Goal: Task Accomplishment & Management: Manage account settings

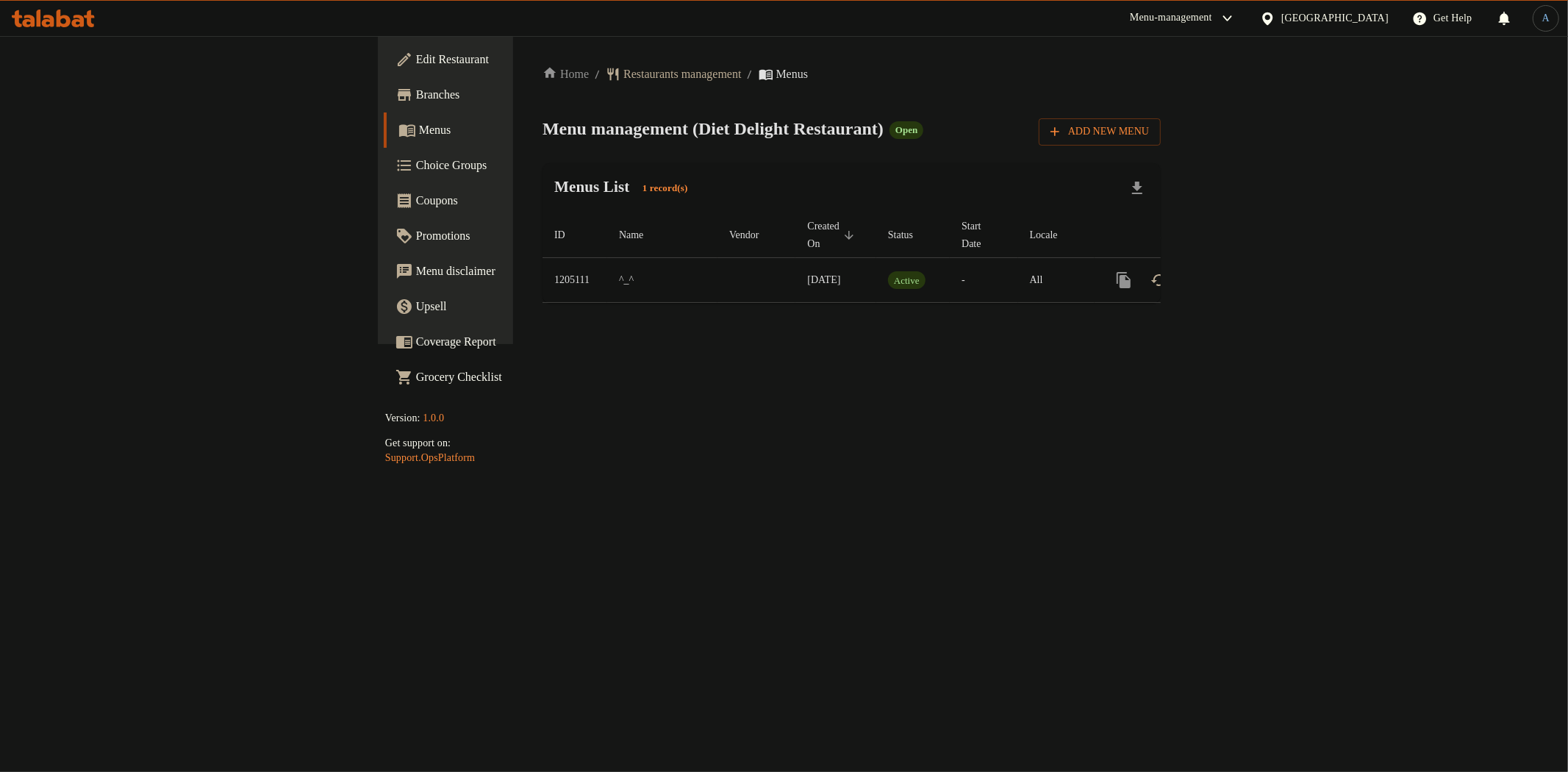
click at [971, 74] on ol "Home / Restaurants management / Menus" at bounding box center [851, 74] width 618 height 18
click at [720, 192] on div "Menus List 1 record(s)" at bounding box center [851, 189] width 618 height 50
click at [1236, 274] on icon "enhanced table" at bounding box center [1230, 280] width 13 height 13
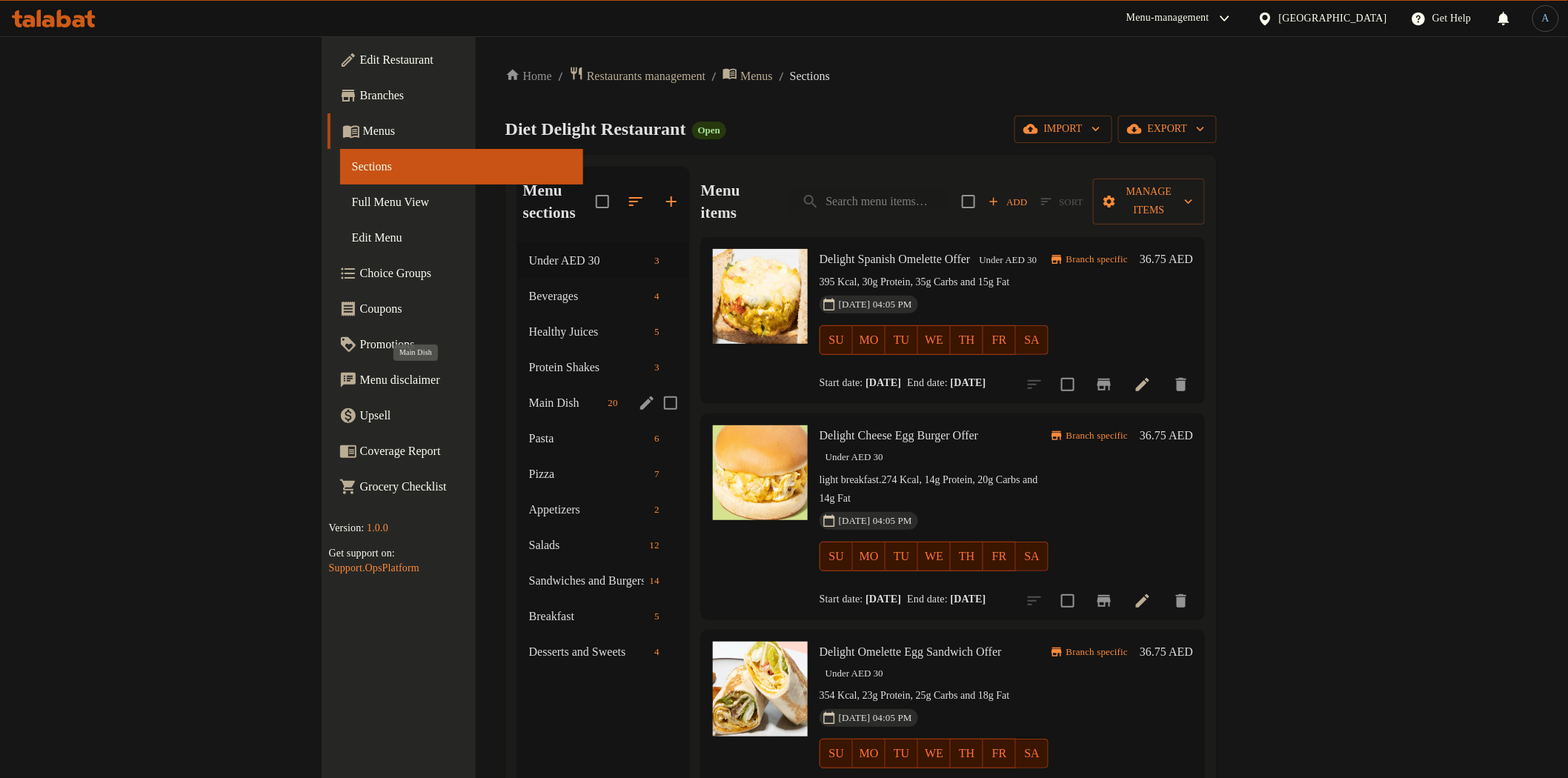
click at [529, 394] on span "Main Dish" at bounding box center [566, 403] width 73 height 18
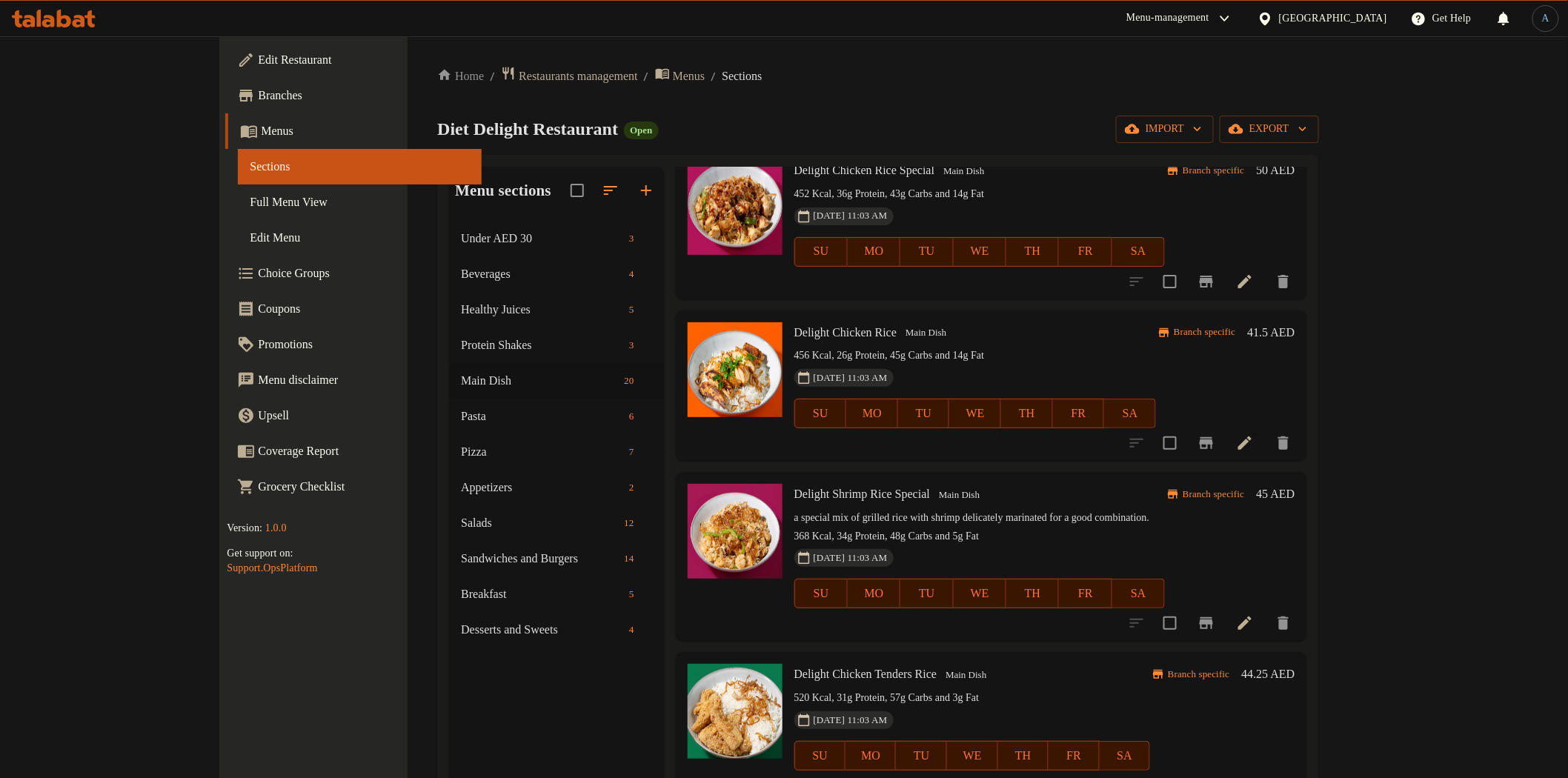
scroll to position [1297, 0]
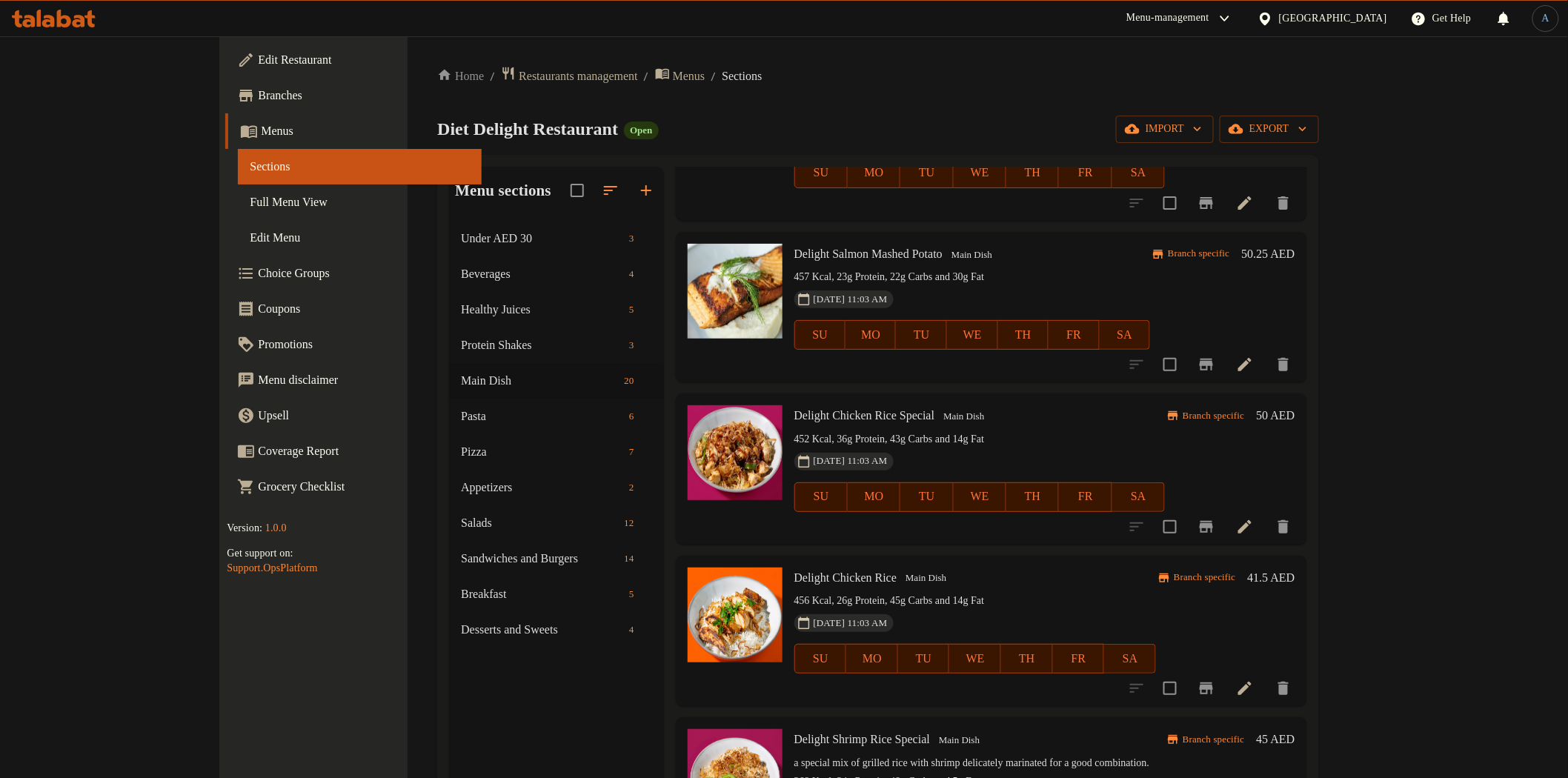
click at [1116, 358] on div "Delight Salmon Mashed Potato Main Dish 457 Kcal, 23g Protein, 22g Carbs and 30g…" at bounding box center [992, 307] width 631 height 150
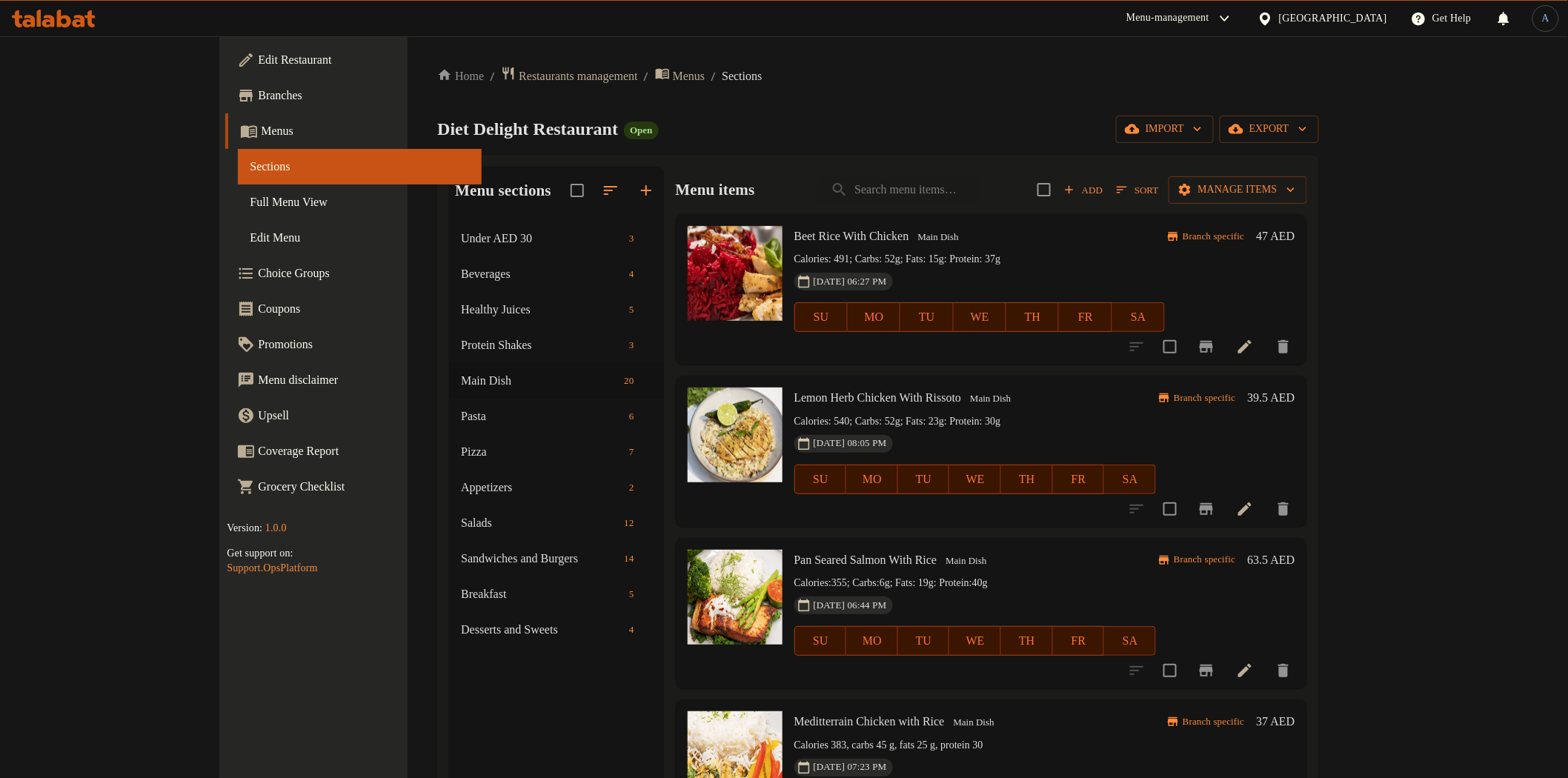
scroll to position [0, 0]
click at [979, 201] on input "search" at bounding box center [899, 191] width 160 height 26
paste input "Grilled Fish Fillet"
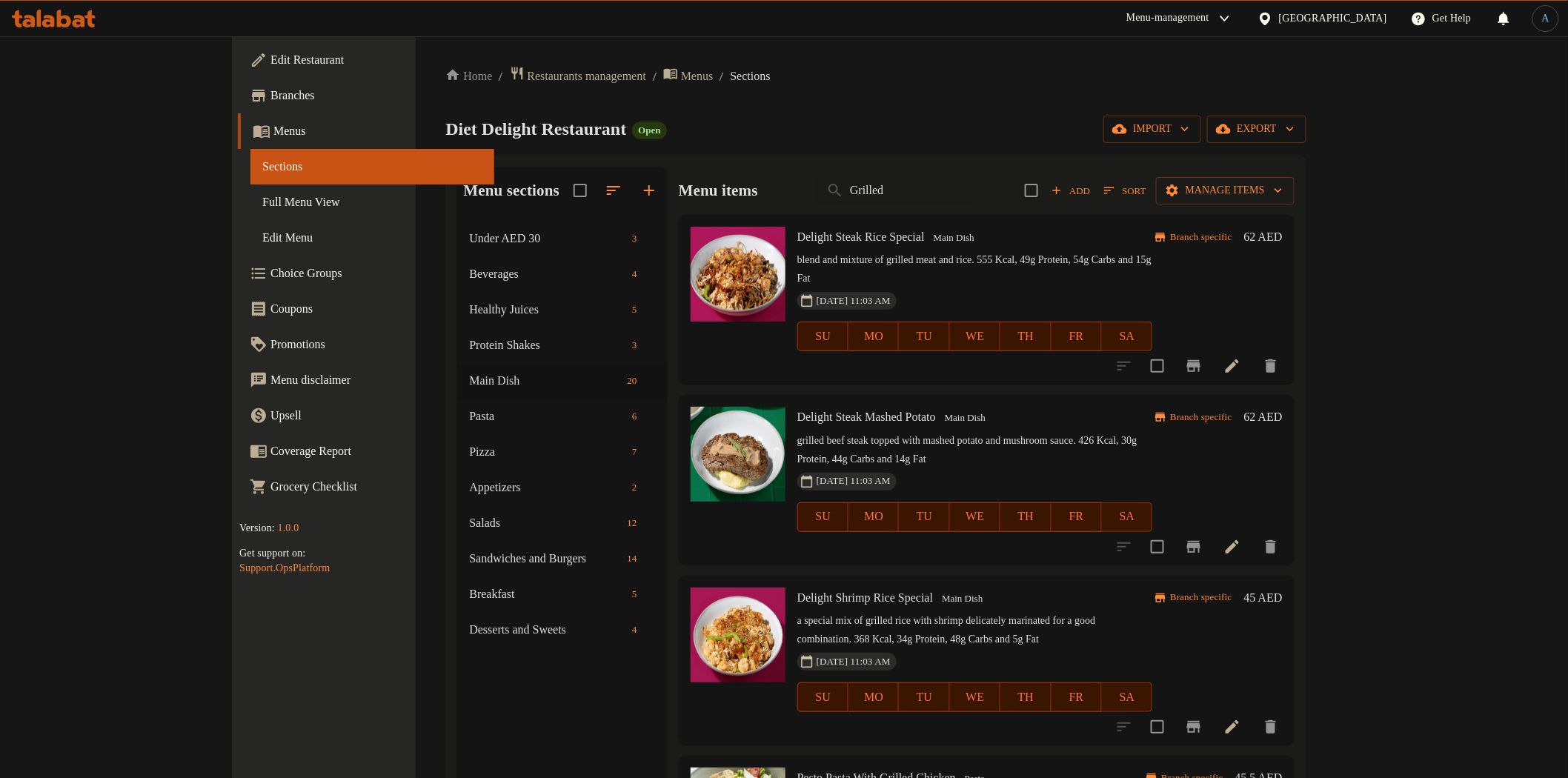
drag, startPoint x: 978, startPoint y: 192, endPoint x: 809, endPoint y: 190, distance: 169.0
click at [809, 190] on div "Menu items Grilled Add Sort Manage items" at bounding box center [986, 190] width 616 height 48
paste input "Fish Fillet"
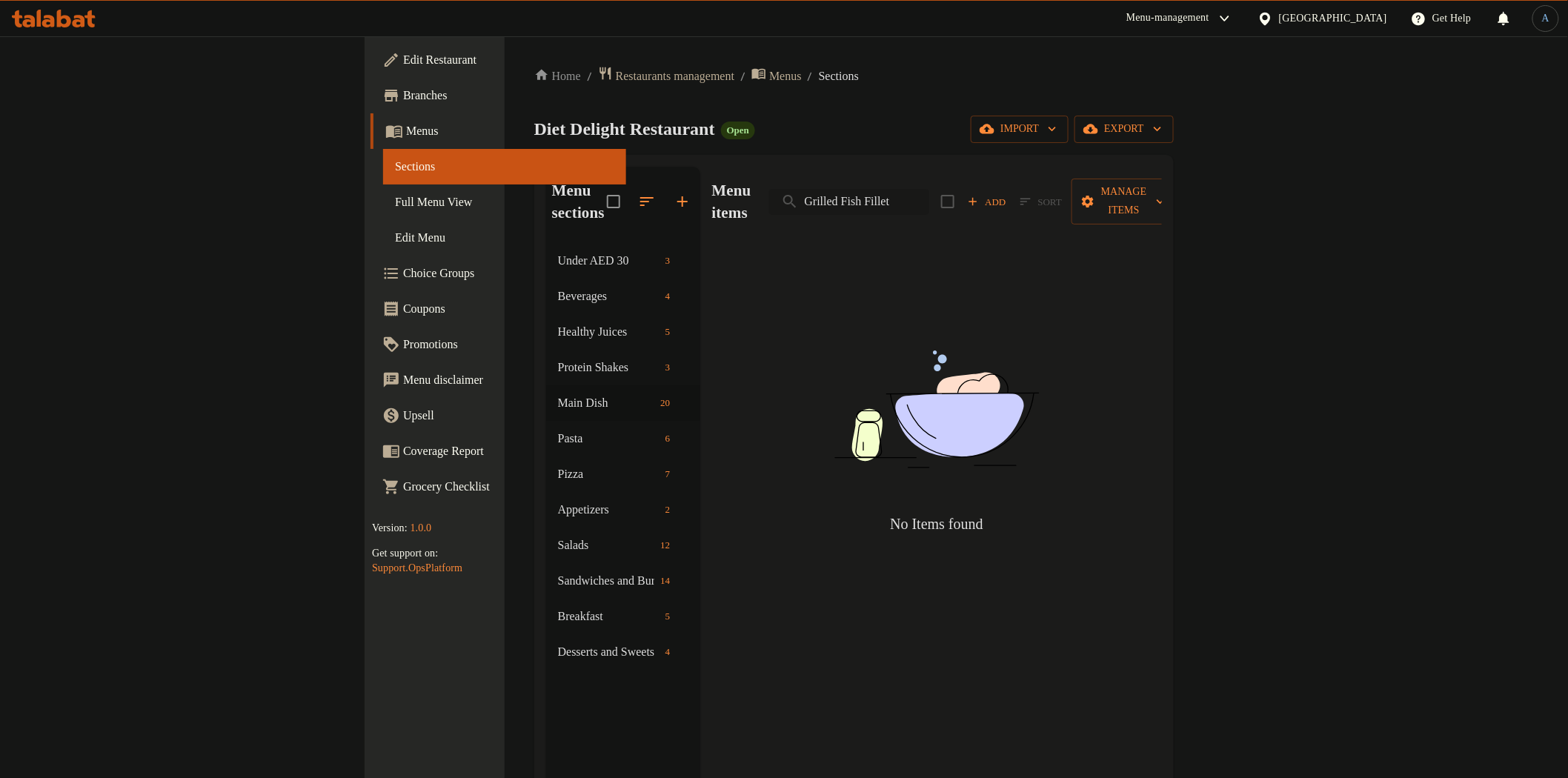
click at [929, 189] on input "Grilled Fish Fillet" at bounding box center [849, 202] width 160 height 26
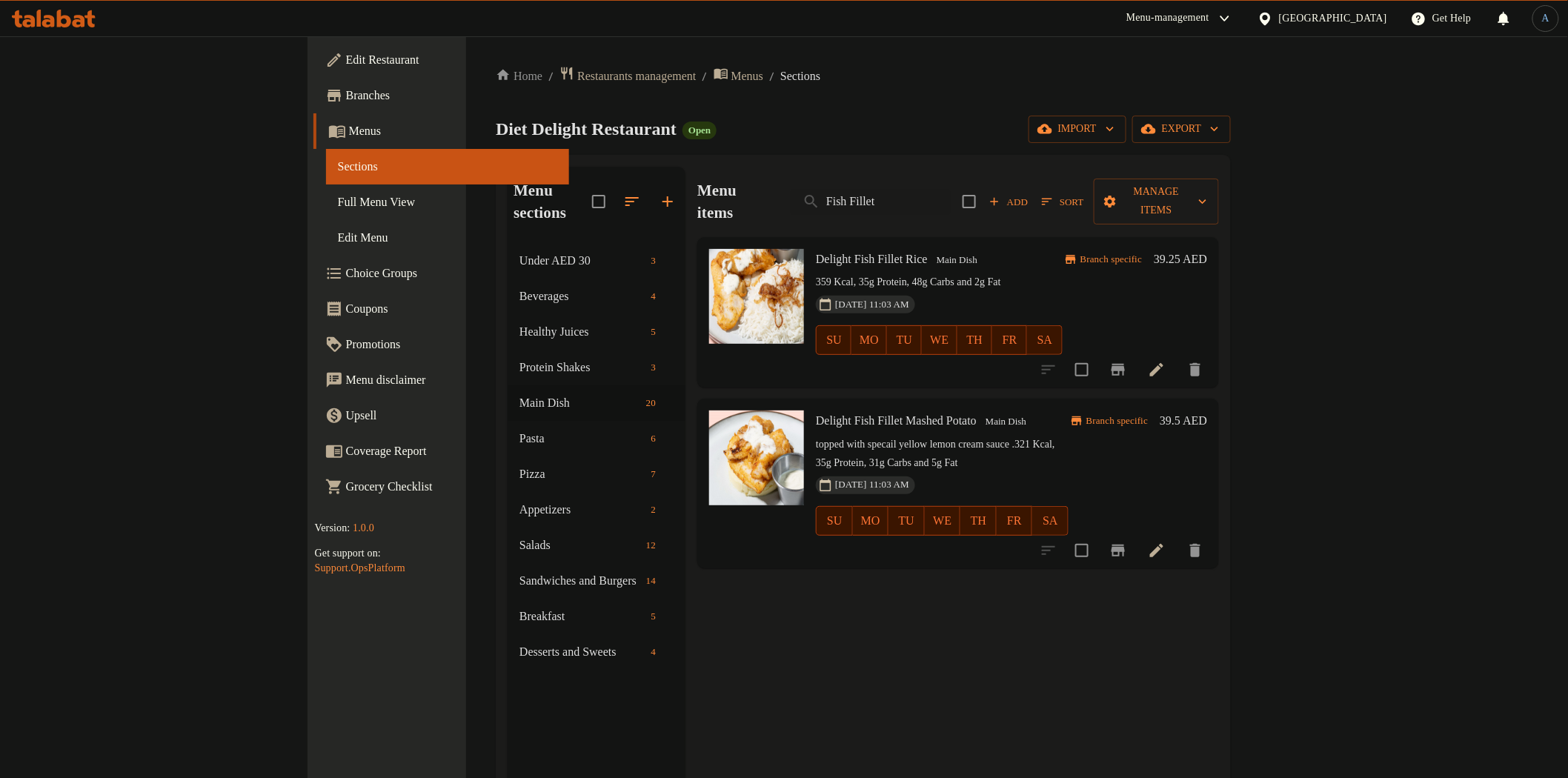
type input "Fish Fillet"
click at [1073, 129] on div "Diet Delight Restaurant Open import export" at bounding box center [863, 130] width 735 height 28
click at [732, 77] on span "Menus" at bounding box center [748, 77] width 33 height 18
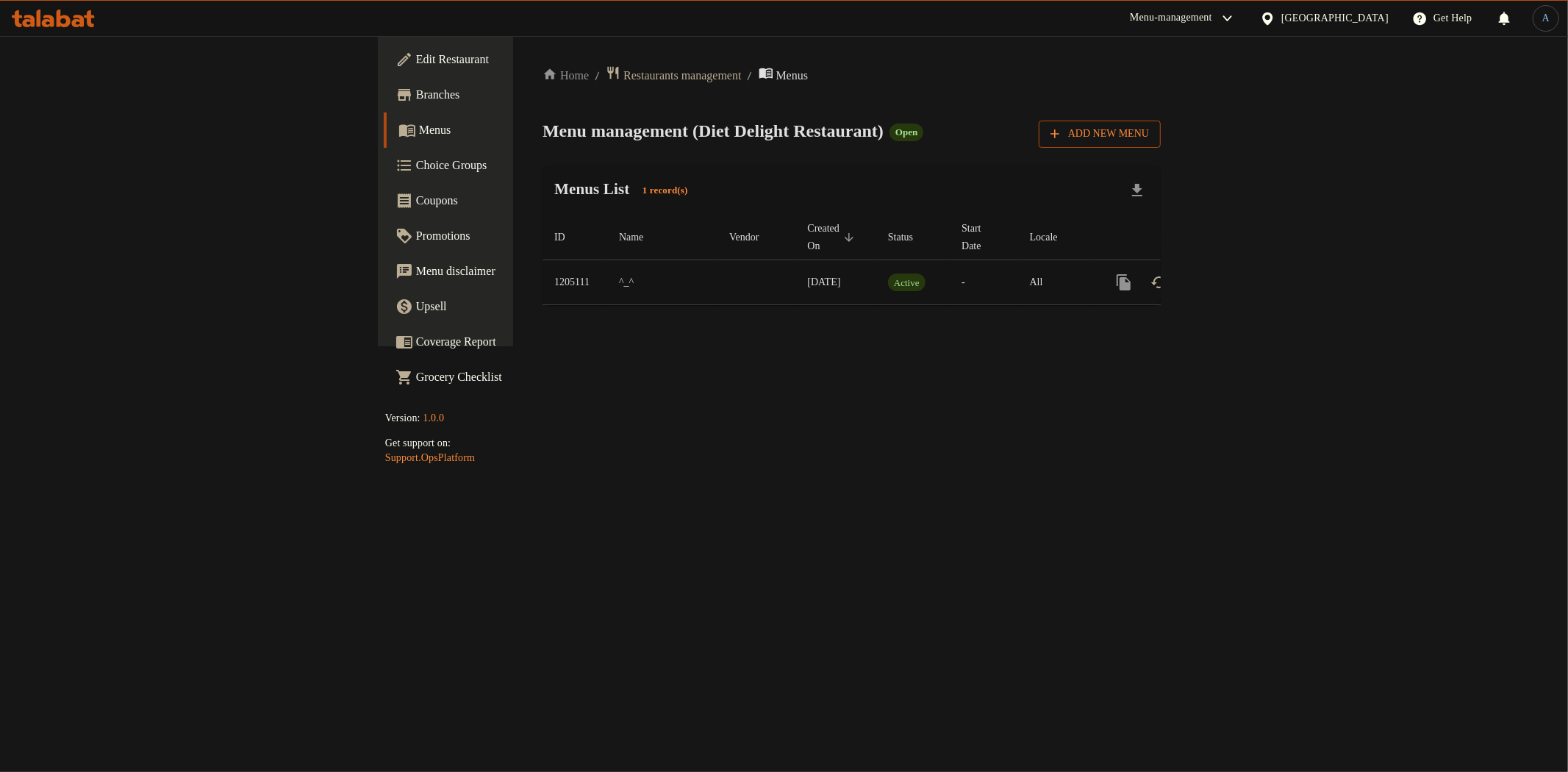
click at [1149, 133] on span "Add New Menu" at bounding box center [1100, 134] width 99 height 19
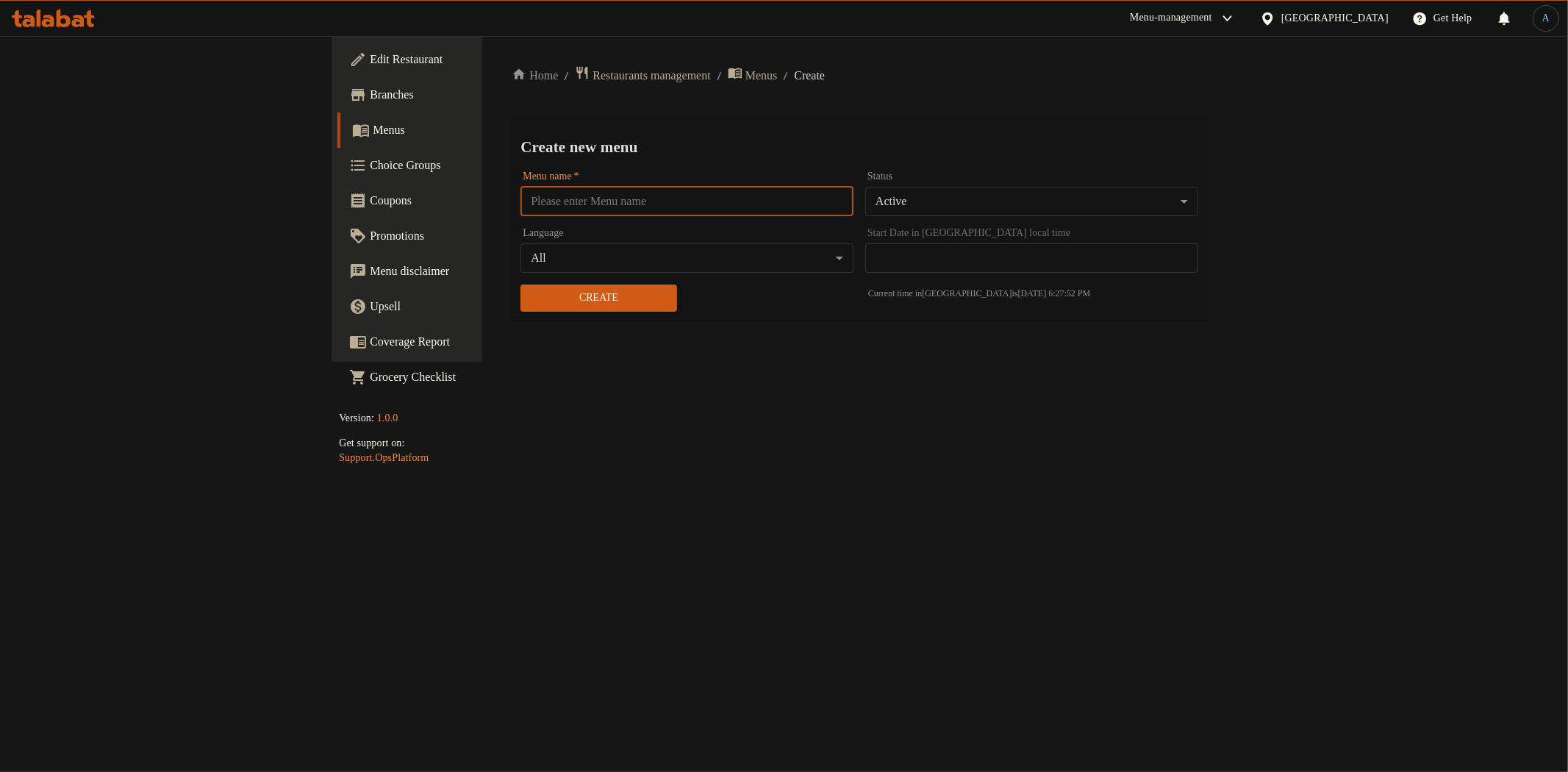
click at [563, 199] on input "text" at bounding box center [687, 201] width 333 height 29
paste input "341606783"
type input "NM CN 341606783"
click at [1086, 182] on div "Status Active ​" at bounding box center [1032, 193] width 333 height 45
click at [1081, 201] on body "​ Menu-management United Arab Emirates Get Help A Edit Restaurant Branches Menu…" at bounding box center [784, 404] width 1568 height 736
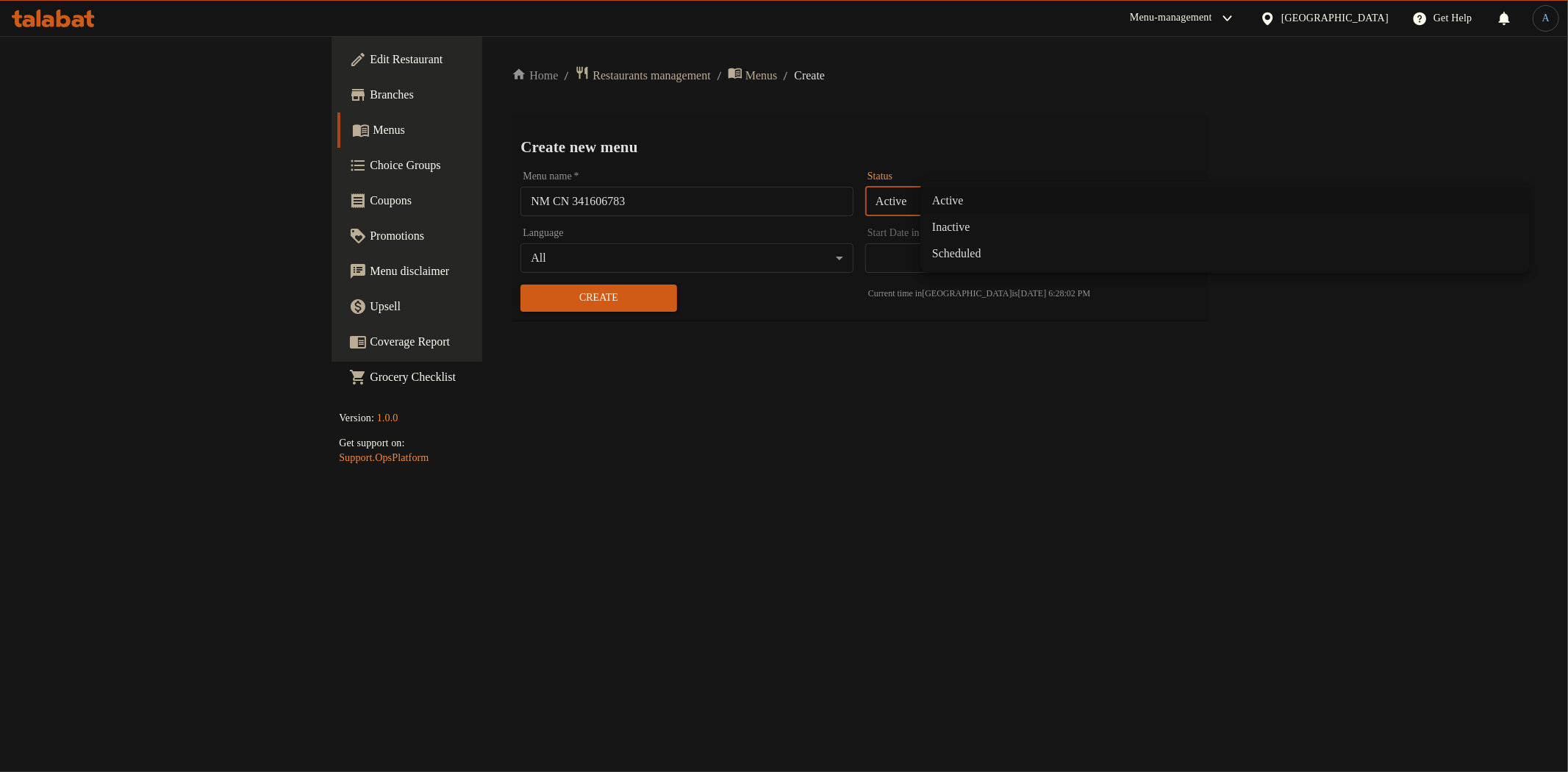
click at [982, 228] on li "Inactive" at bounding box center [1224, 227] width 609 height 27
click at [530, 299] on span "Create" at bounding box center [596, 298] width 133 height 19
click at [745, 81] on span "Menus" at bounding box center [761, 76] width 32 height 18
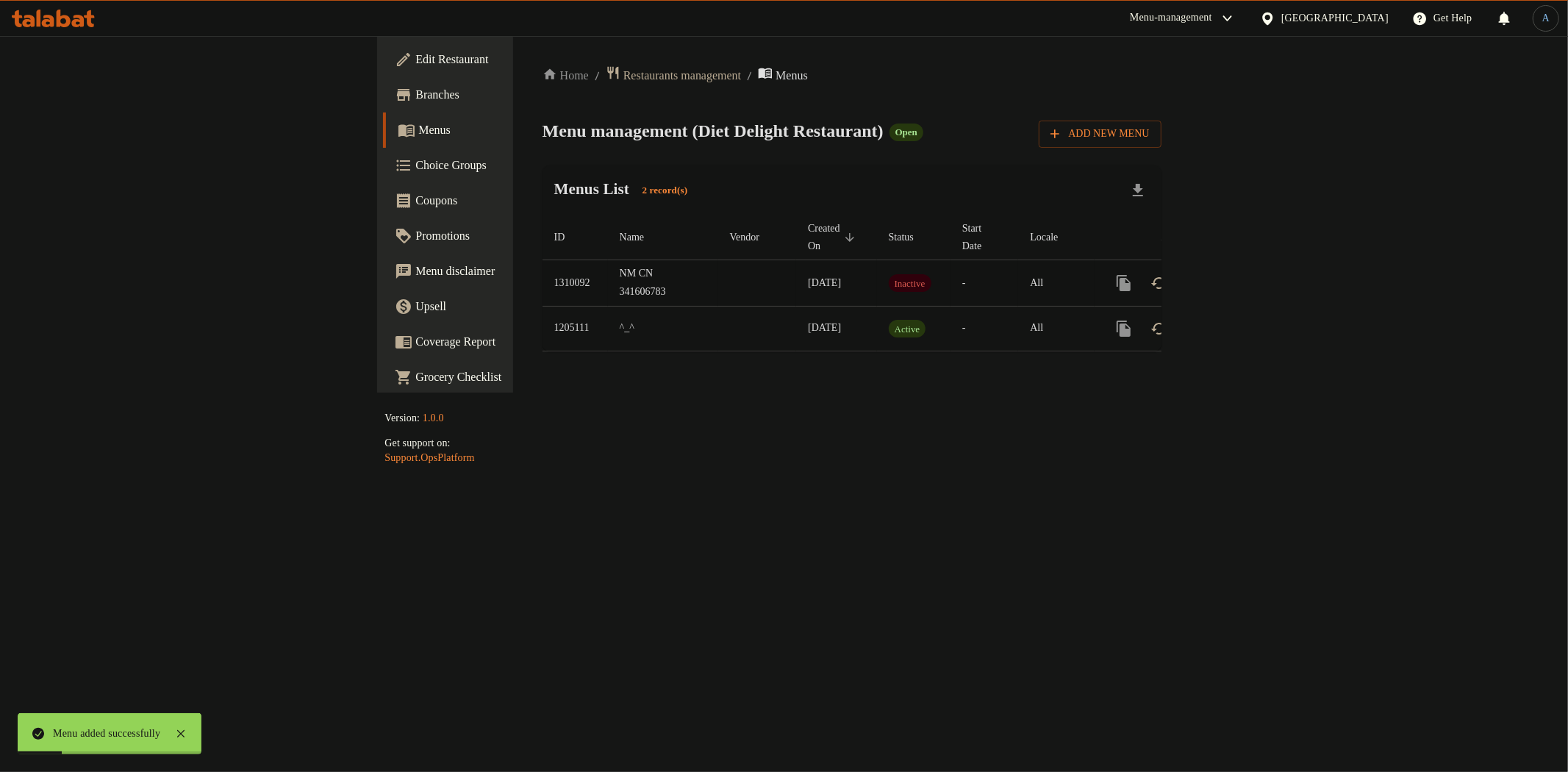
click at [1248, 265] on link "enhanced table" at bounding box center [1230, 283] width 36 height 36
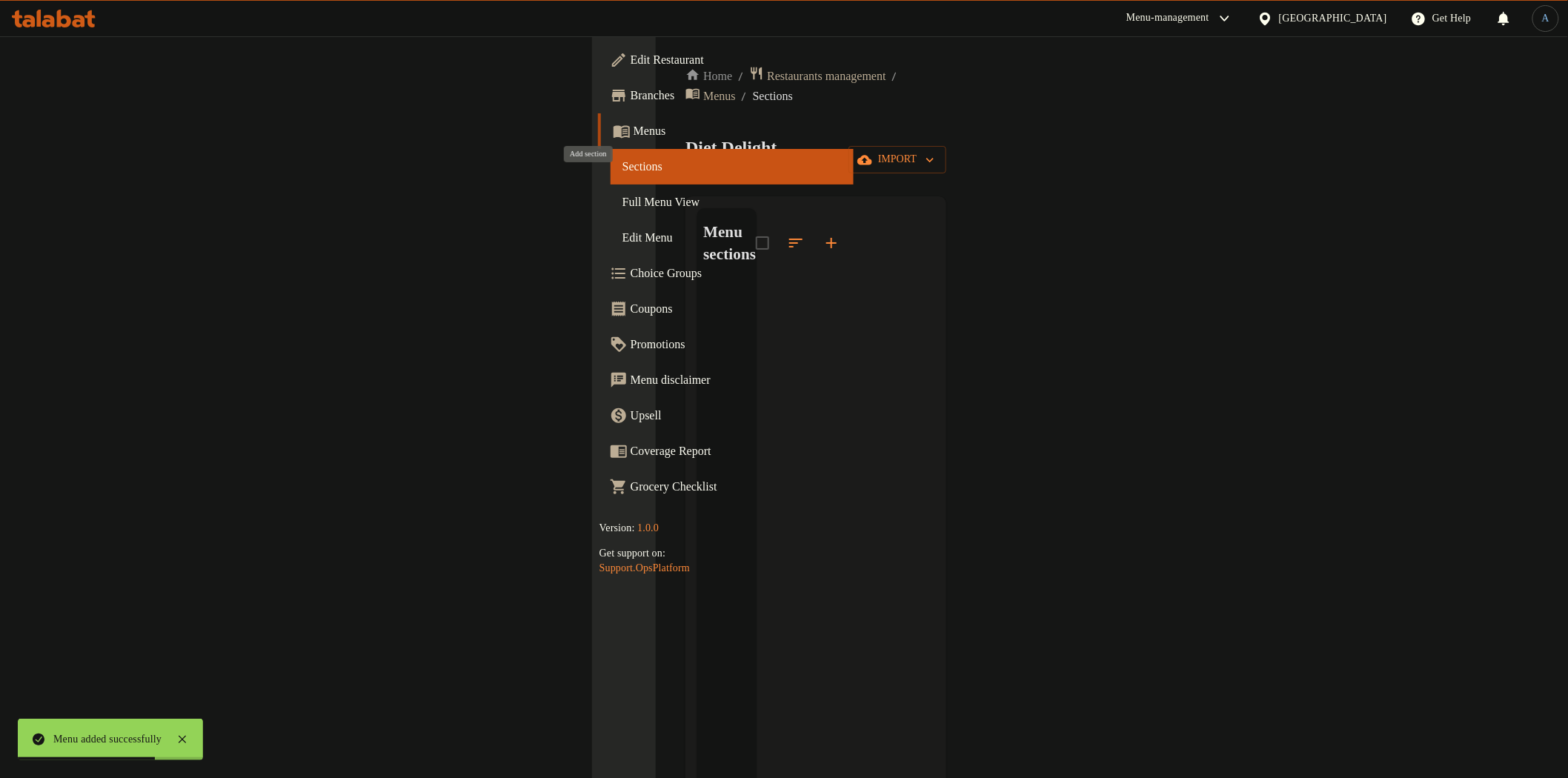
click at [822, 234] on icon "button" at bounding box center [831, 243] width 18 height 18
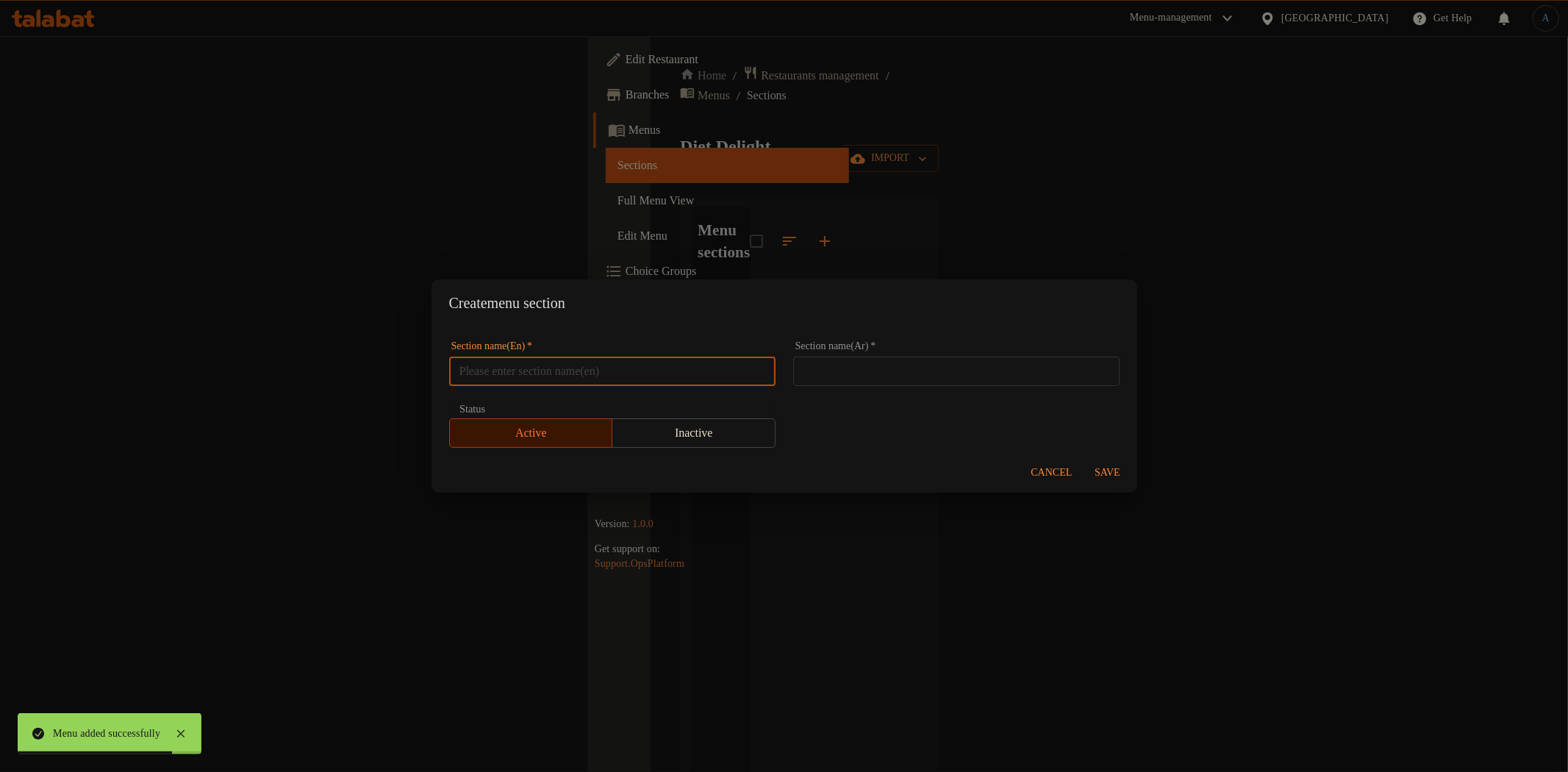
click at [553, 364] on input "text" at bounding box center [612, 371] width 326 height 29
paste input "CHICKEN"
paste input "Category : Main Dish"
click at [568, 377] on input "CHICKENCategory : Main Dish" at bounding box center [612, 371] width 326 height 29
click at [607, 367] on input "CHICKEN Main Dish" at bounding box center [612, 371] width 326 height 29
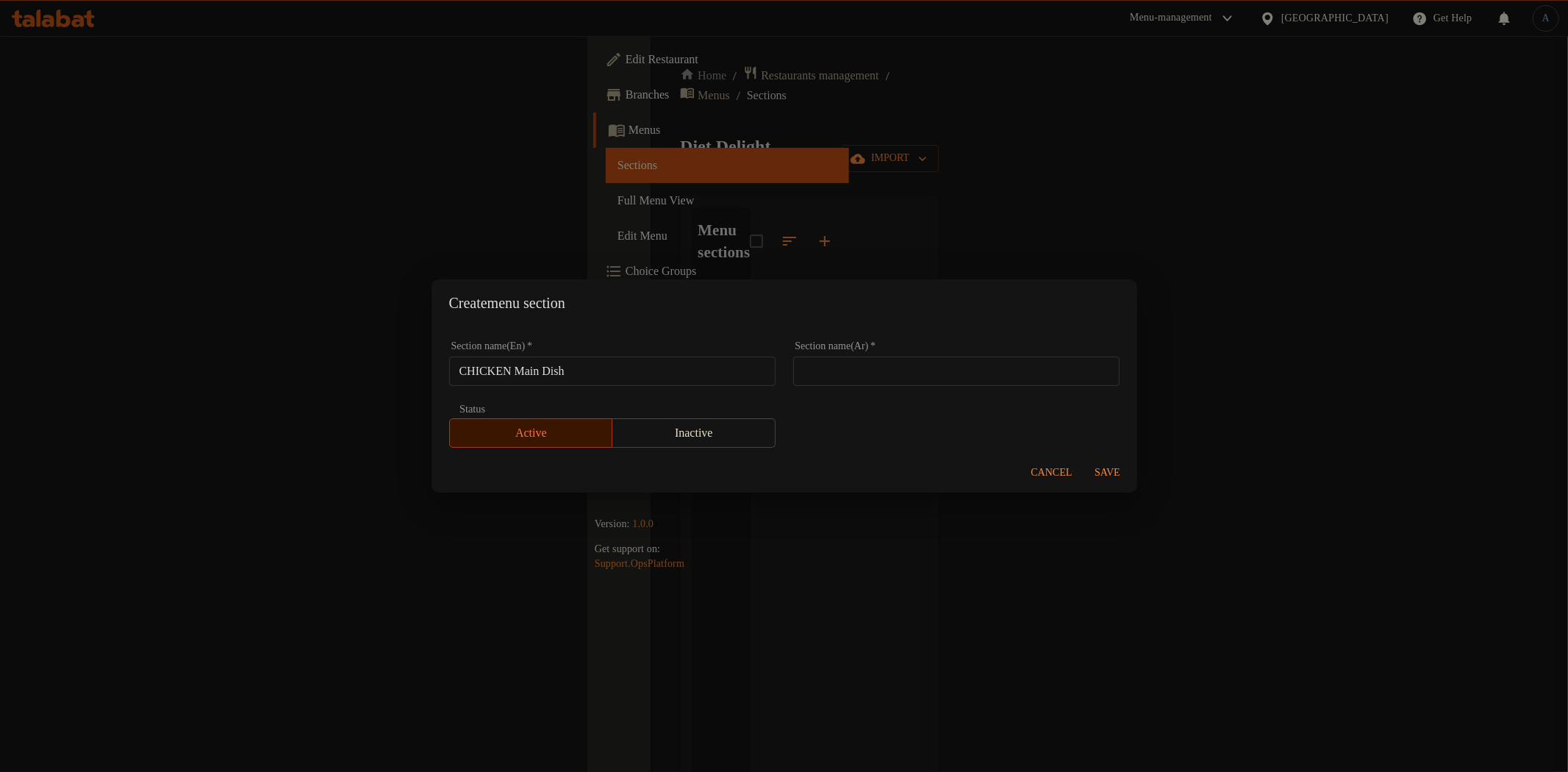
click at [618, 365] on input "CHICKEN Main Dish" at bounding box center [612, 371] width 326 height 29
paste input "hicken"
type input "Chicken Main Dish"
click at [929, 375] on input "text" at bounding box center [956, 371] width 326 height 29
paste input "طبق الدجاج الرئيسي"
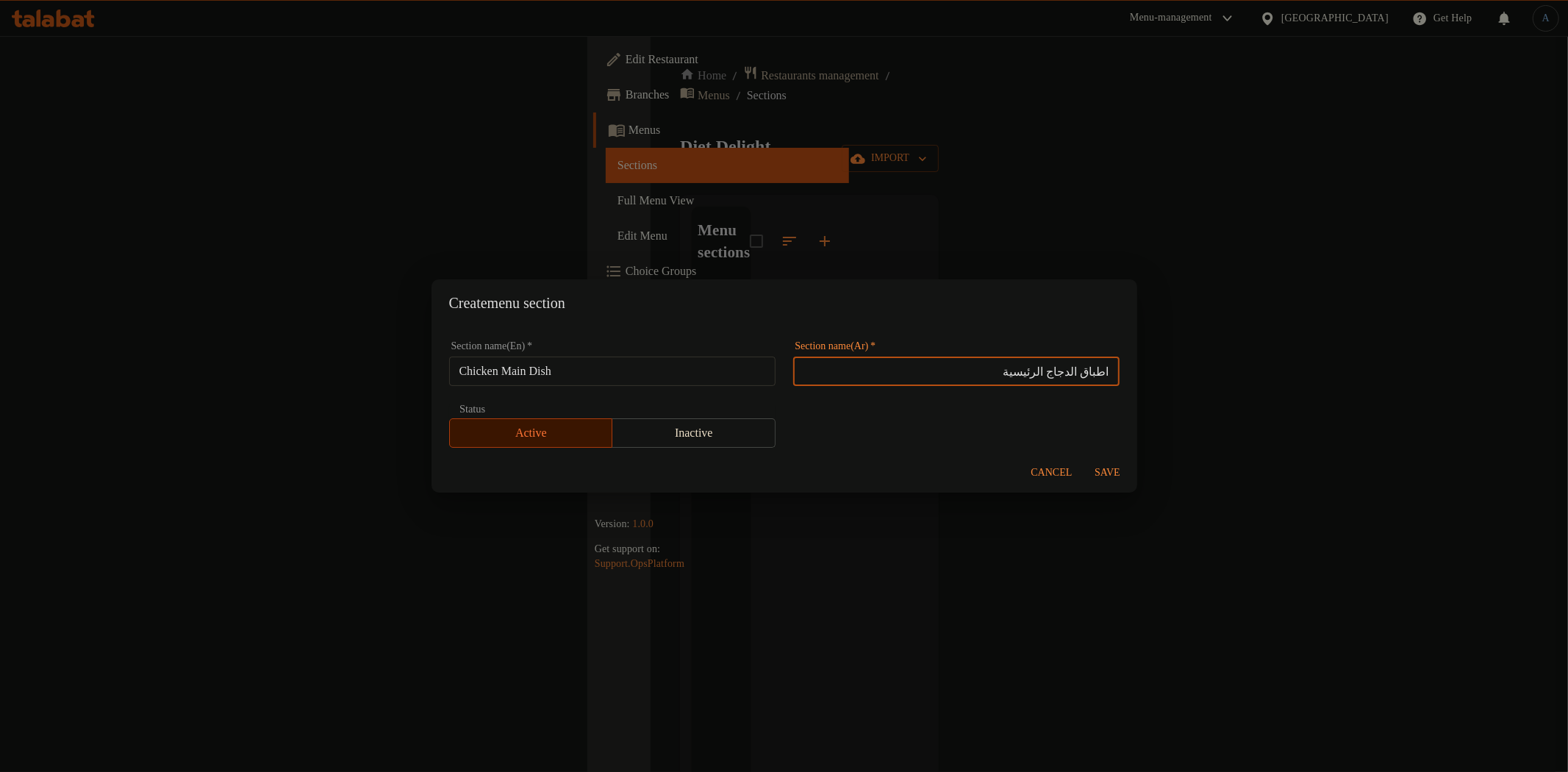
type input "اطباق الدجاج الرئيسية"
click at [1112, 481] on span "Save" at bounding box center [1108, 473] width 36 height 19
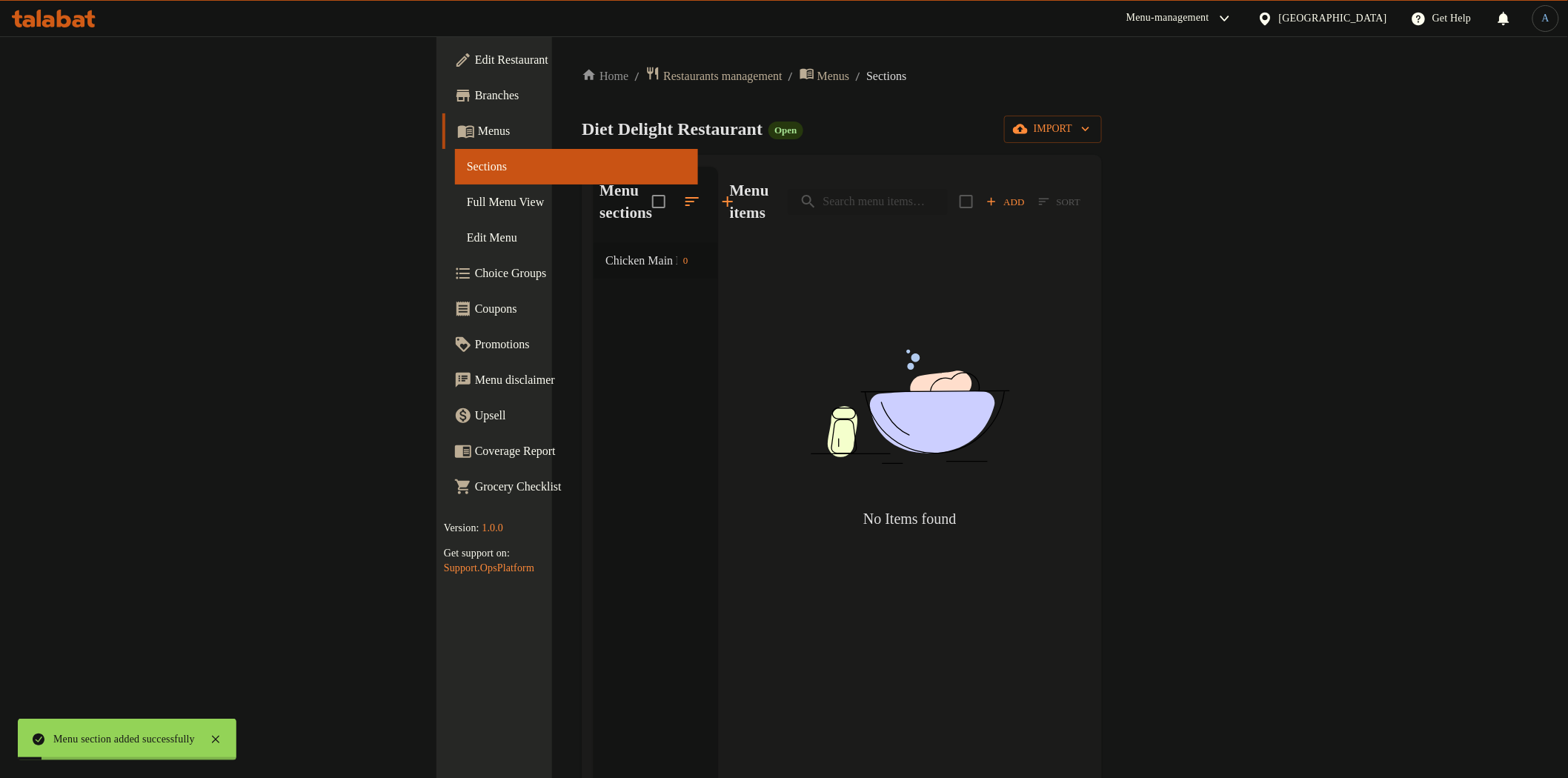
drag, startPoint x: 981, startPoint y: 270, endPoint x: 1269, endPoint y: 236, distance: 290.0
click at [1032, 270] on div "Menu items Add Sort No Items found" at bounding box center [904, 555] width 372 height 778
click at [999, 195] on icon "button" at bounding box center [991, 201] width 13 height 13
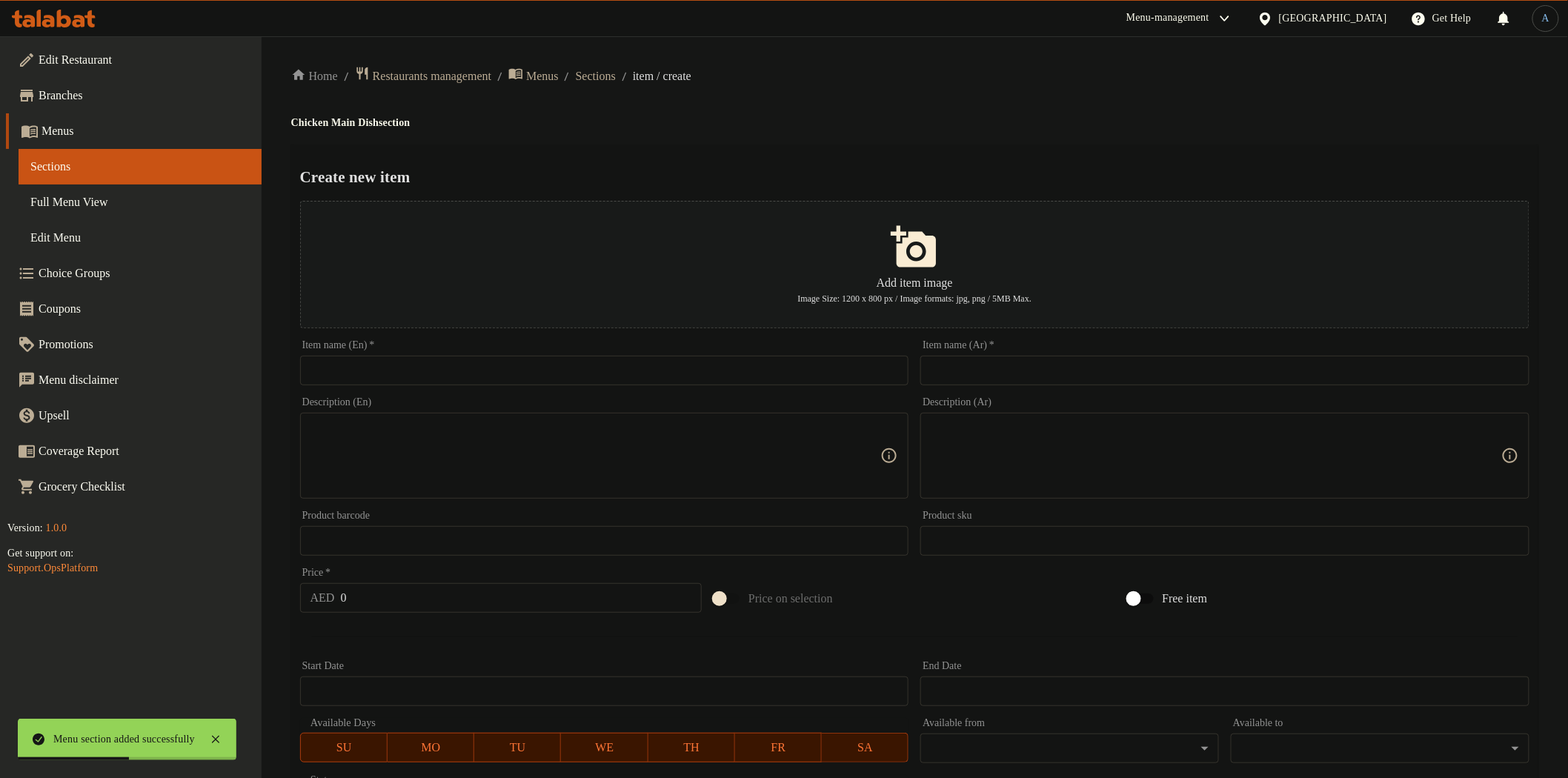
click at [768, 387] on div "Item name (En)   * Item name (En) *" at bounding box center [605, 363] width 621 height 57
click at [768, 387] on div "Item name (En)   * Item name (En) *" at bounding box center [605, 363] width 621 height 57
click at [772, 385] on input "text" at bounding box center [605, 370] width 609 height 29
paste input "Mediterranean Chicken"
type input "Mediterranean Chicken"
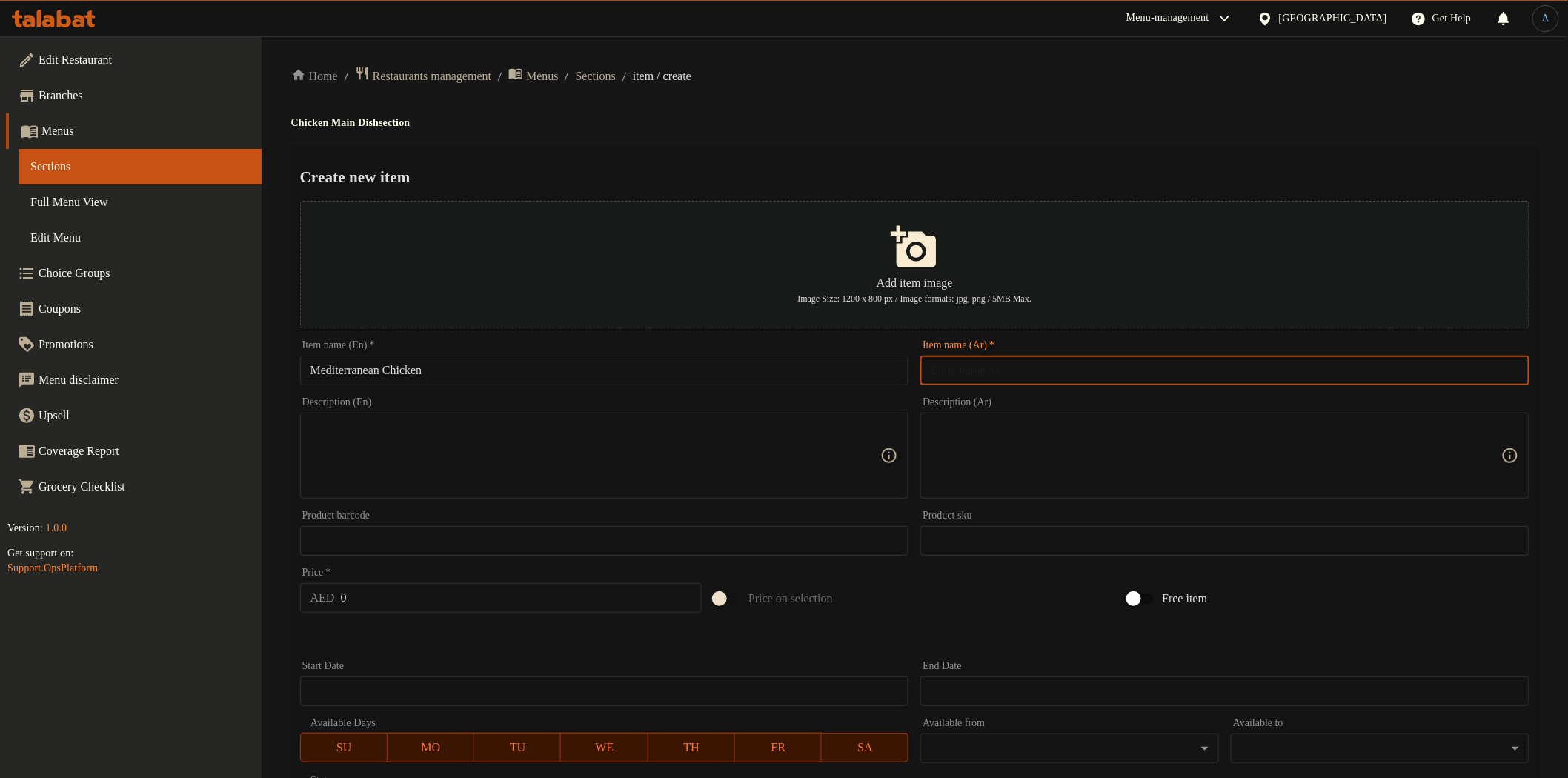
paste input "دجاج البحر الأبيض المتوسط"
drag, startPoint x: 1048, startPoint y: 369, endPoint x: 1013, endPoint y: 361, distance: 35.9
click at [1048, 369] on input "text" at bounding box center [1225, 370] width 609 height 29
type input "دجاج البحر الأبيض المتوسط"
click at [1027, 153] on div "Create new item Add item image Image Size: 1200 x 800 px / Image formats: jpg, …" at bounding box center [915, 571] width 1247 height 854
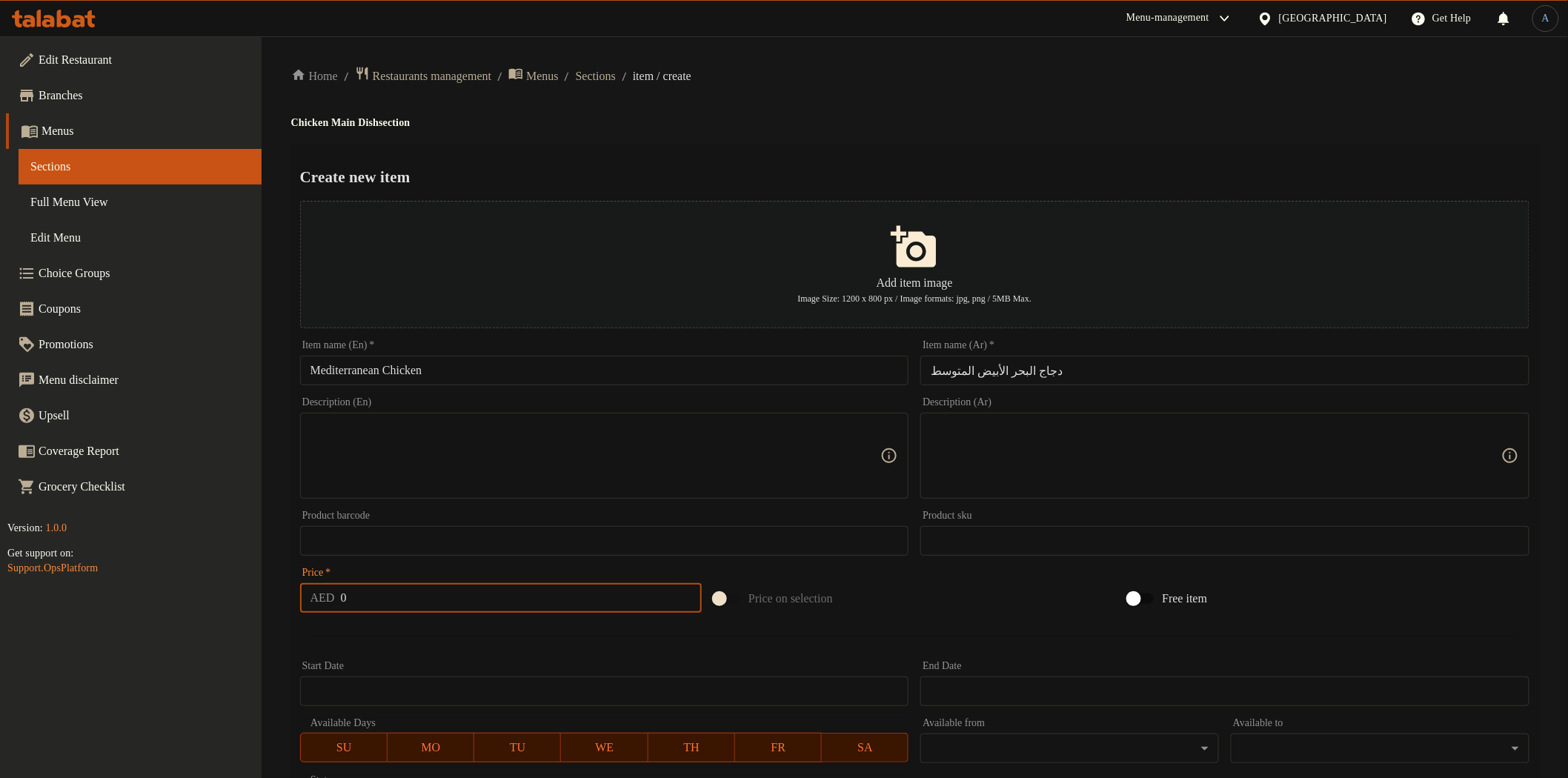
click at [450, 595] on input "0" at bounding box center [521, 598] width 361 height 29
paste input "48"
type input "48"
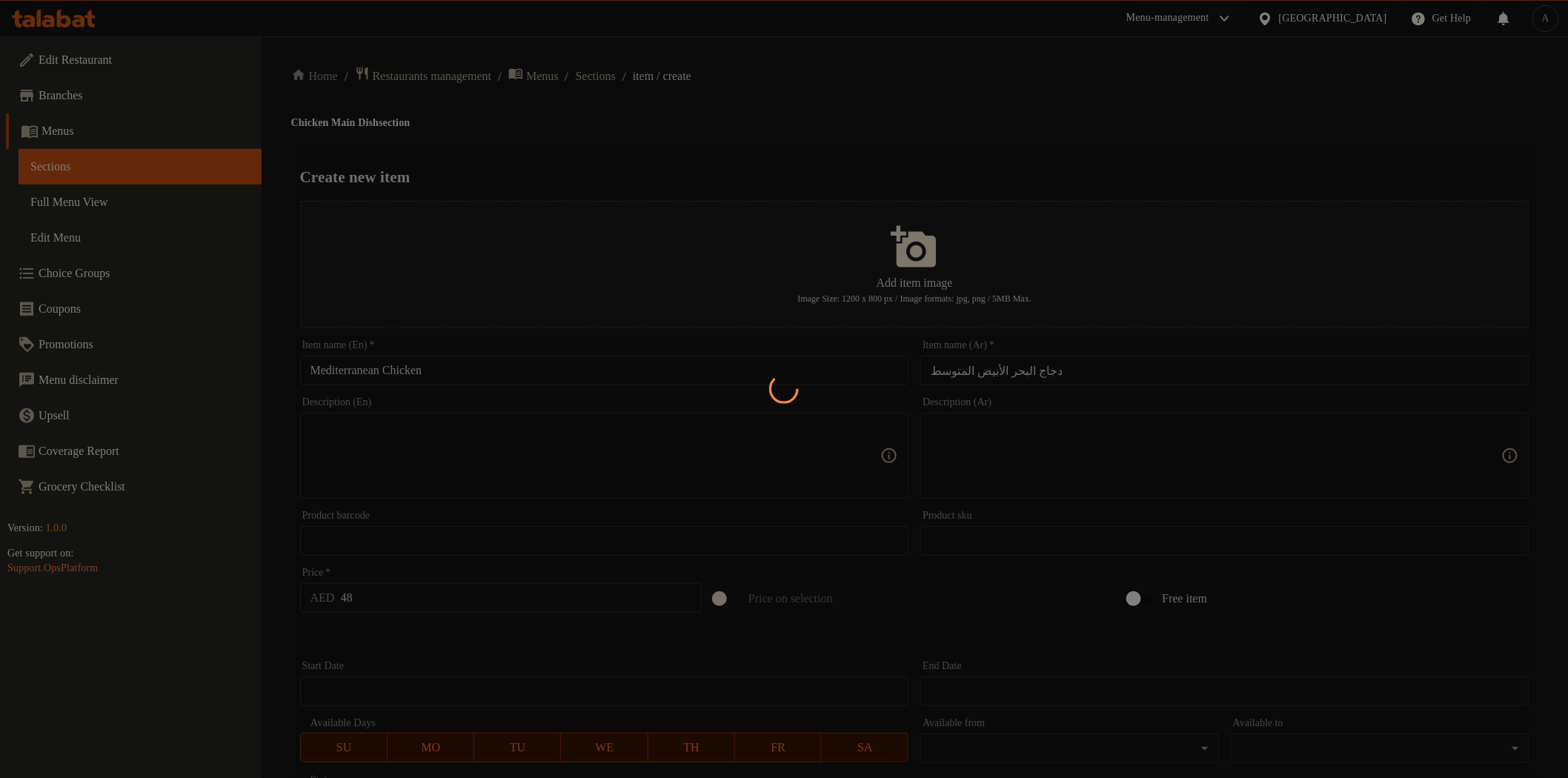
type input "0"
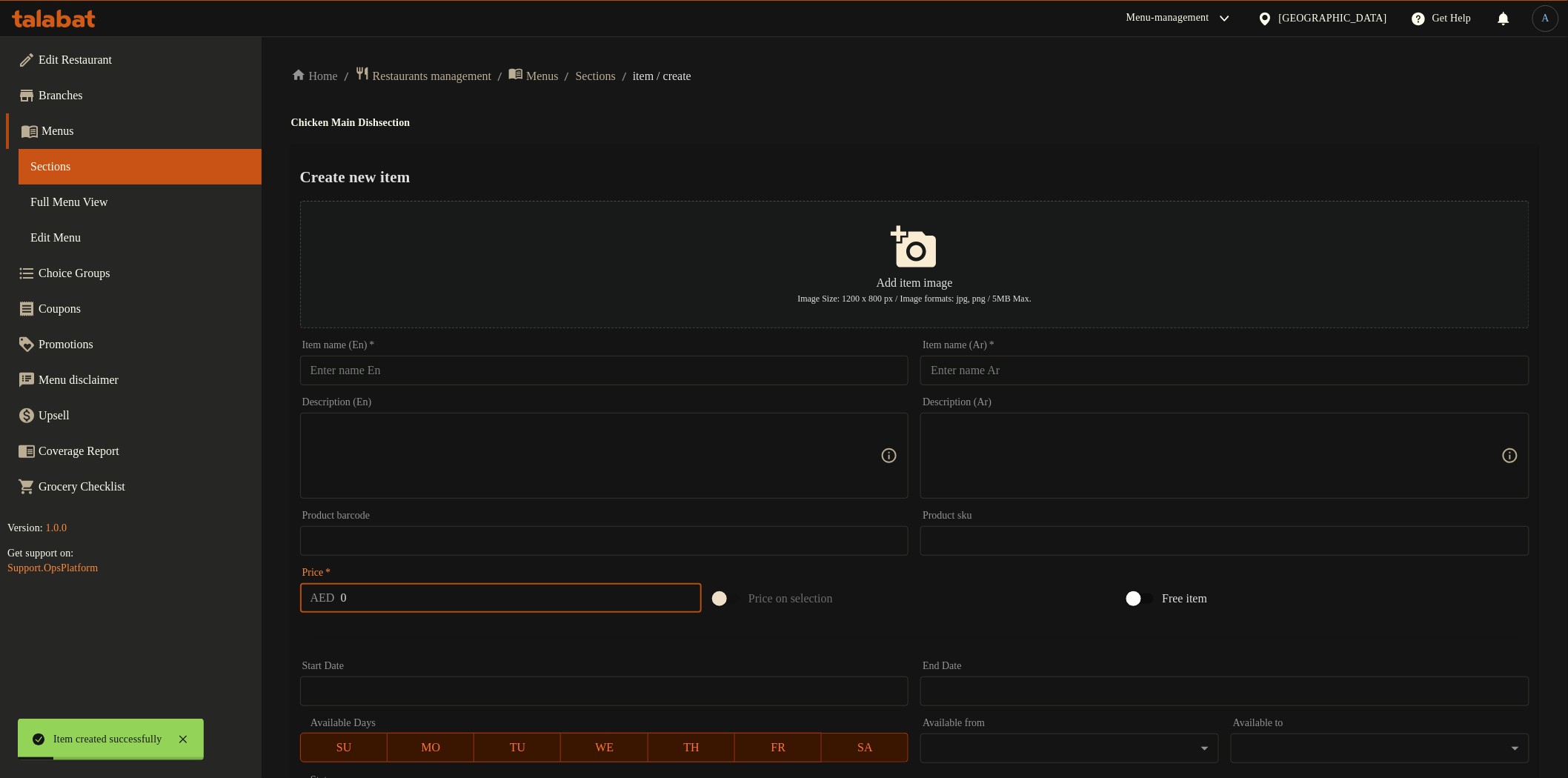
click at [427, 367] on input "text" at bounding box center [605, 370] width 609 height 29
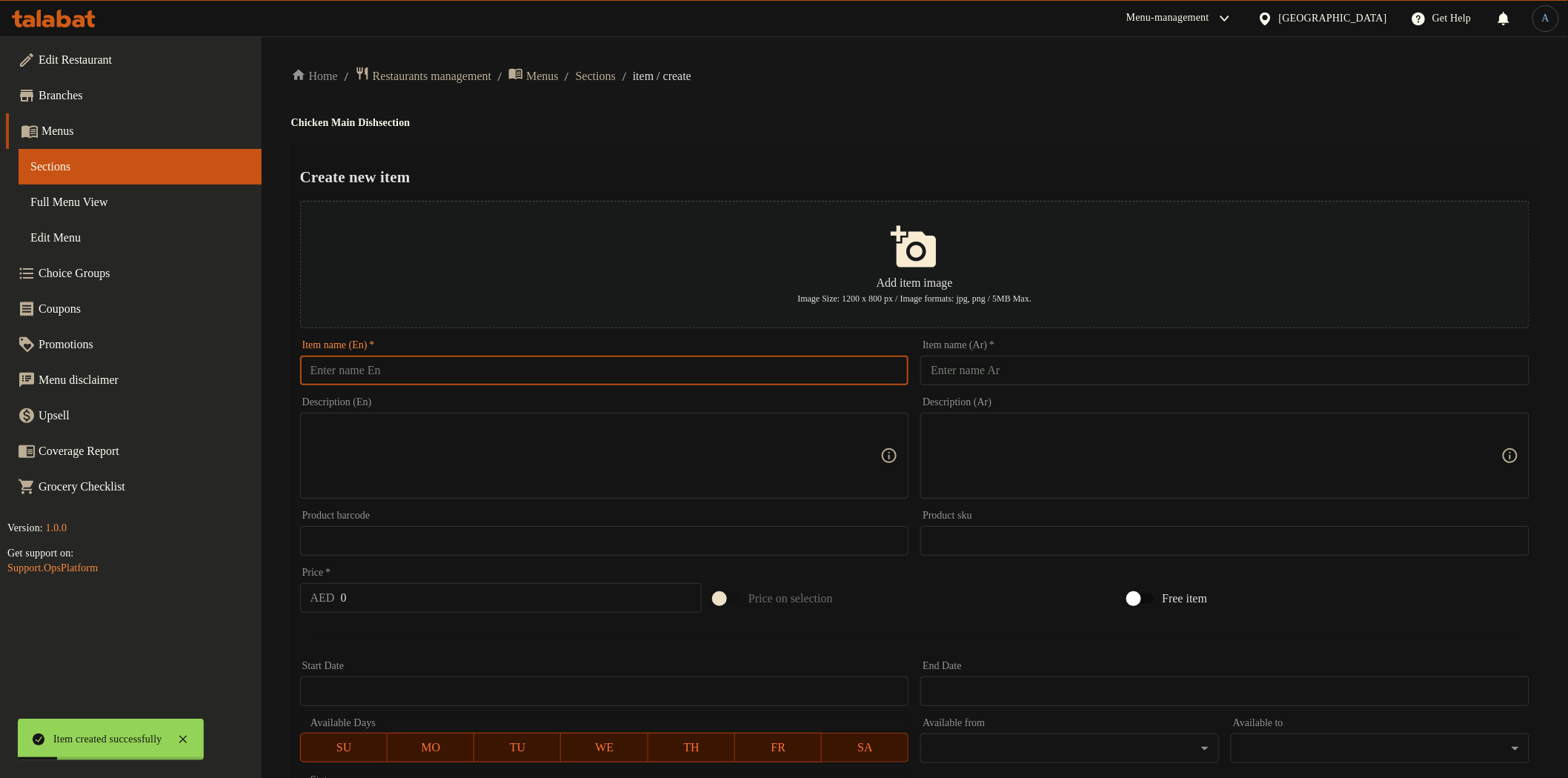
paste input "Lemon Herb Chciken with Rissoto"
type input "Lemon Herb Chciken with Rissoto"
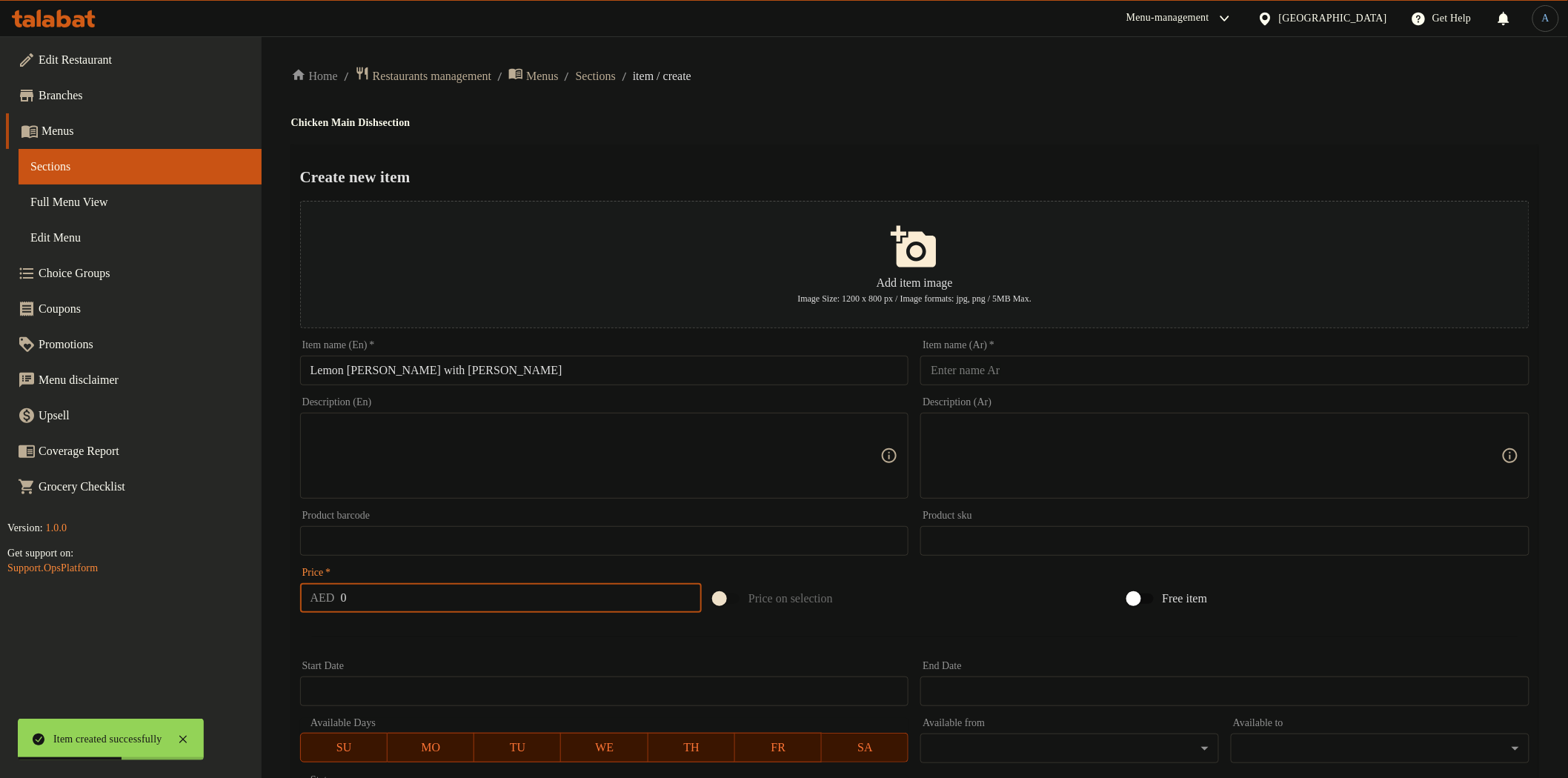
click at [437, 590] on input "0" at bounding box center [521, 598] width 361 height 29
paste input "50.4"
type input "50.4"
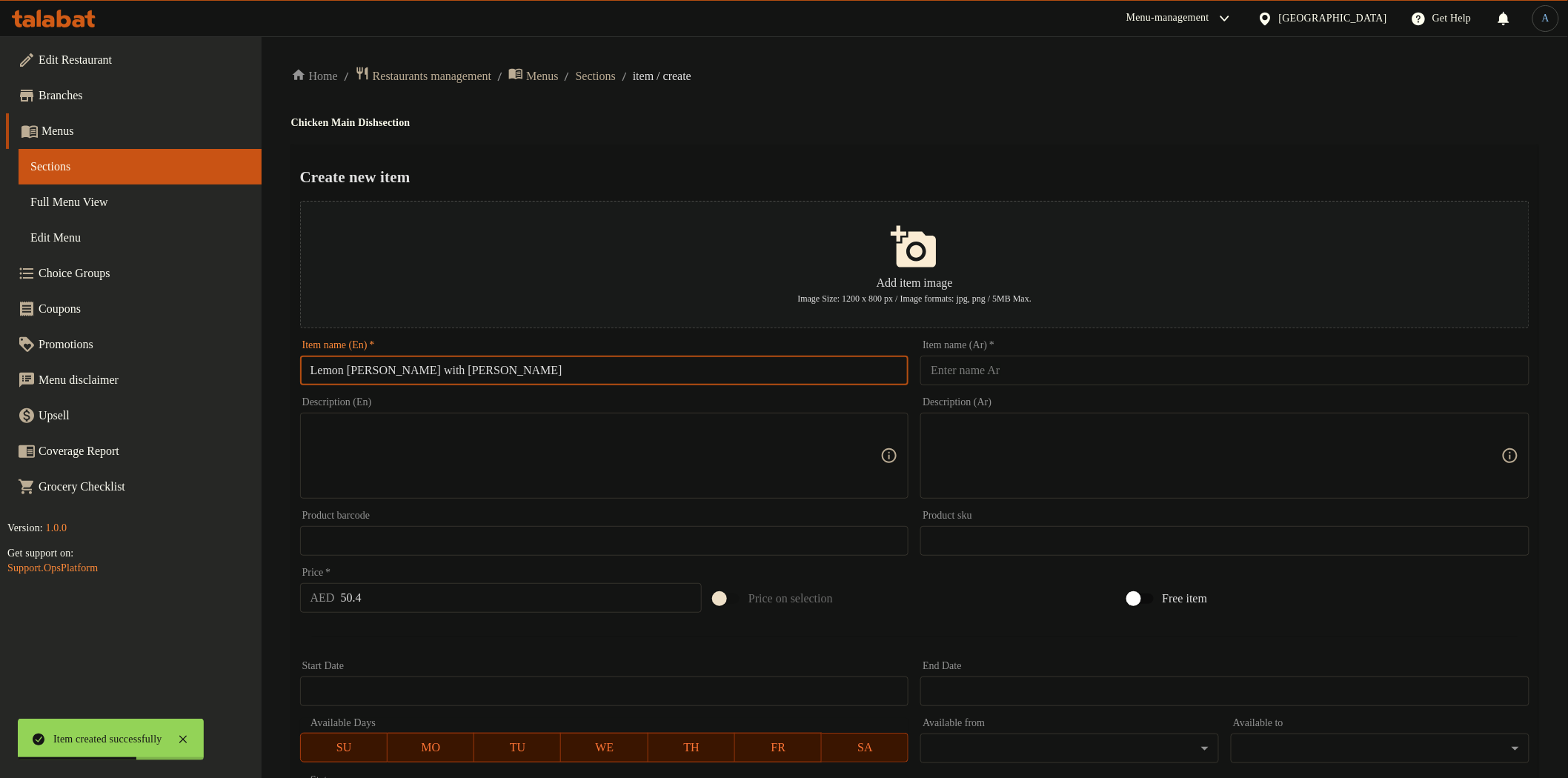
click at [557, 369] on input "Lemon Herb Chciken with Rissoto" at bounding box center [605, 370] width 609 height 29
click at [1012, 371] on input "text" at bounding box center [1225, 370] width 609 height 29
paste input "دجاج بالليمون والأعشاب مع الريزوتو"
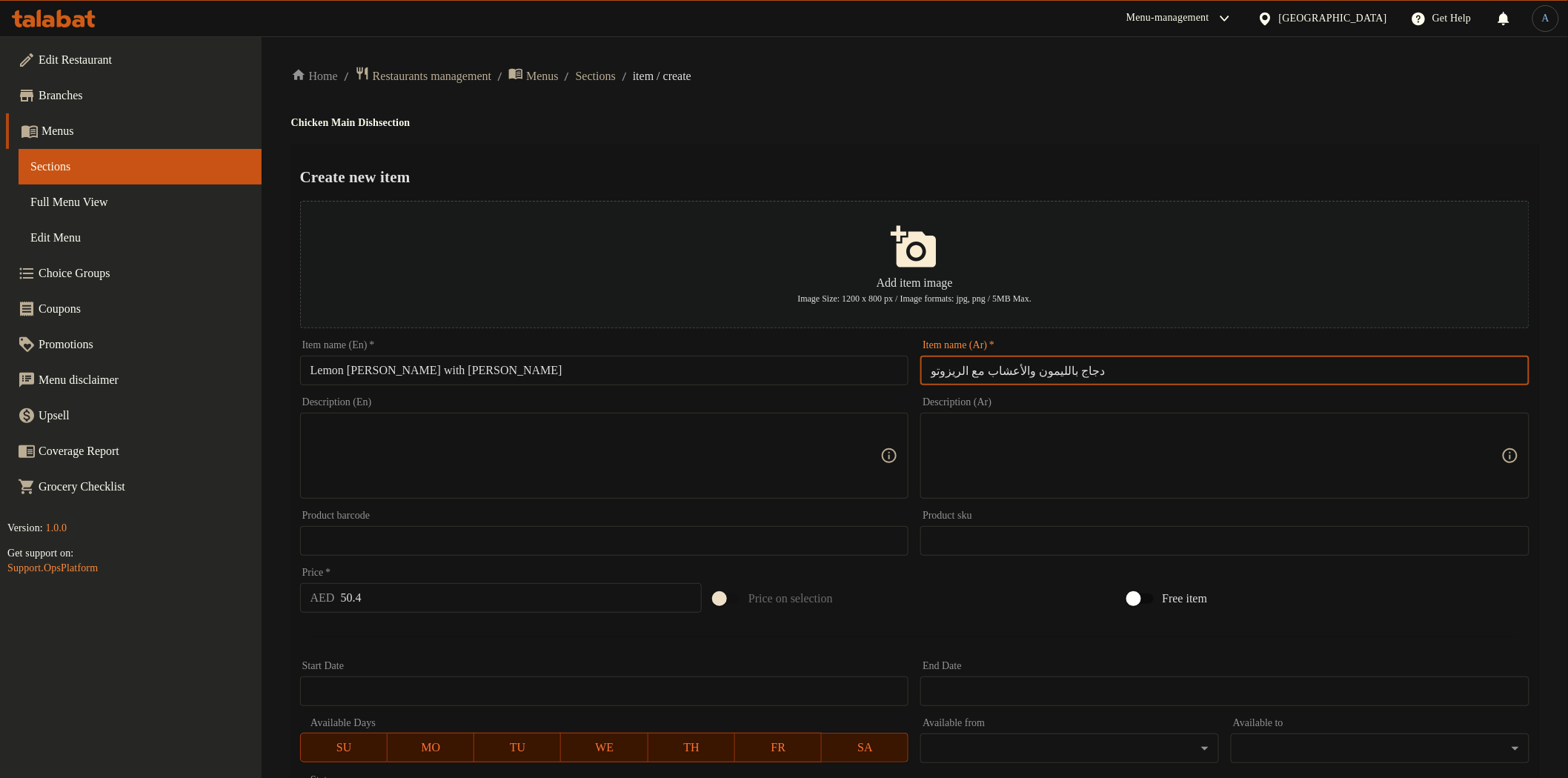
type input "دجاج بالليمون والأعشاب مع الريزوتو"
click at [1034, 85] on div "Home / Restaurants management / Menus / Sections / item / create Chicken Main D…" at bounding box center [915, 537] width 1247 height 944
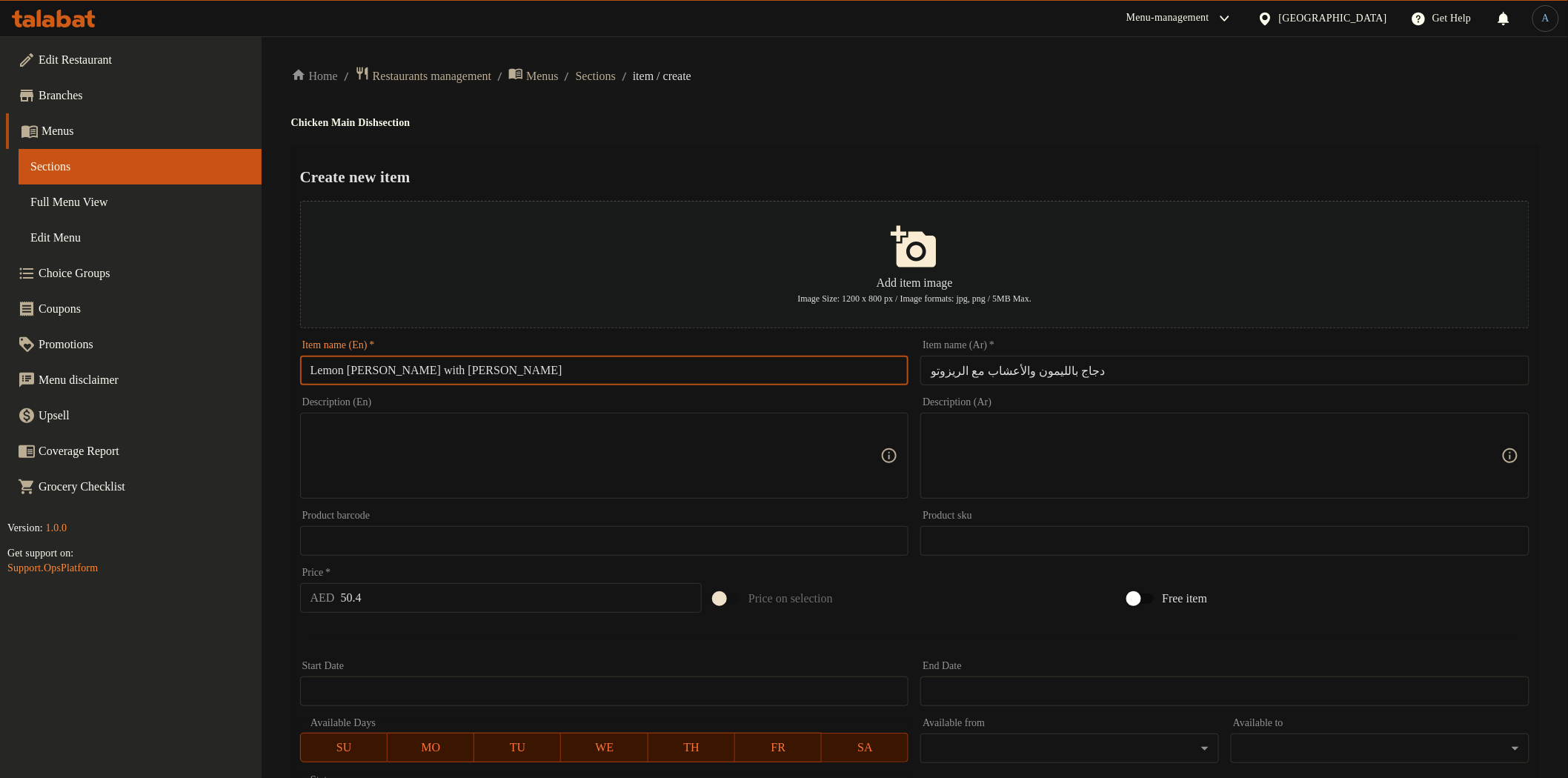
click at [469, 375] on input "Lemon Herb Chciken with Rissoto" at bounding box center [605, 370] width 609 height 29
click at [528, 466] on textarea at bounding box center [596, 456] width 571 height 70
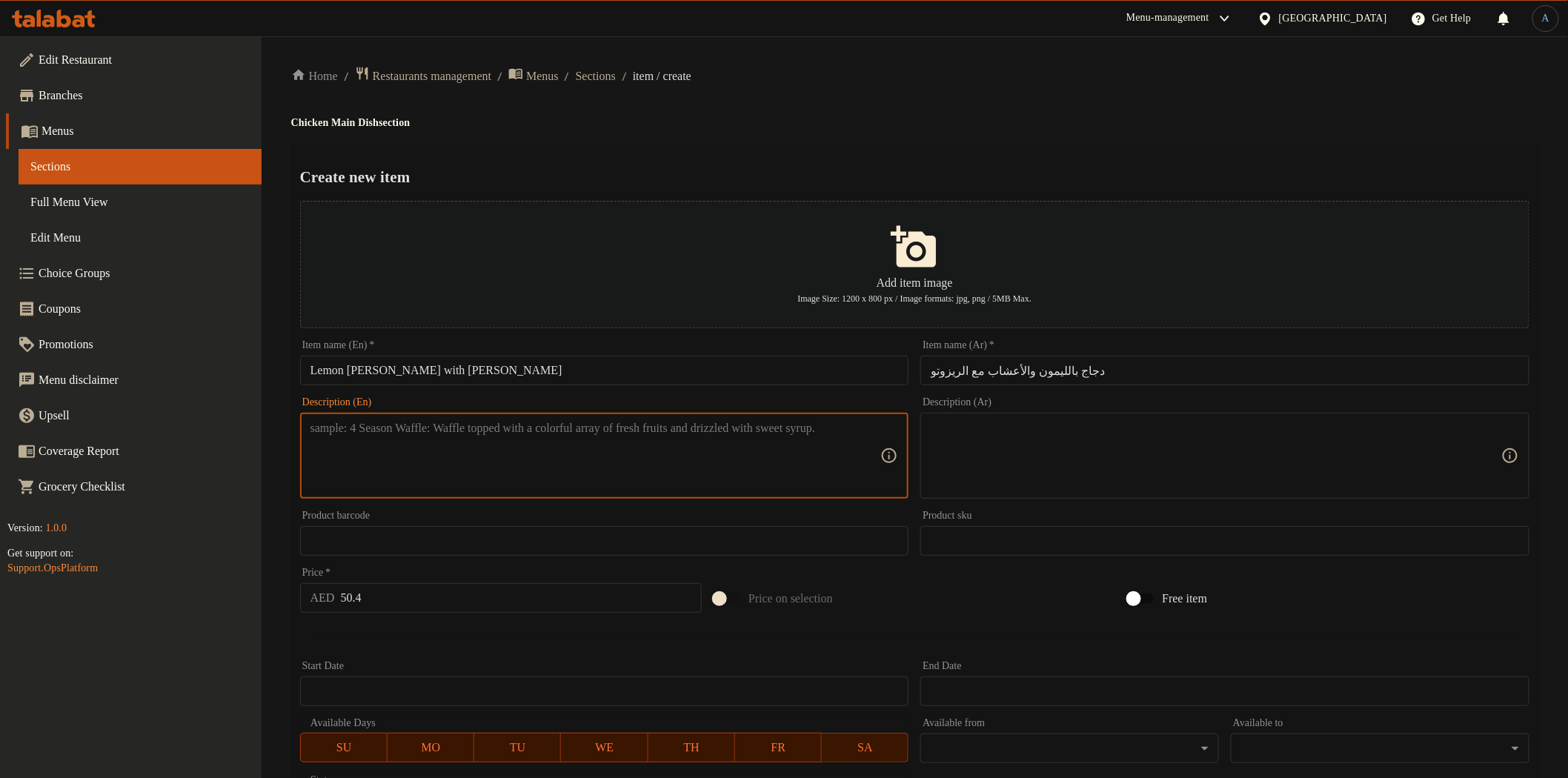
click at [538, 378] on input "Lemon Herb Chciken with Rissoto" at bounding box center [605, 370] width 609 height 29
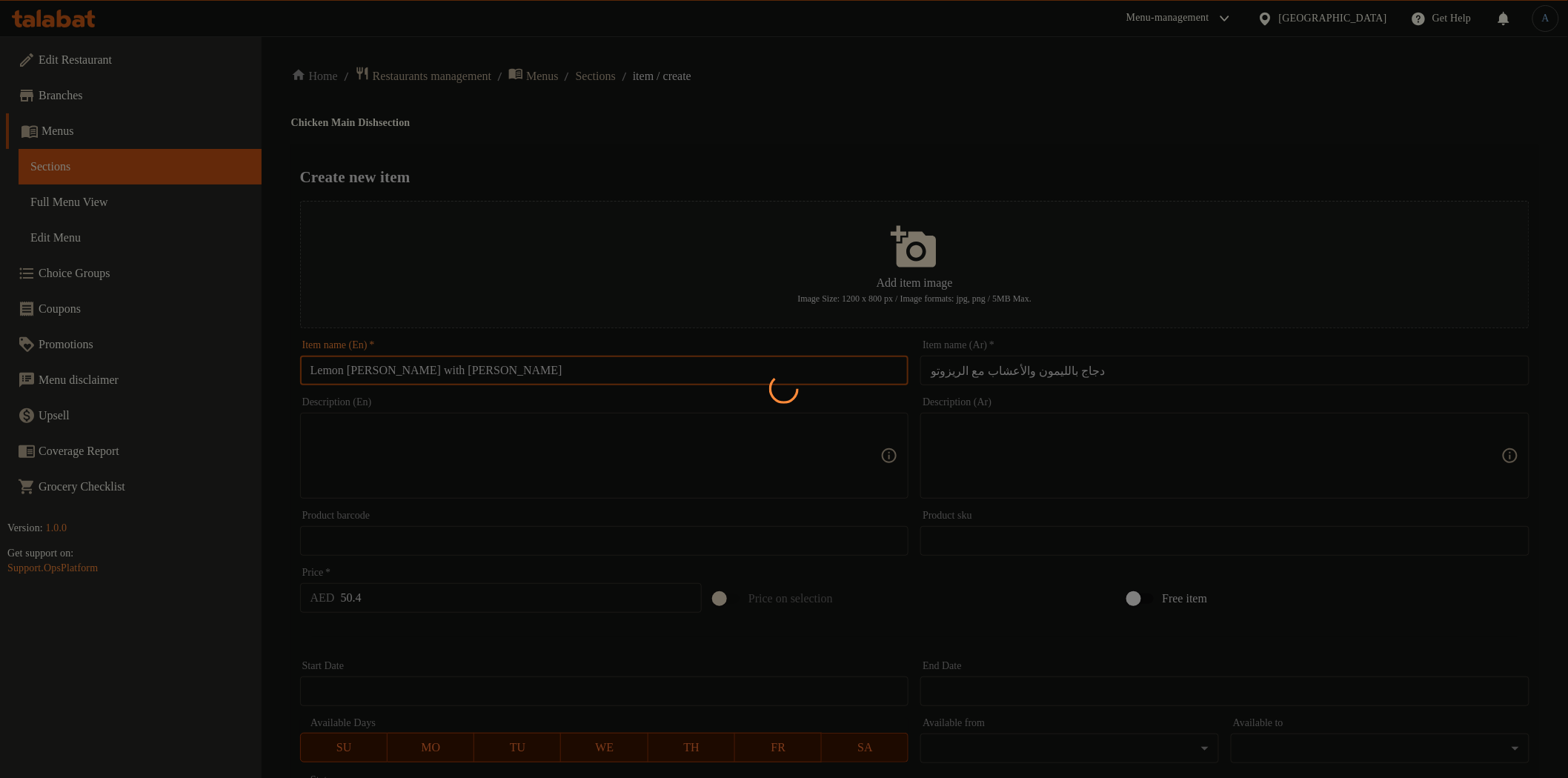
type input "0"
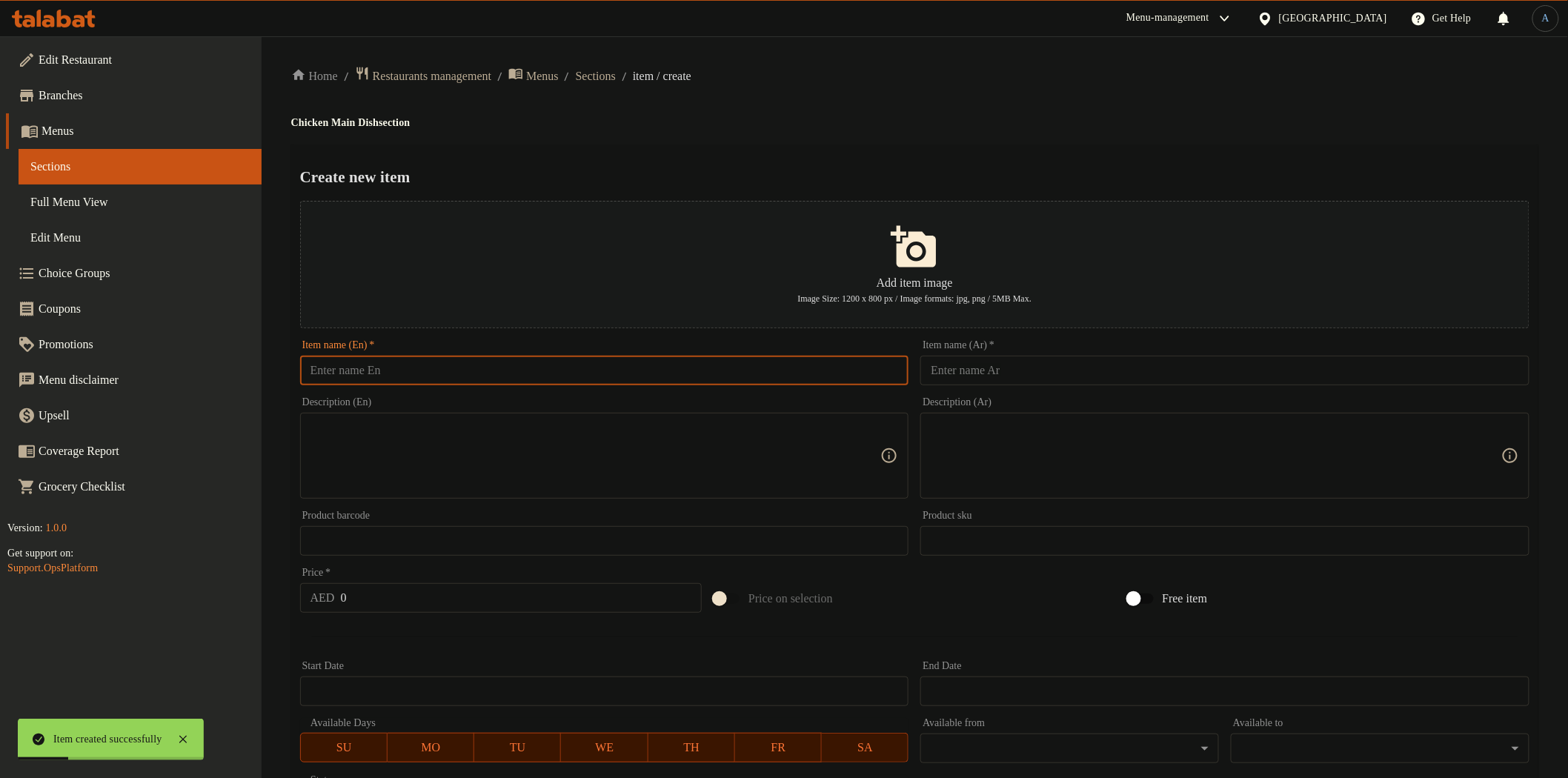
click at [410, 376] on input "text" at bounding box center [605, 370] width 609 height 29
paste input "Pacific Yellow Rice [PERSON_NAME] Chicken"
type input "Pacific Yellow Rice [PERSON_NAME] Chicken"
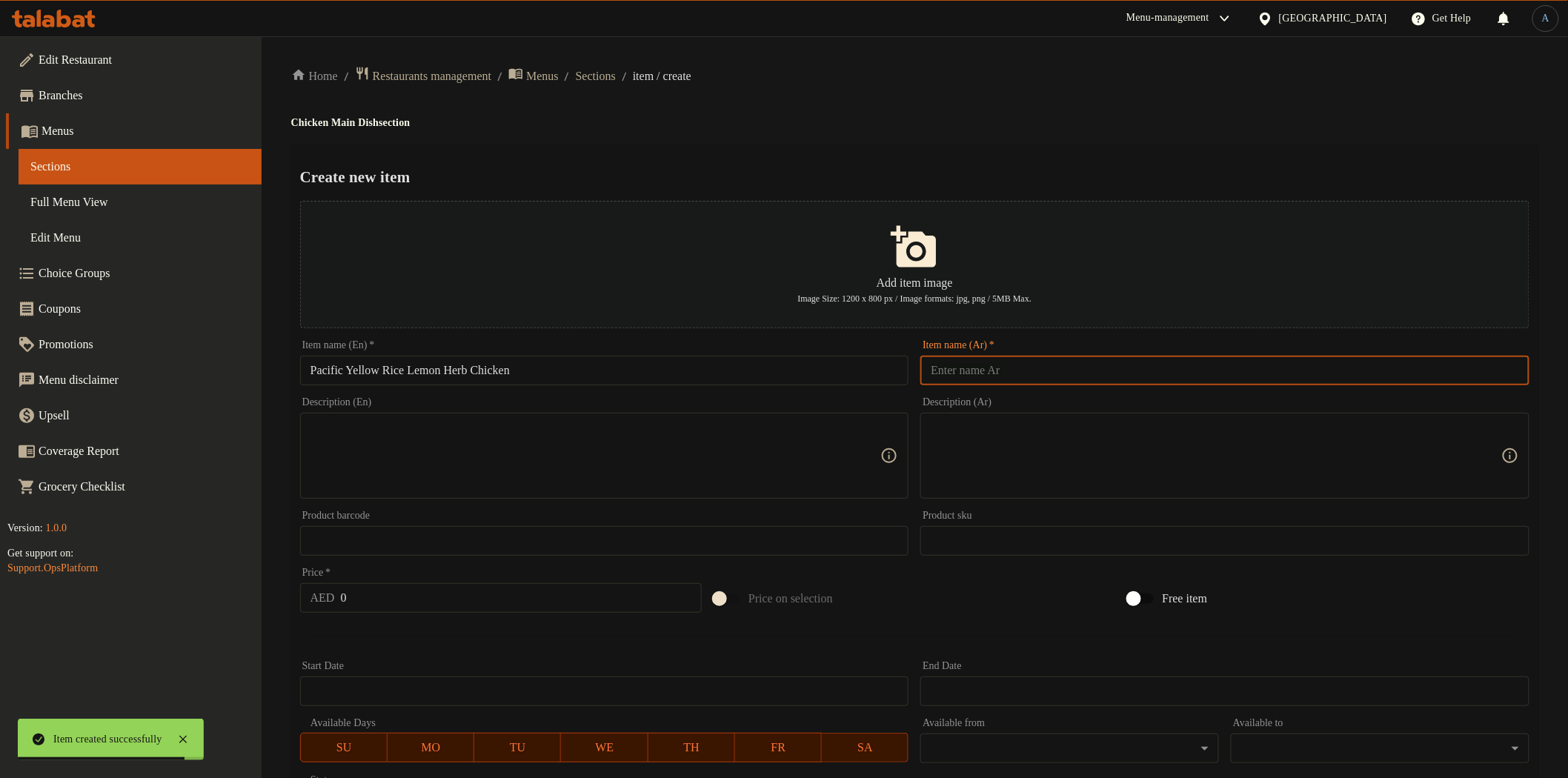
click at [1061, 371] on input "text" at bounding box center [1225, 370] width 609 height 29
paste input "أرز أصفر باسيفيك مع دجاج بالأعشاب والليمون"
type input "أرز أصفر باسيفيك مع دجاج بالأعشاب والليمون"
click at [1003, 142] on div "Home / Restaurants management / Menus / Sections / item / create Chicken Main D…" at bounding box center [915, 537] width 1247 height 944
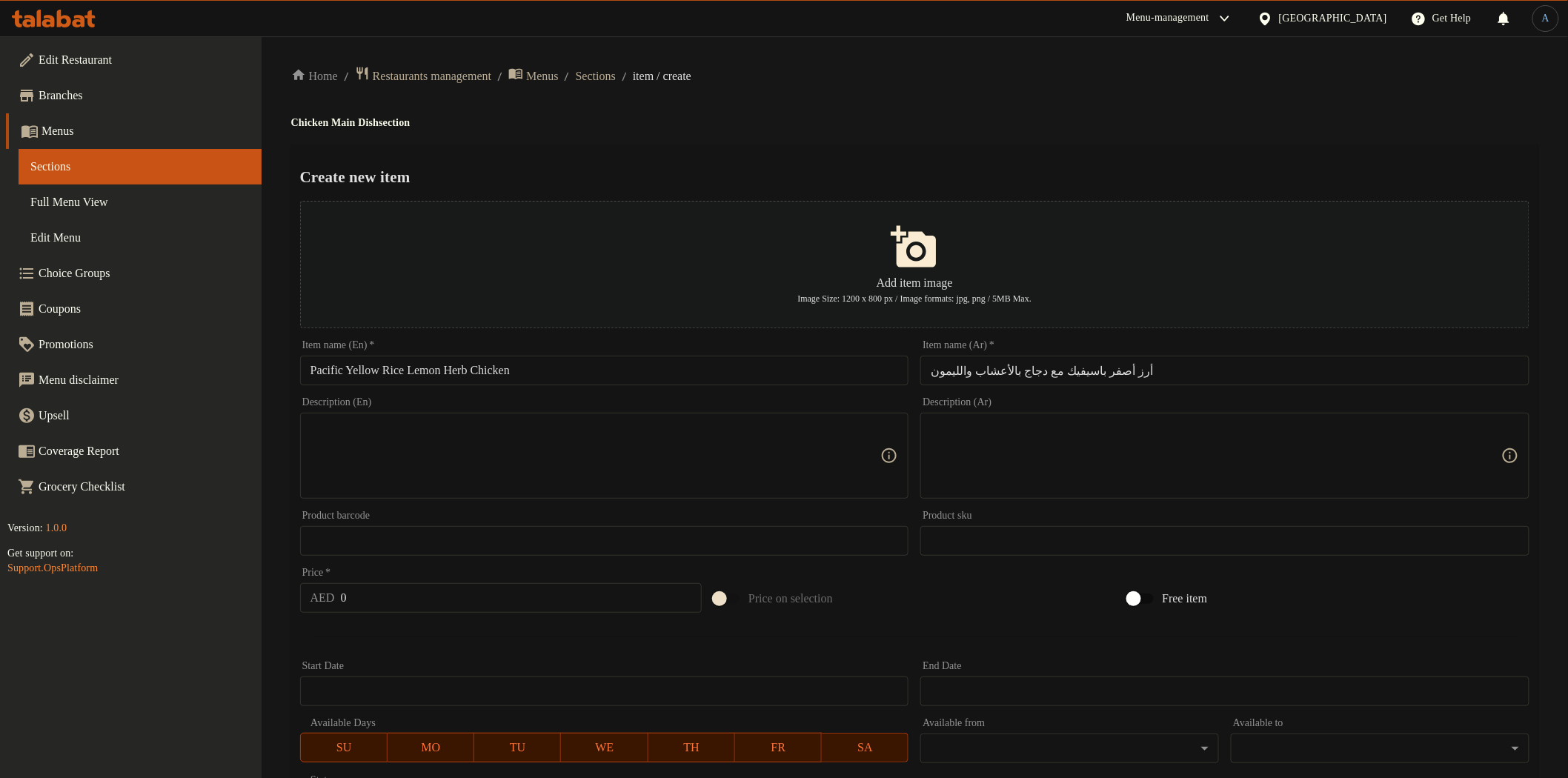
click at [367, 589] on input "0" at bounding box center [521, 598] width 361 height 29
paste input "51.6"
type input "51.6"
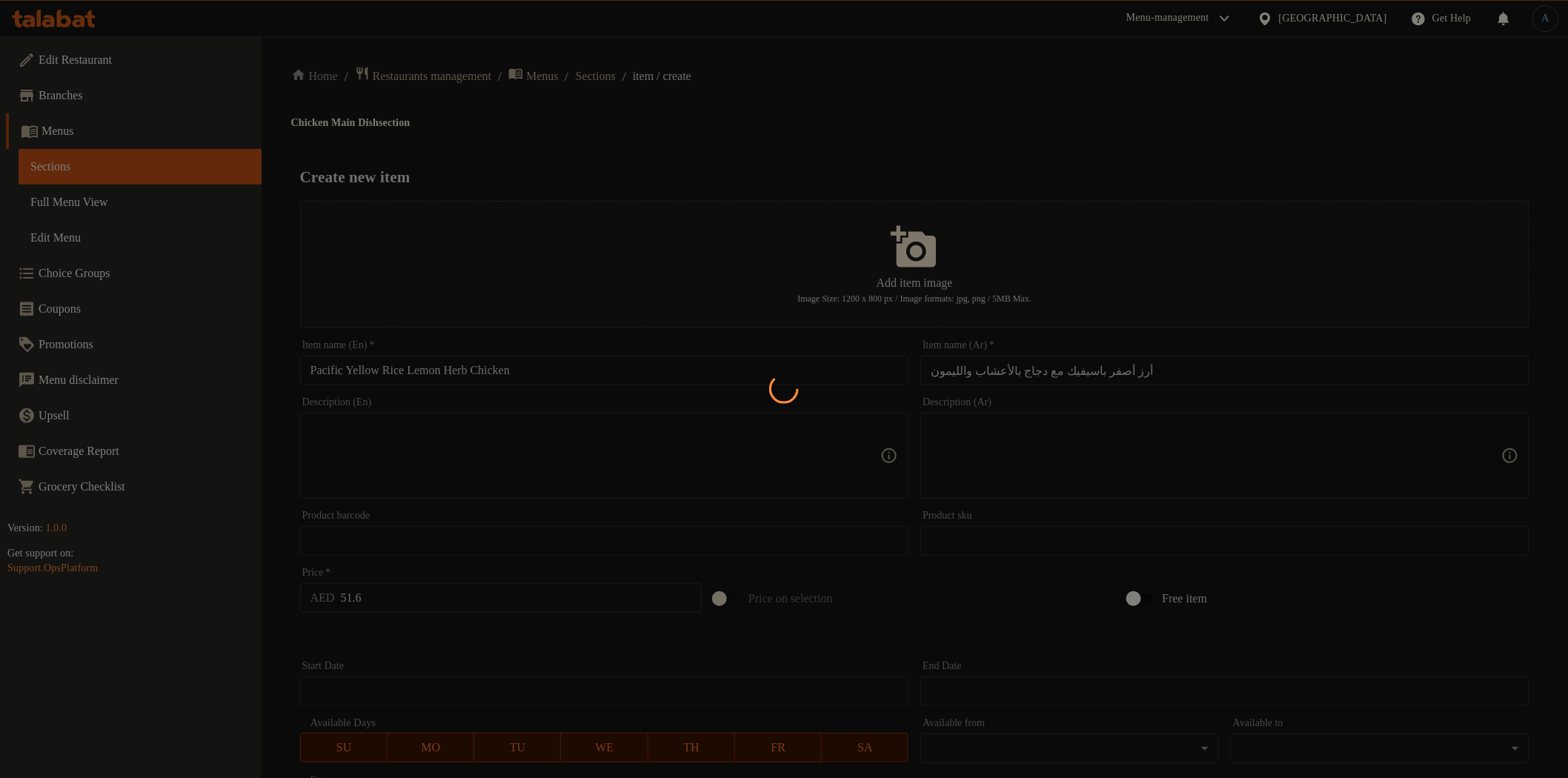
type input "0"
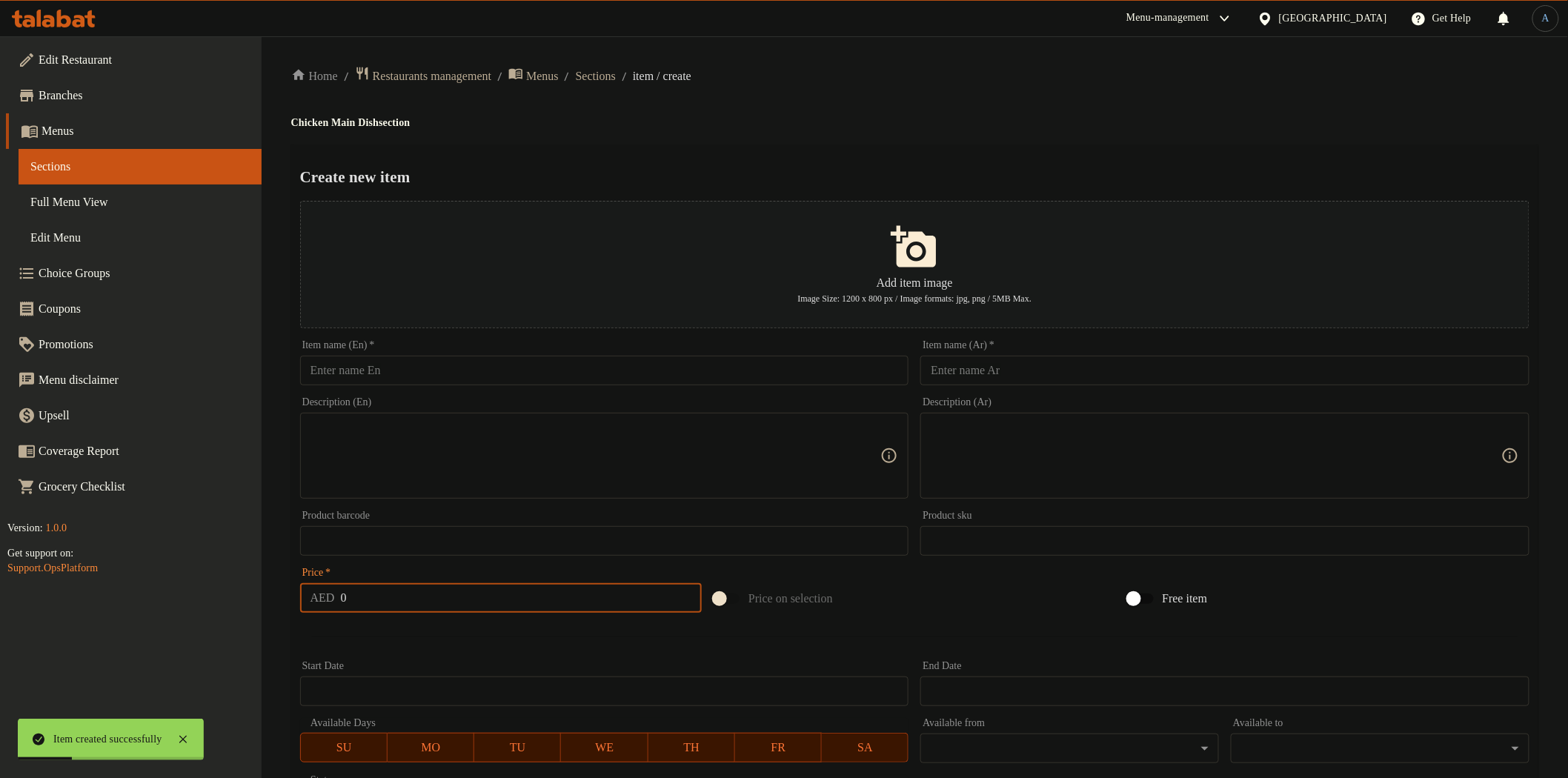
click at [441, 368] on input "text" at bounding box center [605, 370] width 609 height 29
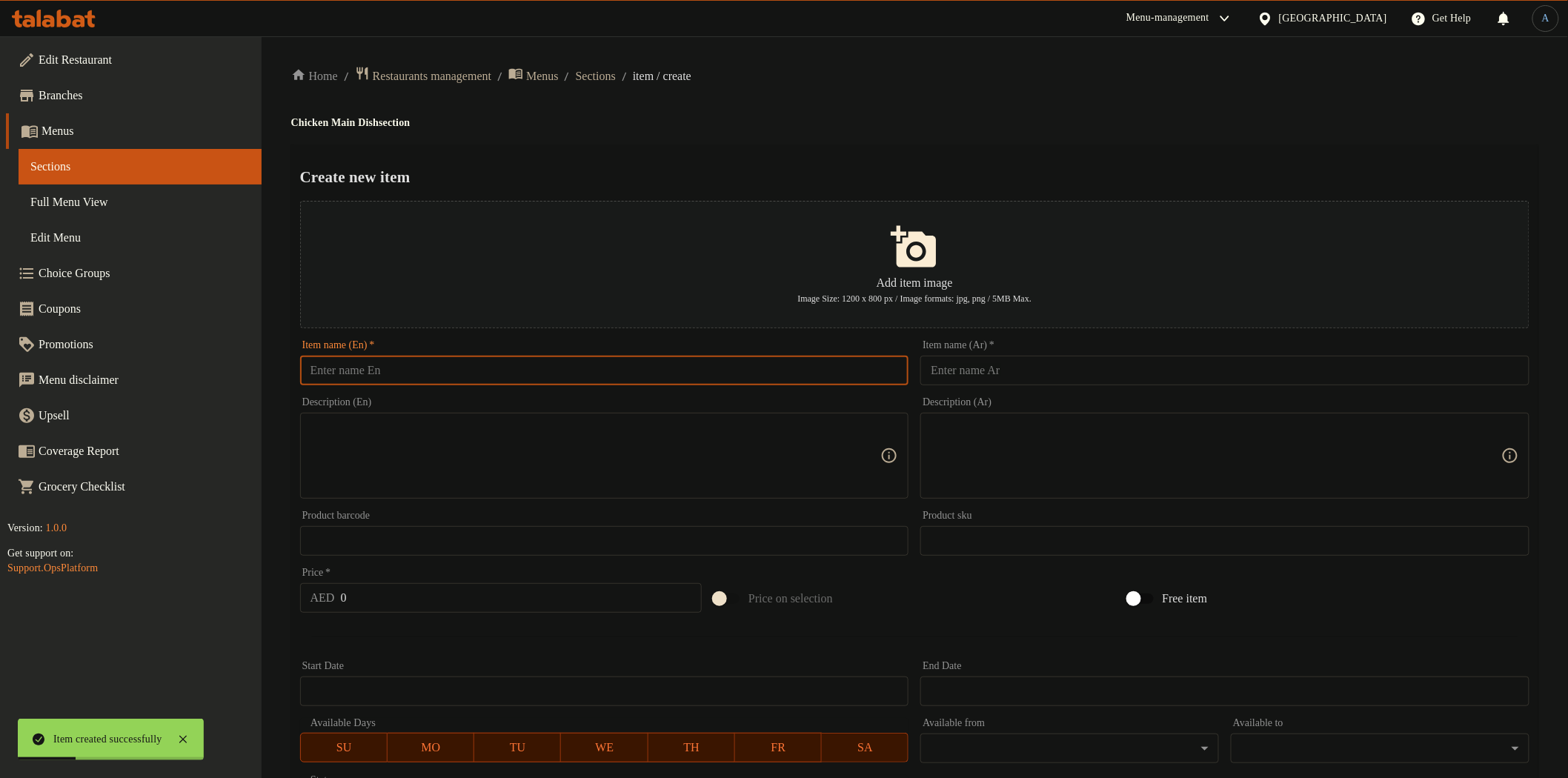
paste input "Chicken Rice Special"
type input "Chicken Rice Special"
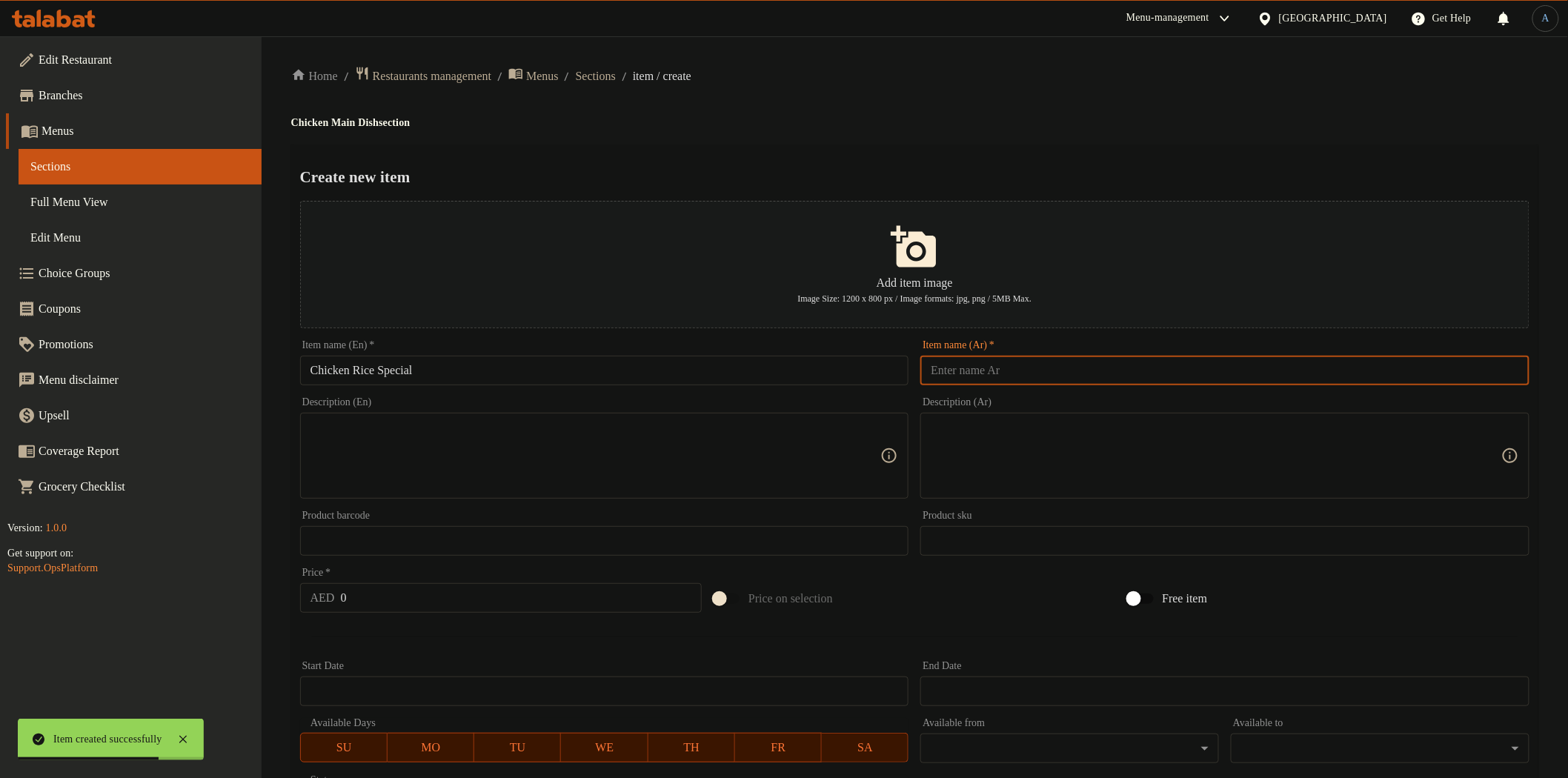
drag, startPoint x: 984, startPoint y: 374, endPoint x: 959, endPoint y: 338, distance: 43.8
click at [984, 374] on input "text" at bounding box center [1225, 370] width 609 height 29
paste input "أرز الدجاج الخاص"
type input "أرز الدجاج الخاص"
click at [999, 166] on h2 "Create new item" at bounding box center [915, 176] width 1229 height 22
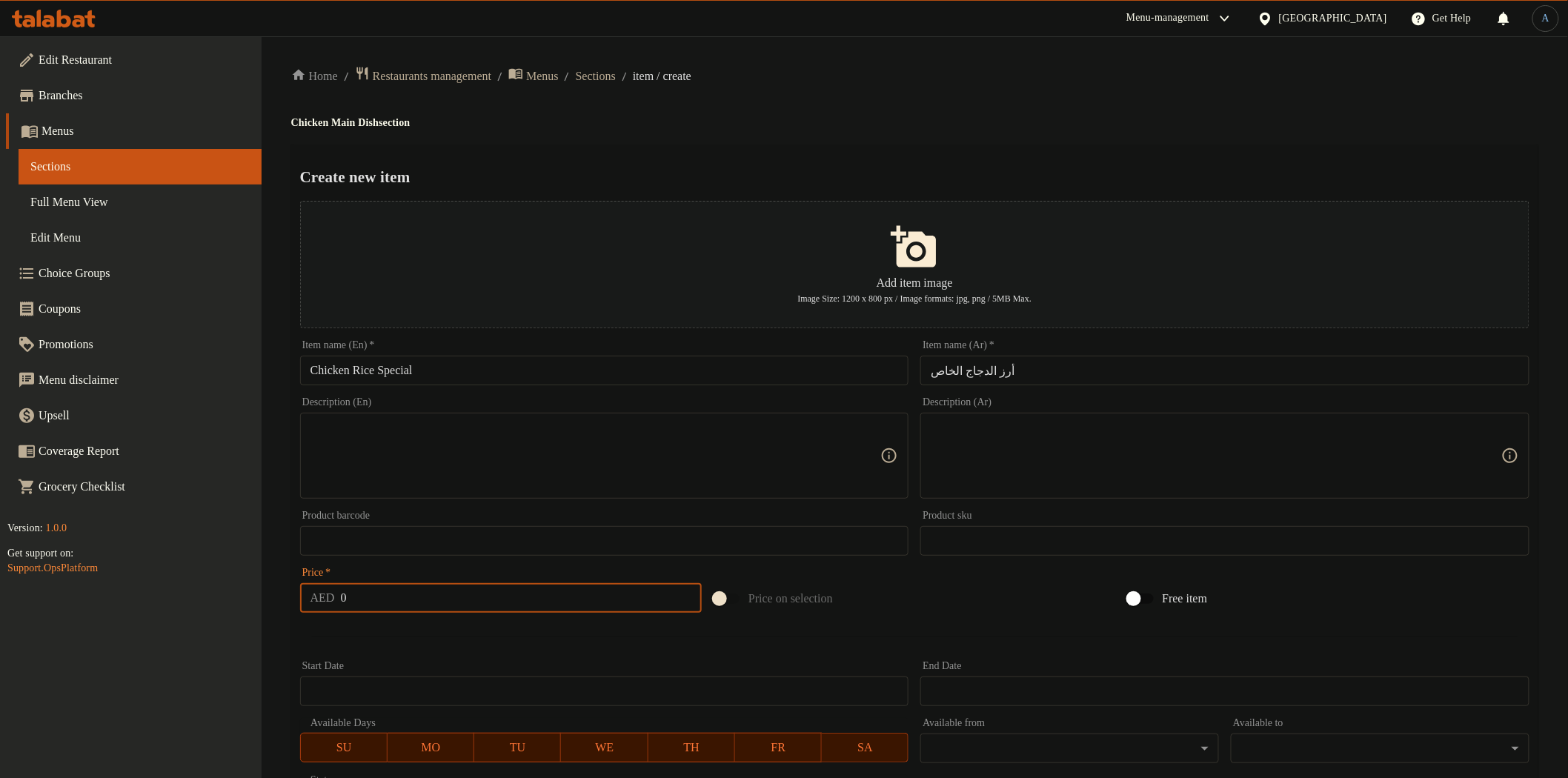
click at [454, 586] on input "0" at bounding box center [521, 598] width 361 height 29
paste input "54"
type input "54"
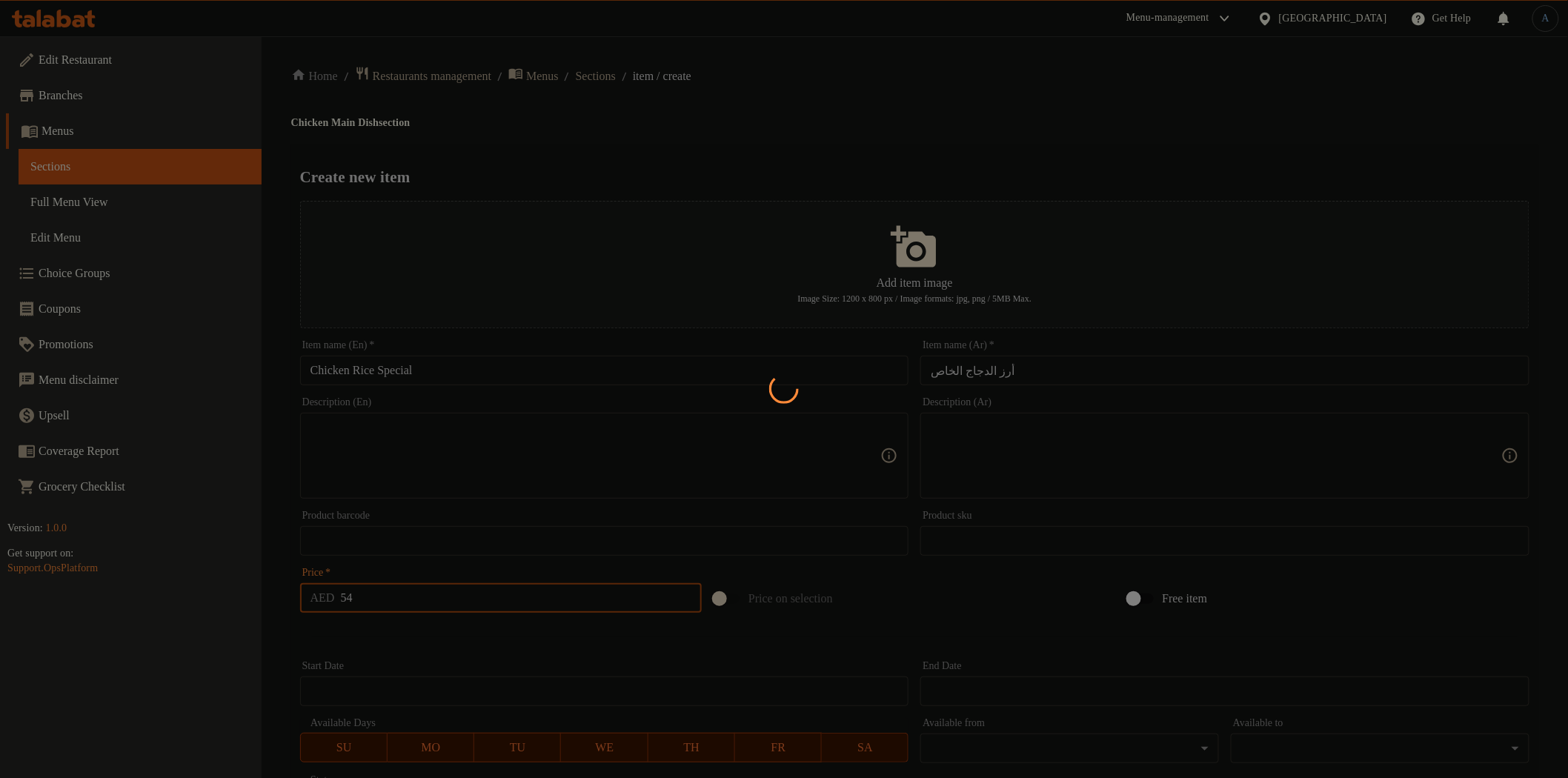
type input "0"
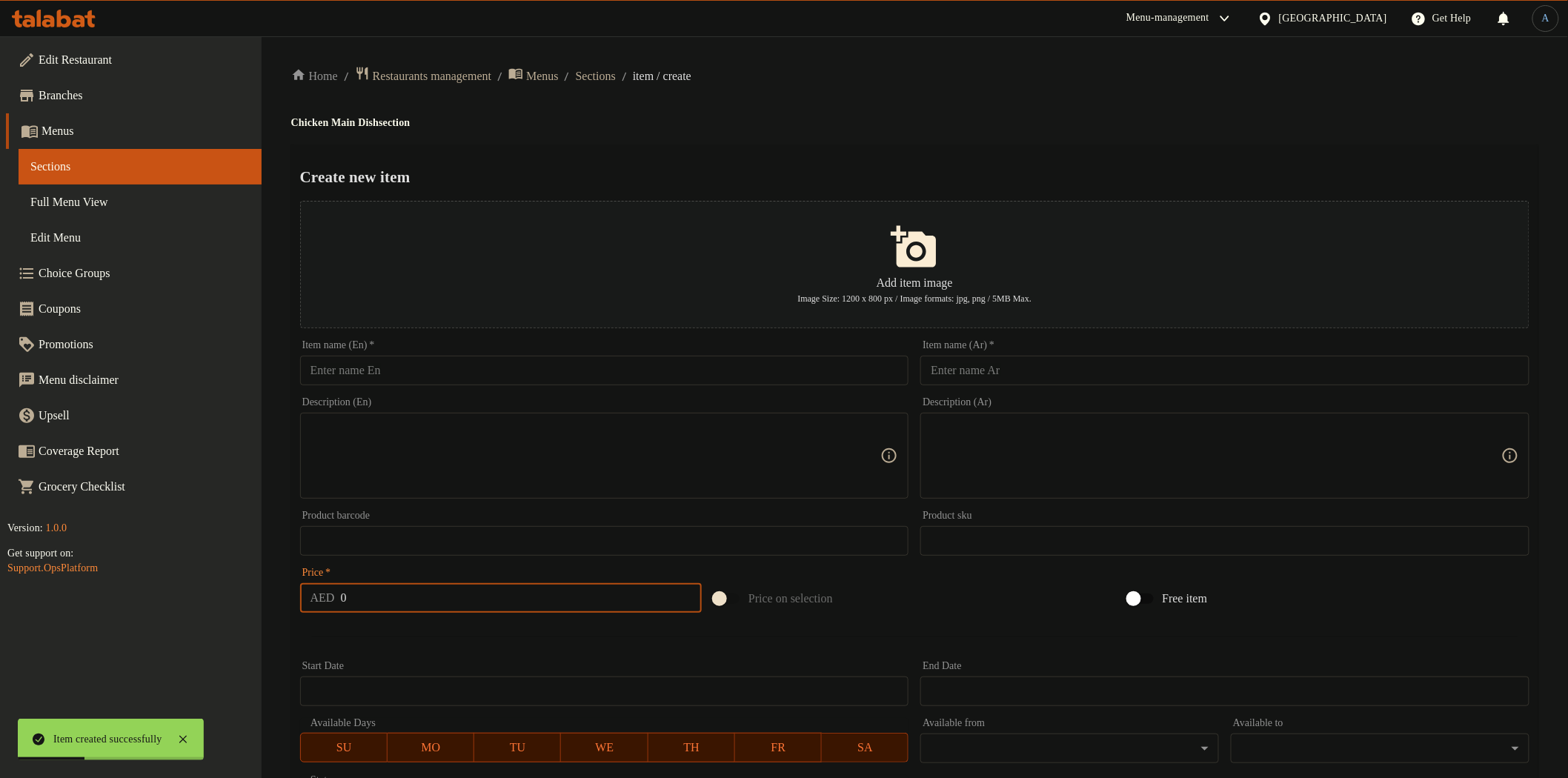
click at [595, 366] on input "text" at bounding box center [605, 370] width 609 height 29
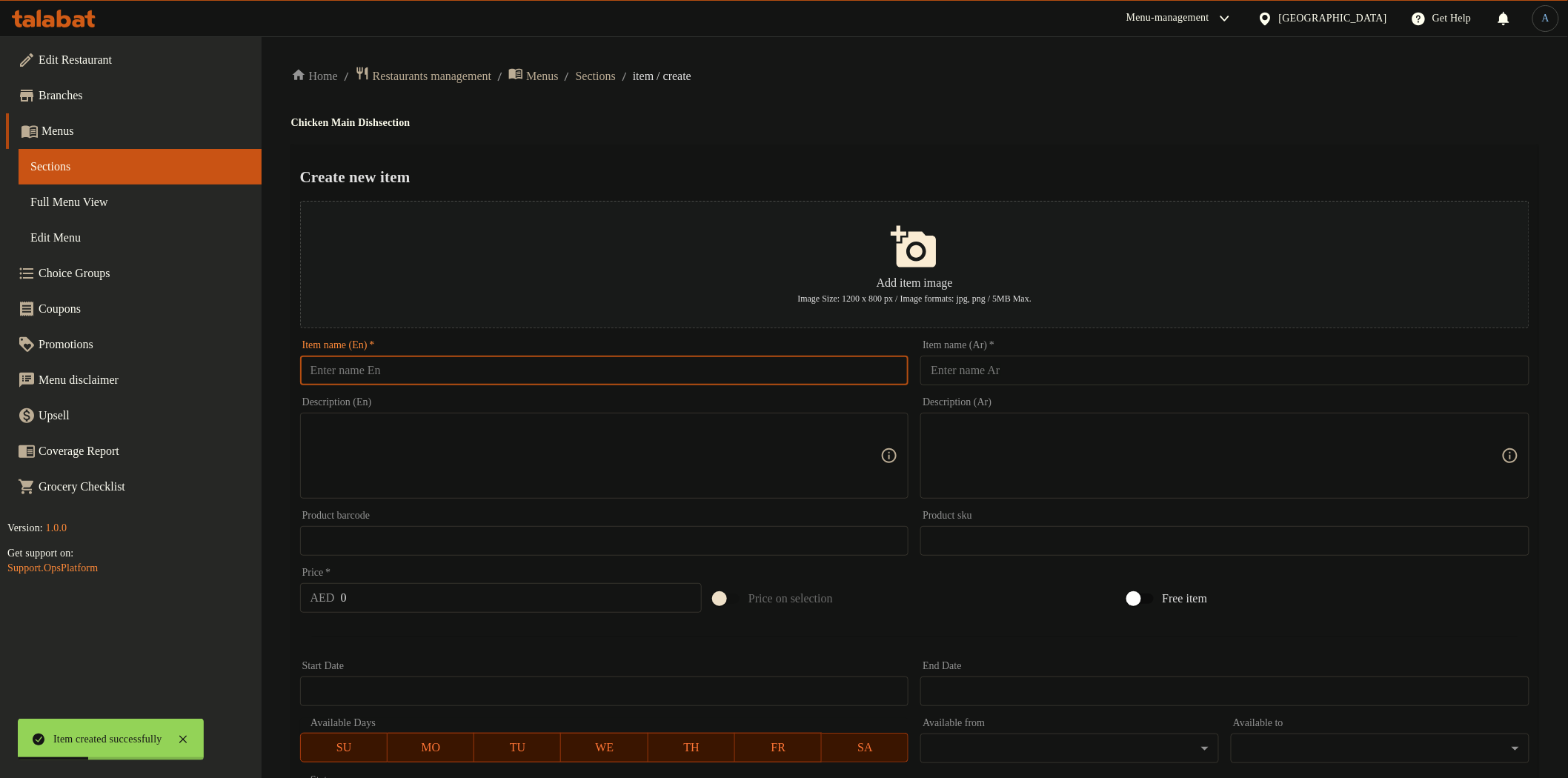
paste input "Grilled Chicken"
type input "Grilled Chicken"
click at [463, 591] on input "0" at bounding box center [521, 598] width 361 height 29
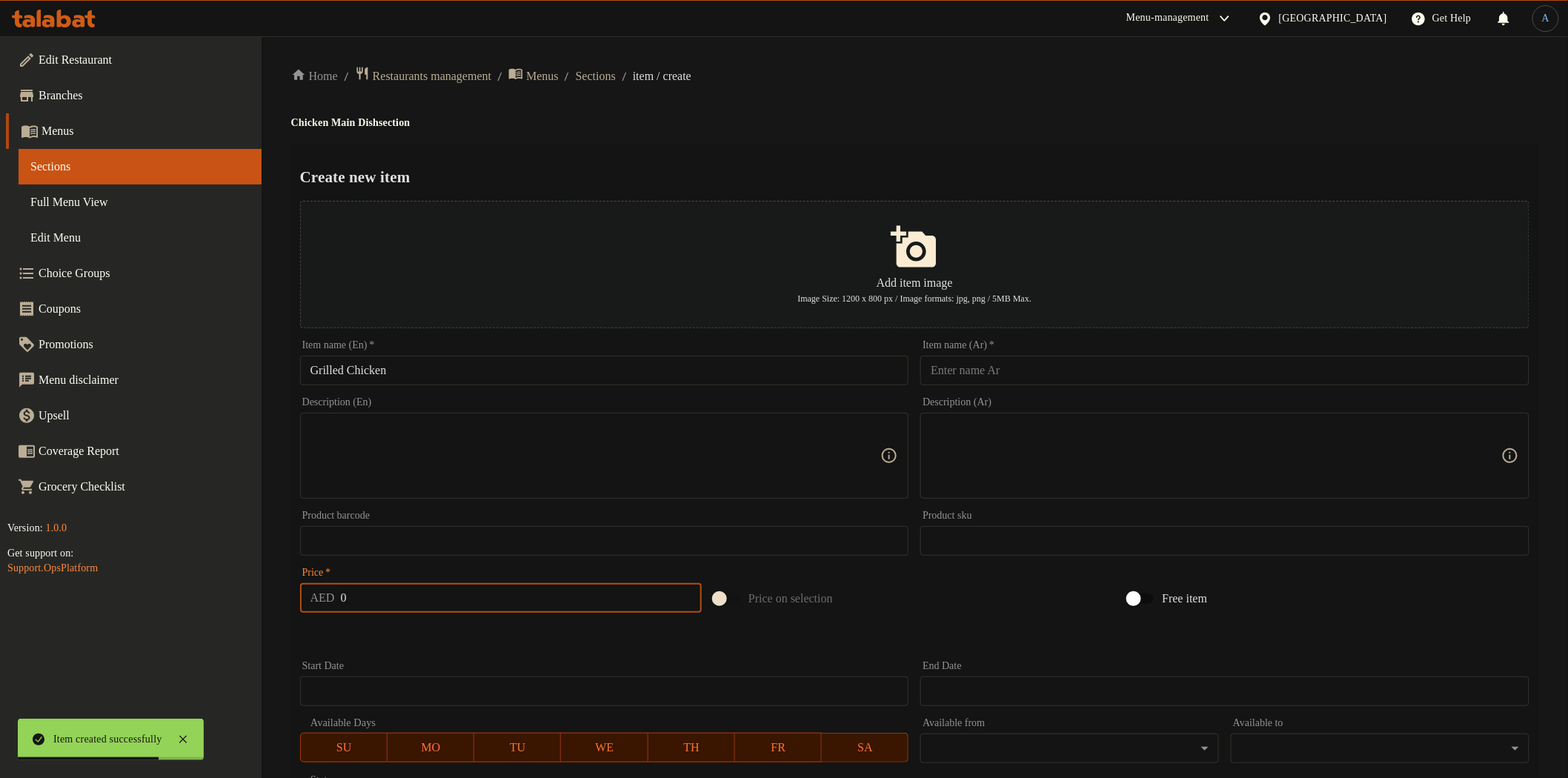
paste input "49.2"
type input "49.2"
click at [428, 369] on input "Grilled Chicken" at bounding box center [605, 370] width 609 height 29
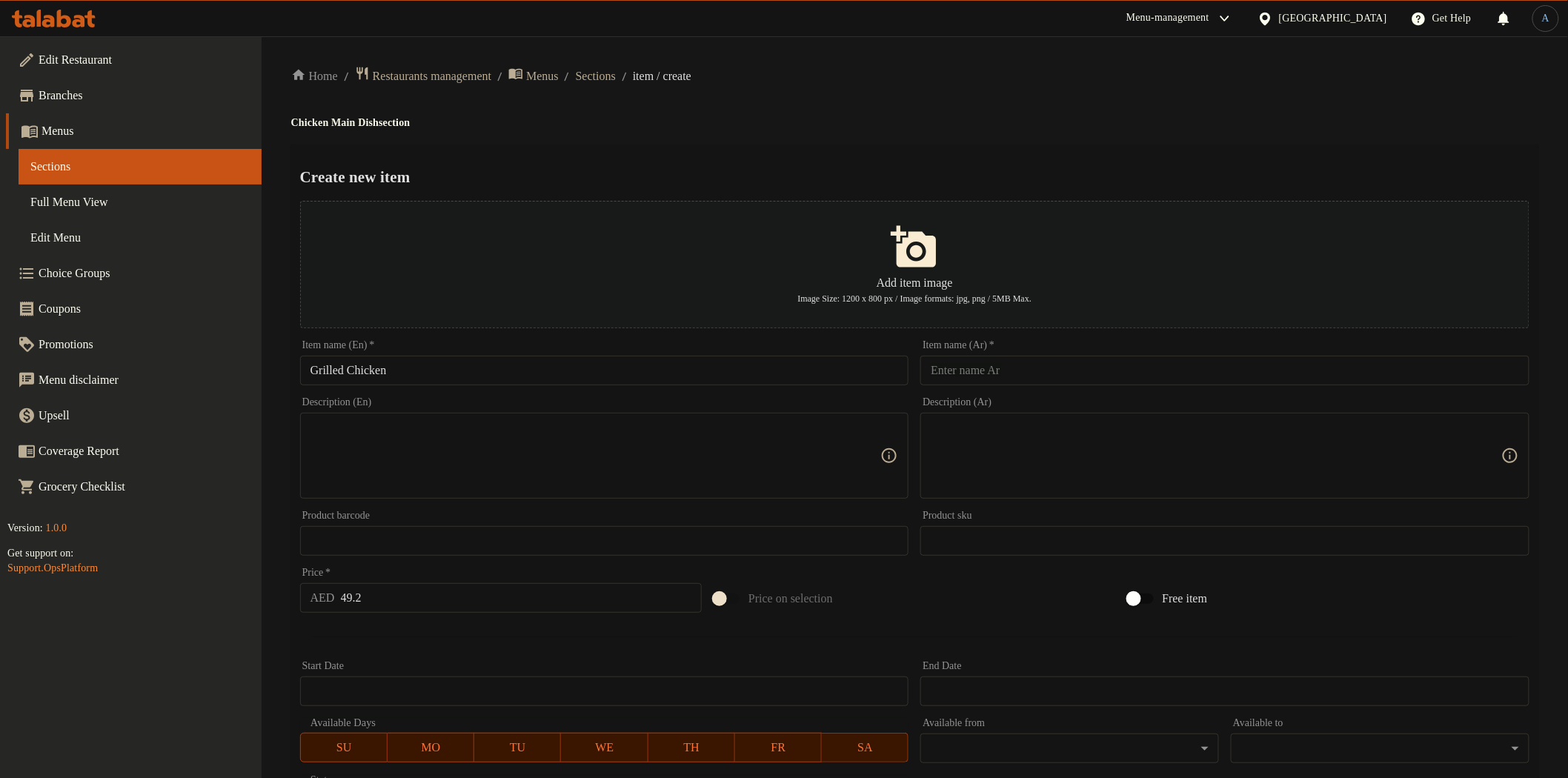
click at [968, 373] on input "text" at bounding box center [1225, 370] width 609 height 29
paste input "دجاج مشوي"
type input "دجاج مشوي"
click at [1008, 149] on div "Create new item Add item image Image Size: 1200 x 800 px / Image formats: jpg, …" at bounding box center [915, 571] width 1247 height 854
click at [1017, 363] on input "دجاج مشوي" at bounding box center [1225, 370] width 609 height 29
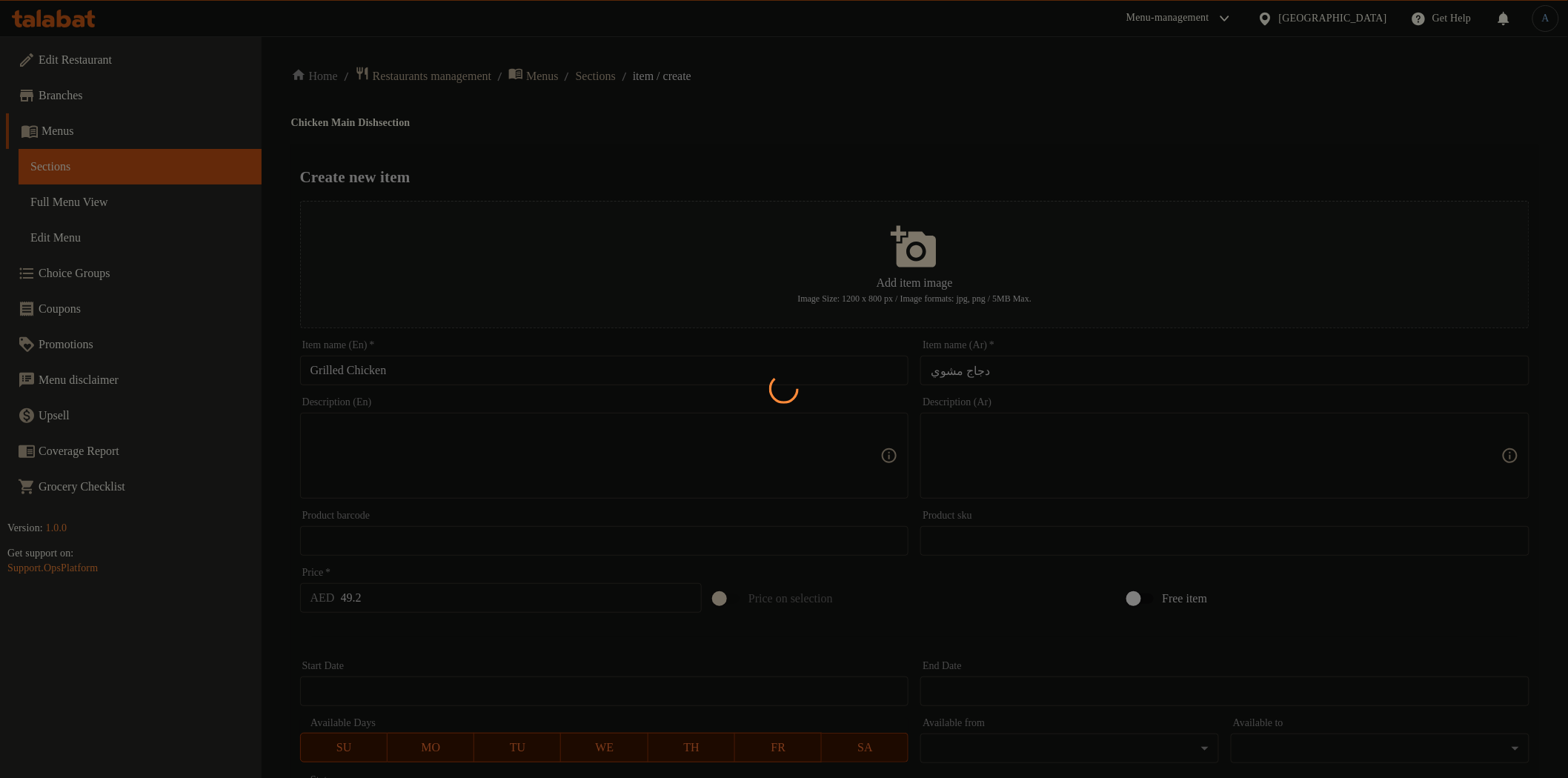
type input "0"
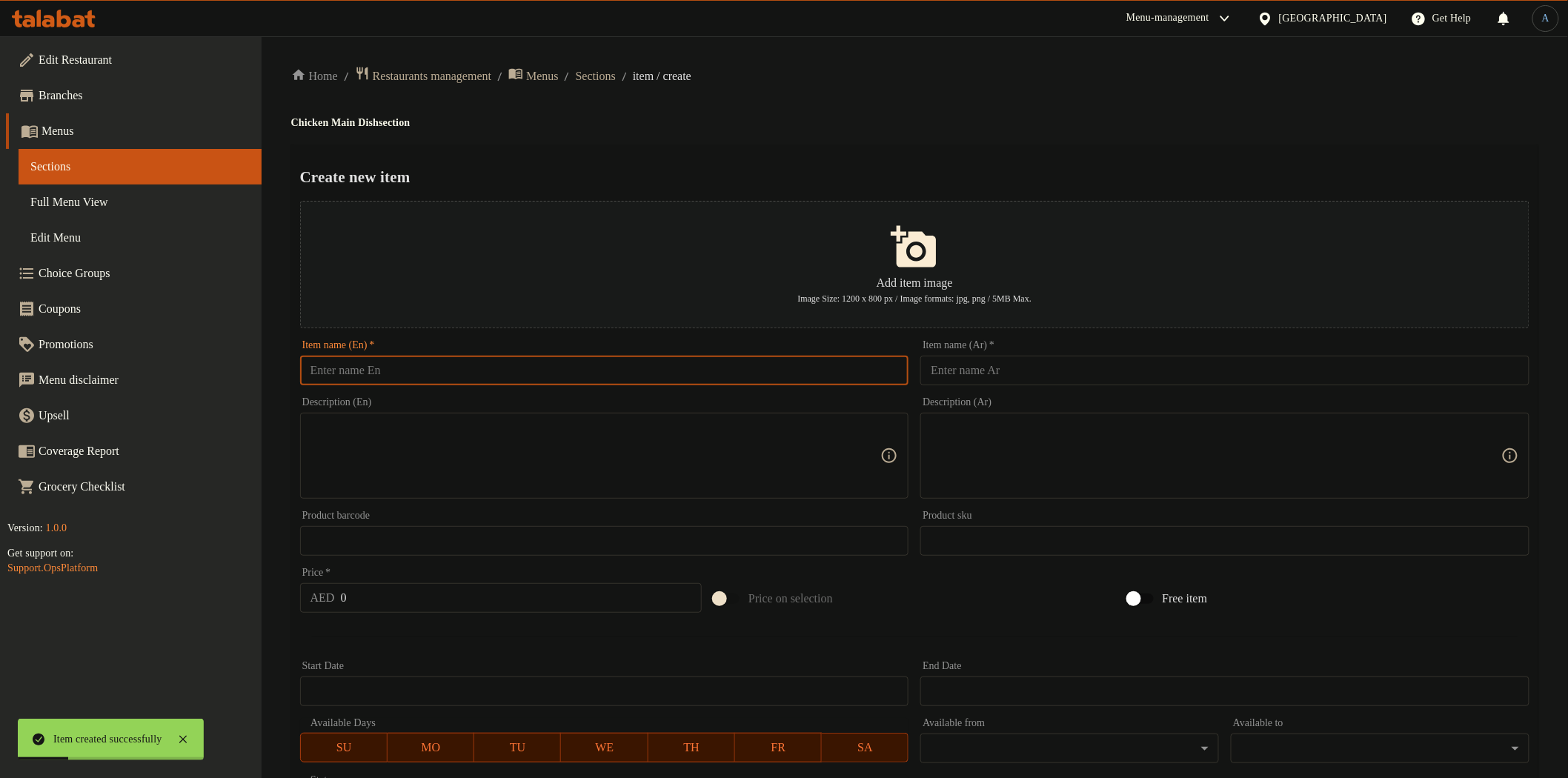
click at [574, 369] on input "text" at bounding box center [605, 370] width 609 height 29
paste input "Chicken Strips"
type input "Chicken Strips"
click at [997, 374] on input "text" at bounding box center [1225, 370] width 609 height 29
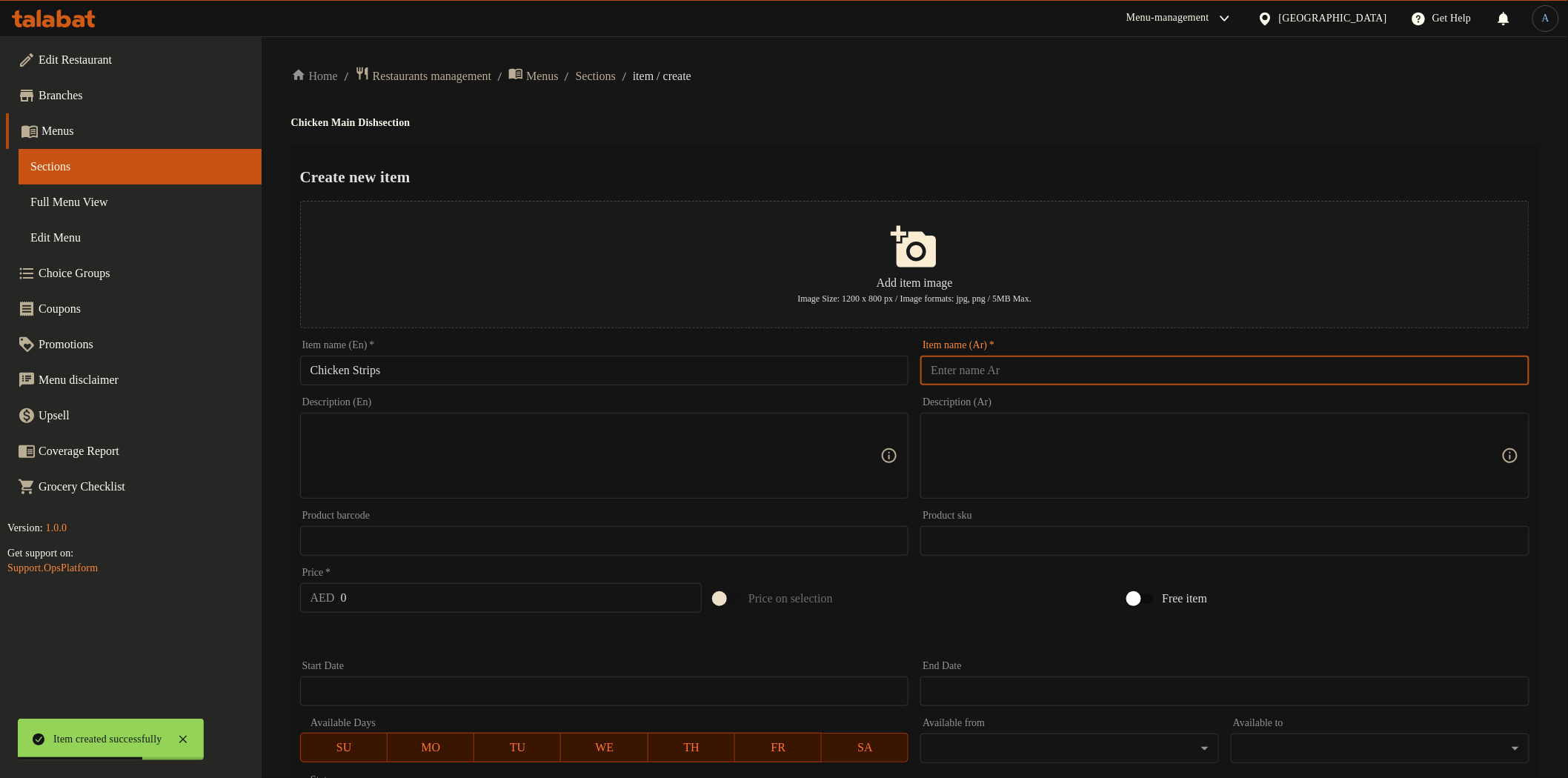
paste input "شرائح الدجاج"
type input "شرائح الدجاج"
click at [982, 144] on div "Create new item Add item image Image Size: 1200 x 800 px / Image formats: jpg, …" at bounding box center [915, 571] width 1247 height 854
click at [524, 595] on input "0" at bounding box center [521, 598] width 361 height 29
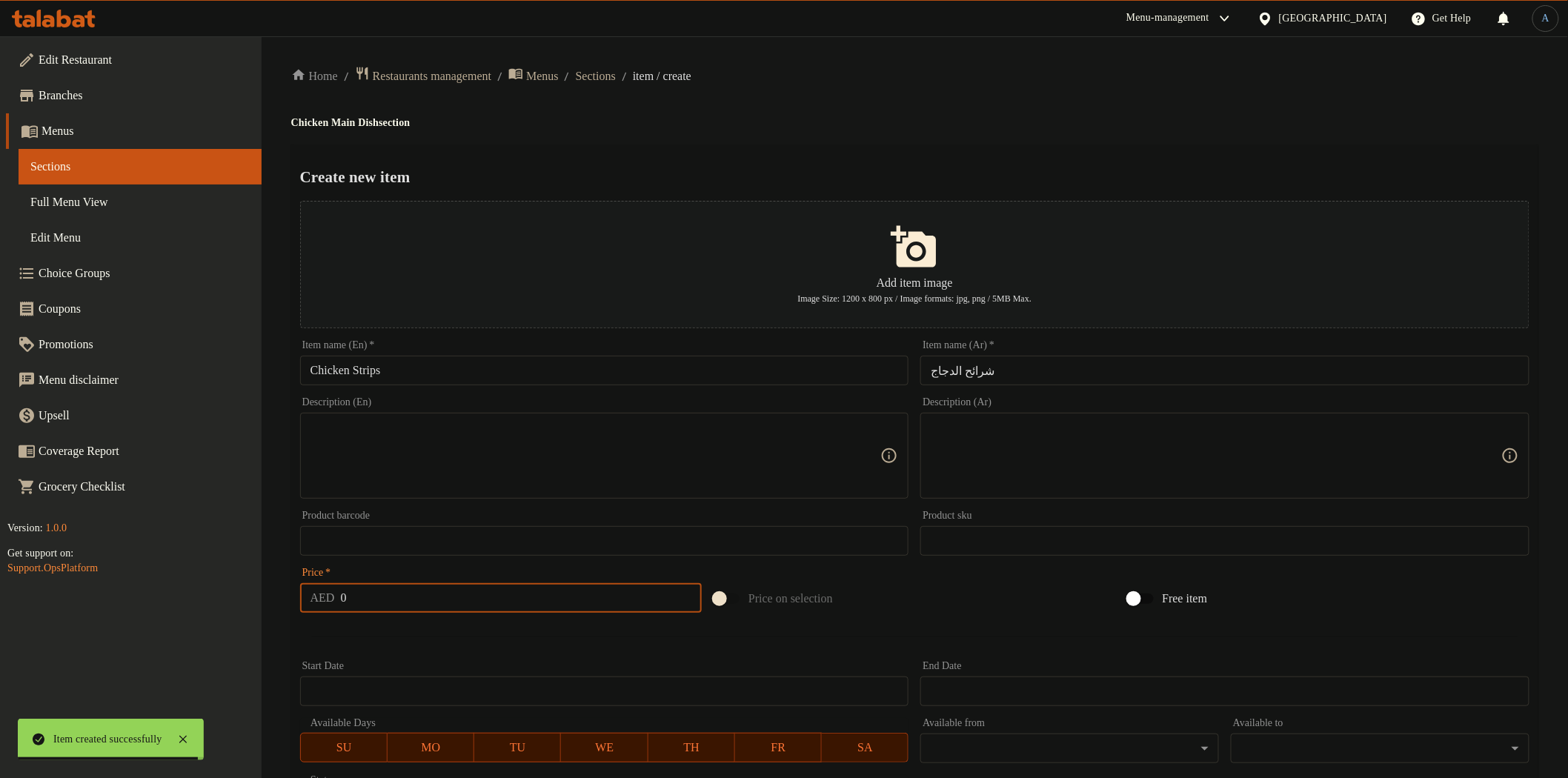
paste input "54"
type input "54"
click at [516, 373] on input "Chicken Strips" at bounding box center [605, 370] width 609 height 29
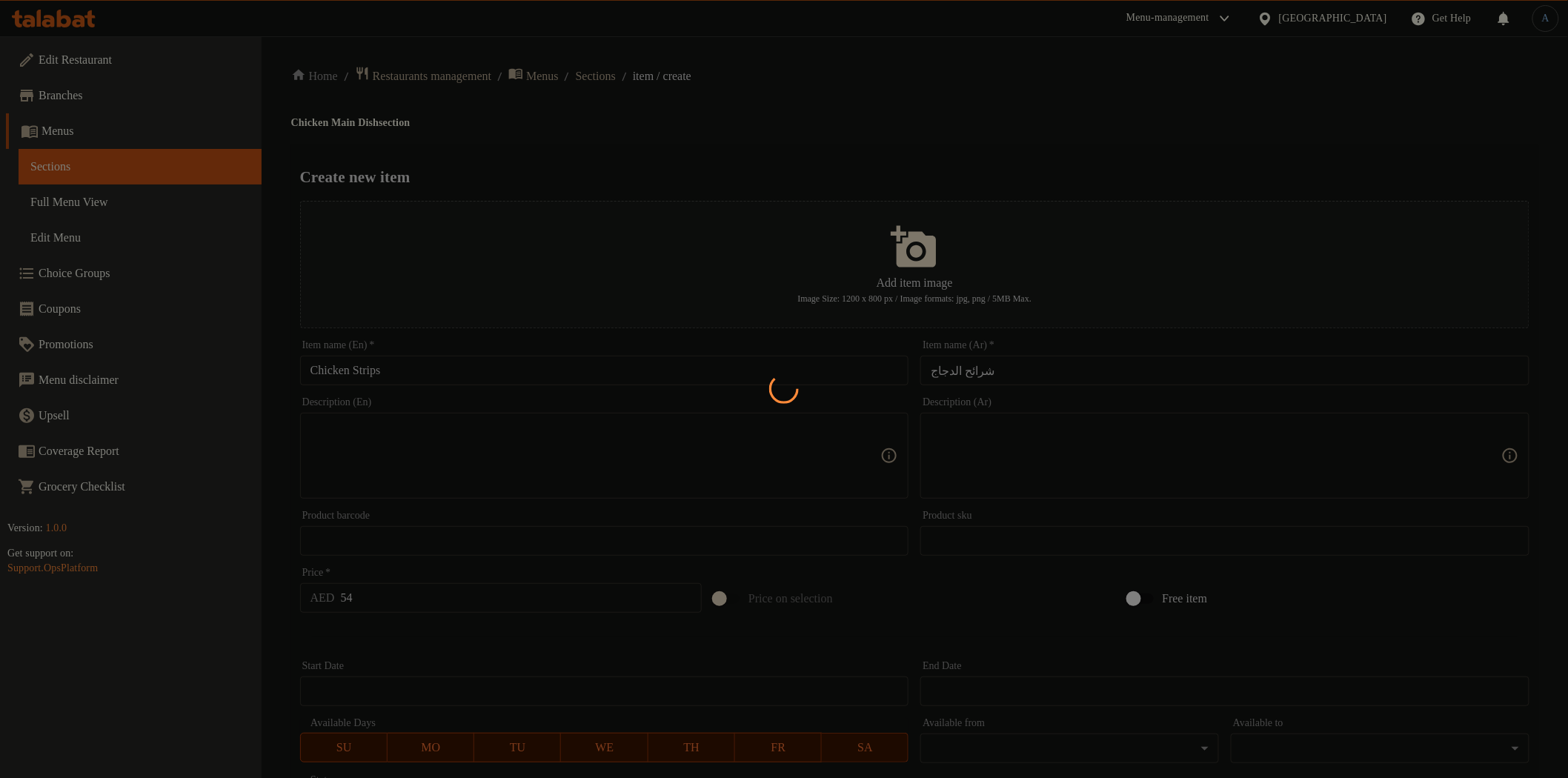
type input "0"
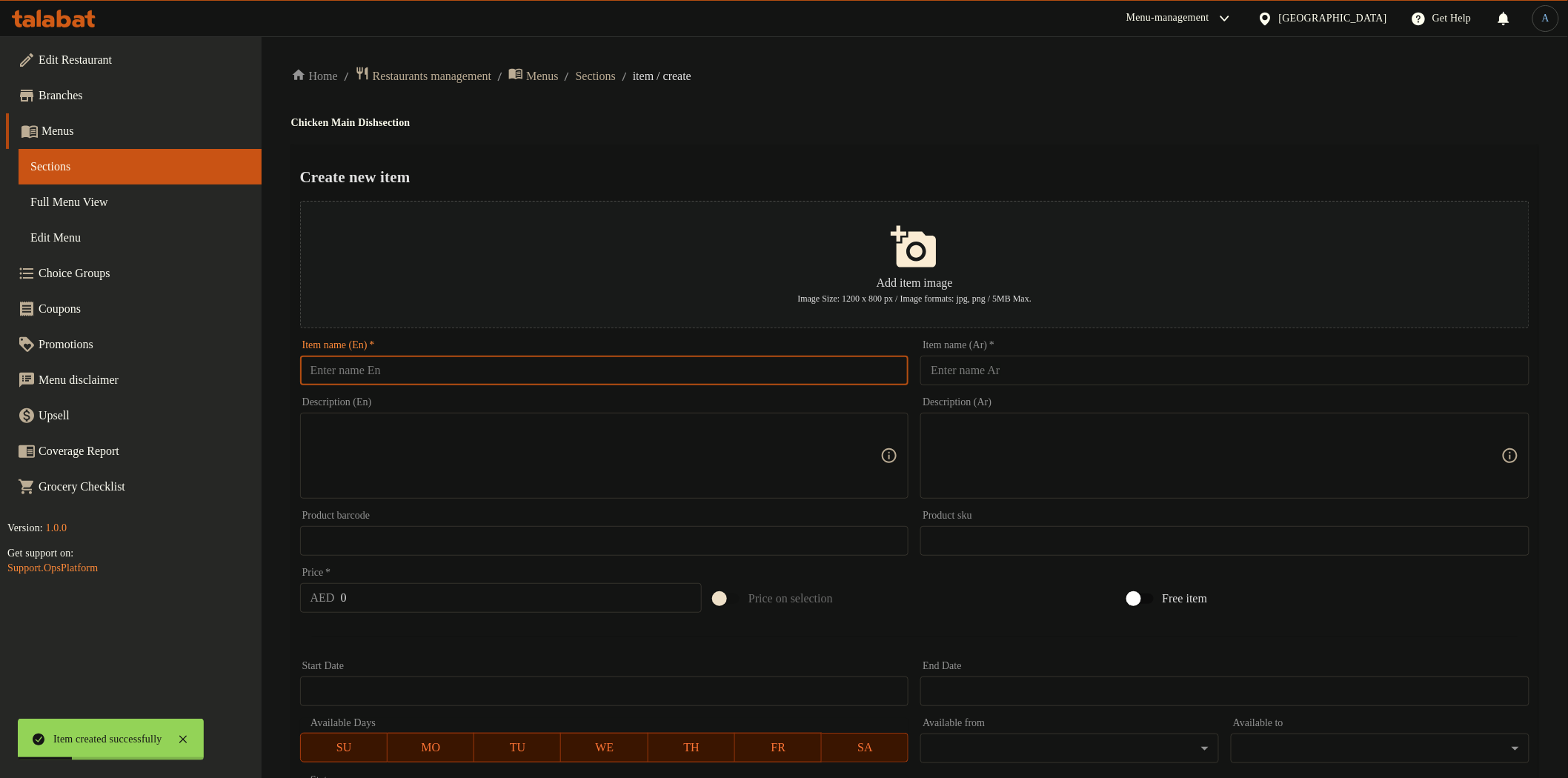
click at [416, 371] on input "text" at bounding box center [605, 370] width 609 height 29
paste input "Creamy Mushroom Grilled Chicken"
type input "Creamy Mushroom Grilled Chicken"
click at [1008, 369] on input "text" at bounding box center [1225, 370] width 609 height 29
paste input "دجاج مشوي بالكريمة والفطر"
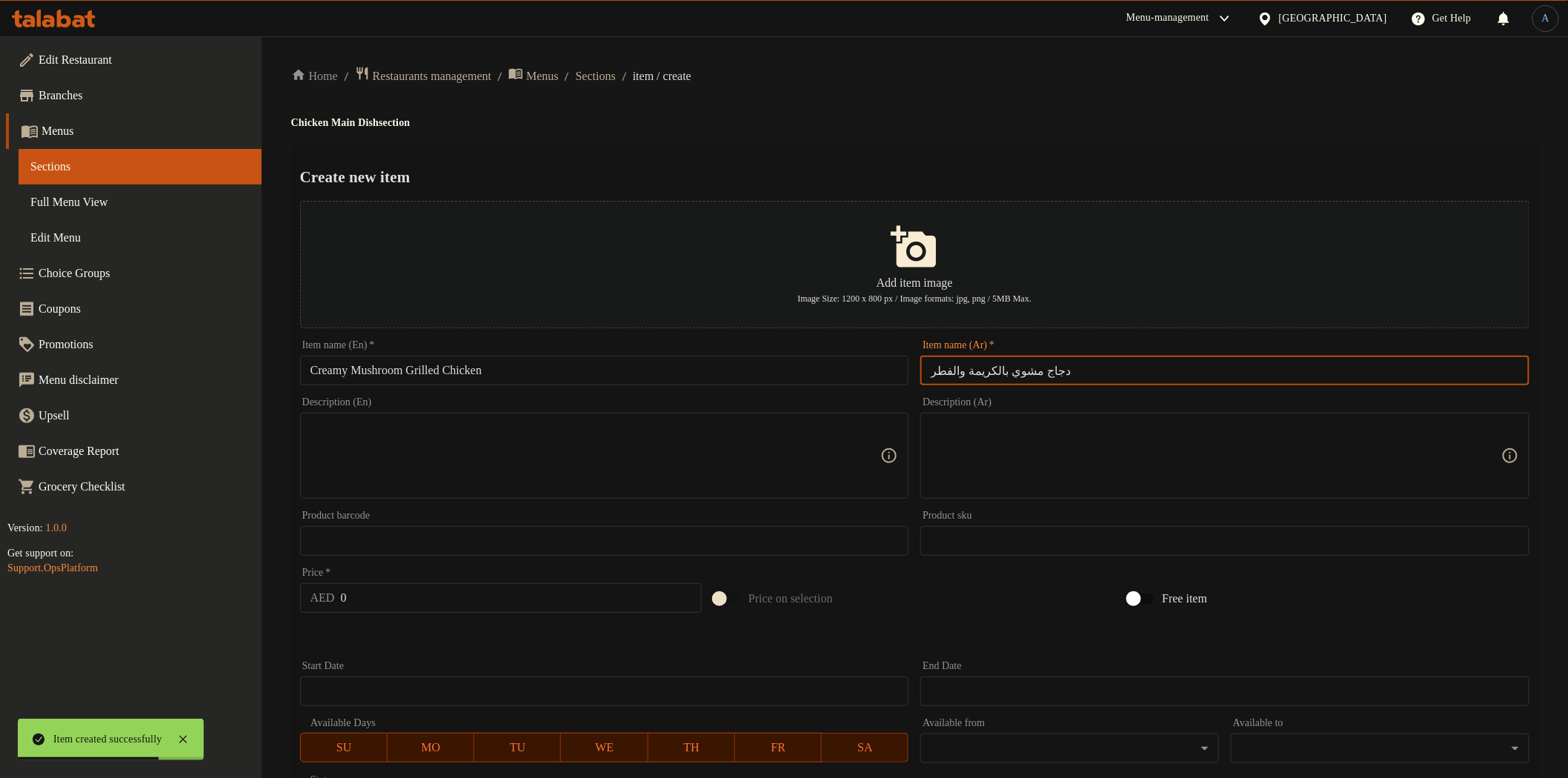
type input "دجاج مشوي بالكريمة والفطر"
click at [1031, 126] on h4 "Chicken Main Dish section" at bounding box center [915, 123] width 1247 height 15
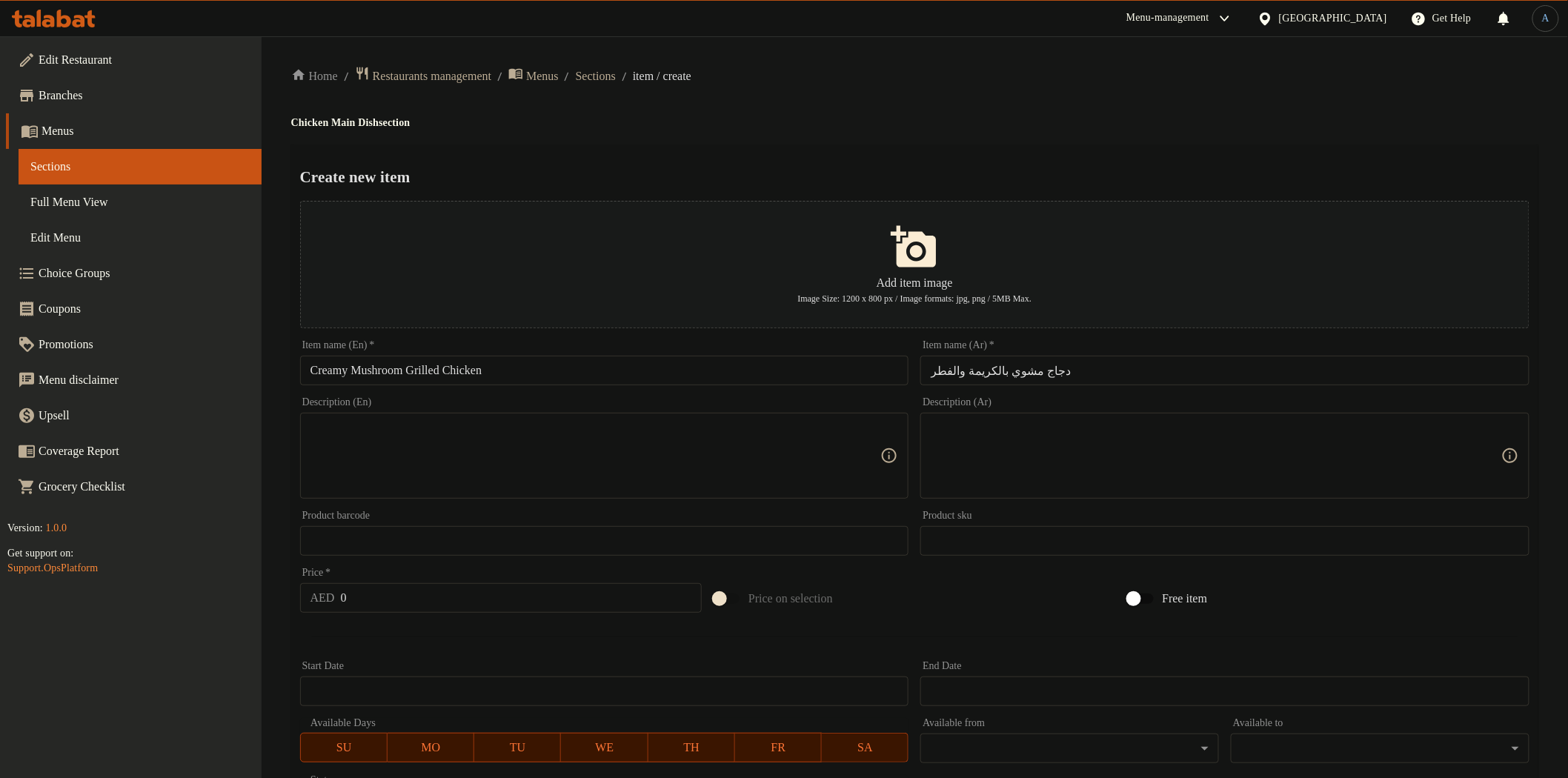
click at [467, 588] on input "0" at bounding box center [521, 598] width 361 height 29
paste input "54"
type input "54"
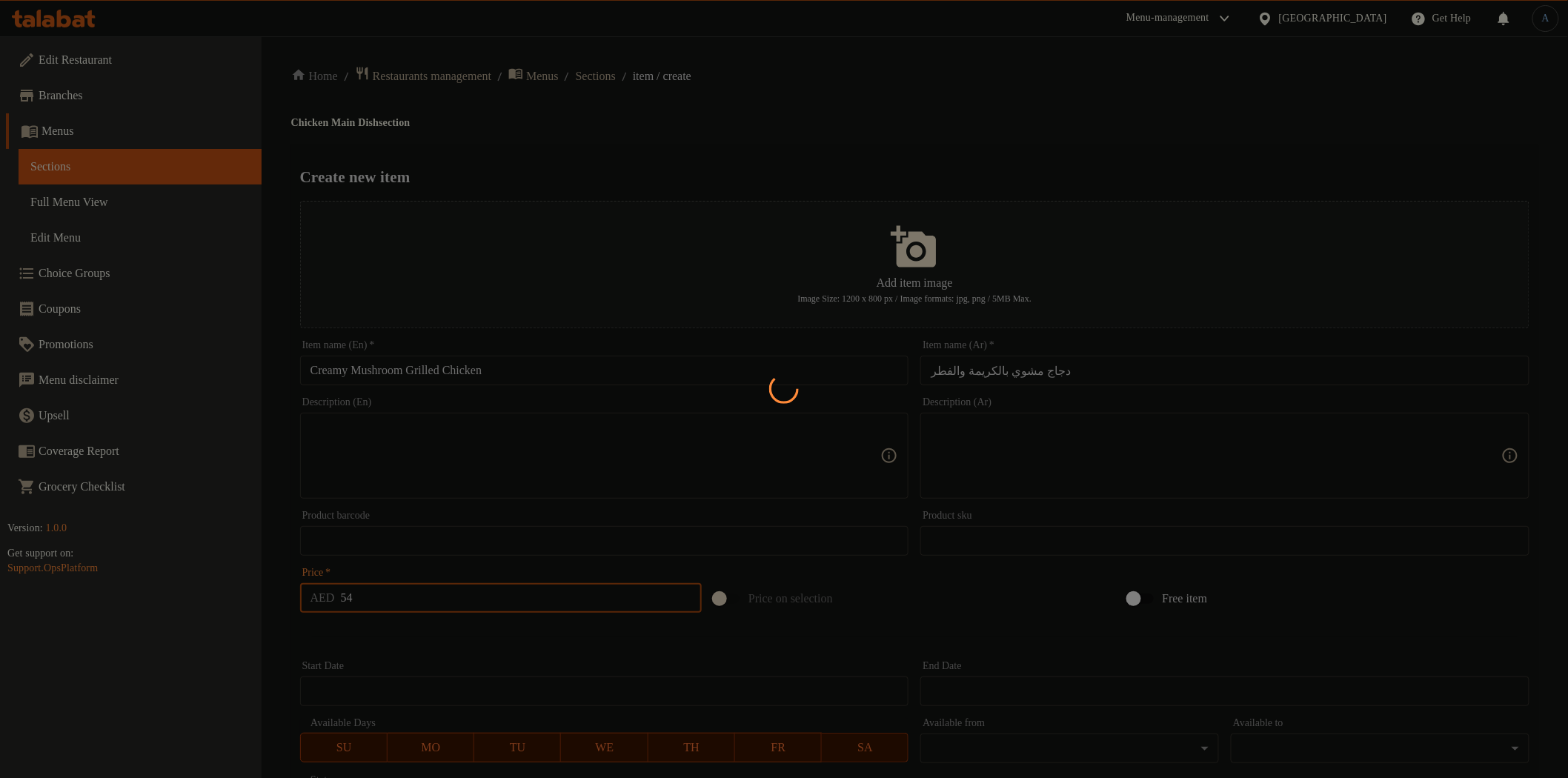
type input "0"
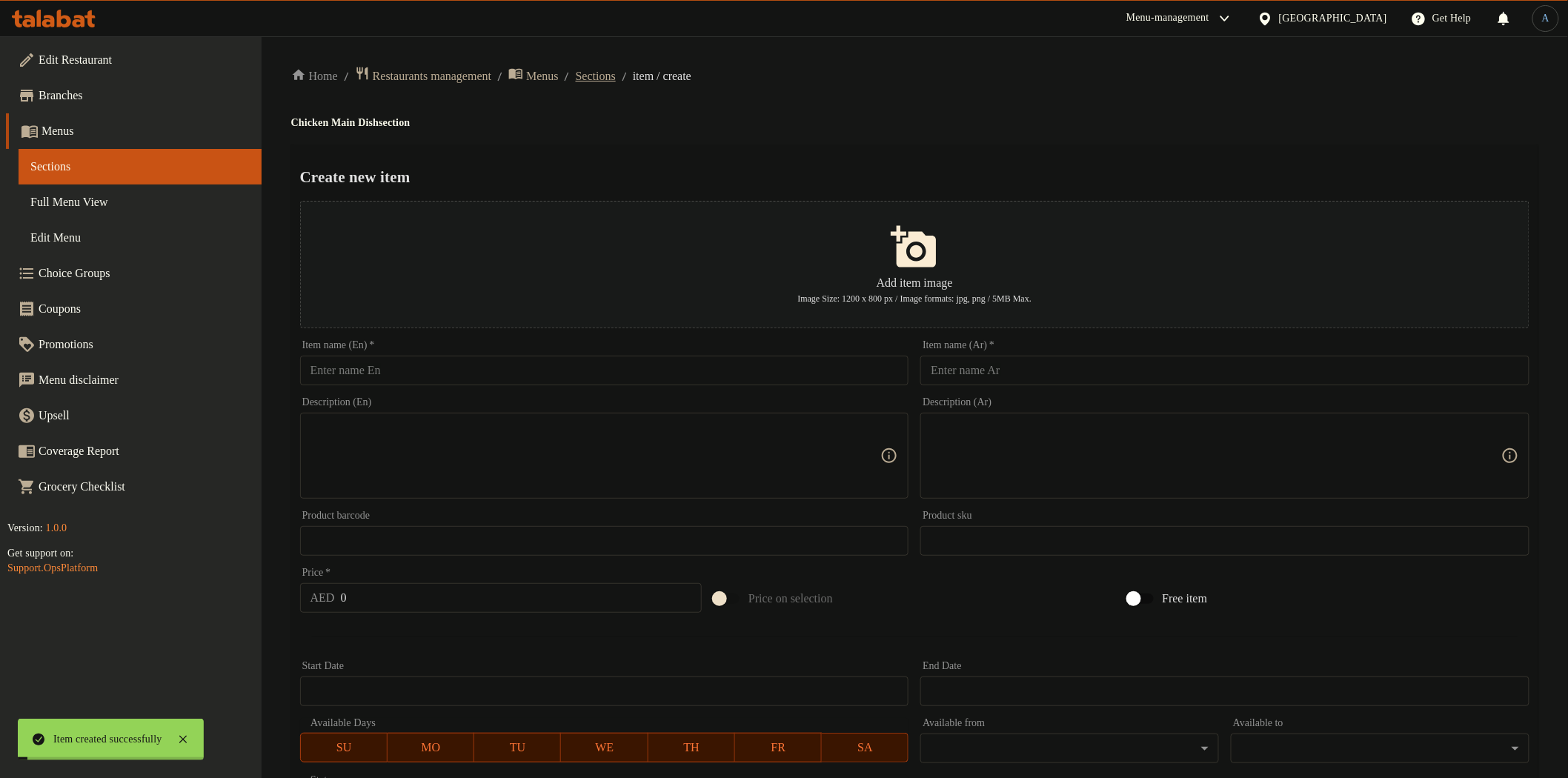
click at [616, 75] on span "Sections" at bounding box center [596, 77] width 40 height 18
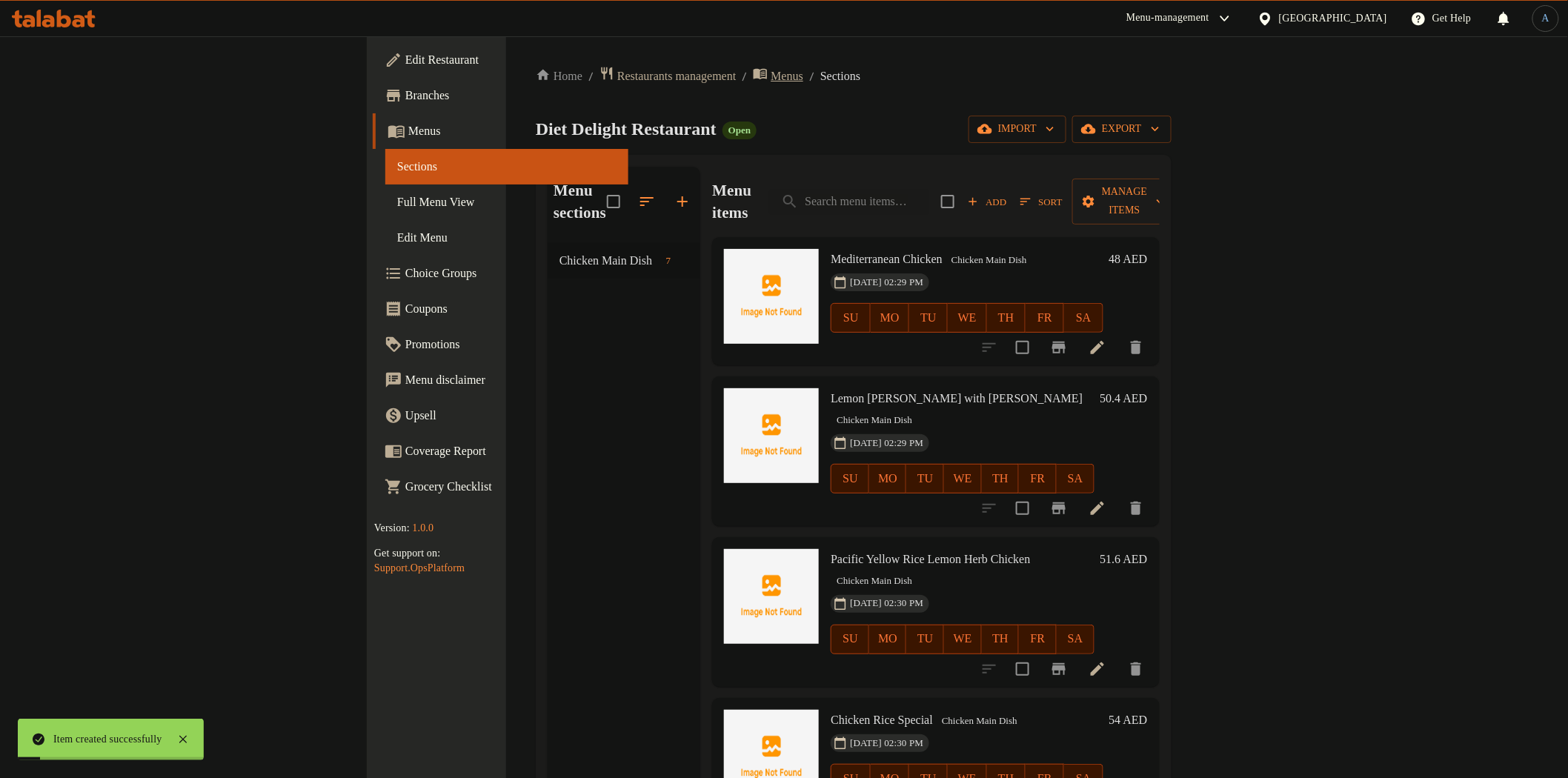
click at [771, 71] on span "Menus" at bounding box center [787, 77] width 33 height 18
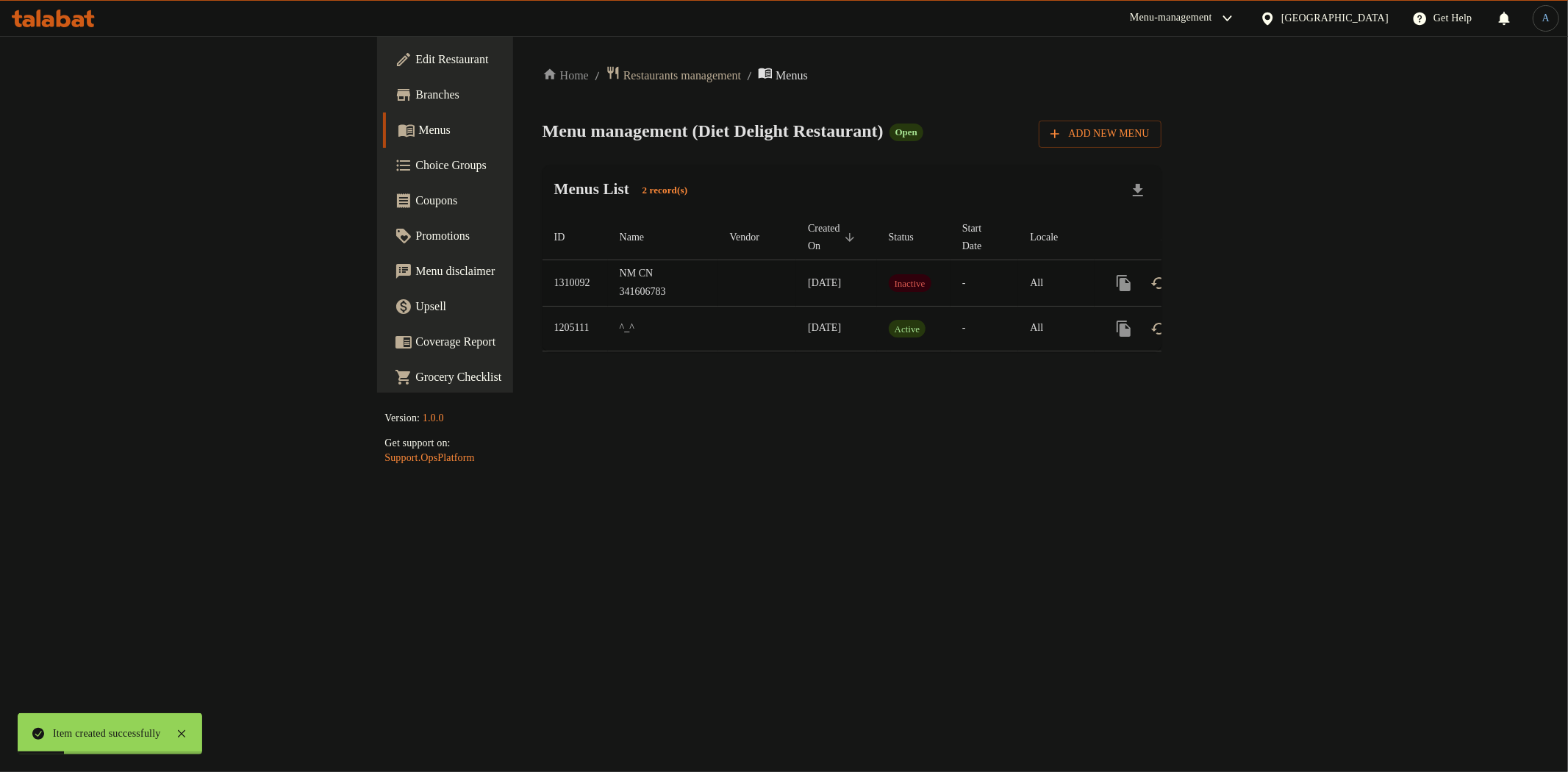
click at [542, 261] on td "1310092" at bounding box center [574, 283] width 66 height 46
copy td "1310092"
click at [1239, 274] on icon "enhanced table" at bounding box center [1230, 283] width 18 height 18
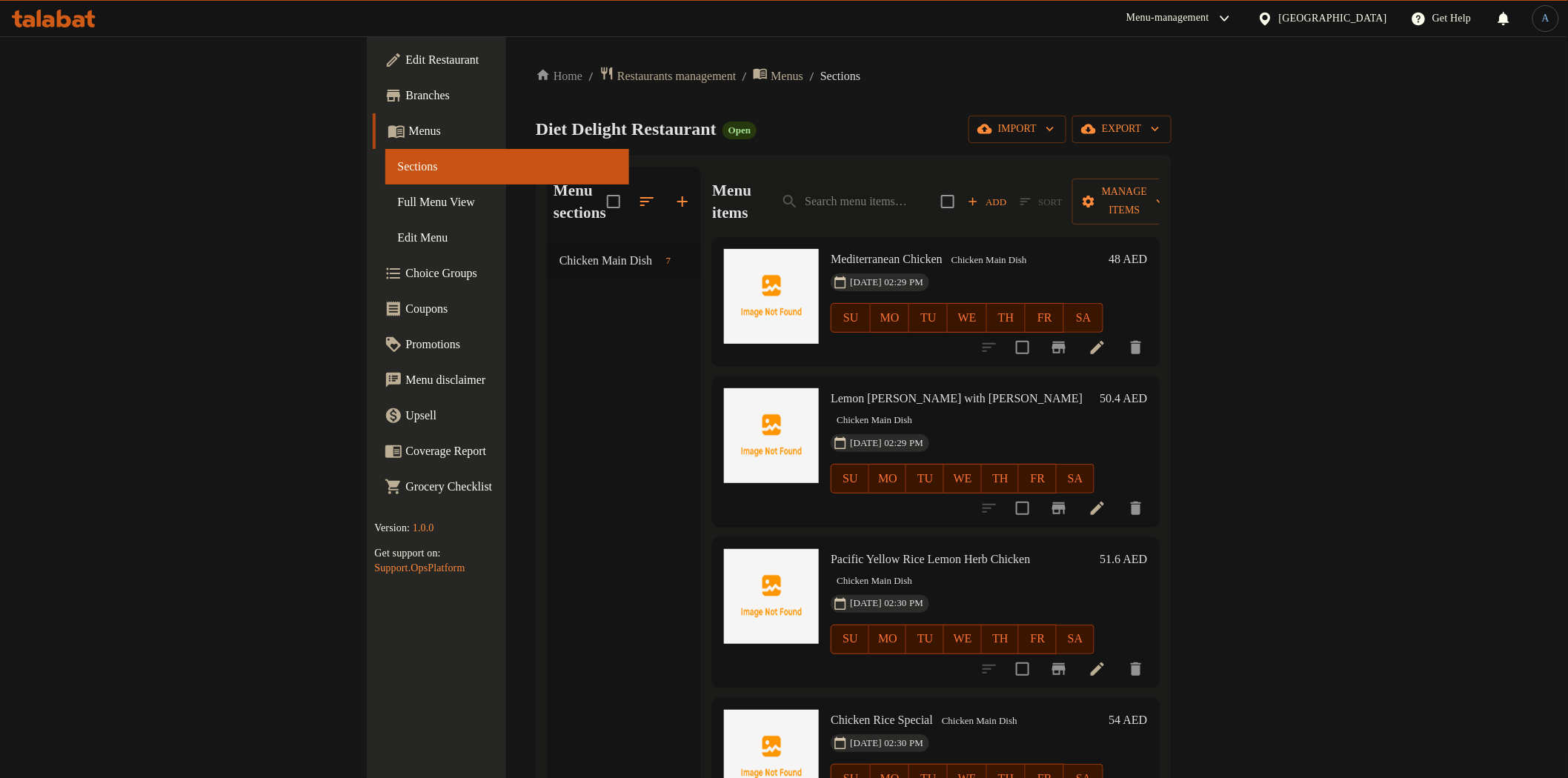
click at [1008, 193] on span "Add" at bounding box center [987, 201] width 40 height 17
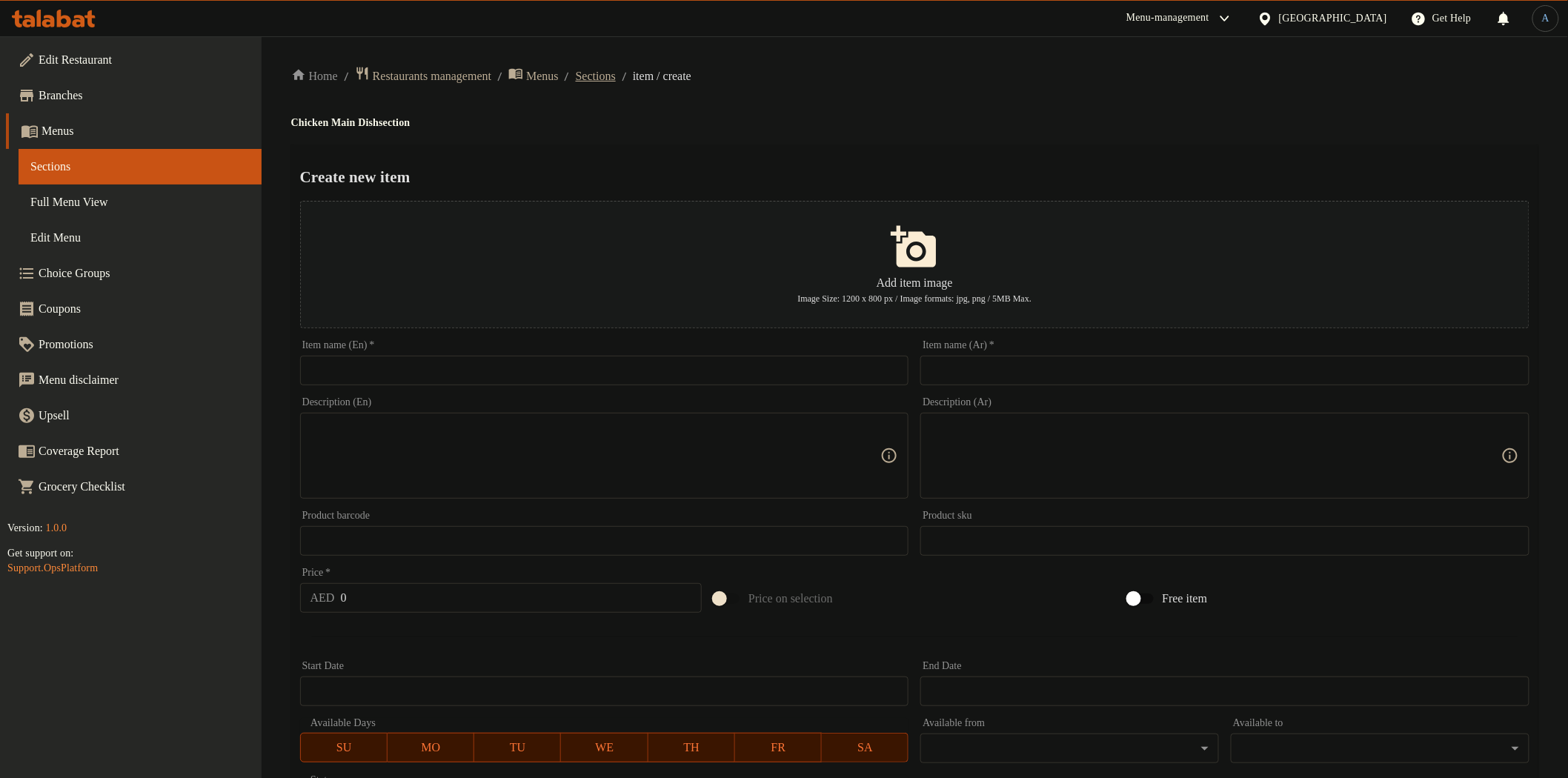
click at [616, 77] on span "Sections" at bounding box center [596, 77] width 40 height 18
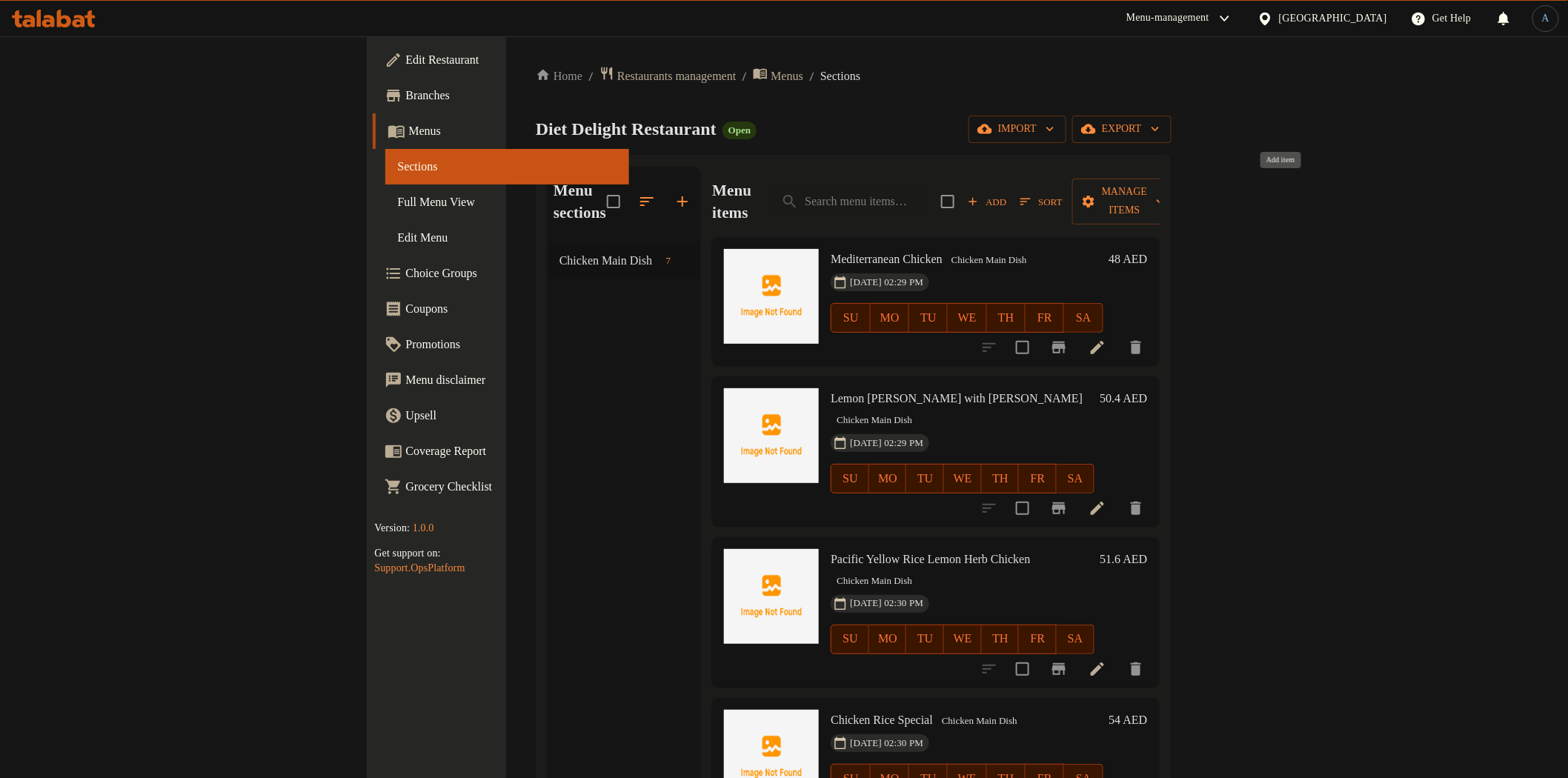
click at [1008, 193] on span "Add" at bounding box center [987, 201] width 40 height 17
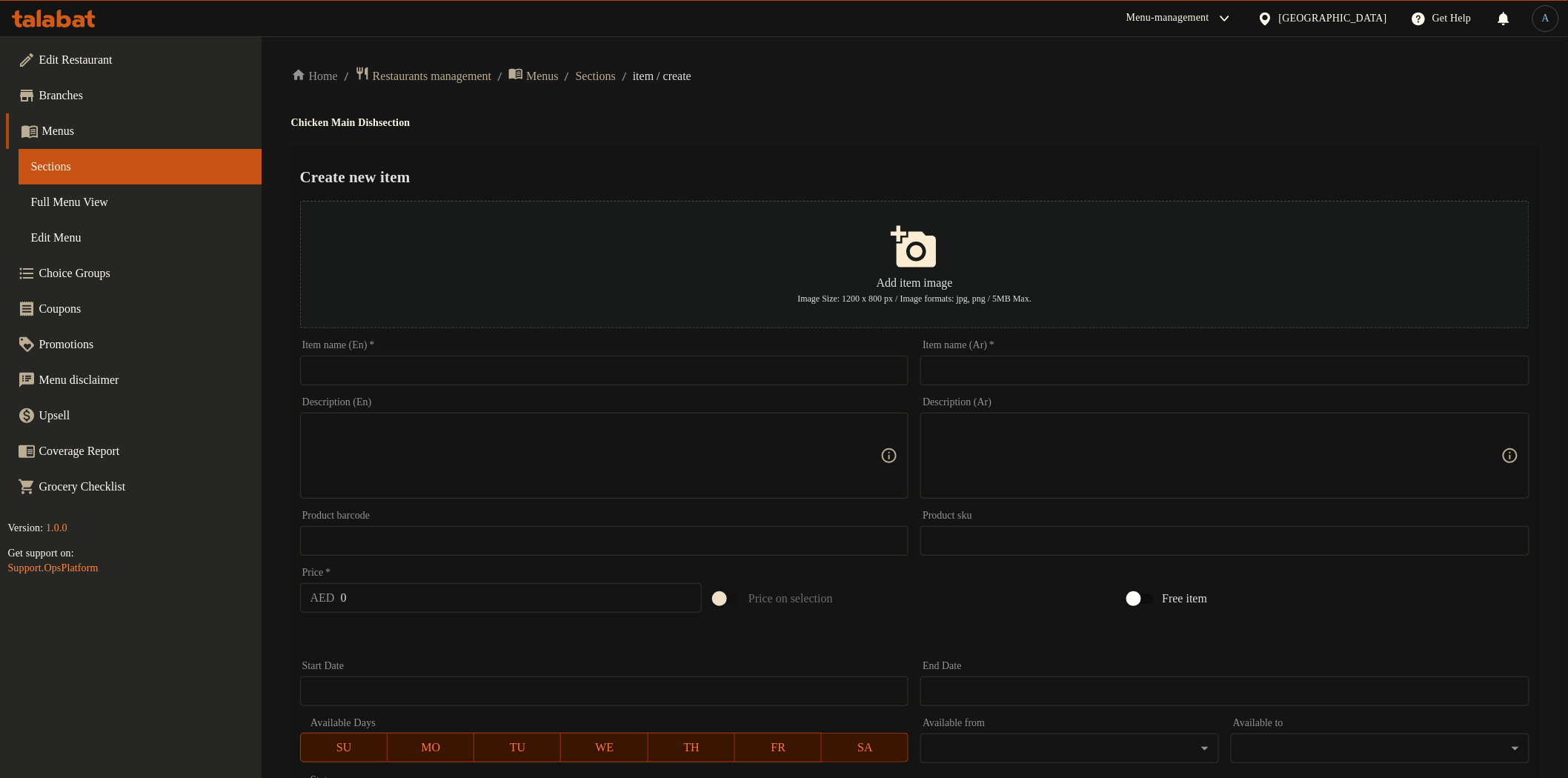
click at [603, 365] on input "text" at bounding box center [605, 370] width 609 height 29
paste input "Risotto Chicken"
type input "Risotto Chicken"
click at [387, 602] on input "0" at bounding box center [521, 598] width 361 height 29
paste input "54"
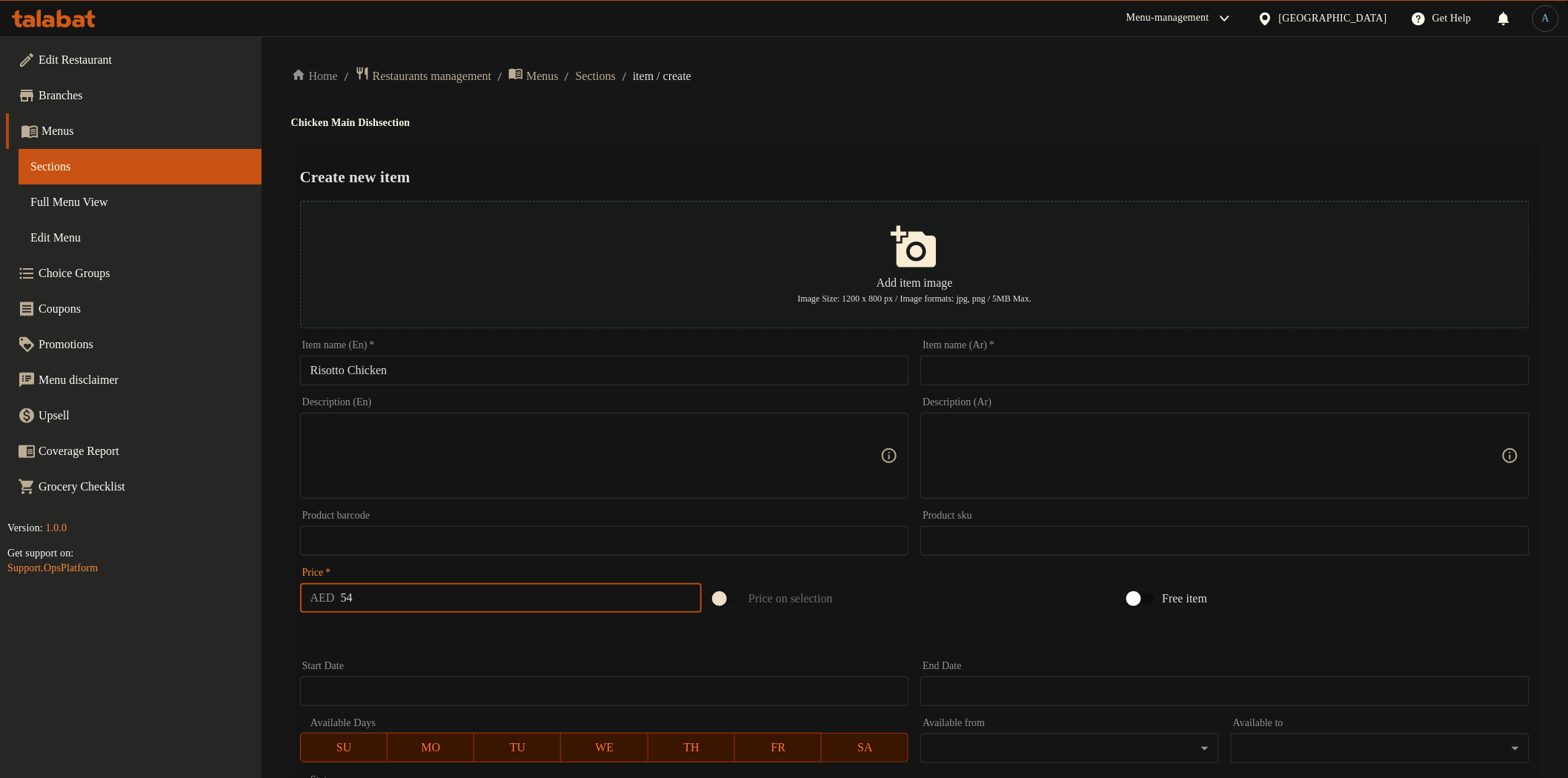
type input "54"
click at [446, 376] on input "Risotto Chicken" at bounding box center [605, 370] width 609 height 29
drag, startPoint x: 999, startPoint y: 376, endPoint x: 968, endPoint y: 384, distance: 32.0
click at [999, 376] on input "text" at bounding box center [1225, 370] width 609 height 29
paste input "ريزوتو دجاج"
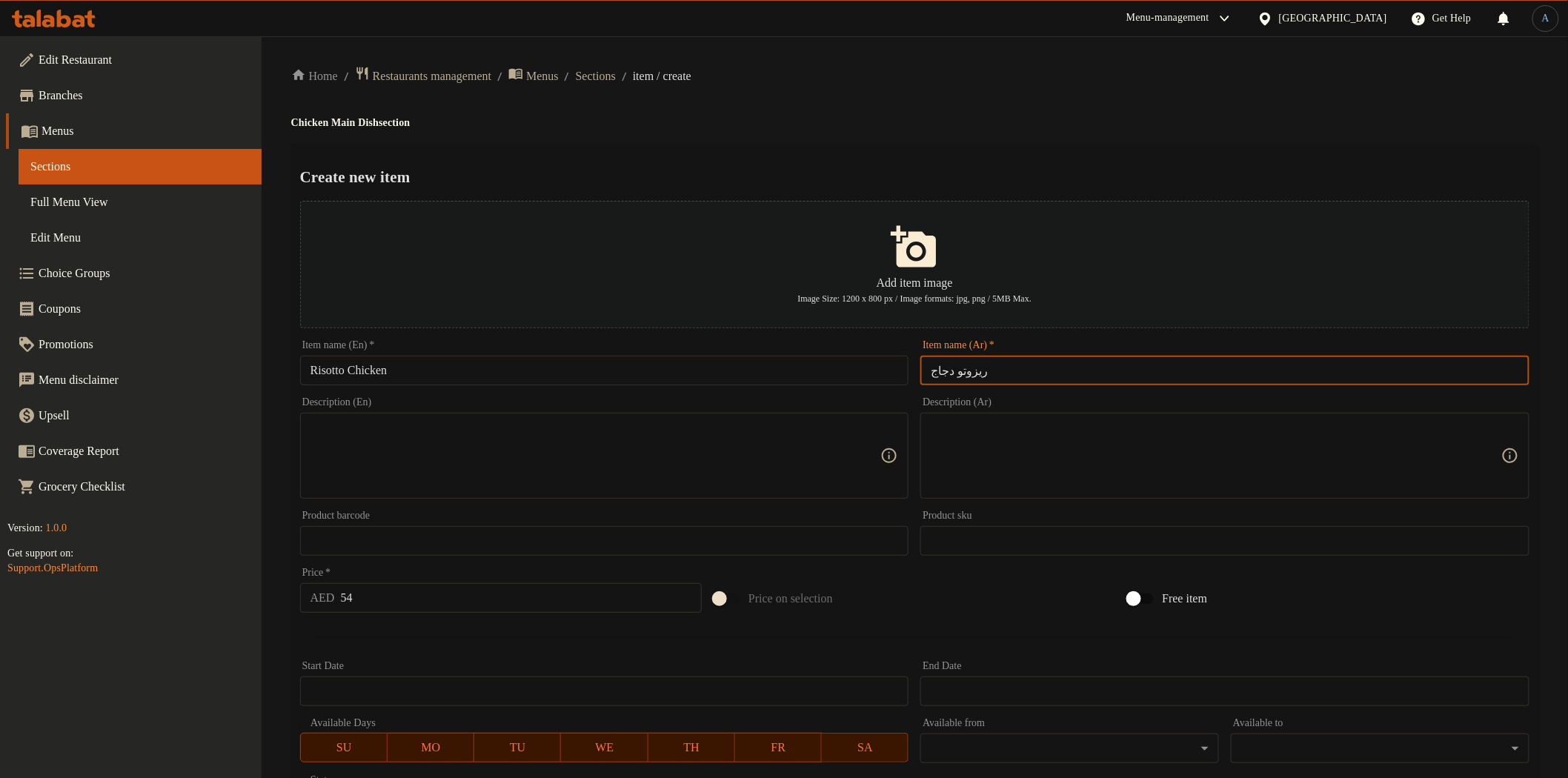
click at [943, 367] on input "ريزوتو دجاج" at bounding box center [1225, 370] width 609 height 29
paste input "دجاج"
type input "دجاج ريزوتو"
drag, startPoint x: 877, startPoint y: 165, endPoint x: 865, endPoint y: 126, distance: 40.8
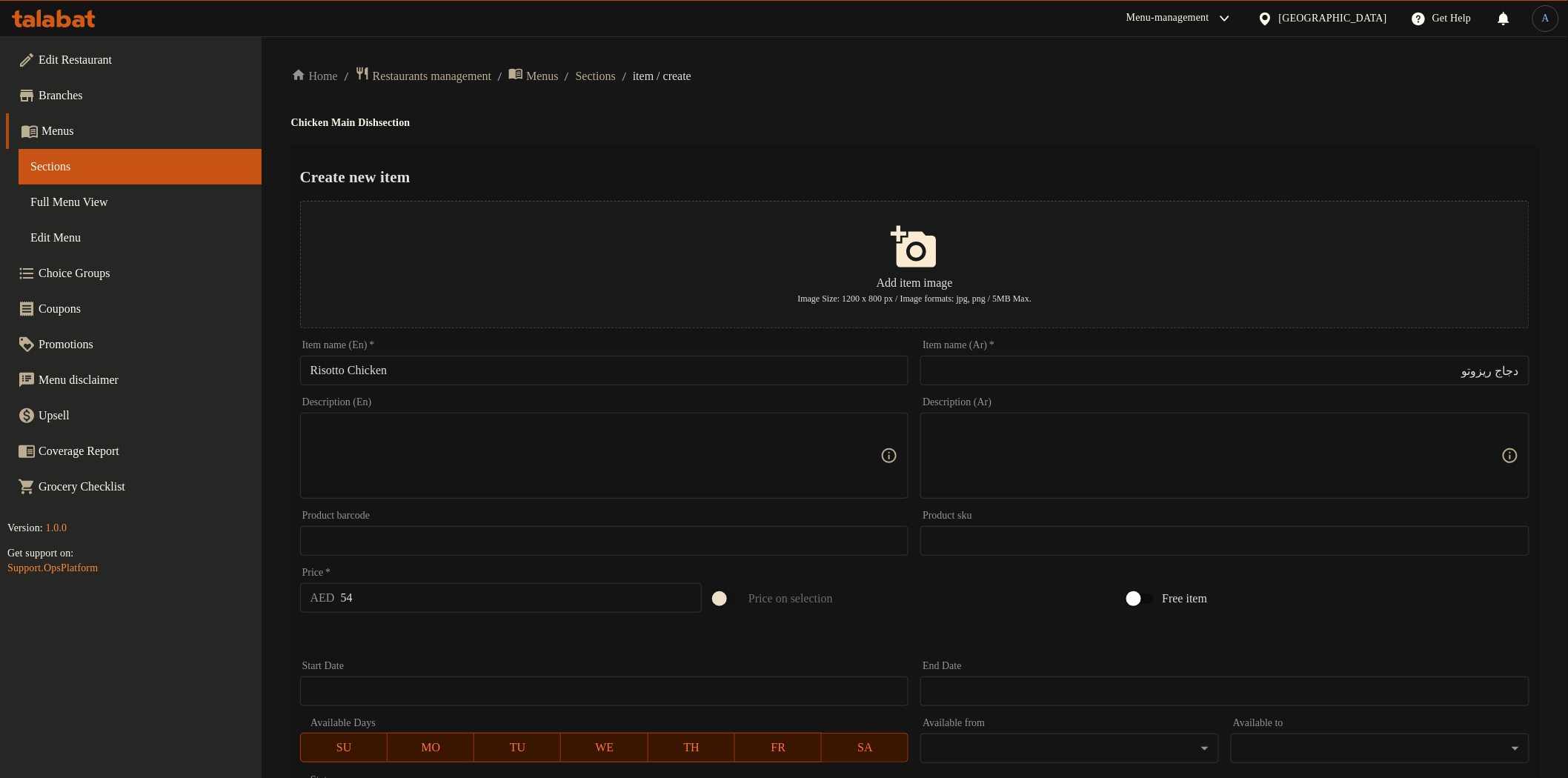
click at [877, 127] on div "Home / Restaurants management / Menus / Sections / item / create Chicken Main D…" at bounding box center [915, 537] width 1247 height 944
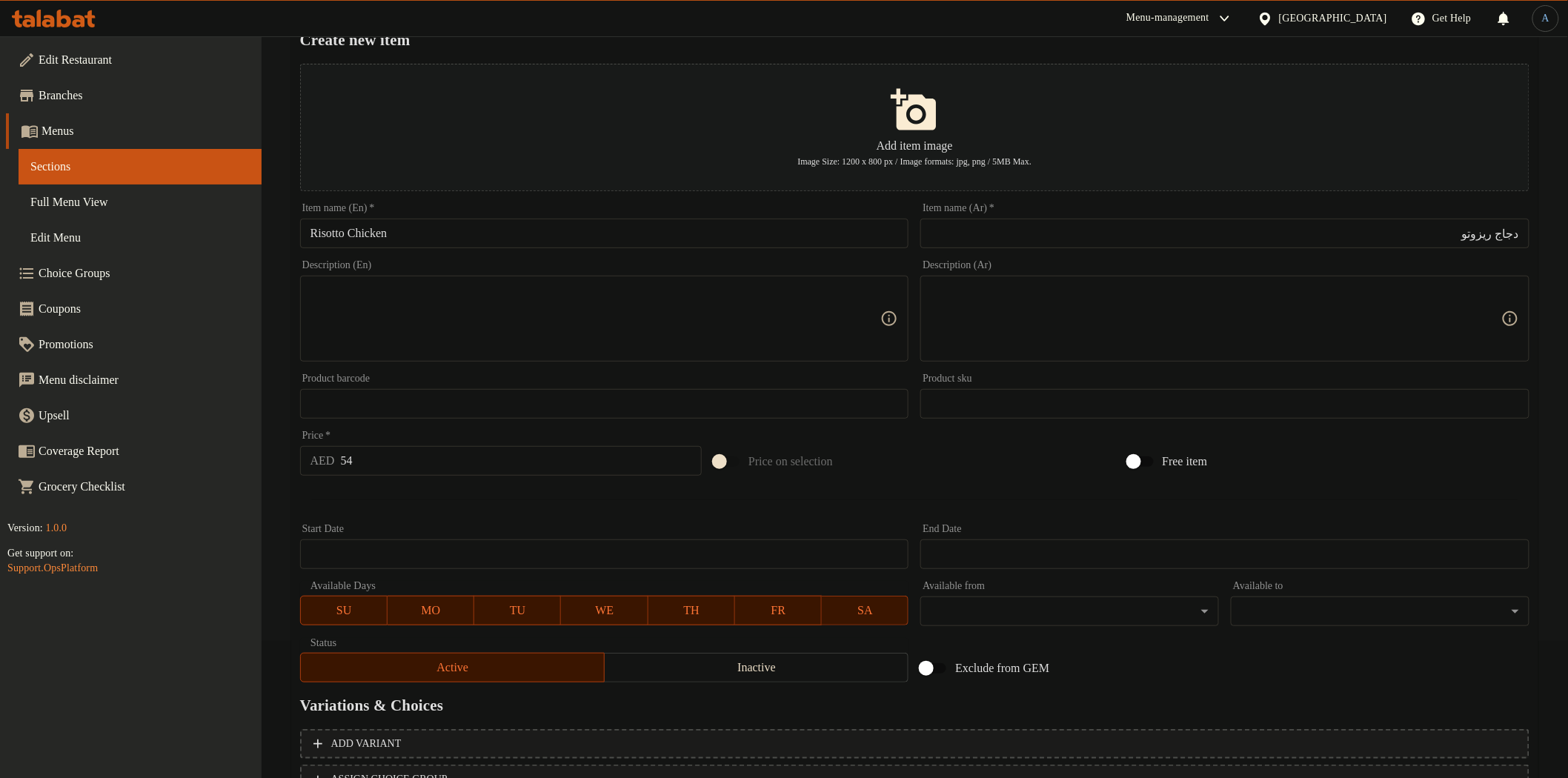
scroll to position [258, 0]
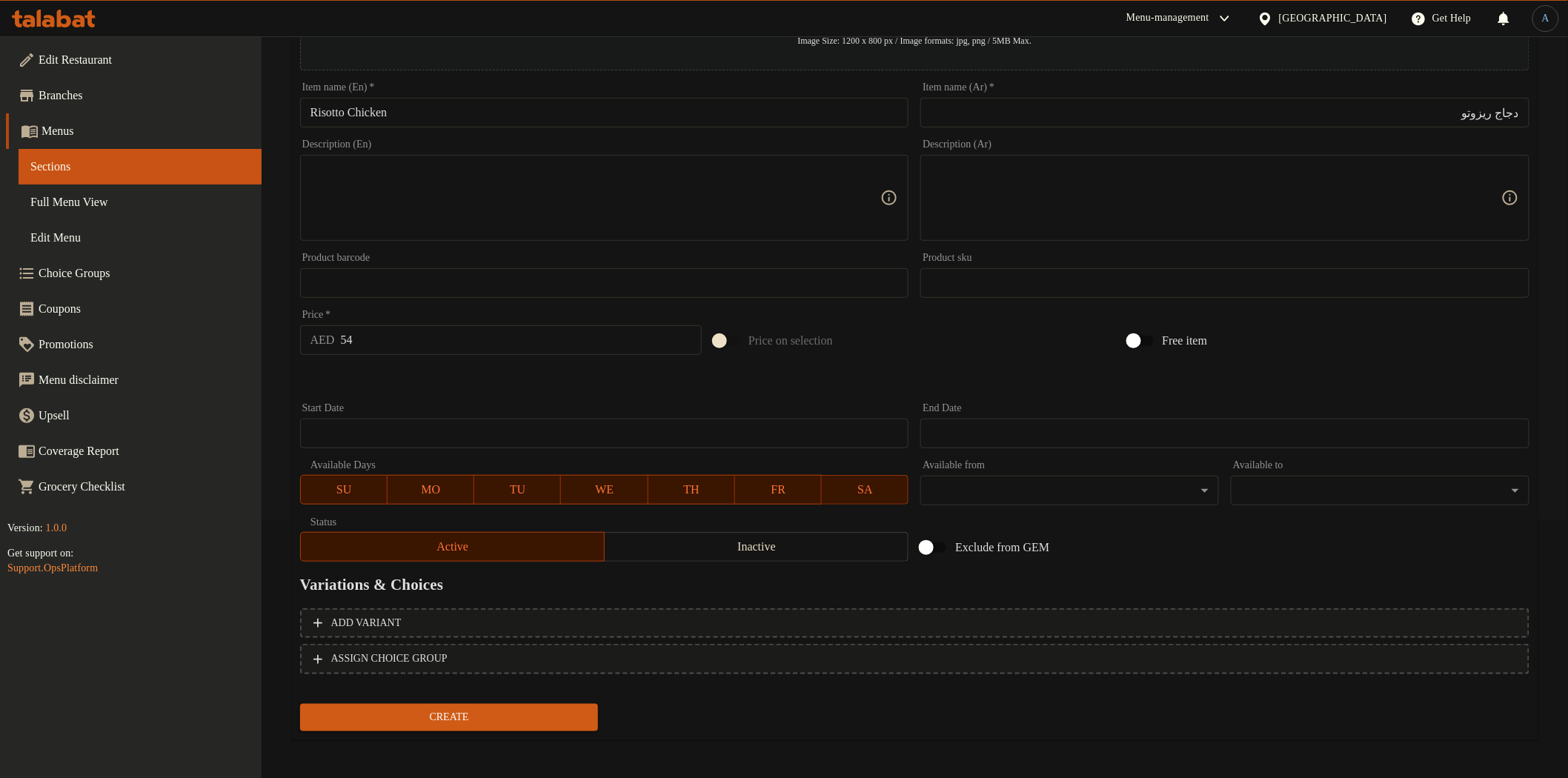
click at [538, 346] on input "54" at bounding box center [521, 340] width 361 height 29
click at [300, 704] on button "Create" at bounding box center [450, 718] width 299 height 28
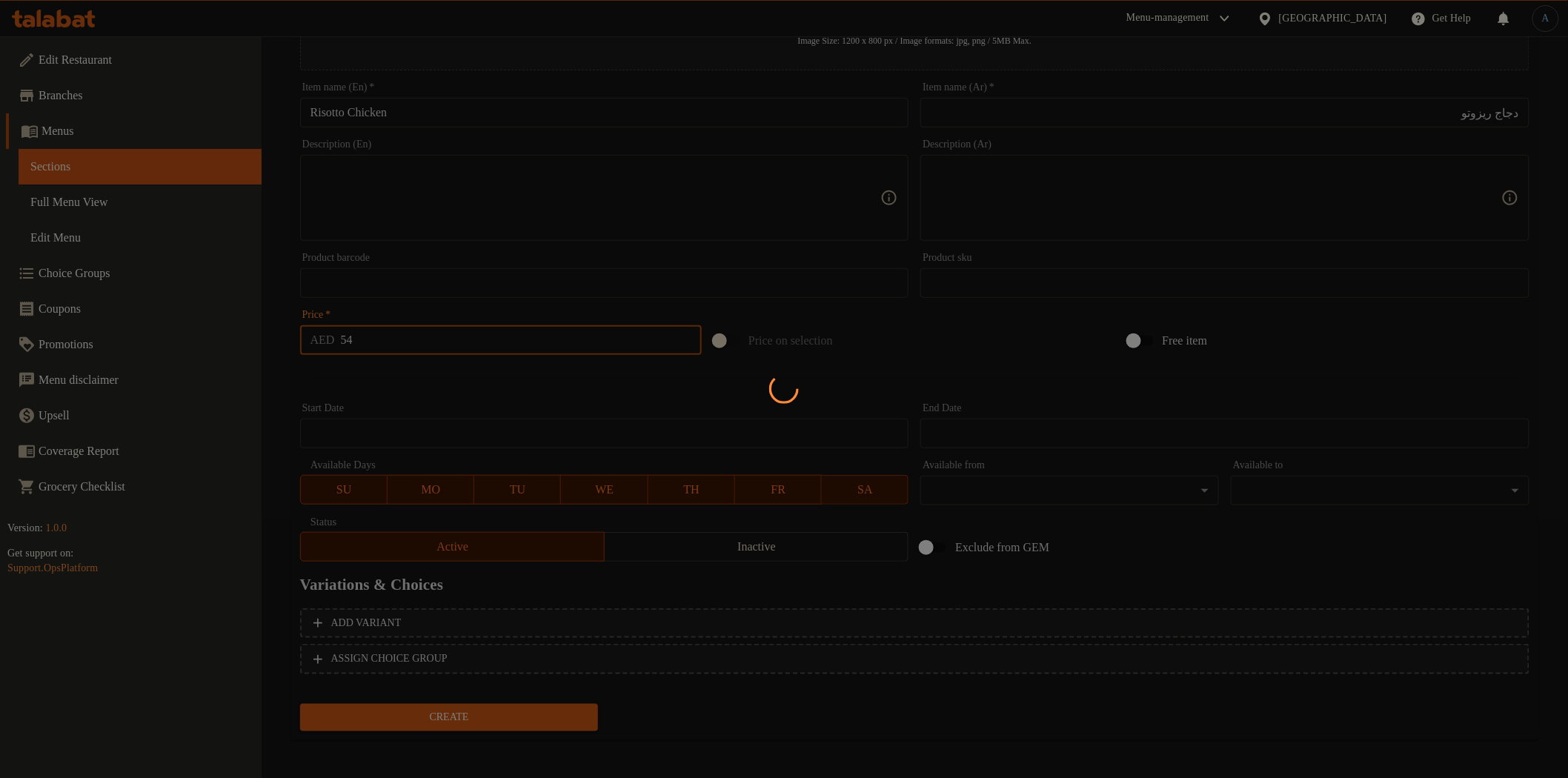
type input "0"
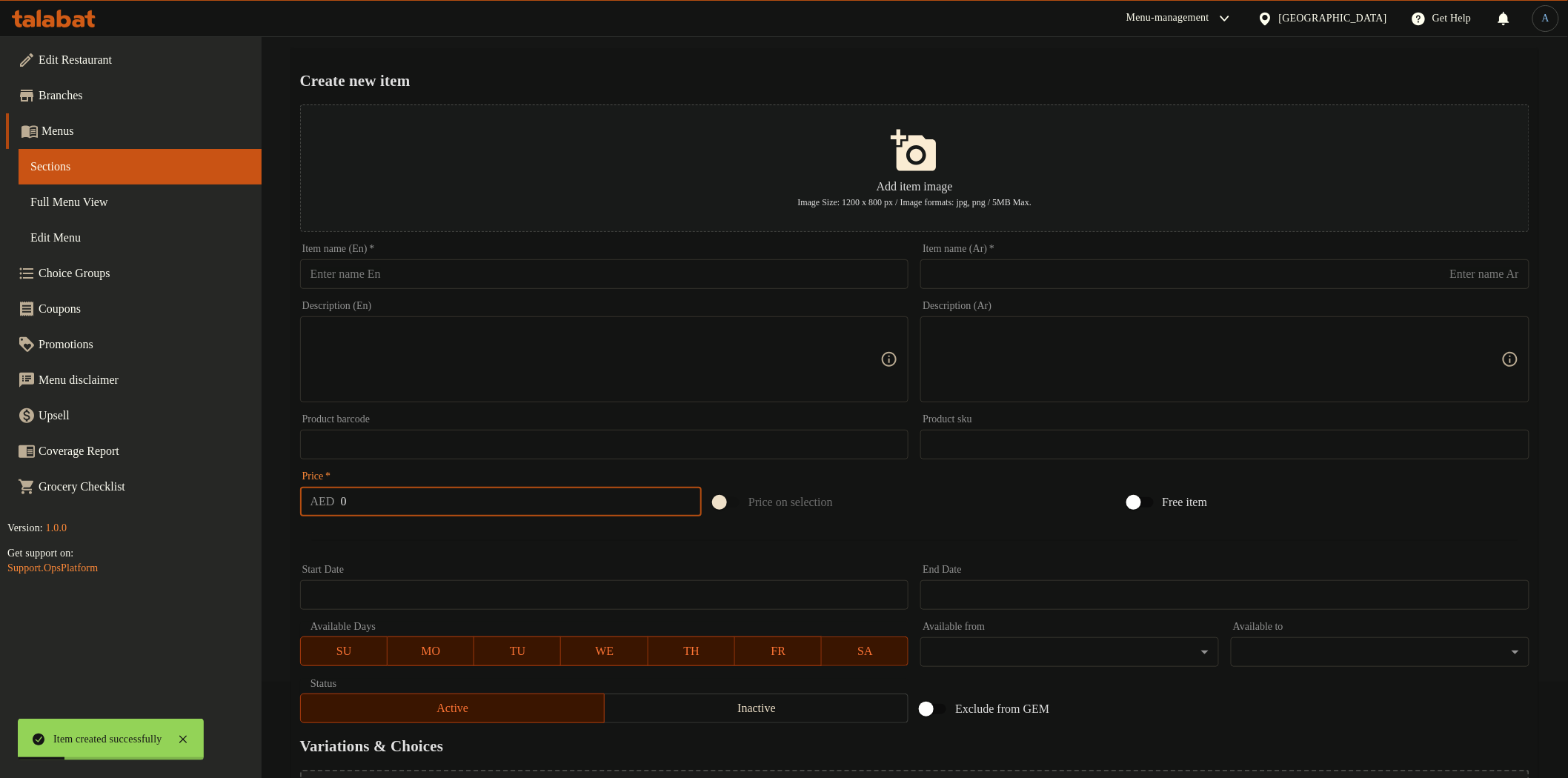
scroll to position [0, 0]
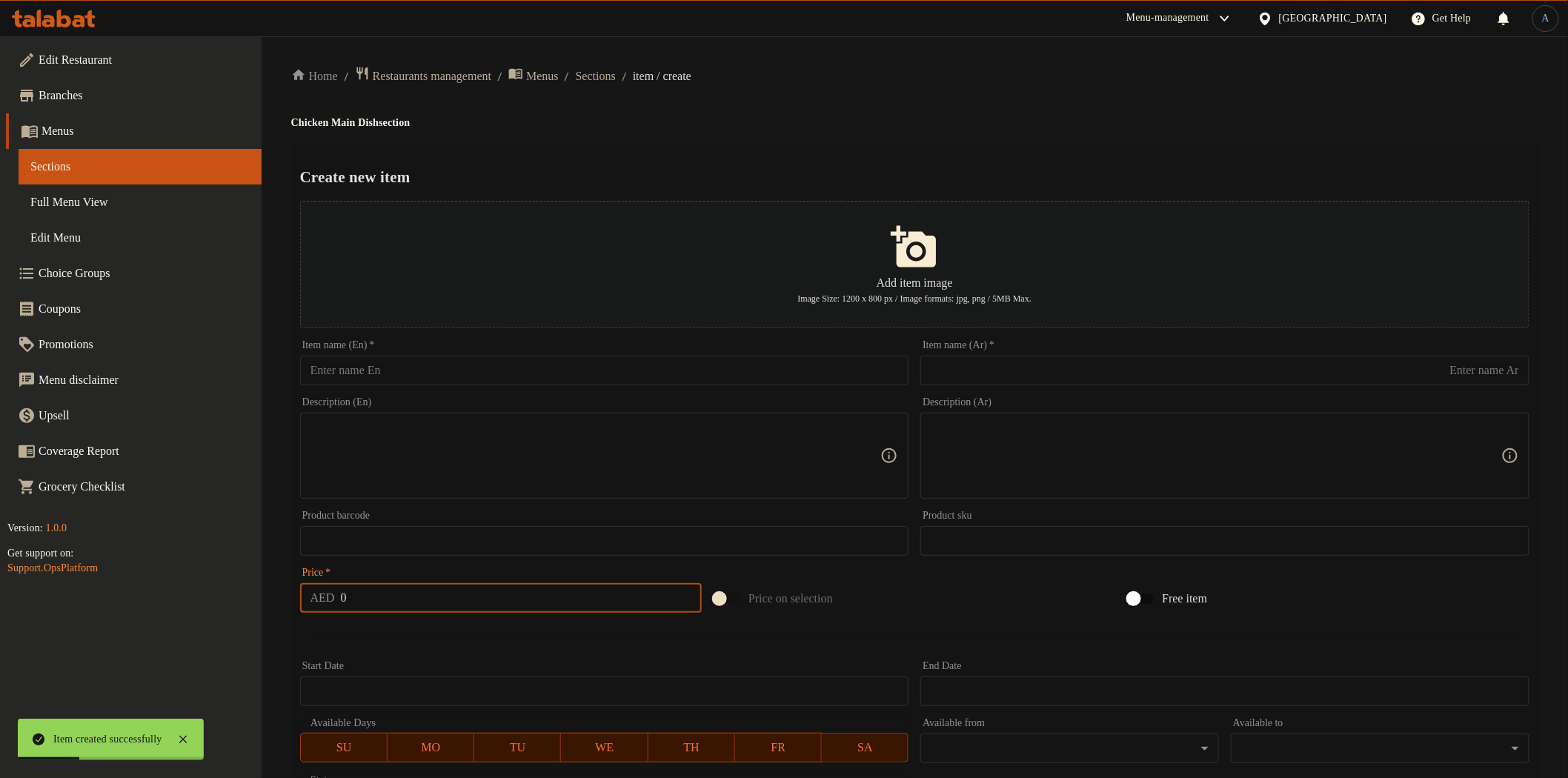
click at [531, 361] on input "text" at bounding box center [605, 370] width 609 height 29
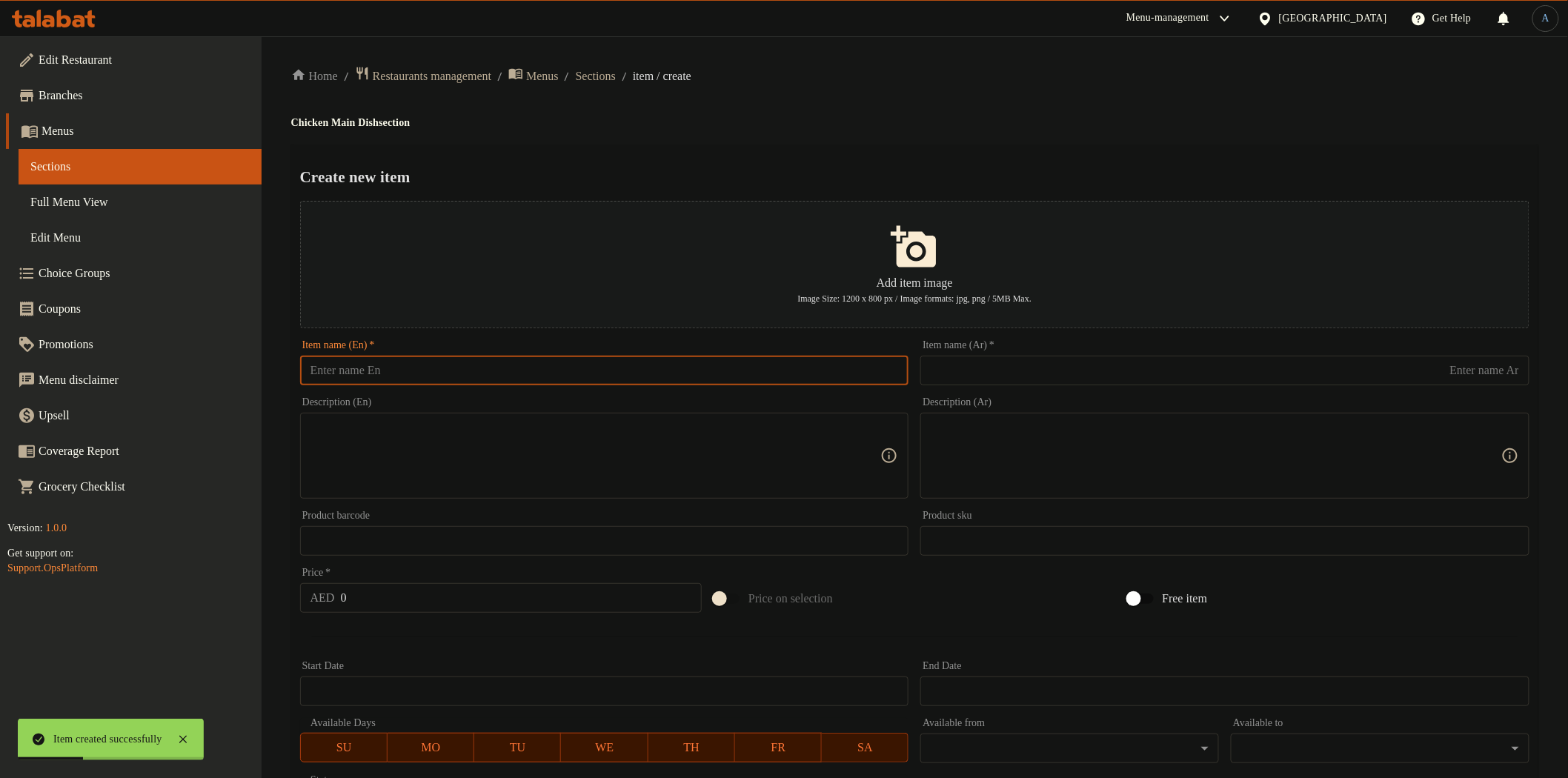
paste input "Chicken Biryani Supreme"
type input "Chicken Biryani Supreme"
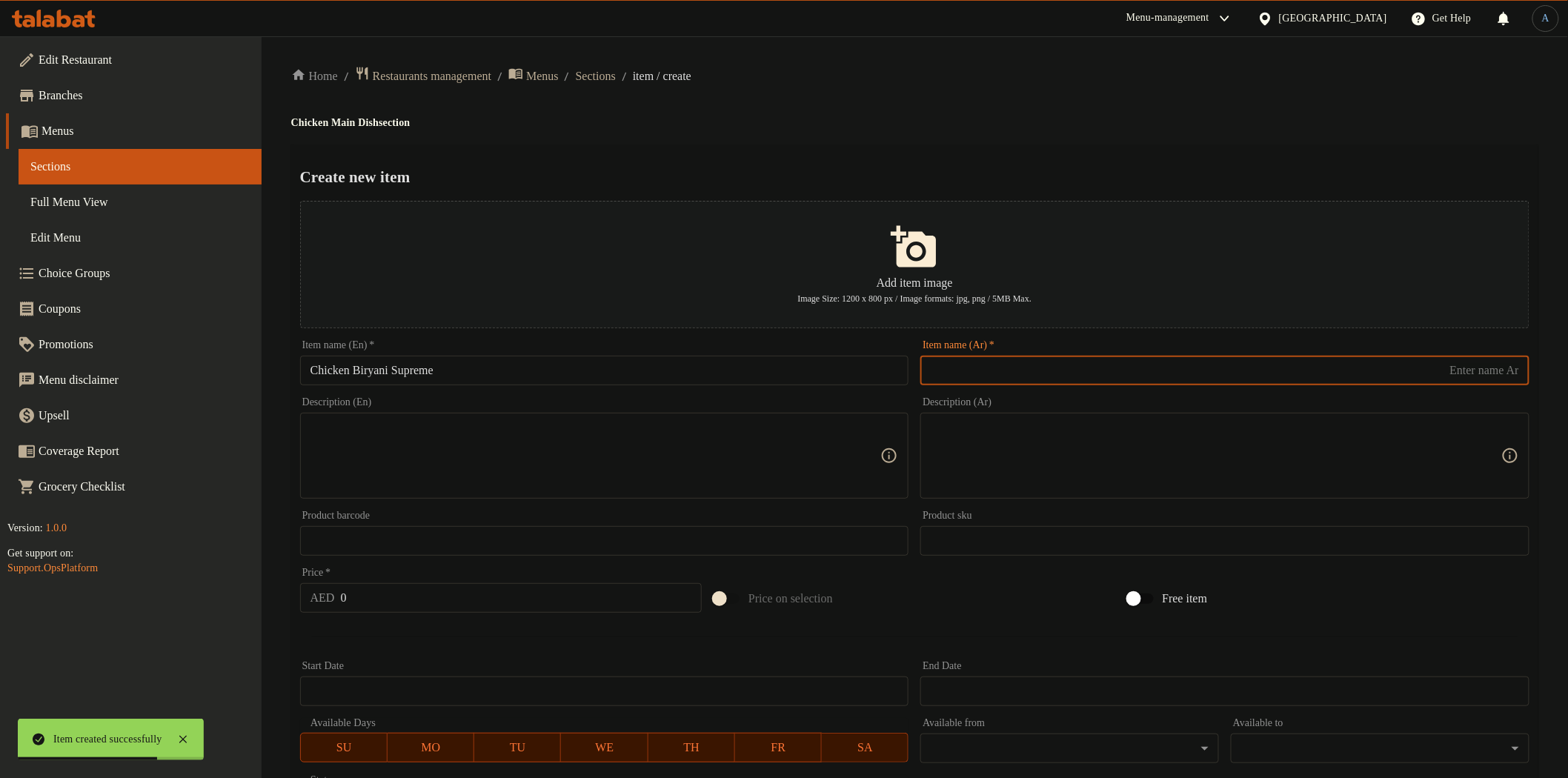
click at [983, 363] on input "text" at bounding box center [1225, 370] width 609 height 29
paste input "برياني دجاج سوبريم"
type input "برياني دجاج سوبريم"
click at [977, 154] on div "Create new item Add item image Image Size: 1200 x 800 px / Image formats: jpg, …" at bounding box center [915, 571] width 1247 height 854
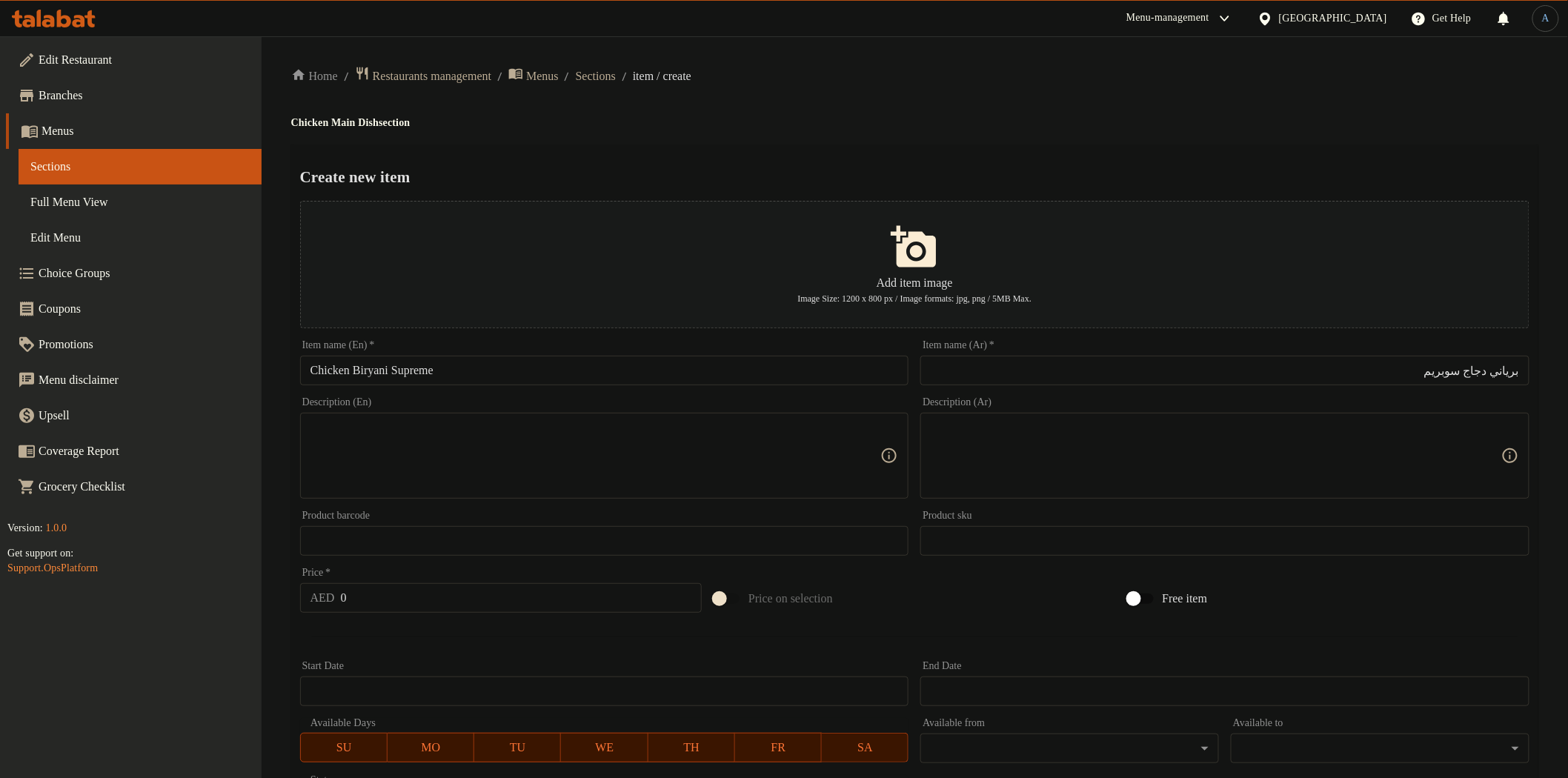
click at [449, 604] on input "0" at bounding box center [521, 598] width 361 height 29
paste input "54"
type input "54"
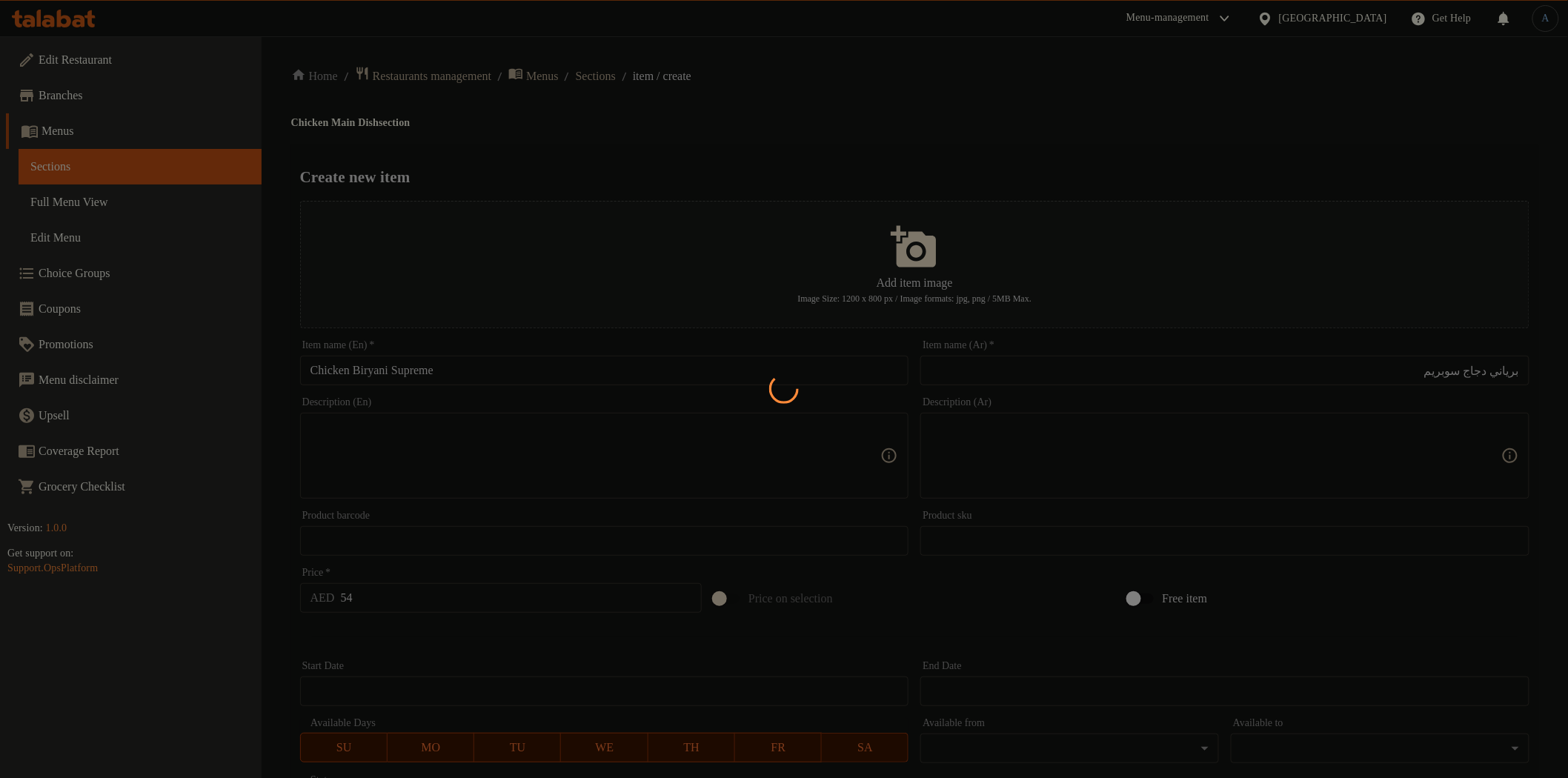
type input "0"
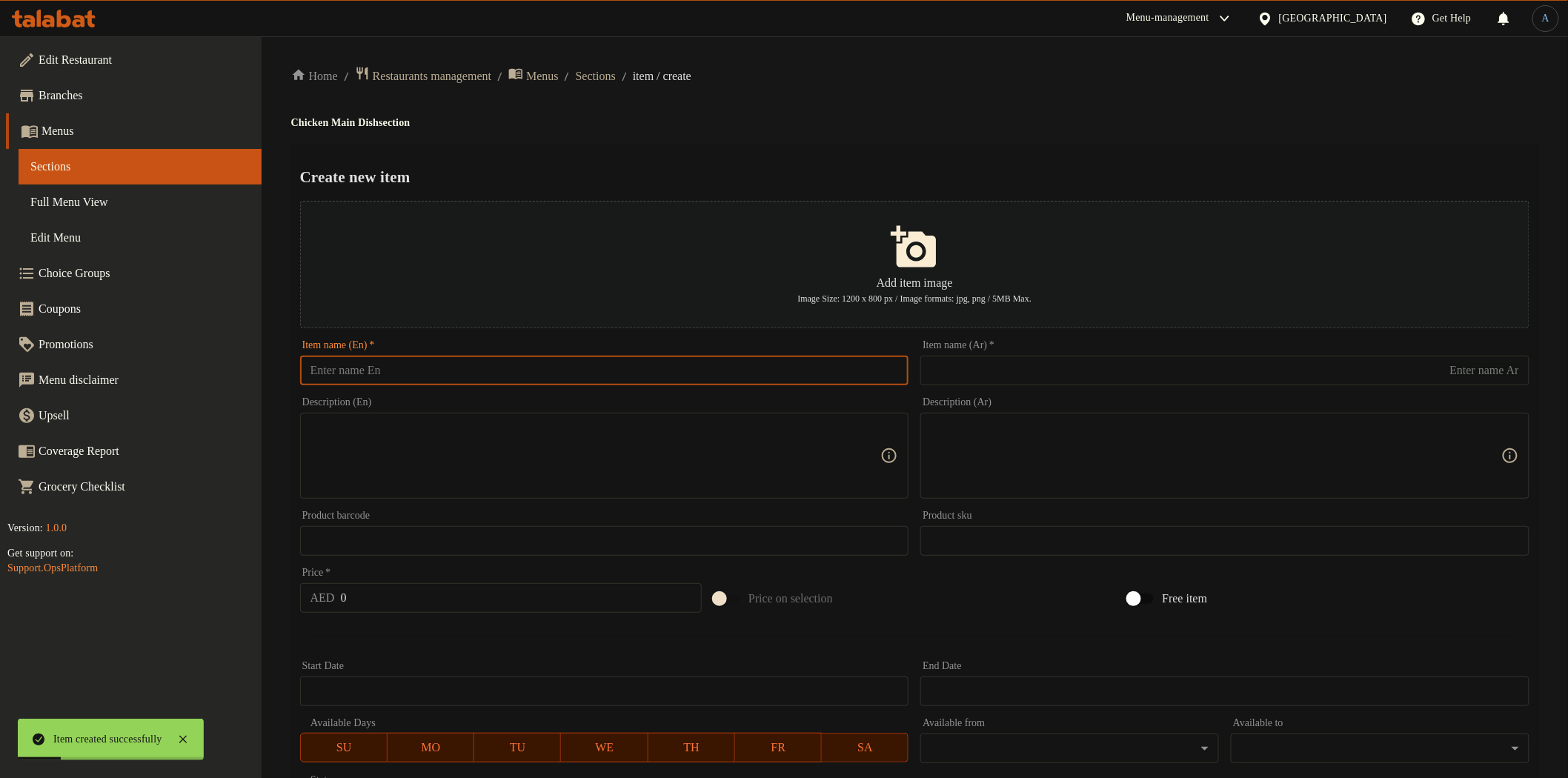
click at [578, 365] on input "text" at bounding box center [605, 370] width 609 height 29
paste input "Chicken & Chips"
type input "Chicken & Chips"
paste input "دجاج وبطاطا مقلية"
click at [1023, 376] on input "text" at bounding box center [1225, 370] width 609 height 29
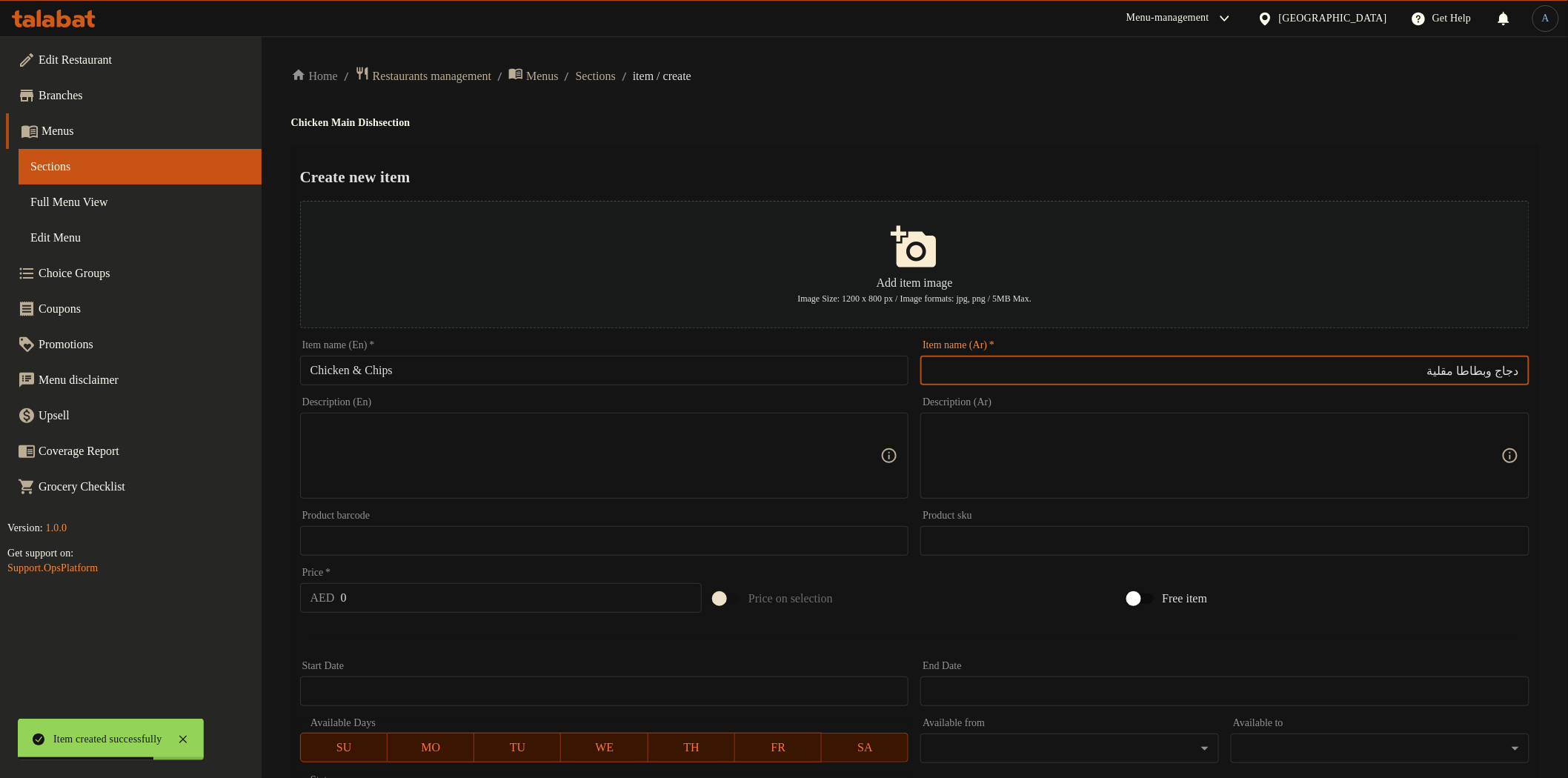
click at [389, 374] on input "Chicken & Chips" at bounding box center [605, 370] width 609 height 29
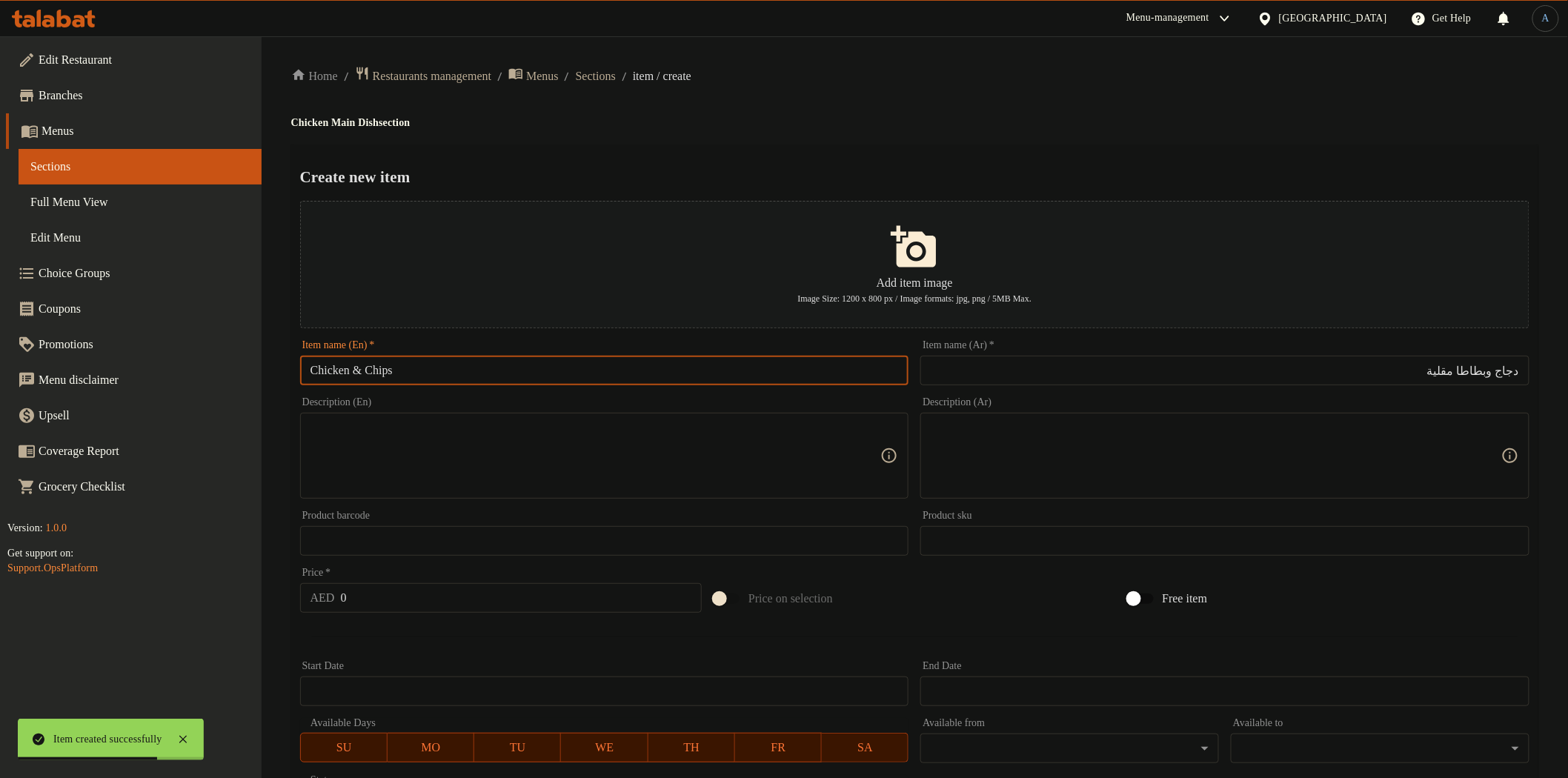
click at [389, 374] on input "Chicken & Chips" at bounding box center [605, 370] width 609 height 29
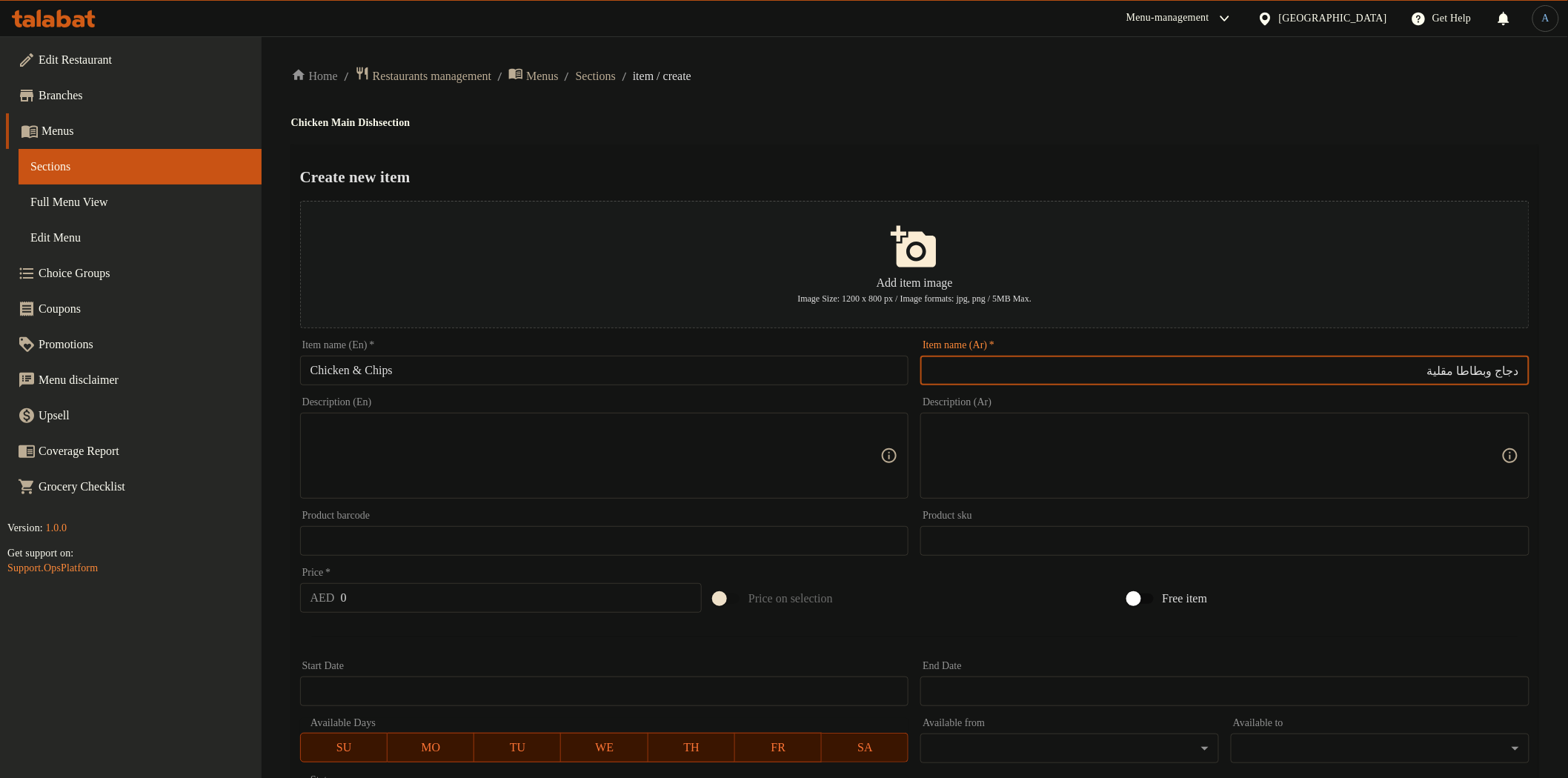
drag, startPoint x: 1492, startPoint y: 365, endPoint x: 1288, endPoint y: 379, distance: 204.5
click at [1288, 379] on input "دجاج وبطاطا مقلية" at bounding box center [1225, 370] width 609 height 29
paste input "قائق بطاطا"
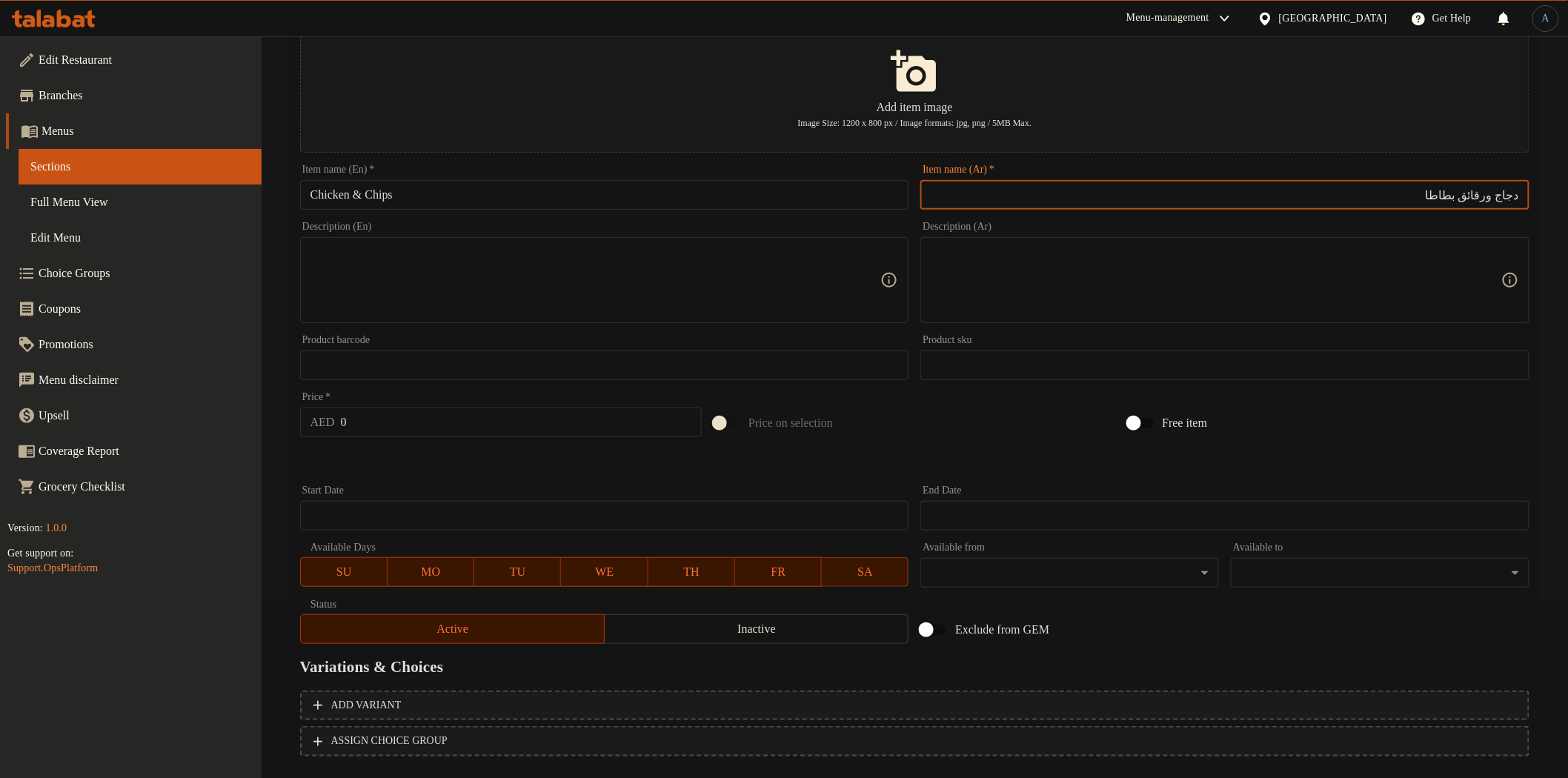
scroll to position [258, 0]
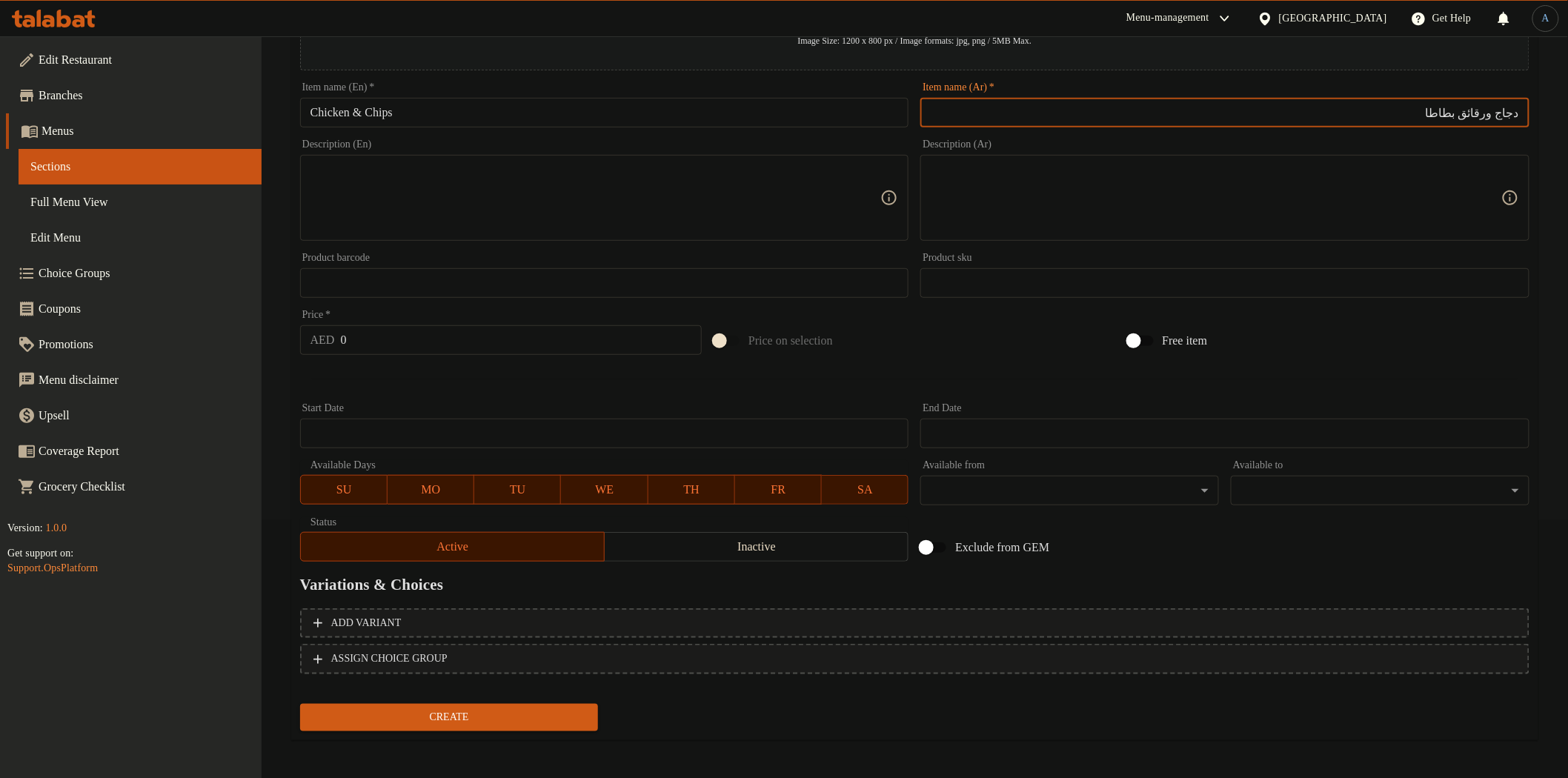
type input "دجاج ورقائق بطاطا"
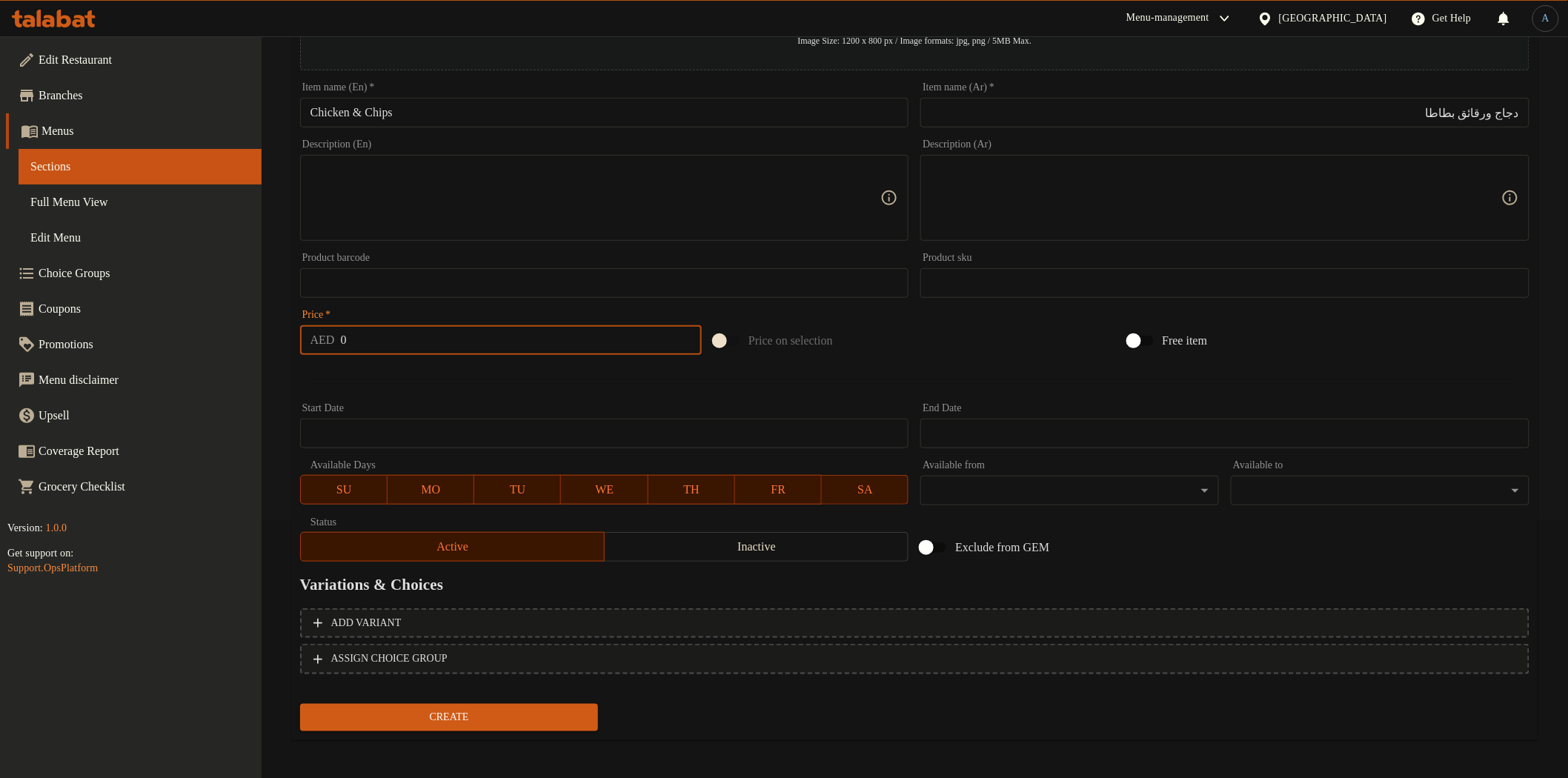
click at [479, 327] on input "0" at bounding box center [521, 340] width 361 height 29
paste input "54"
type input "54"
click at [300, 704] on button "Create" at bounding box center [450, 718] width 299 height 28
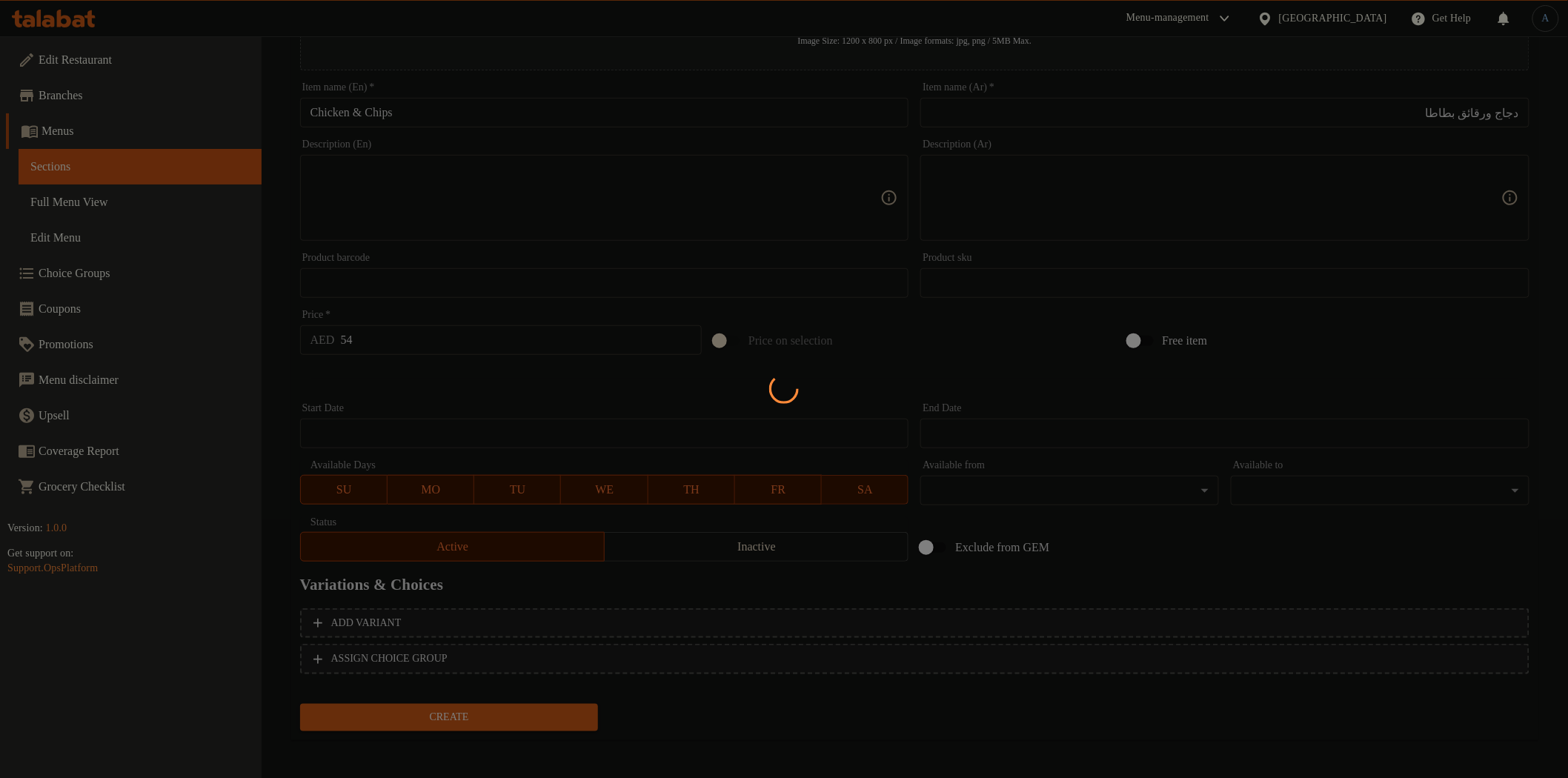
type input "0"
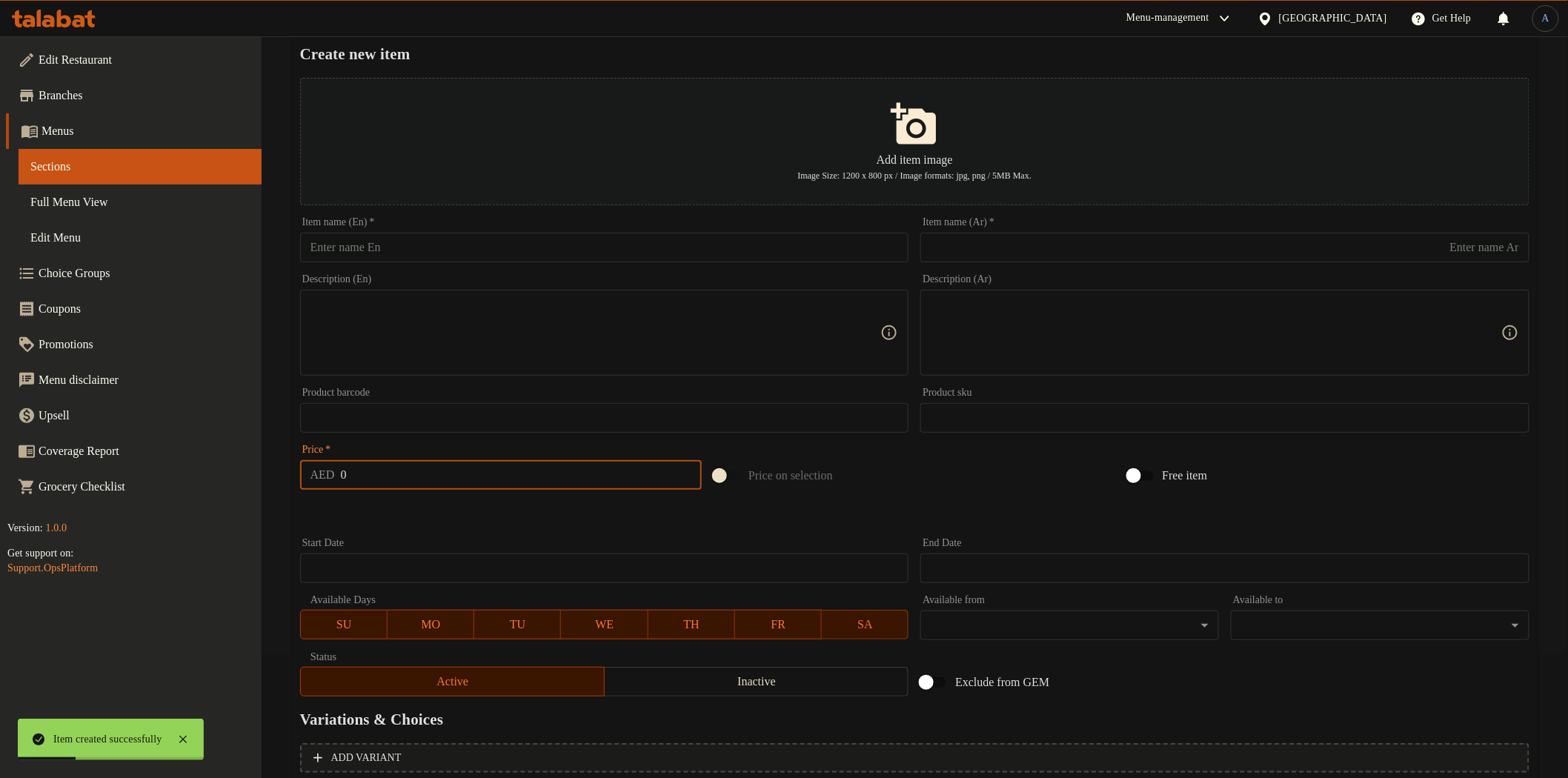
scroll to position [0, 0]
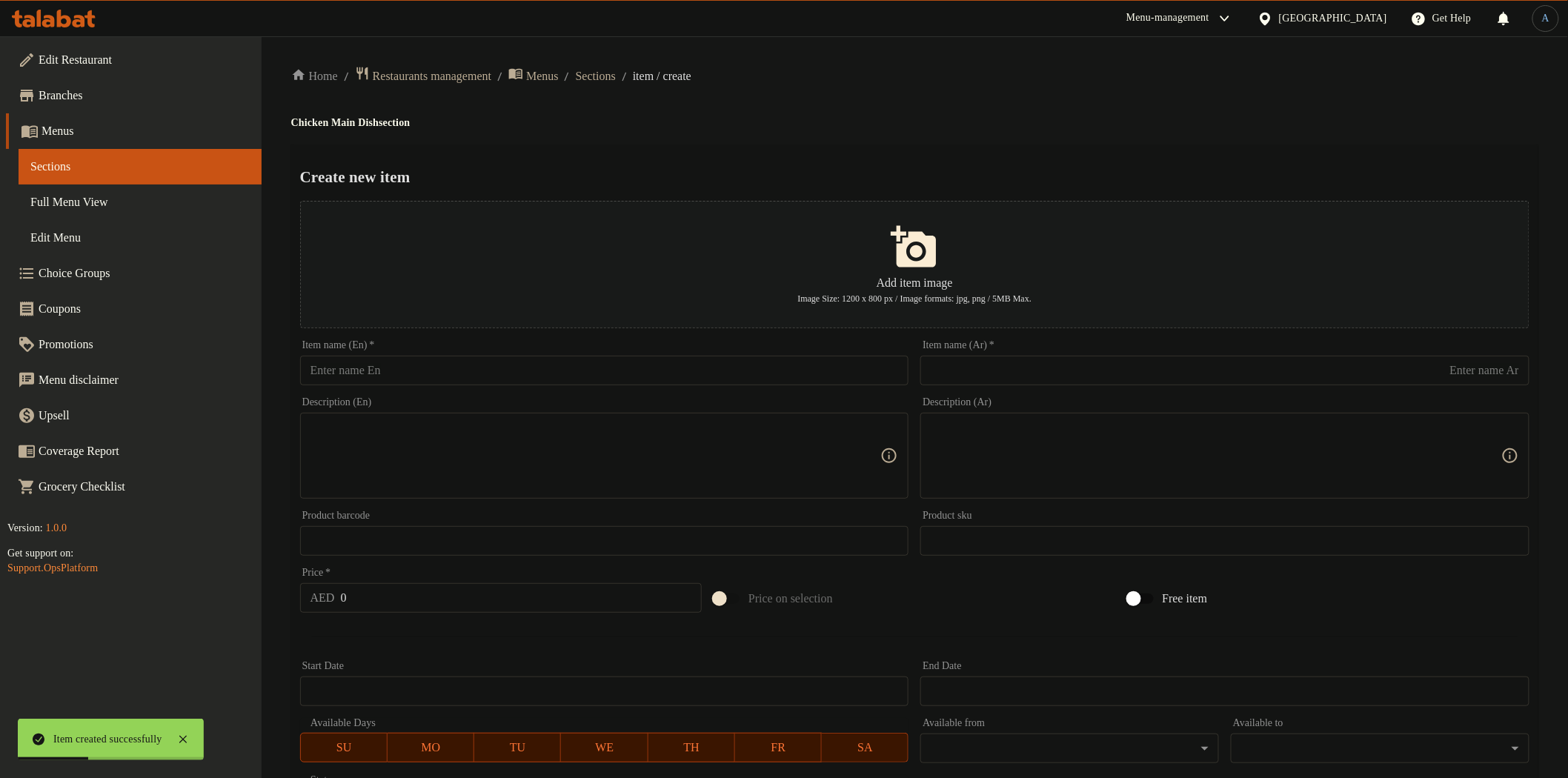
click at [450, 386] on div "Item name (En)   * Item name (En) *" at bounding box center [605, 363] width 621 height 57
paste input "Supreme Butter Chicken"
click at [456, 378] on input "Supreme Butter Chicken" at bounding box center [605, 370] width 609 height 29
type input "Supreme Butter Chicken"
click at [981, 364] on input "text" at bounding box center [1225, 370] width 609 height 29
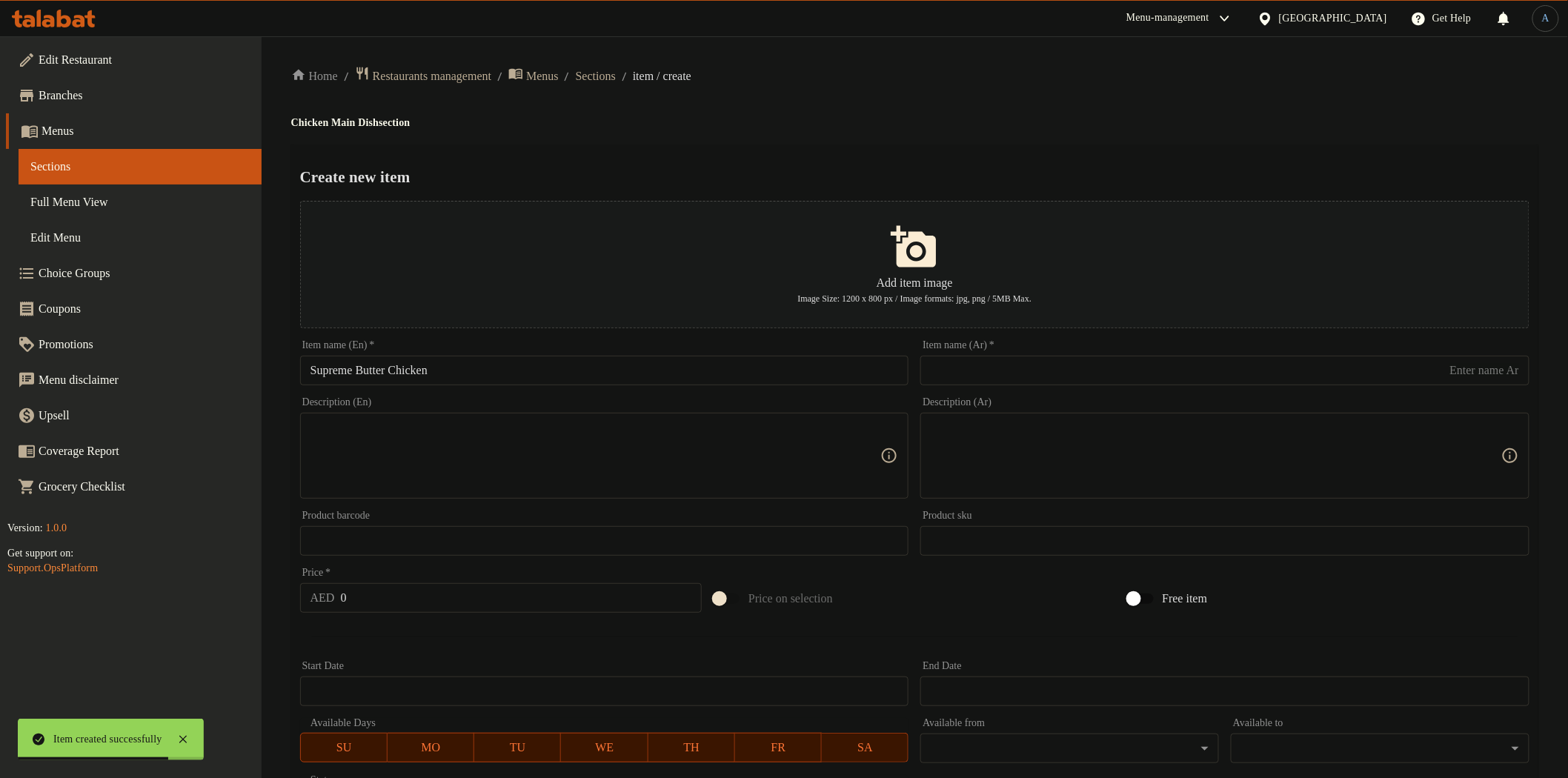
paste input "دجاج بالزبدة الفاخرة"
type input "دجاج بالزبدة الفاخرة"
click at [1005, 169] on h2 "Create new item" at bounding box center [915, 176] width 1229 height 22
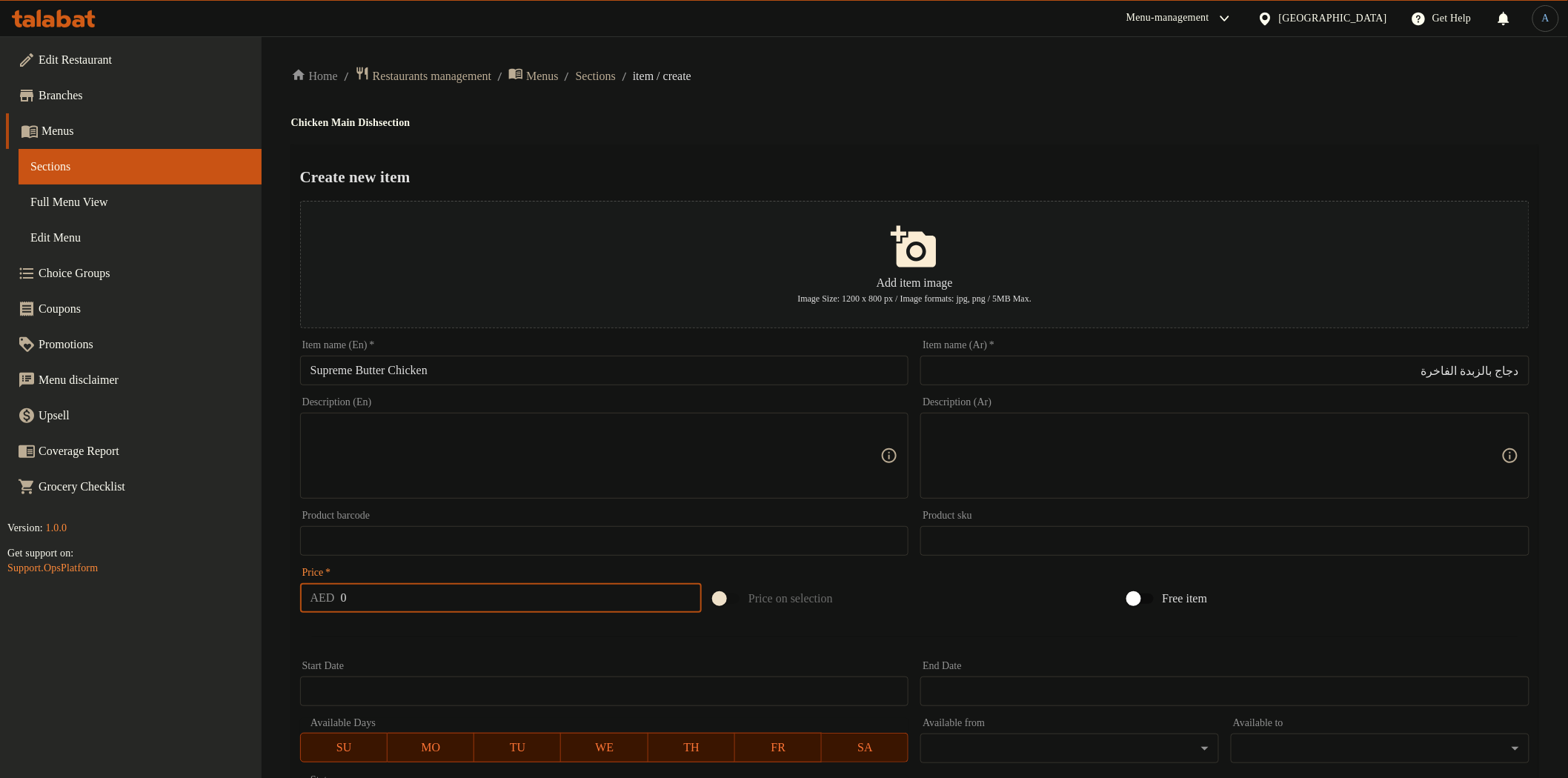
click at [385, 595] on input "0" at bounding box center [521, 598] width 361 height 29
paste input "54"
type input "54"
click at [350, 373] on input "Supreme Butter Chicken" at bounding box center [605, 370] width 609 height 29
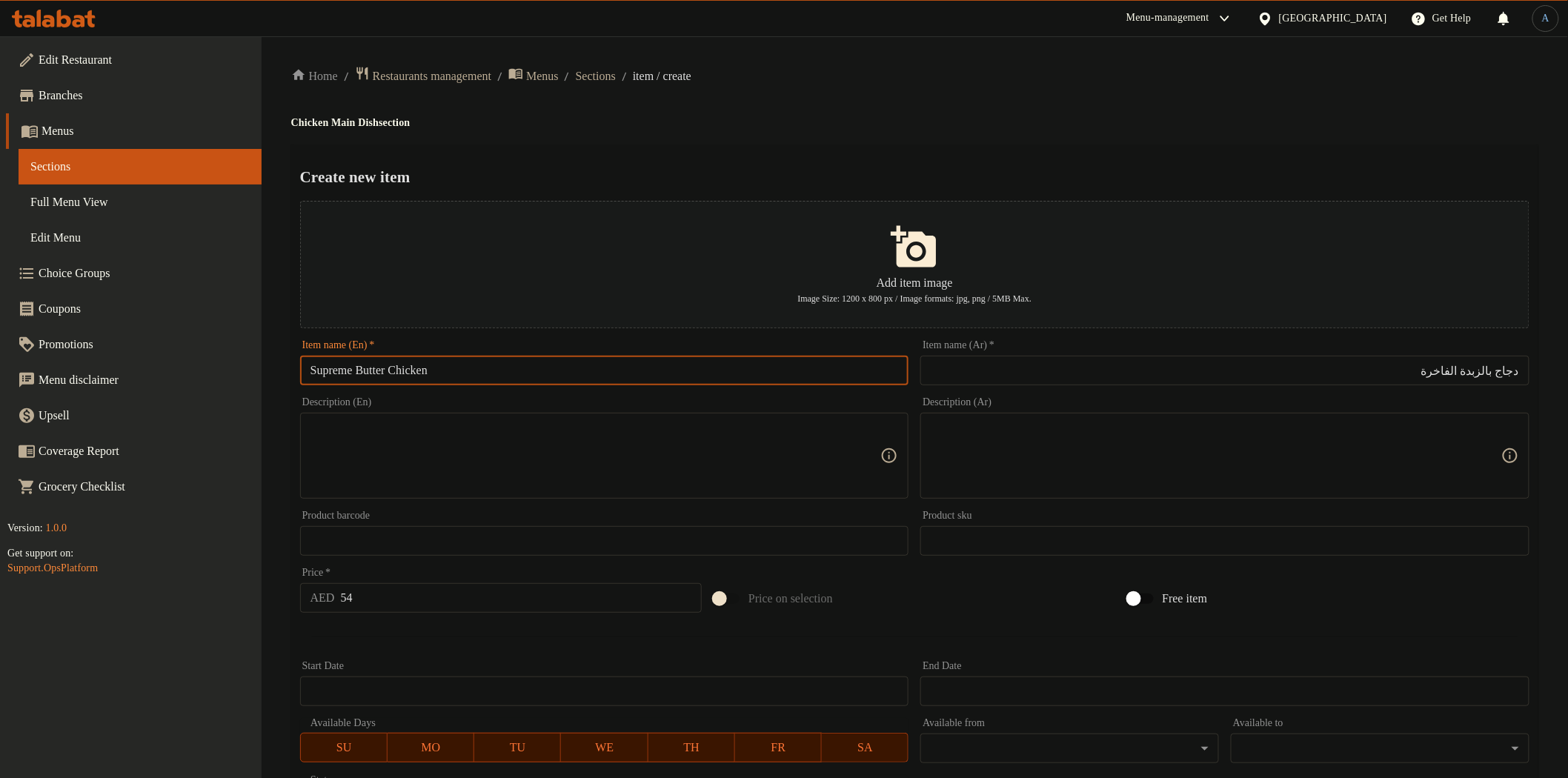
click at [350, 373] on input "Supreme Butter Chicken" at bounding box center [605, 370] width 609 height 29
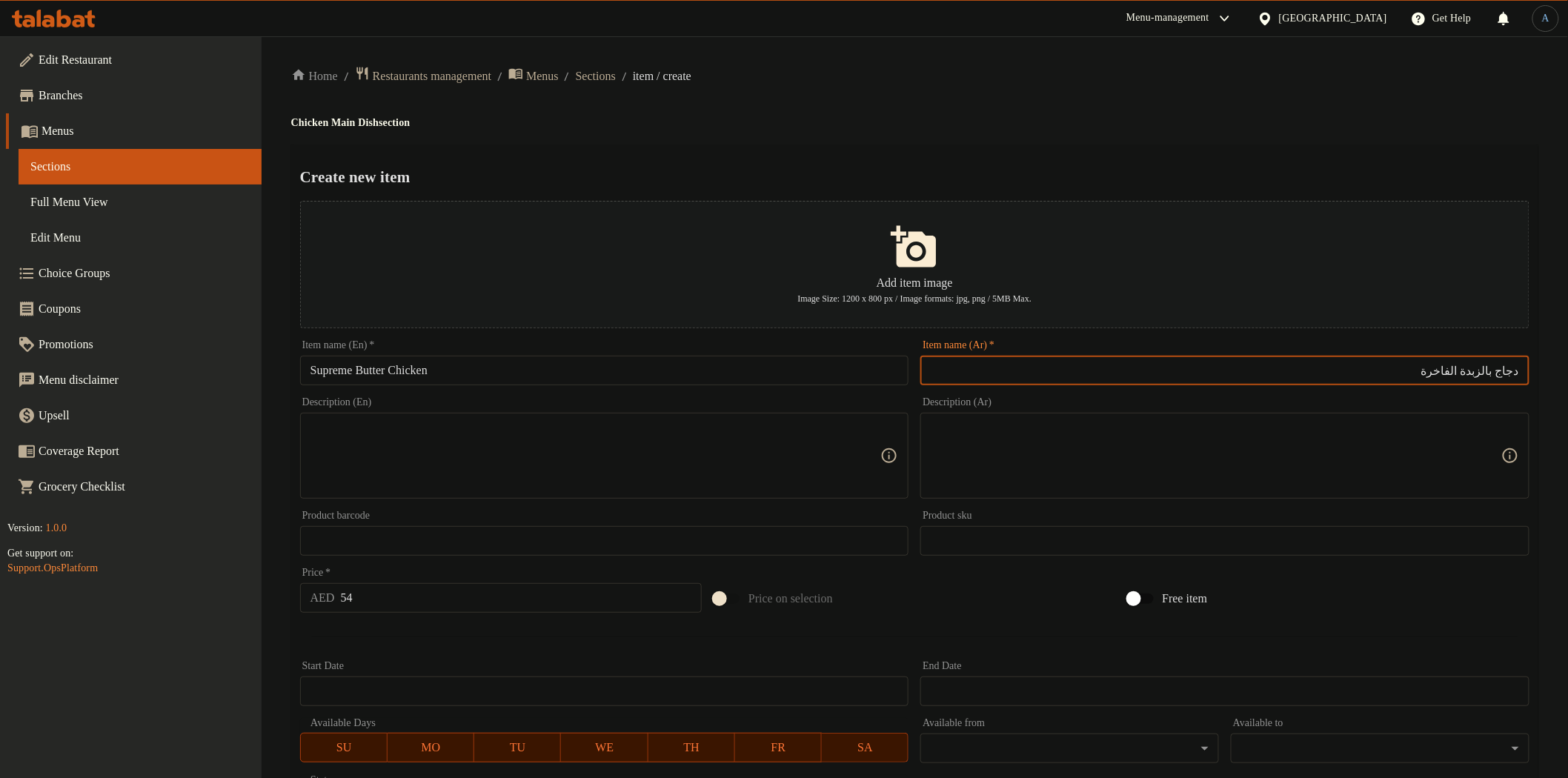
click at [1451, 369] on input "دجاج بالزبدة الفاخرة" at bounding box center [1225, 370] width 609 height 29
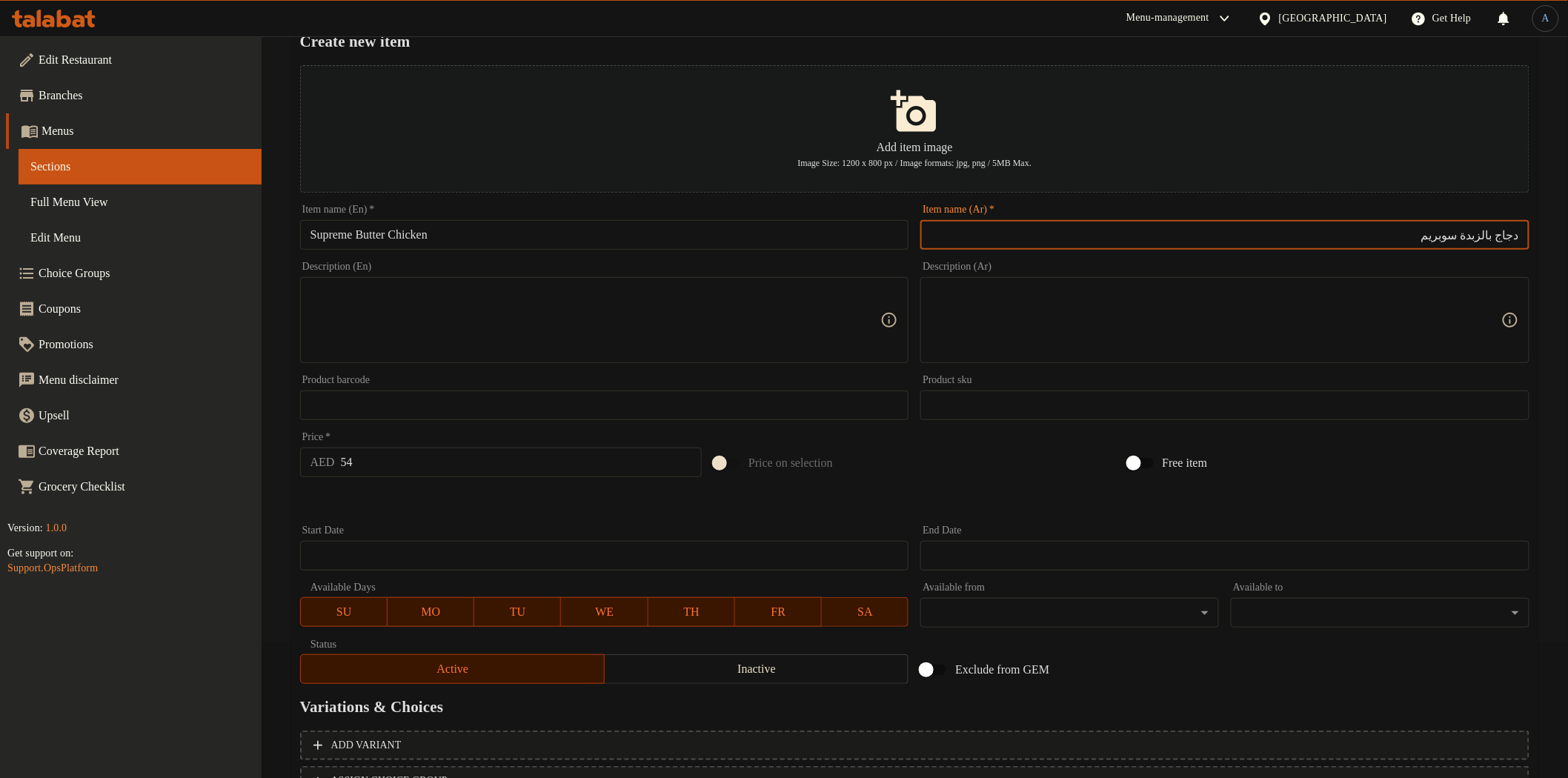
scroll to position [258, 0]
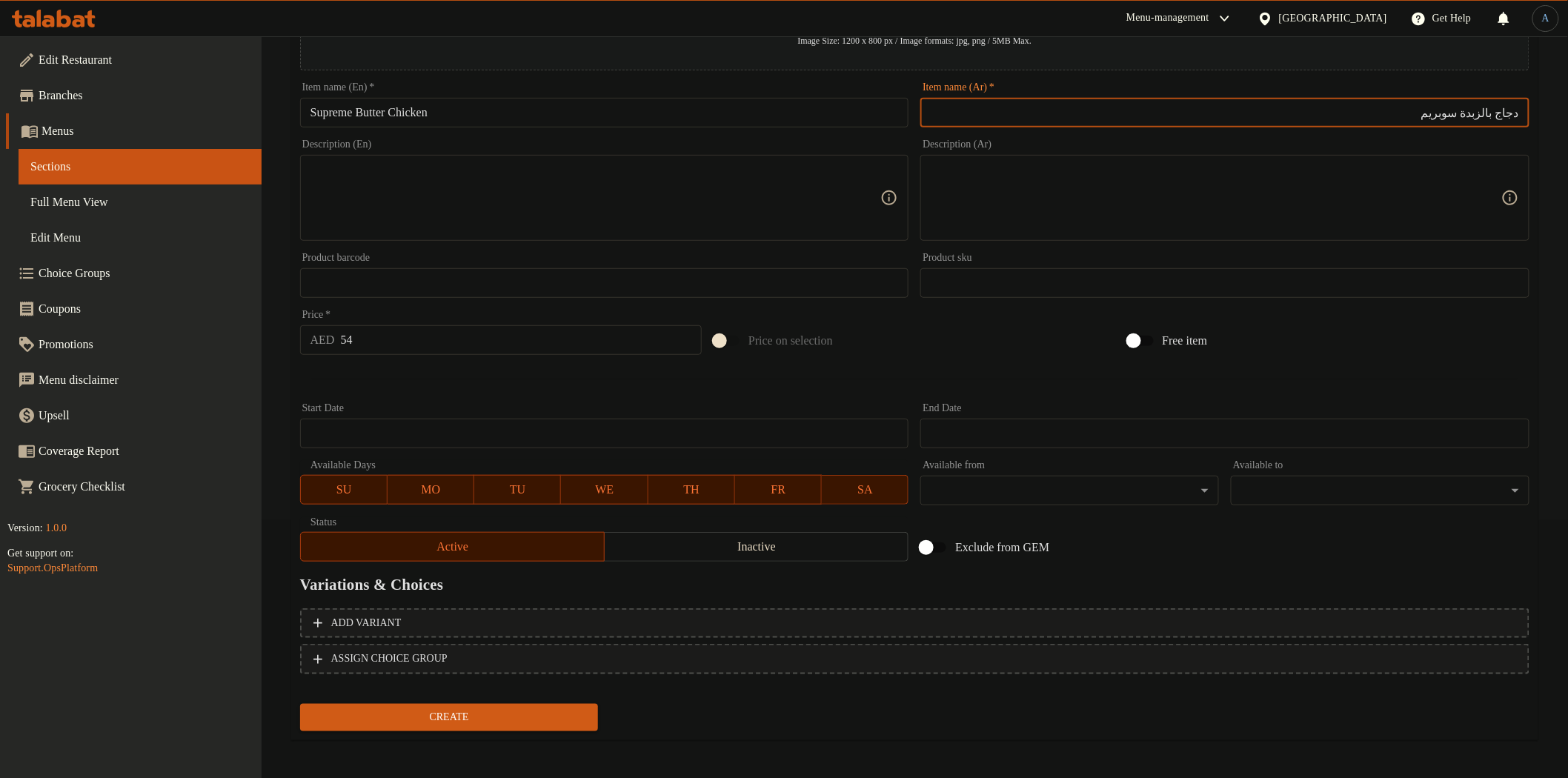
type input "دجاج بالزبدة سوبريم"
click at [442, 713] on span "Create" at bounding box center [449, 717] width 275 height 19
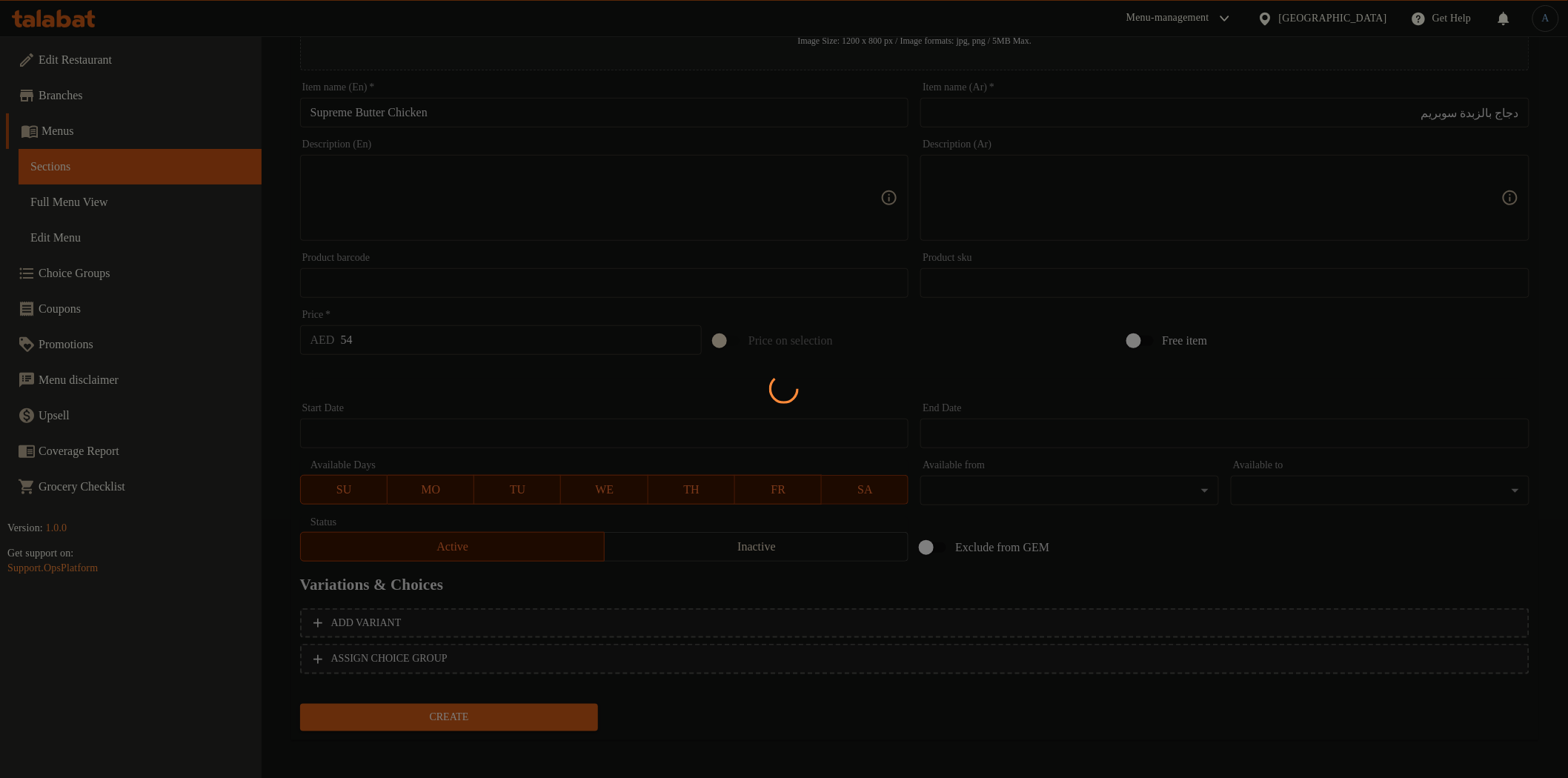
type input "0"
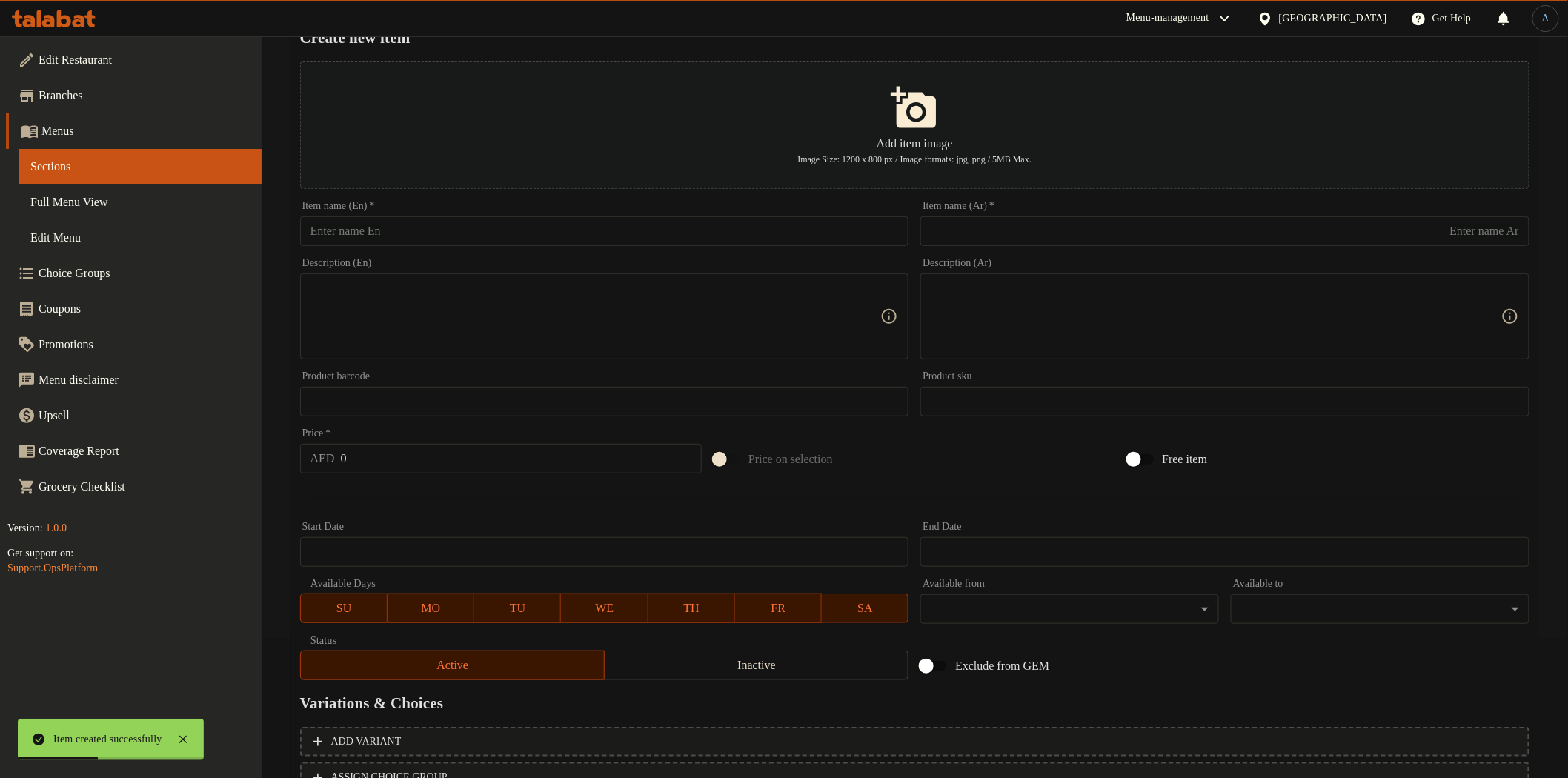
scroll to position [11, 0]
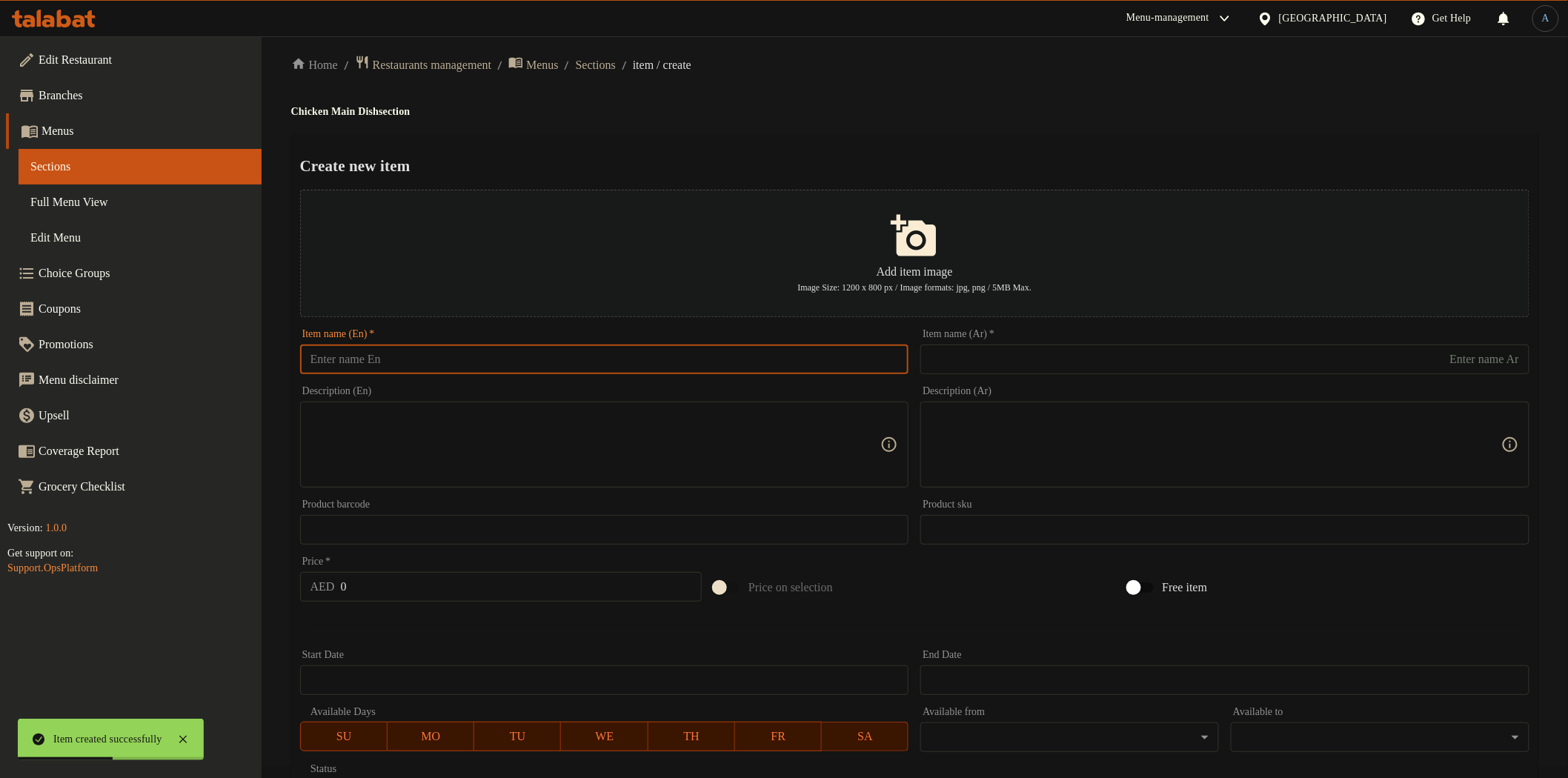
click at [438, 358] on input "text" at bounding box center [605, 359] width 609 height 29
paste input "Beet Rice Chicken"
type input "Beet Rice Chicken"
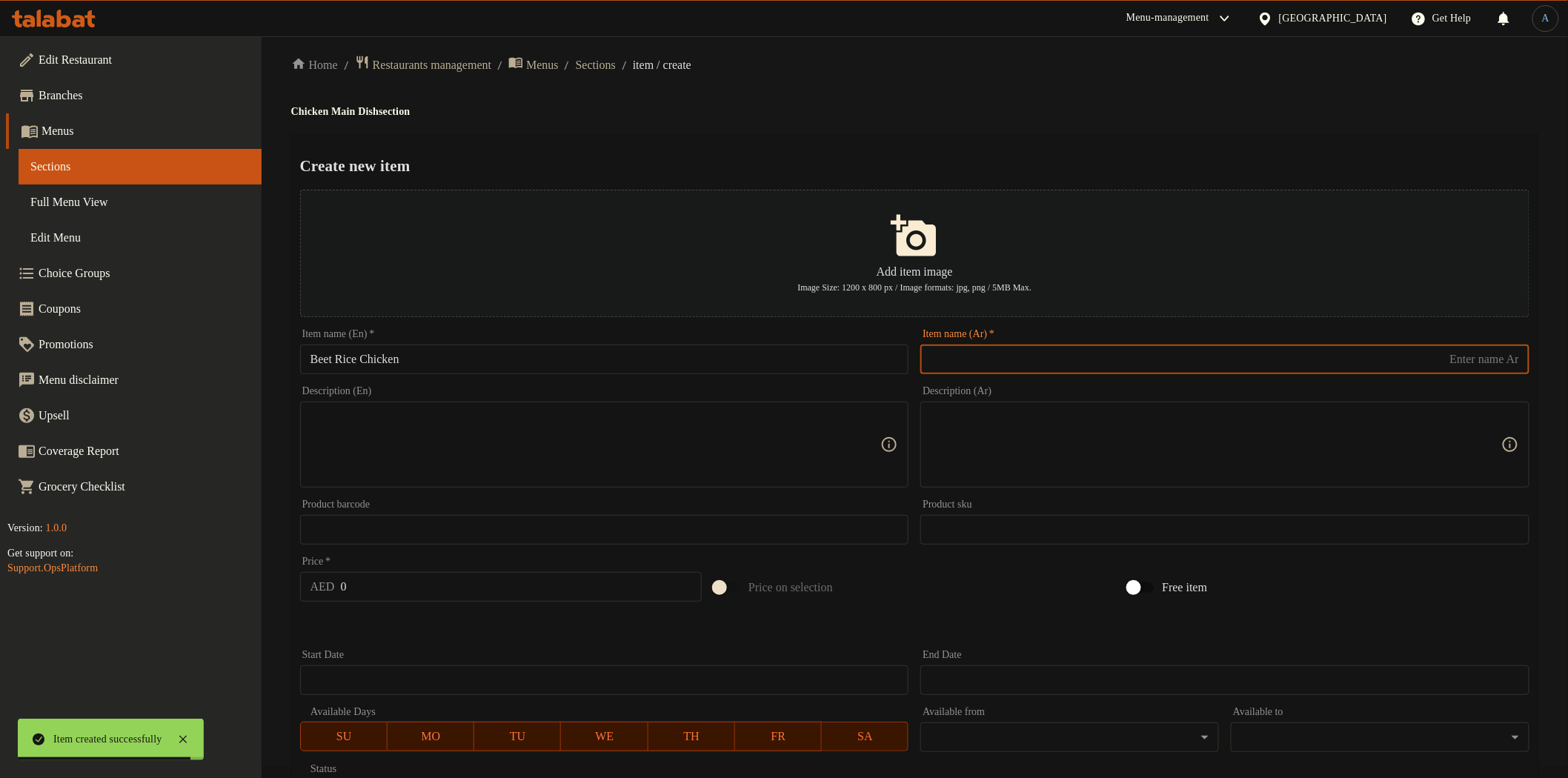
click at [964, 360] on input "text" at bounding box center [1225, 359] width 609 height 29
paste input "أرز بالشمندر والدجاج"
type input "أرز بالشمندر والدجاج"
click at [978, 134] on div "Create new item Add item image Image Size: 1200 x 800 px / Image formats: jpg, …" at bounding box center [915, 560] width 1247 height 854
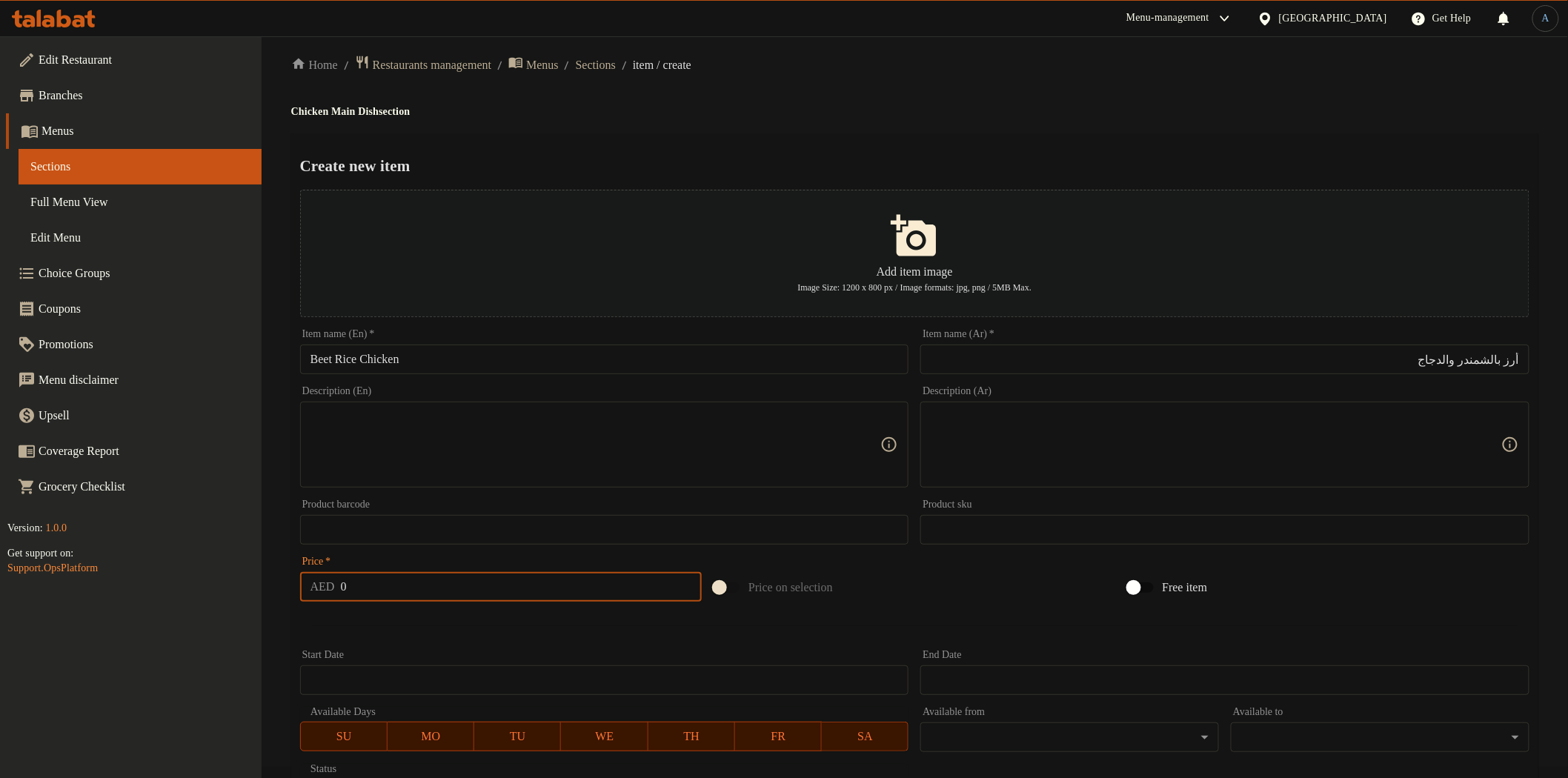
click at [579, 589] on input "0" at bounding box center [521, 586] width 361 height 29
paste input "54"
type input "54"
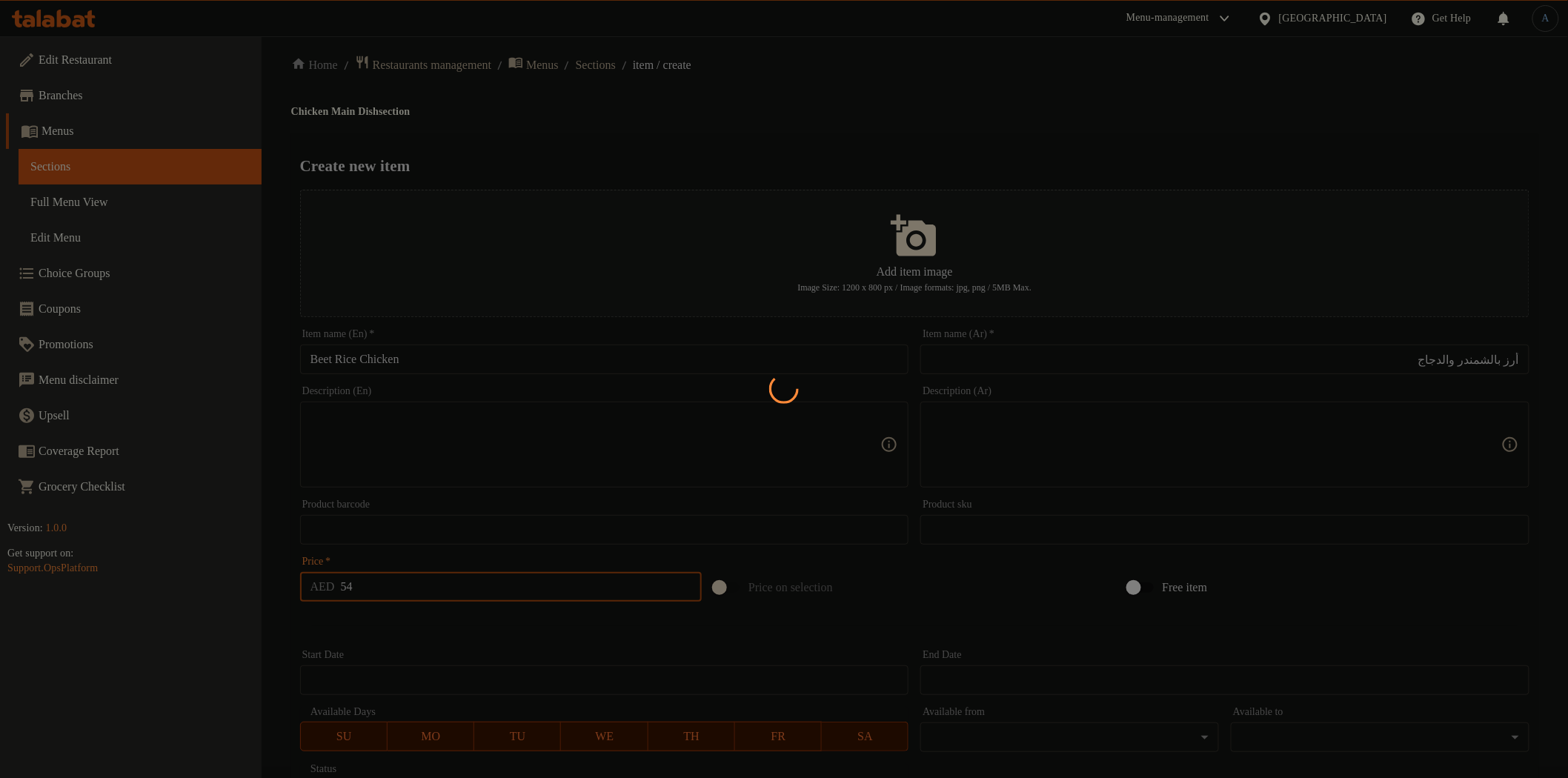
type input "0"
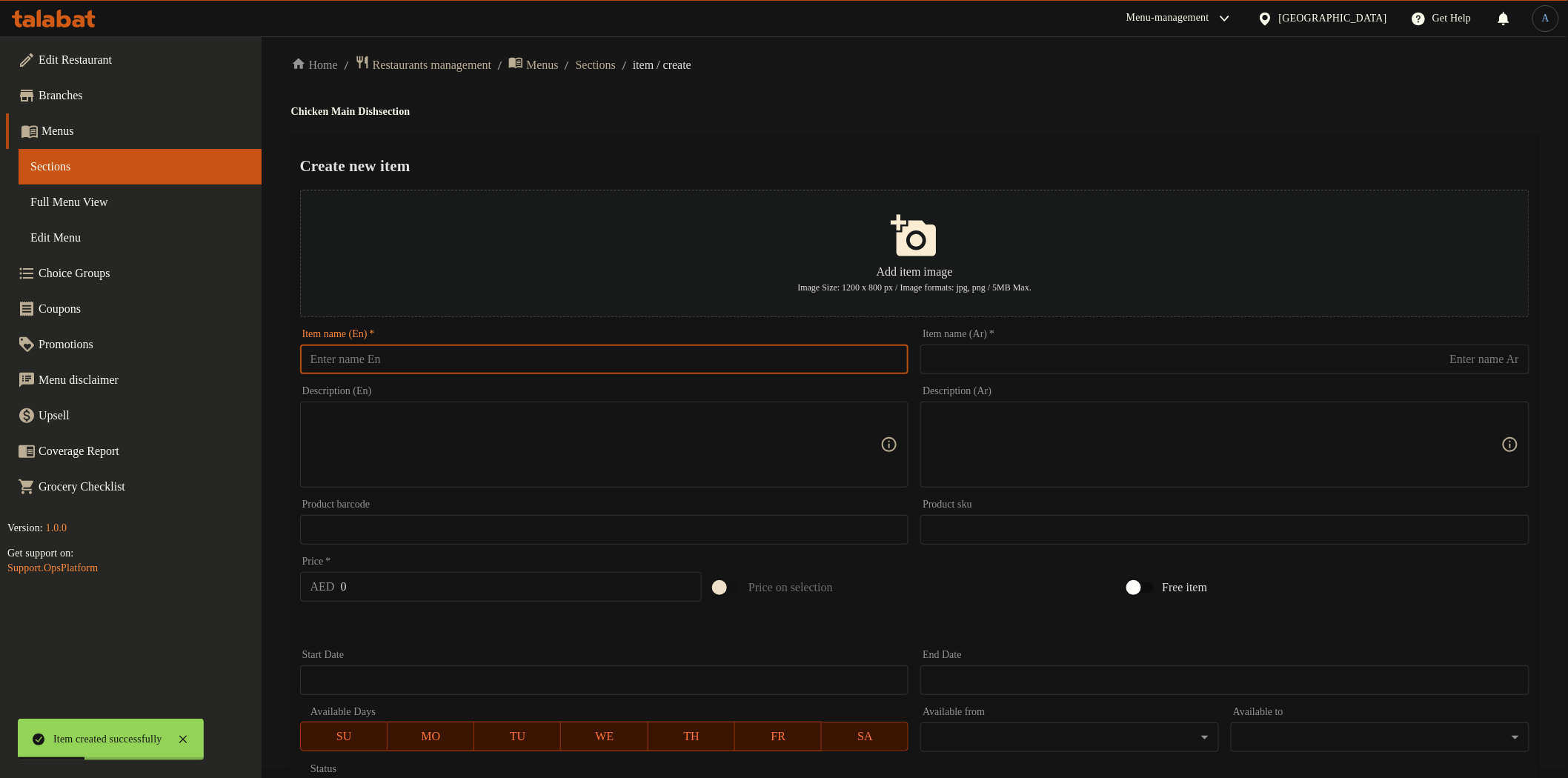
click at [369, 367] on input "text" at bounding box center [605, 359] width 609 height 29
paste input "Peanut butter chicken"
click at [565, 368] on input "Peanut butter chicken" at bounding box center [605, 359] width 609 height 29
paste input "Butter C"
type input "Peanut Butter Chicken"
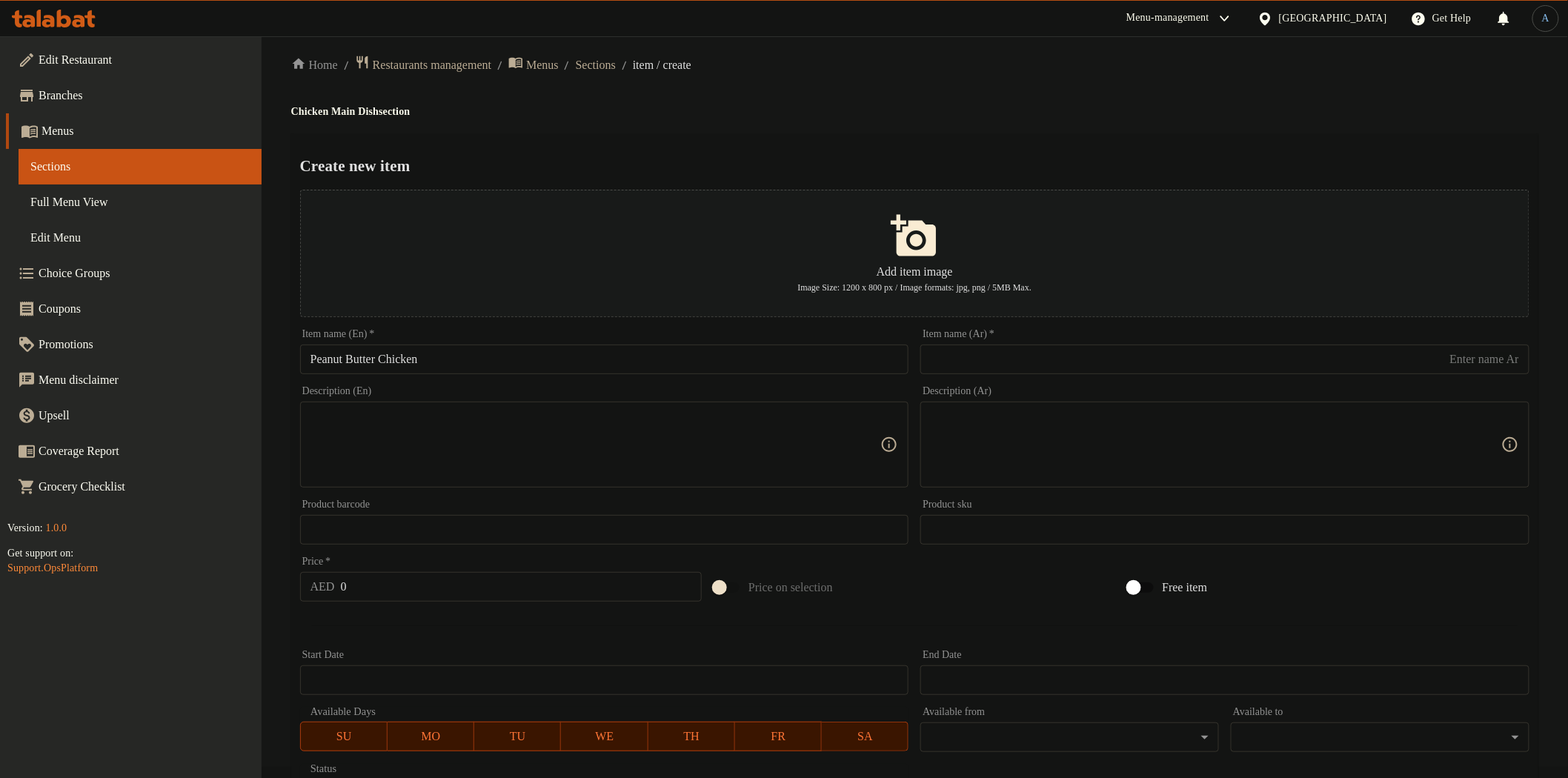
drag, startPoint x: 1030, startPoint y: 358, endPoint x: 1017, endPoint y: 344, distance: 19.1
click at [1030, 358] on input "text" at bounding box center [1225, 359] width 609 height 29
paste input "دجاج بزبدة الفول السوداني"
type input "دجاج بزبدة الفول السوداني"
click at [1001, 179] on div "Create new item Add item image Image Size: 1200 x 800 px / Image formats: jpg, …" at bounding box center [915, 560] width 1247 height 854
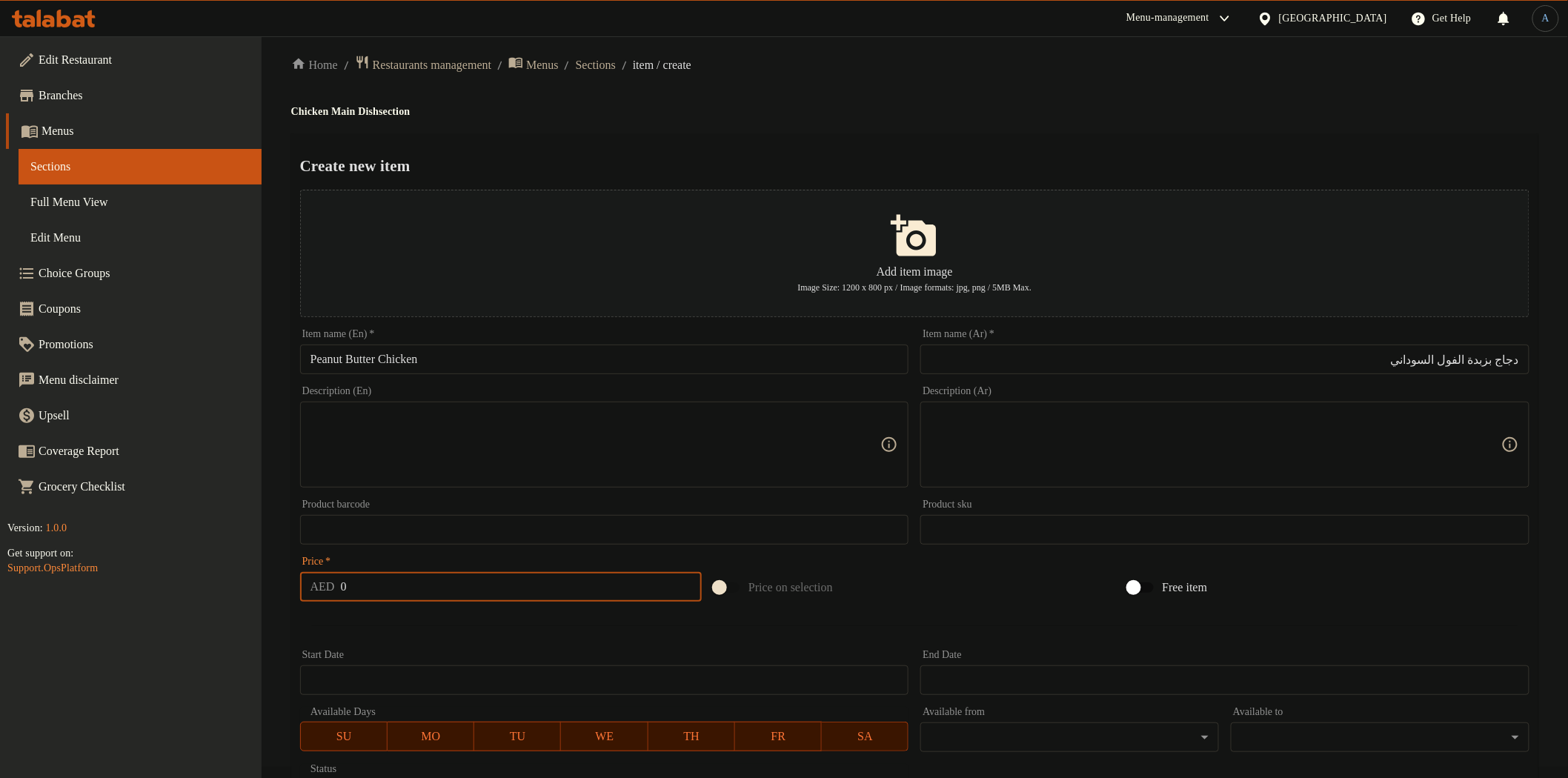
click at [391, 572] on input "0" at bounding box center [521, 586] width 361 height 29
paste input "54"
type input "54"
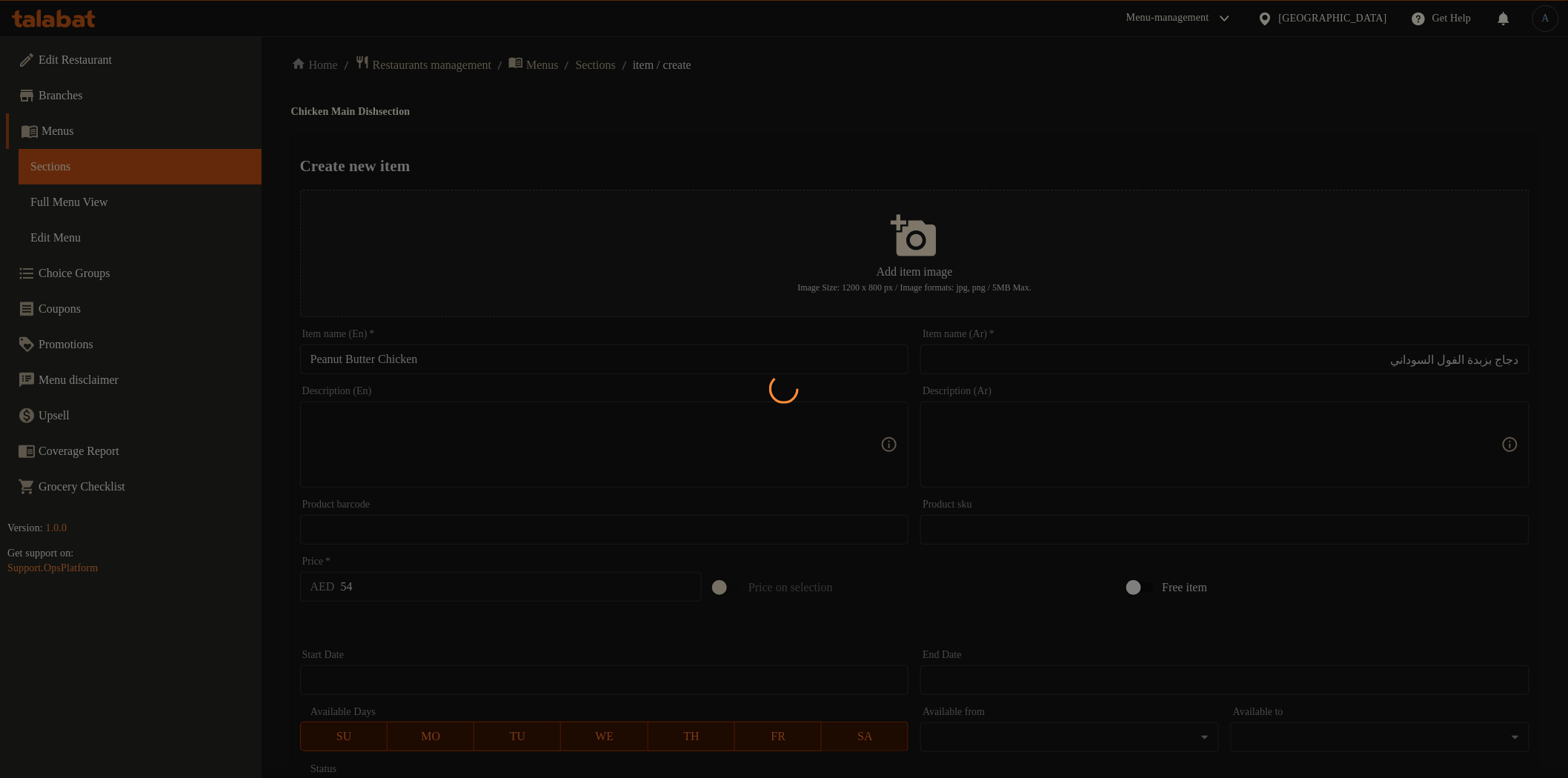
type input "0"
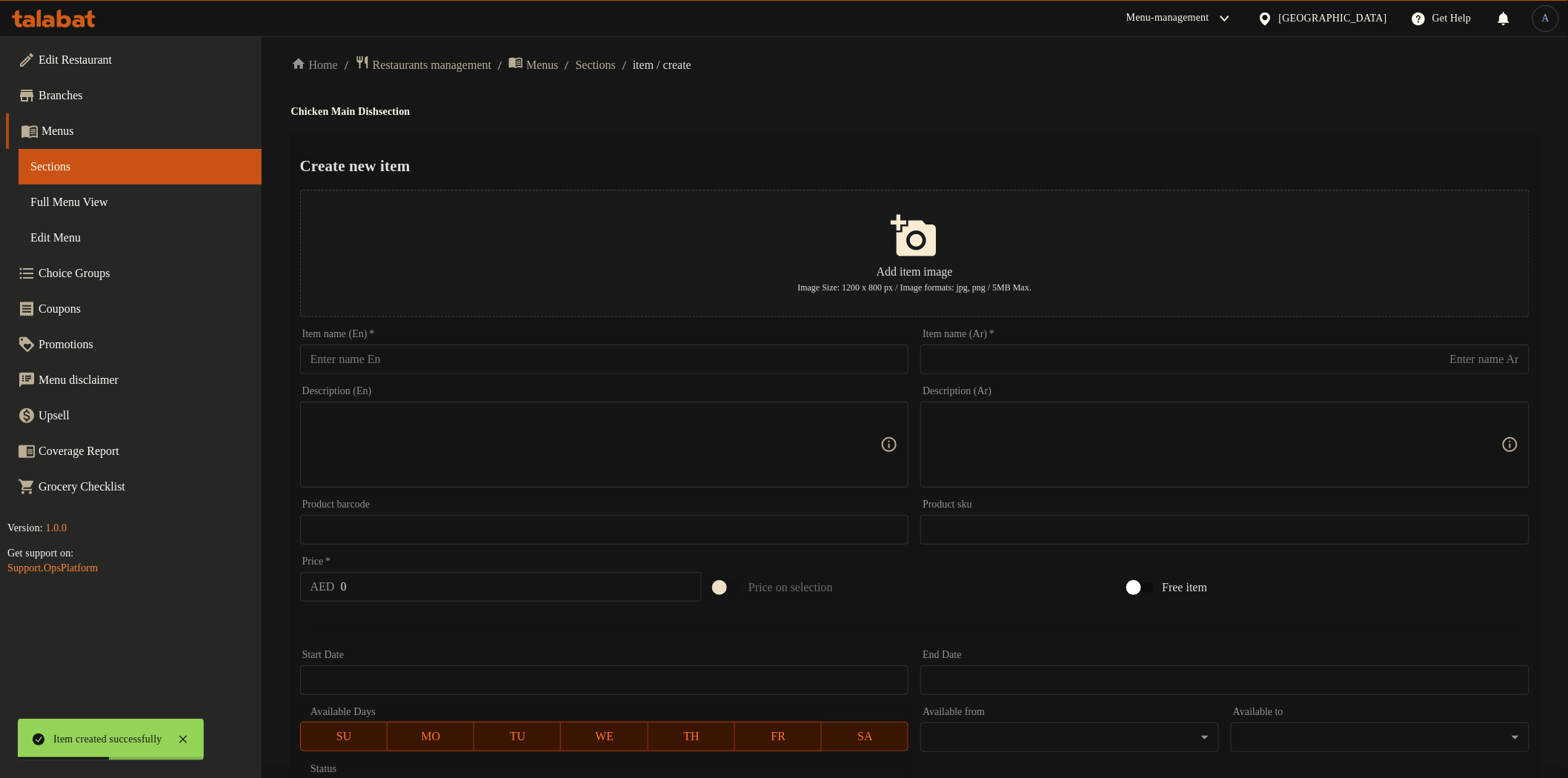
click at [662, 360] on input "text" at bounding box center [605, 359] width 609 height 29
paste input "Chicken Curry"
type input "Chicken Curry"
click at [452, 589] on input "0" at bounding box center [521, 586] width 361 height 29
paste input "54"
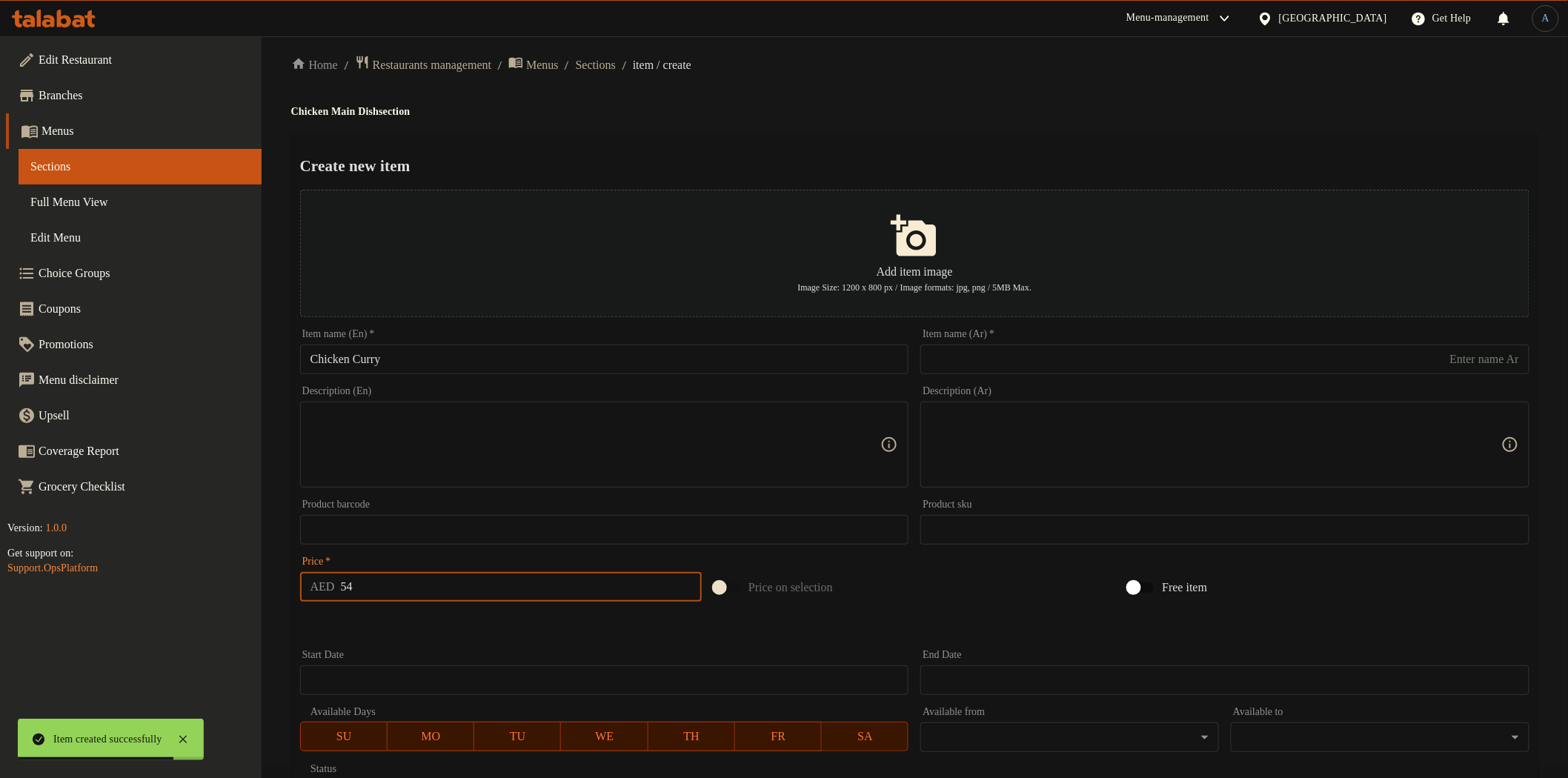
type input "54"
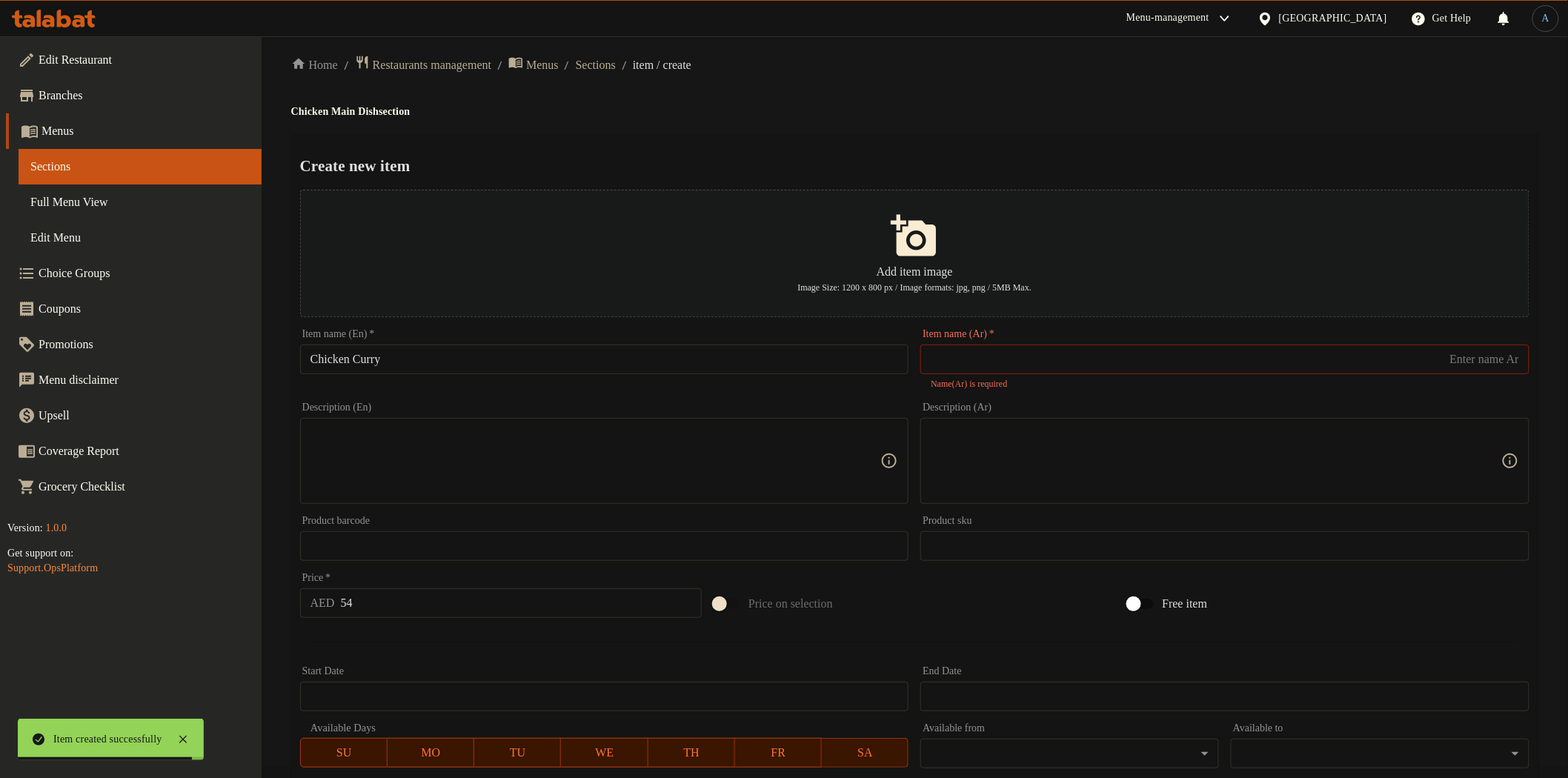
click at [450, 374] on div "Item name (En)   * Chicken Curry Item name (En) *" at bounding box center [605, 360] width 621 height 73
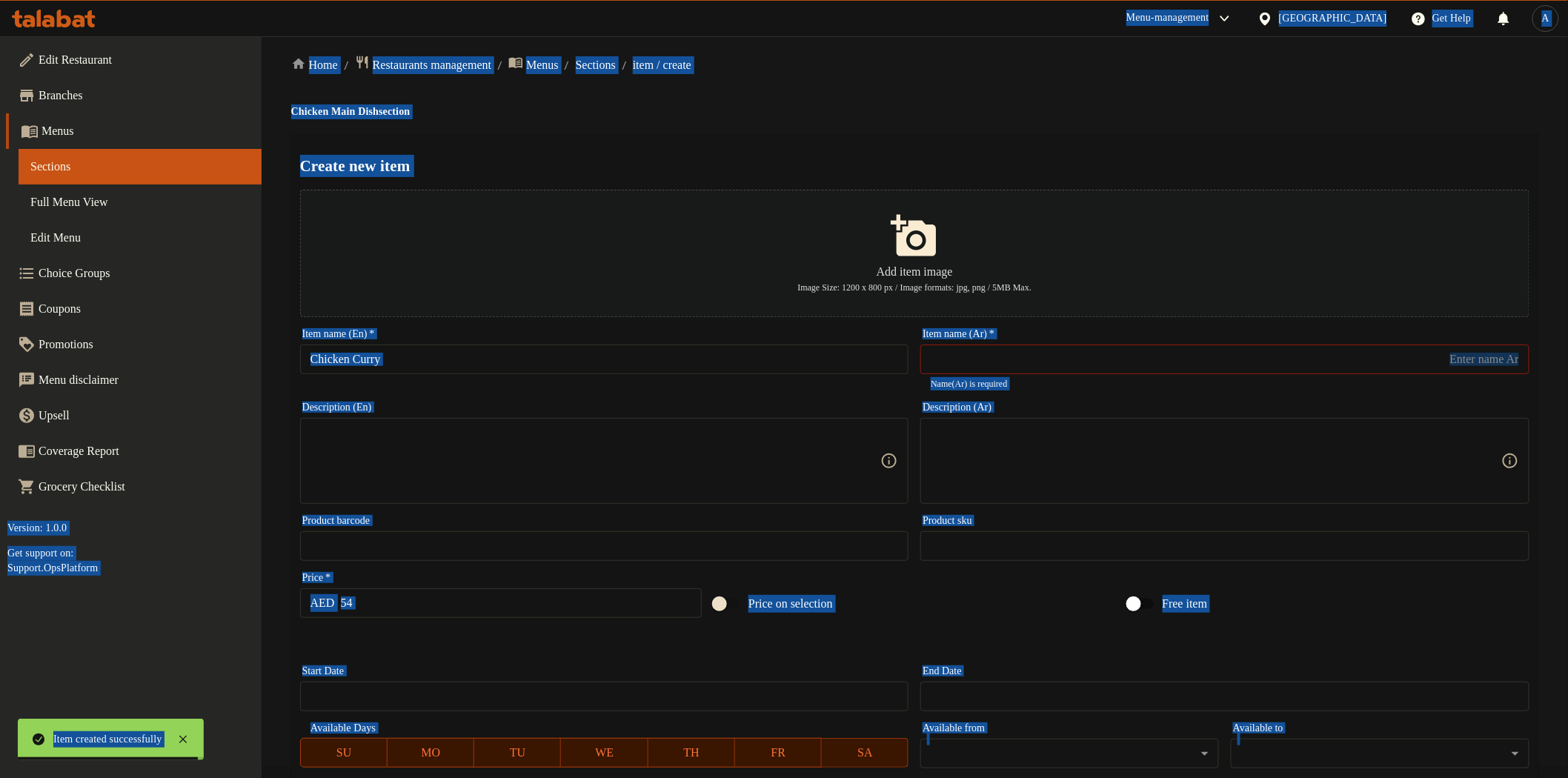
click at [452, 369] on input "Chicken Curry" at bounding box center [605, 359] width 609 height 29
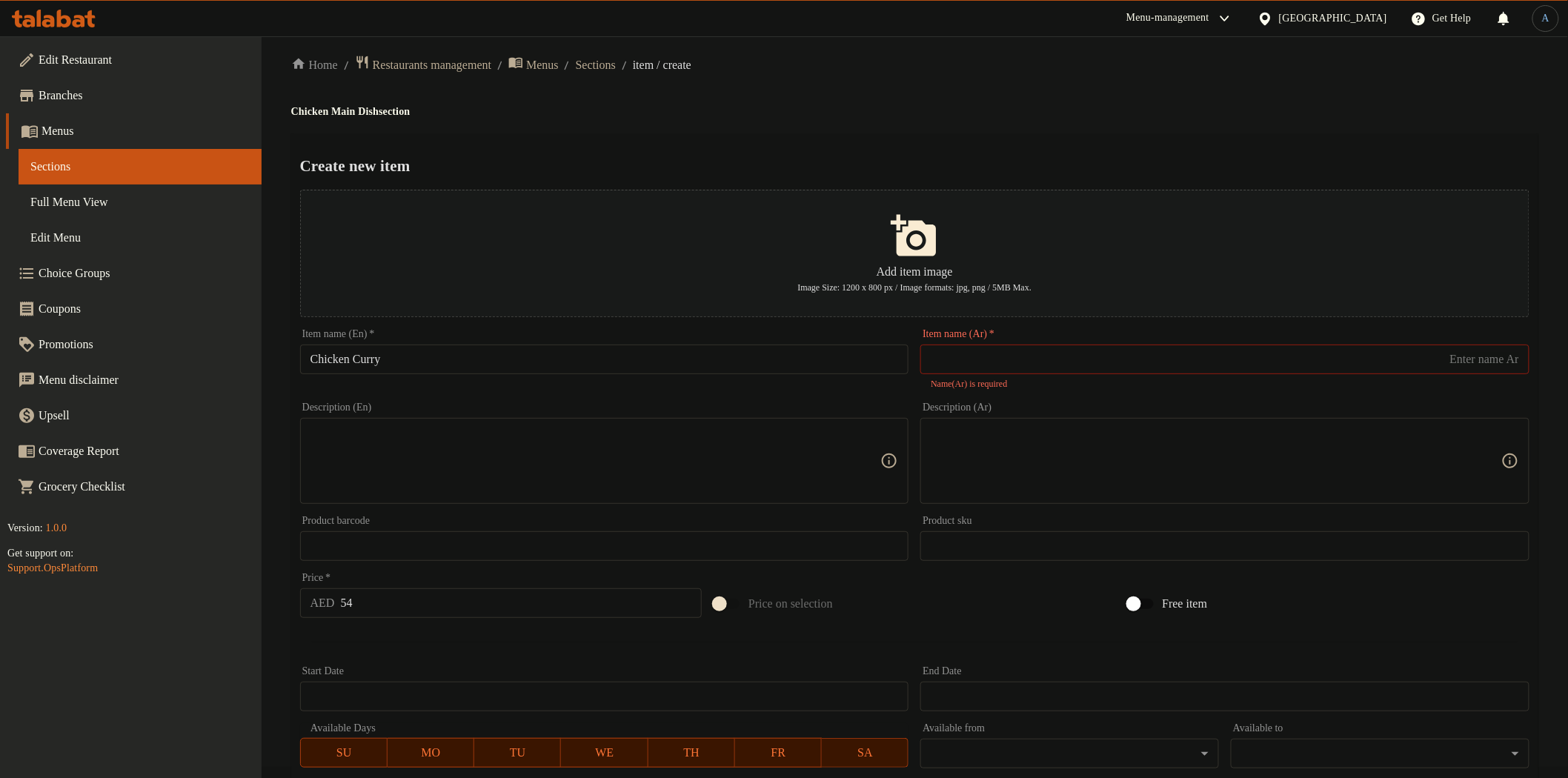
click at [1056, 360] on input "text" at bounding box center [1225, 359] width 609 height 29
paste input "كاري الدجاج"
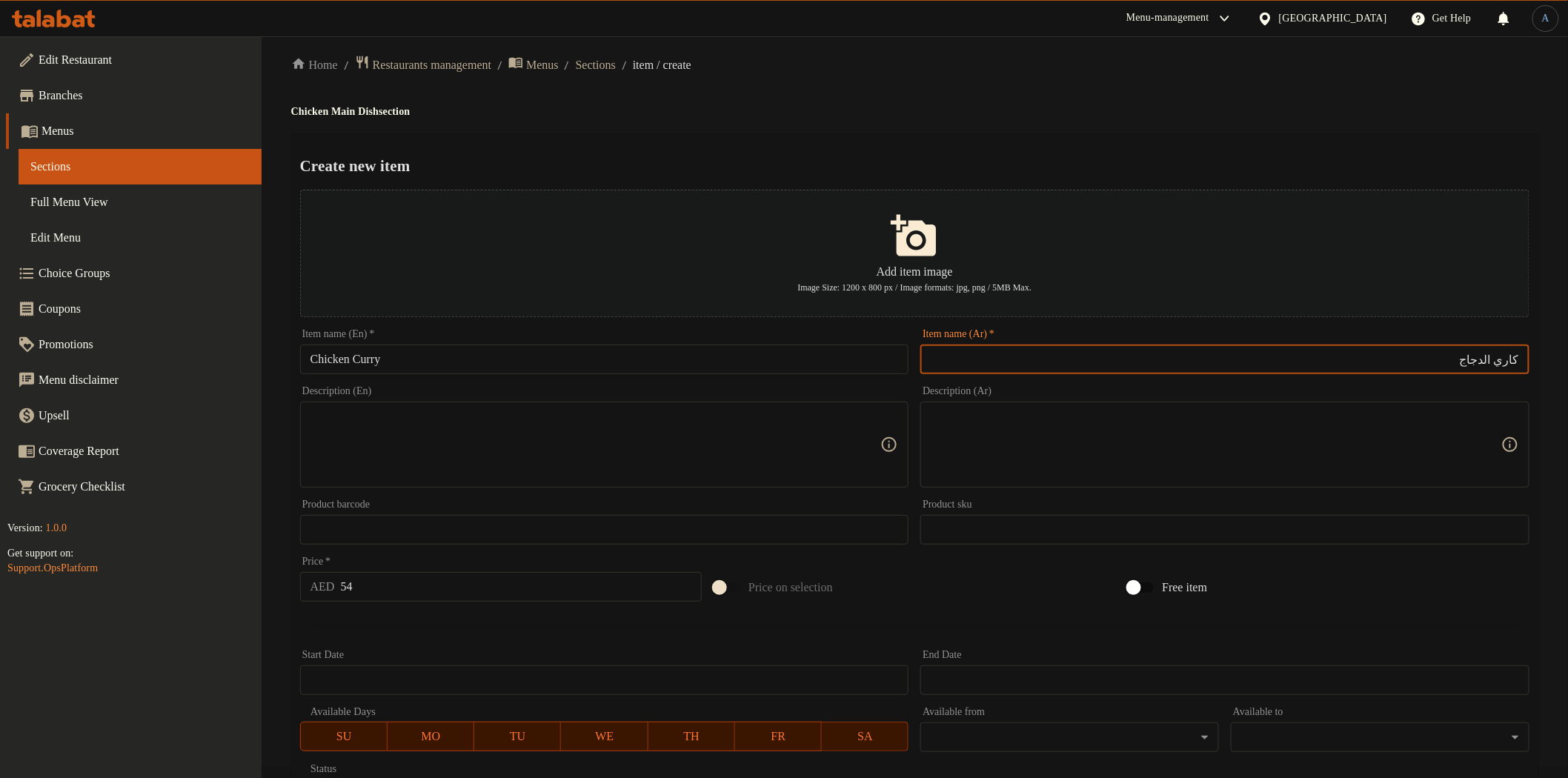
click at [990, 104] on div "Home / Restaurants management / Menus / Sections / item / create Chicken Main D…" at bounding box center [915, 526] width 1247 height 944
click at [1490, 357] on input "كاري الدجاج" at bounding box center [1225, 359] width 609 height 29
click at [1517, 356] on input "كاري" at bounding box center [1225, 359] width 609 height 29
paste input "الدجاج"
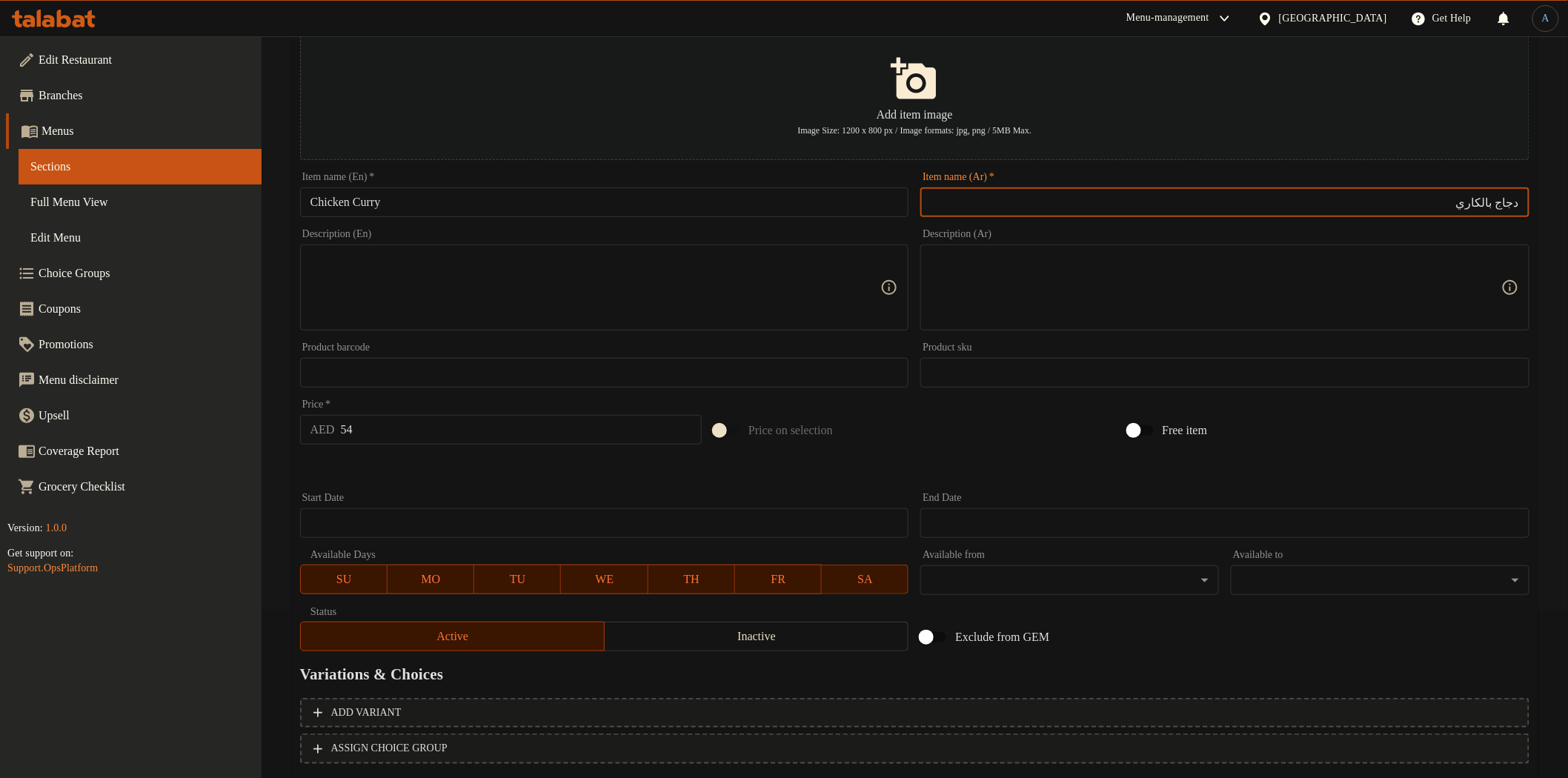
scroll to position [258, 0]
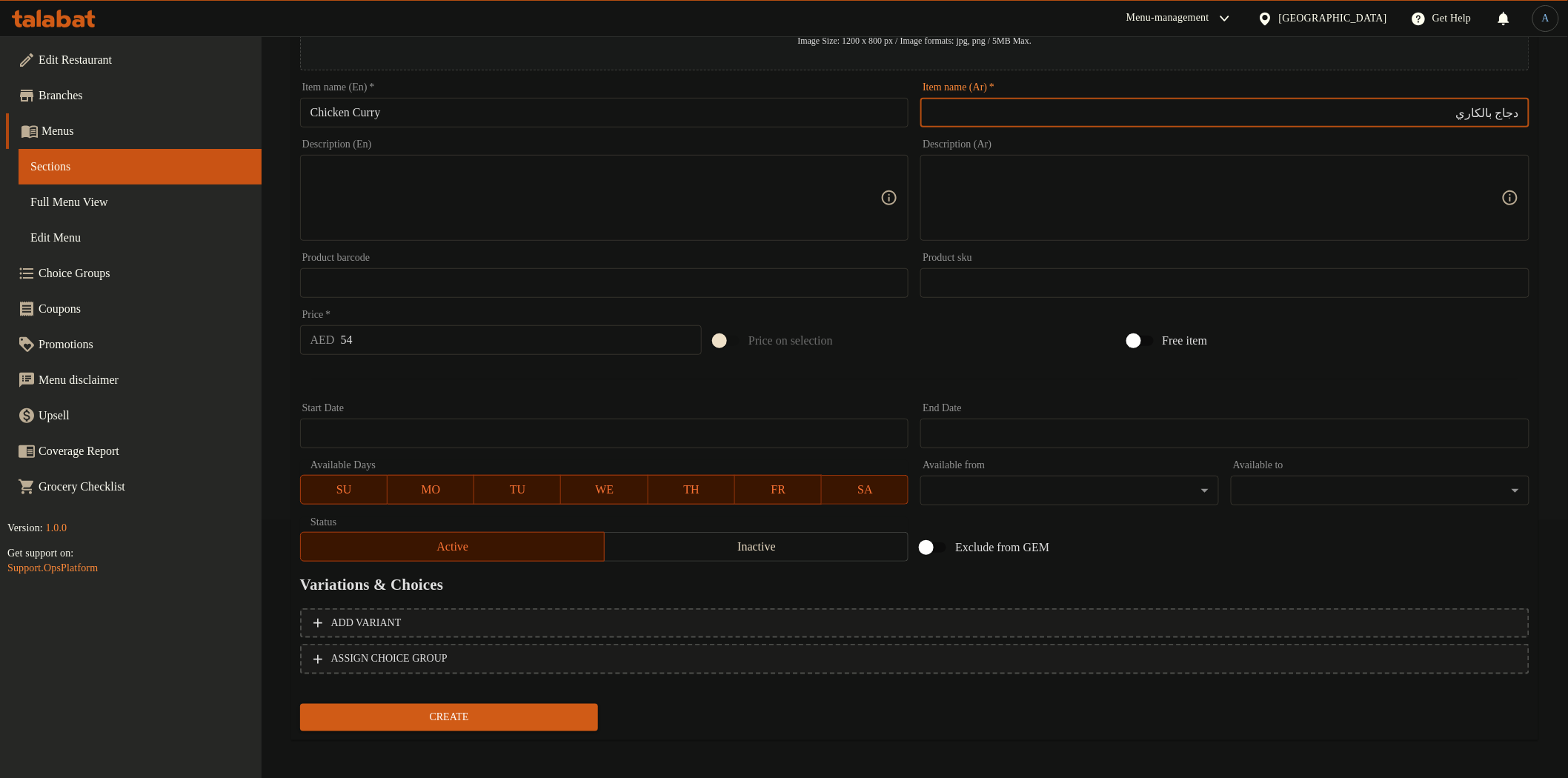
type input "دجاج بالكاري"
click at [487, 721] on span "Create" at bounding box center [449, 717] width 275 height 19
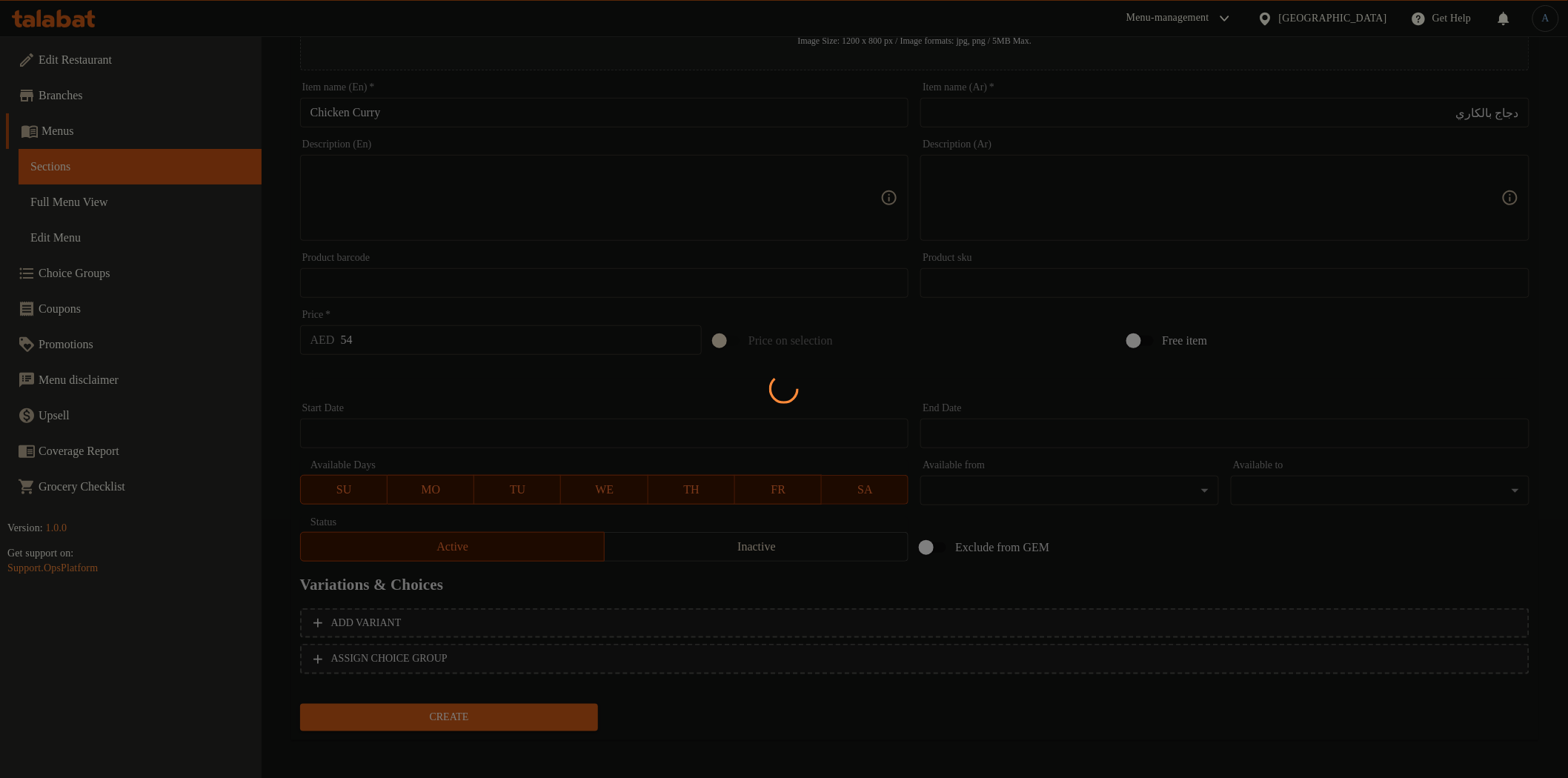
type input "0"
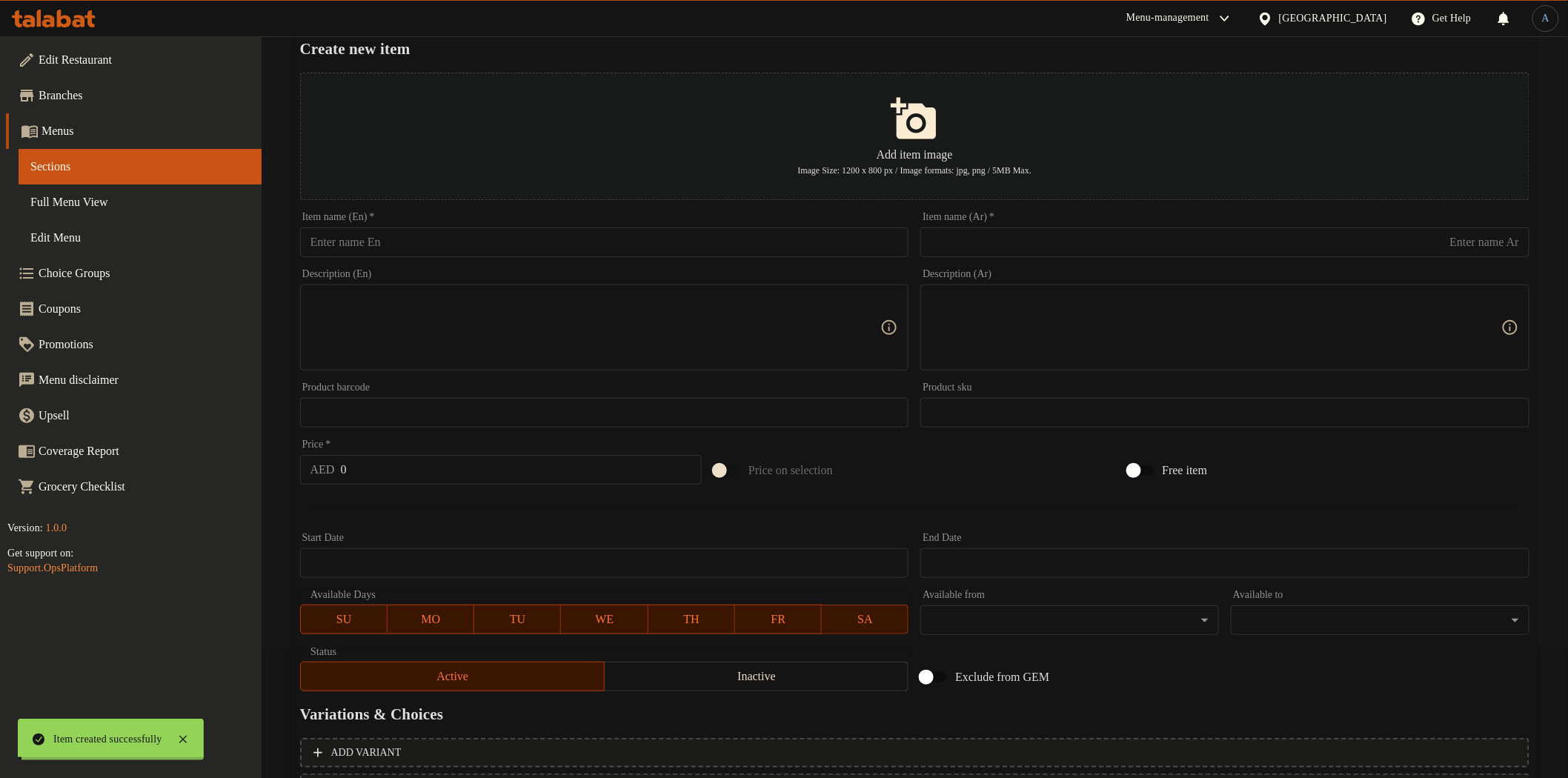
scroll to position [0, 0]
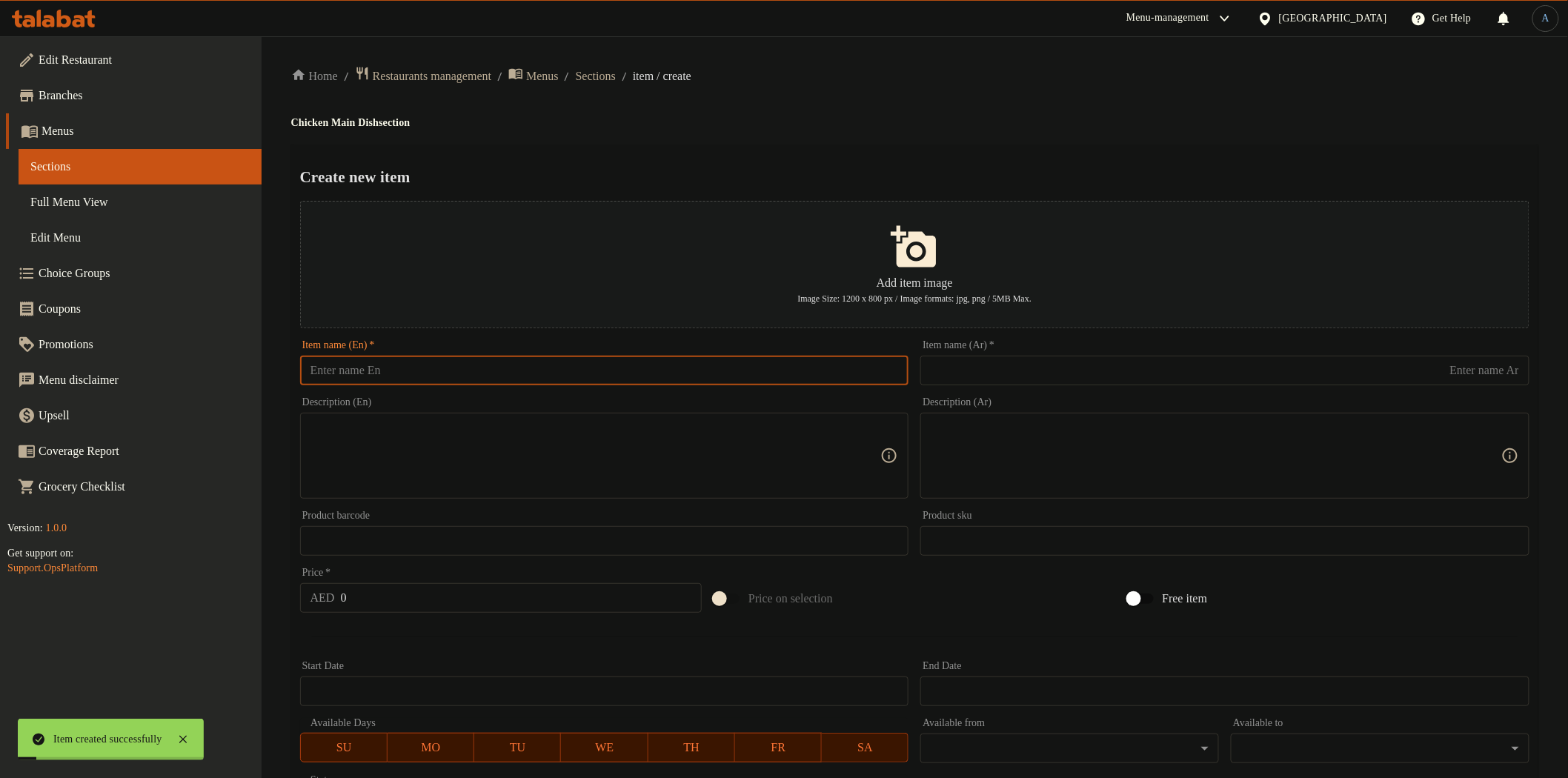
click at [379, 383] on input "text" at bounding box center [605, 370] width 609 height 29
paste input "Soya chicken"
click at [1026, 130] on div "Home / Restaurants management / Menus / Sections / item / create Chicken Main D…" at bounding box center [915, 537] width 1247 height 944
click at [641, 360] on input "Soya chicken" at bounding box center [605, 370] width 609 height 29
paste input "C"
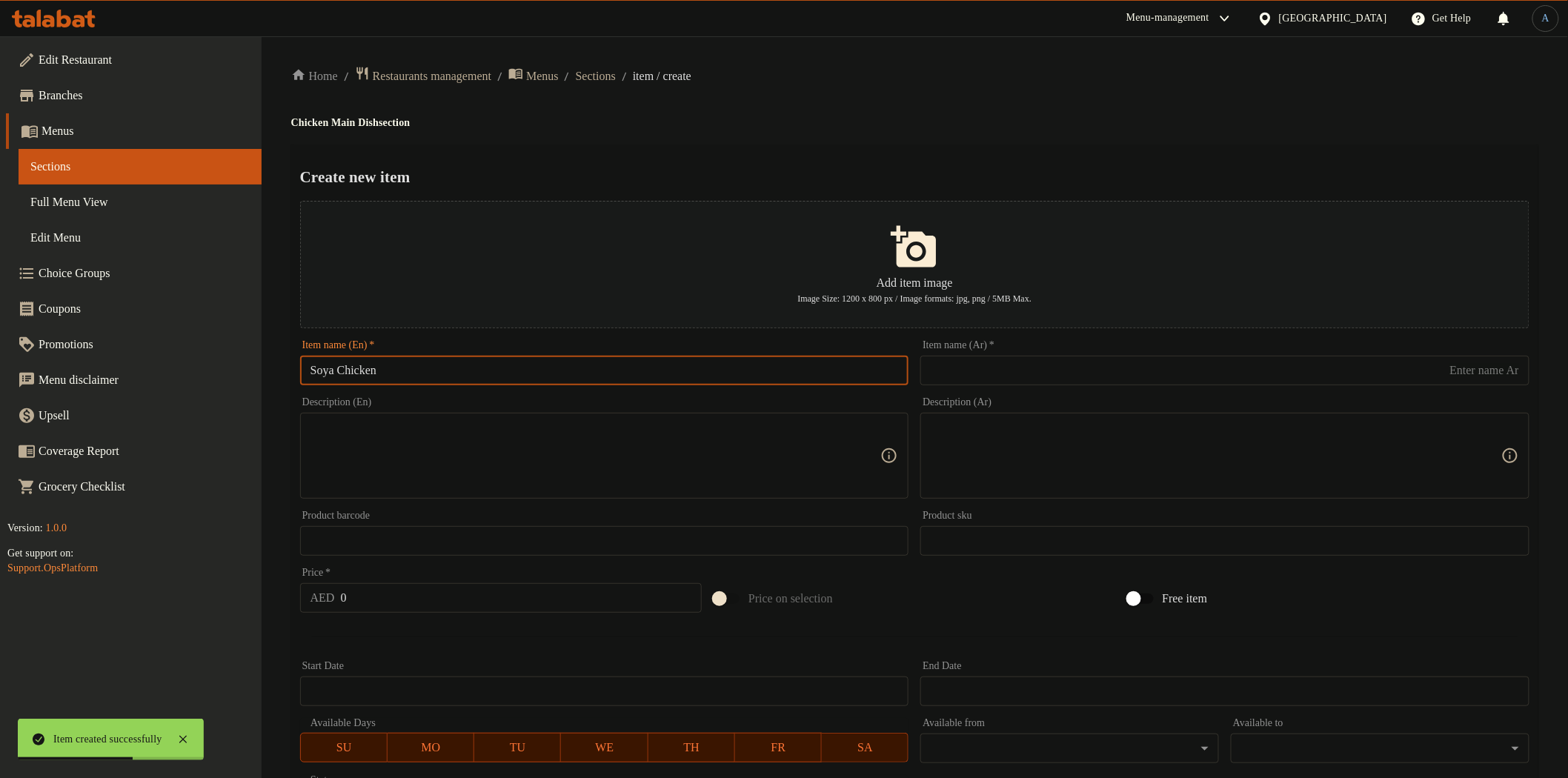
type input "Soya Chicken"
click at [1199, 369] on input "text" at bounding box center [1225, 370] width 609 height 29
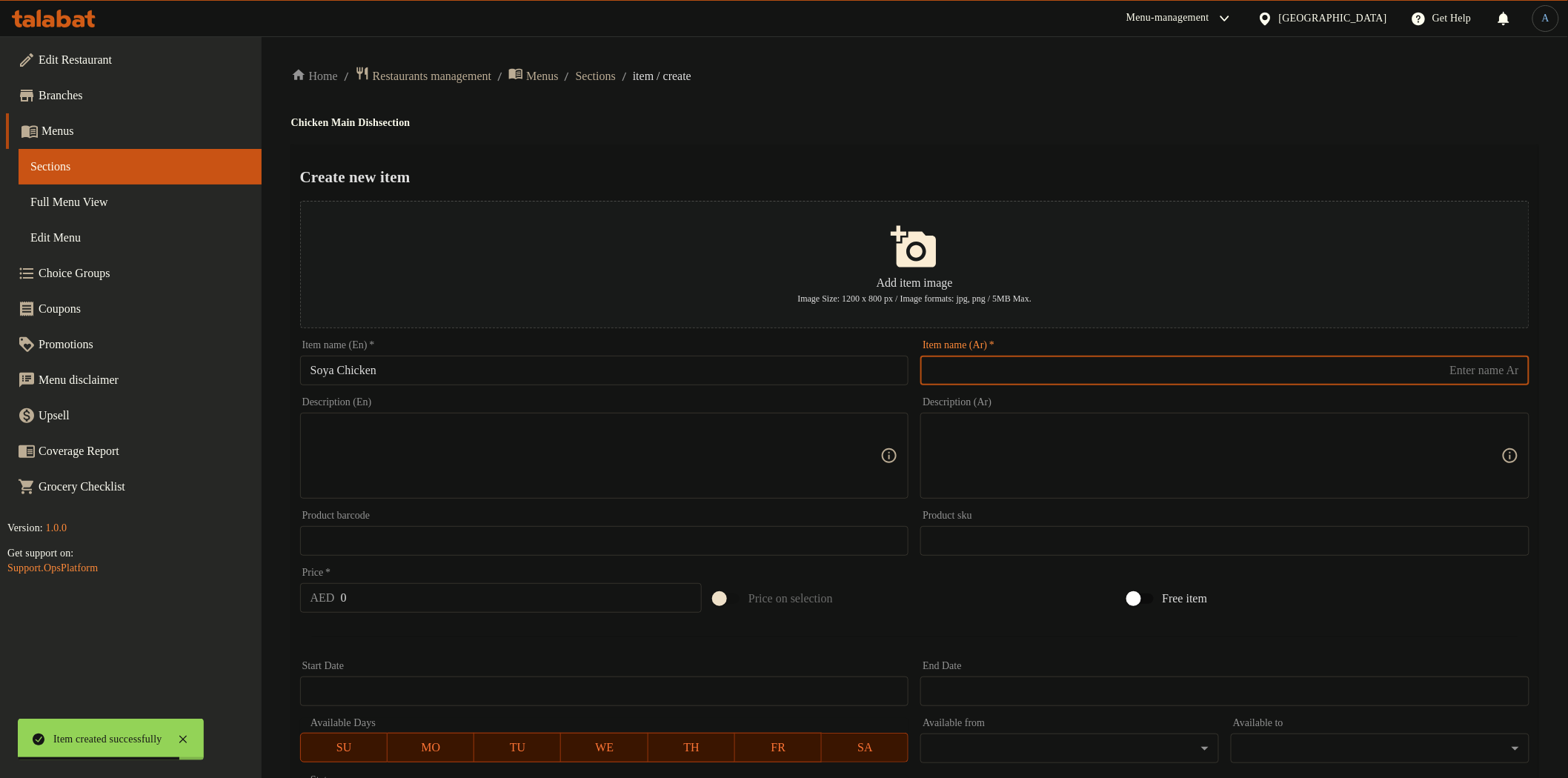
paste input "دجاج الصويا"
click at [1498, 375] on input "دجاج الصويا" at bounding box center [1225, 370] width 609 height 29
type input "دجاج بالصويا"
click at [418, 590] on input "0" at bounding box center [521, 598] width 361 height 29
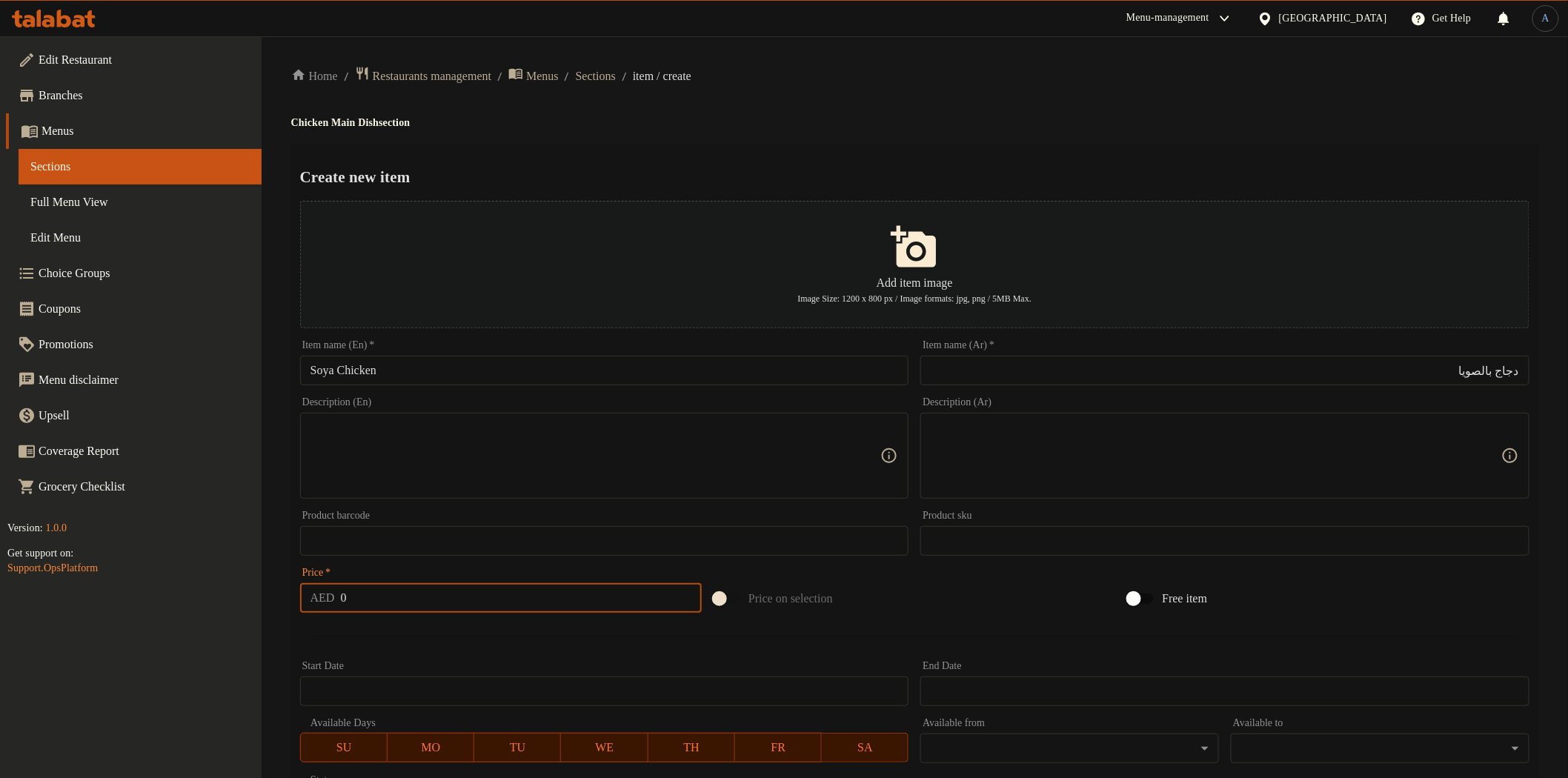
paste input "54"
type input "54"
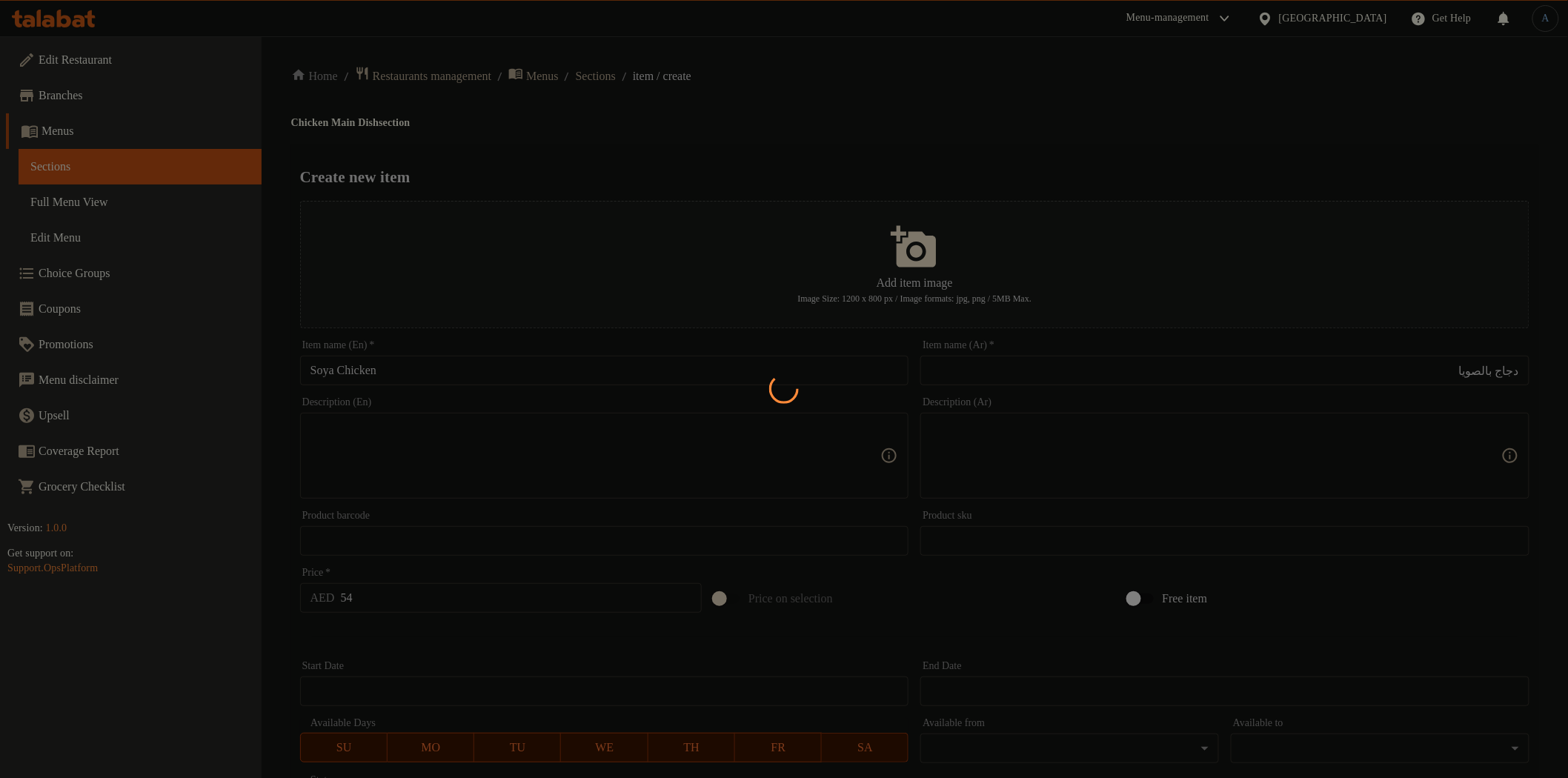
type input "0"
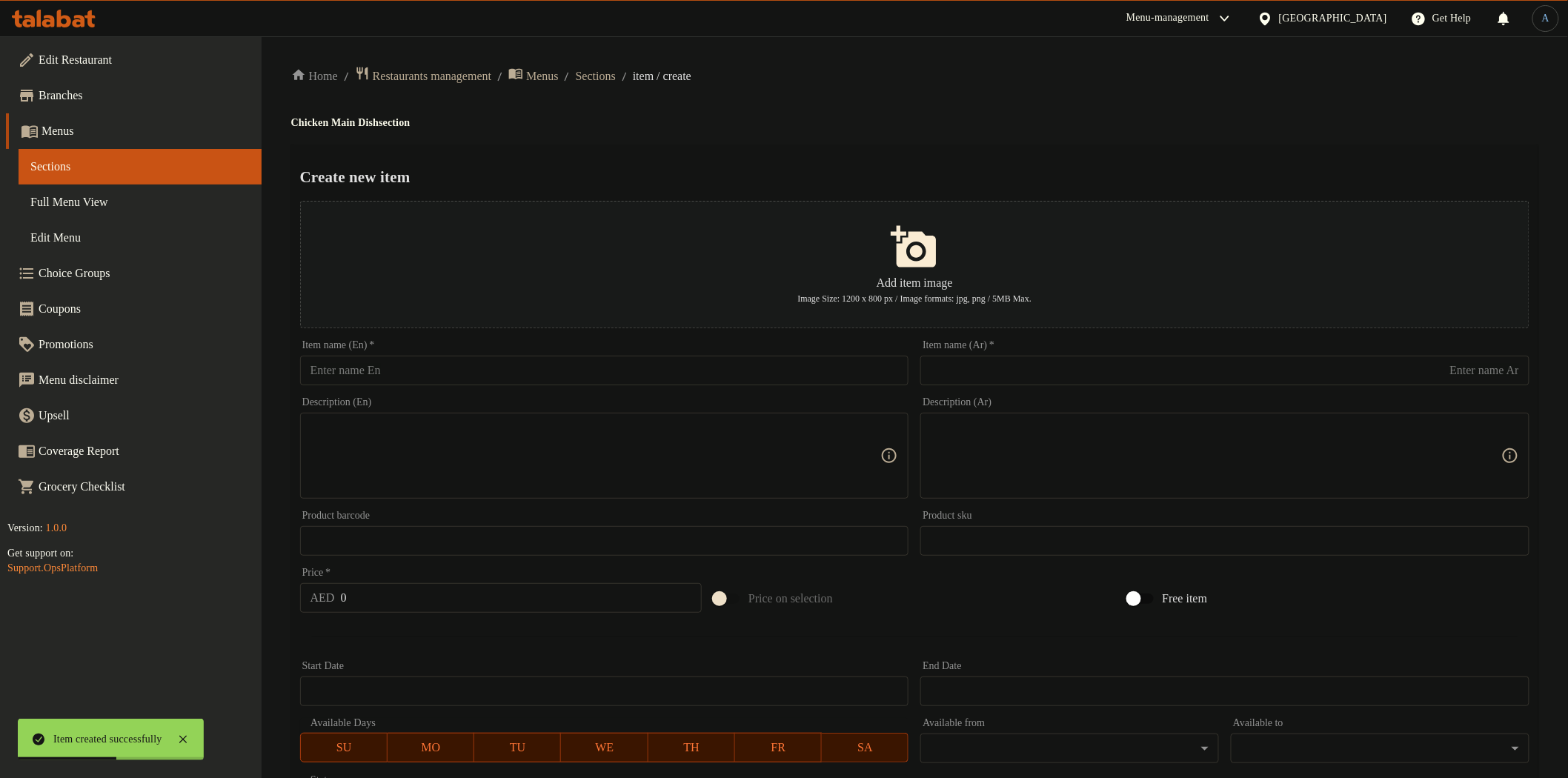
click at [786, 386] on div "Item name (En)   * Item name (En) *" at bounding box center [605, 363] width 621 height 57
click at [787, 372] on input "text" at bounding box center [605, 370] width 609 height 29
paste input "Dynamite Chicken"
type input "Dynamite Chicken"
click at [987, 367] on input "text" at bounding box center [1225, 370] width 609 height 29
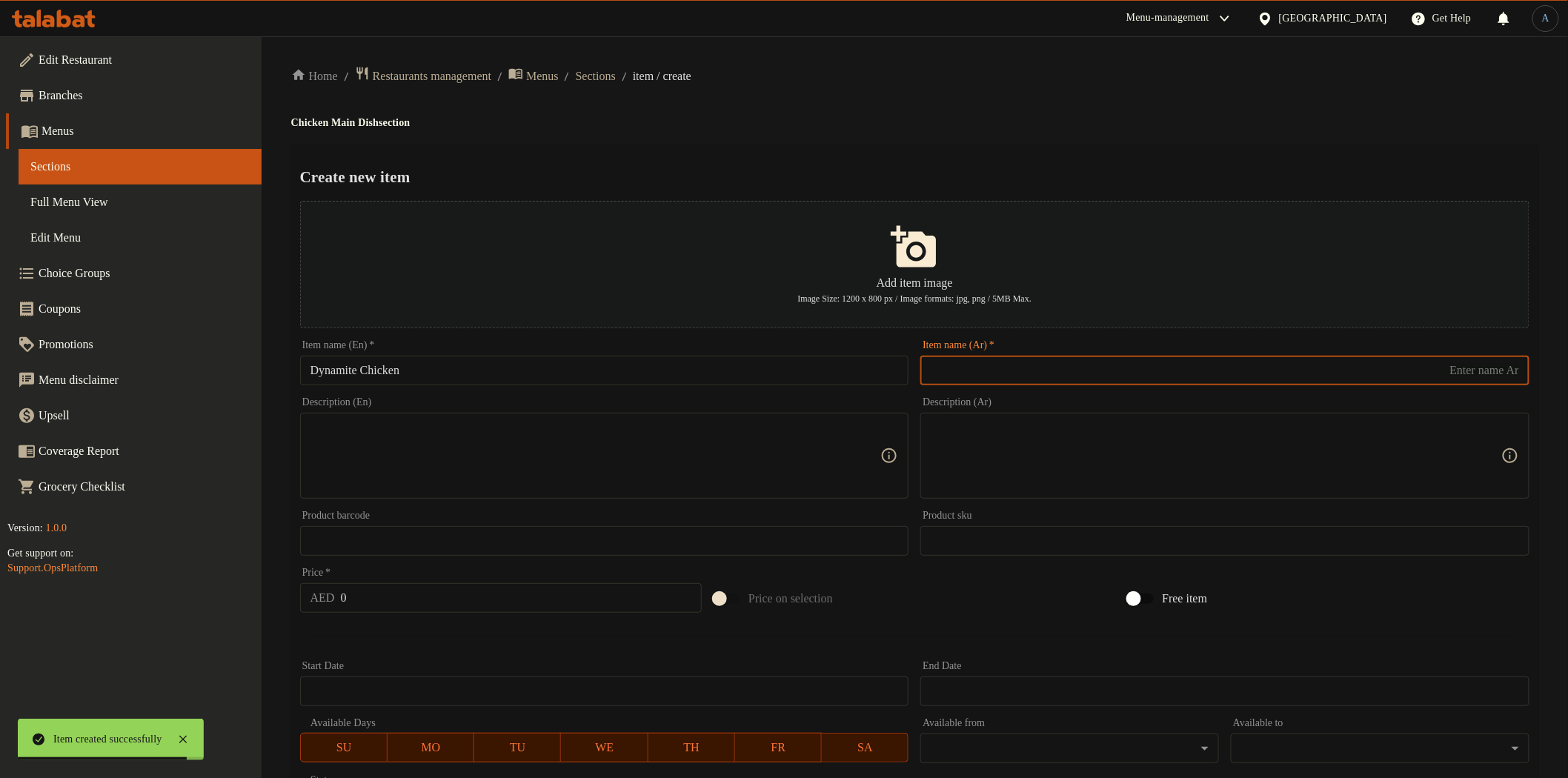
paste input "دجاج ديناميت"
type input "دجاج ديناميت"
click at [987, 187] on h2 "Create new item" at bounding box center [915, 176] width 1229 height 22
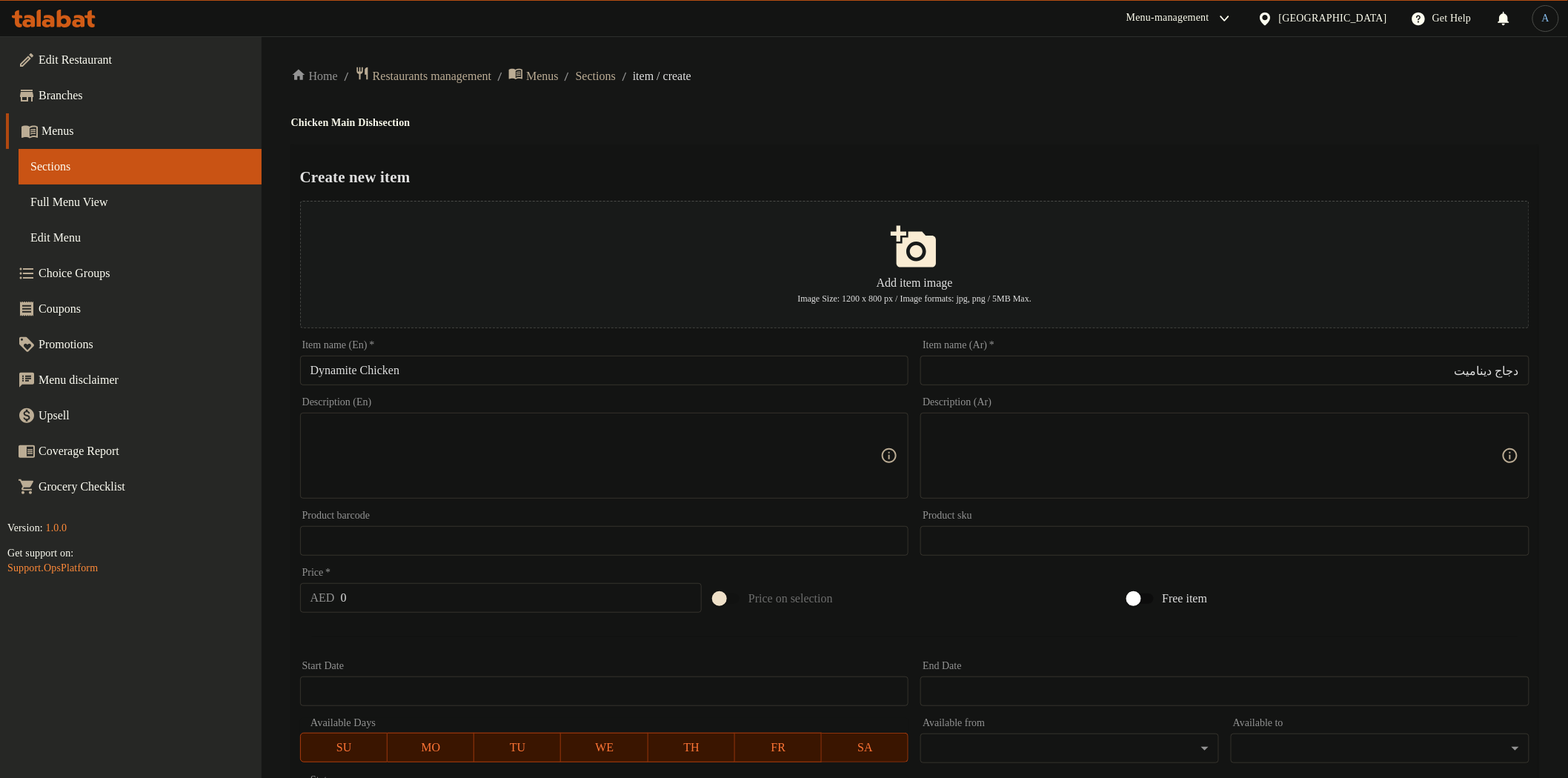
click at [494, 608] on input "0" at bounding box center [521, 598] width 361 height 29
paste input "54"
type input "54"
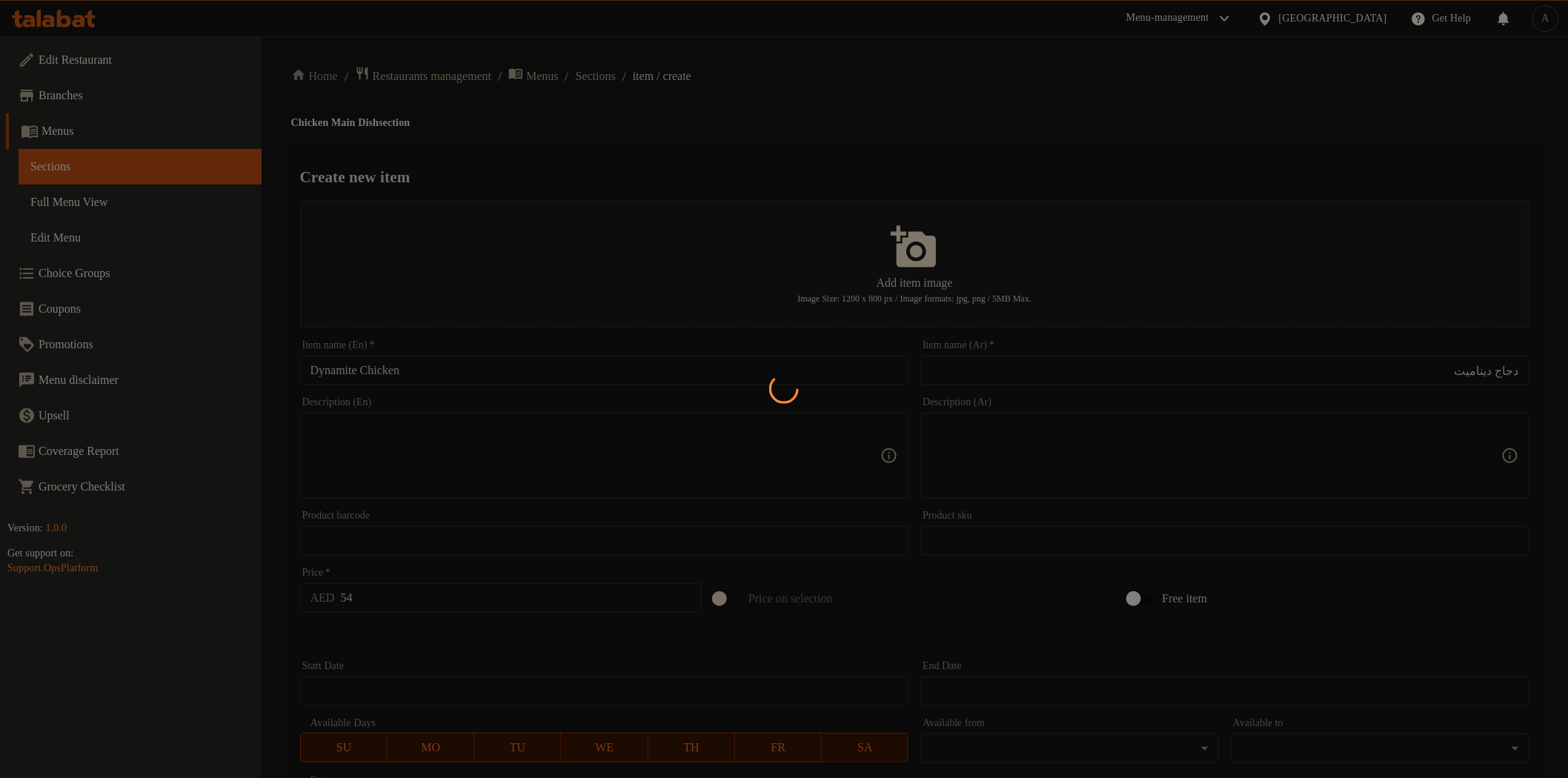
type input "0"
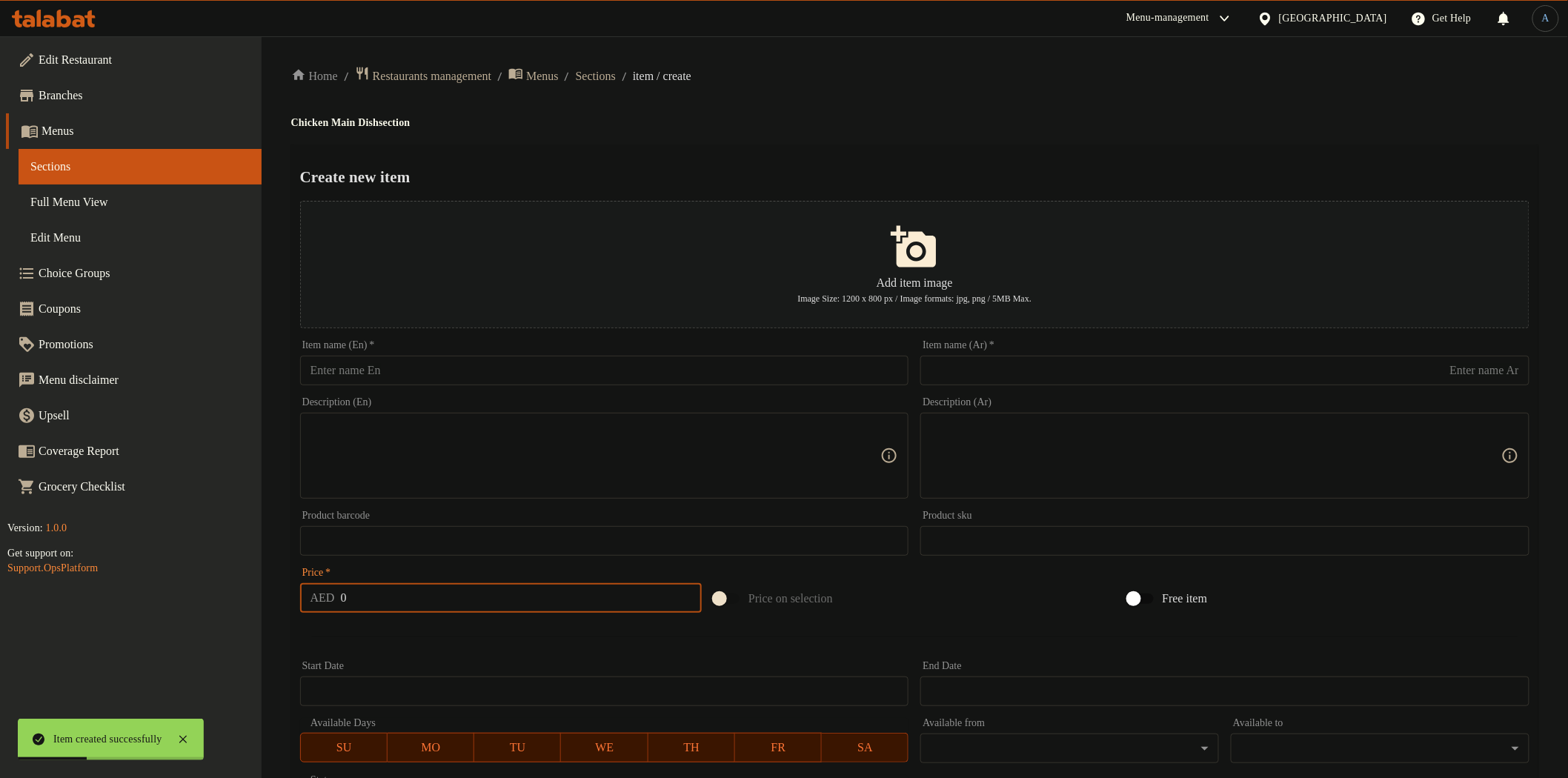
click at [379, 381] on input "text" at bounding box center [605, 370] width 609 height 29
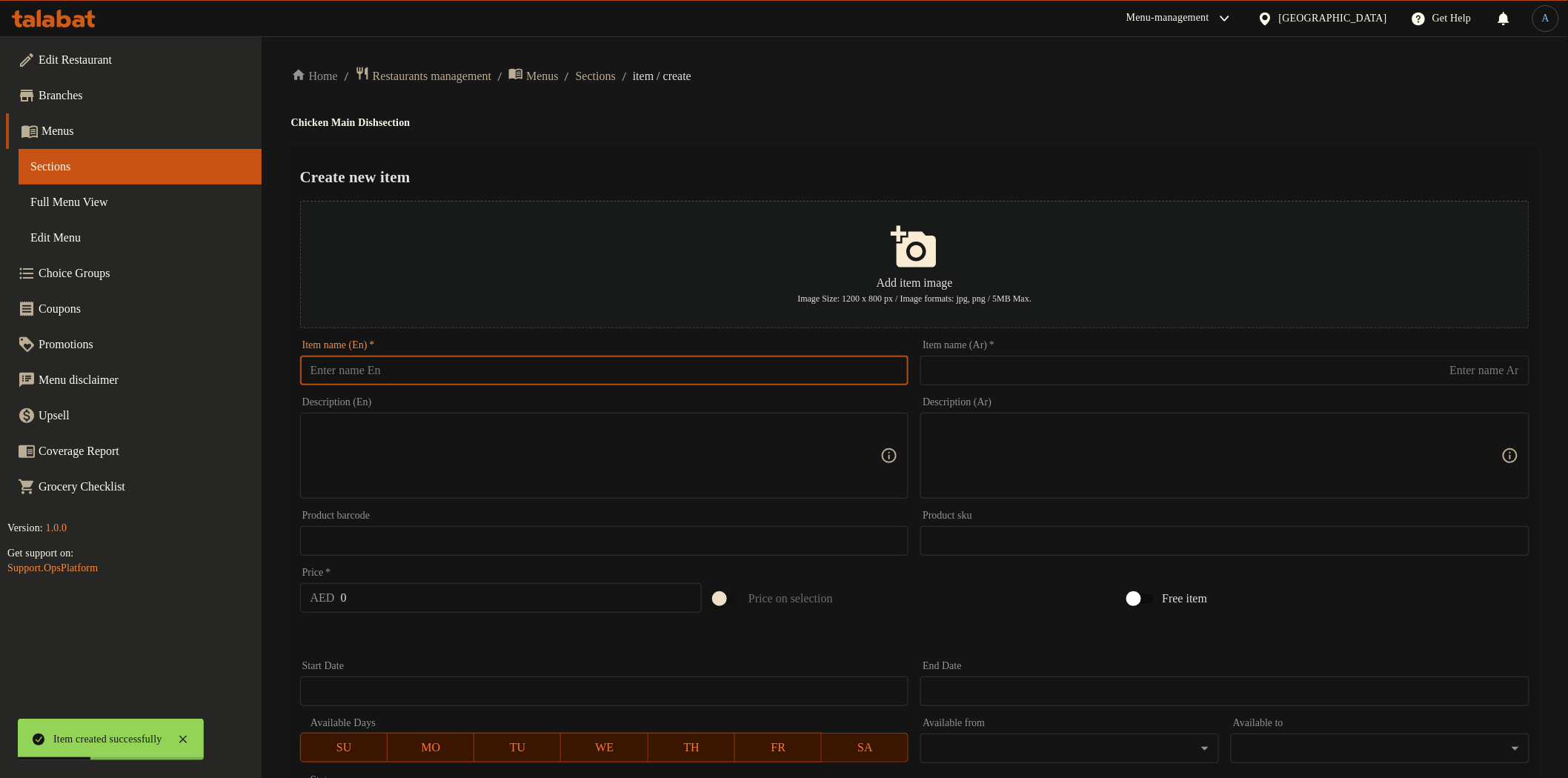
paste input "Kutsu chicken"
click at [468, 359] on input "Kutsu chicken" at bounding box center [605, 370] width 609 height 29
paste input "C"
type input "Kutsu Chicken"
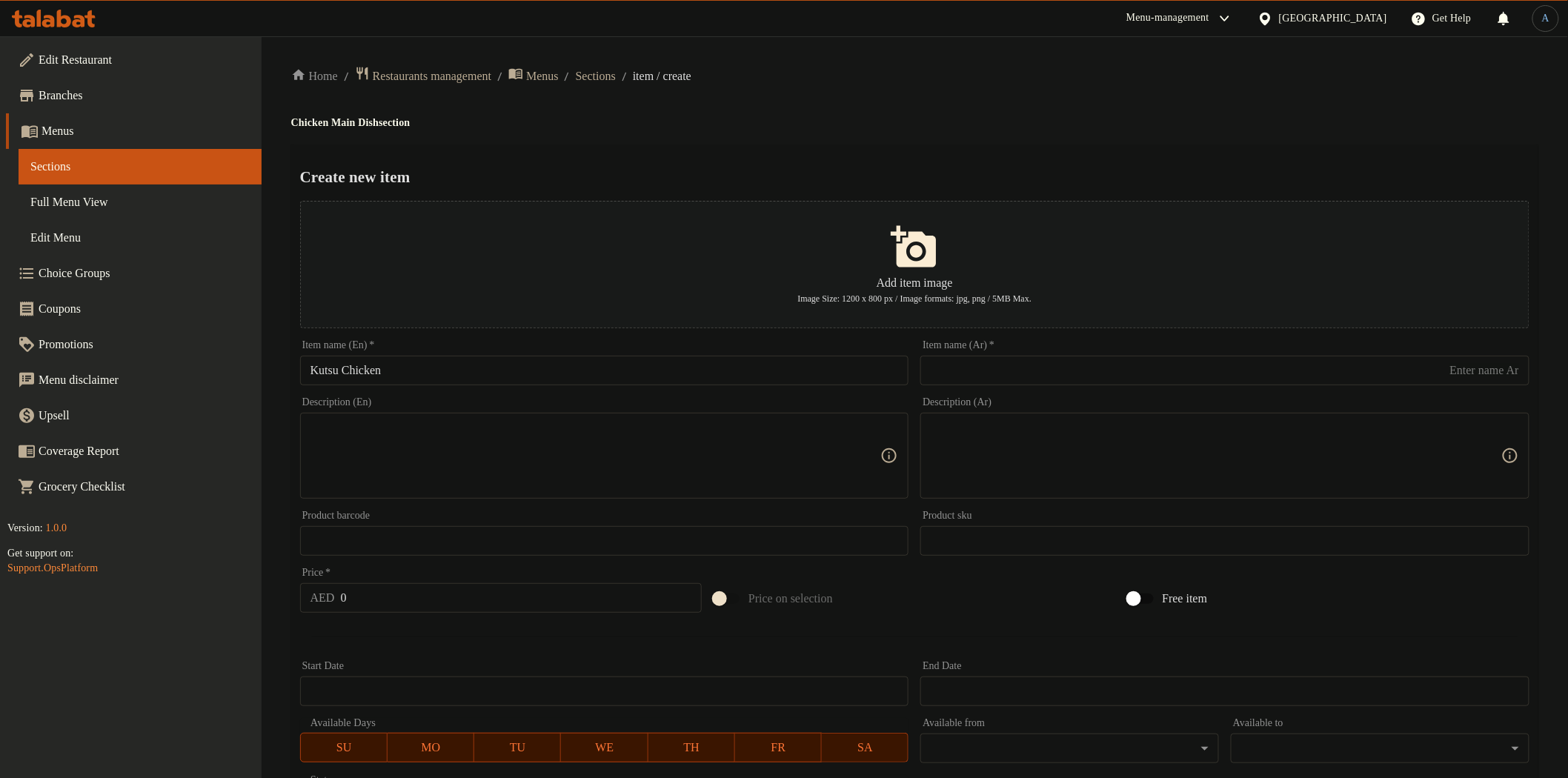
drag, startPoint x: 1010, startPoint y: 346, endPoint x: 1012, endPoint y: 367, distance: 21.1
click at [1010, 360] on div "Item name (Ar)   * Item name (Ar) *" at bounding box center [1225, 362] width 609 height 45
click at [1014, 367] on input "text" at bounding box center [1225, 370] width 609 height 29
paste input "دجاج كوتسو"
type input "دجاج كوتسو"
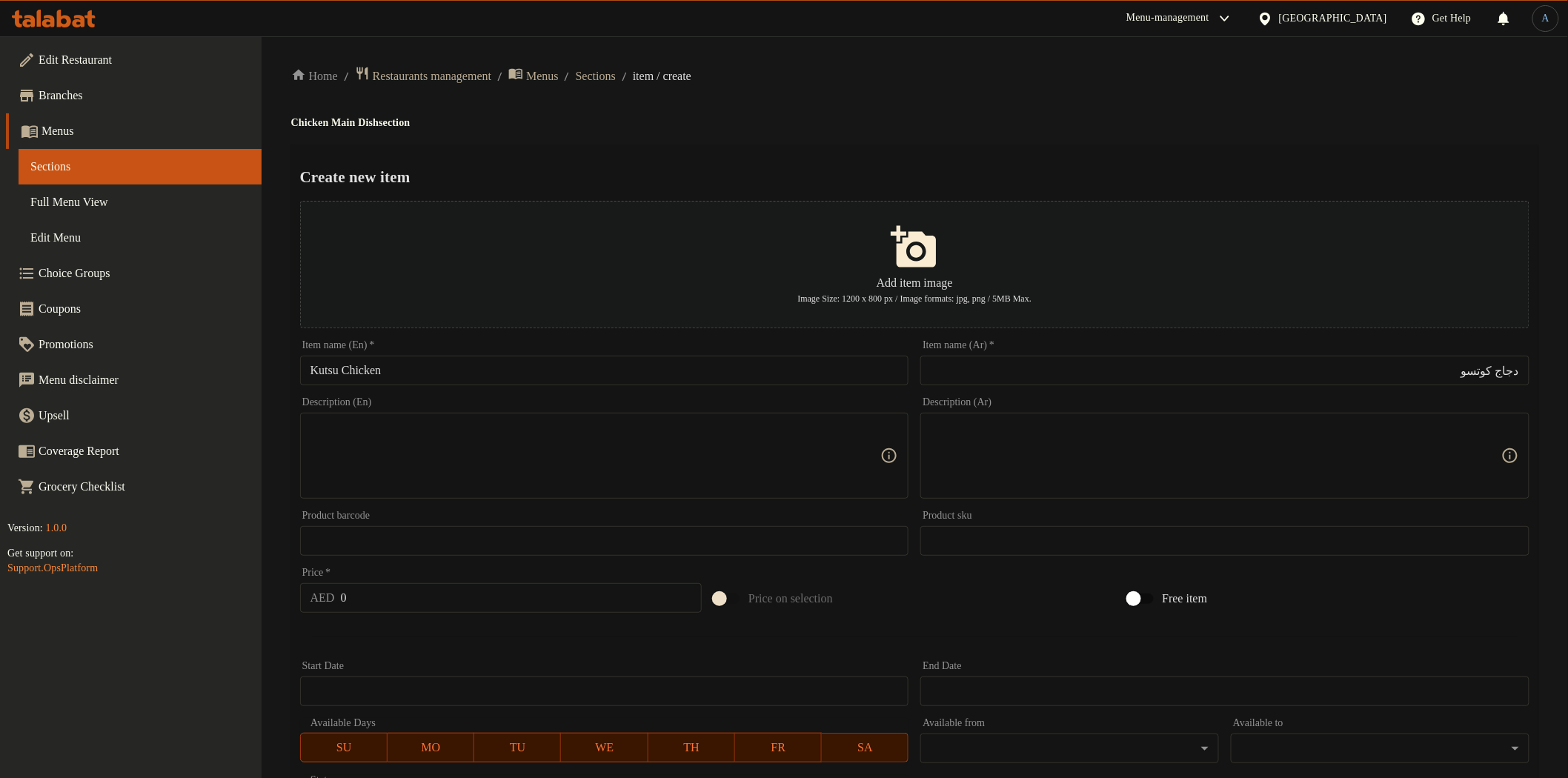
click at [1001, 166] on h2 "Create new item" at bounding box center [915, 176] width 1229 height 22
click at [414, 588] on input "0" at bounding box center [521, 598] width 361 height 29
paste input "54"
type input "54"
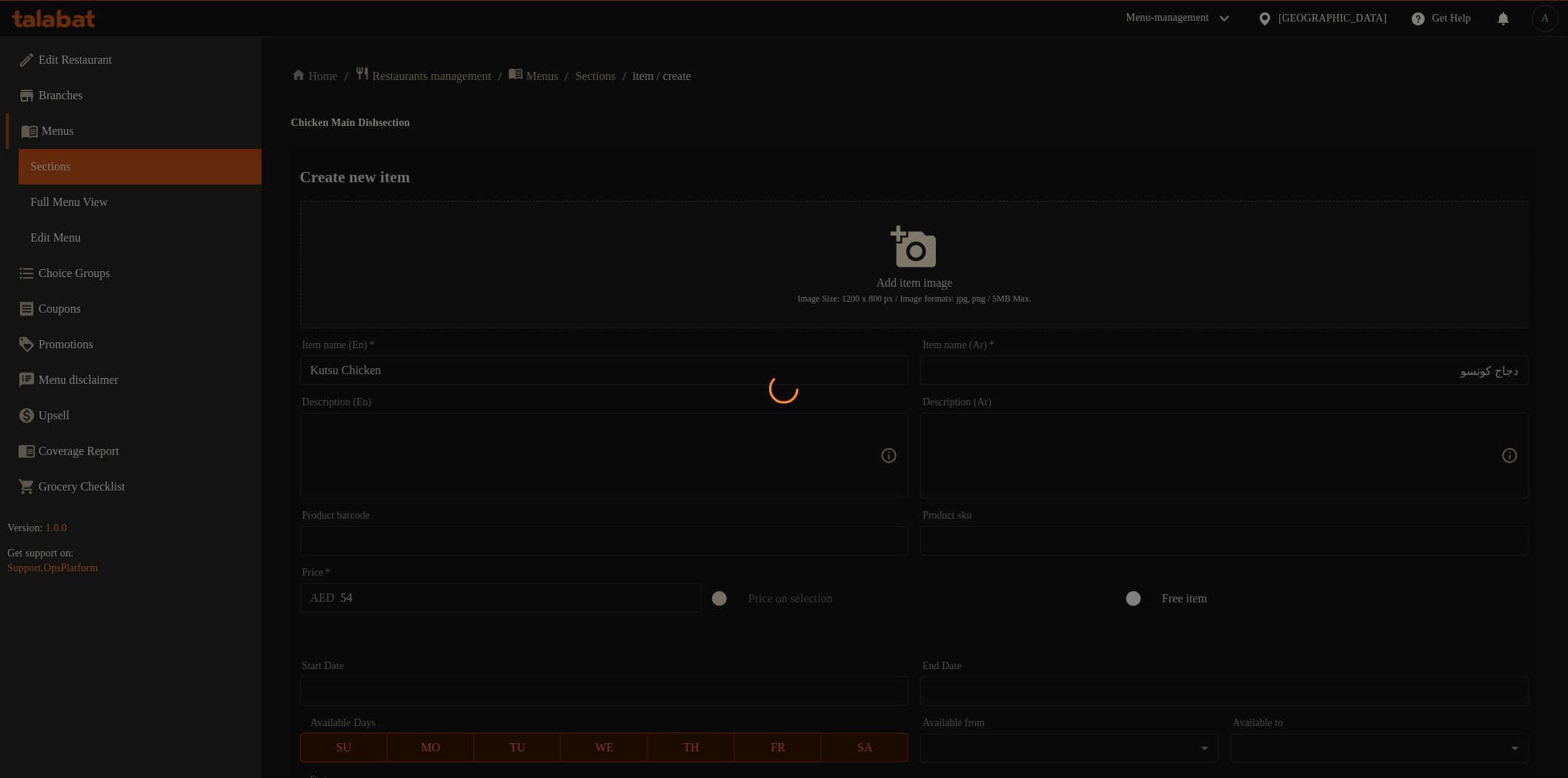
type input "0"
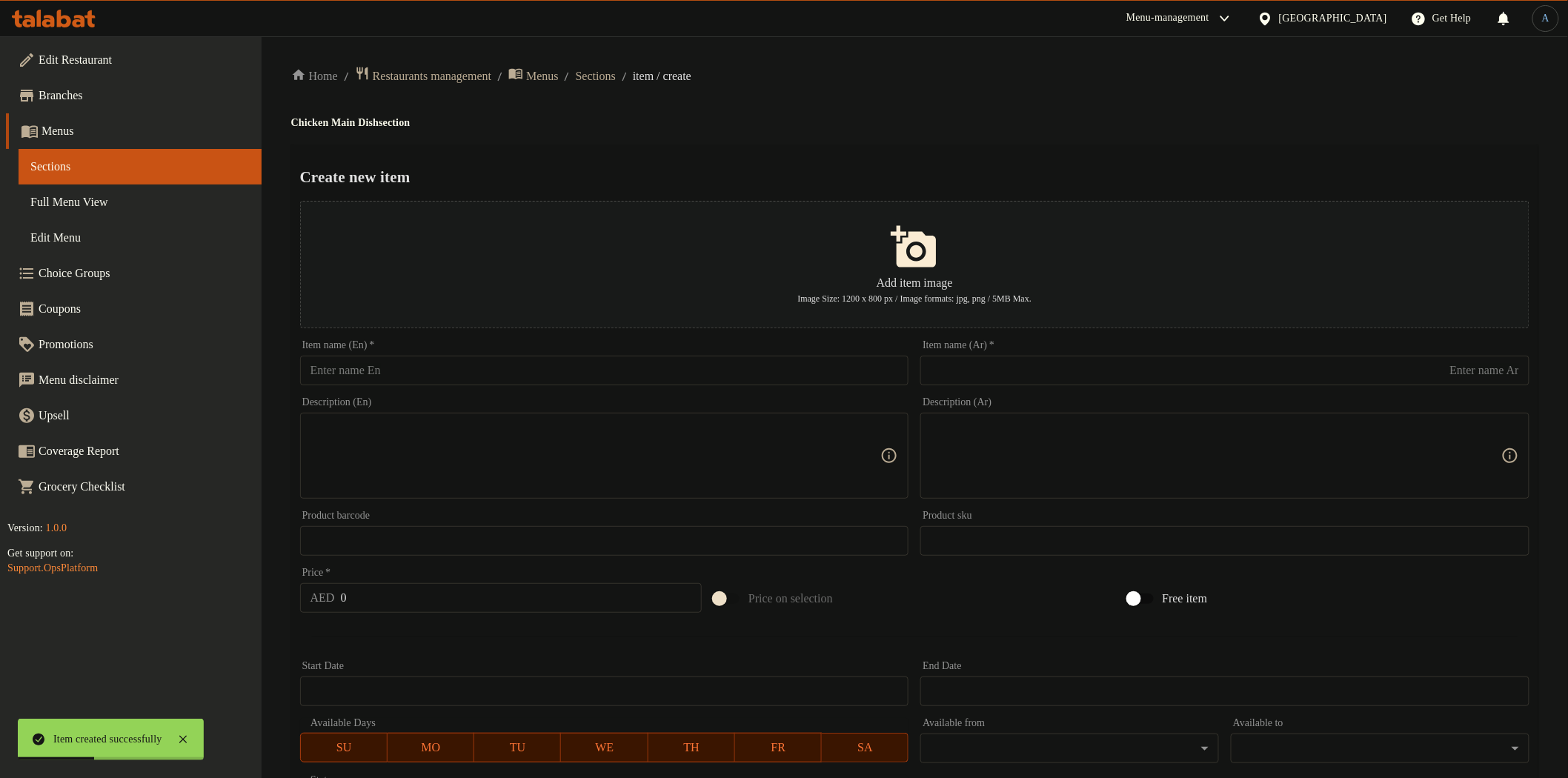
click at [805, 370] on input "text" at bounding box center [605, 370] width 609 height 29
paste input "Chicken Fajita"
type input "Chicken Fajita"
click at [1060, 364] on input "text" at bounding box center [1225, 370] width 609 height 29
paste input "فاهيتا الدجاج"
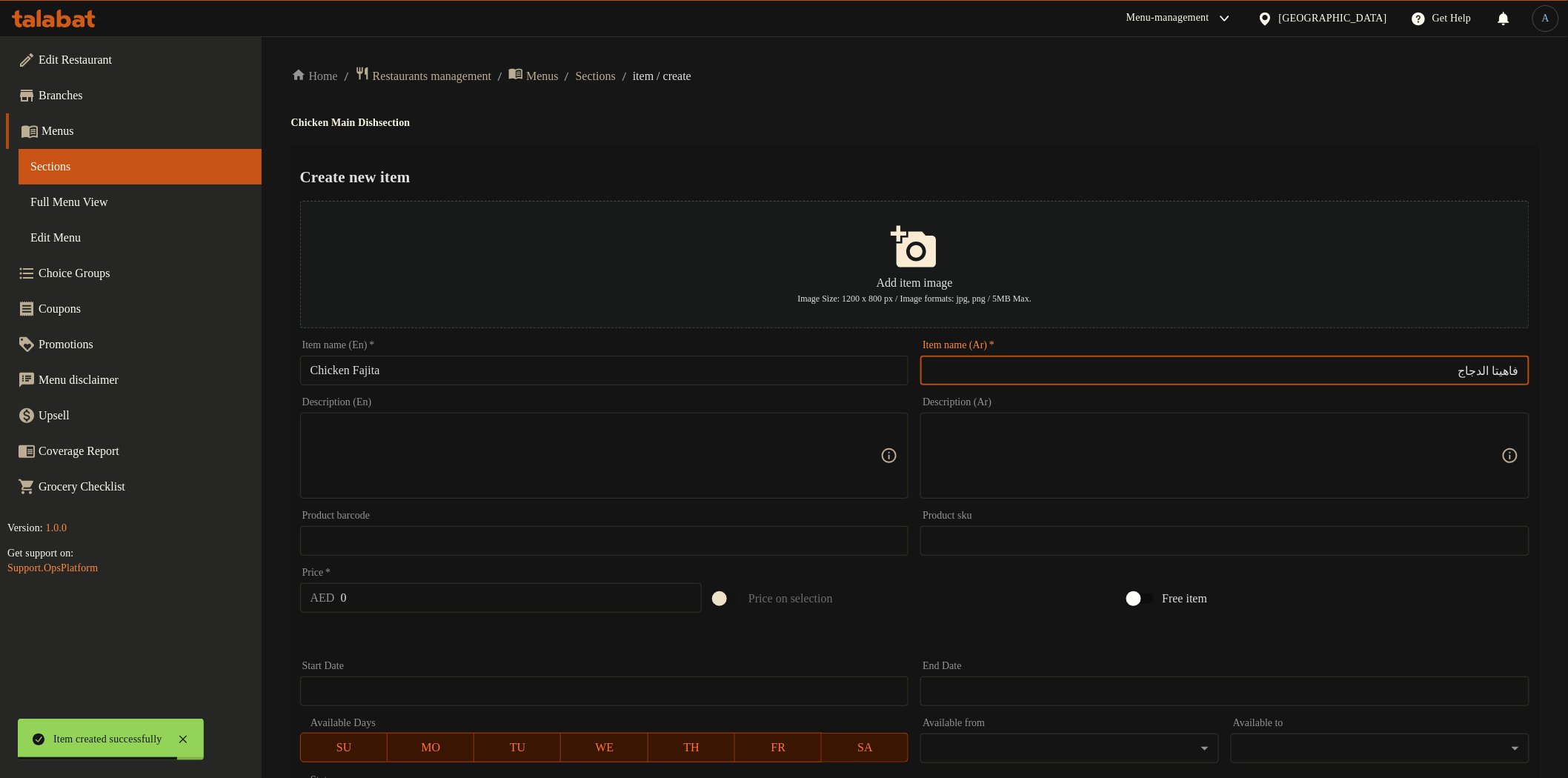
type input "فاهيتا الدجاج"
click at [959, 182] on h2 "Create new item" at bounding box center [915, 176] width 1229 height 22
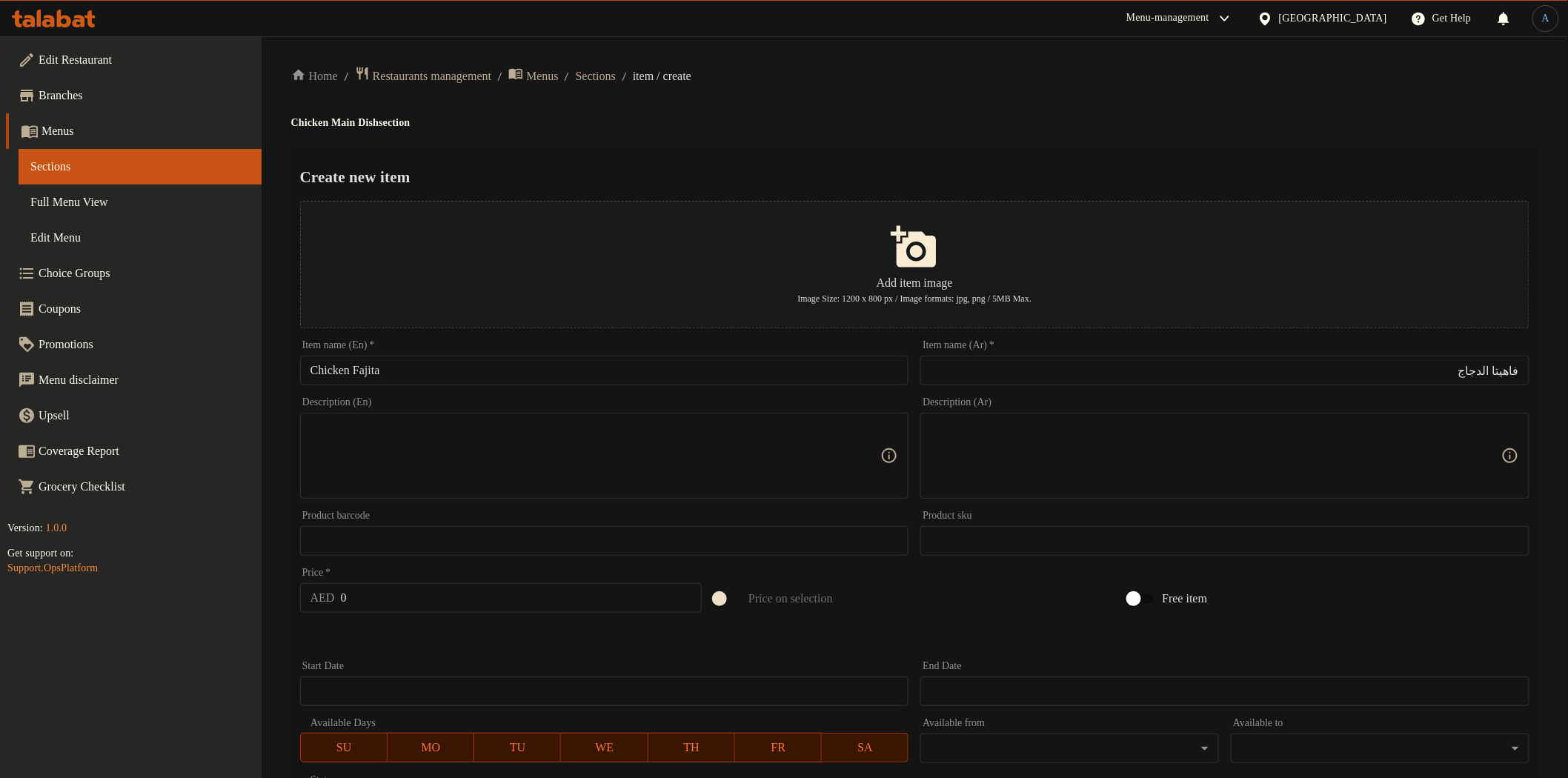
click at [388, 593] on input "0" at bounding box center [521, 598] width 361 height 29
paste input "54"
type input "54"
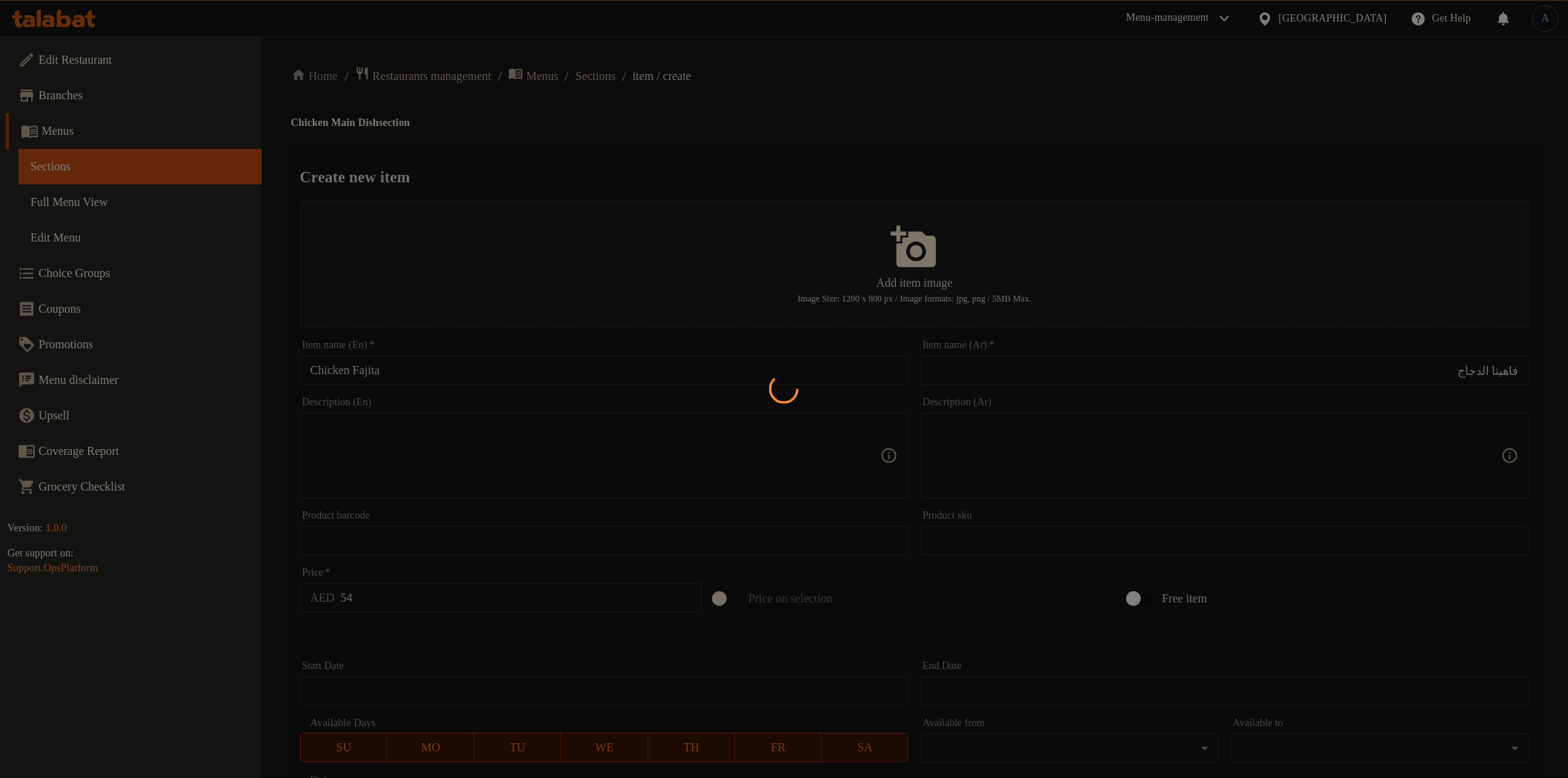
type input "0"
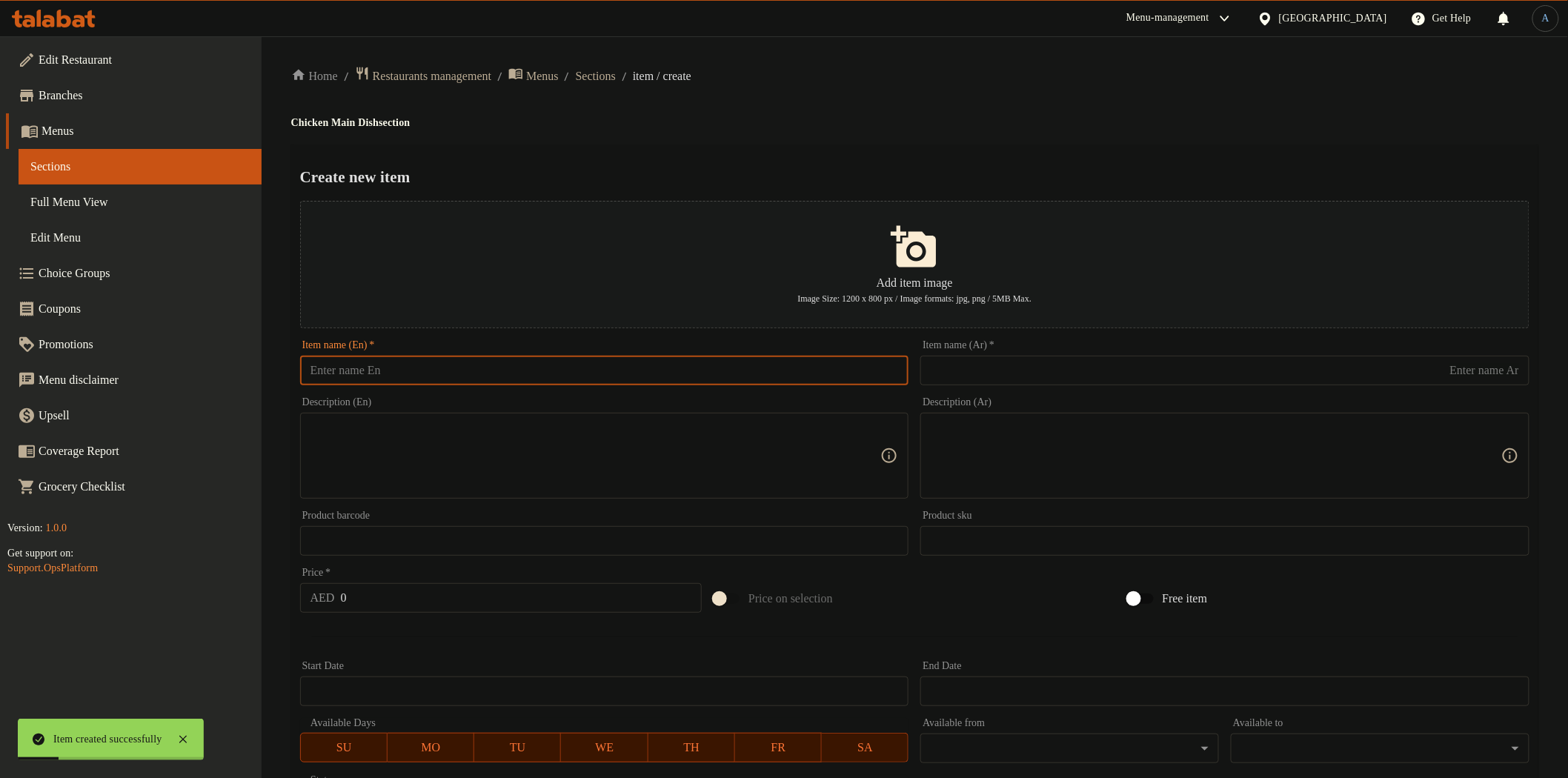
click at [418, 369] on input "text" at bounding box center [605, 370] width 609 height 29
paste input "Dill creamy chicken"
click at [797, 374] on input "Dill creamy chicken" at bounding box center [605, 370] width 609 height 29
paste input "Creamy C"
type input "[PERSON_NAME] Creamy Chicken"
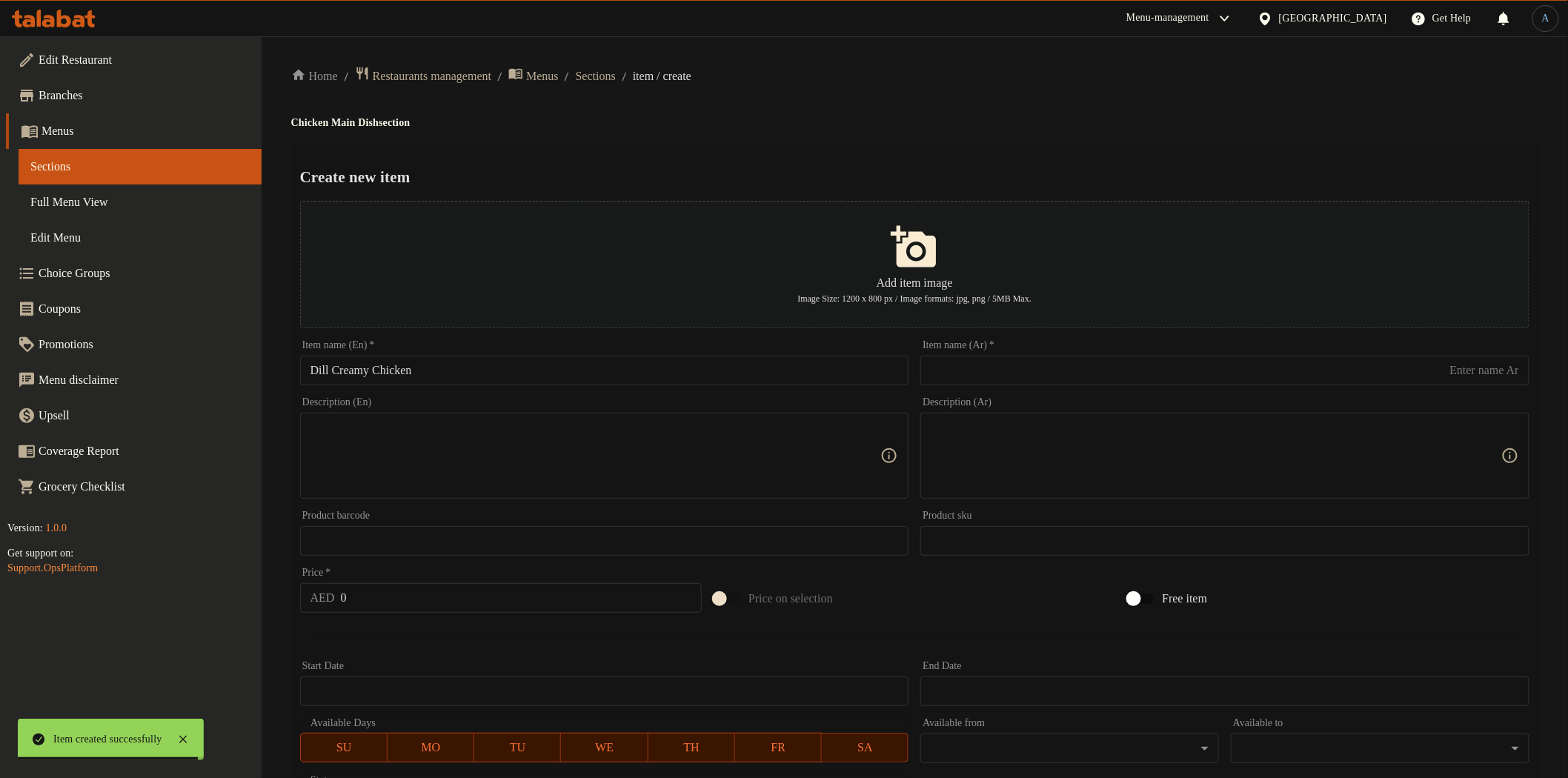
paste input "دجاج كريمي بالشبت"
click at [1036, 364] on input "text" at bounding box center [1225, 370] width 609 height 29
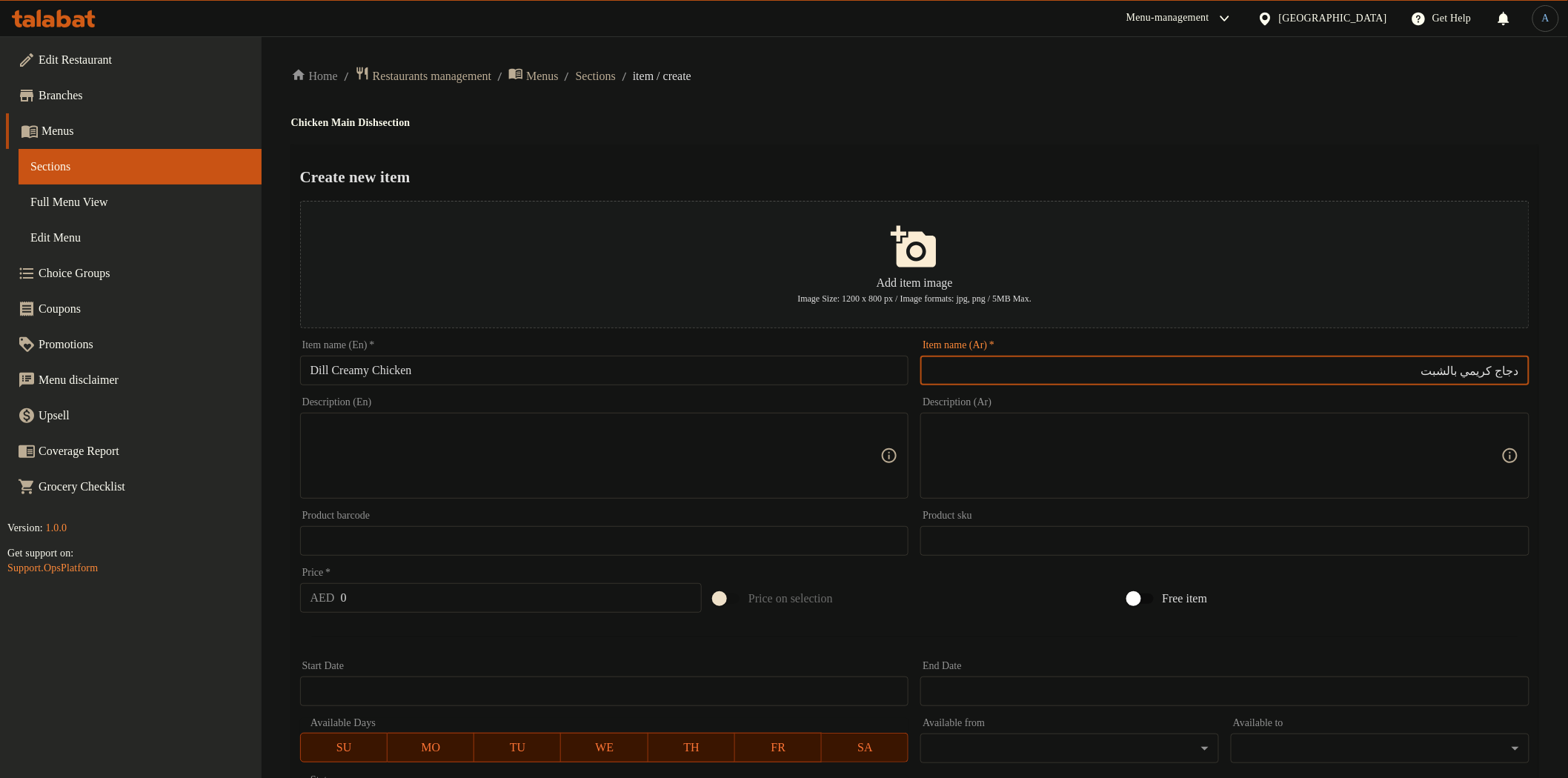
type input "دجاج كريمي بالشبت"
click at [1043, 166] on h2 "Create new item" at bounding box center [915, 176] width 1229 height 22
click at [431, 606] on input "0" at bounding box center [521, 598] width 361 height 29
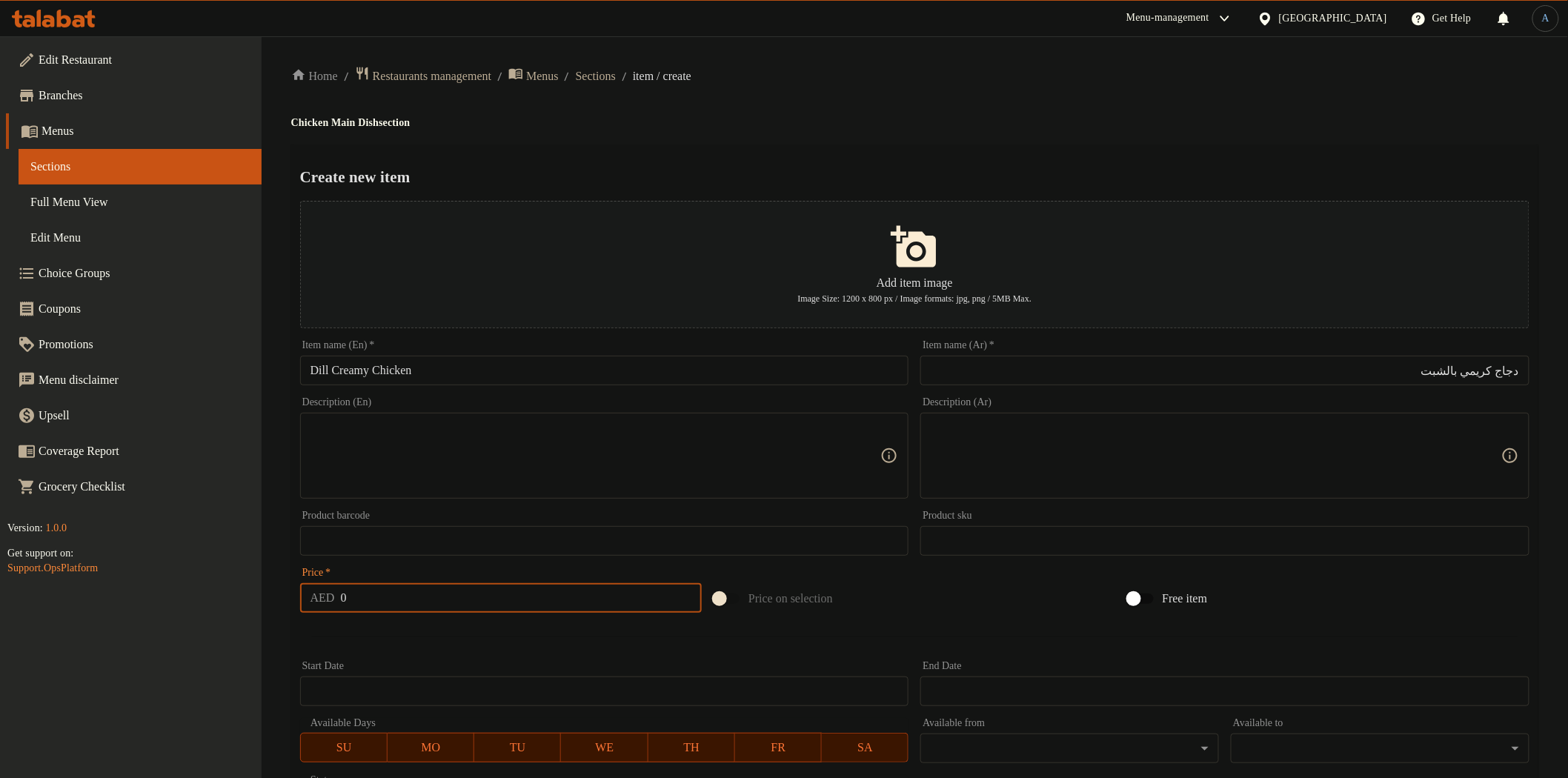
paste input "54"
type input "54"
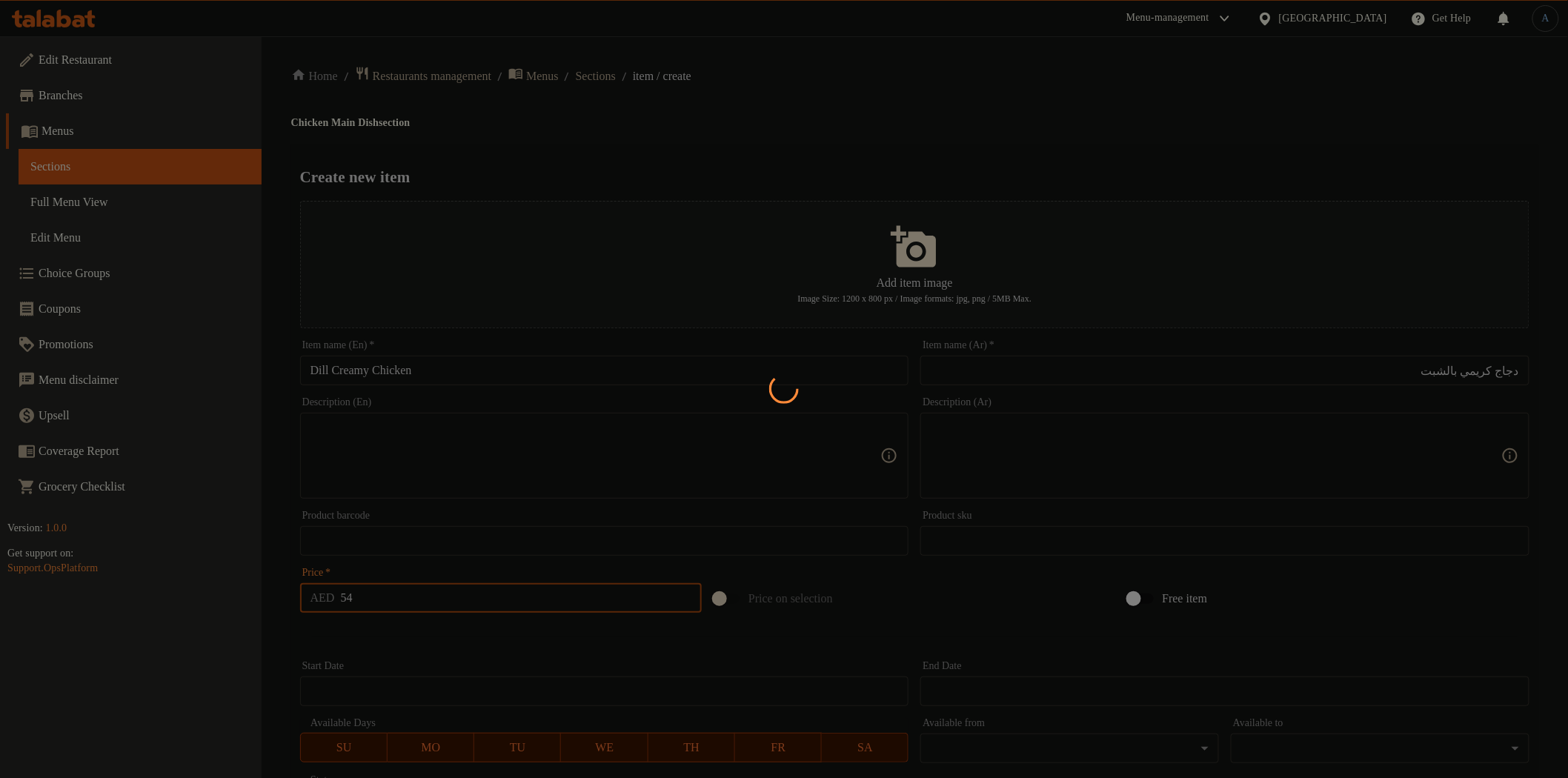
type input "0"
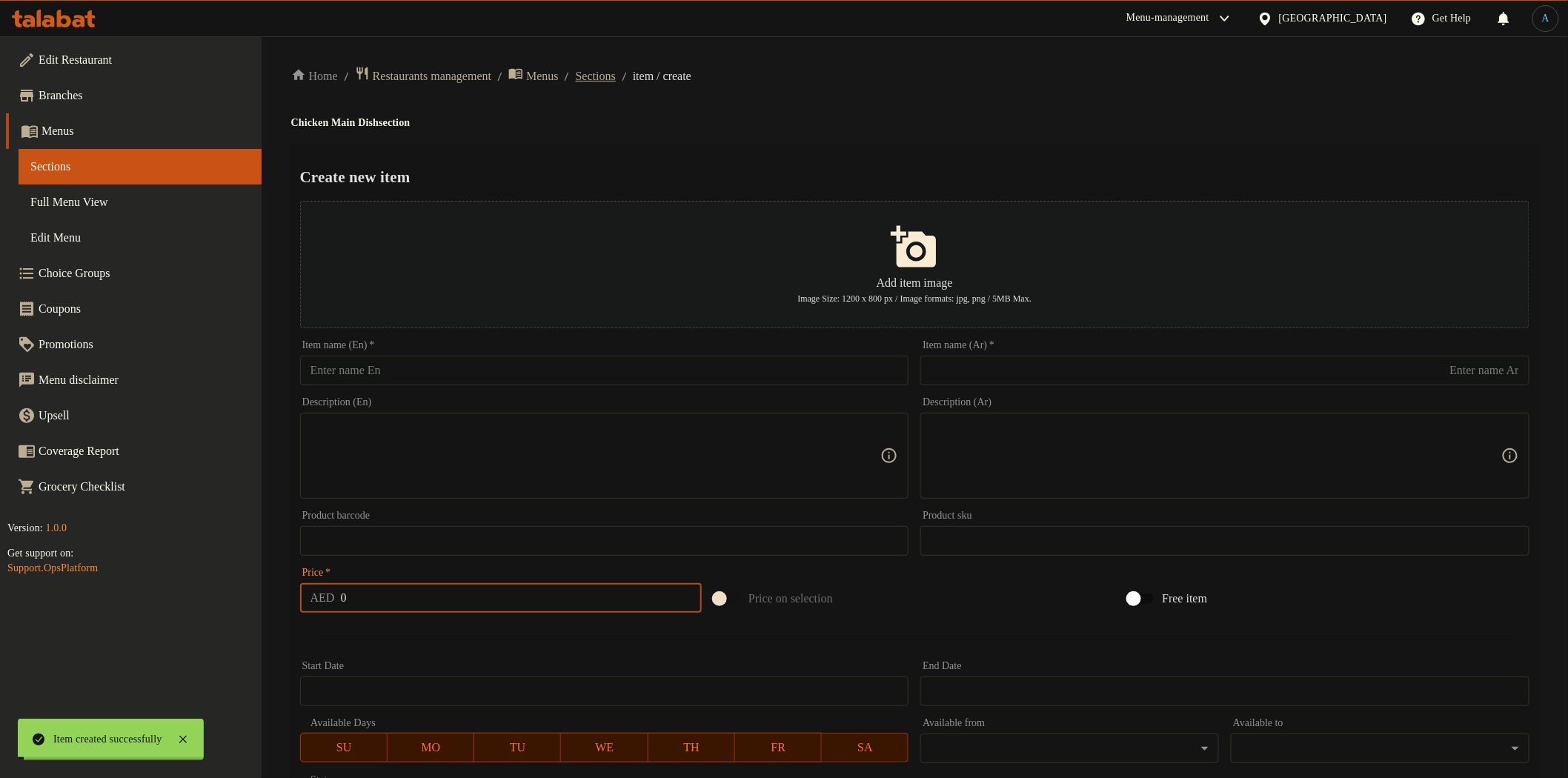
click at [604, 80] on span "Sections" at bounding box center [596, 77] width 40 height 18
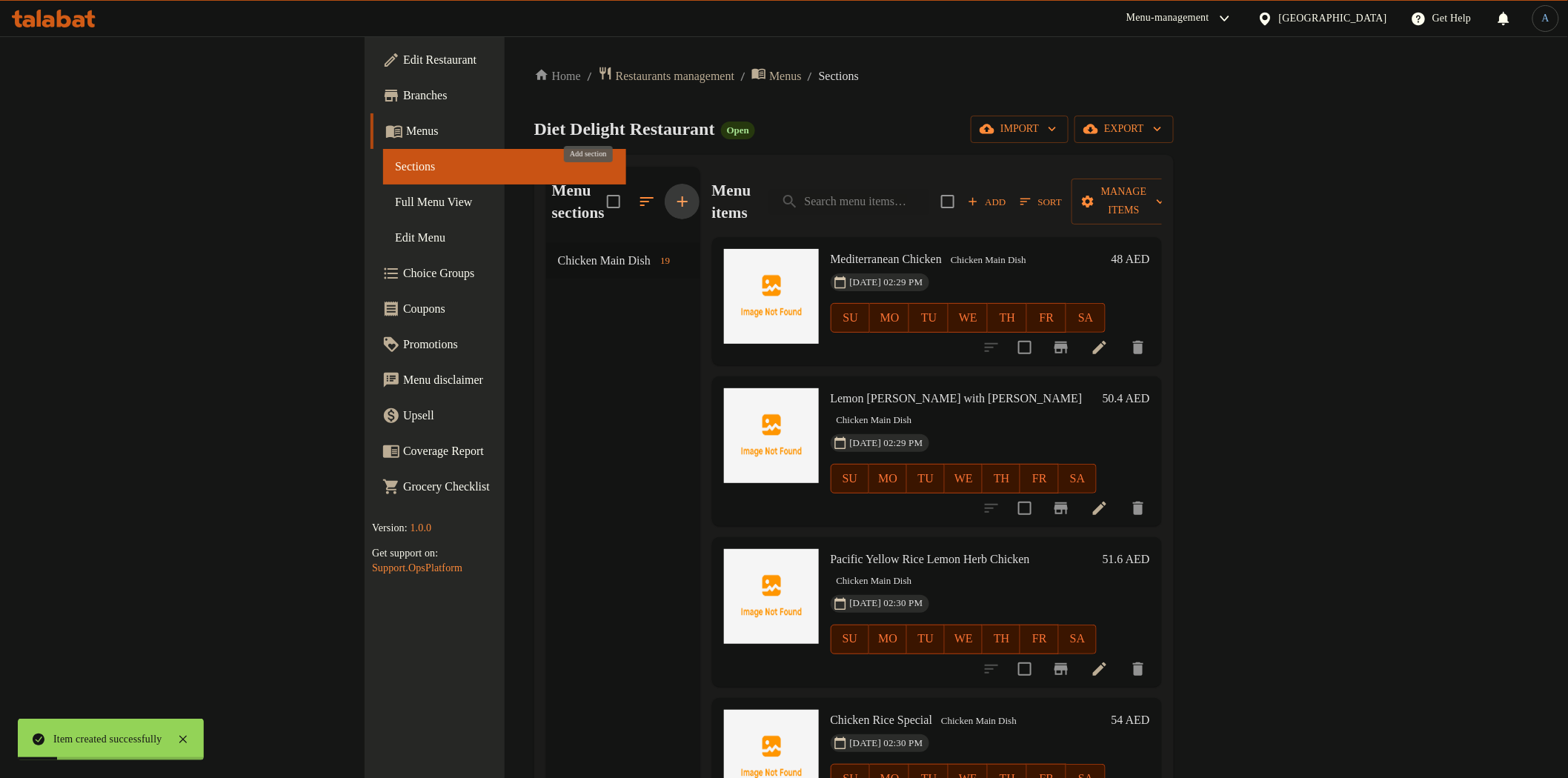
click at [674, 192] on icon "button" at bounding box center [683, 201] width 18 height 18
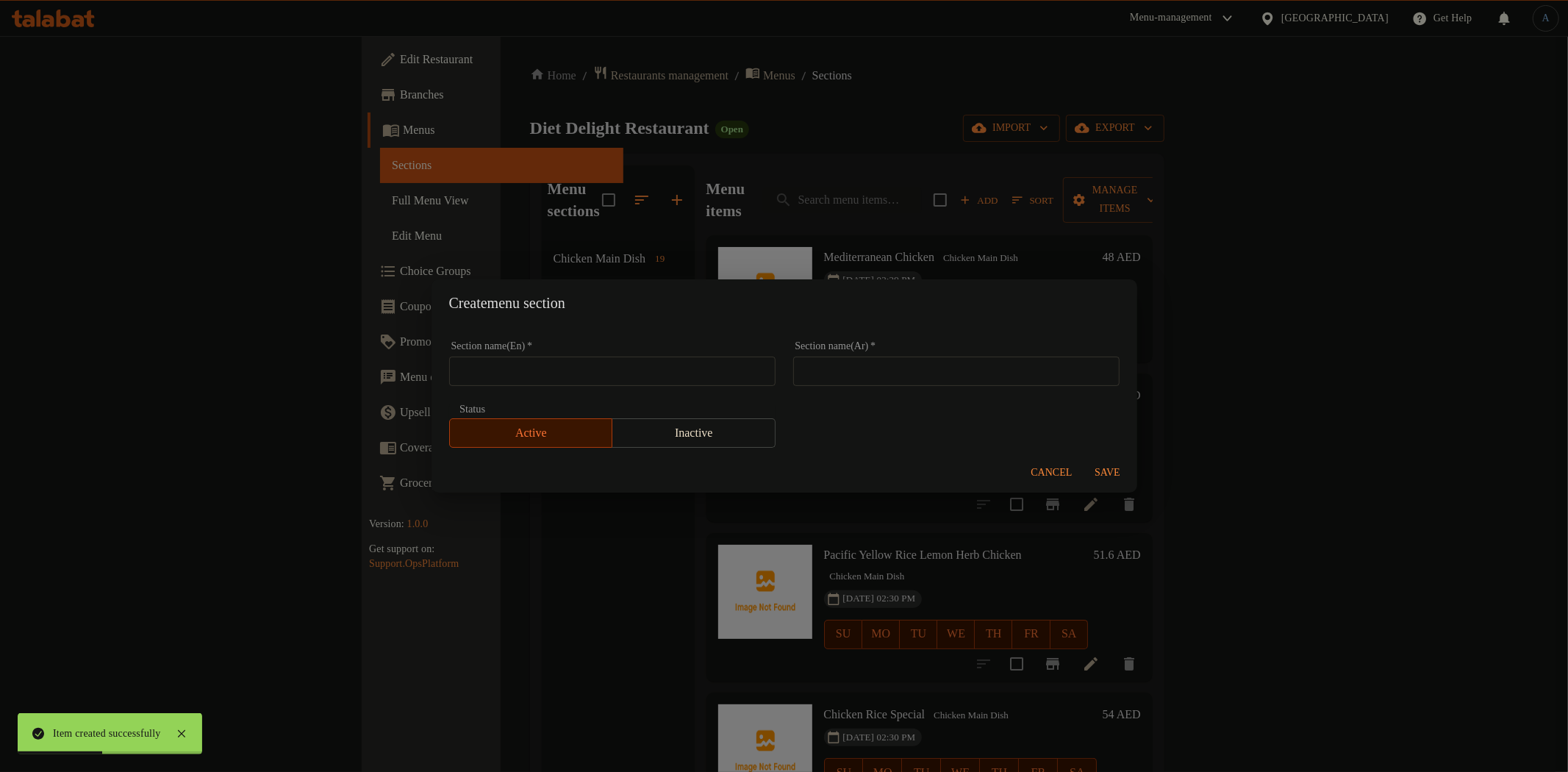
click at [659, 380] on input "text" at bounding box center [612, 371] width 326 height 29
paste input "SEAFOOD"
paste input "Category : Main Dish"
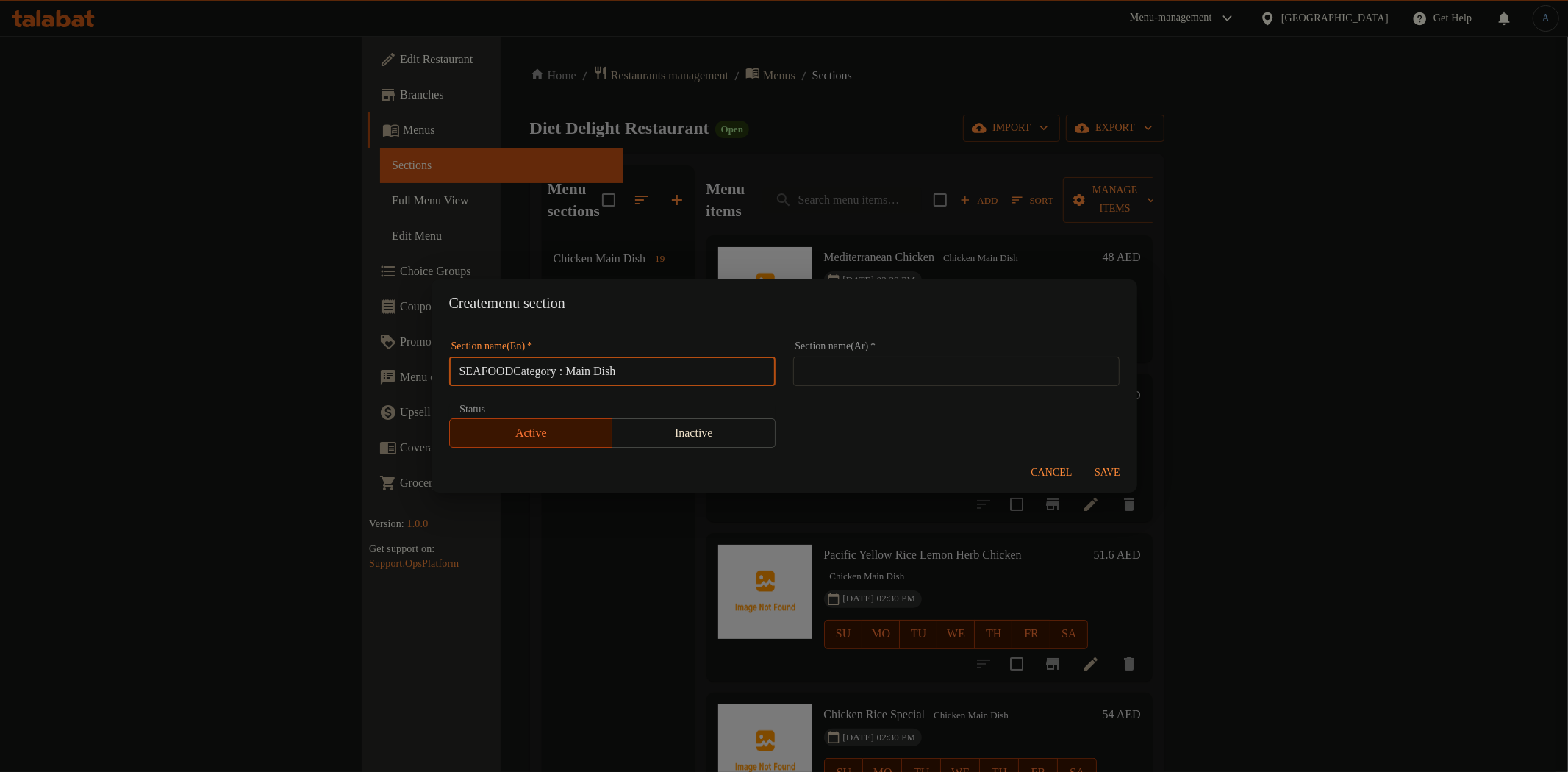
drag, startPoint x: 518, startPoint y: 370, endPoint x: 572, endPoint y: 371, distance: 54.0
click at [572, 371] on input "SEAFOODCategory : Main Dish" at bounding box center [612, 371] width 326 height 29
drag, startPoint x: 671, startPoint y: 386, endPoint x: 663, endPoint y: 375, distance: 13.6
click at [670, 384] on div "Section name(En)   * SEAFOOD Main Dish Section name(En) *" at bounding box center [612, 363] width 344 height 62
click at [663, 375] on input "SEAFOOD Main Dish" at bounding box center [612, 371] width 326 height 29
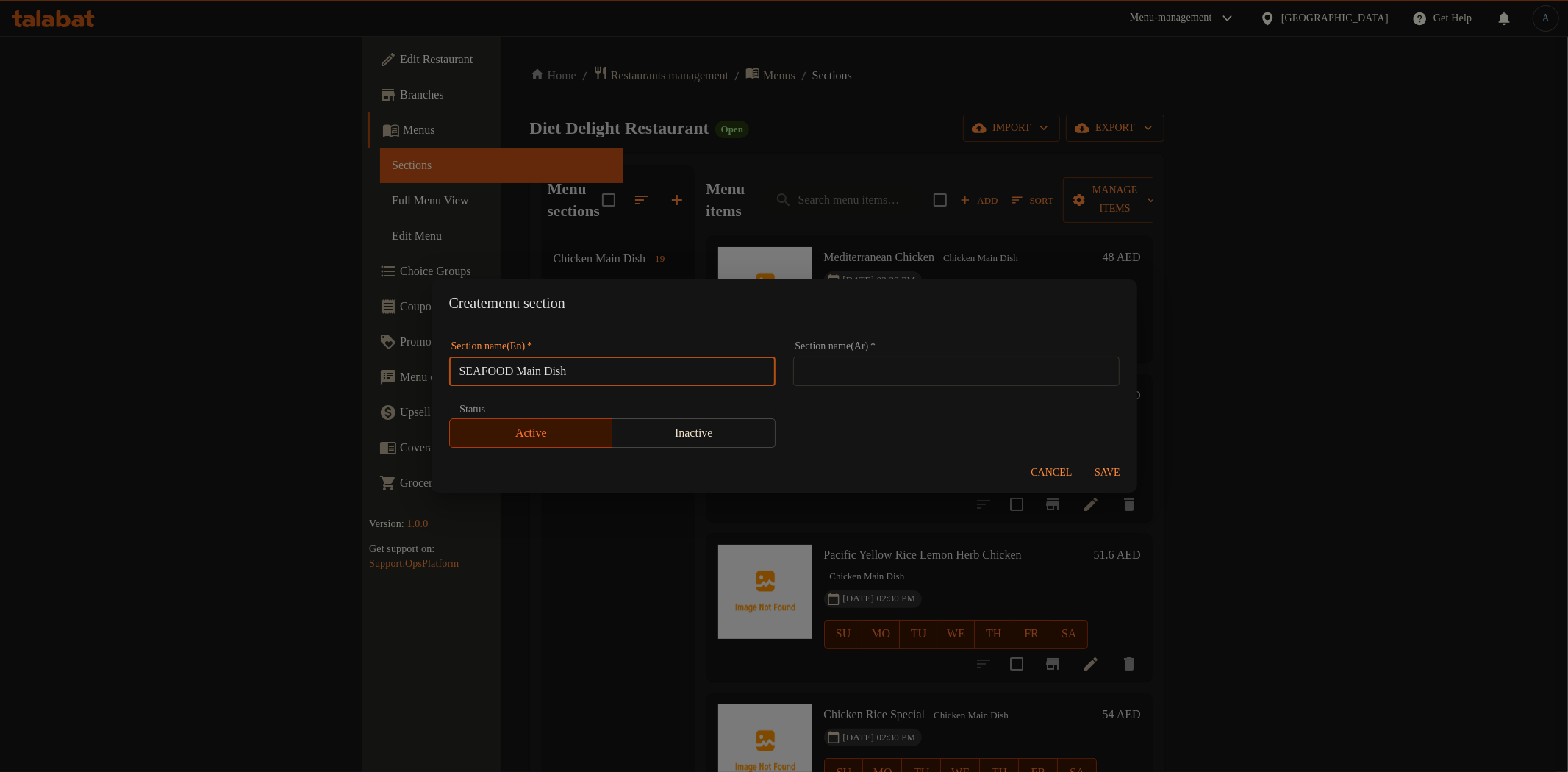
paste input "eafood"
type input "Seafood Main Dish"
click at [906, 363] on input "text" at bounding box center [956, 371] width 326 height 29
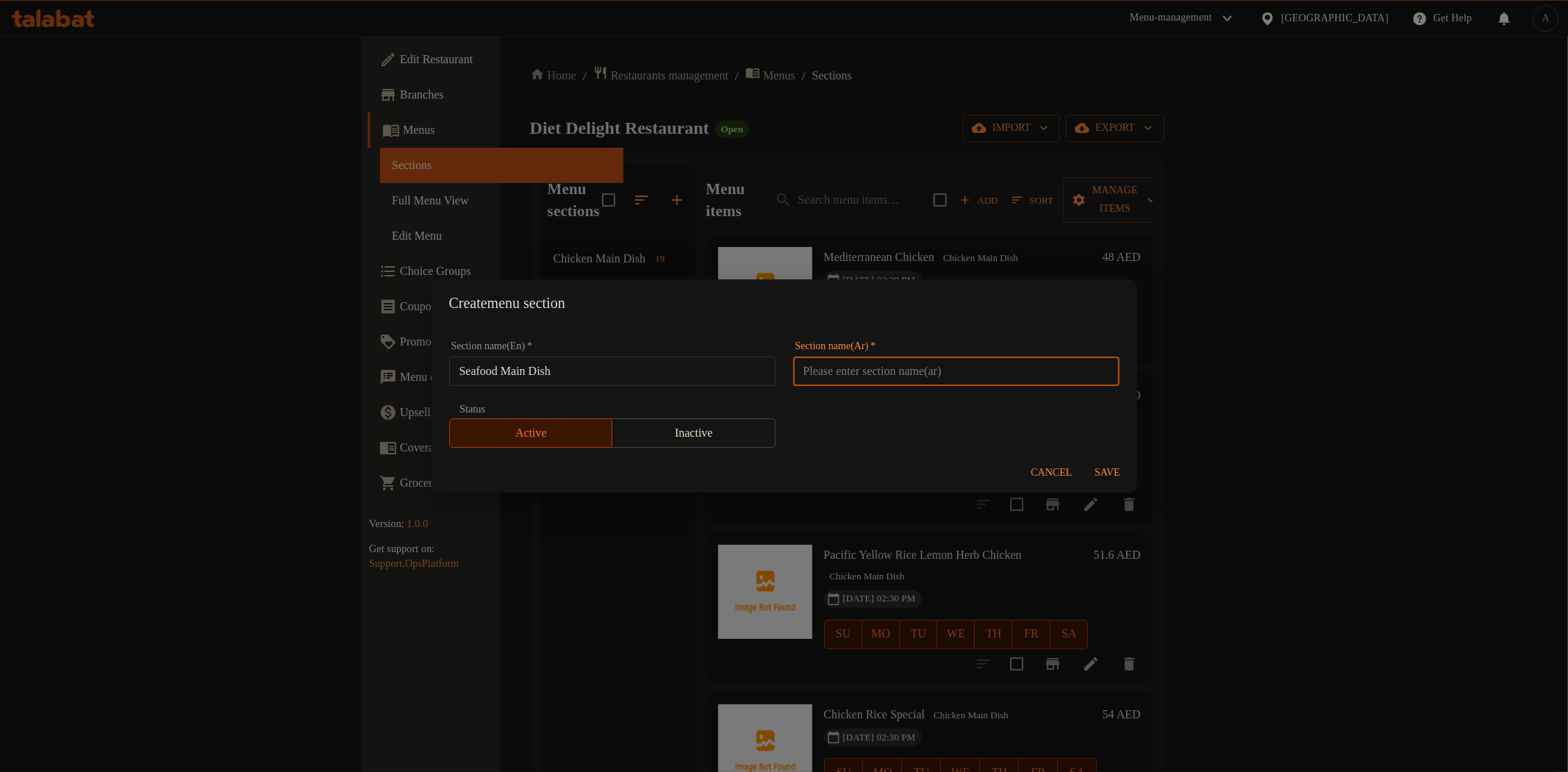
paste input "الطبق الرئيسي من المأكولات البحرية"
type input "الطبق الرئيسي من المأكولات البحرية"
click at [1108, 464] on span "Save" at bounding box center [1108, 473] width 36 height 19
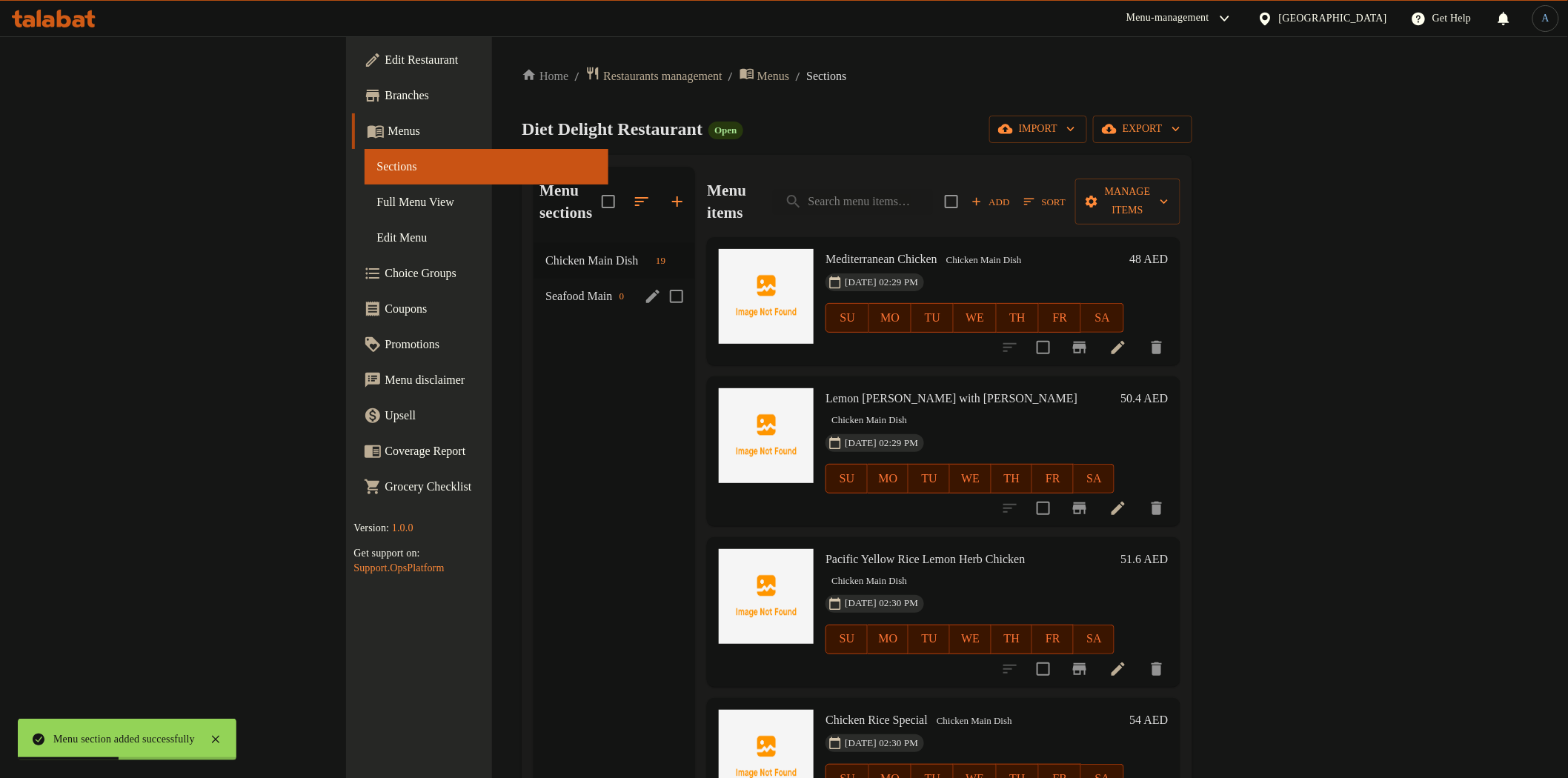
click at [644, 287] on icon "edit" at bounding box center [653, 296] width 18 height 18
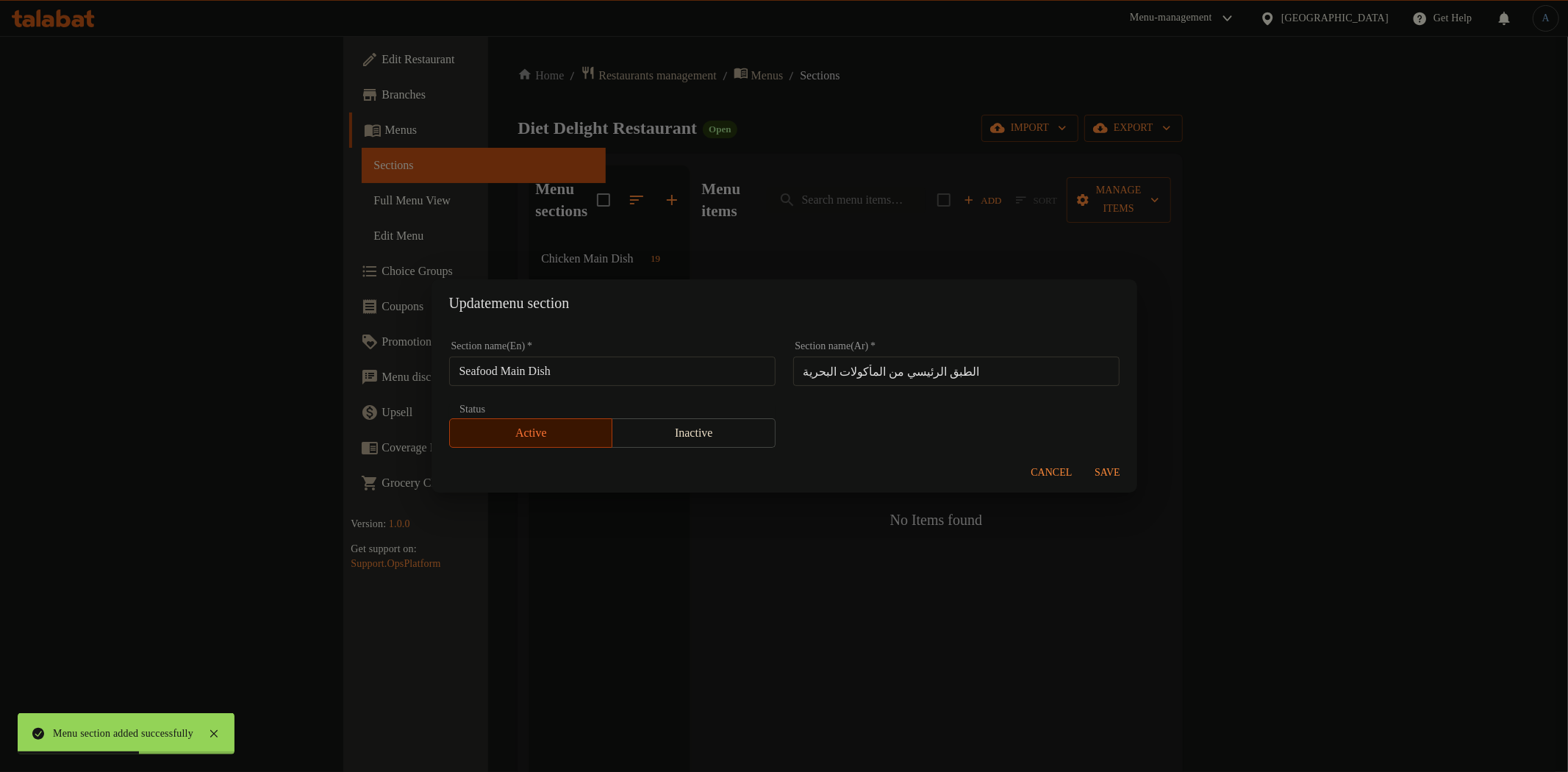
click at [996, 370] on input "الطبق الرئيسي من المأكولات البحرية" at bounding box center [956, 371] width 326 height 29
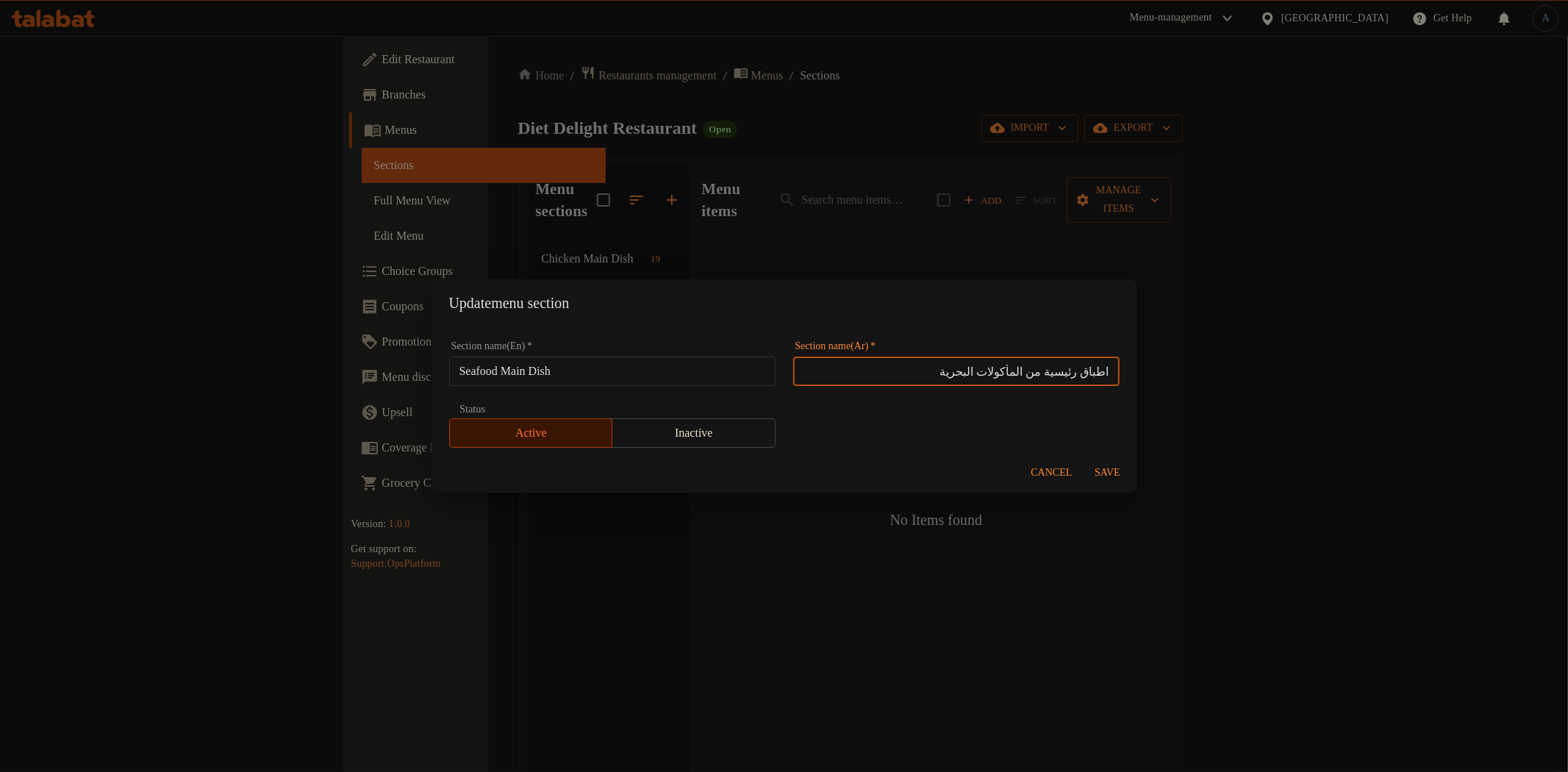
type input "اطباق رئيسية من المأكولات البحرية"
click at [1108, 474] on span "Save" at bounding box center [1108, 473] width 36 height 19
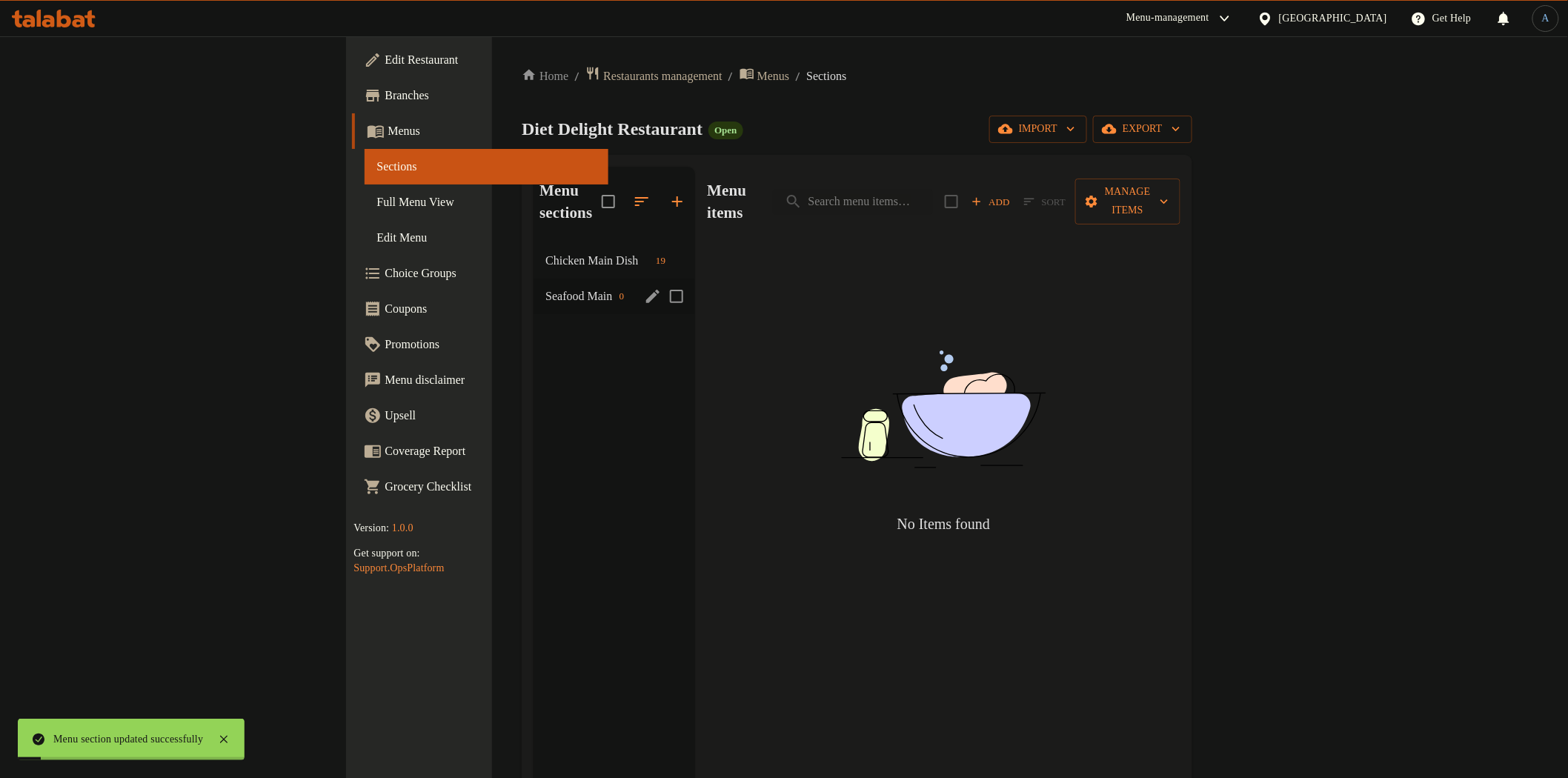
click at [534, 249] on div "Chicken Main Dish 19" at bounding box center [614, 261] width 162 height 36
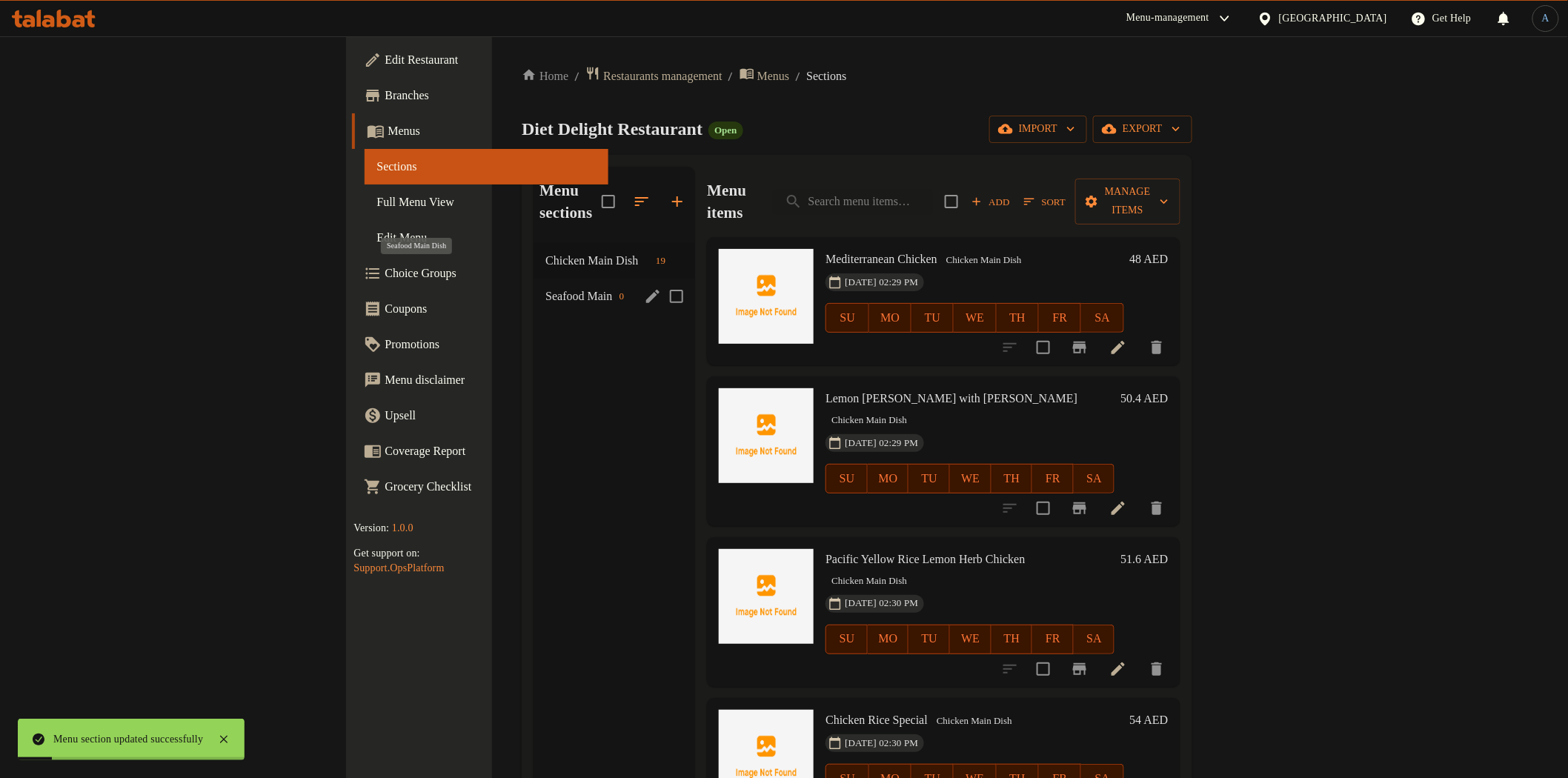
click at [546, 287] on span "Seafood Main Dish" at bounding box center [579, 296] width 68 height 18
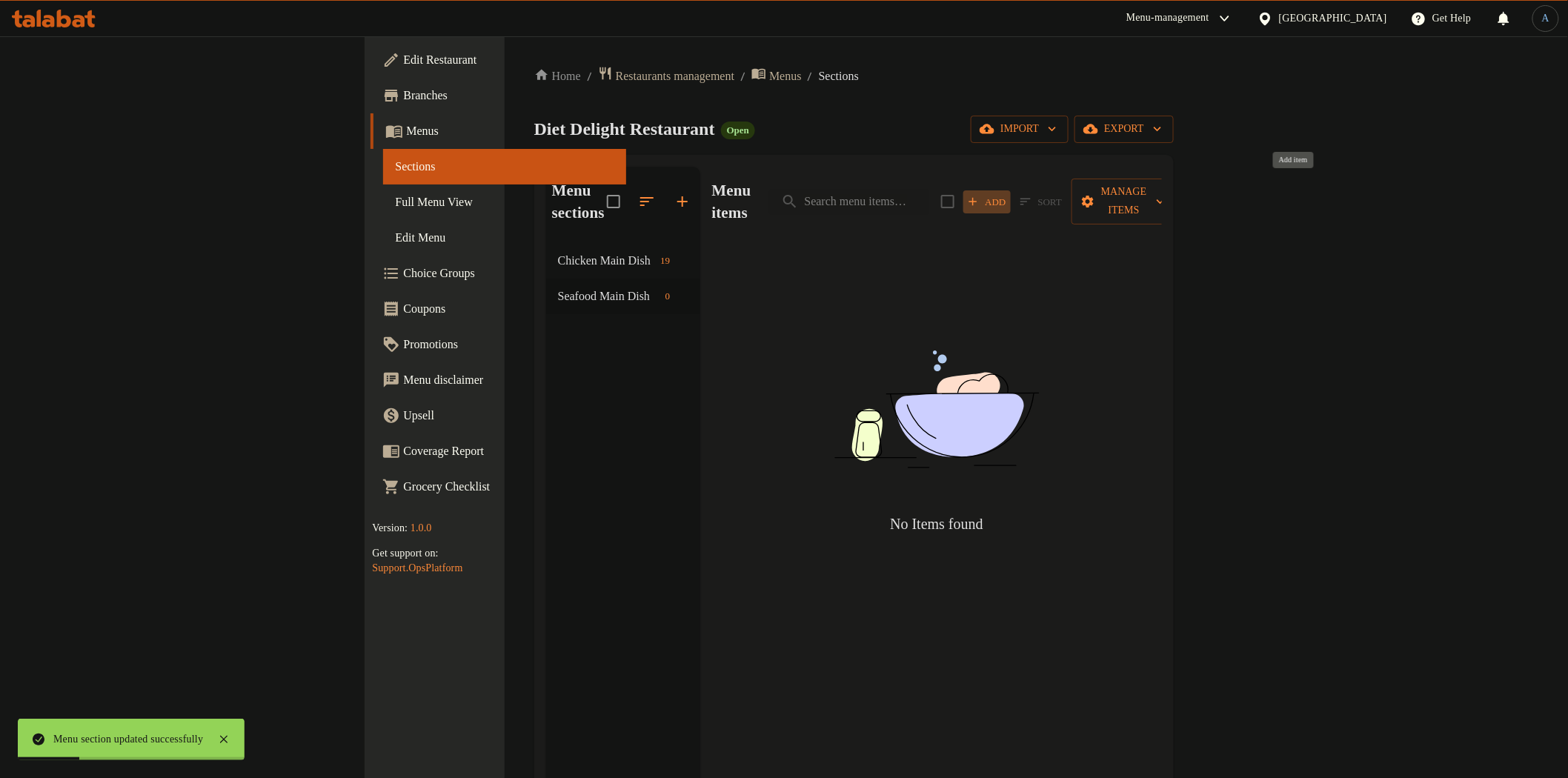
click at [1008, 193] on span "Add" at bounding box center [987, 201] width 40 height 17
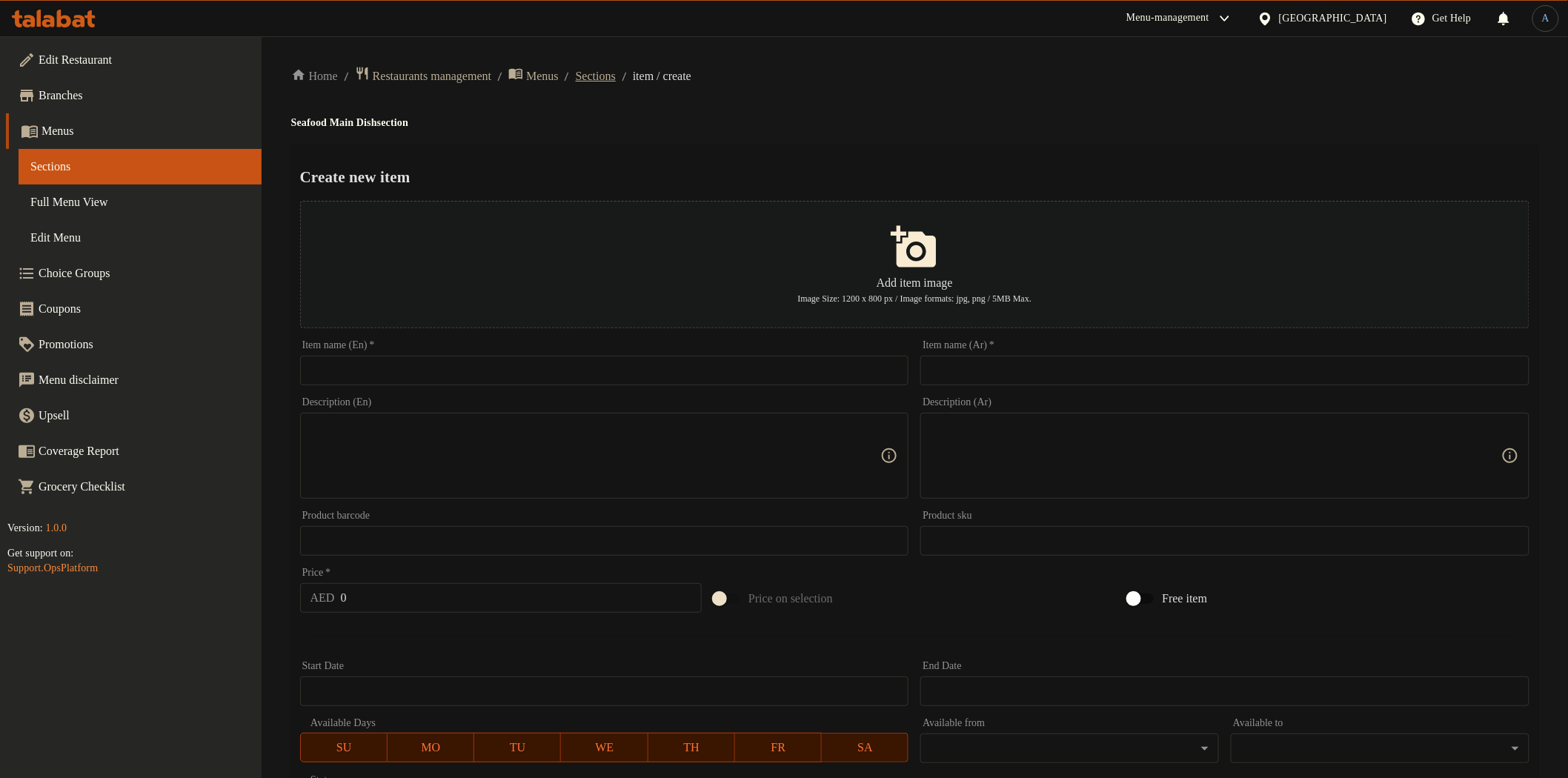
click at [616, 77] on span "Sections" at bounding box center [596, 77] width 40 height 18
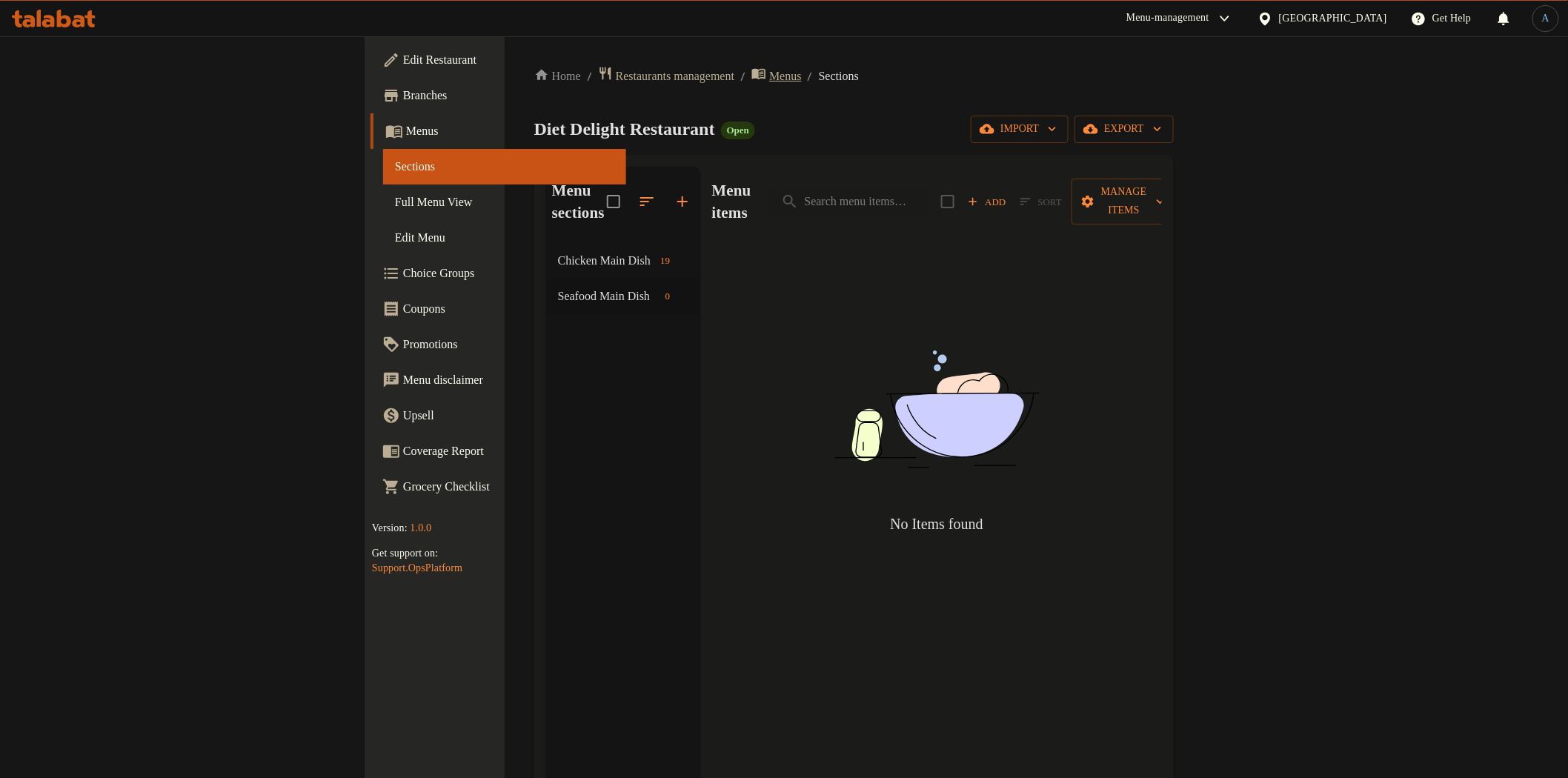
click at [769, 77] on span "Menus" at bounding box center [786, 77] width 33 height 18
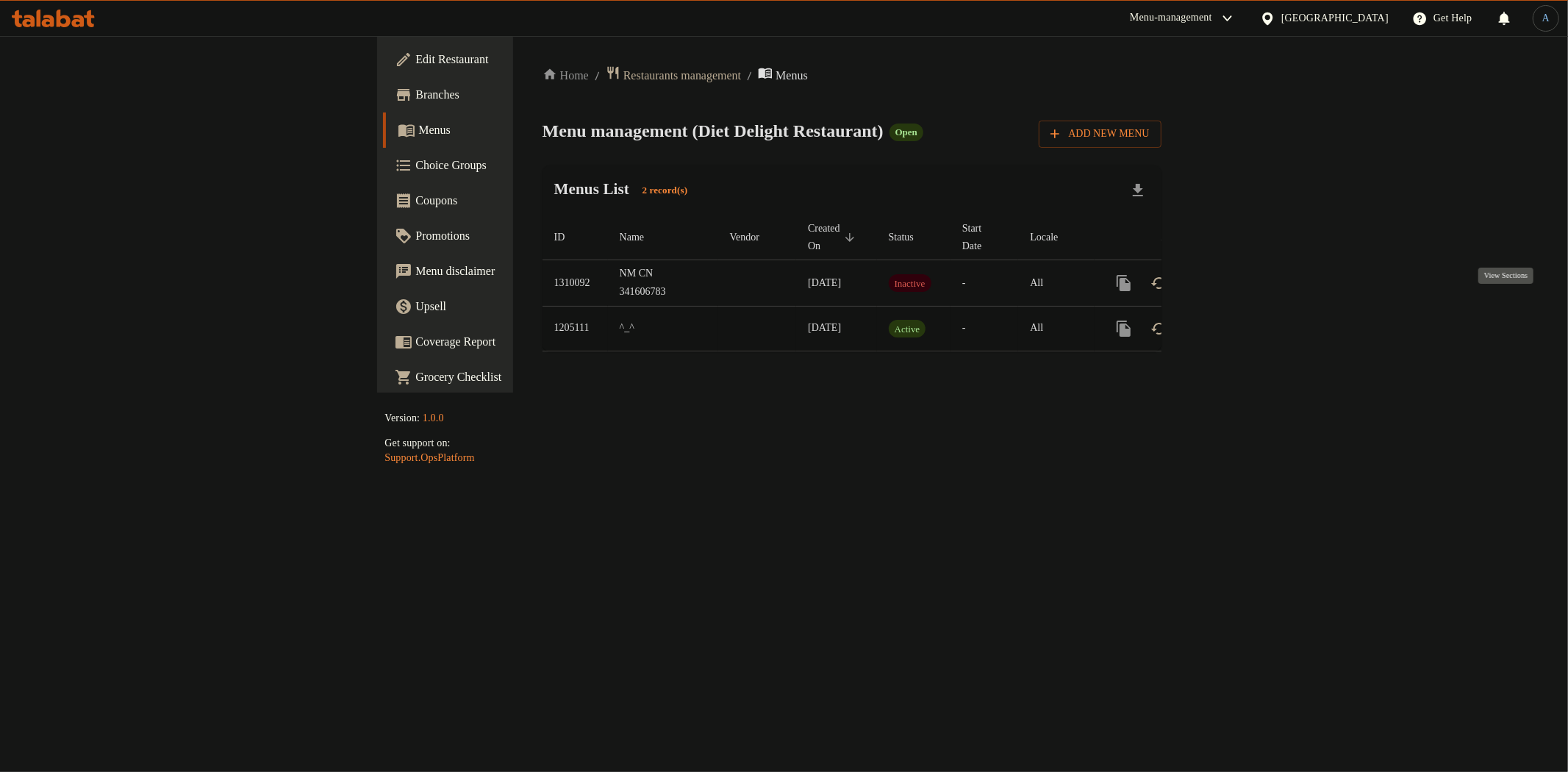
click at [1239, 320] on icon "enhanced table" at bounding box center [1230, 329] width 18 height 18
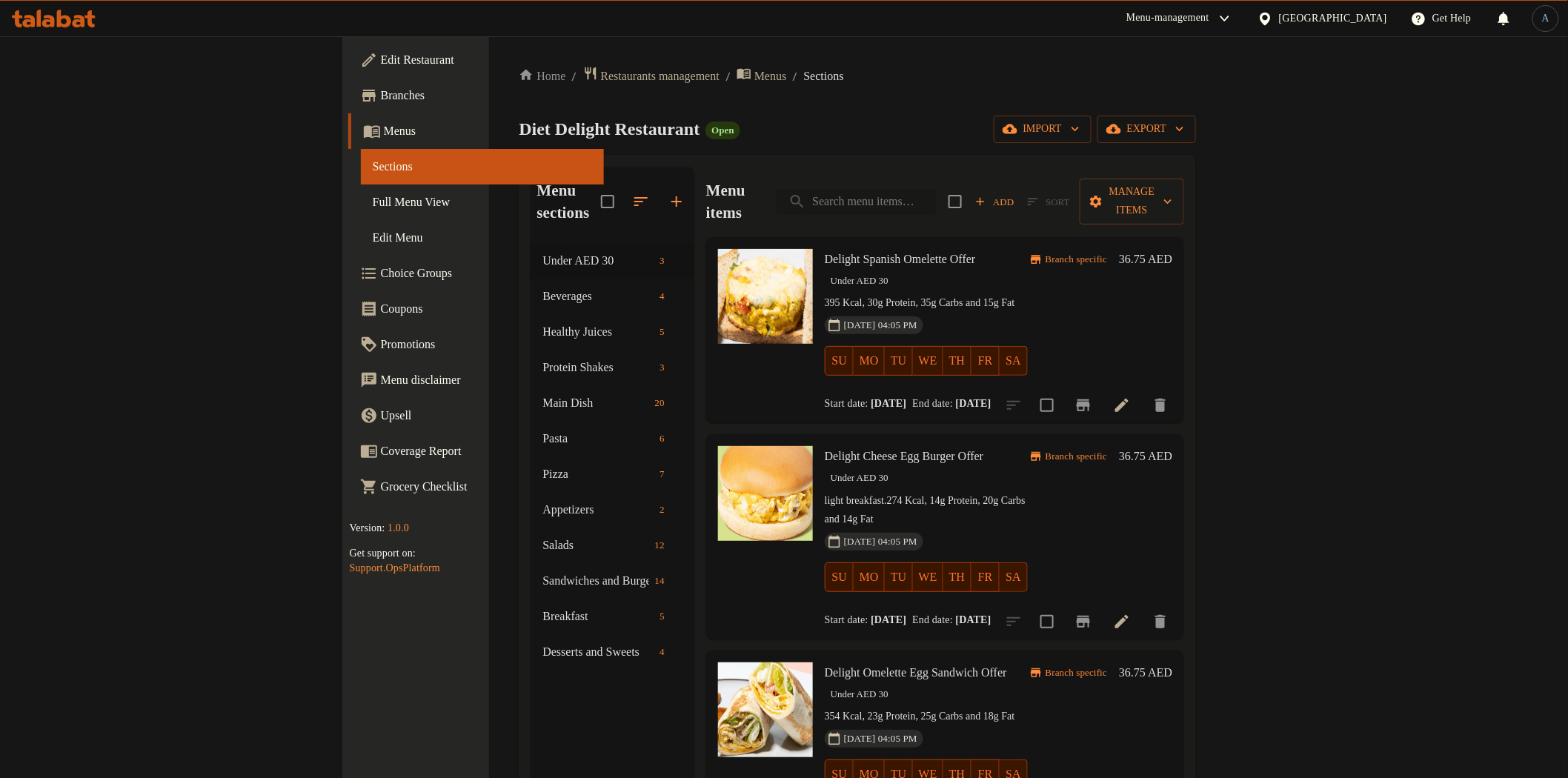
click at [937, 189] on input "search" at bounding box center [857, 202] width 160 height 26
paste input "Peanut butter chicken"
type input "Peanut butter chicken"
paste input "Soya chicken"
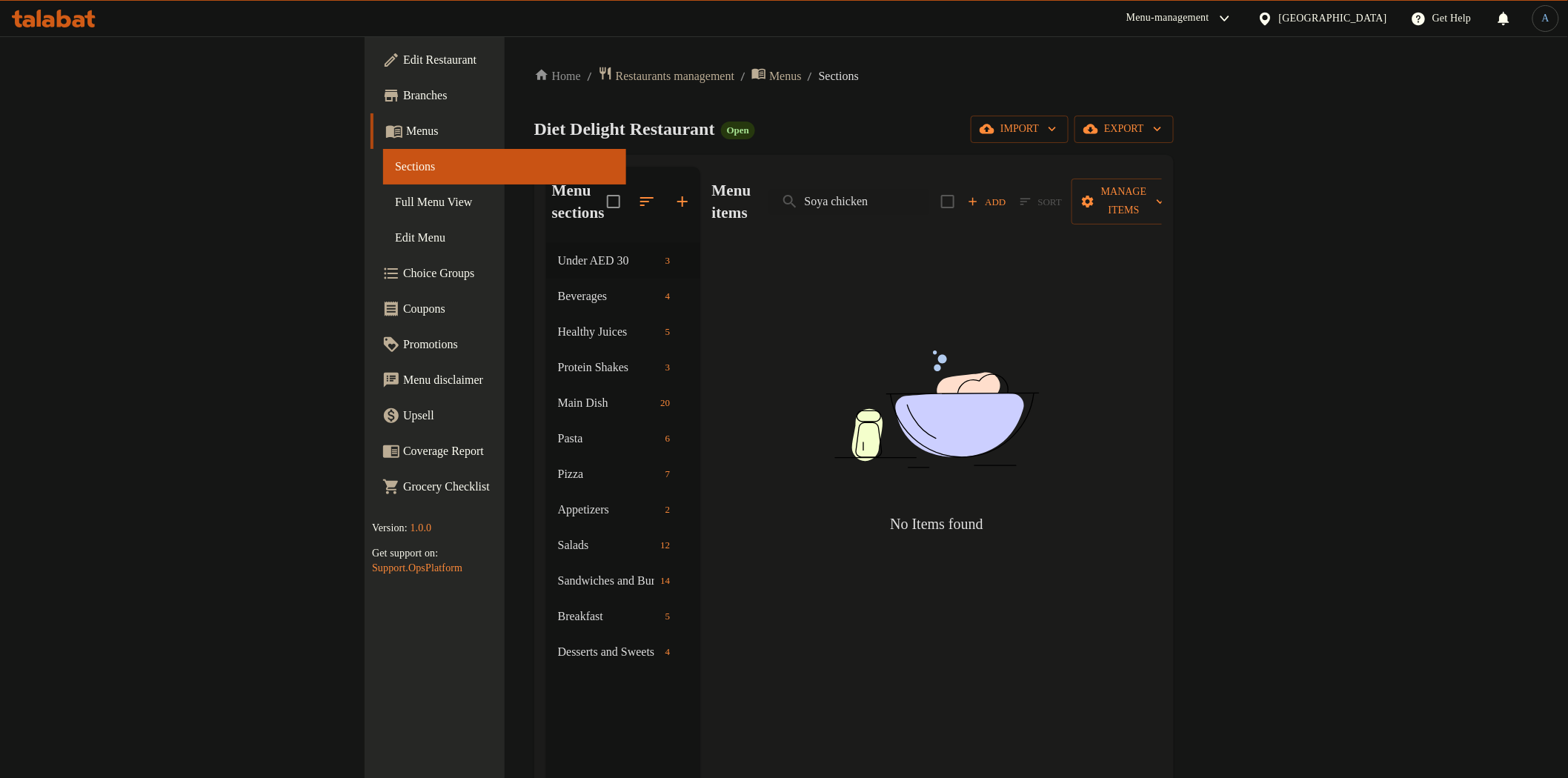
drag, startPoint x: 957, startPoint y: 190, endPoint x: 1198, endPoint y: 188, distance: 241.0
click at [1162, 188] on div "Menu items Soya chicken Add Sort Manage items" at bounding box center [937, 201] width 450 height 70
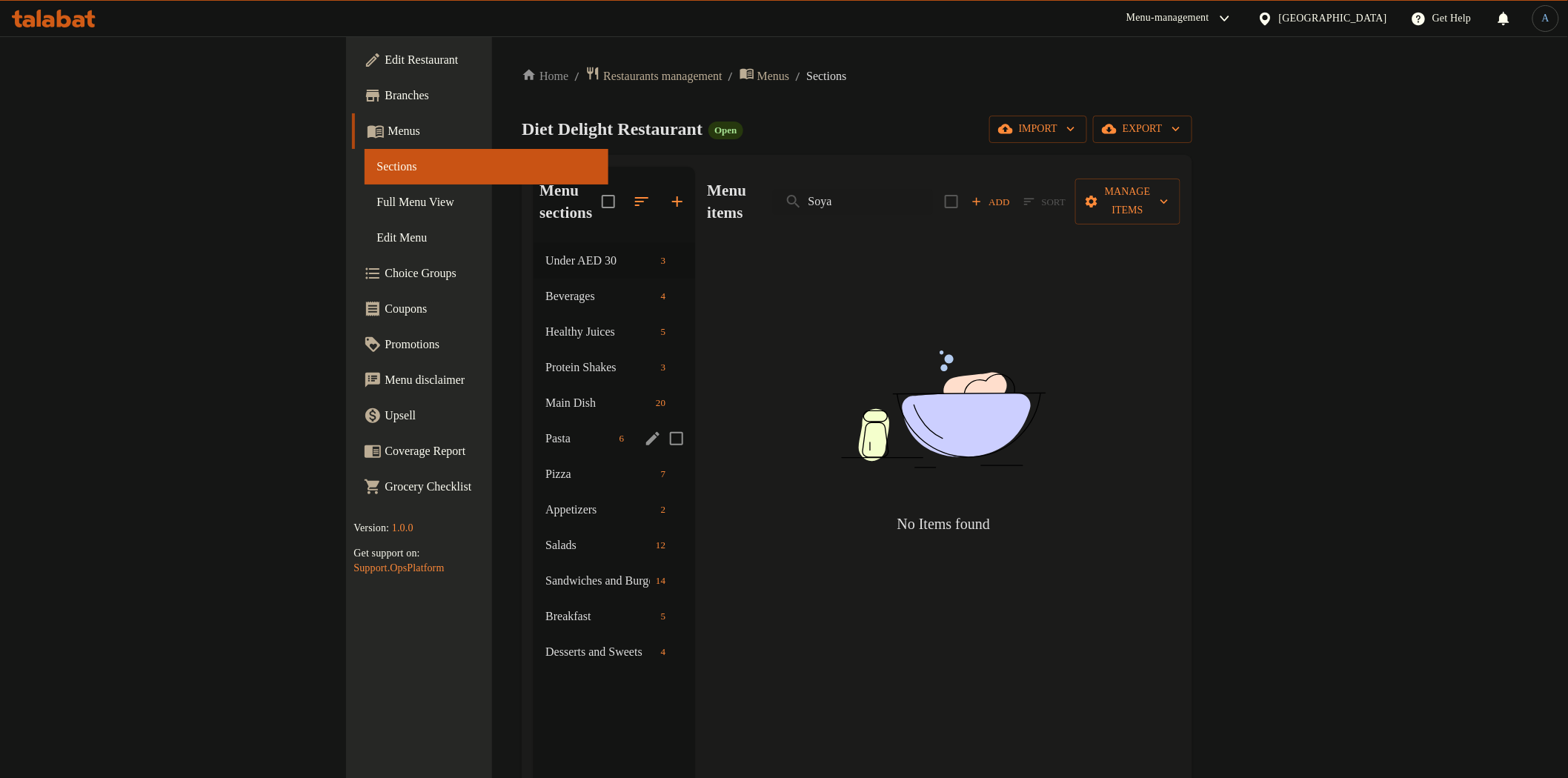
type input "Soya"
click at [544, 394] on span "Main Dish" at bounding box center [576, 403] width 64 height 18
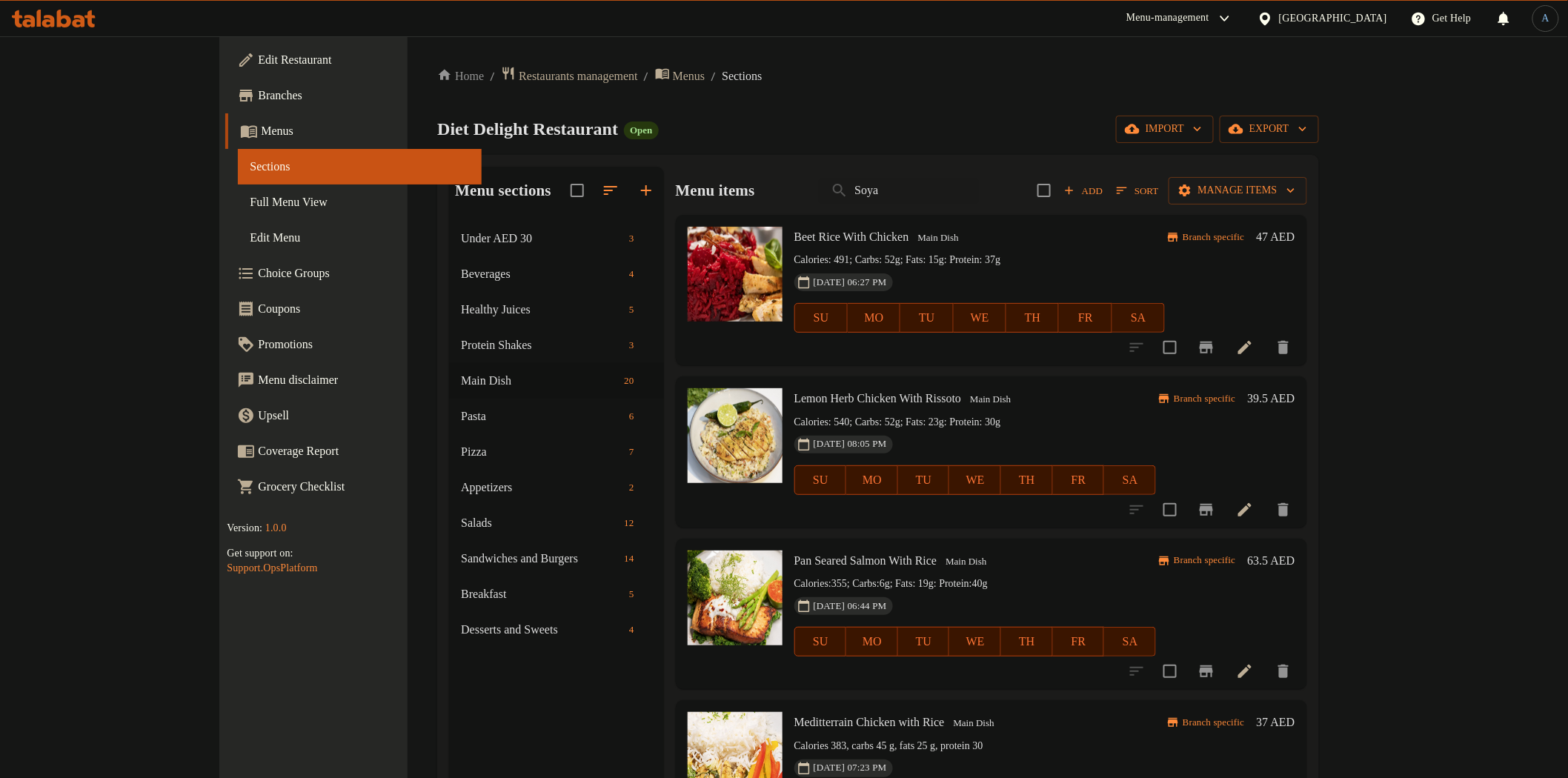
click at [1157, 409] on h6 "Lemon Herb Chicken With Rissoto Main Dish" at bounding box center [976, 398] width 362 height 20
click at [673, 77] on span "Menus" at bounding box center [689, 77] width 33 height 18
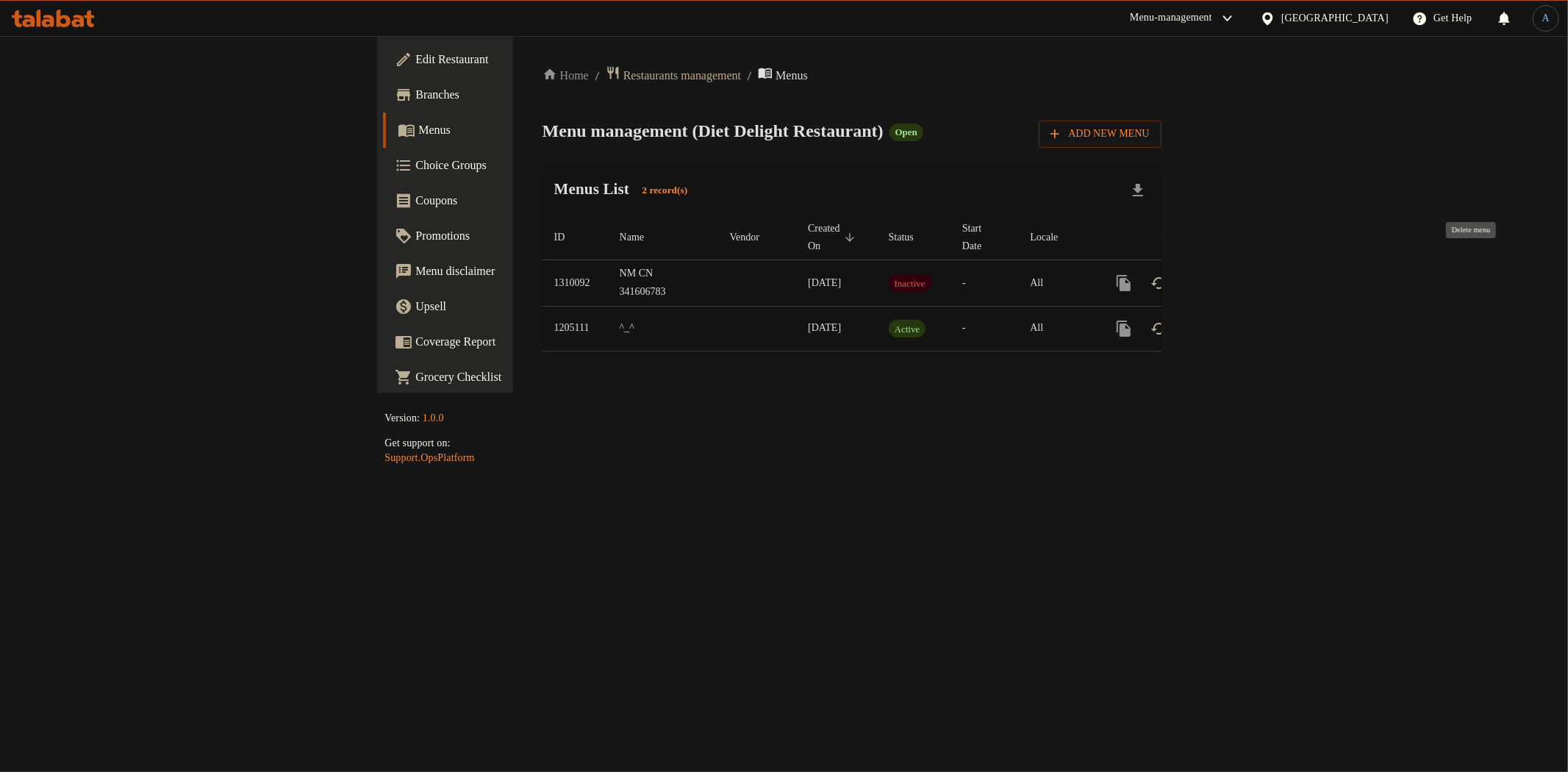
click at [1200, 277] on icon "enhanced table" at bounding box center [1194, 283] width 11 height 13
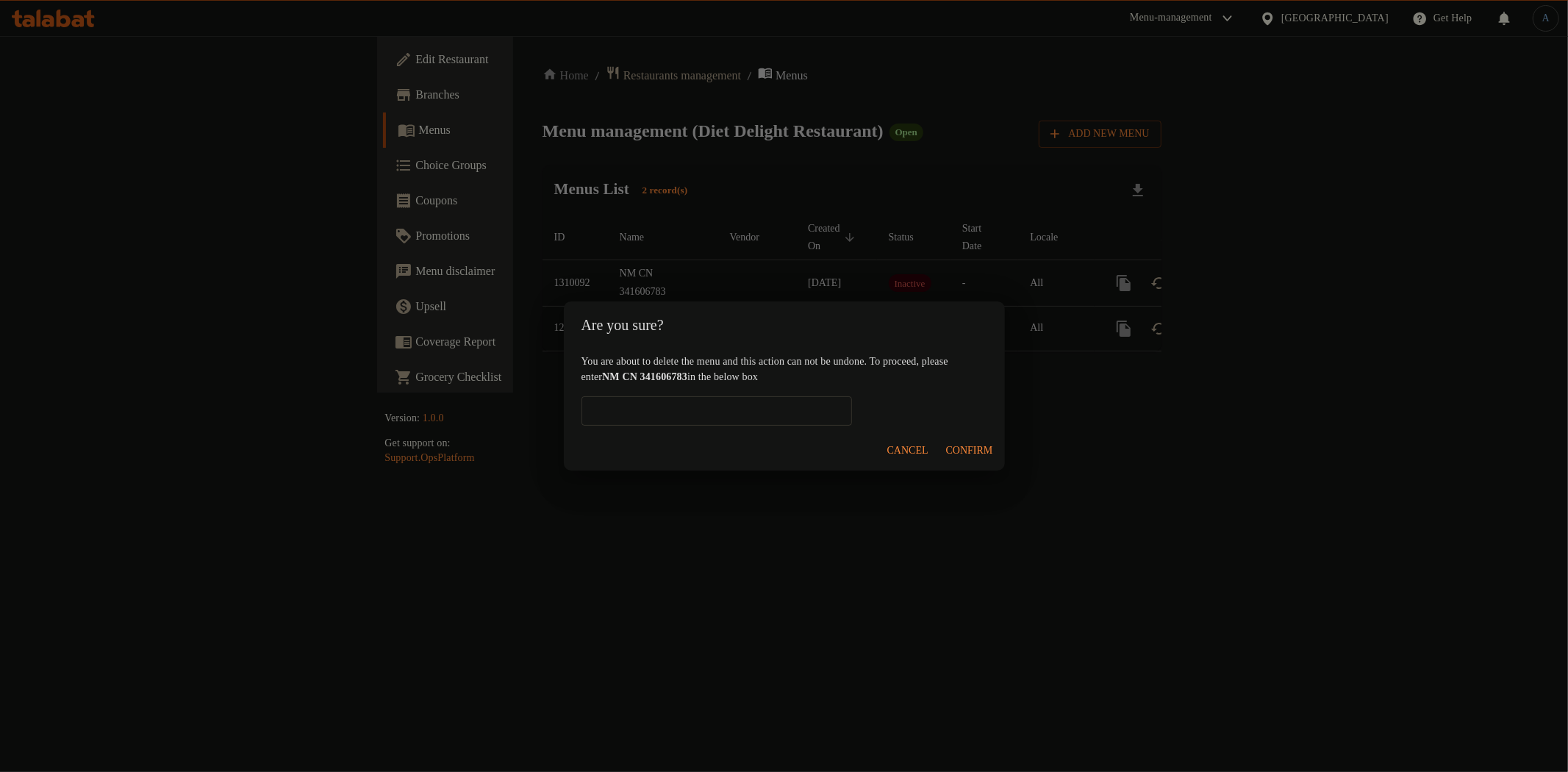
click at [898, 453] on span "Cancel" at bounding box center [908, 451] width 41 height 19
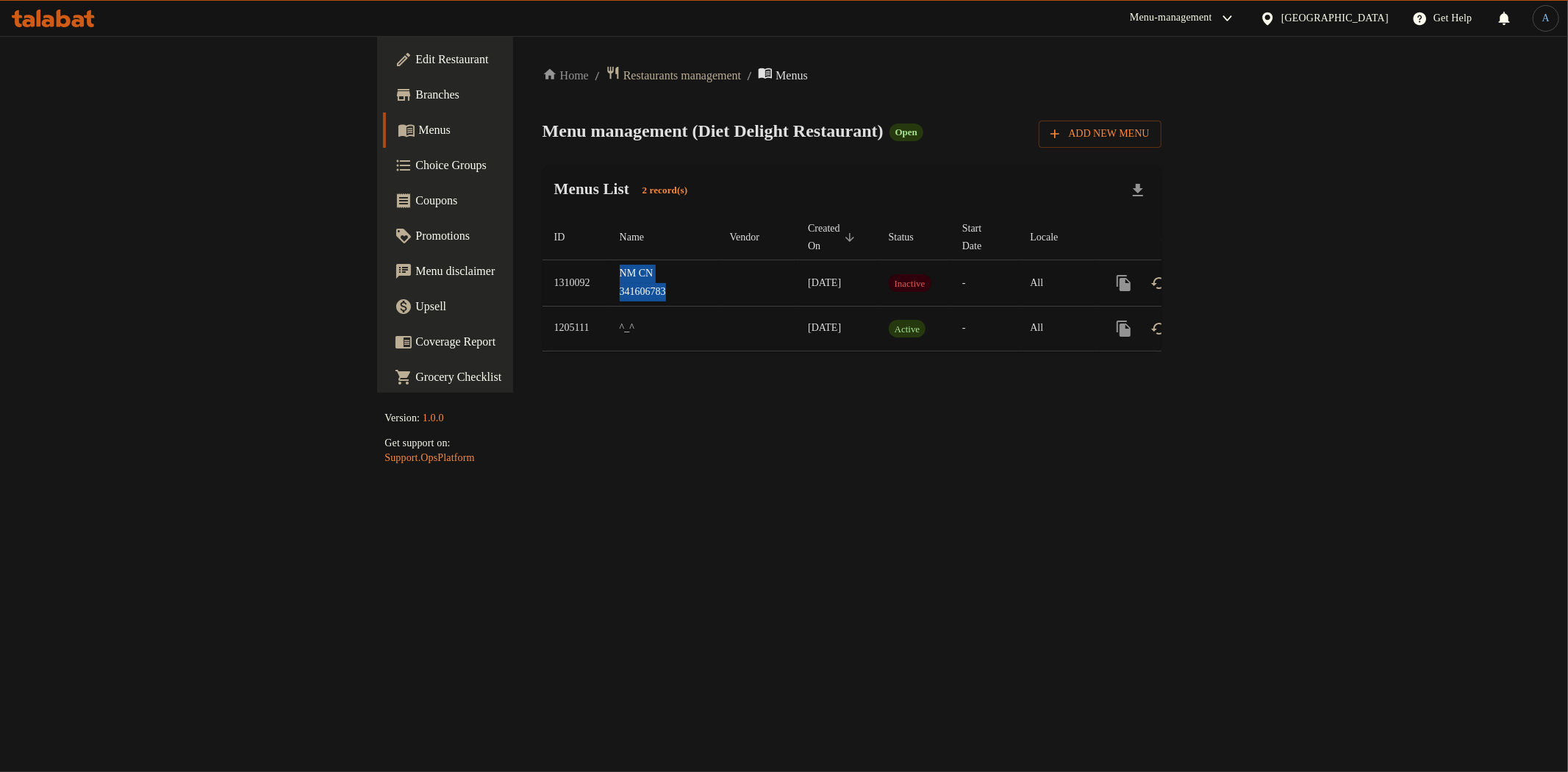
drag, startPoint x: 372, startPoint y: 256, endPoint x: 450, endPoint y: 269, distance: 79.1
click at [608, 269] on td "NM CN 341606783" at bounding box center [663, 283] width 110 height 46
copy td "NM CN 341606783"
click at [1200, 277] on icon "enhanced table" at bounding box center [1194, 283] width 11 height 13
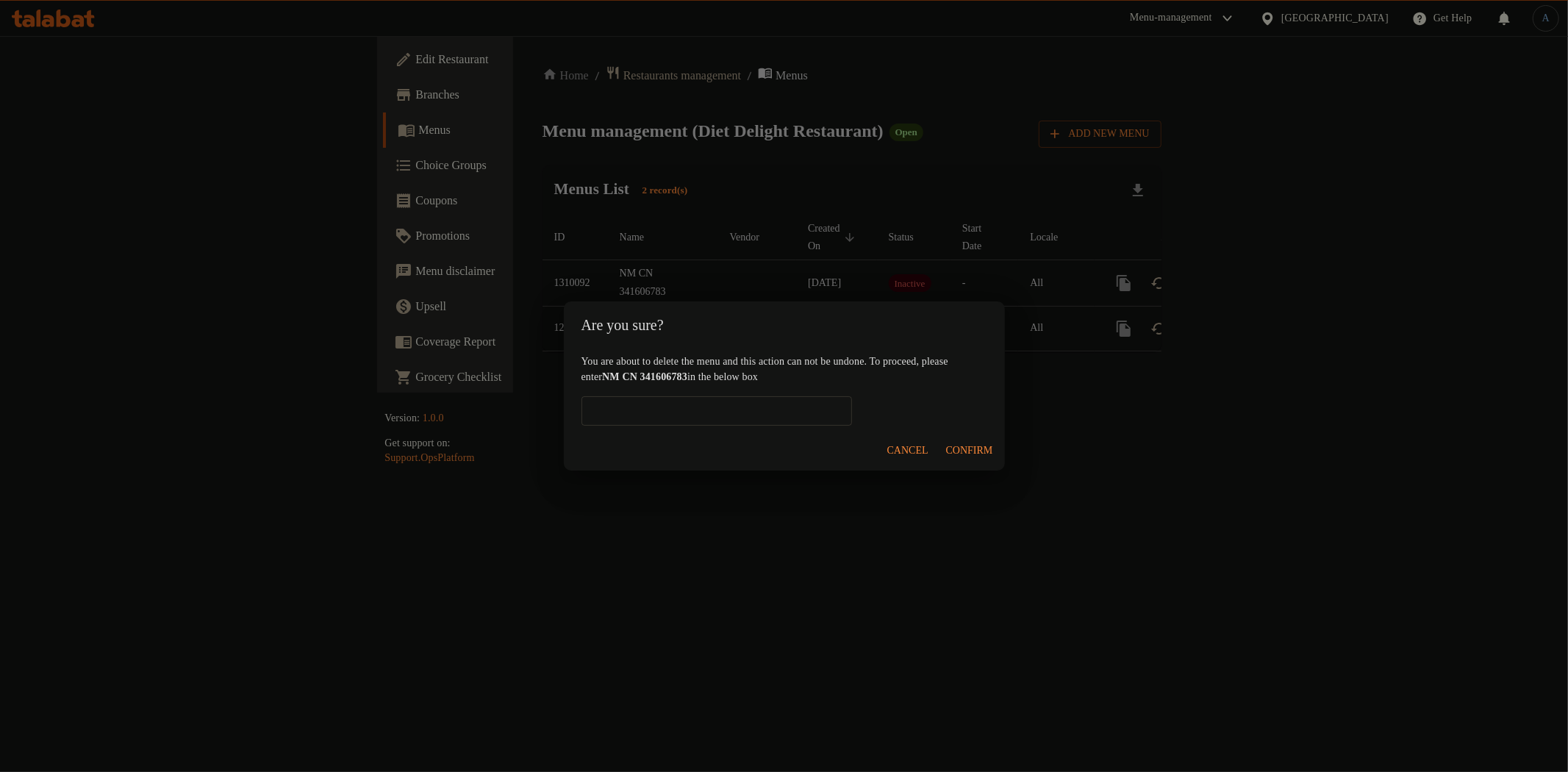
click at [794, 414] on input "text" at bounding box center [717, 411] width 270 height 29
paste input "NM CN 341606783"
type input "NM CN 341606783"
click at [972, 454] on span "Confirm" at bounding box center [969, 451] width 47 height 19
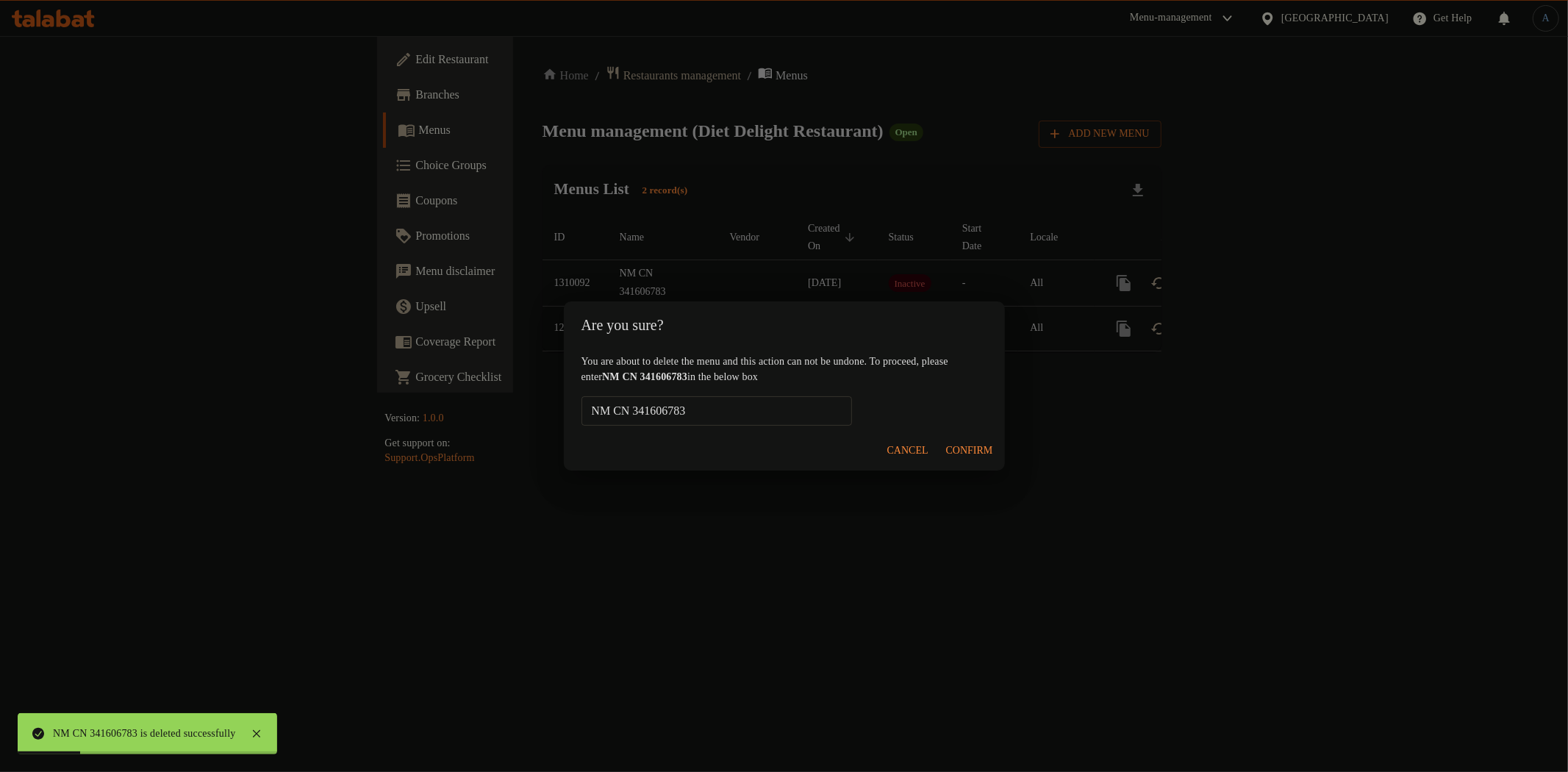
click at [966, 456] on span "Confirm" at bounding box center [969, 451] width 47 height 19
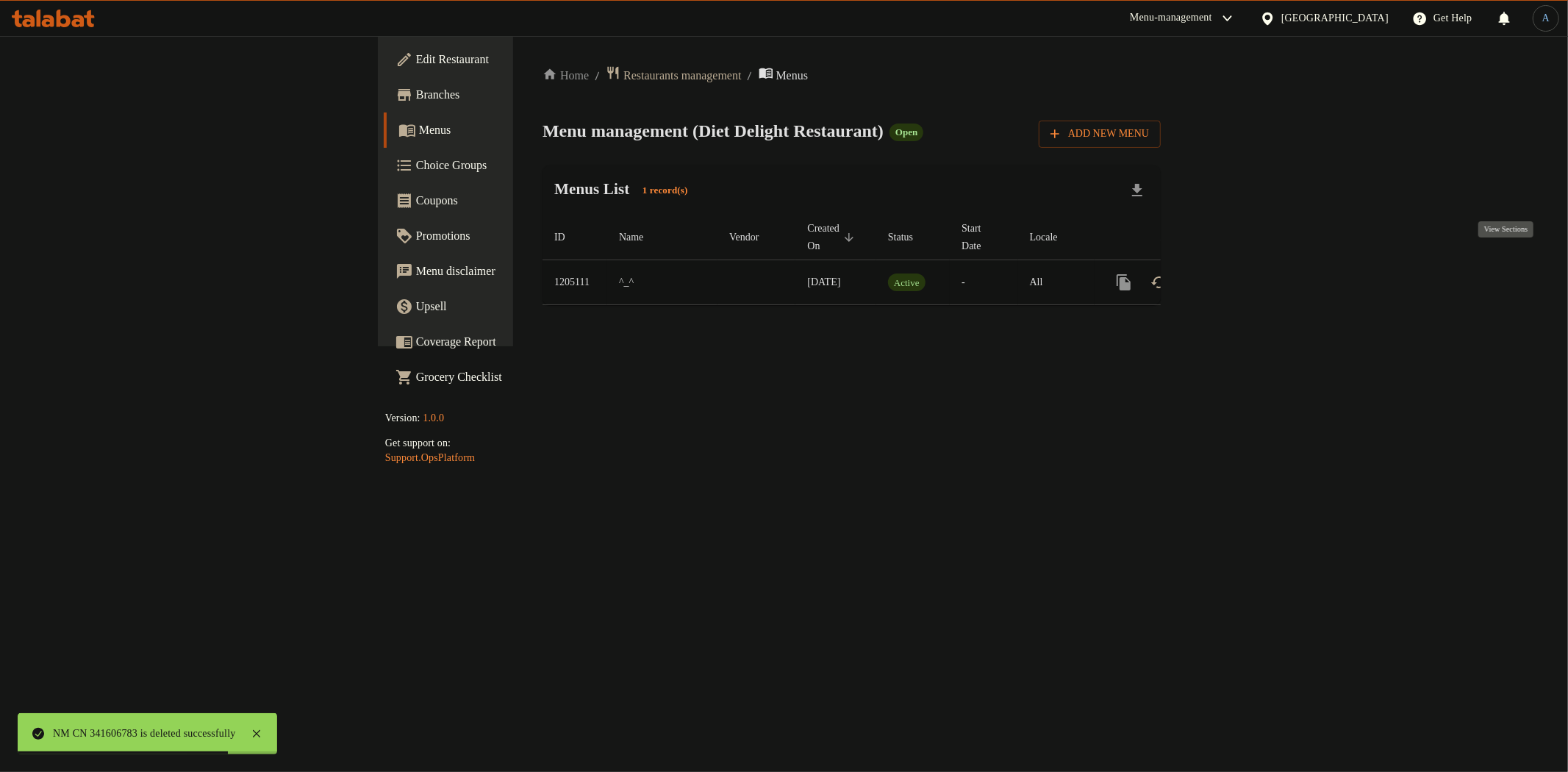
click at [1239, 274] on icon "enhanced table" at bounding box center [1230, 282] width 18 height 18
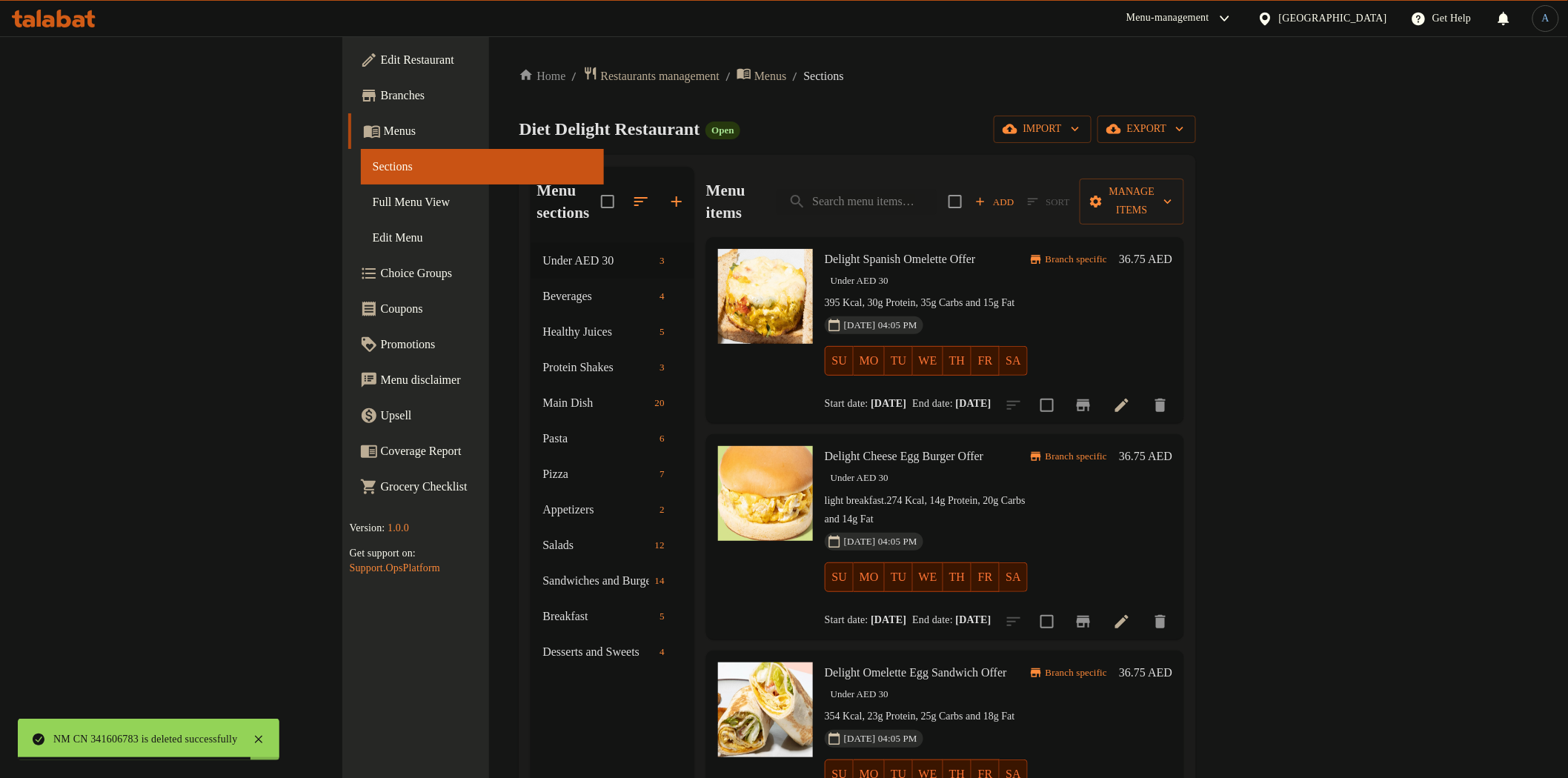
click at [361, 214] on link "Full Menu View" at bounding box center [482, 202] width 243 height 36
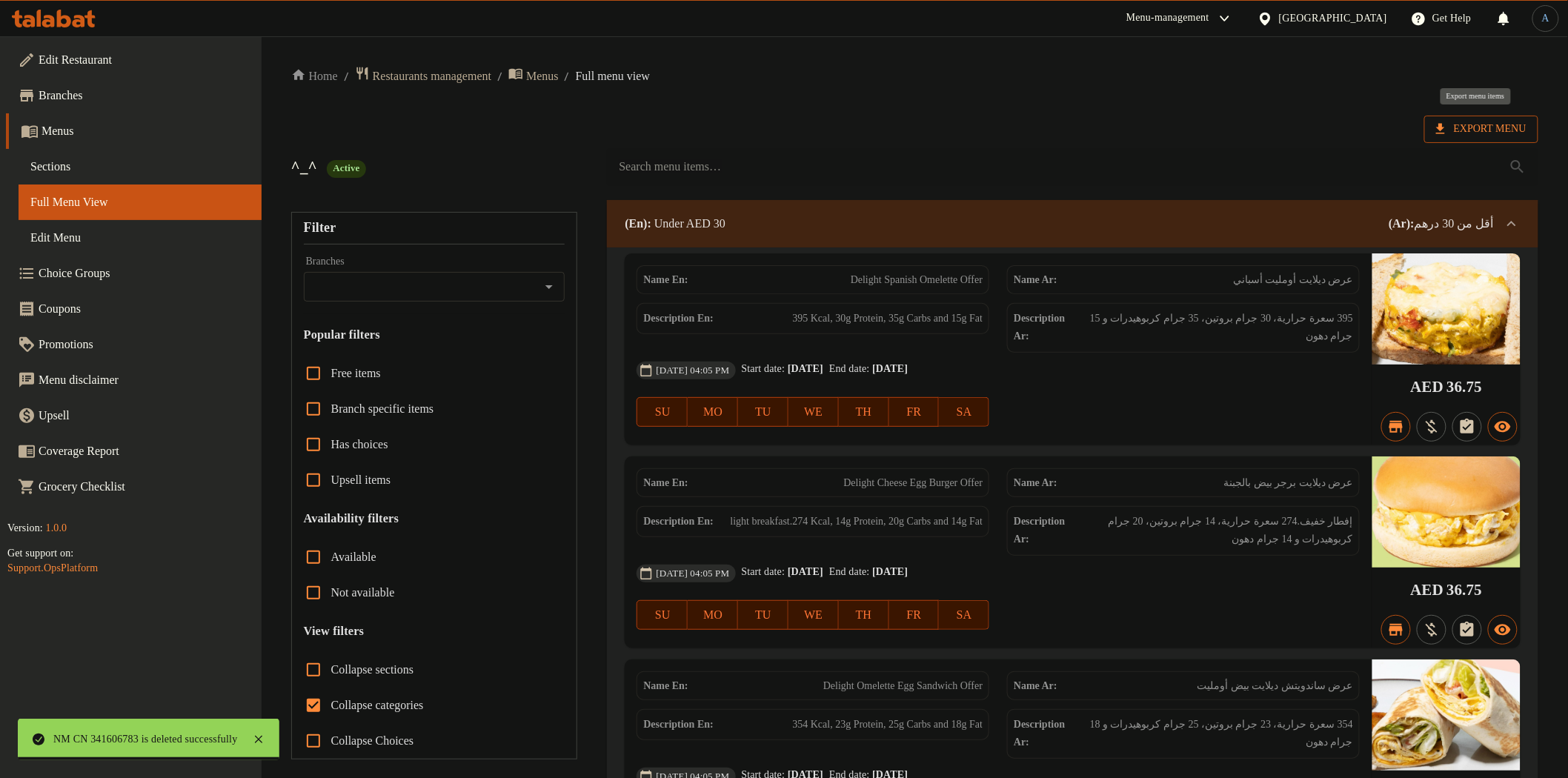
click at [1485, 129] on span "Export Menu" at bounding box center [1482, 129] width 91 height 19
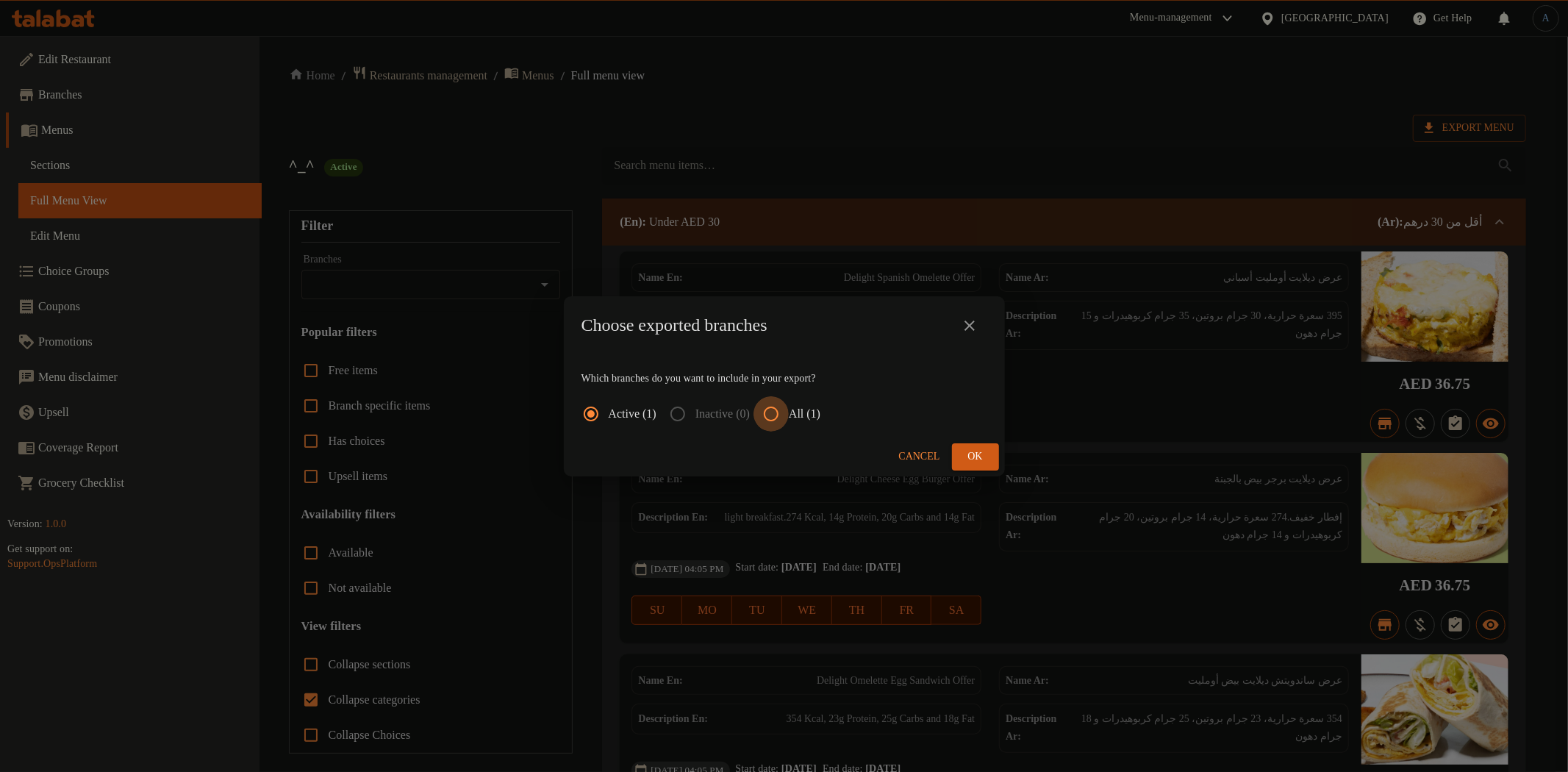
click at [779, 405] on input "All (1)" at bounding box center [771, 414] width 36 height 36
radio input "true"
click at [990, 453] on button "Ok" at bounding box center [975, 457] width 47 height 28
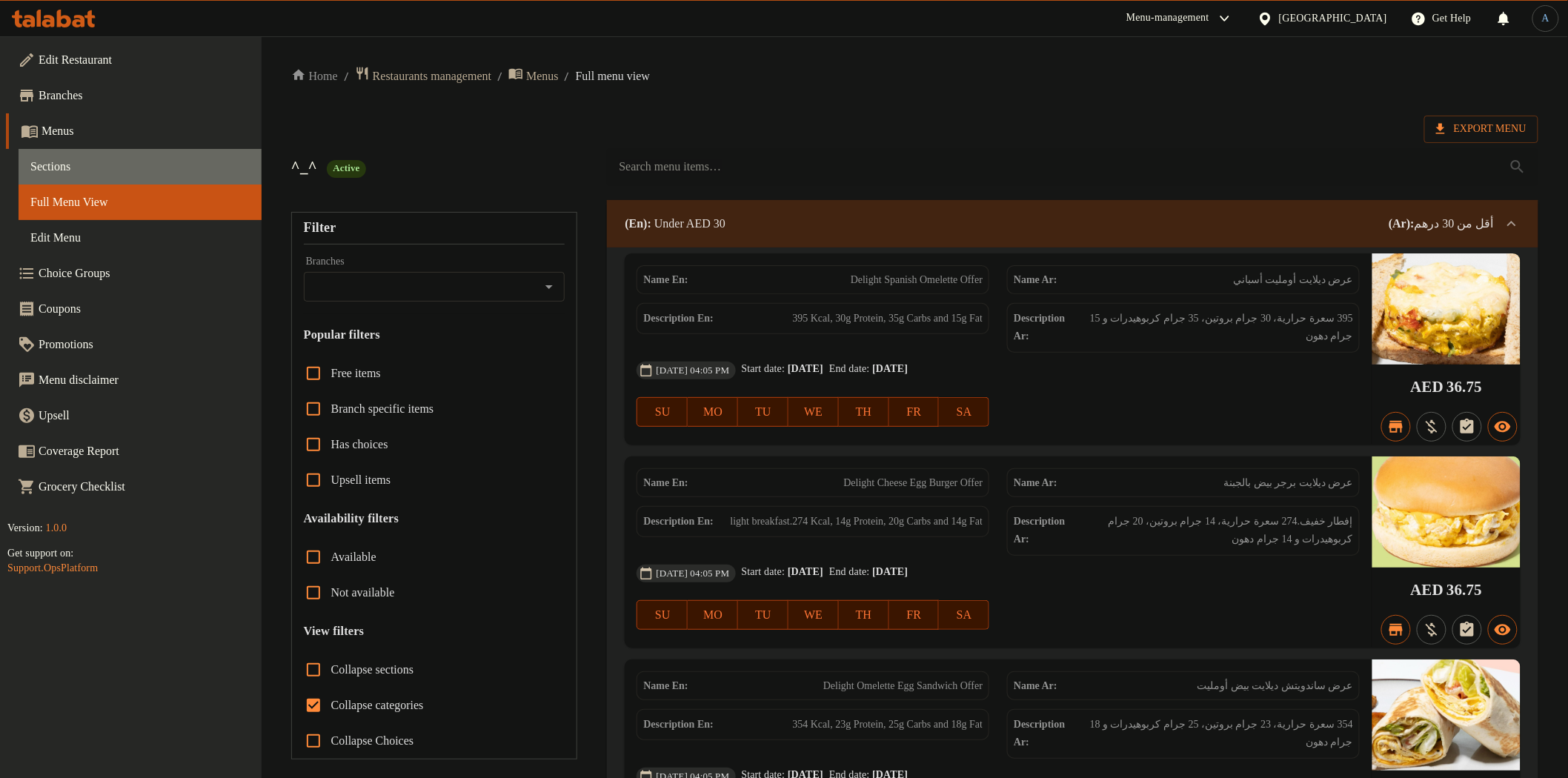
click at [75, 161] on span "Sections" at bounding box center [140, 167] width 219 height 18
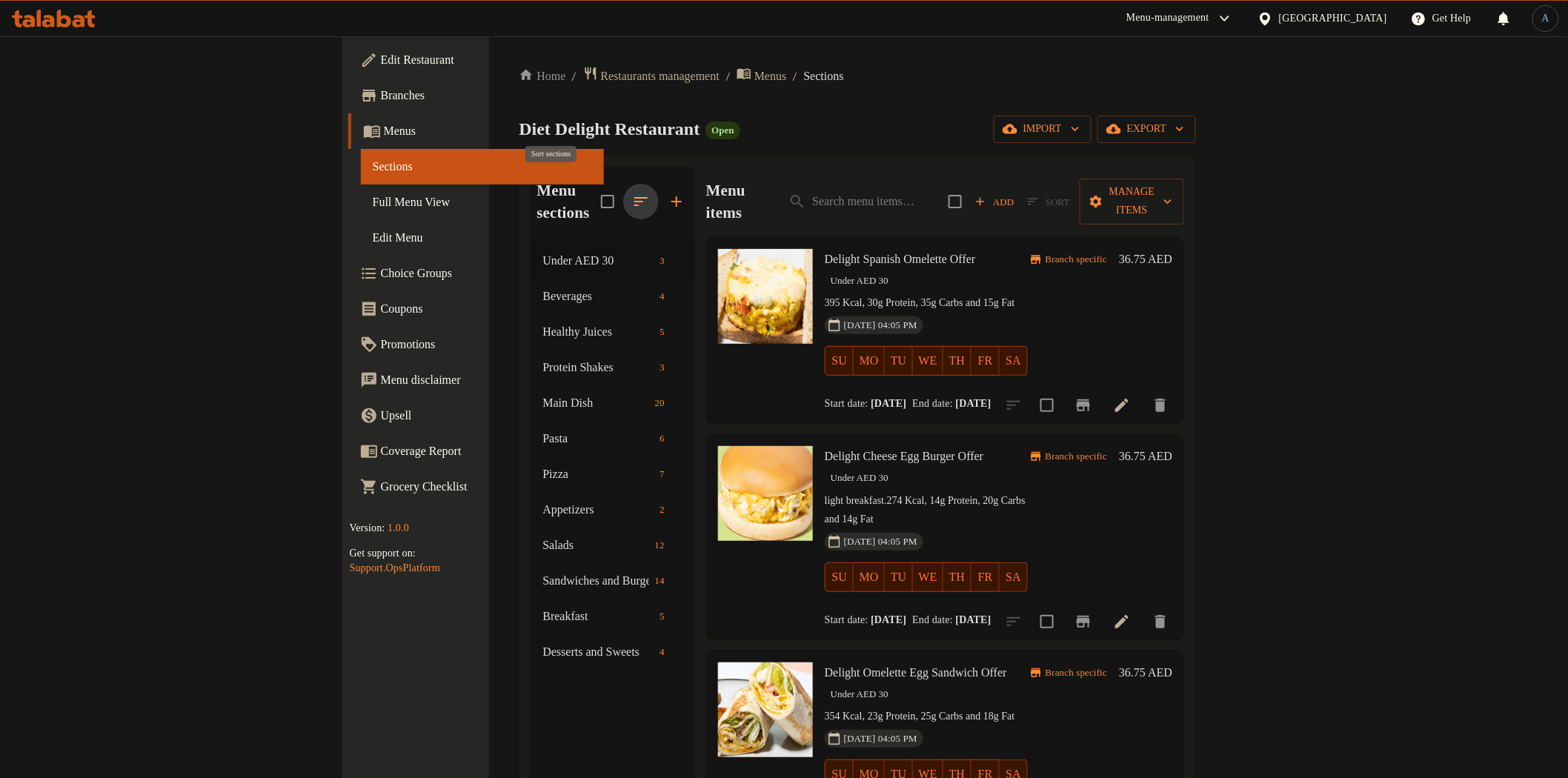
click at [623, 192] on button "button" at bounding box center [641, 201] width 36 height 36
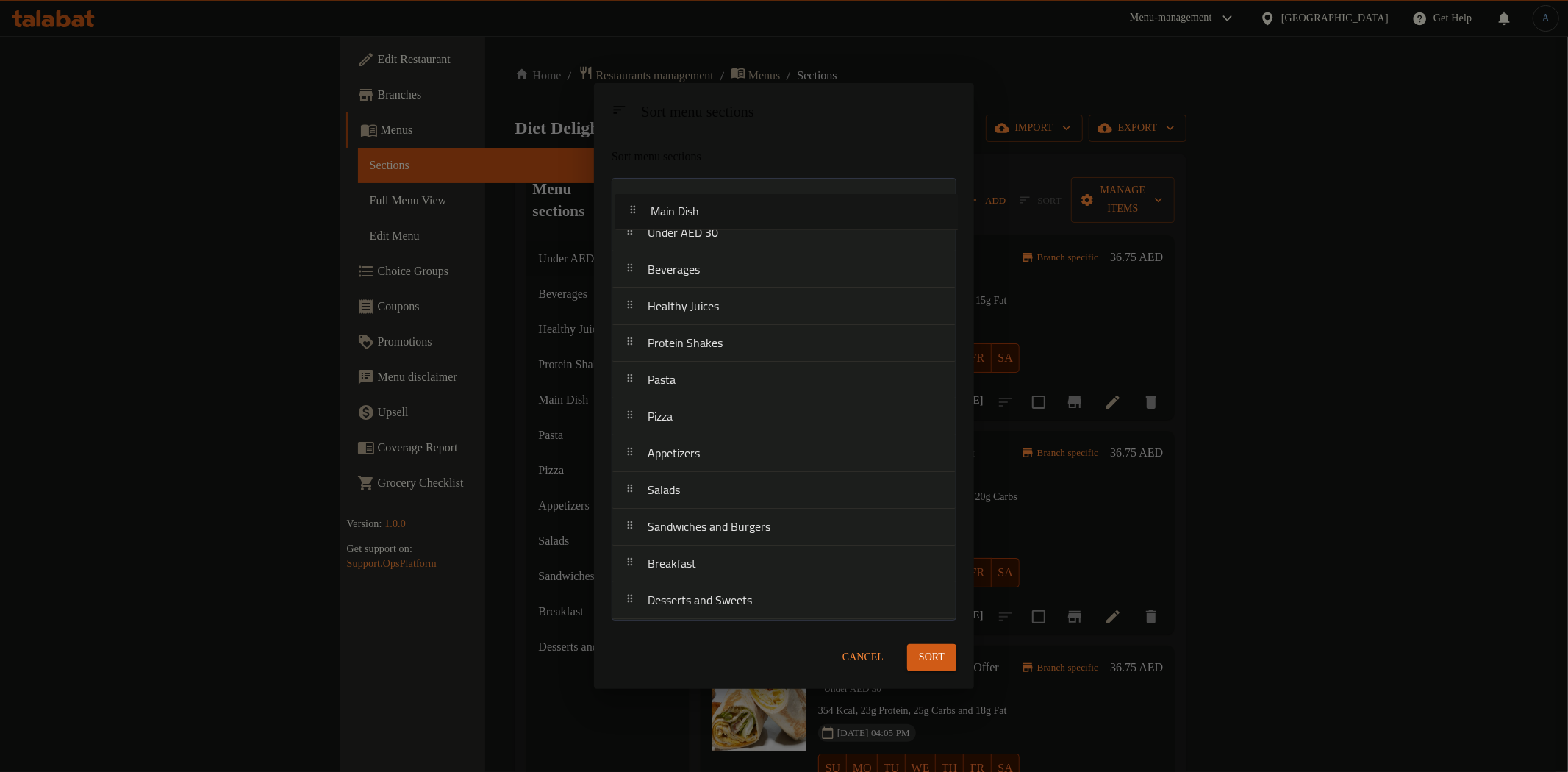
drag, startPoint x: 713, startPoint y: 348, endPoint x: 765, endPoint y: 233, distance: 126.2
click at [726, 193] on nav "Under AED 30 Beverages Healthy Juices Protein Shakes Main Dish Pasta Pizza Appe…" at bounding box center [784, 399] width 345 height 442
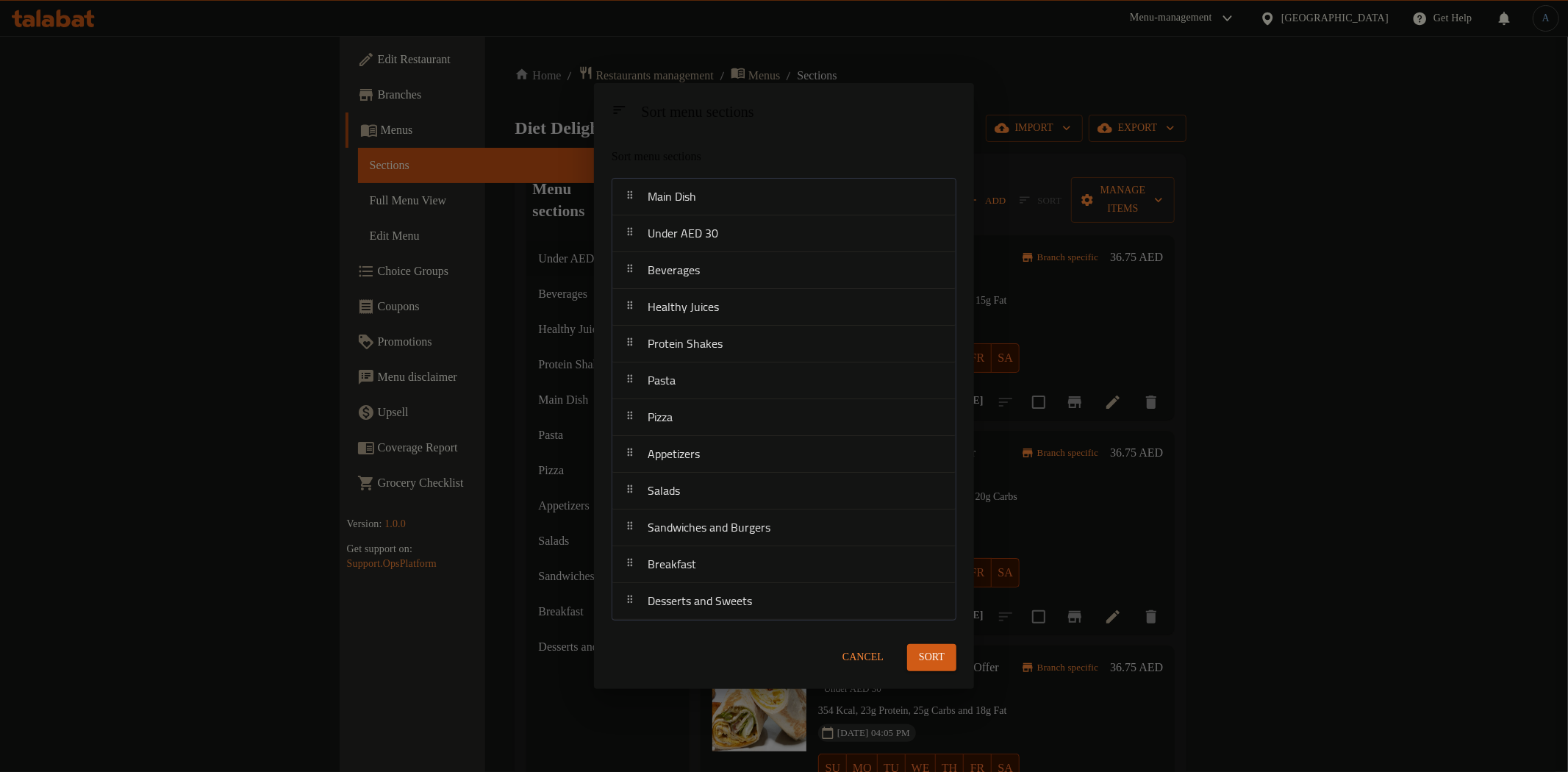
click at [941, 656] on span "Sort" at bounding box center [932, 657] width 26 height 19
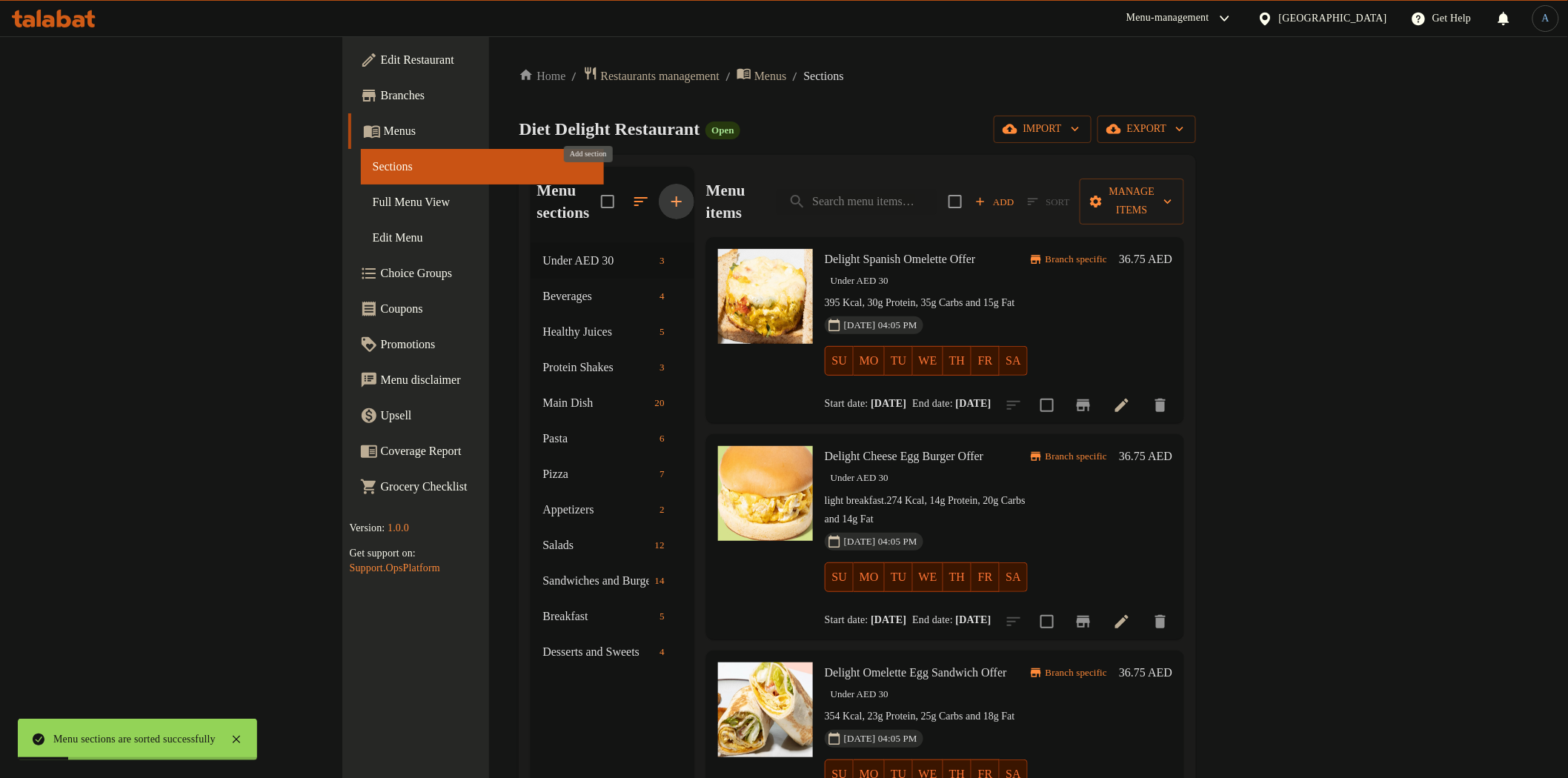
click at [671, 197] on icon "button" at bounding box center [676, 201] width 11 height 11
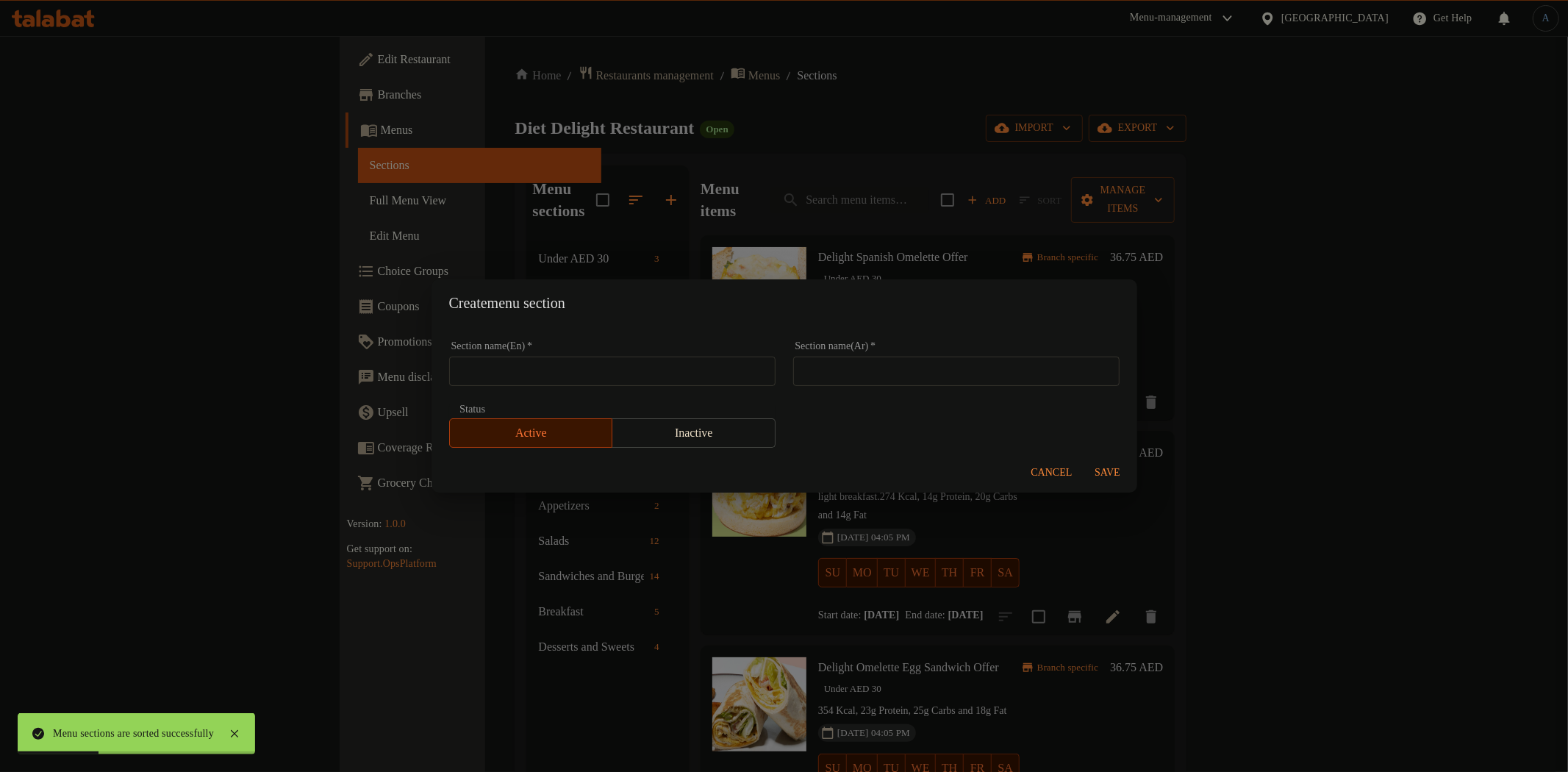
click at [1074, 482] on button "Cancel" at bounding box center [1051, 473] width 53 height 28
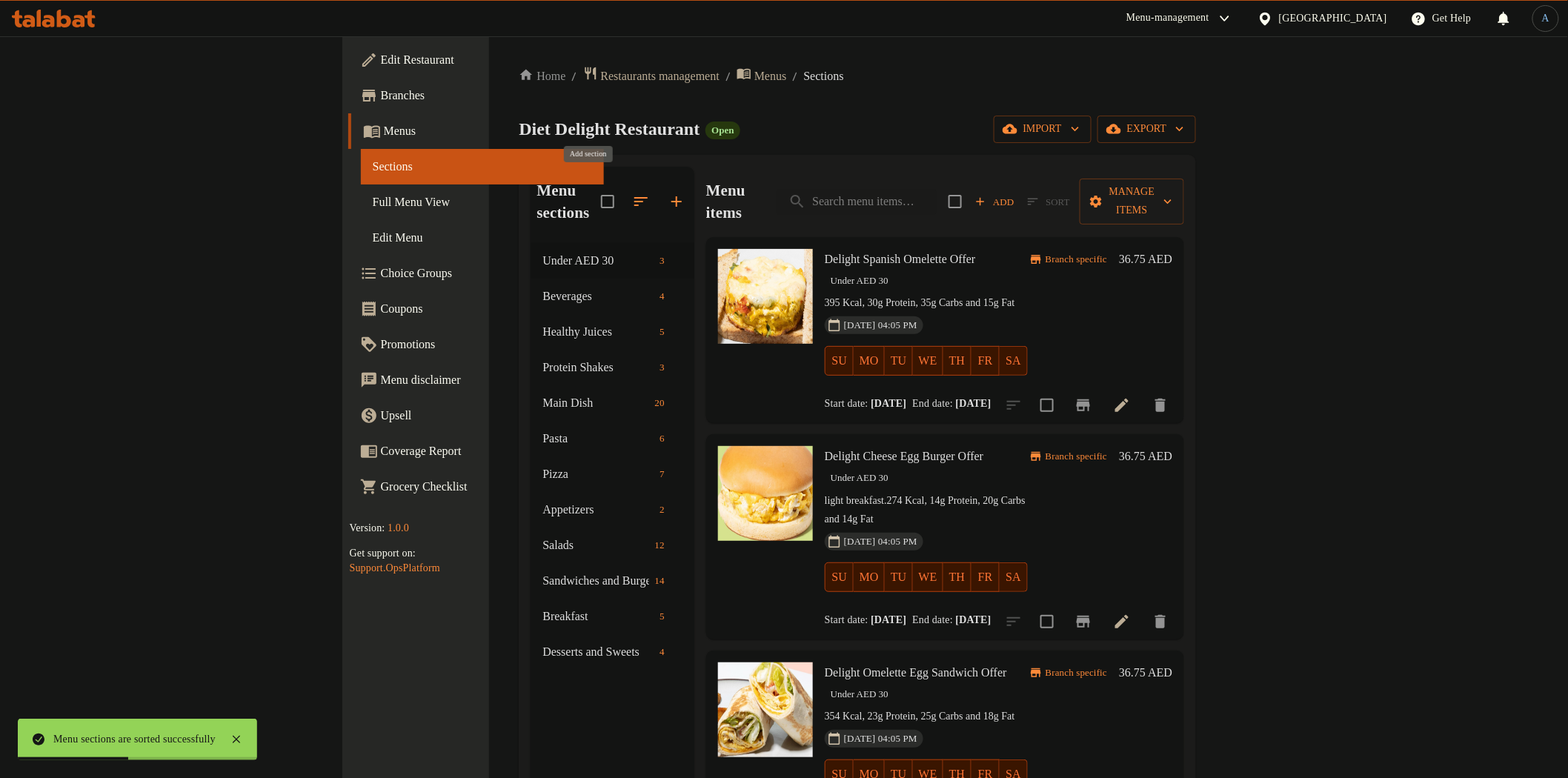
click at [668, 193] on icon "button" at bounding box center [677, 201] width 18 height 18
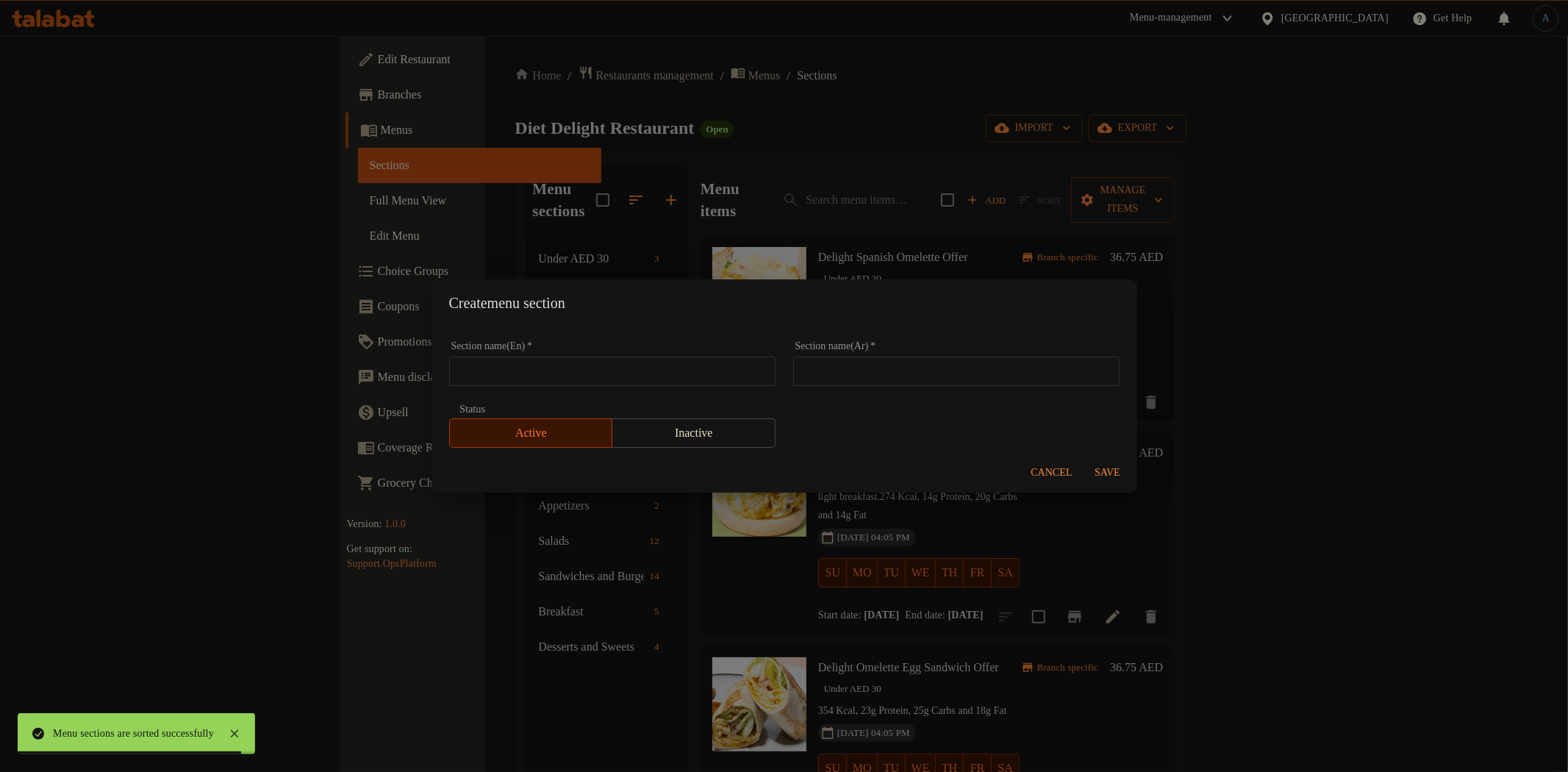
click at [614, 355] on div "Section name(En)   * Section name(En) *" at bounding box center [612, 363] width 326 height 45
click at [620, 367] on input "text" at bounding box center [612, 371] width 326 height 29
paste input "CHICKEN"
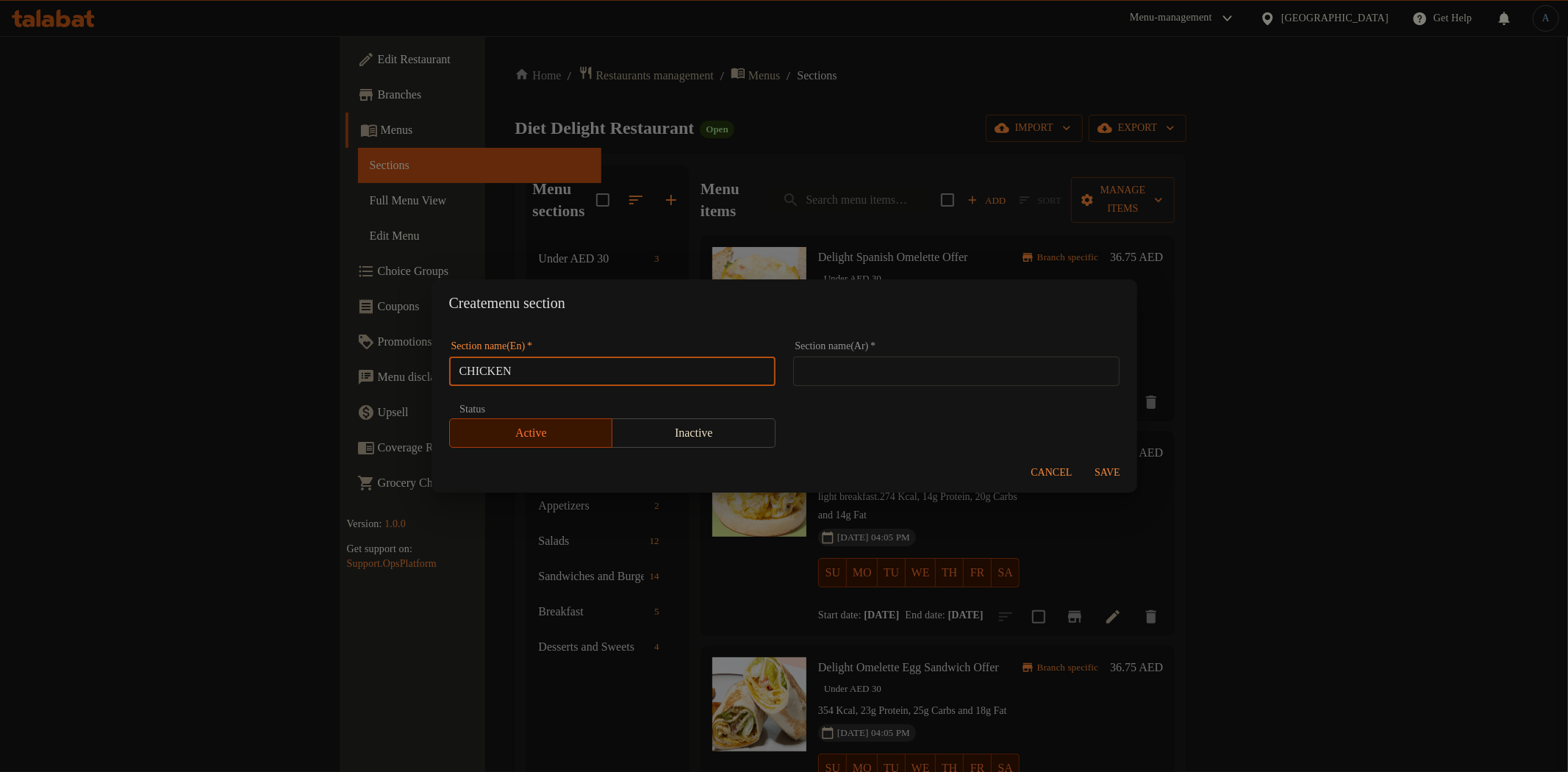
click at [738, 371] on input "CHICKEN" at bounding box center [612, 371] width 326 height 29
paste input "Category : Main Dish"
click at [574, 375] on input "CHICKEN Category : Main Dish" at bounding box center [612, 371] width 326 height 29
click at [673, 380] on input "CHICKEN Main Dish" at bounding box center [612, 371] width 326 height 29
click at [629, 380] on input "CHICKEN Main Dish" at bounding box center [612, 371] width 326 height 29
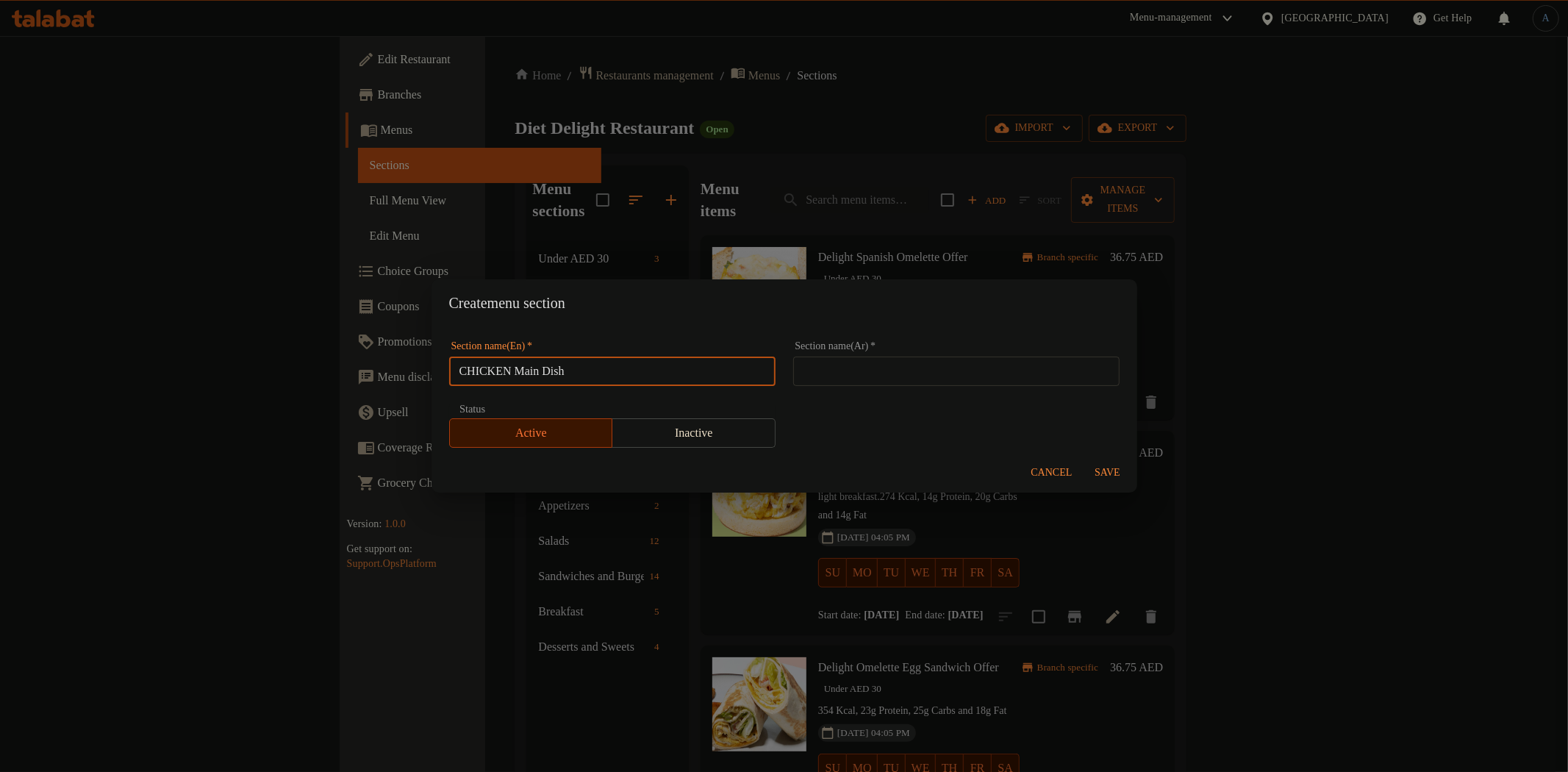
paste input "hicken"
type input "Chicken Main Dish"
paste input "طبق الدجاج الرئيسي"
click at [995, 368] on input "text" at bounding box center [956, 371] width 326 height 29
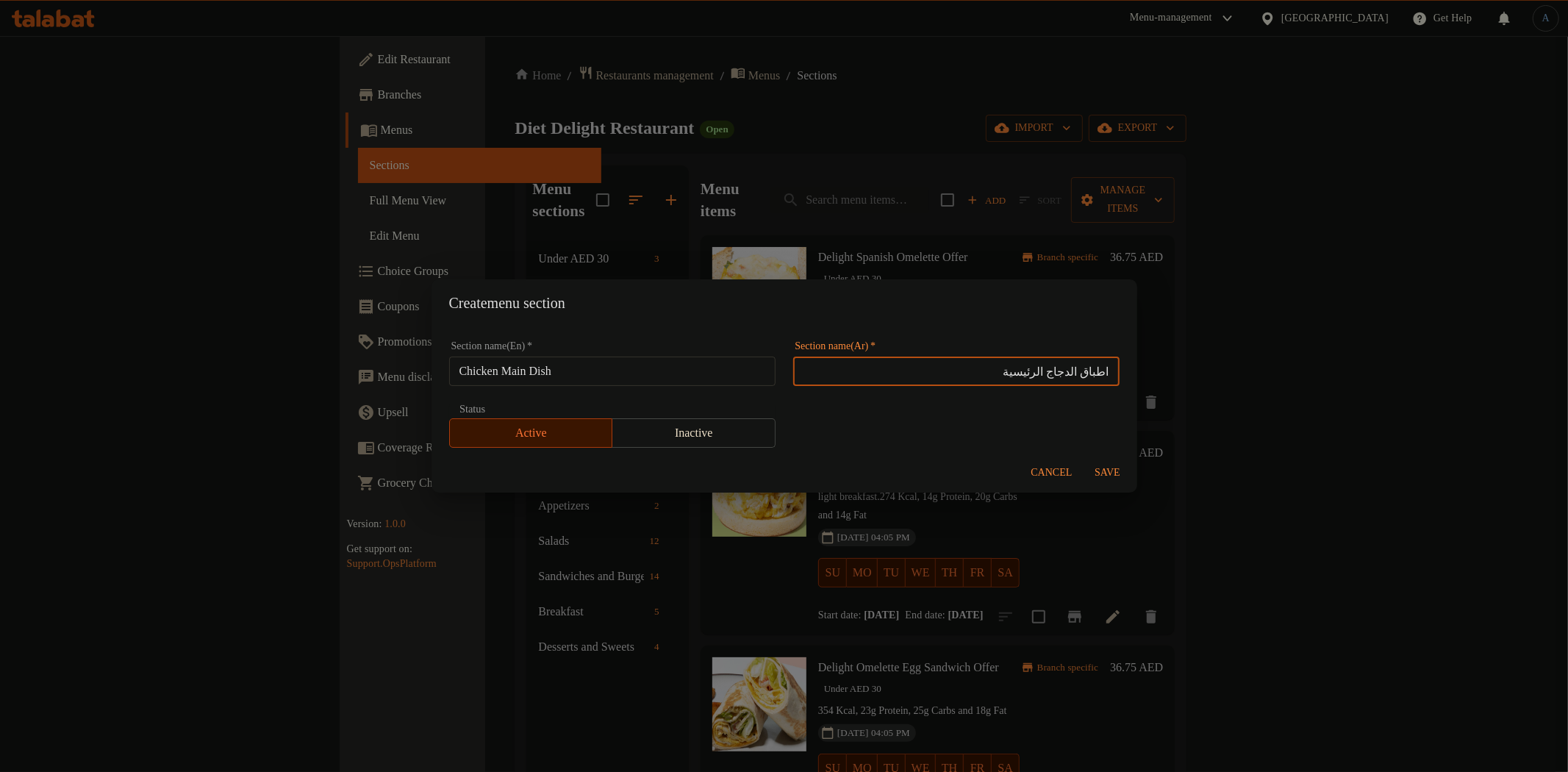
type input "اطباق الدجاج الرئيسية"
click at [1108, 482] on button "Save" at bounding box center [1108, 473] width 47 height 28
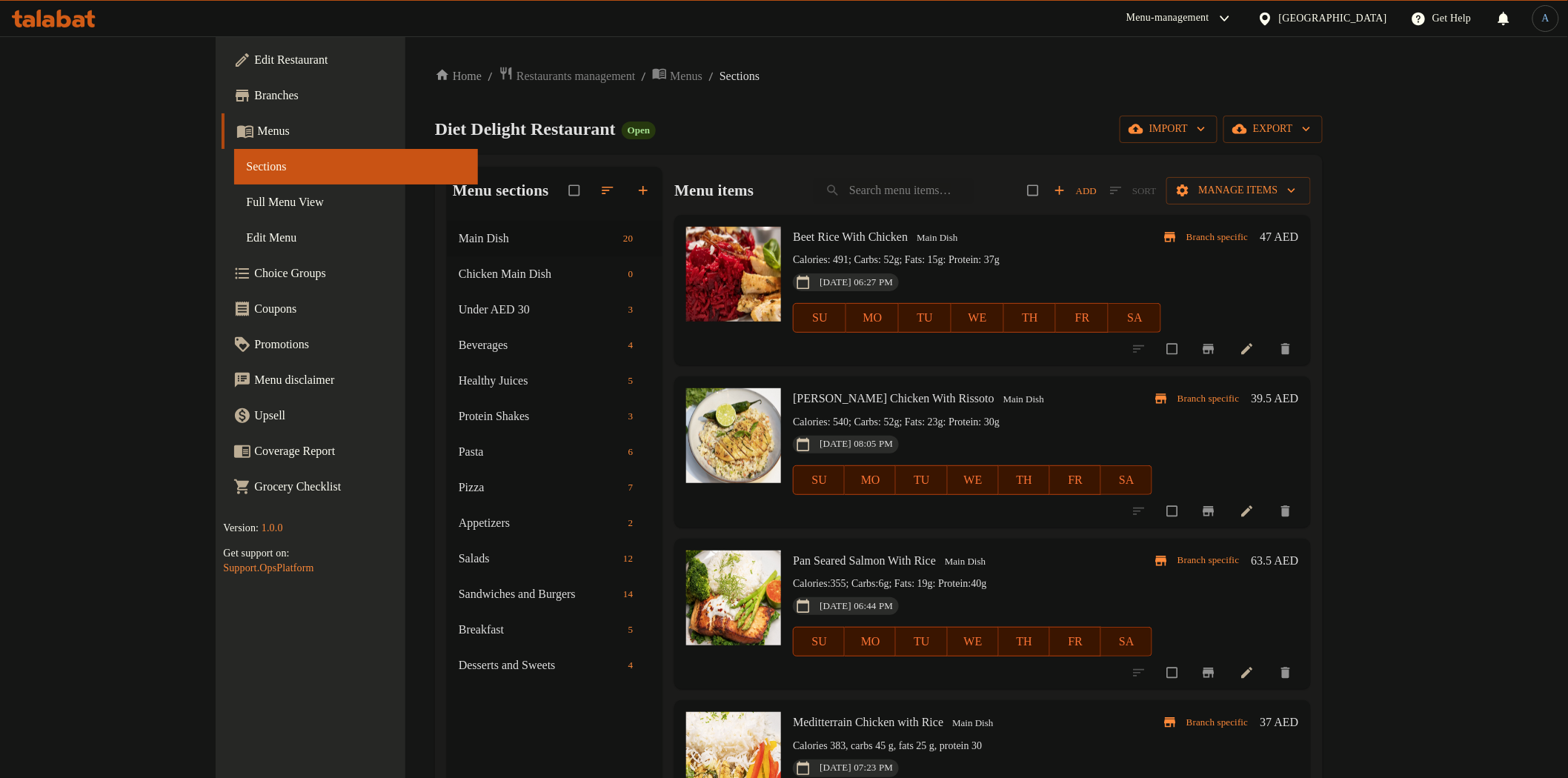
click at [1158, 263] on p "Calories: 491; Carbs: 52g; Fats: 15g: Protein: 37g" at bounding box center [977, 260] width 369 height 19
click at [974, 192] on input "search" at bounding box center [893, 191] width 160 height 26
paste input "Mediterranean Chicken"
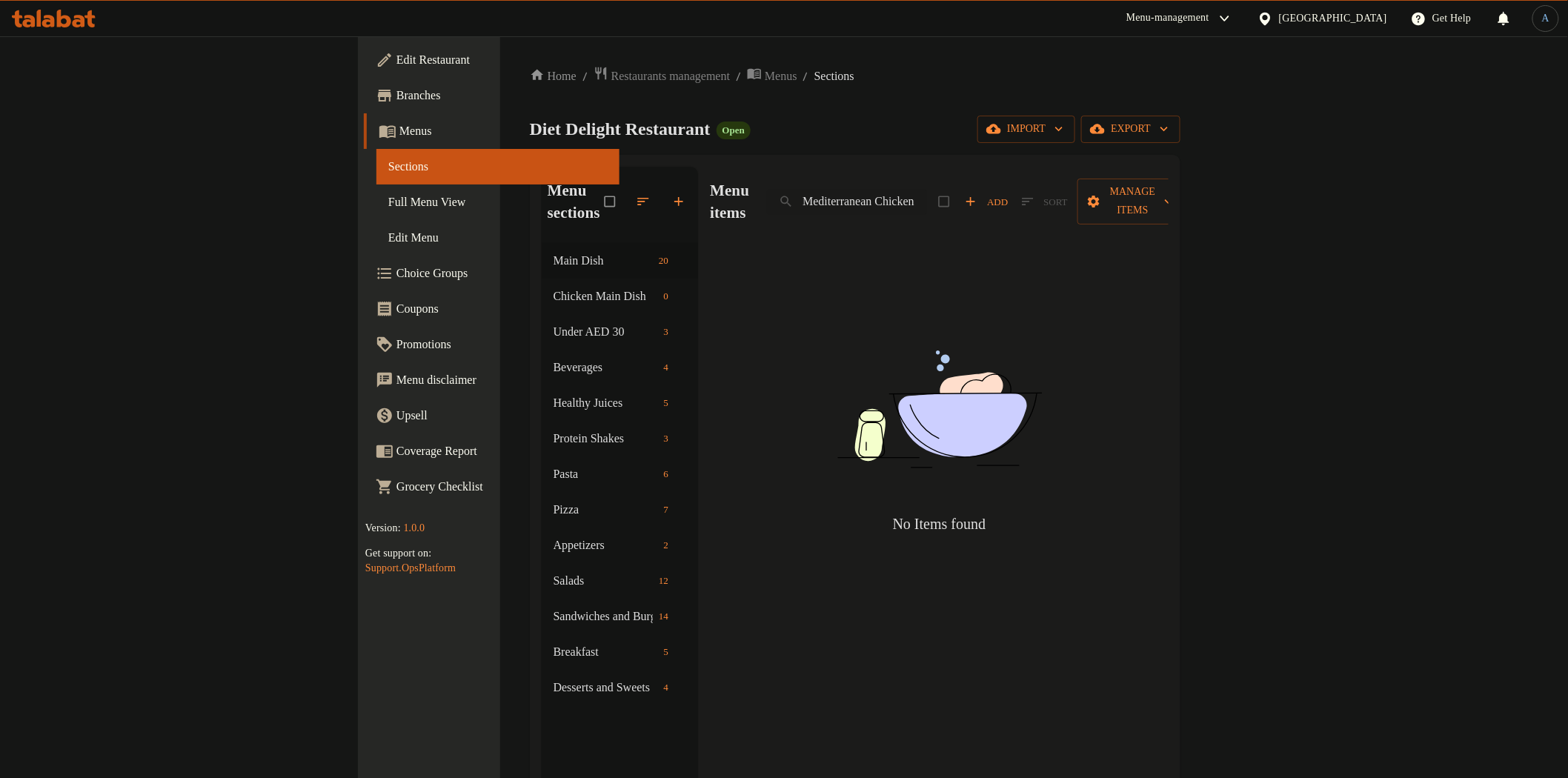
drag, startPoint x: 986, startPoint y: 187, endPoint x: 1190, endPoint y: 186, distance: 204.0
click at [1169, 186] on div "Menu items Mediterranean Chicken Add Sort Manage items" at bounding box center [939, 201] width 458 height 70
type input "M"
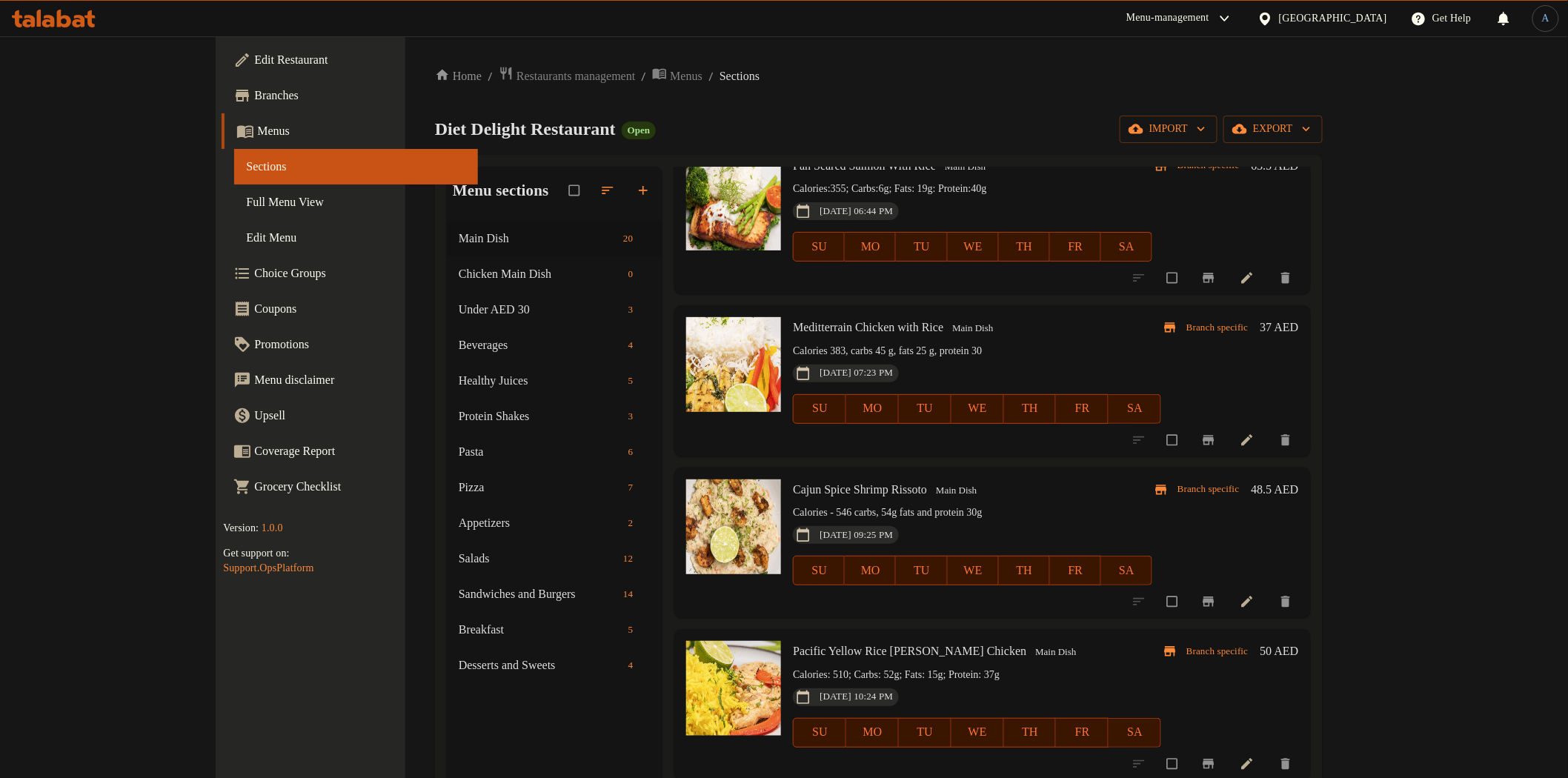
scroll to position [411, 0]
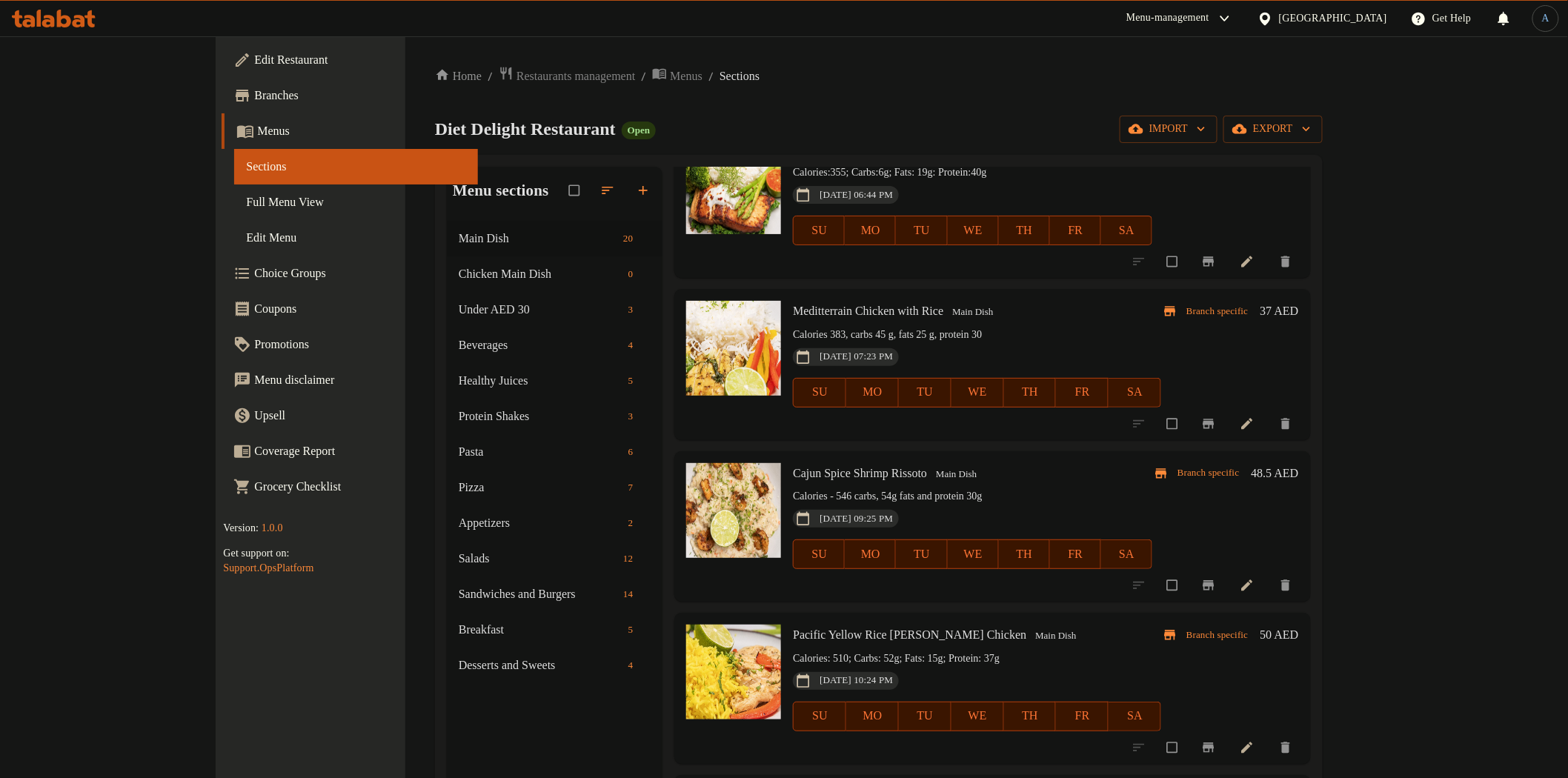
click at [836, 312] on span "Meditterrain Chicken with Rice" at bounding box center [868, 310] width 150 height 12
copy span "Chicken"
click at [879, 312] on span "Meditterrain Chicken with Rice" at bounding box center [868, 310] width 150 height 12
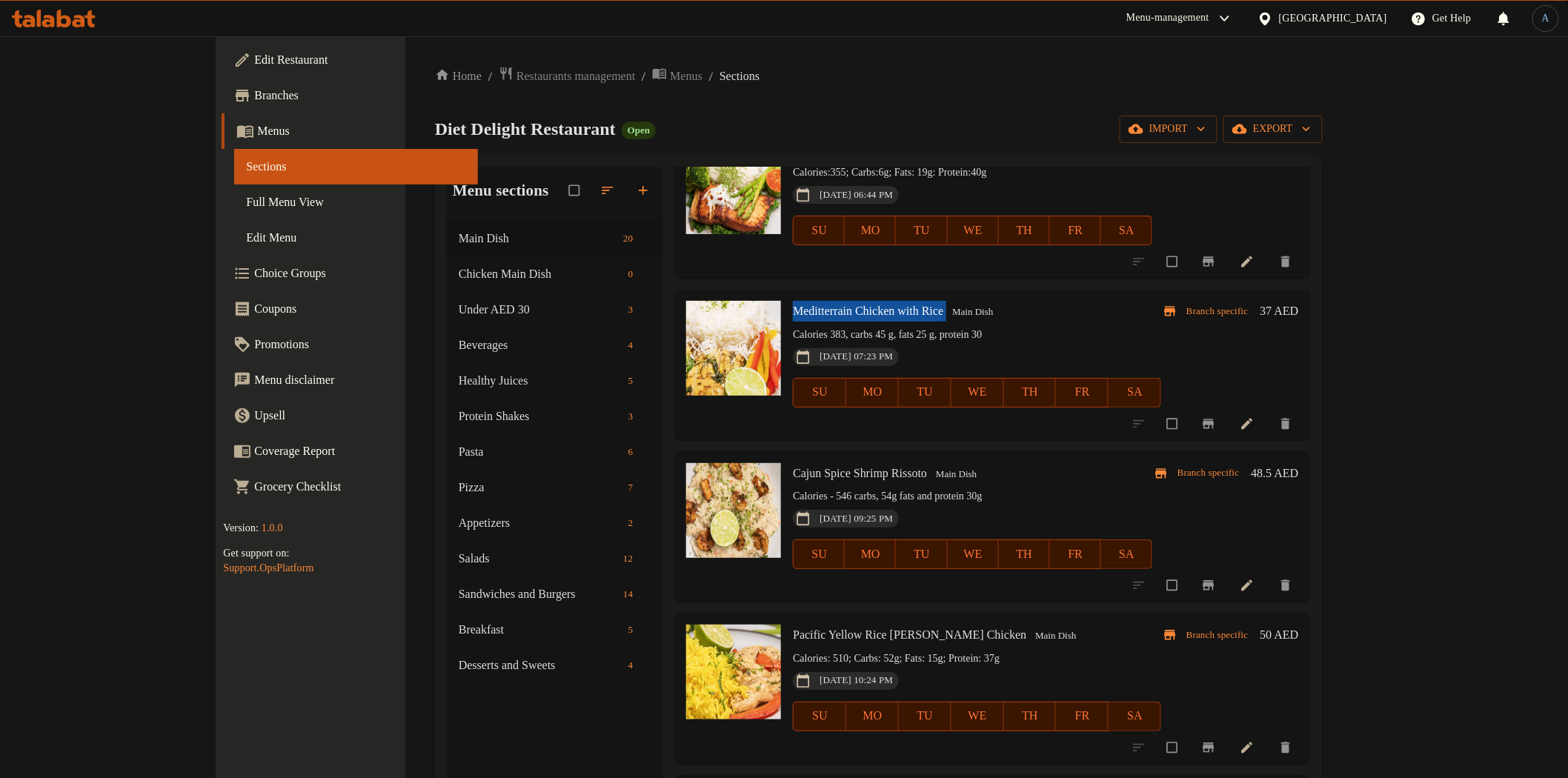
click at [879, 312] on span "Meditterrain Chicken with Rice" at bounding box center [868, 310] width 150 height 12
click at [1189, 420] on input "checkbox" at bounding box center [1174, 423] width 31 height 29
checkbox input "true"
click at [1051, 329] on p "Calories 383, carbs 45 g, fats 25 g, protein 30" at bounding box center [977, 335] width 369 height 19
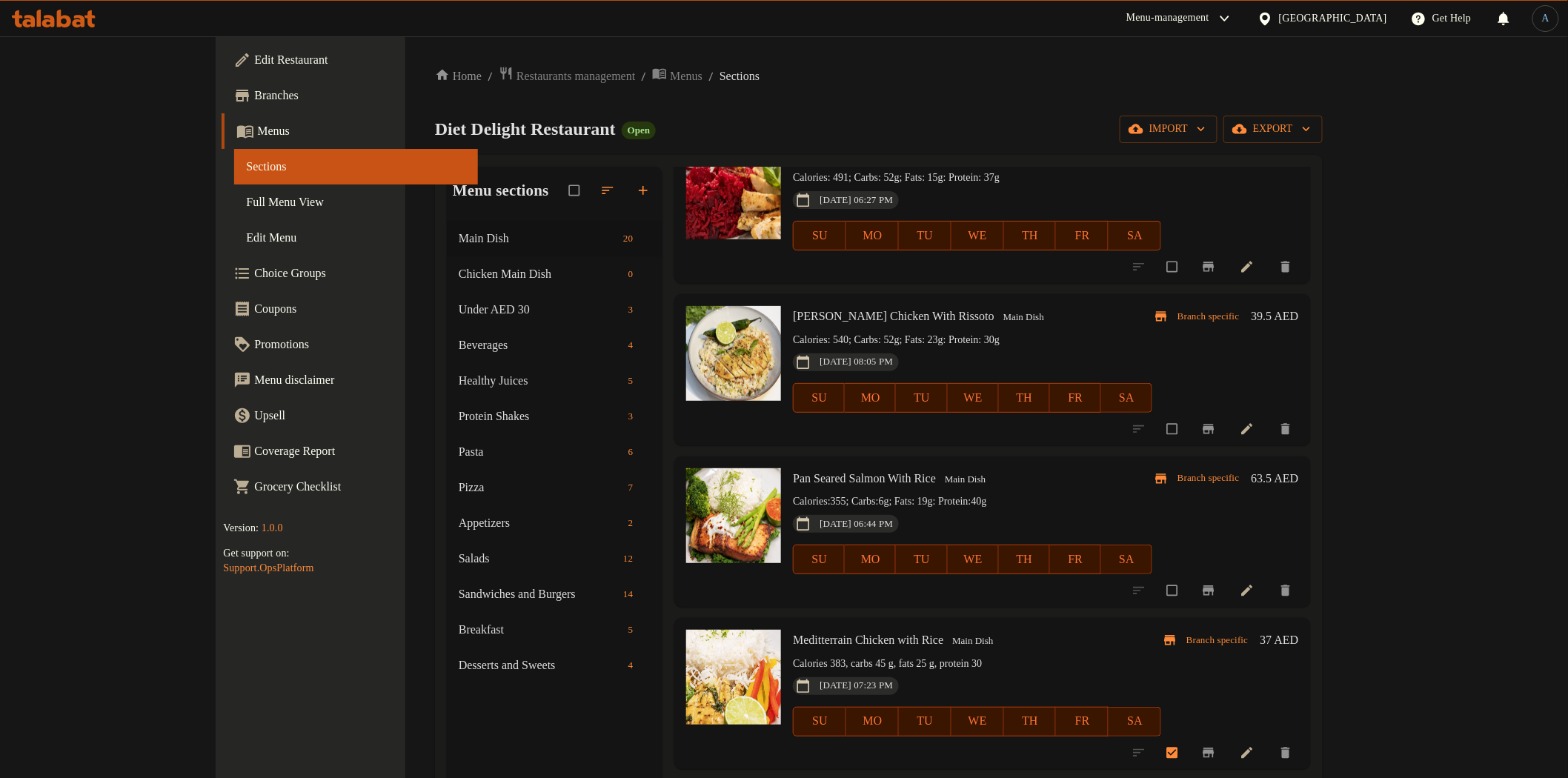
scroll to position [0, 0]
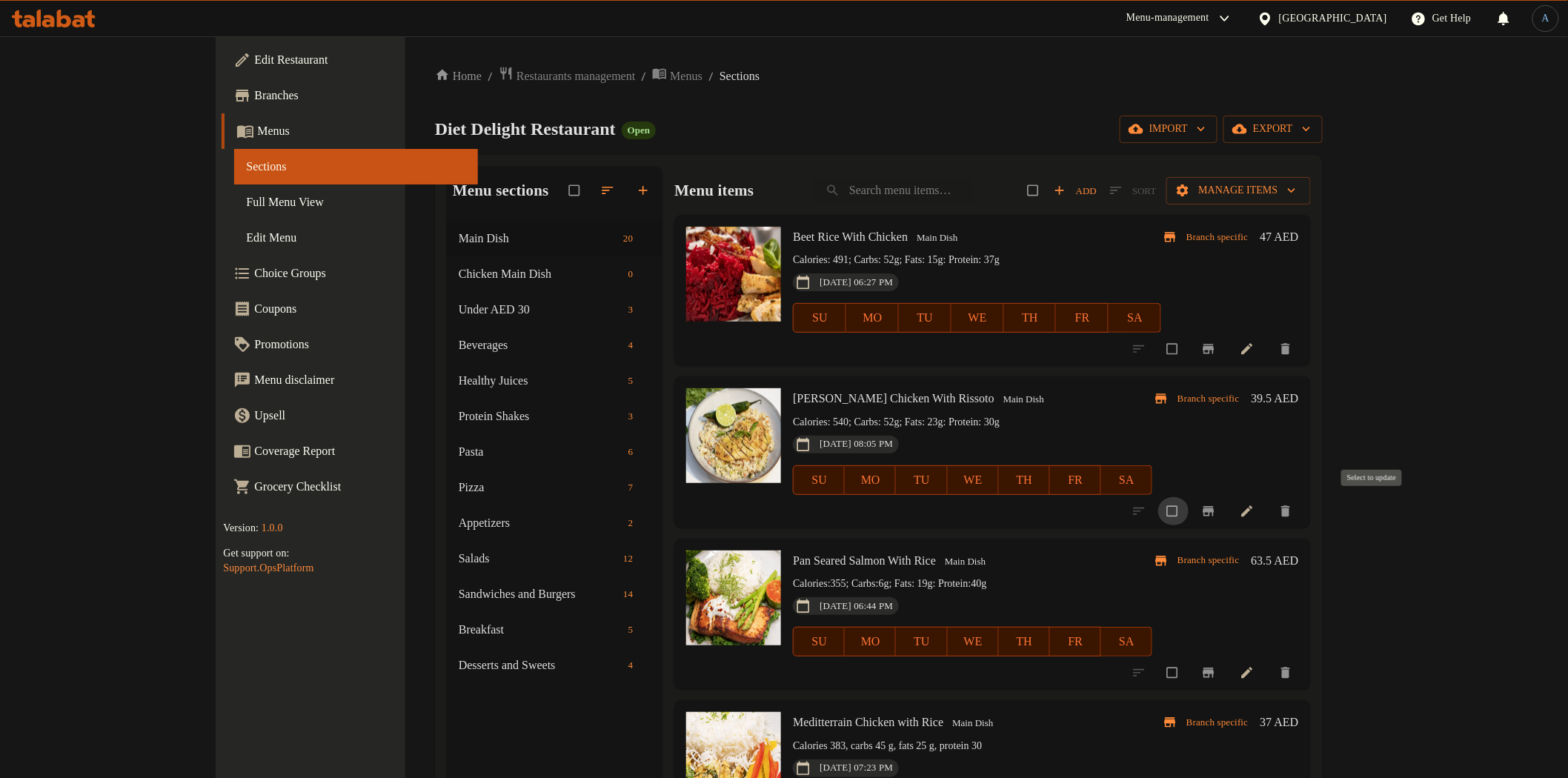
click at [1189, 506] on input "checkbox" at bounding box center [1174, 511] width 31 height 29
checkbox input "true"
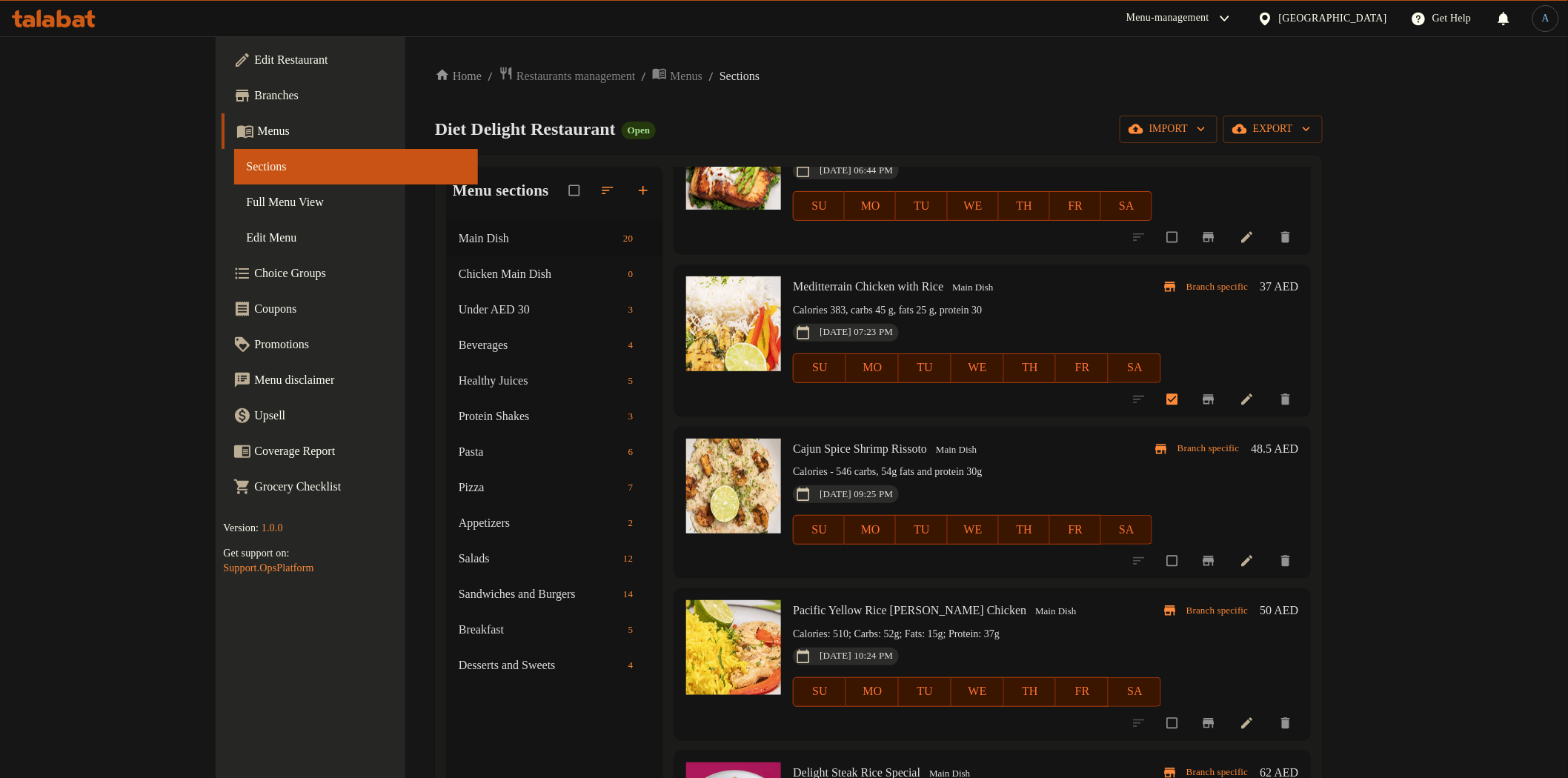
scroll to position [493, 0]
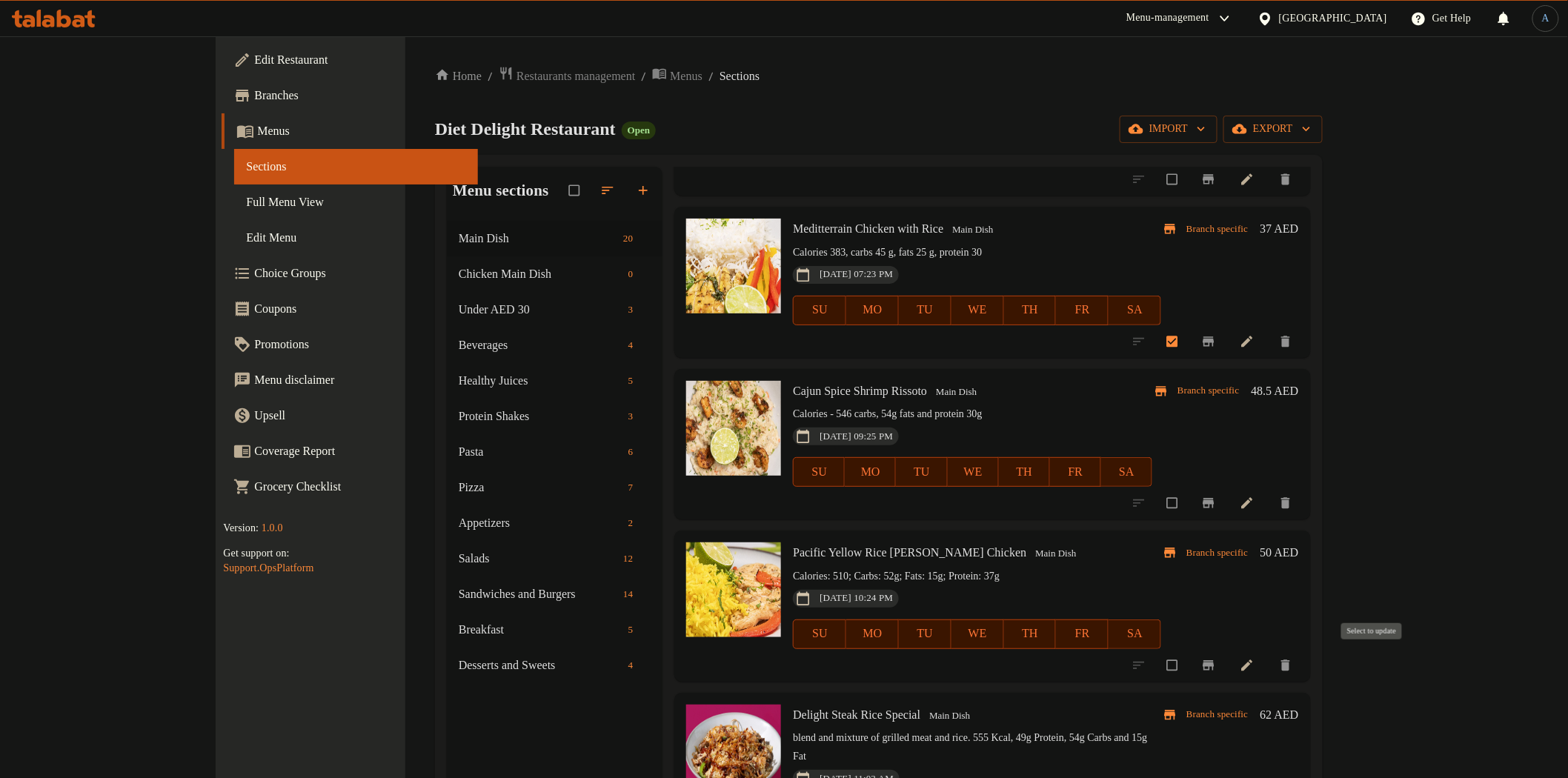
click at [1189, 663] on input "checkbox" at bounding box center [1174, 665] width 31 height 29
checkbox input "true"
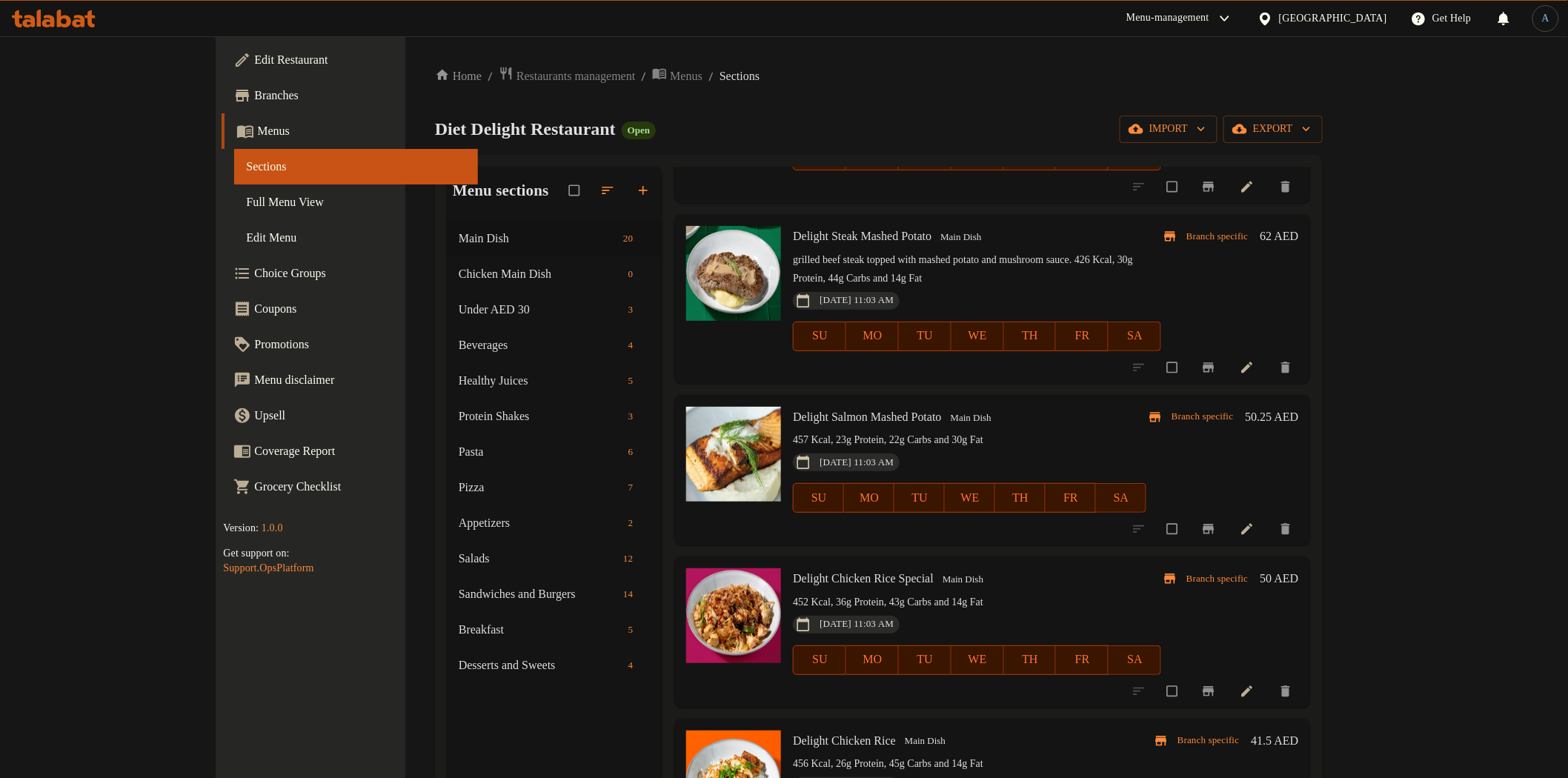
scroll to position [1234, 0]
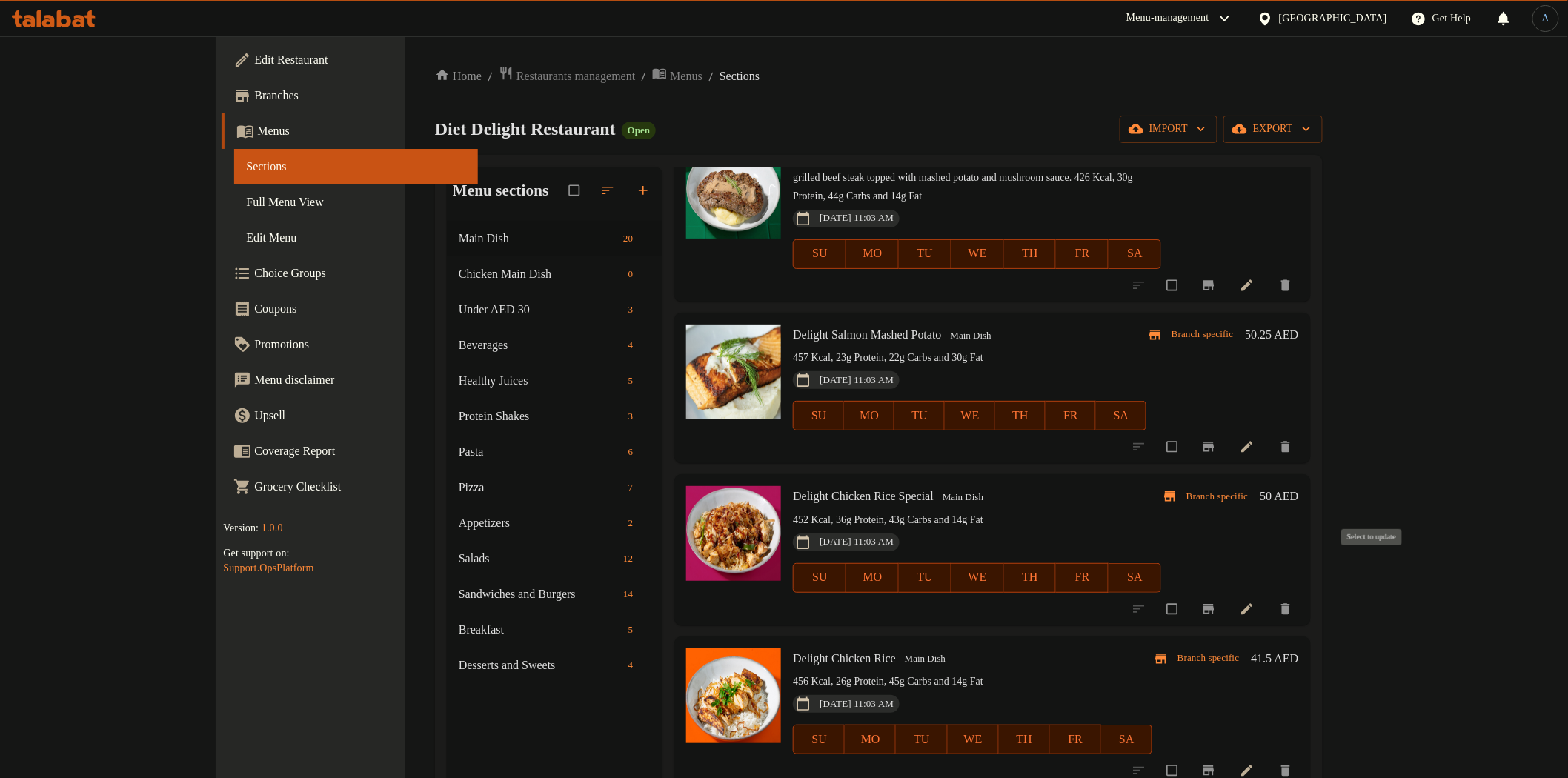
click at [1189, 595] on input "checkbox" at bounding box center [1174, 608] width 31 height 29
checkbox input "true"
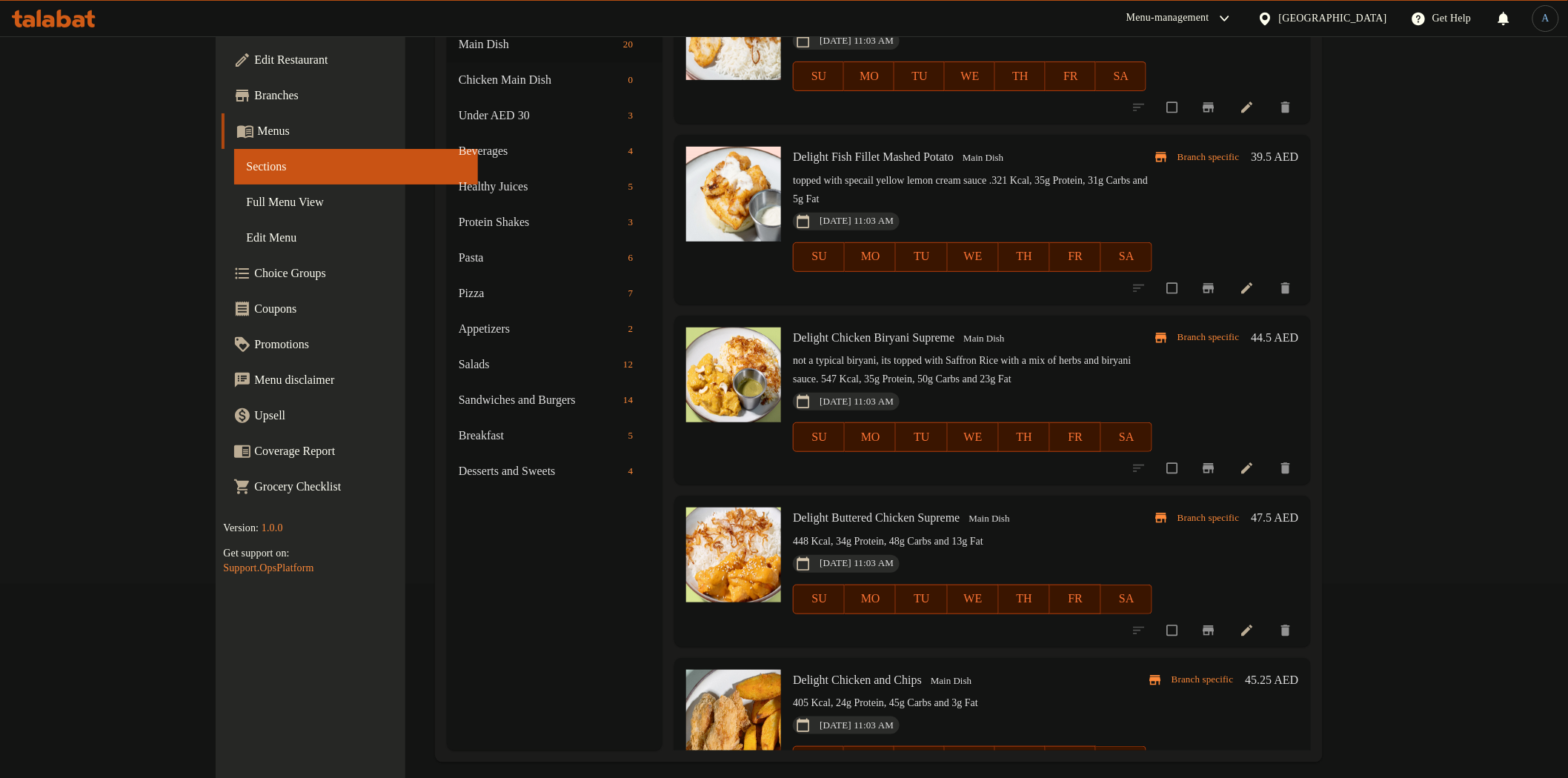
scroll to position [207, 0]
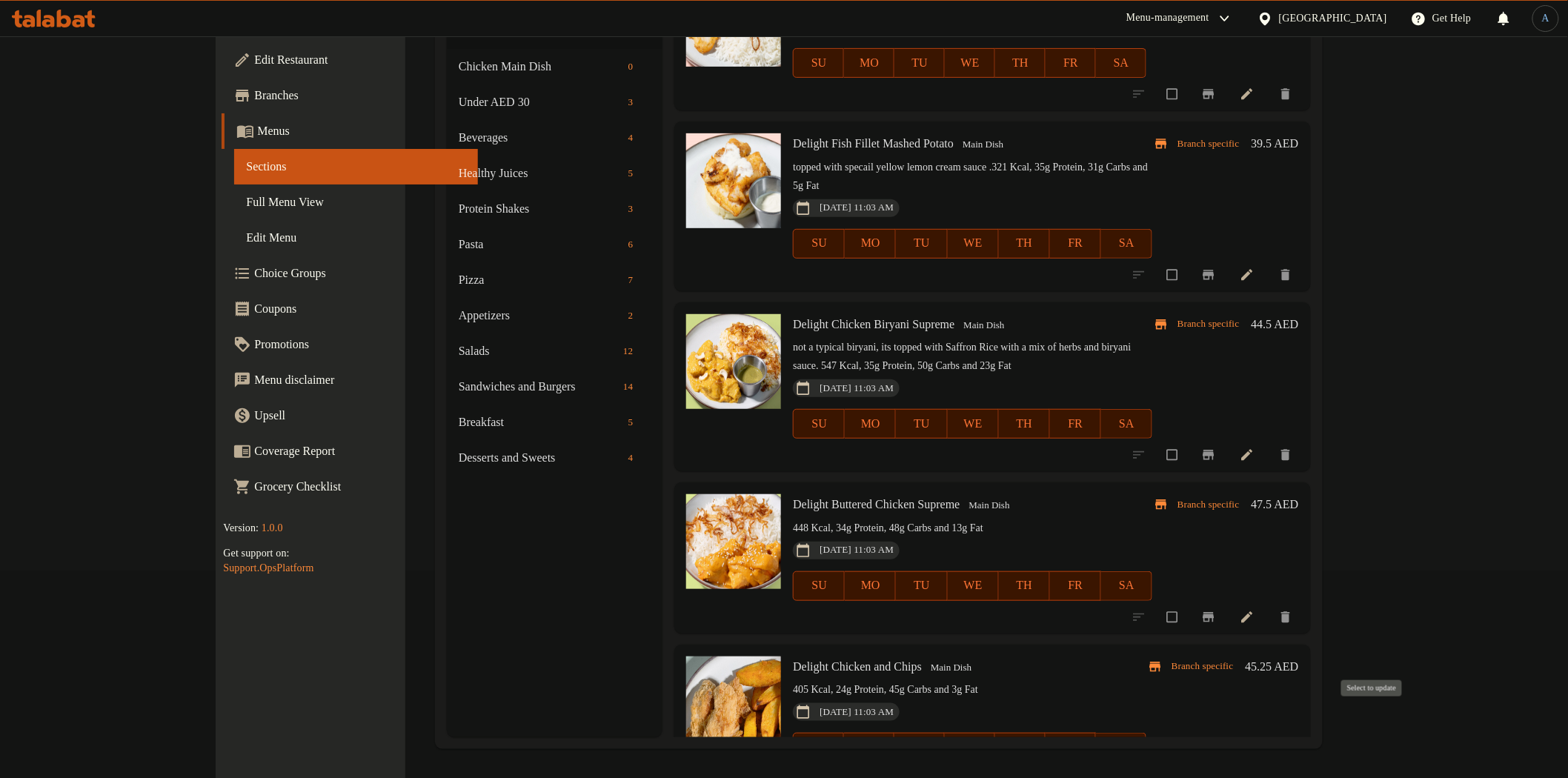
click at [1189, 765] on input "checkbox" at bounding box center [1174, 779] width 31 height 29
checkbox input "true"
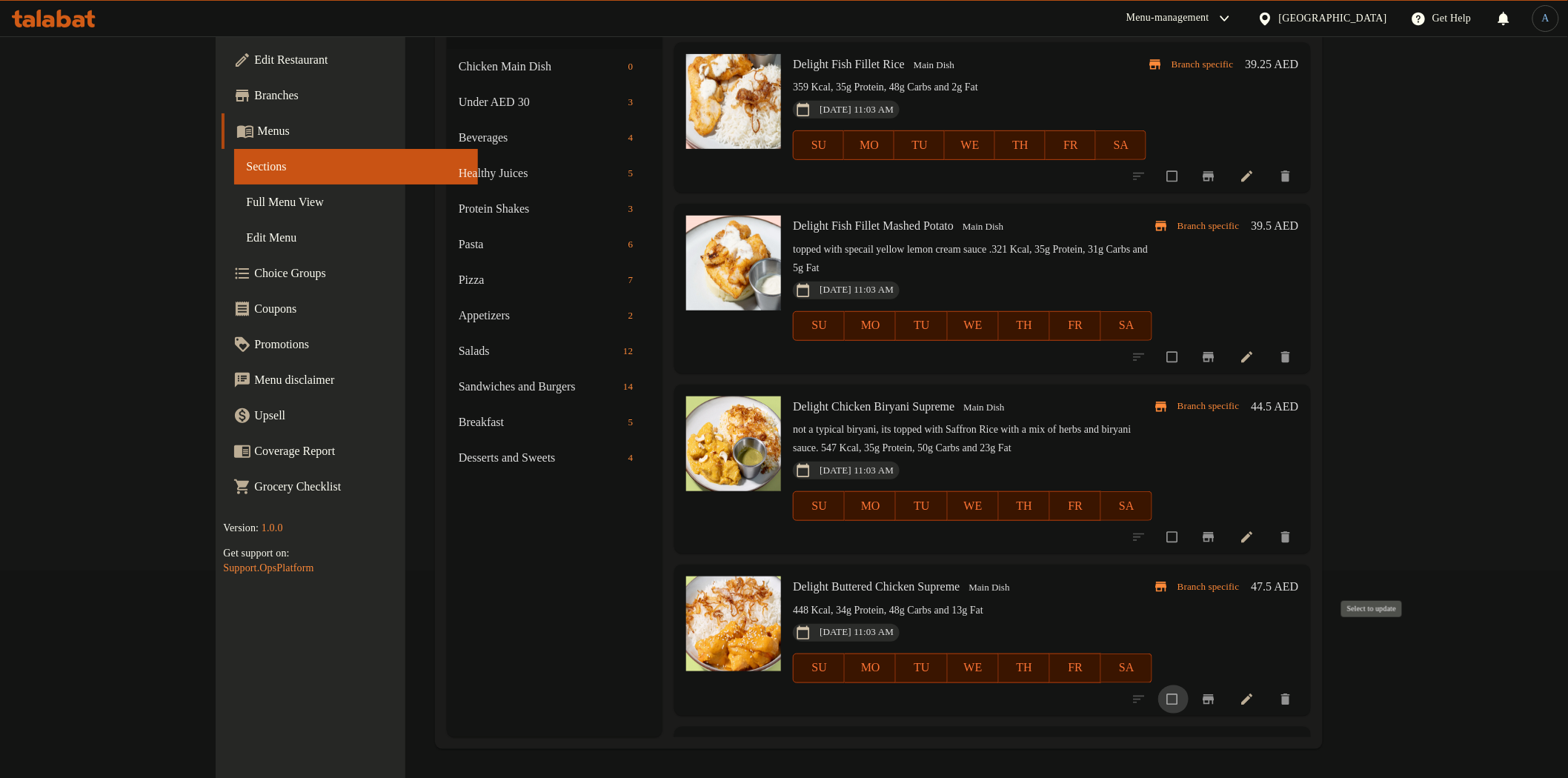
click at [1189, 685] on input "checkbox" at bounding box center [1174, 699] width 31 height 29
checkbox input "true"
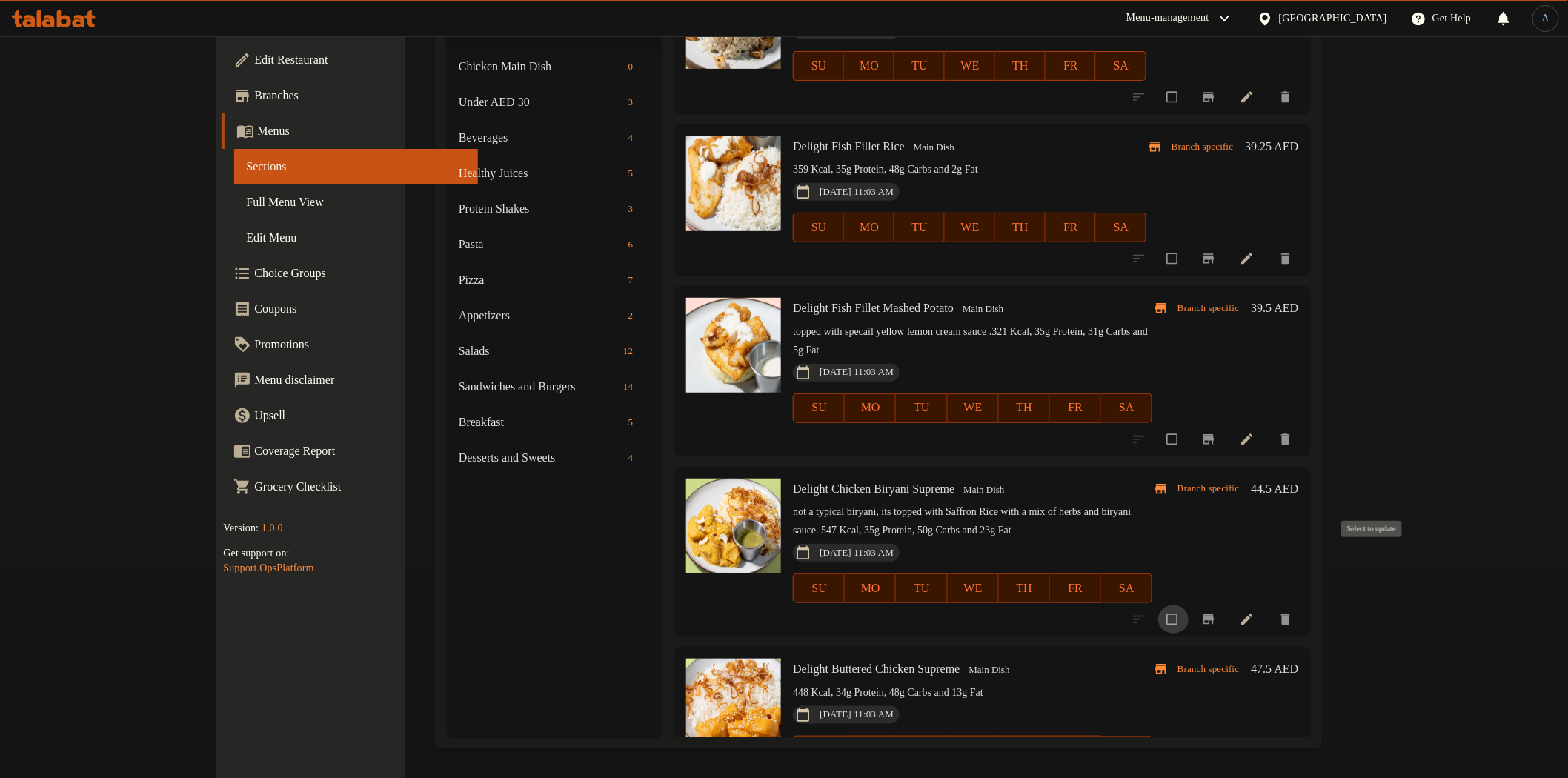
click at [1189, 605] on input "checkbox" at bounding box center [1174, 619] width 31 height 29
checkbox input "true"
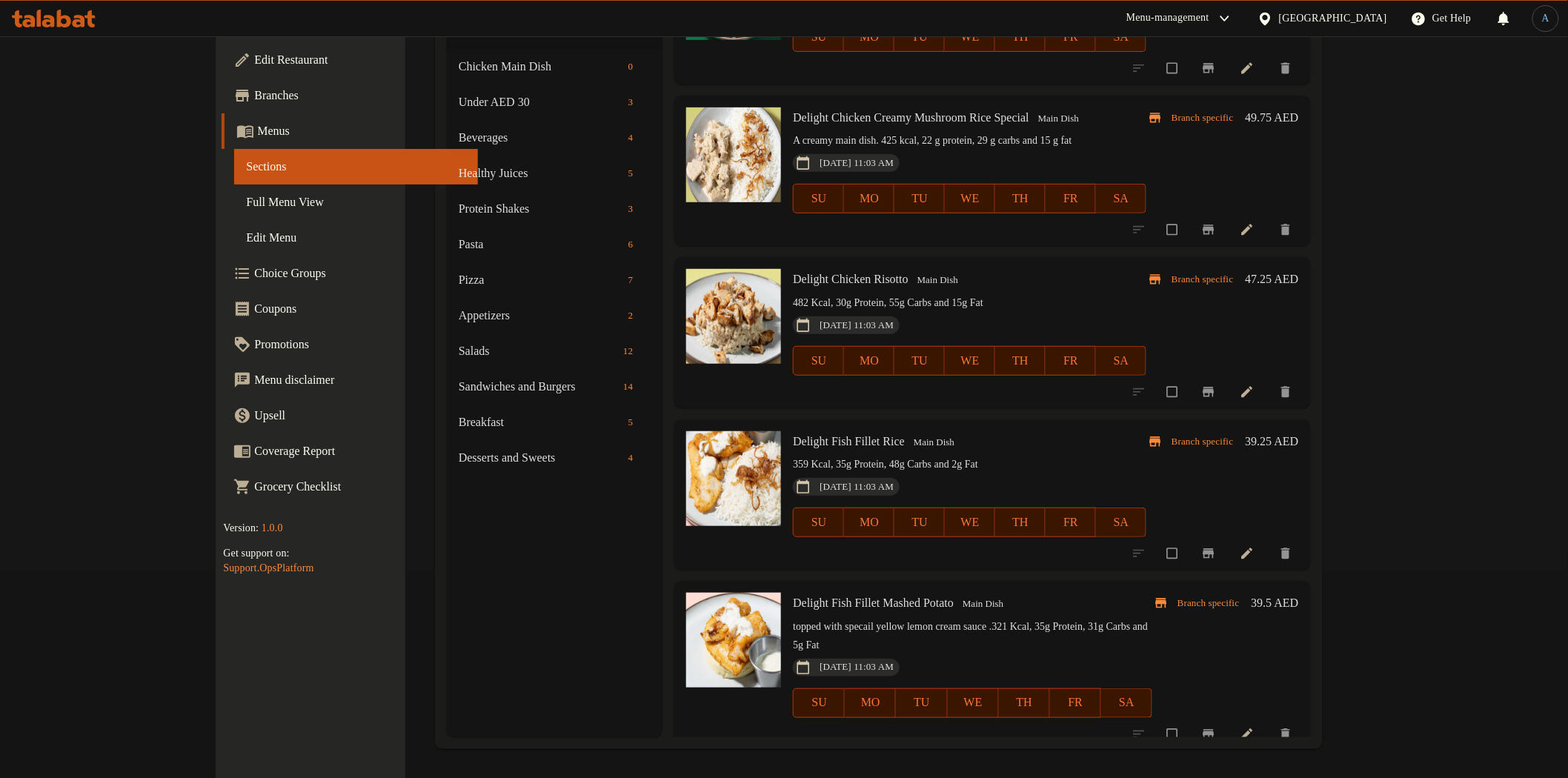
scroll to position [2037, 0]
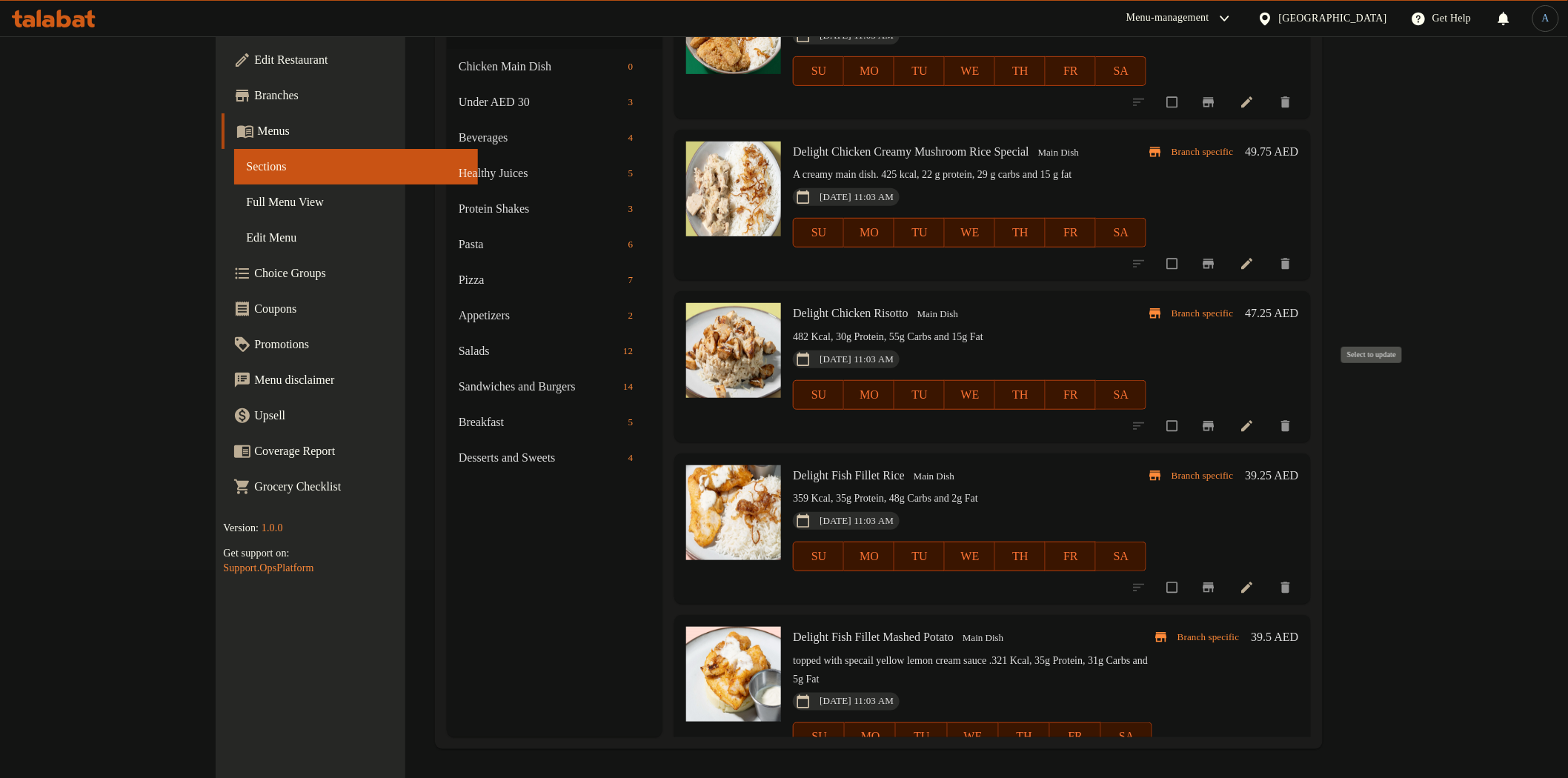
click at [1189, 412] on input "checkbox" at bounding box center [1174, 426] width 31 height 29
checkbox input "true"
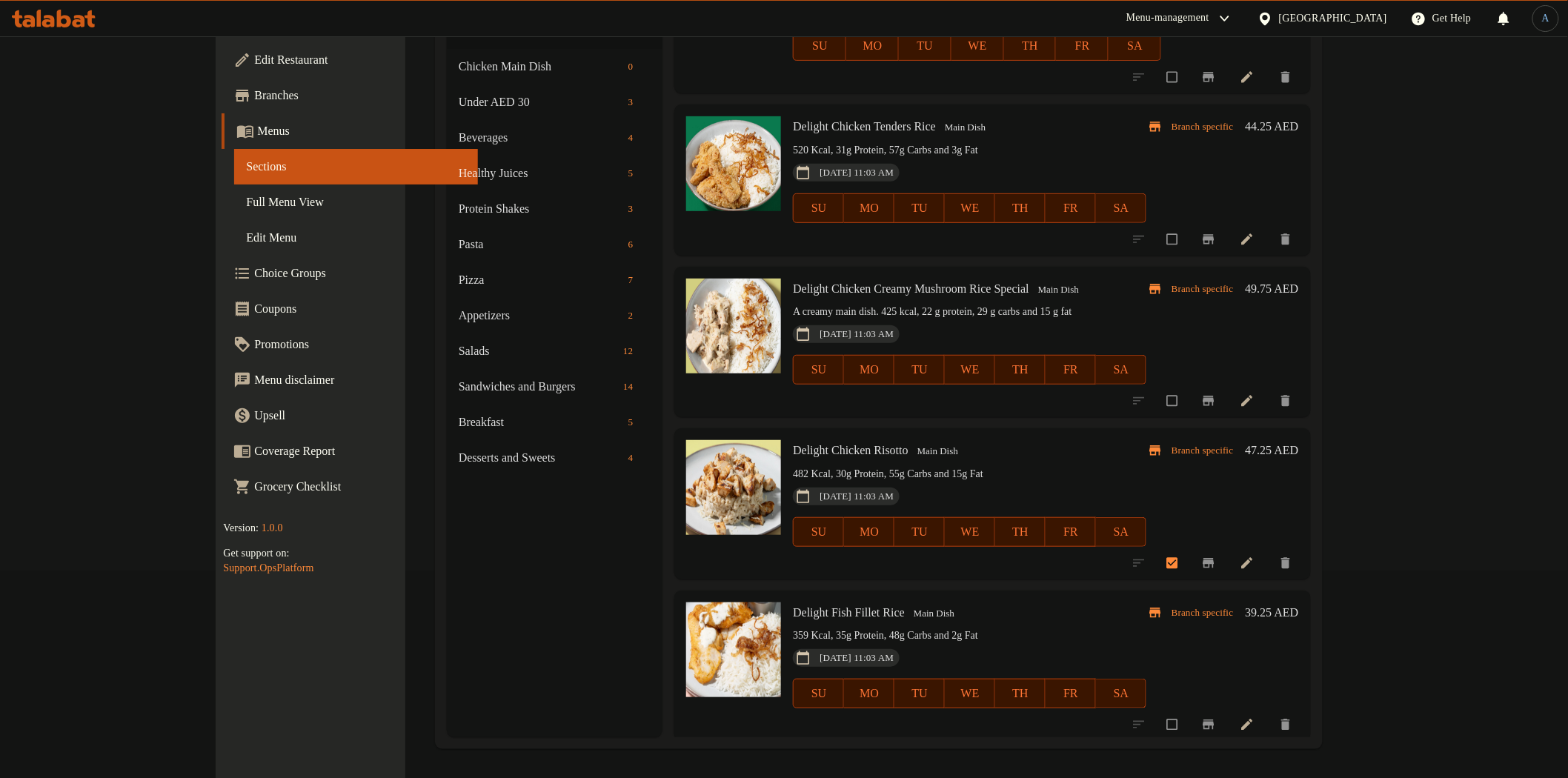
scroll to position [1872, 0]
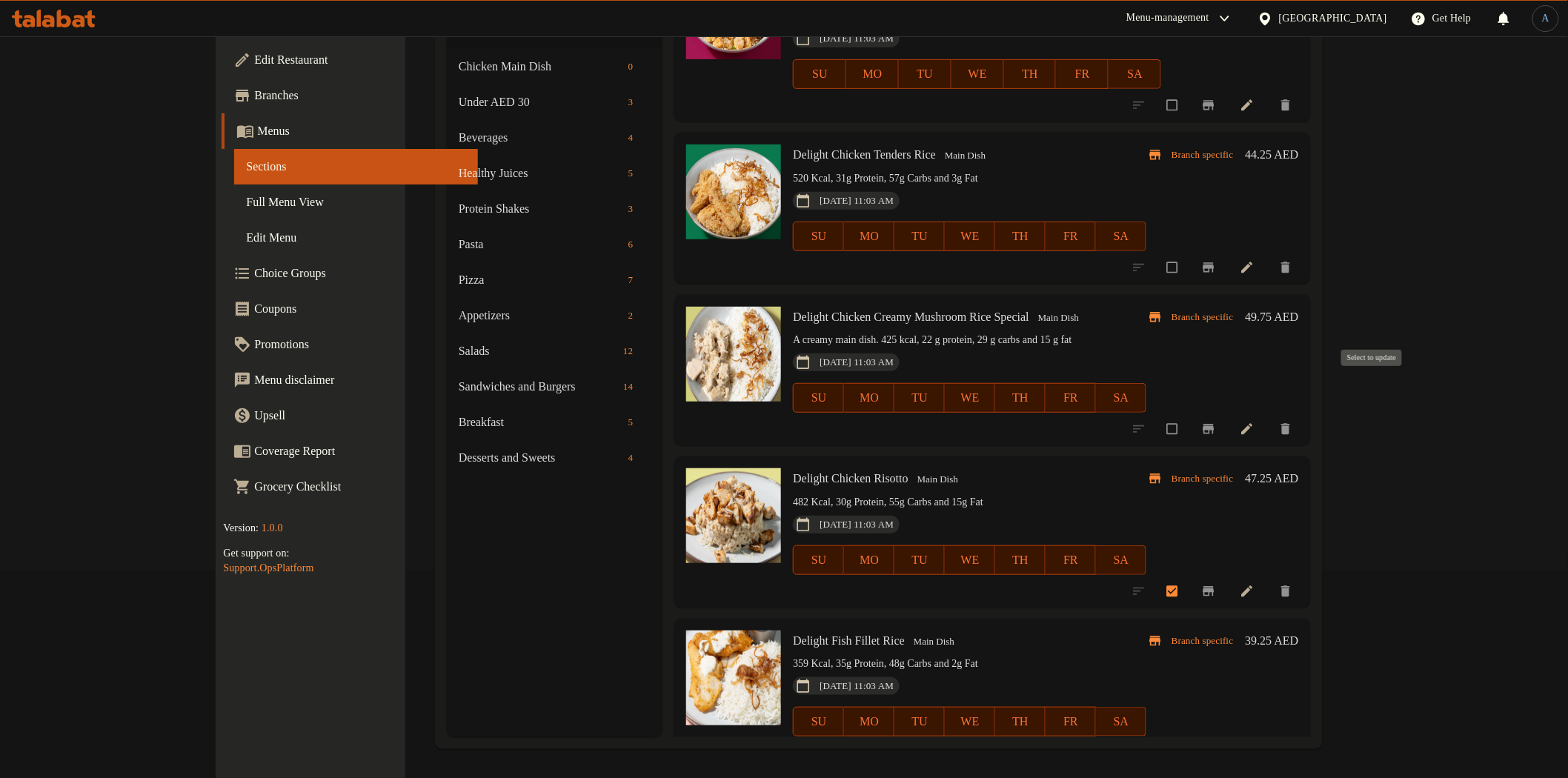
click at [1189, 415] on input "checkbox" at bounding box center [1174, 429] width 31 height 29
checkbox input "true"
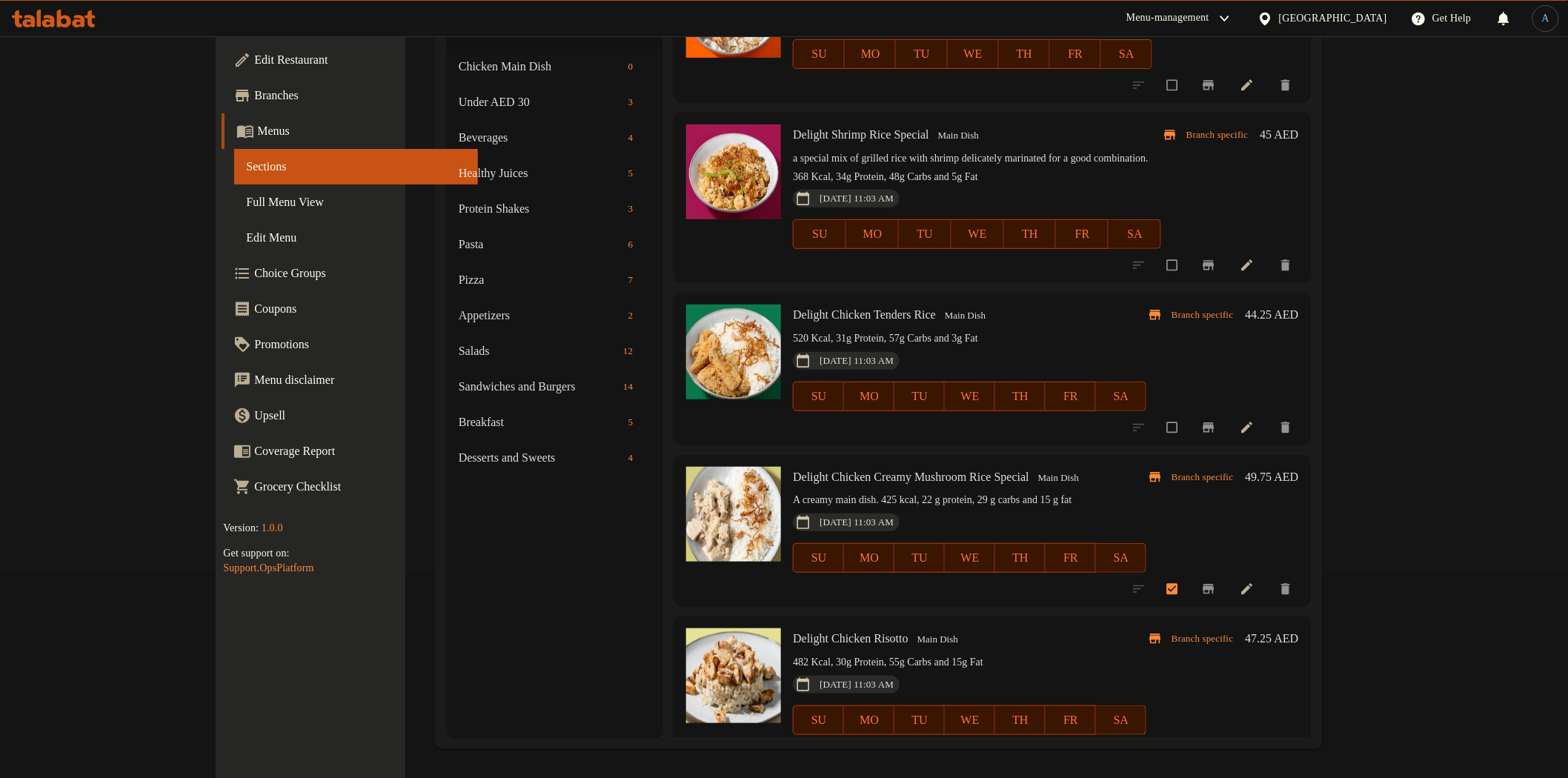
scroll to position [1708, 0]
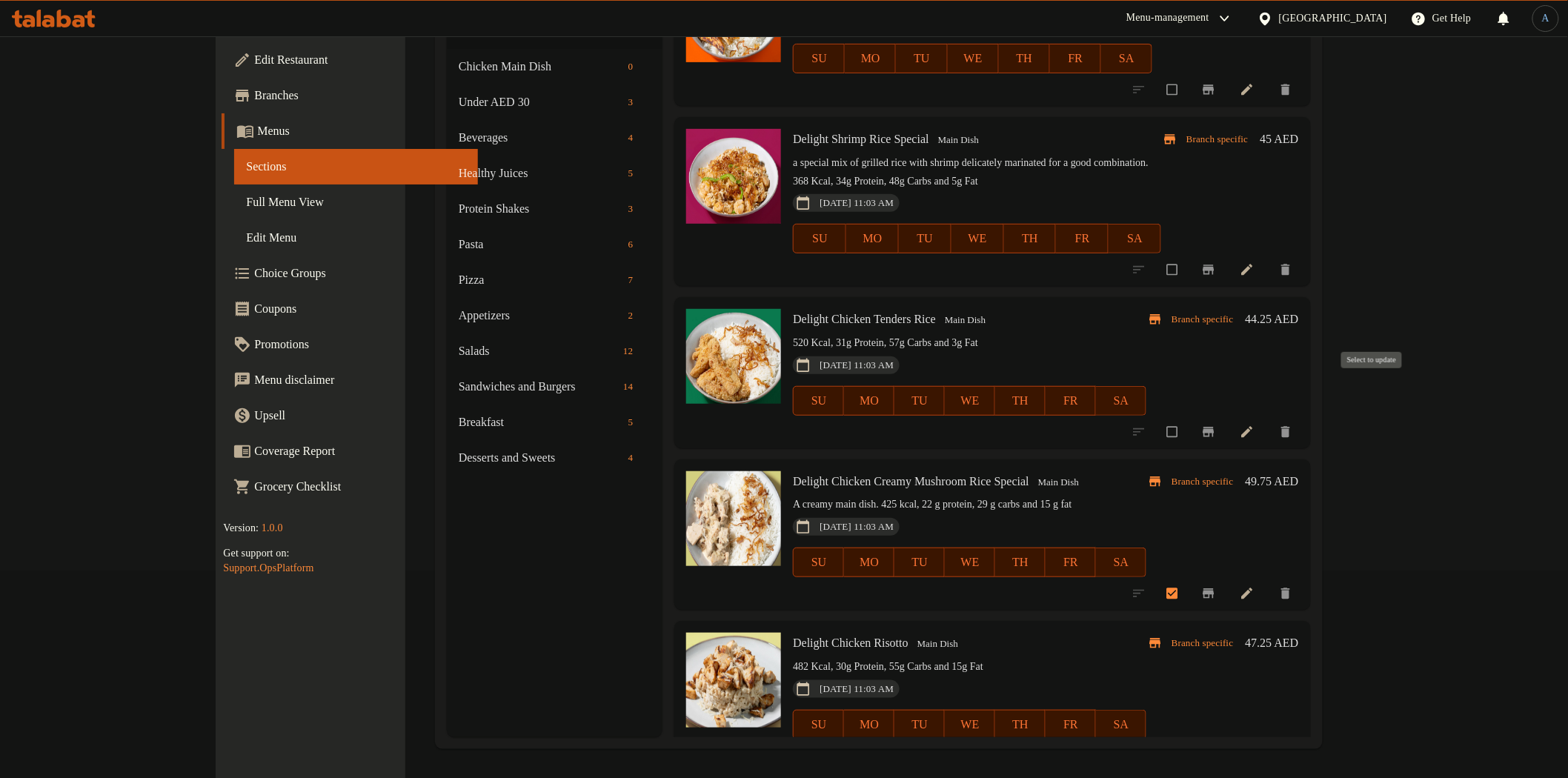
click at [1189, 418] on input "checkbox" at bounding box center [1174, 431] width 31 height 29
checkbox input "true"
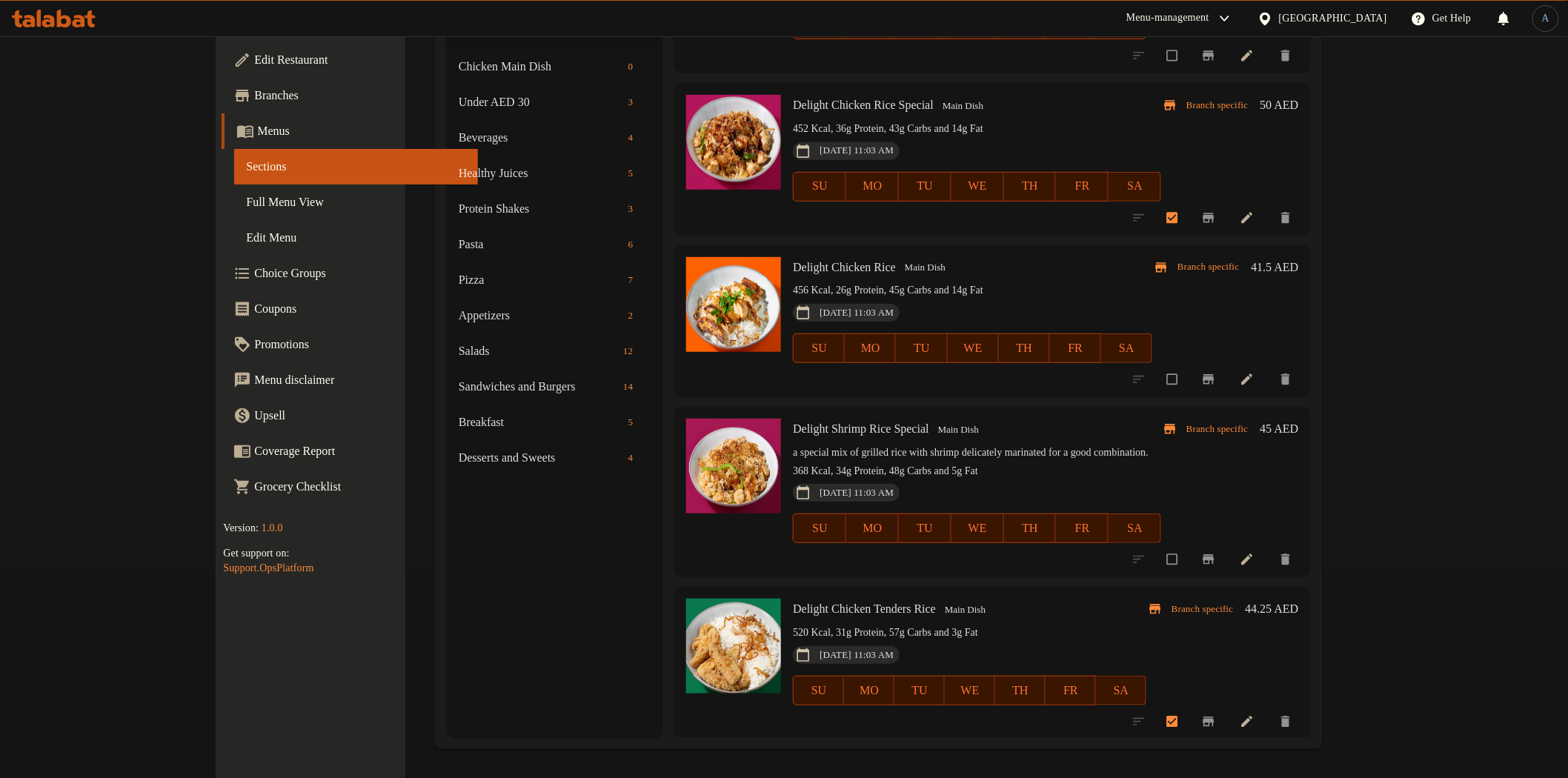
scroll to position [1379, 0]
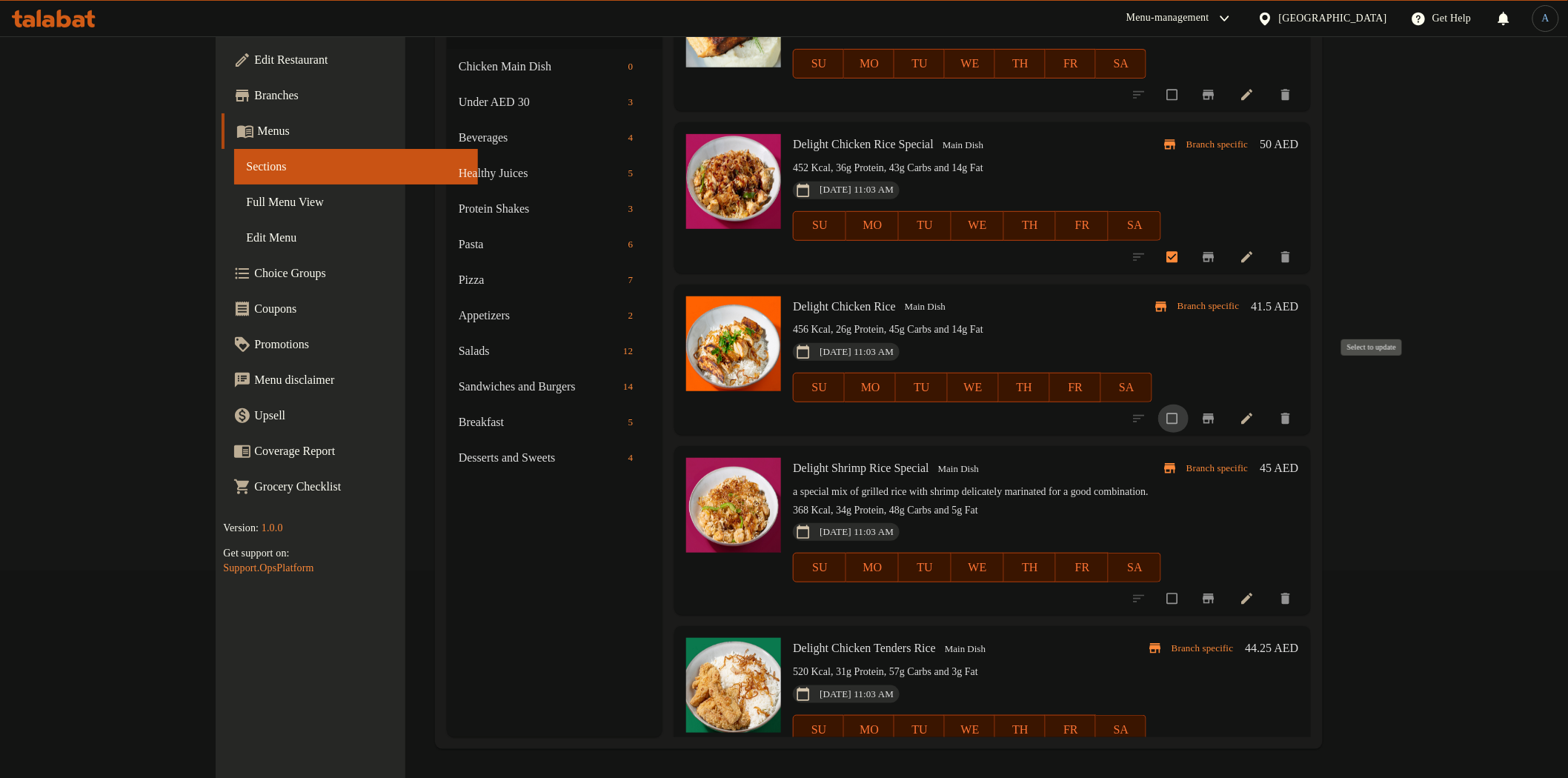
click at [1189, 404] on input "checkbox" at bounding box center [1174, 418] width 31 height 29
checkbox input "true"
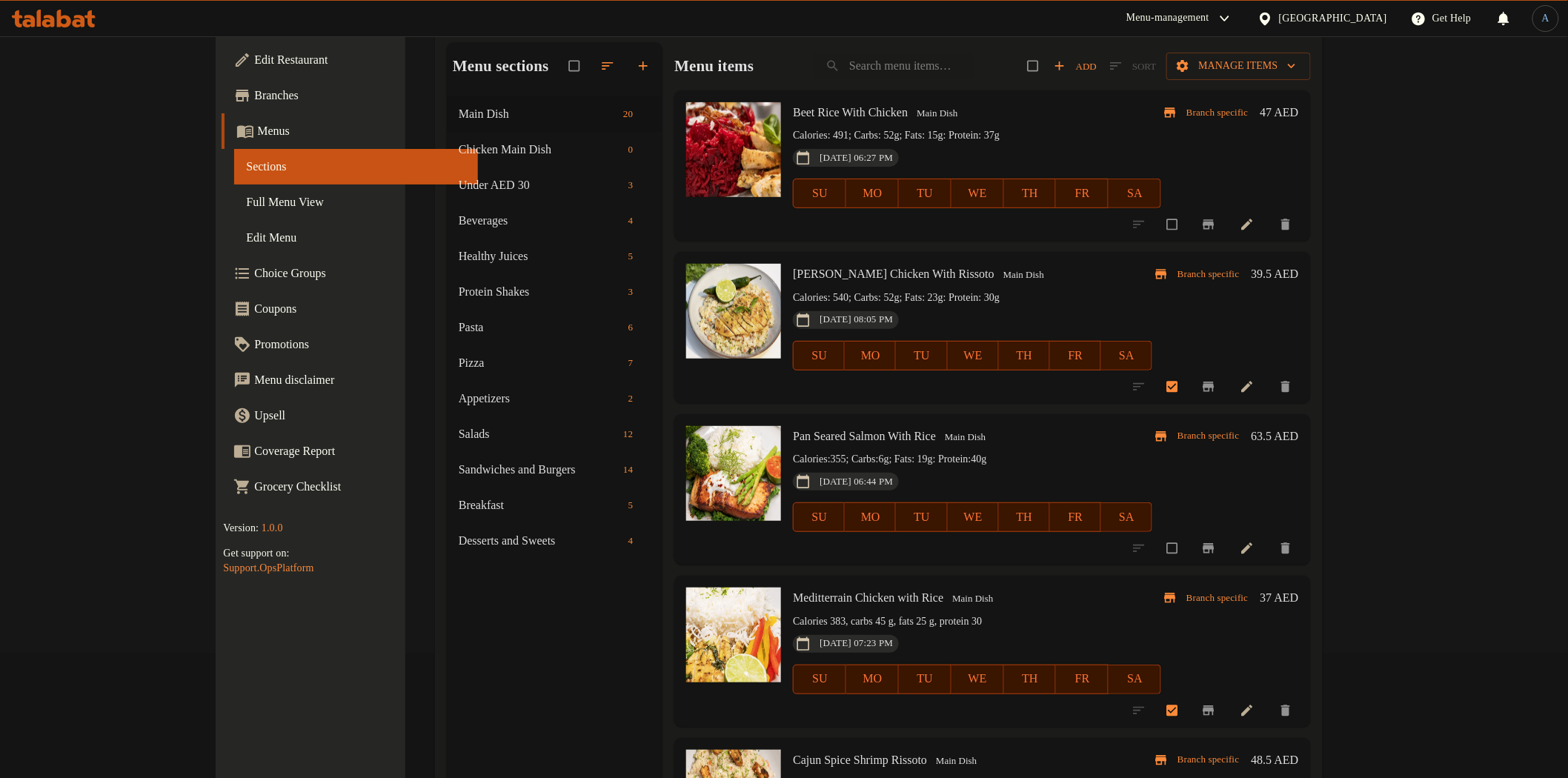
scroll to position [0, 0]
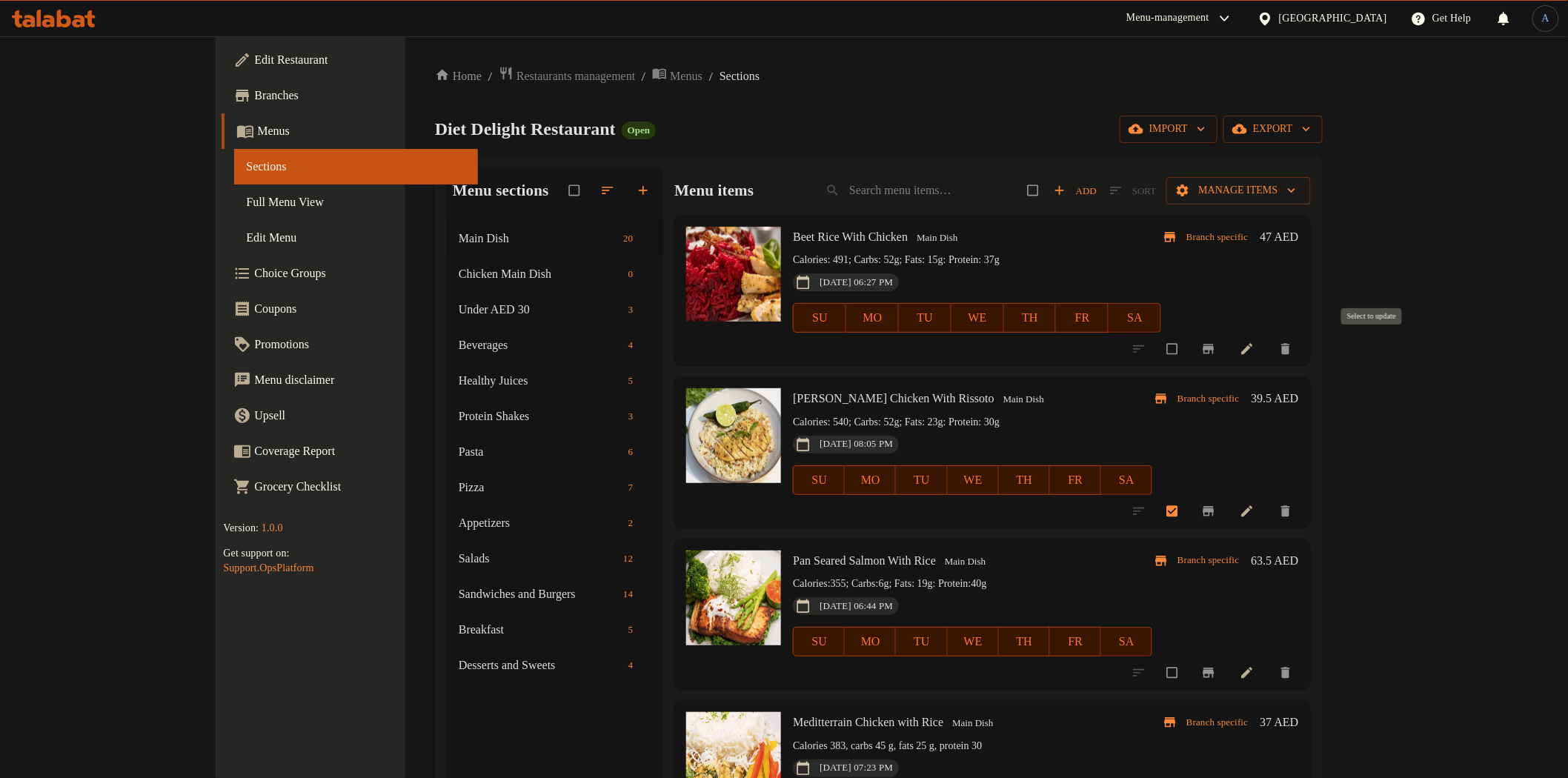
click at [1189, 344] on input "checkbox" at bounding box center [1174, 349] width 31 height 29
click at [1300, 197] on span "Manage items" at bounding box center [1238, 191] width 121 height 19
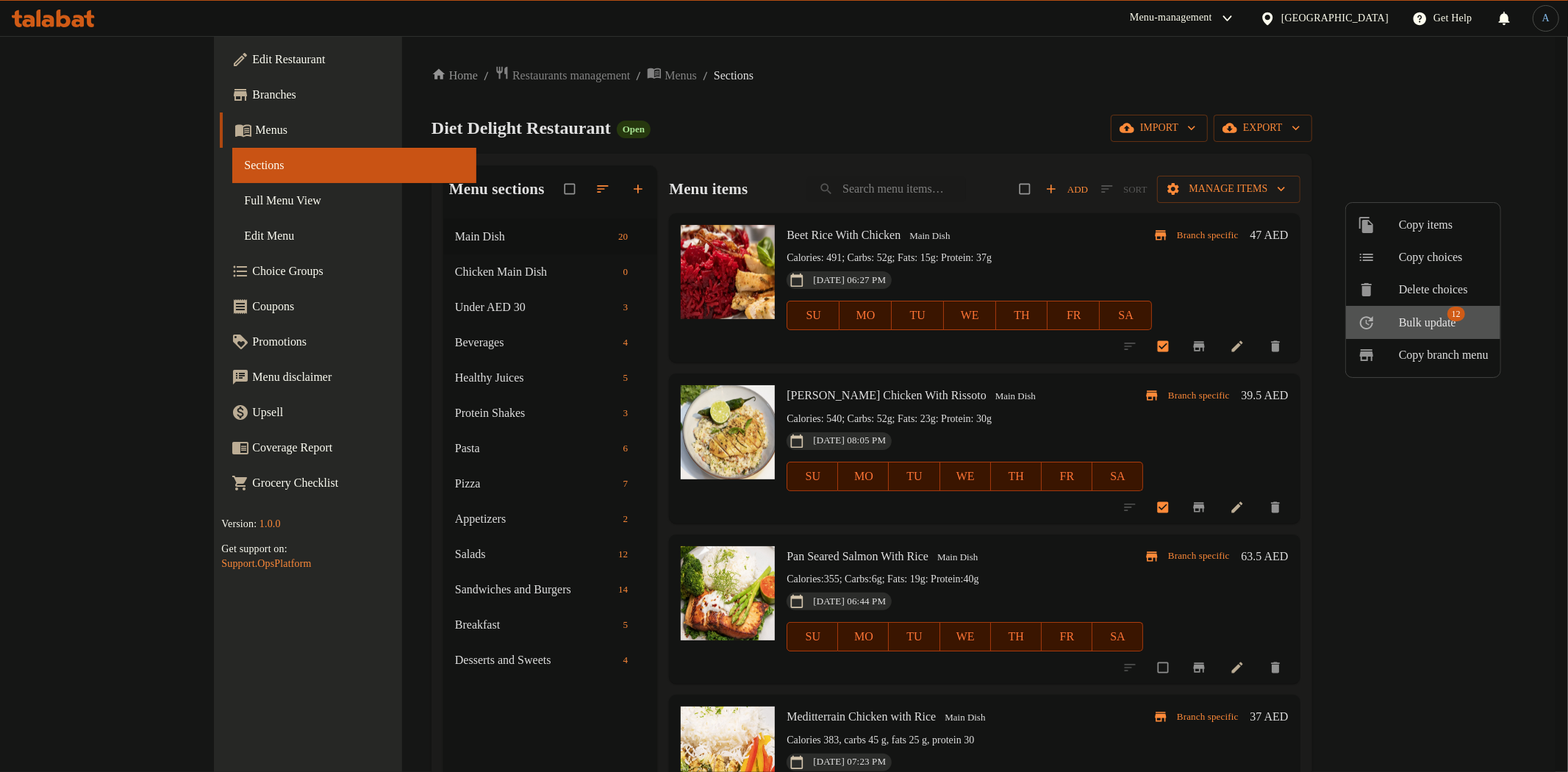
click at [1413, 317] on span "Bulk update" at bounding box center [1427, 323] width 57 height 18
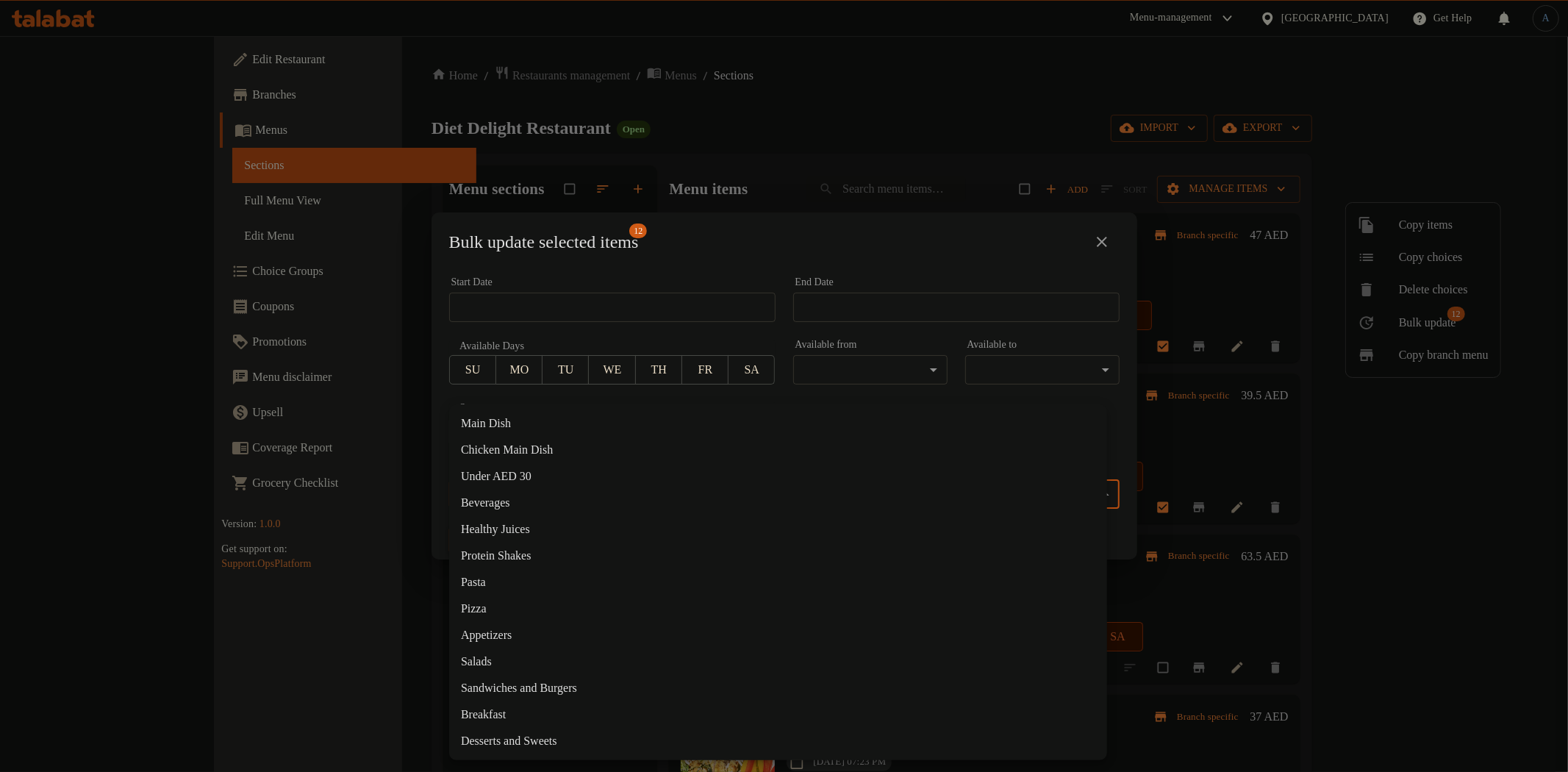
click at [824, 490] on body "​ Menu-management United Arab Emirates Get Help A Edit Restaurant Branches Menu…" at bounding box center [784, 404] width 1568 height 736
click at [515, 456] on li "Chicken Main Dish" at bounding box center [778, 450] width 658 height 27
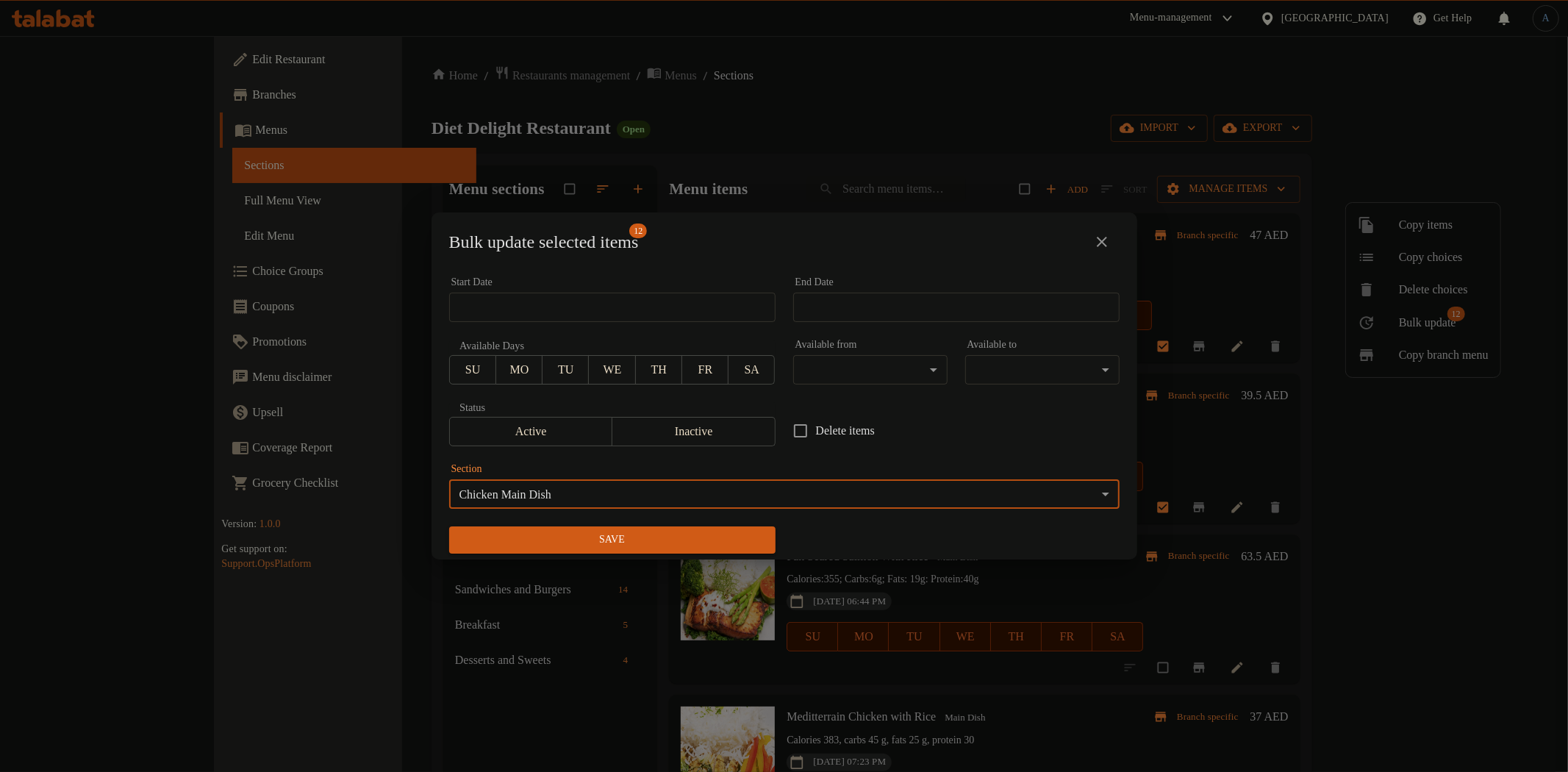
click at [684, 544] on span "Save" at bounding box center [612, 540] width 303 height 19
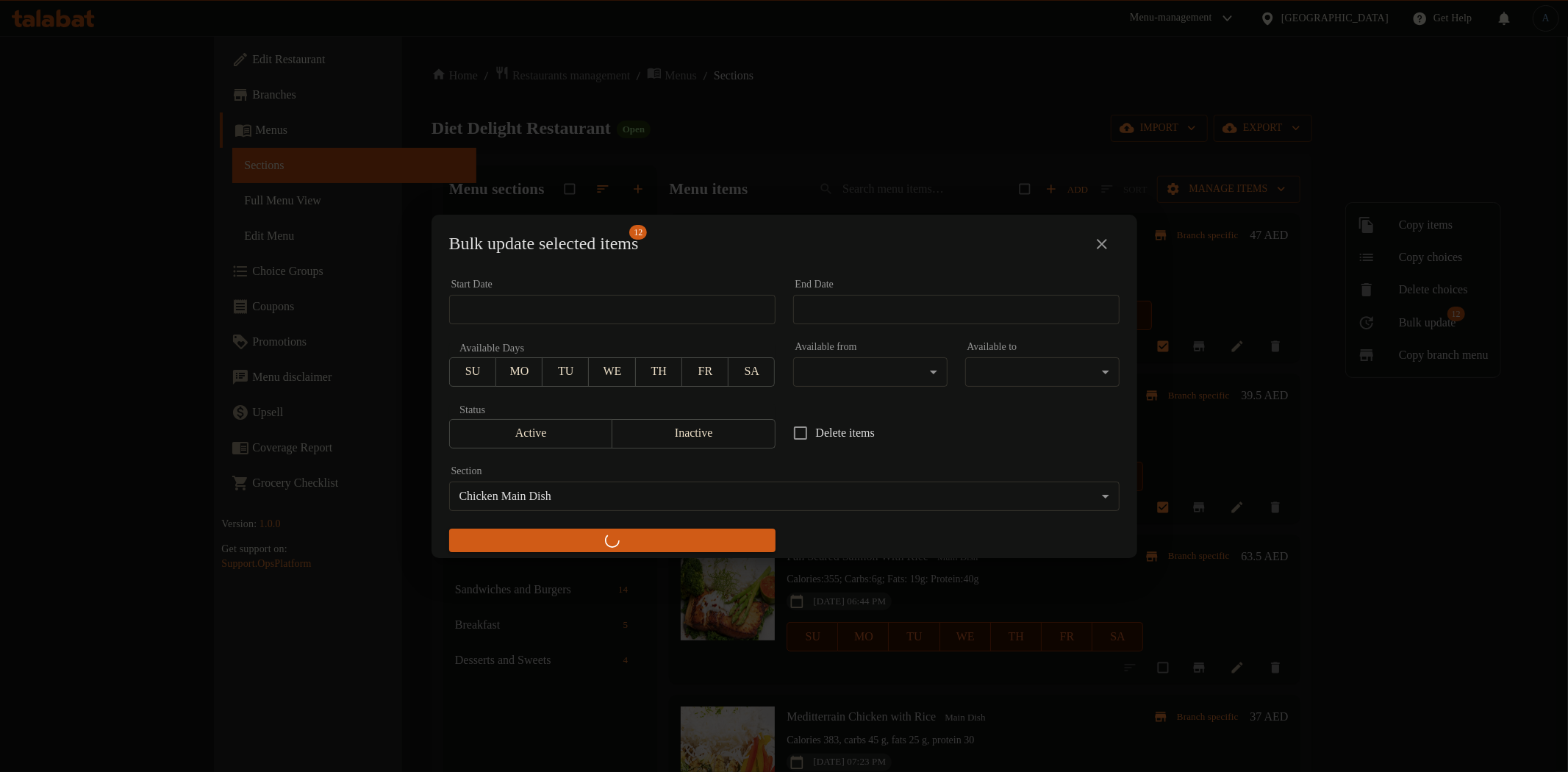
checkbox input "false"
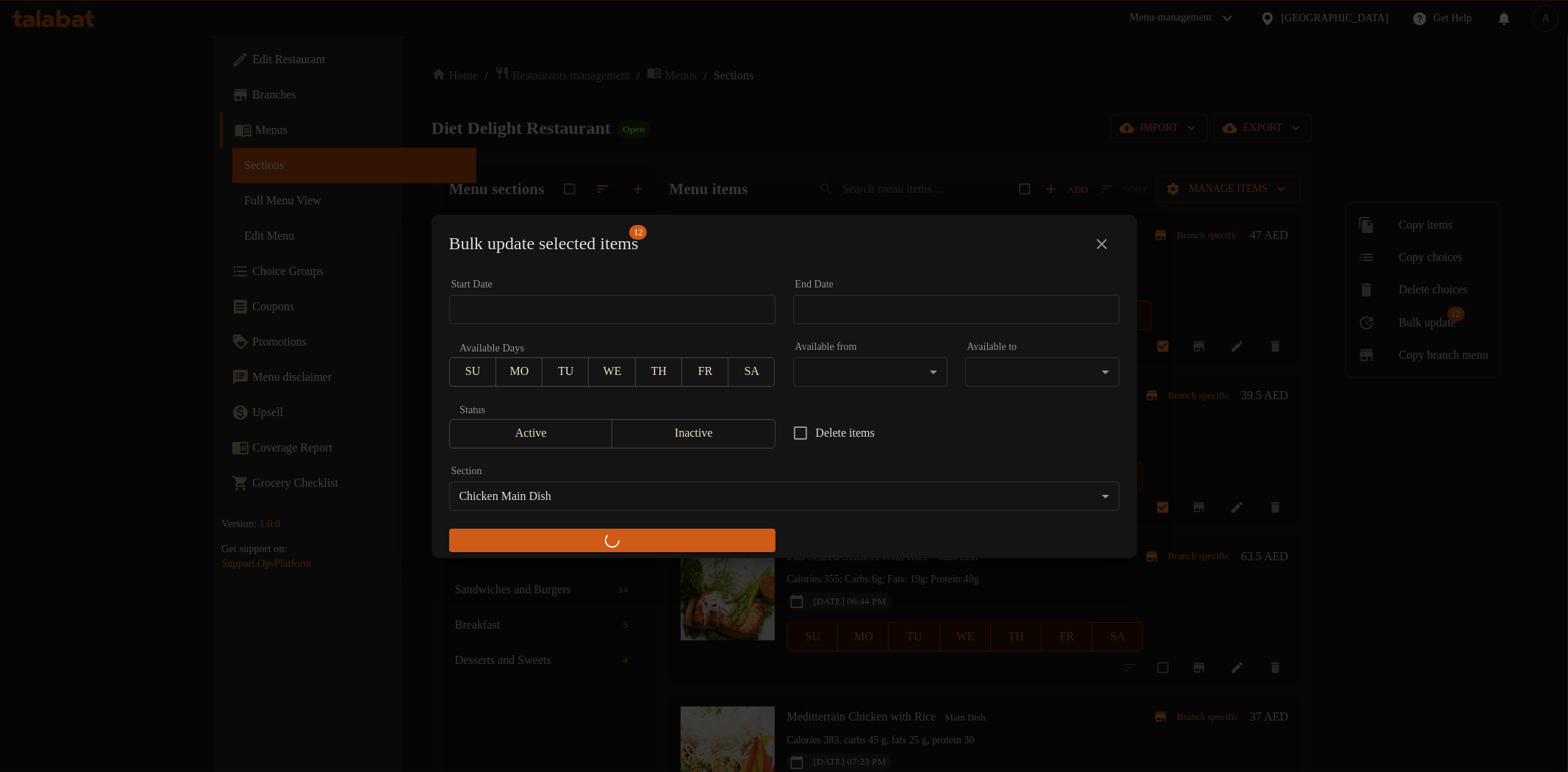
checkbox input "false"
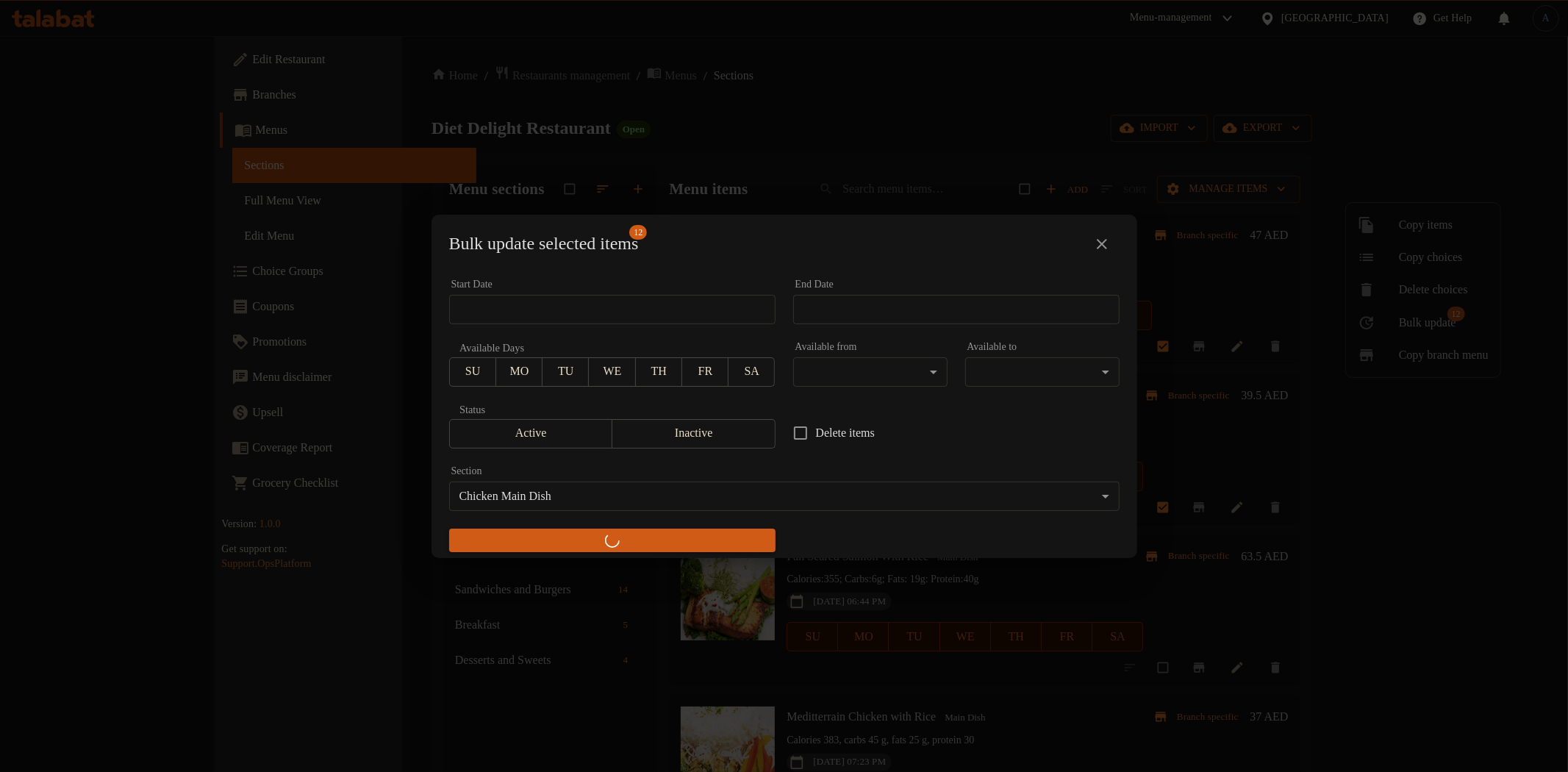
checkbox input "false"
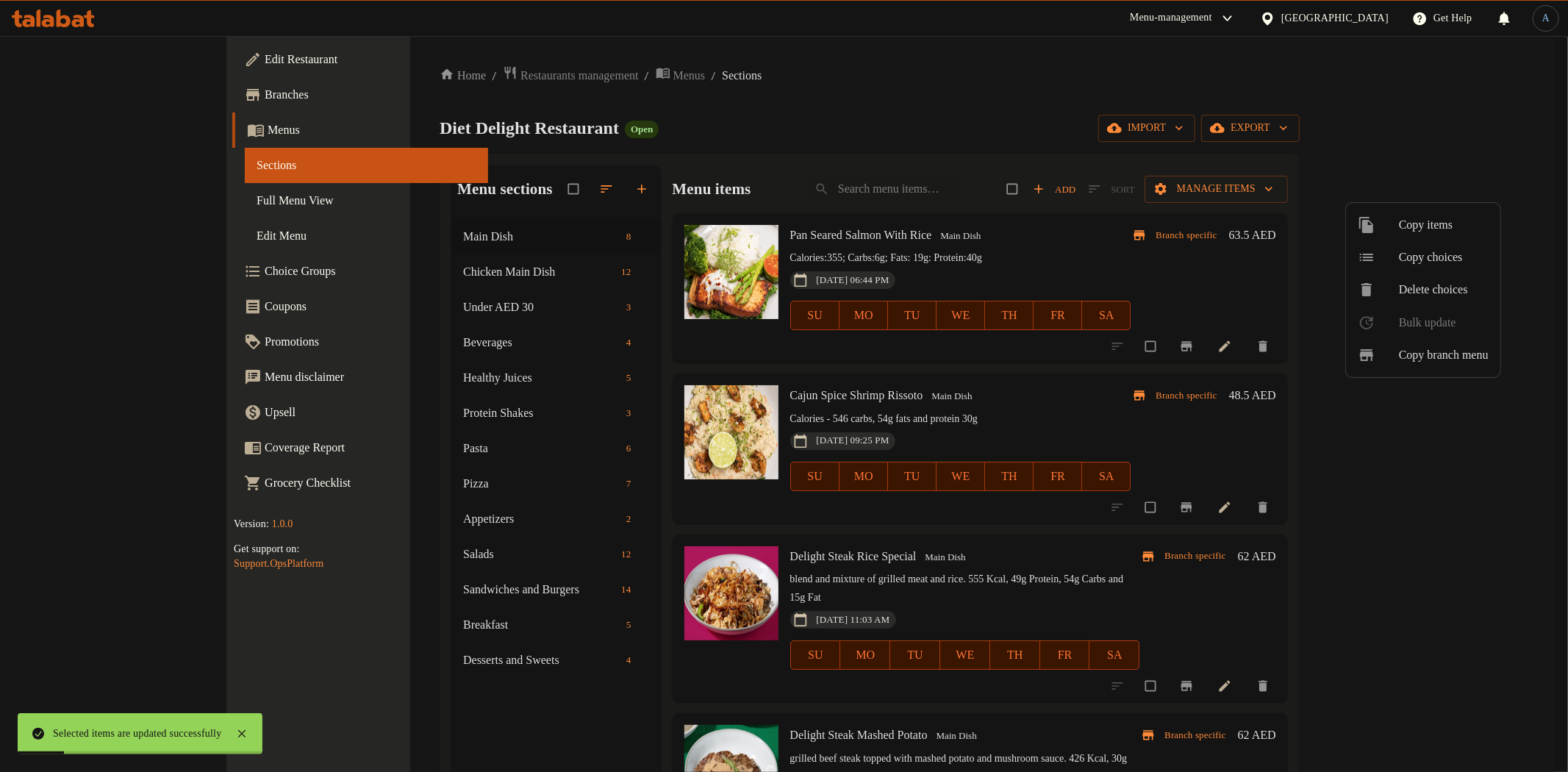
click at [355, 231] on div at bounding box center [784, 386] width 1568 height 772
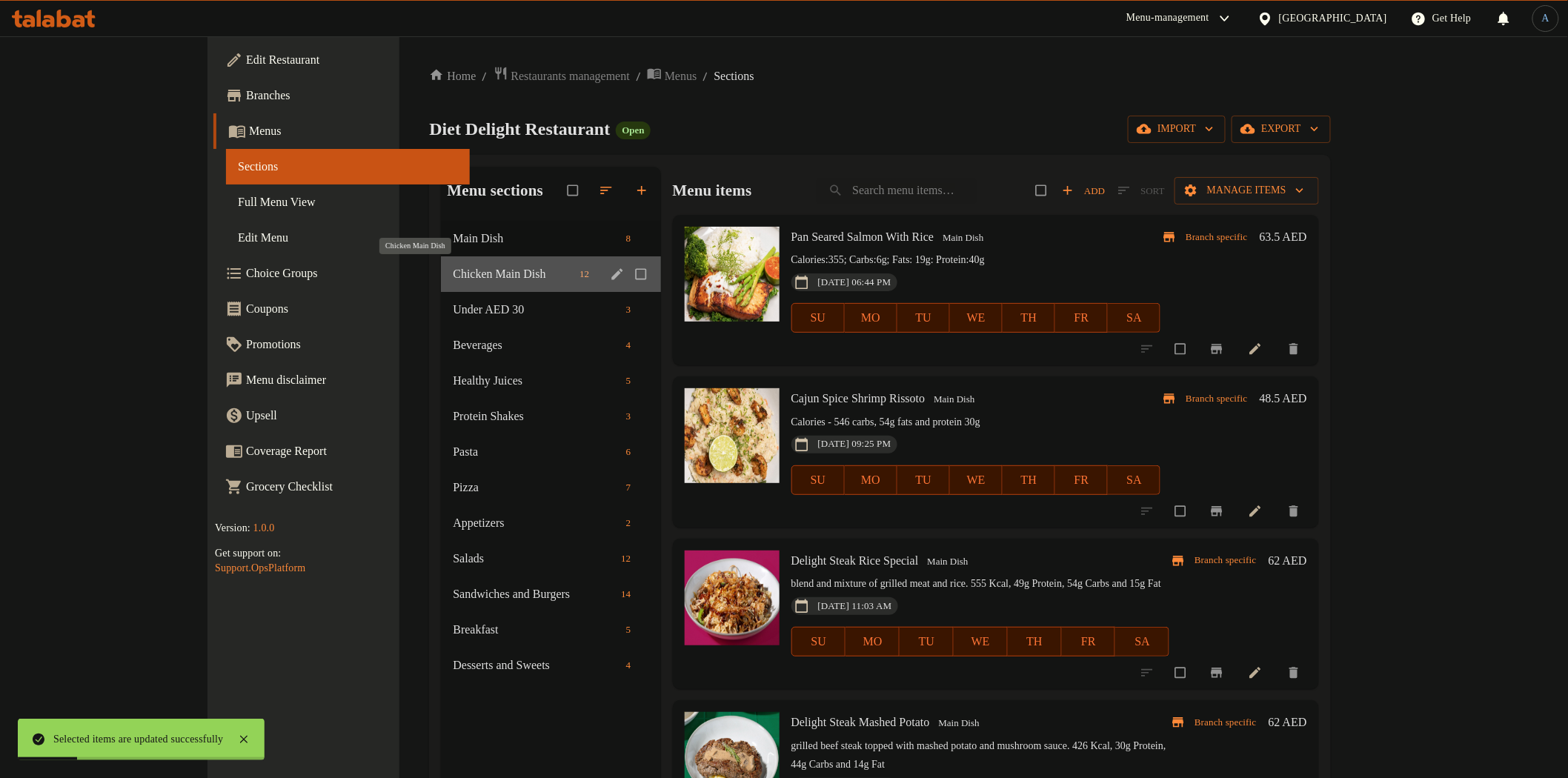
click at [453, 269] on span "Chicken Main Dish" at bounding box center [513, 274] width 121 height 18
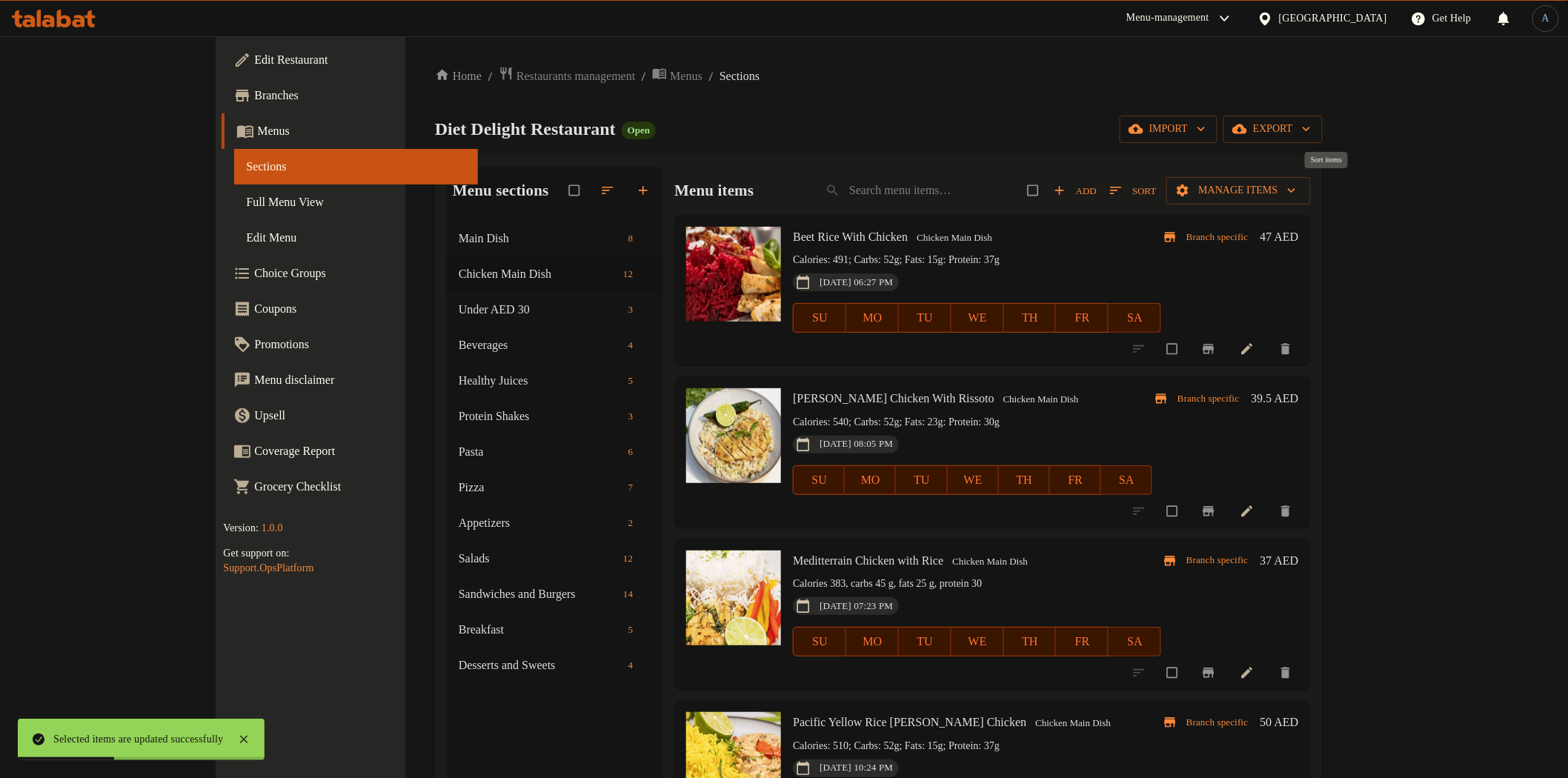
click at [1156, 187] on span "Sort" at bounding box center [1133, 190] width 46 height 17
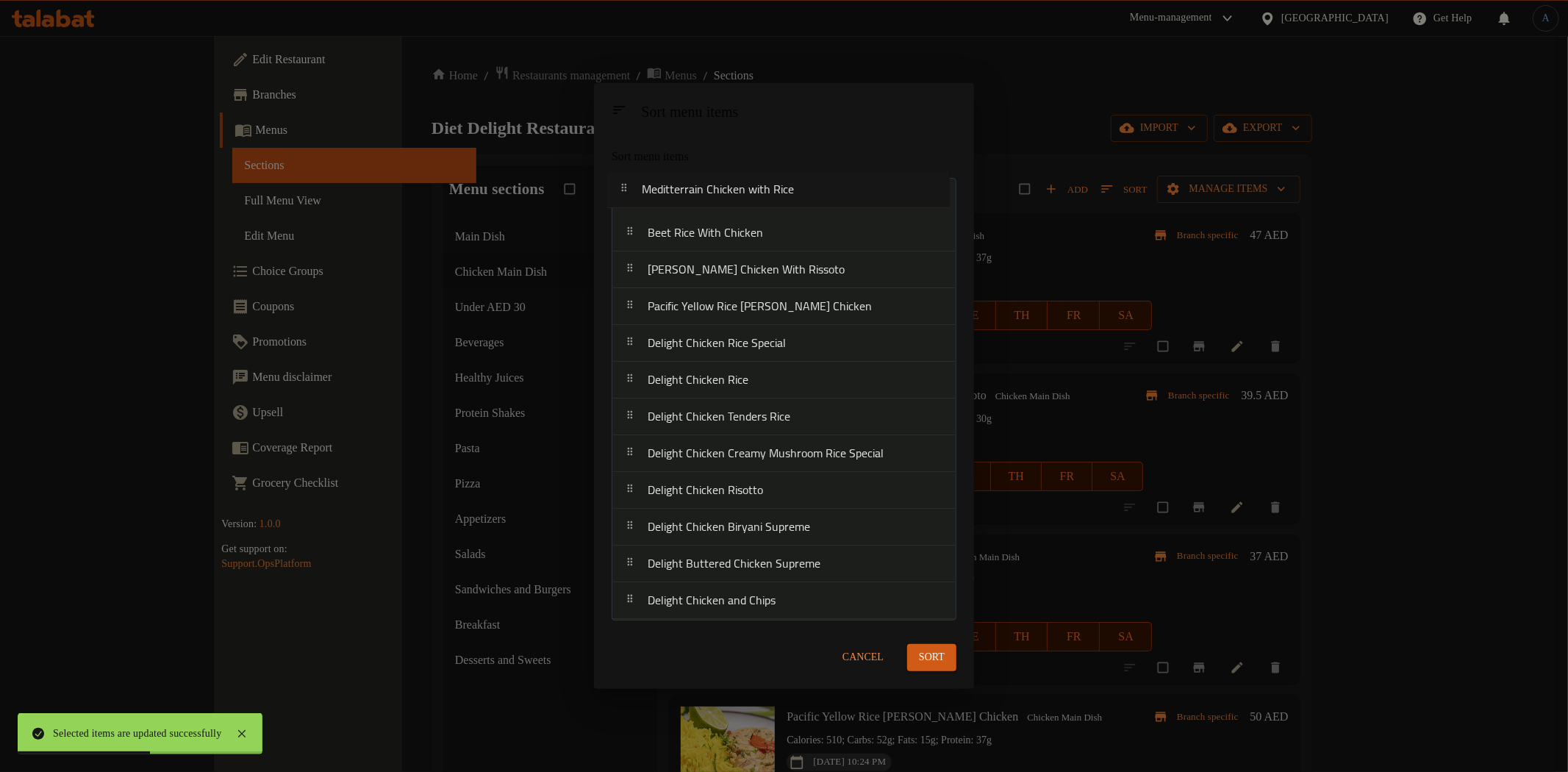
drag, startPoint x: 722, startPoint y: 276, endPoint x: 718, endPoint y: 182, distance: 94.1
click at [718, 182] on nav "Beet Rice With Chicken Lemon Herb Chicken With Rissoto Meditterrain Chicken wit…" at bounding box center [784, 399] width 345 height 442
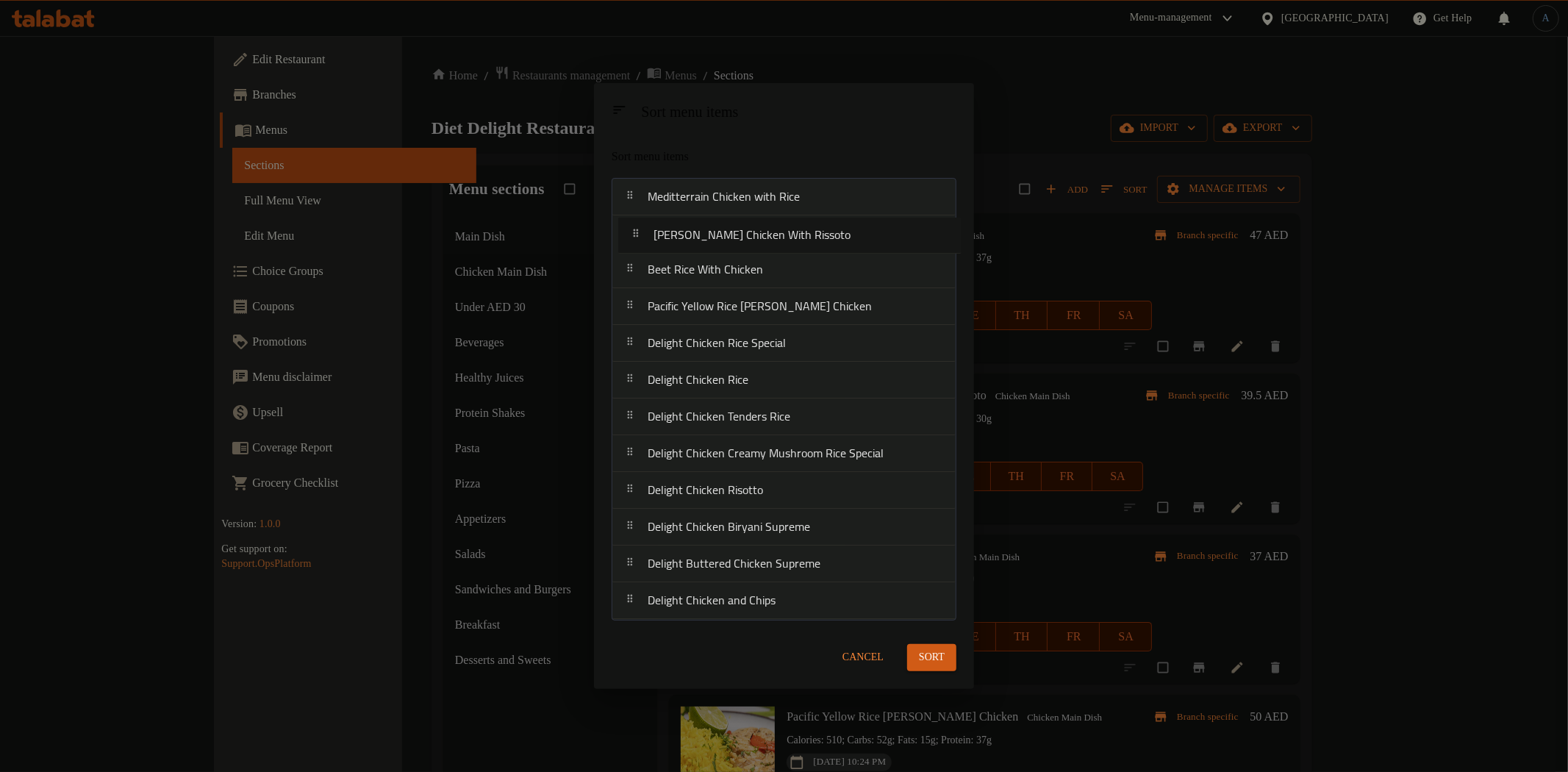
click at [730, 230] on nav "Meditterrain Chicken with Rice Beet Rice With Chicken Lemon Herb Chicken With R…" at bounding box center [784, 399] width 345 height 442
drag, startPoint x: 715, startPoint y: 311, endPoint x: 721, endPoint y: 273, distance: 38.5
click at [721, 273] on nav "Meditterrain Chicken with Rice Lemon Herb Chicken With Rissoto Beet Rice With C…" at bounding box center [784, 399] width 345 height 442
drag, startPoint x: 759, startPoint y: 388, endPoint x: 765, endPoint y: 312, distance: 76.2
click at [765, 312] on nav "Meditterrain Chicken with Rice Lemon Herb Chicken With Rissoto Pacific Yellow R…" at bounding box center [784, 399] width 345 height 442
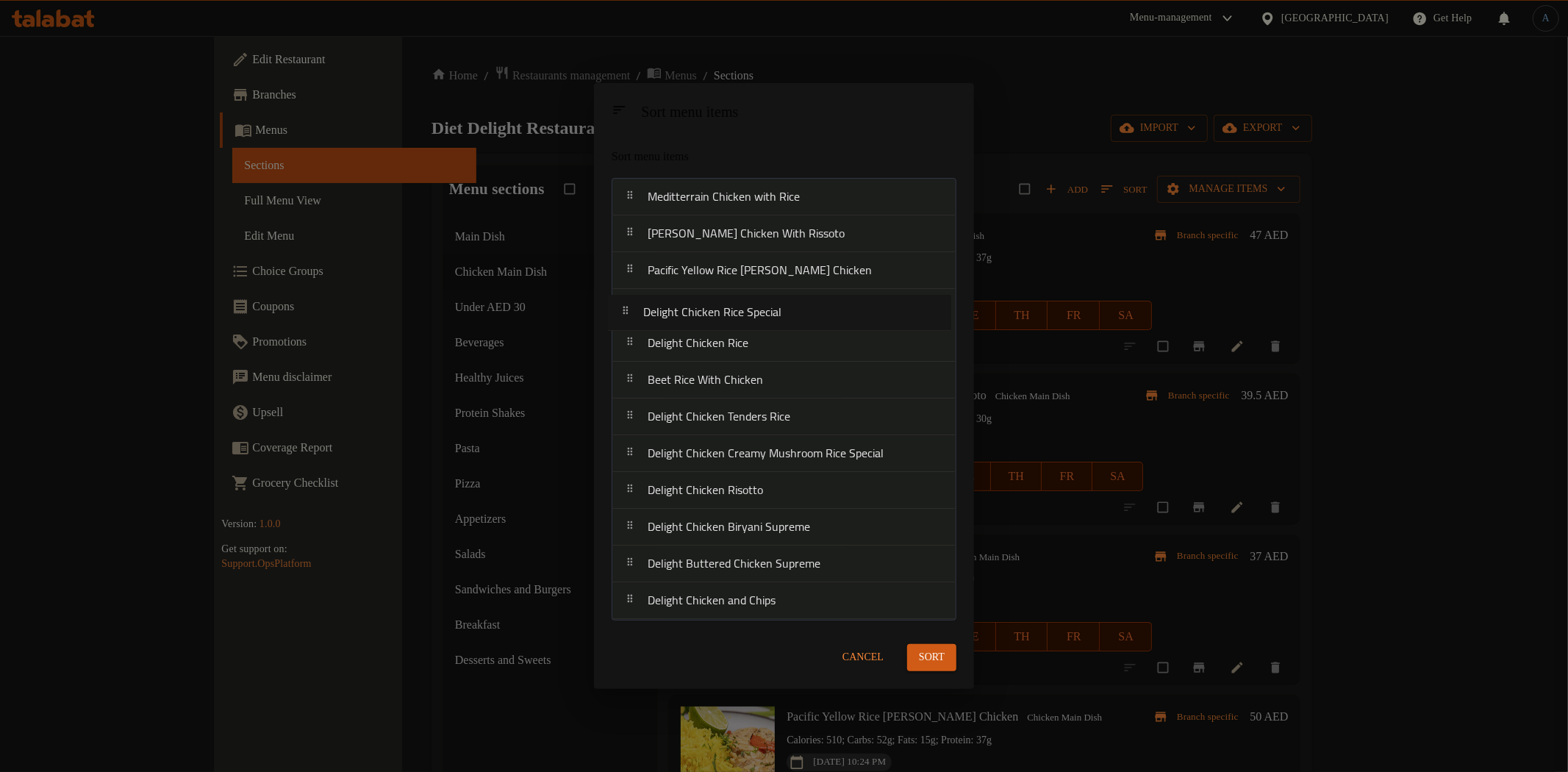
drag, startPoint x: 782, startPoint y: 384, endPoint x: 777, endPoint y: 312, distance: 72.2
click at [777, 312] on nav "Meditterrain Chicken with Rice Lemon Herb Chicken With Rissoto Pacific Yellow R…" at bounding box center [784, 399] width 345 height 442
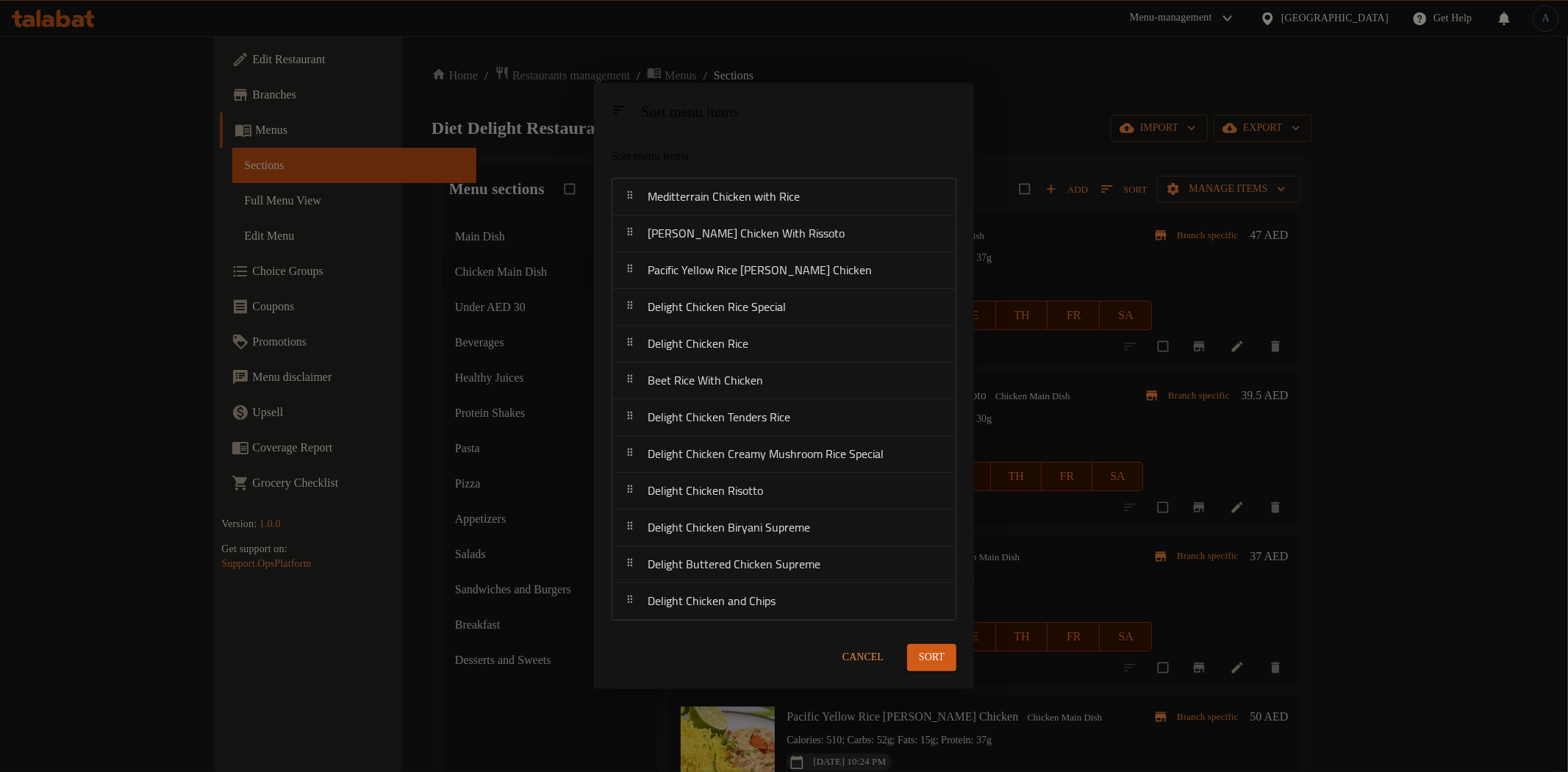
click at [929, 660] on span "Sort" at bounding box center [932, 657] width 26 height 19
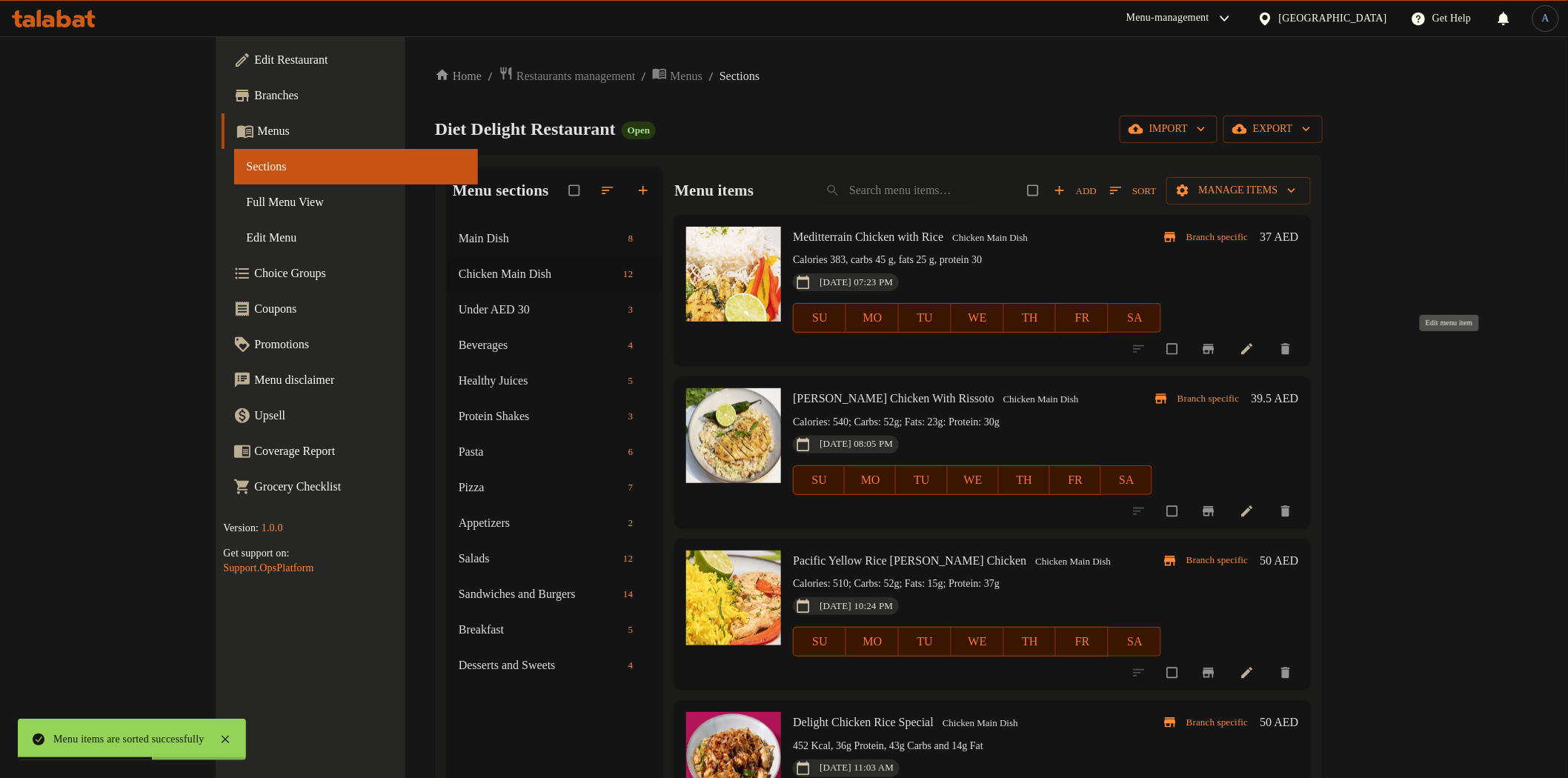
click at [1258, 343] on link at bounding box center [1249, 349] width 18 height 15
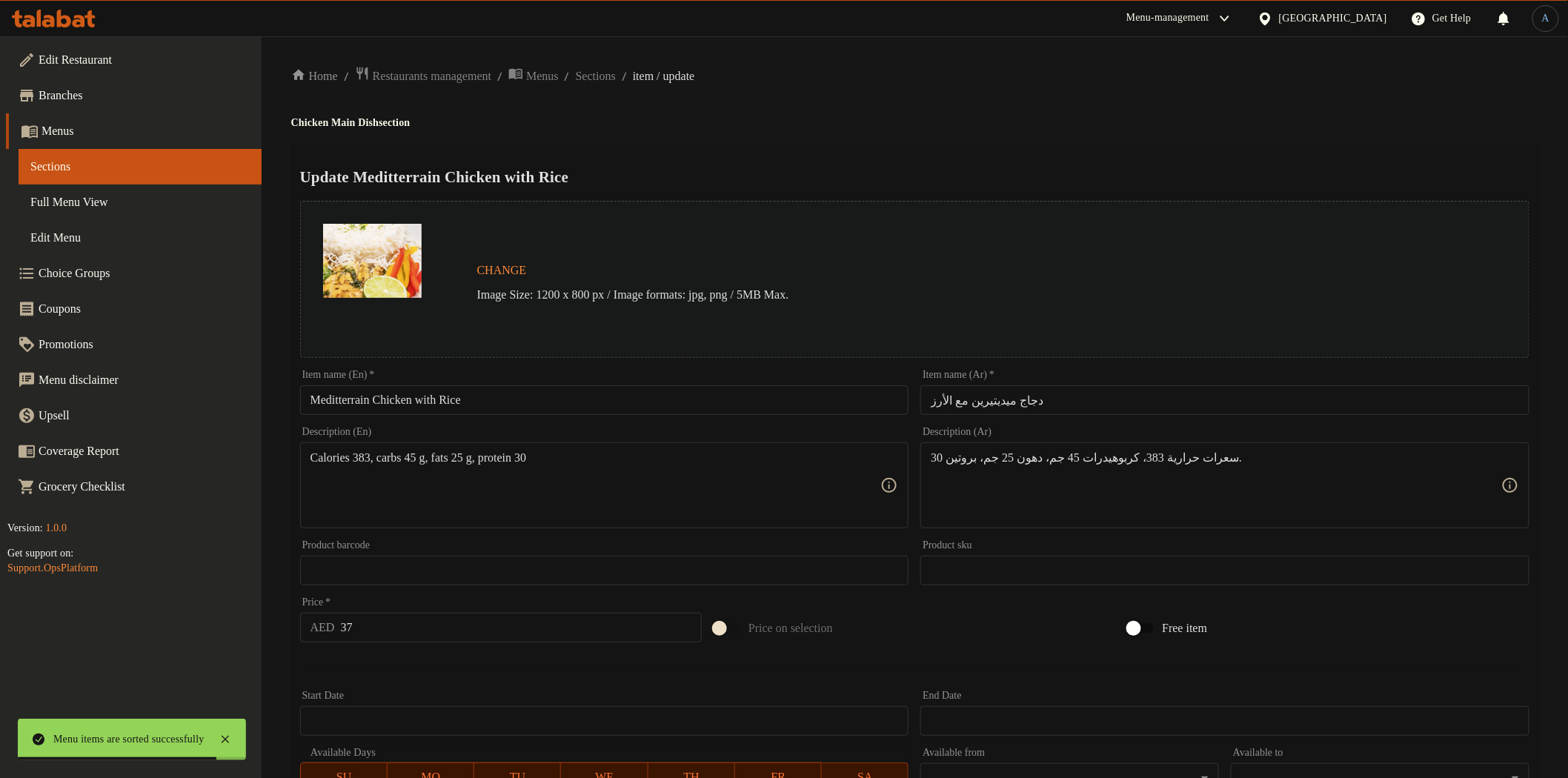
click at [565, 395] on input "Meditterrain Chicken with Rice" at bounding box center [605, 400] width 609 height 29
paste input "erranean Chicken"
type input "Mediterranean Chicken"
click at [909, 153] on div "Update Mediterranean Chicken Change Image Size: 1200 x 800 px / Image formats: …" at bounding box center [915, 586] width 1247 height 884
click at [1063, 382] on div "Item name (Ar)   * دجاج ميديتيرين مع الأرز Item name (Ar) *" at bounding box center [1225, 391] width 609 height 45
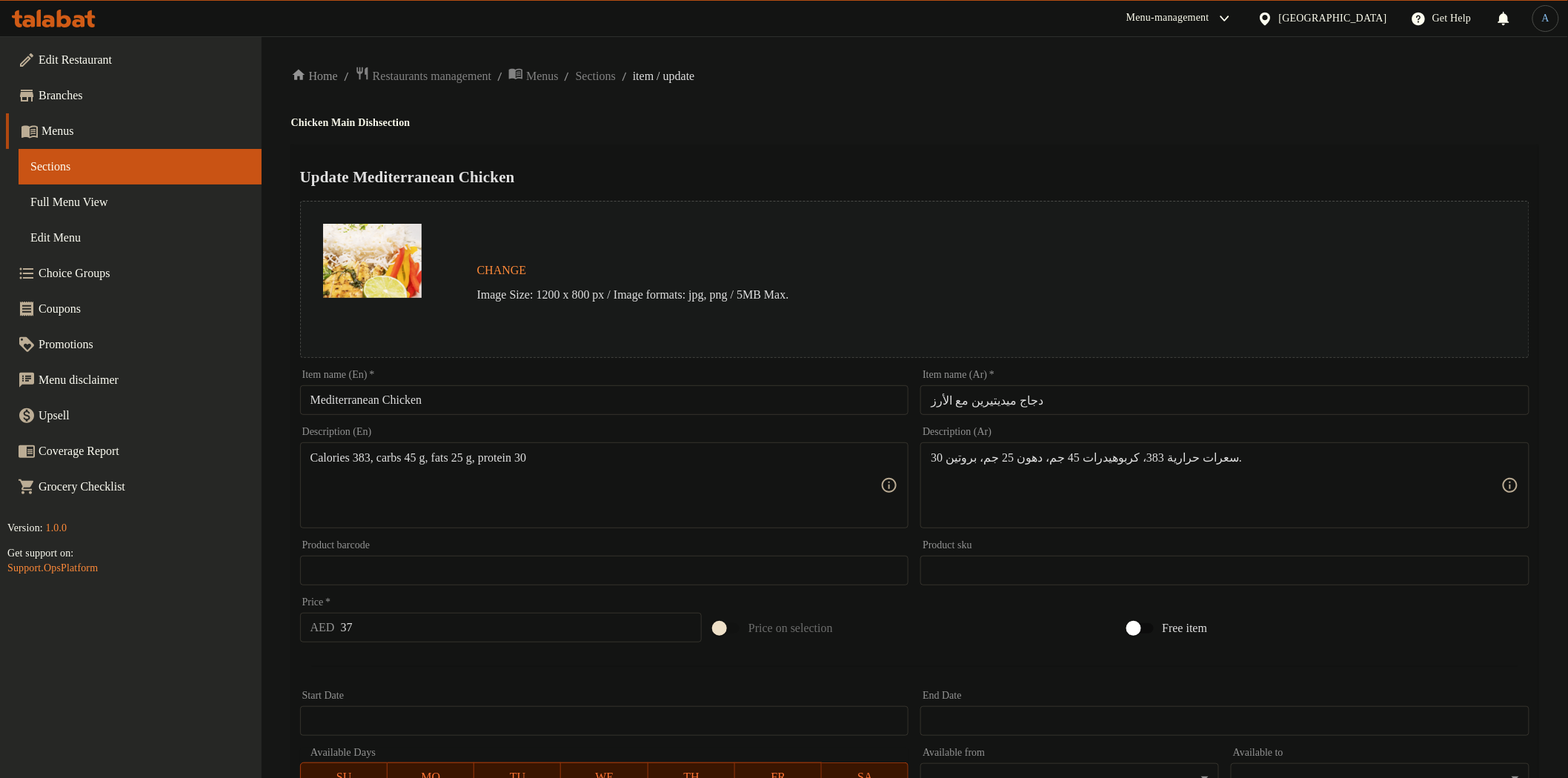
click at [1077, 396] on input "دجاج ميديتيرين مع الأرز" at bounding box center [1225, 400] width 609 height 29
type input "دجاج ميديتيرين"
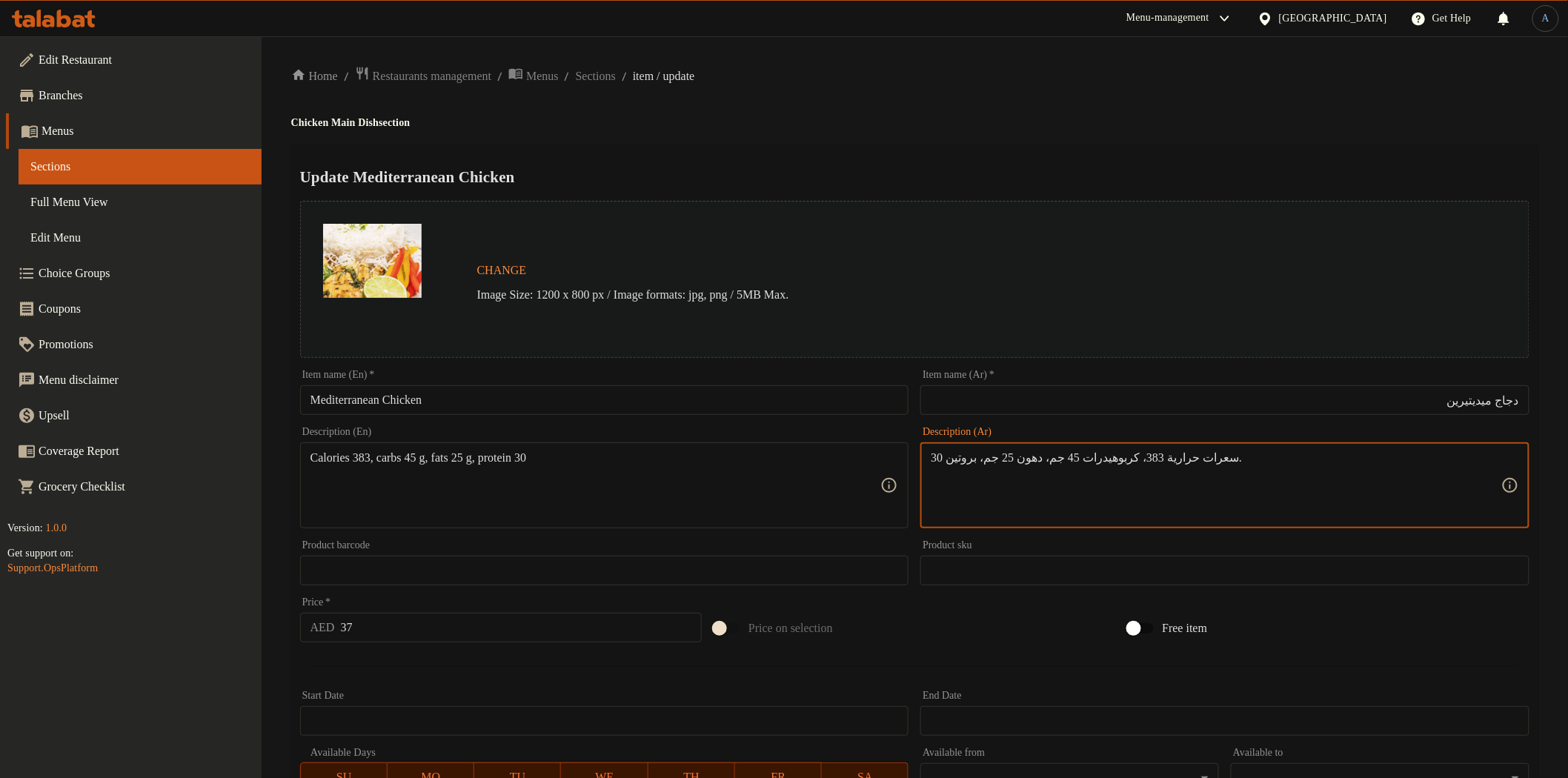
drag, startPoint x: 644, startPoint y: 448, endPoint x: 617, endPoint y: 449, distance: 27.0
click at [643, 448] on div "Calories 383, carbs 45 g, fats 25 g, protein 30 Description (En)" at bounding box center [605, 484] width 609 height 86
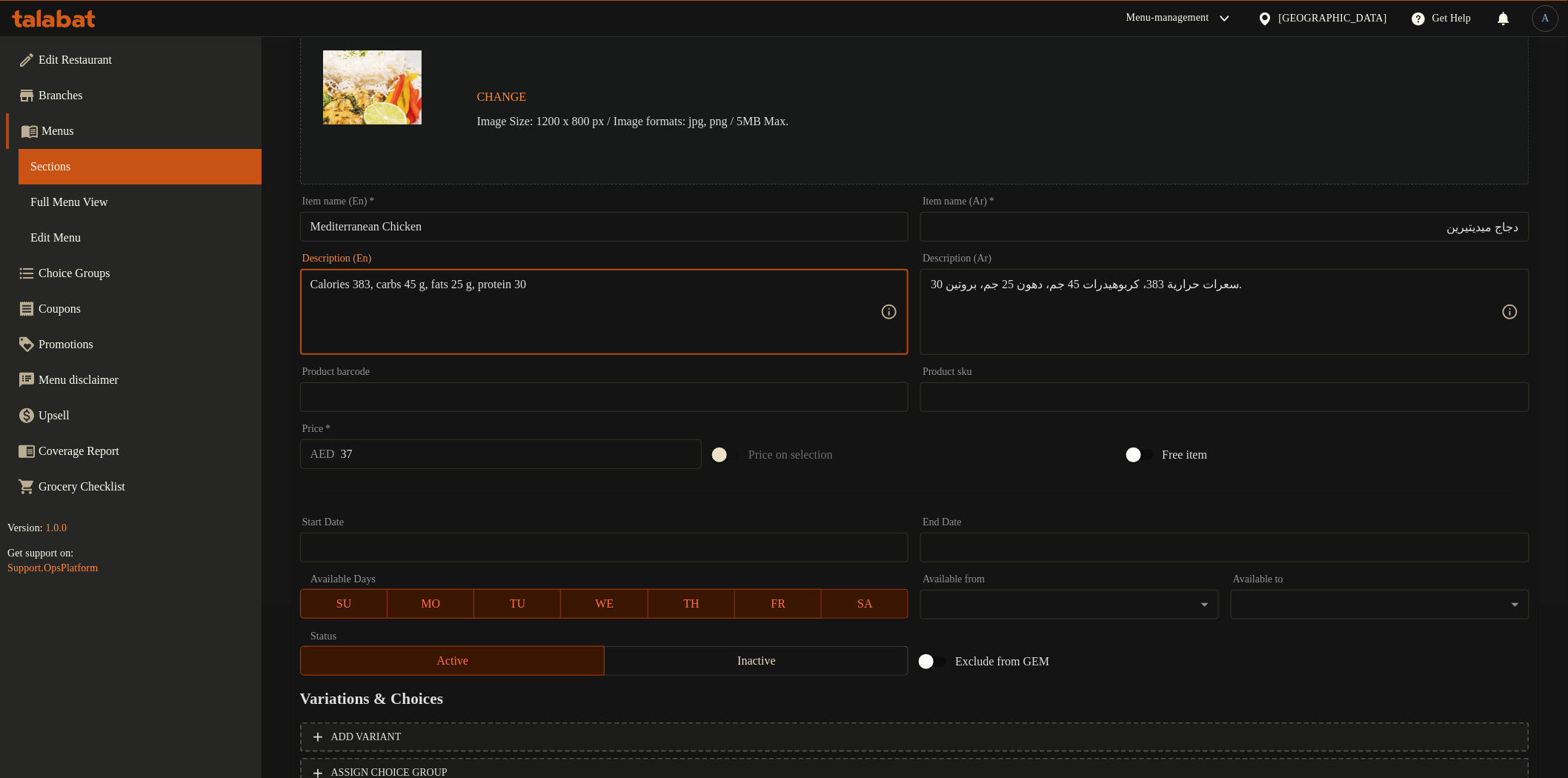
scroll to position [287, 0]
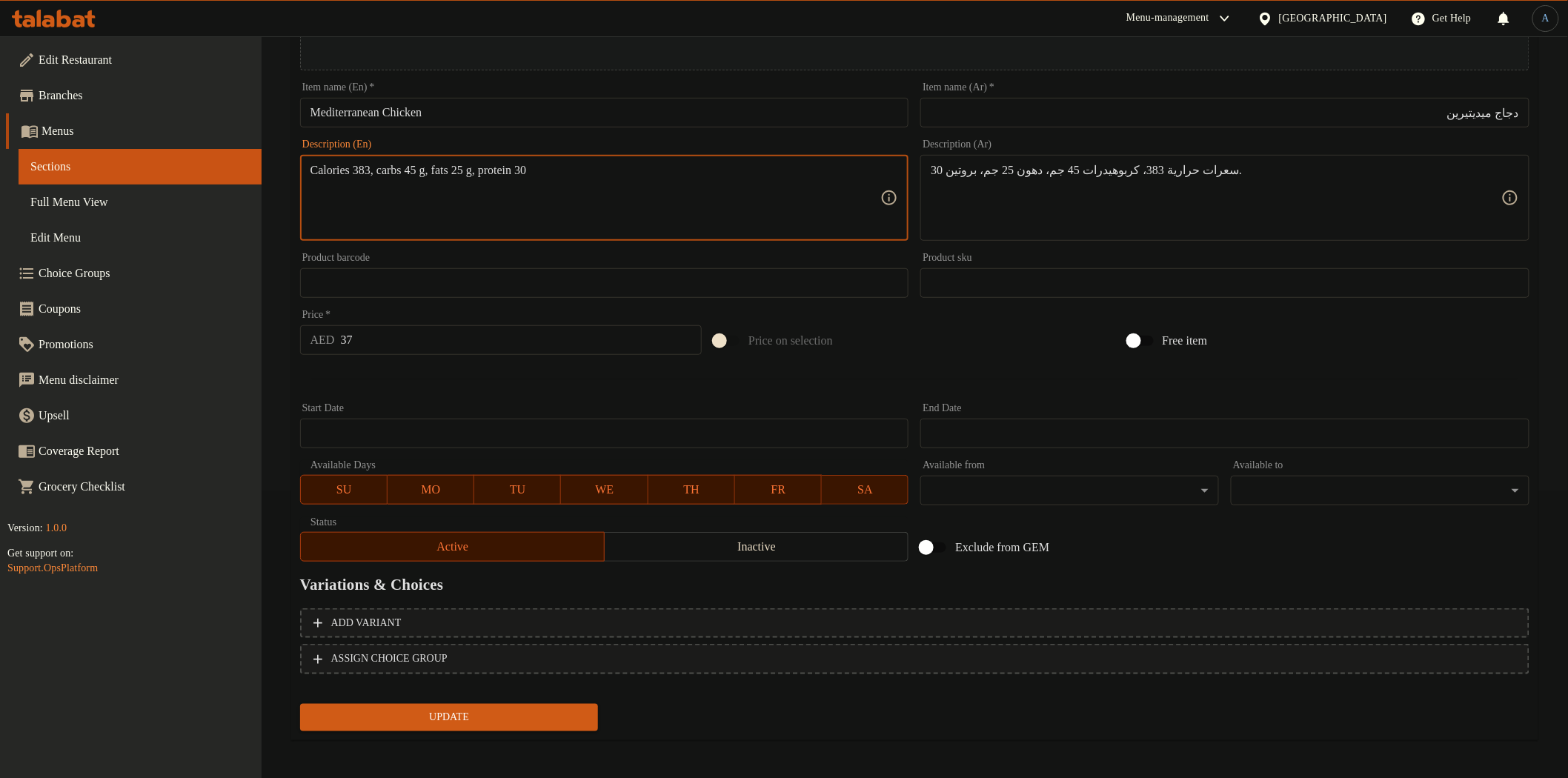
click at [426, 709] on span "Update" at bounding box center [449, 717] width 275 height 19
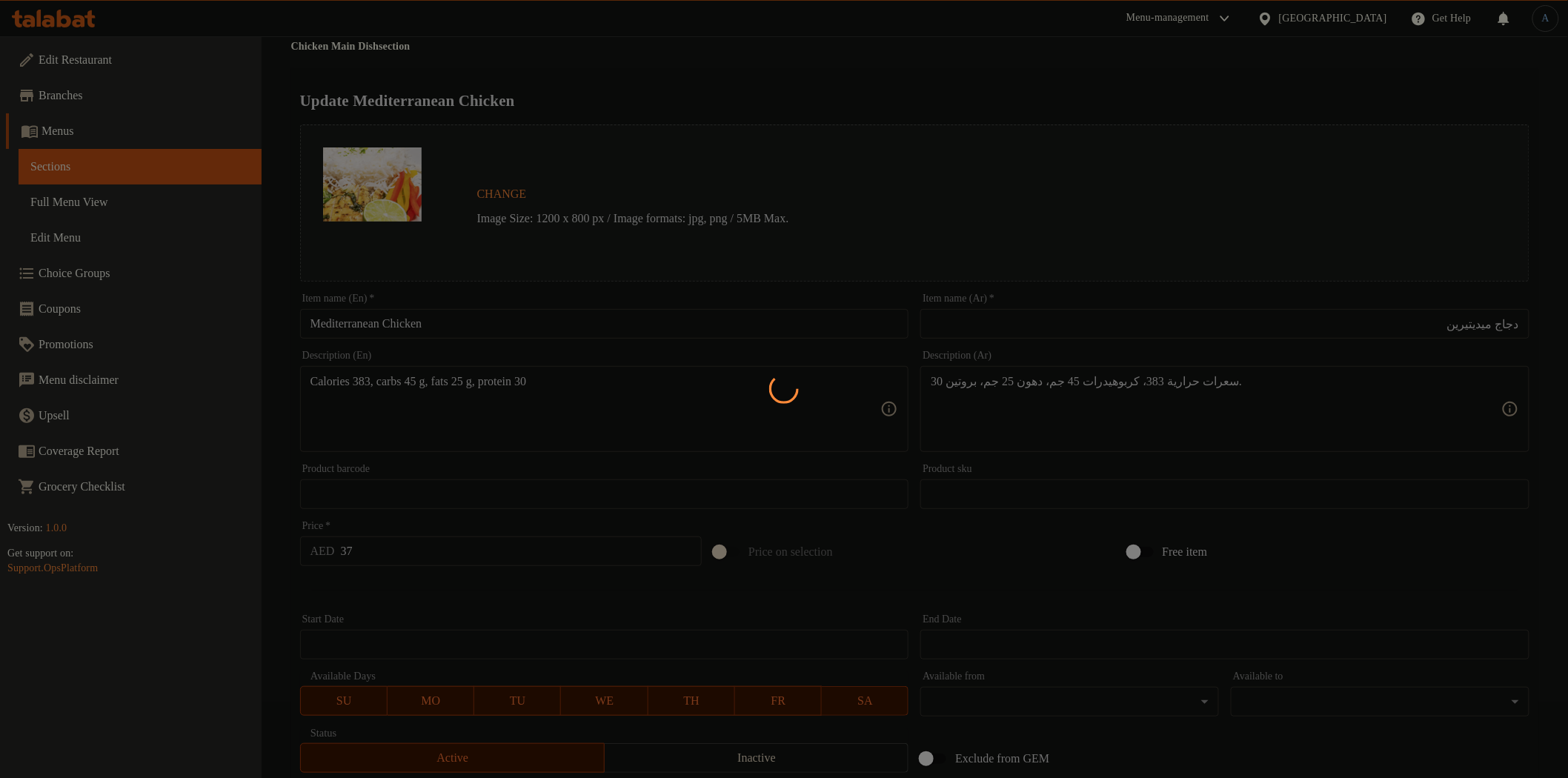
scroll to position [0, 0]
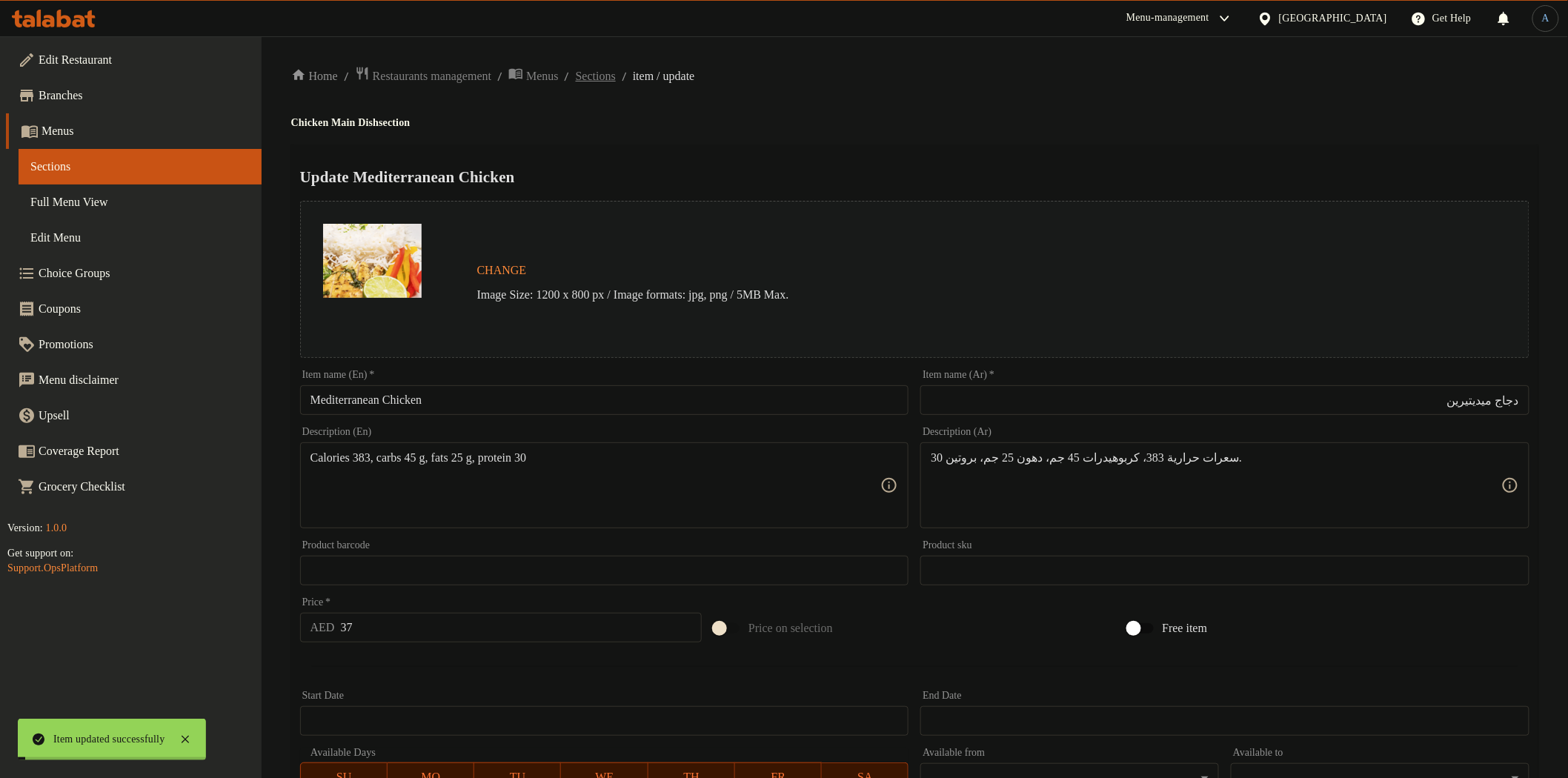
click at [616, 70] on span "Sections" at bounding box center [596, 77] width 40 height 18
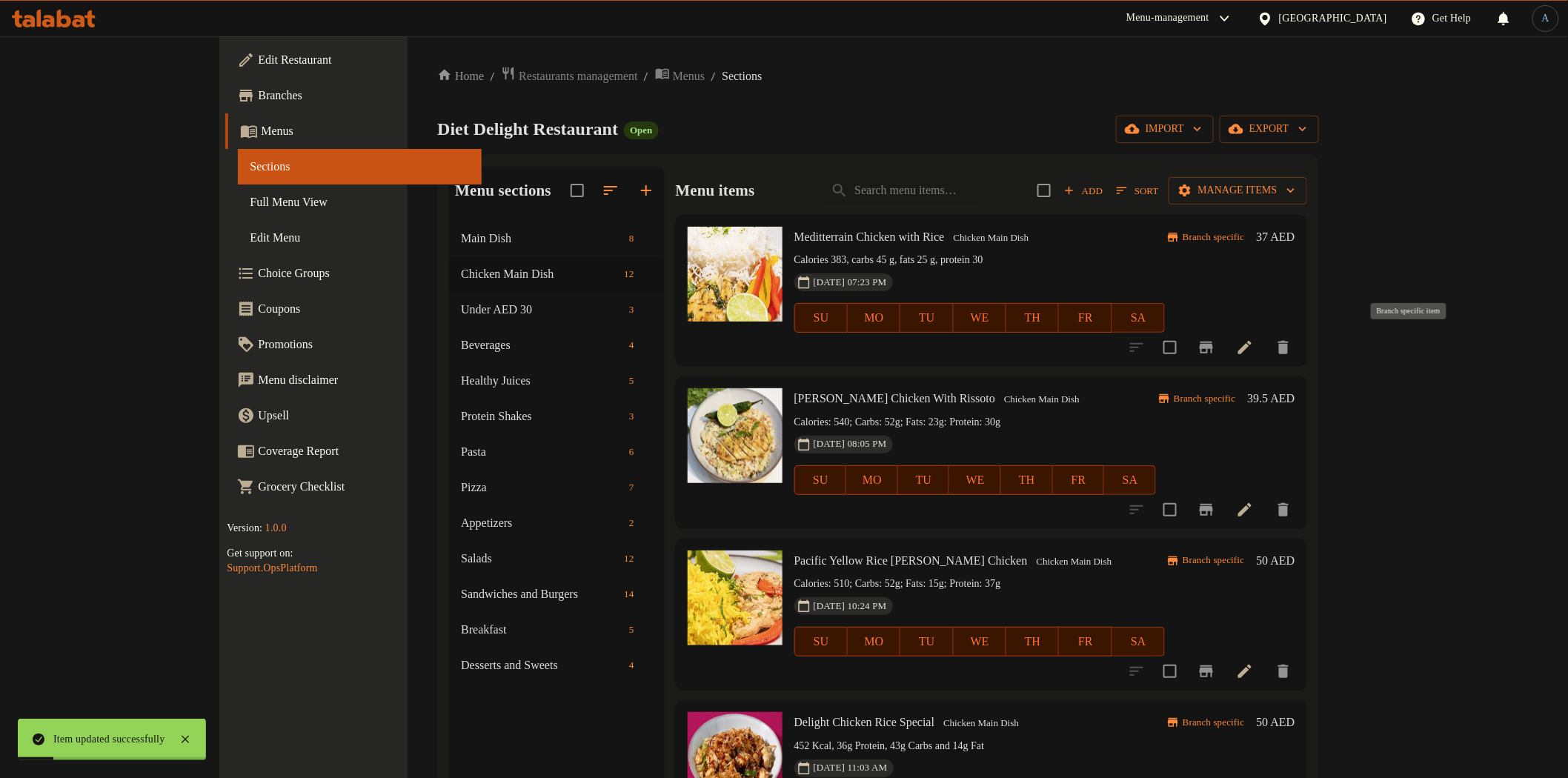
click at [1216, 352] on icon "Branch-specific-item" at bounding box center [1207, 347] width 18 height 18
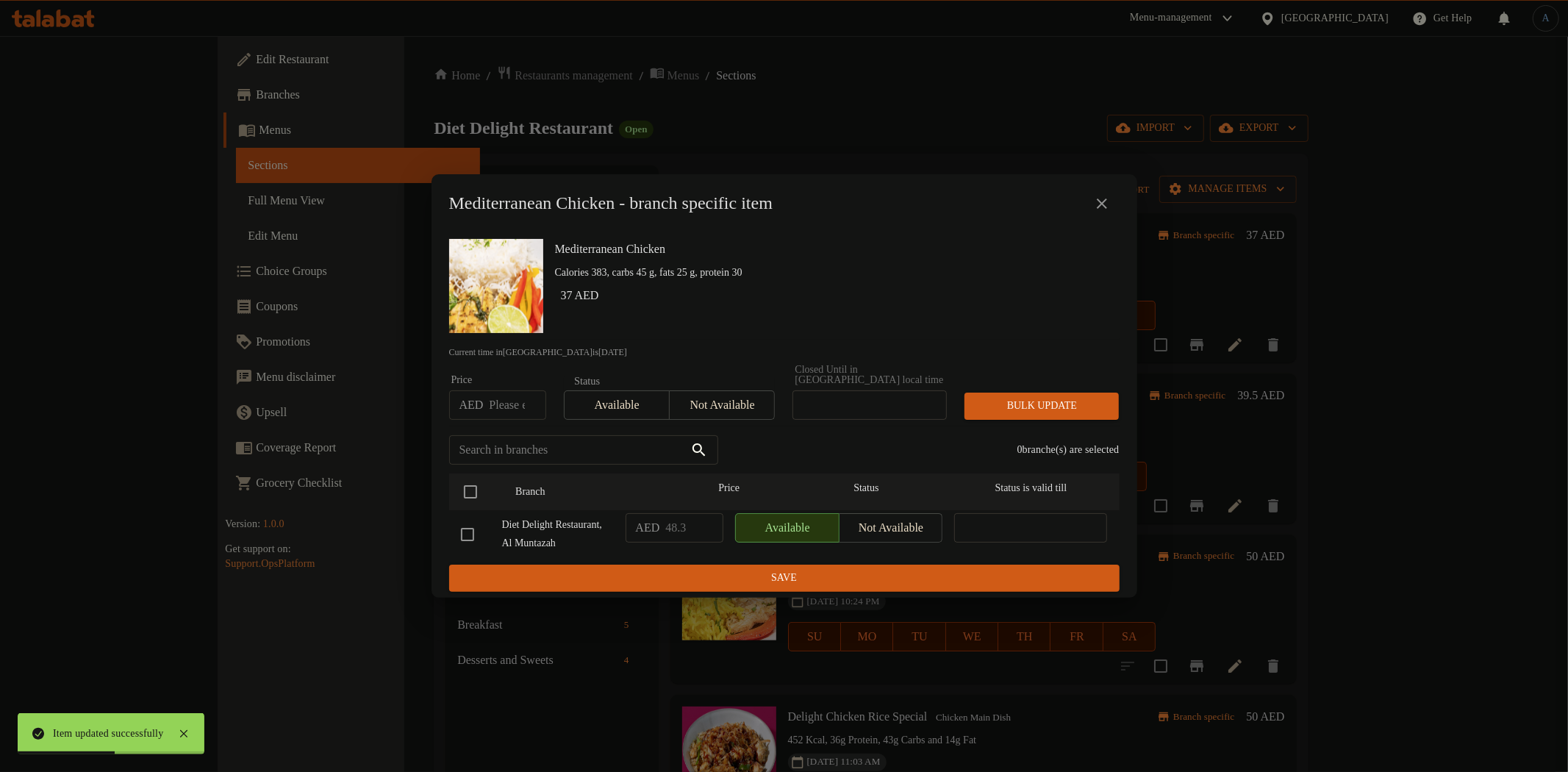
click at [511, 393] on input "number" at bounding box center [517, 405] width 57 height 29
paste input "48"
type input "48"
click at [470, 486] on input "checkbox" at bounding box center [470, 492] width 31 height 31
checkbox input "true"
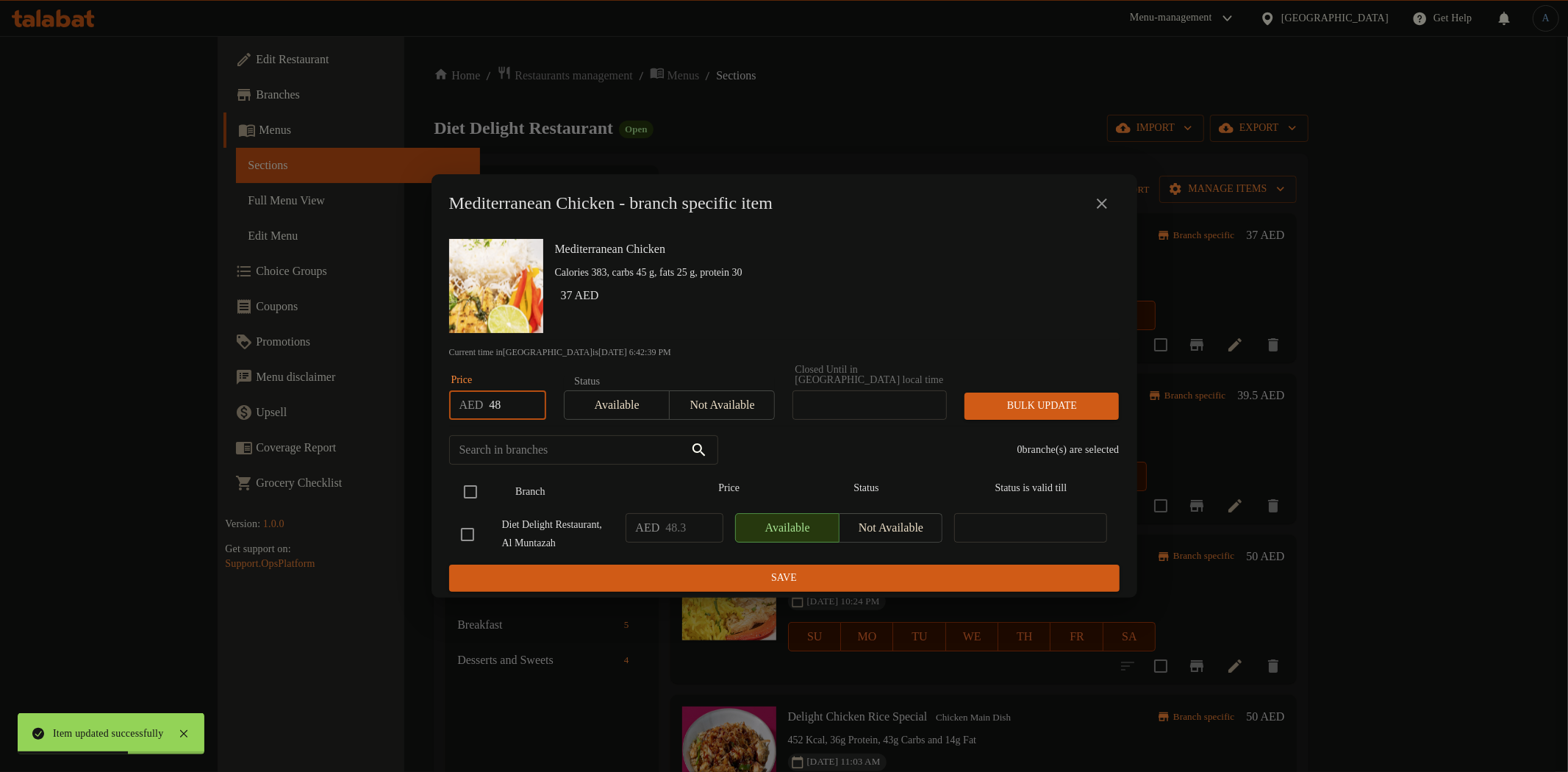
checkbox input "true"
click at [1015, 402] on span "Bulk update" at bounding box center [1041, 406] width 131 height 19
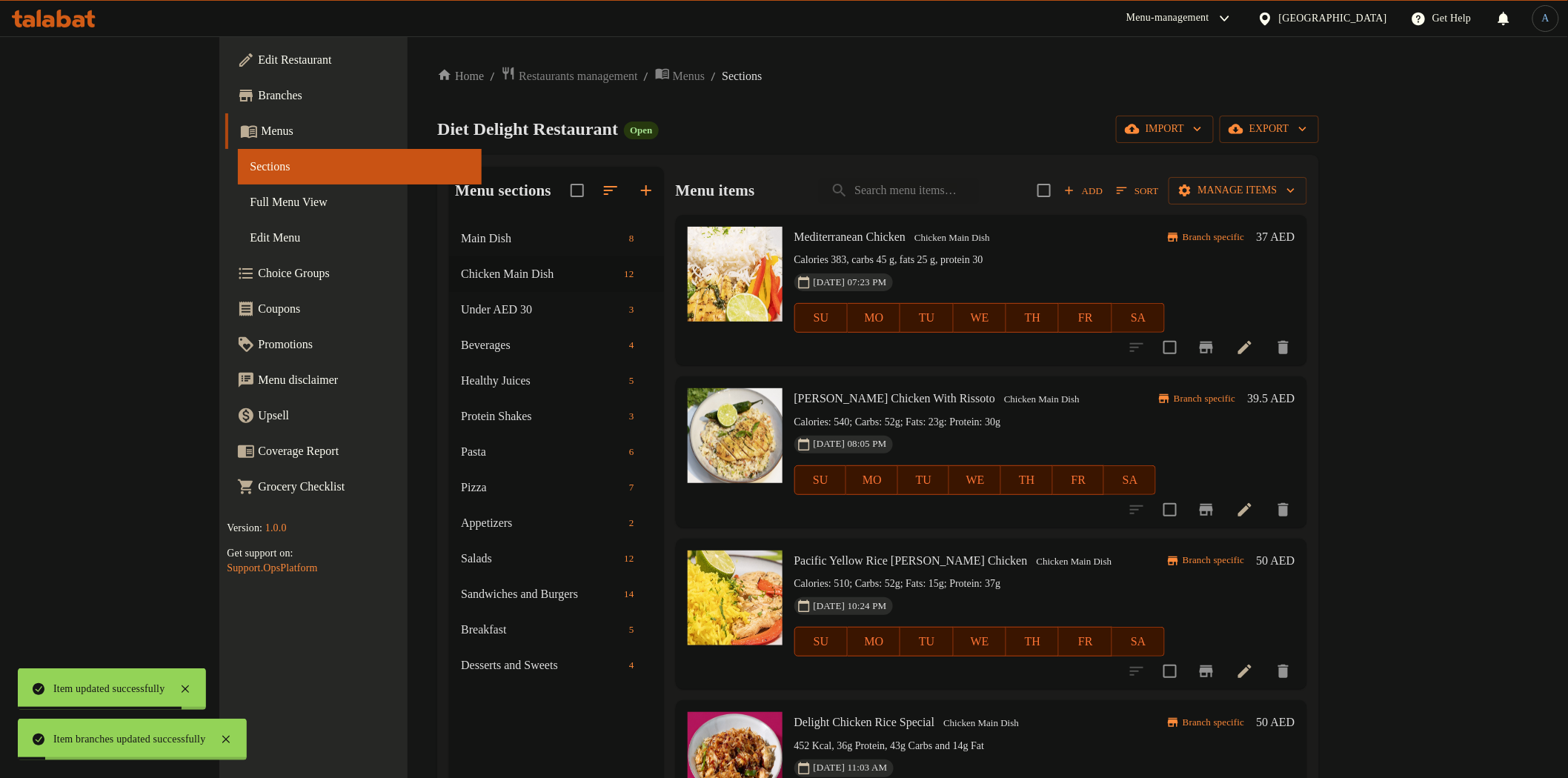
click at [1296, 234] on h6 "37 AED" at bounding box center [1276, 236] width 38 height 20
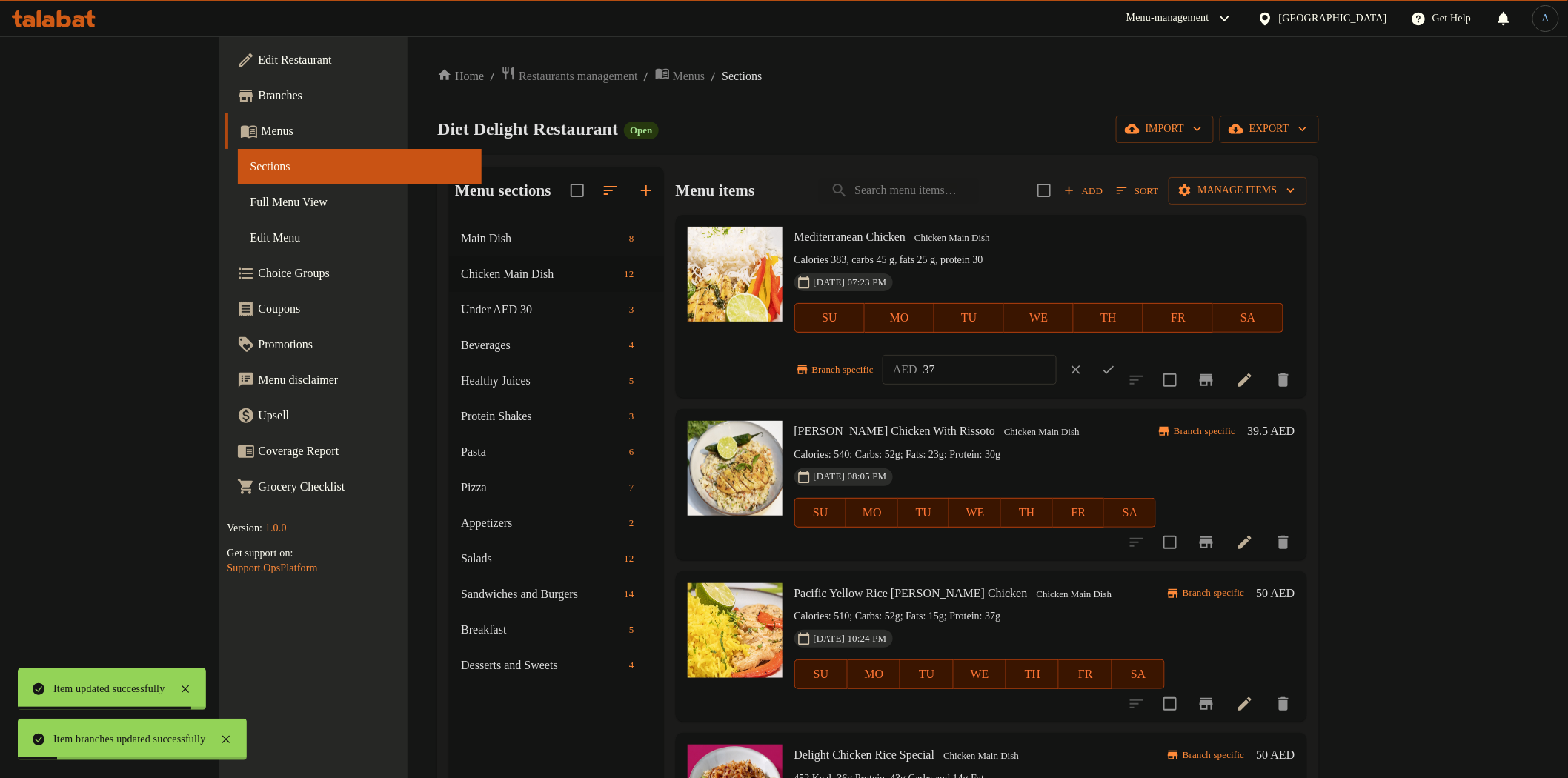
click at [1056, 355] on input "37" at bounding box center [990, 369] width 134 height 29
paste input "48"
type input "48"
click at [1116, 362] on icon "ok" at bounding box center [1109, 369] width 15 height 15
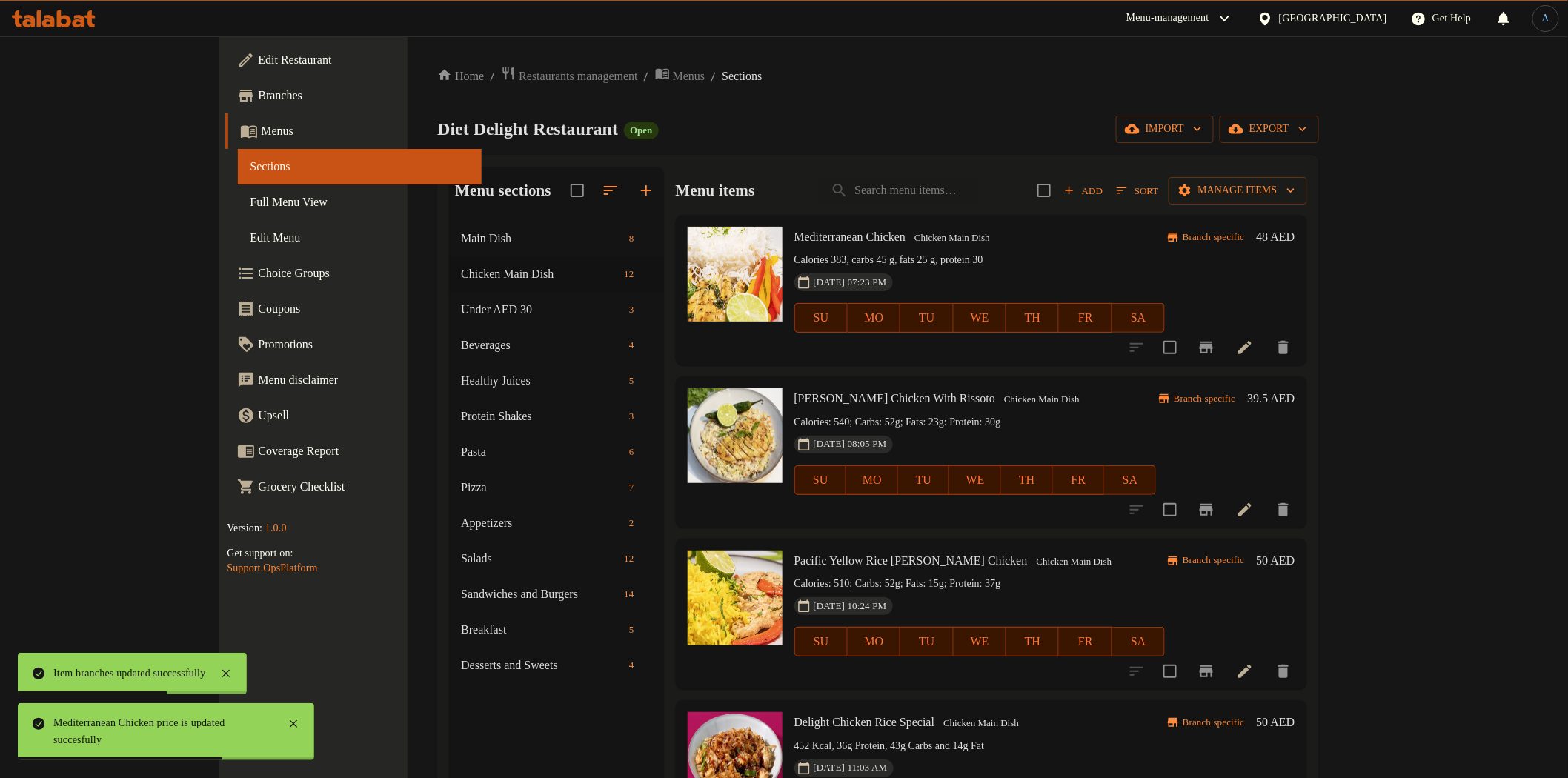
click at [1254, 502] on icon at bounding box center [1245, 510] width 18 height 18
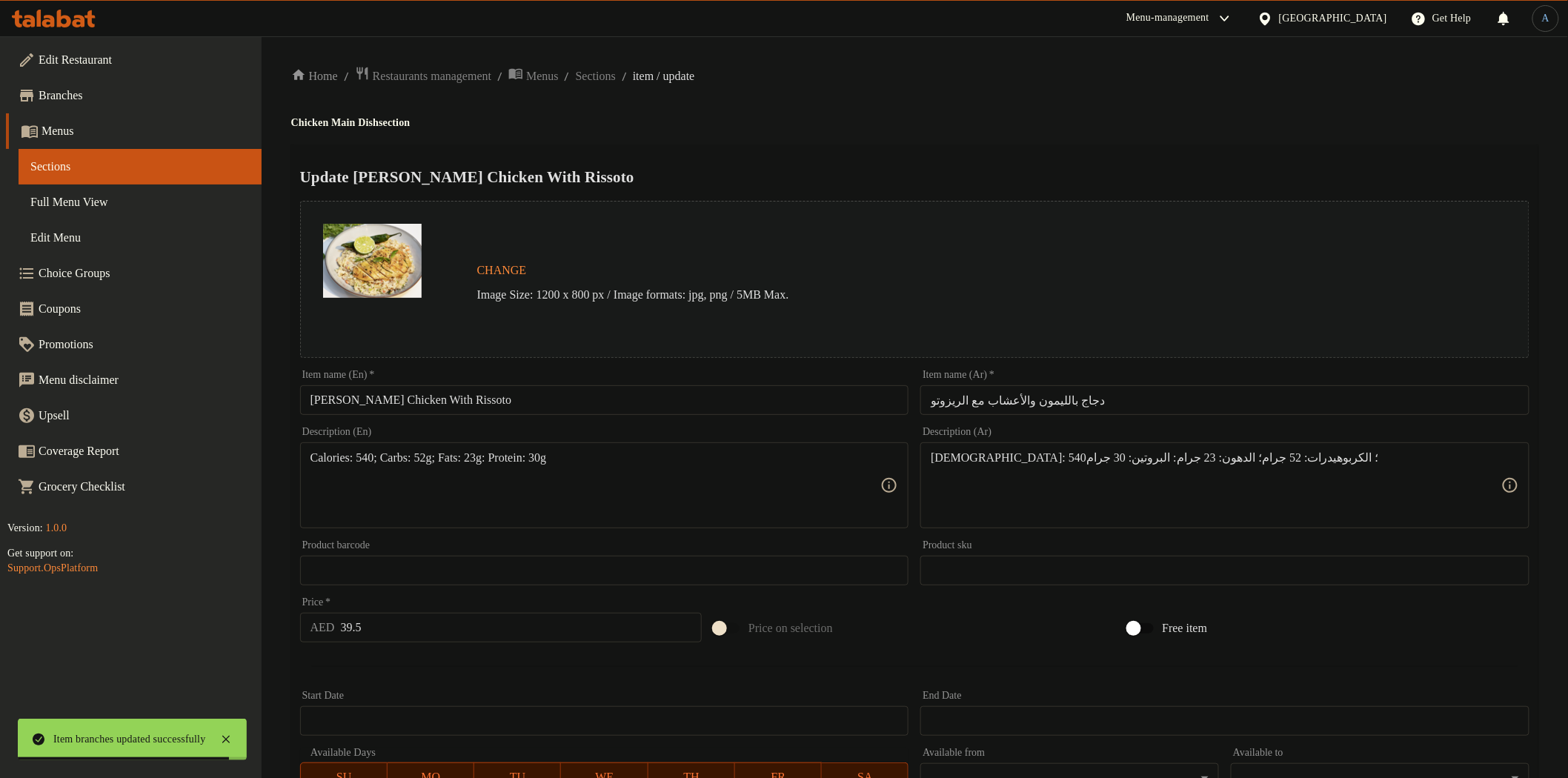
click at [530, 403] on input "Lemon Herb Chicken With Rissoto" at bounding box center [605, 400] width 609 height 29
paste input "ciken w"
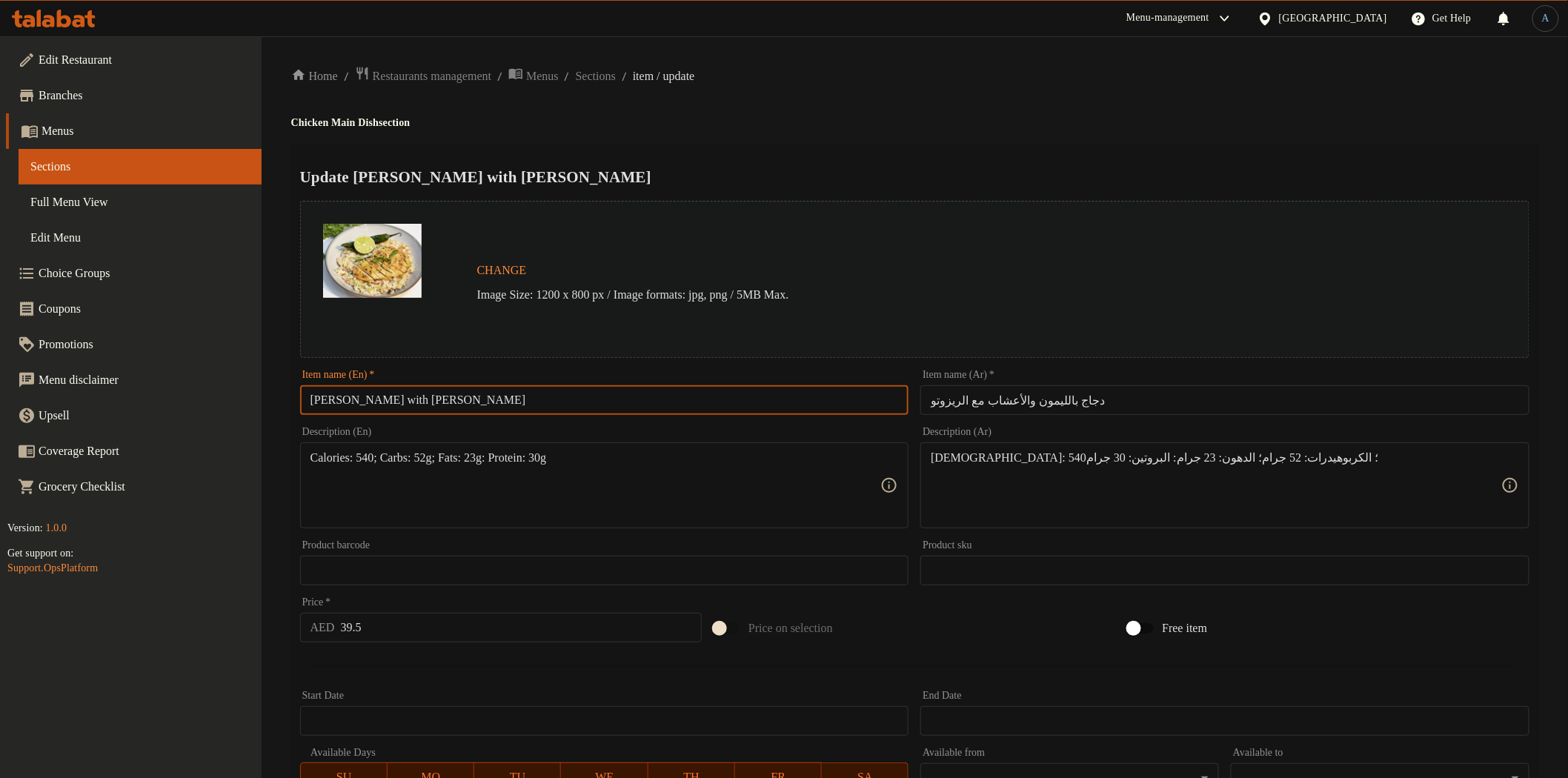
click at [527, 400] on input "Lemon Herb Chciken with Rissoto" at bounding box center [605, 400] width 609 height 29
paste input "W"
type input "[PERSON_NAME] With [PERSON_NAME]"
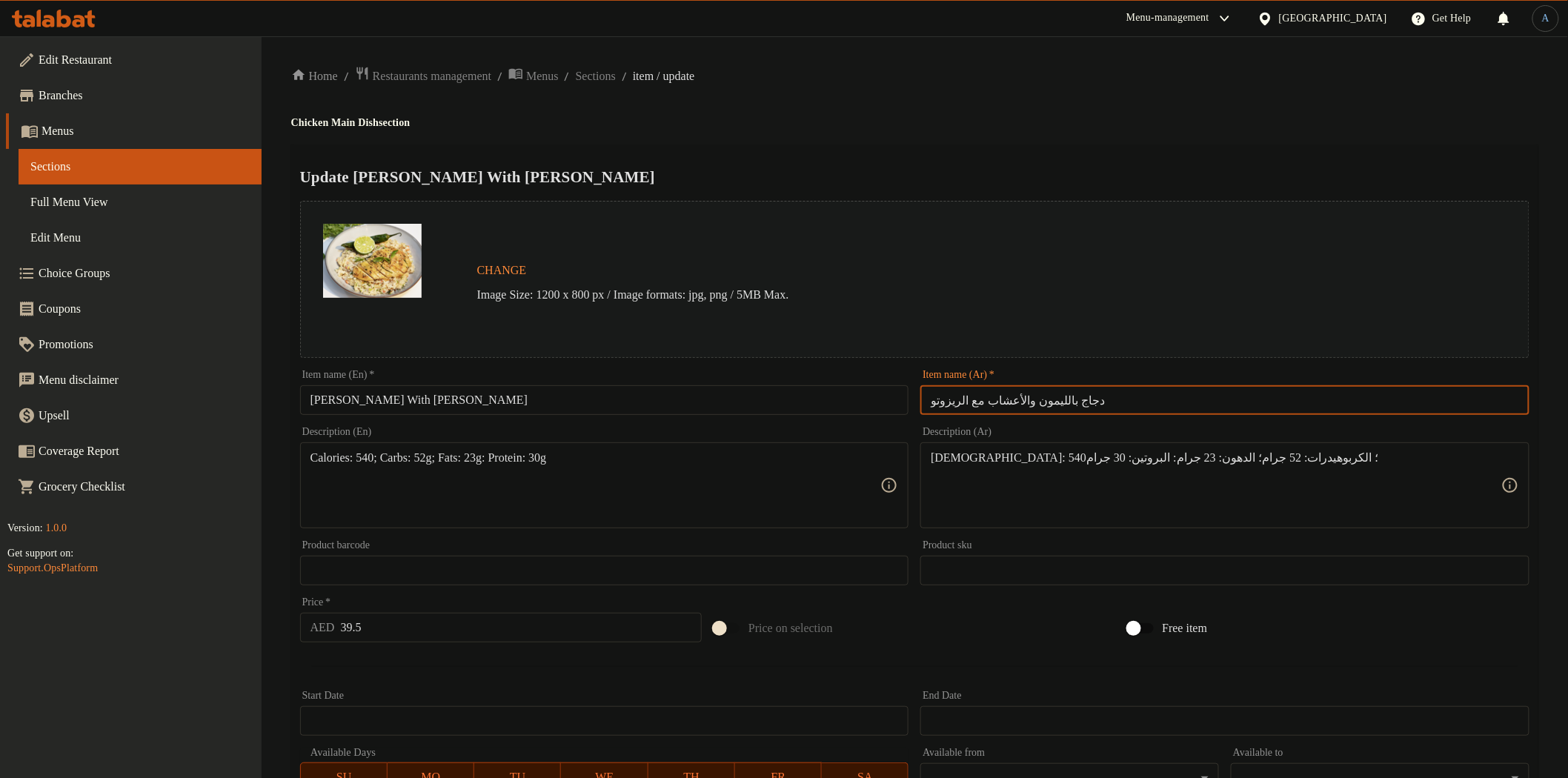
click at [1005, 400] on input "دجاج بالليمون والأعشاب مع الريزوتو" at bounding box center [1225, 400] width 609 height 29
click at [976, 141] on div "Home / Restaurants management / Menus / Sections / item / update Chicken Main D…" at bounding box center [915, 553] width 1247 height 974
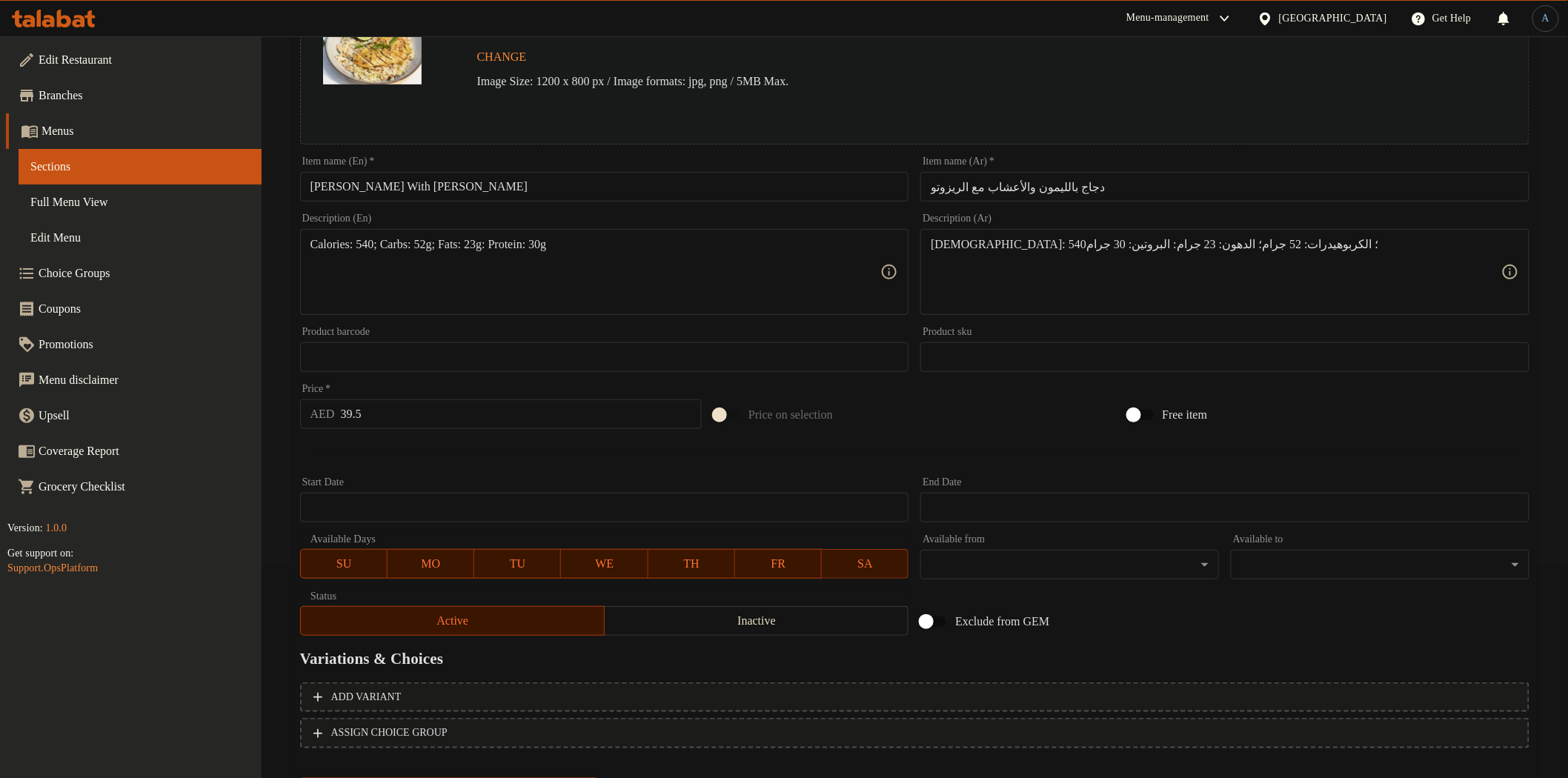
scroll to position [287, 0]
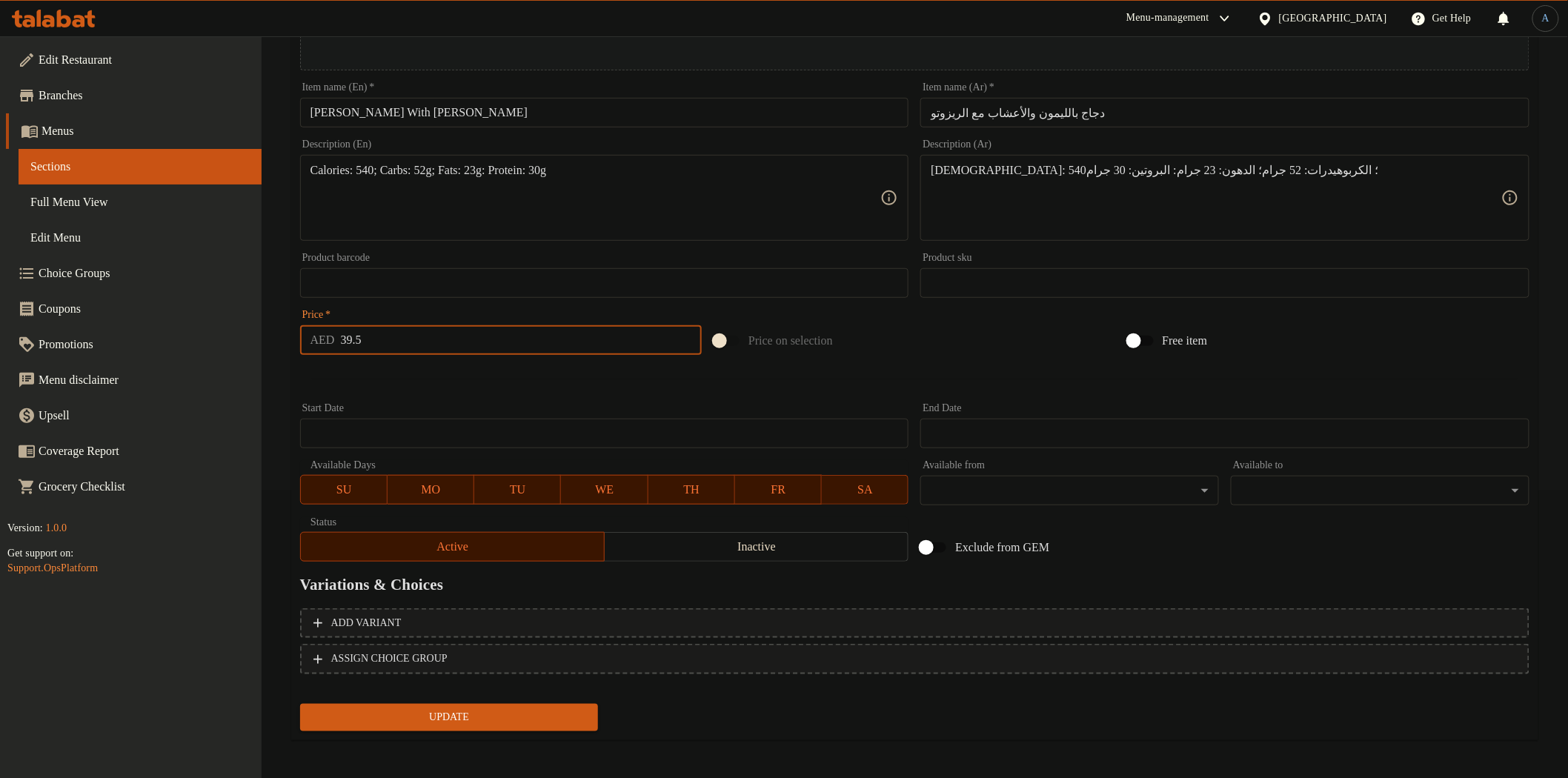
click at [418, 330] on input "39.5" at bounding box center [521, 340] width 361 height 29
paste input "50.4"
type input "50.4"
click at [450, 378] on div at bounding box center [915, 378] width 1242 height 37
click at [463, 715] on span "Update" at bounding box center [449, 717] width 275 height 19
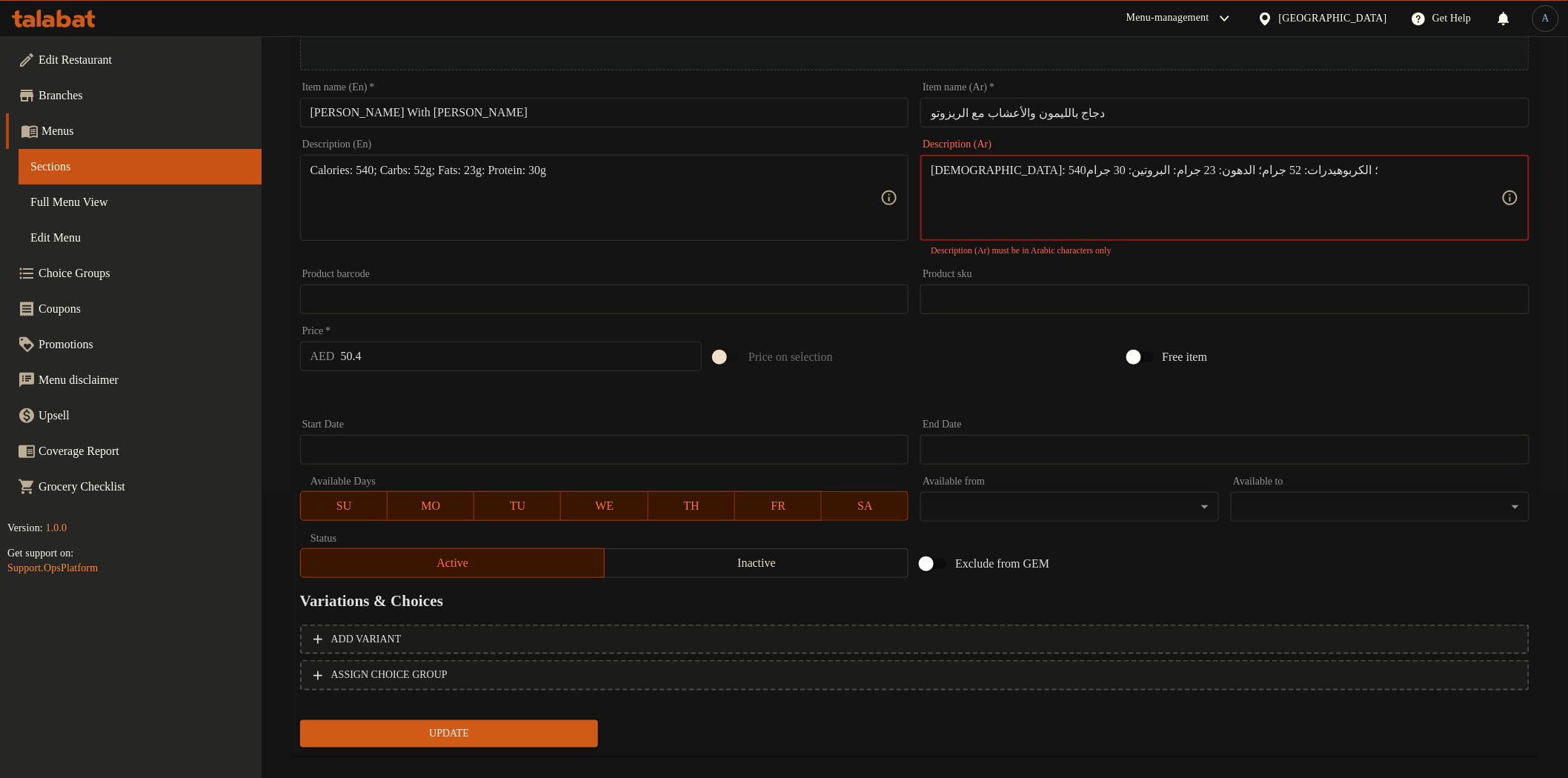
scroll to position [0, 0]
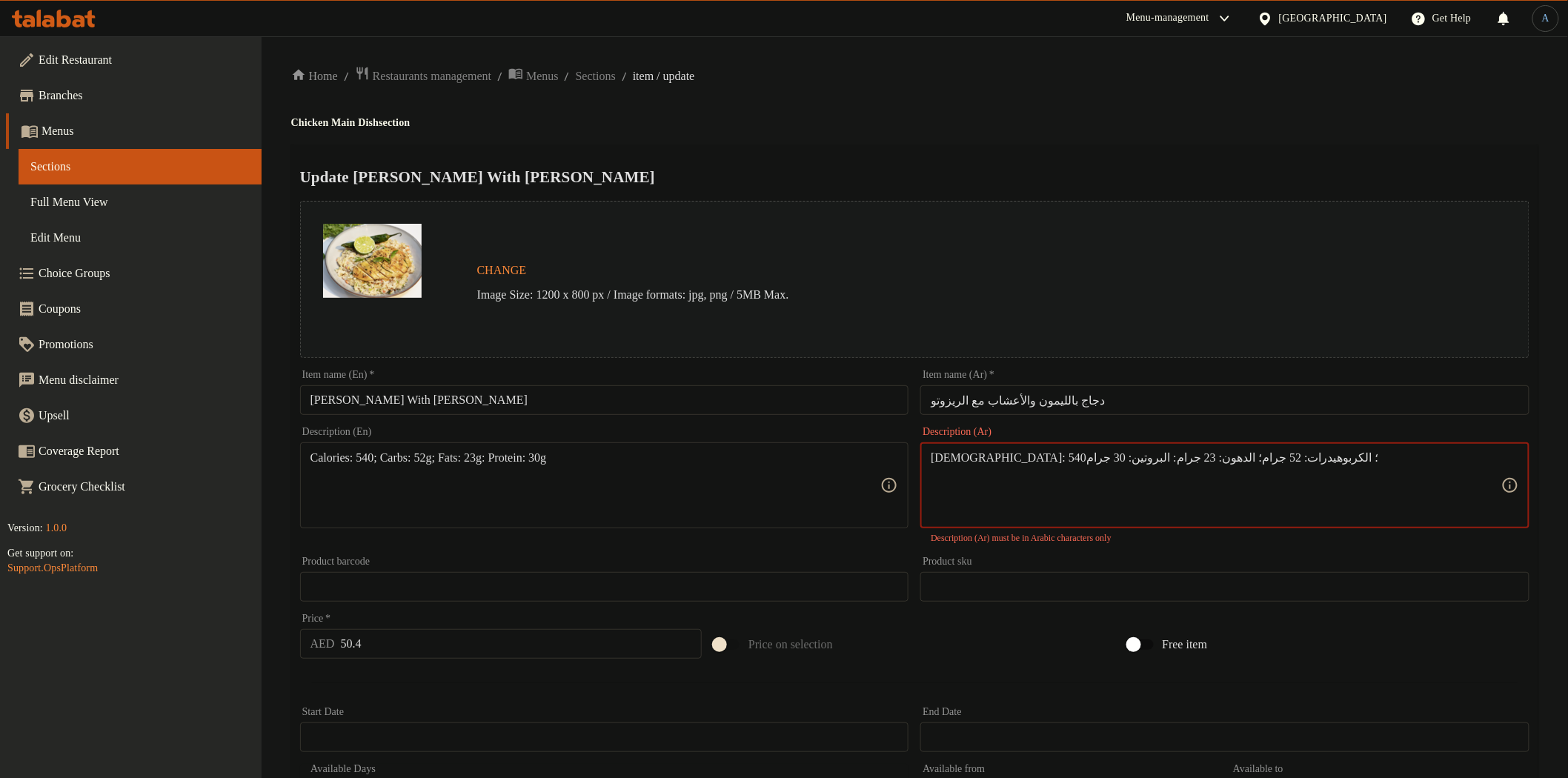
click at [1366, 469] on textarea "السعرات الحرارية: 540؛ الكربوهيدرات: 52 جرام؛ الدهون: 23 جرام: البروتين: 30 جرام" at bounding box center [1216, 485] width 571 height 70
click at [1269, 462] on textarea "السعرات الحرارية 540؛ الكربوهيدرات: 52 جرام؛ الدهون: 23 جرام: البروتين: 30 جرام" at bounding box center [1216, 485] width 571 height 70
click at [1227, 458] on textarea "السعرات الحرارية 540؛ الكربوهيدرات: 52 جرام؛ الدهون 23 جرام: البروتين: 30 جرام" at bounding box center [1216, 485] width 571 height 70
click at [1147, 144] on div "Update Lemon Herb Chciken With Rissoto Change Image Size: 1200 x 800 px / Image…" at bounding box center [915, 595] width 1247 height 900
paste textarea ": ٥٤٠؛ الكربوهيدرات: ٥٢ غرام؛ الدهون: ٢٣ غرام؛ البروتين: ٣٠ غرام"
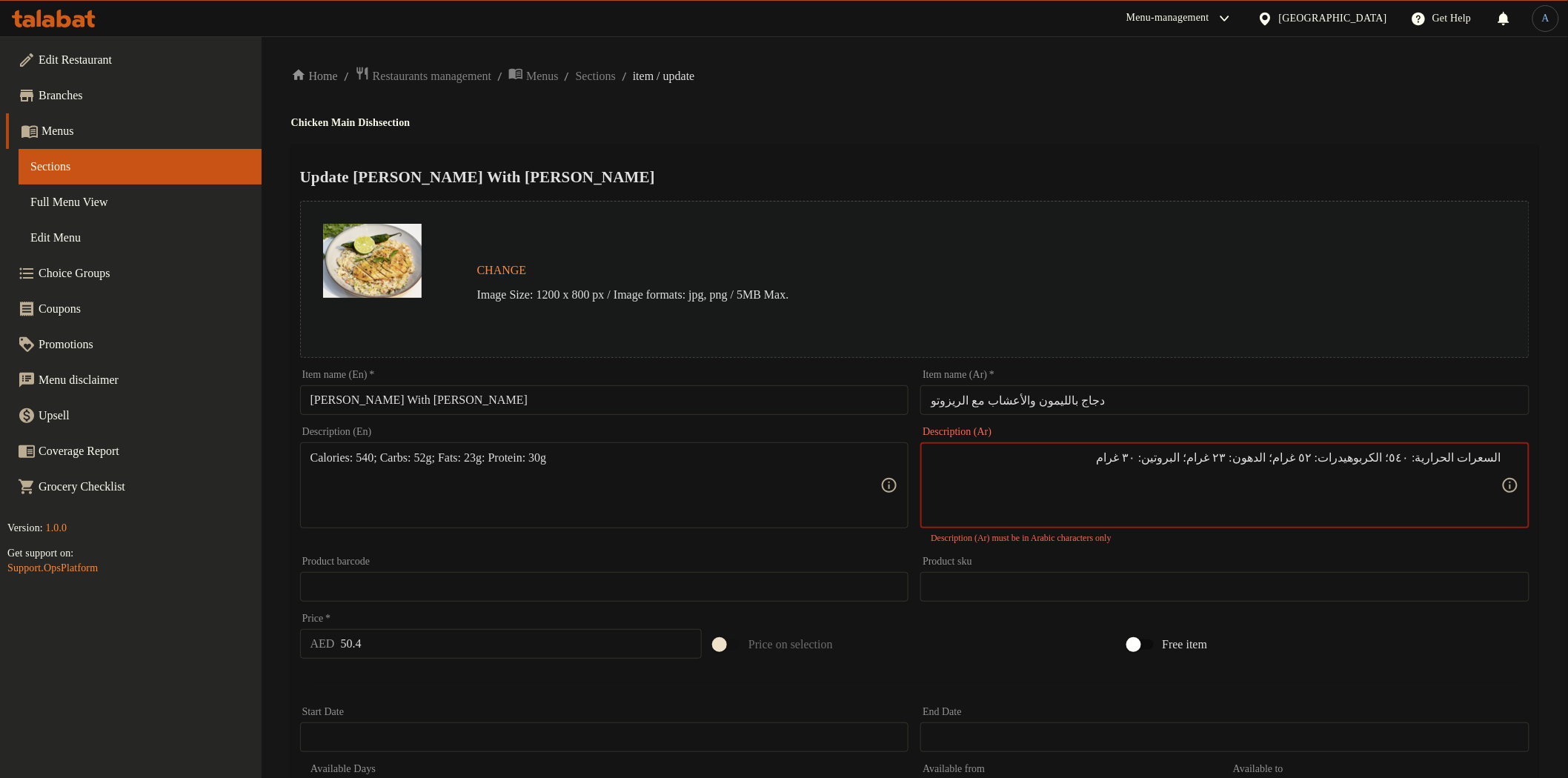
click at [1114, 138] on div "Home / Restaurants management / Menus / Sections / item / update Chicken Main D…" at bounding box center [915, 561] width 1247 height 990
click at [751, 440] on div "Description (En) Calories: 540; Carbs: 52g; Fats: 23g: Protein: 30g Description…" at bounding box center [605, 477] width 609 height 101
click at [1405, 458] on textarea "السعرات الحرارية 540؛ الكربوهيدرات: 52 جرام؛ الدهون 23 جرام البروتين: 30 جرام" at bounding box center [1216, 485] width 571 height 70
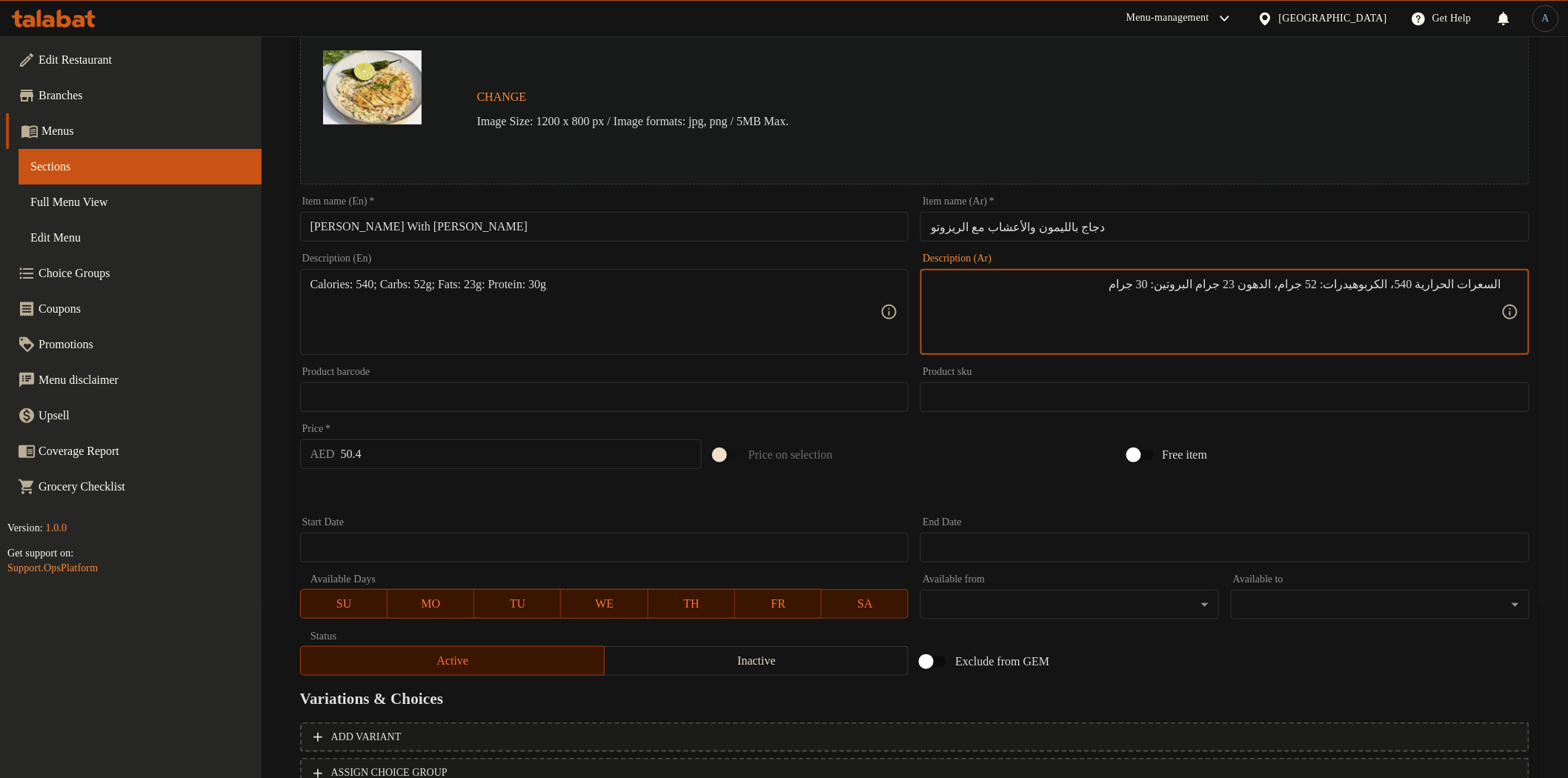
scroll to position [287, 0]
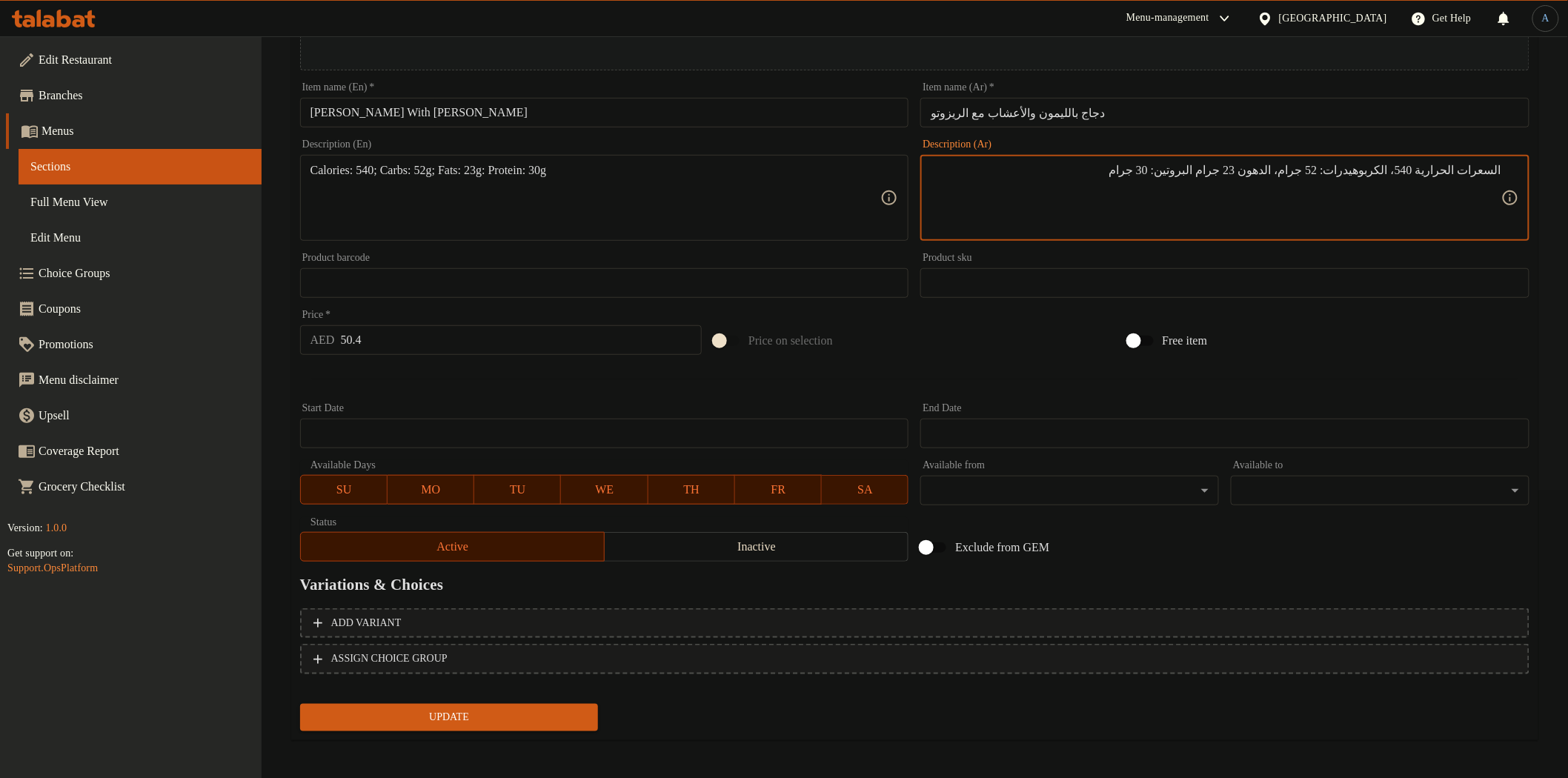
type textarea "السعرات الحرارية 540، الكربوهيدرات: 52 جرام، الدهون 23 جرام البروتين: 30 جرام"
click at [476, 716] on span "Update" at bounding box center [449, 717] width 275 height 19
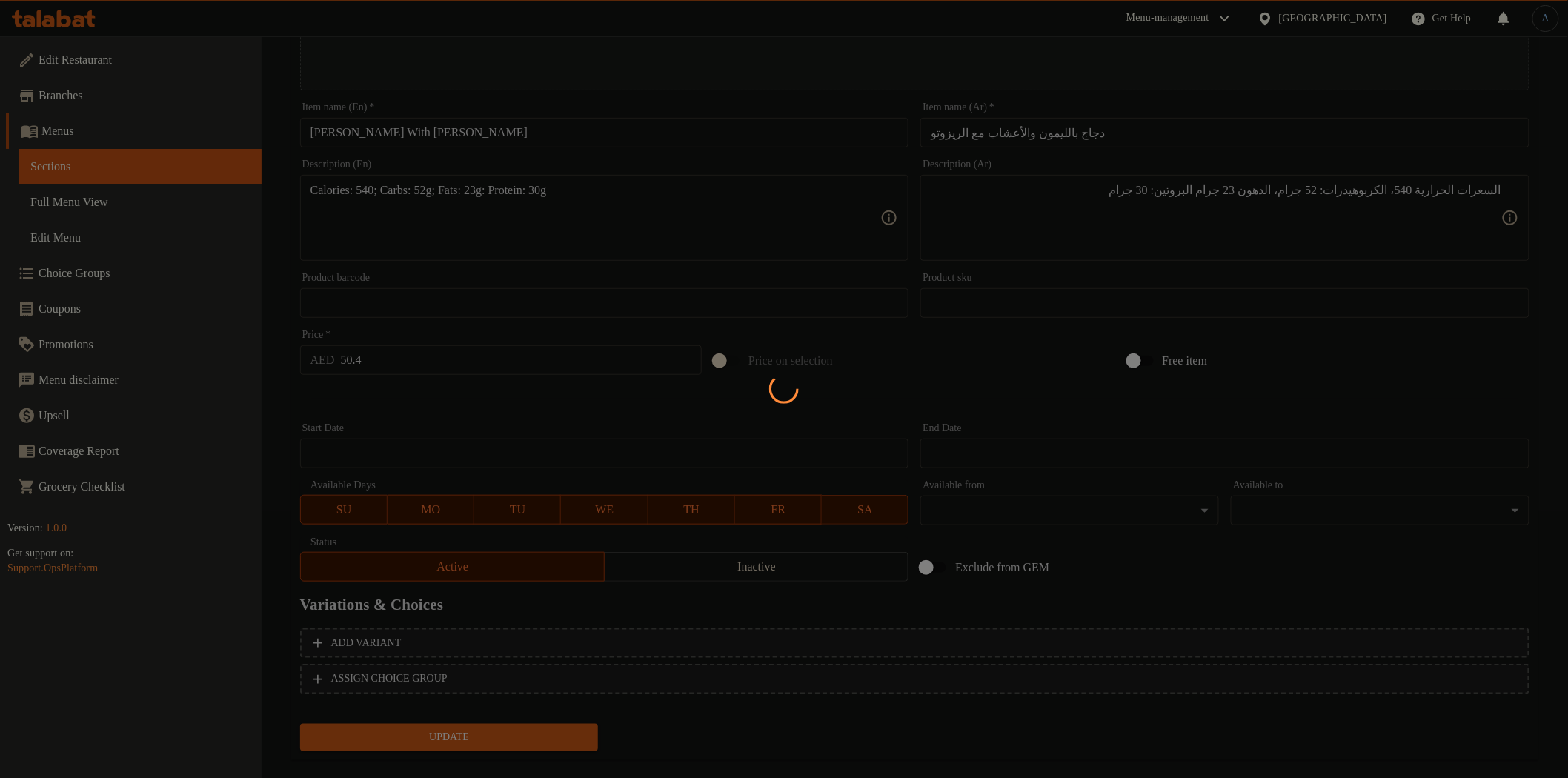
scroll to position [0, 0]
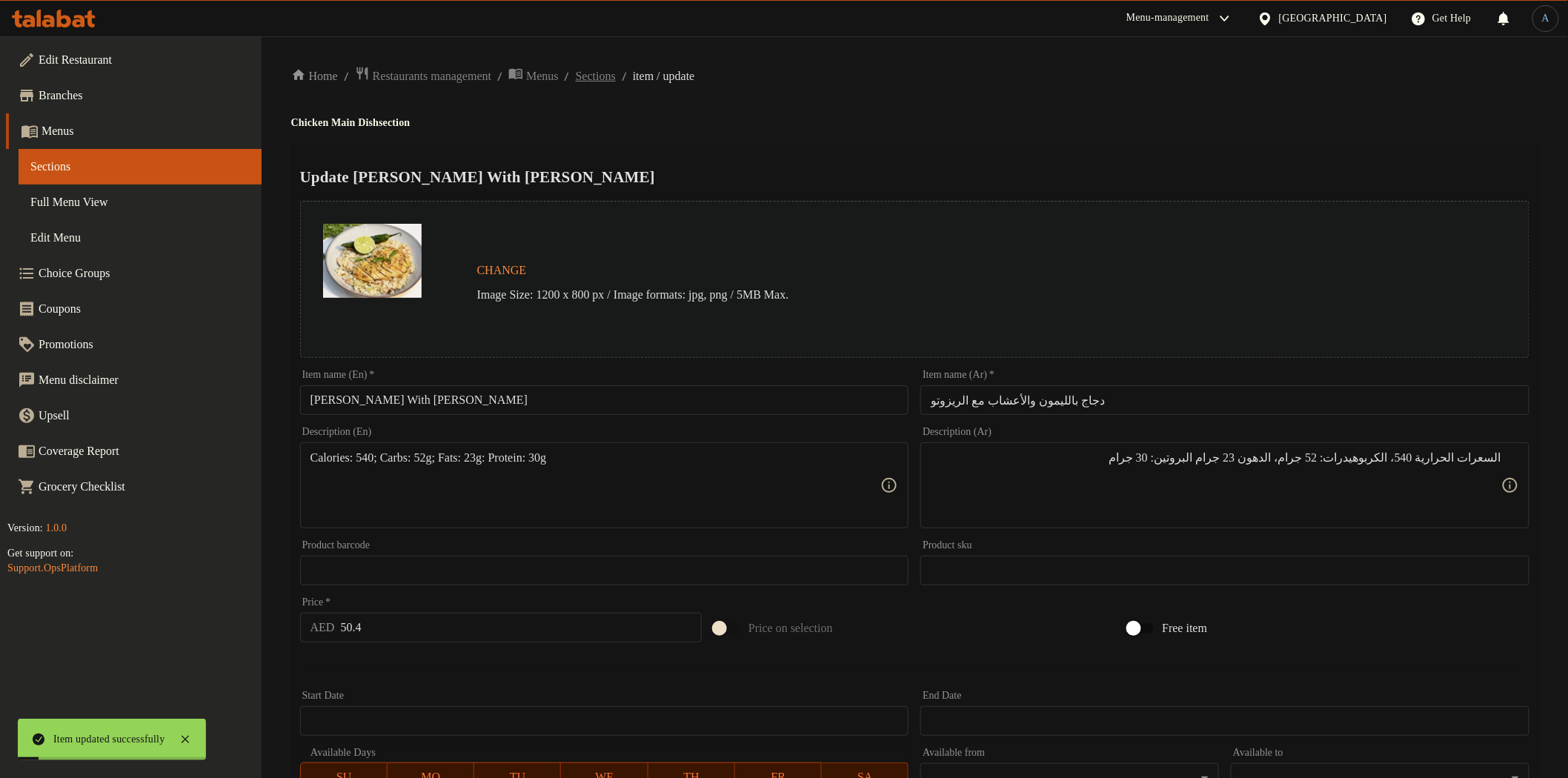
click at [616, 74] on span "Sections" at bounding box center [596, 77] width 40 height 18
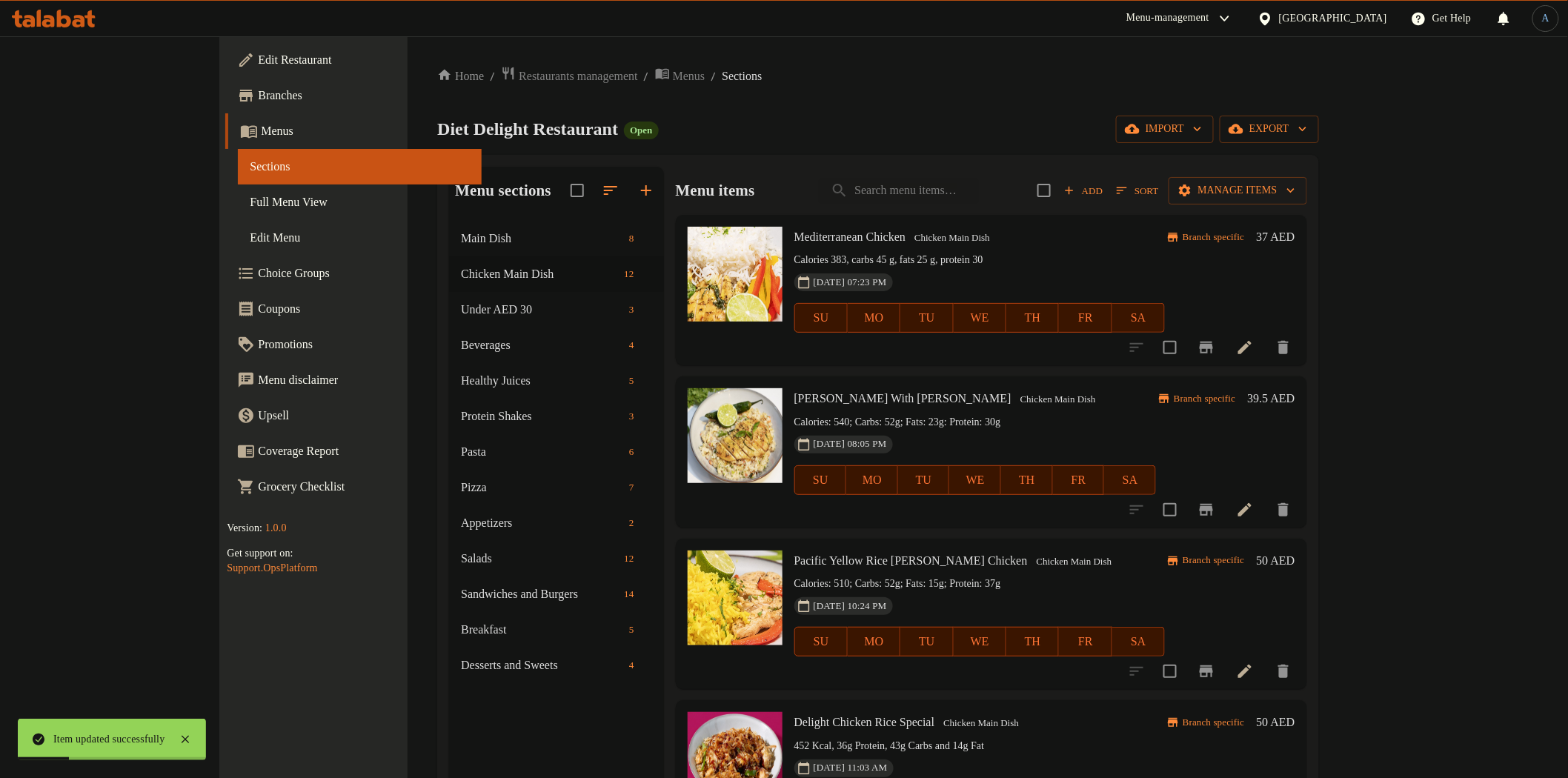
click at [1296, 396] on h6 "39.5 AED" at bounding box center [1272, 398] width 47 height 20
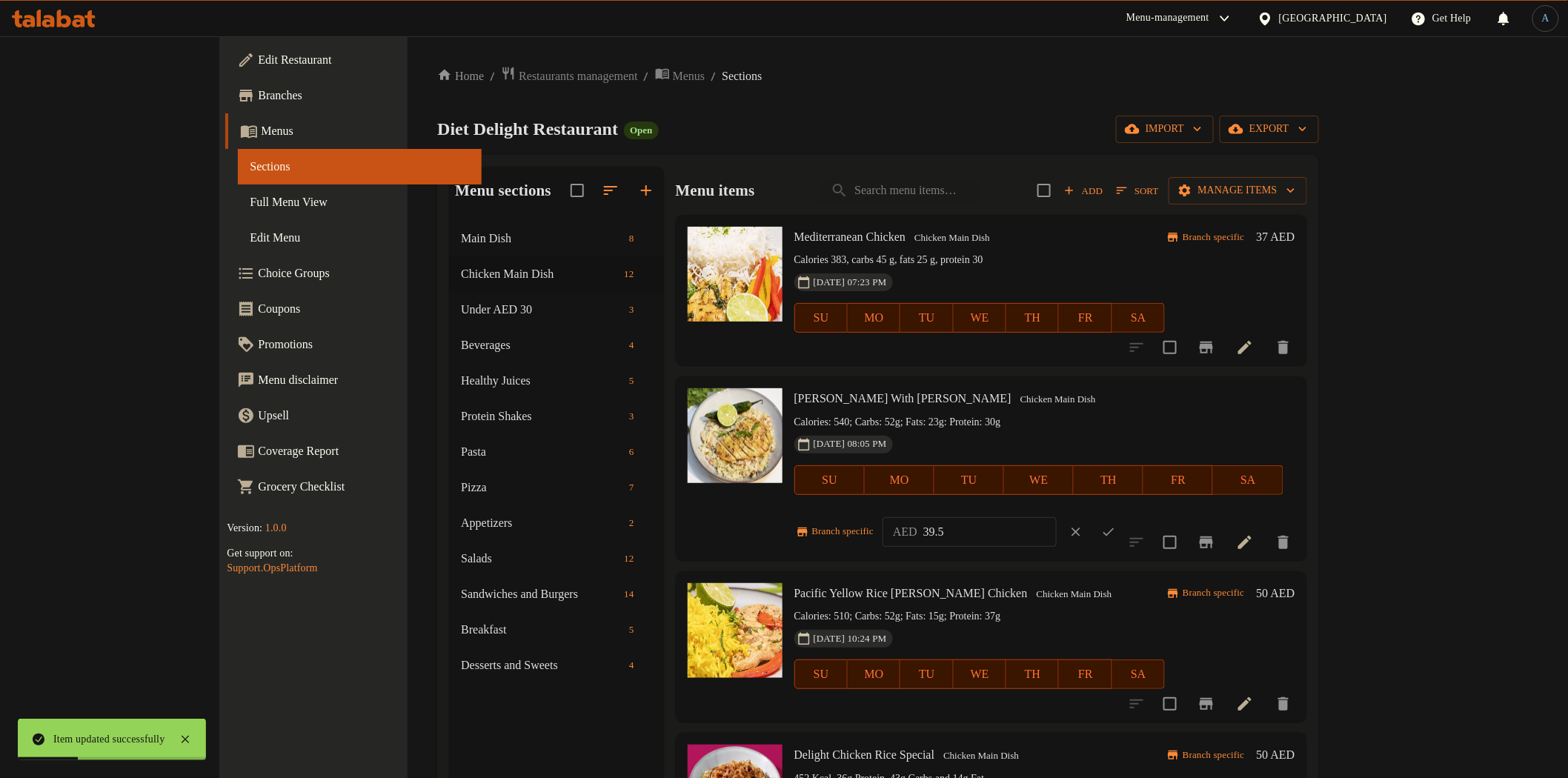
click at [1056, 517] on input "39.5" at bounding box center [990, 532] width 134 height 29
paste input "number"
paste input "50.4"
type input "50.4"
click at [1114, 528] on icon "ok" at bounding box center [1110, 532] width 11 height 8
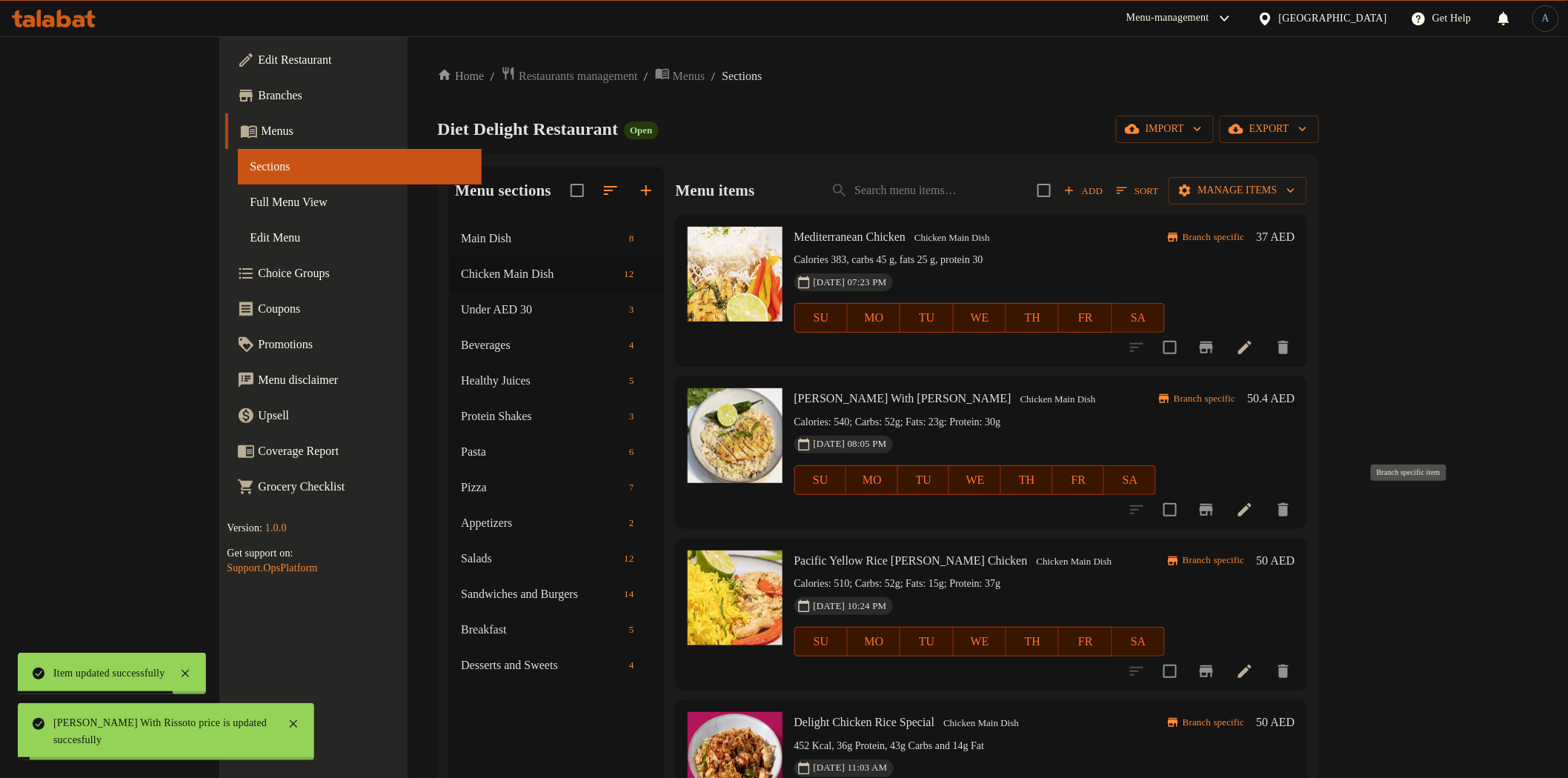
click at [1213, 506] on icon "Branch-specific-item" at bounding box center [1207, 510] width 13 height 12
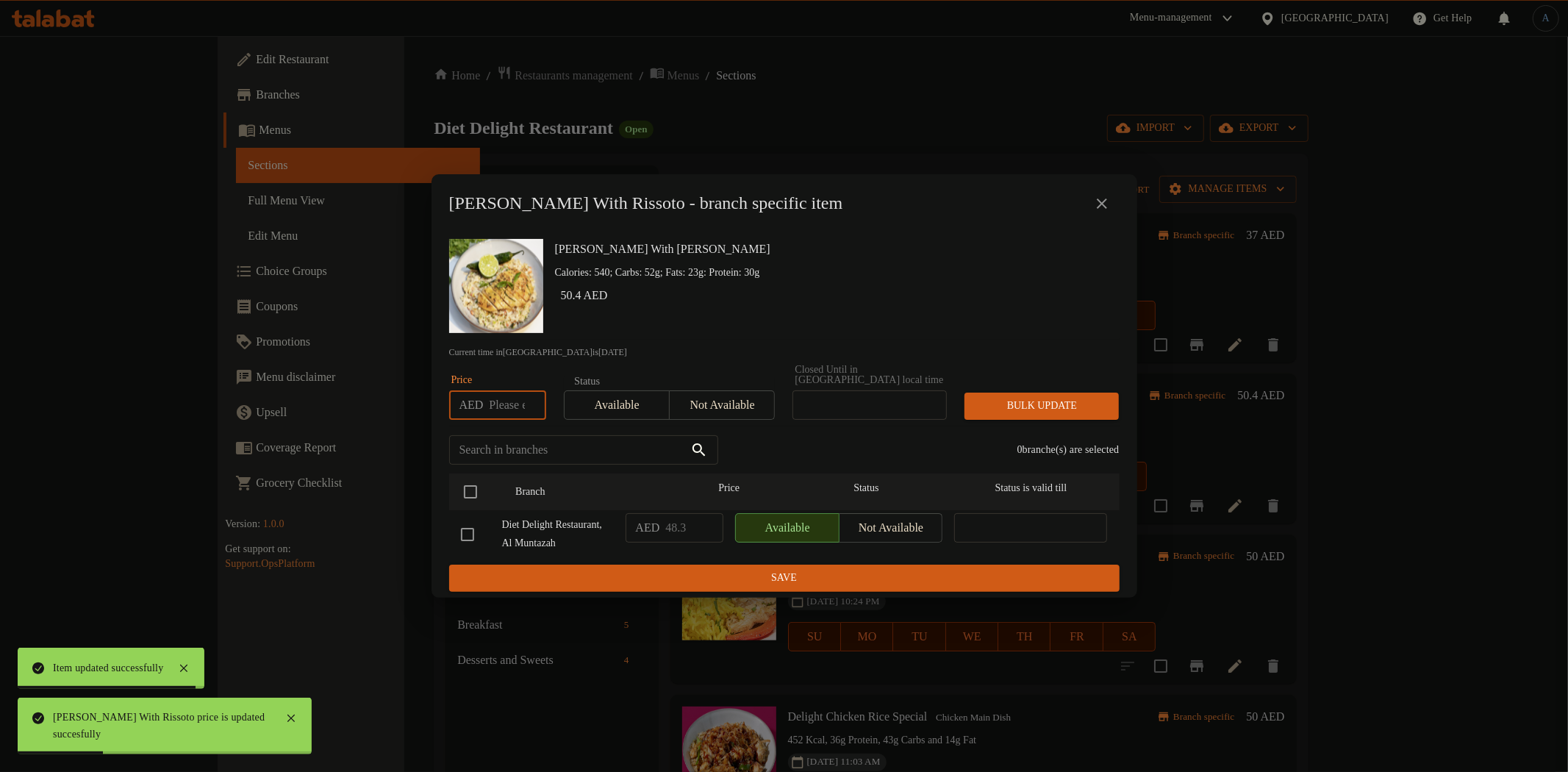
click at [508, 405] on input "number" at bounding box center [517, 405] width 57 height 29
paste input "50.4"
type input "50.4"
click at [475, 482] on input "checkbox" at bounding box center [470, 492] width 31 height 31
checkbox input "true"
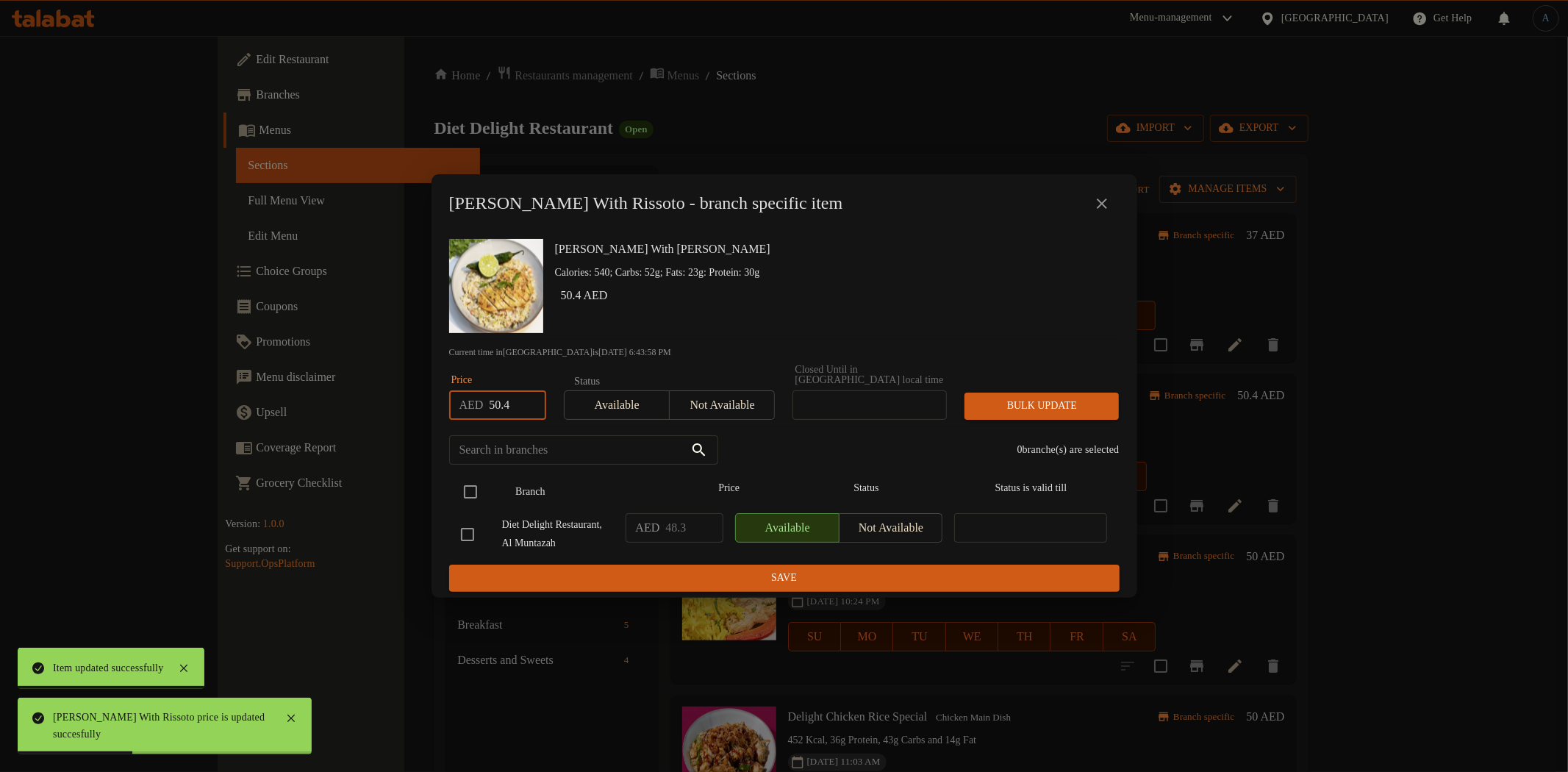
checkbox input "true"
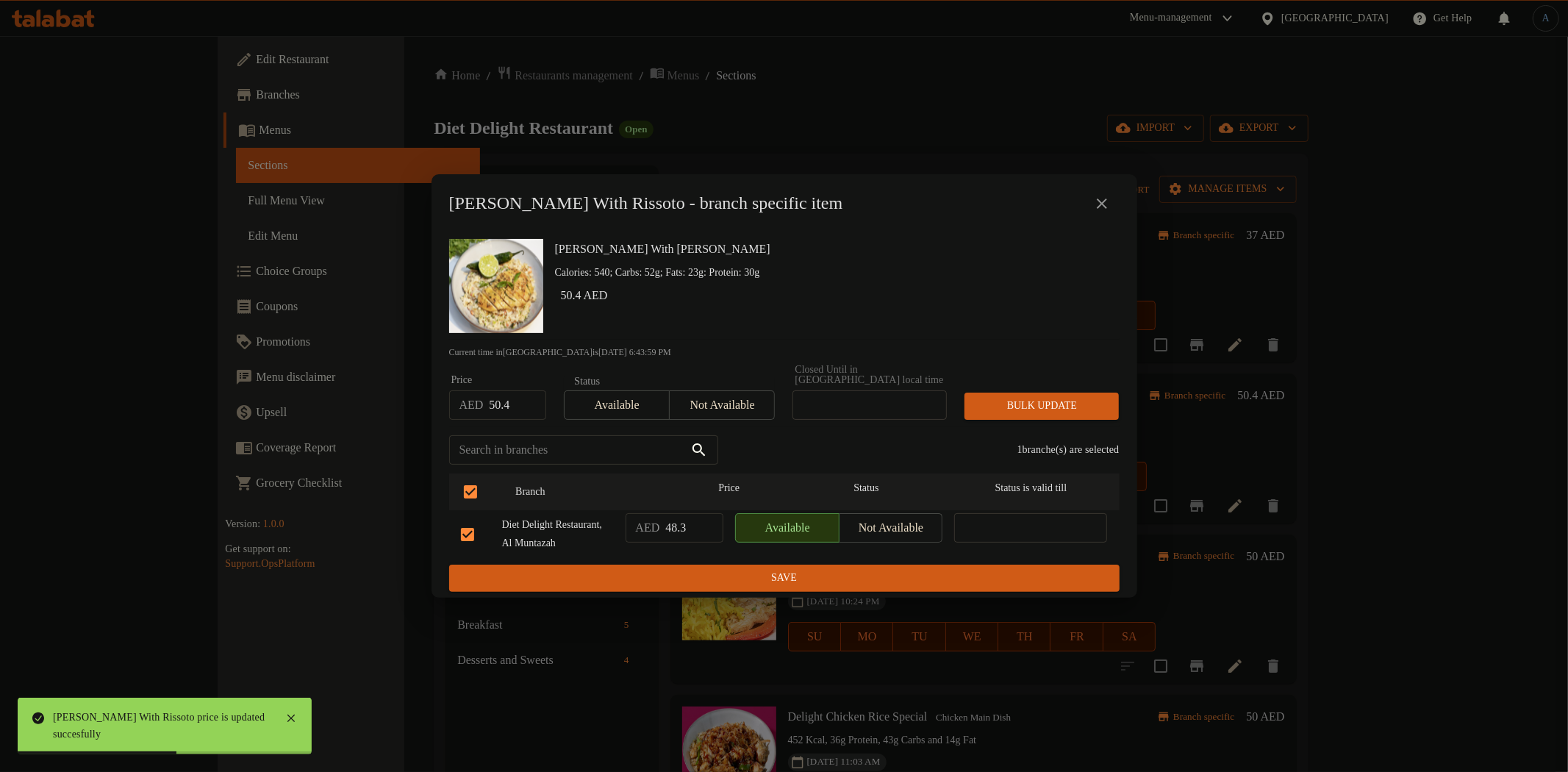
click at [1010, 397] on span "Bulk update" at bounding box center [1041, 406] width 131 height 19
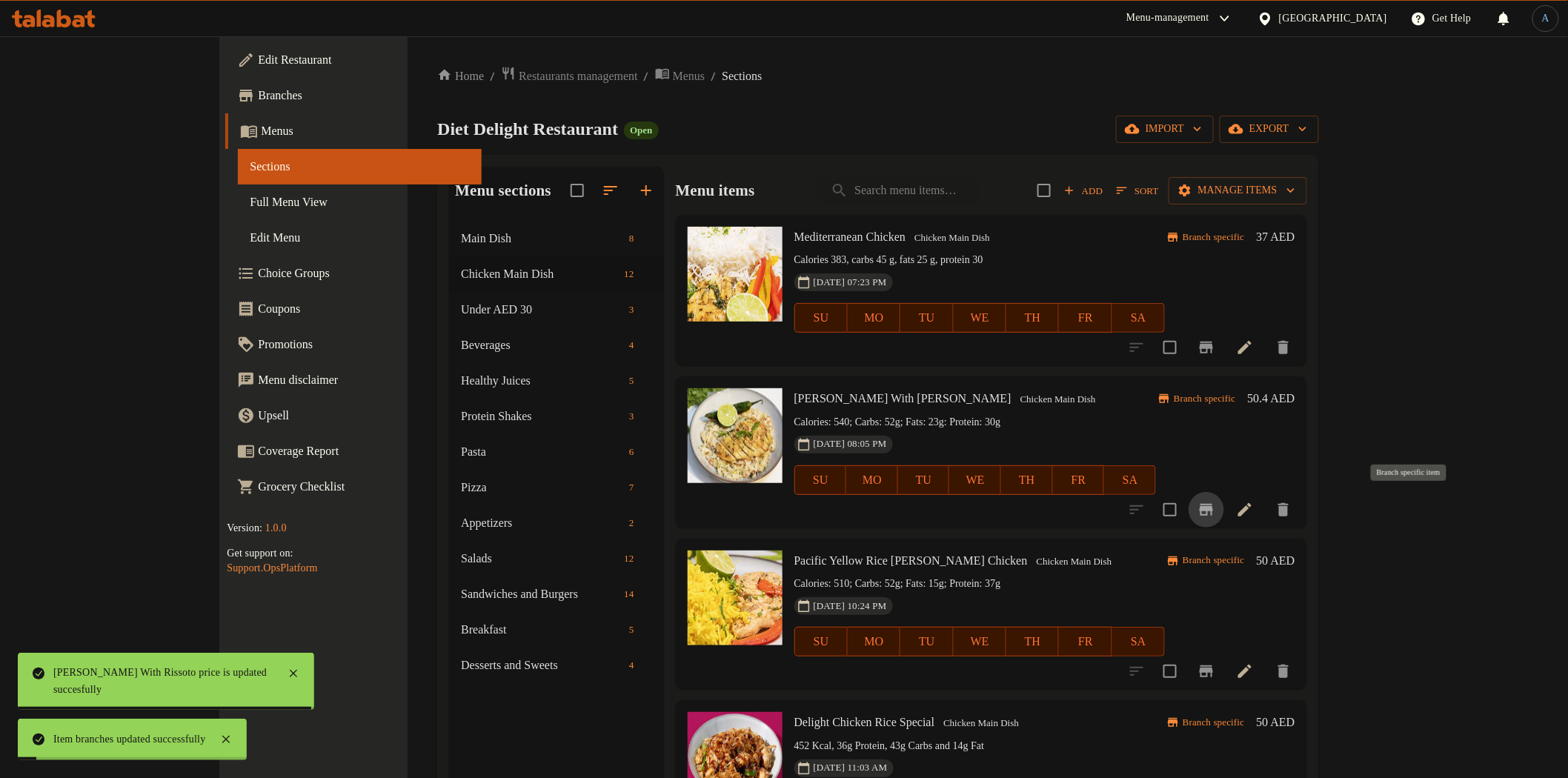
click at [1216, 502] on icon "Branch-specific-item" at bounding box center [1207, 510] width 18 height 18
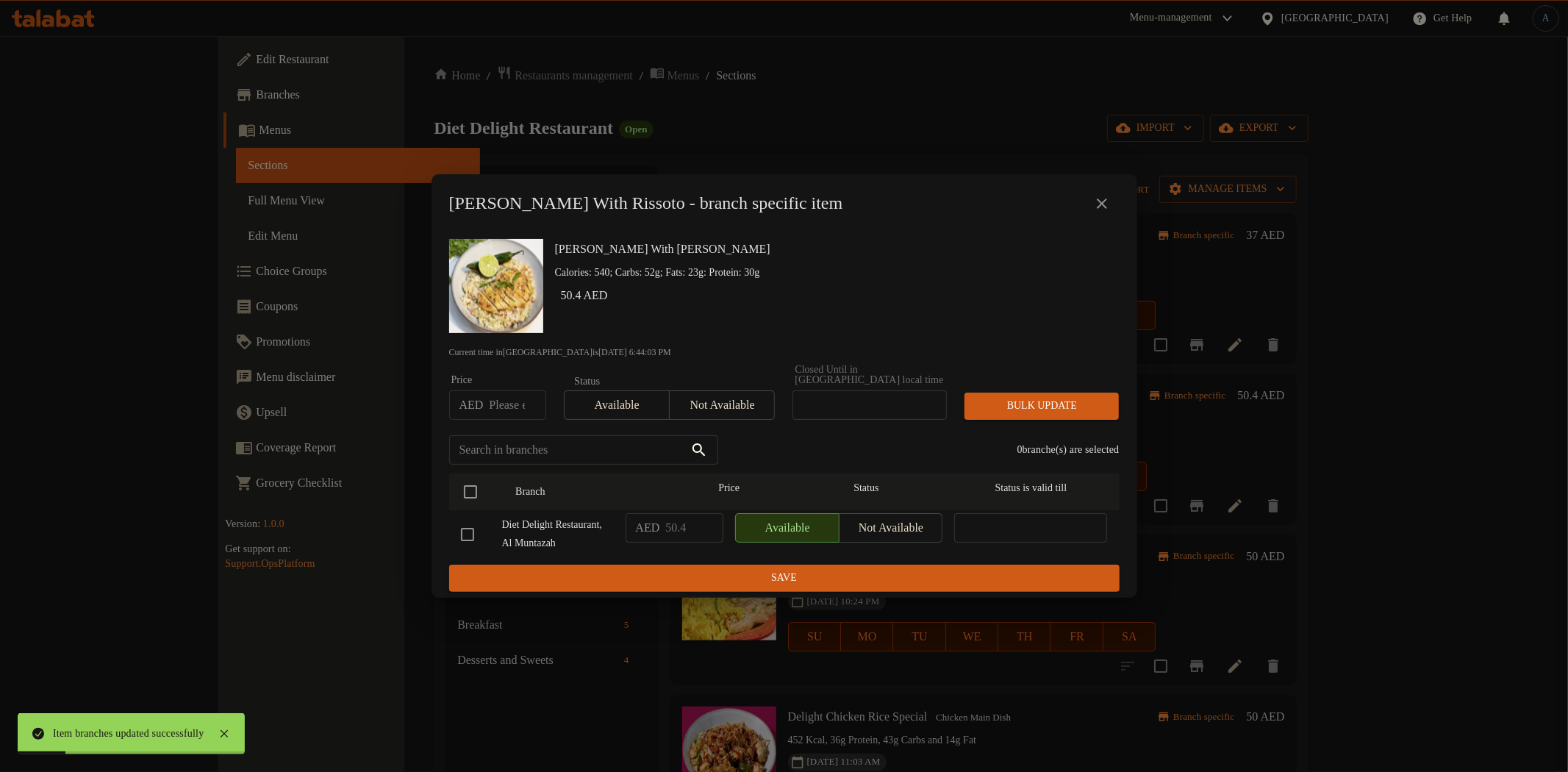
click at [1104, 198] on icon "close" at bounding box center [1101, 203] width 11 height 11
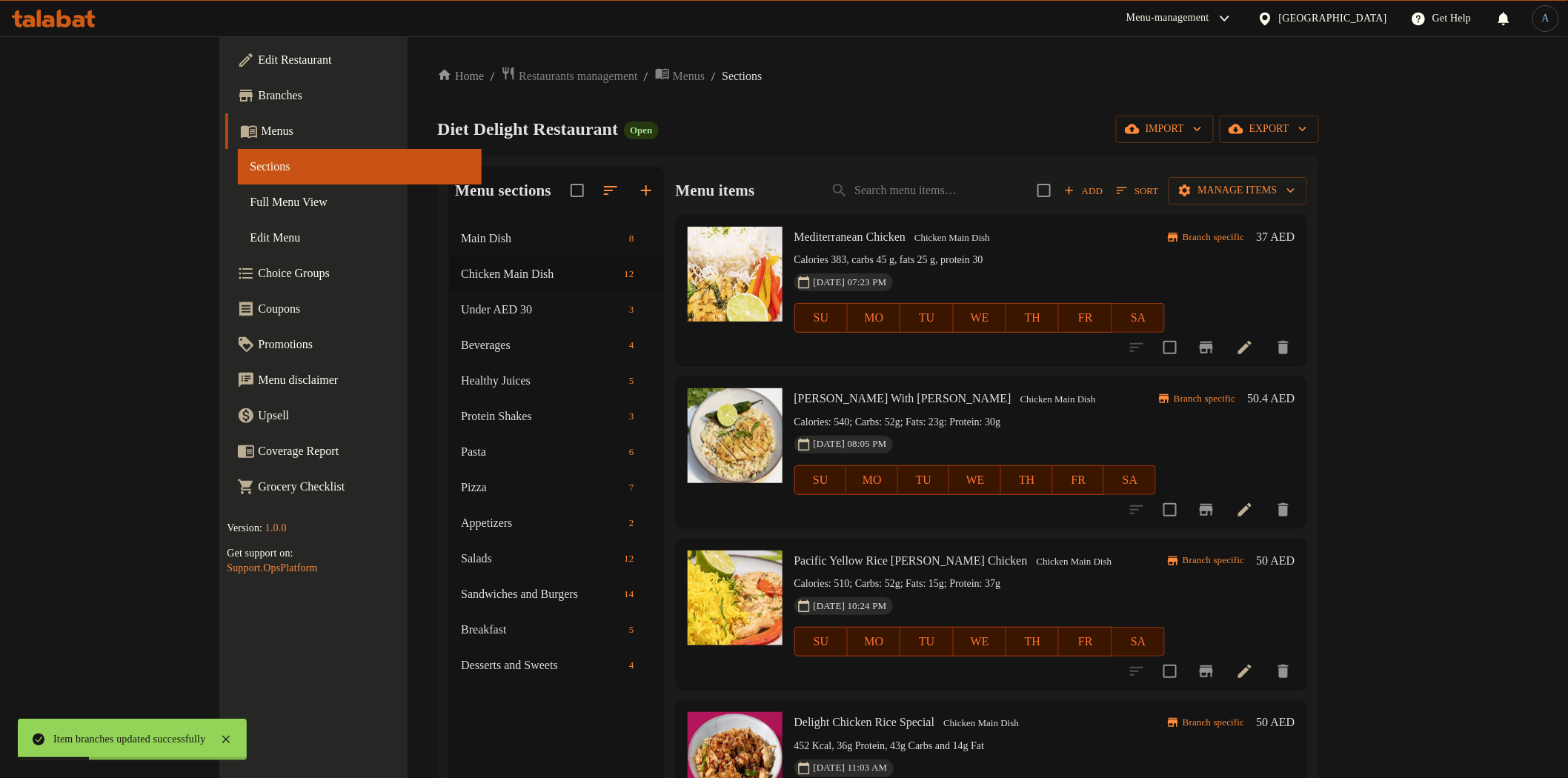
scroll to position [82, 0]
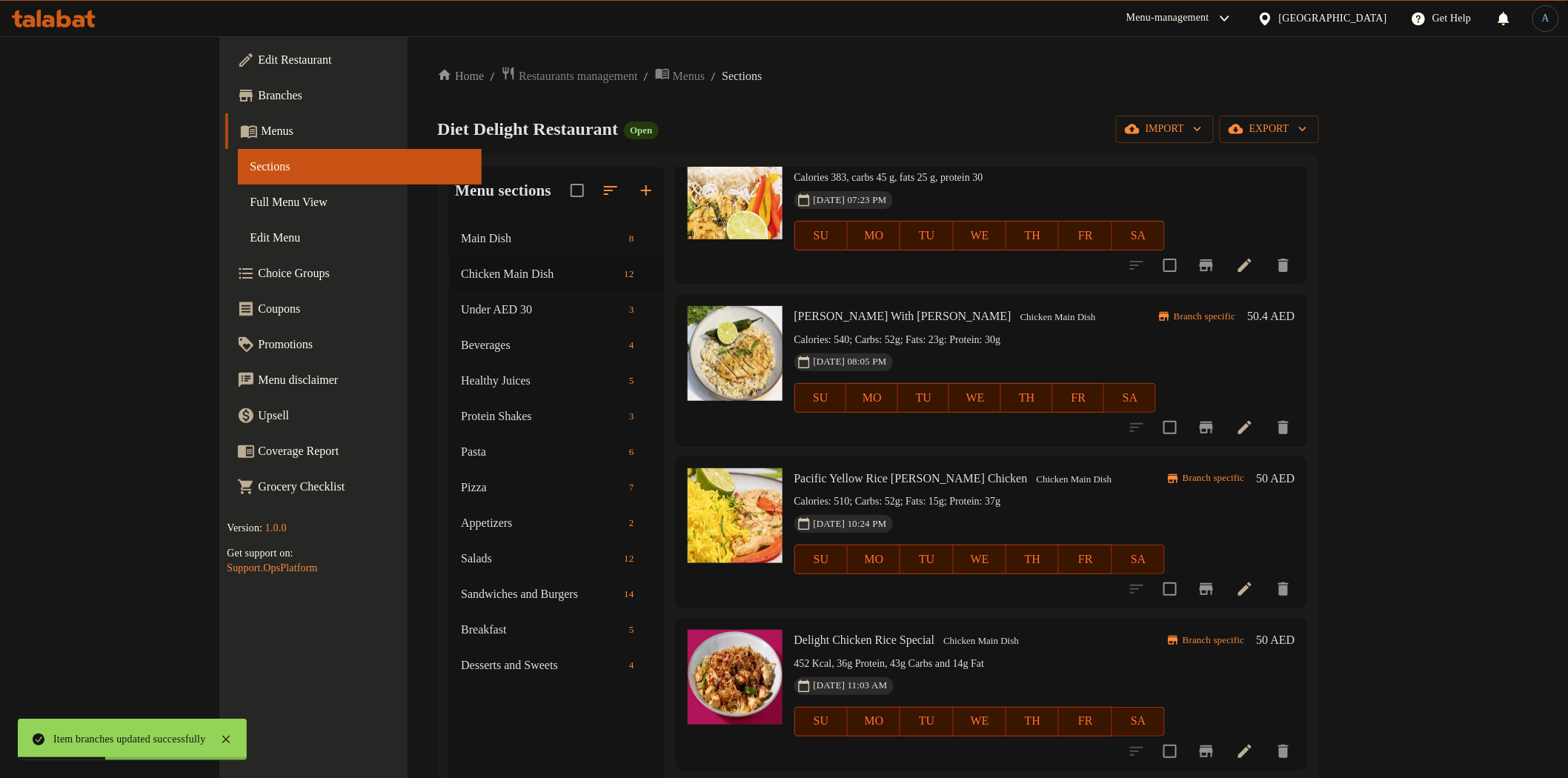
click at [1251, 582] on icon at bounding box center [1245, 589] width 13 height 13
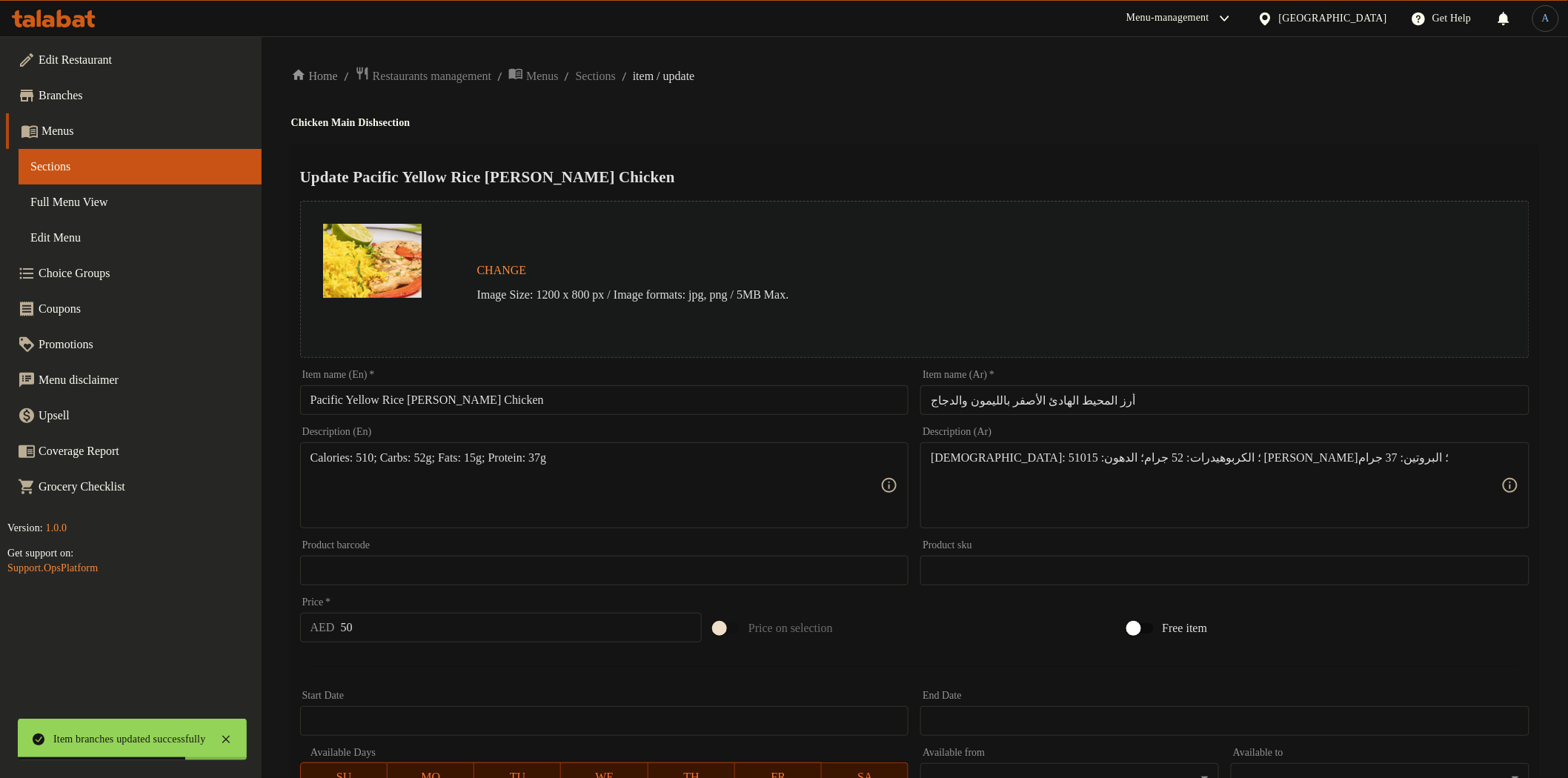
click at [520, 394] on input "Pacific Yellow Rice [PERSON_NAME] Chicken" at bounding box center [605, 400] width 609 height 29
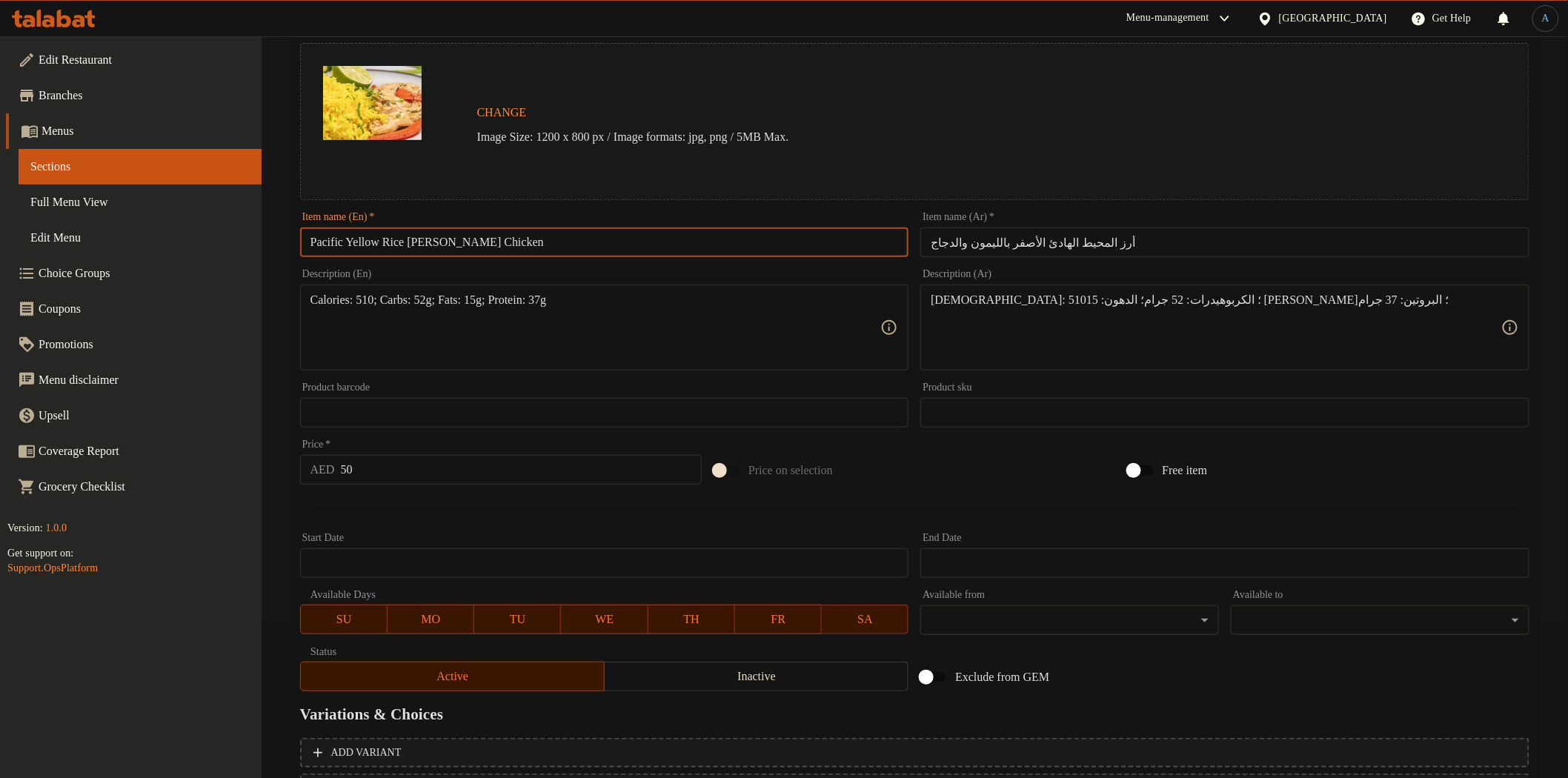
scroll to position [287, 0]
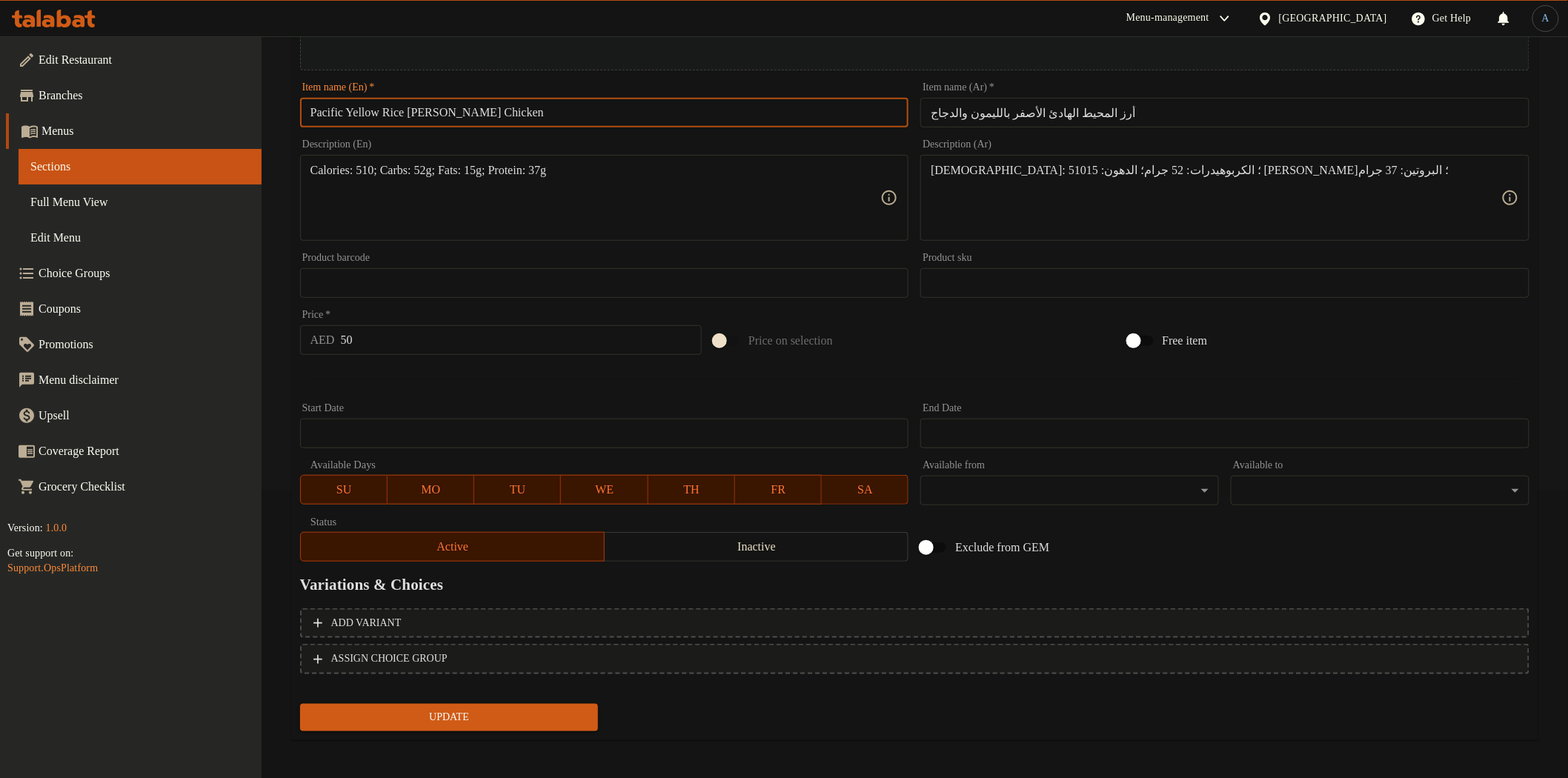
click at [455, 329] on input "50" at bounding box center [521, 340] width 361 height 29
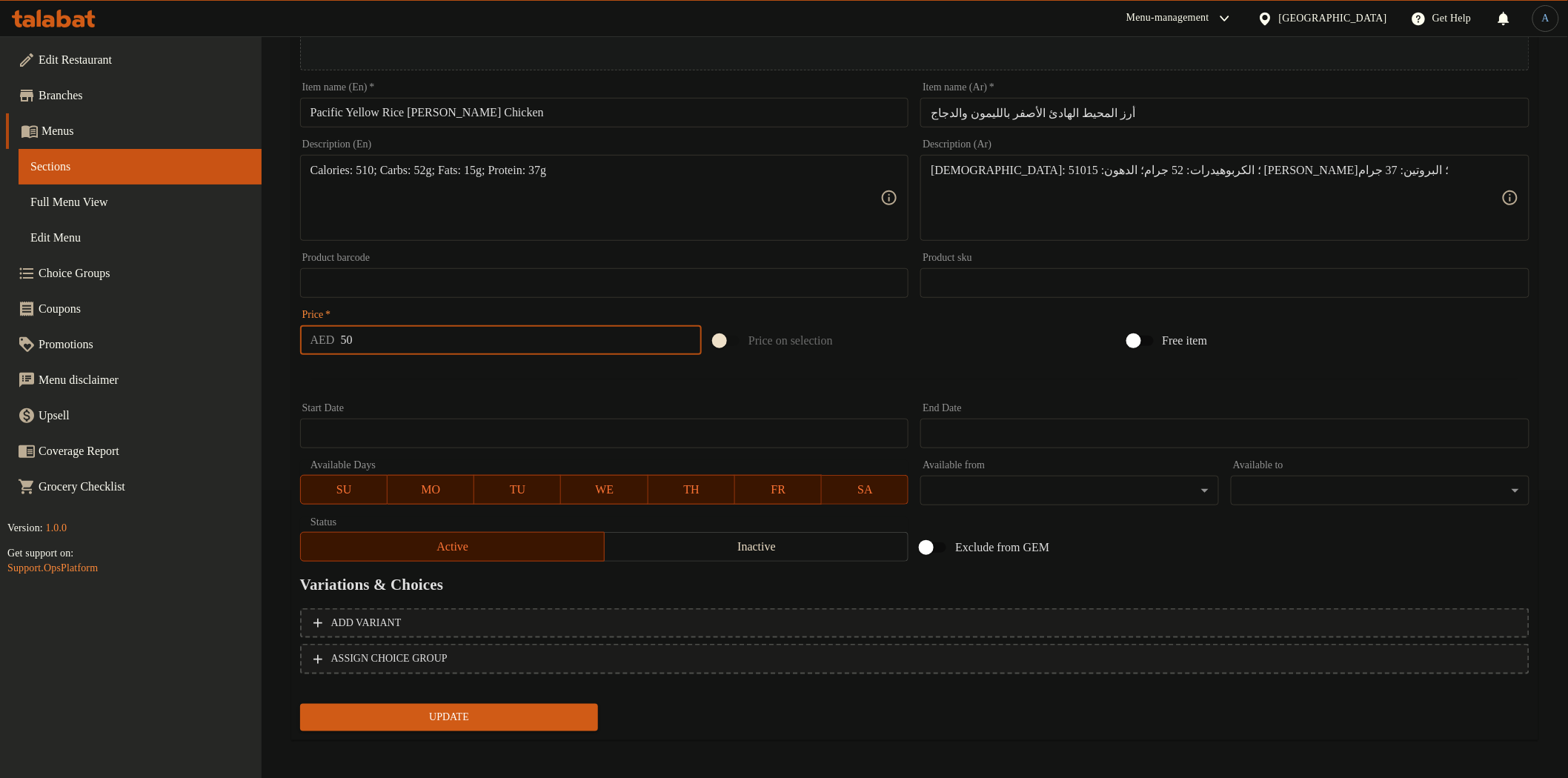
paste input "1.6"
type input "51.6"
click at [300, 704] on button "Update" at bounding box center [450, 718] width 299 height 28
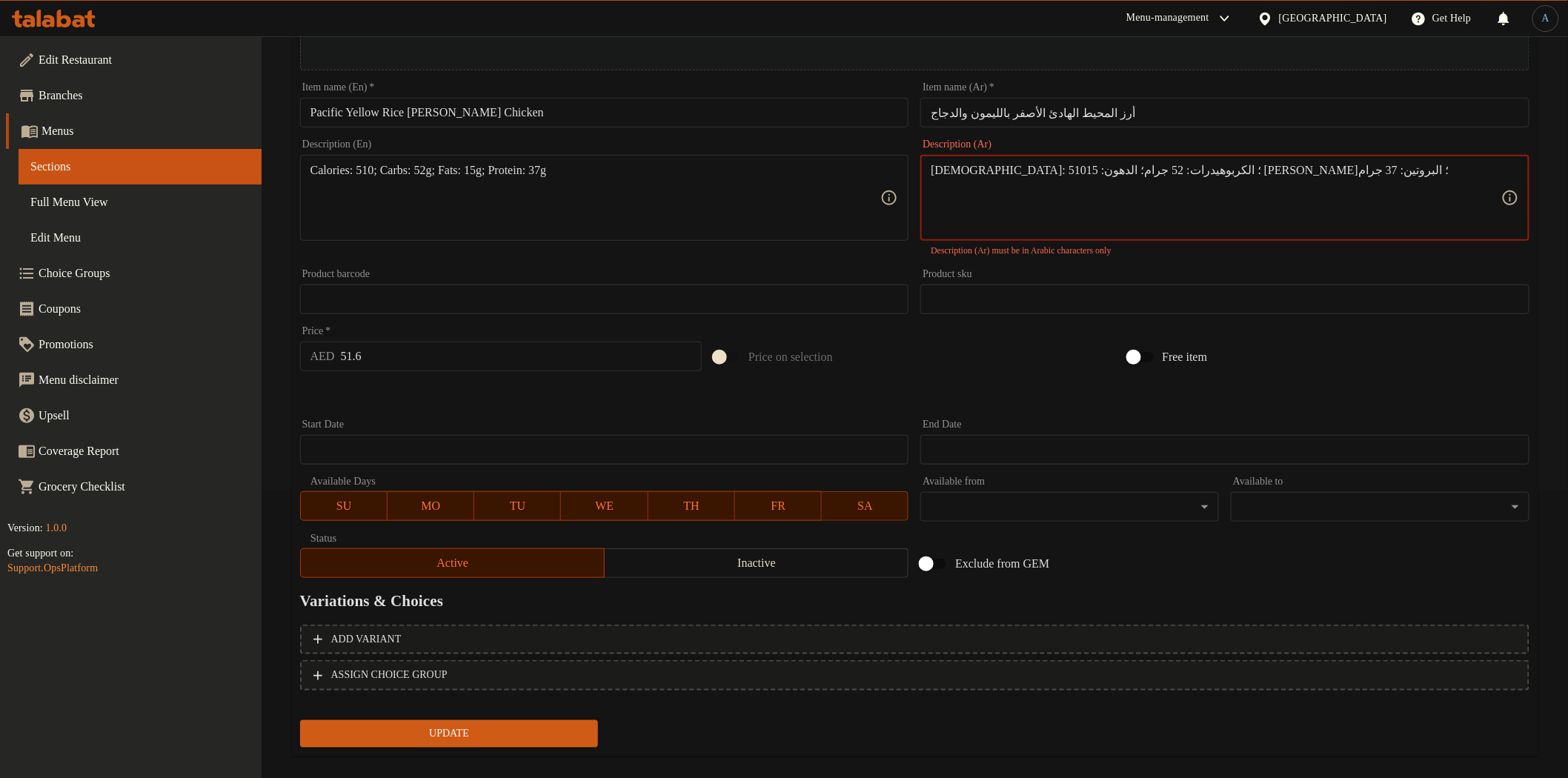
click at [1216, 174] on textarea "السعرات الحرارية: 510؛ الكربوهيدرات: 52 جرام؛ الدهون: 15 جرام؛ البروتين: 37 جرام" at bounding box center [1216, 198] width 571 height 70
drag, startPoint x: 1225, startPoint y: 166, endPoint x: 1546, endPoint y: 165, distance: 321.0
click at [1227, 166] on textarea "السعرات الحرارية: 510، الكربوهيدرات: 52 جرام، الدهون: 15 جرام؛ البروتين: 37 جرام" at bounding box center [1216, 198] width 571 height 70
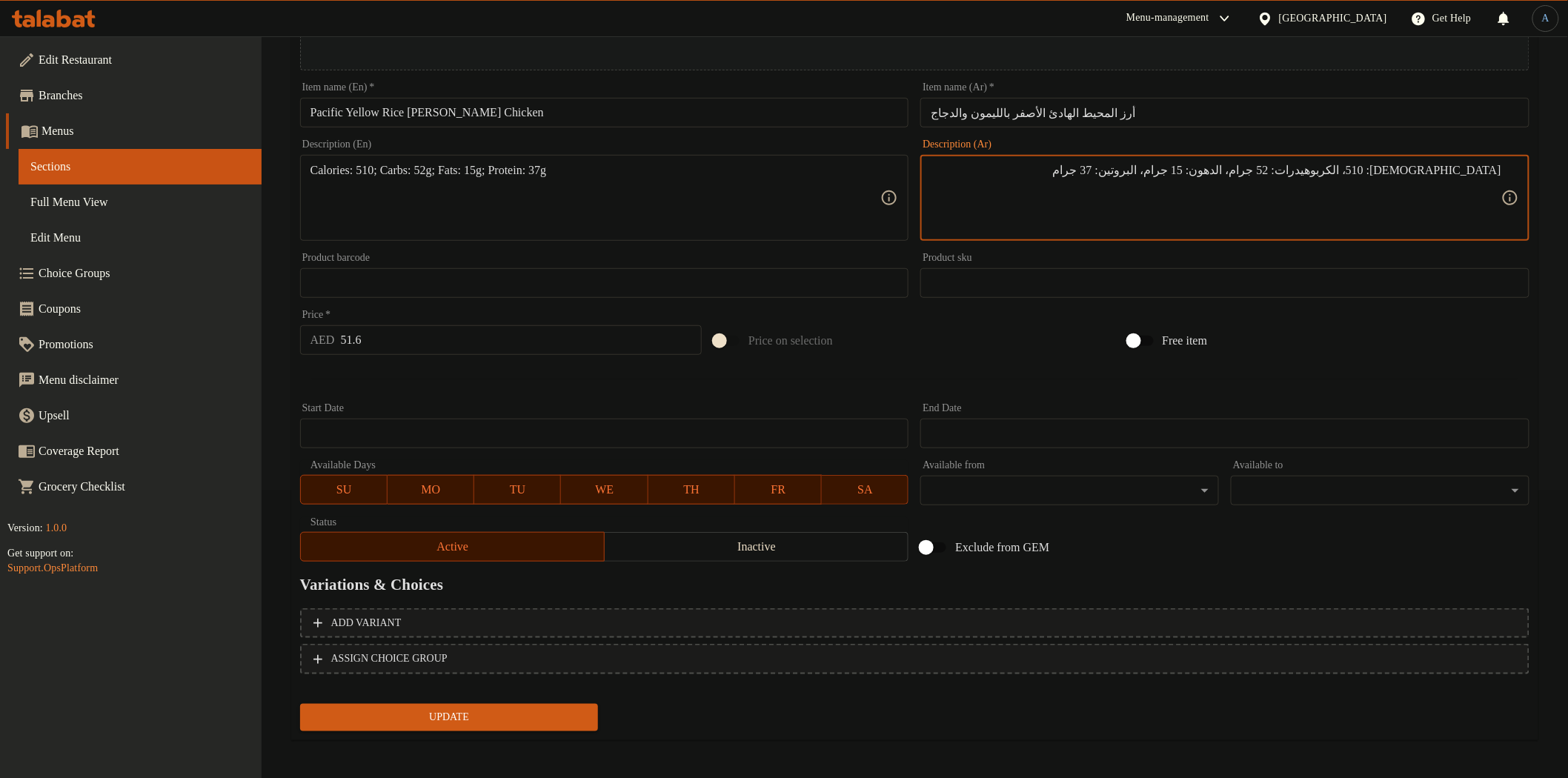
type textarea "[DEMOGRAPHIC_DATA]: 510، الكربوهيدرات: 52 جرام، الدهون: 15 جرام، البروتين: 37 ج…"
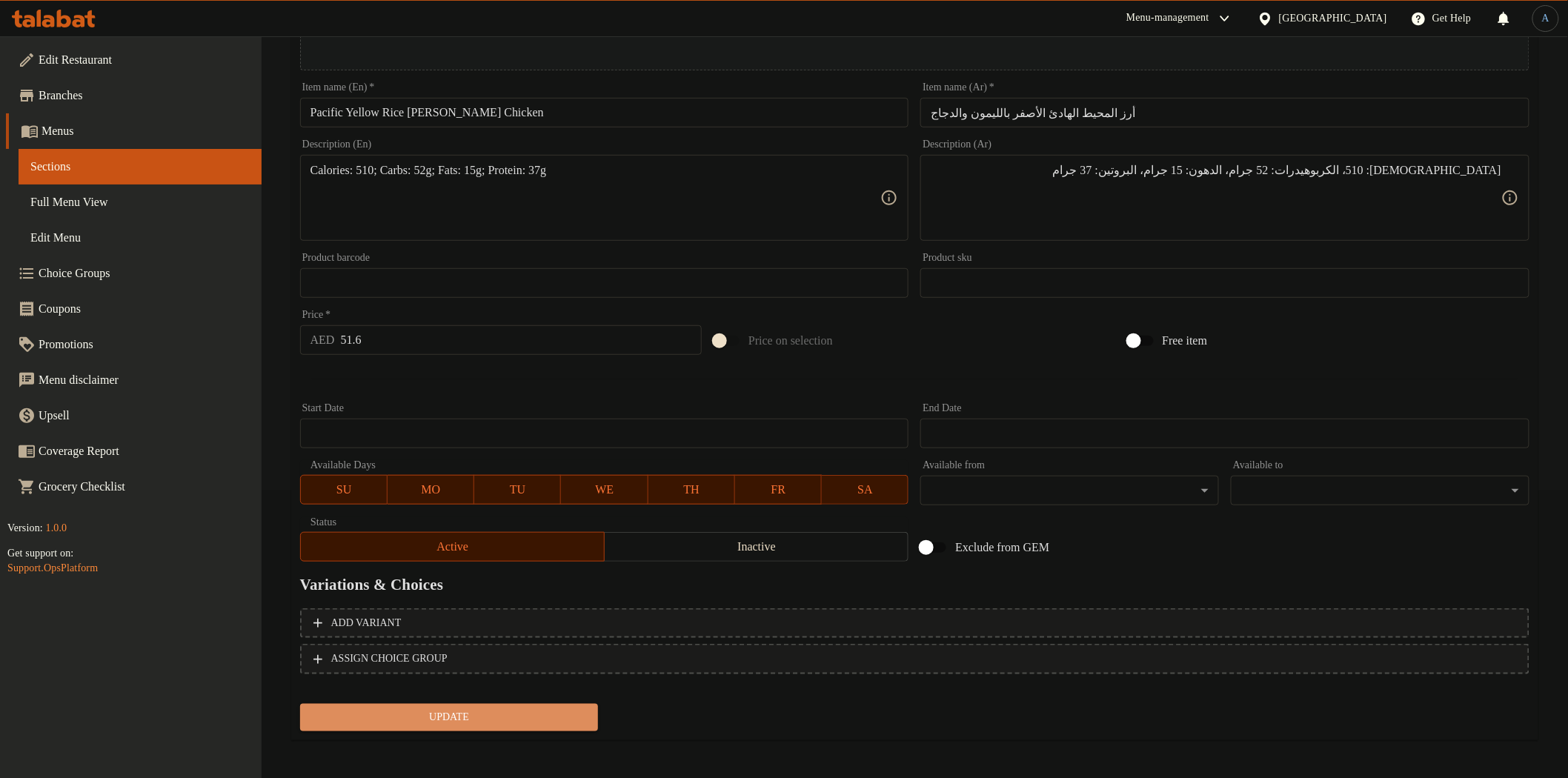
click at [522, 708] on span "Update" at bounding box center [449, 717] width 275 height 19
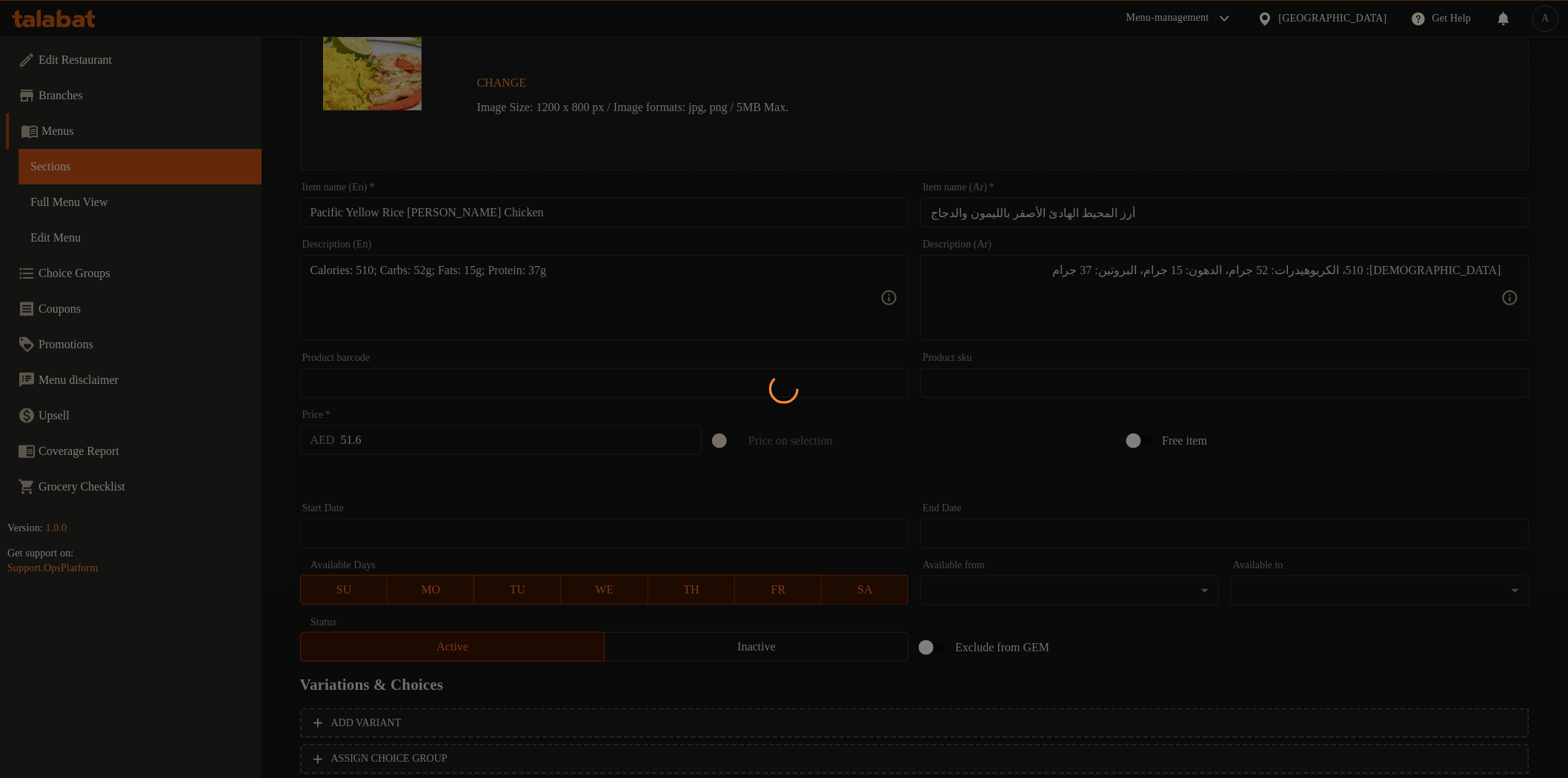
scroll to position [0, 0]
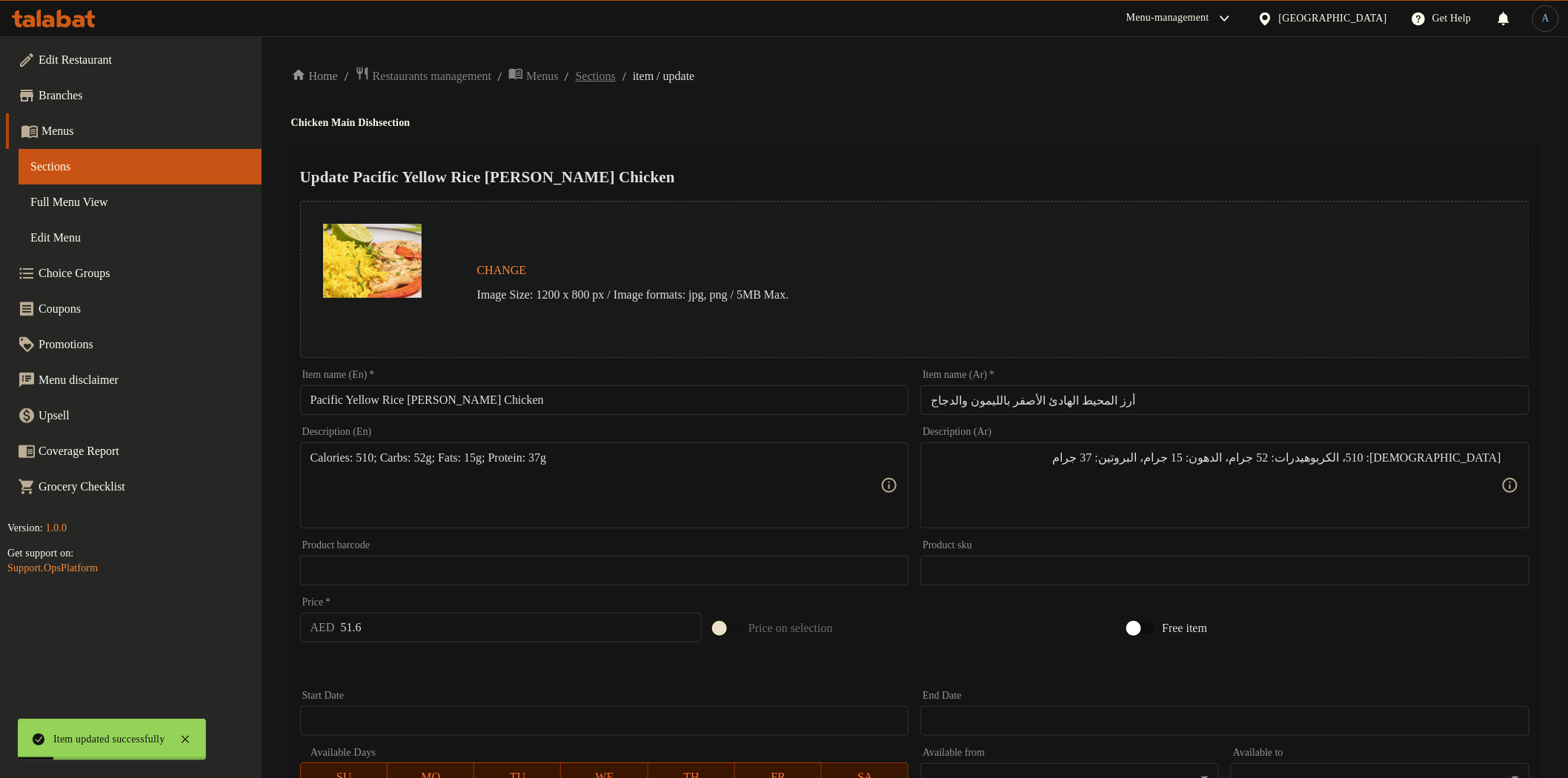
click at [616, 80] on span "Sections" at bounding box center [596, 77] width 40 height 18
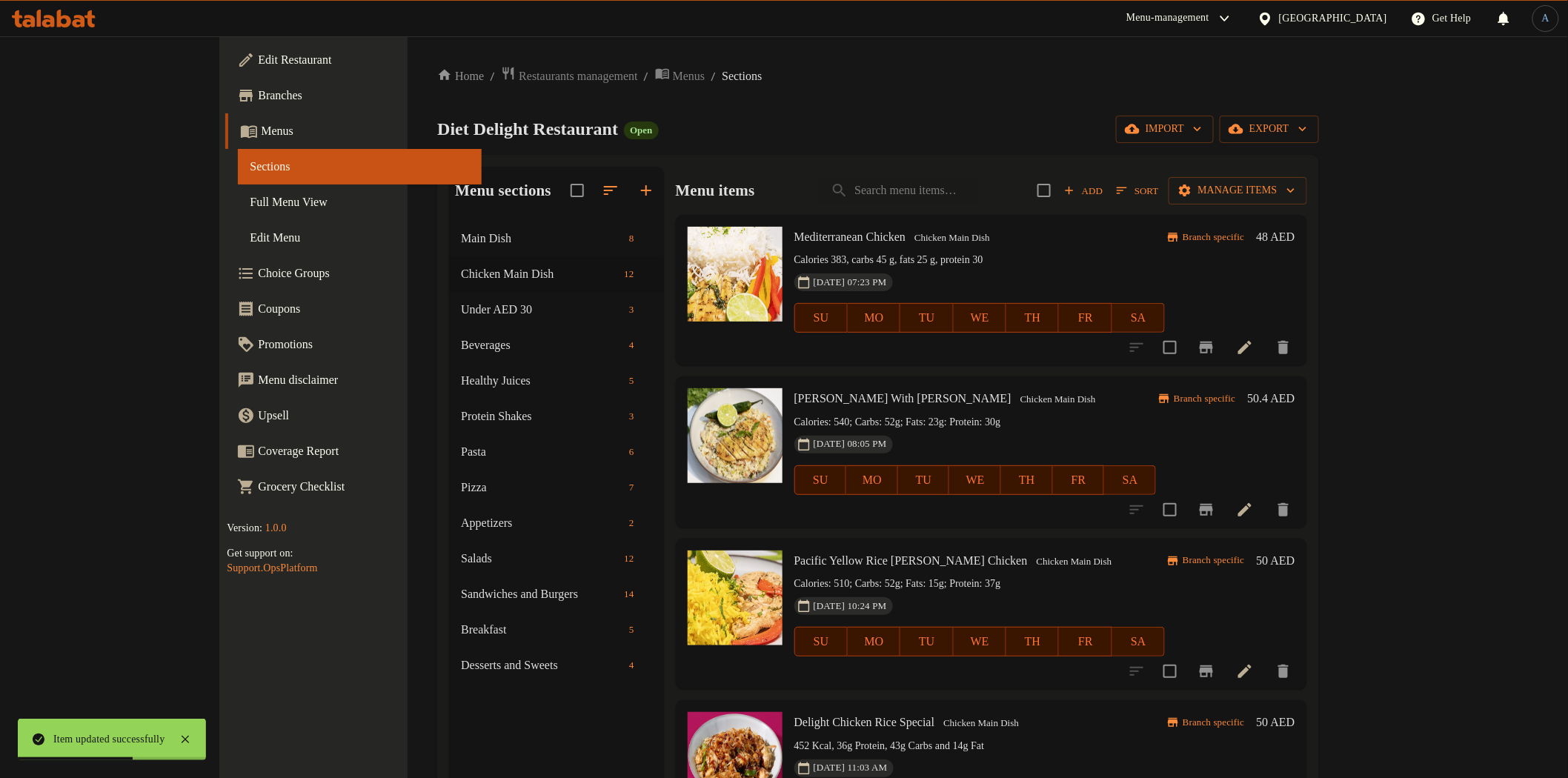
click at [1296, 555] on h6 "50 AED" at bounding box center [1276, 560] width 38 height 20
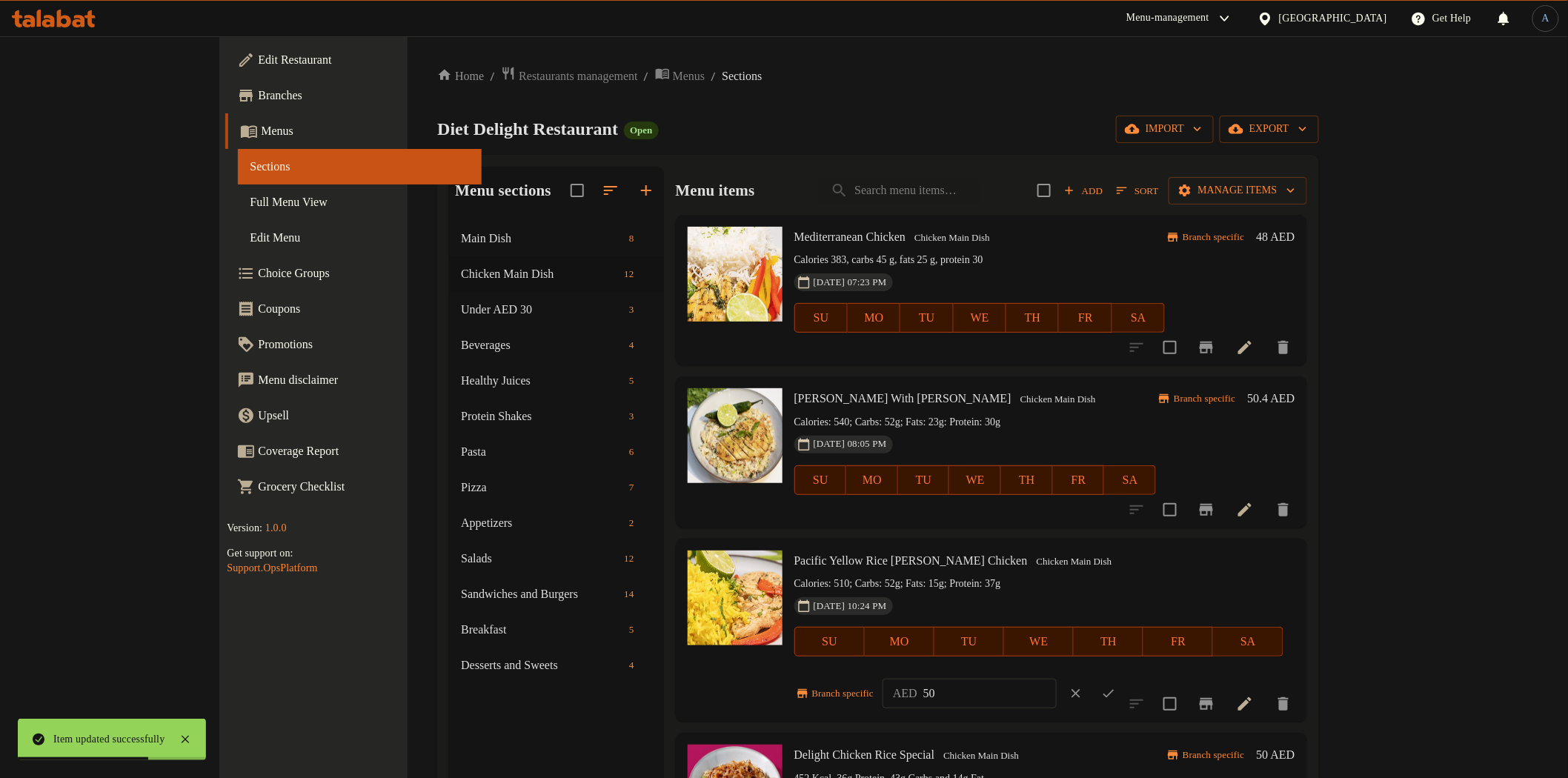
click at [1056, 679] on input "50" at bounding box center [990, 693] width 134 height 29
paste input "1.6"
type input "51.6"
click at [1116, 686] on icon "ok" at bounding box center [1109, 693] width 15 height 15
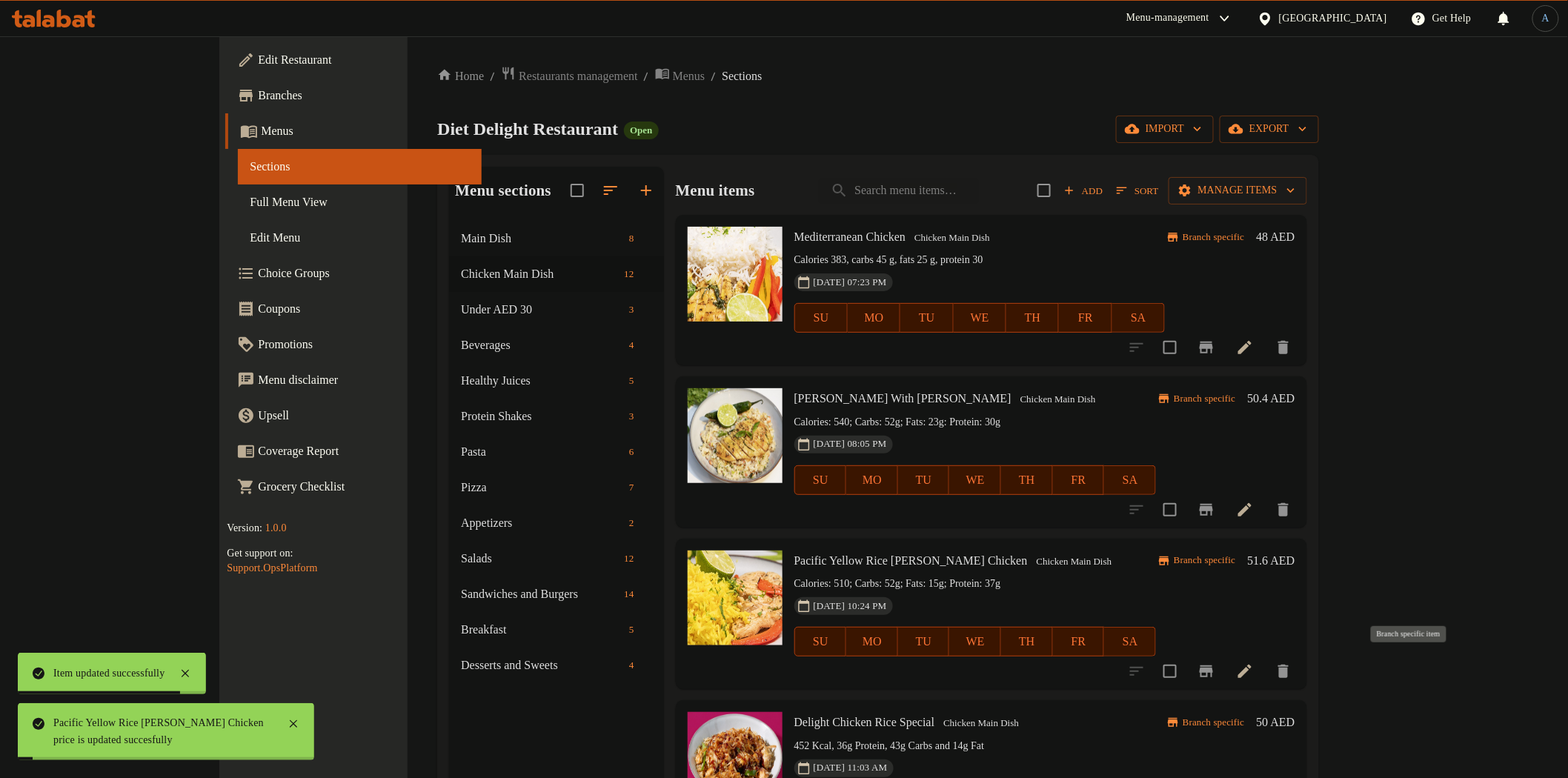
click at [1216, 672] on icon "Branch-specific-item" at bounding box center [1207, 671] width 18 height 18
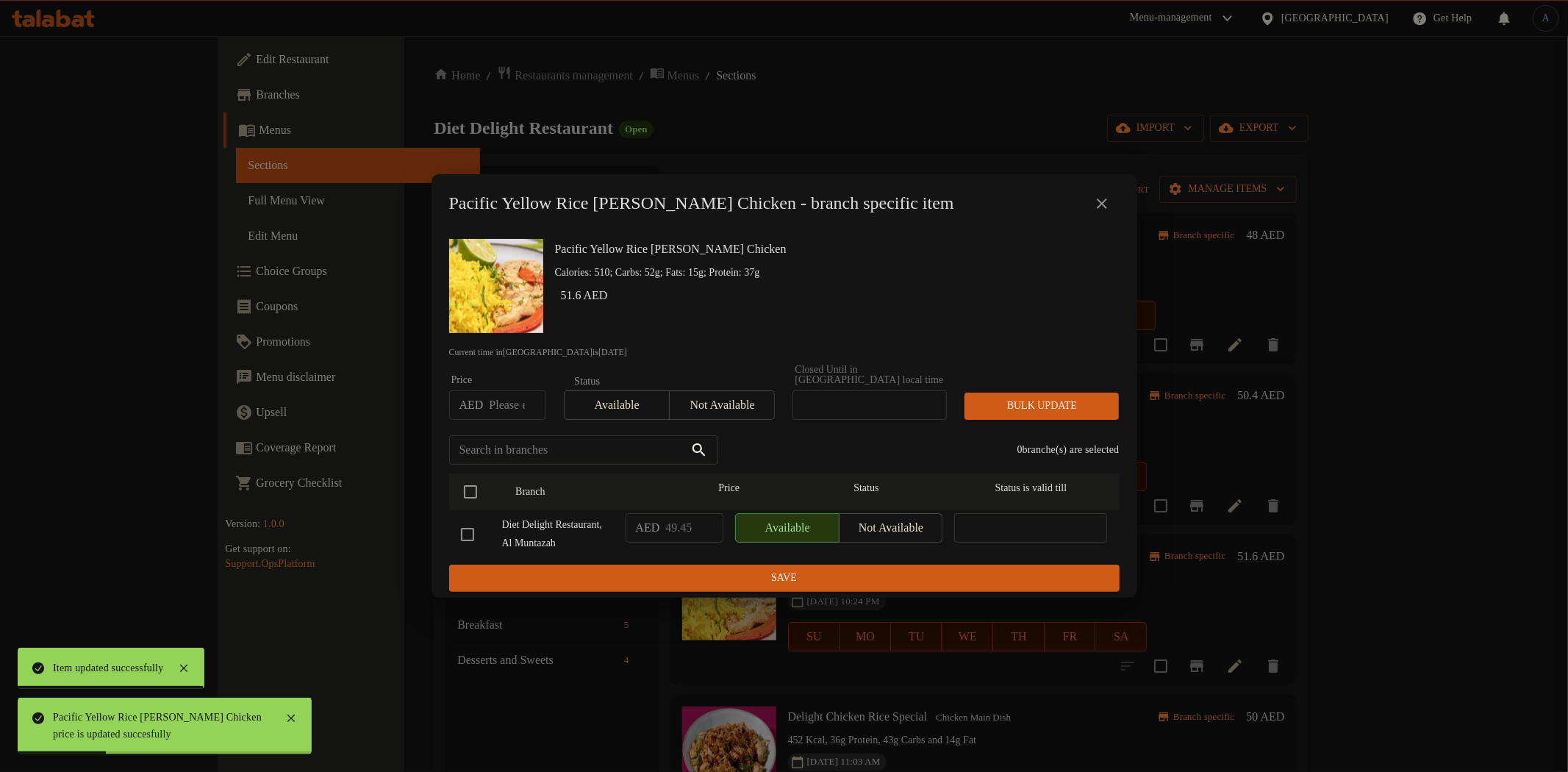
click at [493, 395] on input "number" at bounding box center [517, 405] width 57 height 29
paste input "51.6"
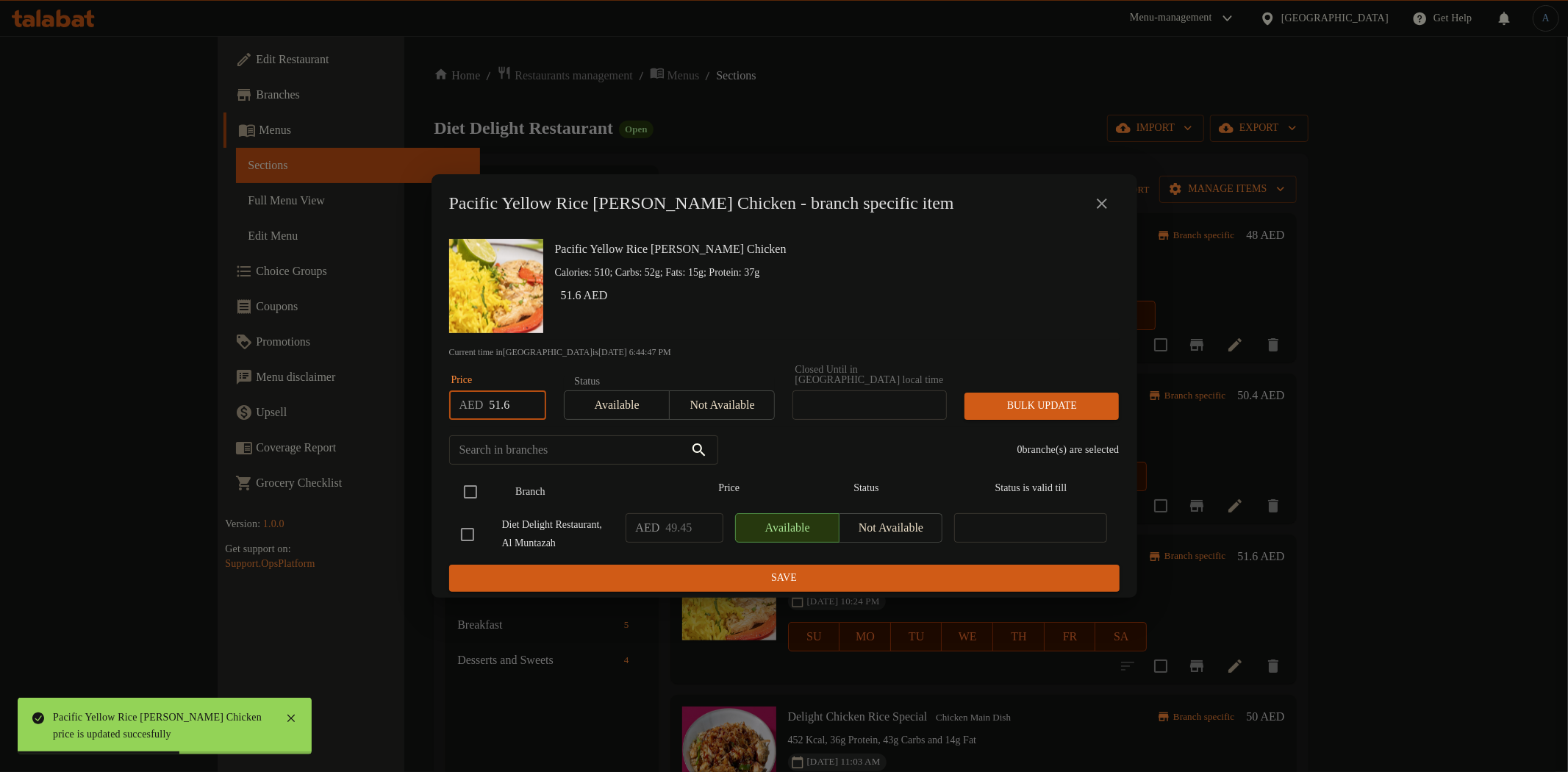
type input "51.6"
click at [469, 482] on input "checkbox" at bounding box center [470, 492] width 31 height 31
checkbox input "true"
click at [1023, 398] on span "Bulk update" at bounding box center [1041, 406] width 131 height 19
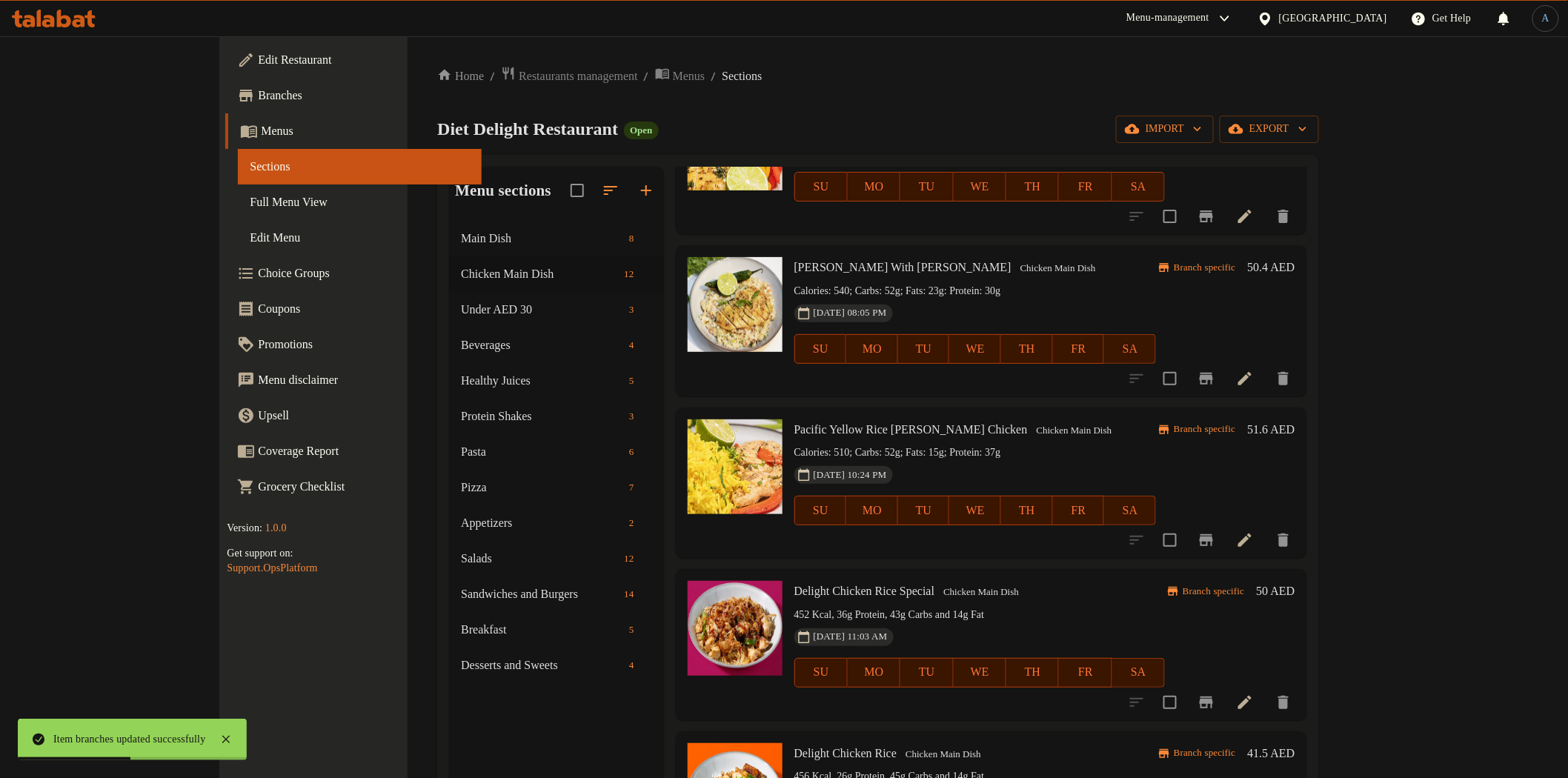
scroll to position [247, 0]
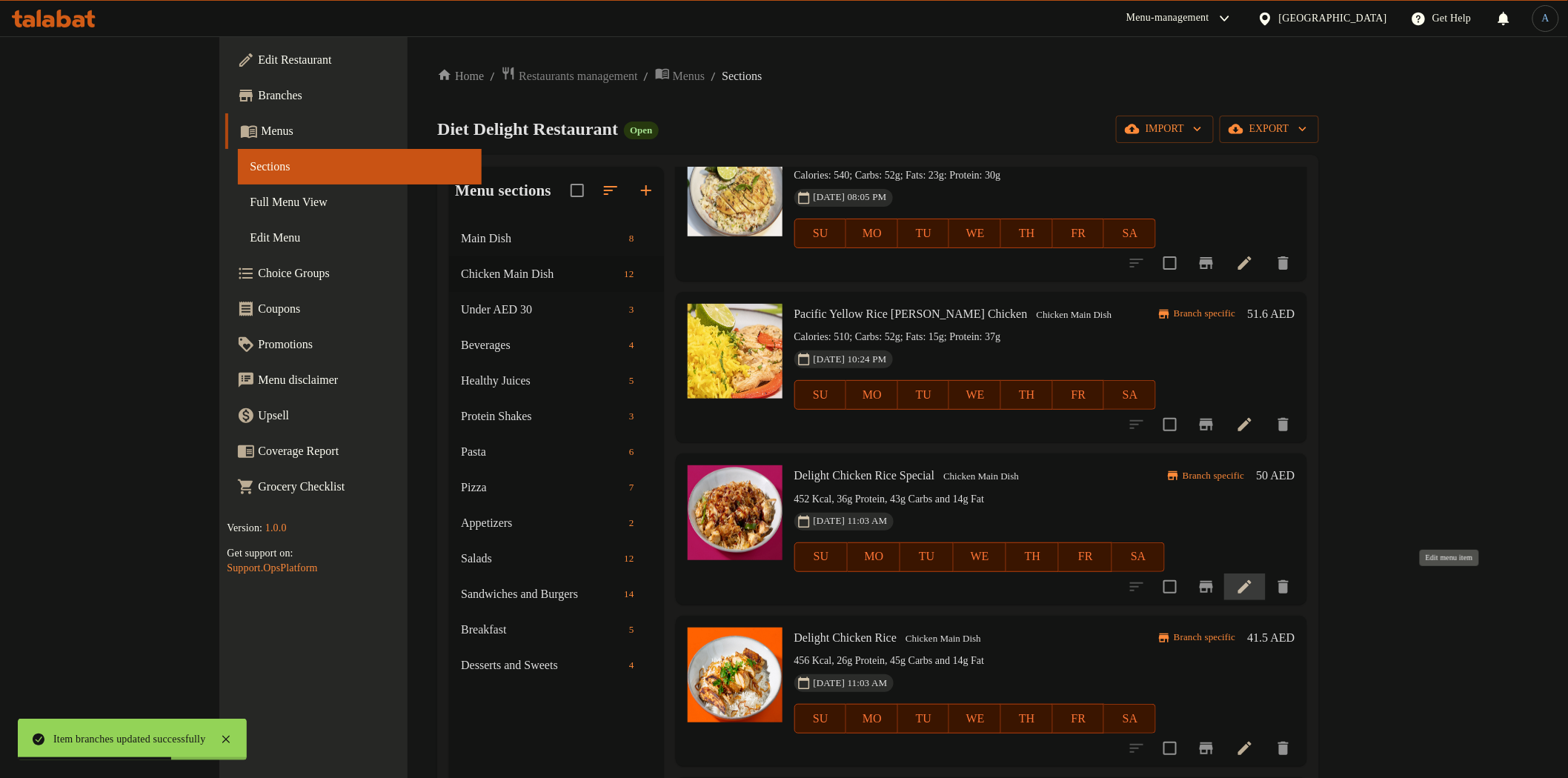
click at [1251, 586] on icon at bounding box center [1245, 586] width 13 height 13
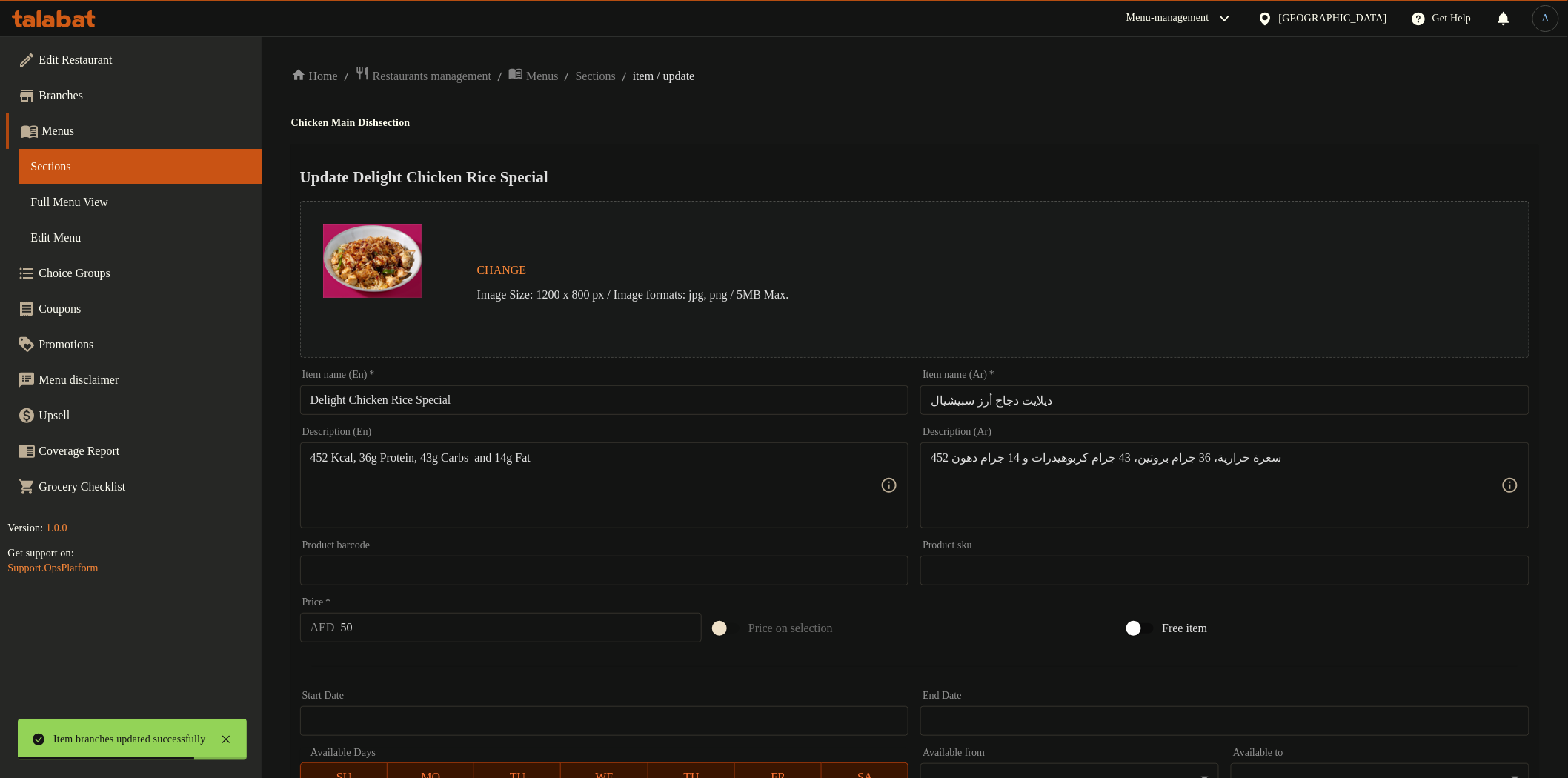
click at [516, 402] on input "Delight Chicken Rice Special" at bounding box center [605, 400] width 609 height 29
paste input "text"
type input "Chicken Rice Special"
click at [938, 113] on div "Home / Restaurants management / Menus / Sections / item / update Chicken Main D…" at bounding box center [915, 553] width 1247 height 974
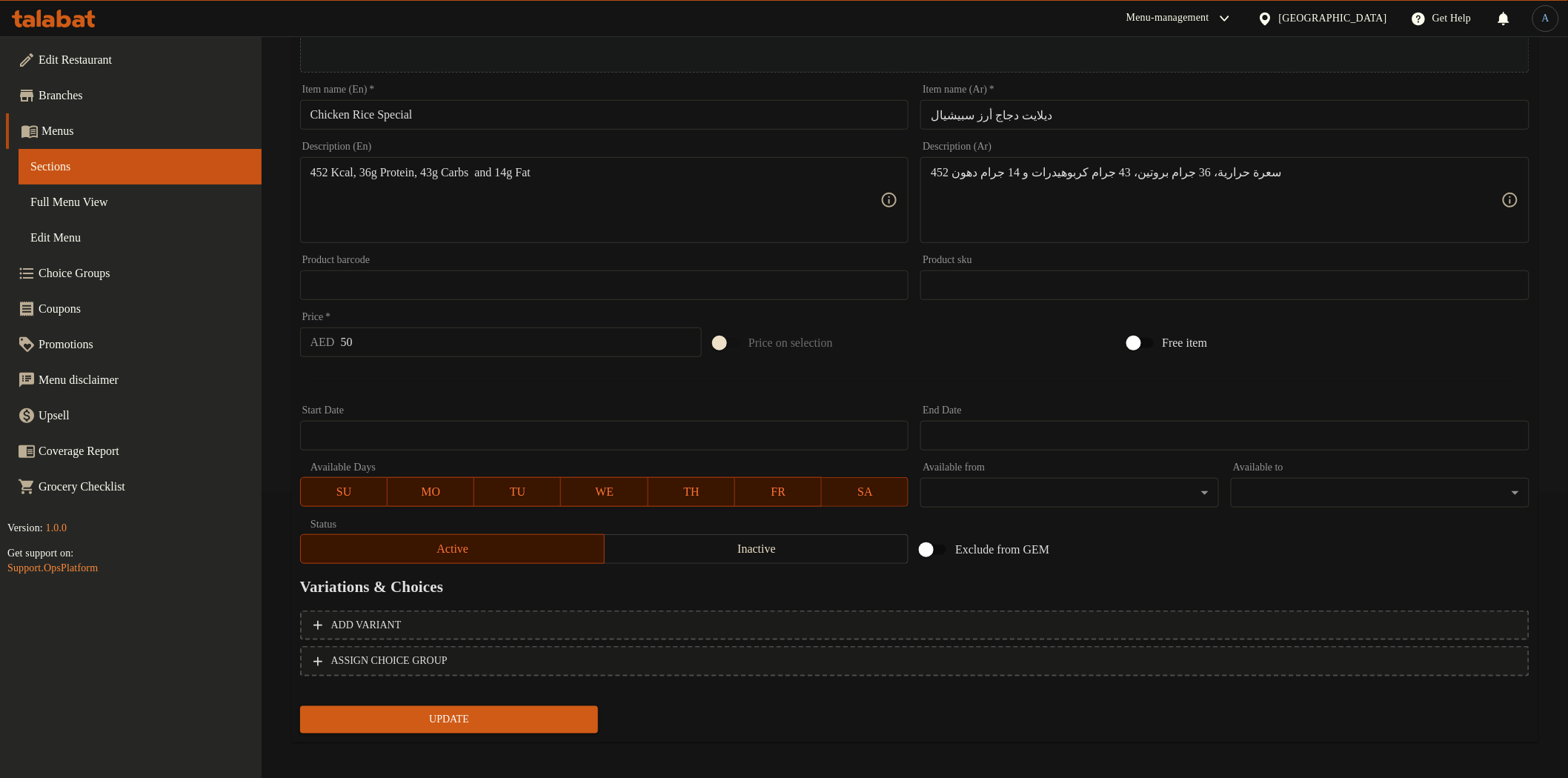
scroll to position [287, 0]
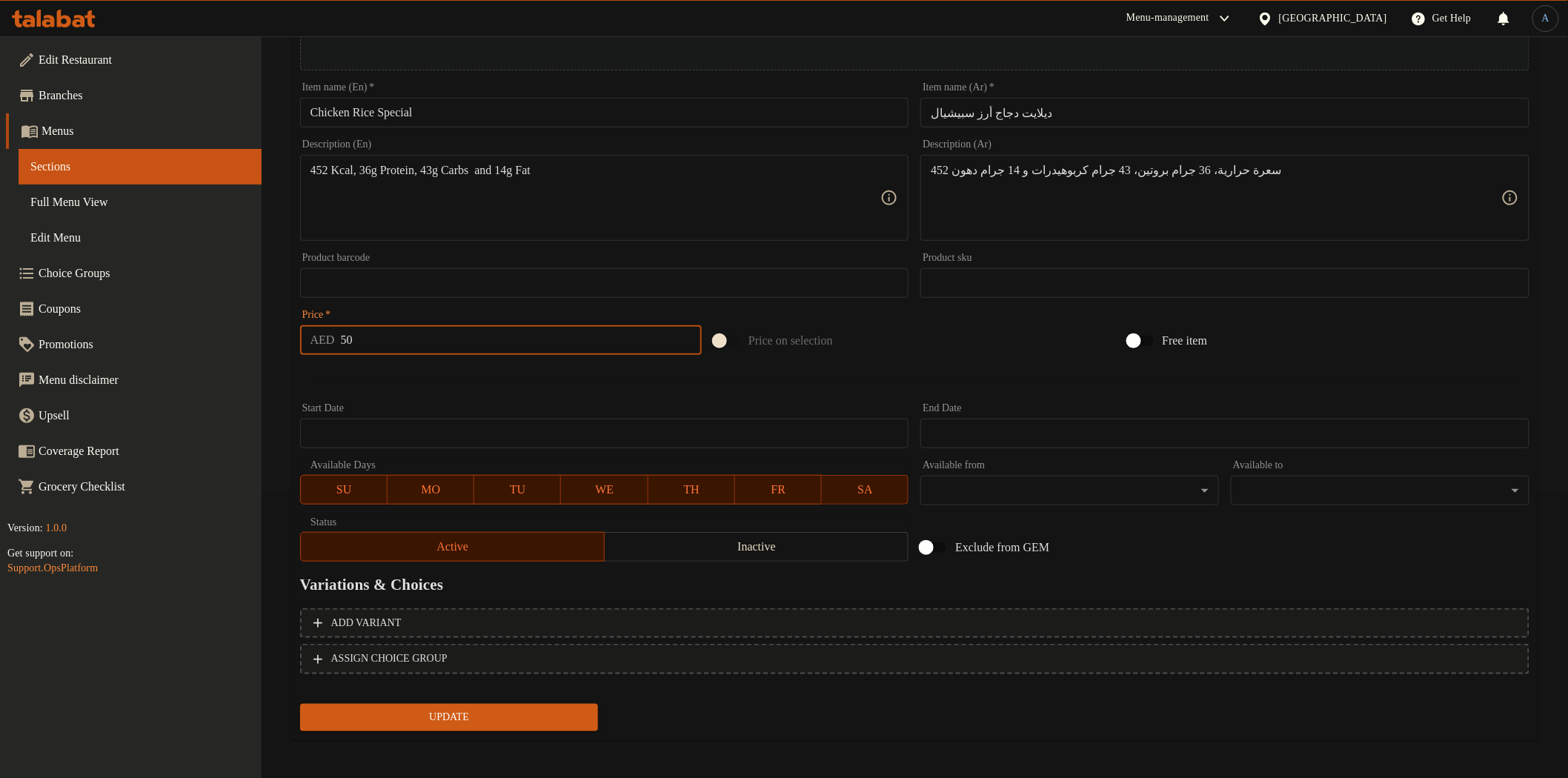
click at [445, 350] on input "50" at bounding box center [521, 340] width 361 height 29
paste input "4"
type input "54"
click at [450, 368] on div at bounding box center [915, 378] width 1242 height 37
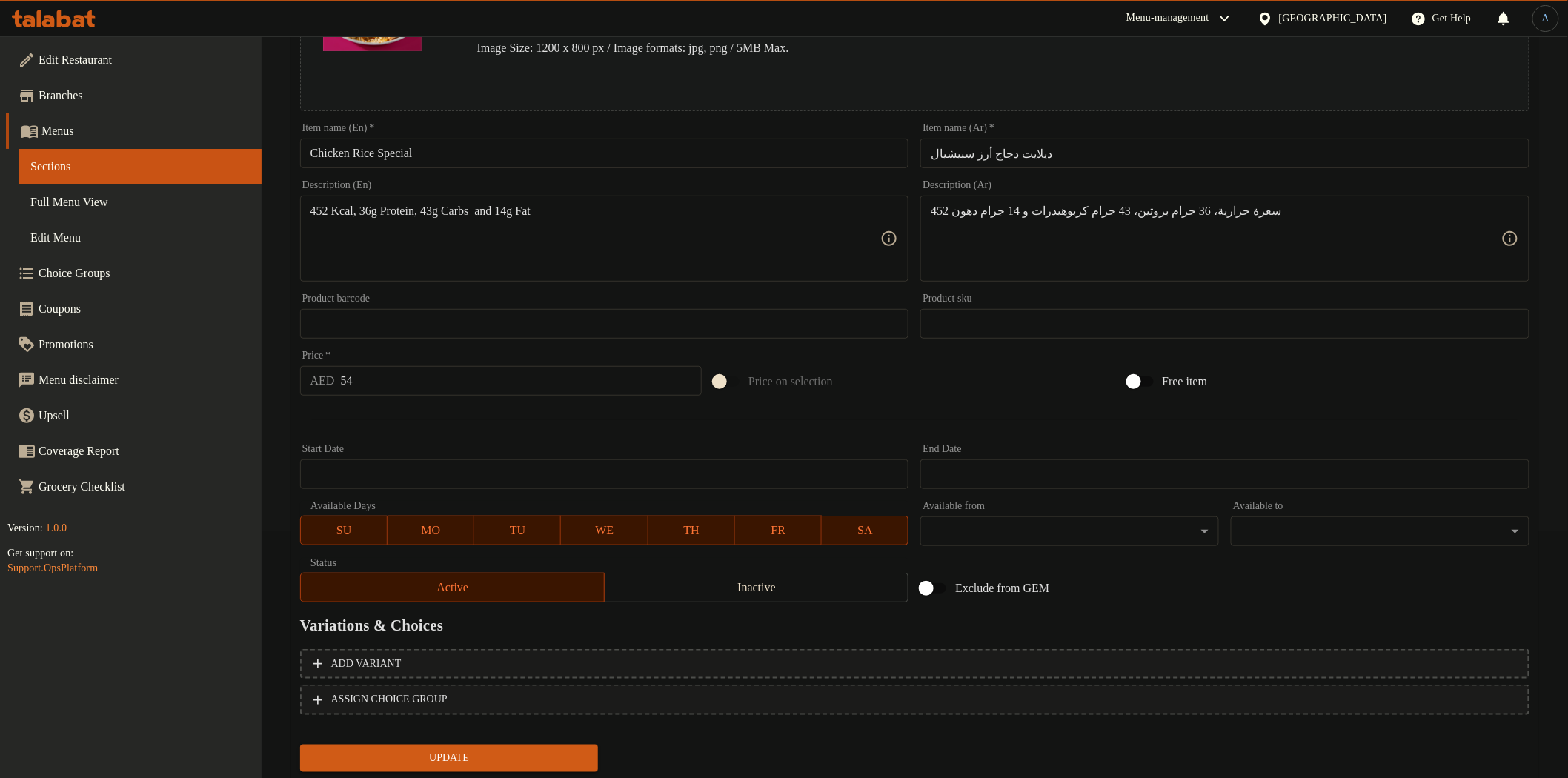
scroll to position [206, 0]
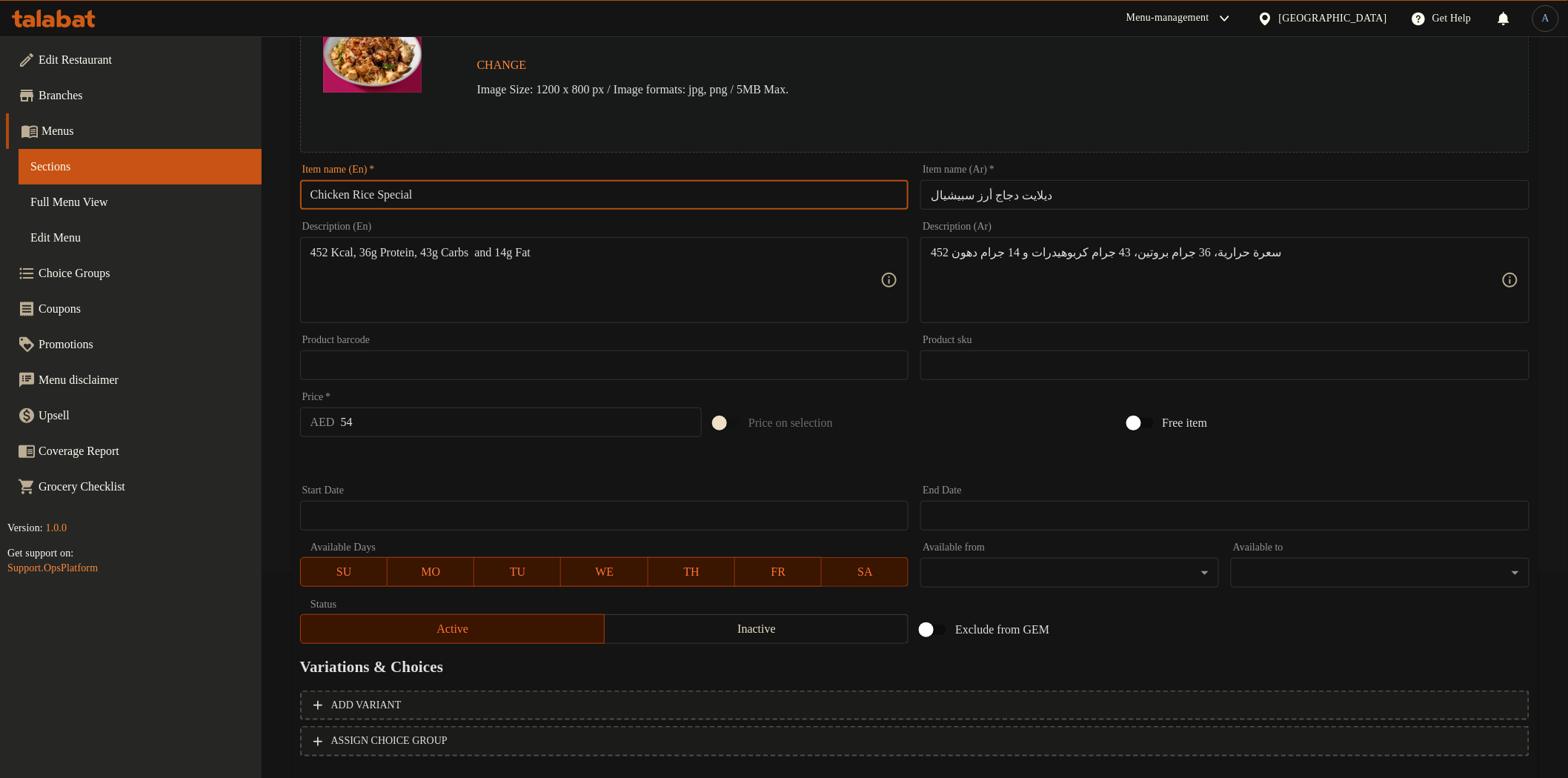
click at [452, 197] on input "Chicken Rice Special" at bounding box center [605, 195] width 609 height 29
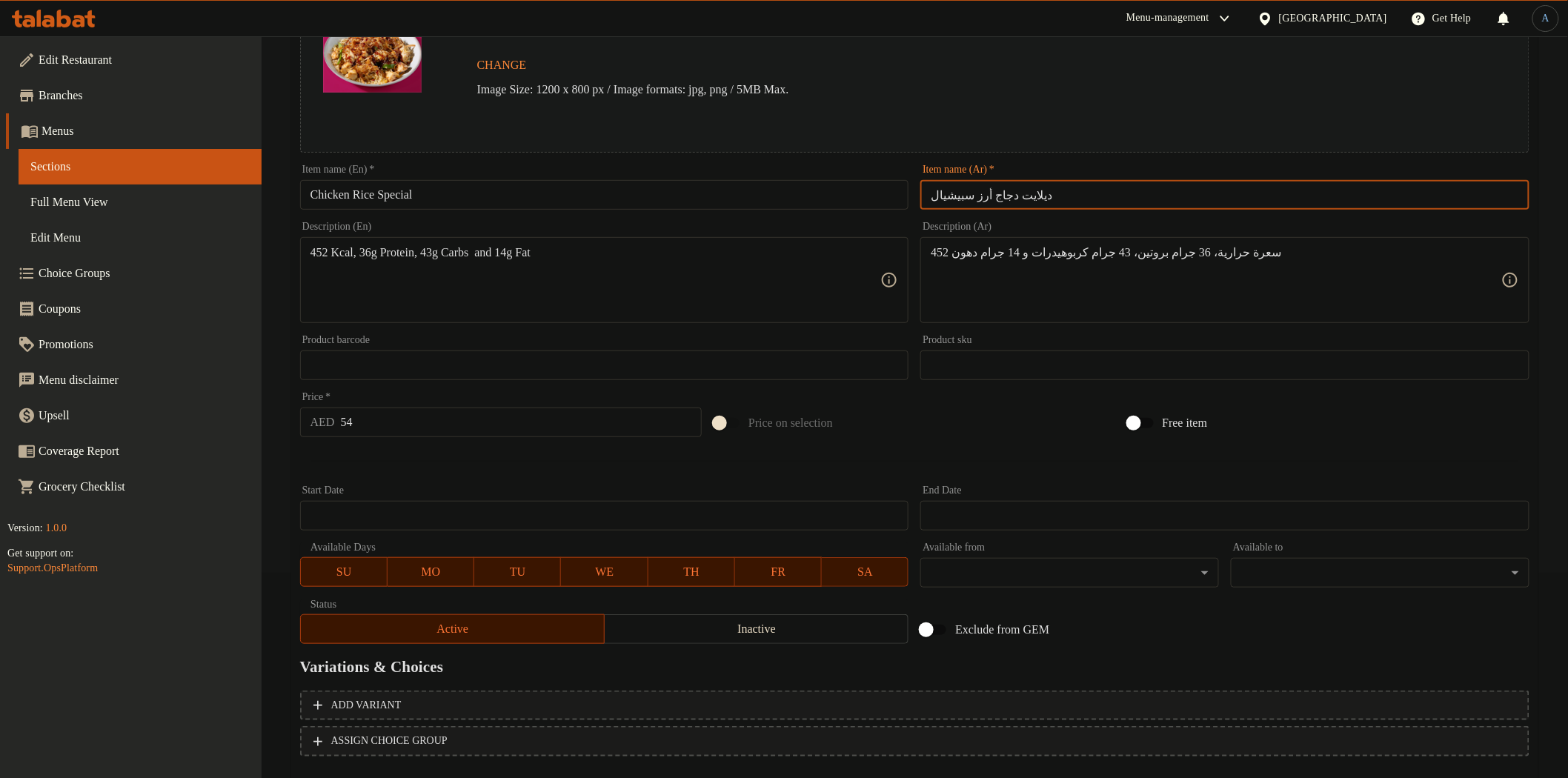
click at [1129, 190] on input "ديلايت دجاج أرز سبيشيال" at bounding box center [1225, 195] width 609 height 29
drag, startPoint x: 1075, startPoint y: 190, endPoint x: 1332, endPoint y: 182, distance: 257.1
click at [1336, 180] on input "ديلايت دجاج أرز سبيشيال" at bounding box center [1225, 195] width 609 height 29
type input "دجاج أرز سبيشيال"
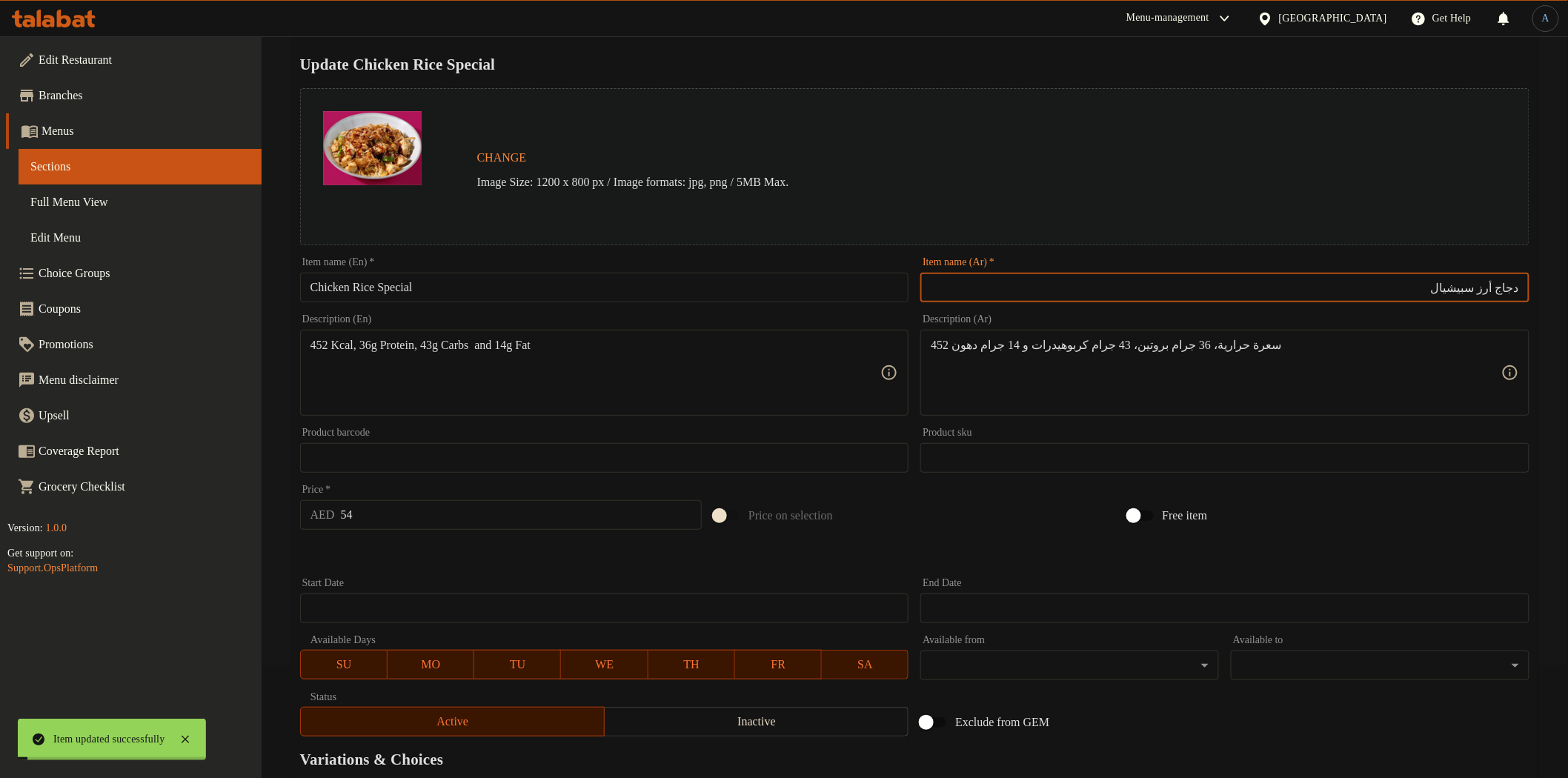
scroll to position [0, 0]
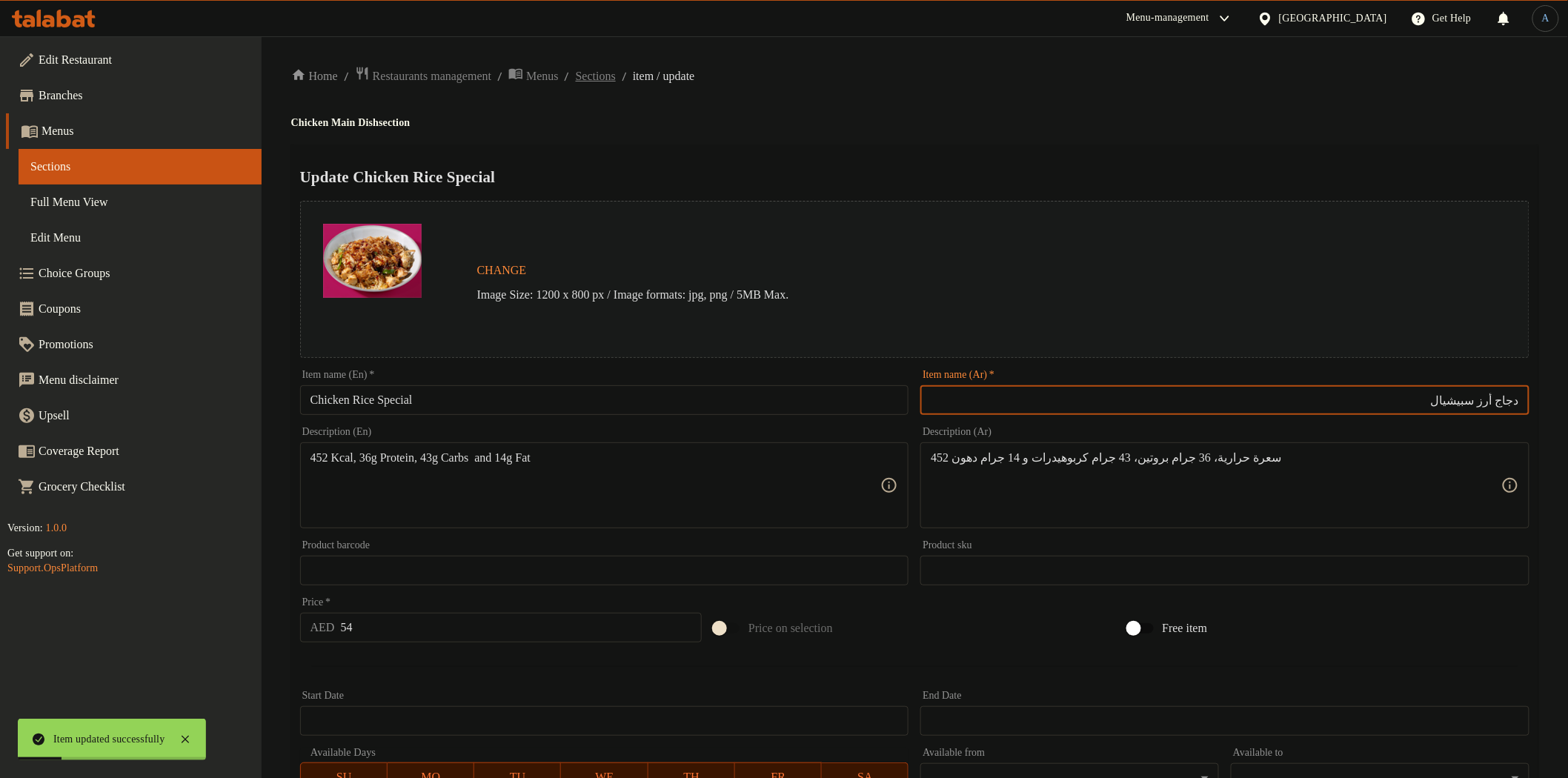
click at [616, 71] on span "Sections" at bounding box center [596, 77] width 40 height 18
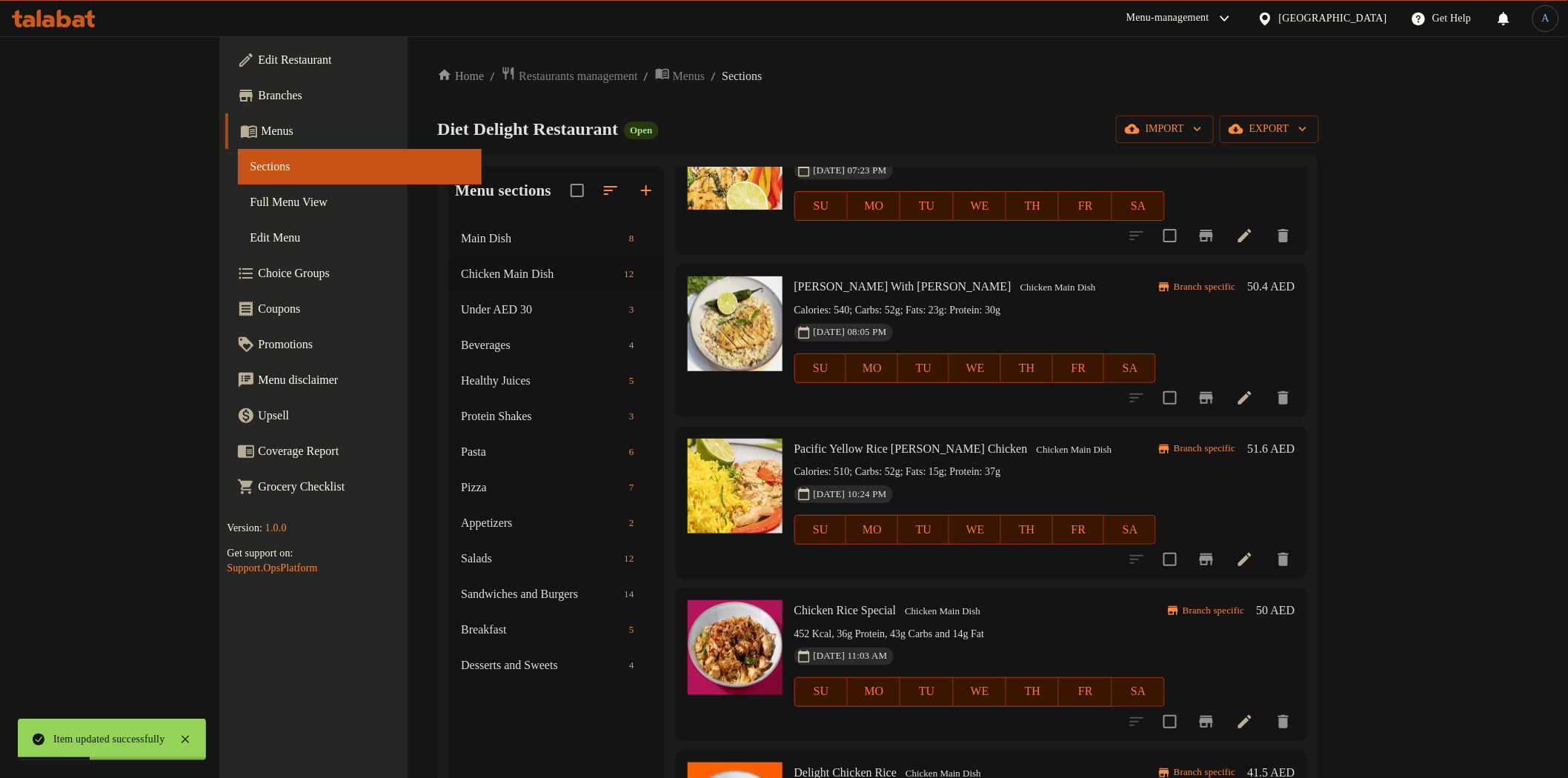
scroll to position [165, 0]
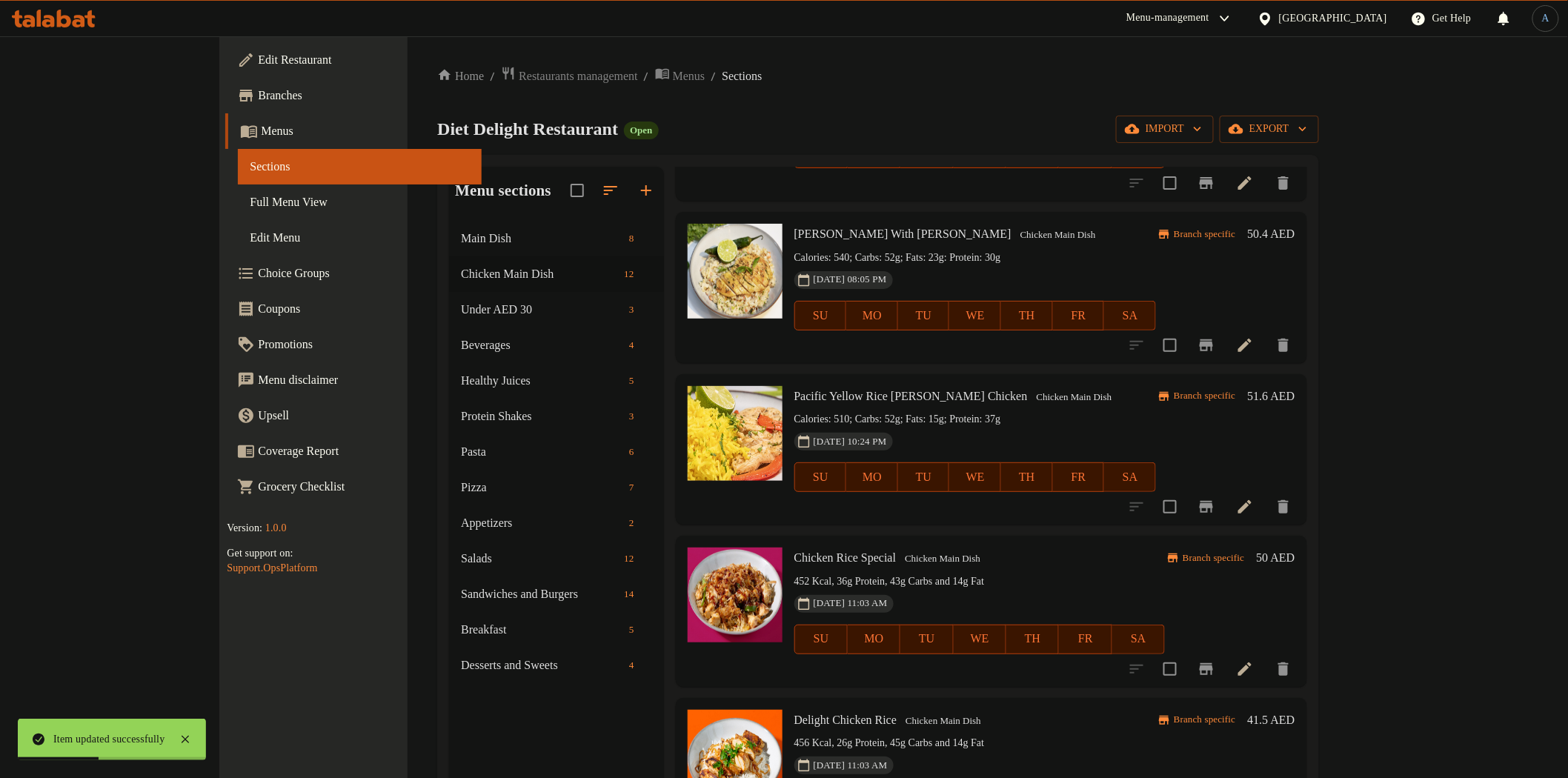
click at [1296, 567] on h6 "50 AED" at bounding box center [1276, 557] width 38 height 20
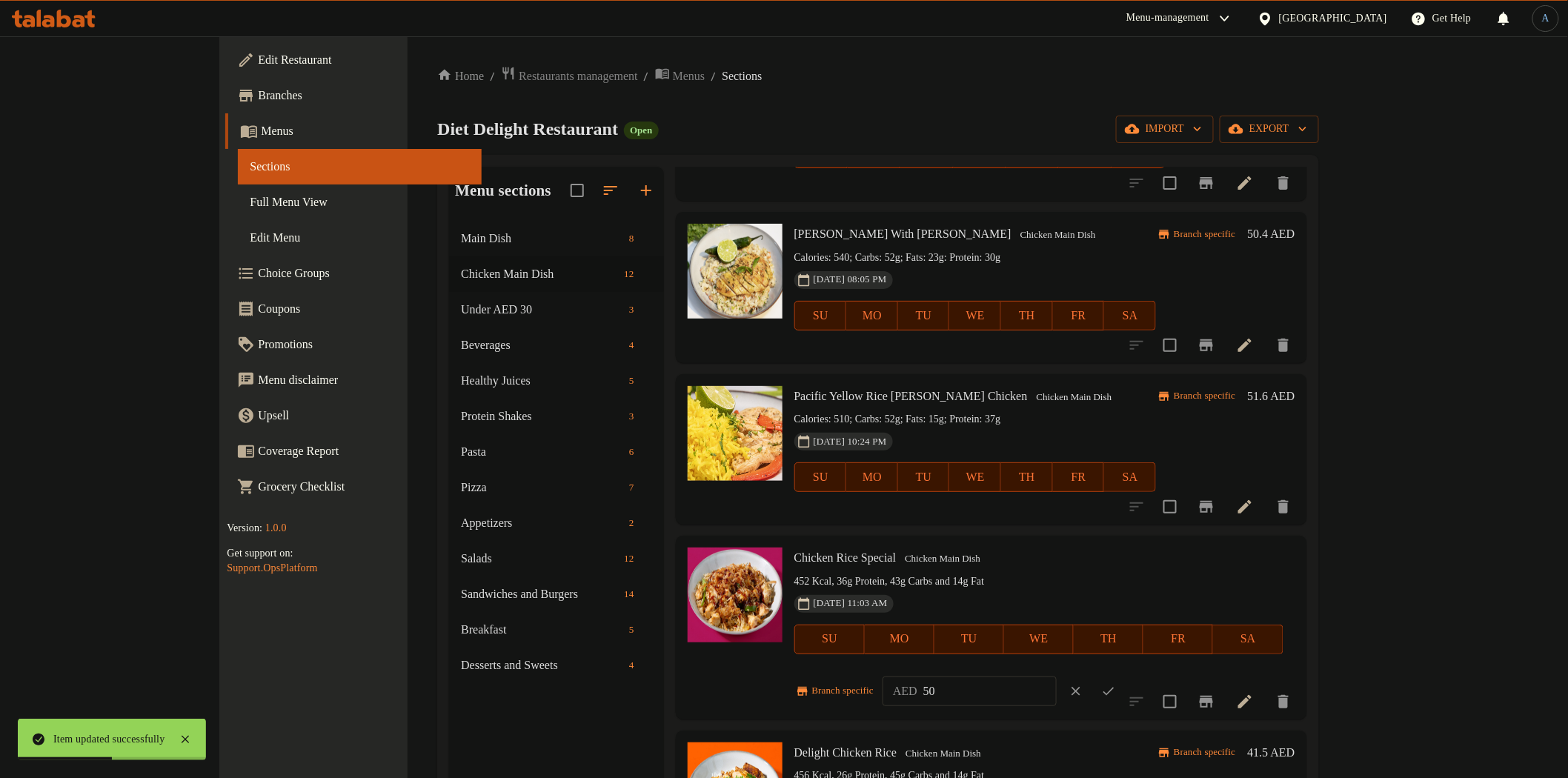
click at [1056, 676] on input "50" at bounding box center [990, 691] width 134 height 29
type input "54"
click at [1116, 684] on icon "ok" at bounding box center [1109, 692] width 15 height 15
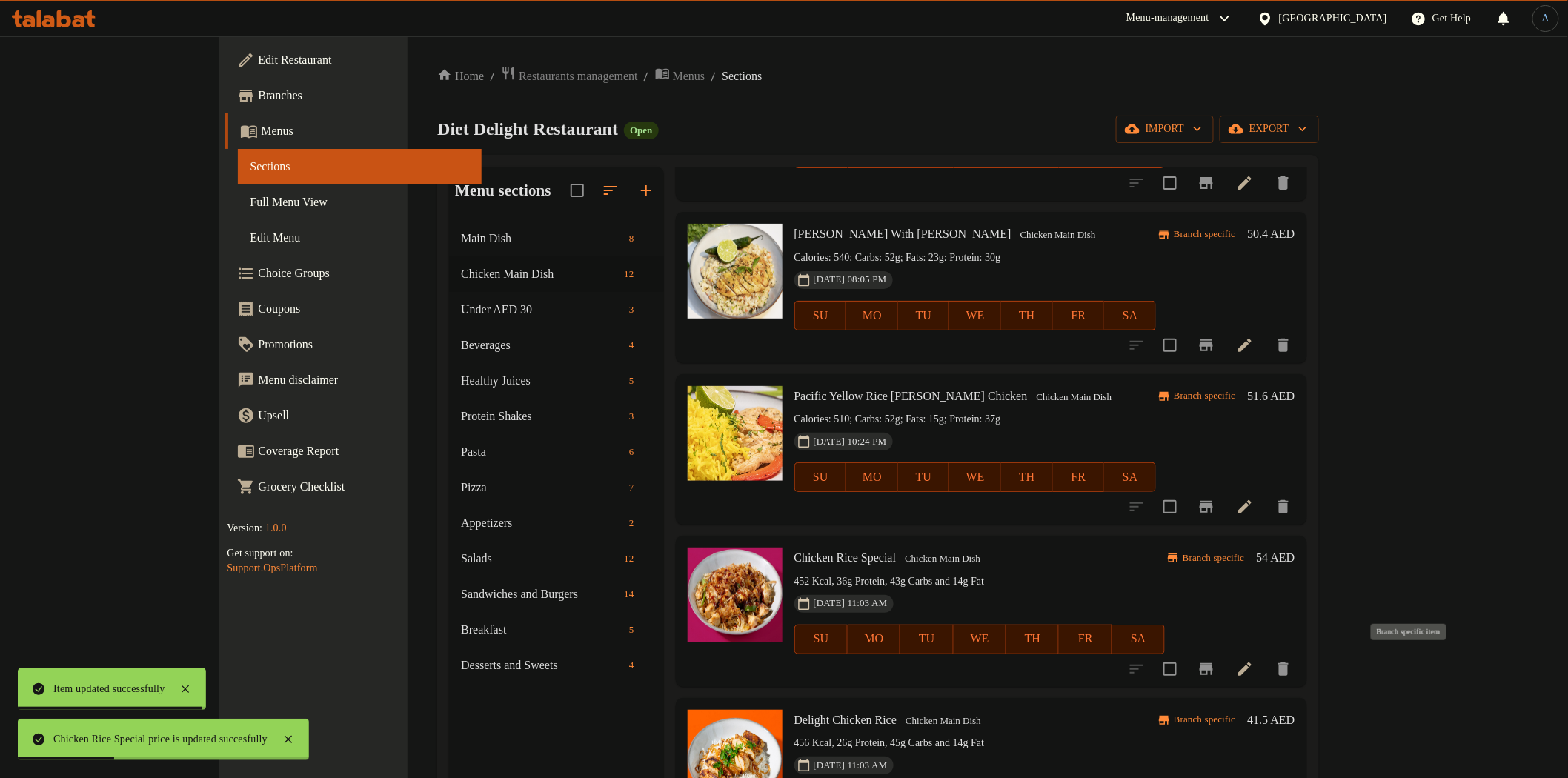
click at [1216, 663] on icon "Branch-specific-item" at bounding box center [1207, 669] width 18 height 18
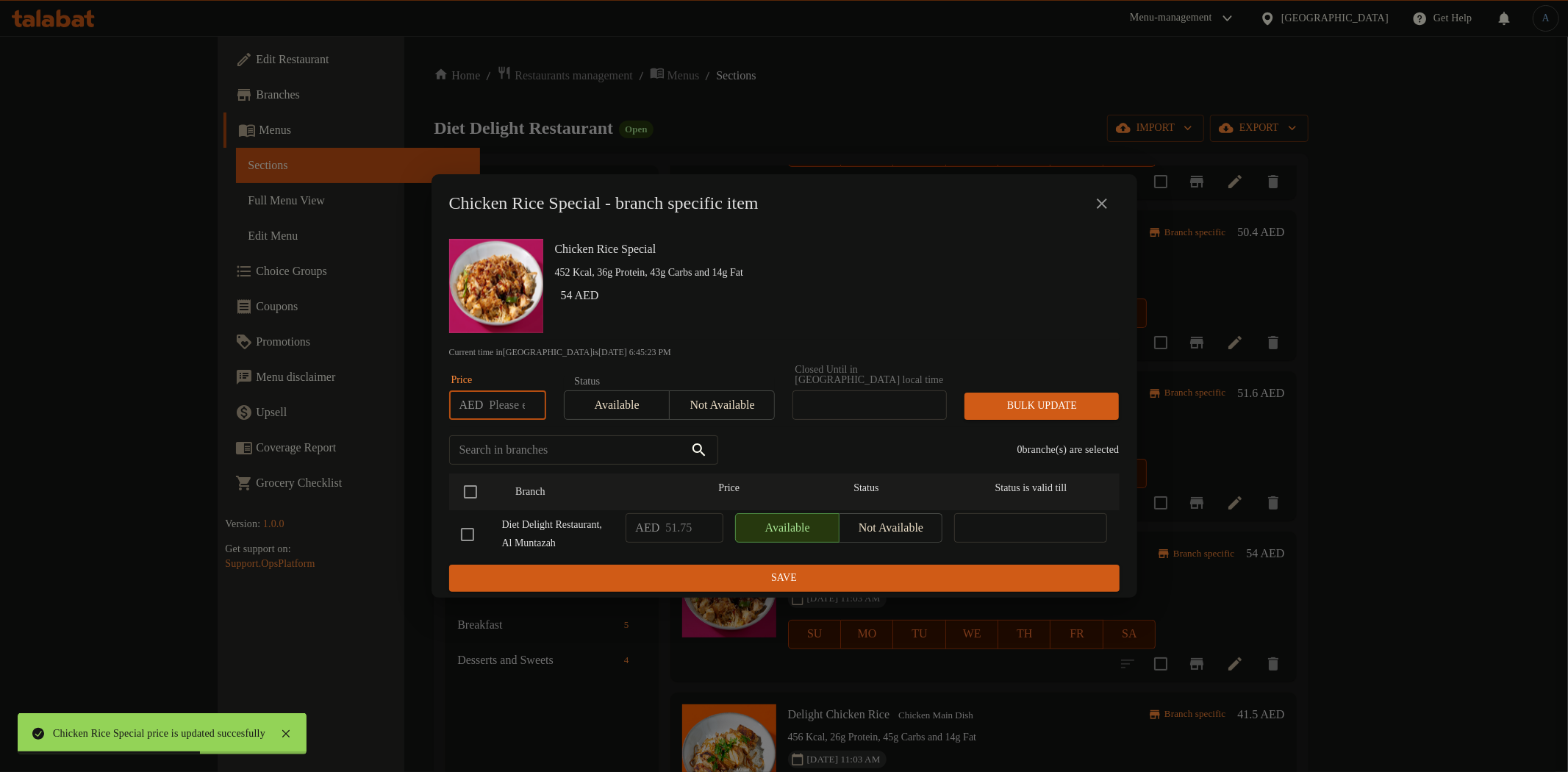
click at [502, 401] on input "number" at bounding box center [517, 405] width 57 height 29
type input "54"
click at [466, 481] on input "checkbox" at bounding box center [470, 492] width 31 height 31
checkbox input "true"
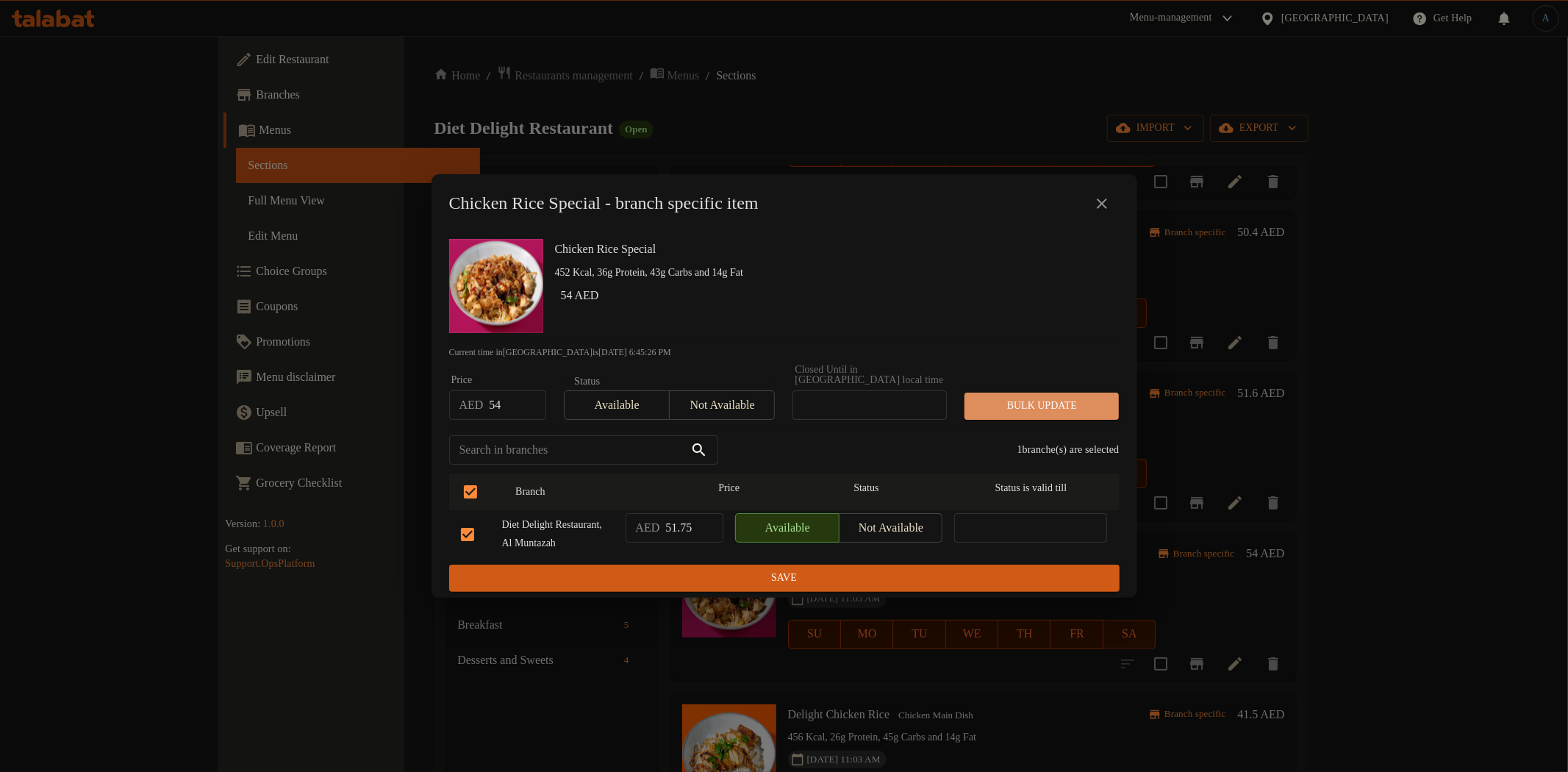
click at [1018, 397] on span "Bulk update" at bounding box center [1041, 406] width 131 height 19
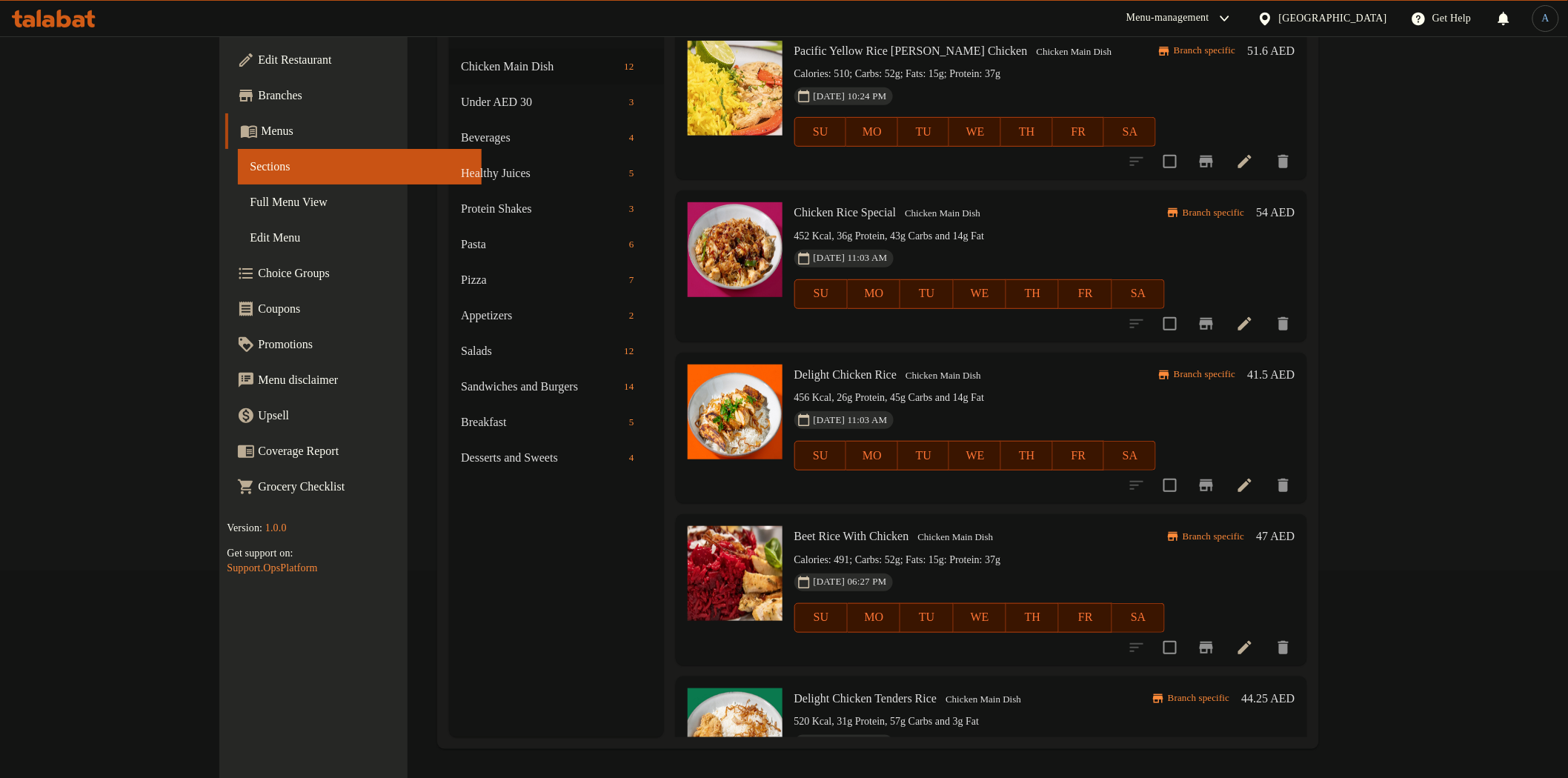
scroll to position [313, 0]
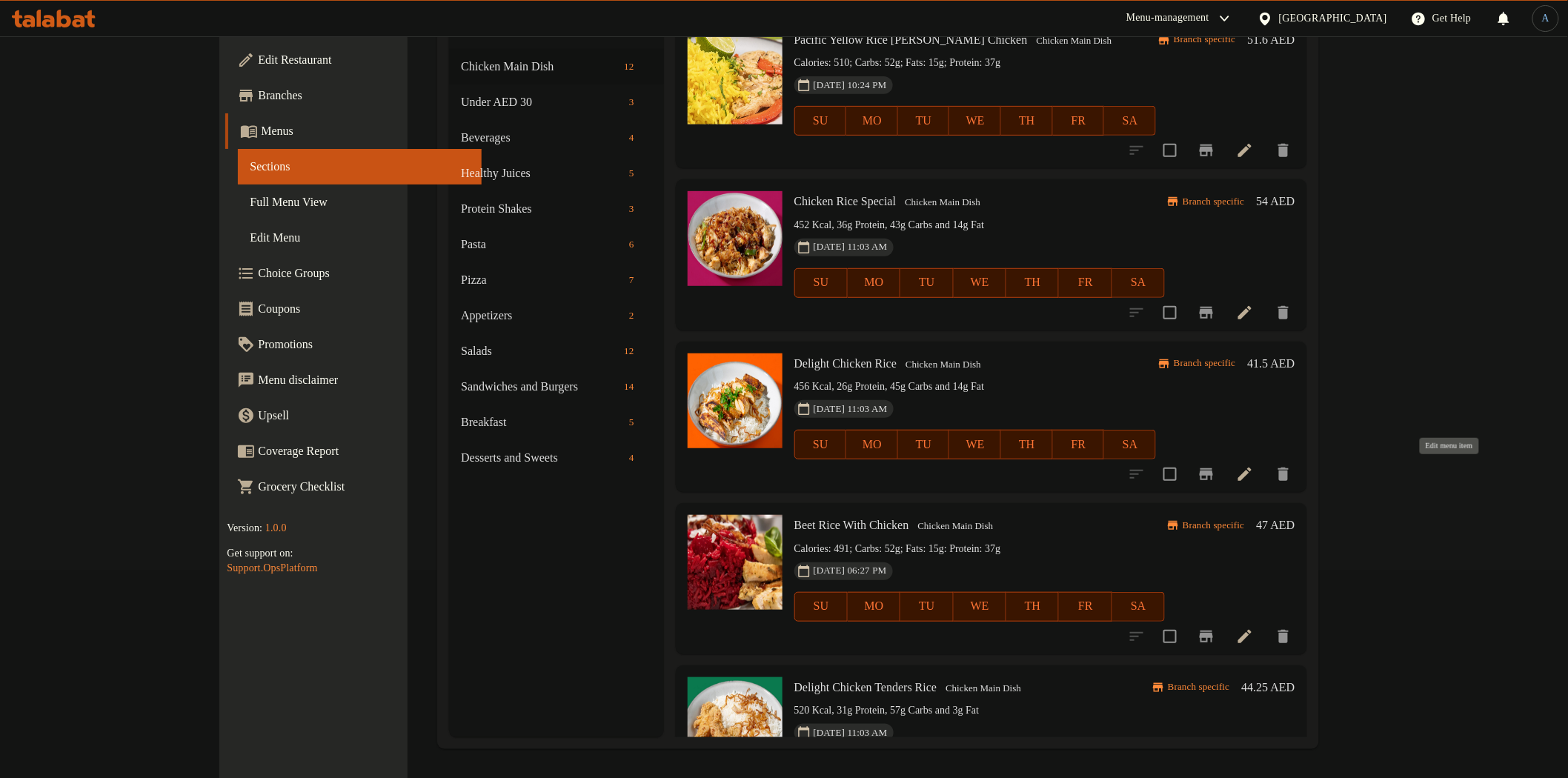
click at [1254, 474] on icon at bounding box center [1245, 475] width 18 height 18
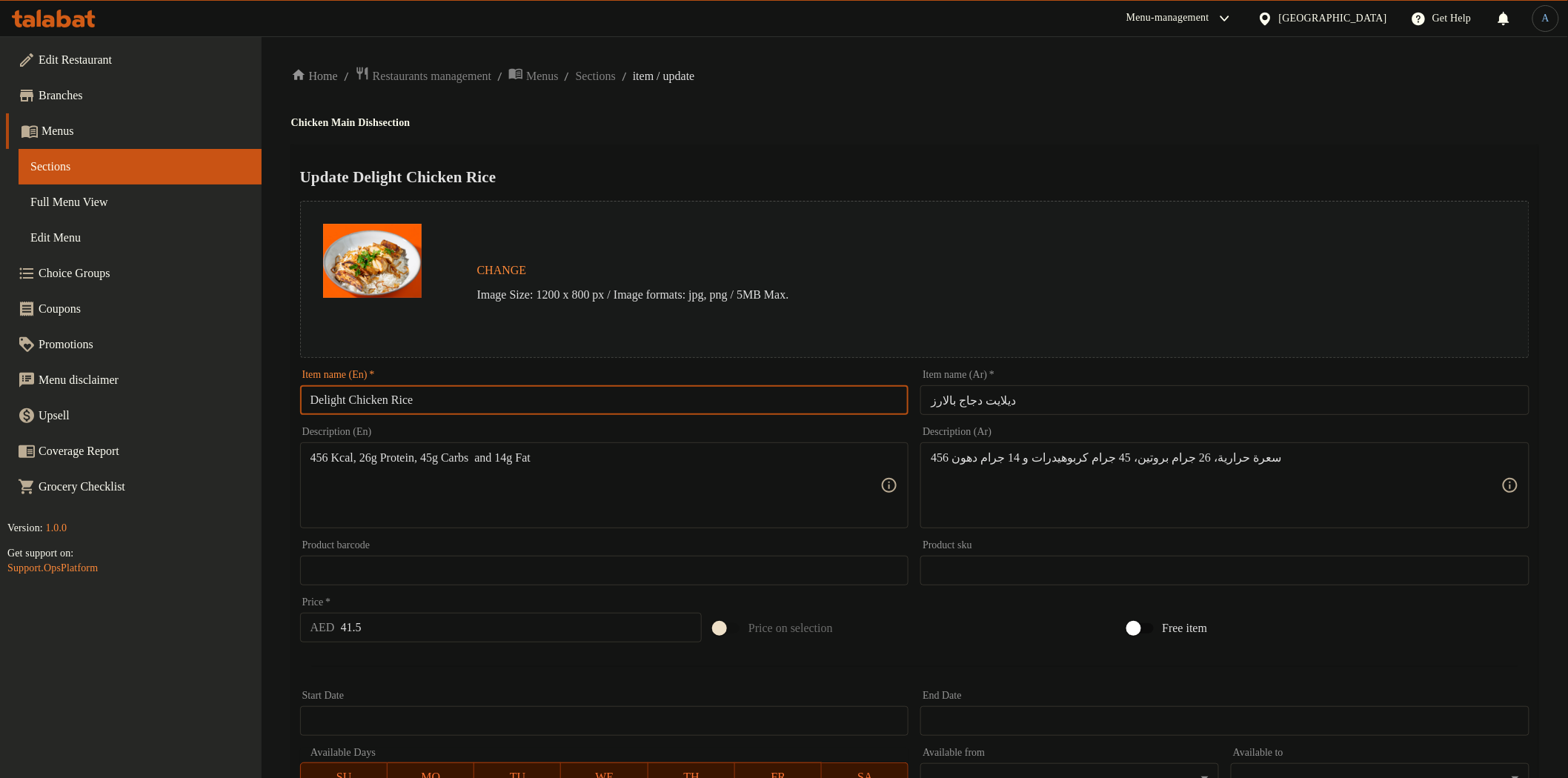
click at [421, 402] on input "Delight Chicken Rice" at bounding box center [605, 400] width 609 height 29
paste input "Grilled Chicken"
type input "Grilled Chicken"
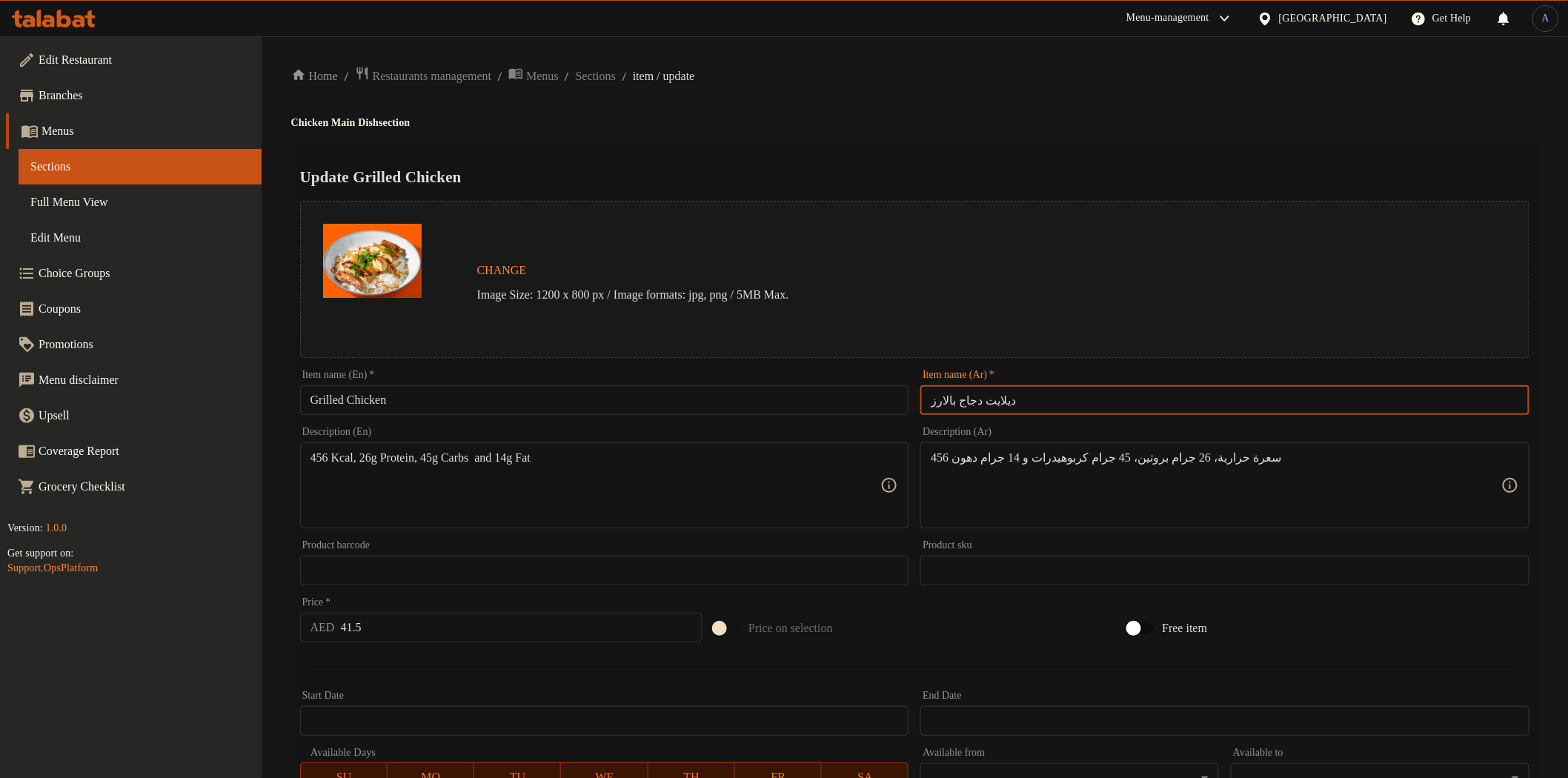
click at [1039, 394] on input "ديلايت دجاج بالارز" at bounding box center [1225, 400] width 609 height 29
paste input "دجاج مشوي"
type input "دجاج مشوي"
click at [1040, 144] on div "Update Grilled Chicken Change Image Size: 1200 x 800 px / Image formats: jpg, p…" at bounding box center [915, 586] width 1247 height 884
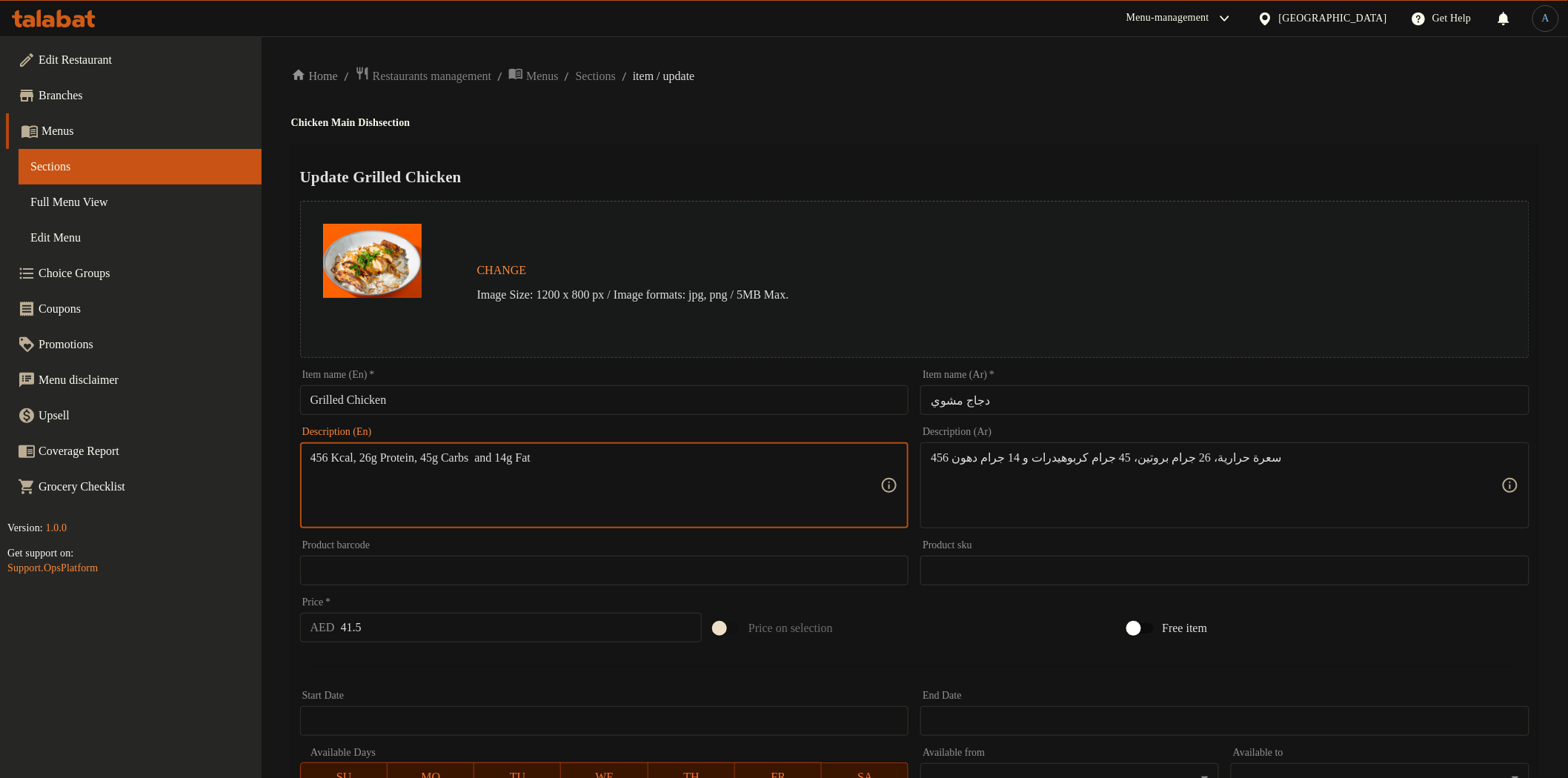
click at [749, 97] on div "Home / Restaurants management / Menus / Sections / item / update Chicken Main D…" at bounding box center [915, 553] width 1247 height 974
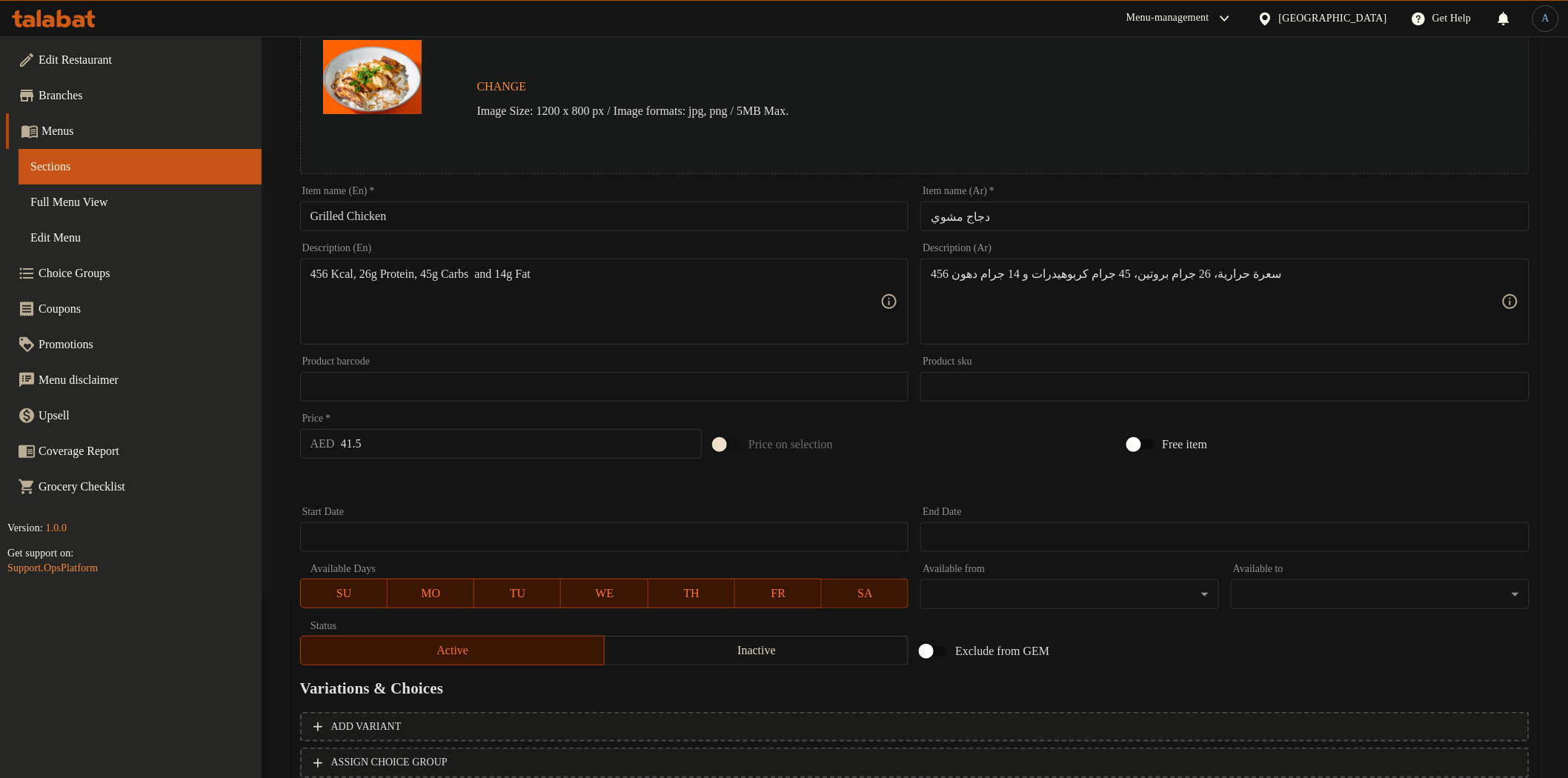
scroll to position [287, 0]
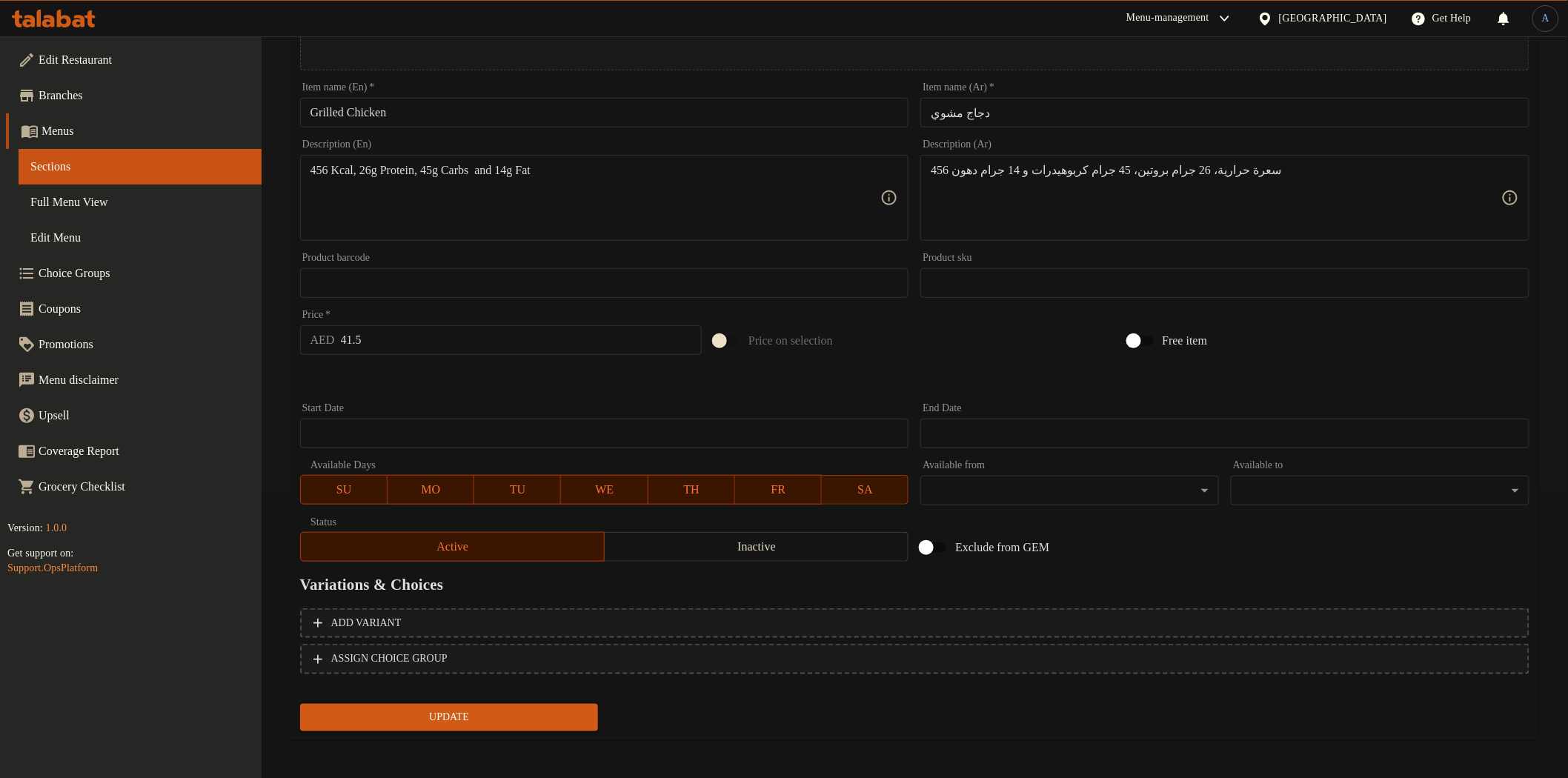
click at [438, 353] on div "Price   * AED 41.5 Price *" at bounding box center [501, 332] width 414 height 57
click at [441, 341] on input "41.5" at bounding box center [521, 340] width 361 height 29
paste input "9.2"
type input "49.2"
click at [300, 704] on button "Update" at bounding box center [450, 718] width 299 height 28
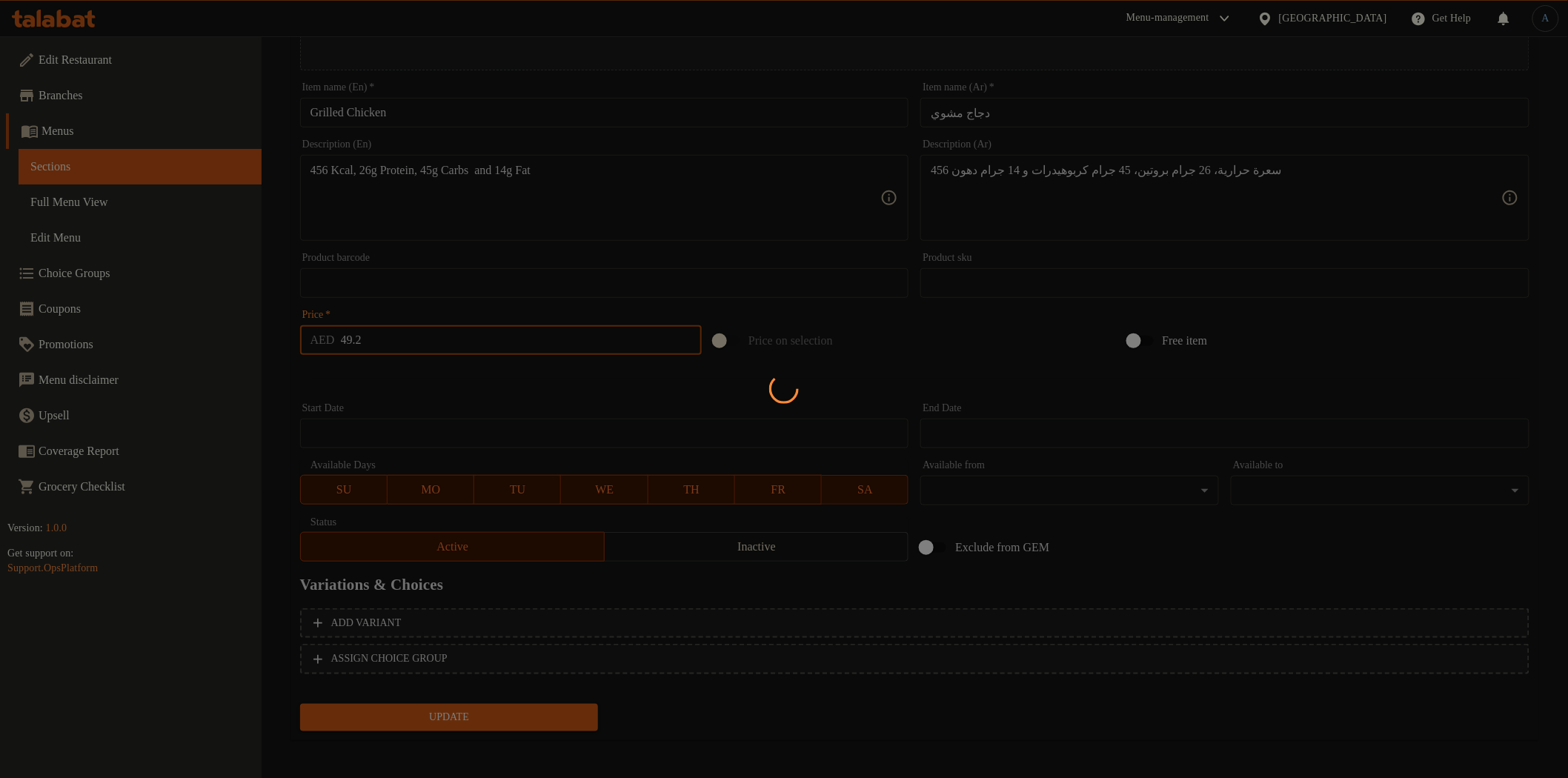
click at [442, 390] on div at bounding box center [784, 389] width 1568 height 778
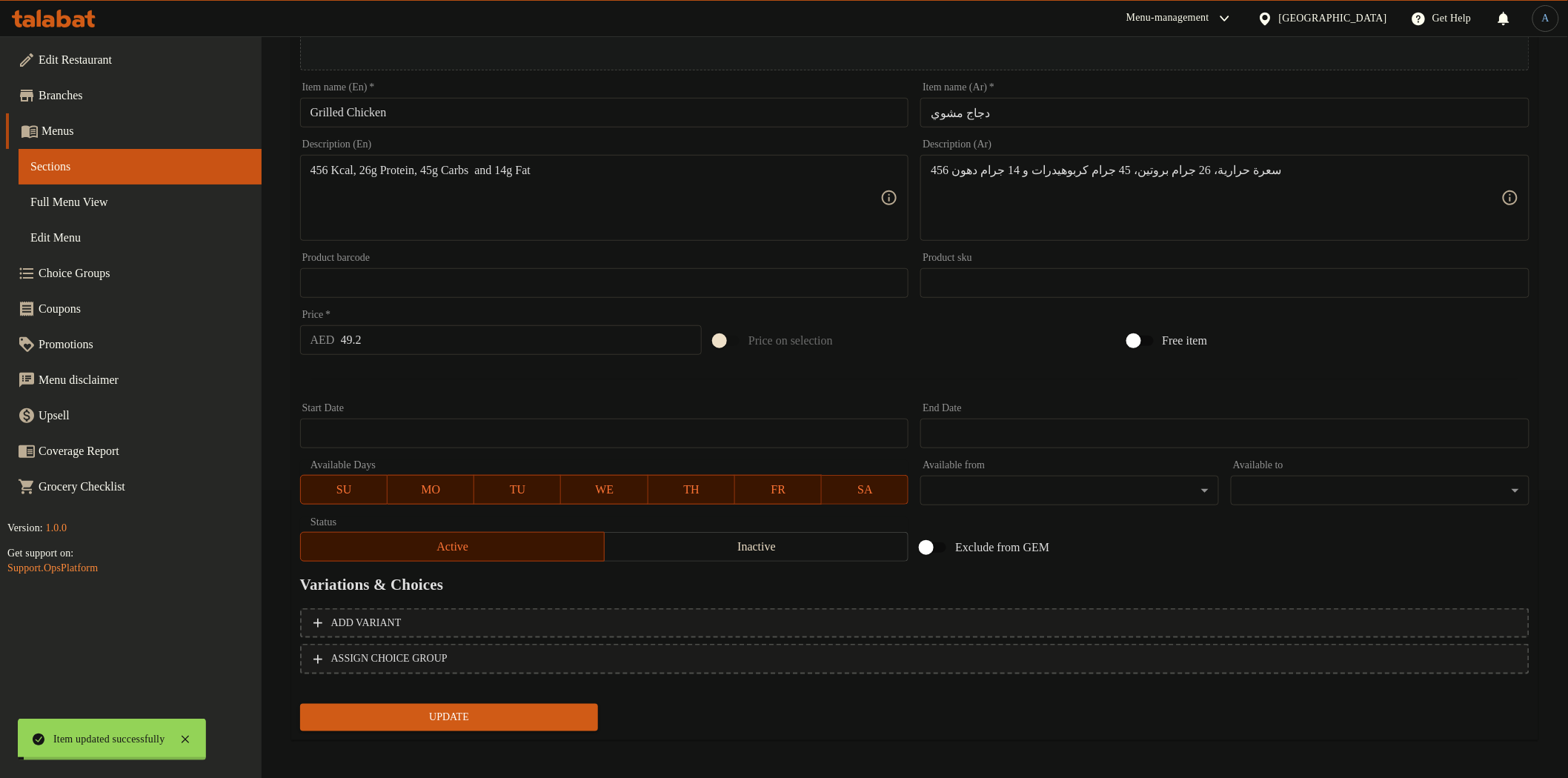
scroll to position [0, 0]
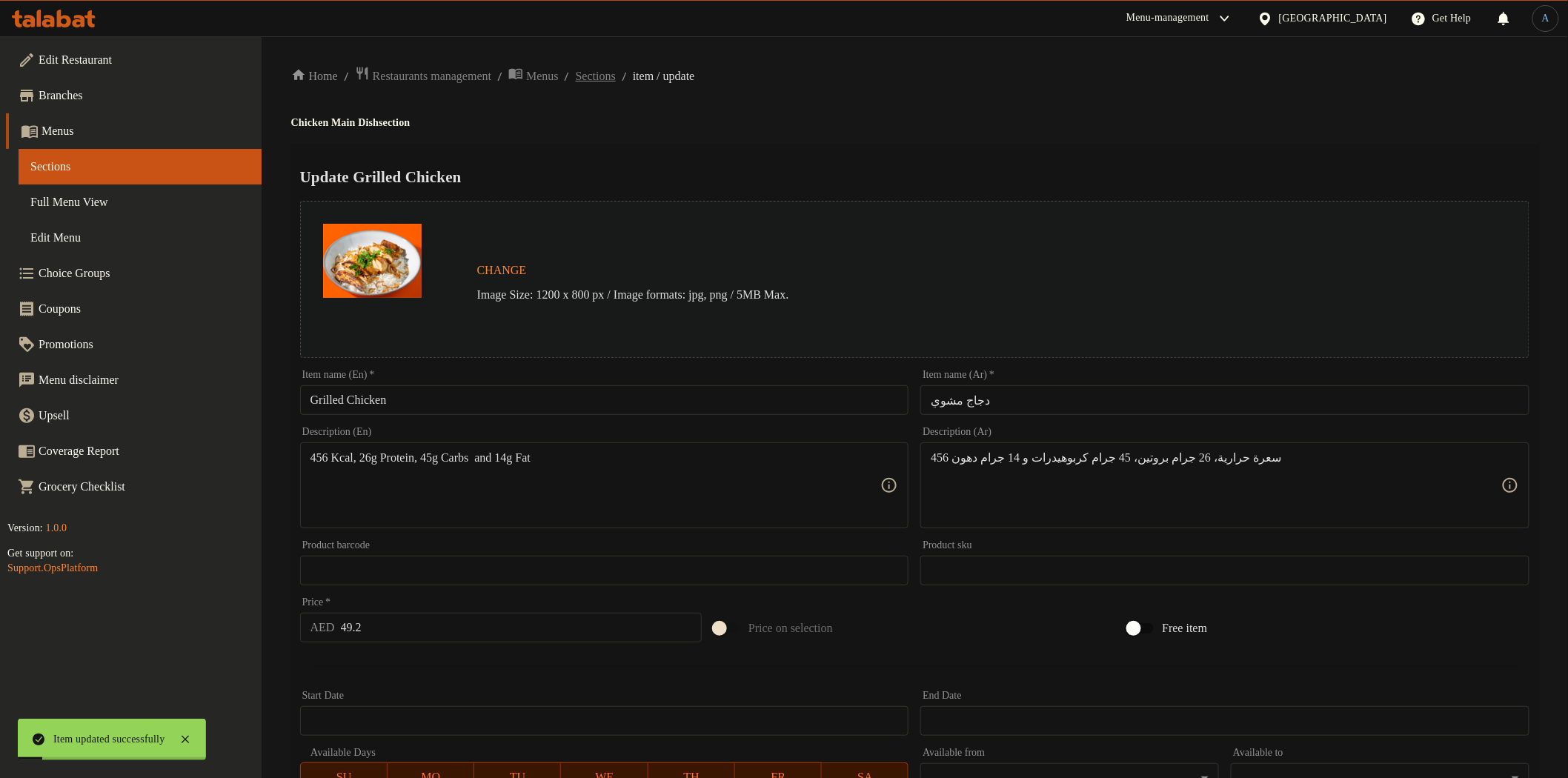
click at [616, 77] on span "Sections" at bounding box center [596, 77] width 40 height 18
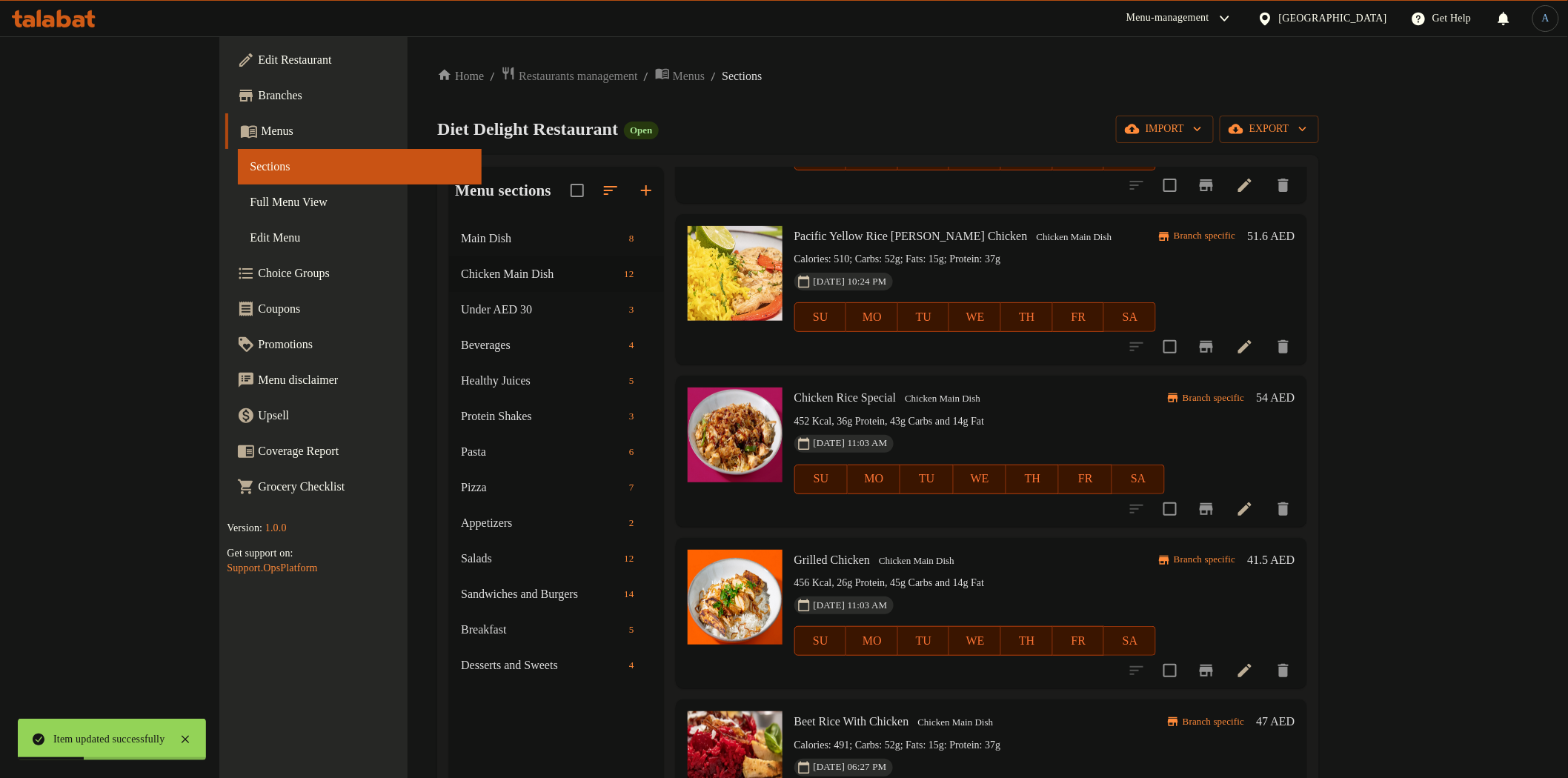
scroll to position [411, 0]
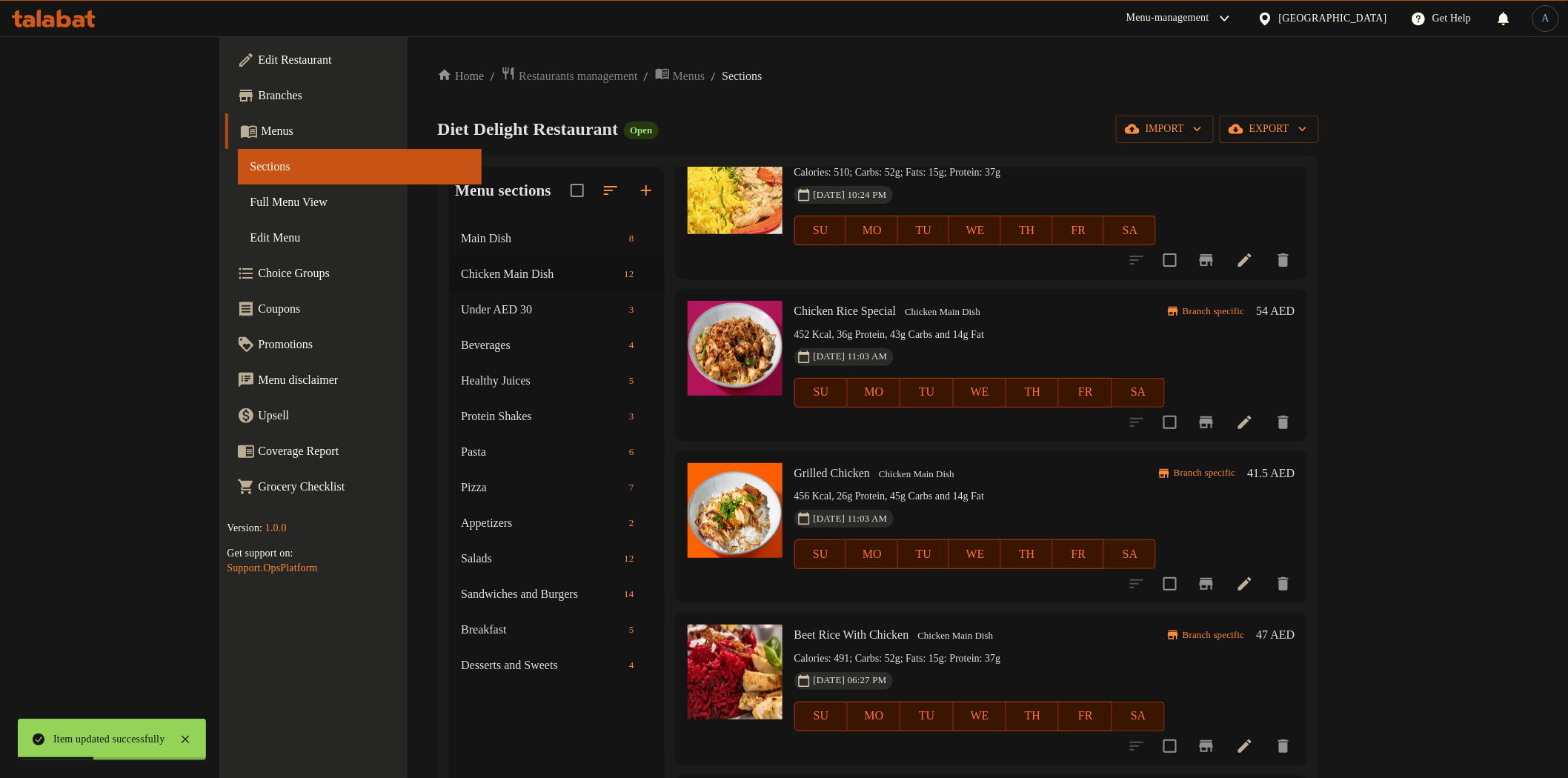
click at [1213, 581] on icon "Branch-specific-item" at bounding box center [1207, 584] width 13 height 12
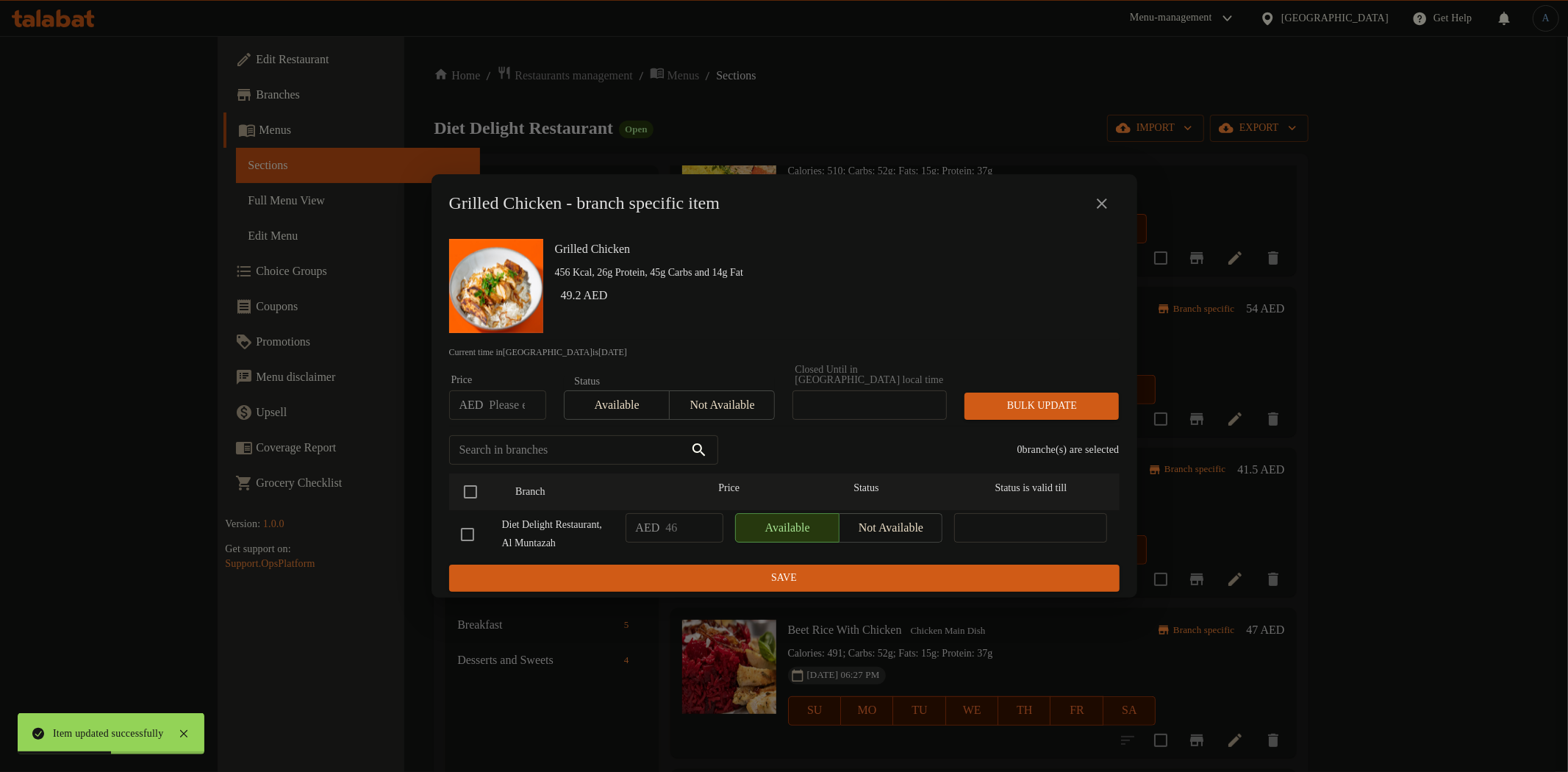
click at [505, 395] on input "number" at bounding box center [517, 405] width 57 height 29
paste input "49.2"
type input "49.2"
click at [477, 488] on input "checkbox" at bounding box center [470, 492] width 31 height 31
checkbox input "true"
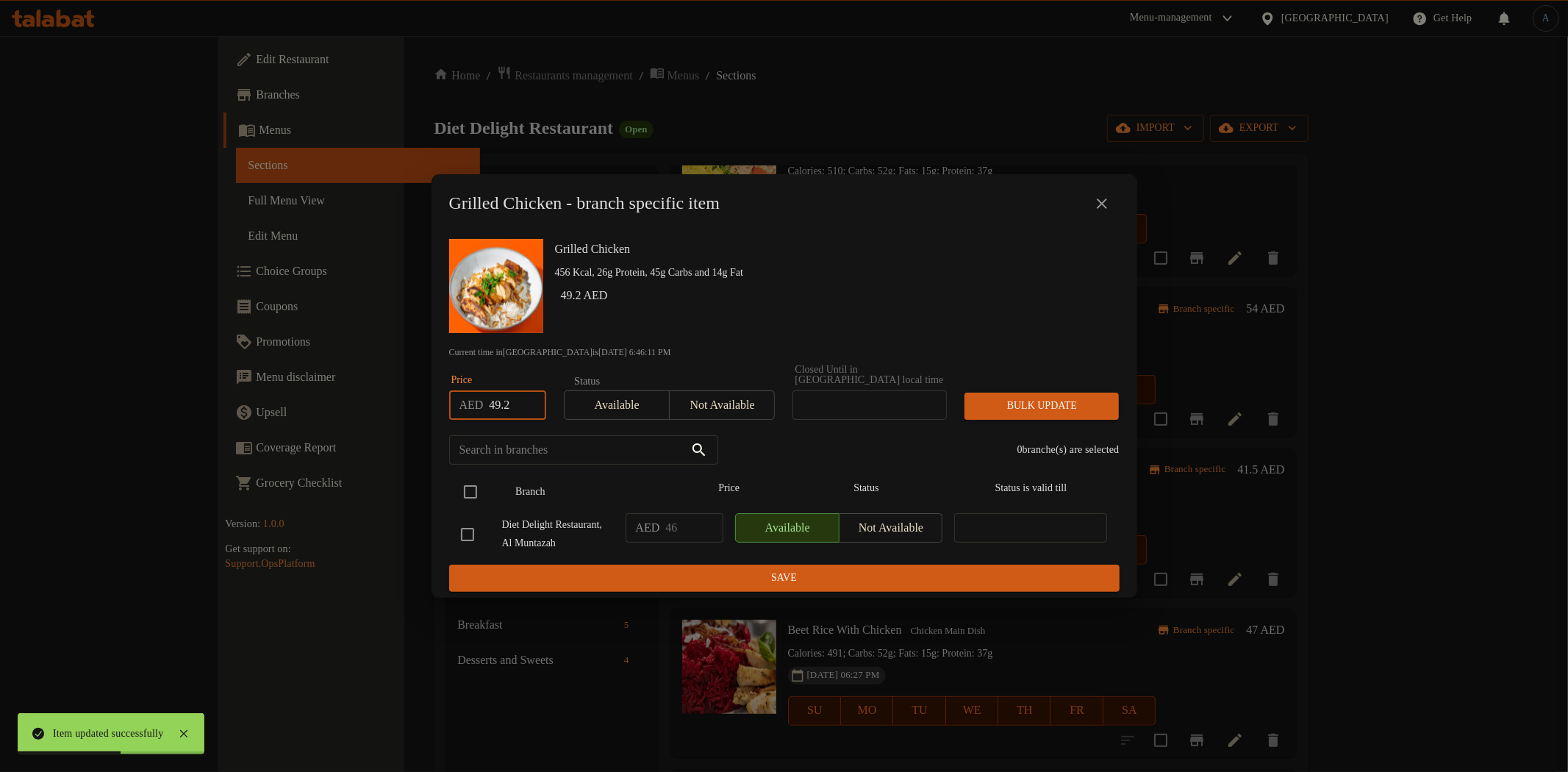
checkbox input "true"
click at [1009, 397] on span "Bulk update" at bounding box center [1041, 406] width 131 height 19
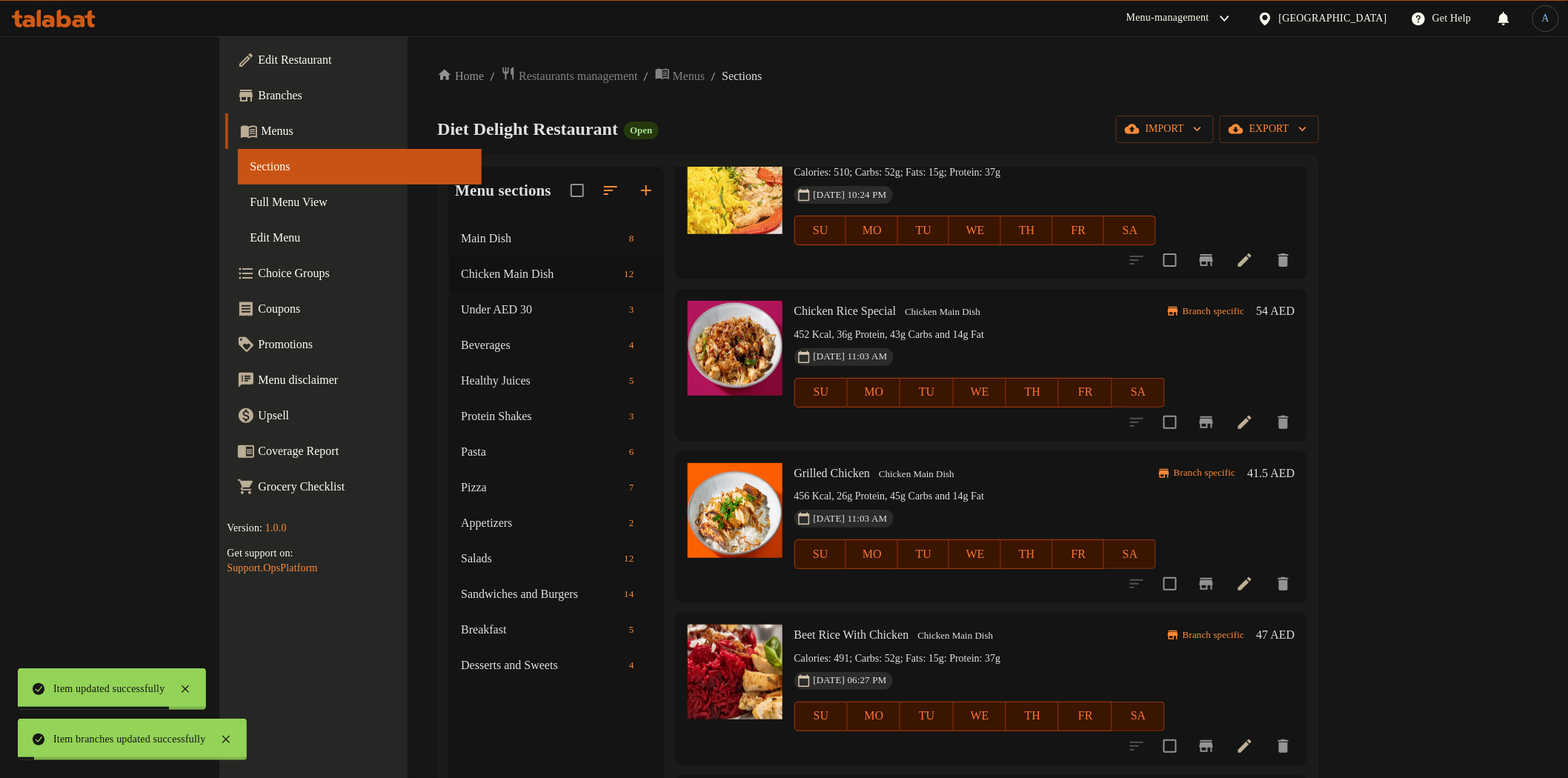
click at [1296, 476] on h6 "41.5 AED" at bounding box center [1272, 473] width 47 height 20
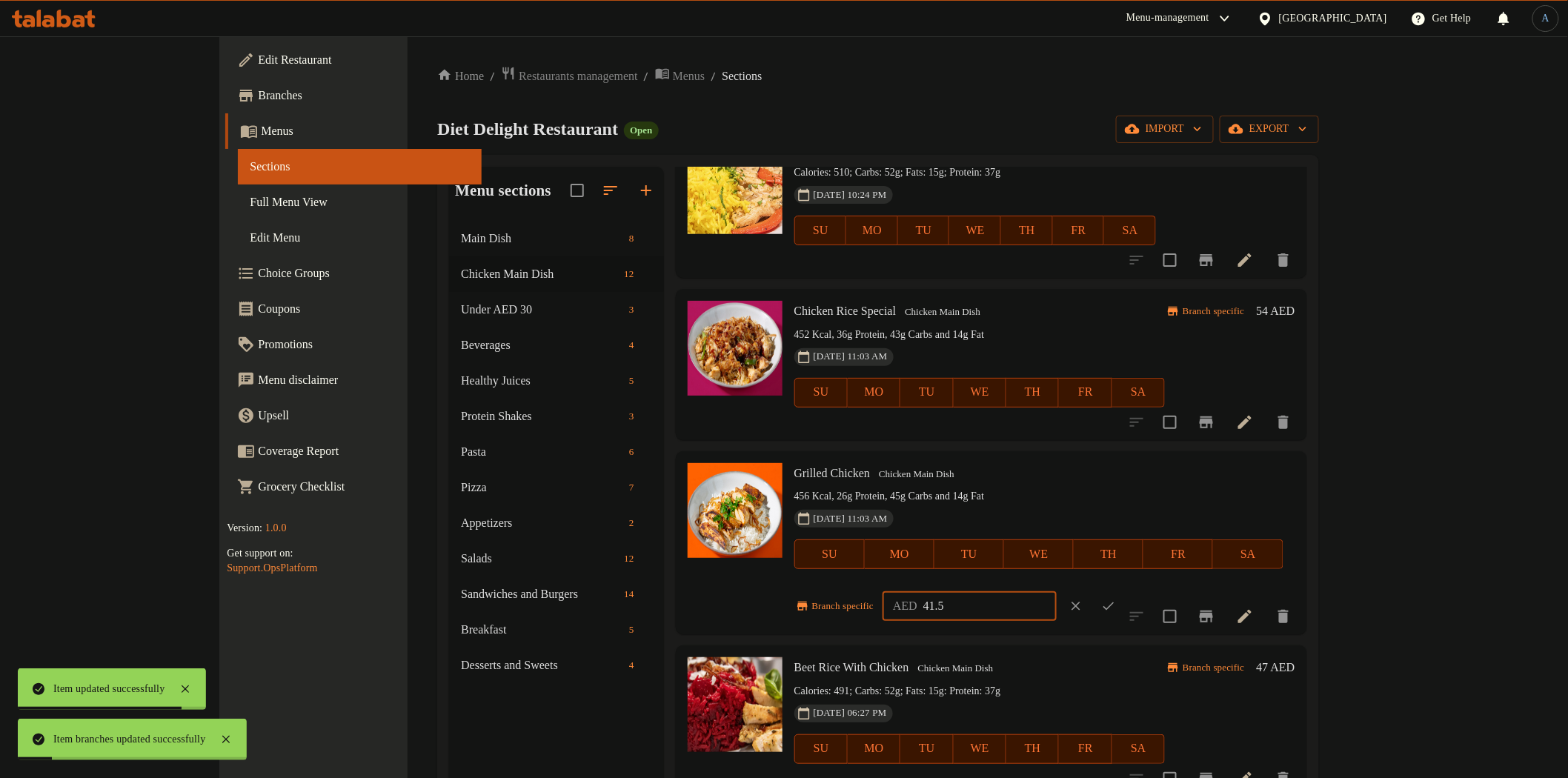
click at [1056, 591] on input "41.5" at bounding box center [990, 606] width 134 height 29
paste input "9.2"
type input "49.2"
click at [1116, 599] on icon "ok" at bounding box center [1109, 606] width 15 height 15
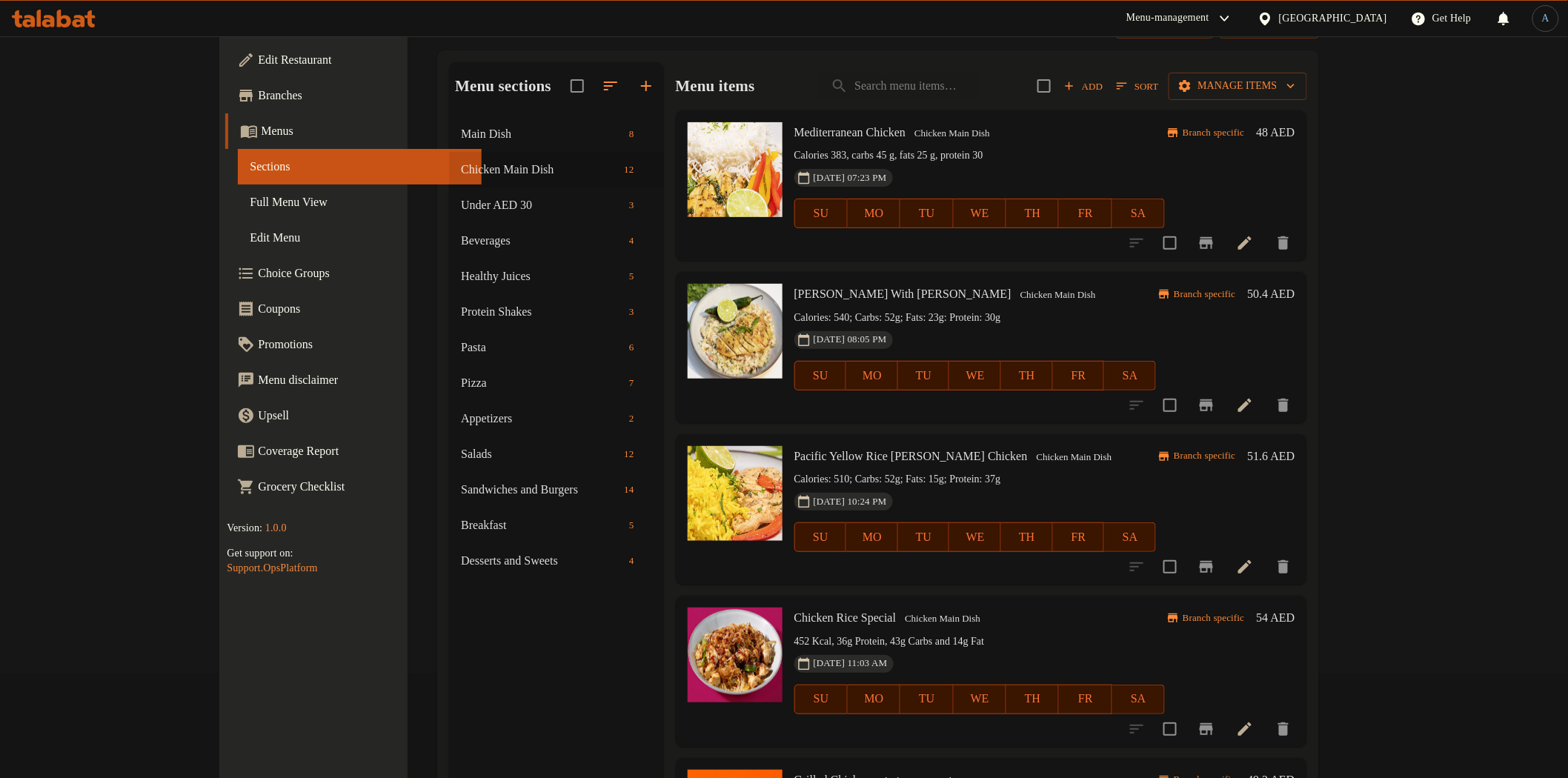
scroll to position [0, 0]
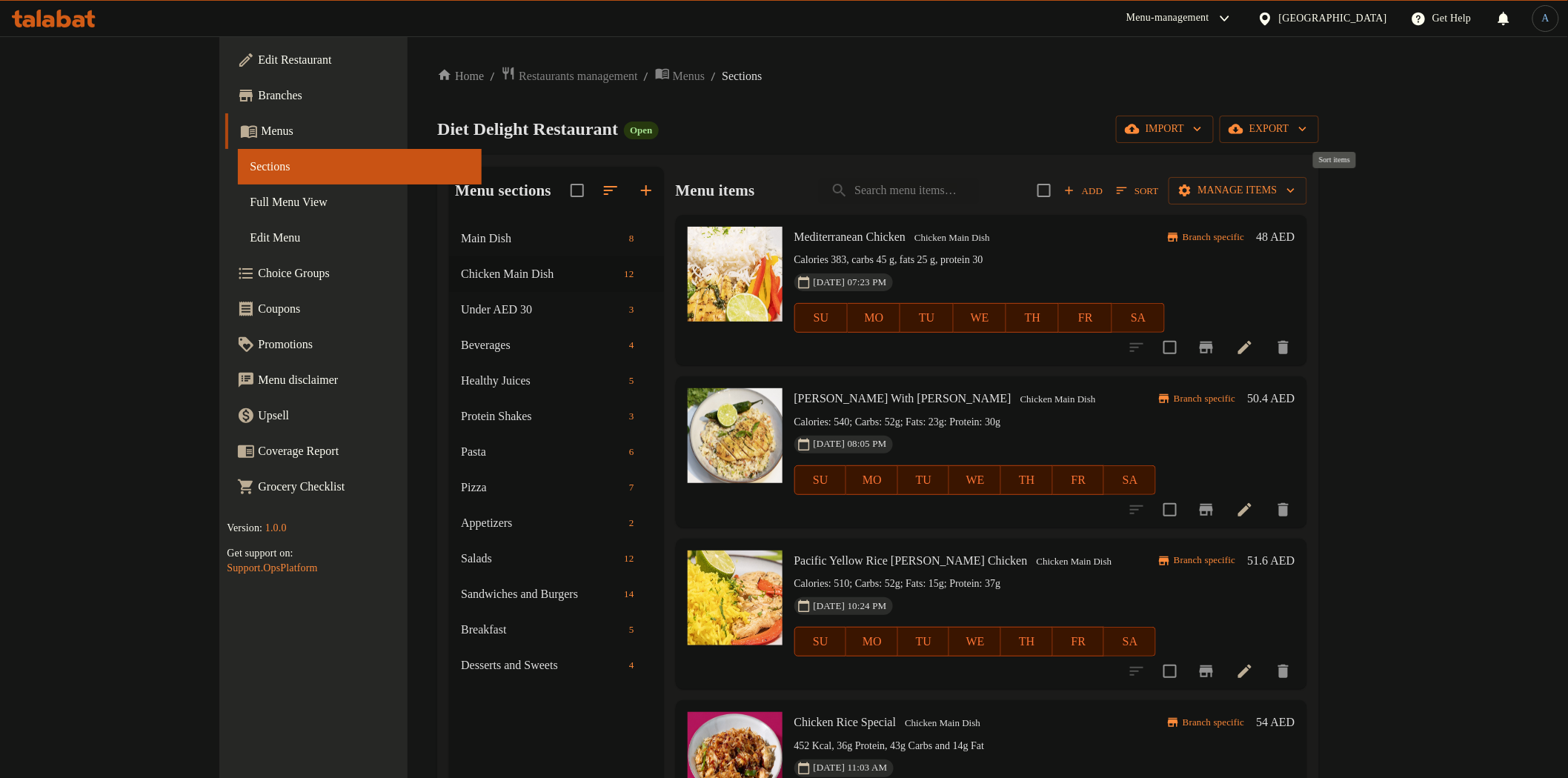
click at [1158, 182] on span "Sort" at bounding box center [1137, 190] width 42 height 17
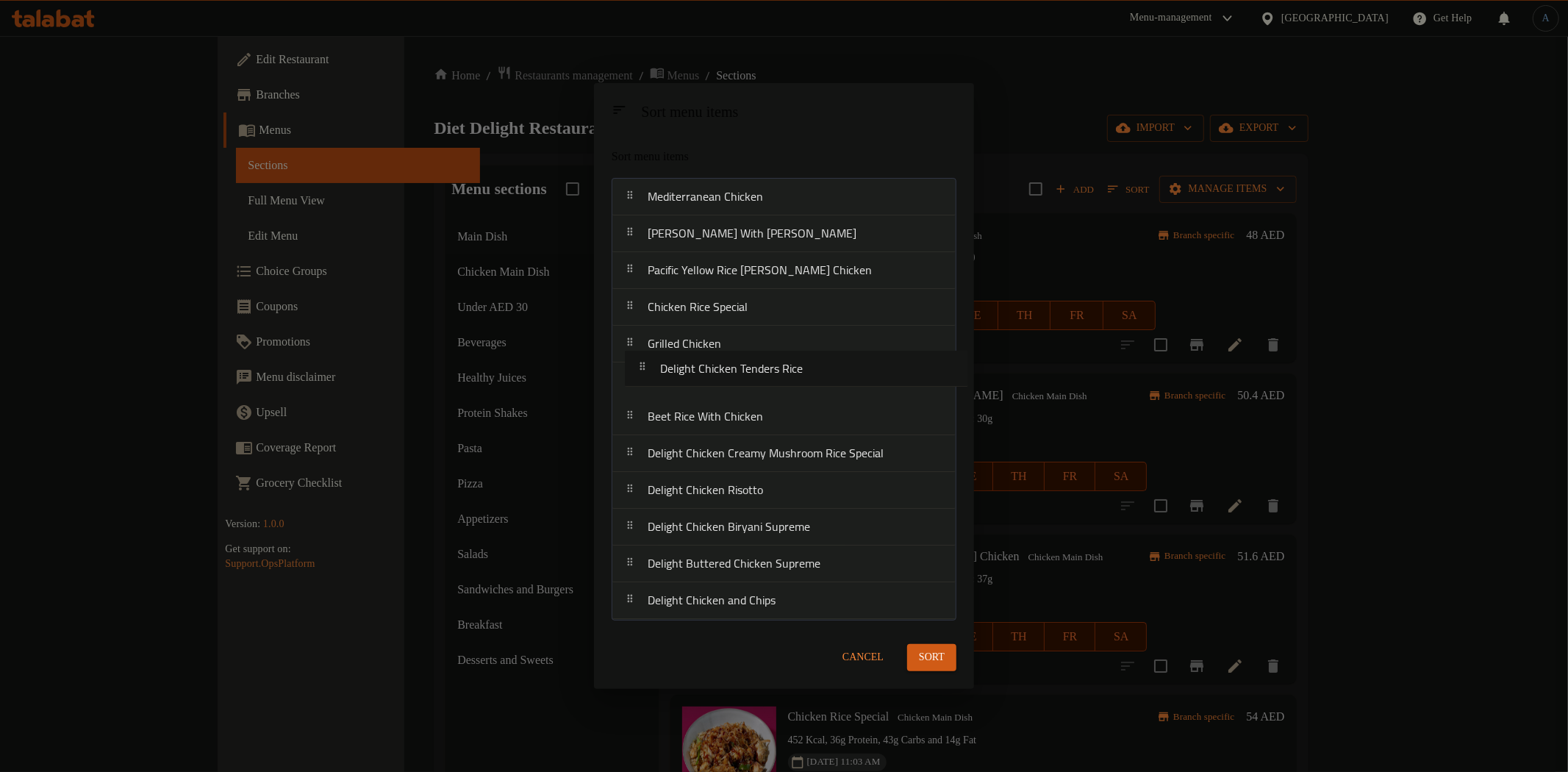
drag, startPoint x: 767, startPoint y: 424, endPoint x: 779, endPoint y: 365, distance: 60.2
click at [779, 365] on nav "Mediterranean Chicken Lemon Herb Chciken With Rissoto Pacific Yellow Rice Lemon…" at bounding box center [784, 399] width 345 height 442
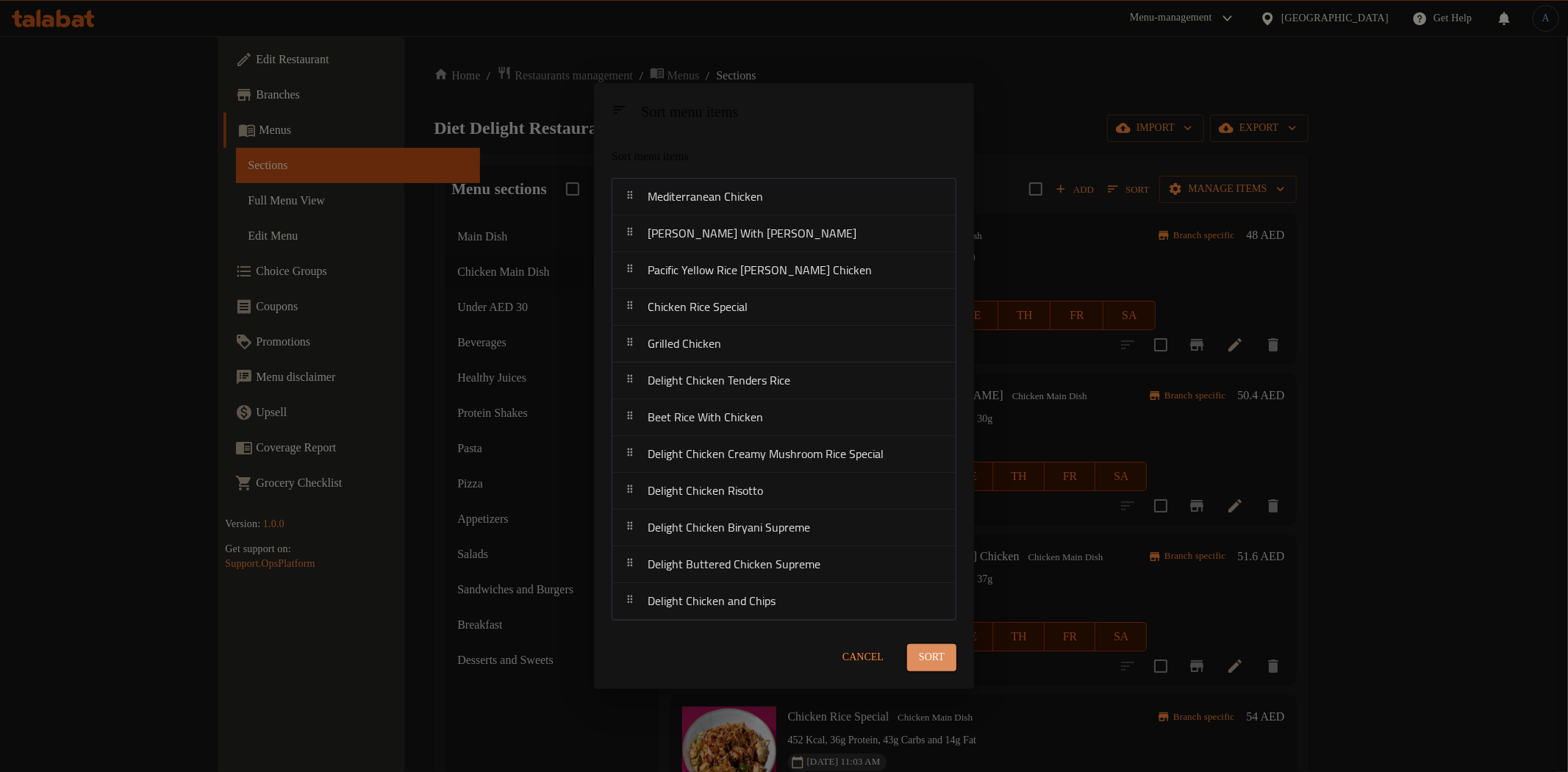
click at [936, 648] on span "Sort" at bounding box center [932, 657] width 26 height 19
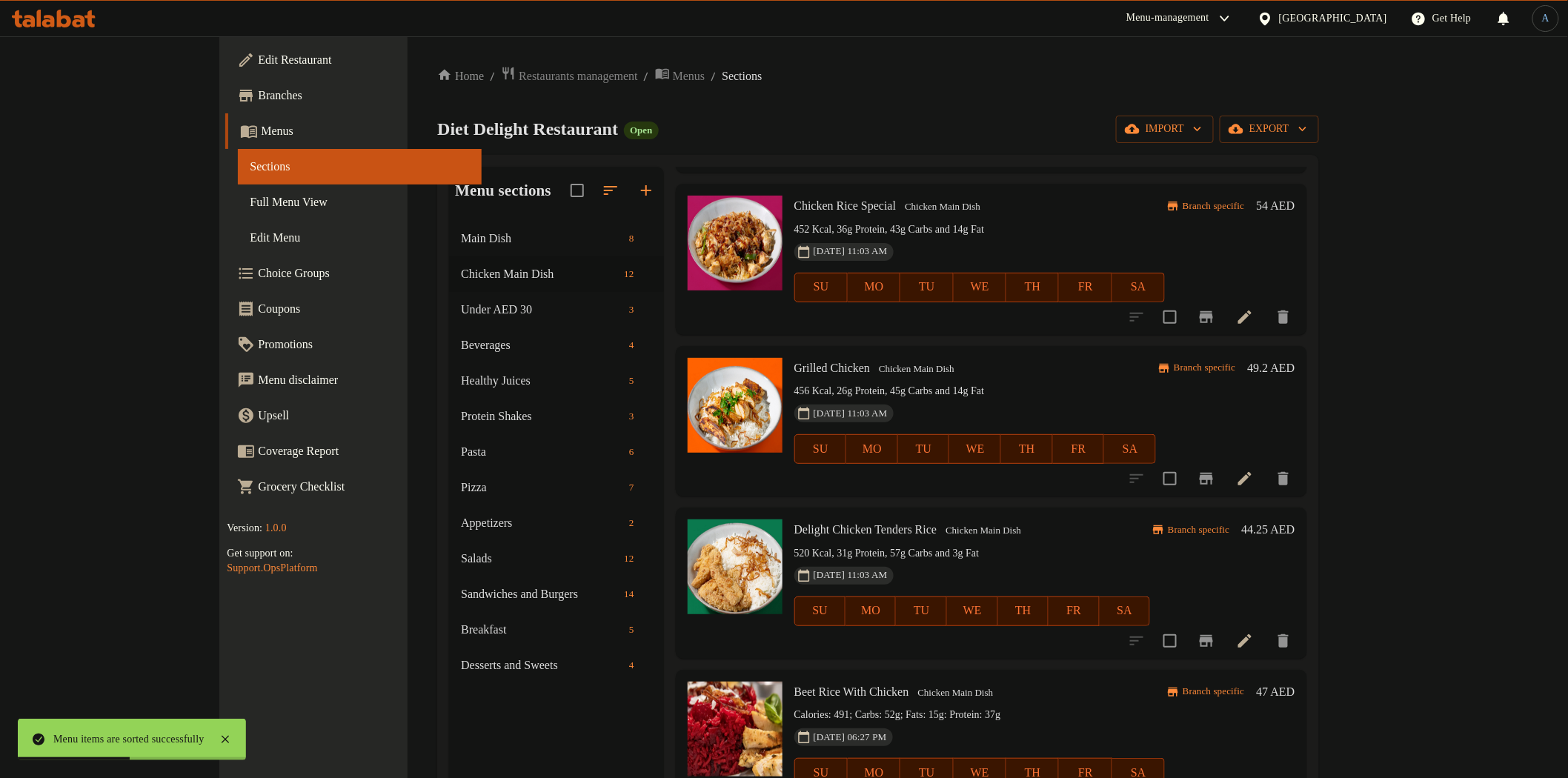
scroll to position [658, 0]
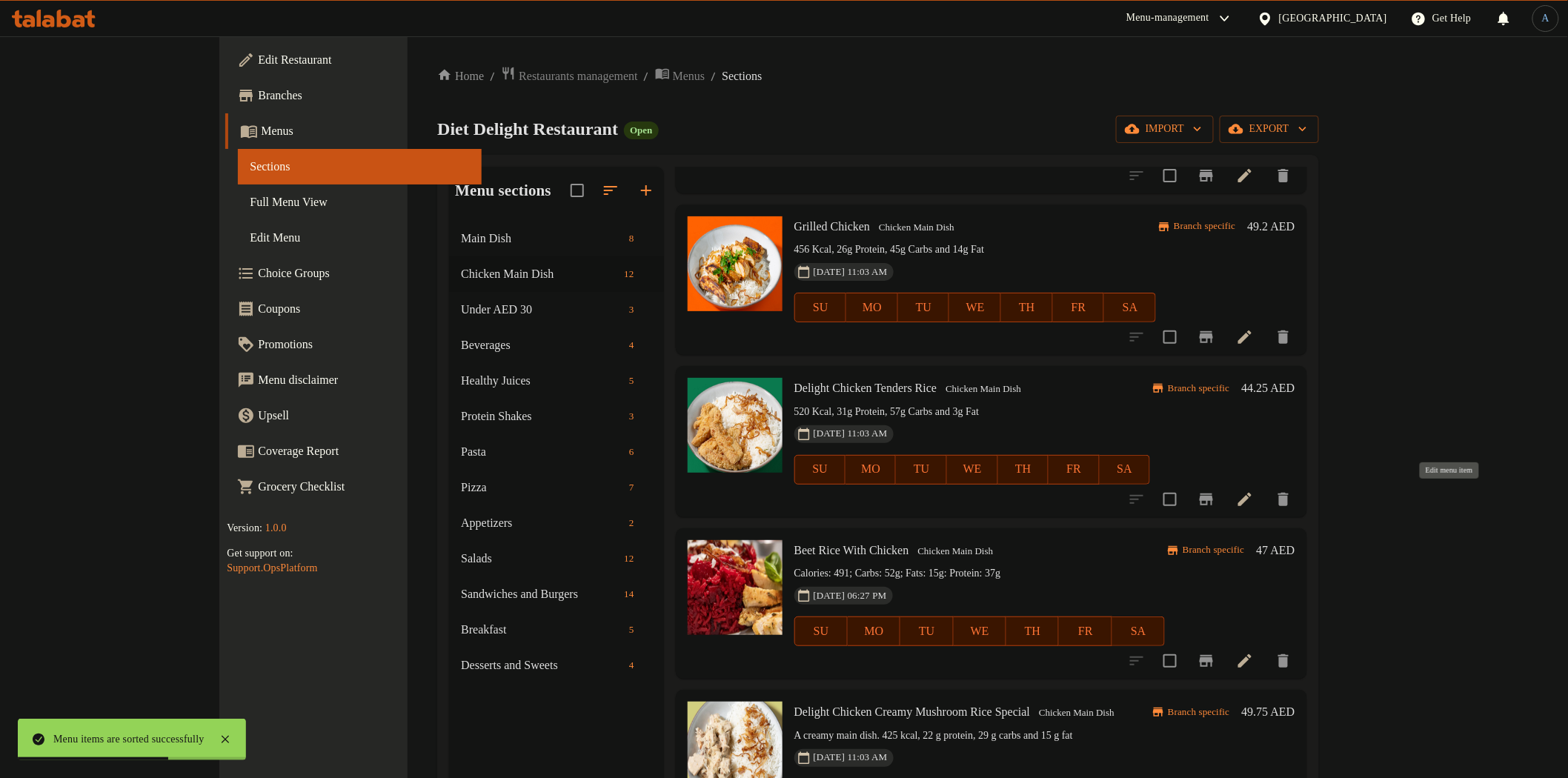
click at [1254, 493] on icon at bounding box center [1245, 499] width 18 height 18
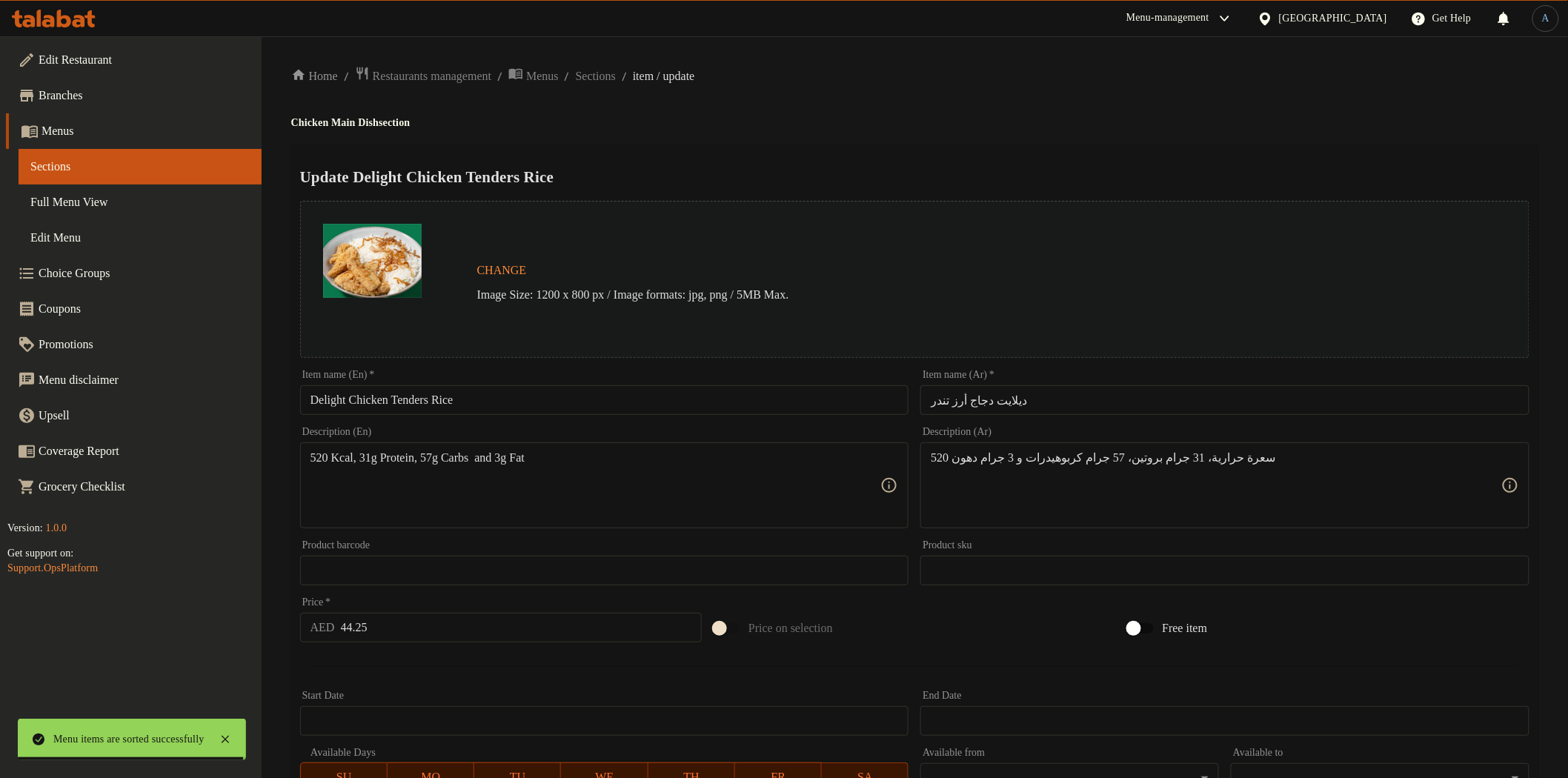
click at [480, 386] on input "Delight Chicken Tenders Rice" at bounding box center [605, 400] width 609 height 29
paste input "Chicken Strips"
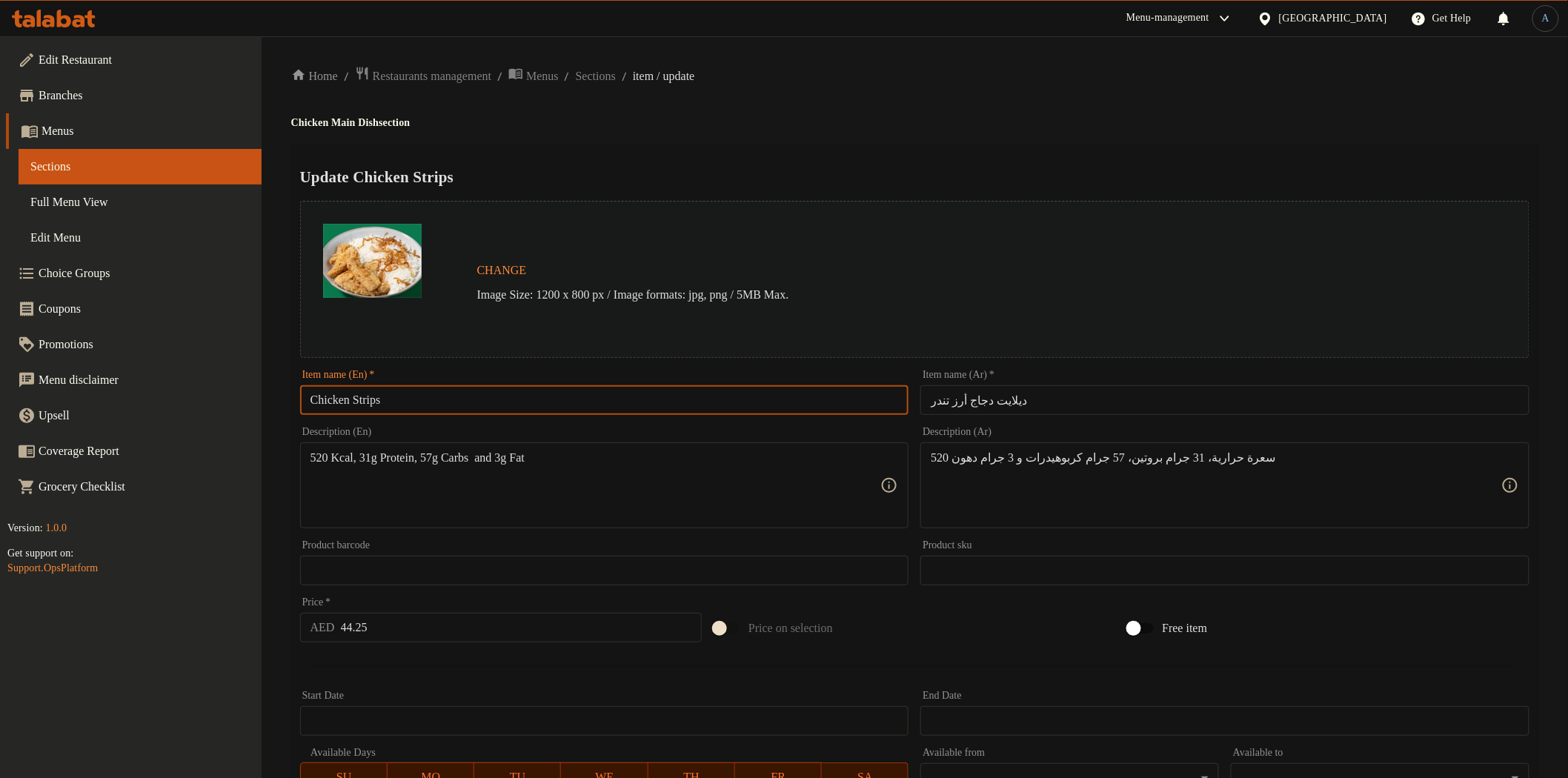
type input "Chicken Strips"
click at [1019, 409] on input "ديلايت دجاج أرز تندر" at bounding box center [1225, 400] width 609 height 29
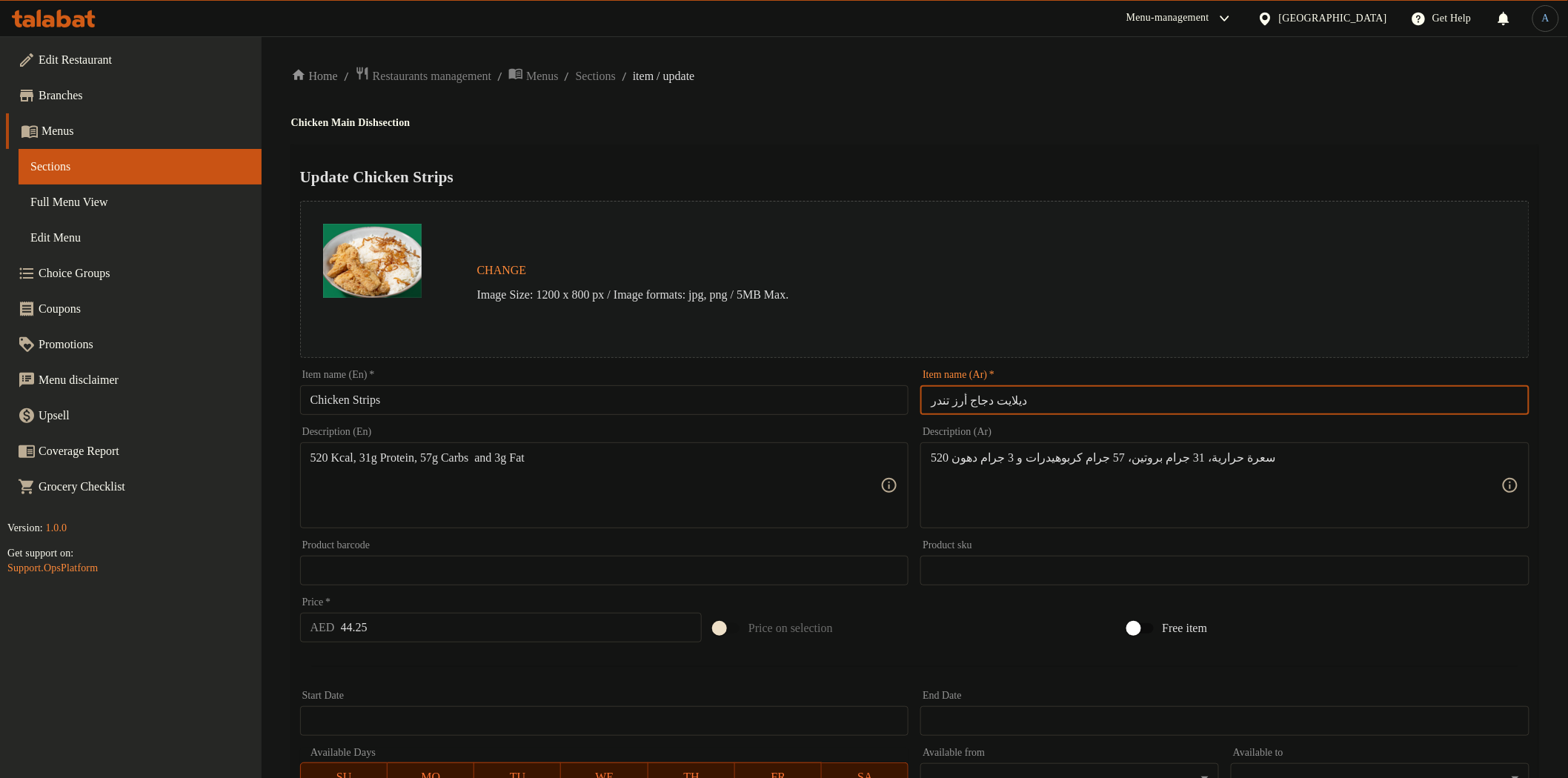
paste input "رائح الدجاج"
type input "شرائح الدجاج"
drag, startPoint x: 978, startPoint y: 134, endPoint x: 994, endPoint y: 130, distance: 16.5
click at [989, 134] on div "Home / Restaurants management / Menus / Sections / item / update Chicken Main D…" at bounding box center [915, 553] width 1247 height 974
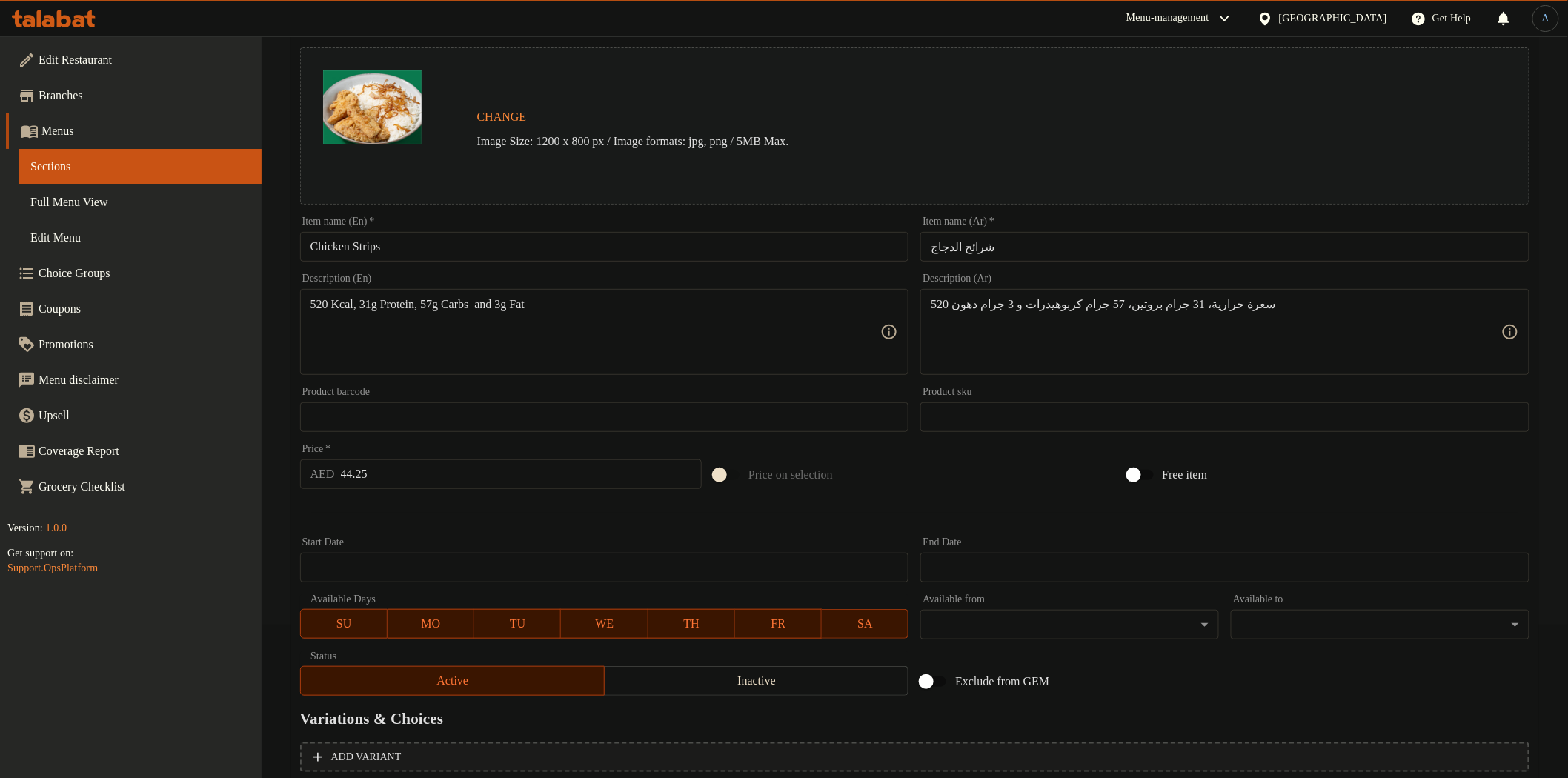
scroll to position [287, 0]
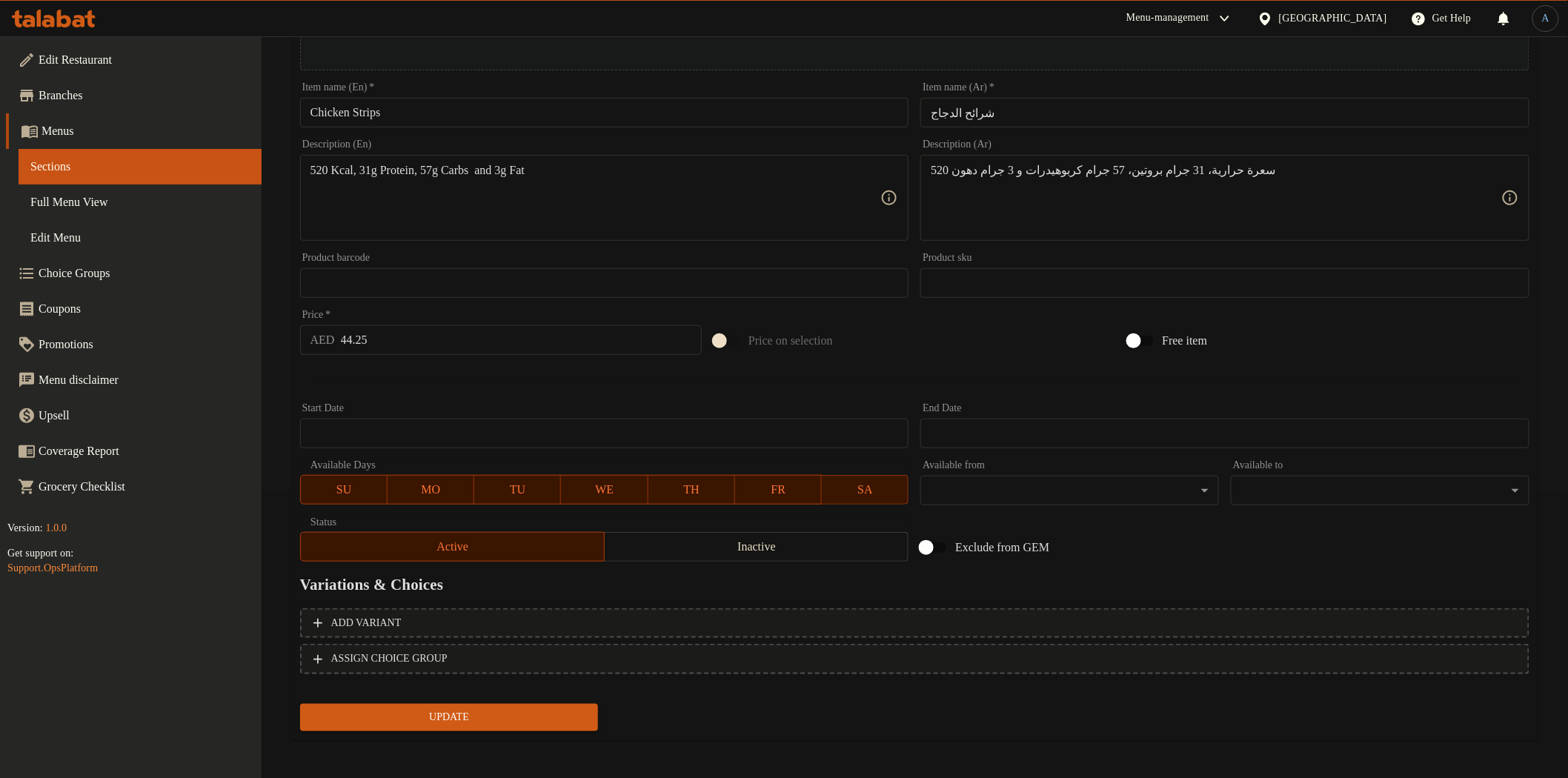
click at [416, 338] on input "44.25" at bounding box center [521, 340] width 361 height 29
paste input "54"
type input "54"
click at [300, 704] on button "Update" at bounding box center [450, 718] width 299 height 28
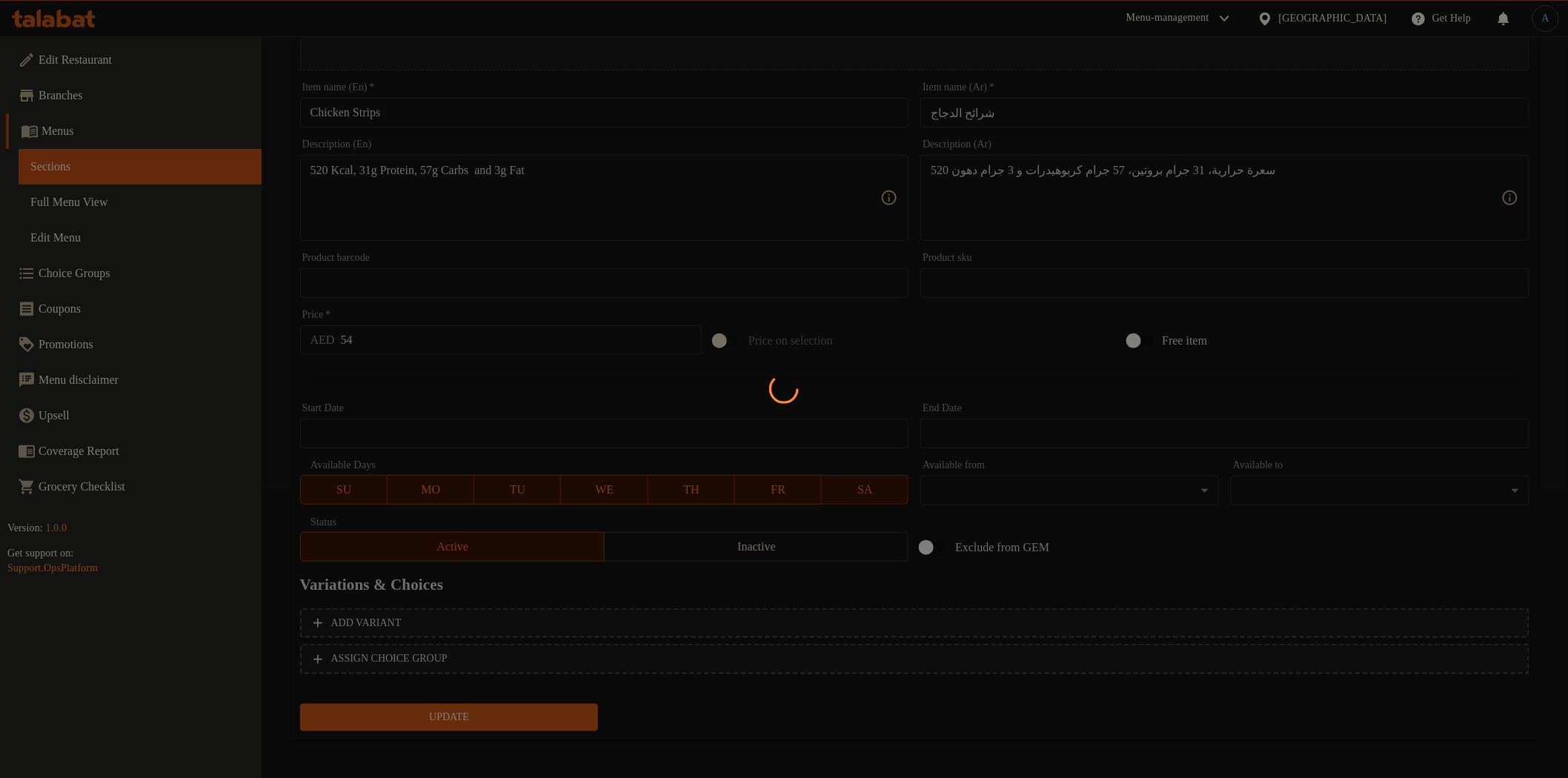
click at [509, 360] on div at bounding box center [784, 389] width 1568 height 778
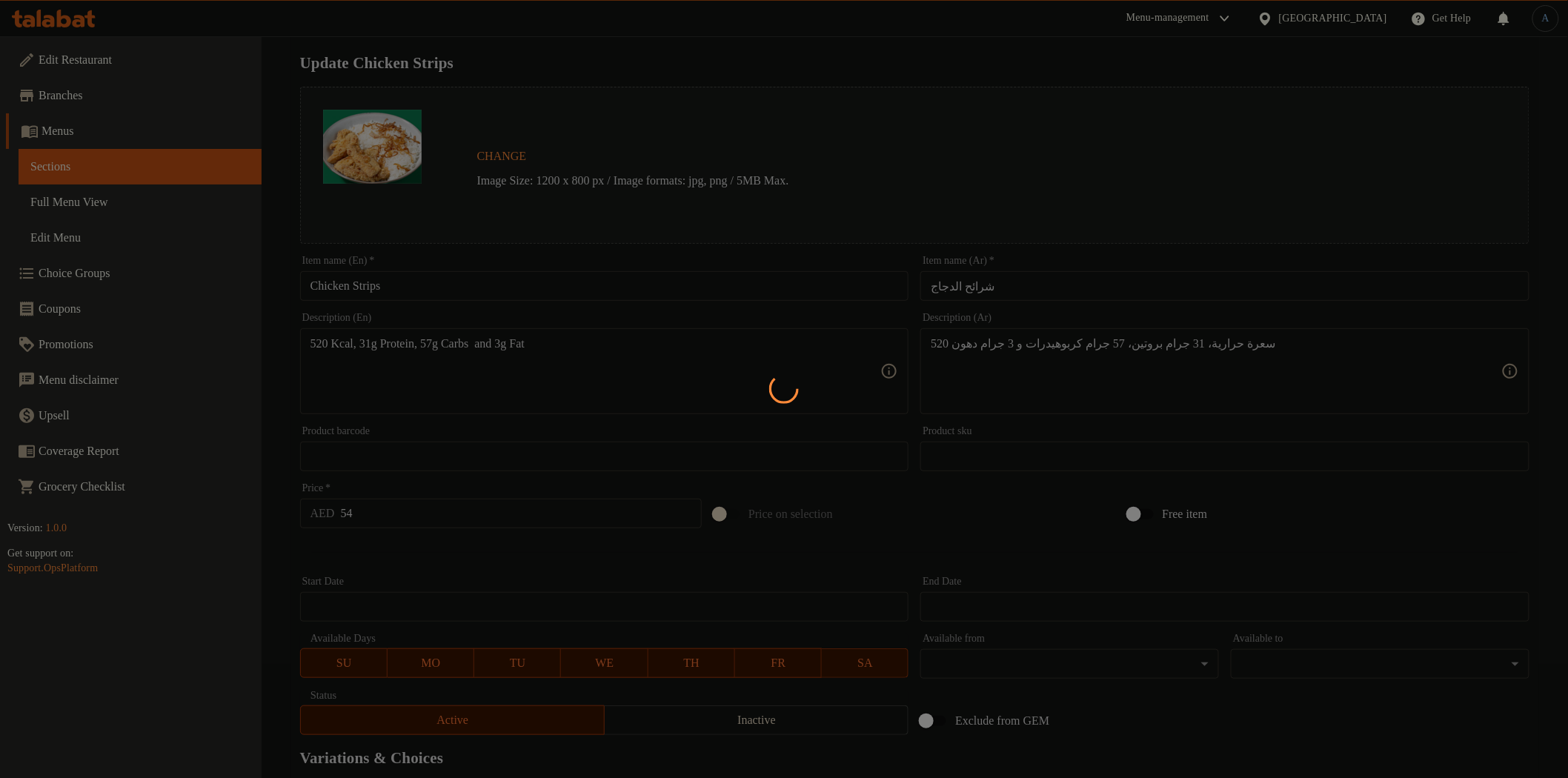
scroll to position [0, 0]
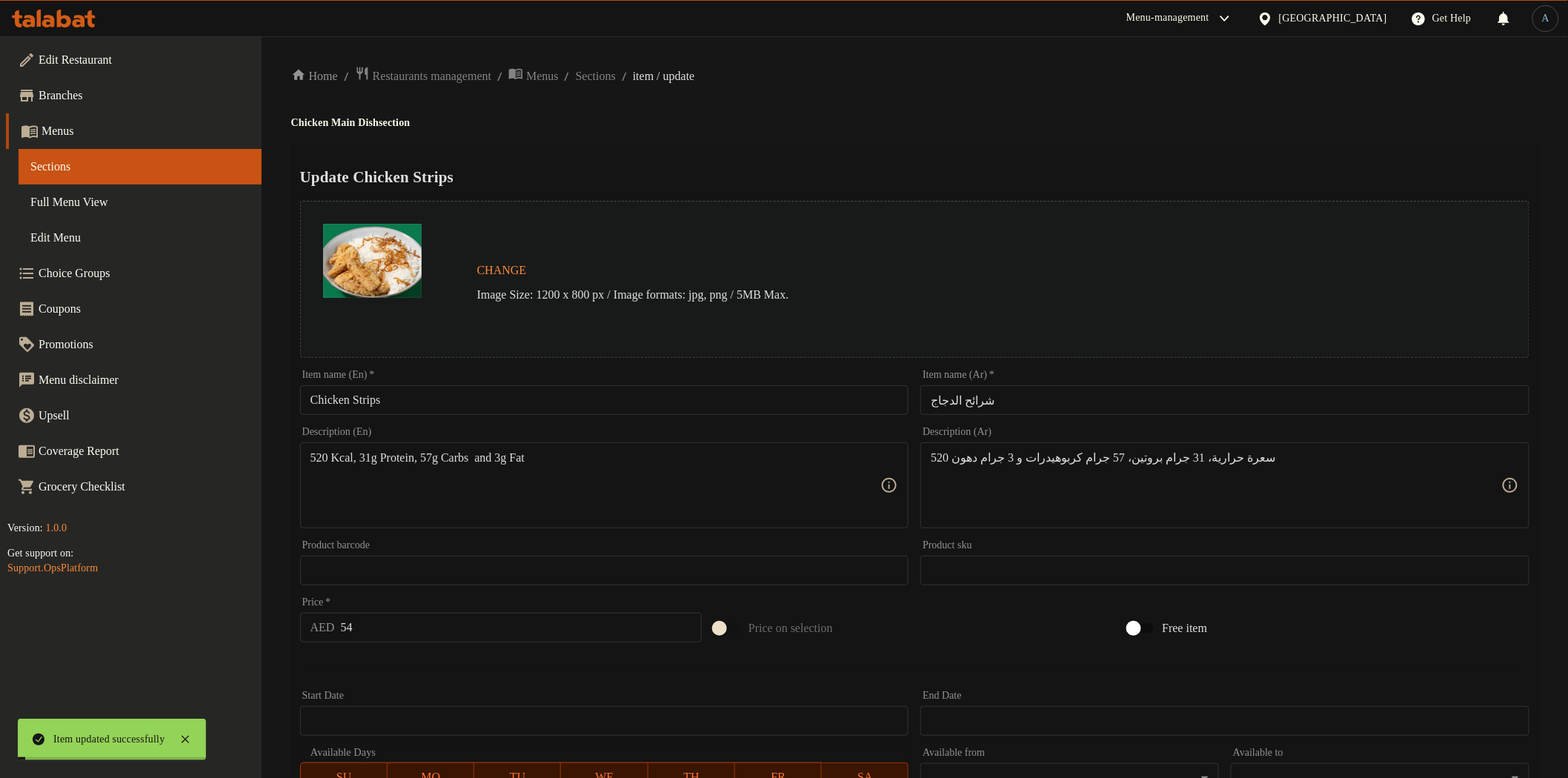
click at [616, 68] on span "Sections" at bounding box center [596, 77] width 40 height 18
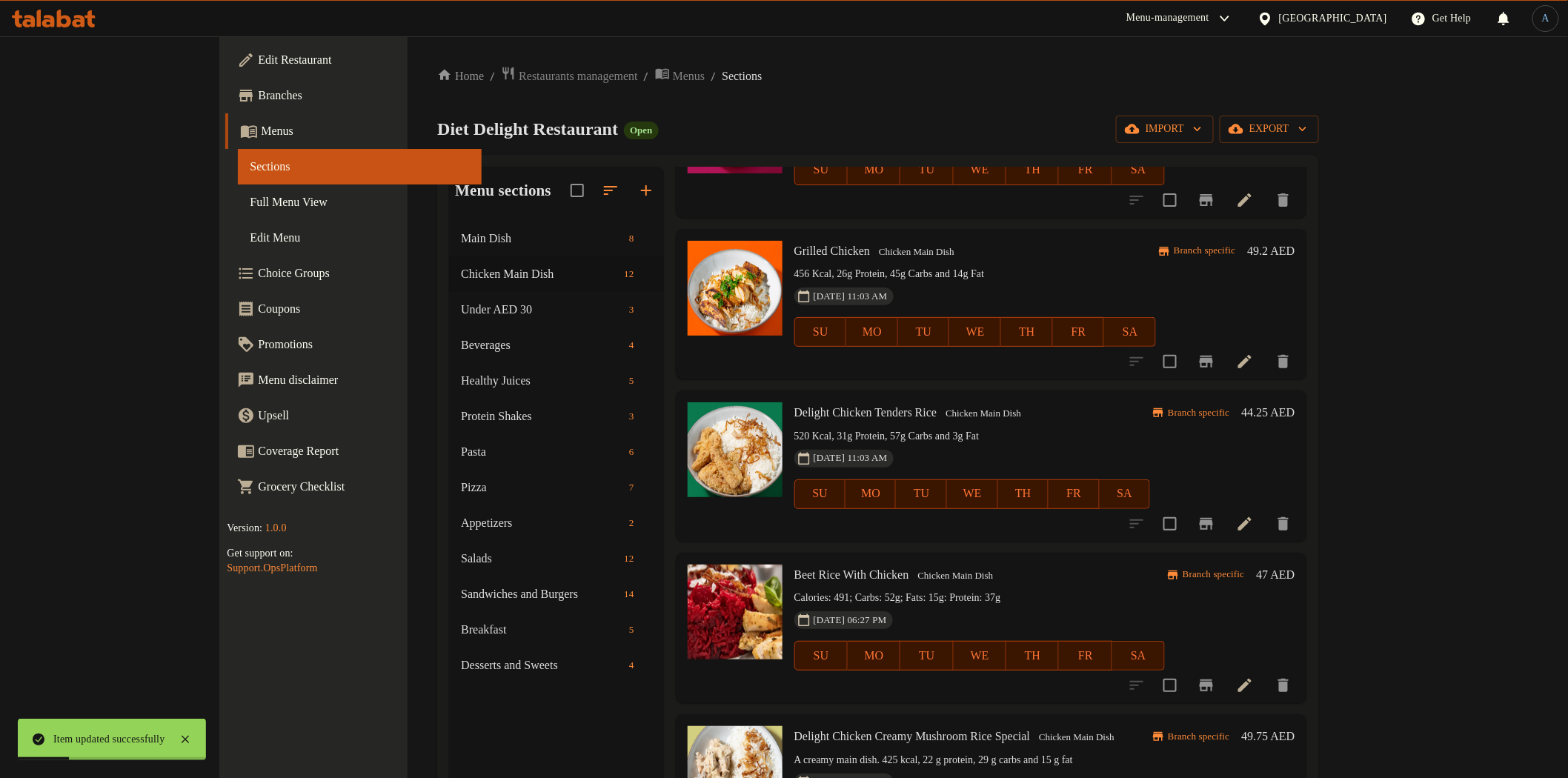
scroll to position [658, 0]
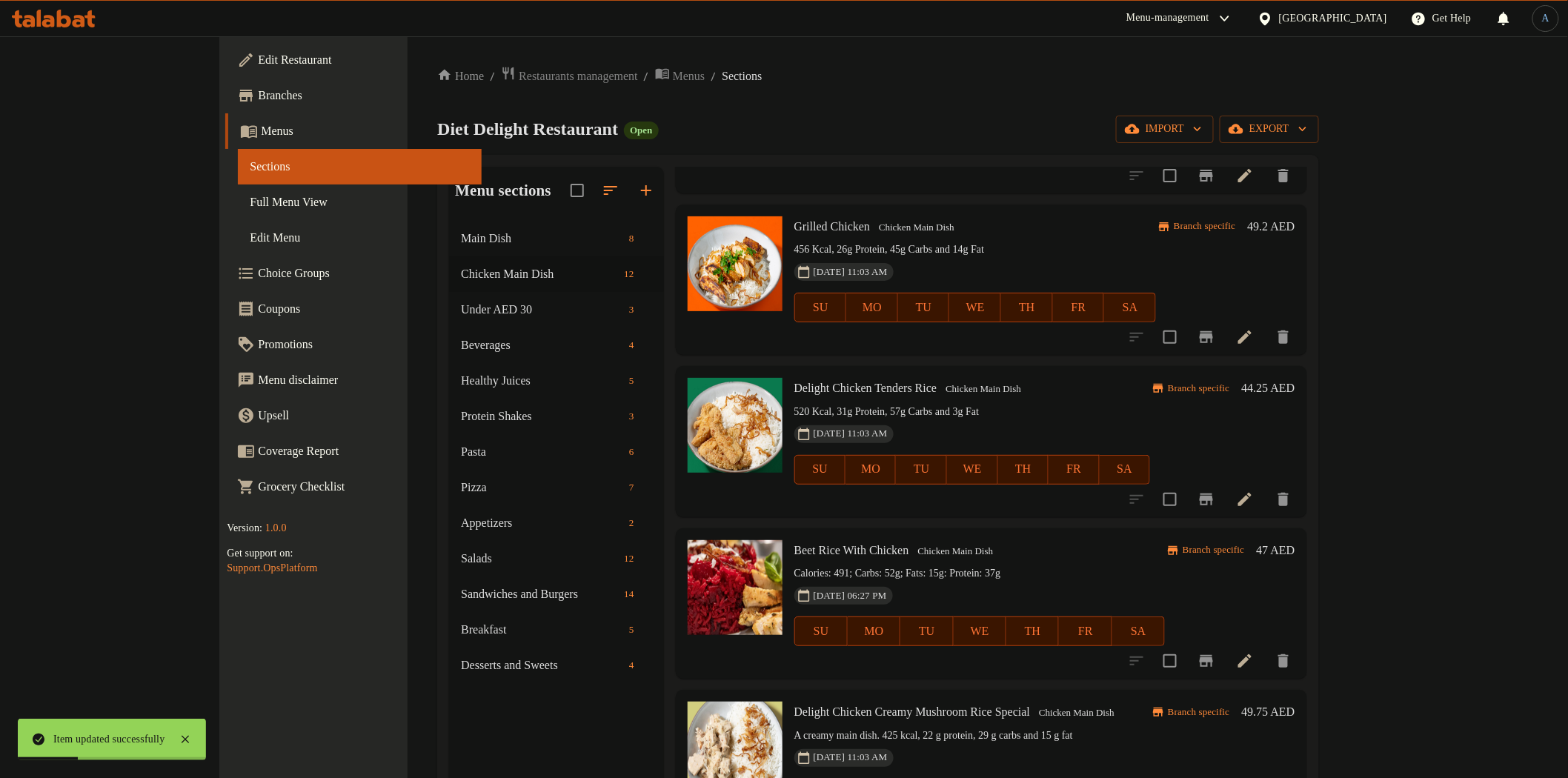
click at [1296, 389] on h6 "44.25 AED" at bounding box center [1269, 387] width 53 height 20
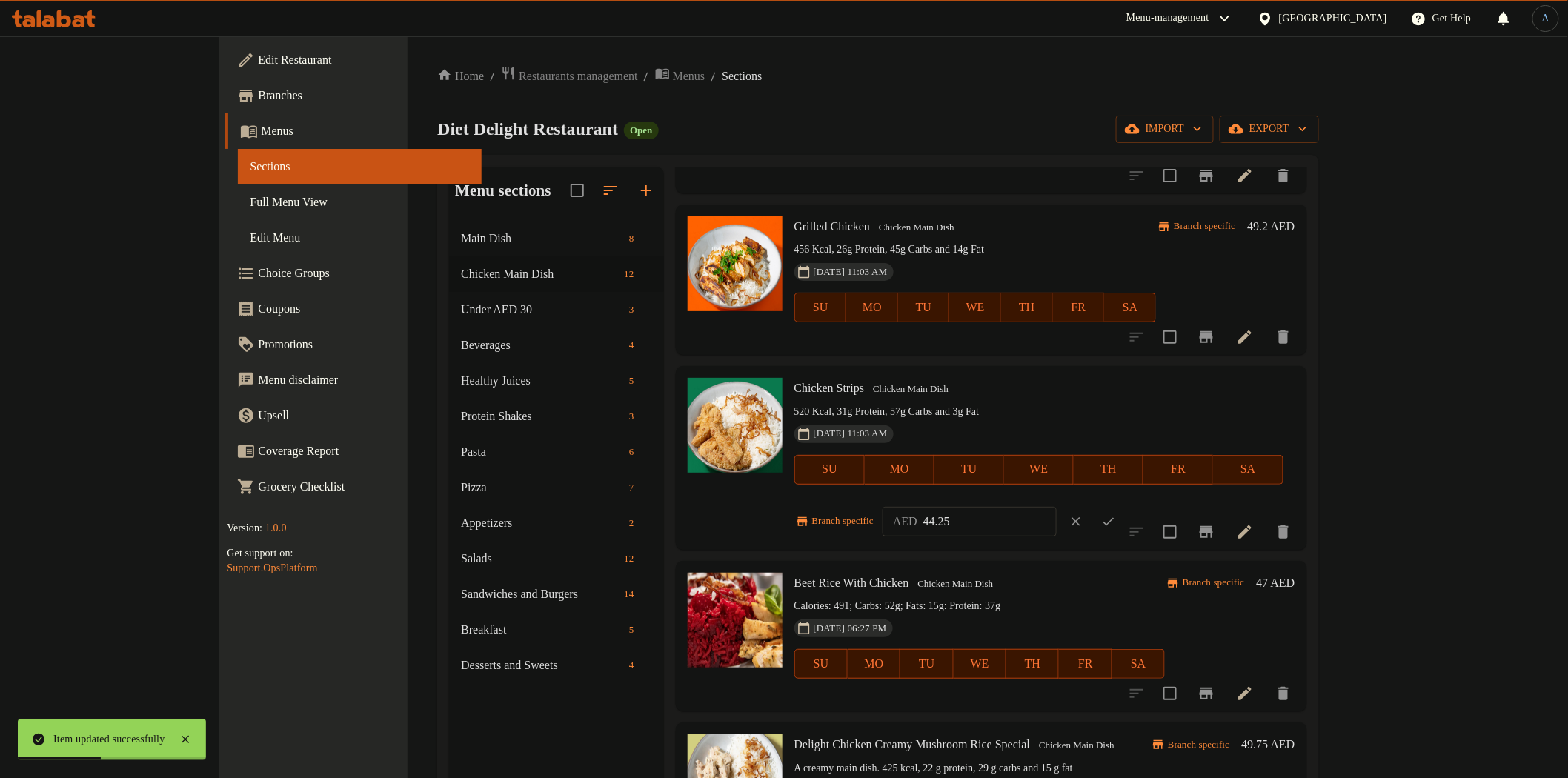
click at [1056, 506] on input "44.25" at bounding box center [990, 521] width 134 height 29
paste input "54"
type input "54"
click at [1116, 514] on icon "ok" at bounding box center [1109, 521] width 15 height 15
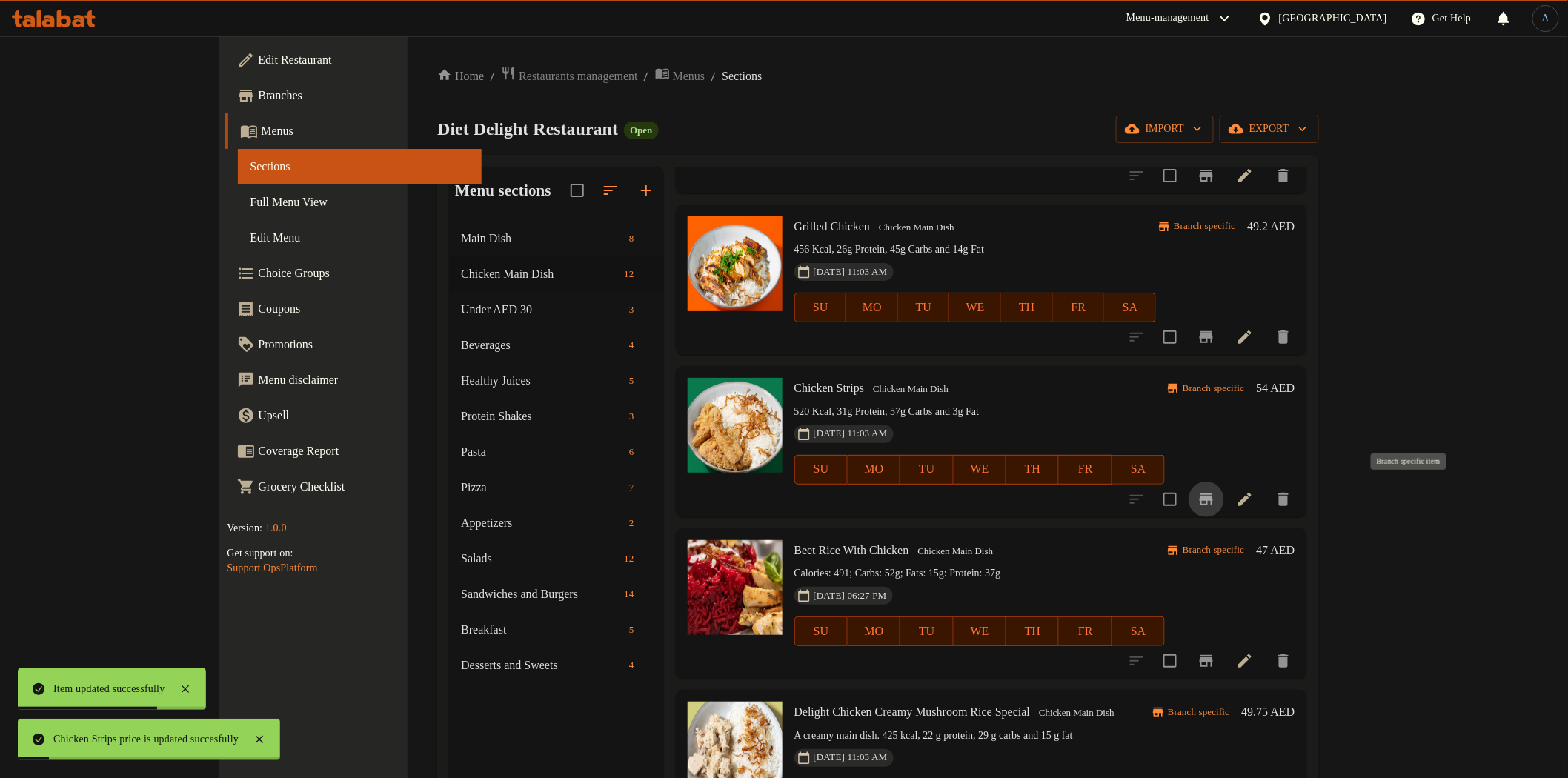
click at [1213, 493] on icon "Branch-specific-item" at bounding box center [1207, 499] width 13 height 12
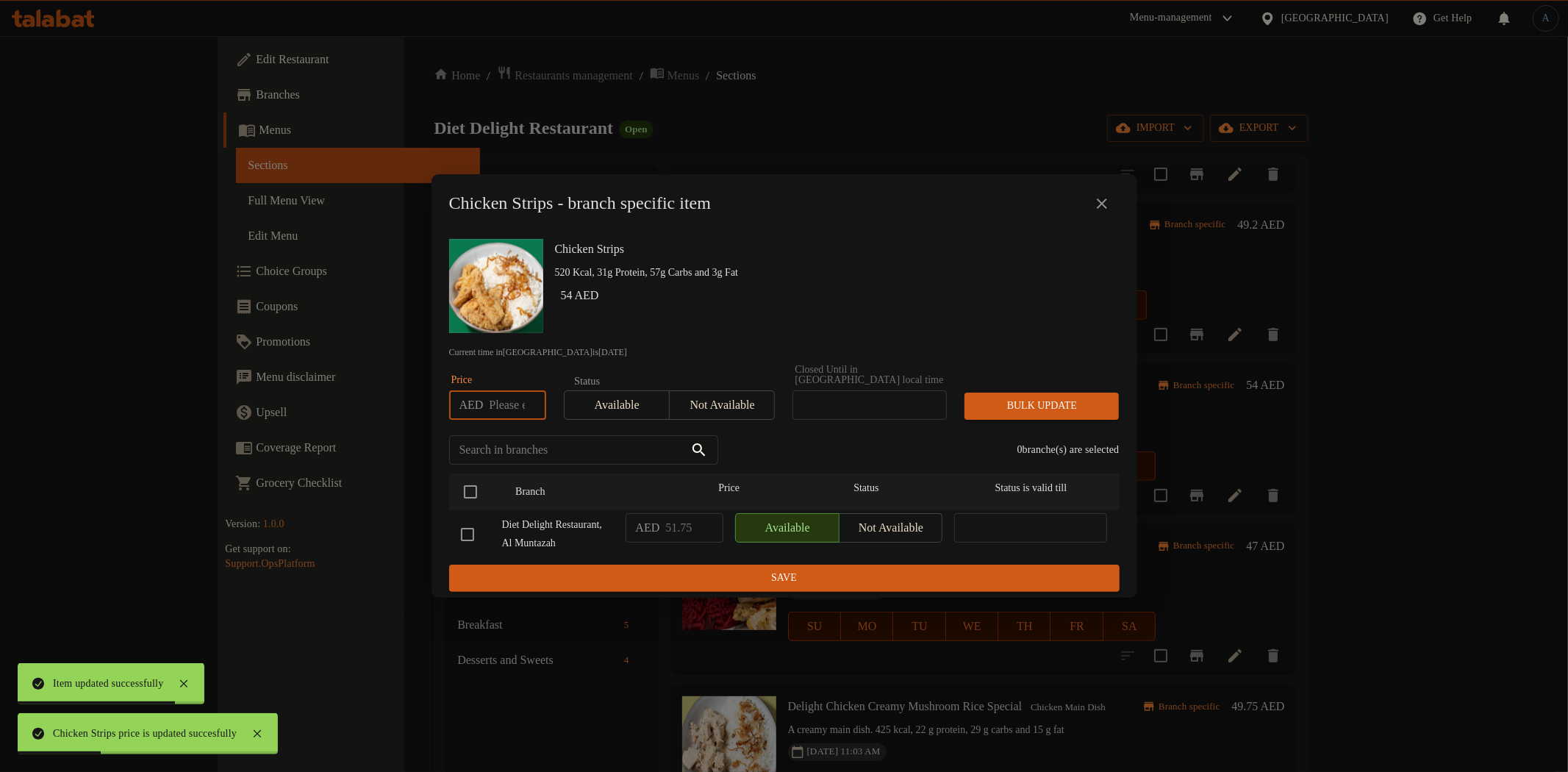
click at [512, 403] on input "number" at bounding box center [517, 405] width 57 height 29
paste input "54"
type input "54"
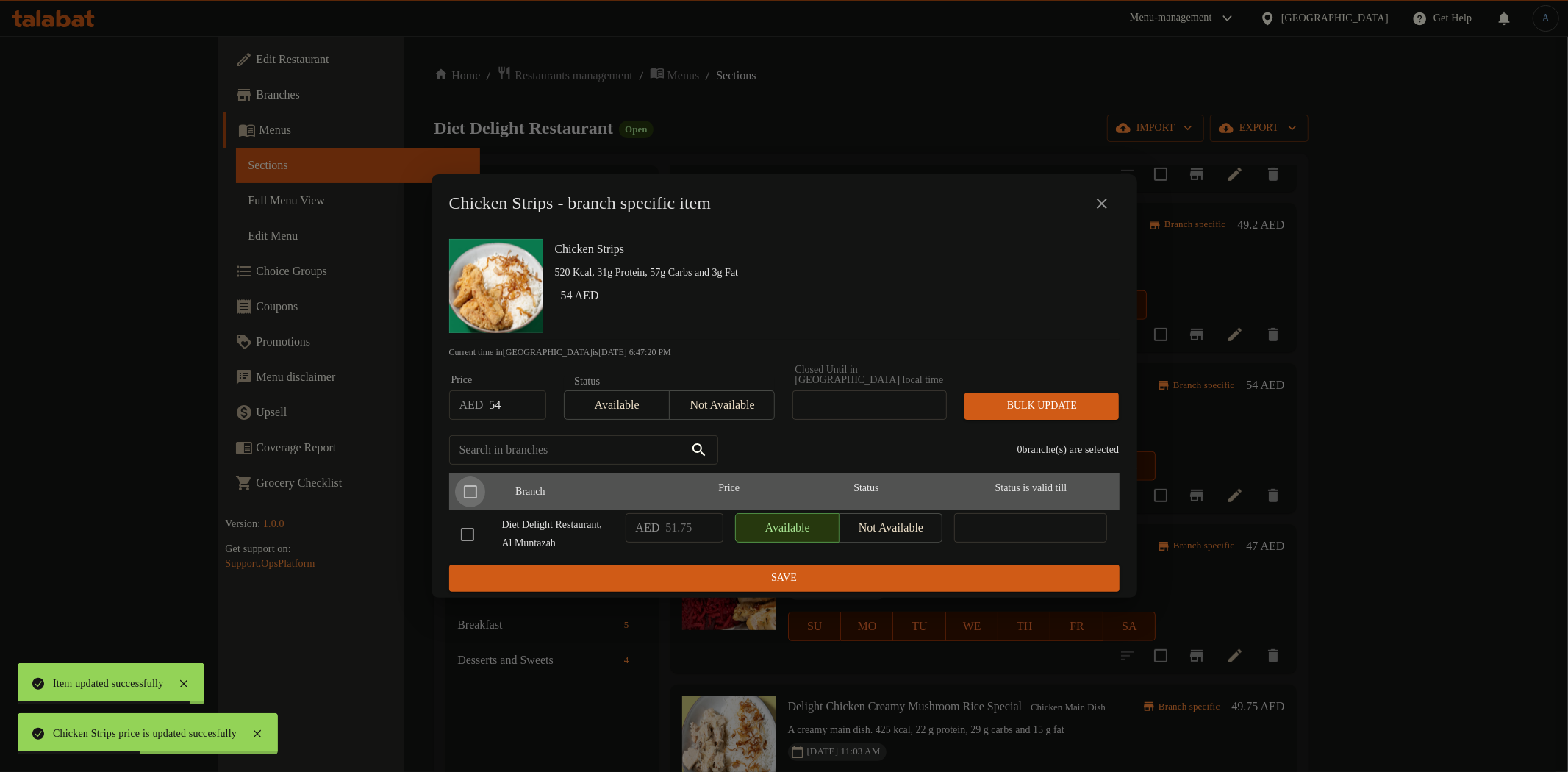
click at [477, 482] on input "checkbox" at bounding box center [470, 492] width 31 height 31
checkbox input "true"
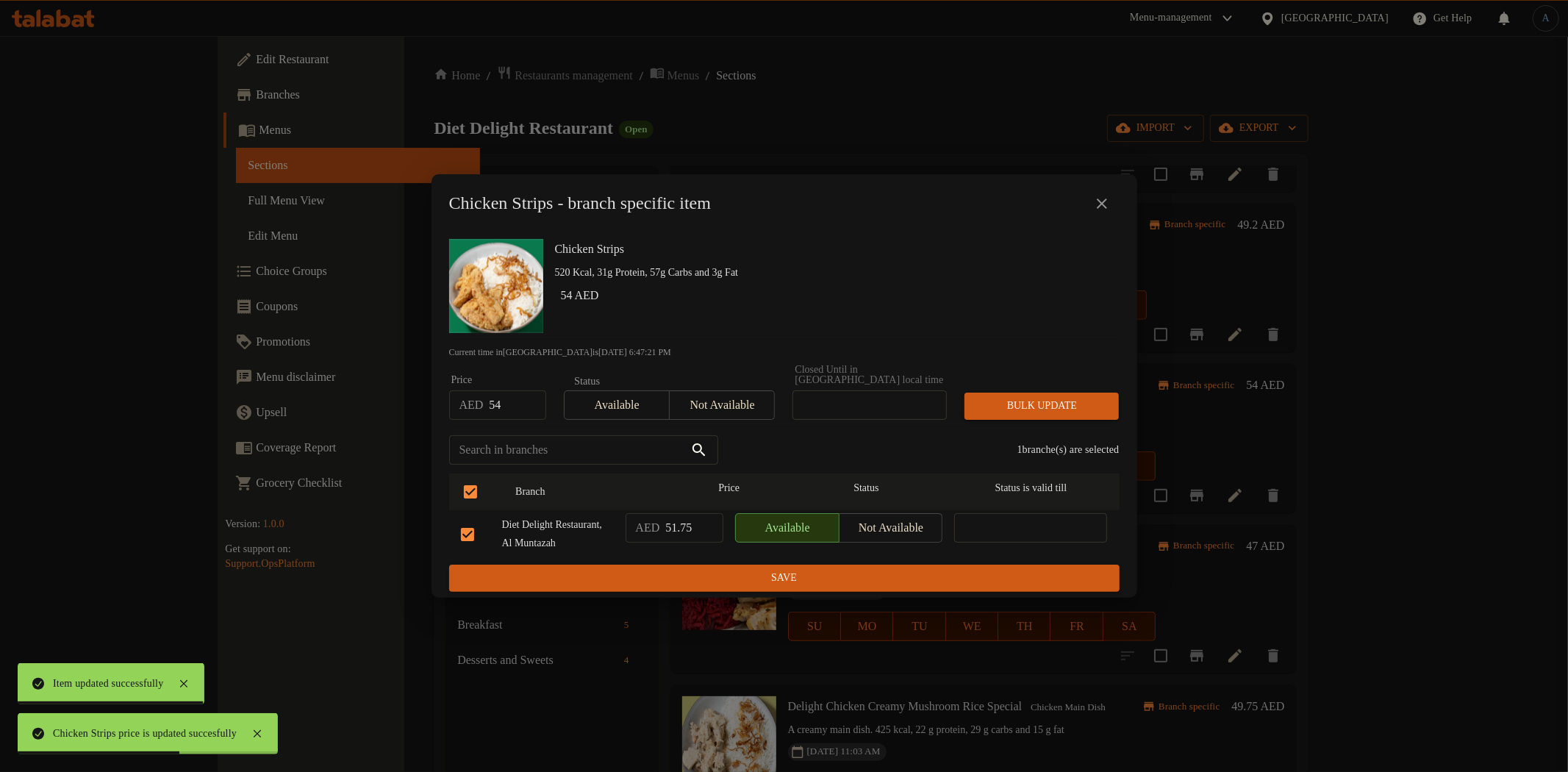
click at [1029, 397] on span "Bulk update" at bounding box center [1041, 406] width 131 height 19
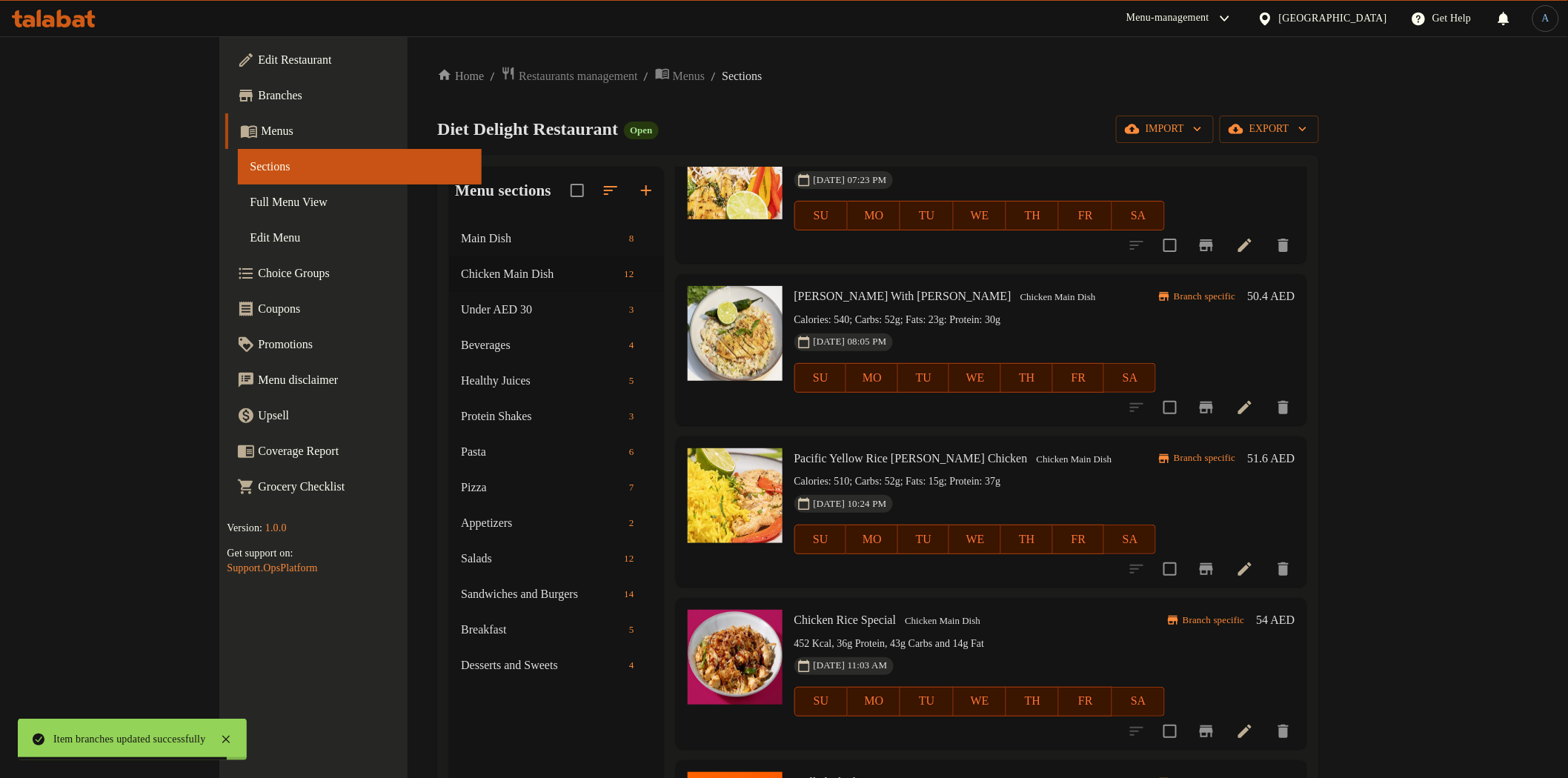
scroll to position [0, 0]
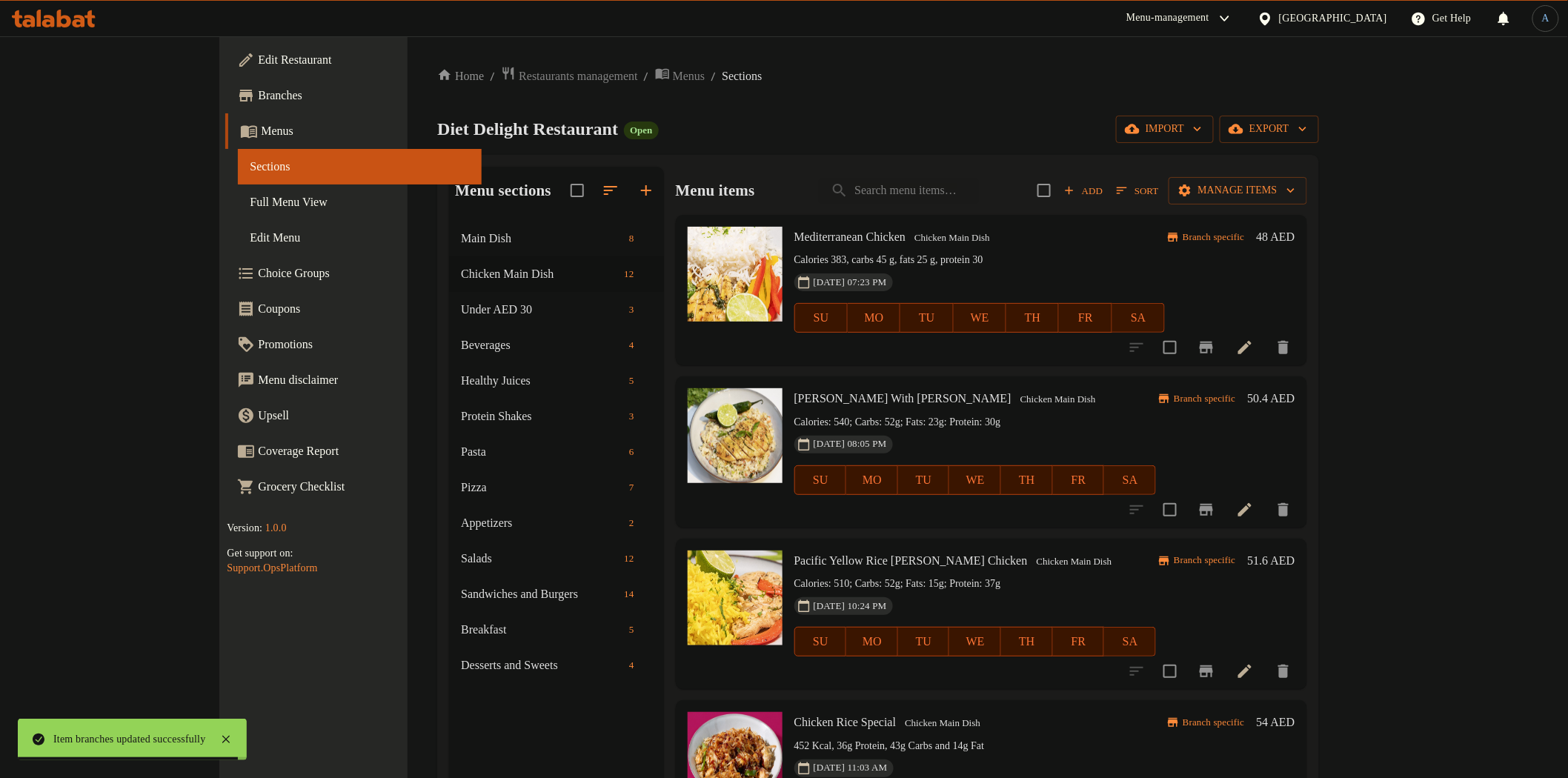
click at [1158, 183] on span "Sort" at bounding box center [1137, 190] width 42 height 17
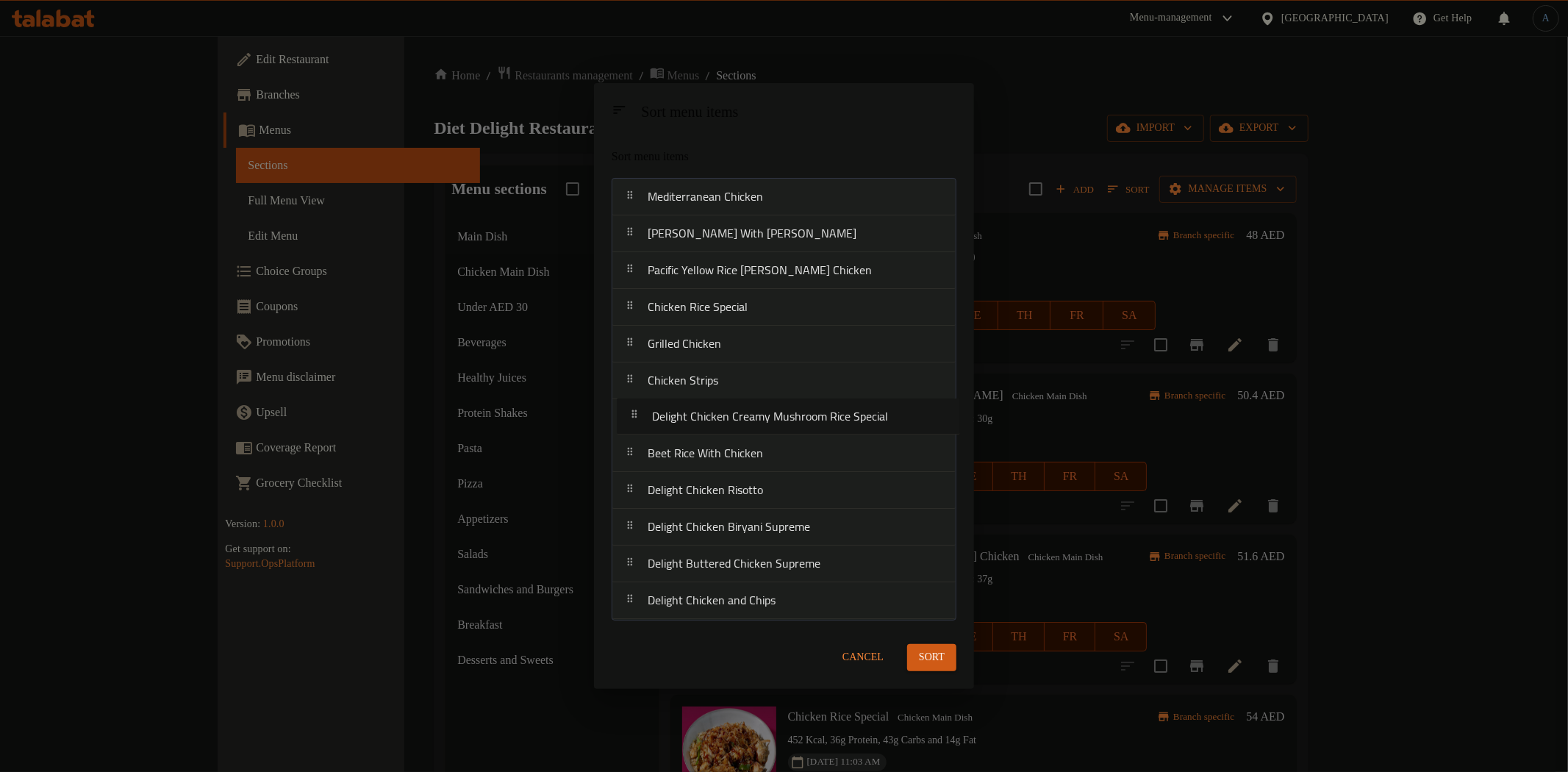
drag, startPoint x: 743, startPoint y: 462, endPoint x: 748, endPoint y: 422, distance: 40.3
click at [748, 422] on nav "Mediterranean Chicken Lemon Herb Chciken With Rissoto Pacific Yellow Rice Lemon…" at bounding box center [784, 399] width 345 height 442
click at [947, 665] on button "Sort" at bounding box center [931, 658] width 49 height 28
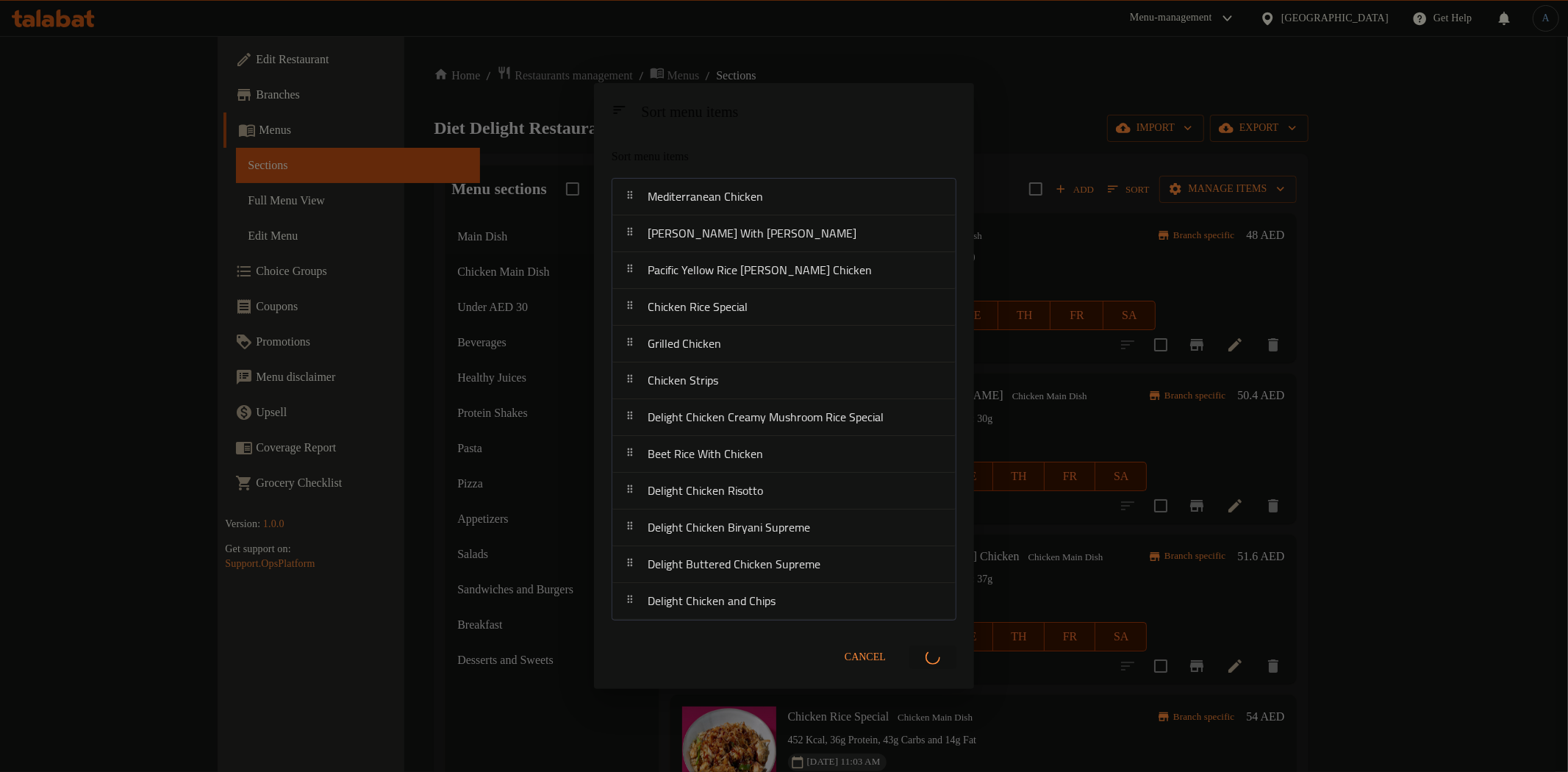
click at [1053, 421] on div "Sort menu items Sort menu items Mediterranean Chicken Lemon Herb Chciken With R…" at bounding box center [784, 386] width 1568 height 772
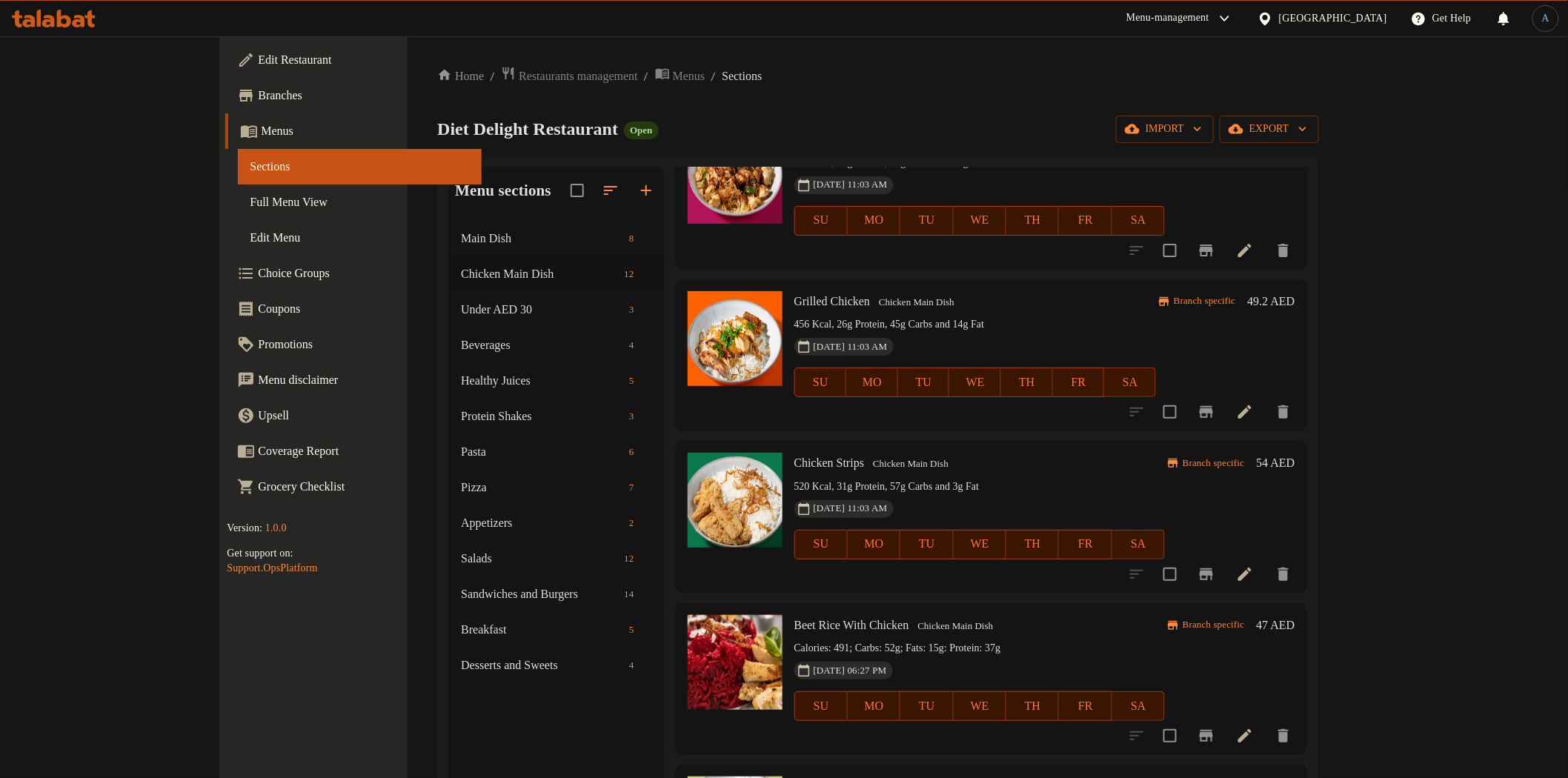
scroll to position [740, 0]
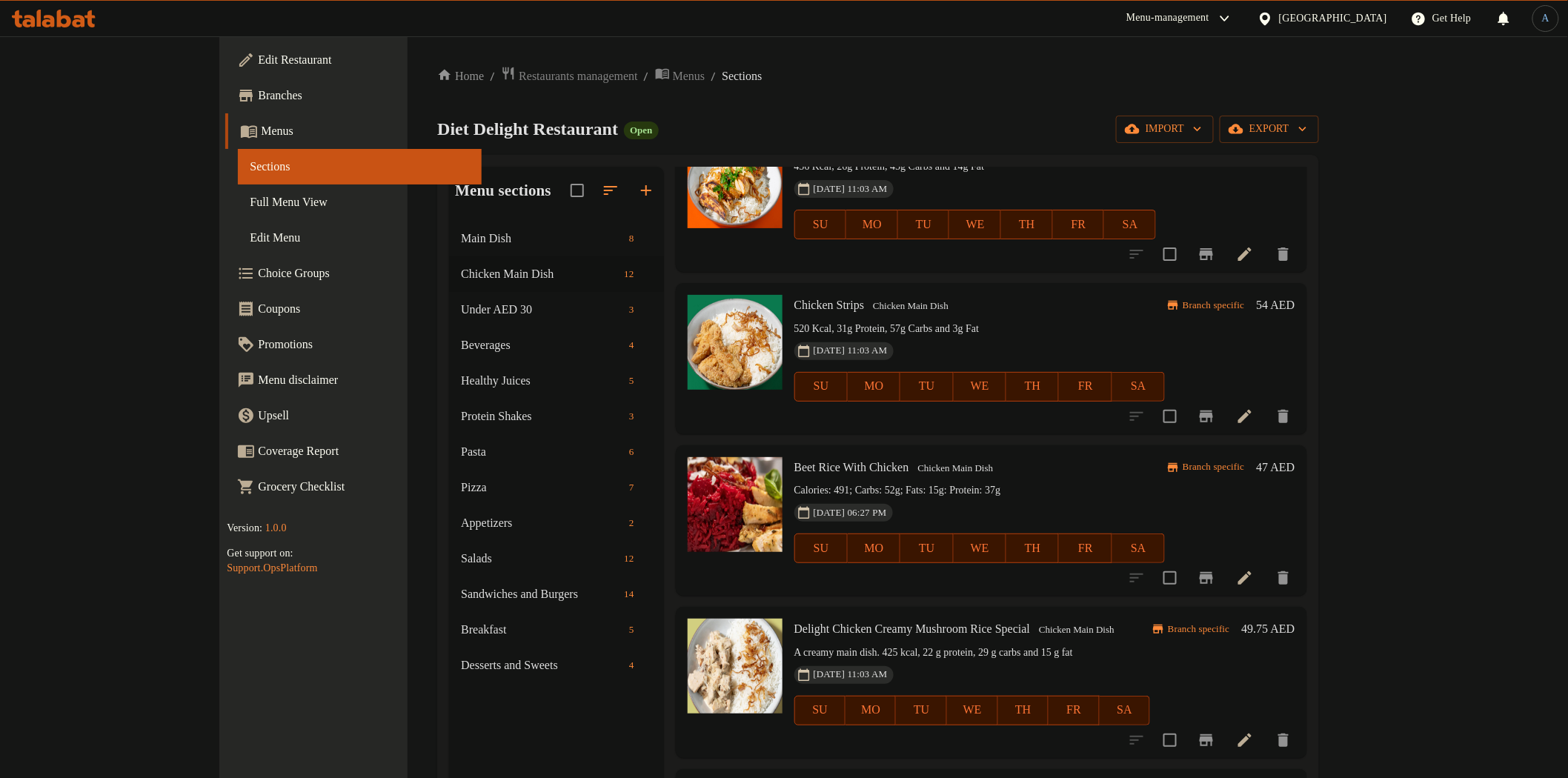
click at [1254, 733] on icon at bounding box center [1245, 740] width 18 height 18
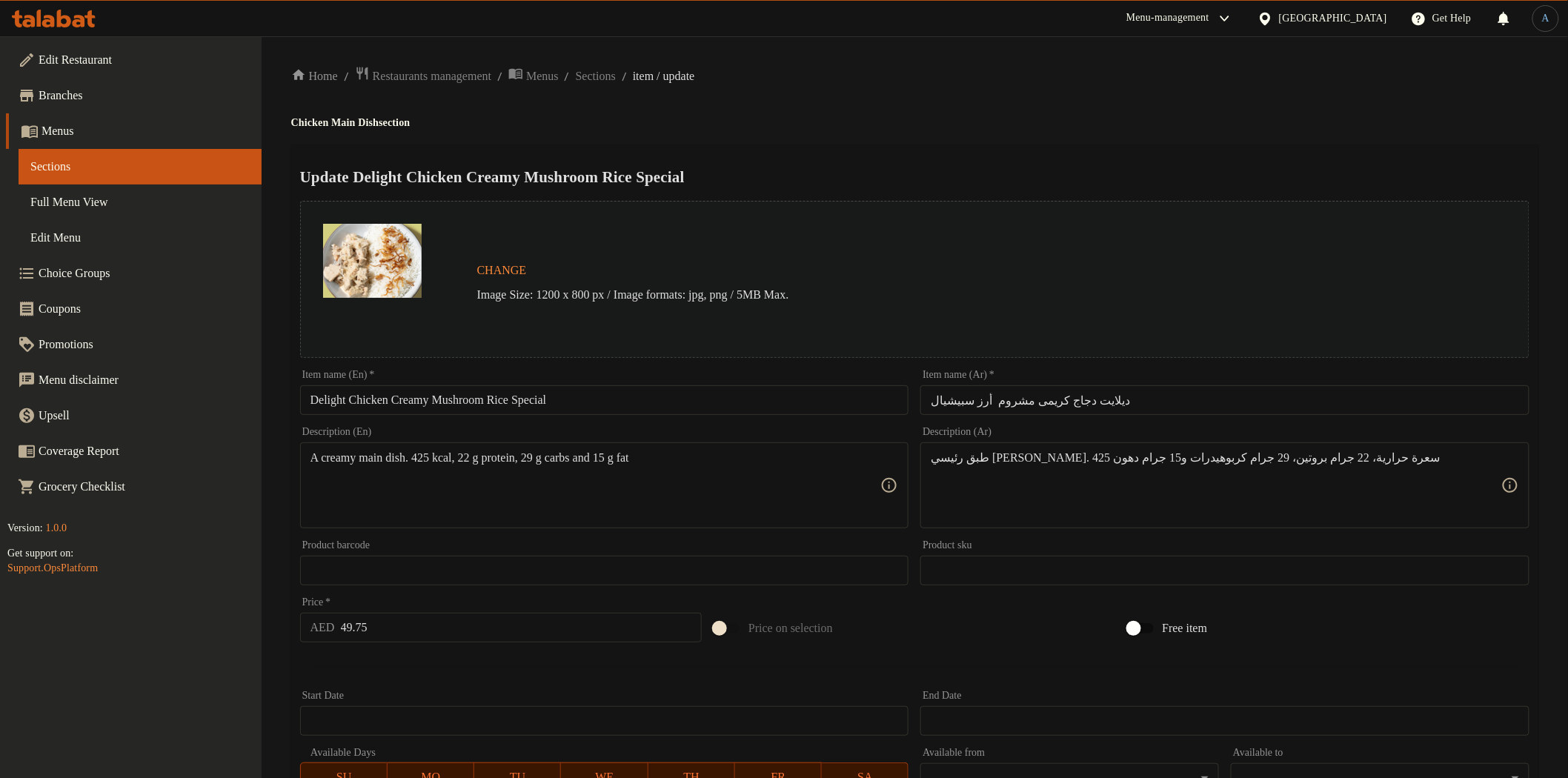
click at [595, 385] on div "Item name (En)   * Delight Chicken Creamy Mushroom Rice Special Item name (En) *" at bounding box center [605, 391] width 609 height 45
click at [616, 71] on span "Sections" at bounding box center [596, 77] width 40 height 18
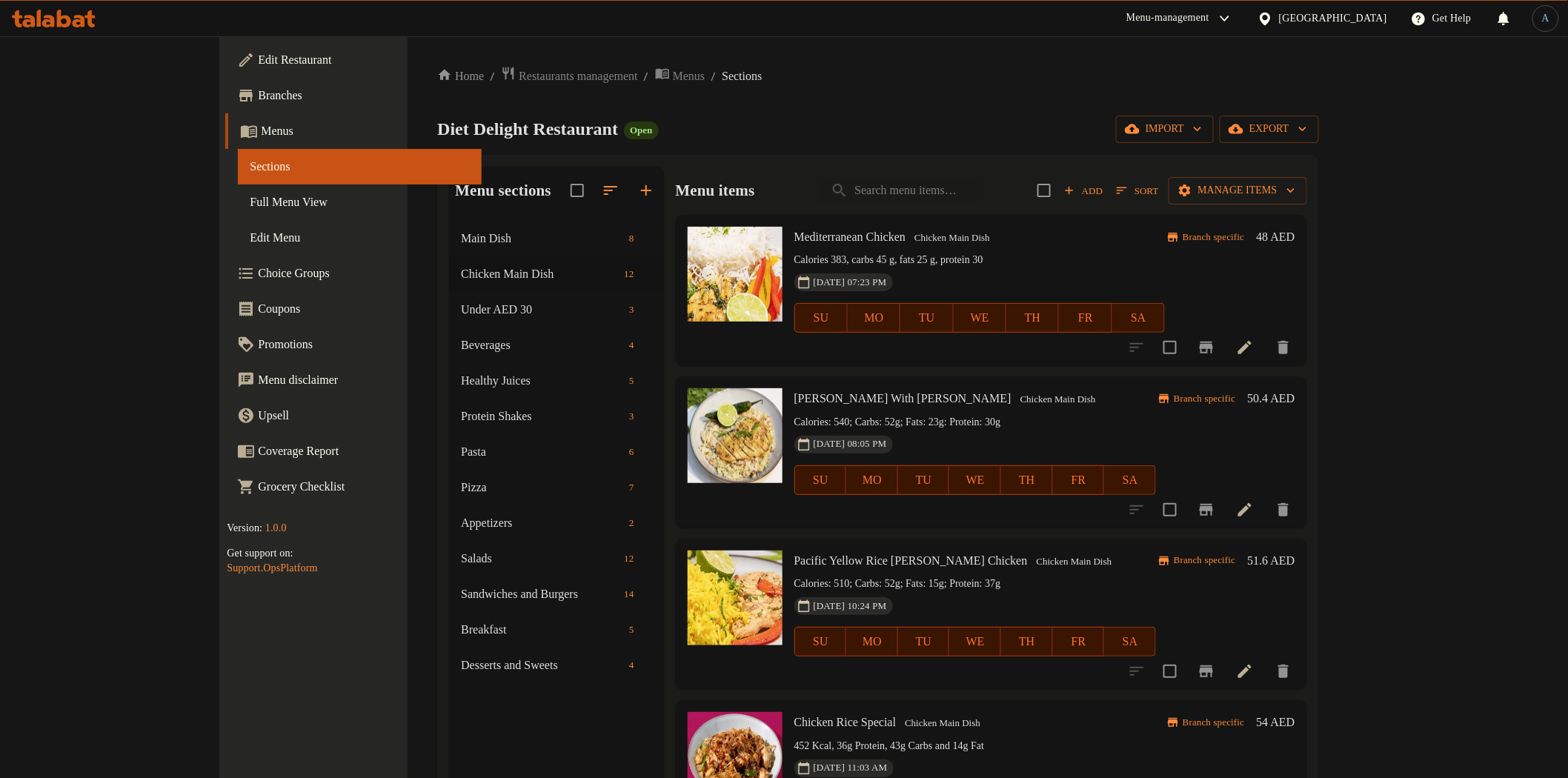
click at [1158, 186] on span "Sort" at bounding box center [1137, 190] width 42 height 17
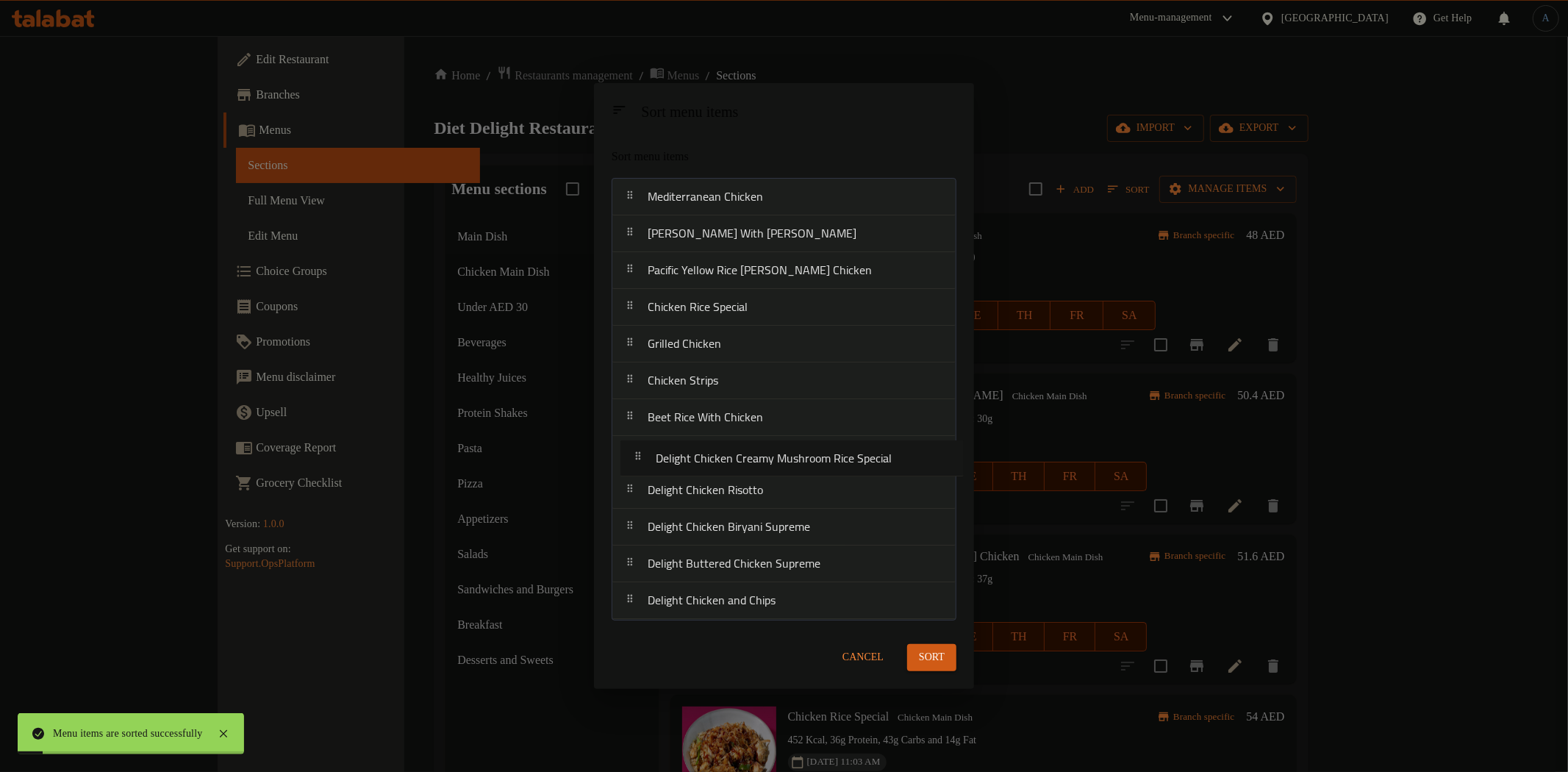
drag, startPoint x: 755, startPoint y: 456, endPoint x: 762, endPoint y: 458, distance: 7.3
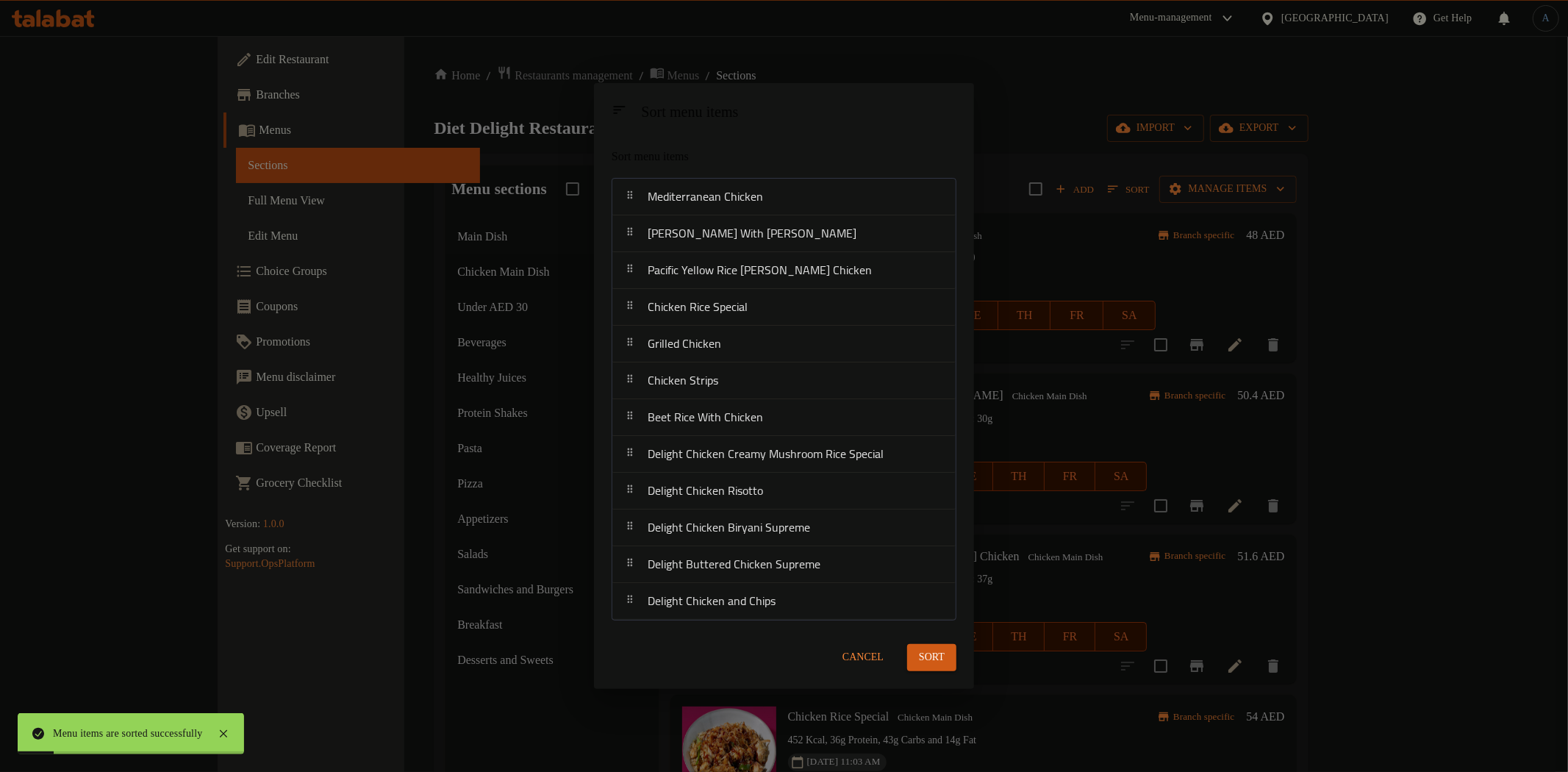
click at [863, 651] on span "Cancel" at bounding box center [862, 657] width 41 height 19
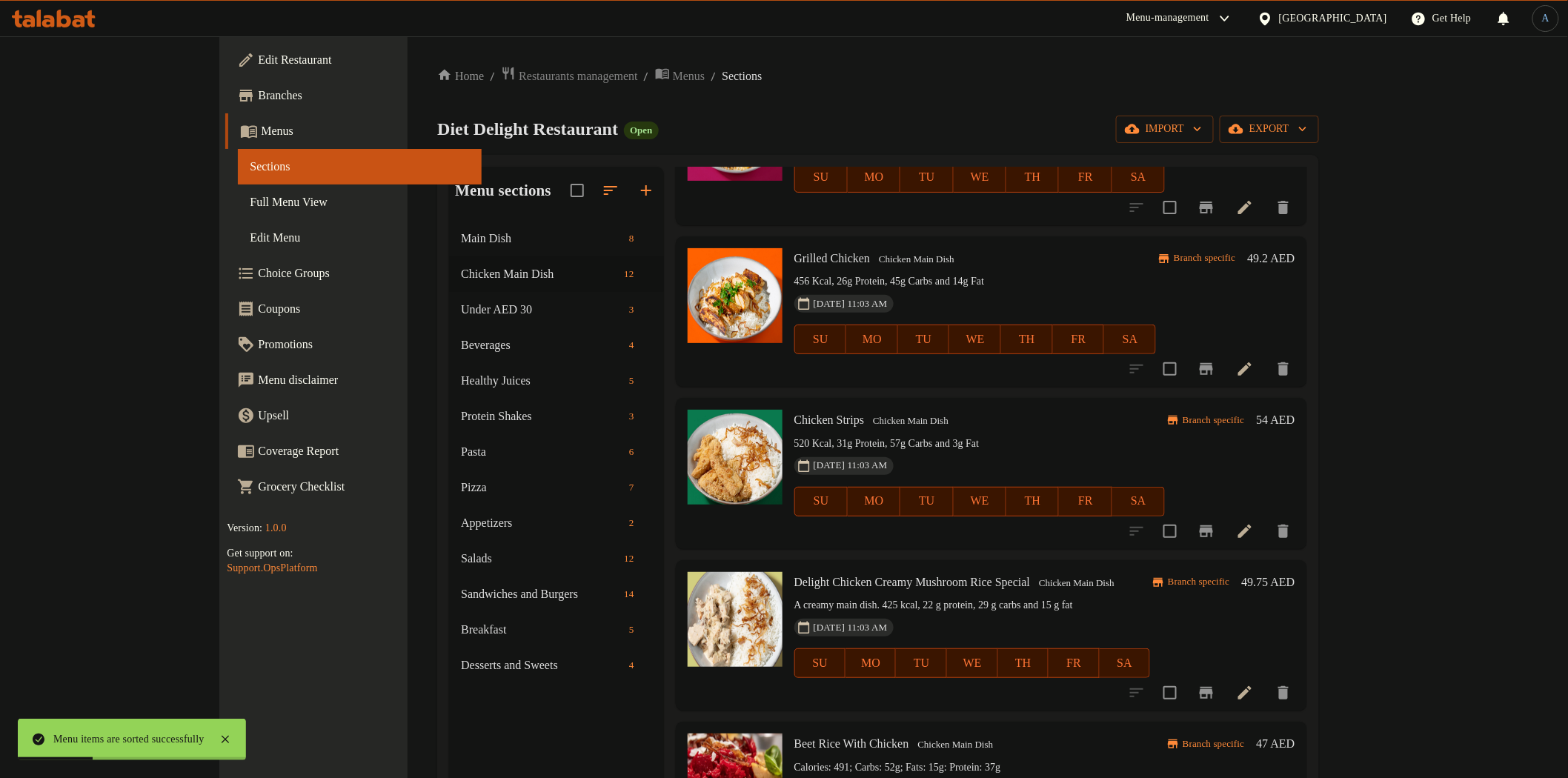
scroll to position [823, 0]
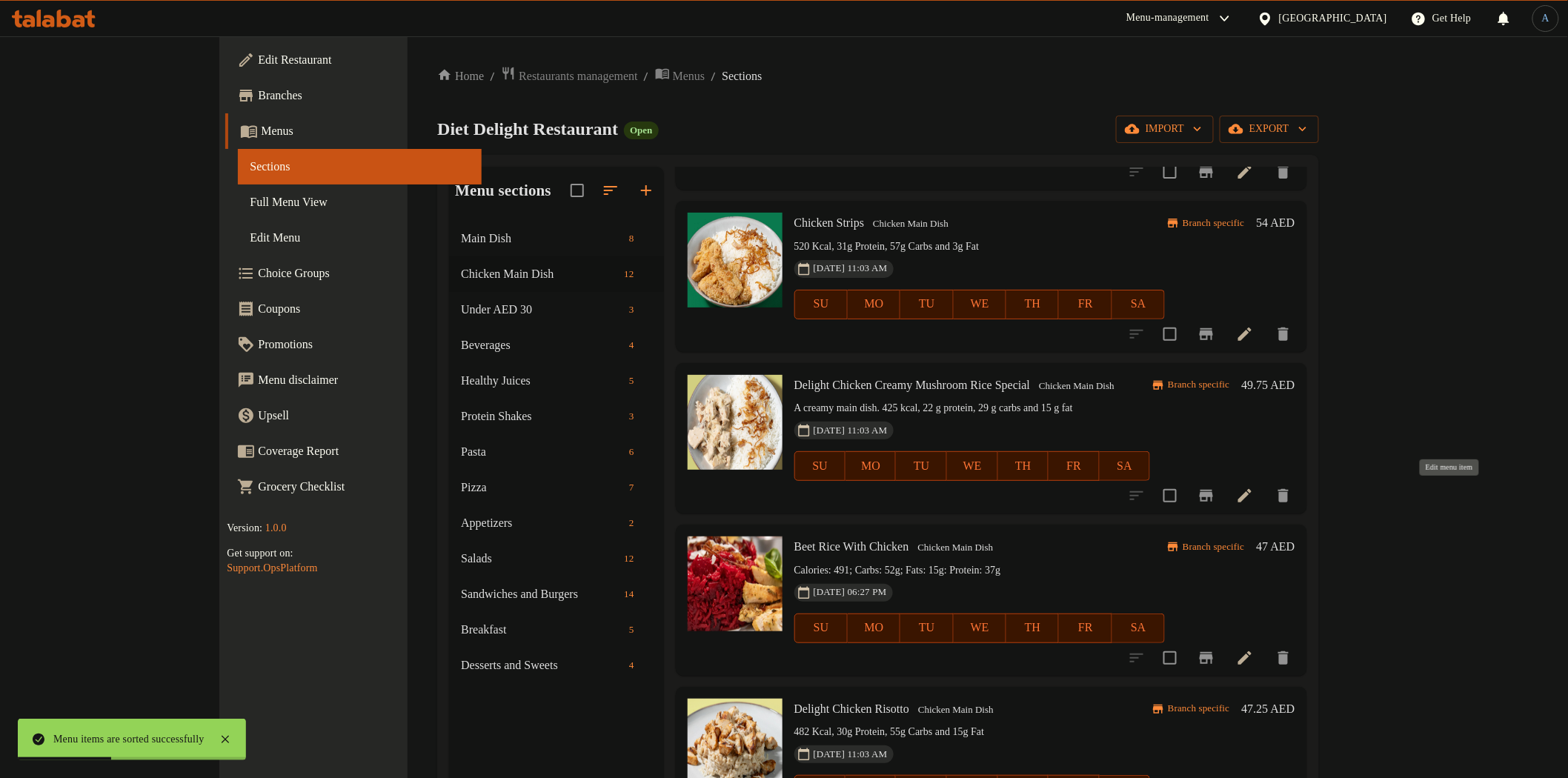
click at [1254, 497] on icon at bounding box center [1245, 496] width 18 height 18
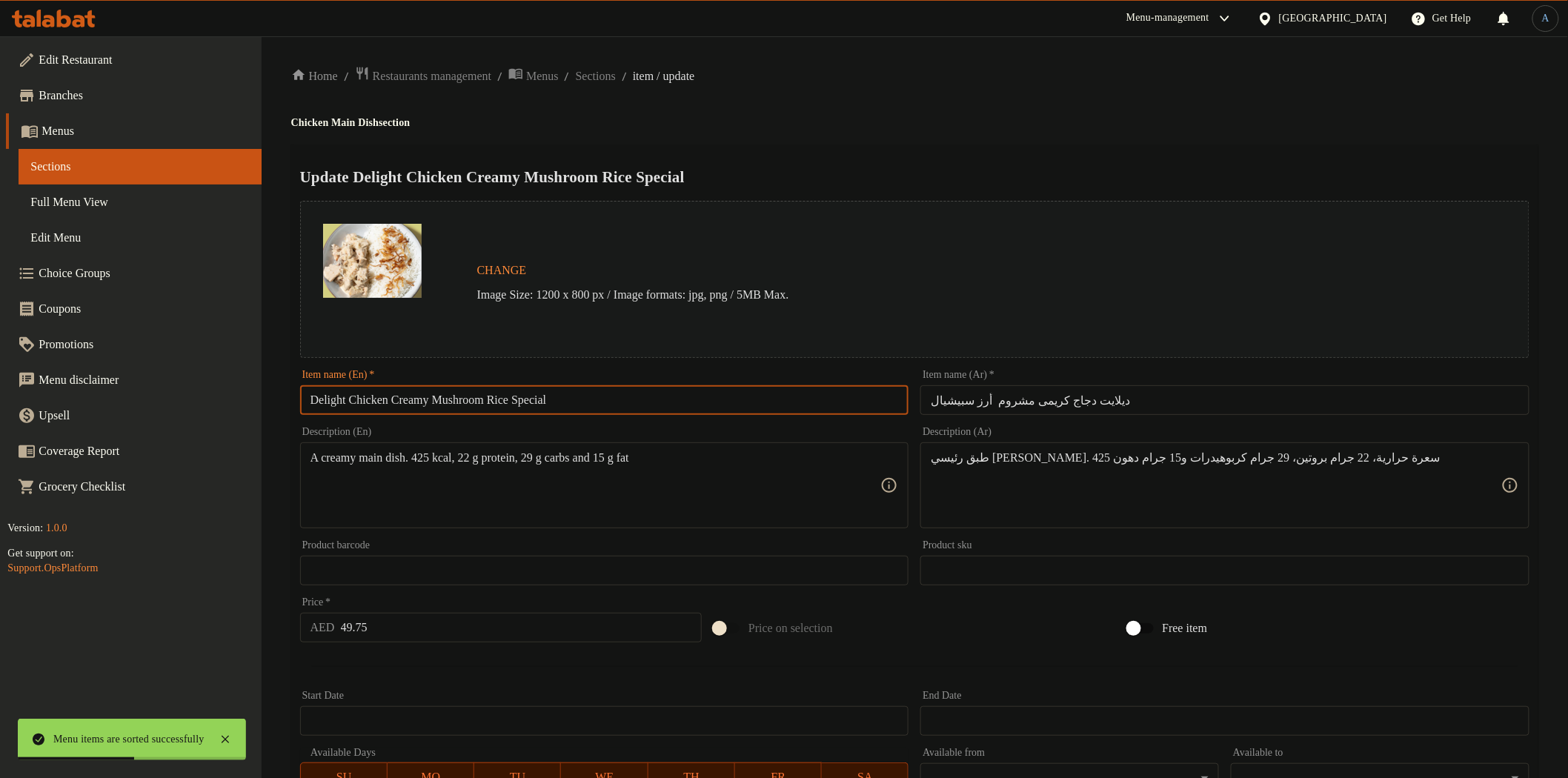
click at [569, 409] on input "Delight Chicken Creamy Mushroom Rice Special" at bounding box center [605, 400] width 609 height 29
paste input "Creamy Mushroom Grilled Chicken"
type input "Creamy Mushroom Grilled Chicken"
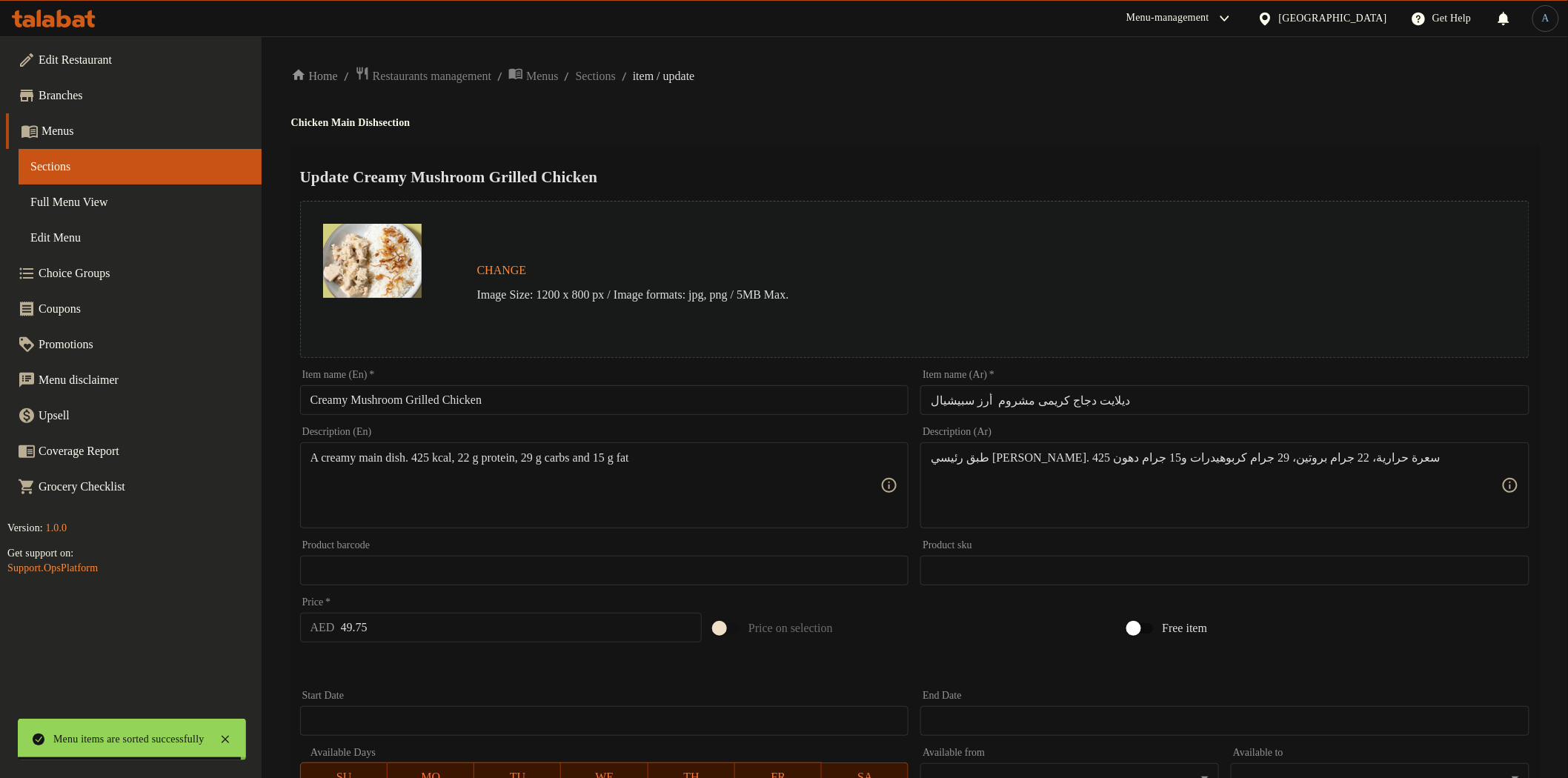
click at [1070, 392] on input "ديلايت دجاج كريمى مشروم أرز سبيشيال" at bounding box center [1225, 400] width 609 height 29
paste input "جاج مشوي بالكريمة والفطر"
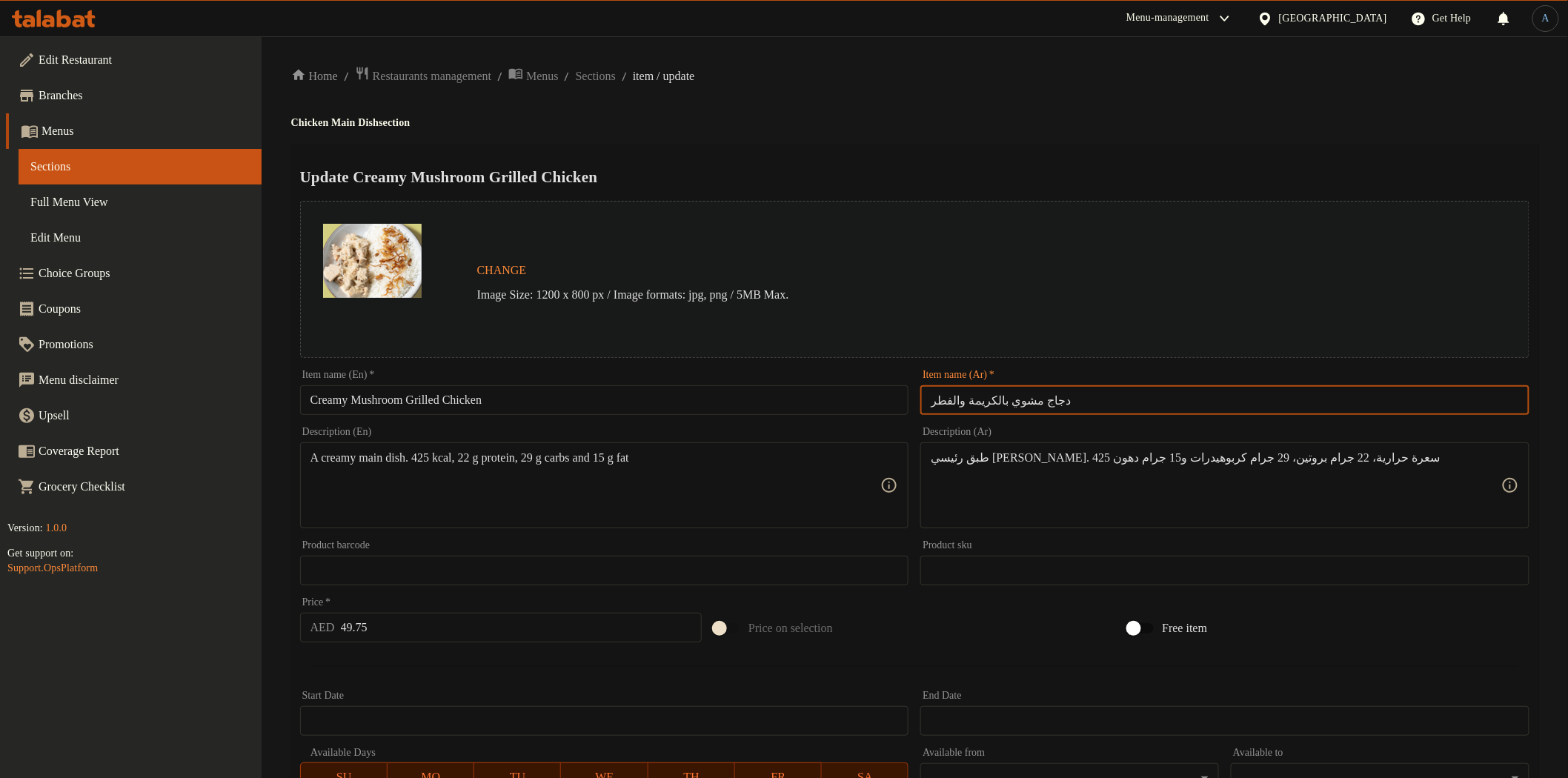
type input "دجاج مشوي بالكريمة والفطر"
click at [1051, 123] on h4 "Chicken Main Dish section" at bounding box center [915, 123] width 1247 height 15
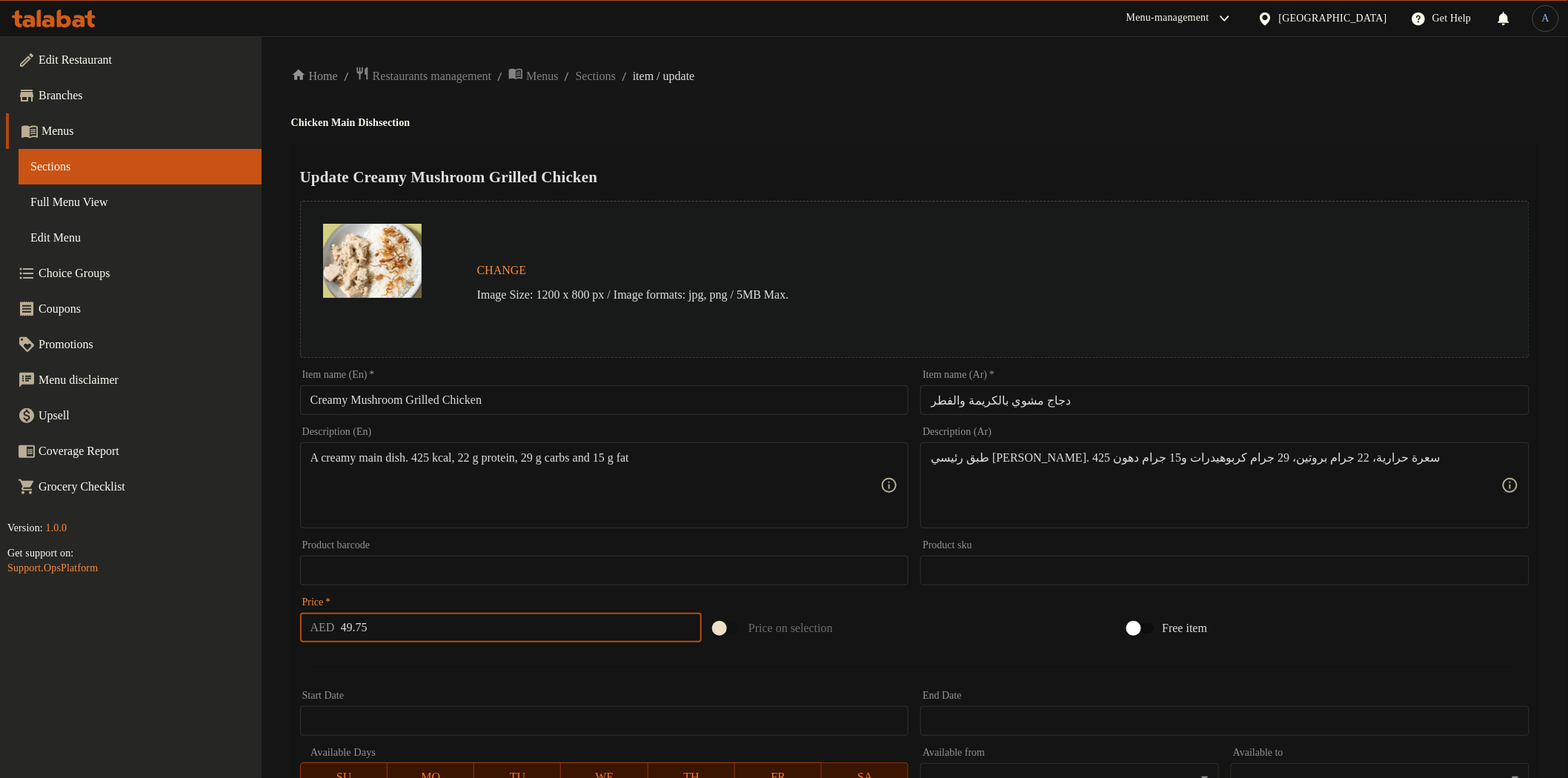
click at [418, 638] on input "49.75" at bounding box center [521, 627] width 361 height 29
paste input "54"
type input "54"
click at [616, 72] on span "Sections" at bounding box center [596, 77] width 40 height 18
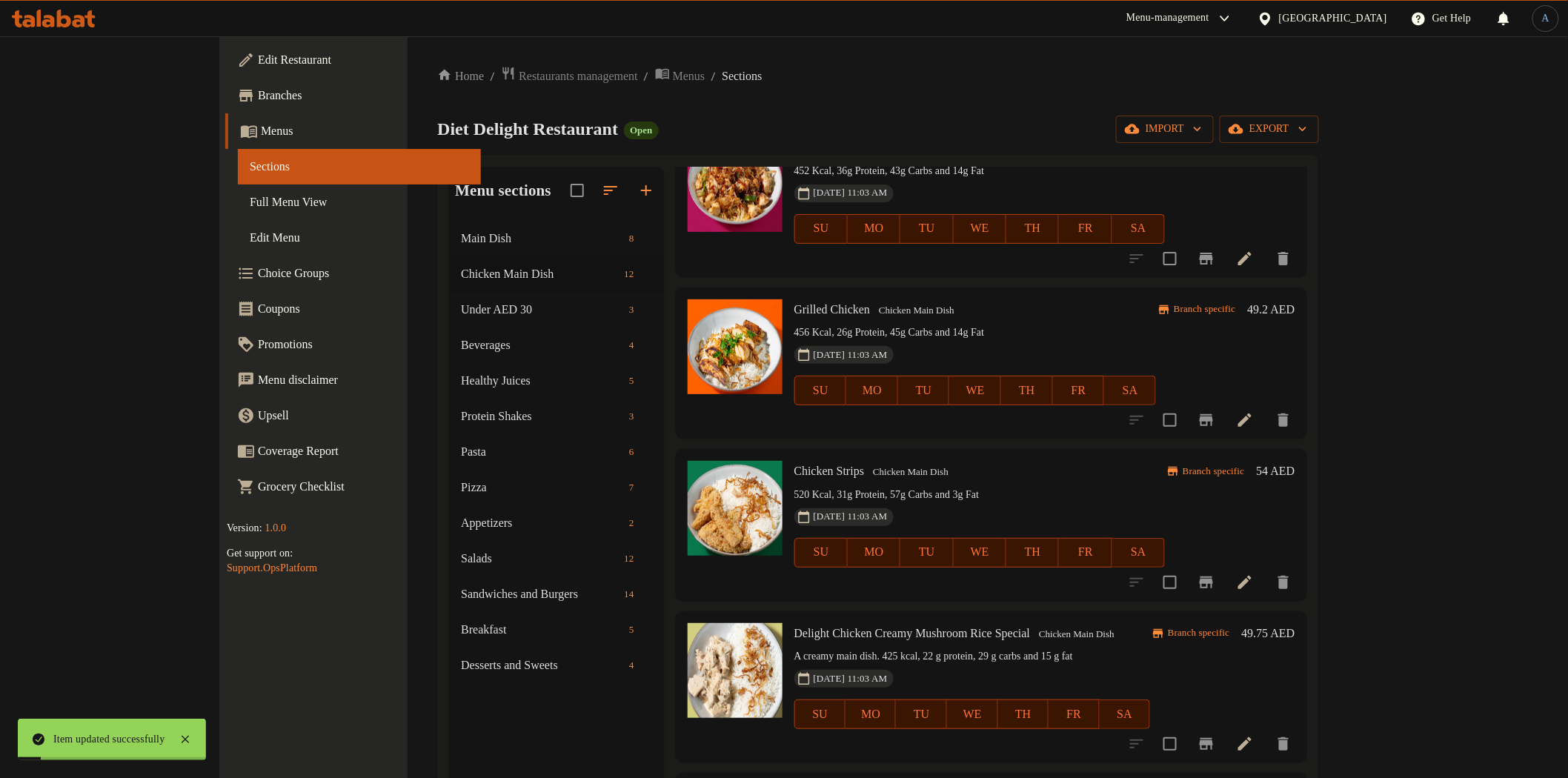
scroll to position [576, 0]
click at [1296, 628] on h6 "49.75 AED" at bounding box center [1269, 632] width 53 height 20
click at [1056, 750] on input "49.75" at bounding box center [990, 765] width 134 height 29
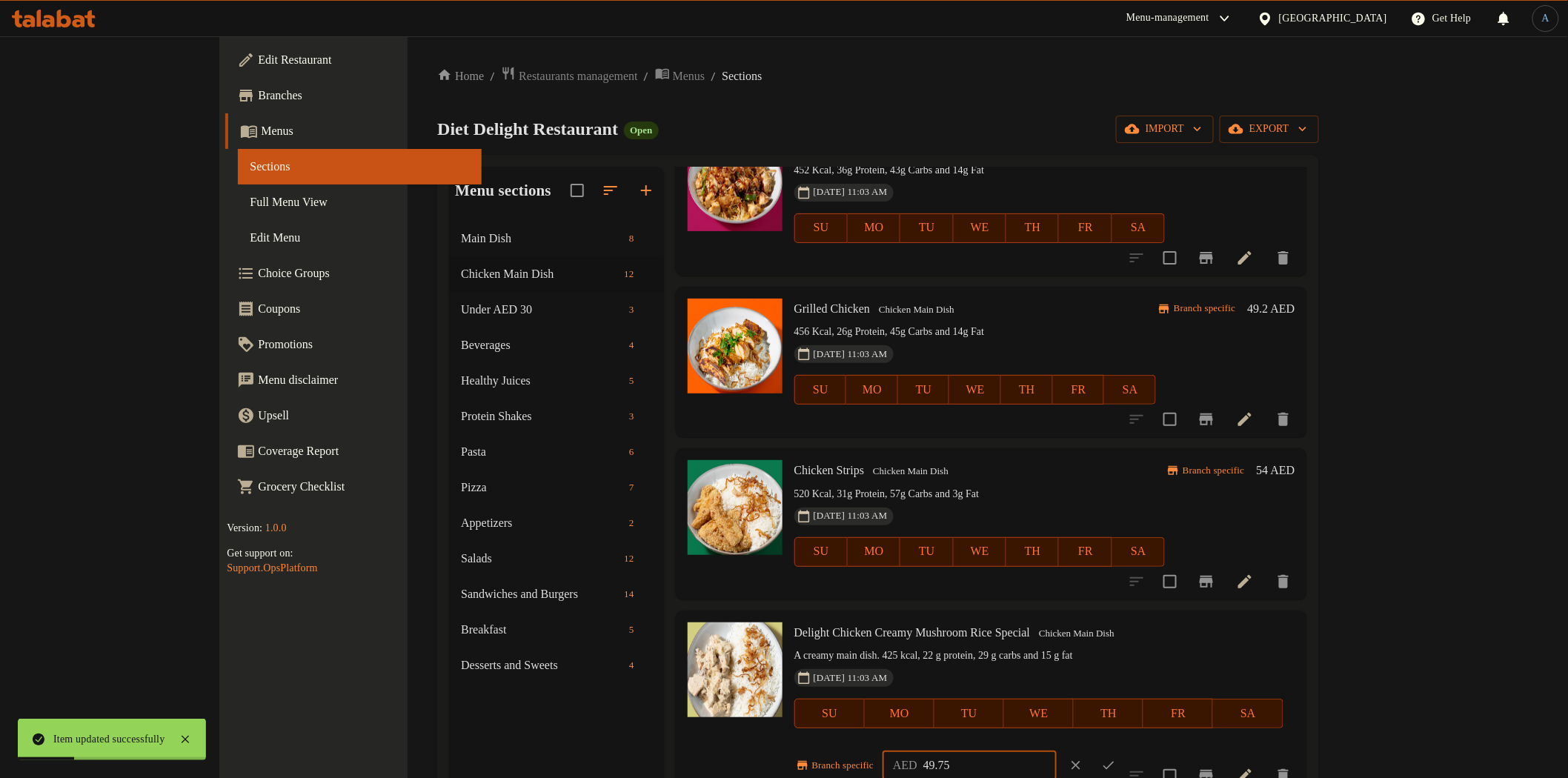
paste input "54"
type input "54"
click at [1116, 758] on icon "ok" at bounding box center [1109, 765] width 15 height 15
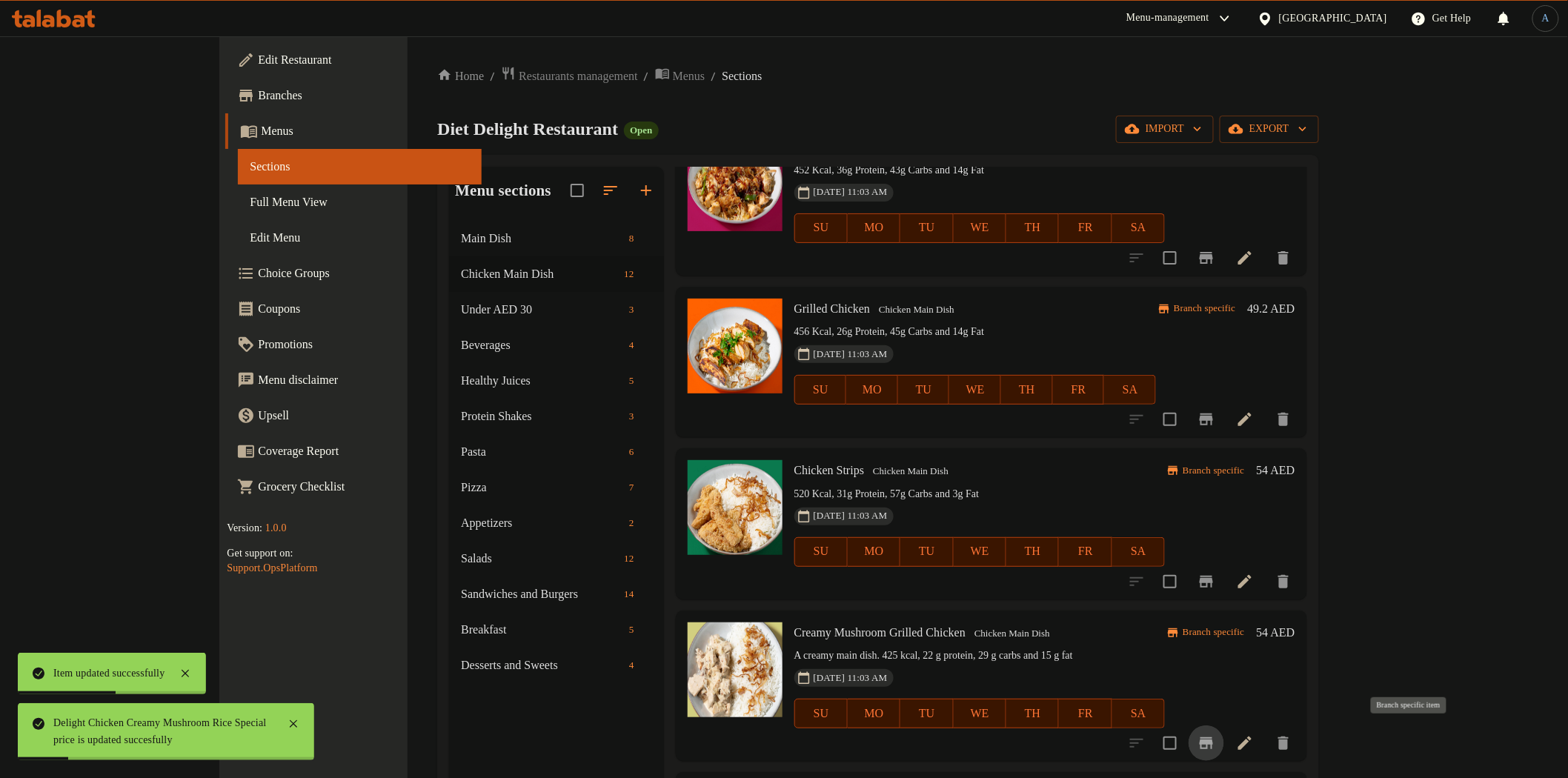
click at [1216, 745] on icon "Branch-specific-item" at bounding box center [1207, 743] width 18 height 18
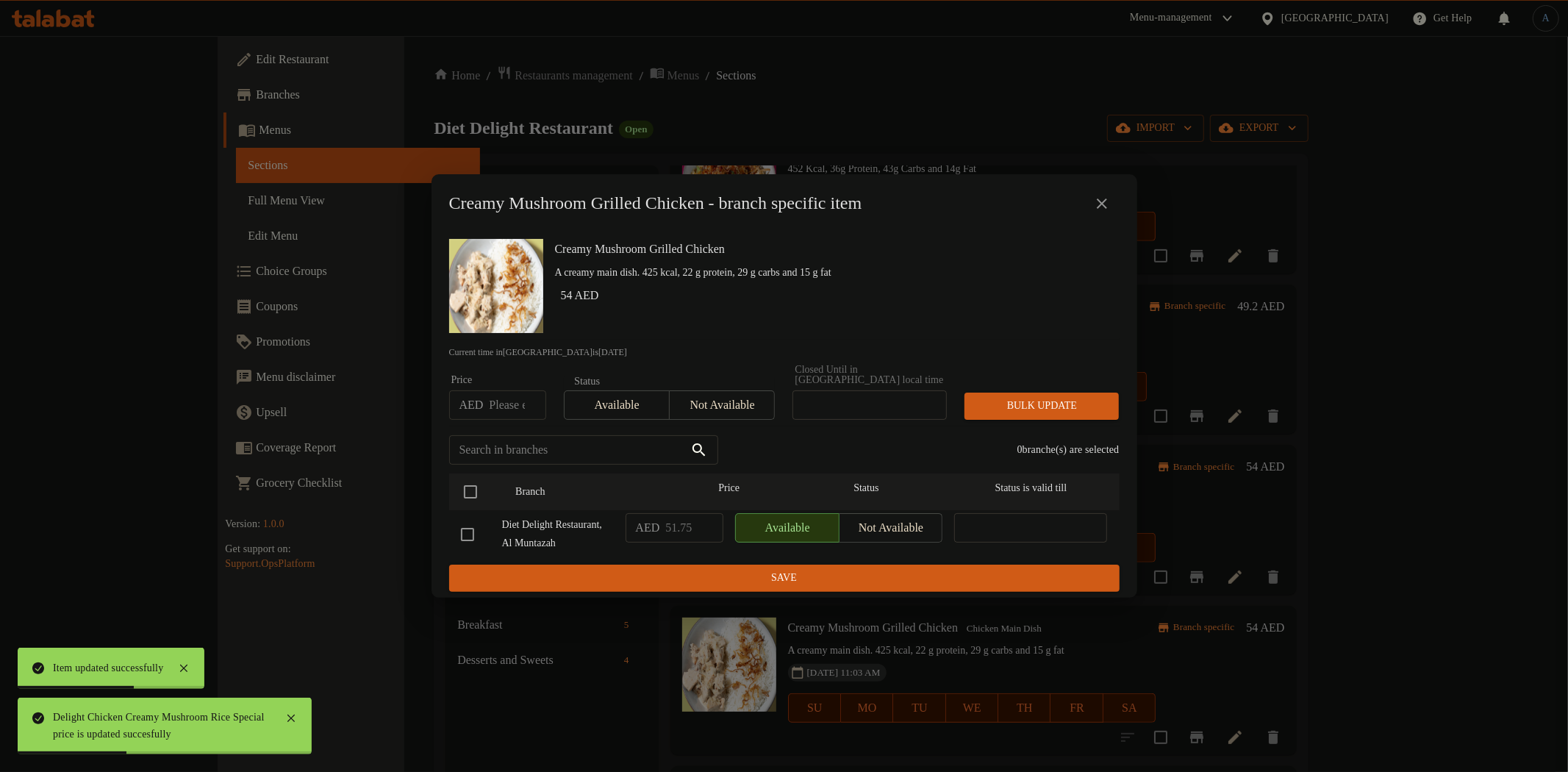
click at [523, 401] on input "number" at bounding box center [517, 405] width 57 height 29
paste input "54"
type input "54"
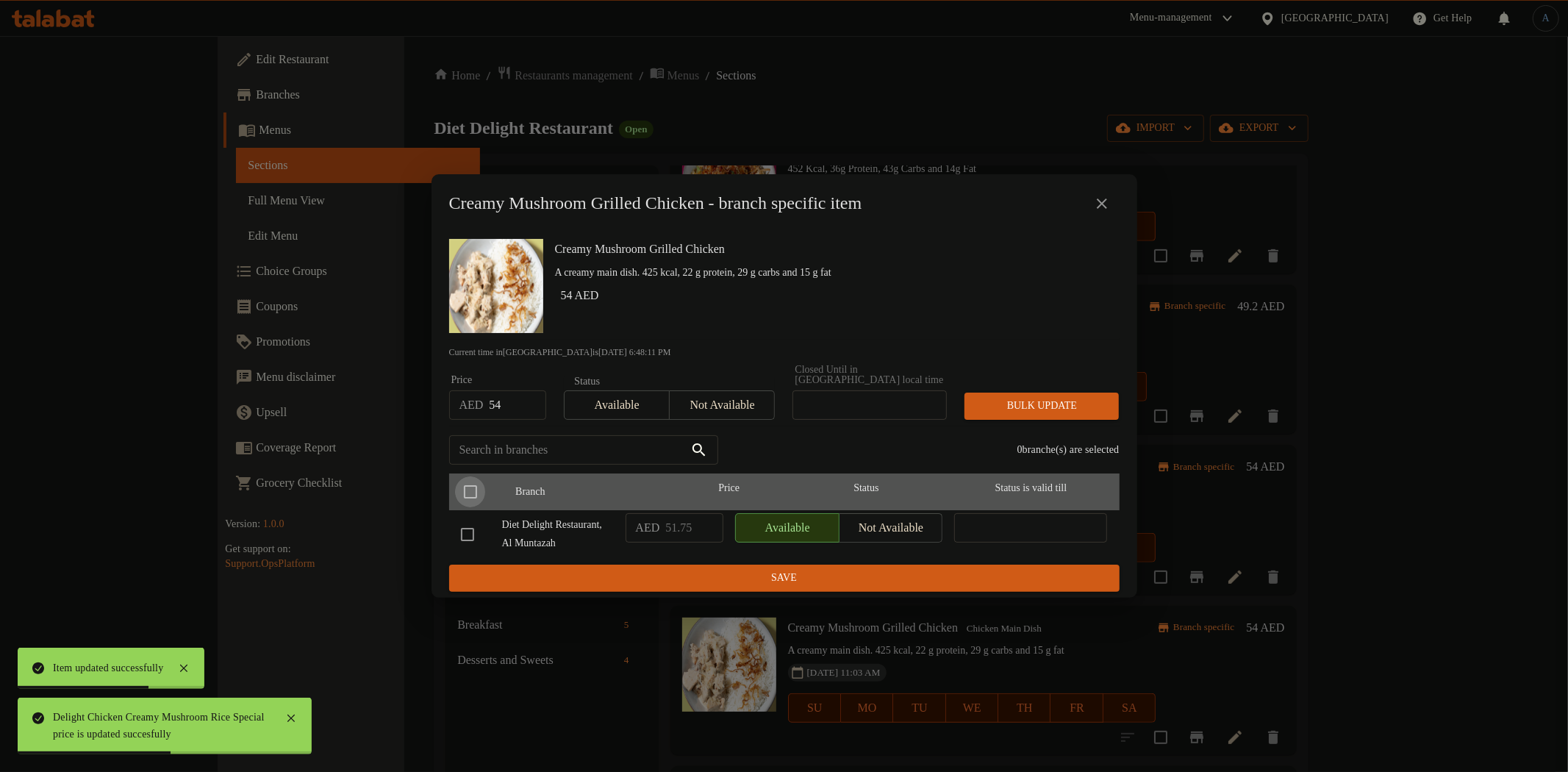
click at [468, 484] on input "checkbox" at bounding box center [470, 492] width 31 height 31
checkbox input "true"
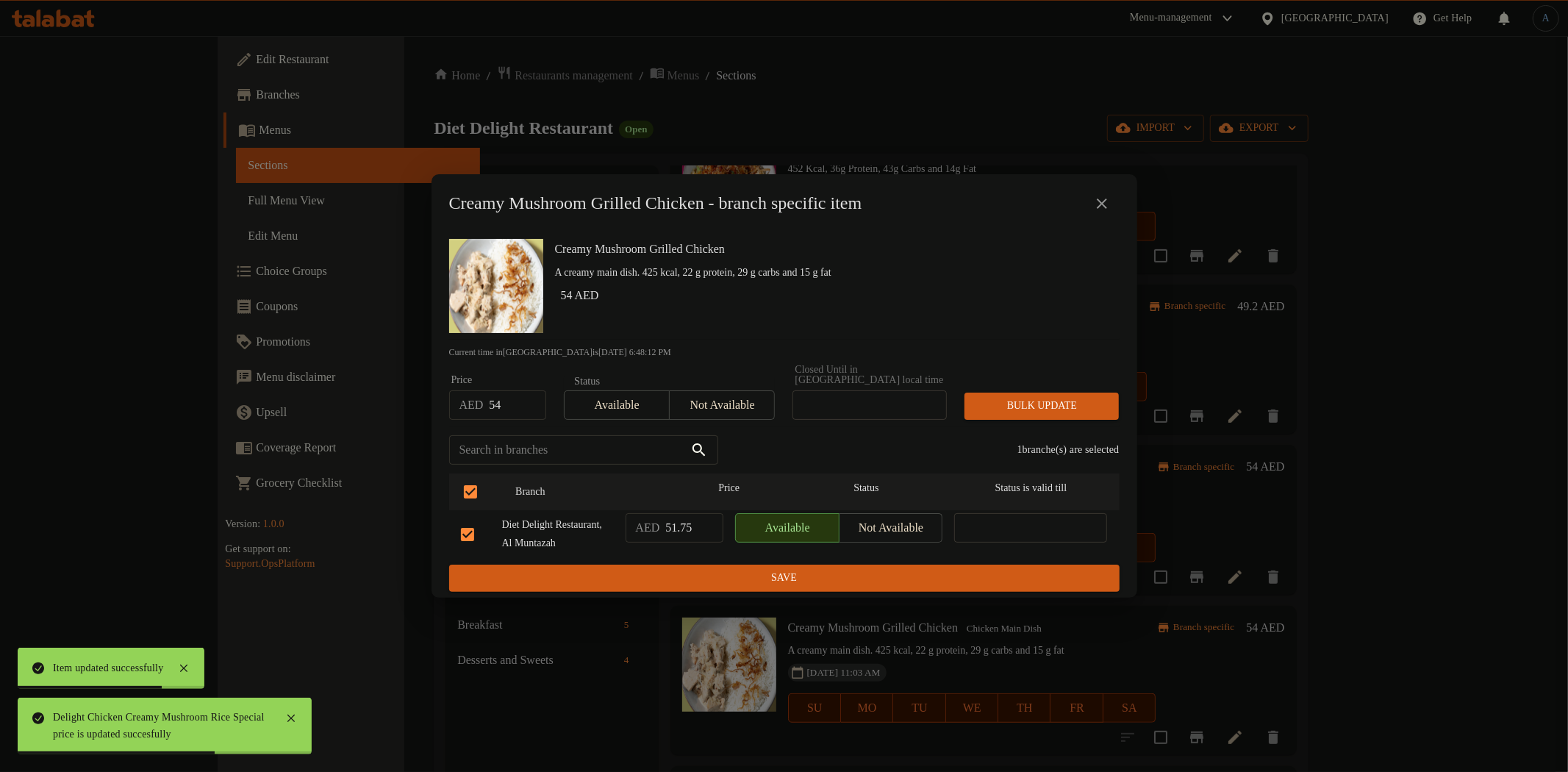
click at [1023, 397] on span "Bulk update" at bounding box center [1041, 406] width 131 height 19
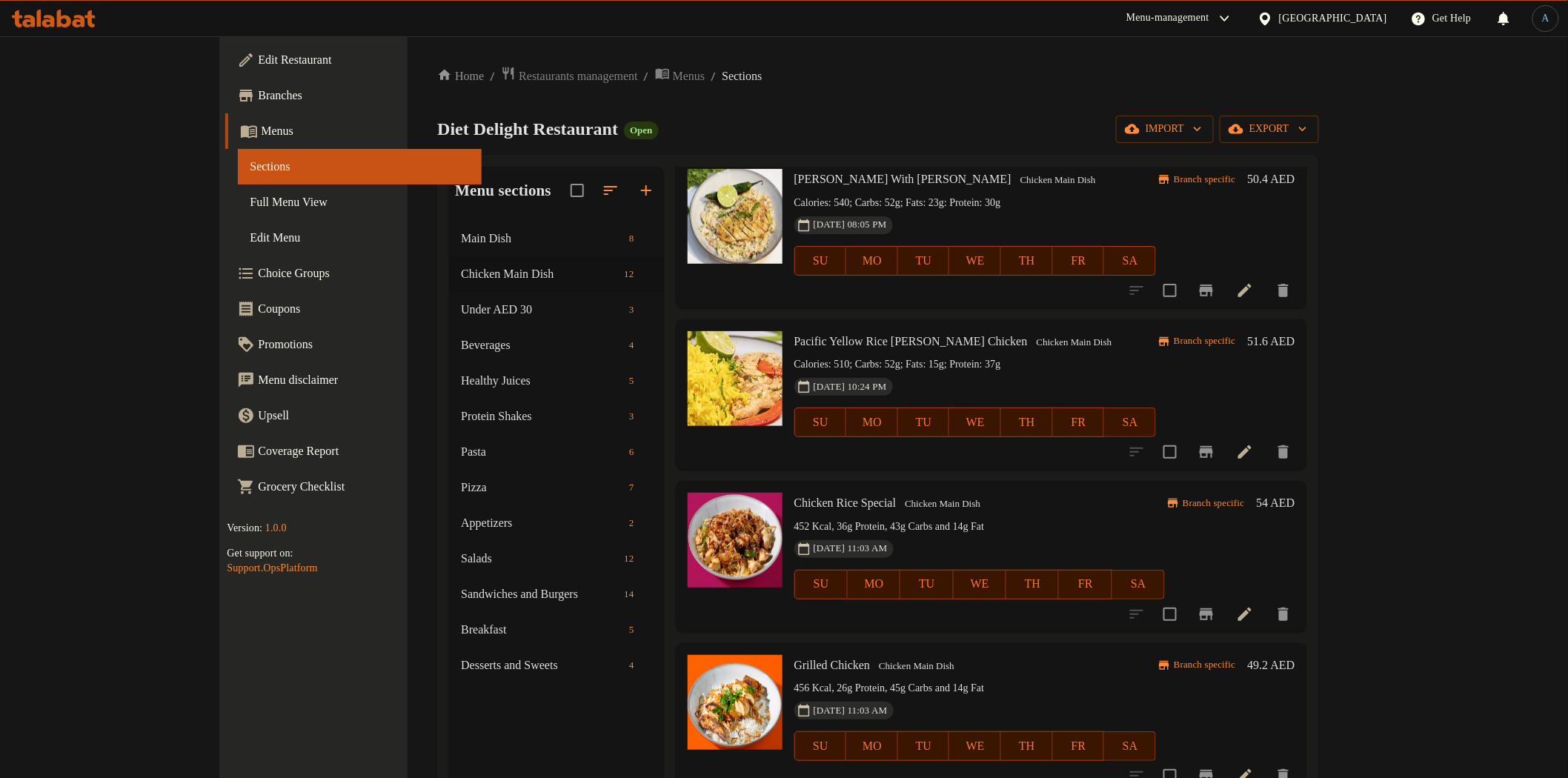
scroll to position [0, 0]
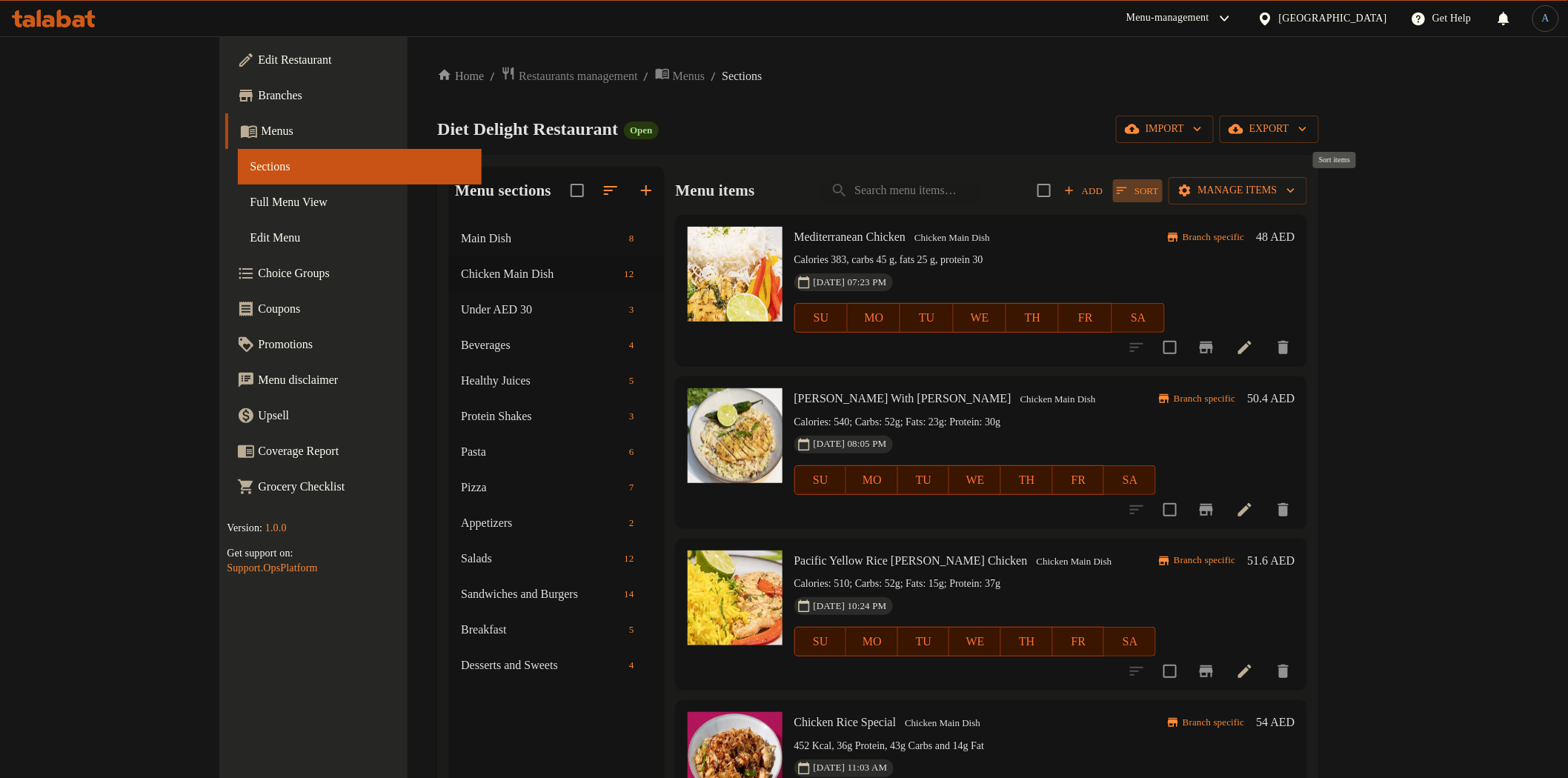
click at [1158, 183] on span "Sort" at bounding box center [1137, 190] width 42 height 17
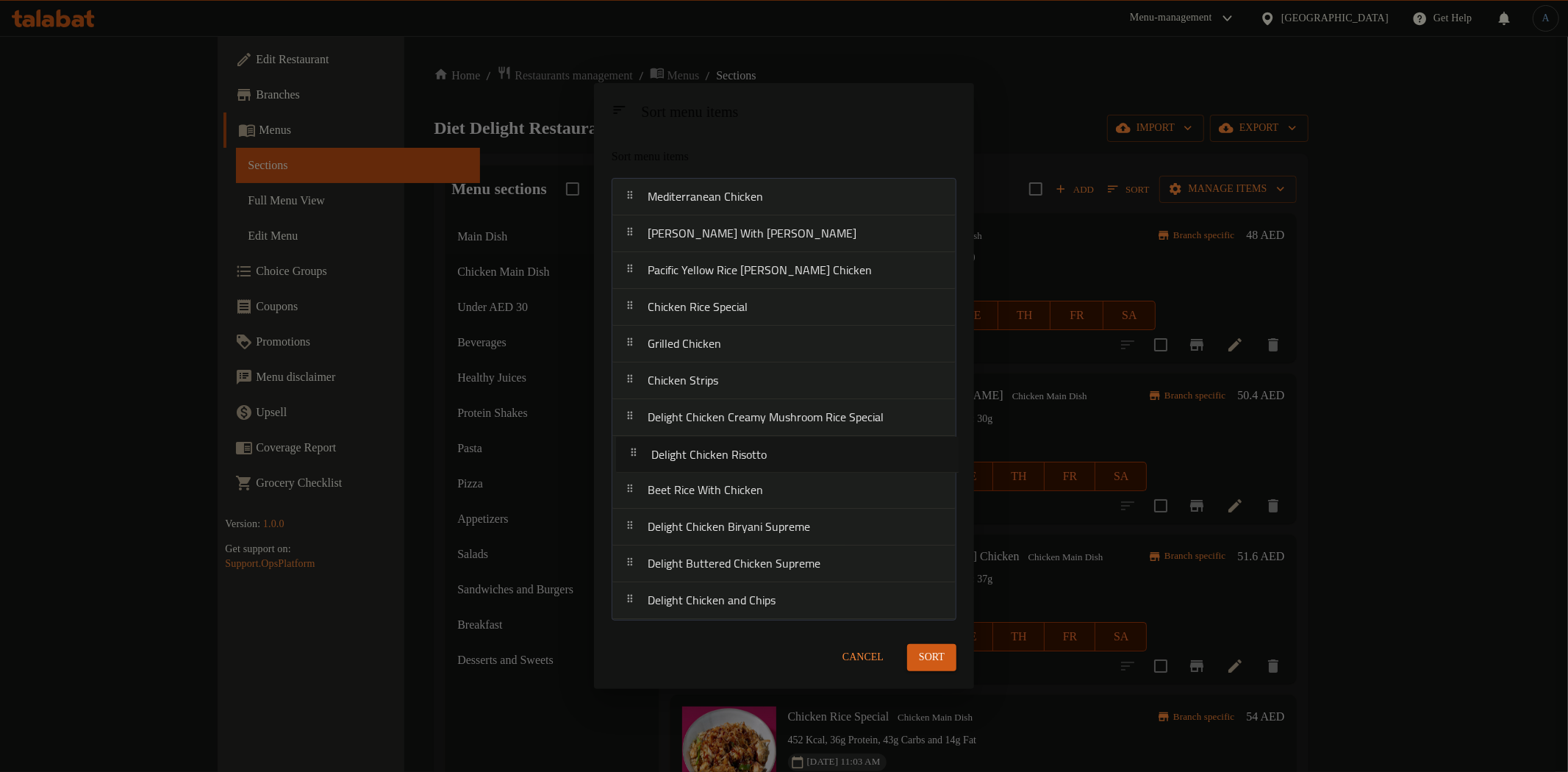
drag, startPoint x: 747, startPoint y: 497, endPoint x: 757, endPoint y: 482, distance: 18.0
click at [751, 460] on nav "Mediterranean Chicken Lemon Herb Chciken With Rissoto Pacific Yellow Rice Lemon…" at bounding box center [784, 399] width 345 height 442
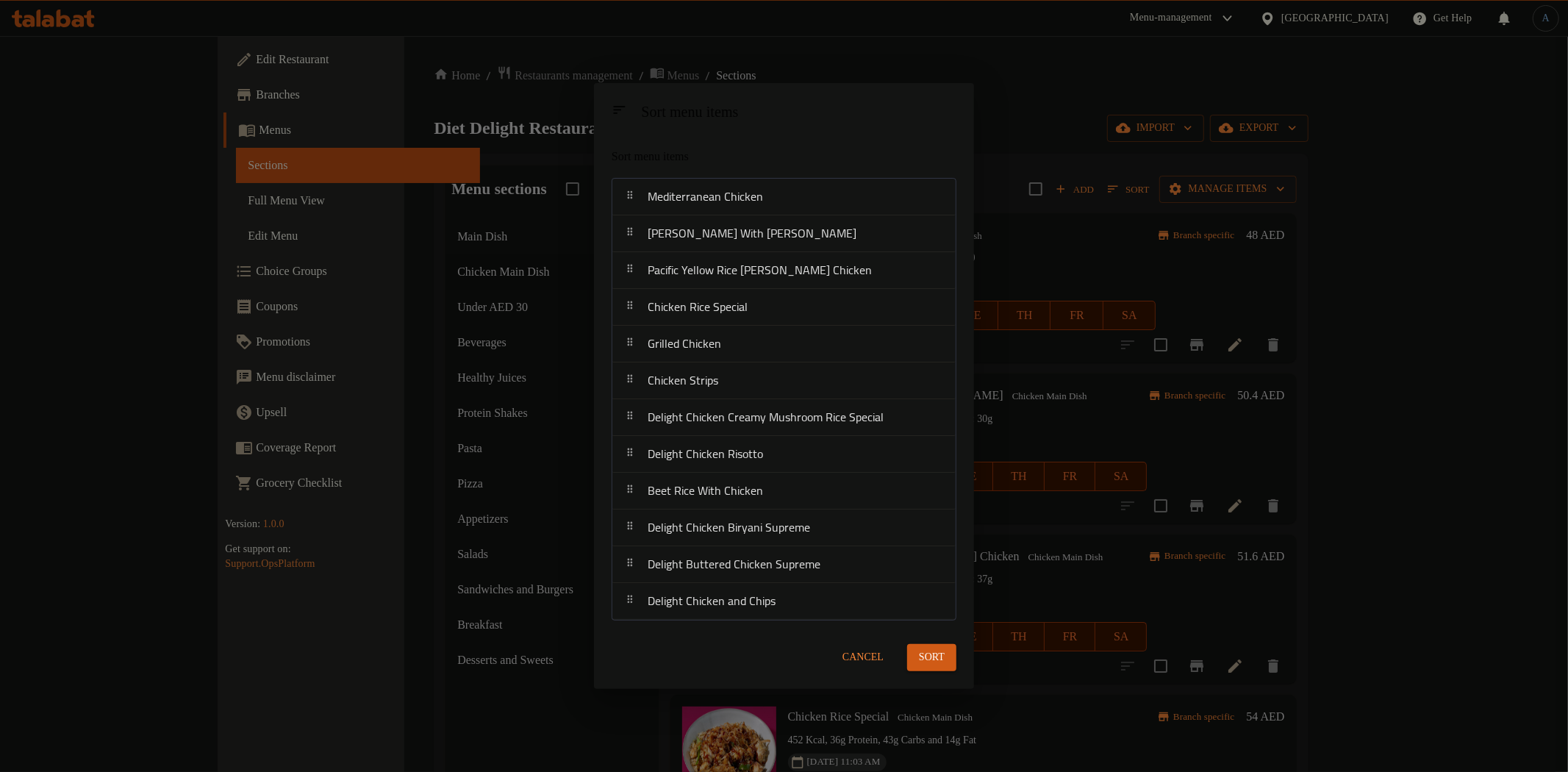
click at [939, 648] on span "Sort" at bounding box center [932, 657] width 26 height 19
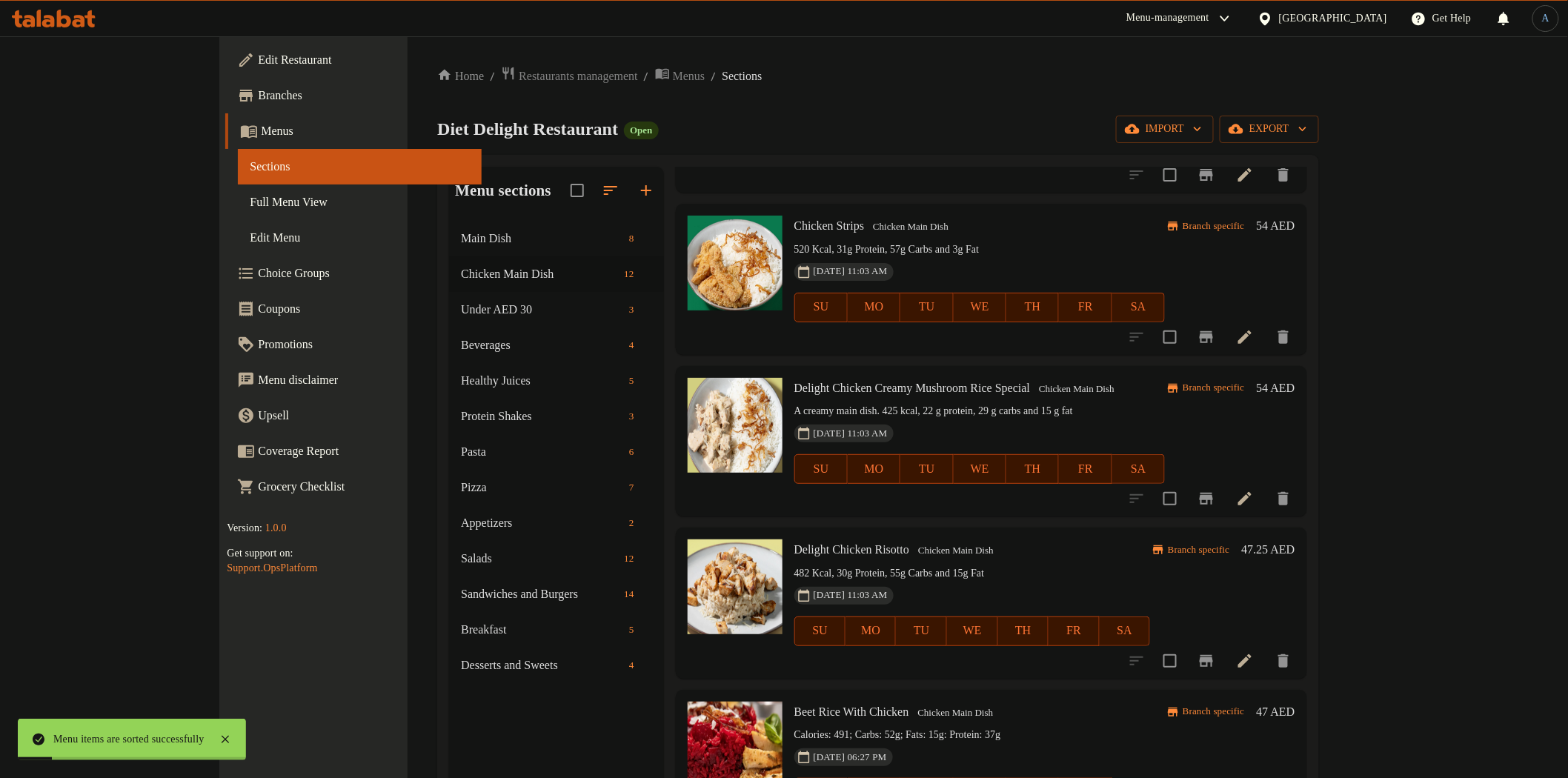
scroll to position [823, 0]
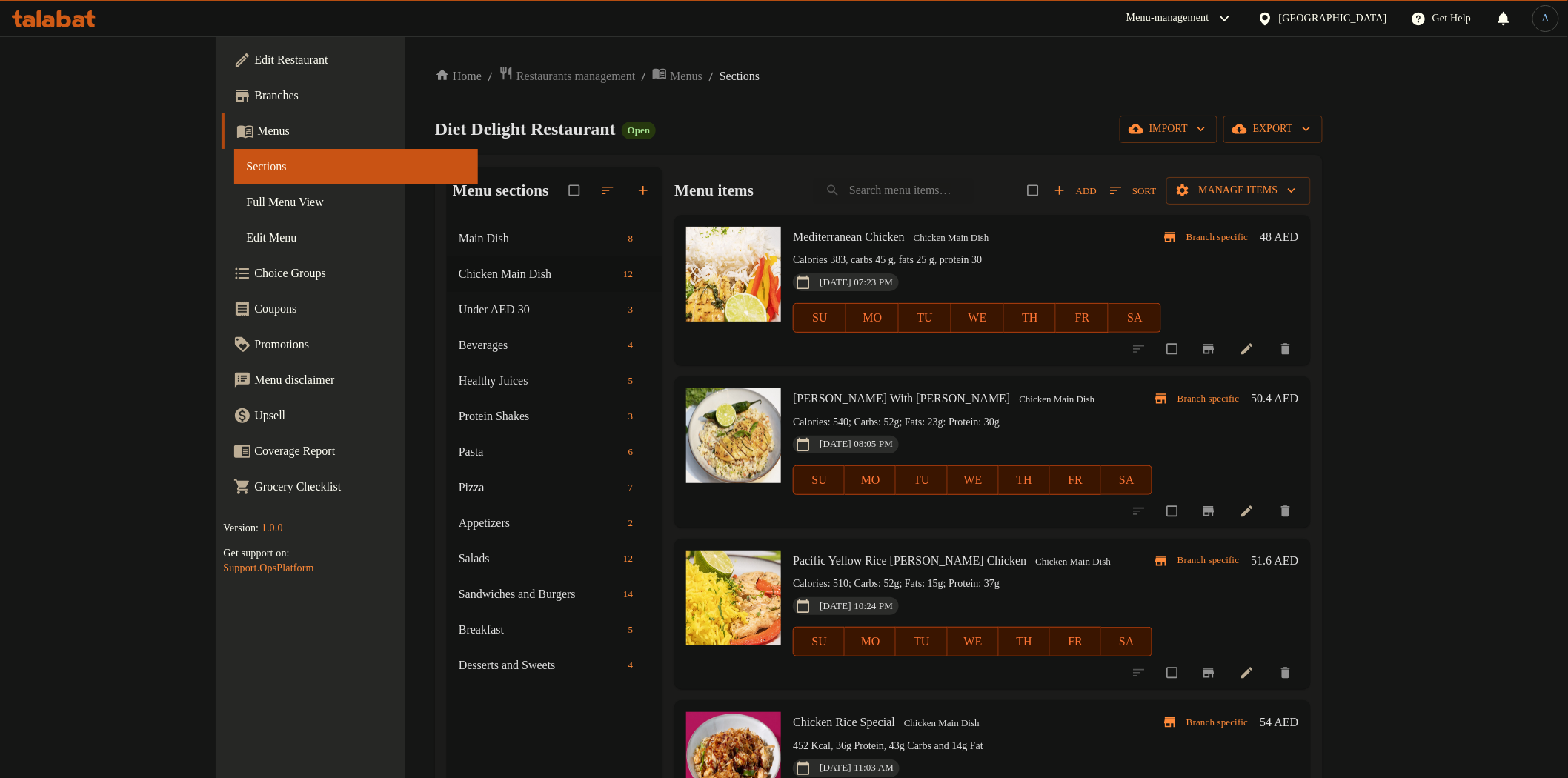
click at [861, 136] on div "Diet Delight Restaurant Open import export" at bounding box center [879, 130] width 888 height 28
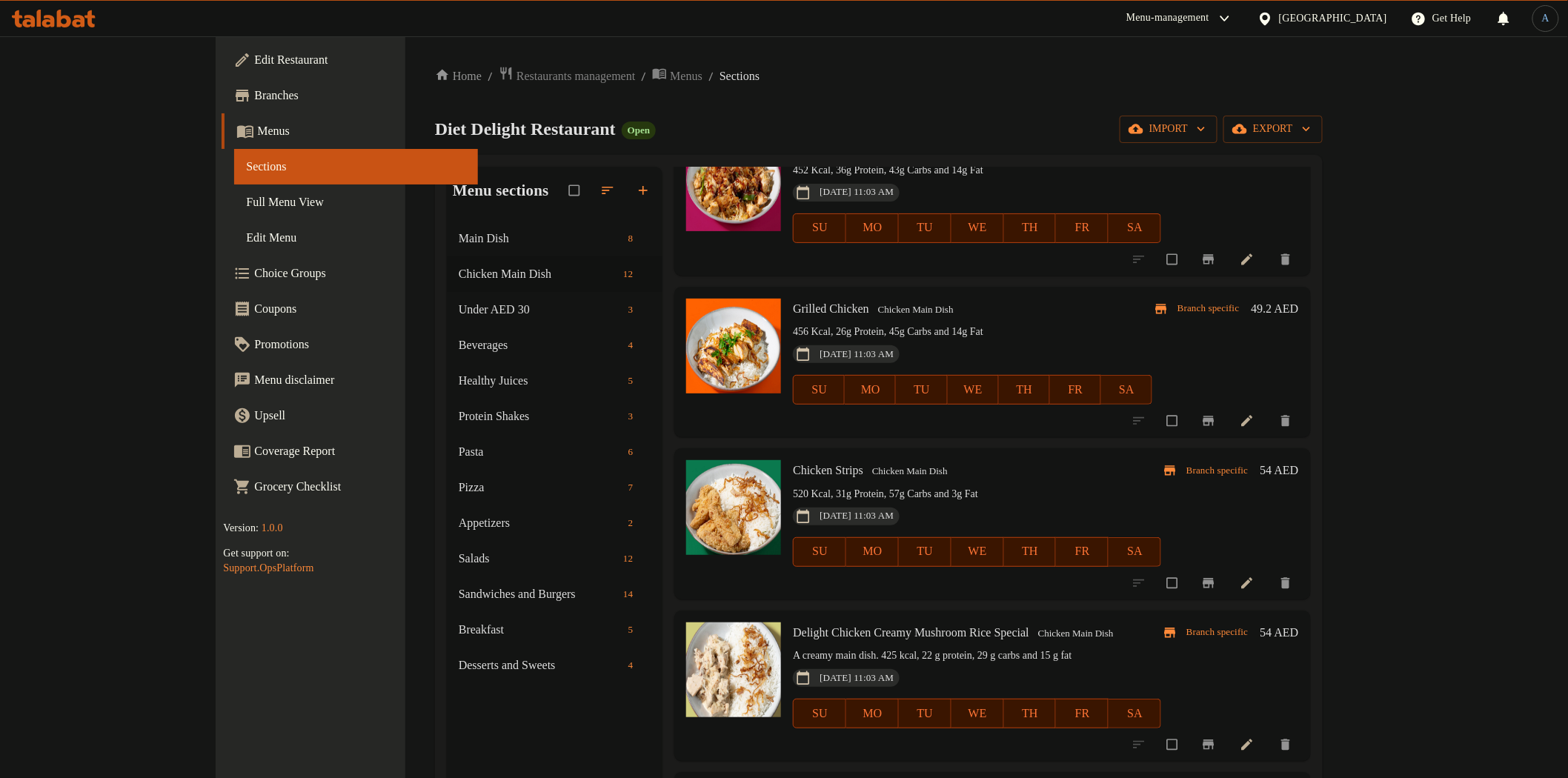
scroll to position [740, 0]
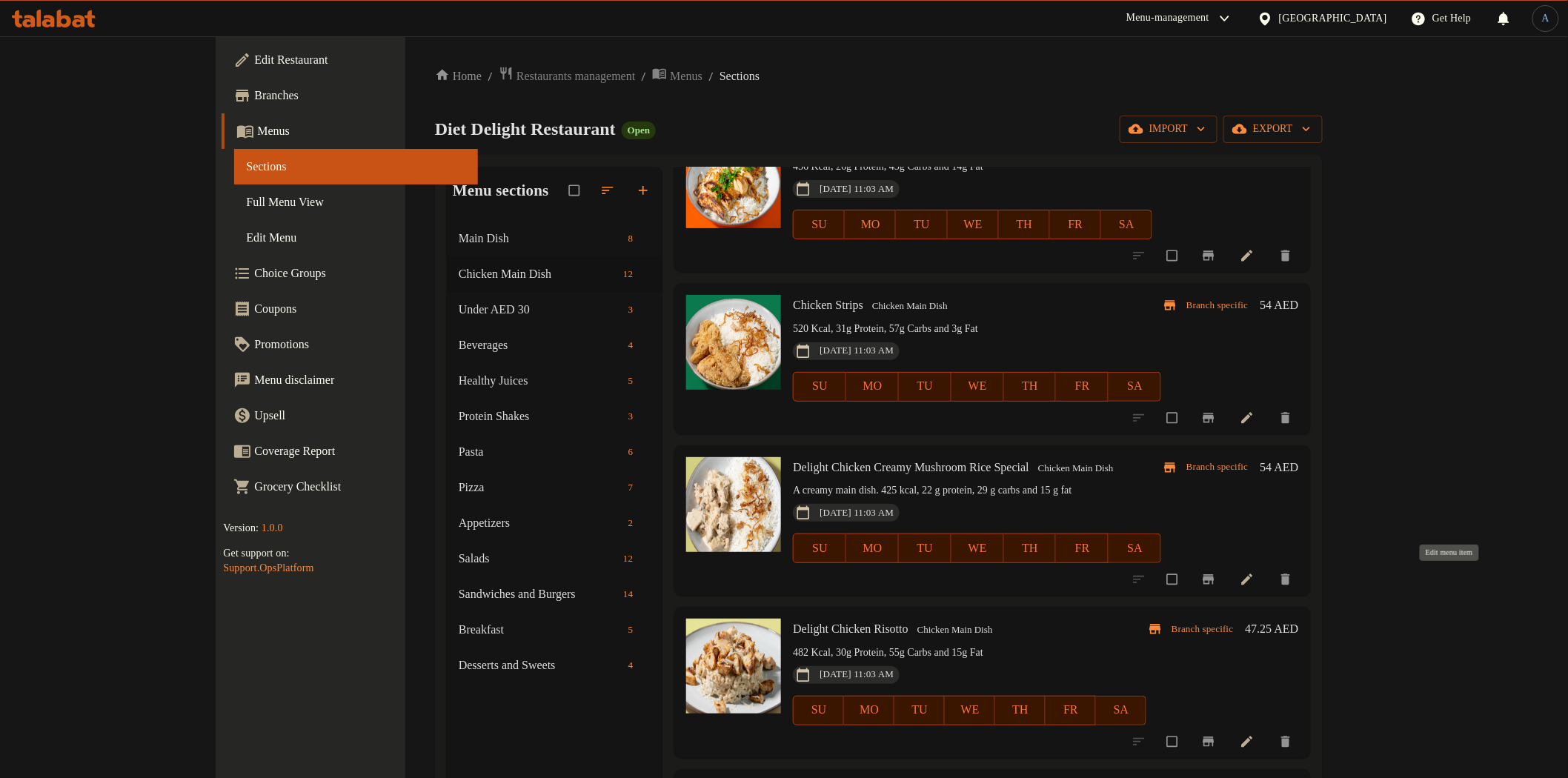
click at [1252, 583] on icon at bounding box center [1247, 580] width 11 height 11
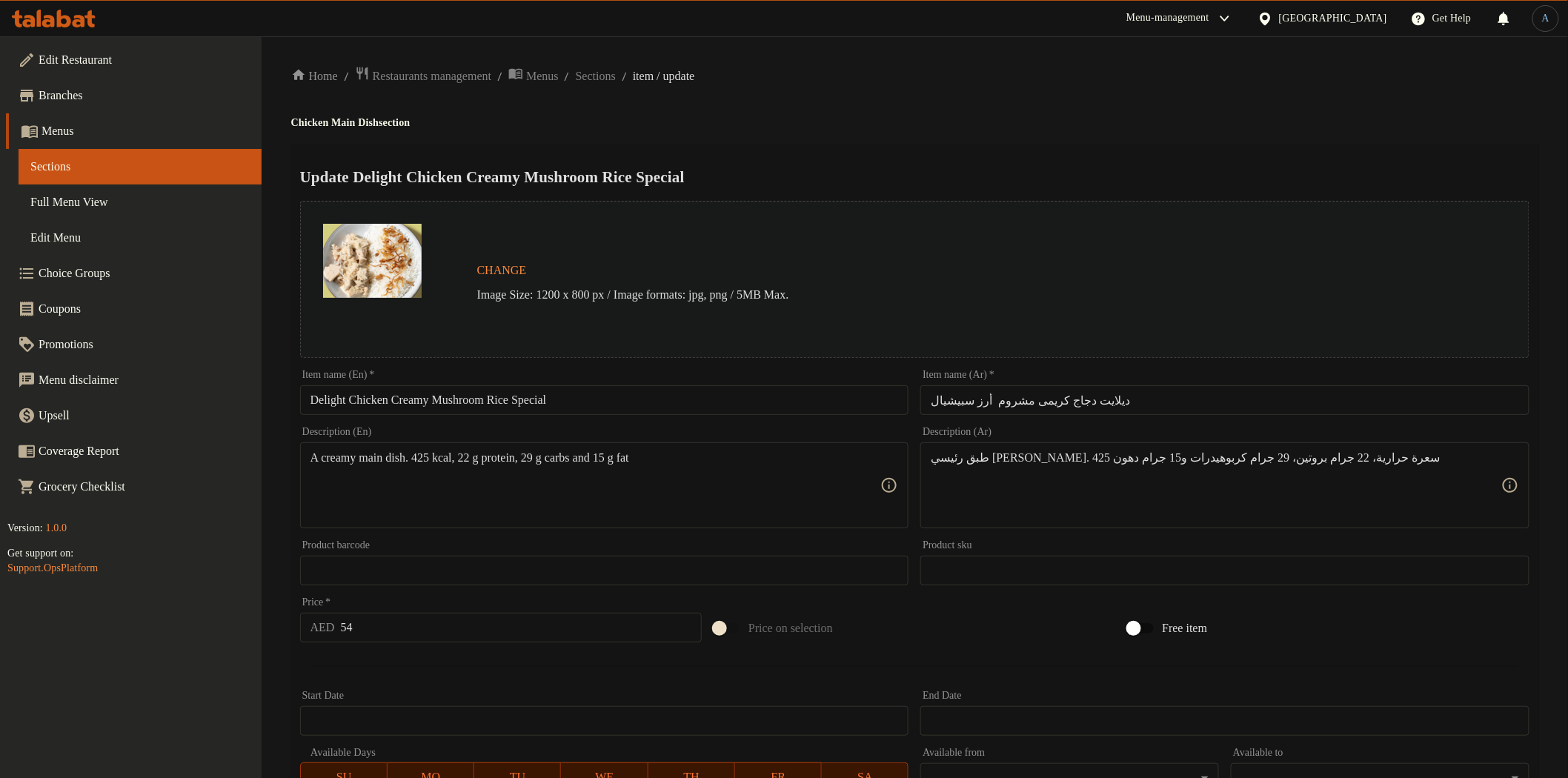
click at [439, 408] on input "Delight Chicken Creamy Mushroom Rice Special" at bounding box center [605, 400] width 609 height 29
paste input "Creamy Mushroom Grilled Chicken"
type input "Creamy Mushroom Grilled Chicken"
click at [1032, 391] on input "ديلايت دجاج كريمى مشروم أرز سبيشيال" at bounding box center [1225, 400] width 609 height 29
paste input "جاج مشوي بالكريمة والفطر"
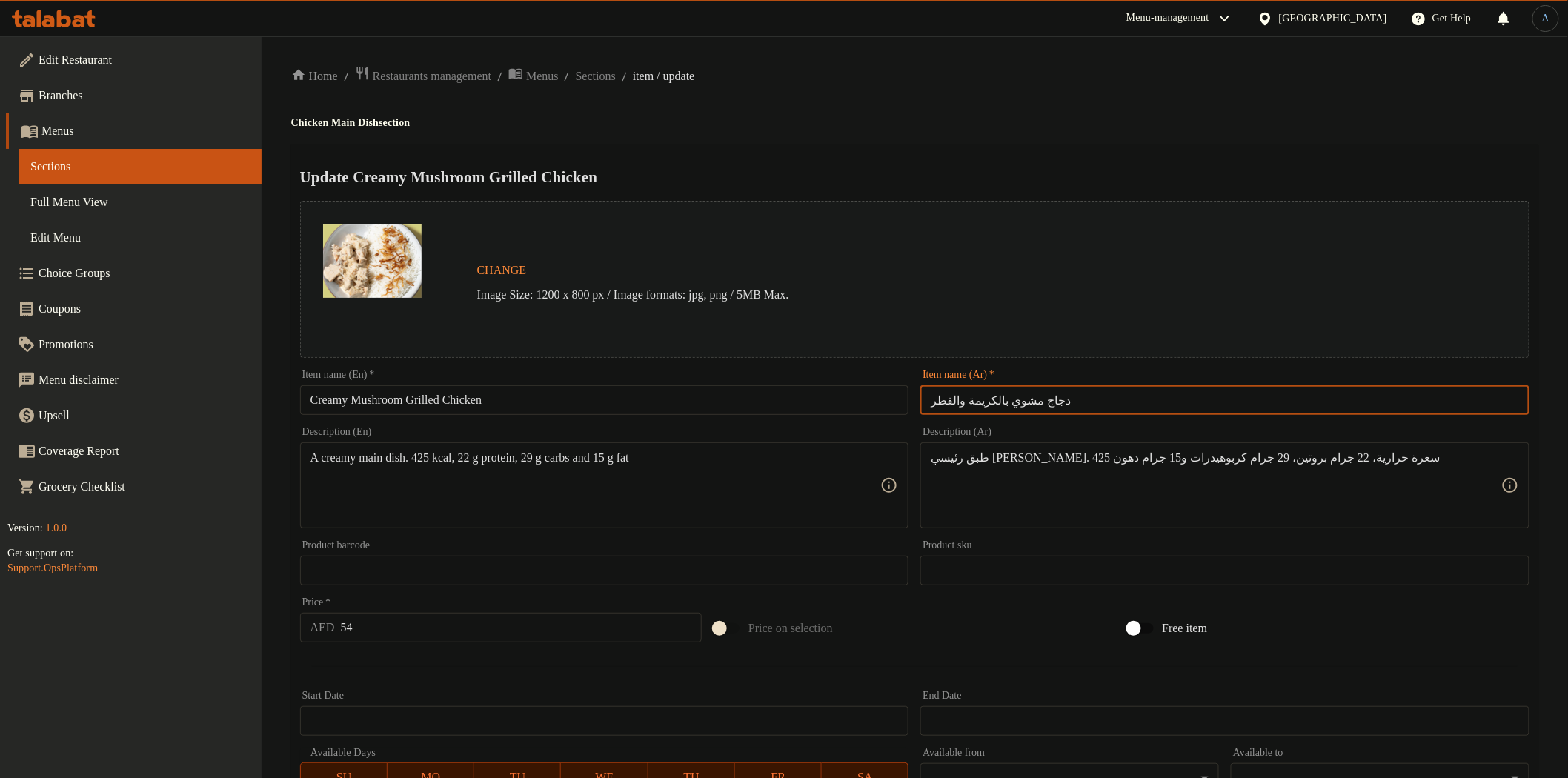
type input "دجاج مشوي بالكريمة والفطر"
click at [1040, 167] on h2 "Update Creamy Mushroom Grilled Chicken" at bounding box center [915, 176] width 1229 height 22
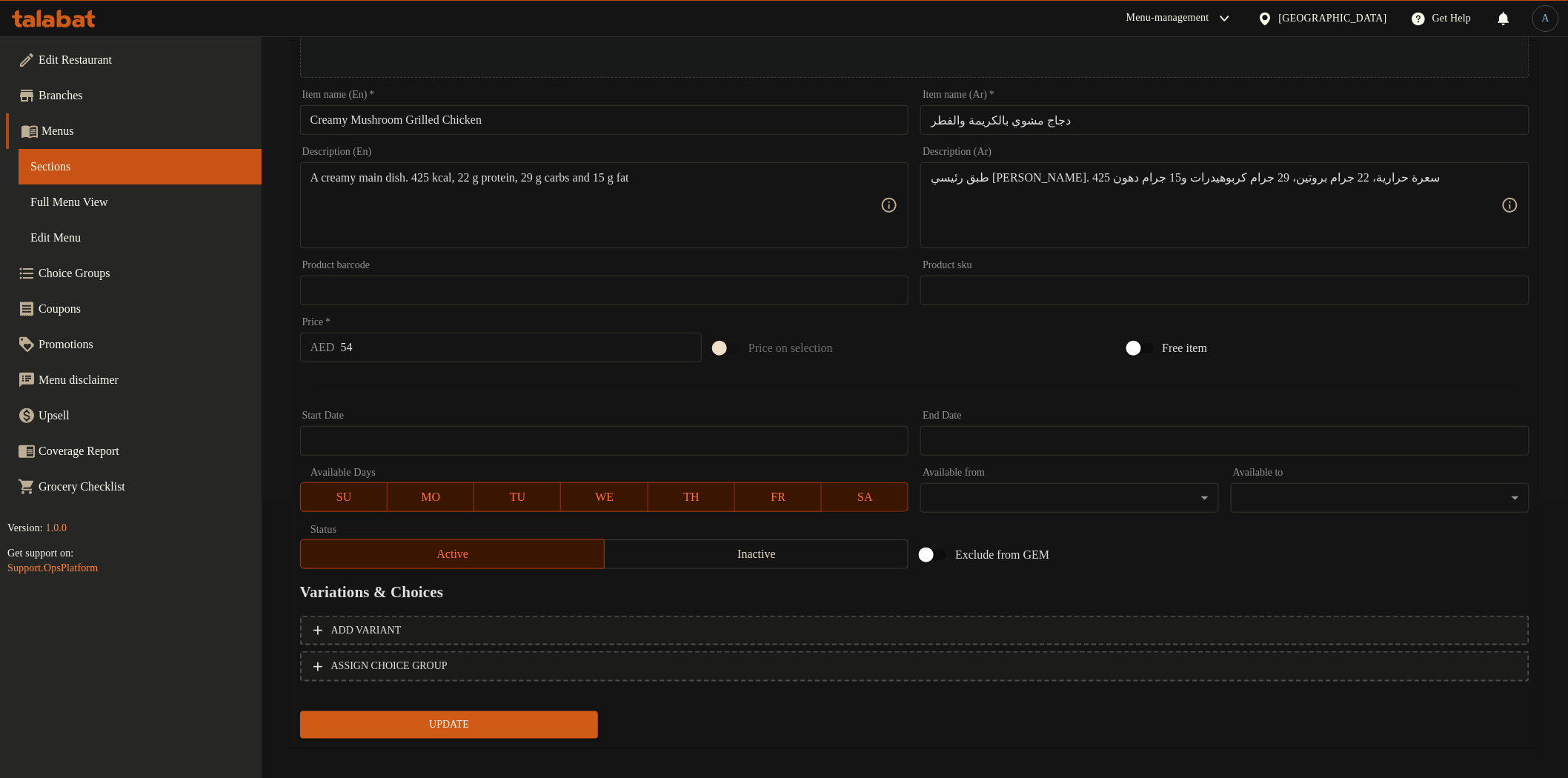
scroll to position [287, 0]
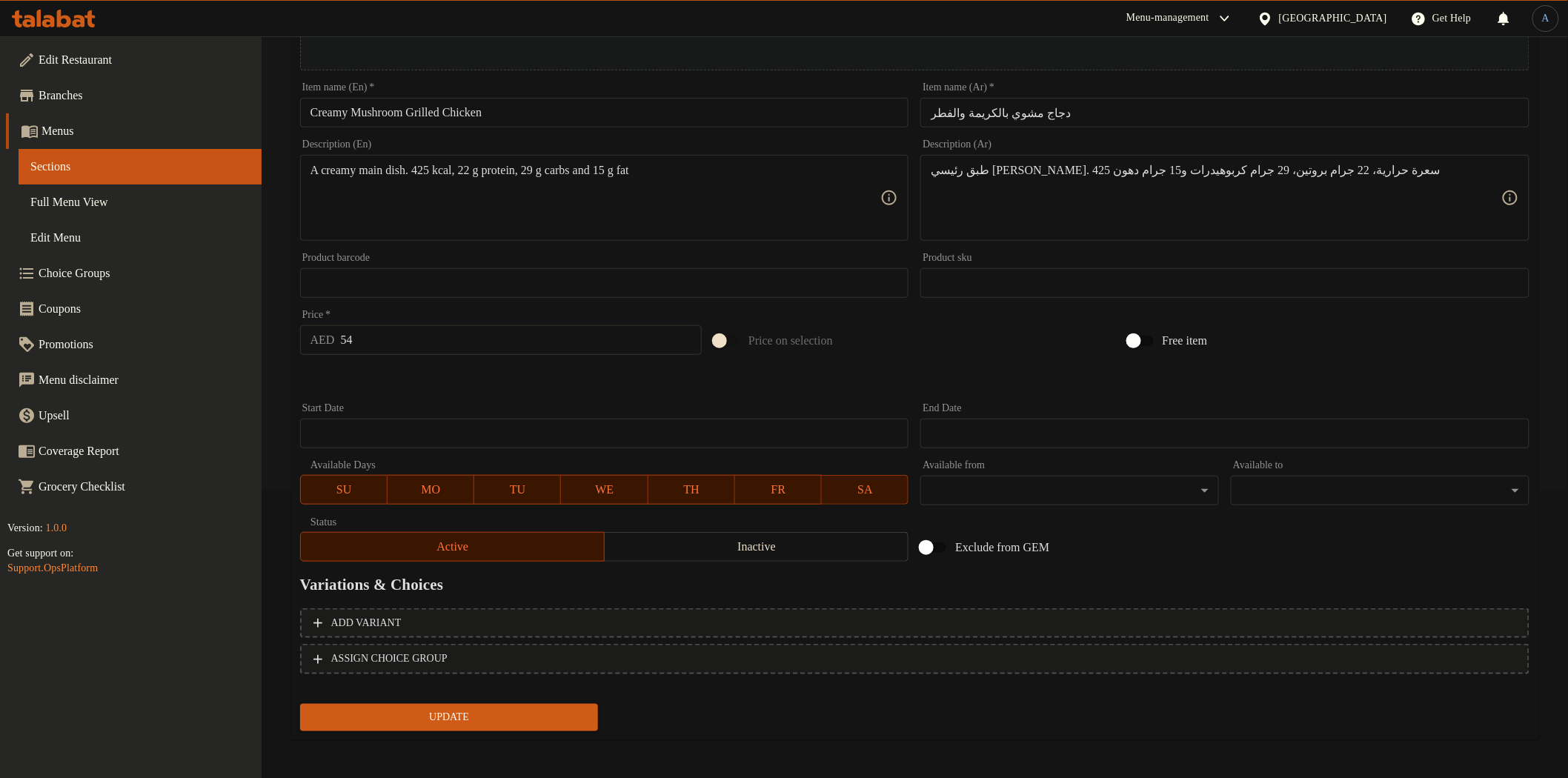
click at [507, 713] on span "Update" at bounding box center [449, 717] width 275 height 19
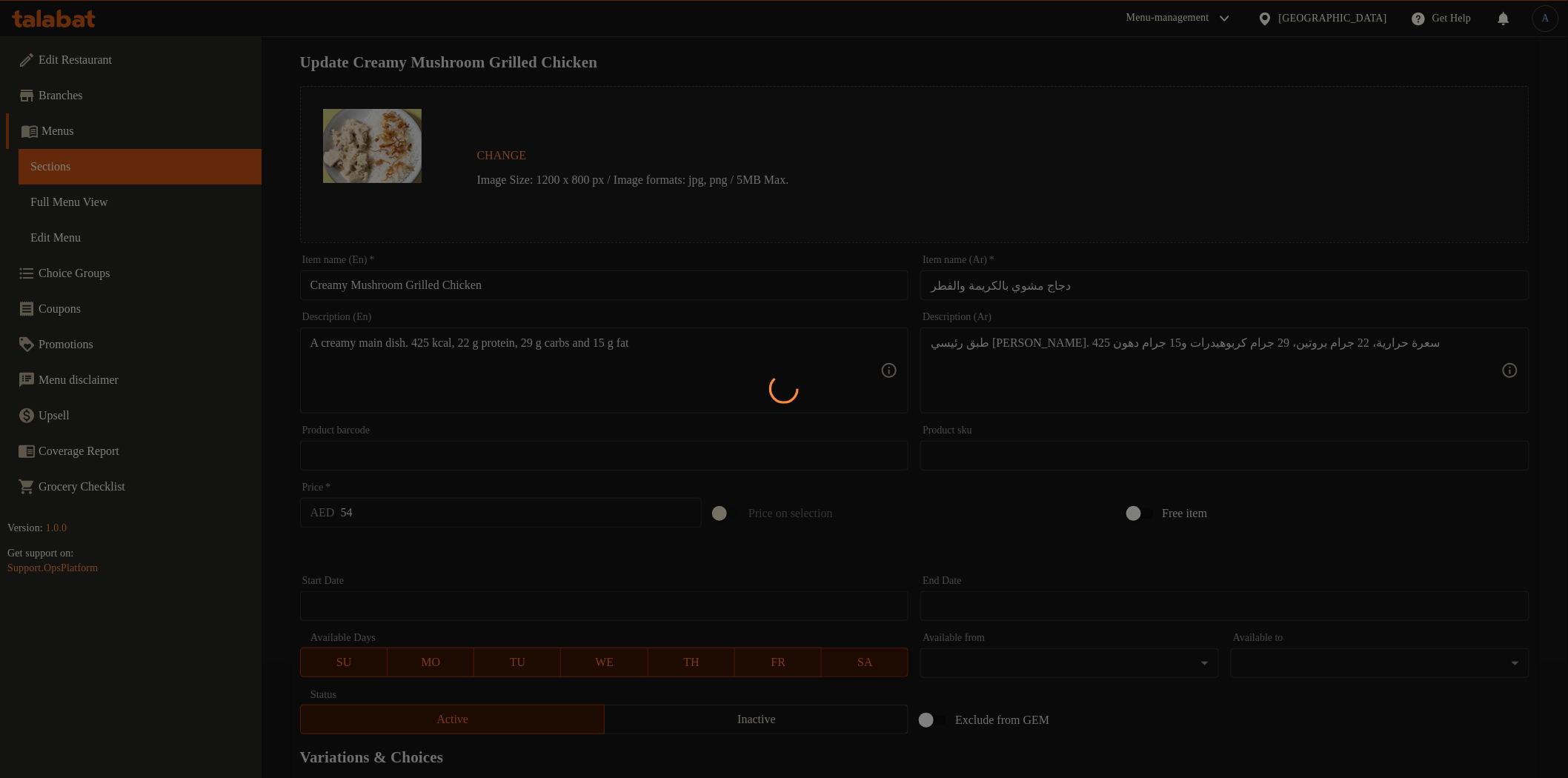
scroll to position [0, 0]
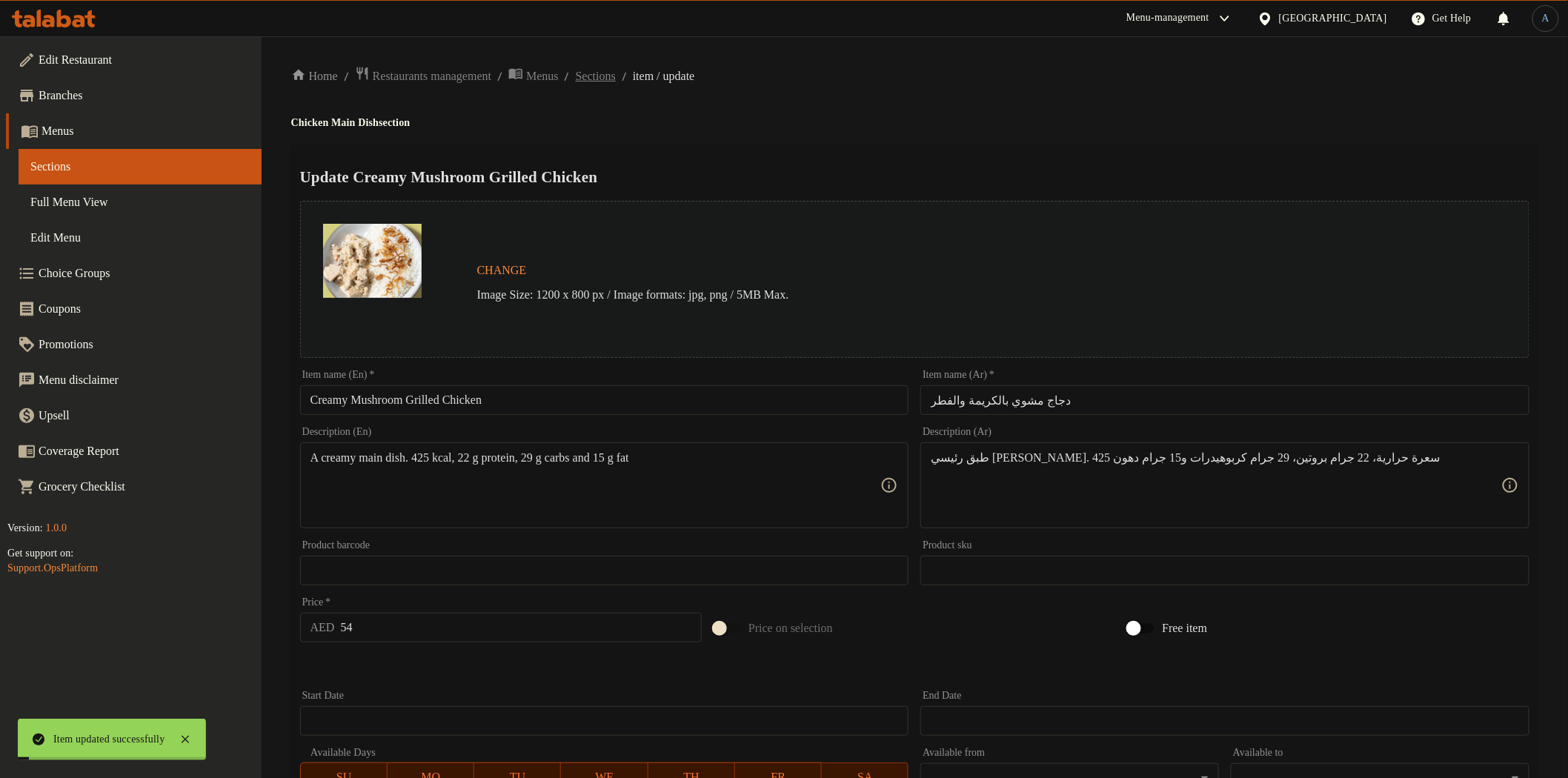
click at [616, 78] on span "Sections" at bounding box center [596, 77] width 40 height 18
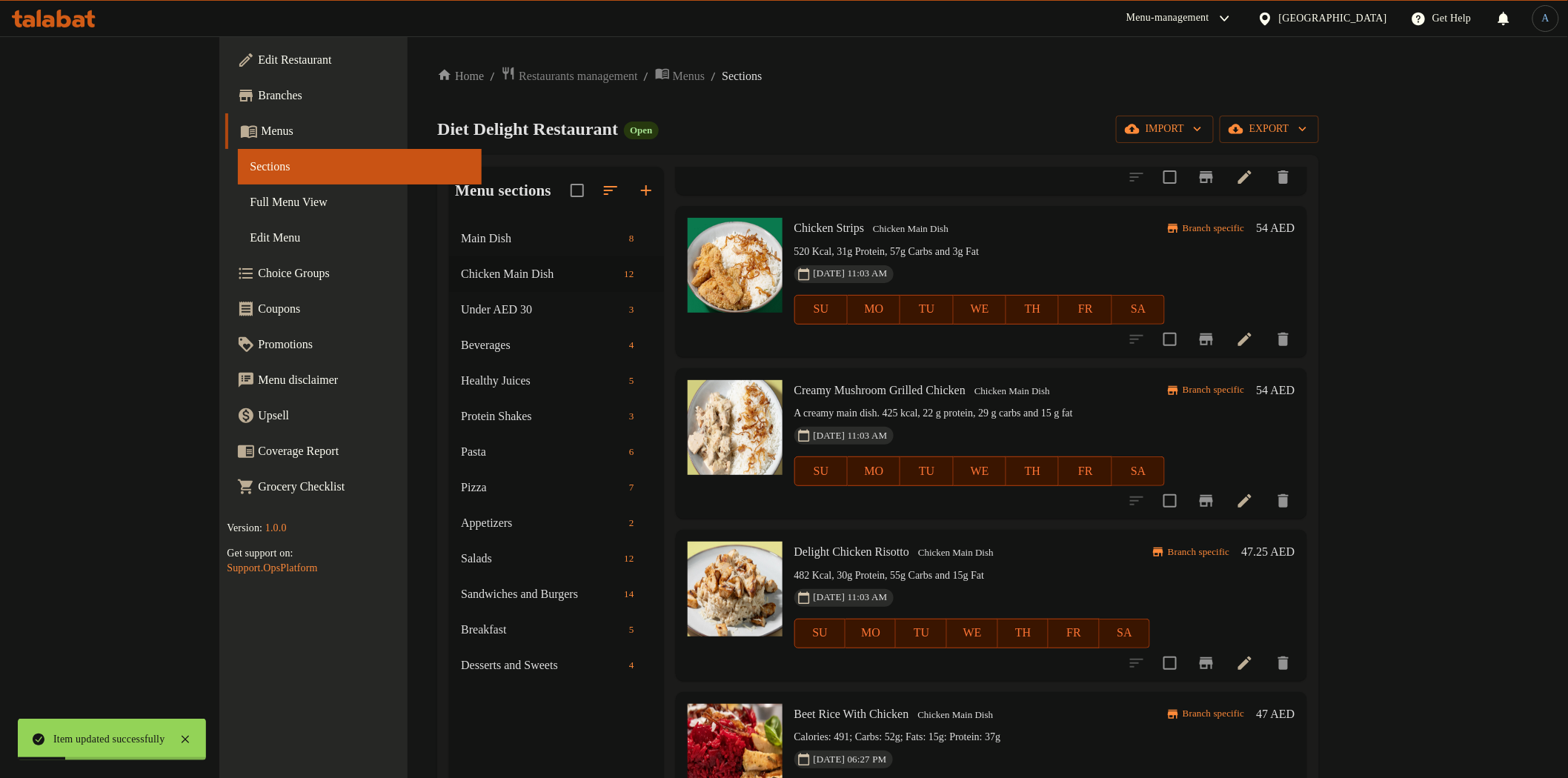
scroll to position [823, 0]
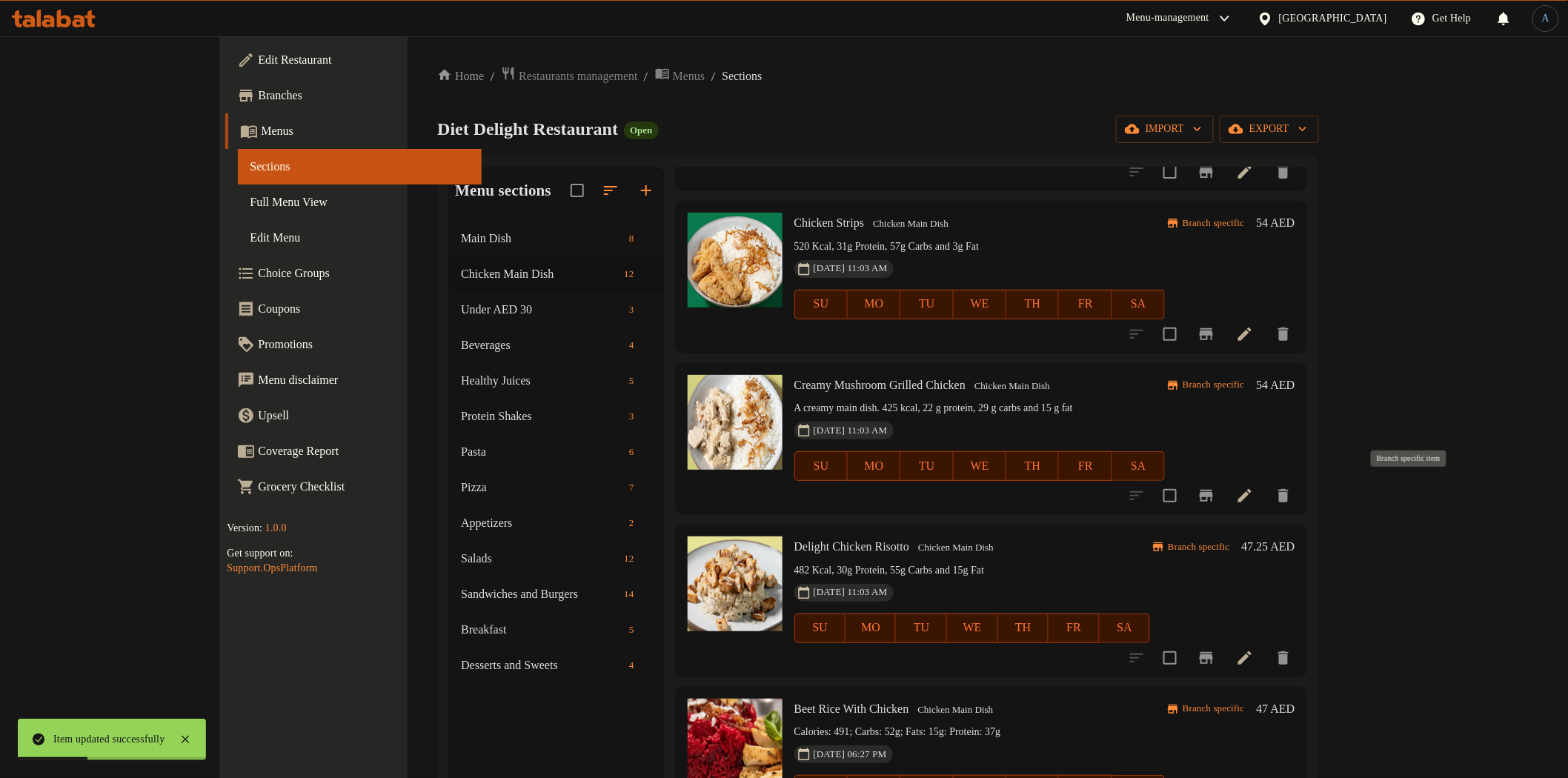
click at [1216, 488] on icon "Branch-specific-item" at bounding box center [1207, 496] width 18 height 18
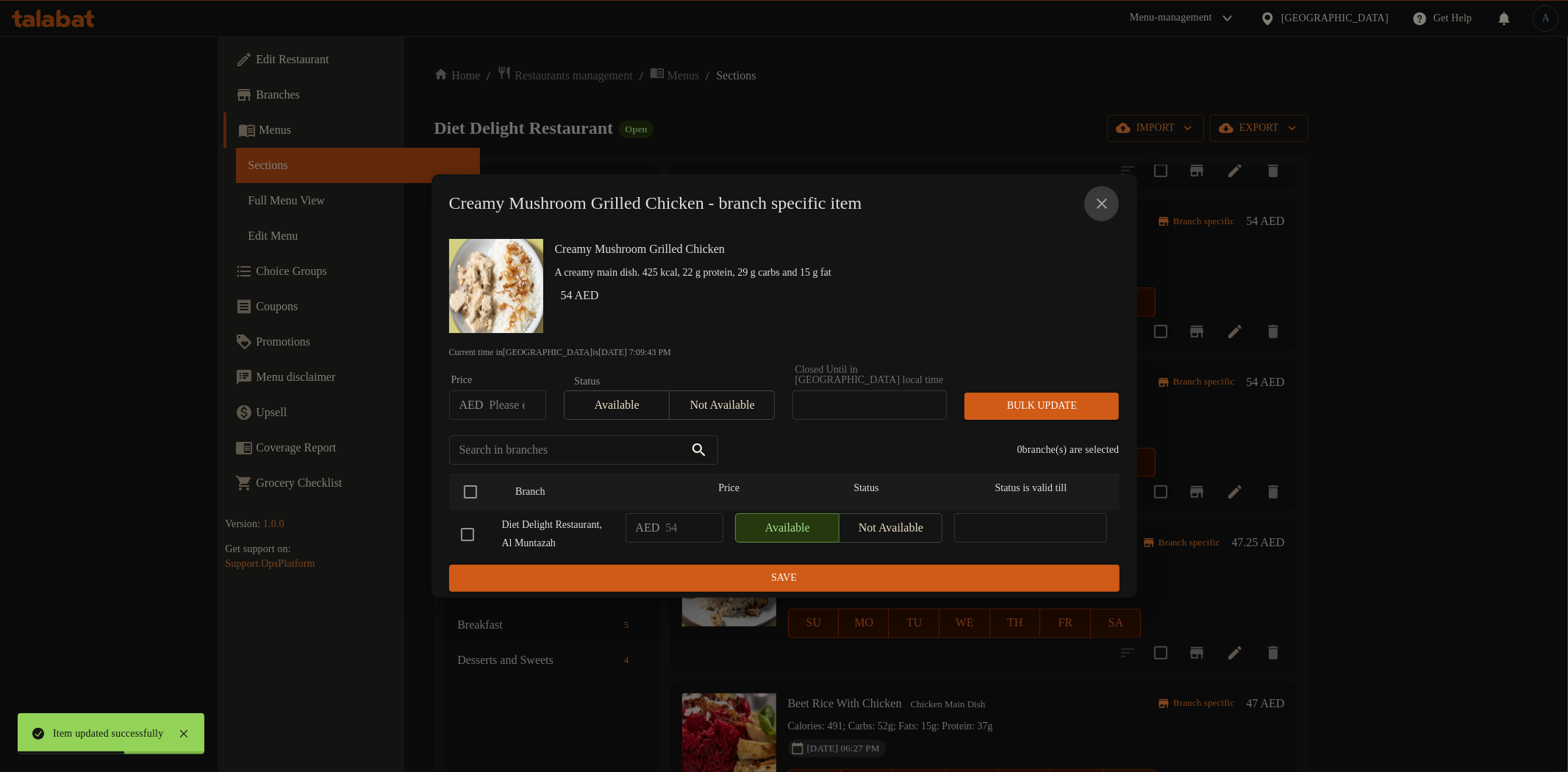
click at [1100, 198] on icon "close" at bounding box center [1101, 203] width 11 height 11
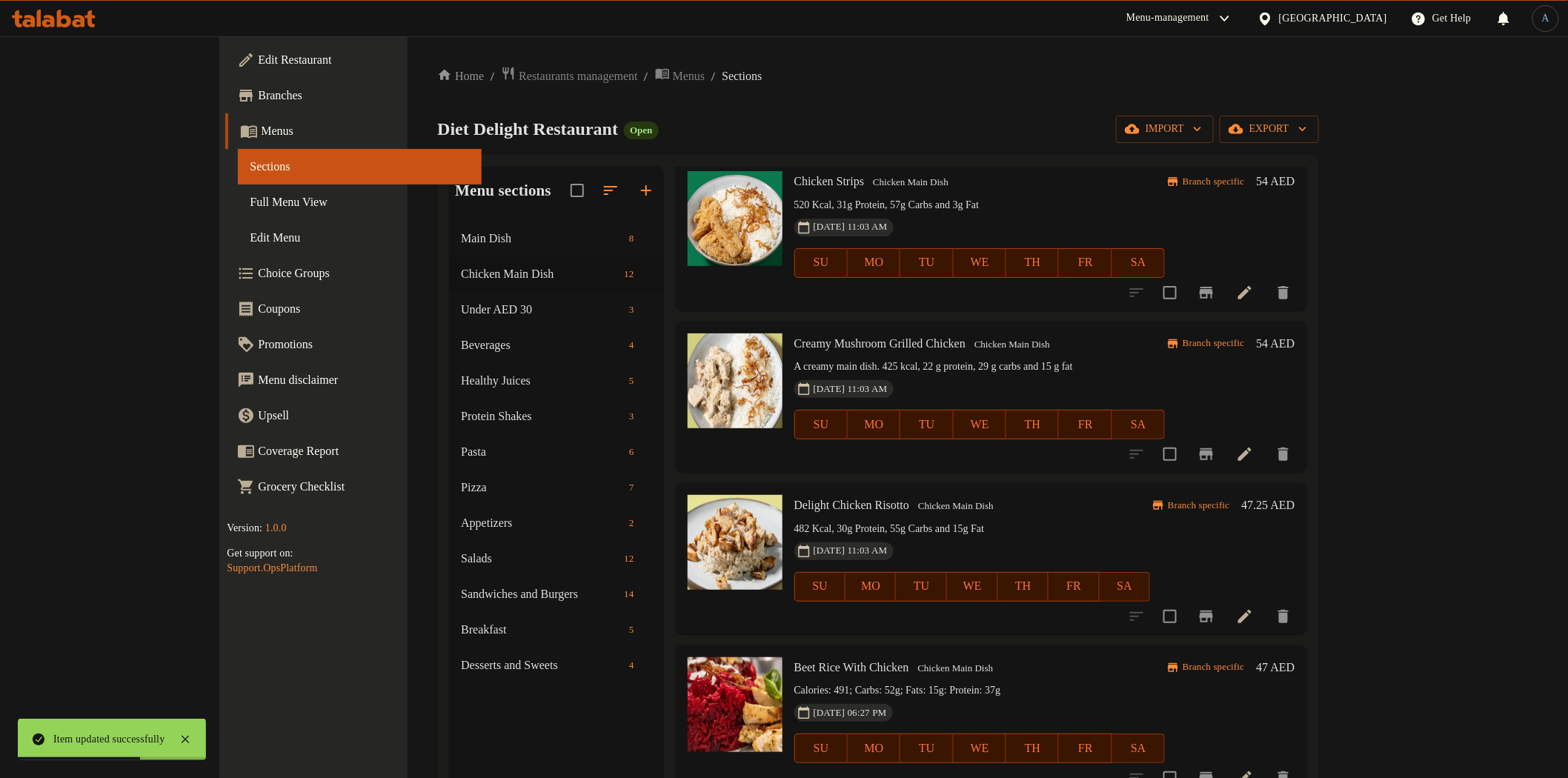
scroll to position [905, 0]
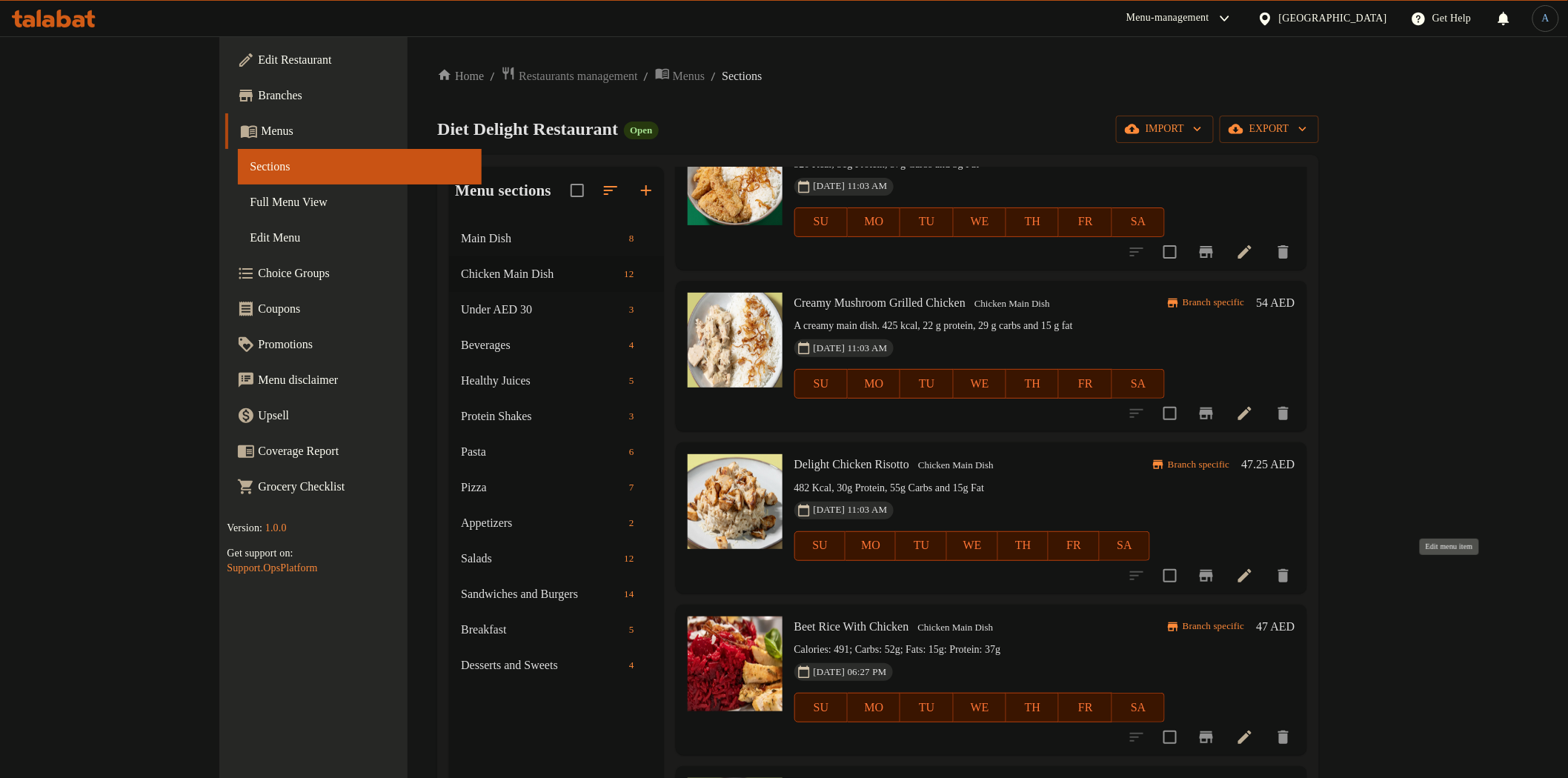
click at [1254, 571] on icon at bounding box center [1245, 576] width 18 height 18
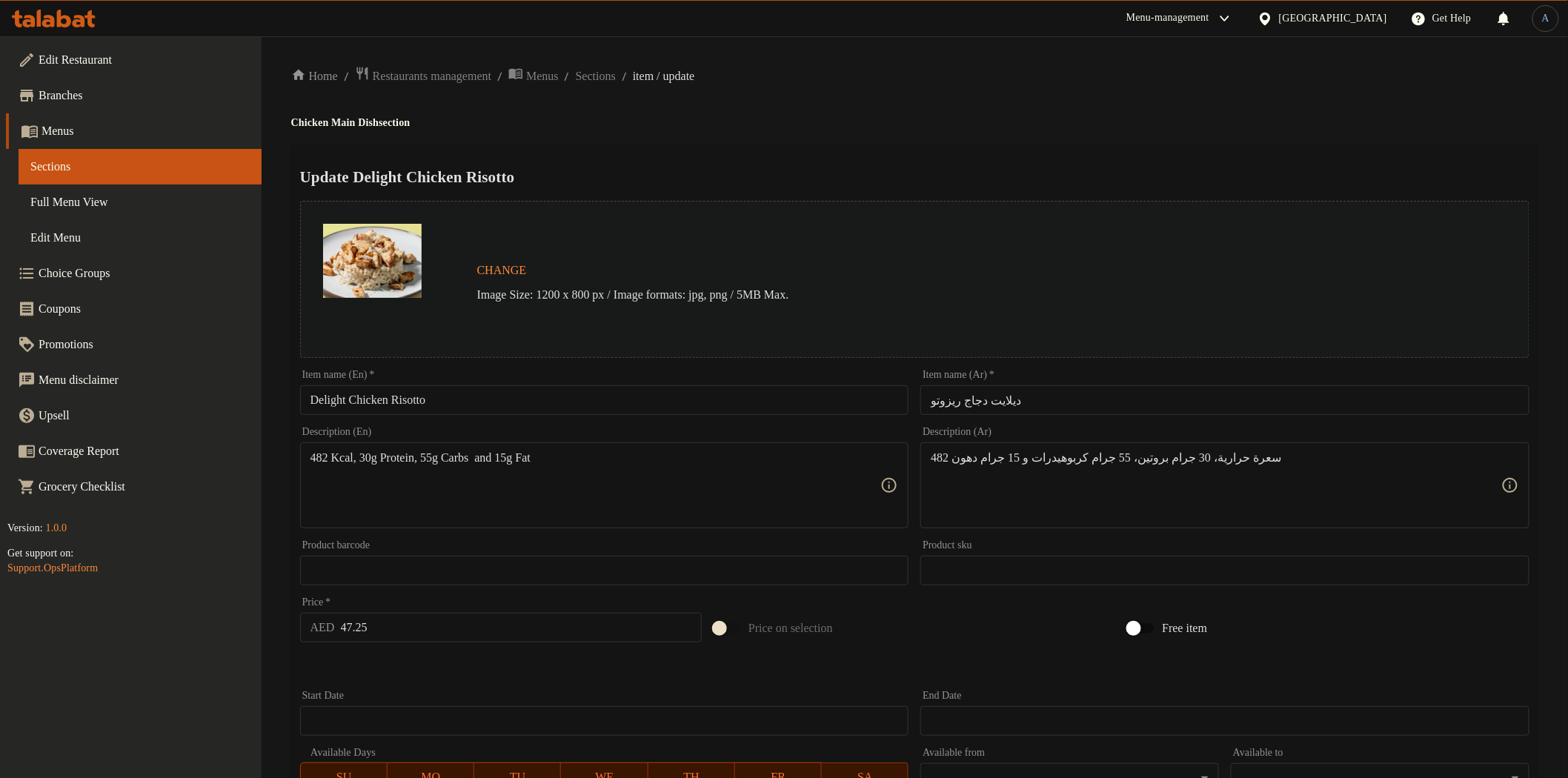
click at [469, 396] on input "Delight Chicken Risotto" at bounding box center [605, 400] width 609 height 29
paste input "Risotto Chicken"
type input "Risotto Chicken"
click at [1036, 400] on input "ديلايت دجاج ريزوتو" at bounding box center [1225, 400] width 609 height 29
paste input "يزوتو دجاج"
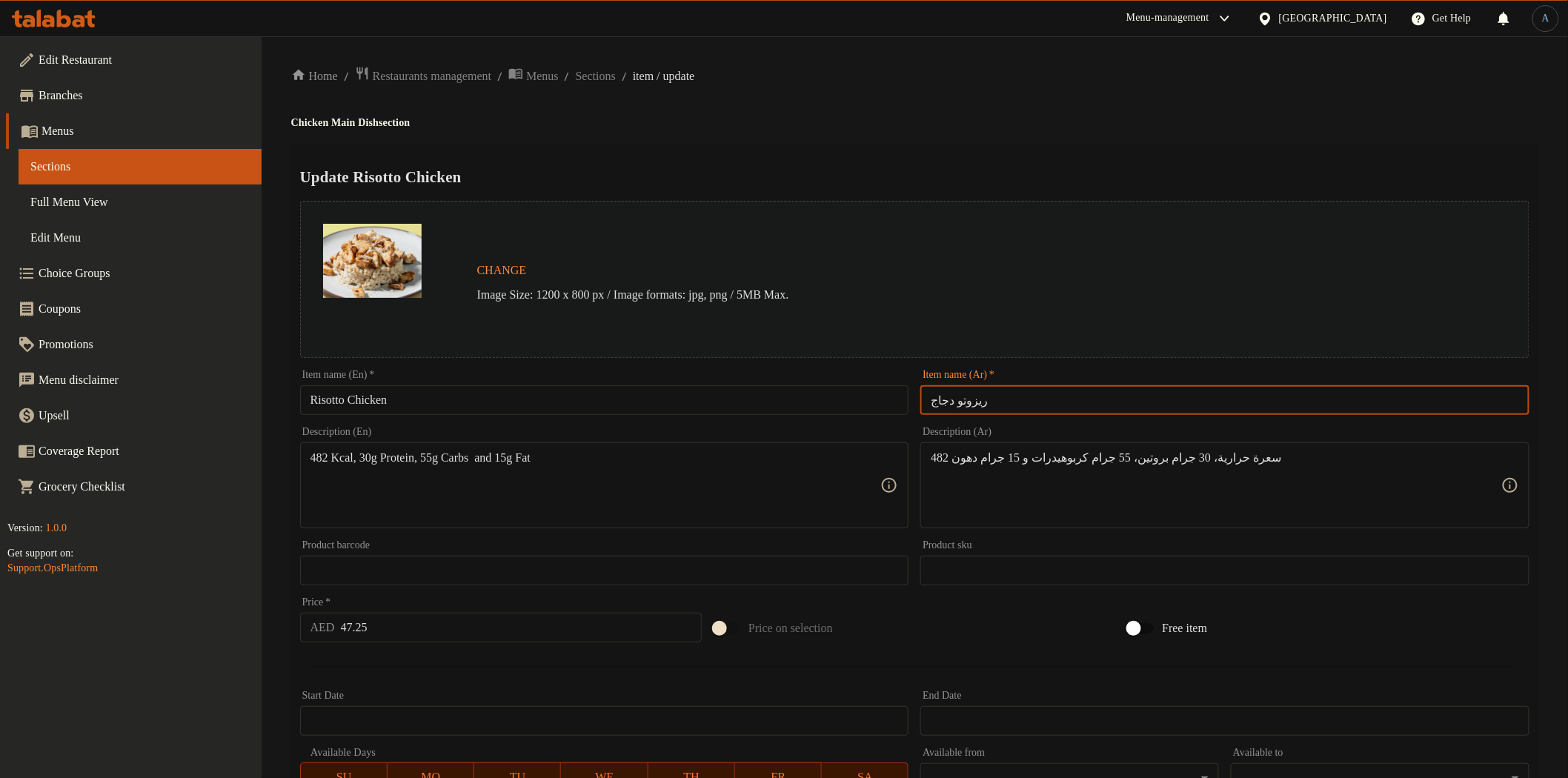
type input "ريزوتو دجاج"
drag, startPoint x: 962, startPoint y: 164, endPoint x: 968, endPoint y: 148, distance: 17.1
click at [967, 154] on div "Update Risotto Chicken Change Image Size: 1200 x 800 px / Image formats: jpg, p…" at bounding box center [915, 586] width 1247 height 884
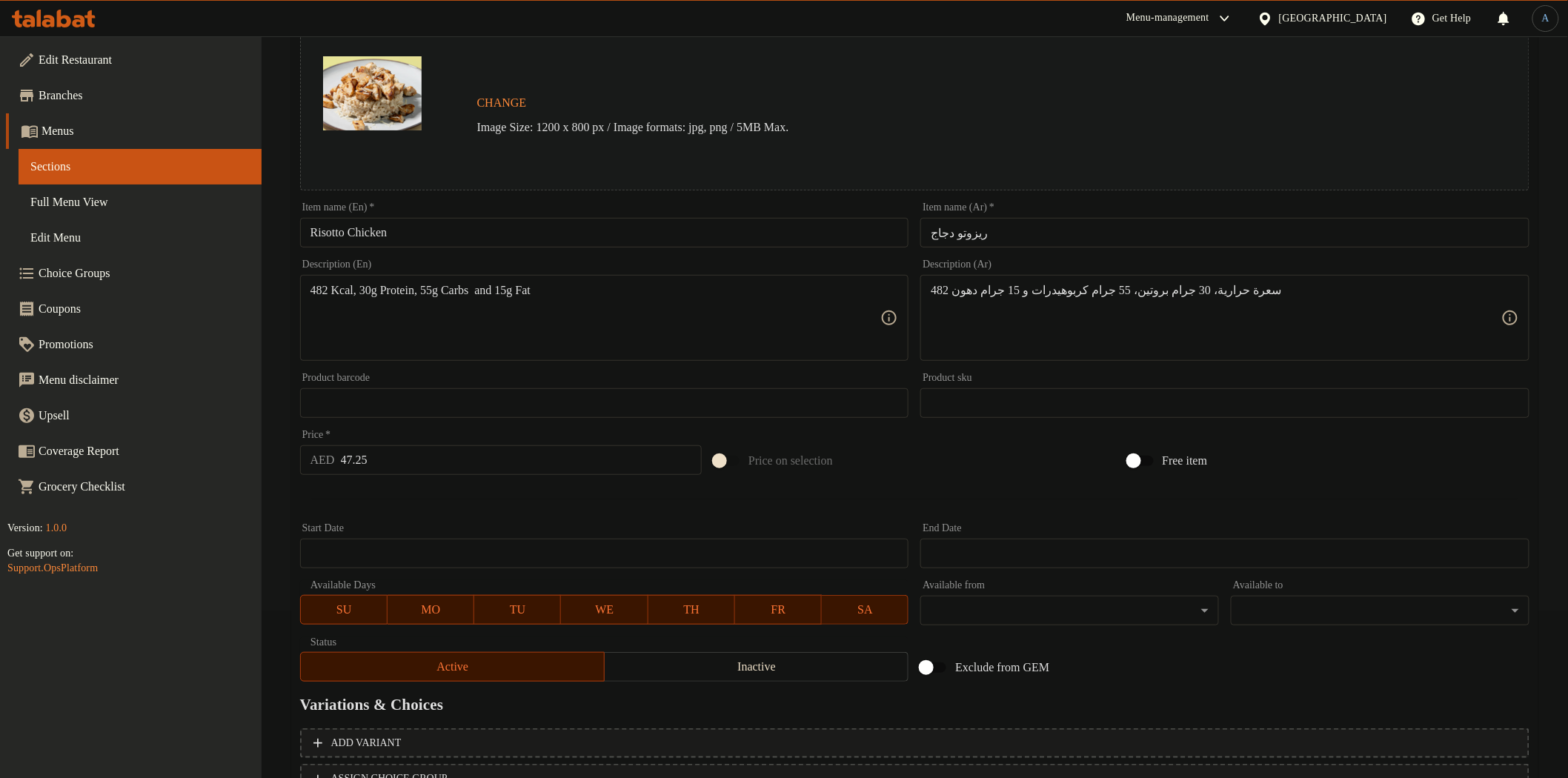
scroll to position [287, 0]
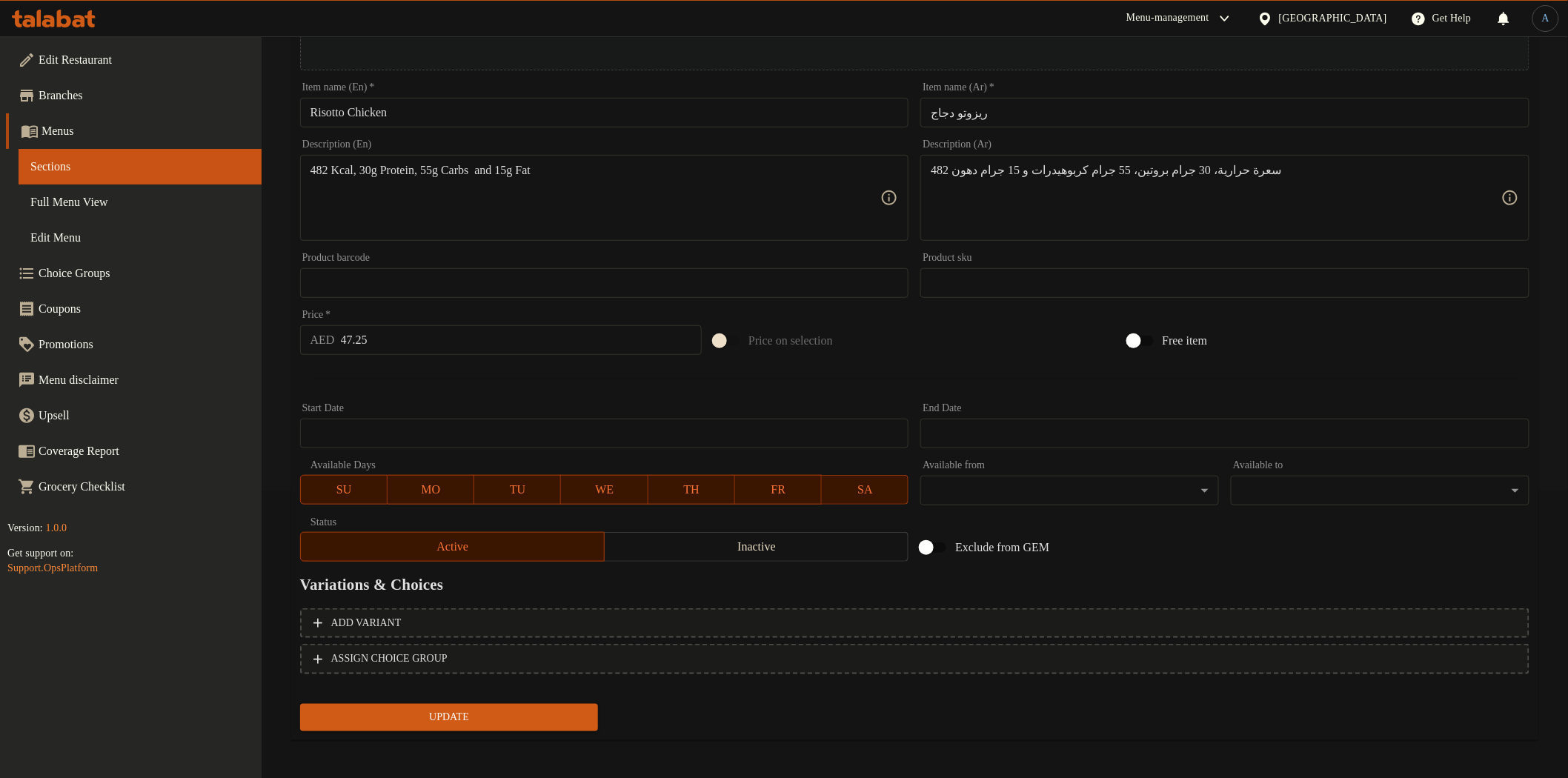
click at [413, 343] on input "47.25" at bounding box center [521, 340] width 361 height 29
paste input "54"
type input "54"
click at [300, 704] on button "Update" at bounding box center [450, 718] width 299 height 28
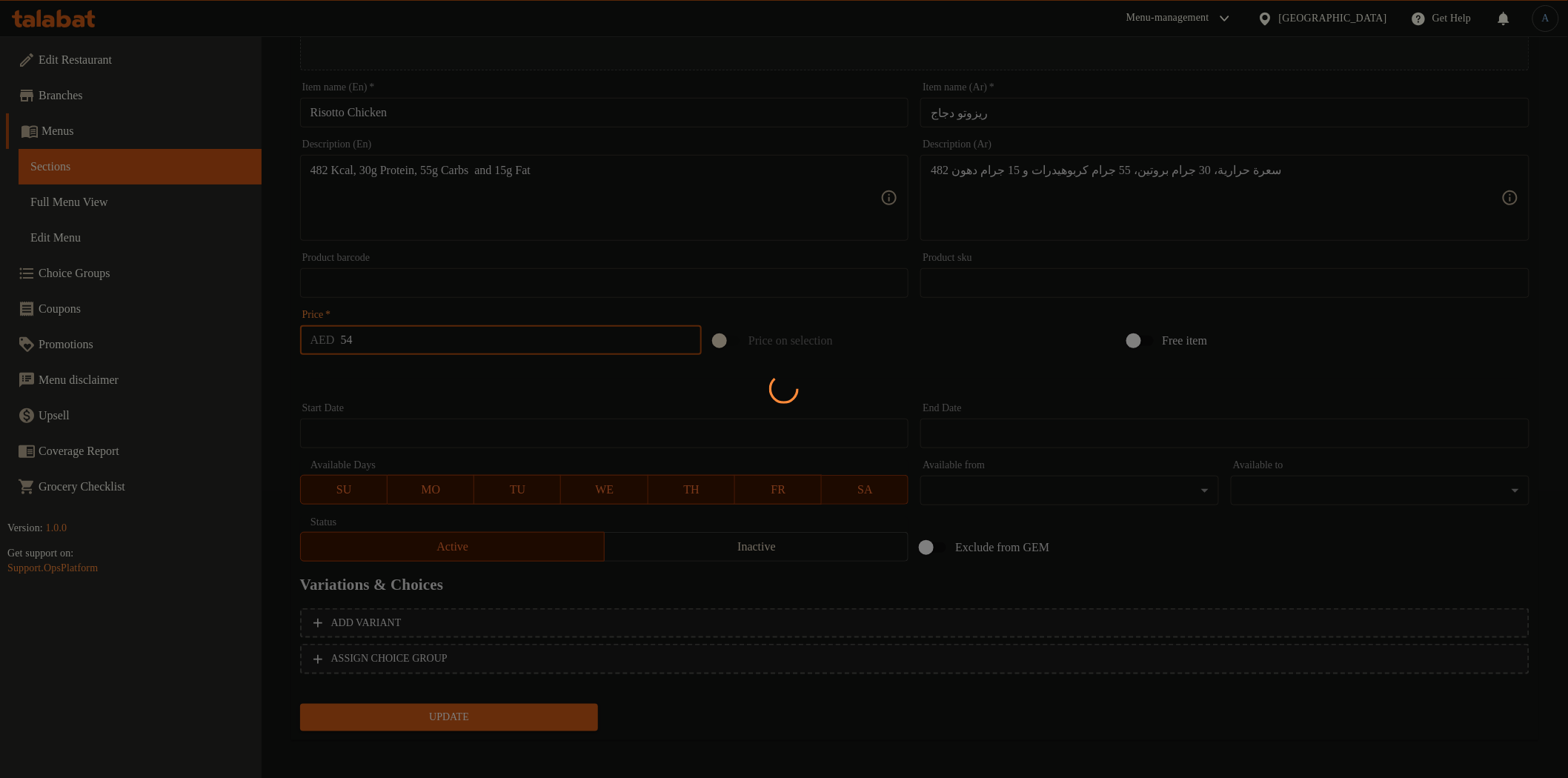
click at [403, 385] on div at bounding box center [784, 389] width 1568 height 778
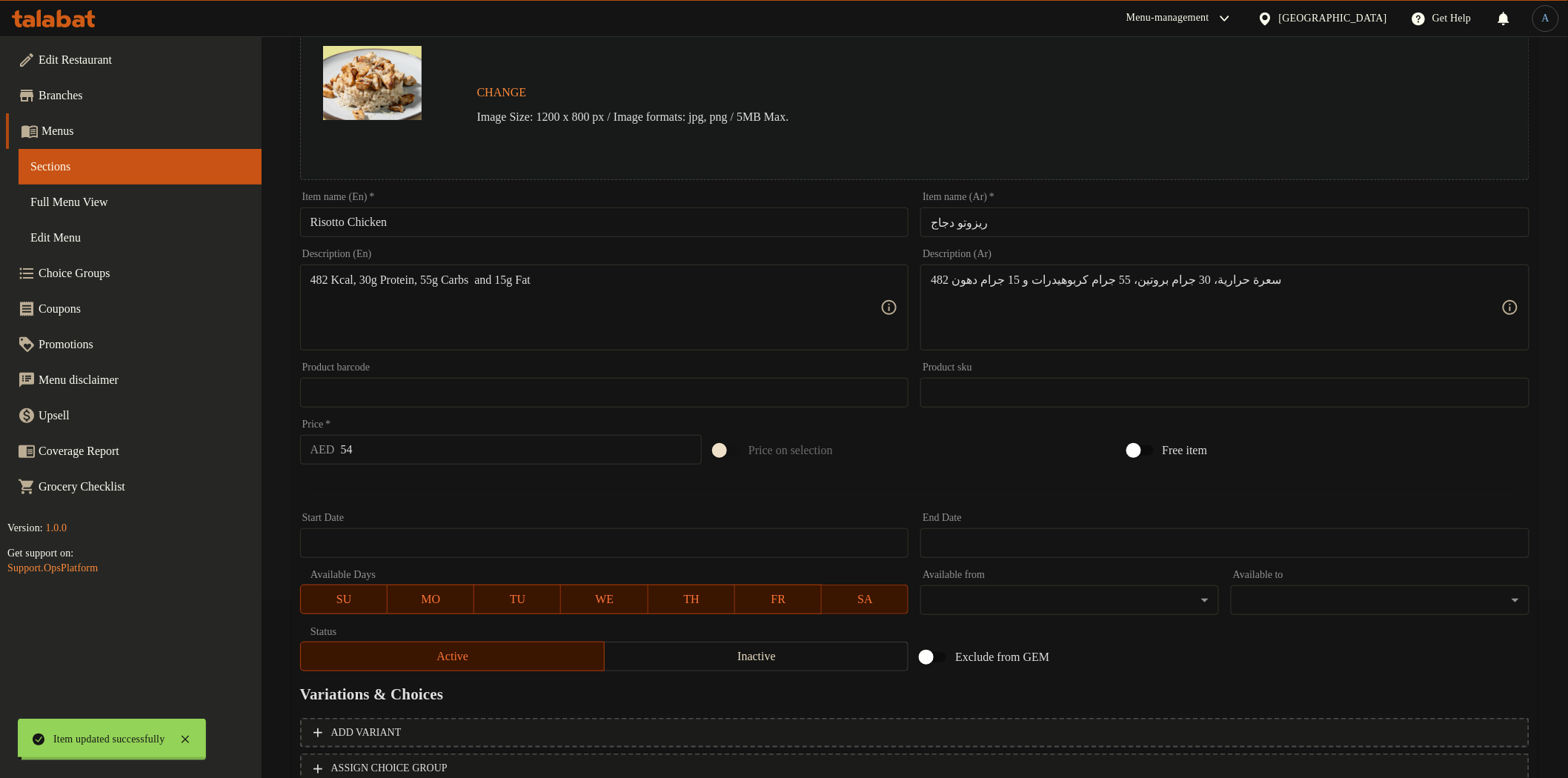
scroll to position [0, 0]
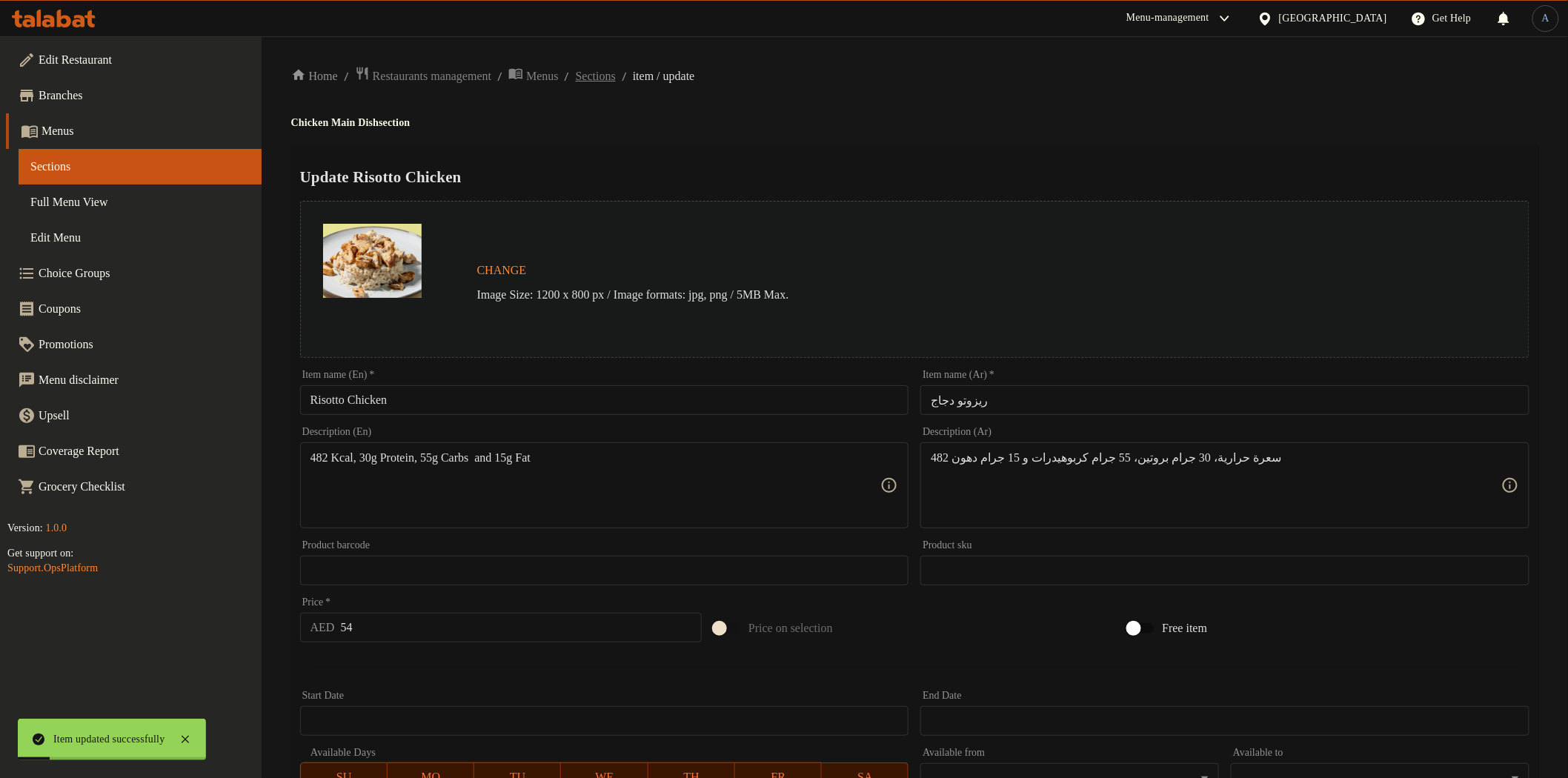
click at [616, 77] on span "Sections" at bounding box center [596, 77] width 40 height 18
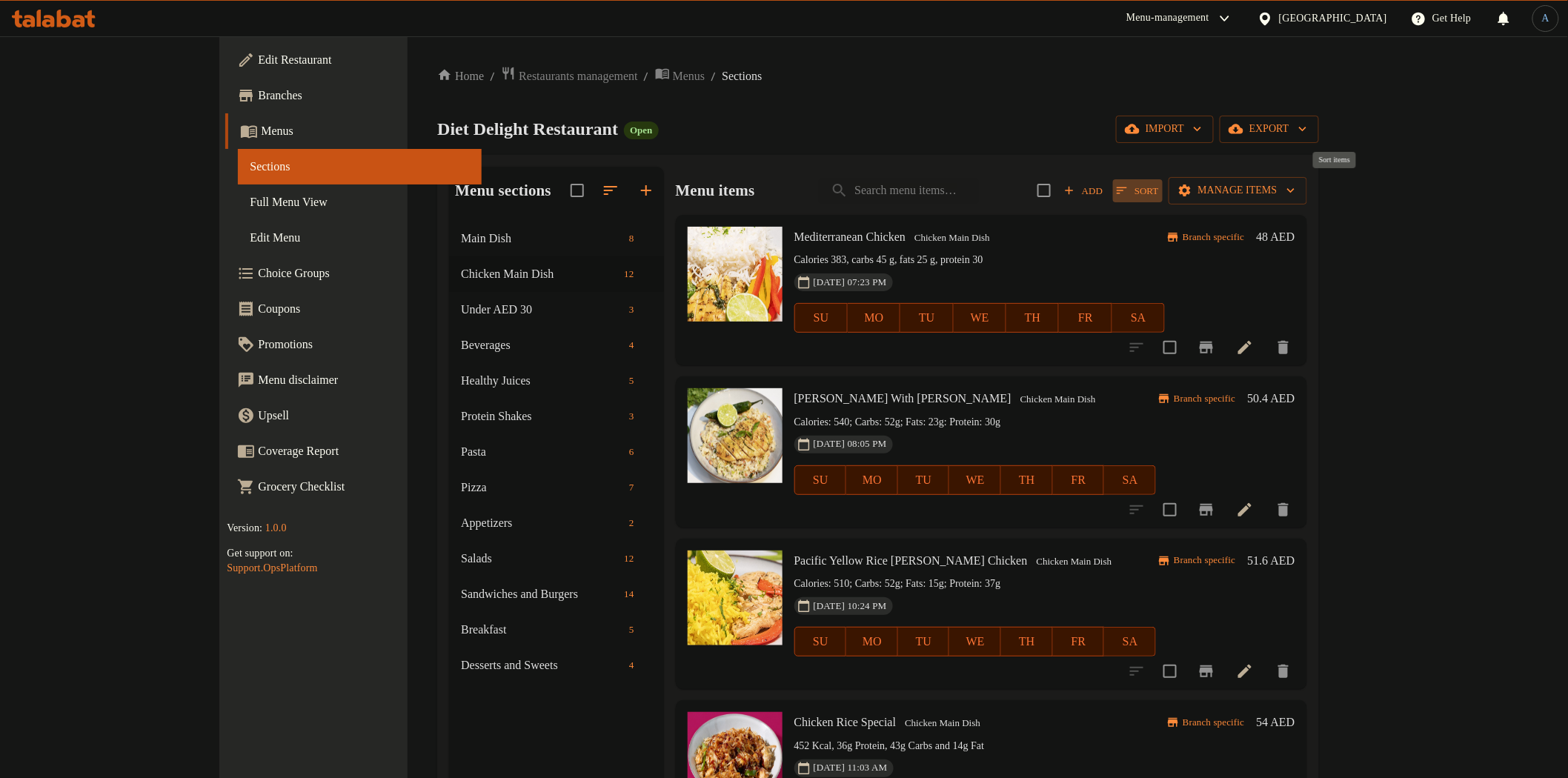
click at [1158, 192] on span "Sort" at bounding box center [1137, 190] width 42 height 17
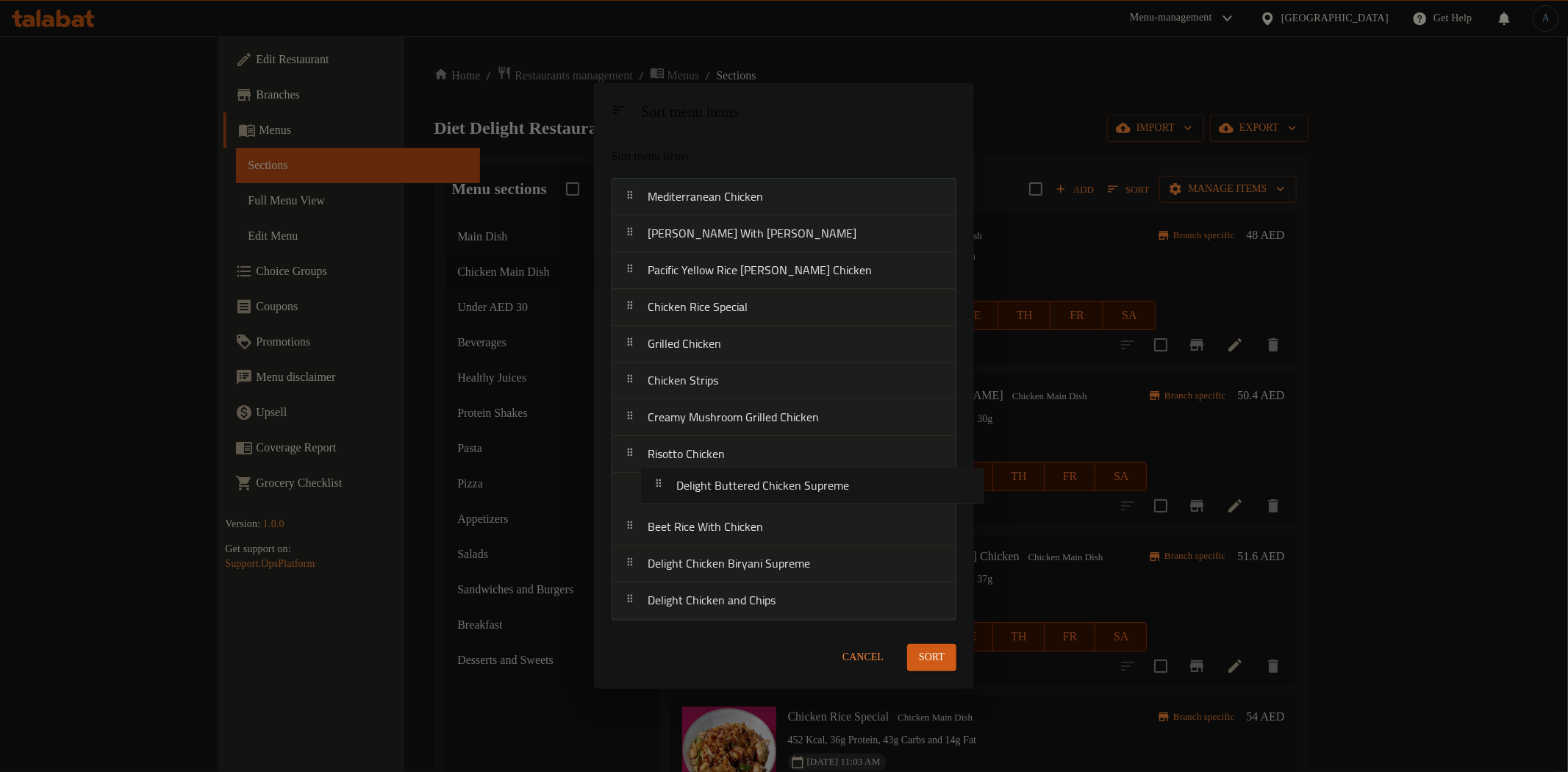
drag, startPoint x: 722, startPoint y: 566, endPoint x: 753, endPoint y: 486, distance: 85.8
click at [753, 486] on nav "Mediterranean Chicken [PERSON_NAME] Chciken With Rissoto Pacific Yellow Rice [P…" at bounding box center [784, 399] width 345 height 442
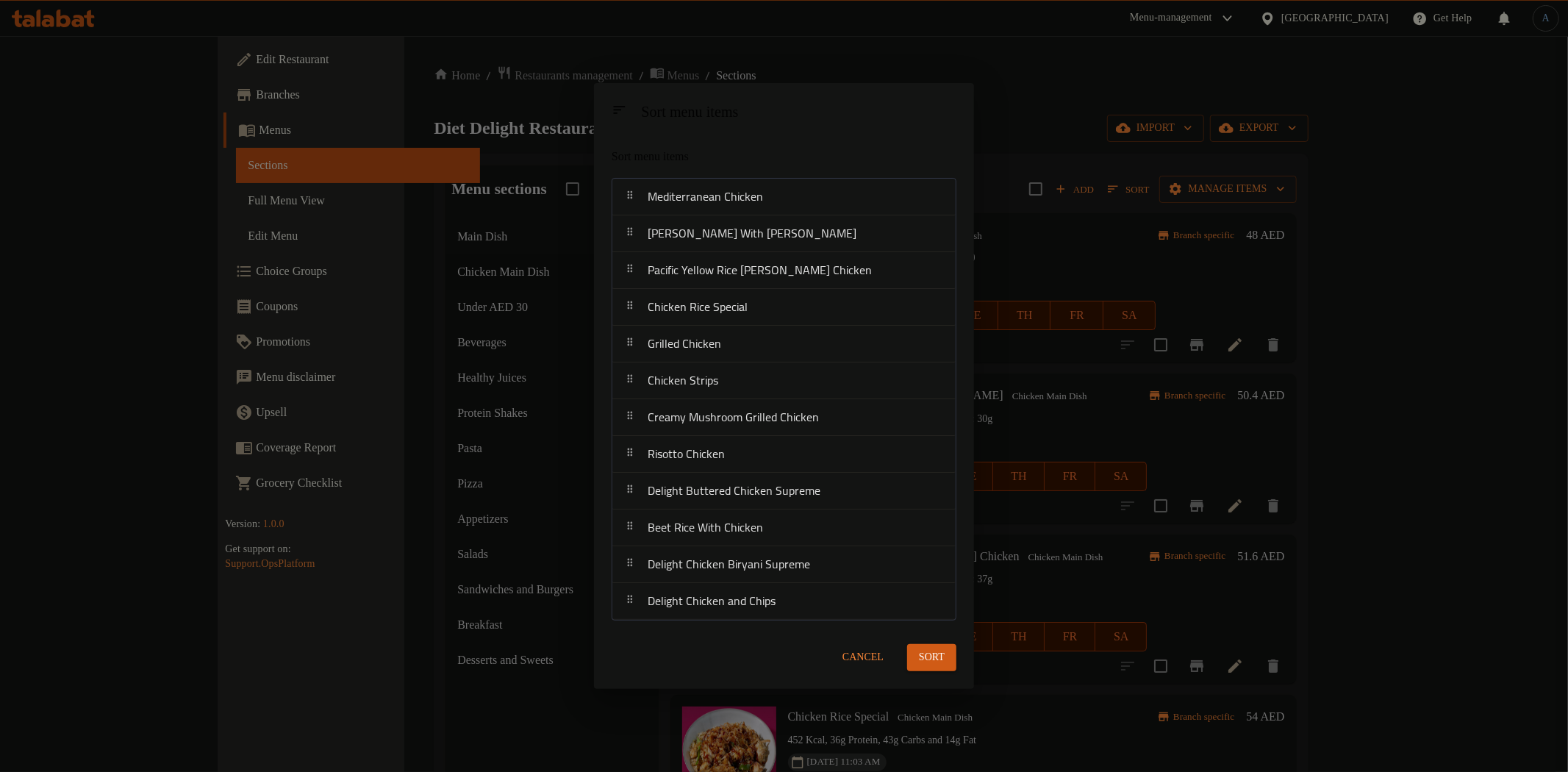
click at [943, 648] on span "Sort" at bounding box center [932, 657] width 26 height 19
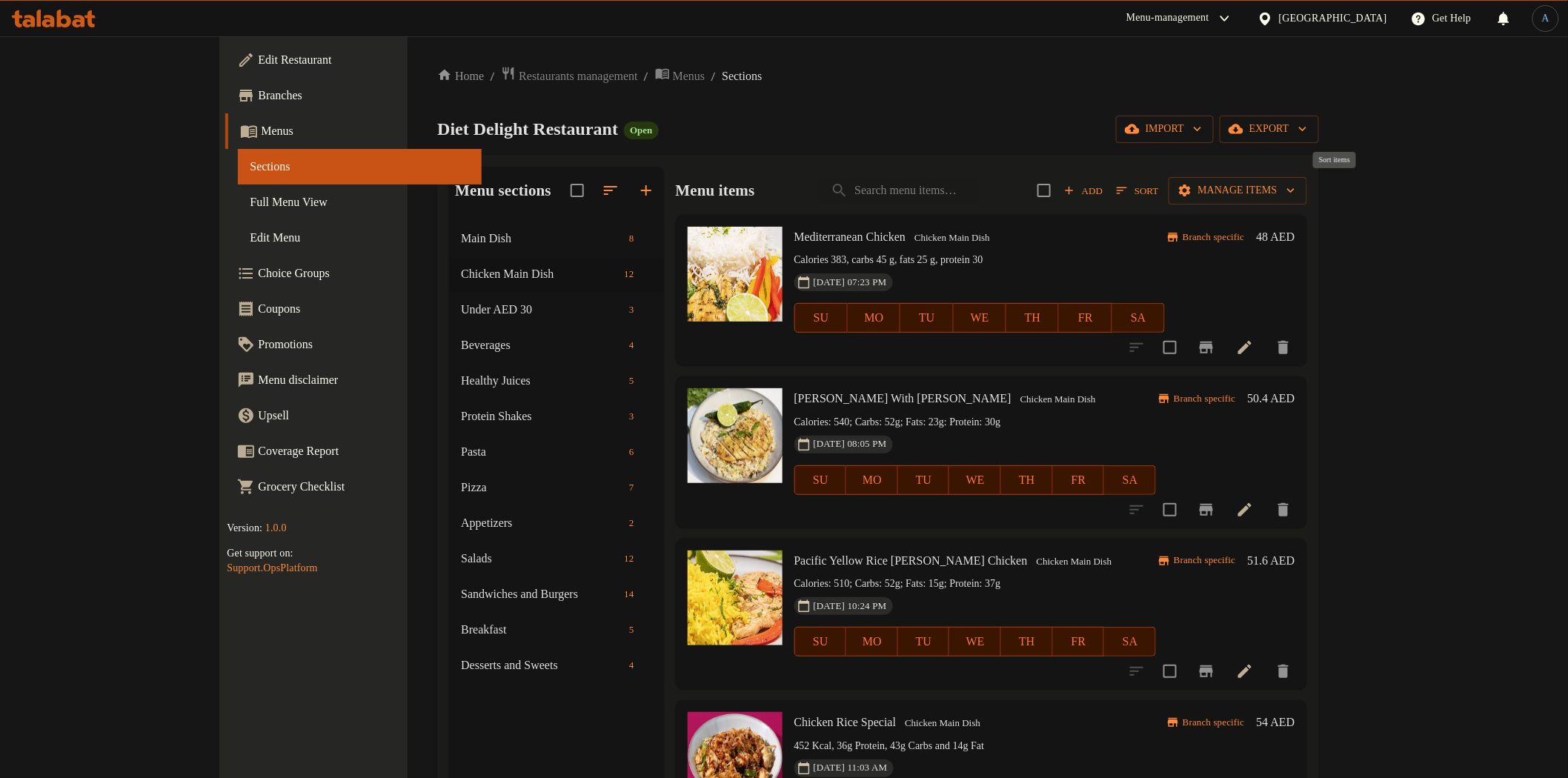
click at [1158, 196] on span "Sort" at bounding box center [1137, 190] width 42 height 17
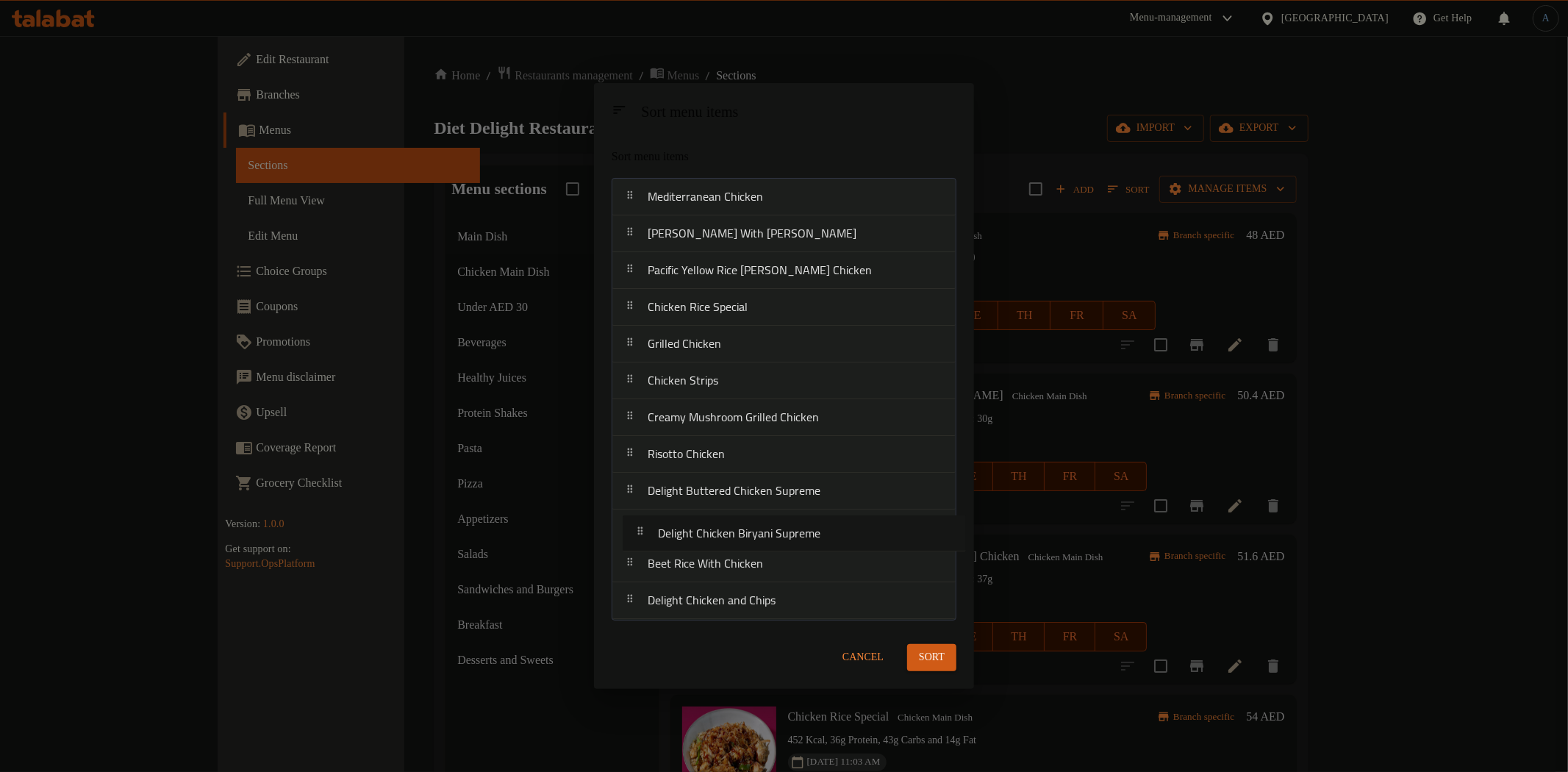
drag, startPoint x: 788, startPoint y: 567, endPoint x: 804, endPoint y: 534, distance: 36.7
click at [804, 534] on nav "Mediterranean Chicken [PERSON_NAME] Chciken With Rissoto Pacific Yellow Rice [P…" at bounding box center [784, 399] width 345 height 442
drag, startPoint x: 779, startPoint y: 529, endPoint x: 790, endPoint y: 480, distance: 50.2
click at [790, 481] on nav "Mediterranean Chicken [PERSON_NAME] Chciken With Rissoto Pacific Yellow Rice [P…" at bounding box center [784, 399] width 345 height 442
drag, startPoint x: 812, startPoint y: 534, endPoint x: 816, endPoint y: 575, distance: 41.2
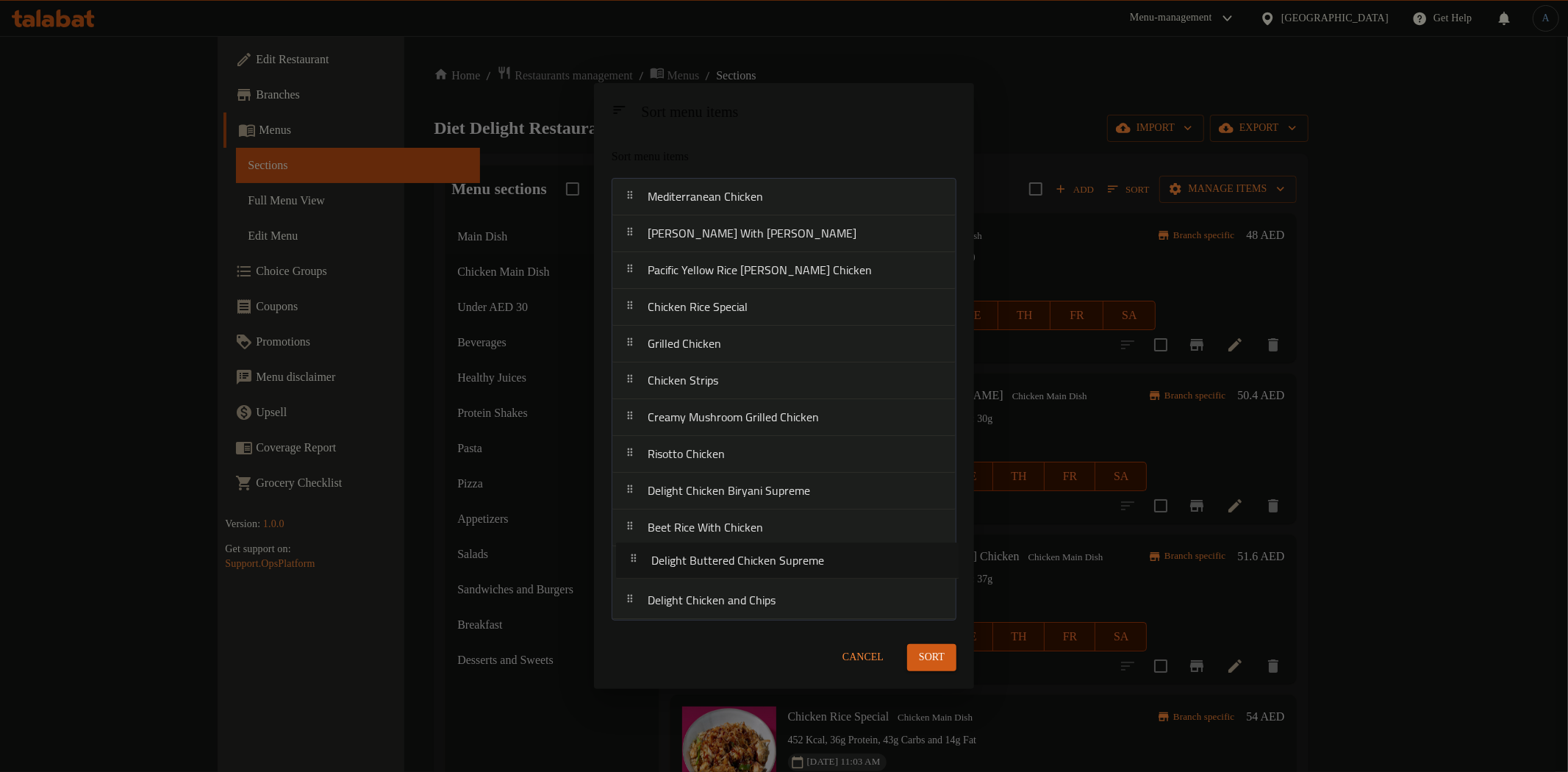
click at [816, 575] on nav "Mediterranean Chicken [PERSON_NAME] Chciken With Rissoto Pacific Yellow Rice [P…" at bounding box center [784, 399] width 345 height 442
drag, startPoint x: 714, startPoint y: 606, endPoint x: 728, endPoint y: 531, distance: 76.3
click at [728, 531] on nav "Mediterranean Chicken [PERSON_NAME] Chciken With Rissoto Pacific Yellow Rice [P…" at bounding box center [784, 399] width 345 height 442
drag, startPoint x: 759, startPoint y: 593, endPoint x: 763, endPoint y: 571, distance: 22.4
click at [763, 571] on nav "Mediterranean Chicken [PERSON_NAME] Chciken With Rissoto Pacific Yellow Rice [P…" at bounding box center [784, 399] width 345 height 442
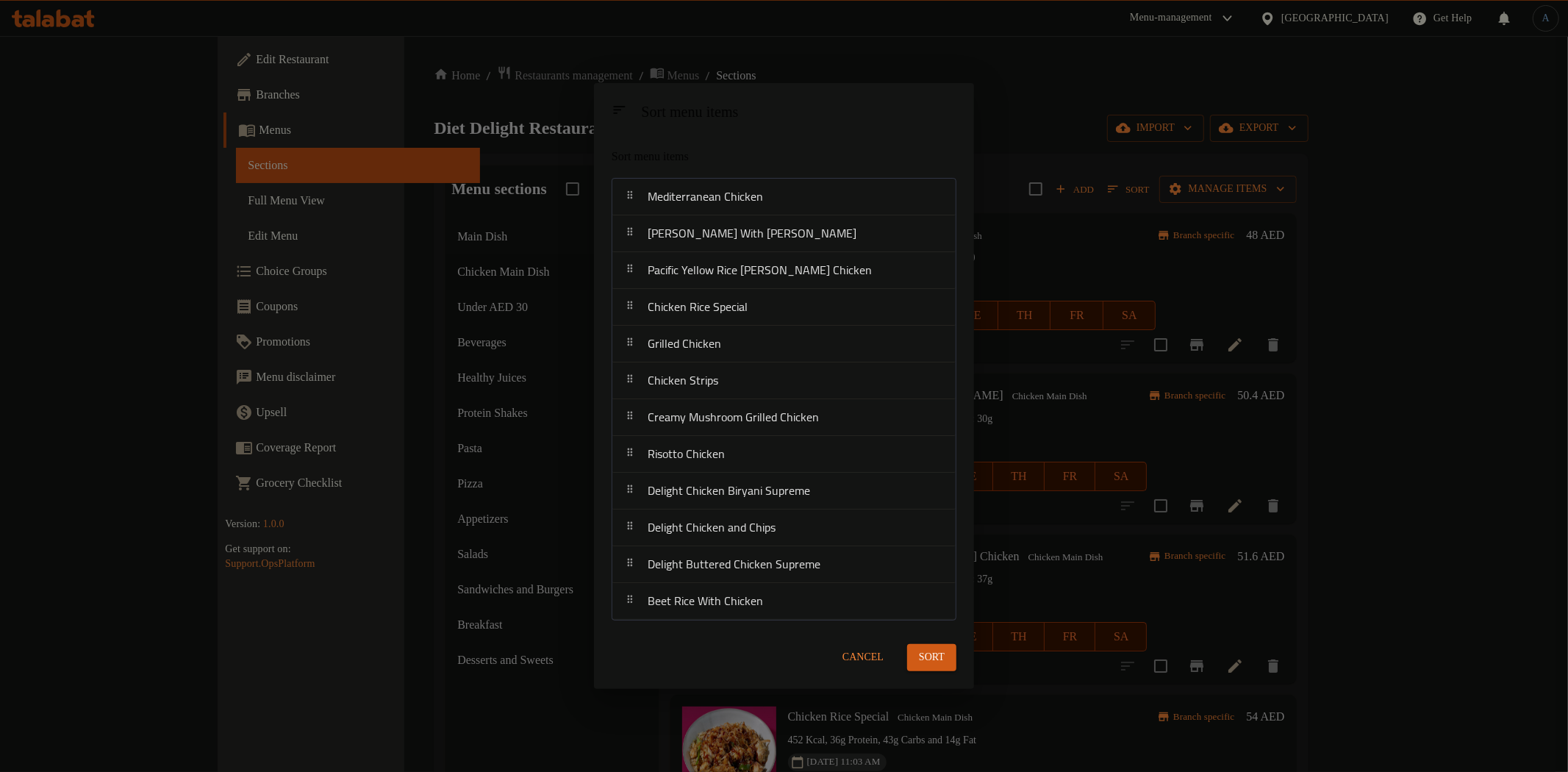
click at [936, 651] on span "Sort" at bounding box center [932, 657] width 26 height 19
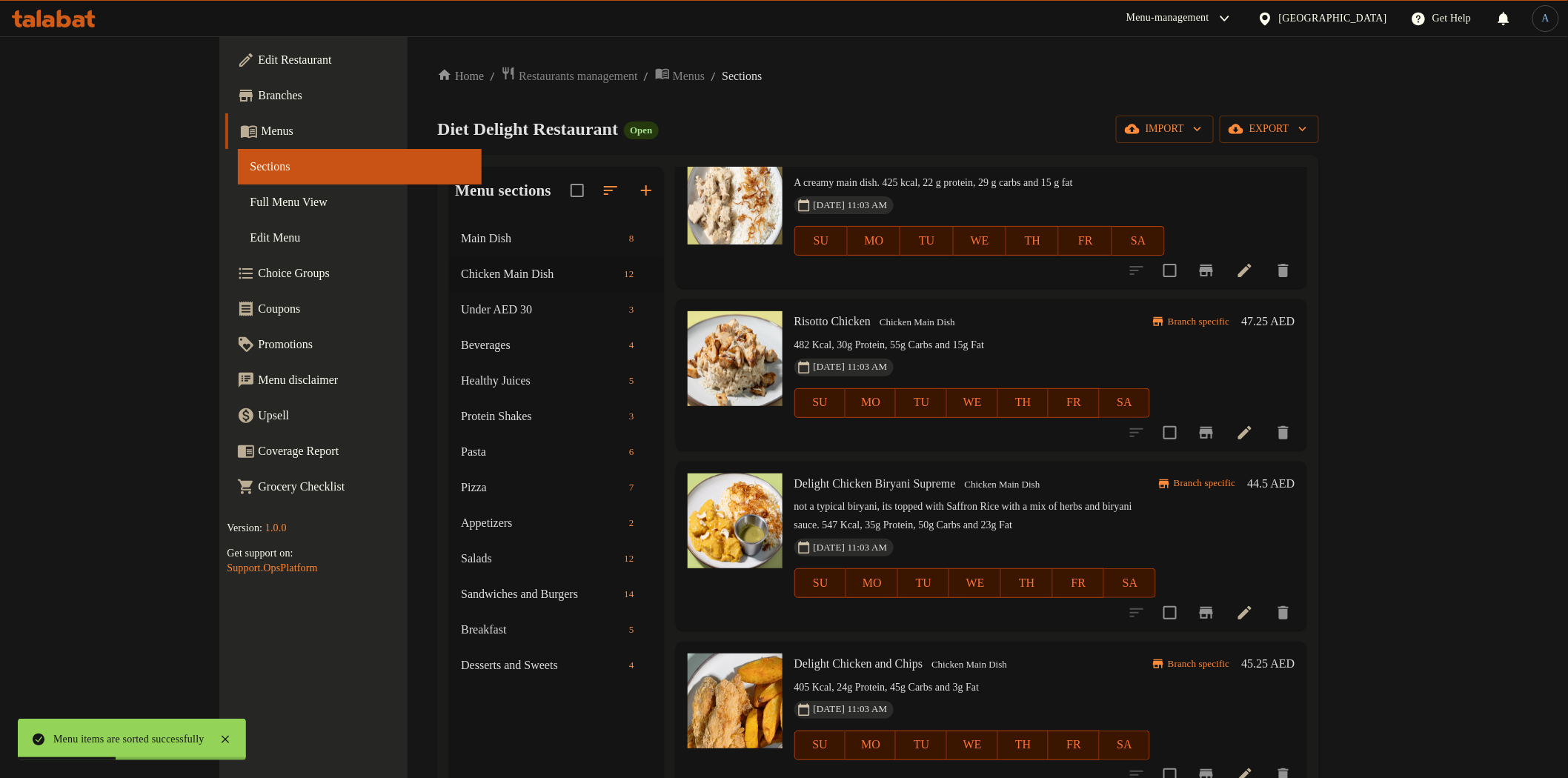
scroll to position [1152, 0]
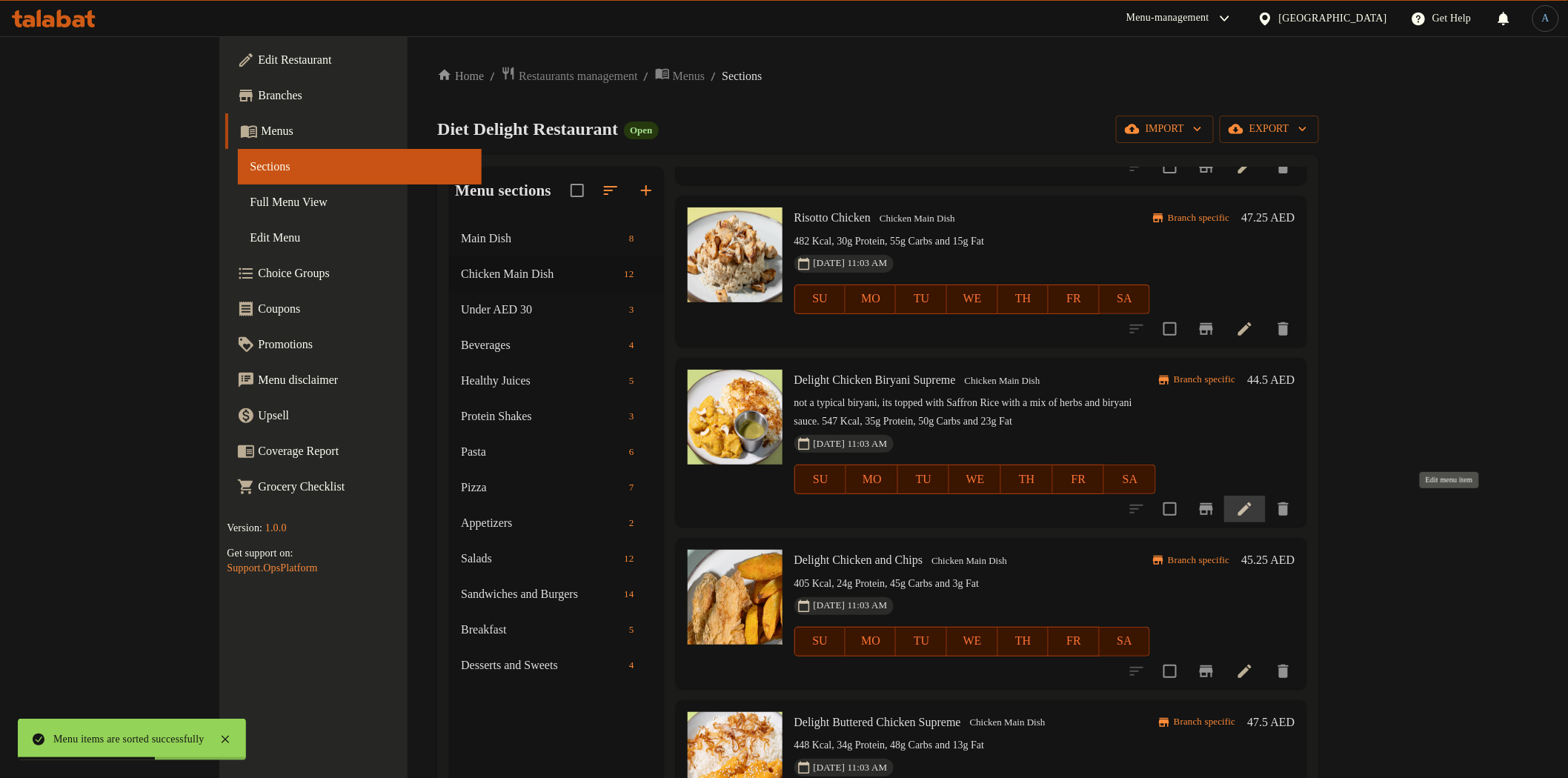
click at [1251, 506] on icon at bounding box center [1245, 509] width 13 height 13
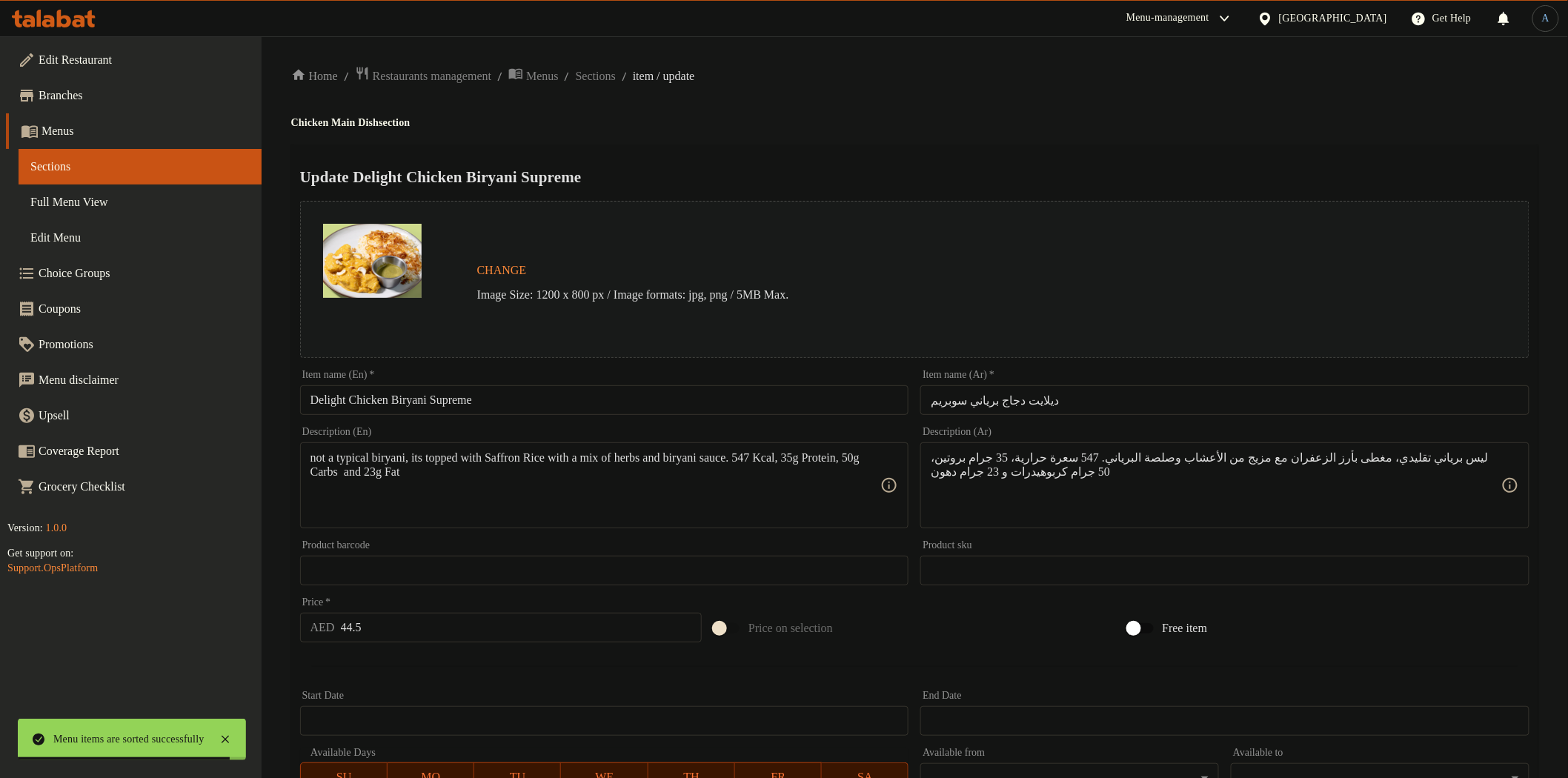
click at [413, 409] on input "Delight Chicken Biryani Supreme" at bounding box center [605, 400] width 609 height 29
paste input "text"
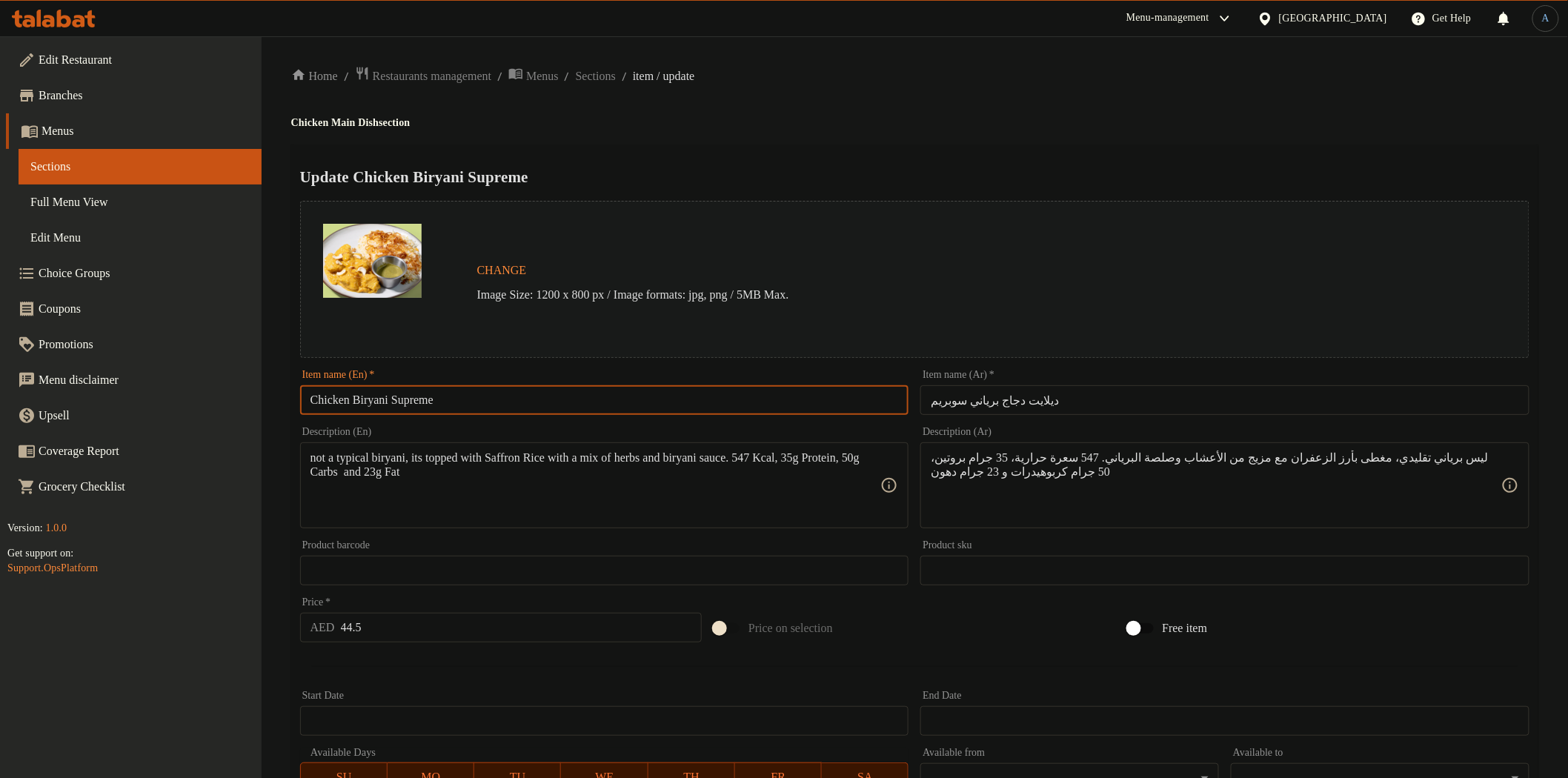
type input "Chicken Biryani Supreme"
click at [1020, 400] on input "ديلايت دجاج برياني سوبريم" at bounding box center [1225, 400] width 609 height 29
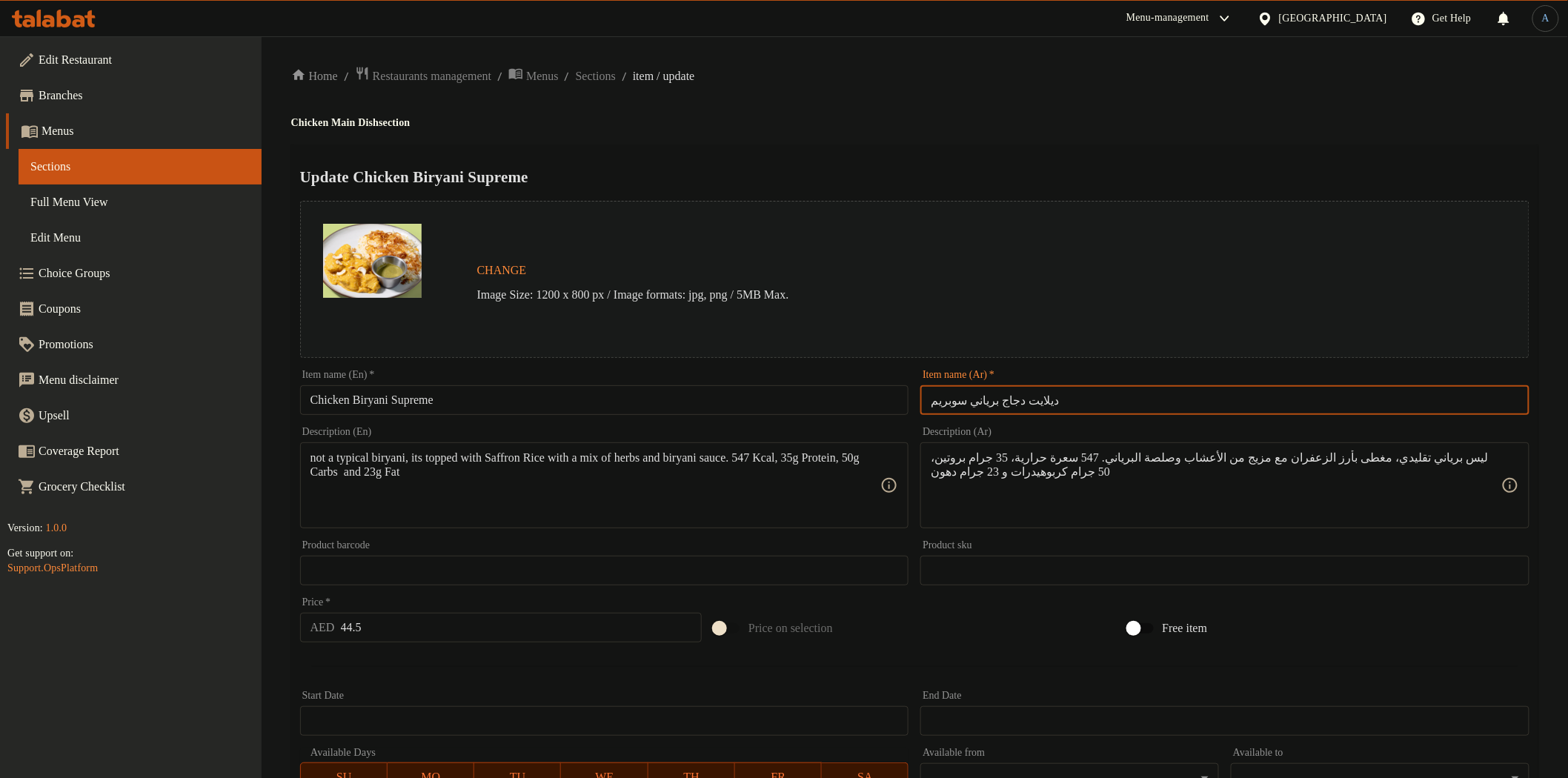
paste input "رياني دجاج"
type input "برياني دجاج سوبريم"
click at [1023, 138] on div "Home / Restaurants management / Menus / Sections / item / update Chicken Main D…" at bounding box center [915, 553] width 1247 height 974
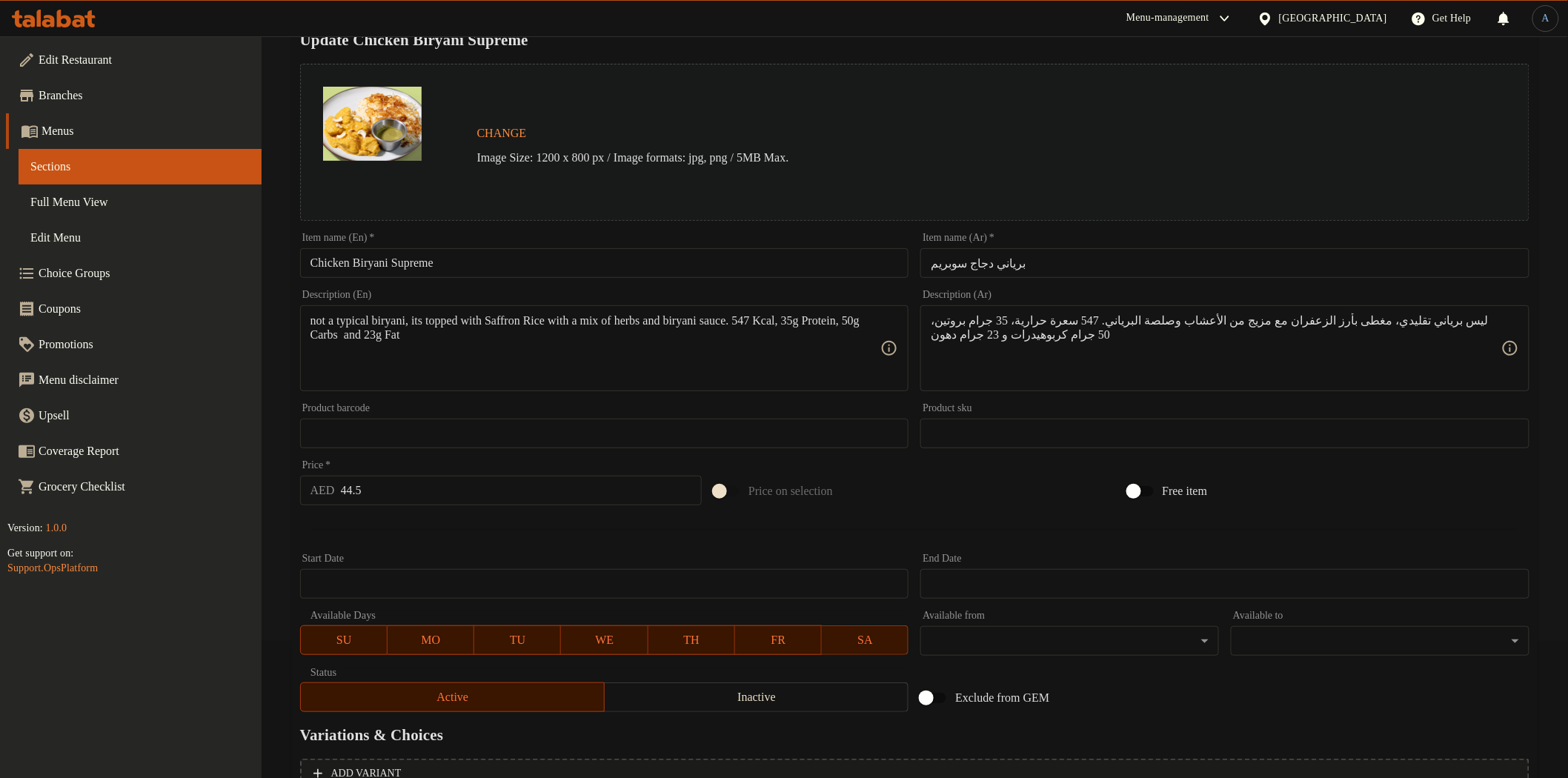
scroll to position [287, 0]
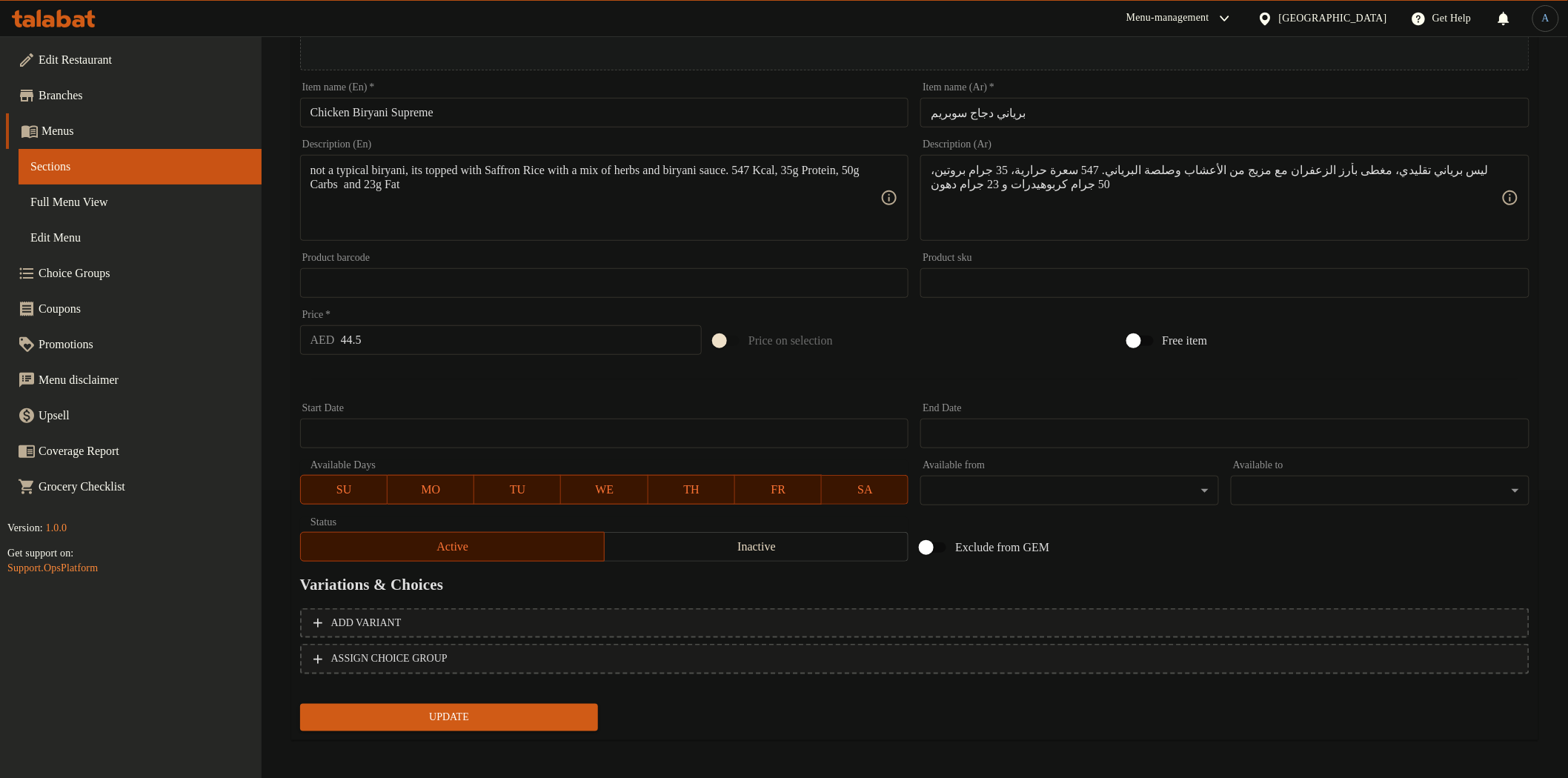
click at [432, 332] on input "44.5" at bounding box center [521, 340] width 361 height 29
paste input "54"
type input "54"
click at [300, 704] on button "Update" at bounding box center [450, 718] width 299 height 28
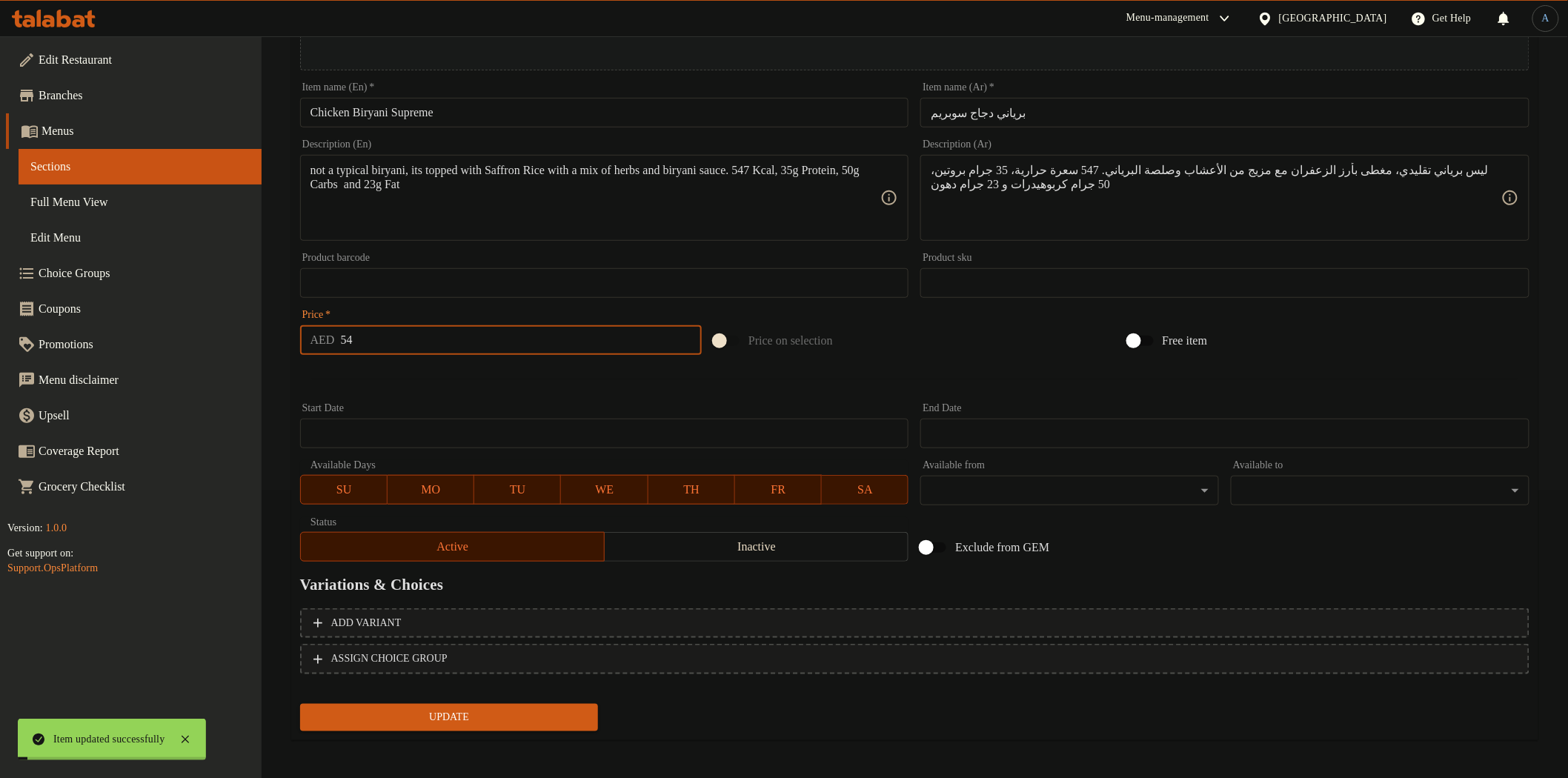
scroll to position [0, 0]
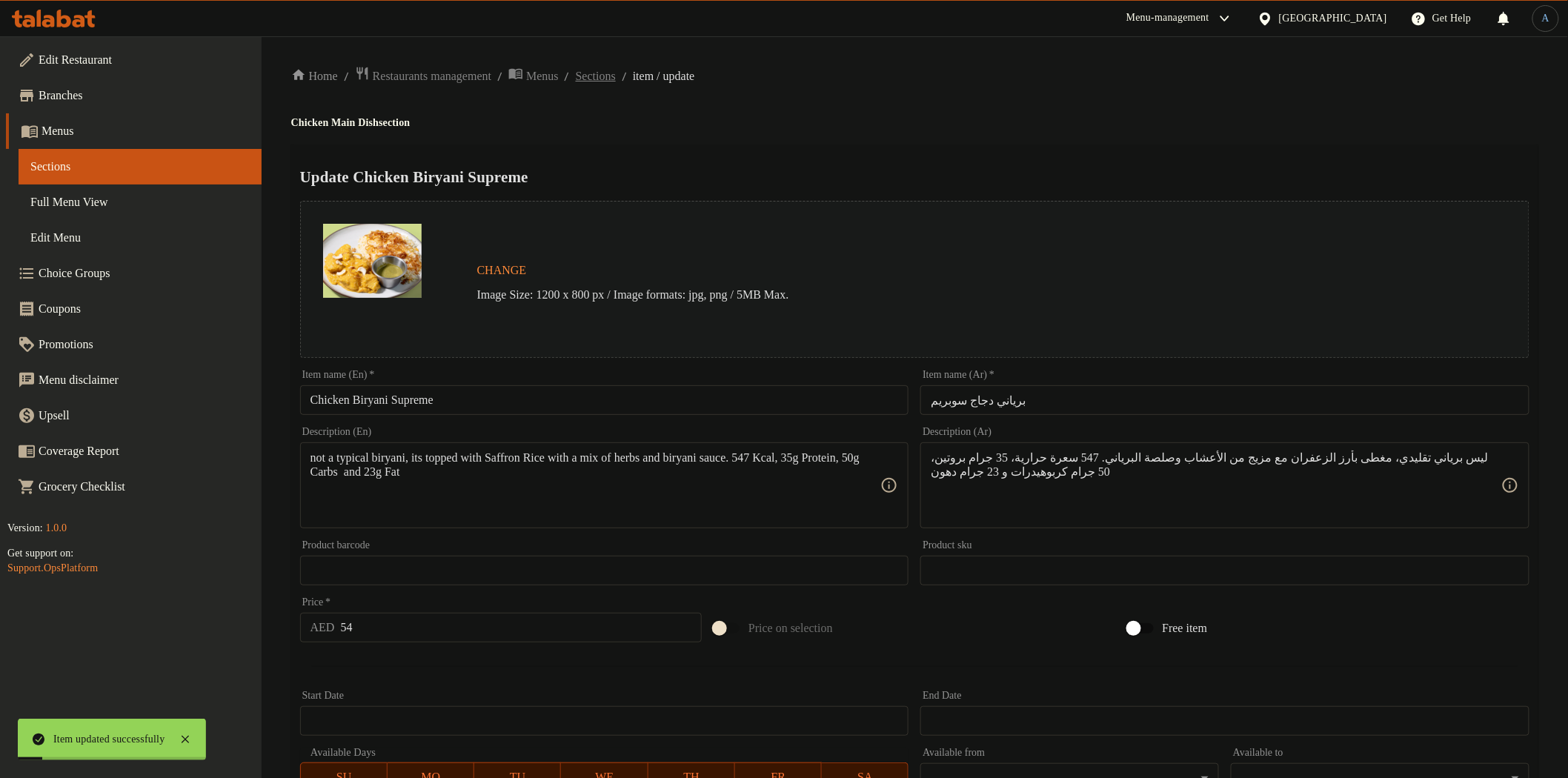
click at [616, 80] on span "Sections" at bounding box center [596, 77] width 40 height 18
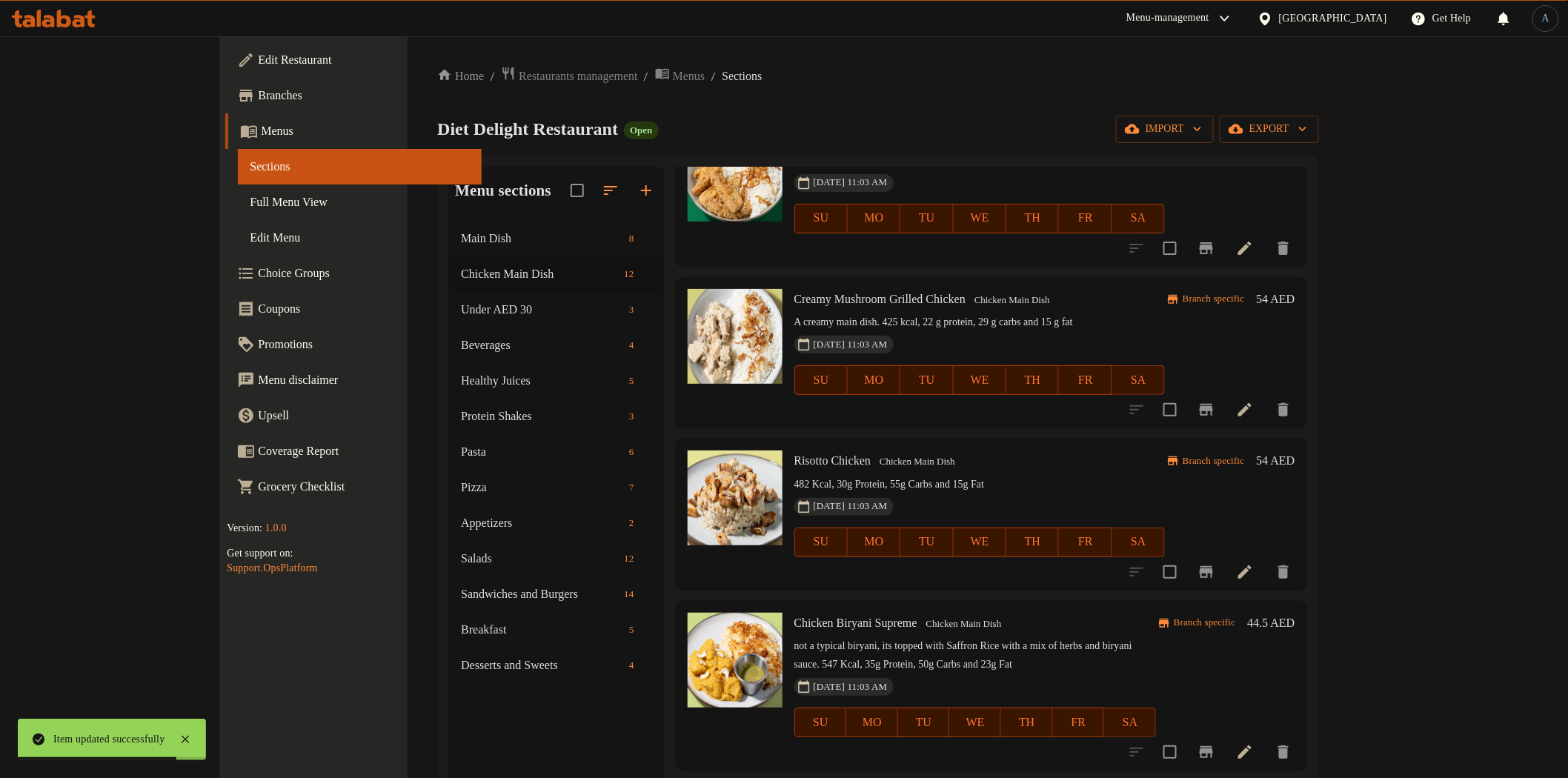
scroll to position [988, 0]
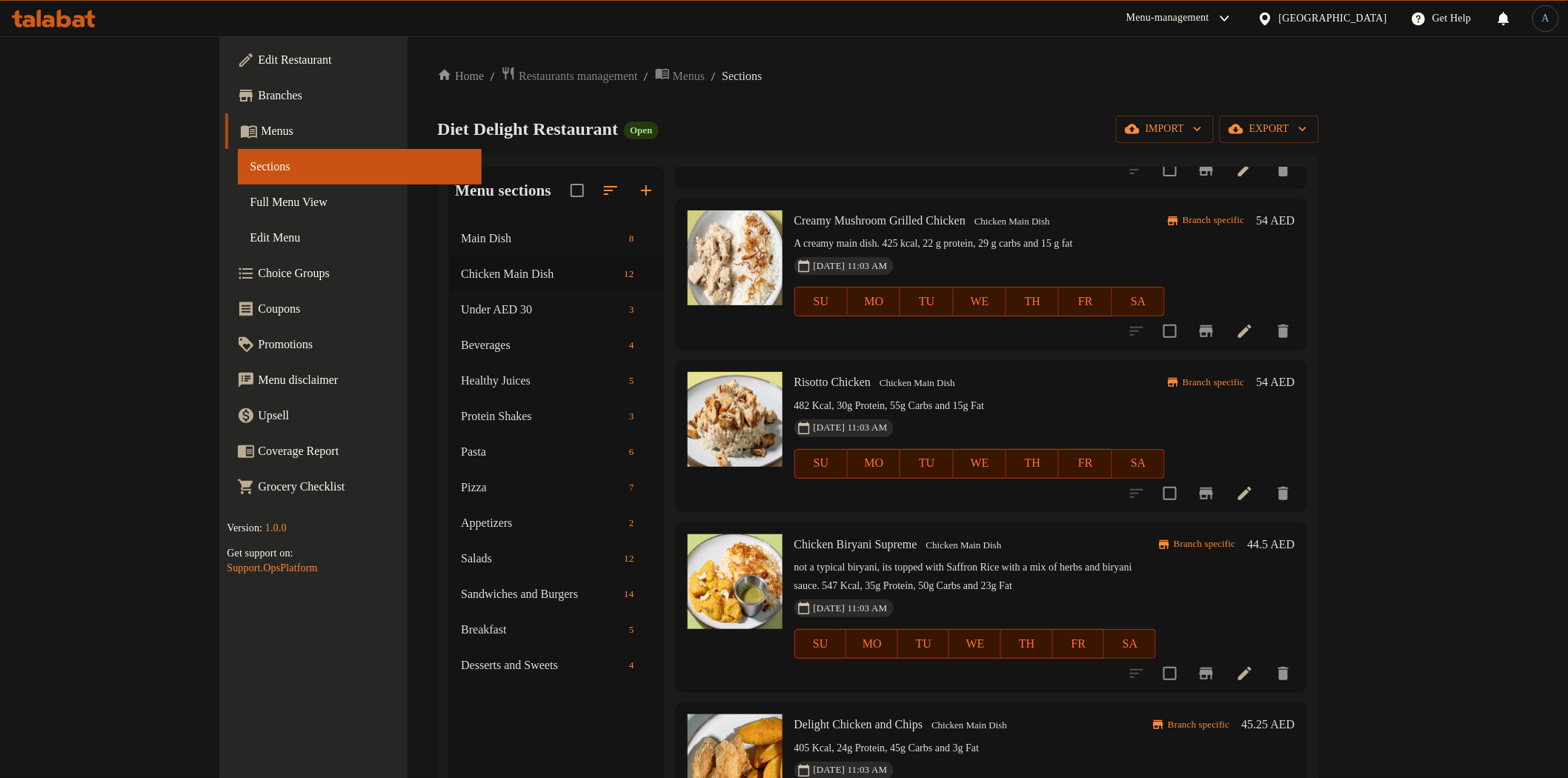
click at [1296, 537] on h6 "44.5 AED" at bounding box center [1272, 544] width 47 height 20
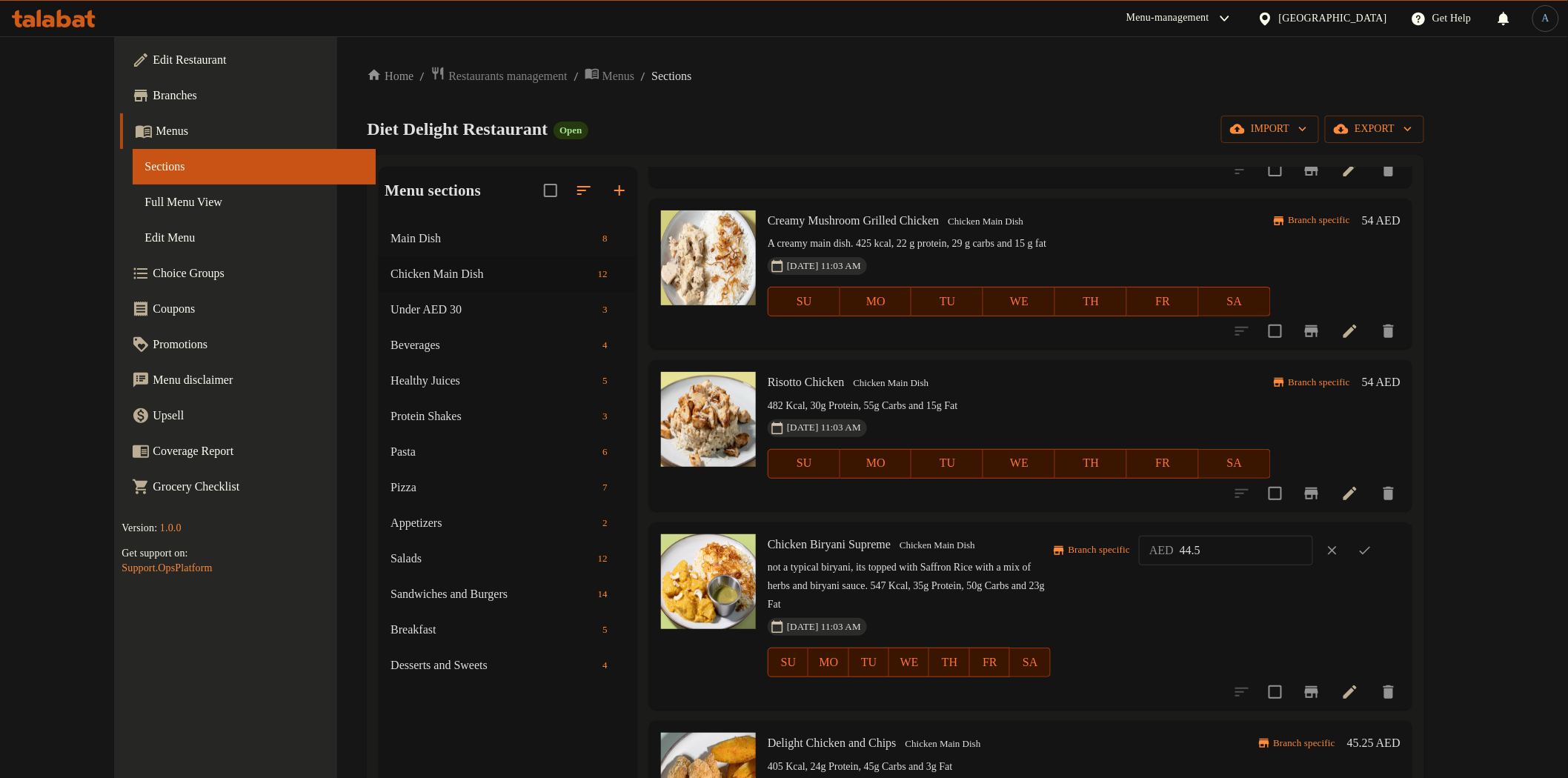
click at [1304, 555] on input "44.5" at bounding box center [1247, 550] width 134 height 29
paste input "54"
type input "54"
click at [1372, 550] on icon "ok" at bounding box center [1365, 550] width 15 height 15
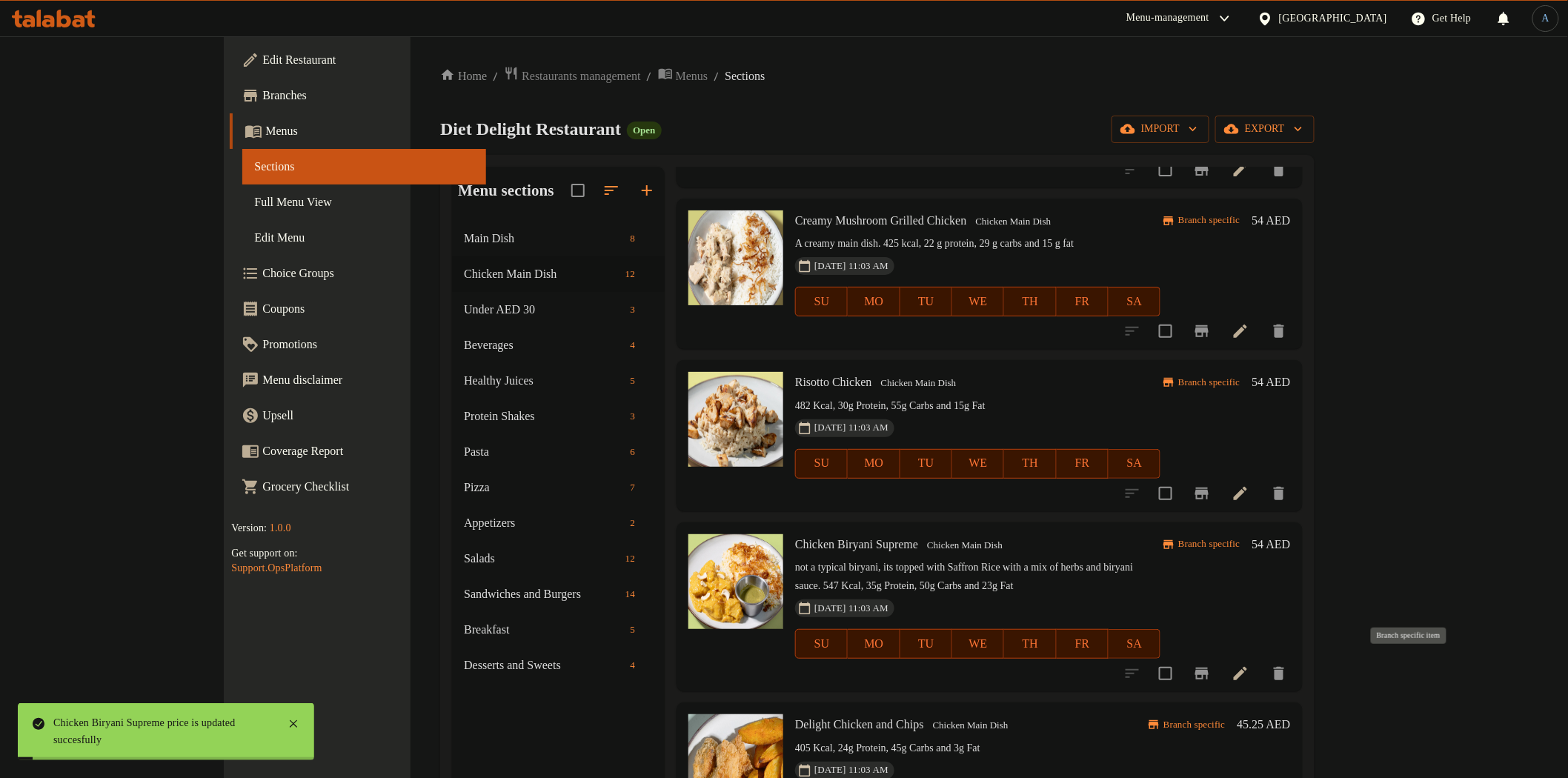
click at [1209, 670] on icon "Branch-specific-item" at bounding box center [1202, 674] width 13 height 12
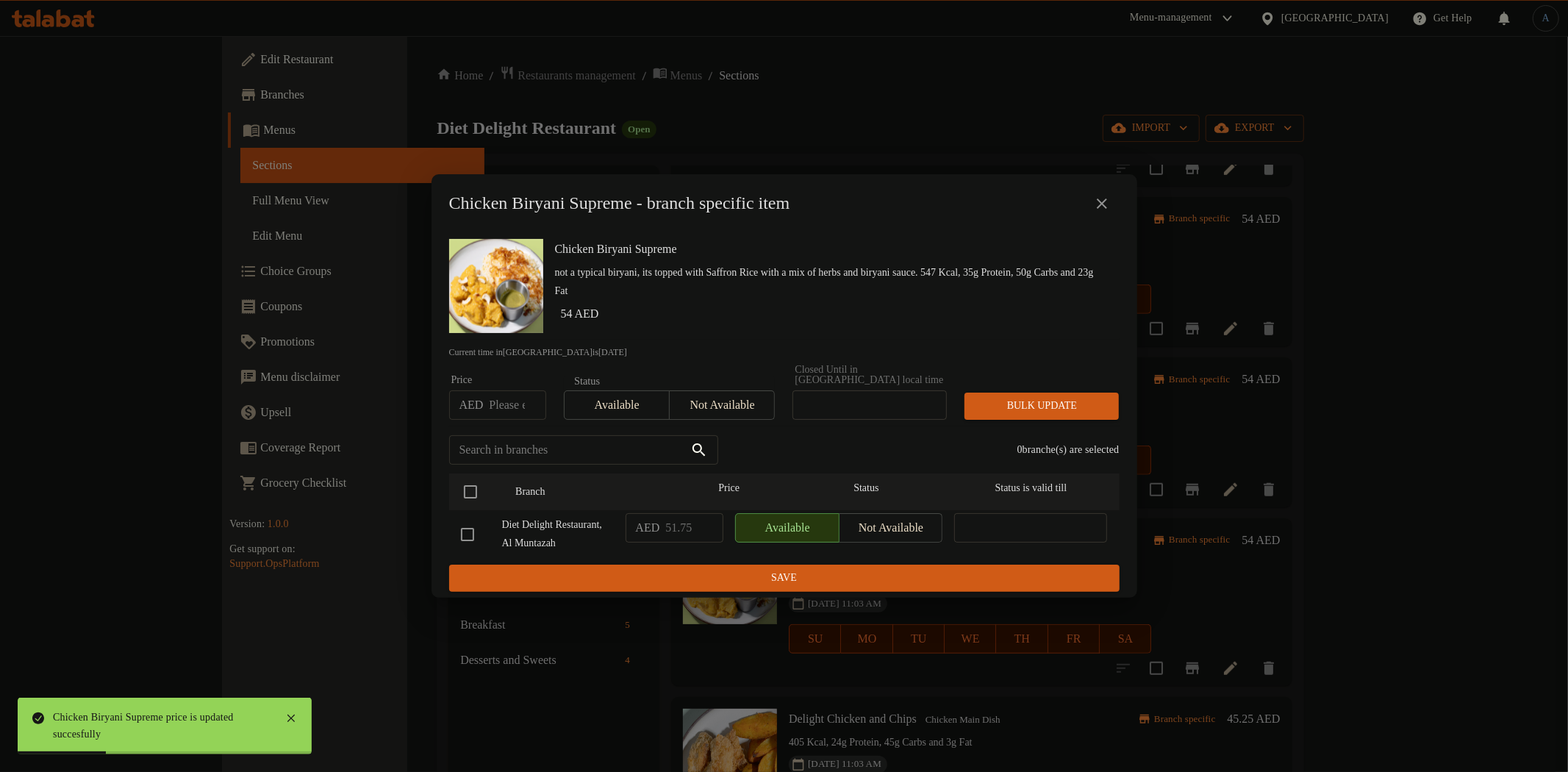
click at [498, 394] on input "number" at bounding box center [517, 405] width 57 height 29
paste input "54"
type input "54"
click at [461, 482] on input "checkbox" at bounding box center [470, 492] width 31 height 31
checkbox input "true"
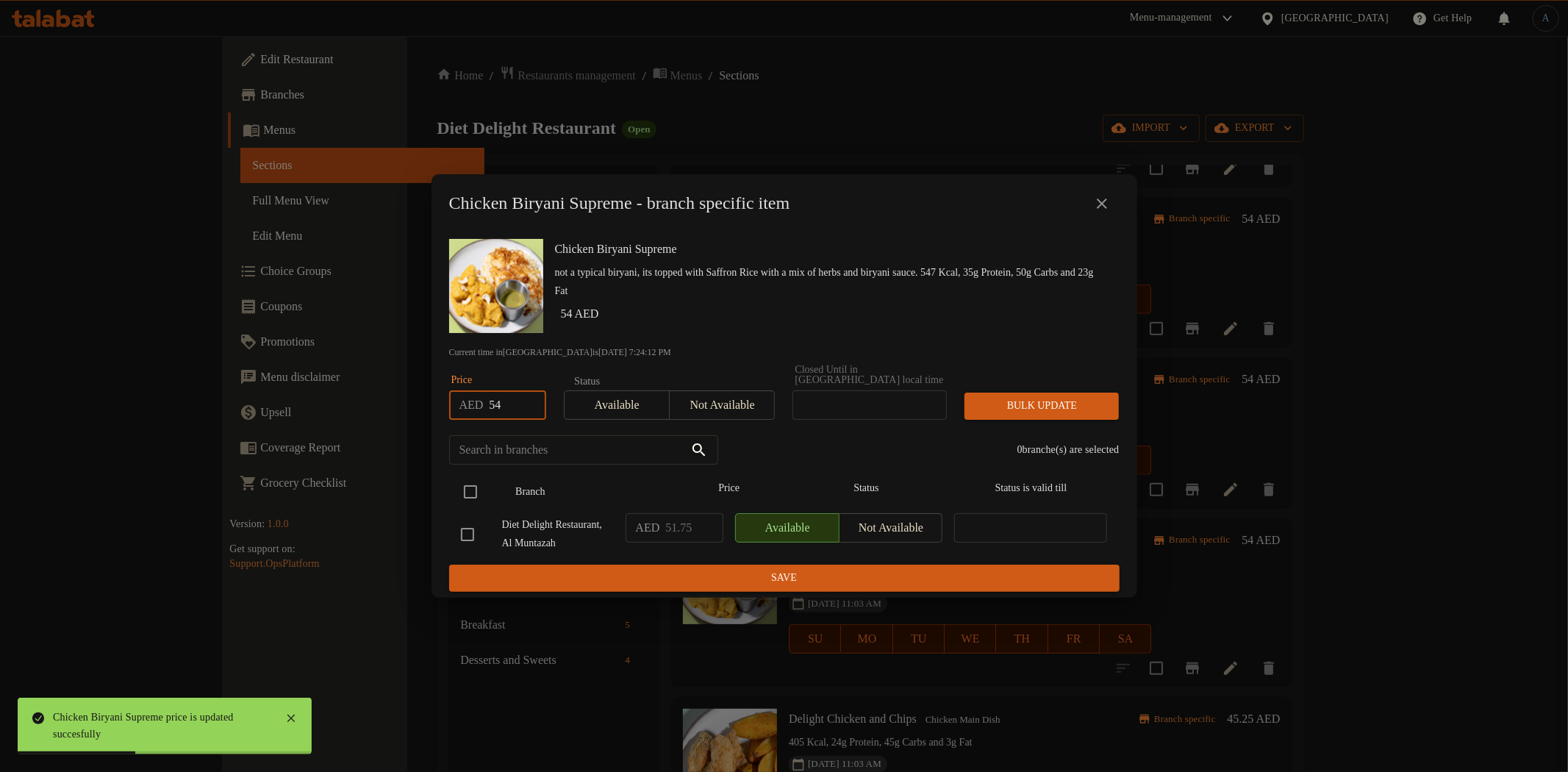
checkbox input "true"
click at [1040, 397] on span "Bulk update" at bounding box center [1041, 406] width 131 height 19
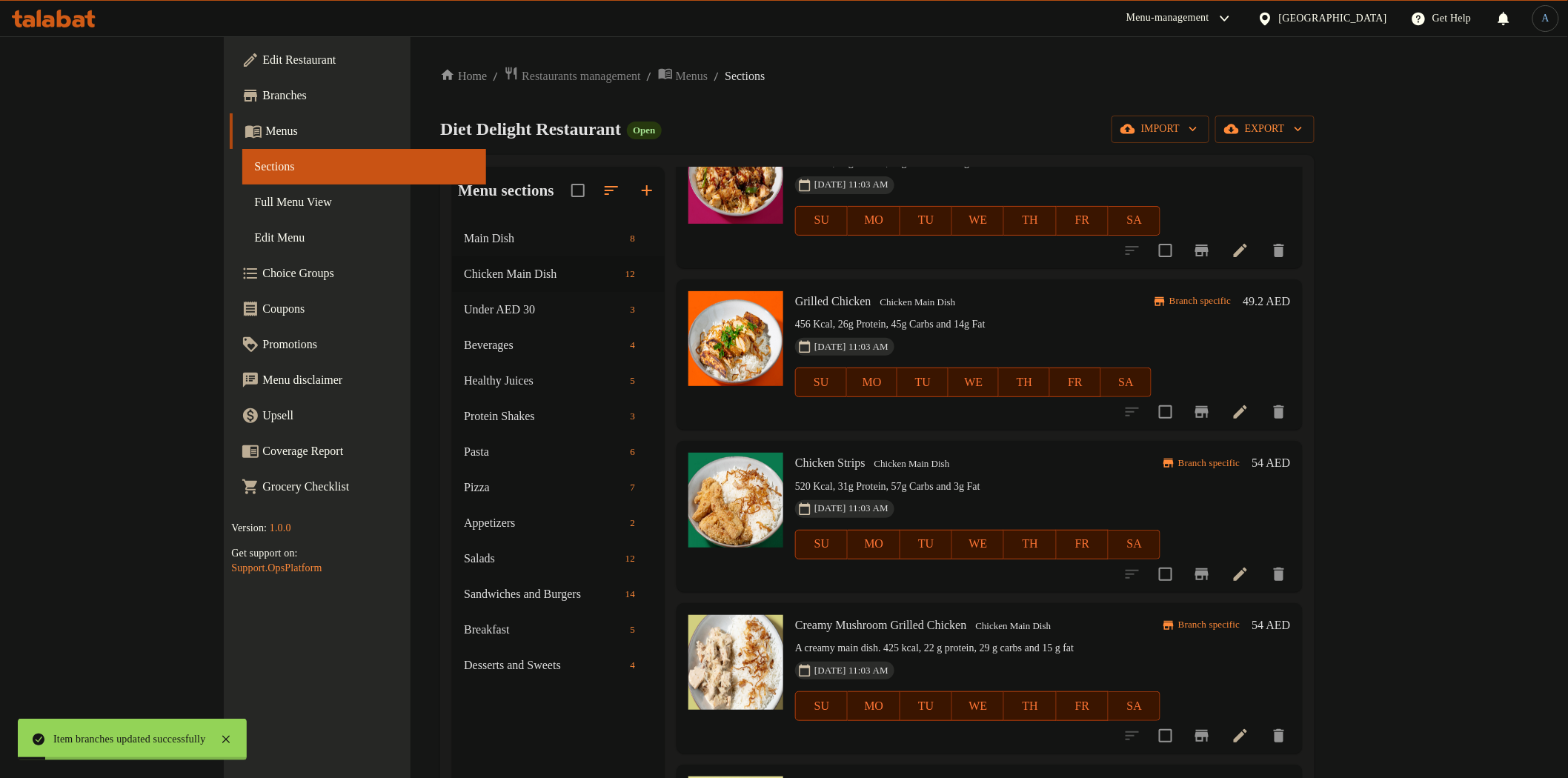
scroll to position [576, 0]
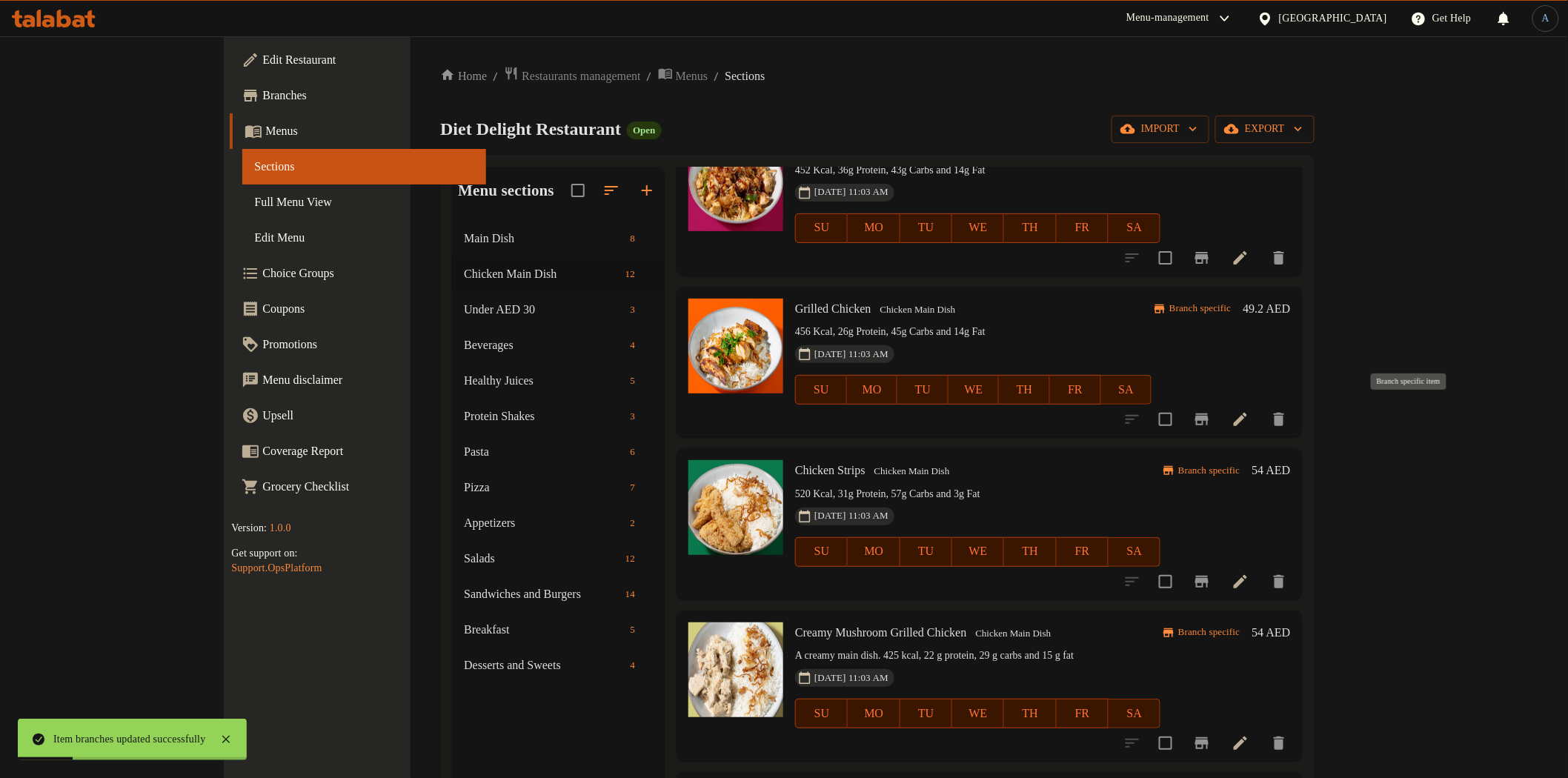
click at [1209, 417] on icon "Branch-specific-item" at bounding box center [1202, 419] width 13 height 12
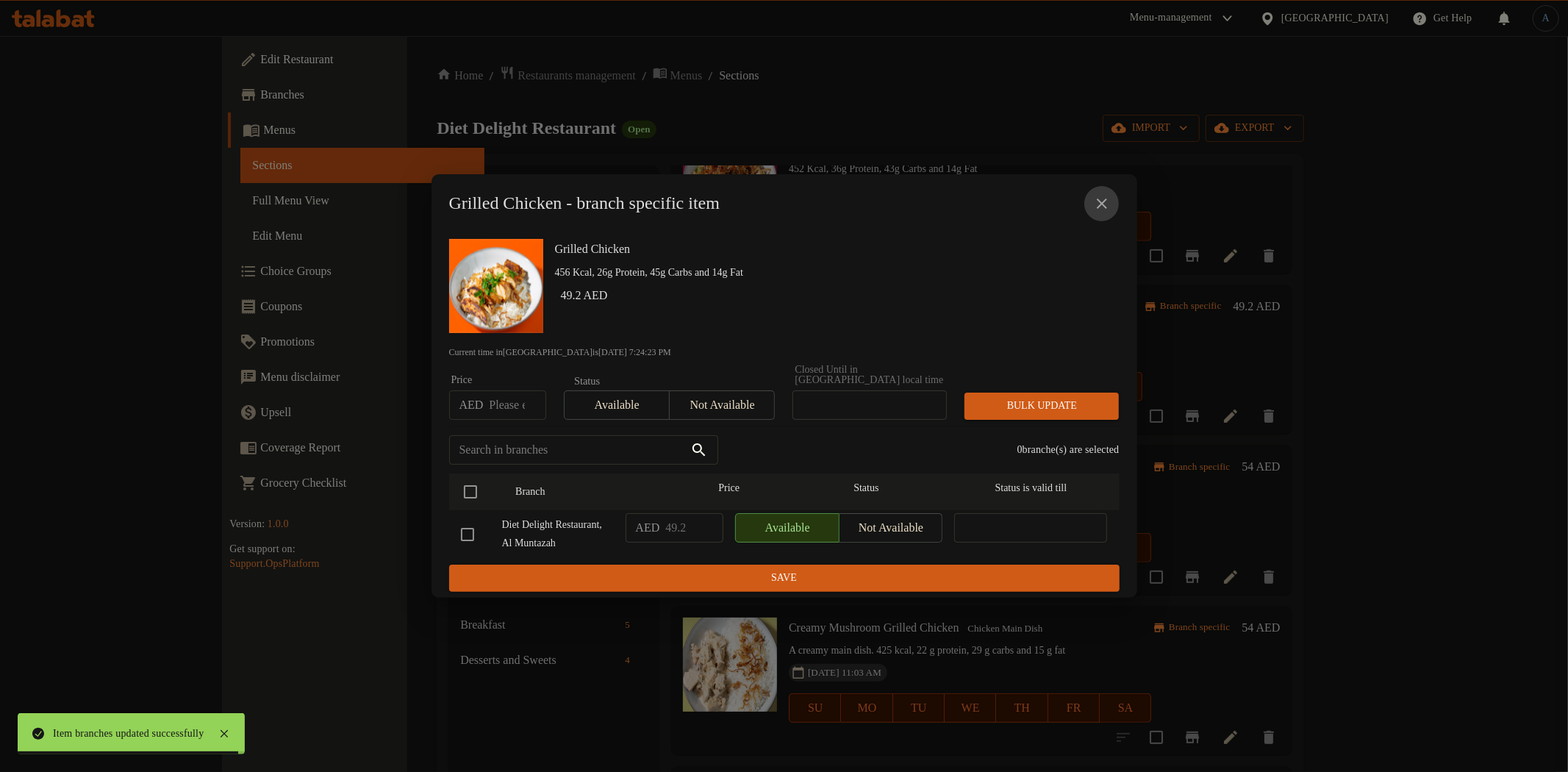
click at [1104, 201] on icon "close" at bounding box center [1102, 204] width 18 height 18
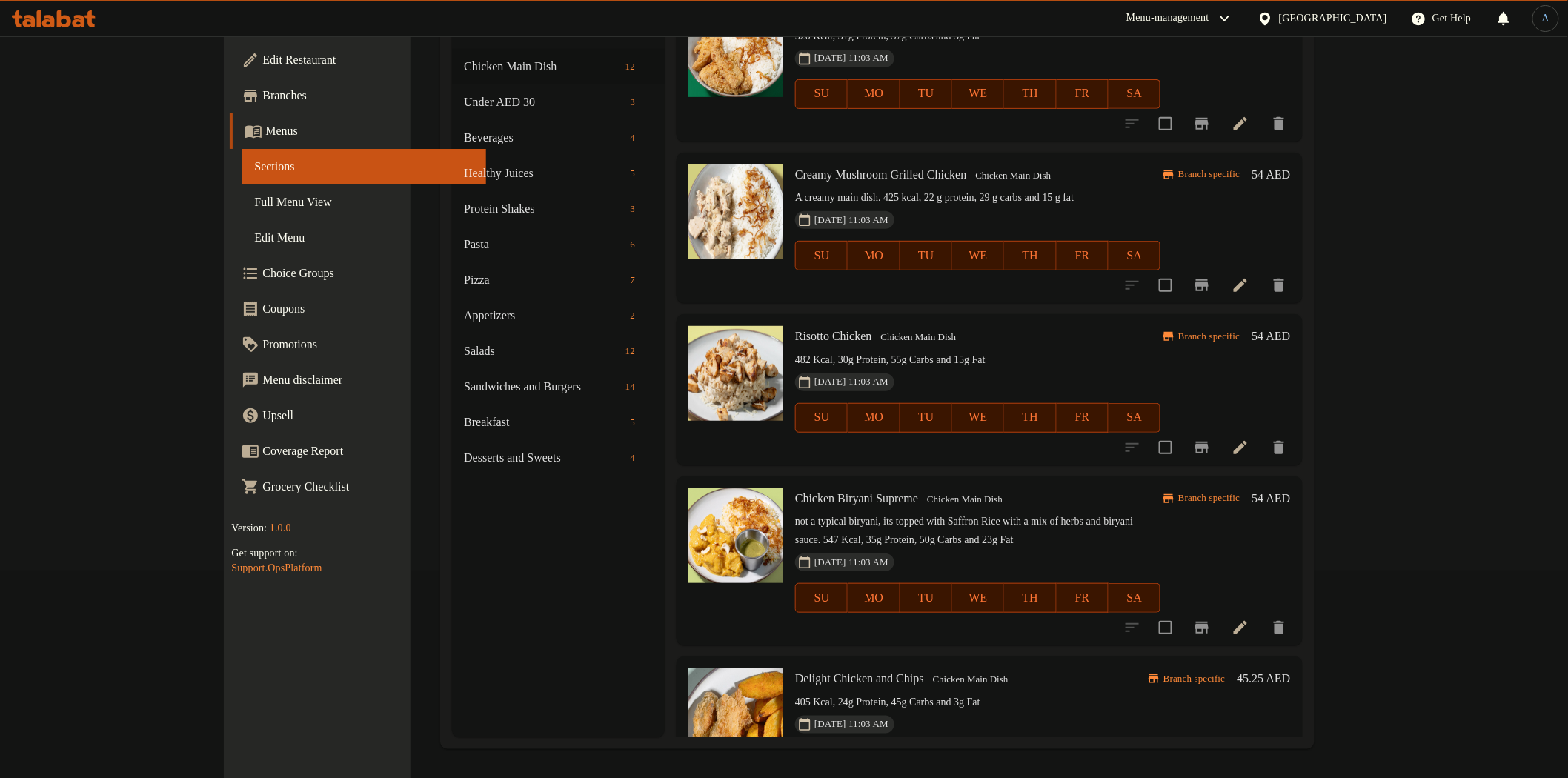
scroll to position [1070, 0]
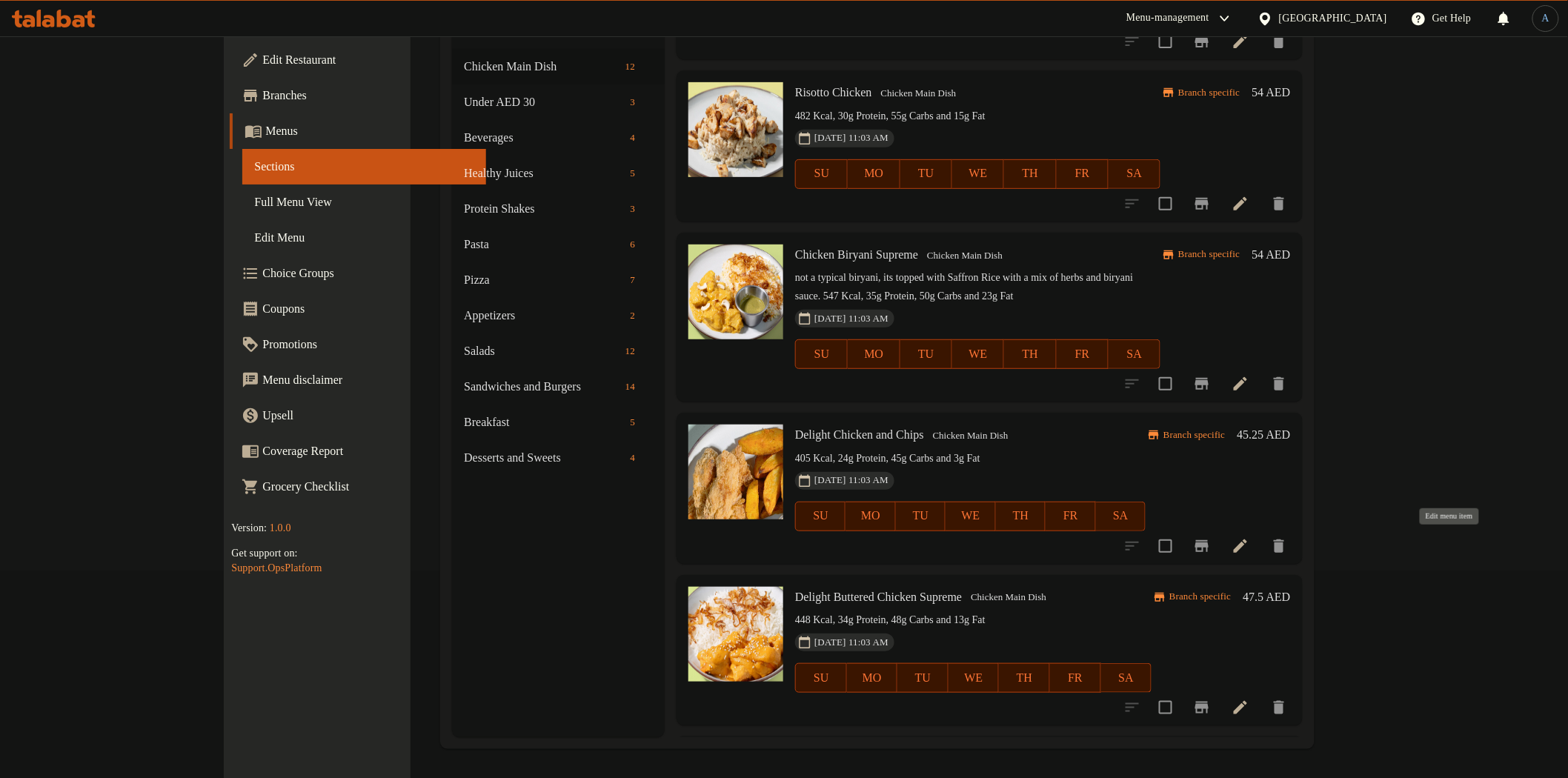
click at [1250, 538] on icon at bounding box center [1241, 546] width 18 height 18
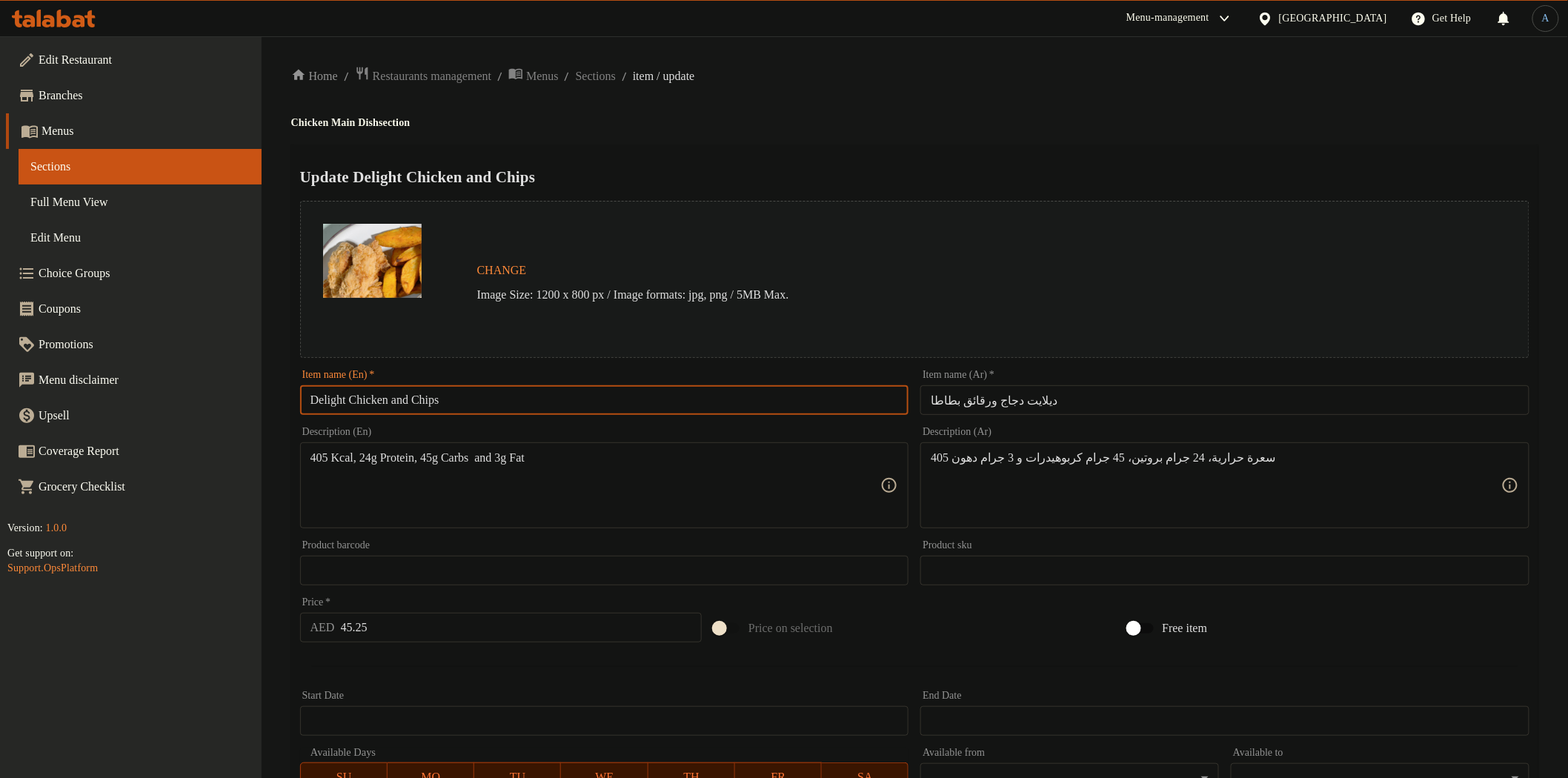
click at [481, 402] on input "Delight Chicken and Chips" at bounding box center [605, 400] width 609 height 29
paste input "Chicken &"
type input "Chicken & Chips"
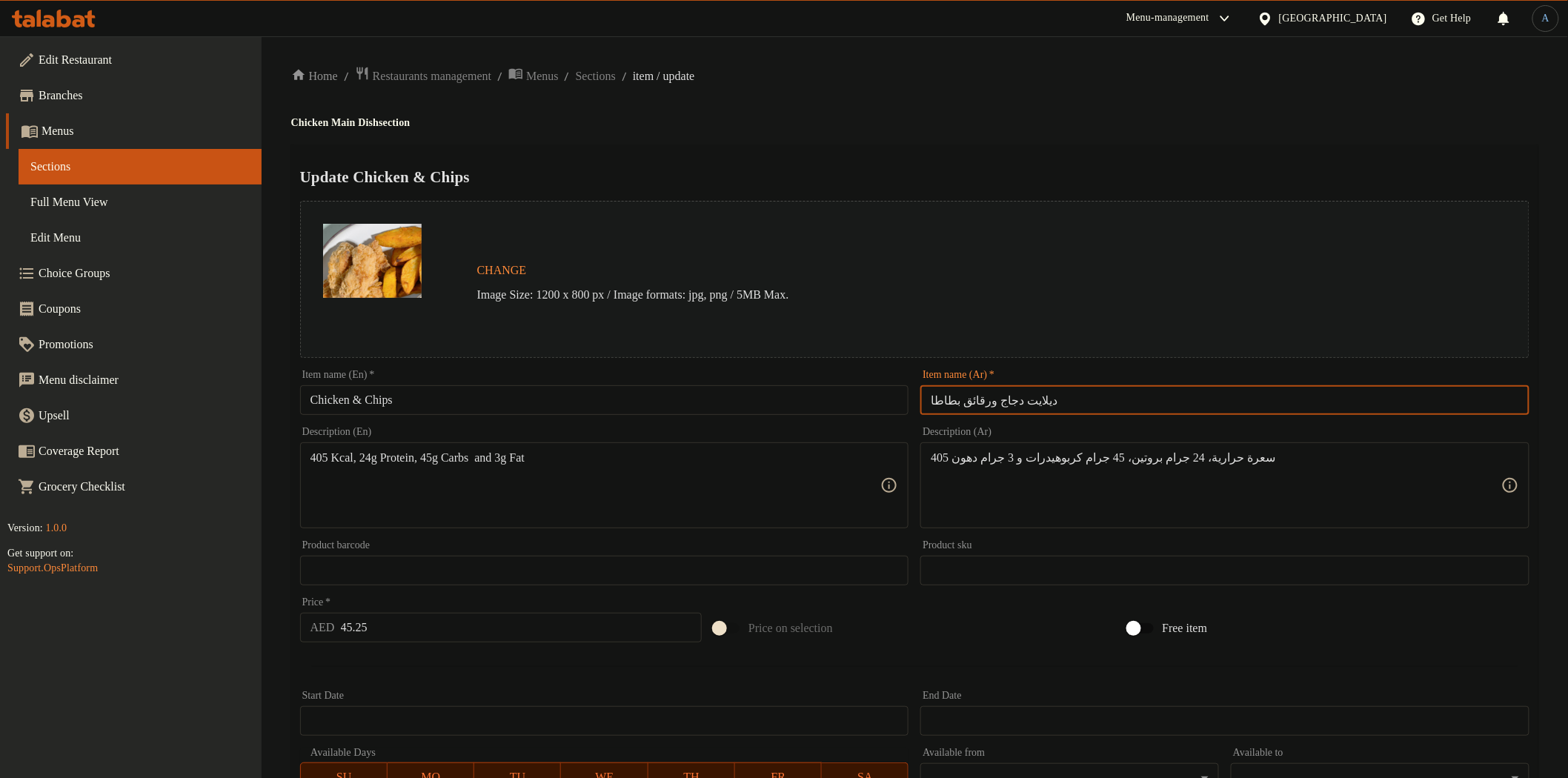
click at [1024, 400] on input "ديلايت دجاج ورقائق بطاطا" at bounding box center [1225, 400] width 609 height 29
type input "دجاج ورقائق بطاطا"
click at [986, 168] on h2 "Update Chicken & Chips" at bounding box center [915, 176] width 1229 height 22
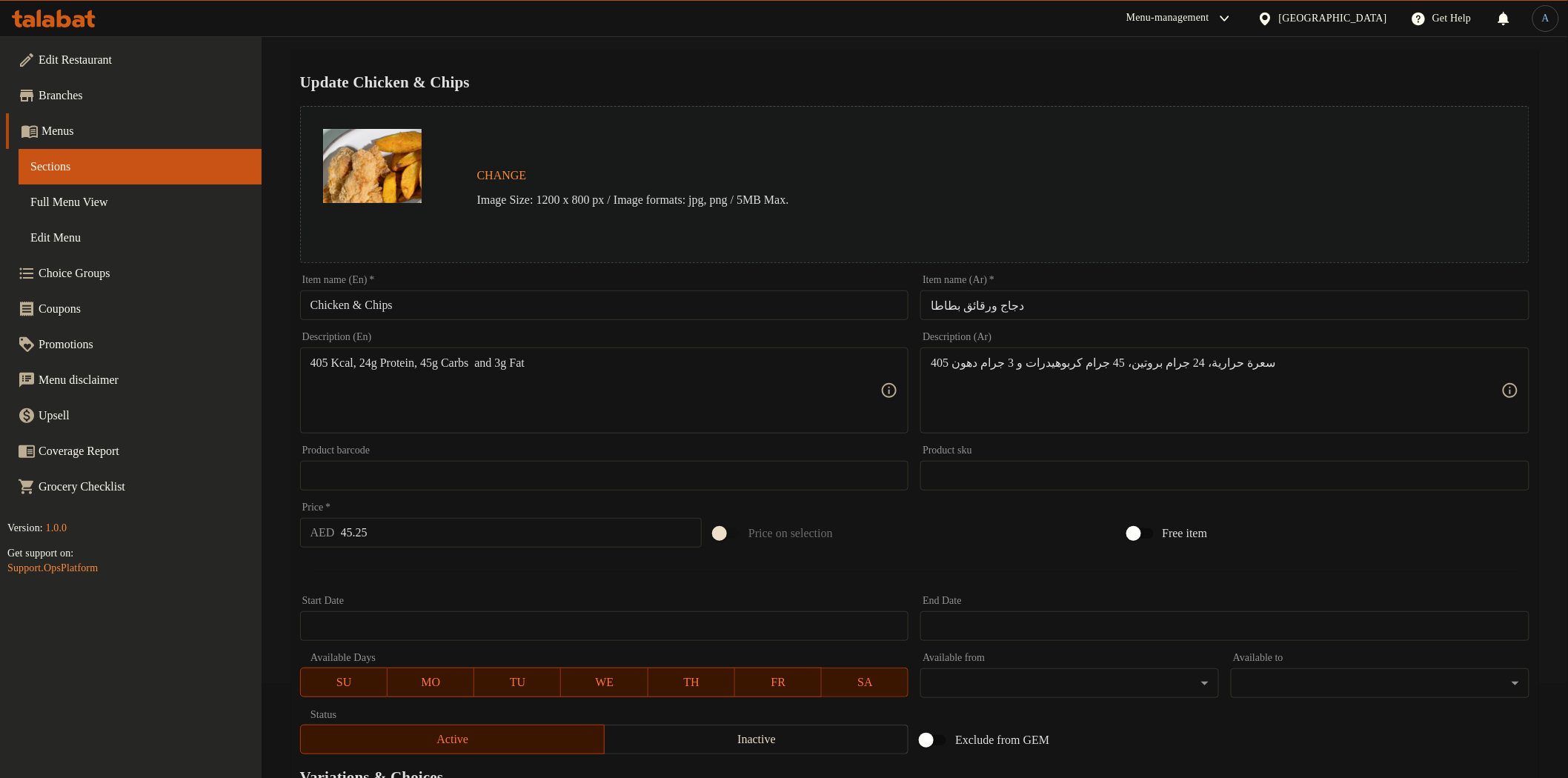
scroll to position [247, 0]
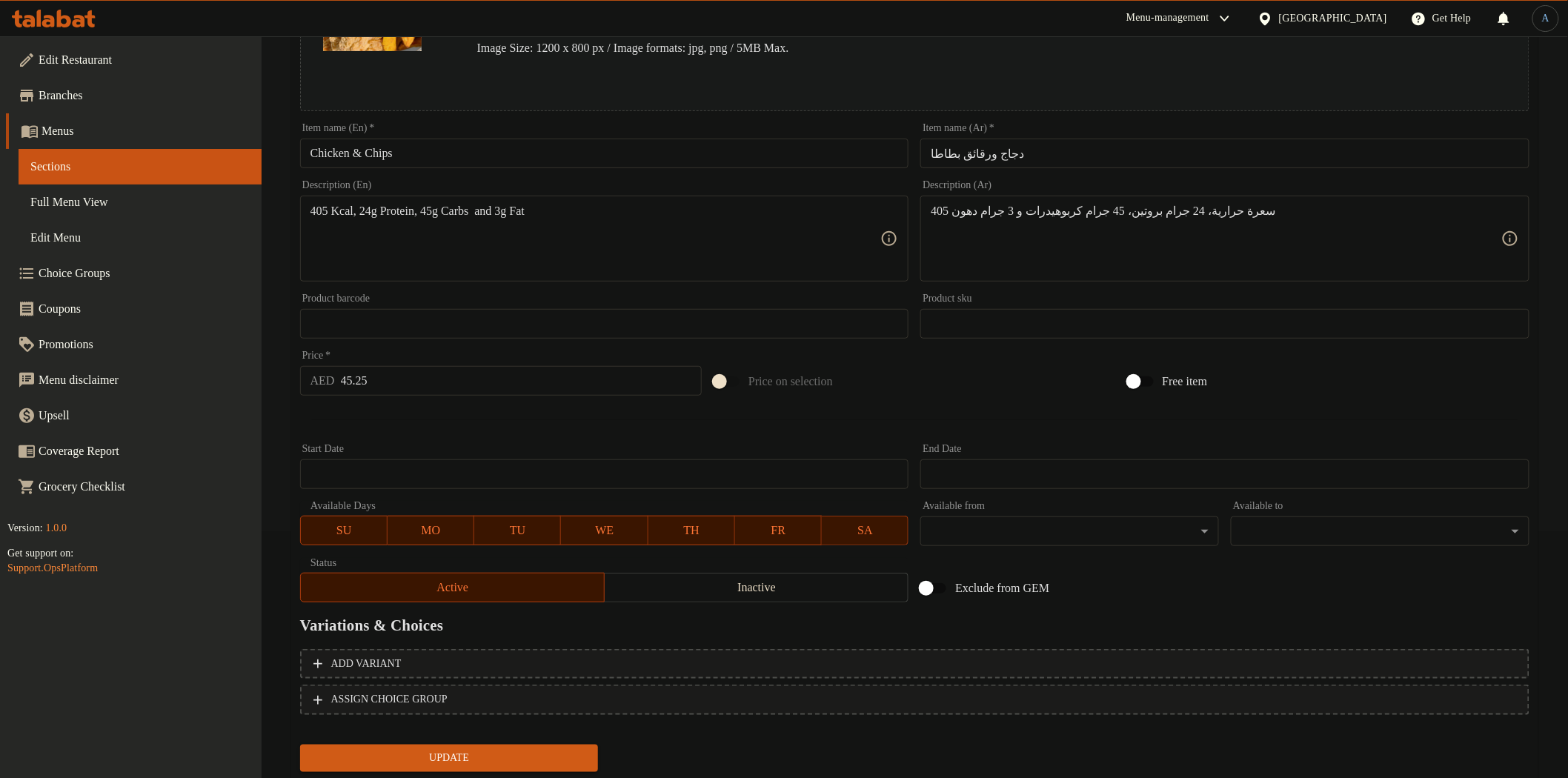
click at [450, 388] on input "45.25" at bounding box center [521, 381] width 361 height 29
paste input "54"
type input "54"
click at [300, 745] on button "Update" at bounding box center [450, 758] width 299 height 28
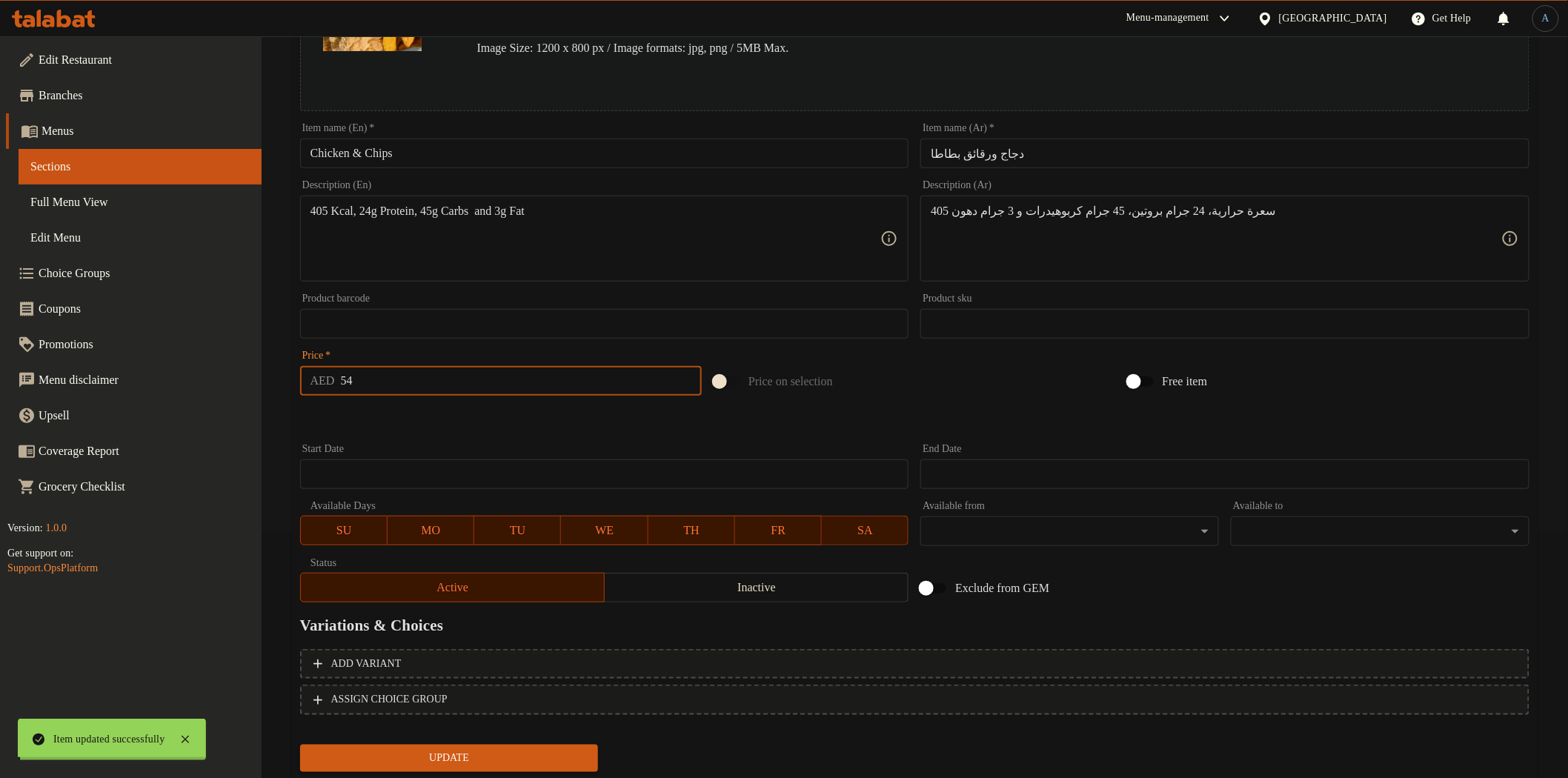
click at [506, 443] on div "Home / Restaurants management / Menus / Sections / item / update Chicken Main D…" at bounding box center [915, 306] width 1247 height 974
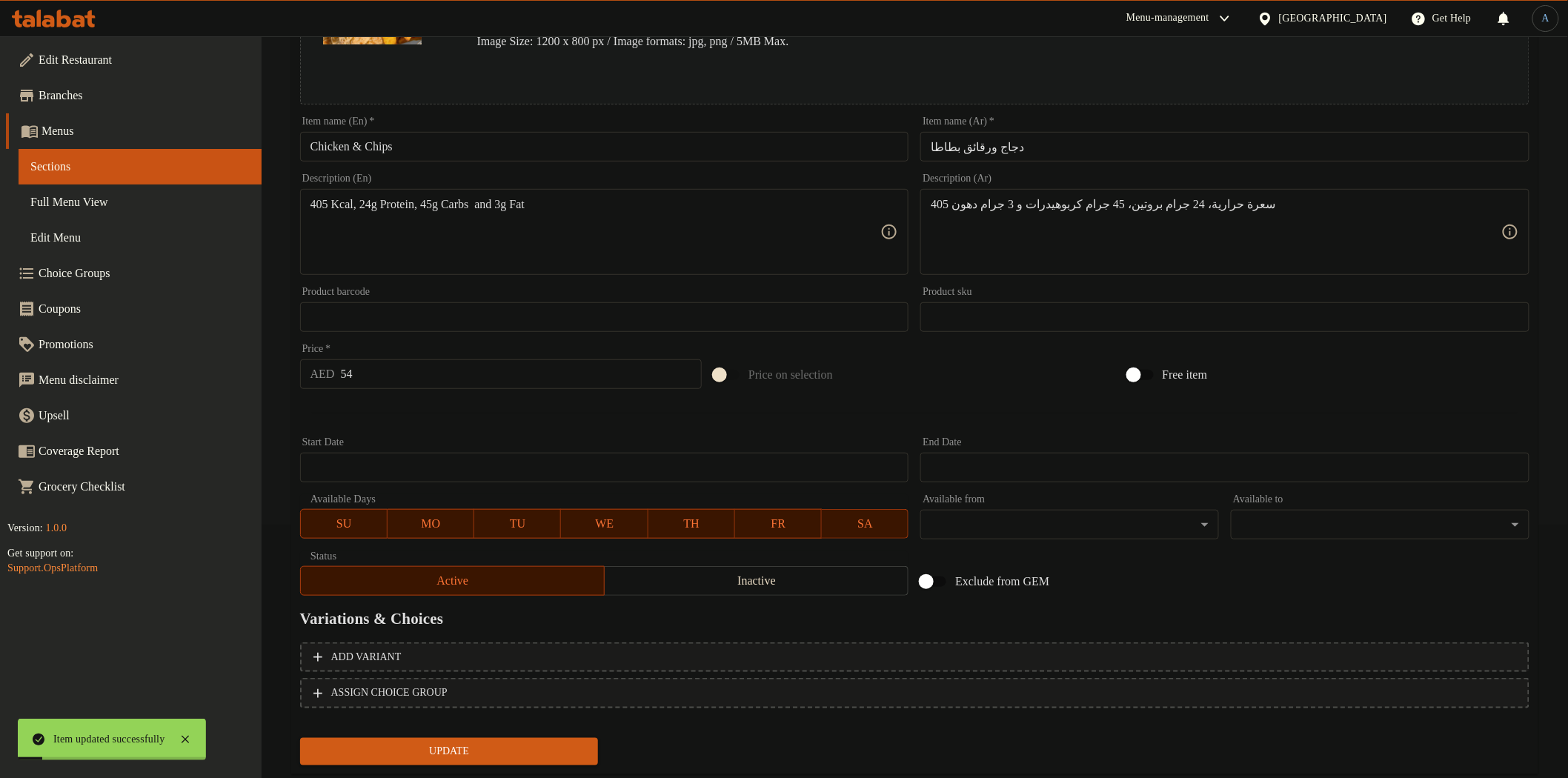
scroll to position [0, 0]
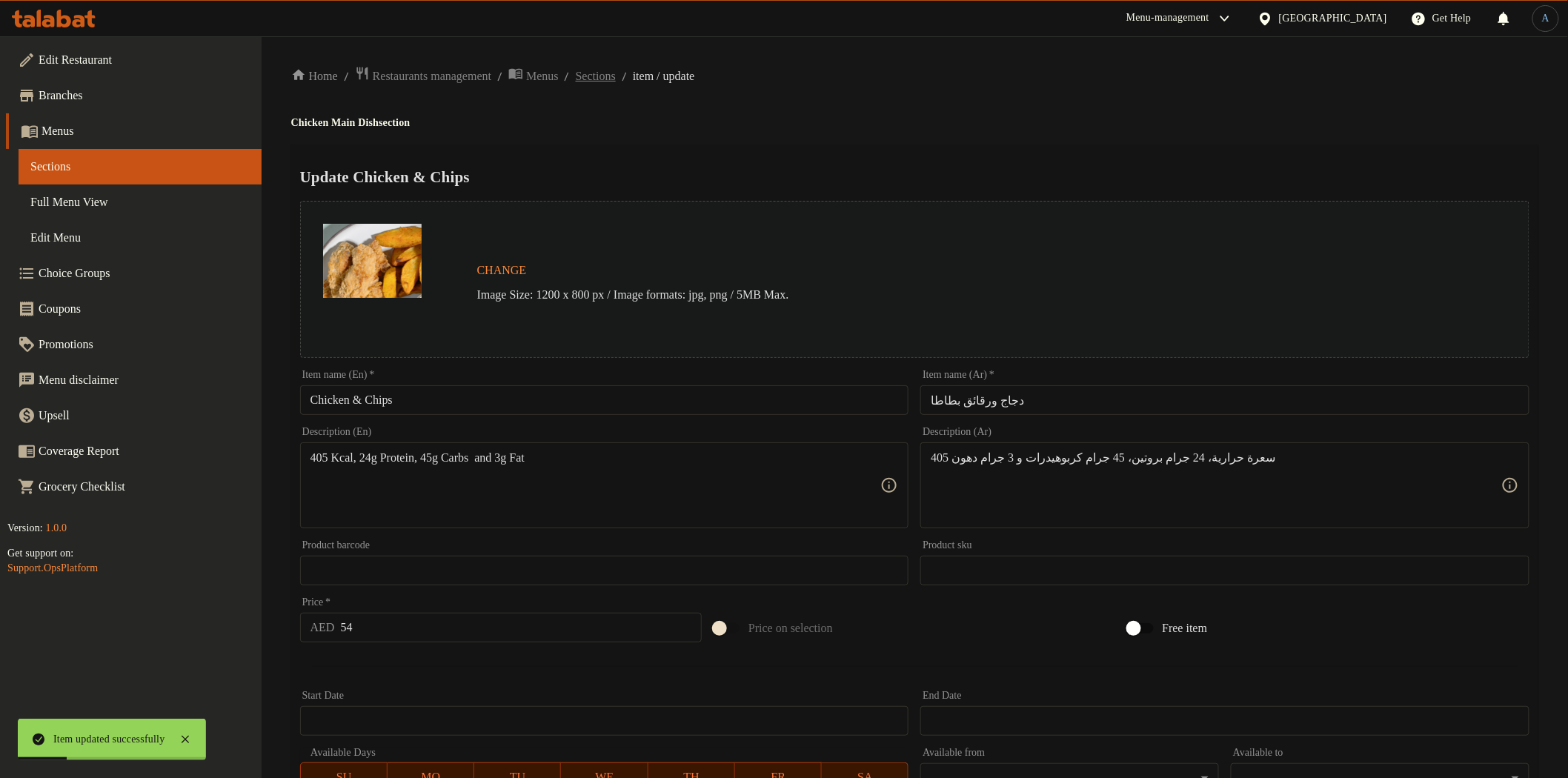
click at [616, 74] on span "Sections" at bounding box center [596, 77] width 40 height 18
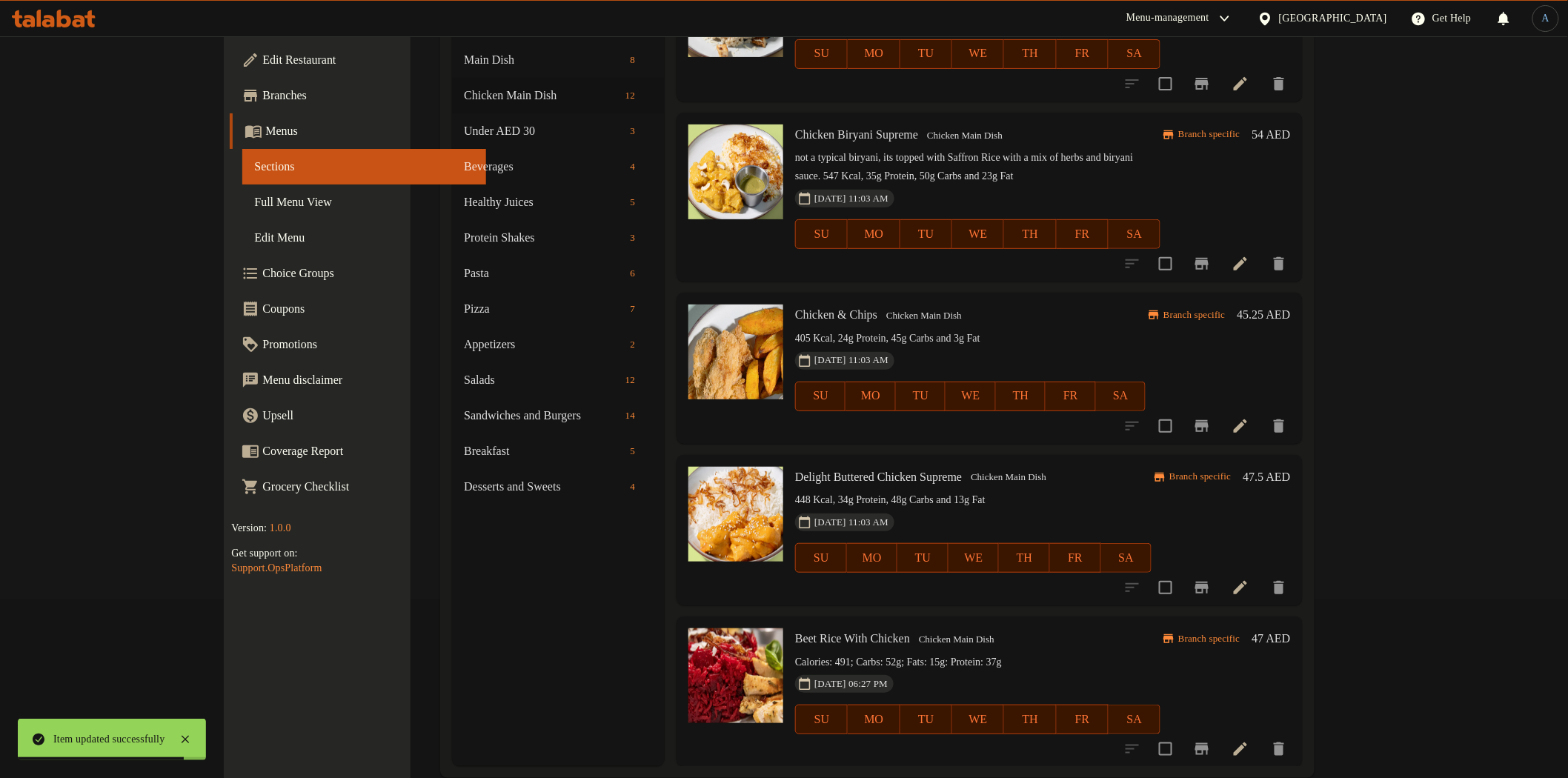
scroll to position [207, 0]
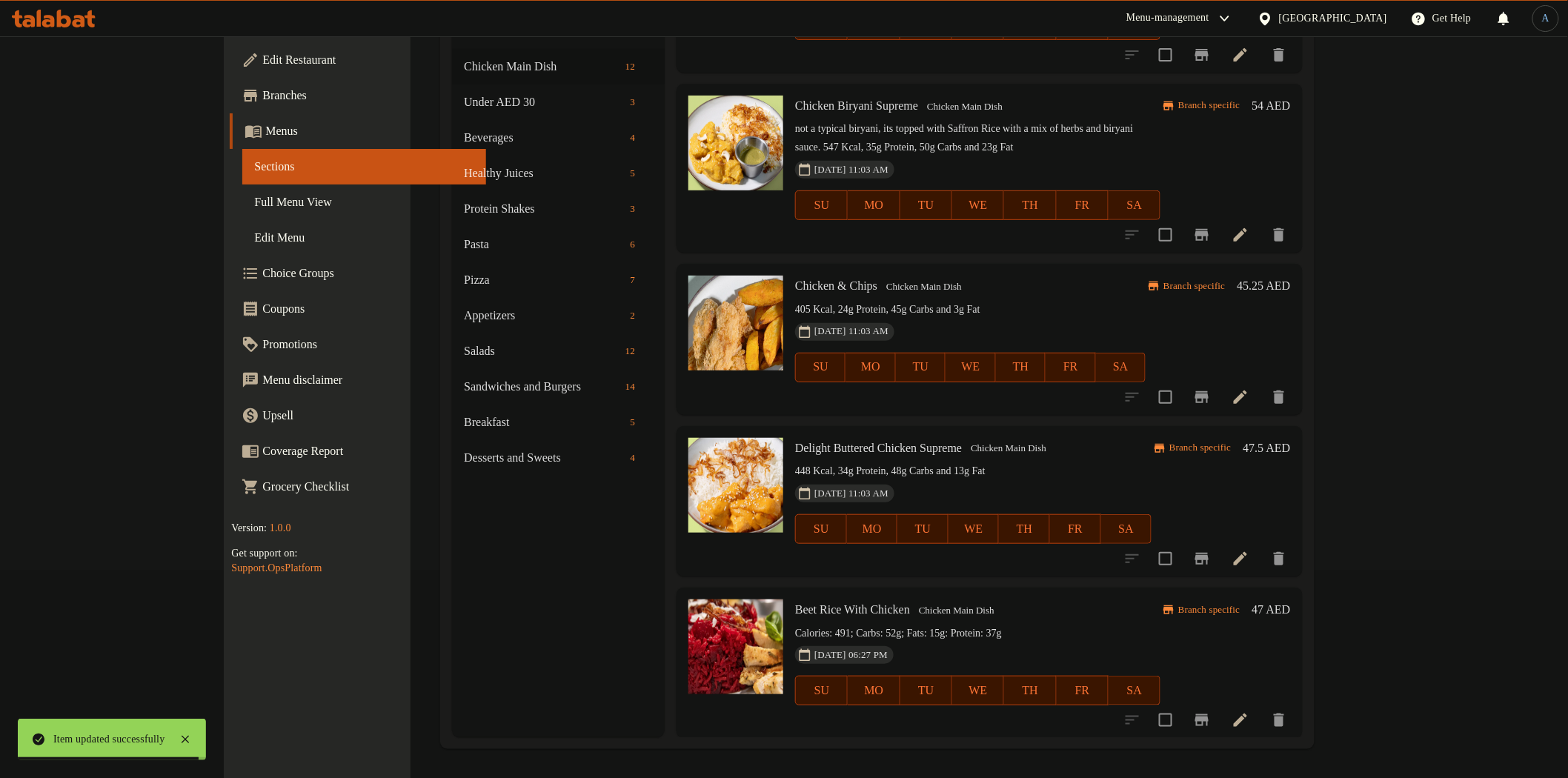
click at [1291, 281] on h6 "45.25 AED" at bounding box center [1264, 285] width 53 height 20
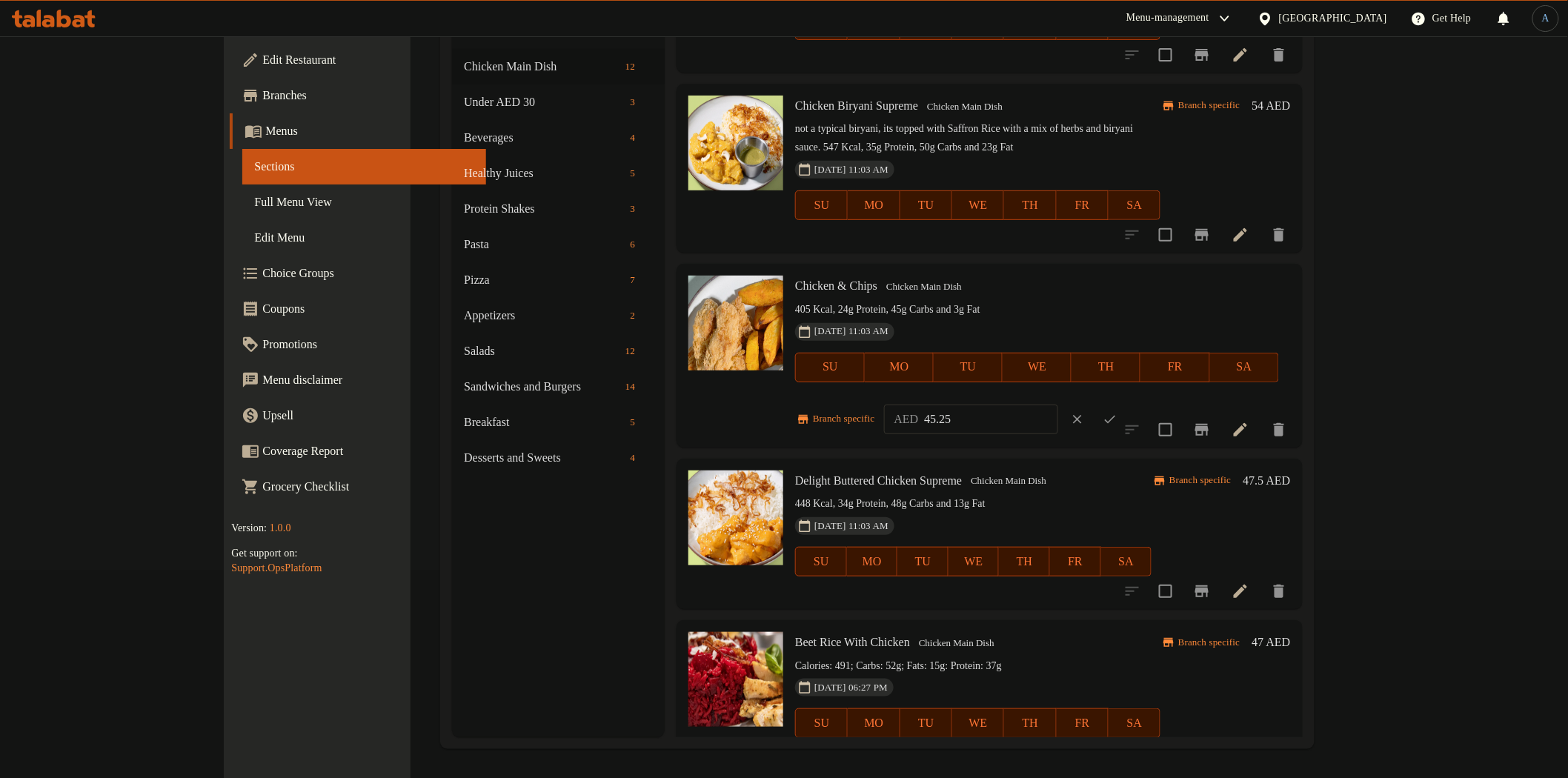
click at [1057, 404] on input "45.25" at bounding box center [991, 419] width 134 height 29
paste input "54"
type input "54"
click at [1118, 412] on icon "ok" at bounding box center [1110, 419] width 15 height 15
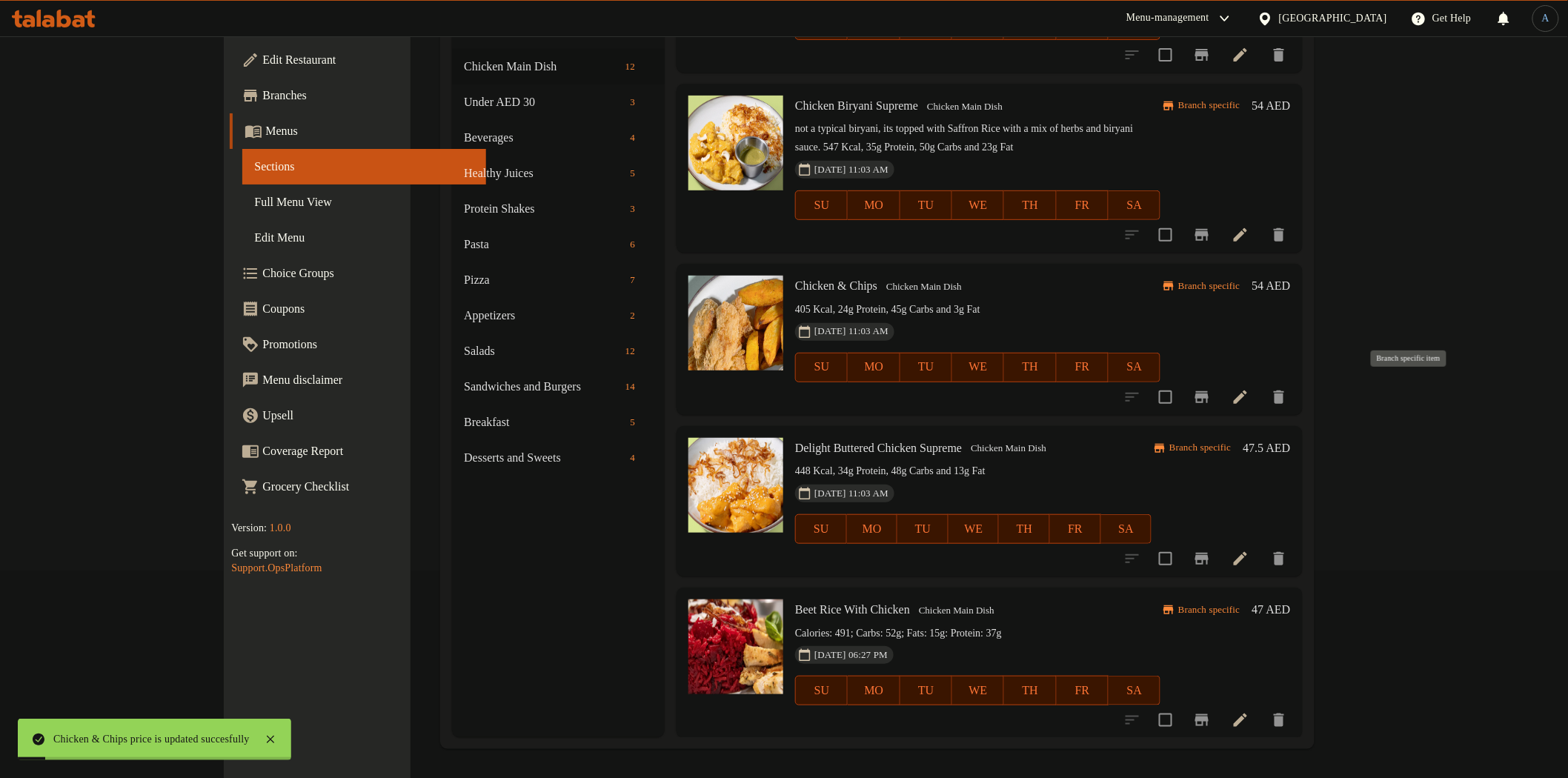
click at [1211, 389] on icon "Branch-specific-item" at bounding box center [1203, 397] width 18 height 18
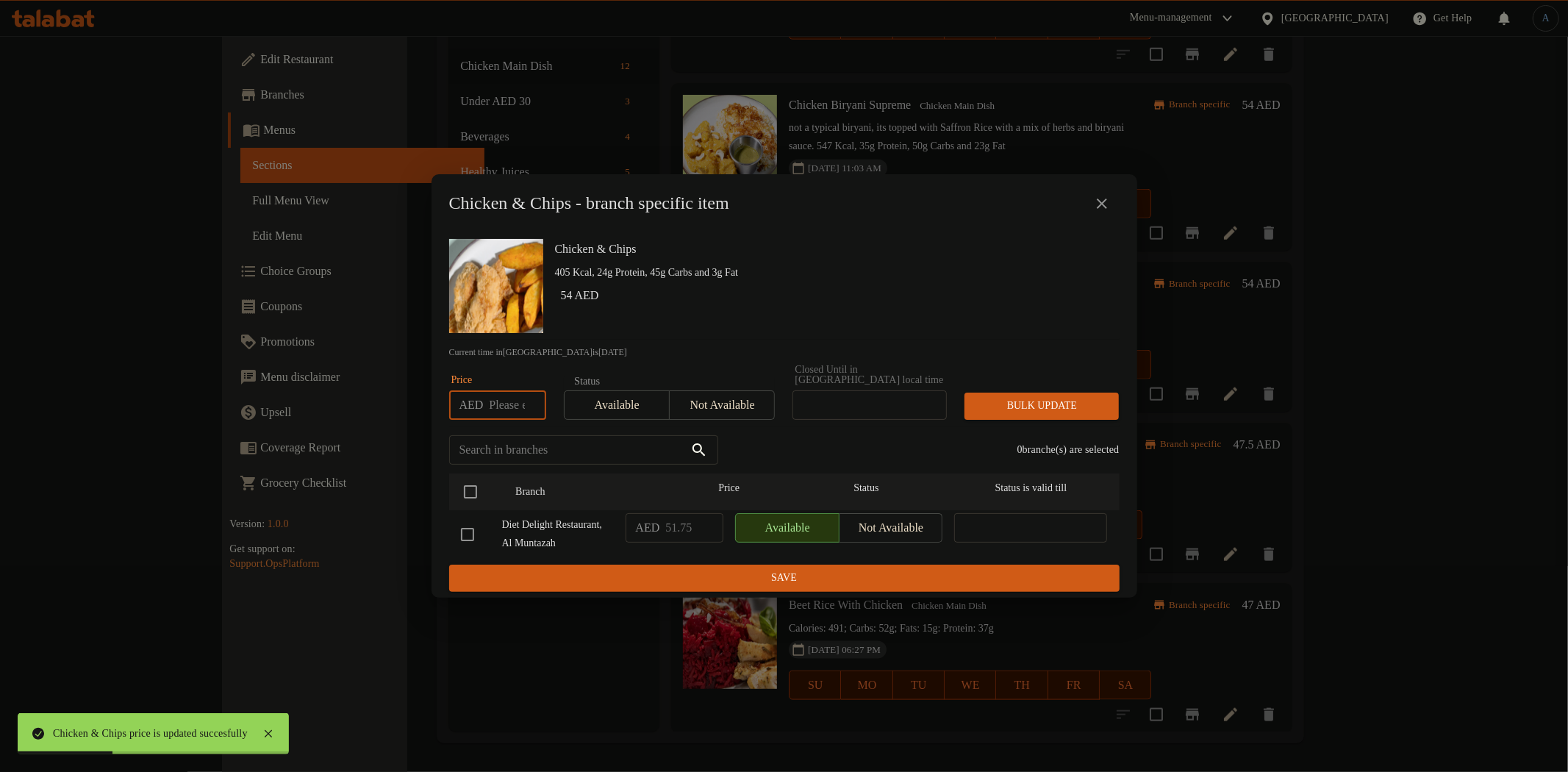
click at [504, 393] on input "number" at bounding box center [517, 405] width 57 height 29
paste input "54"
type input "54"
click at [467, 486] on input "checkbox" at bounding box center [470, 492] width 31 height 31
checkbox input "true"
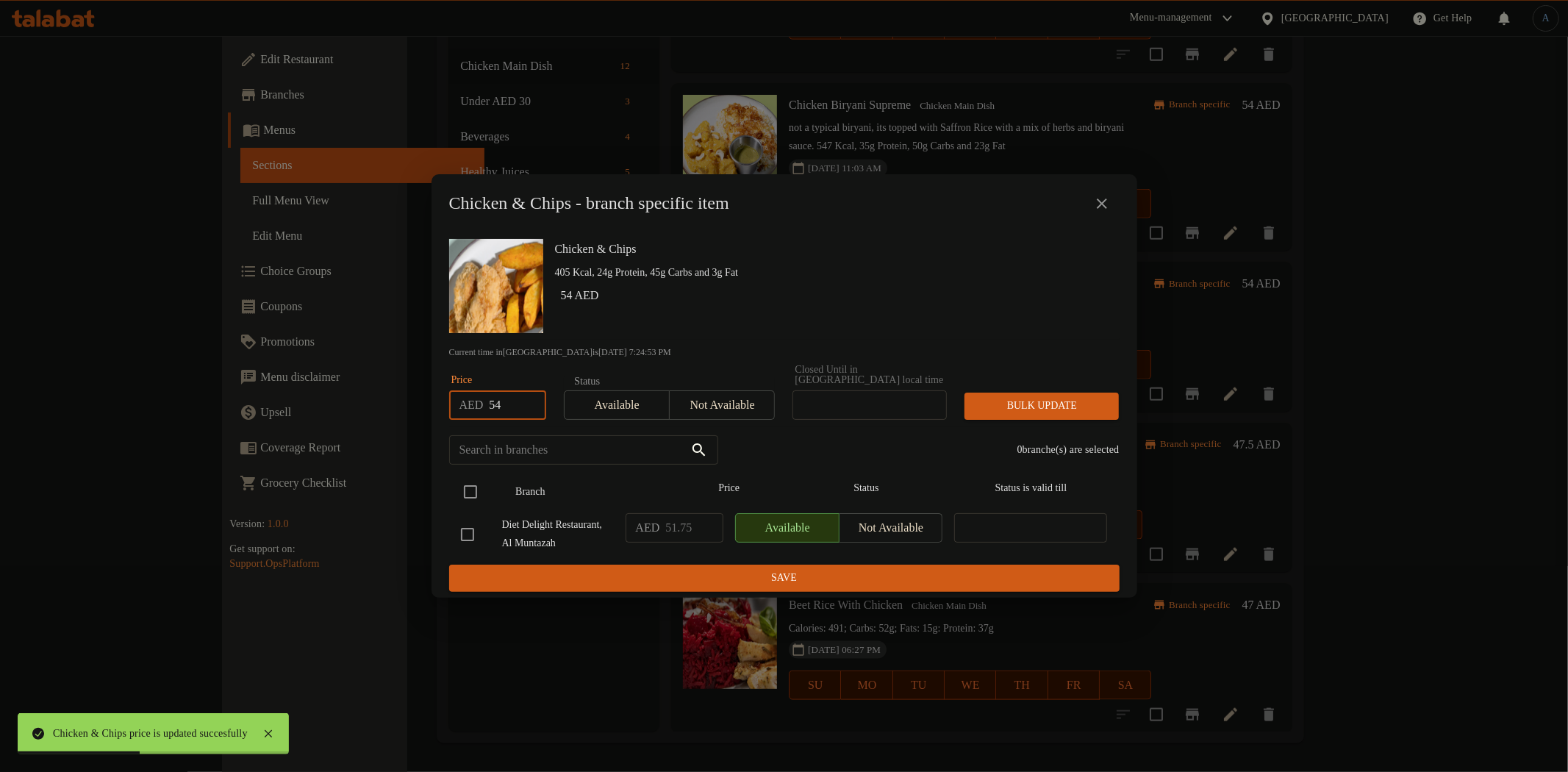
checkbox input "true"
click at [1030, 397] on span "Bulk update" at bounding box center [1041, 406] width 131 height 19
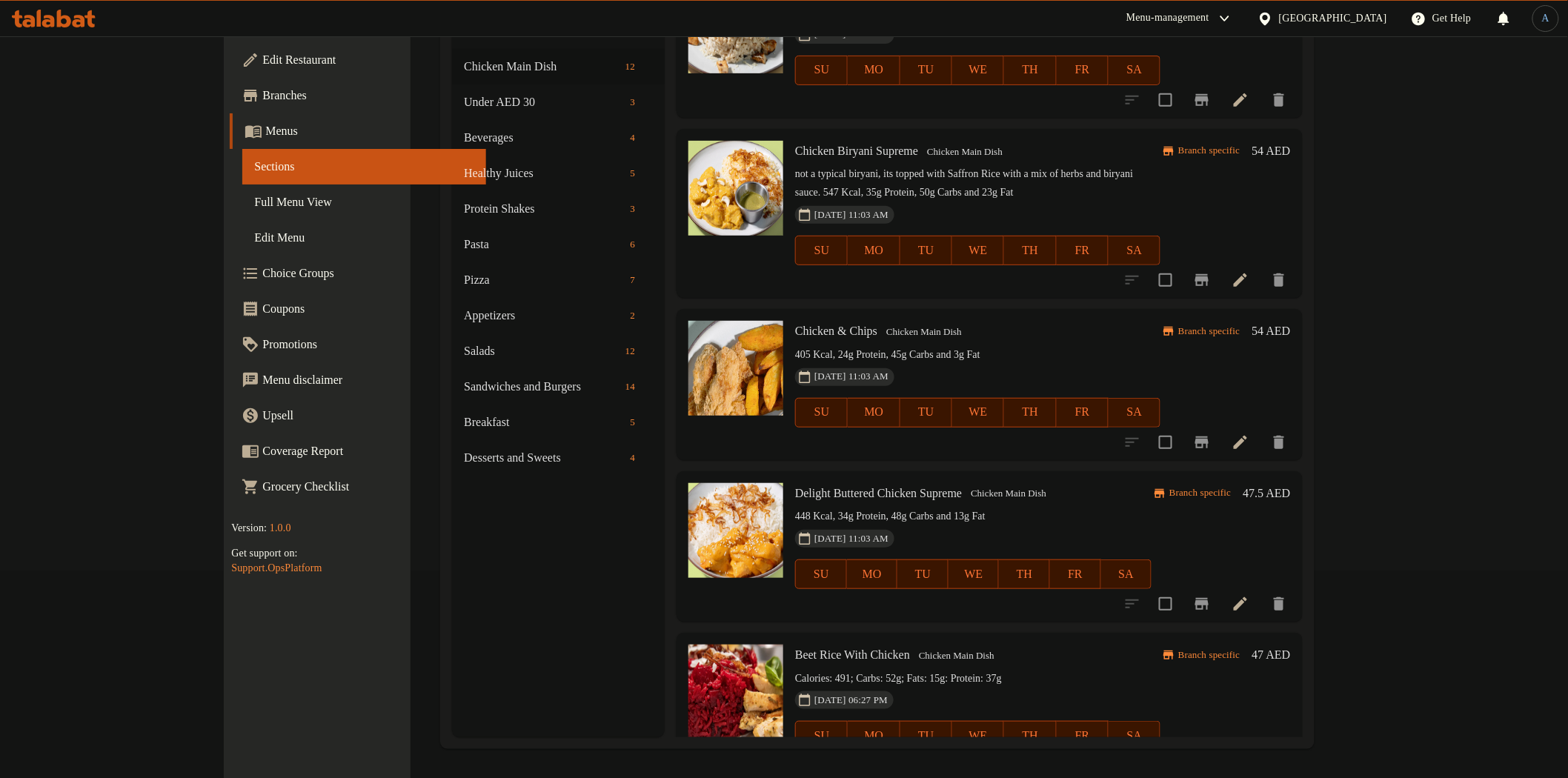
scroll to position [1137, 0]
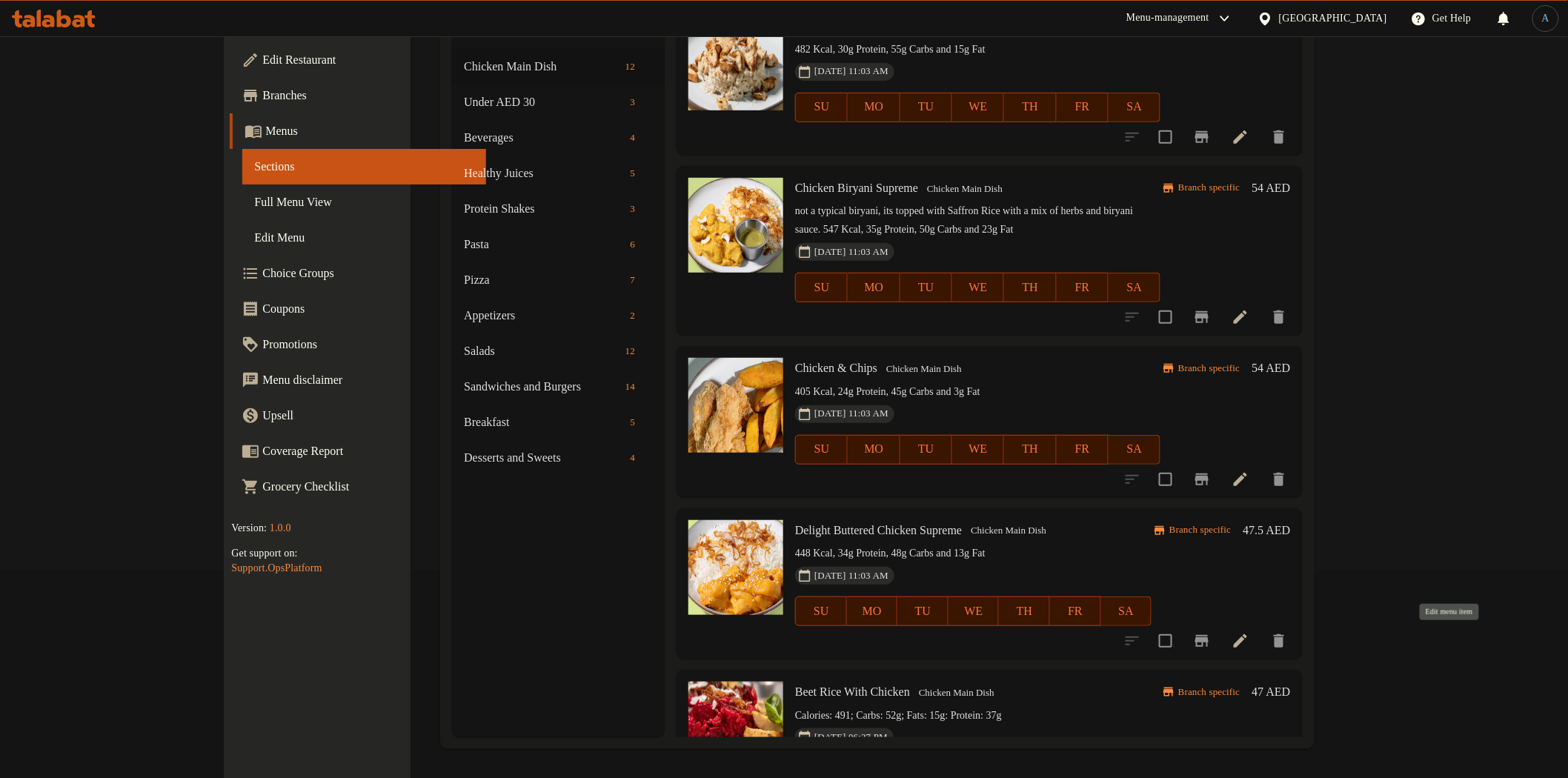
click at [1247, 640] on icon at bounding box center [1241, 641] width 13 height 13
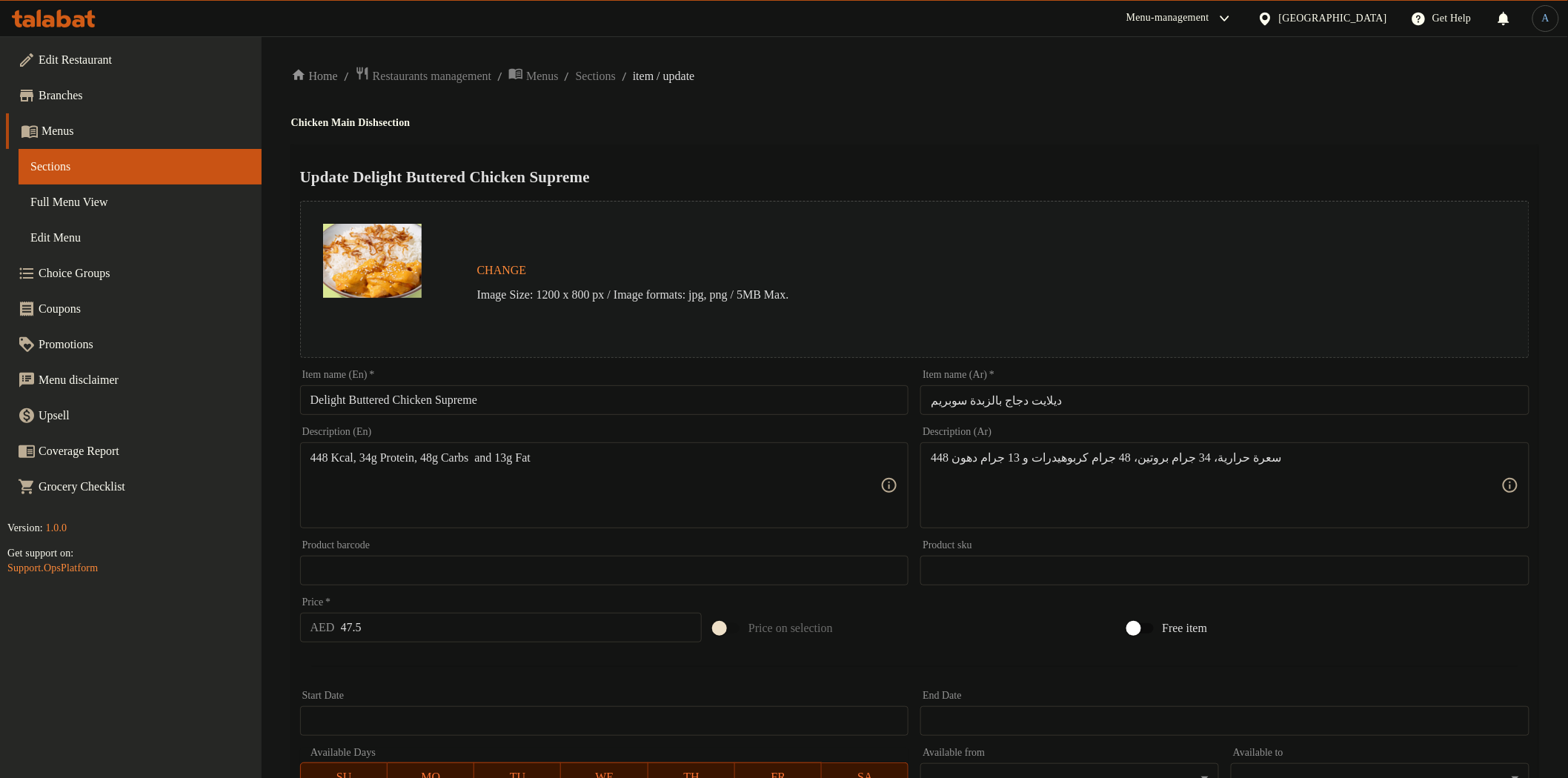
click at [591, 392] on input "Delight Buttered Chicken Supreme" at bounding box center [605, 400] width 609 height 29
paste input "Supreme Butter Chicken"
type input "Supreme Butter Chicken"
click at [1032, 399] on input "ديلايت دجاج بالزبدة سوبريم" at bounding box center [1225, 400] width 609 height 29
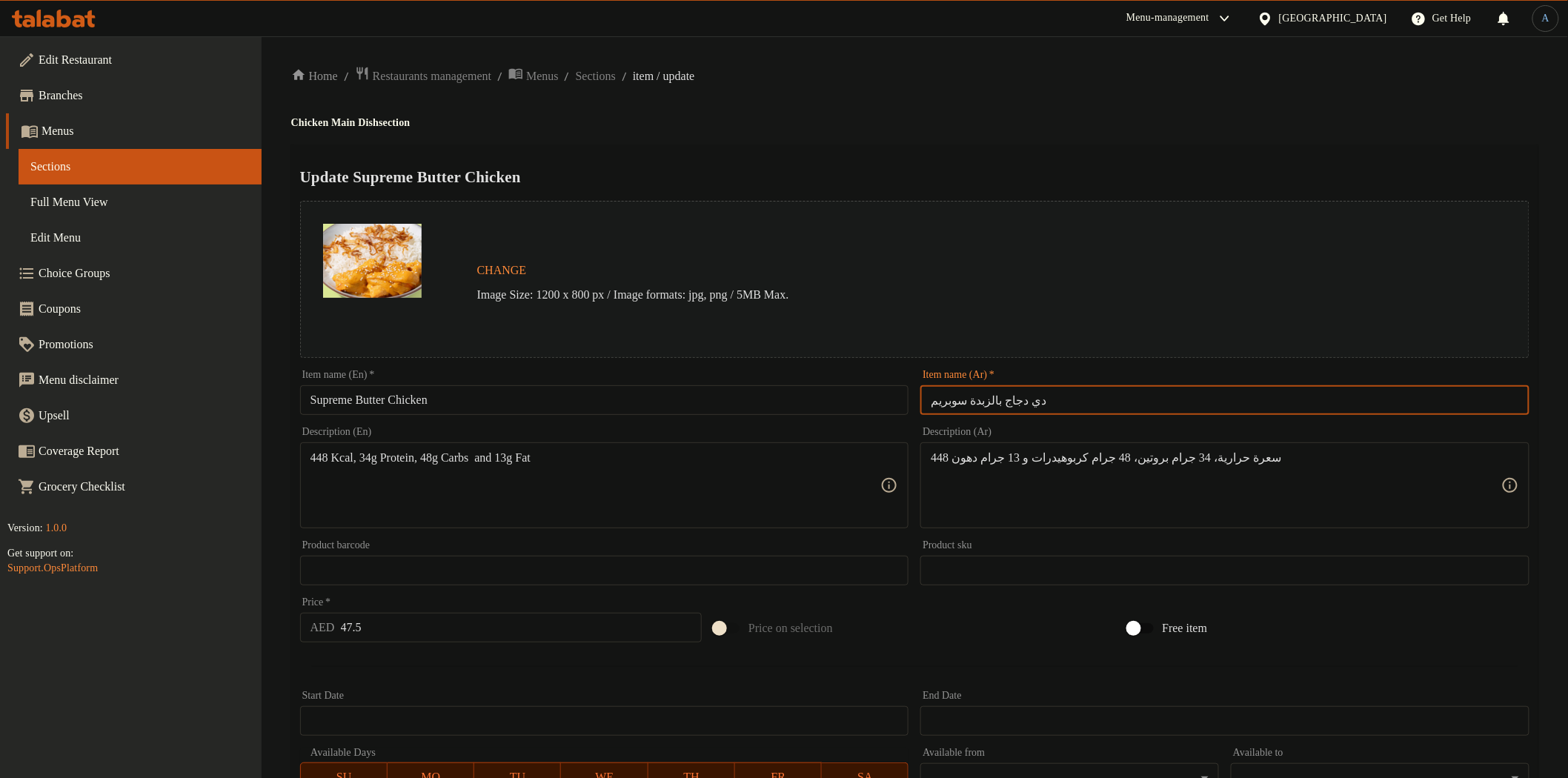
click at [1021, 398] on input "دي دجاج بالزبدة سوبريم" at bounding box center [1225, 400] width 609 height 29
type input "دجاج بالزبدة سوبريم"
click at [1028, 147] on div "Update Supreme Butter Chicken Change Image Size: 1200 x 800 px / Image formats:…" at bounding box center [915, 586] width 1247 height 884
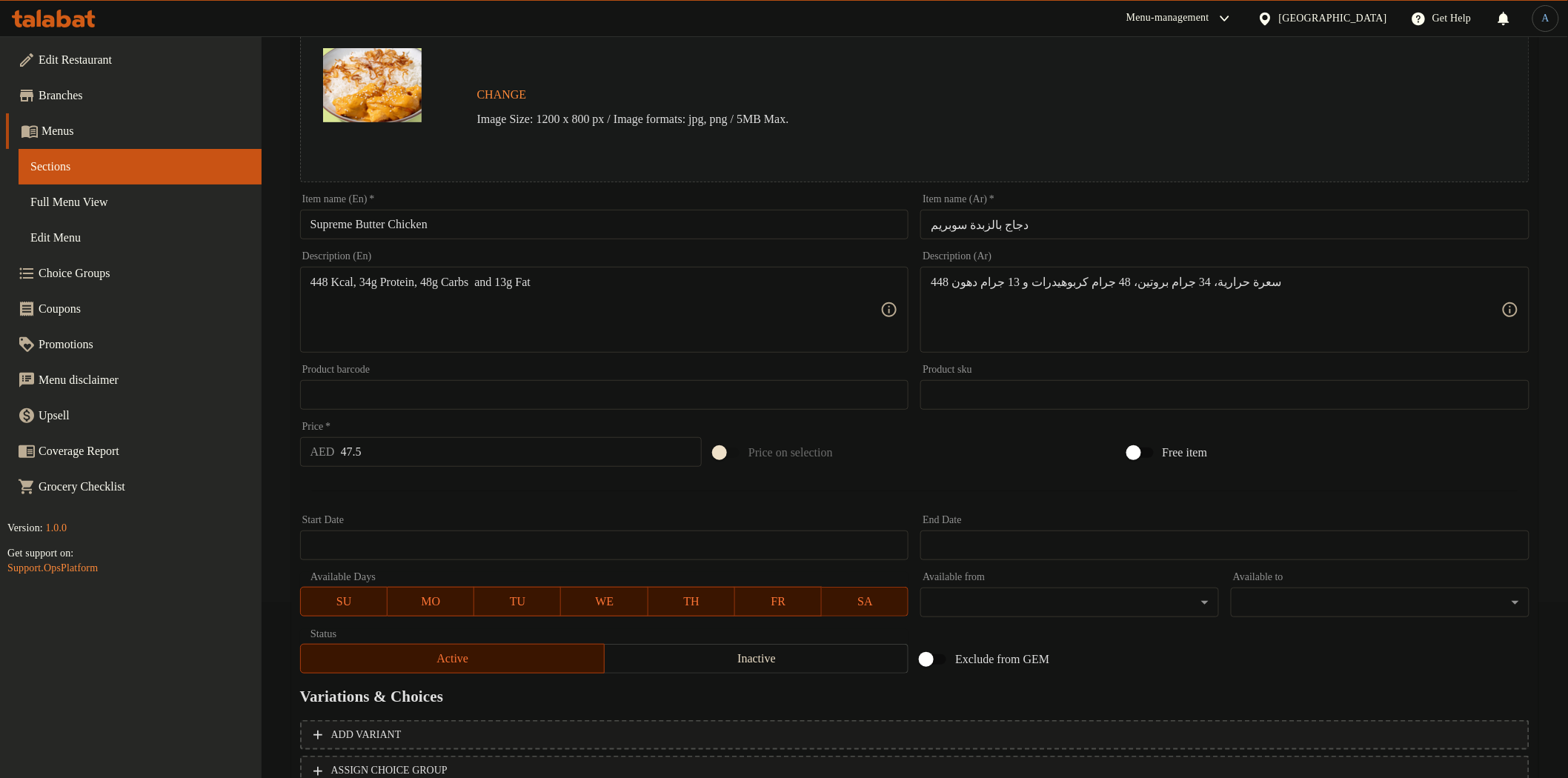
scroll to position [287, 0]
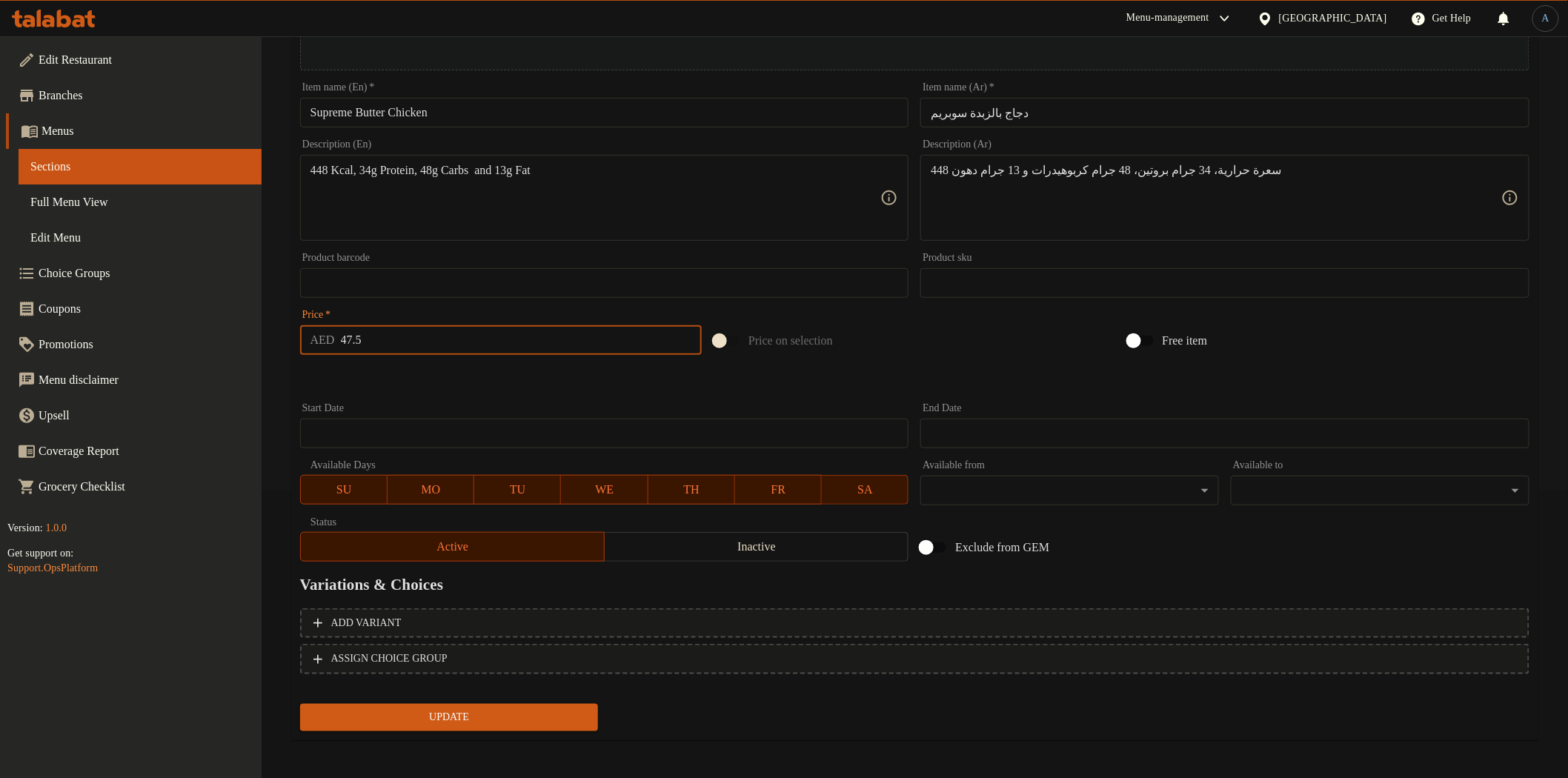
click at [516, 326] on input "47.5" at bounding box center [521, 340] width 361 height 29
paste input "54"
type input "54"
click at [300, 704] on button "Update" at bounding box center [450, 718] width 299 height 28
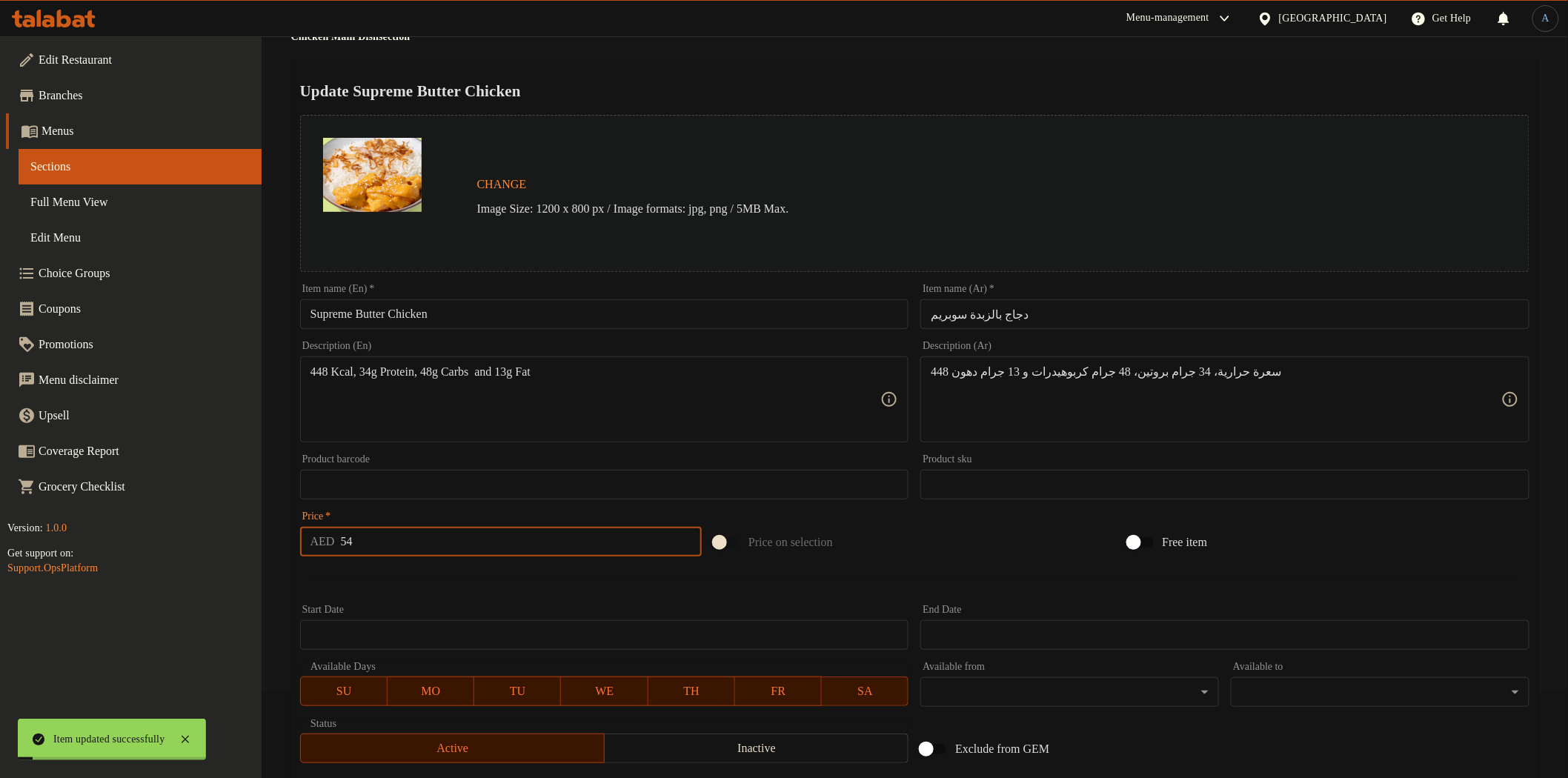
scroll to position [0, 0]
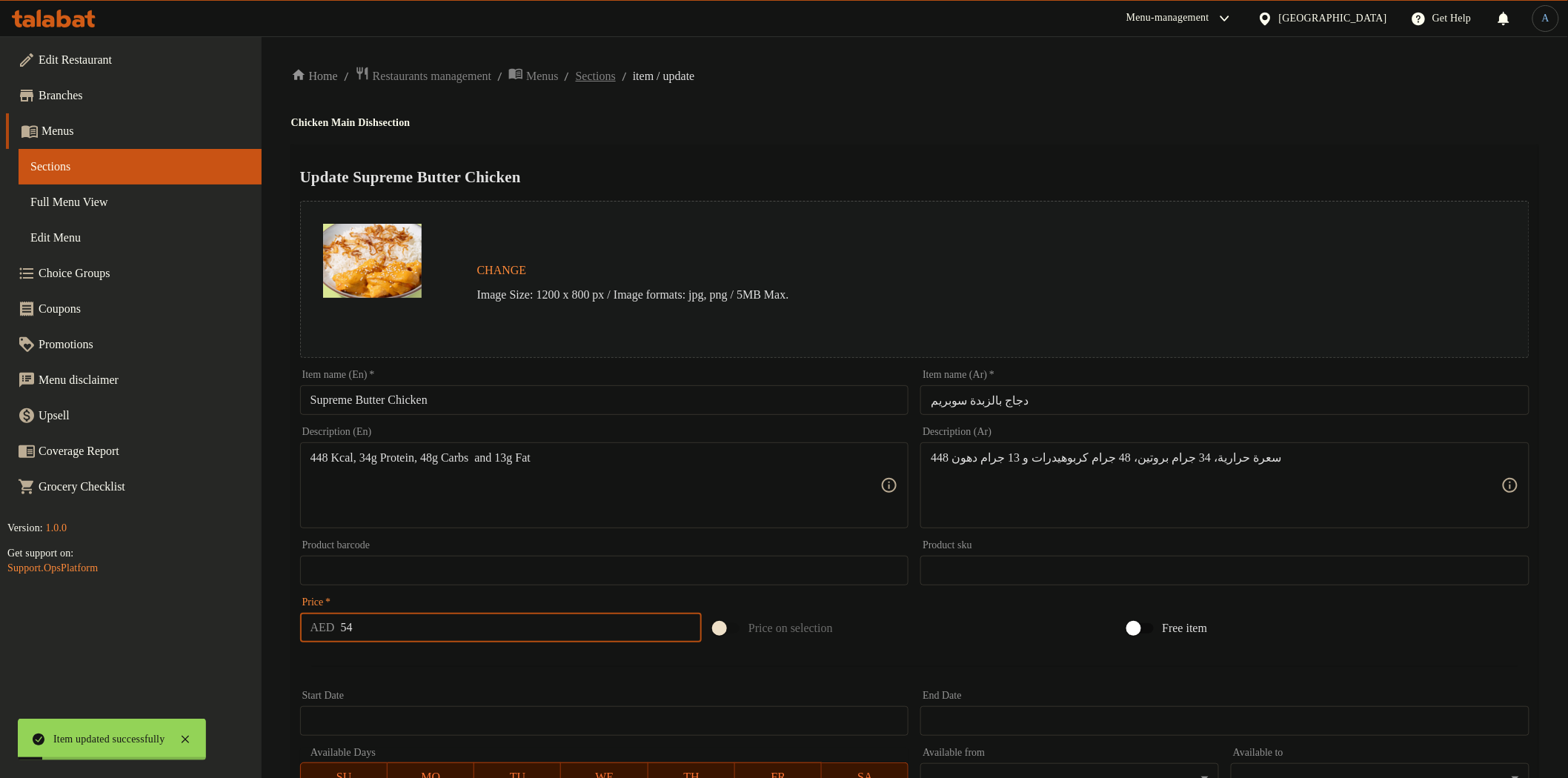
click at [616, 68] on span "Sections" at bounding box center [596, 77] width 40 height 18
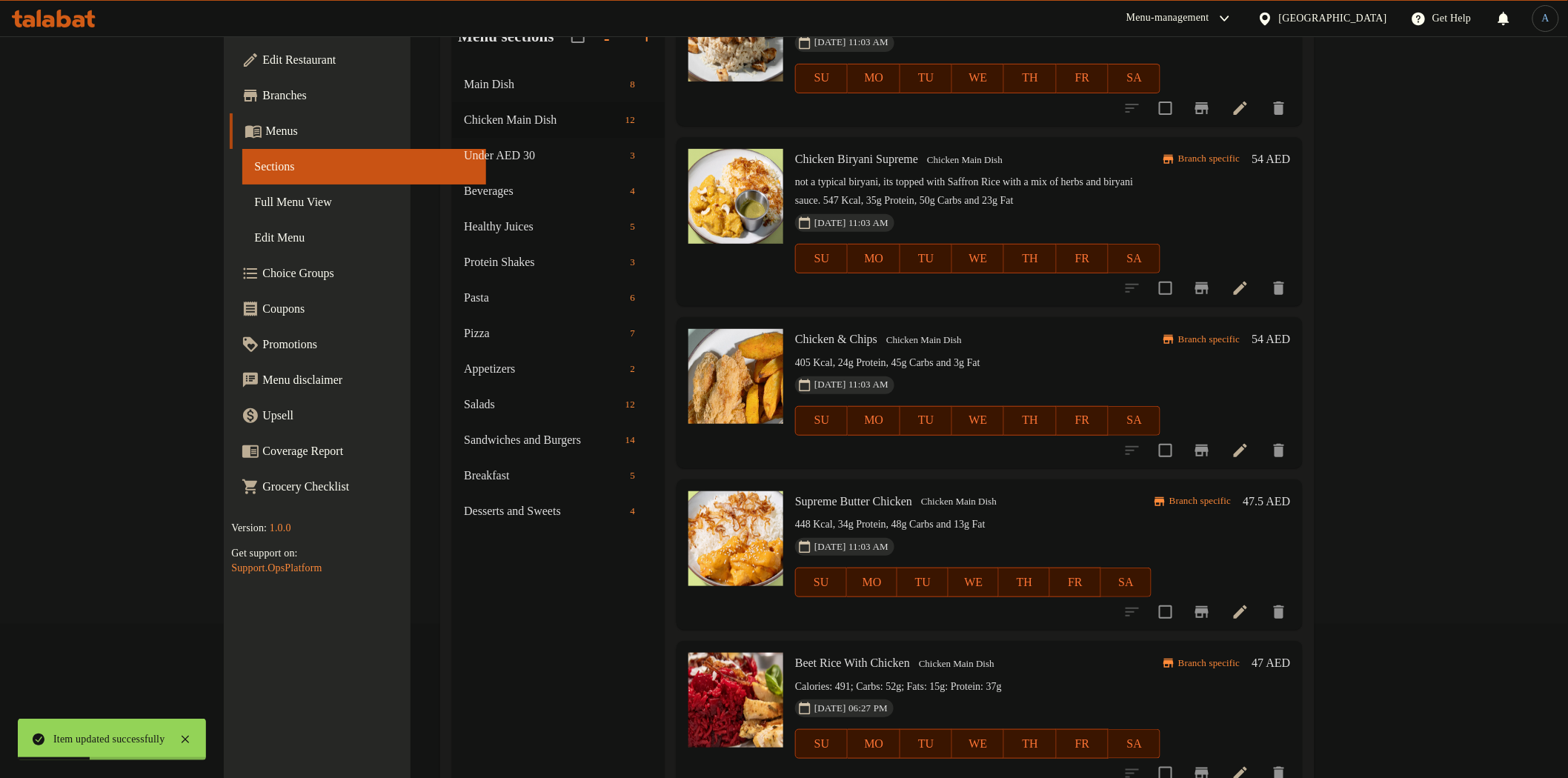
scroll to position [207, 0]
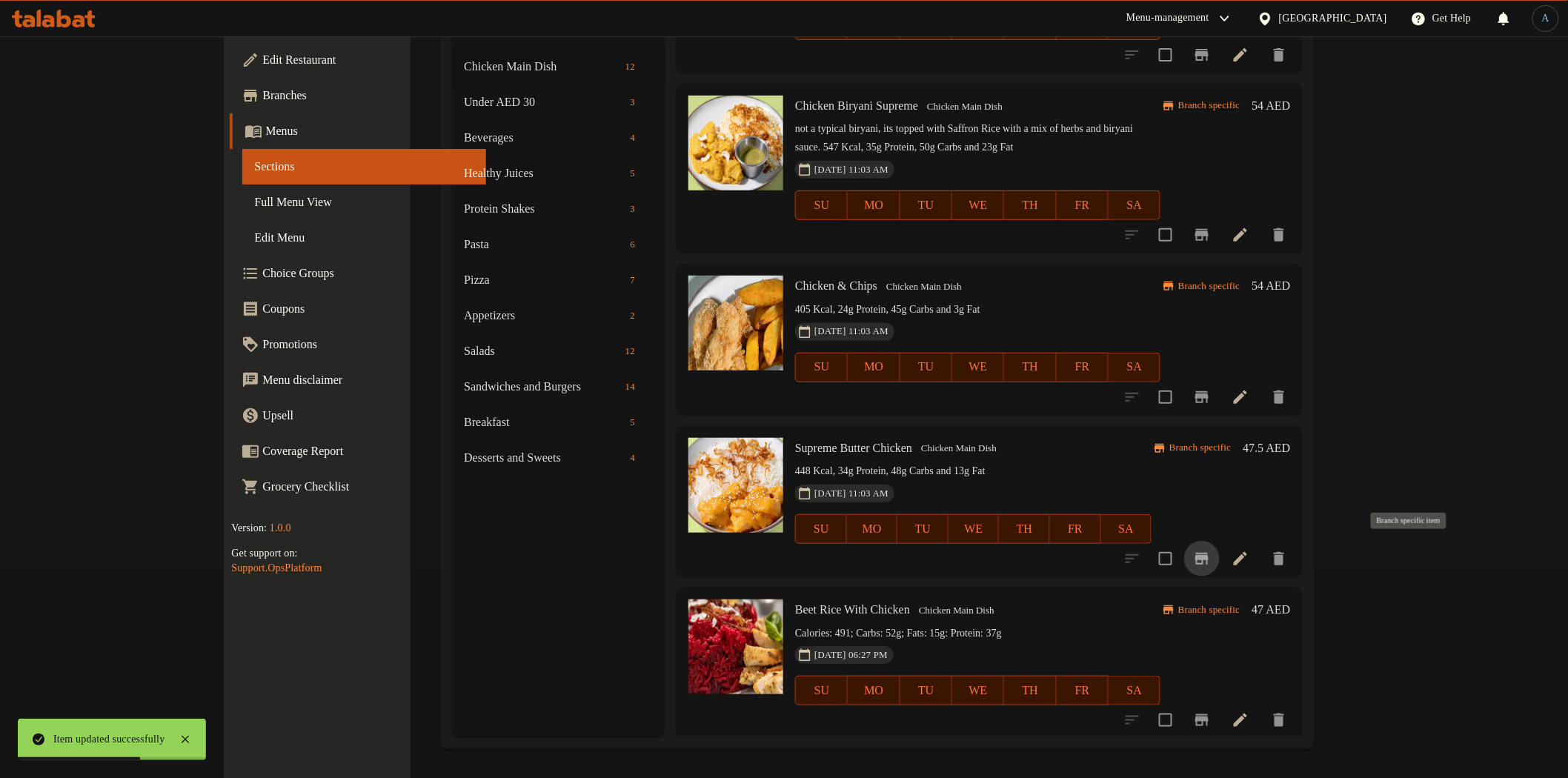
click at [1209, 554] on icon "Branch-specific-item" at bounding box center [1202, 559] width 13 height 12
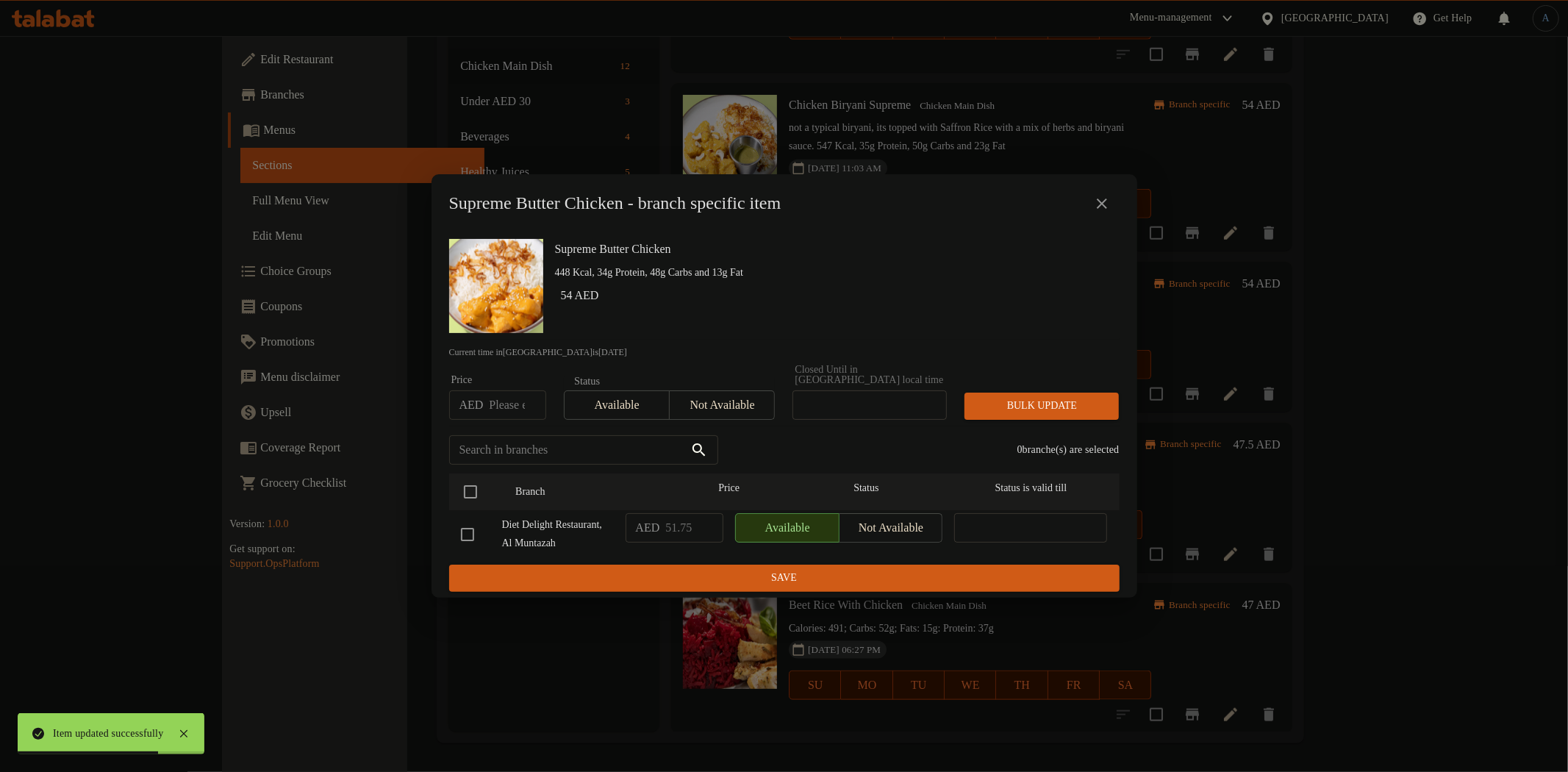
click at [495, 394] on input "number" at bounding box center [517, 405] width 57 height 29
paste input "54"
type input "54"
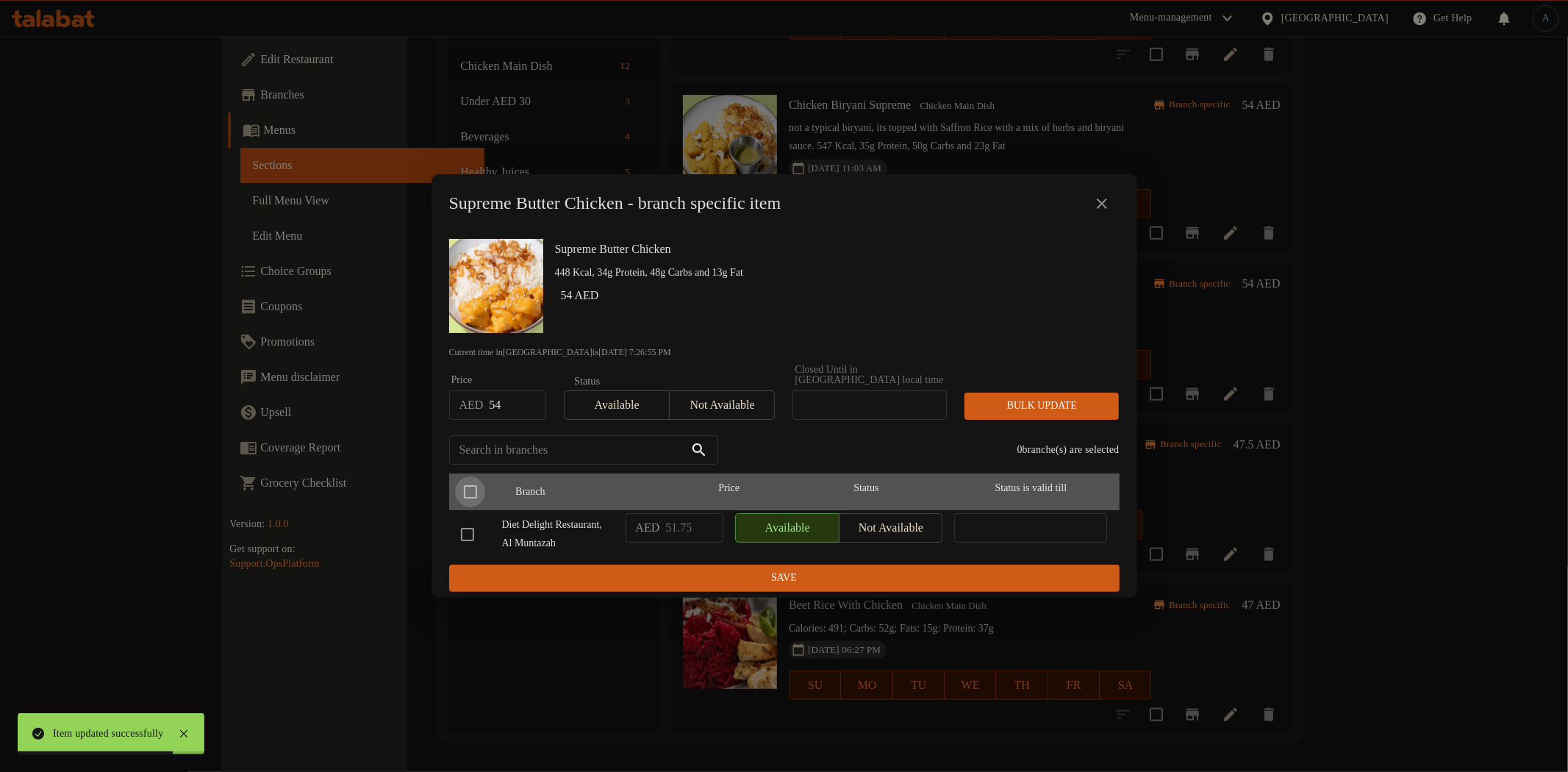
click at [476, 477] on input "checkbox" at bounding box center [470, 492] width 31 height 31
checkbox input "true"
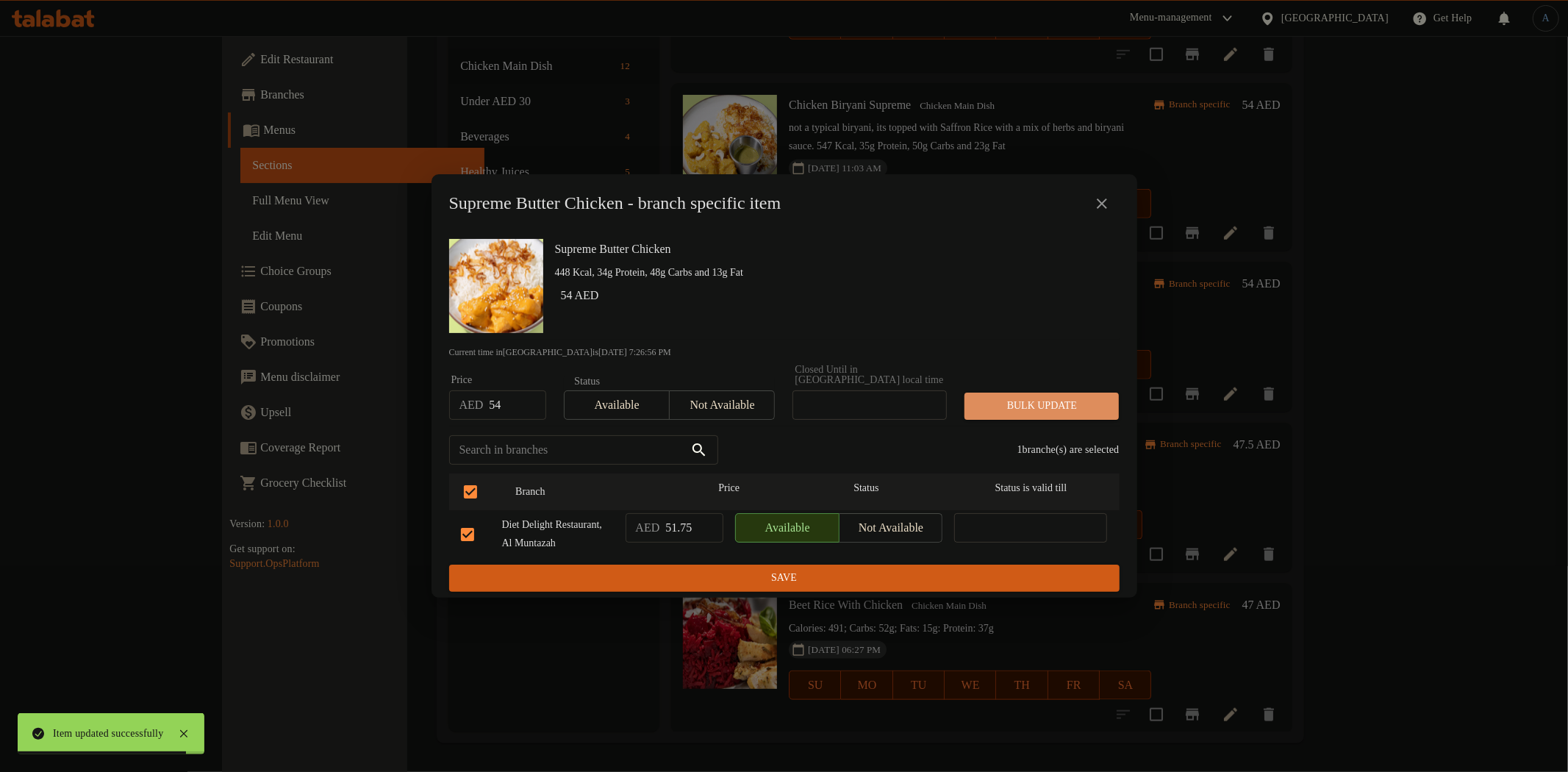
drag, startPoint x: 1033, startPoint y: 387, endPoint x: 1176, endPoint y: 398, distance: 143.4
click at [1034, 397] on span "Bulk update" at bounding box center [1041, 406] width 131 height 19
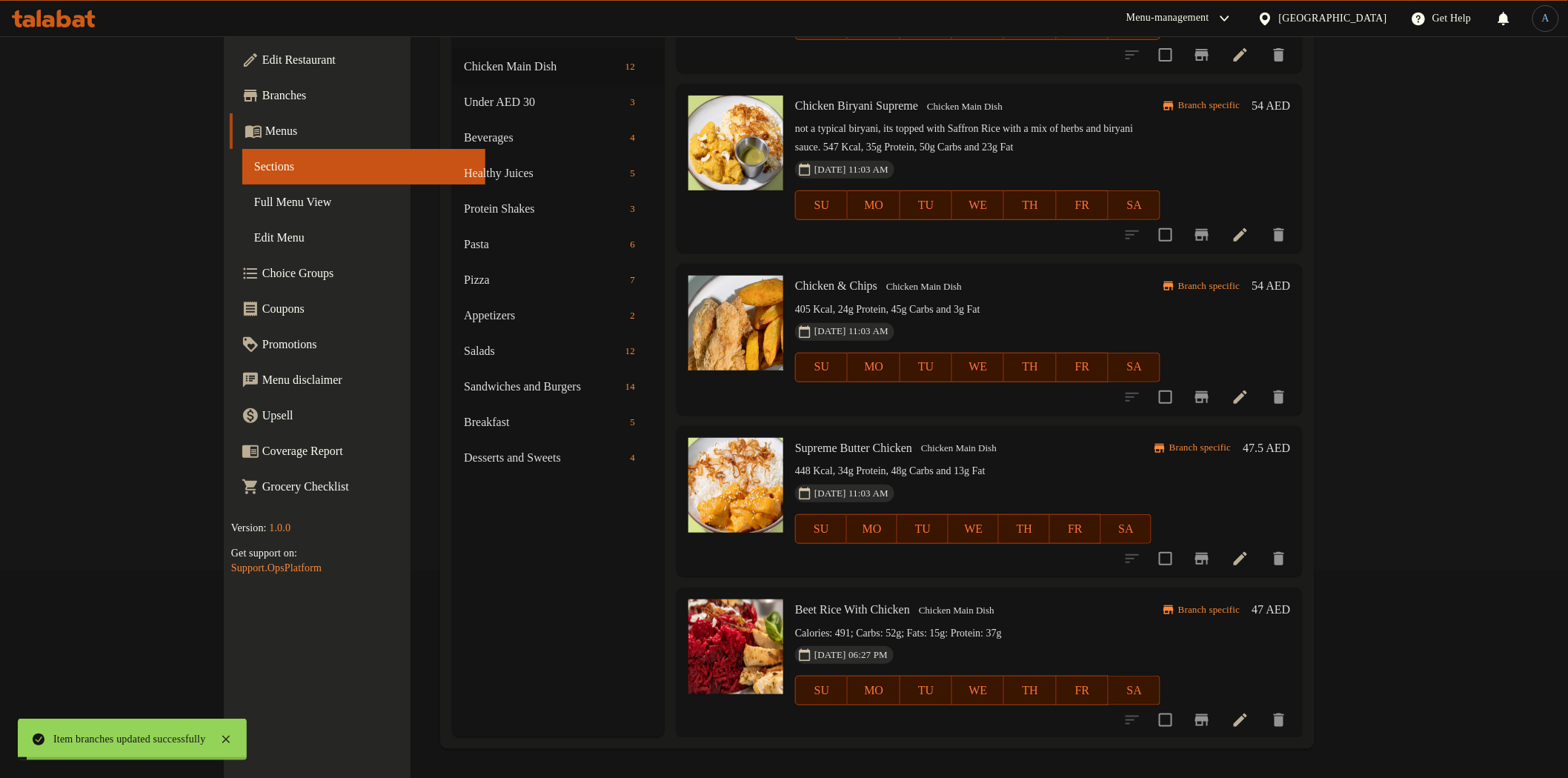
click at [1291, 449] on h6 "47.5 AED" at bounding box center [1267, 448] width 47 height 20
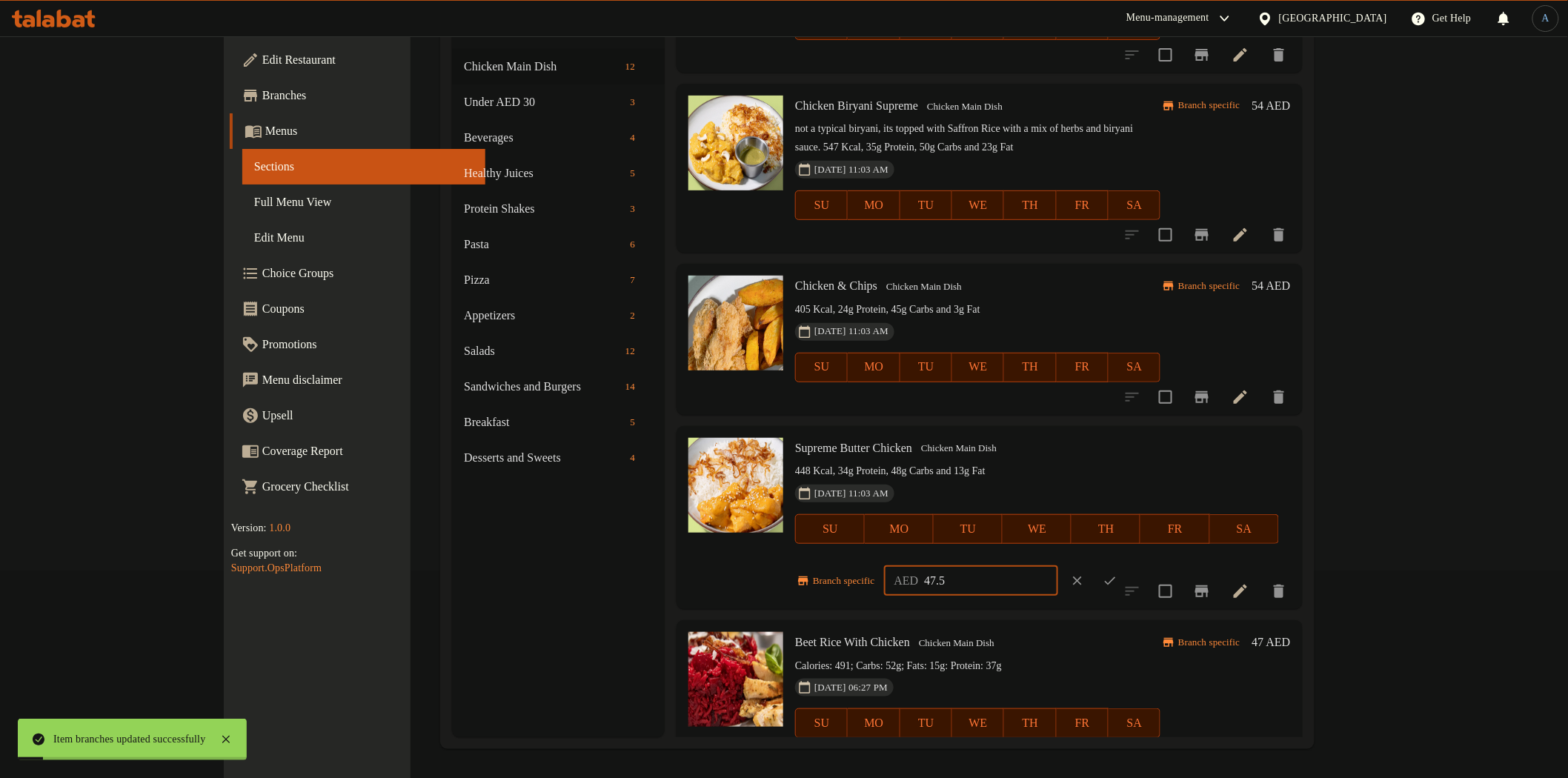
click at [1057, 566] on input "47.5" at bounding box center [991, 581] width 134 height 29
paste input "54"
type input "54"
click at [1127, 564] on button "ok" at bounding box center [1110, 581] width 33 height 33
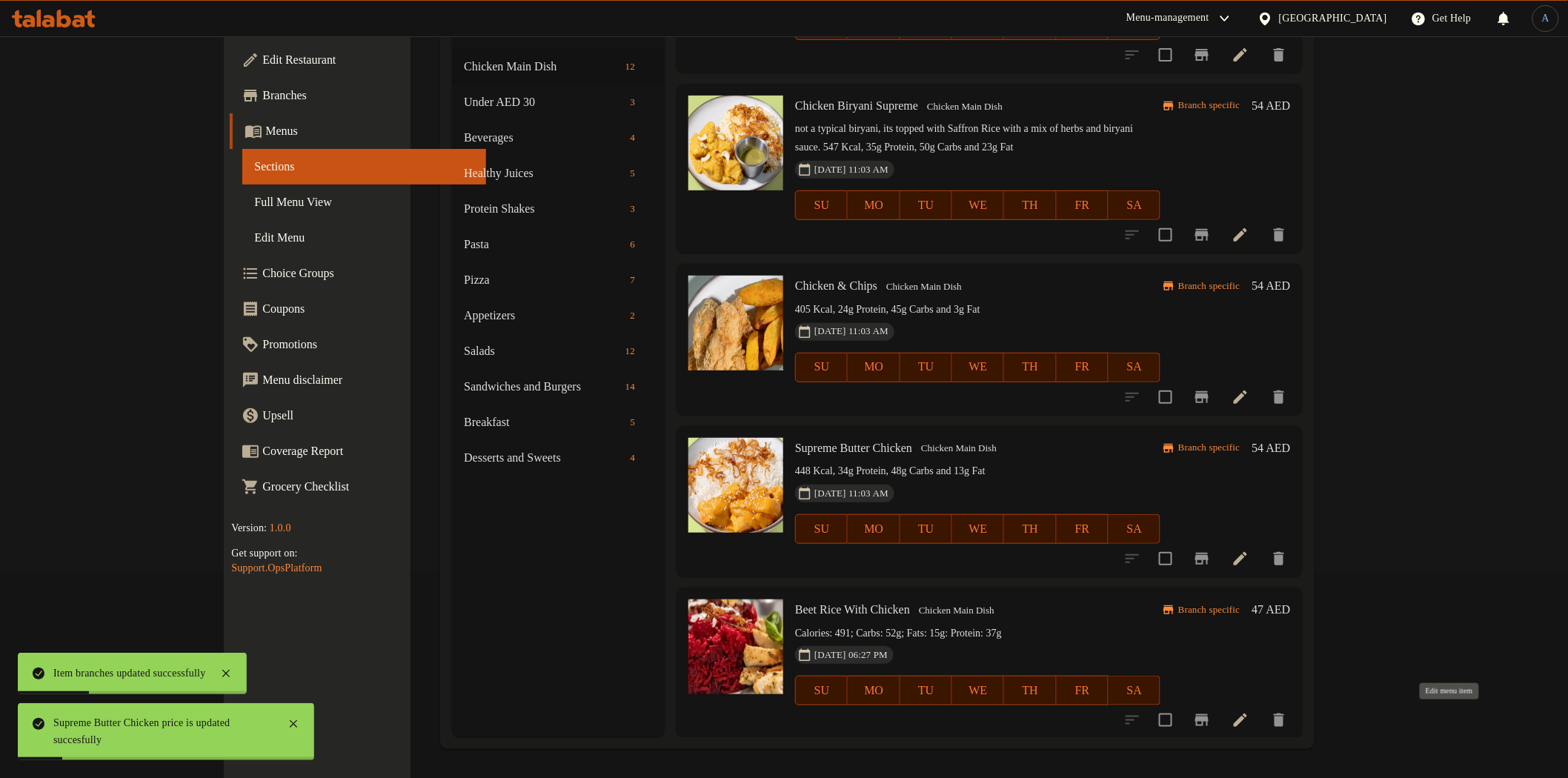
click at [1250, 714] on icon at bounding box center [1241, 720] width 18 height 18
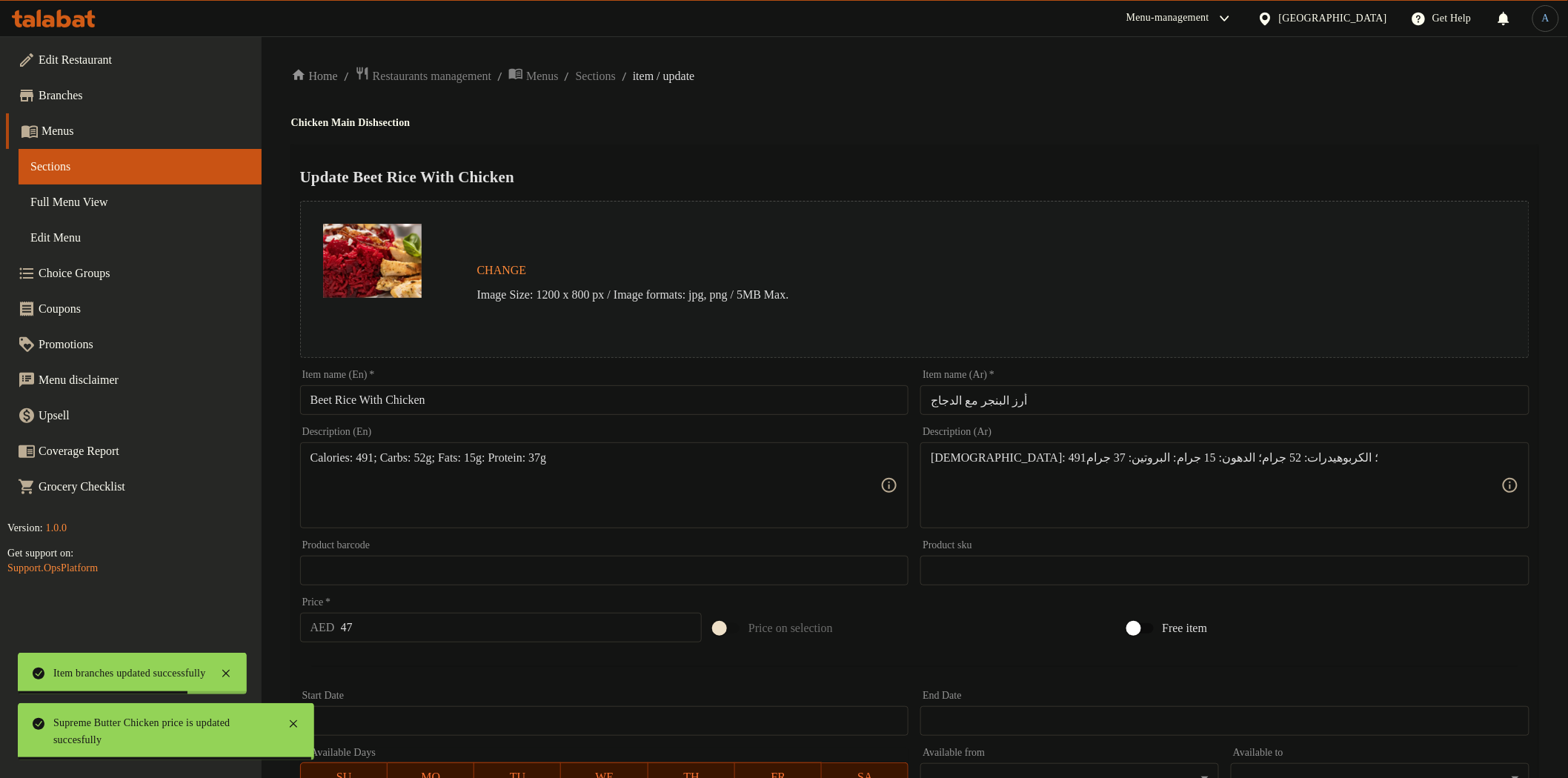
click at [494, 402] on input "Beet Rice With Chicken" at bounding box center [605, 400] width 609 height 29
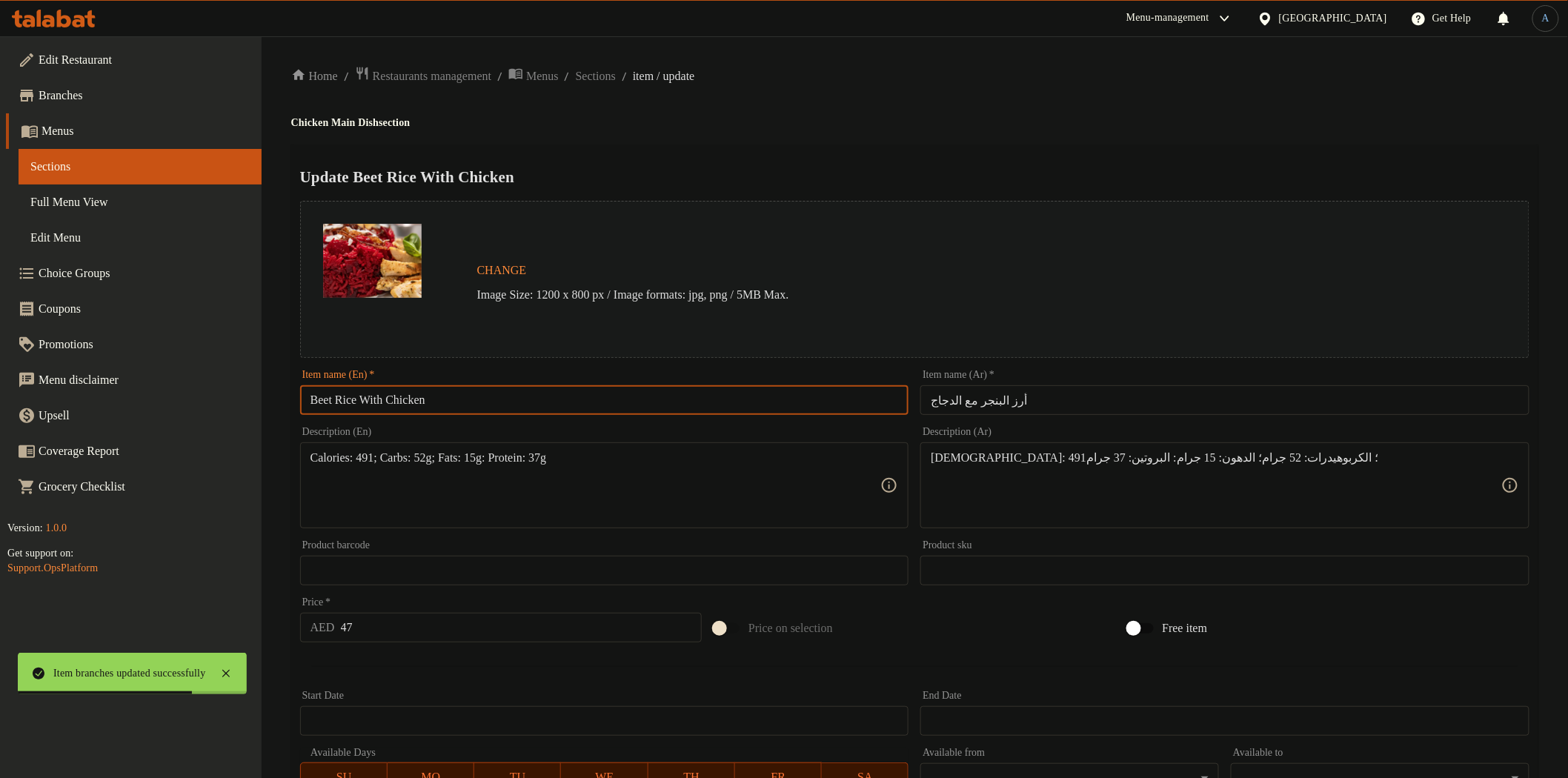
paste input "text"
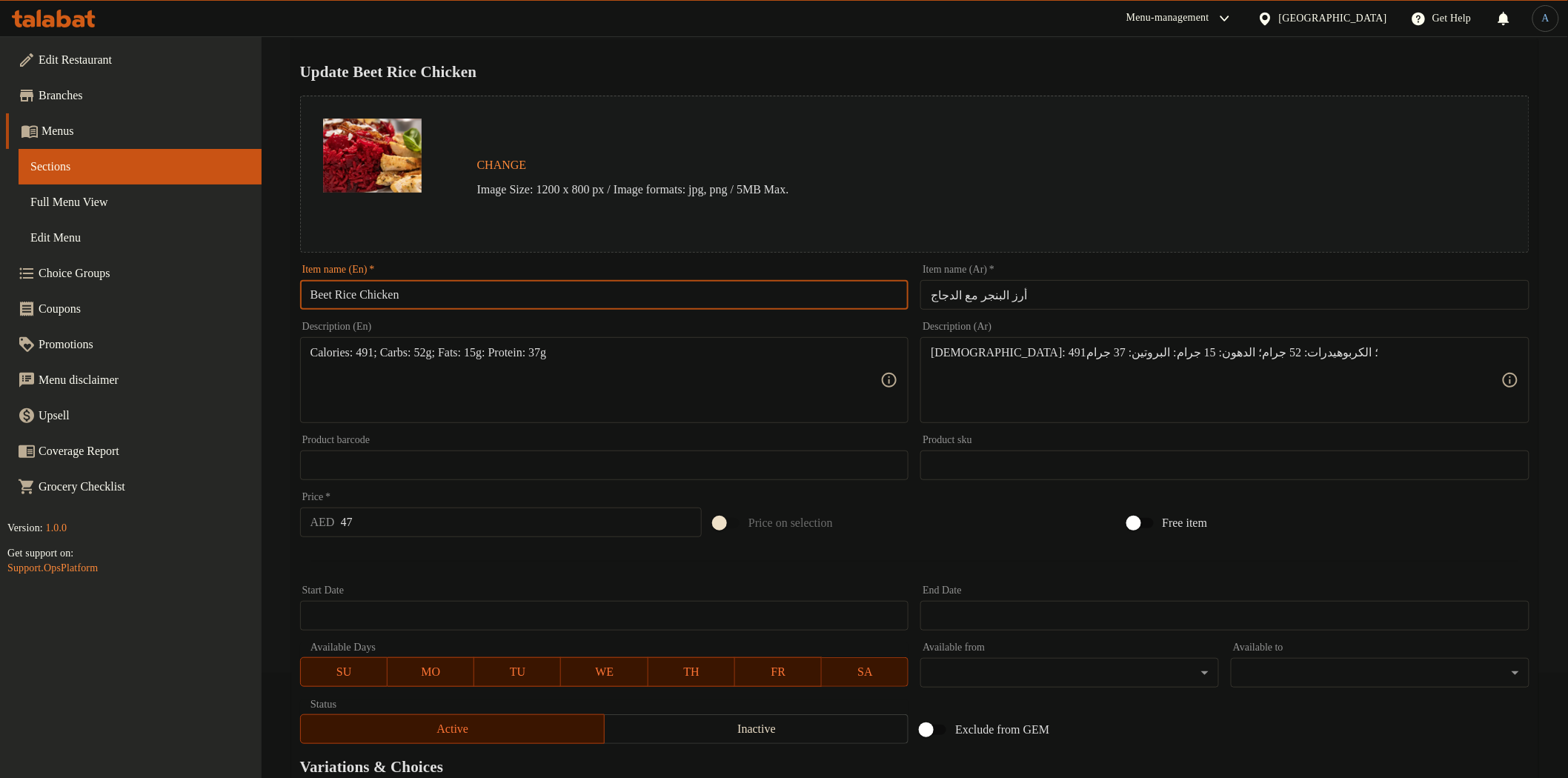
scroll to position [287, 0]
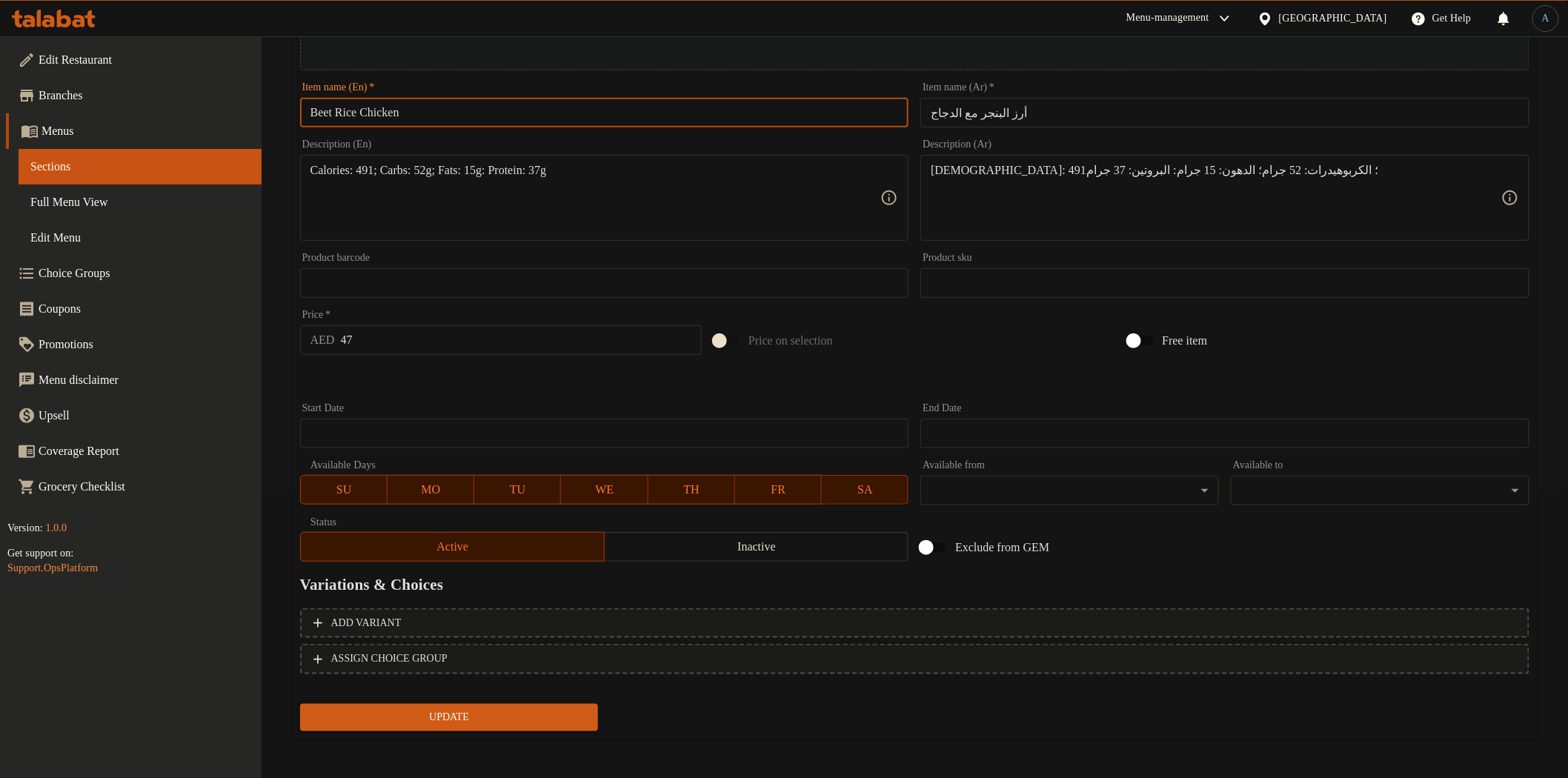
type input "Beet Rice Chicken"
click at [964, 115] on input "أرز البنجر مع الدجاج" at bounding box center [1225, 113] width 609 height 29
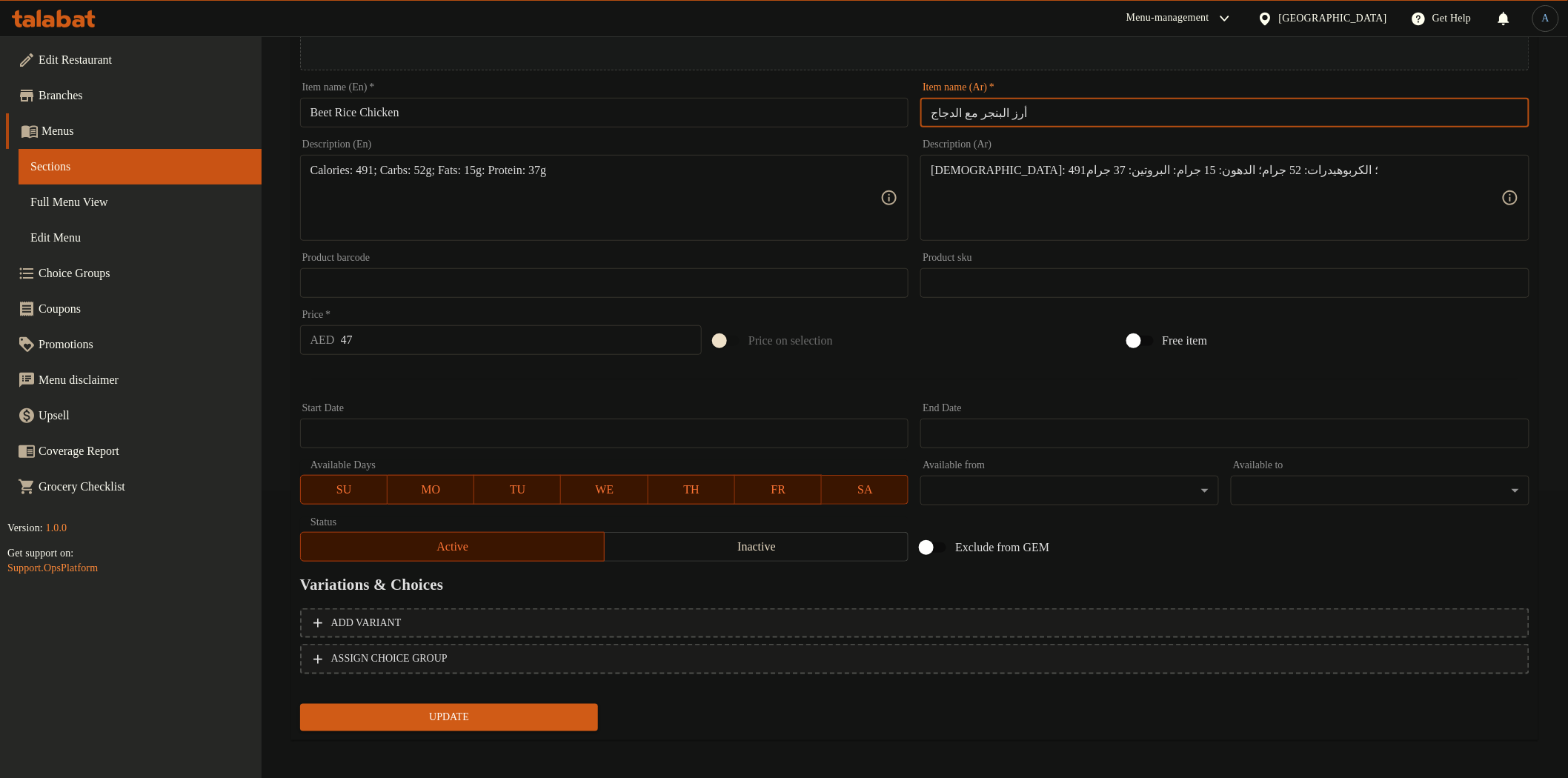
click at [963, 114] on input "أرز البنجر مع الدجاج" at bounding box center [1225, 113] width 609 height 29
click at [978, 111] on input "أرز البنجر الدجاج" at bounding box center [1225, 113] width 609 height 29
drag, startPoint x: 1043, startPoint y: 109, endPoint x: 1032, endPoint y: 109, distance: 11.0
click at [1045, 109] on input "[PERSON_NAME]" at bounding box center [1225, 113] width 609 height 29
type input "[PERSON_NAME]"
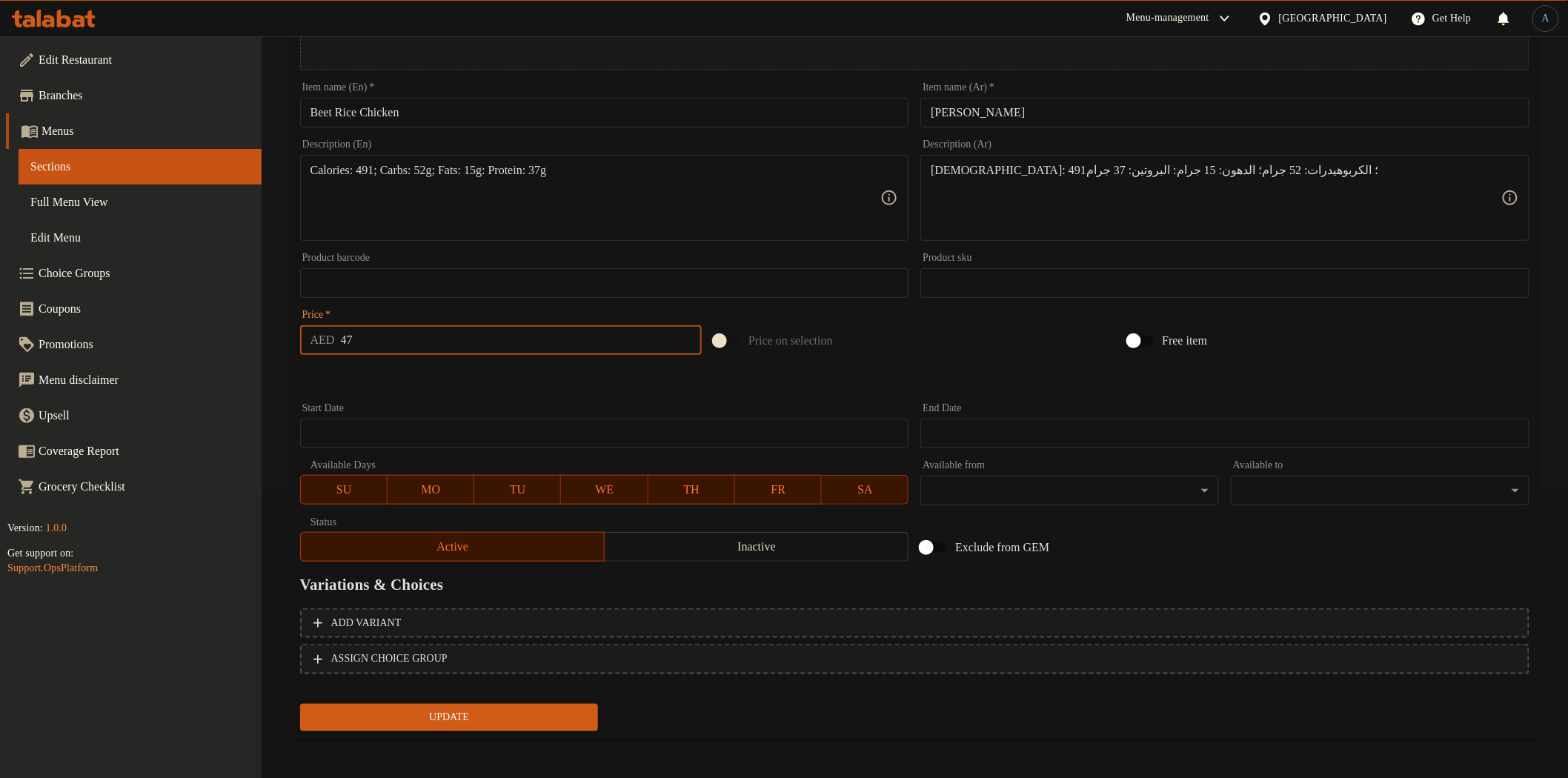
click at [420, 332] on input "47" at bounding box center [521, 340] width 361 height 29
paste input "54"
type input "54"
click at [300, 704] on button "Update" at bounding box center [450, 718] width 299 height 28
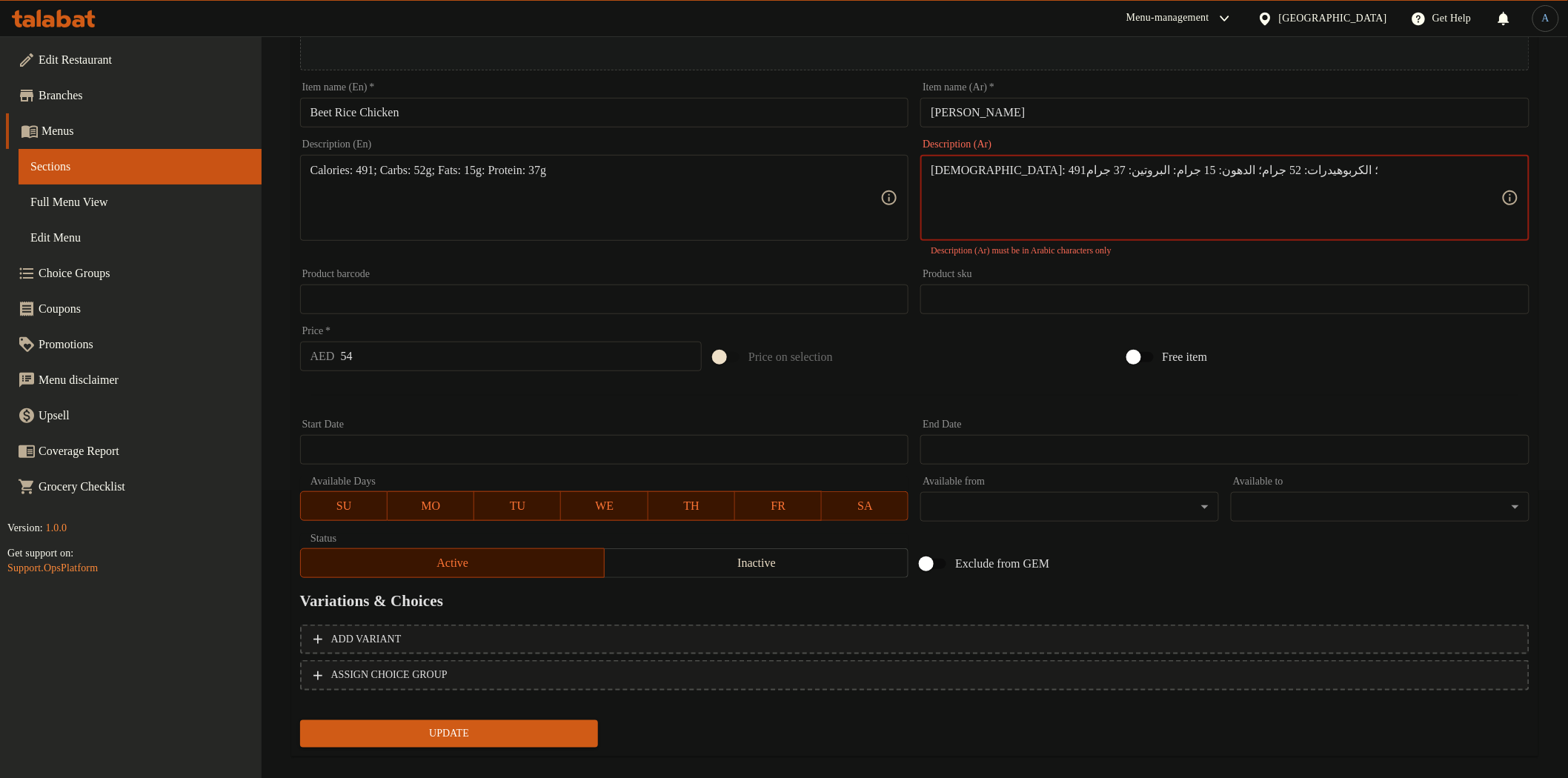
click at [1045, 166] on textarea "[DEMOGRAPHIC_DATA]: 491؛ الكربوهيدرات: 52 جرام؛ الدهون: 15 جرام: البروتين: 37 ج…" at bounding box center [1216, 198] width 571 height 70
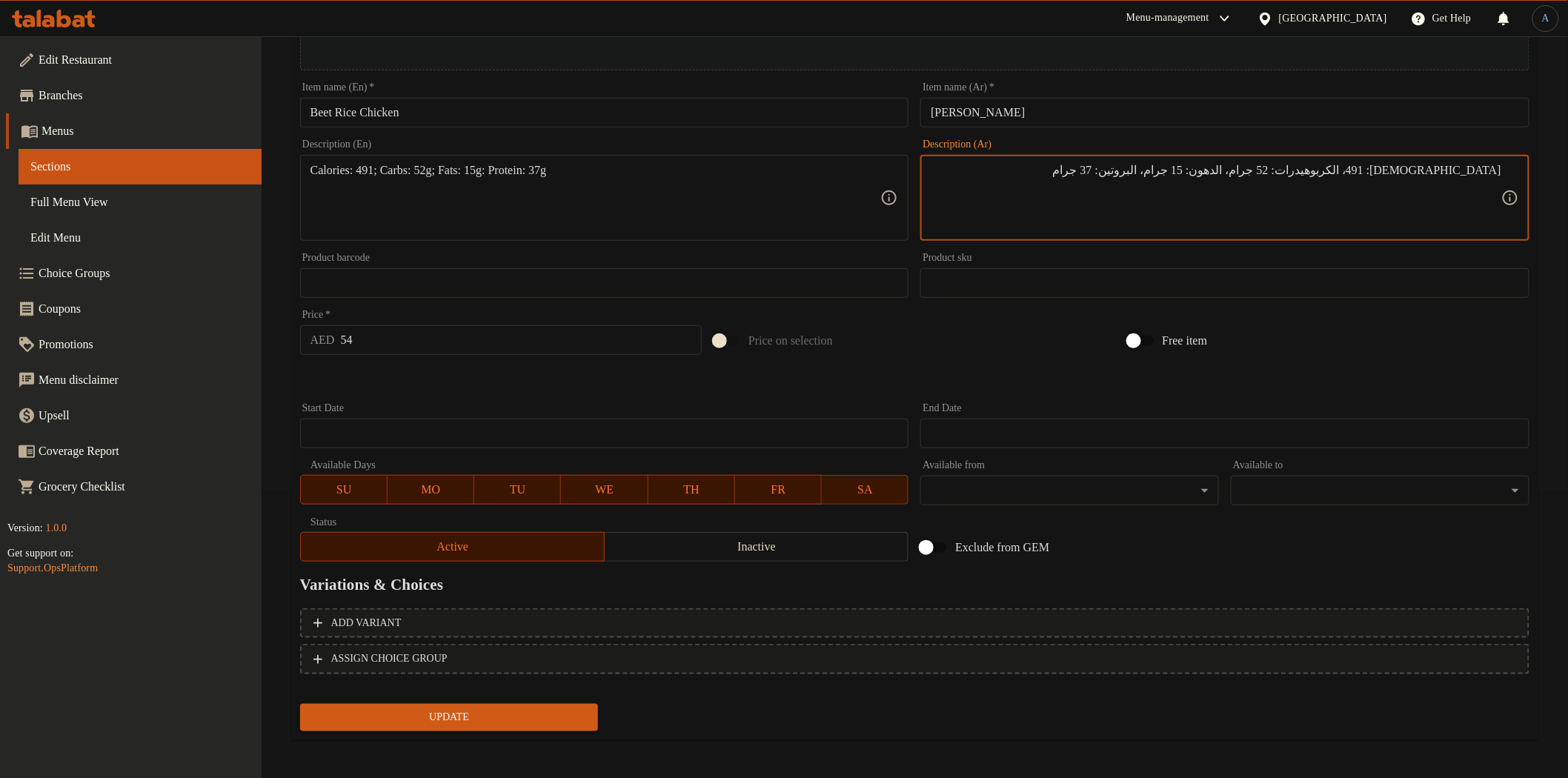
type textarea "[DEMOGRAPHIC_DATA]: 491، الكربوهيدرات: 52 جرام، الدهون: 15 جرام، البروتين: 37 ج…"
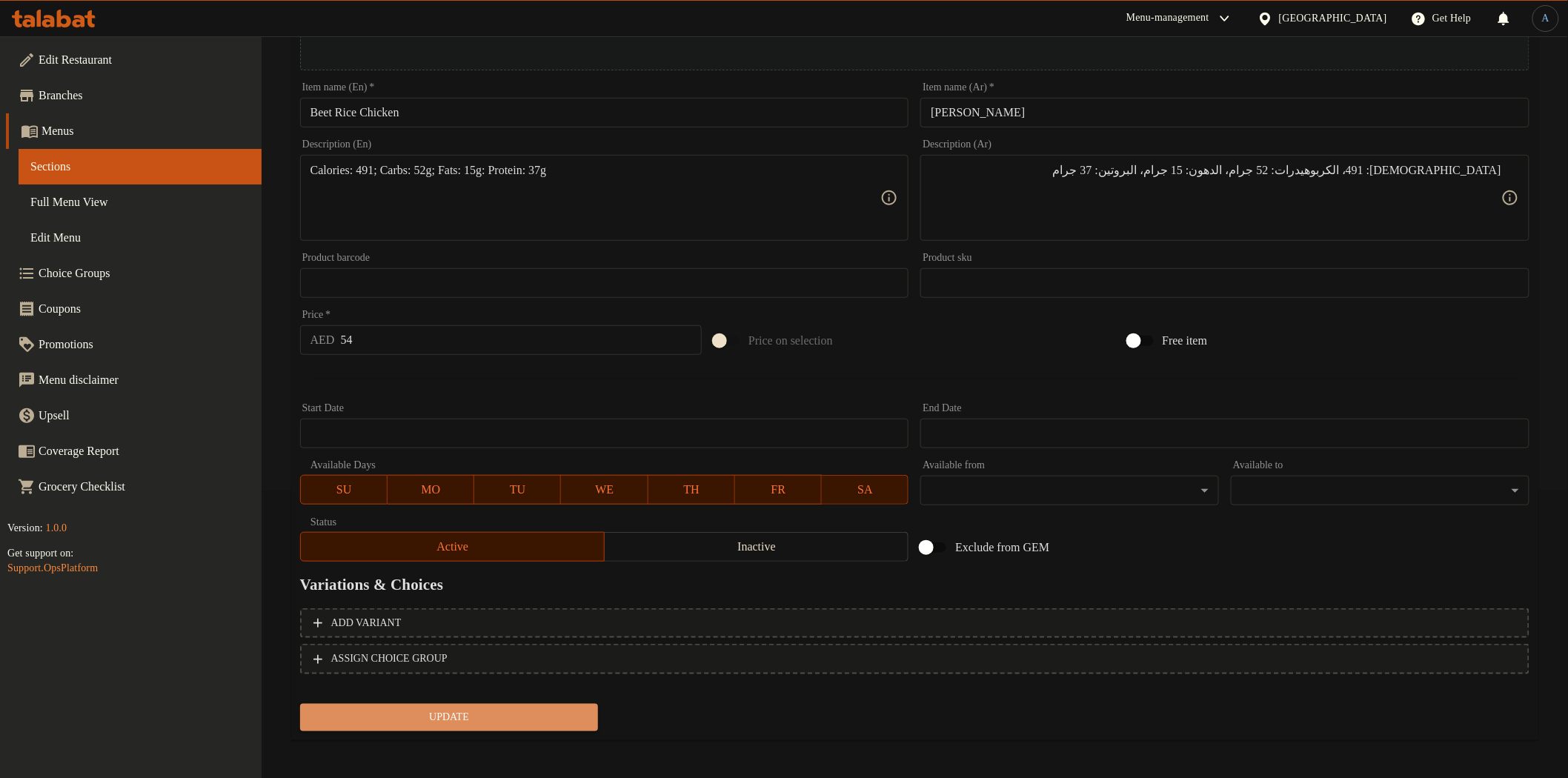
click at [548, 708] on span "Update" at bounding box center [449, 717] width 275 height 19
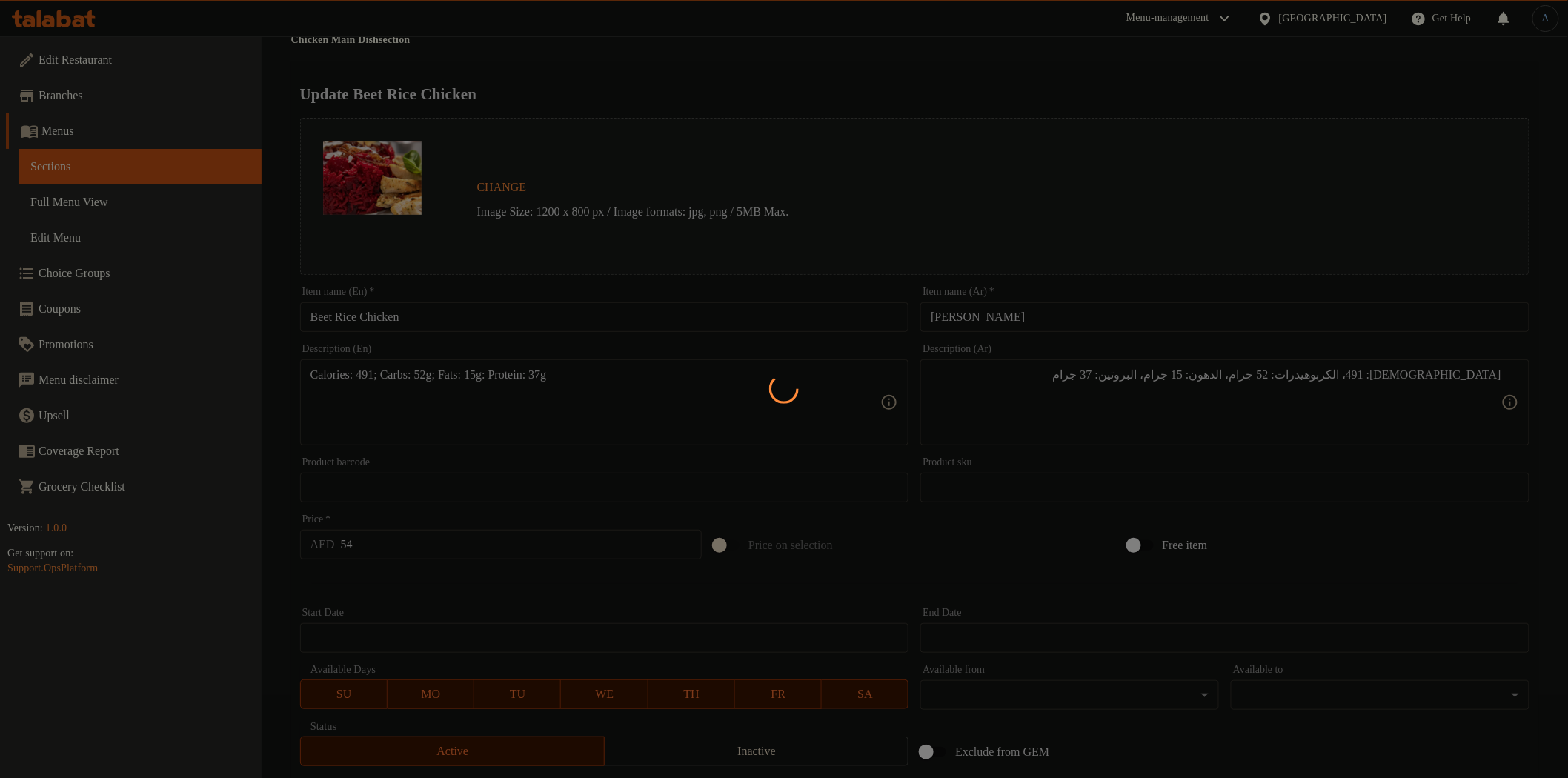
scroll to position [0, 0]
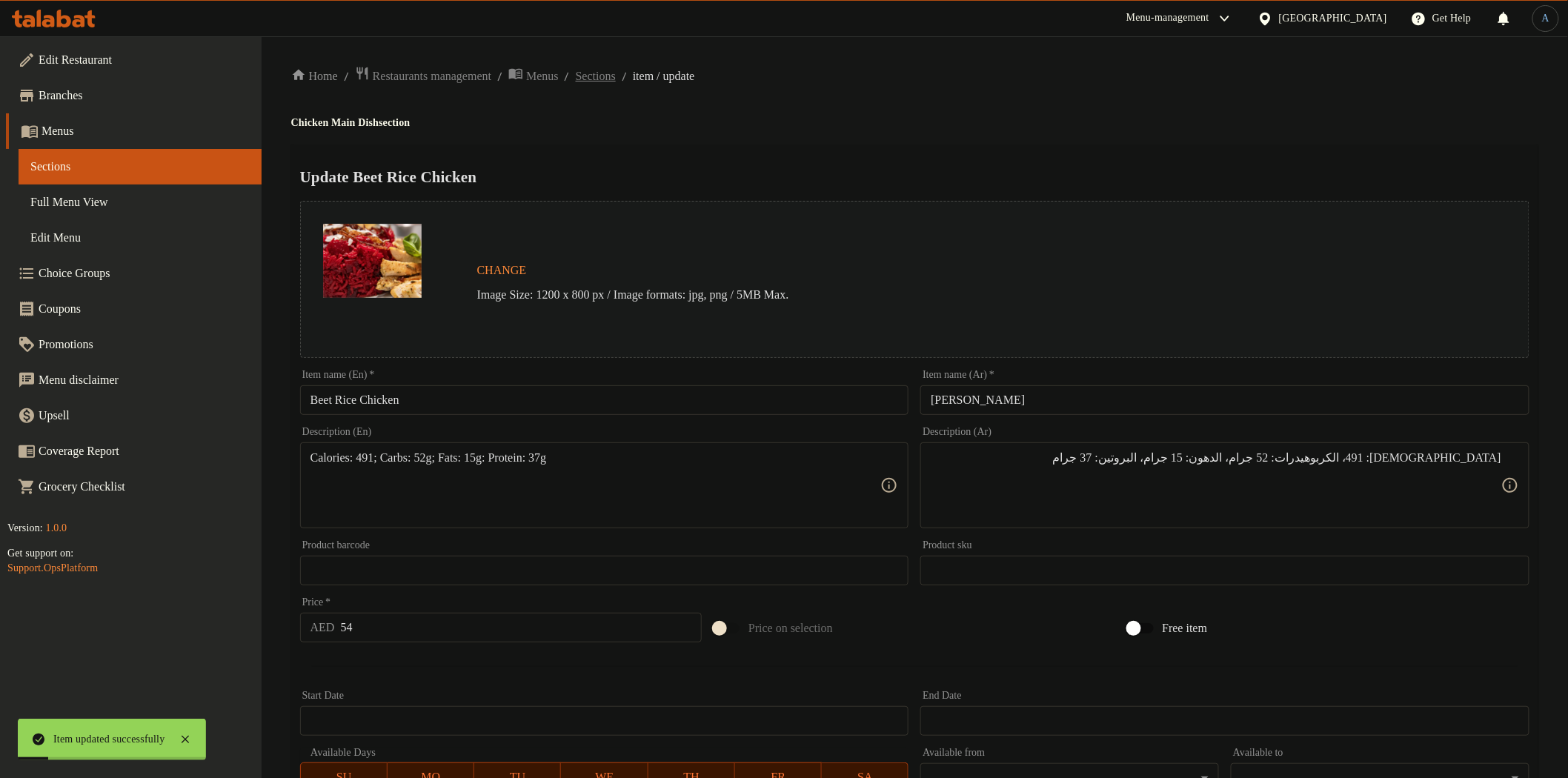
click at [616, 71] on span "Sections" at bounding box center [596, 77] width 40 height 18
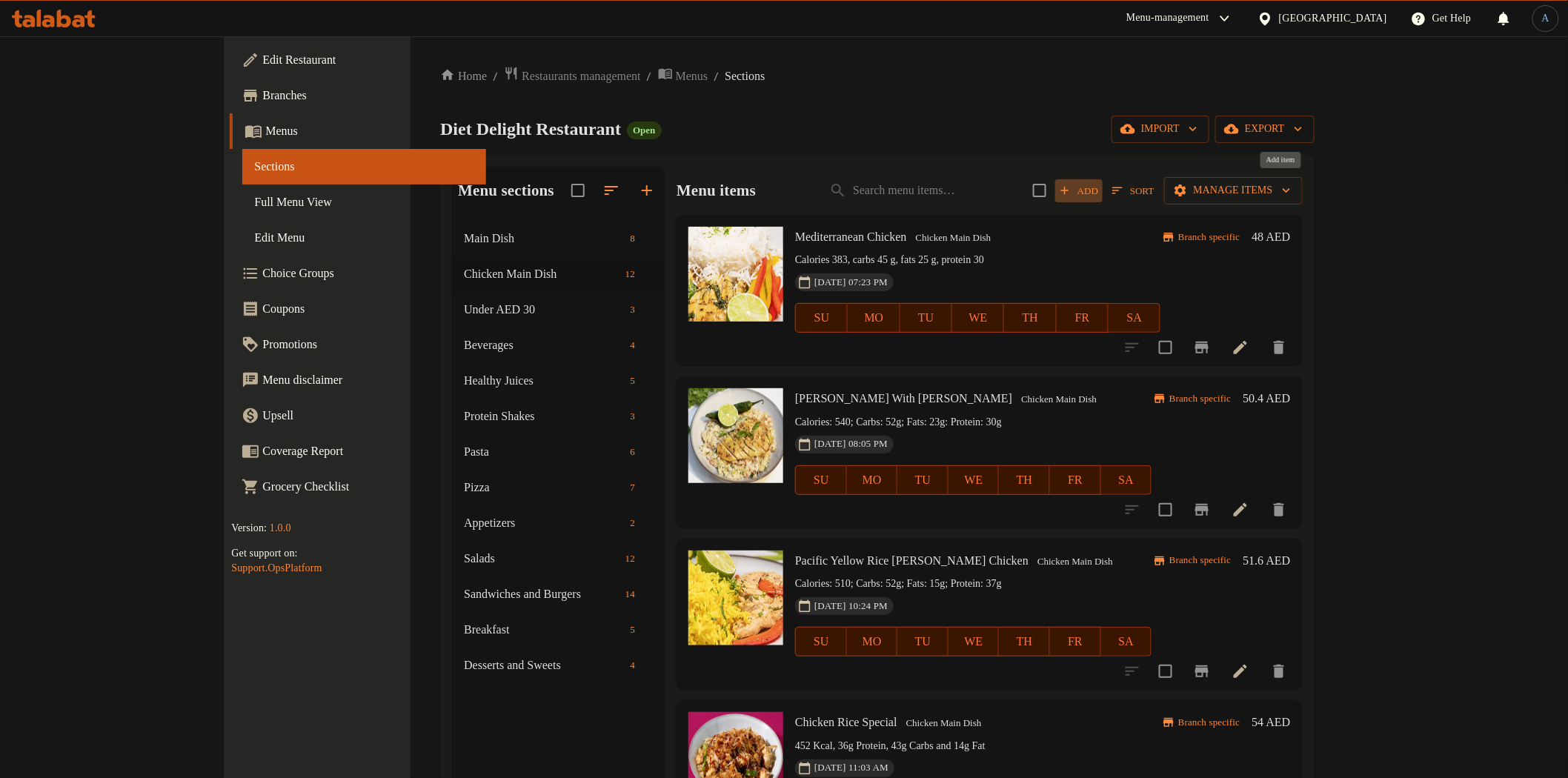
click at [1103, 200] on button "Add" at bounding box center [1079, 191] width 47 height 23
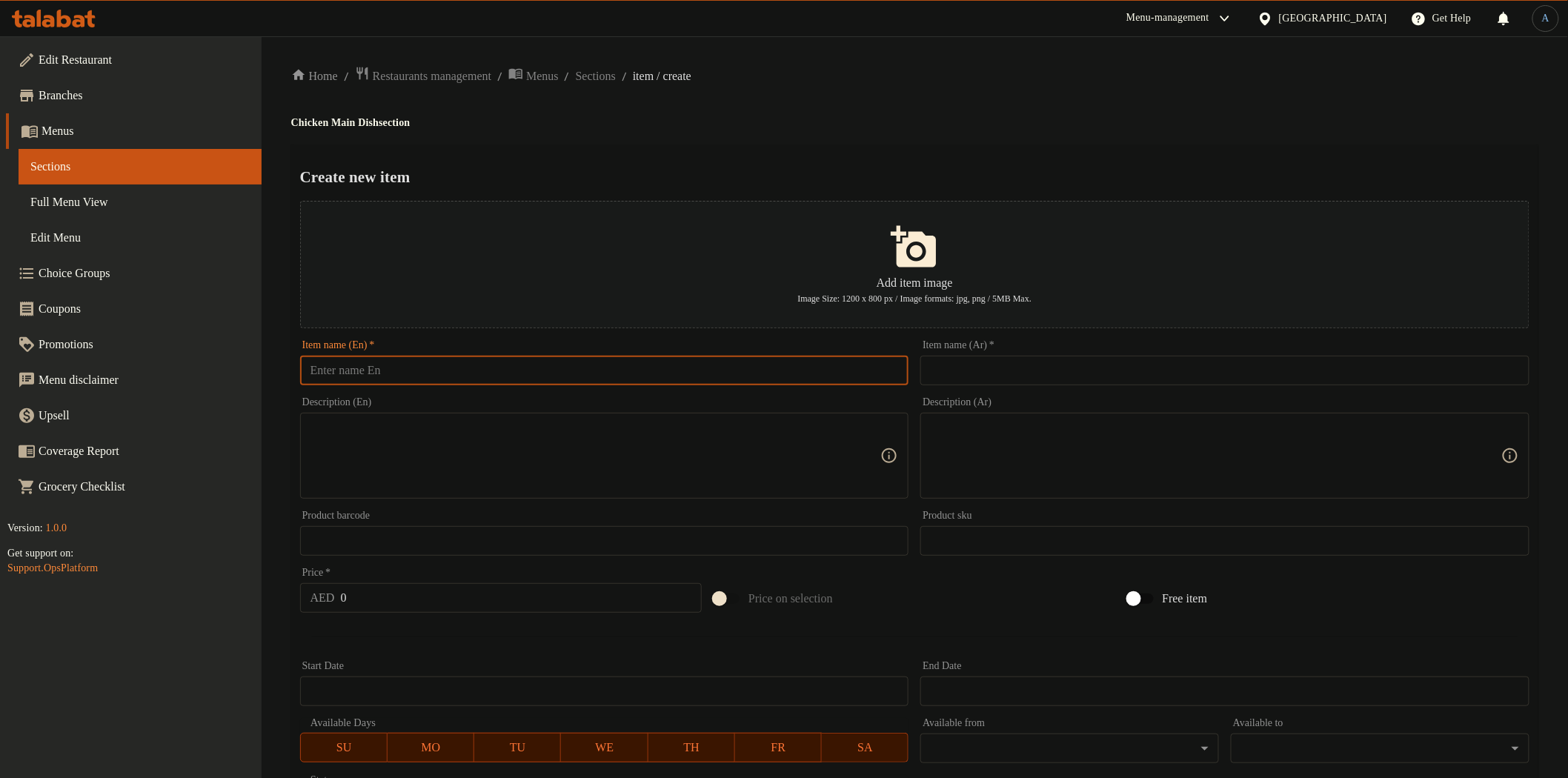
click at [799, 381] on input "text" at bounding box center [605, 370] width 609 height 29
paste input "Peanut butter chicken"
click at [632, 379] on input "Peanut butter chicken" at bounding box center [605, 370] width 609 height 29
paste input "Butter C"
type input "Peanut Butter Chicken"
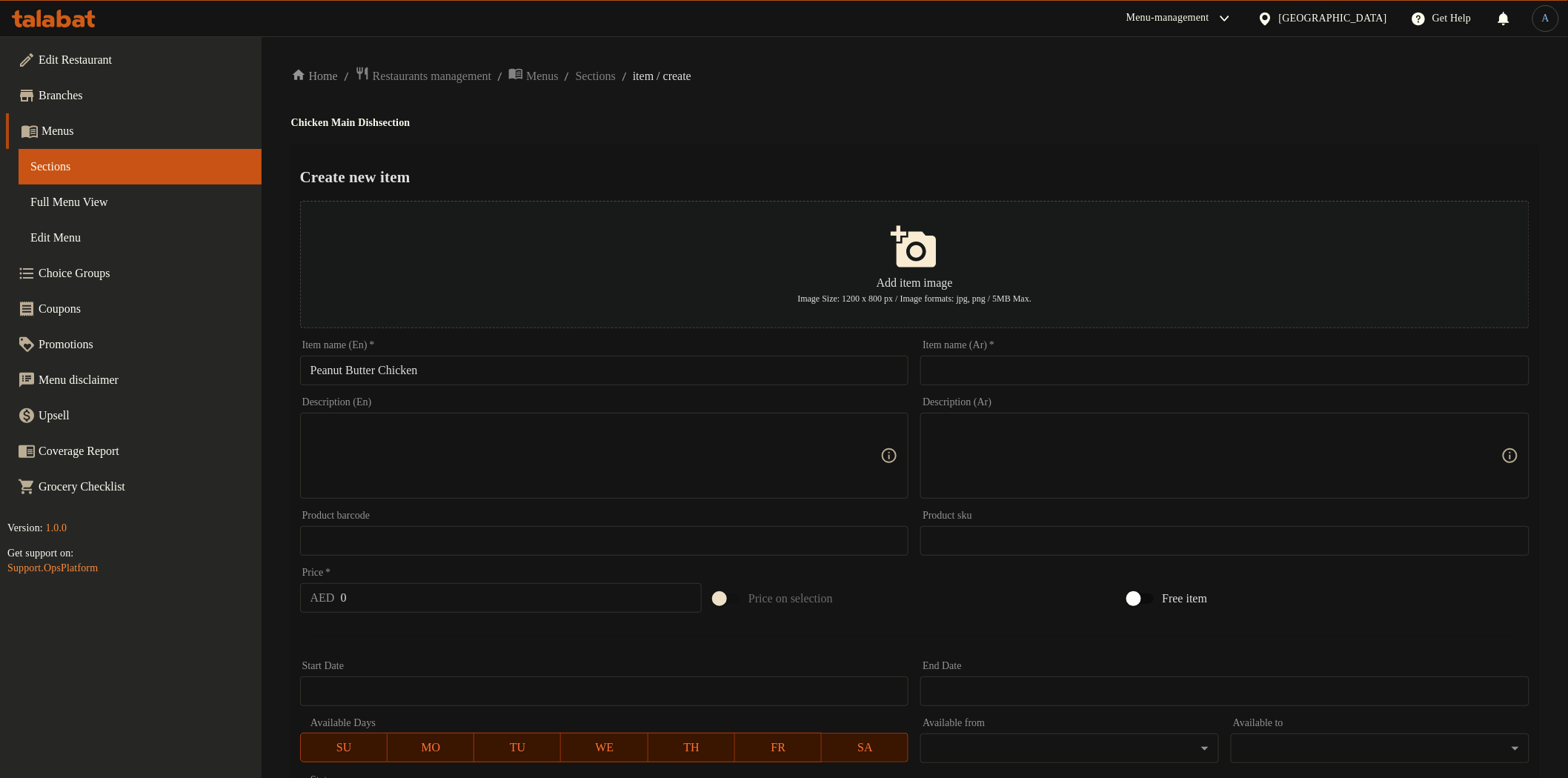
click at [1000, 375] on input "text" at bounding box center [1225, 370] width 609 height 29
paste input "دجاج بزبدة الفول السوداني"
type input "دجاج بزبدة الفول السوداني"
click at [972, 150] on div "Create new item Add item image Image Size: 1200 x 800 px / Image formats: jpg, …" at bounding box center [915, 571] width 1247 height 854
click at [1019, 132] on div "Home / Restaurants management / Menus / Sections / item / create Chicken Main D…" at bounding box center [915, 537] width 1247 height 944
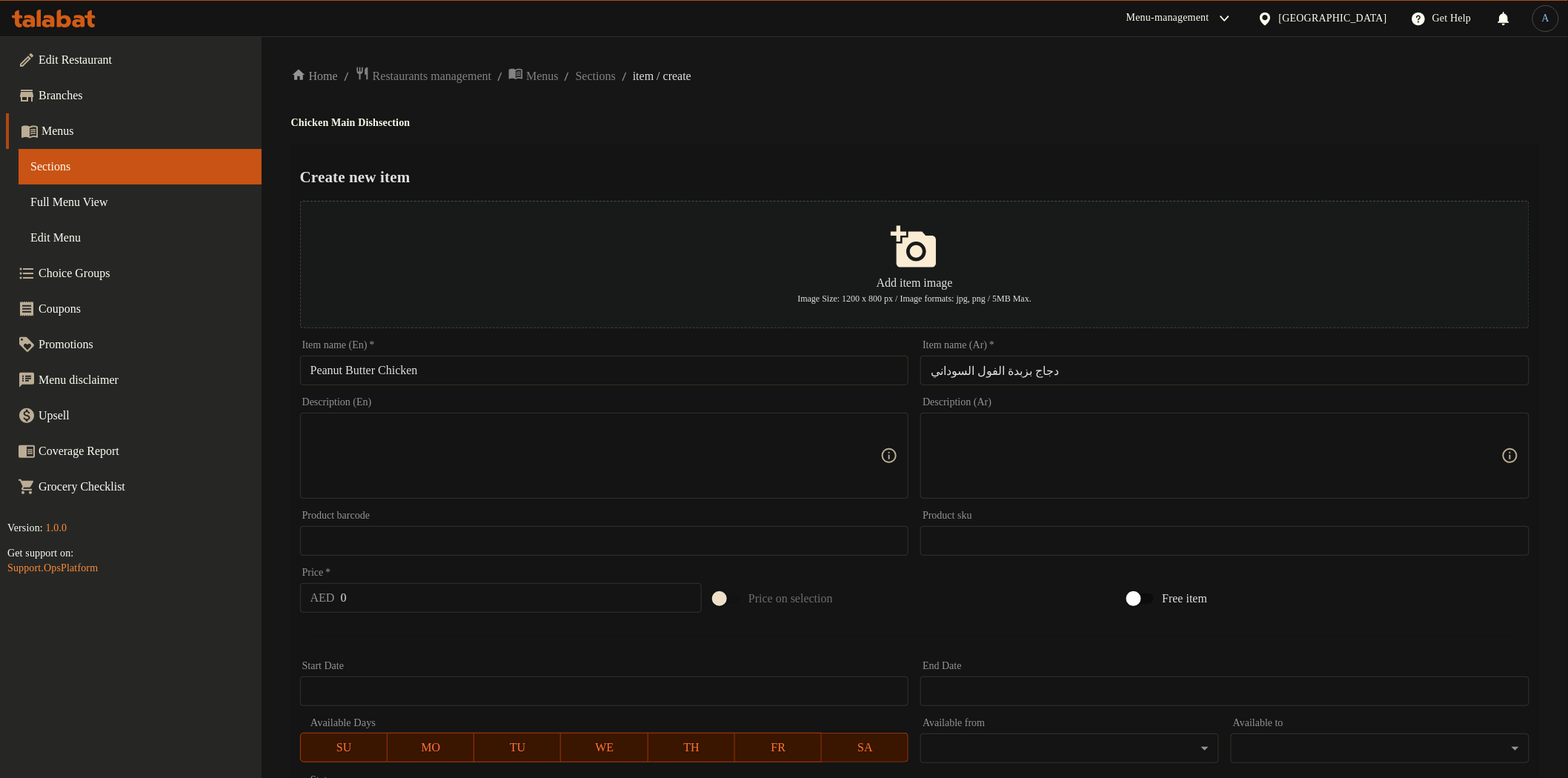
click at [382, 603] on input "0" at bounding box center [521, 598] width 361 height 29
paste input "54"
type input "54"
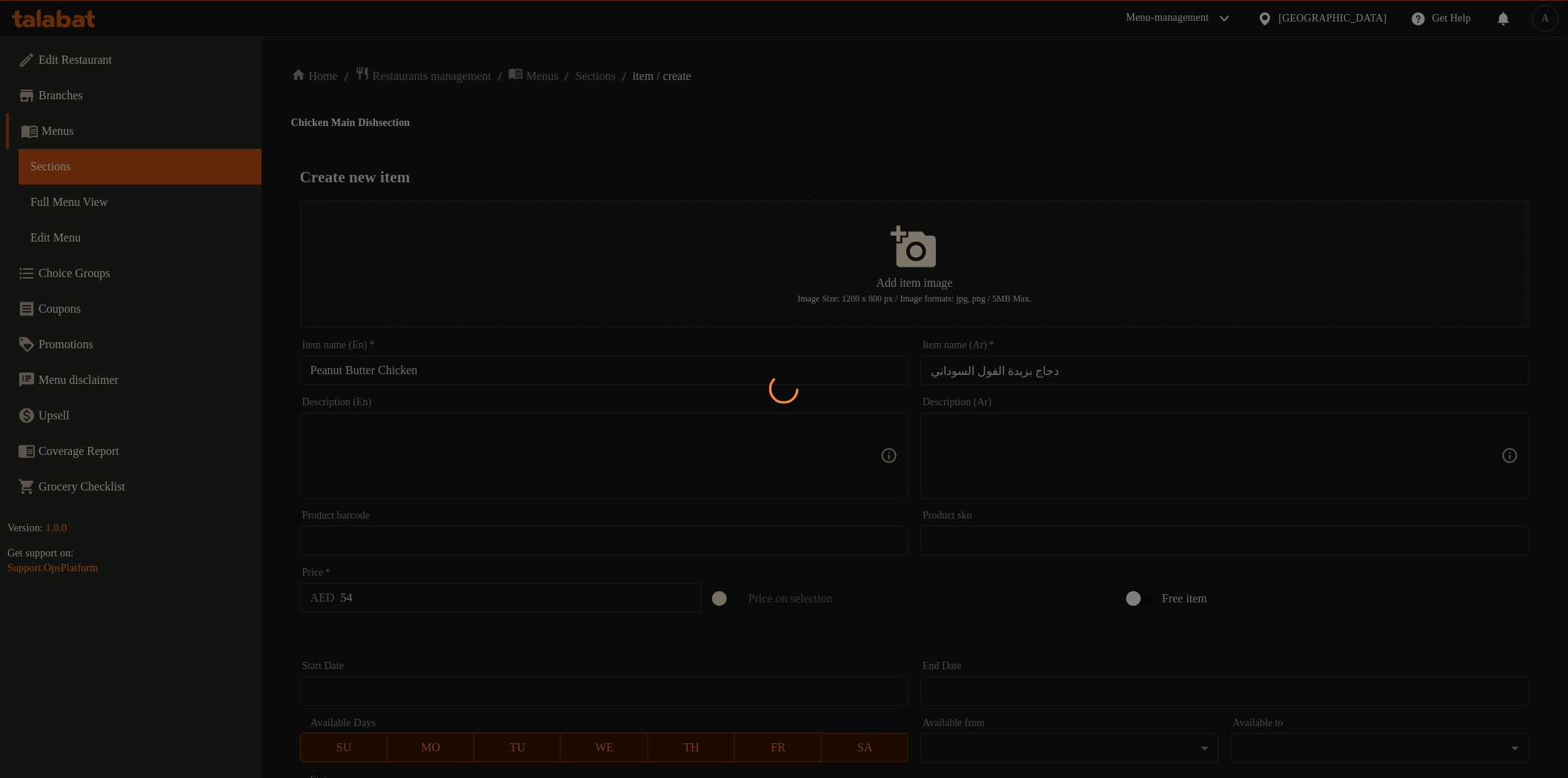
type input "0"
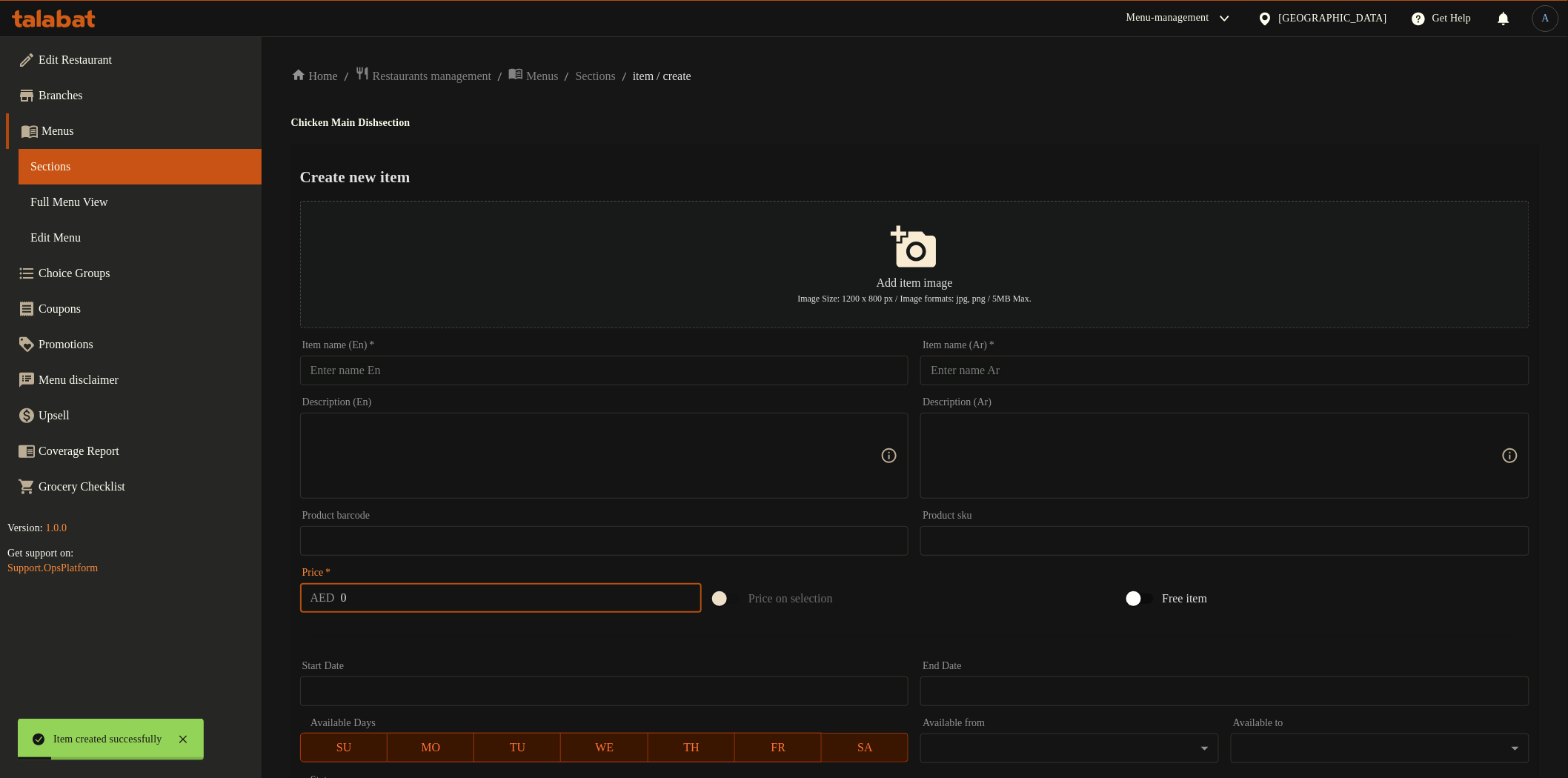
click at [530, 383] on input "text" at bounding box center [605, 370] width 609 height 29
paste input "Chicken curry"
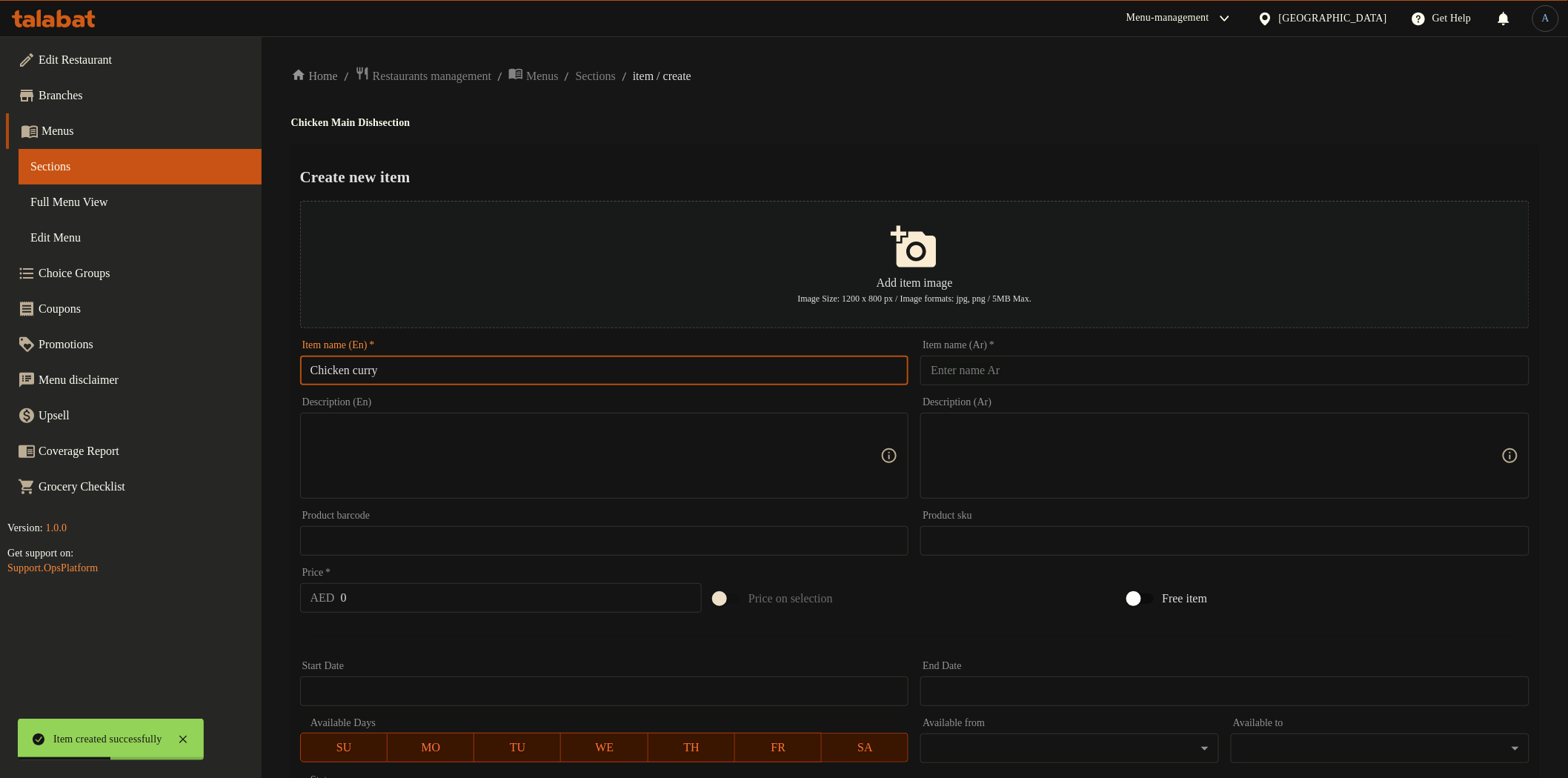
click at [636, 367] on input "Chicken curry" at bounding box center [605, 370] width 609 height 29
paste input "C"
type input "Chicken Curry"
click at [1020, 373] on input "text" at bounding box center [1225, 370] width 609 height 29
paste input "كاري الدجاج"
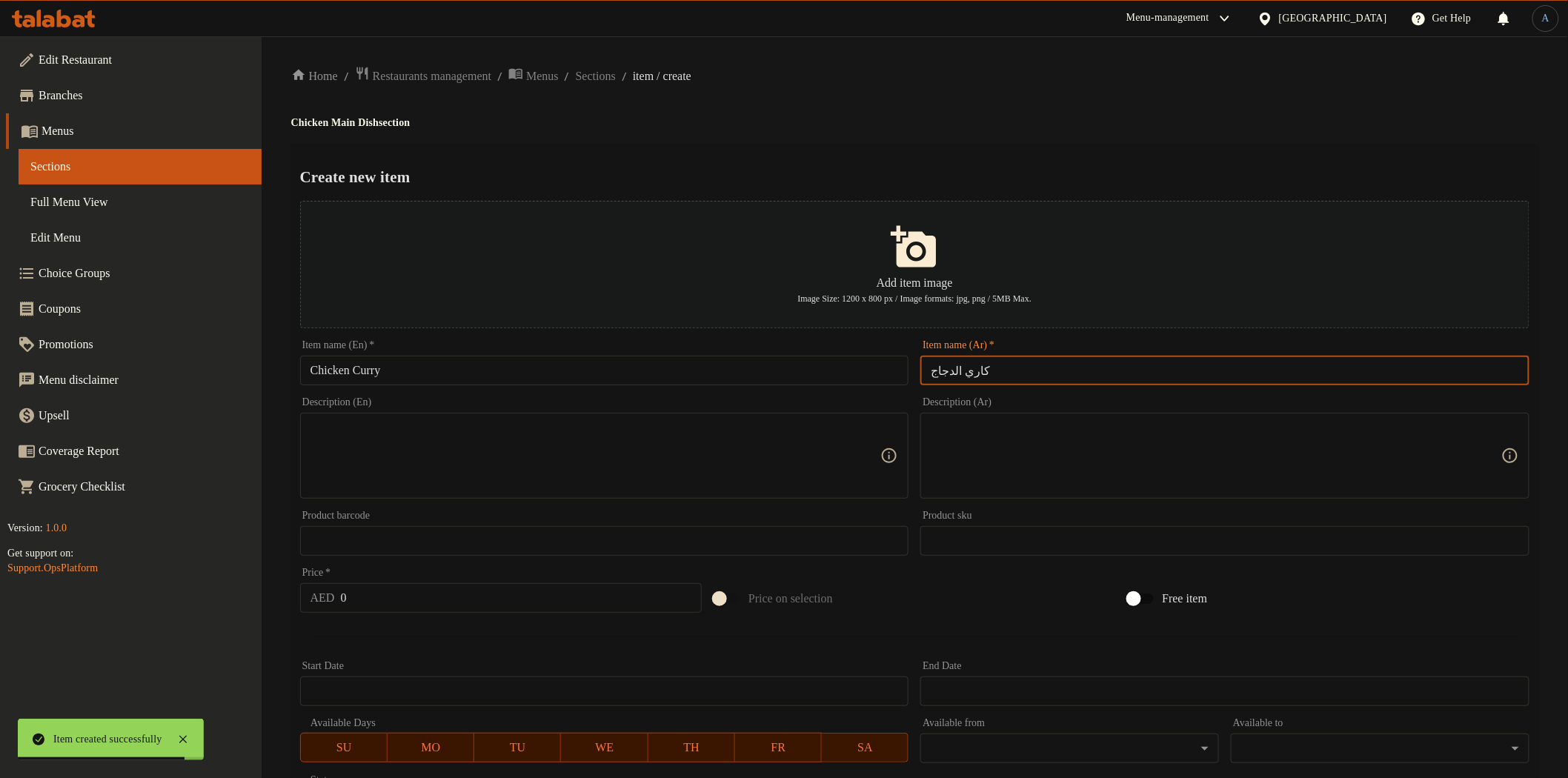
type input "كاري الدجاج"
click at [990, 134] on div "Home / Restaurants management / Menus / Sections / item / create Chicken Main D…" at bounding box center [915, 537] width 1247 height 944
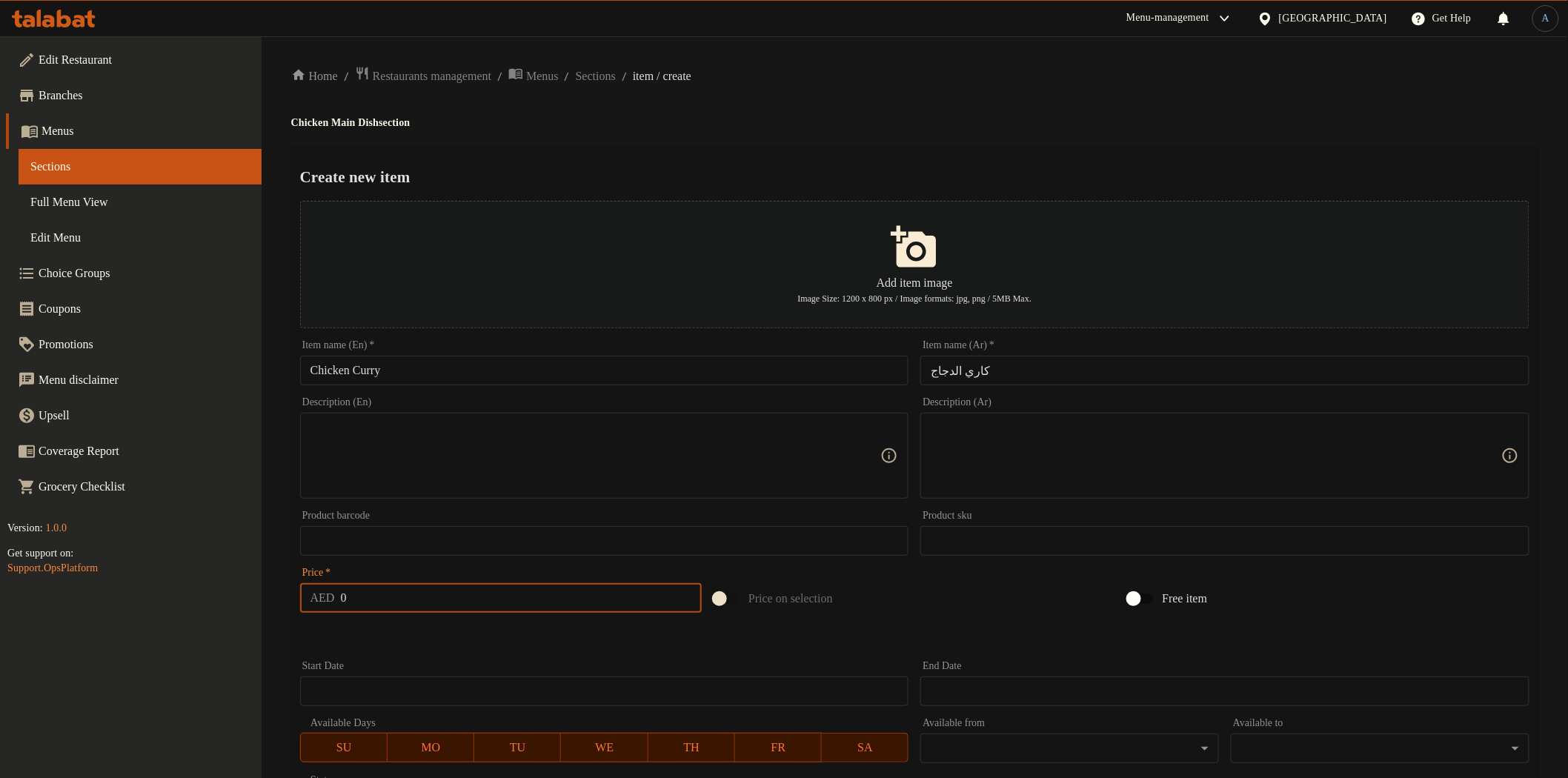
click at [432, 595] on input "0" at bounding box center [521, 598] width 361 height 29
paste input "54"
type input "54"
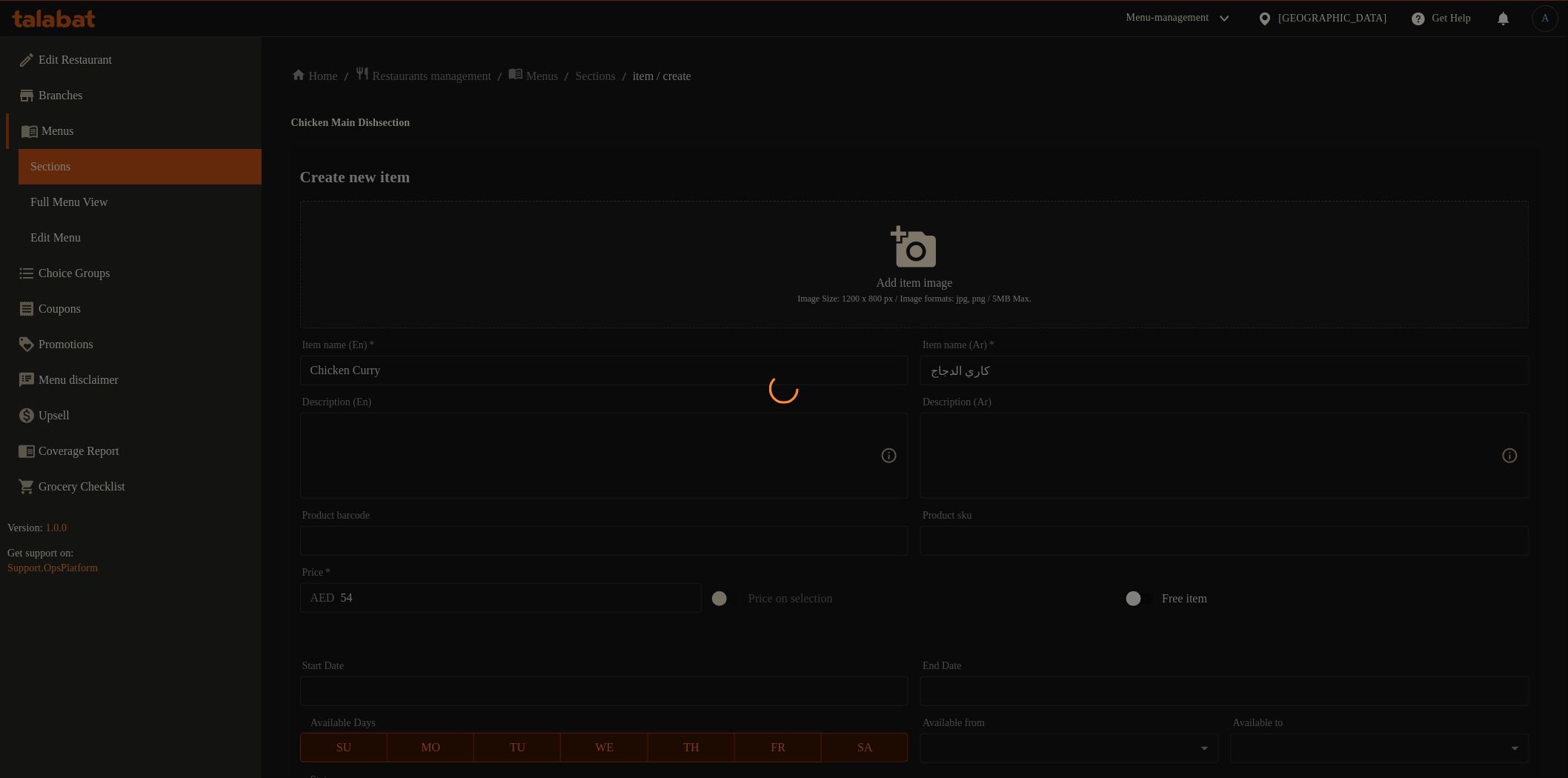
type input "0"
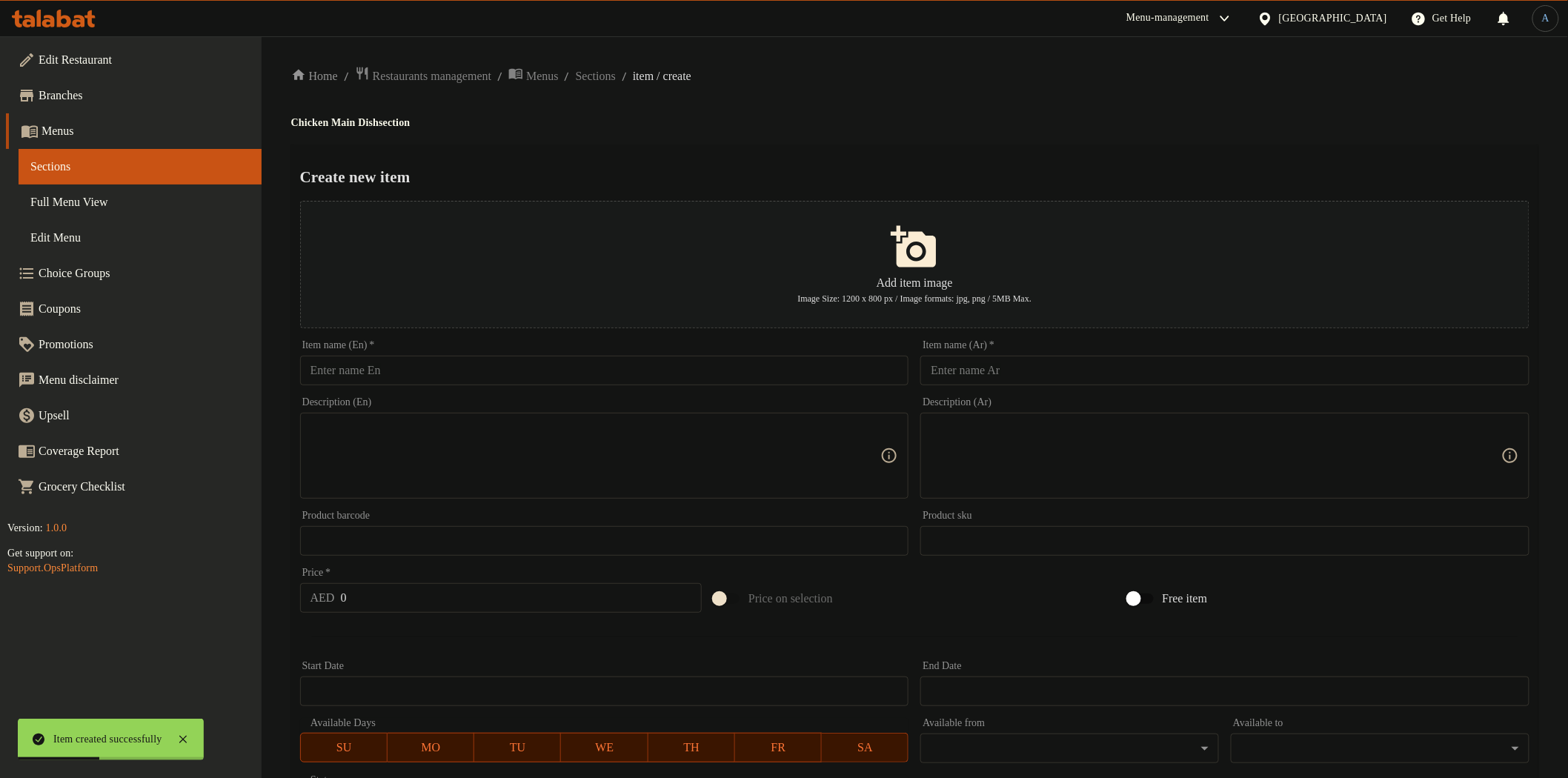
click at [757, 367] on input "text" at bounding box center [605, 370] width 609 height 29
paste input "Soya Chicken"
type input "Soya Chicken"
click at [991, 370] on input "text" at bounding box center [1225, 370] width 609 height 29
paste input "دجاج الصويا"
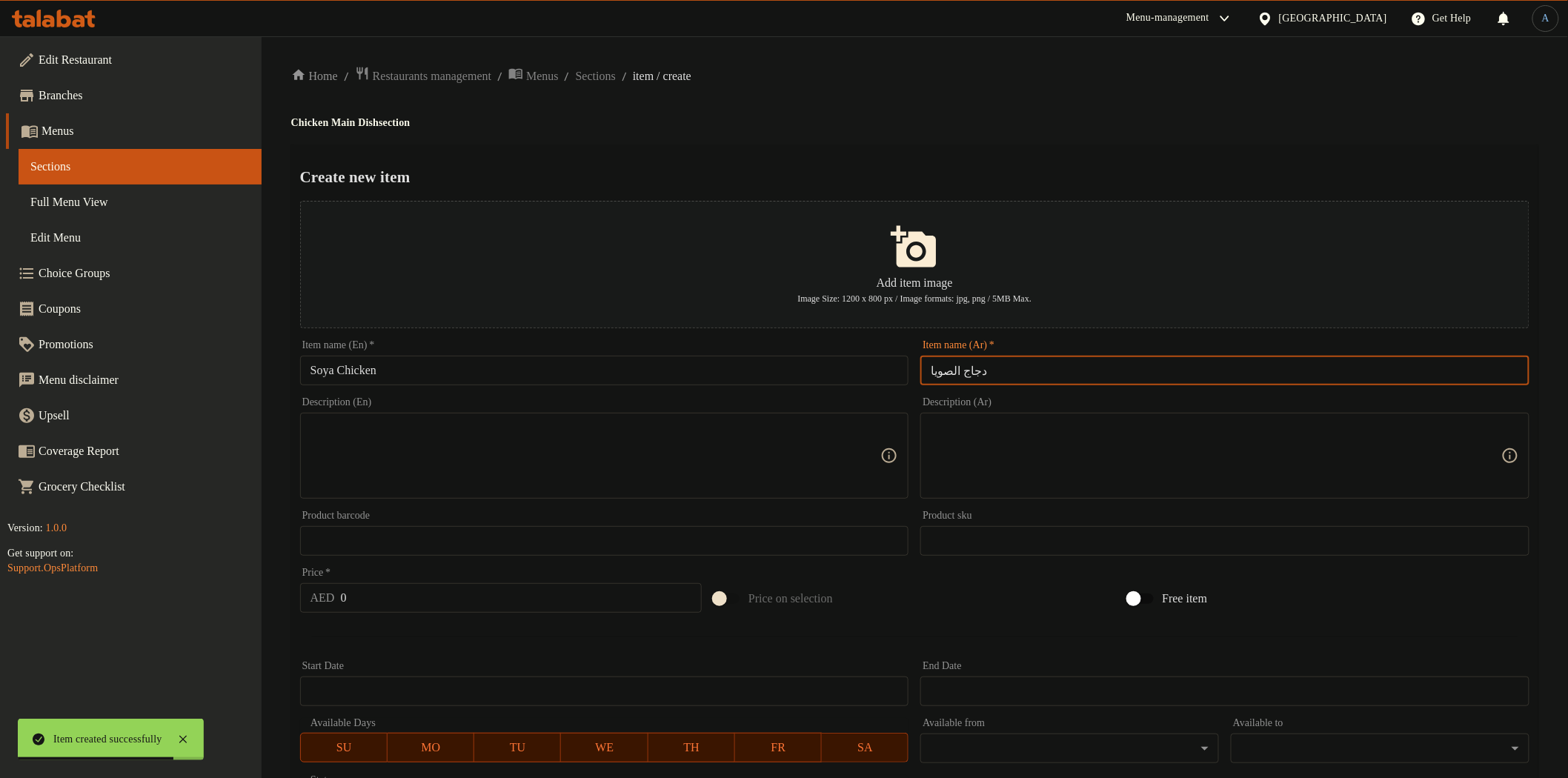
type input "دجاج الصويا"
click at [1027, 93] on div "Home / Restaurants management / Menus / Sections / item / create Chicken Main D…" at bounding box center [915, 537] width 1247 height 944
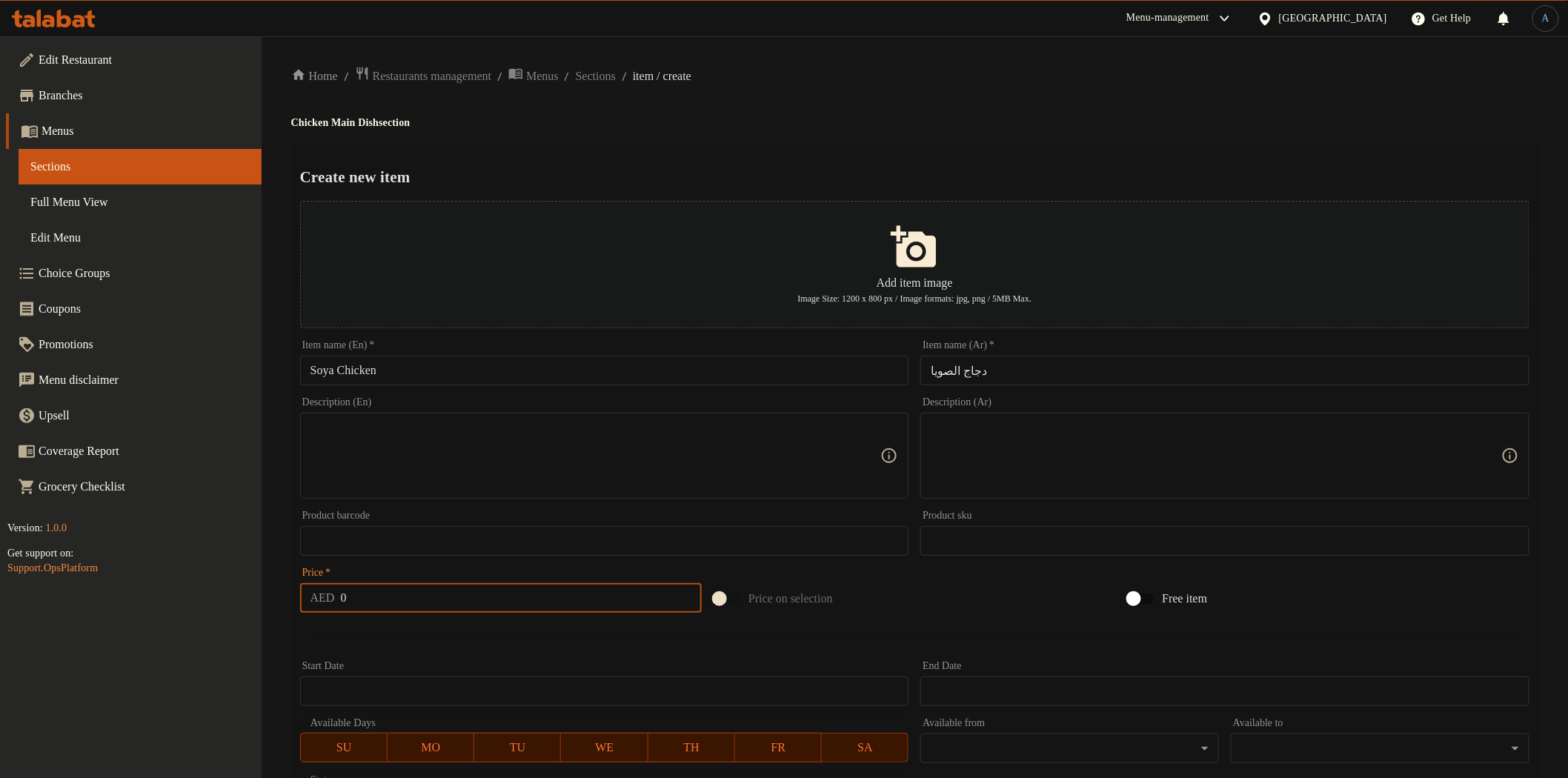
click at [397, 605] on input "0" at bounding box center [521, 598] width 361 height 29
paste input "54"
type input "54"
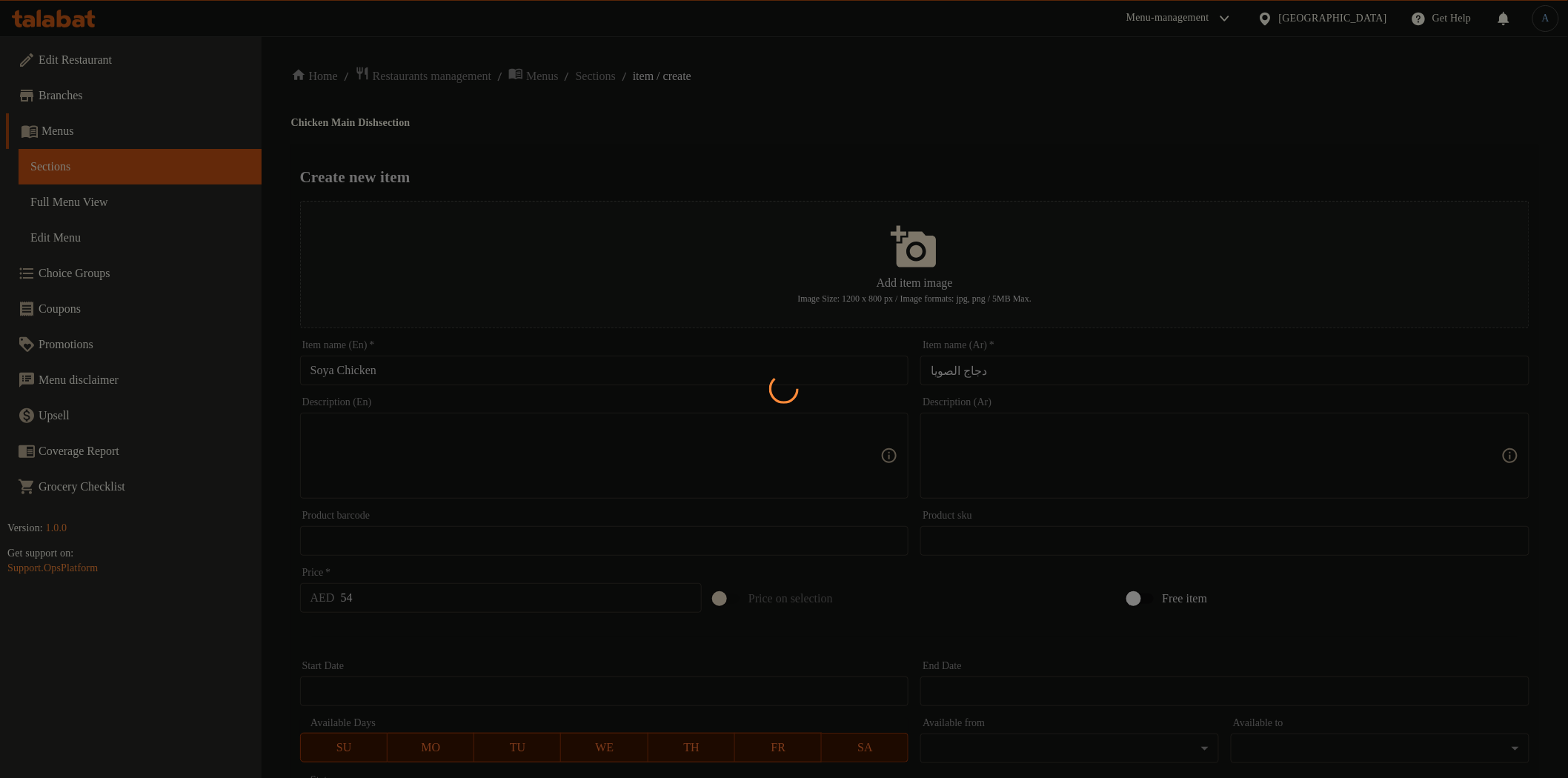
type input "0"
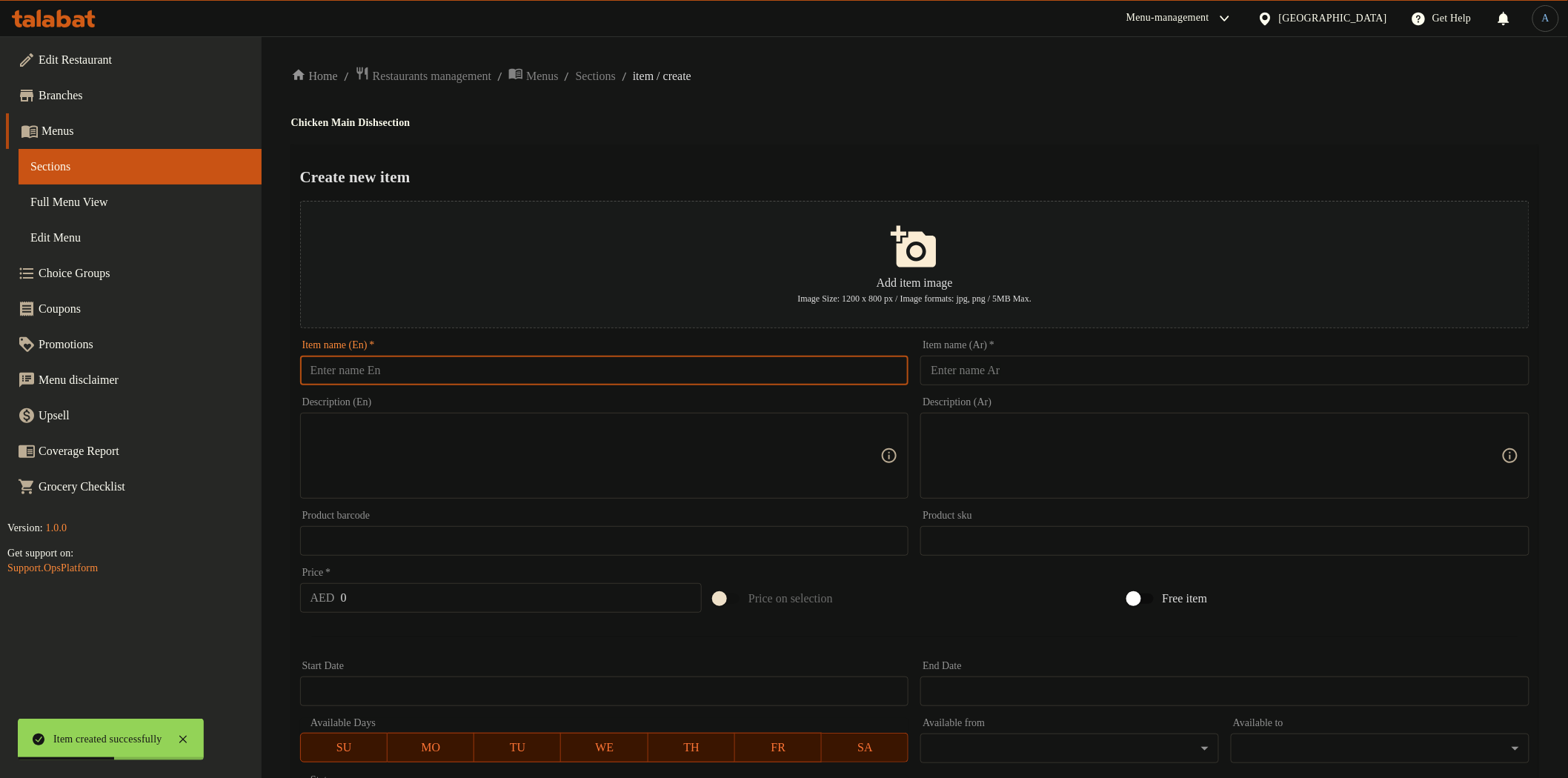
click at [636, 378] on input "text" at bounding box center [605, 370] width 609 height 29
paste input "Dynamite Chicken"
type input "Dynamite Chicken"
click at [759, 164] on div "Create new item Add item image Image Size: 1200 x 800 px / Image formats: jpg, …" at bounding box center [915, 571] width 1247 height 854
click at [992, 374] on input "text" at bounding box center [1225, 370] width 609 height 29
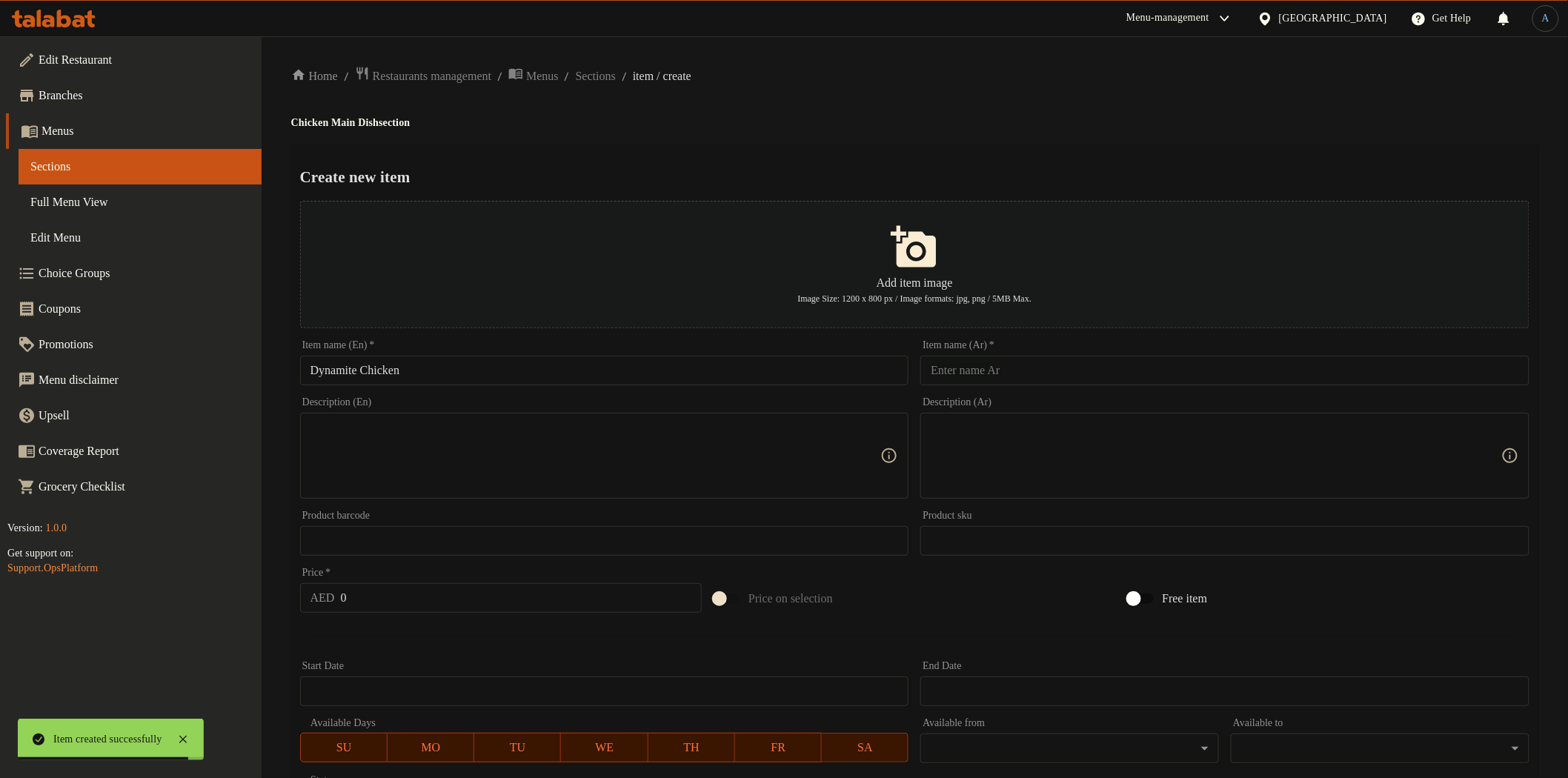
paste input "دجاج ديناميت"
type input "دجاج ديناميت"
click at [976, 142] on div "Home / Restaurants management / Menus / Sections / item / create Chicken Main D…" at bounding box center [915, 537] width 1247 height 944
click at [427, 597] on input "0" at bounding box center [521, 598] width 361 height 29
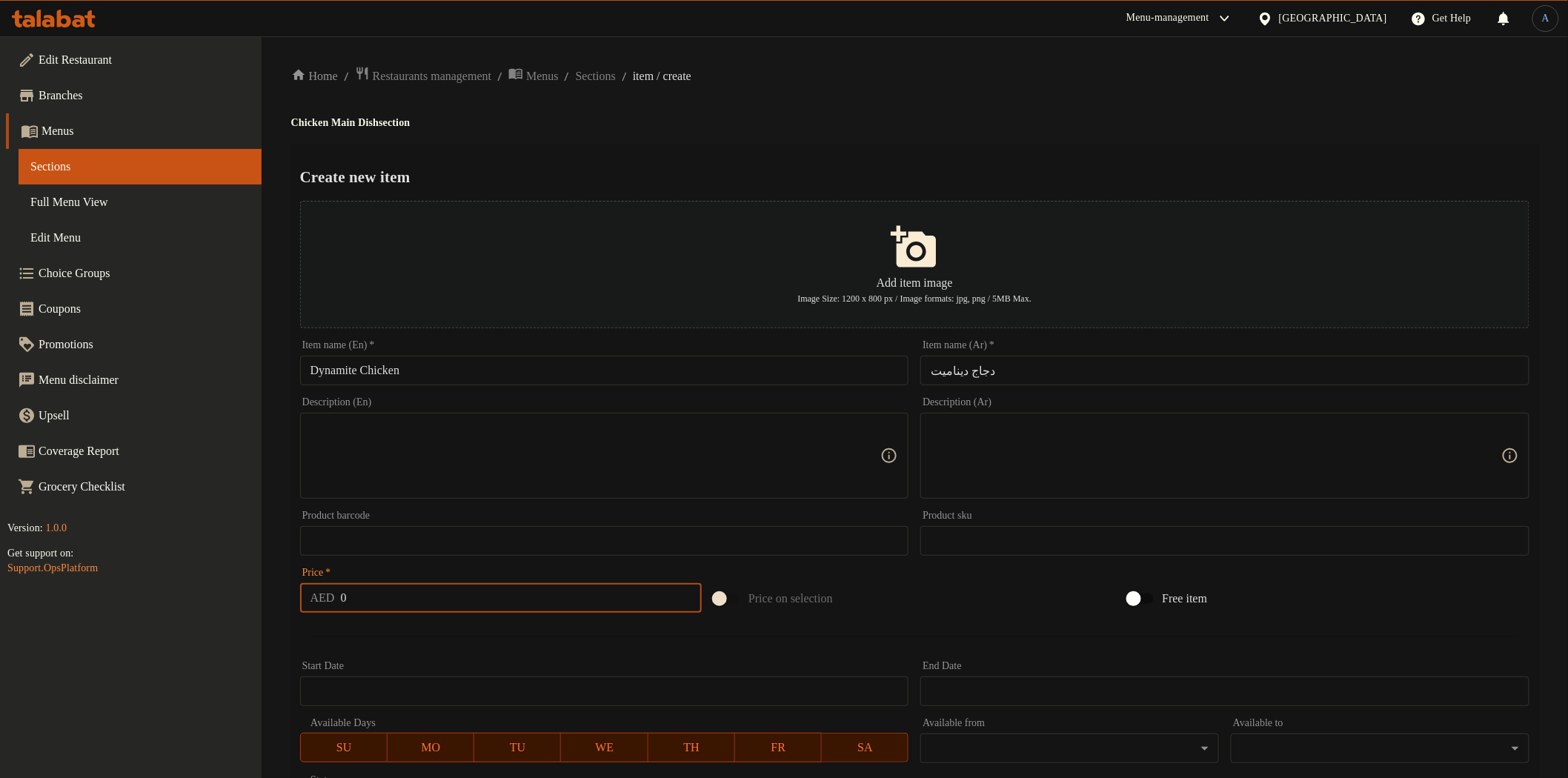
paste input "54"
type input "54"
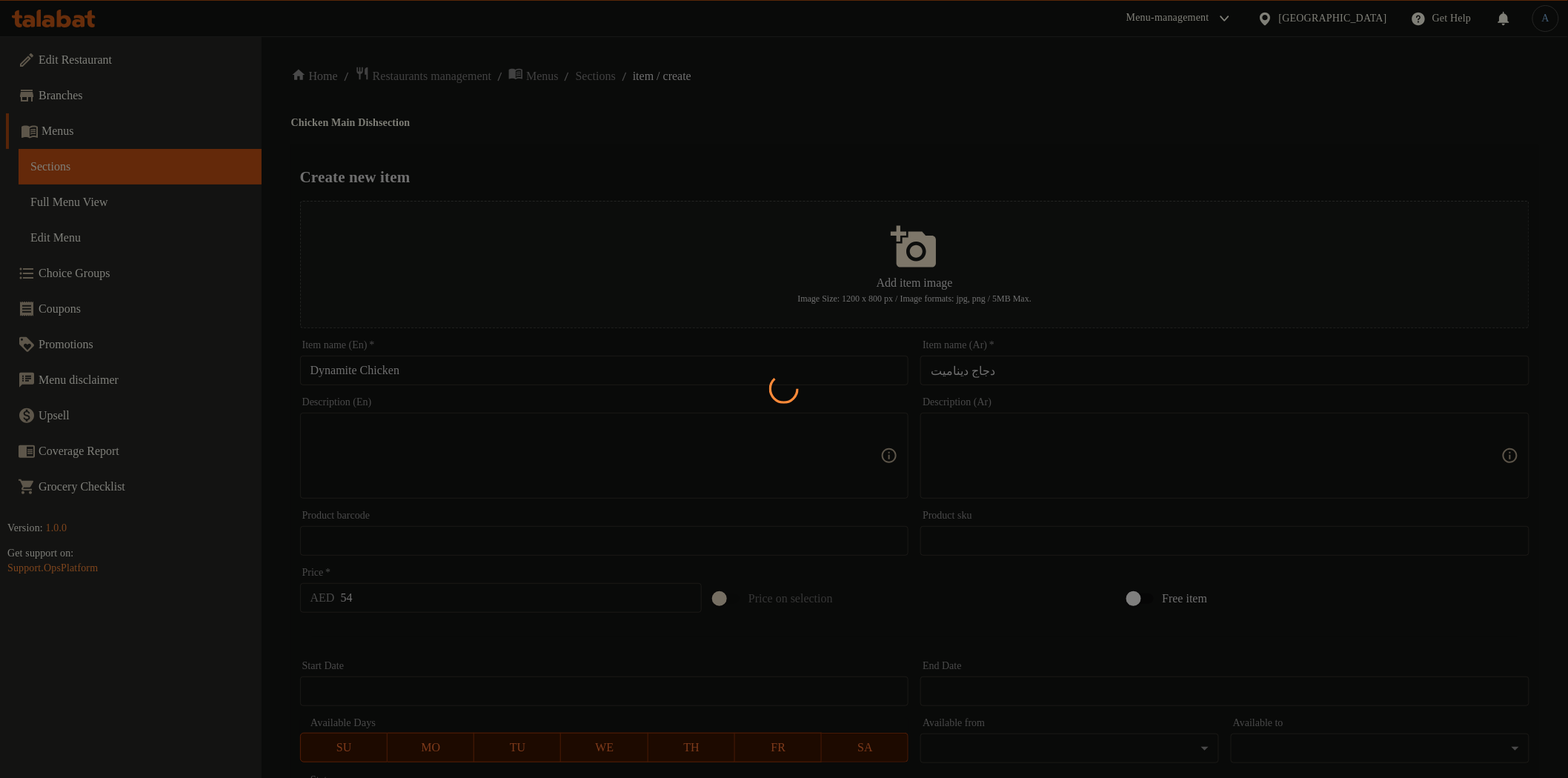
type input "0"
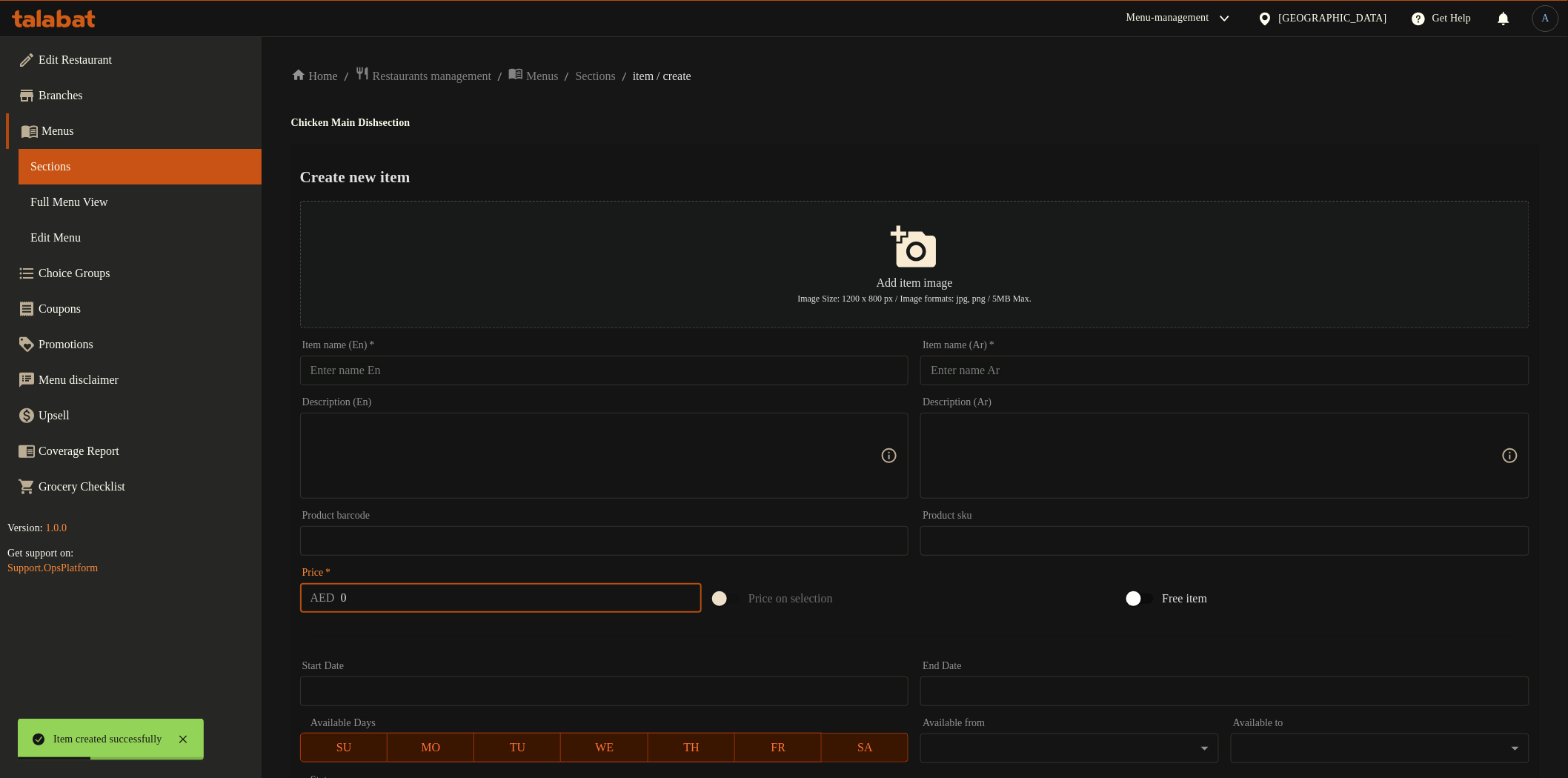
click at [536, 365] on input "text" at bounding box center [605, 370] width 609 height 29
paste input "Kutsu chicken"
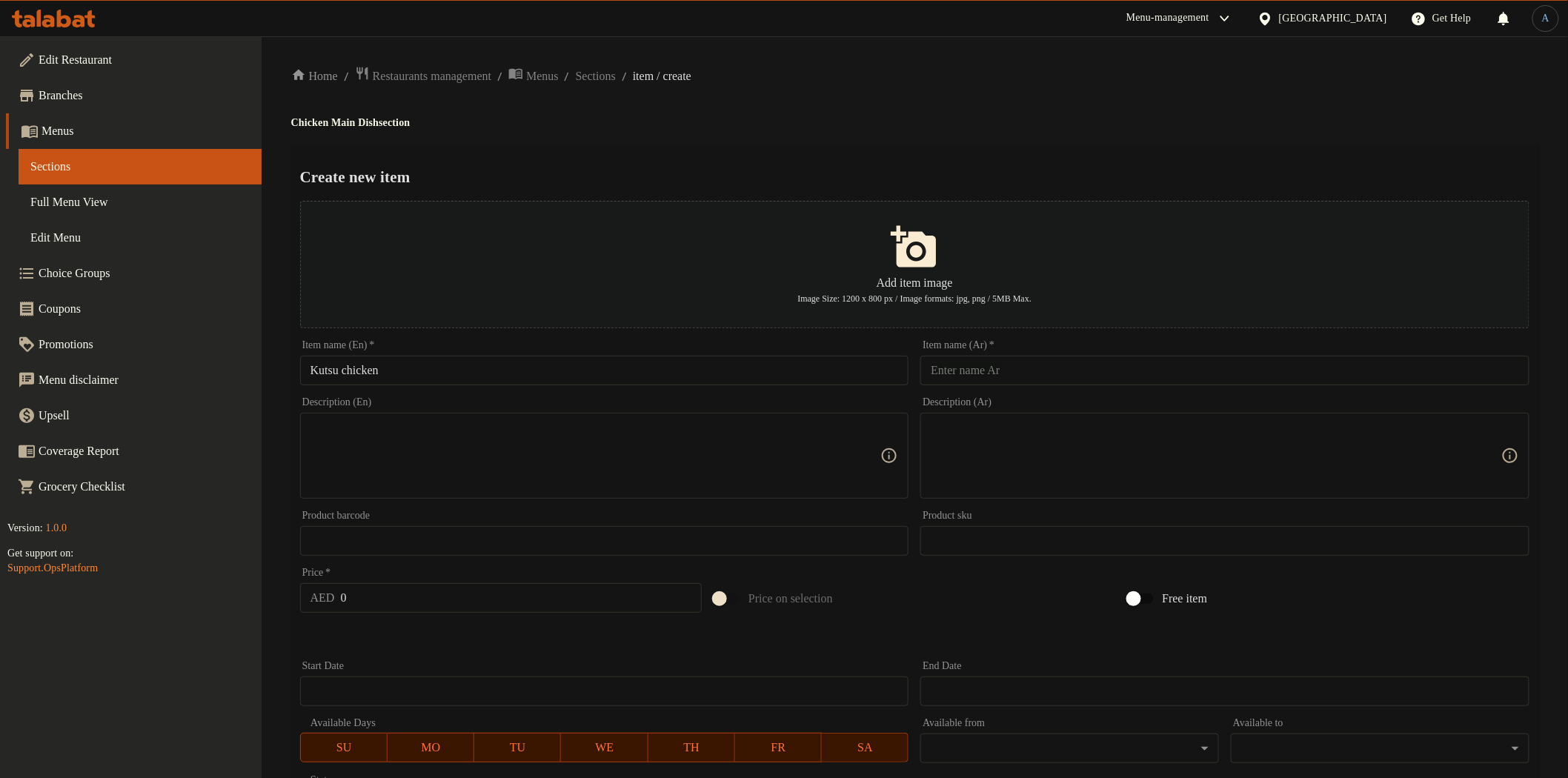
click at [550, 364] on input "Kutsu chicken" at bounding box center [605, 370] width 609 height 29
paste input "C"
type input "Kutsu Chicken"
click at [998, 374] on input "text" at bounding box center [1225, 370] width 609 height 29
paste input "دجاج كوتسو"
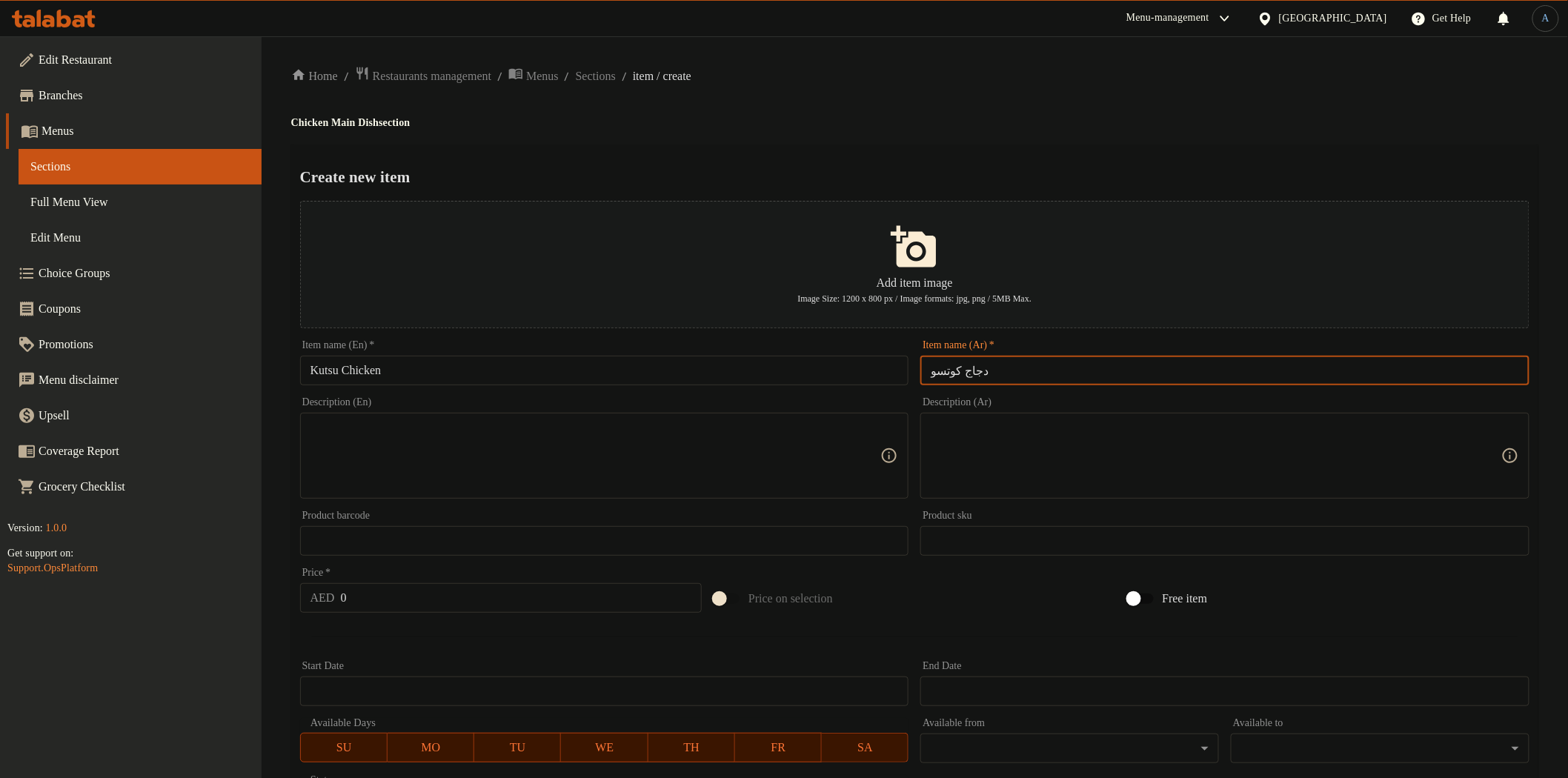
type input "دجاج كوتسو"
click at [940, 147] on div "Create new item Add item image Image Size: 1200 x 800 px / Image formats: jpg, …" at bounding box center [915, 571] width 1247 height 854
click at [369, 587] on input "0" at bounding box center [521, 598] width 361 height 29
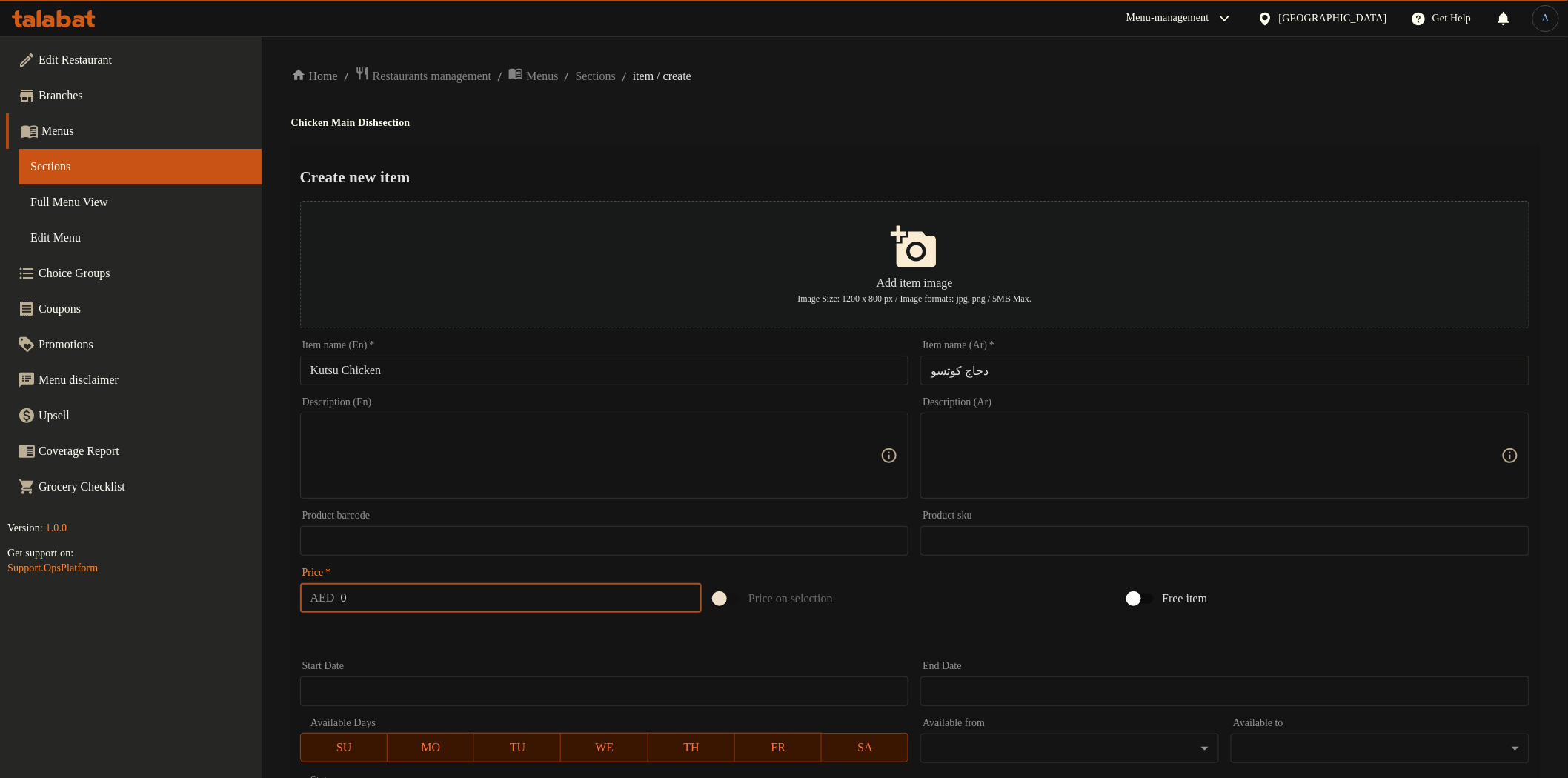
paste input "54"
type input "54"
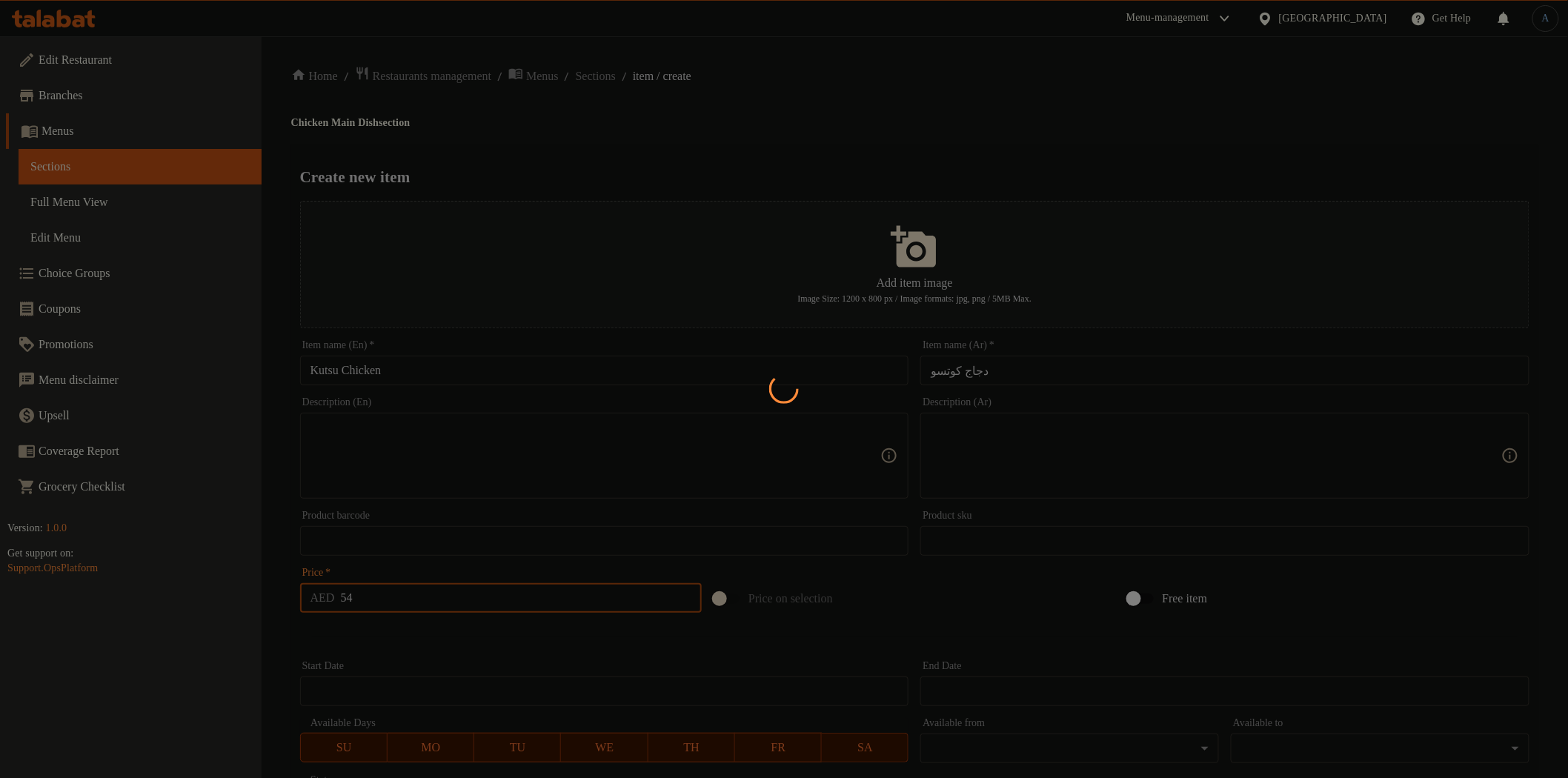
type input "0"
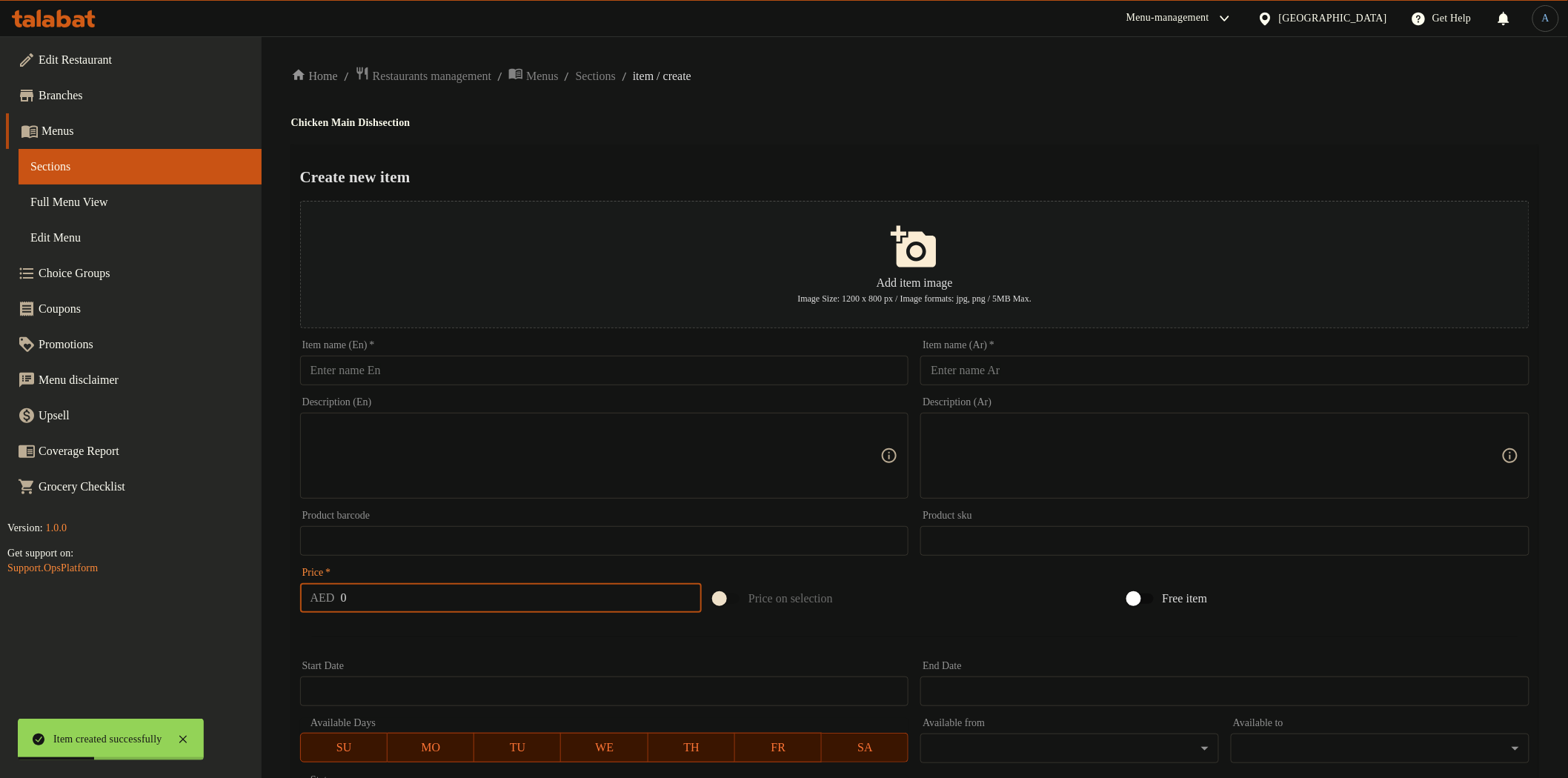
click at [471, 365] on input "text" at bounding box center [605, 370] width 609 height 29
paste input "Chicken fajita"
click at [569, 379] on input "Chicken fajita" at bounding box center [605, 370] width 609 height 29
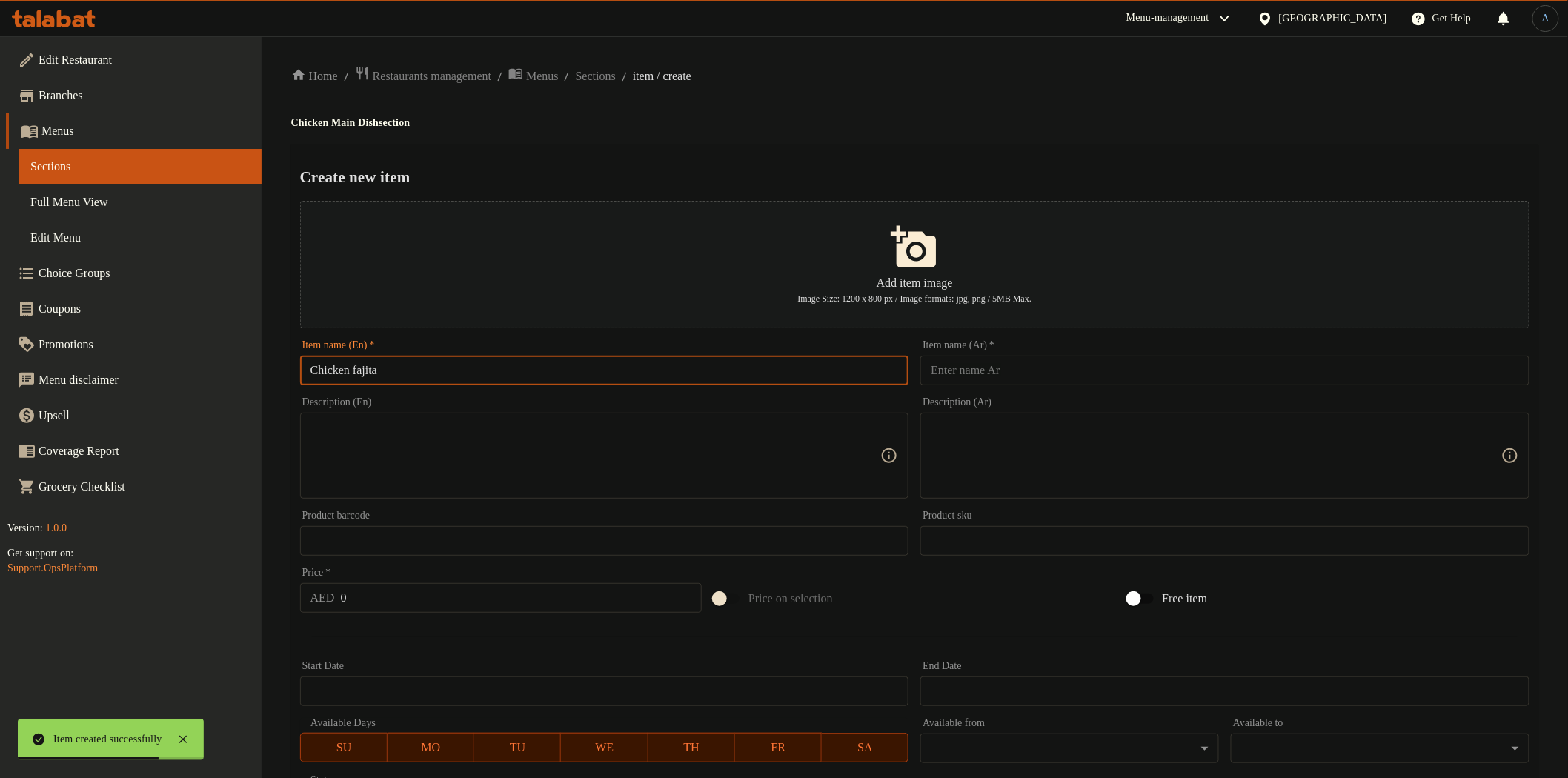
paste input "F"
type input "Chicken Fajita"
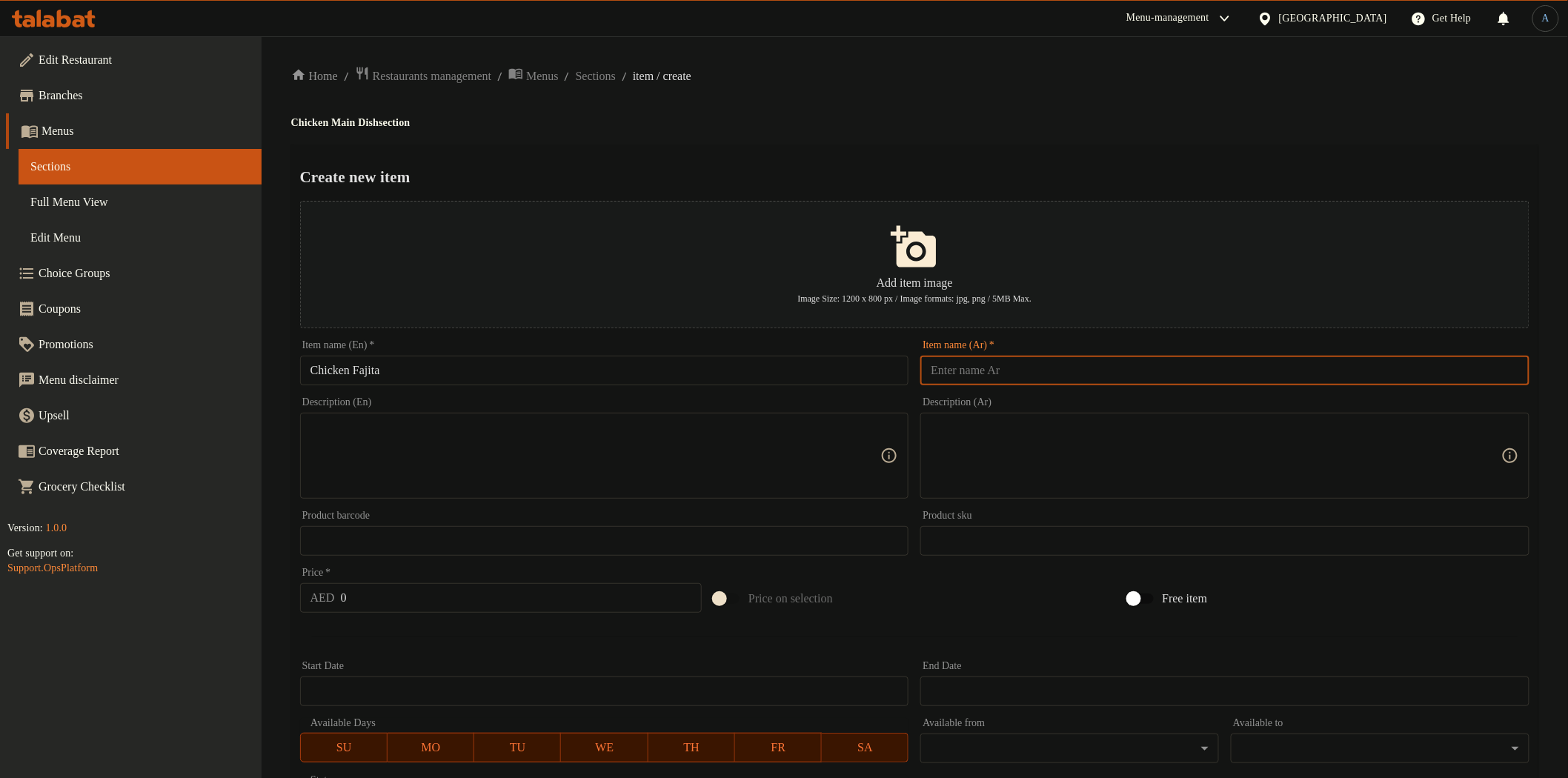
click at [977, 370] on input "text" at bounding box center [1225, 370] width 609 height 29
paste input "فاهيتا الدجاج"
type input "فاهيتا الدجاج"
click at [1031, 121] on h4 "Chicken Main Dish section" at bounding box center [915, 123] width 1247 height 15
click at [543, 604] on input "0" at bounding box center [521, 598] width 361 height 29
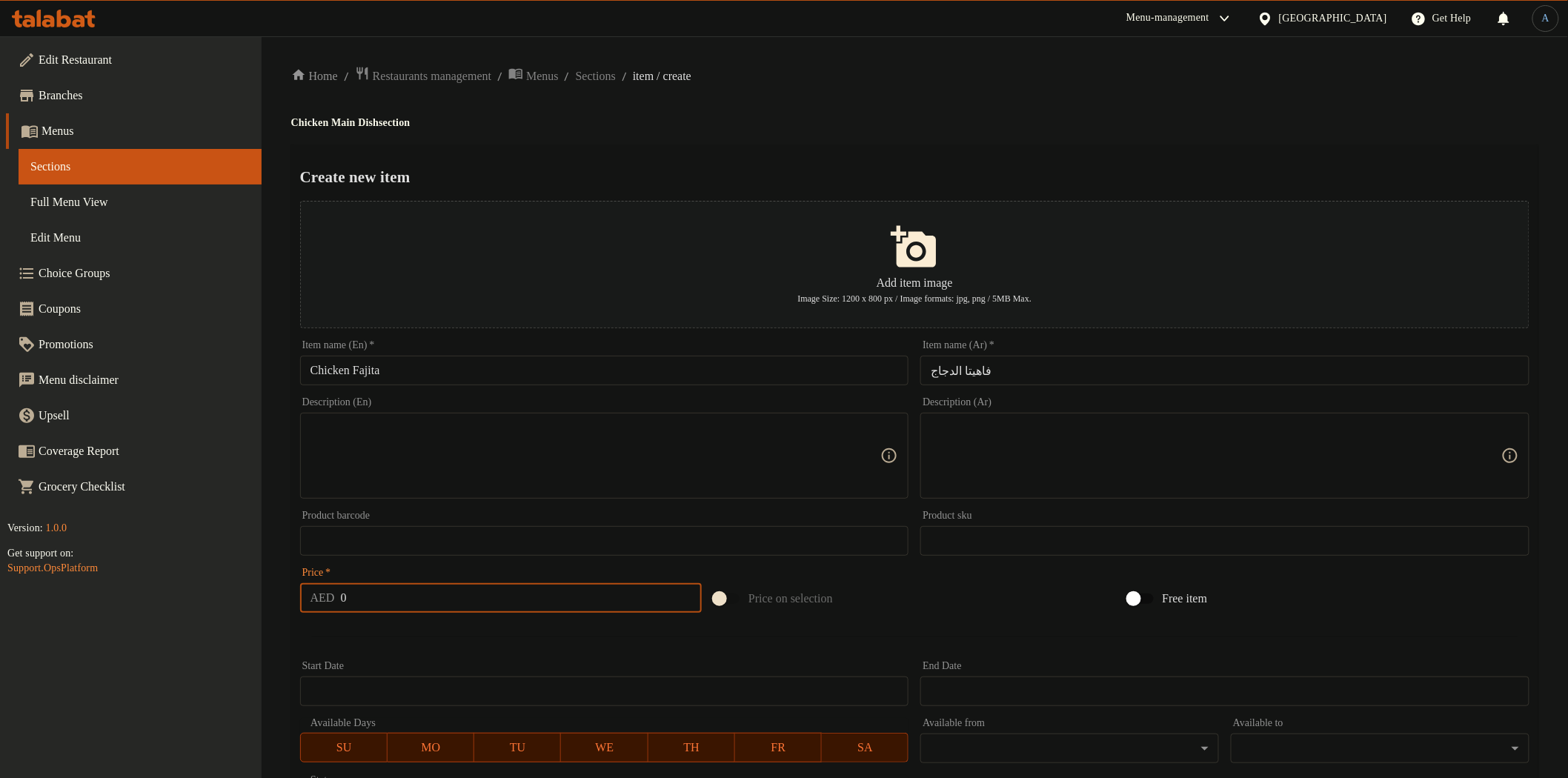
paste input "54"
type input "54"
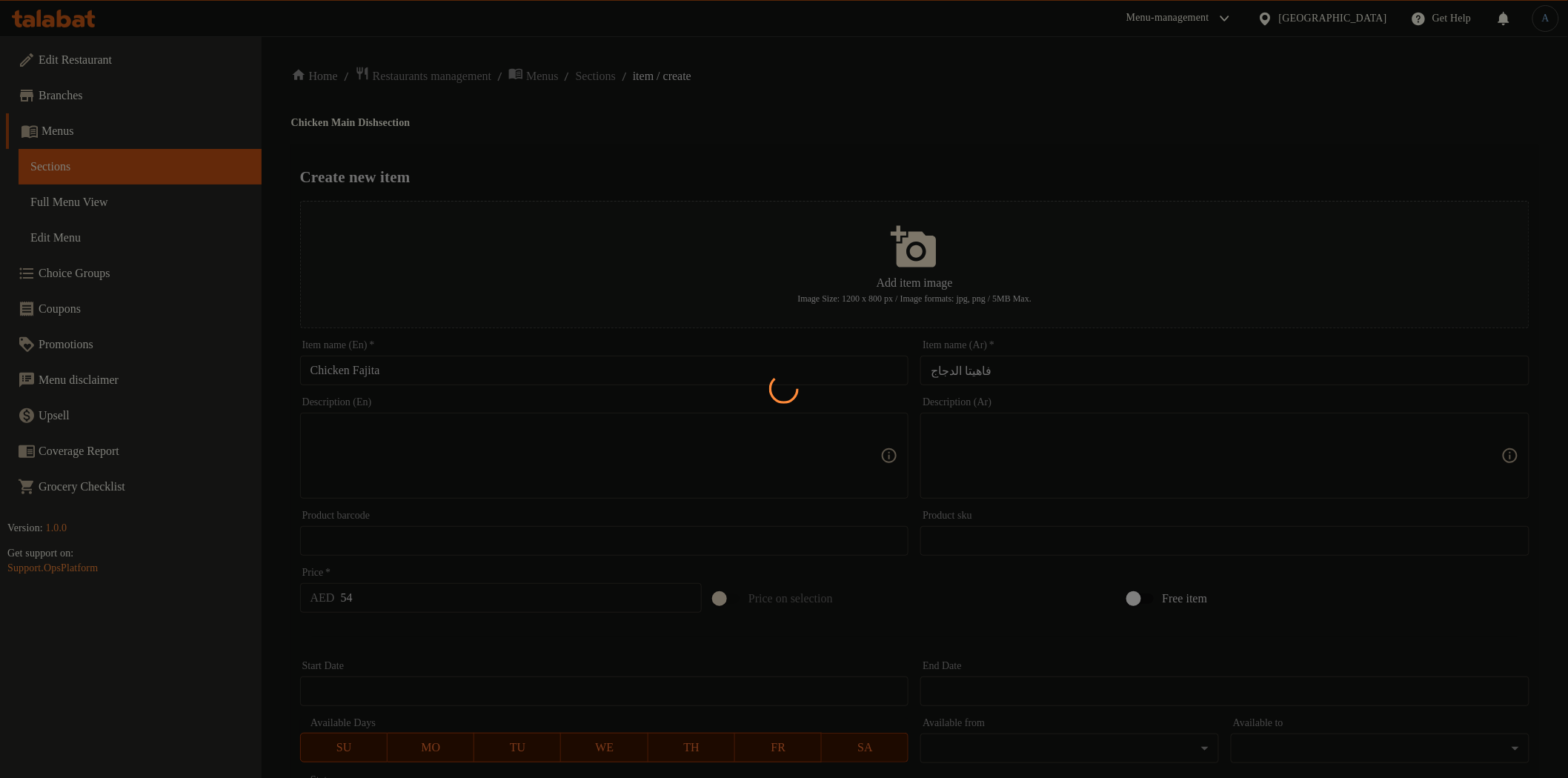
type input "0"
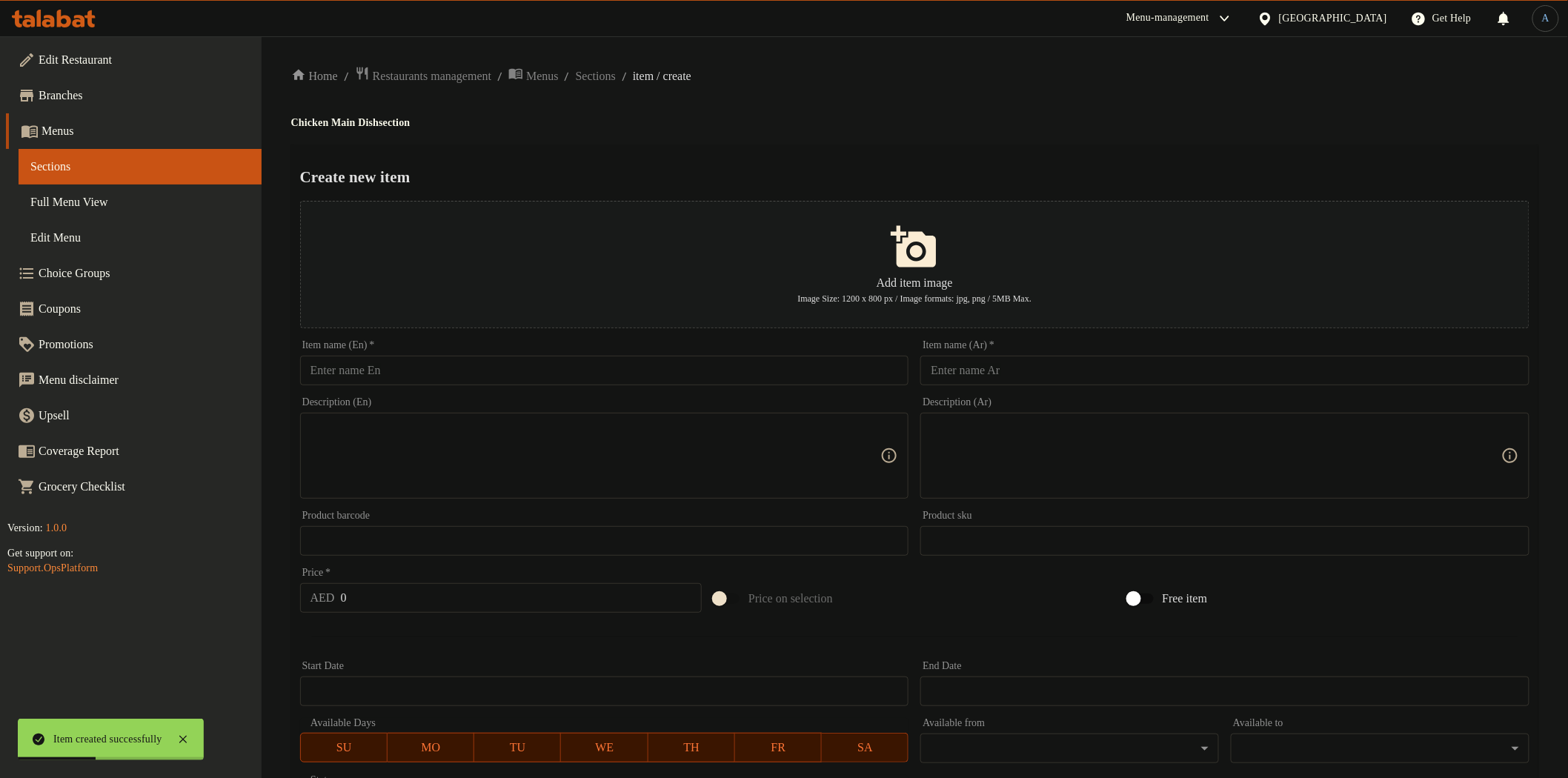
click at [753, 365] on input "text" at bounding box center [605, 370] width 609 height 29
paste input "[PERSON_NAME] Creamy Chicken"
type input "[PERSON_NAME] Creamy Chicken"
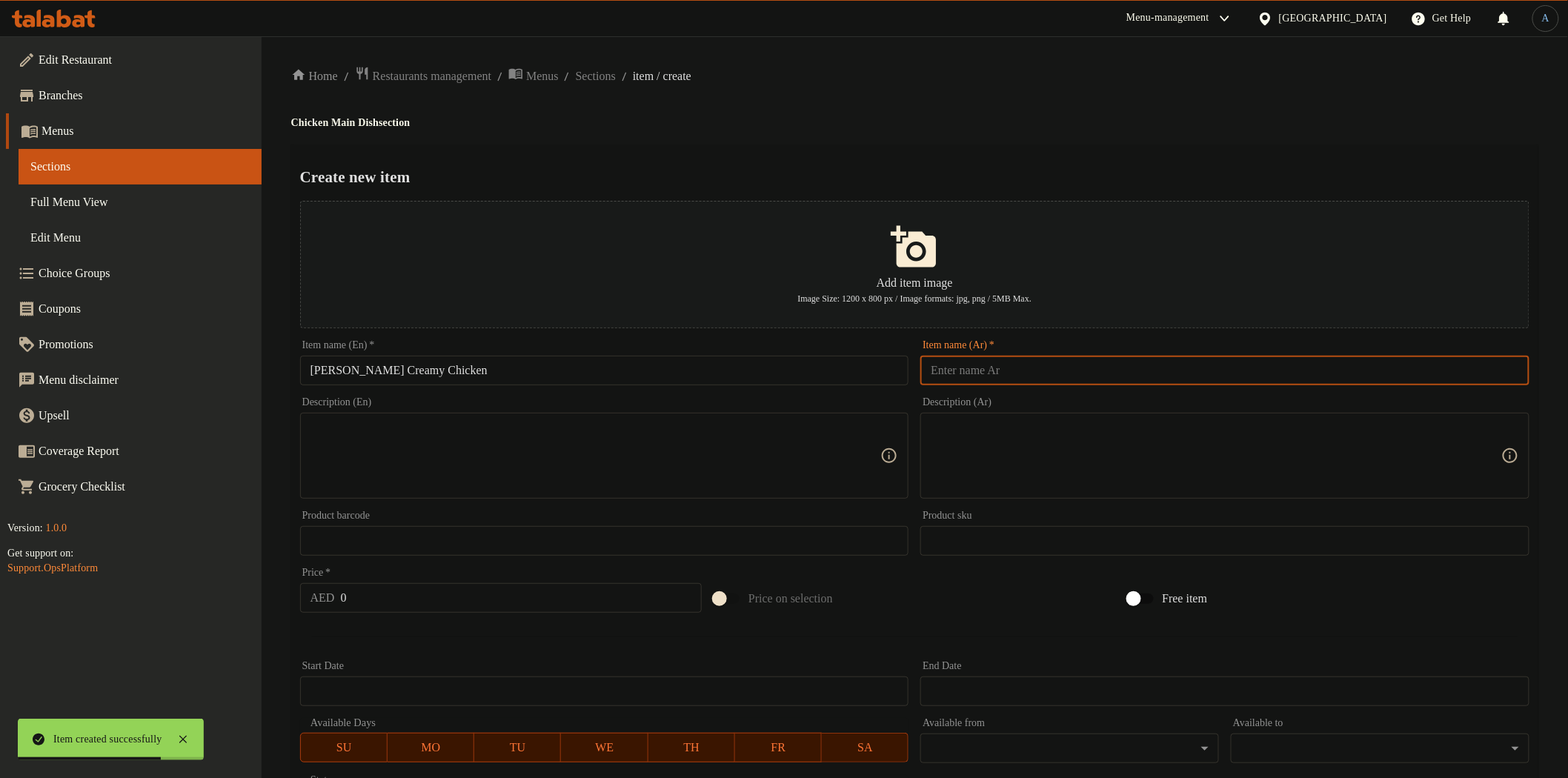
click at [972, 360] on input "text" at bounding box center [1225, 370] width 609 height 29
paste input "دجاج كريمي بالشبت"
type input "دجاج كريمي بالشبت"
click at [992, 135] on div "Home / Restaurants management / Menus / Sections / item / create Chicken Main D…" at bounding box center [915, 537] width 1247 height 944
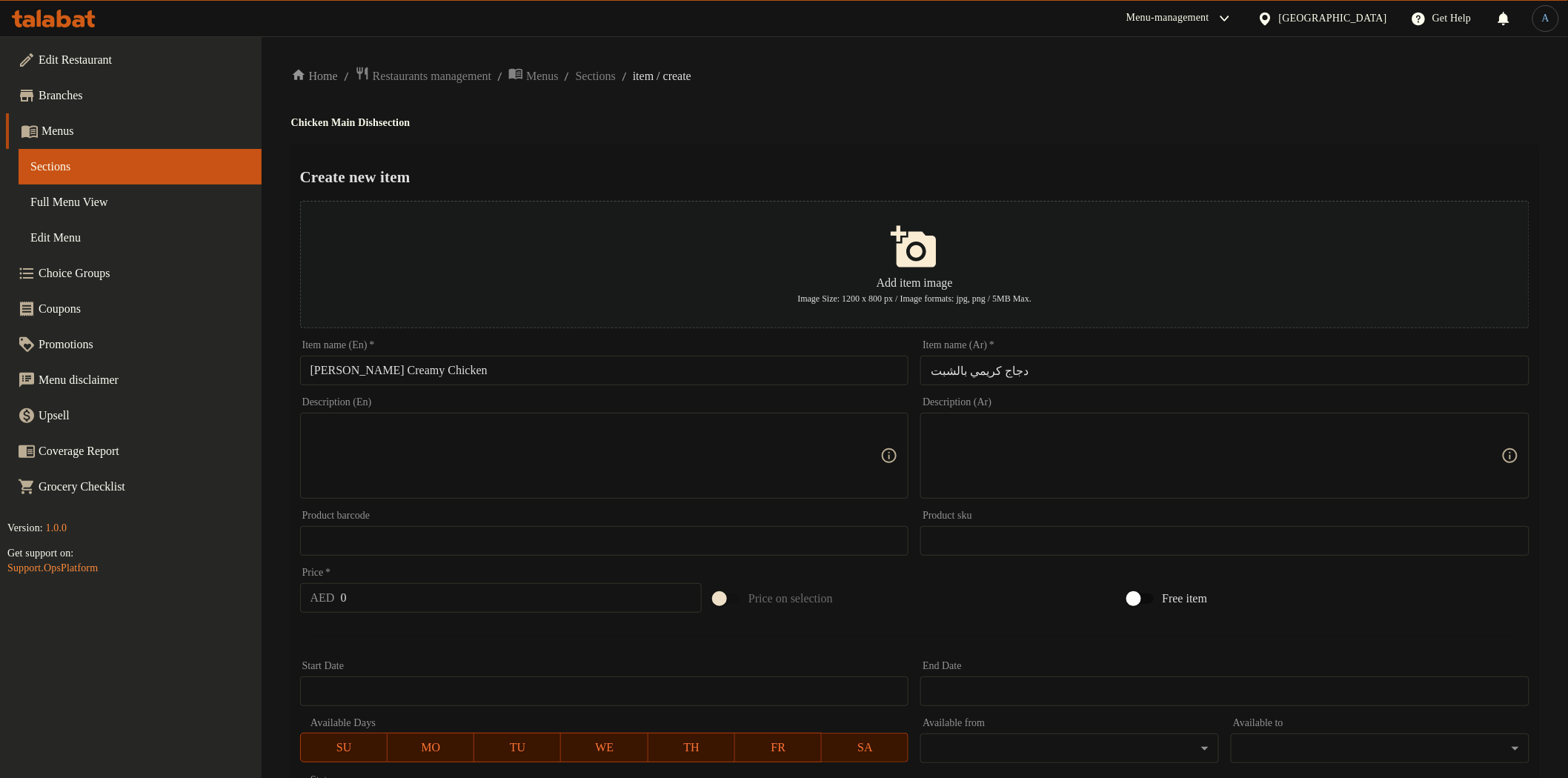
click at [361, 606] on input "0" at bounding box center [521, 598] width 361 height 29
paste input "54"
type input "54"
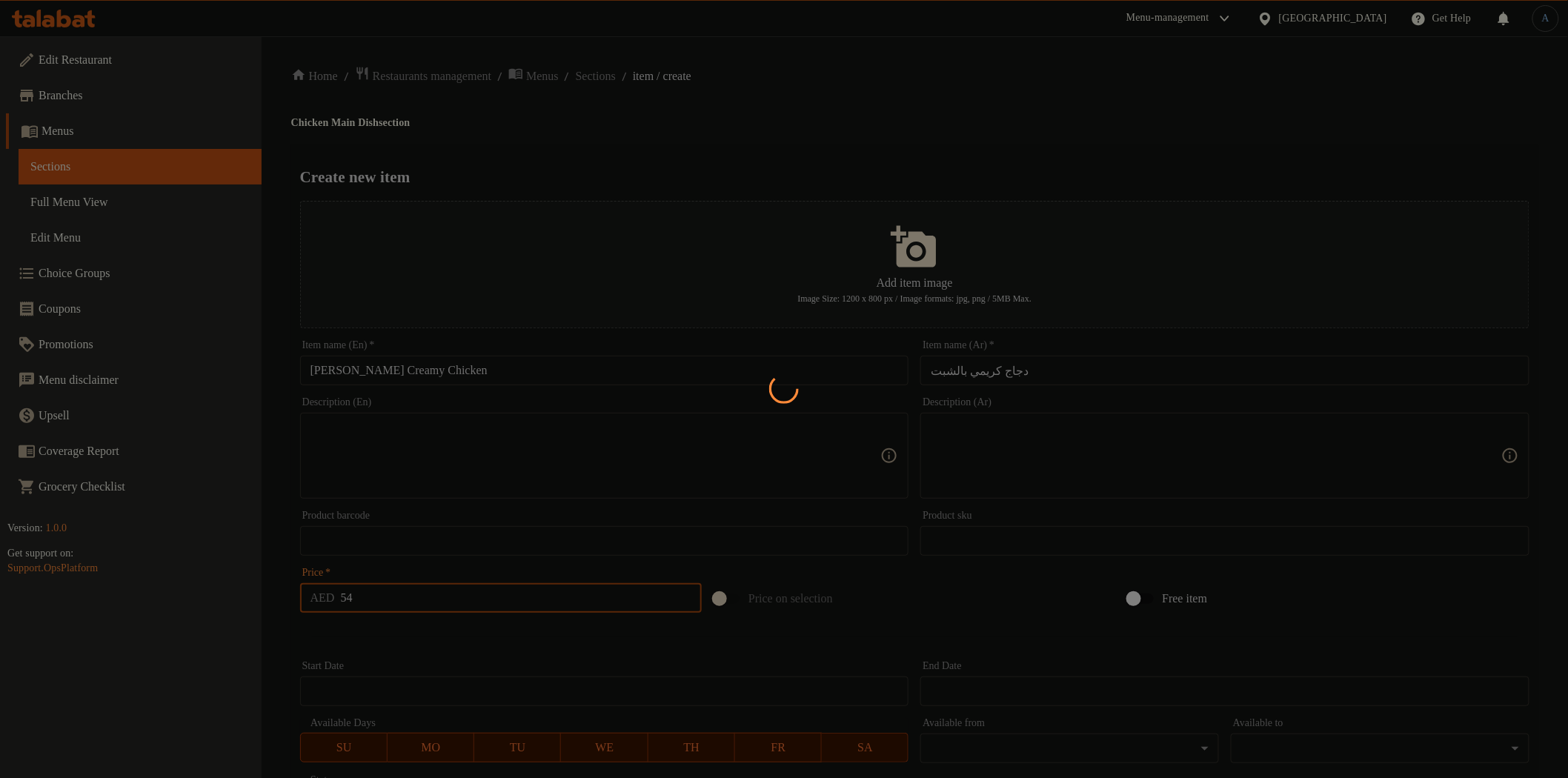
type input "0"
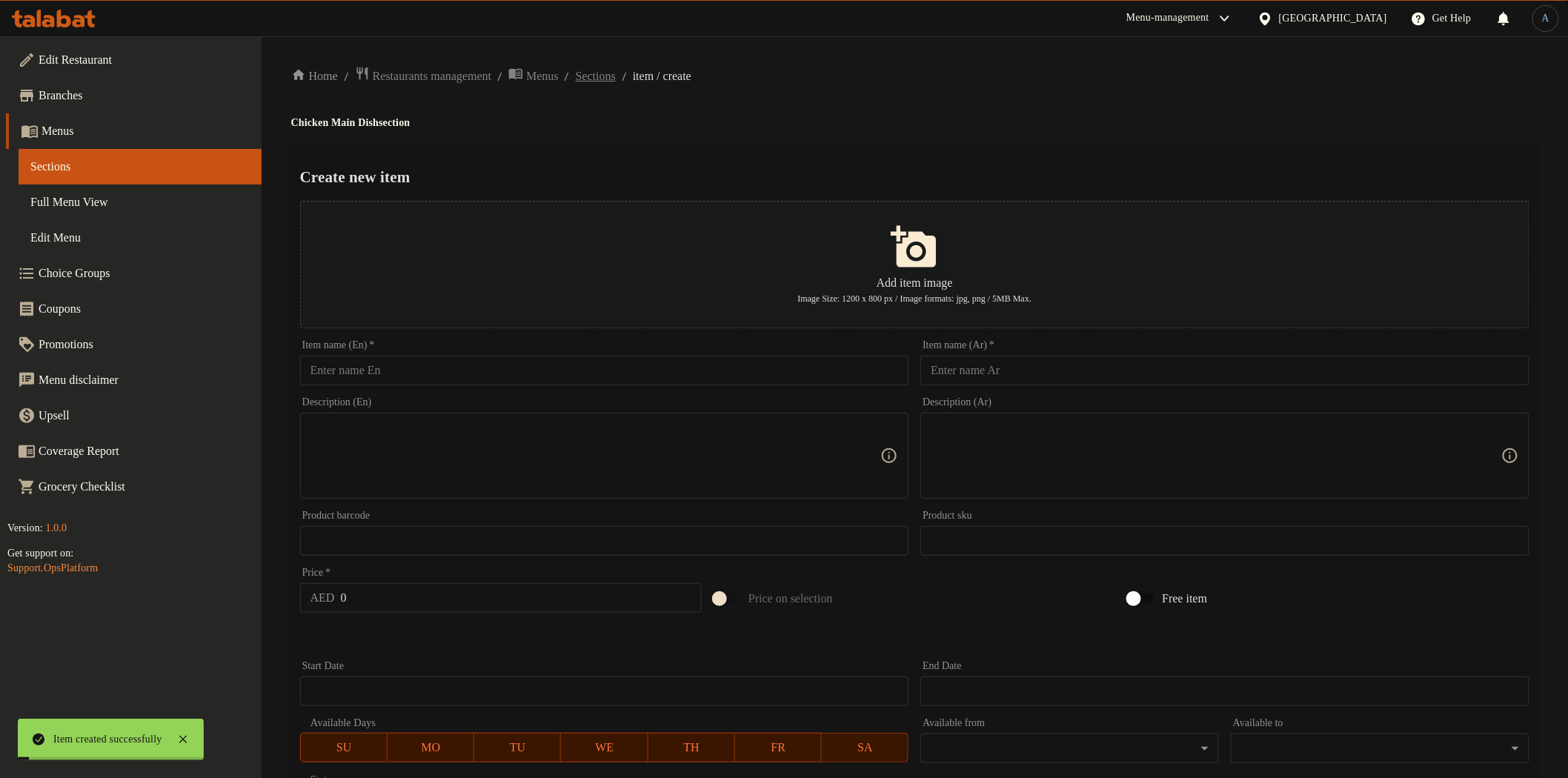
click at [616, 78] on span "Sections" at bounding box center [596, 77] width 40 height 18
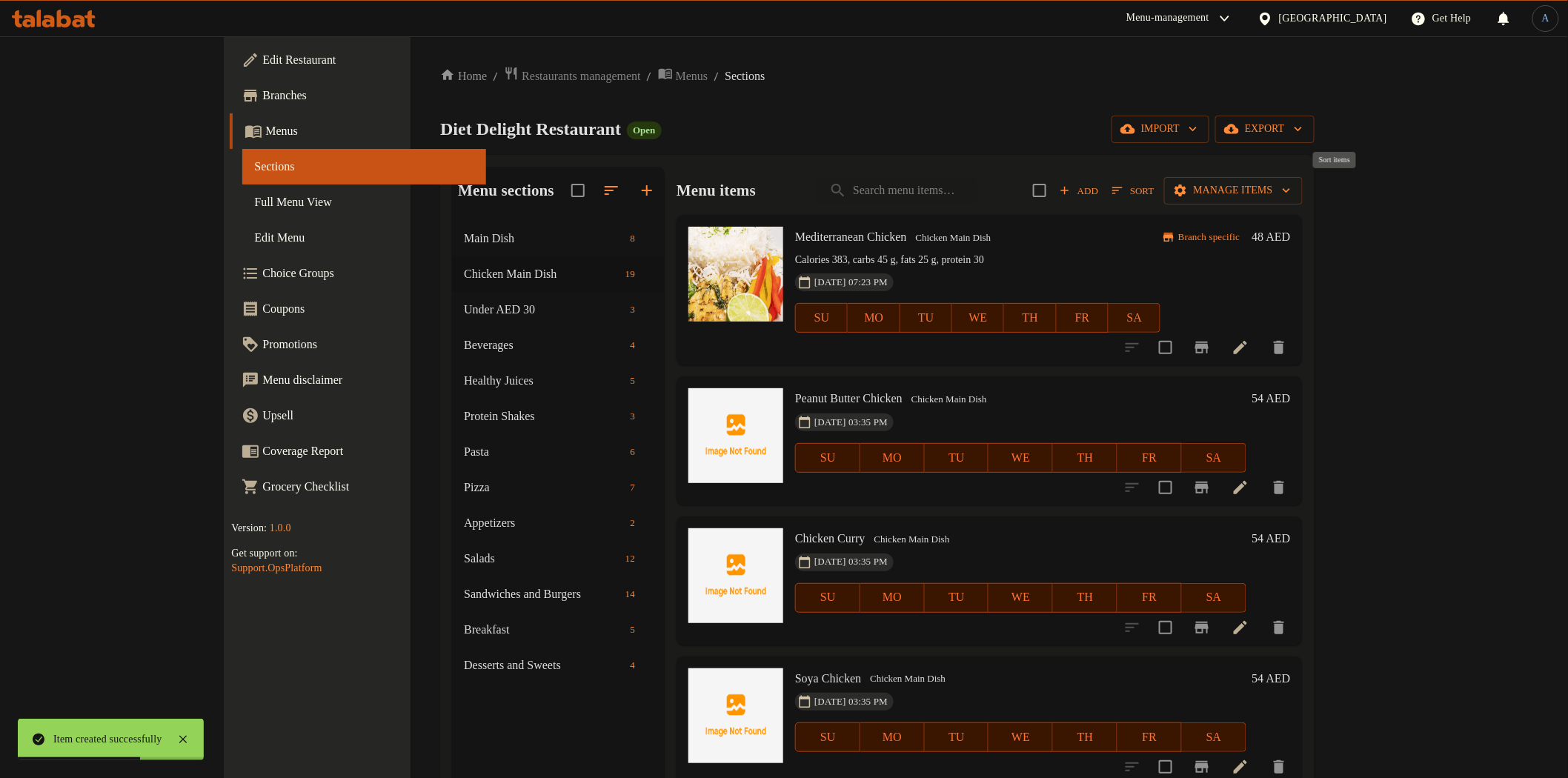
click at [1154, 182] on span "Sort" at bounding box center [1133, 190] width 42 height 17
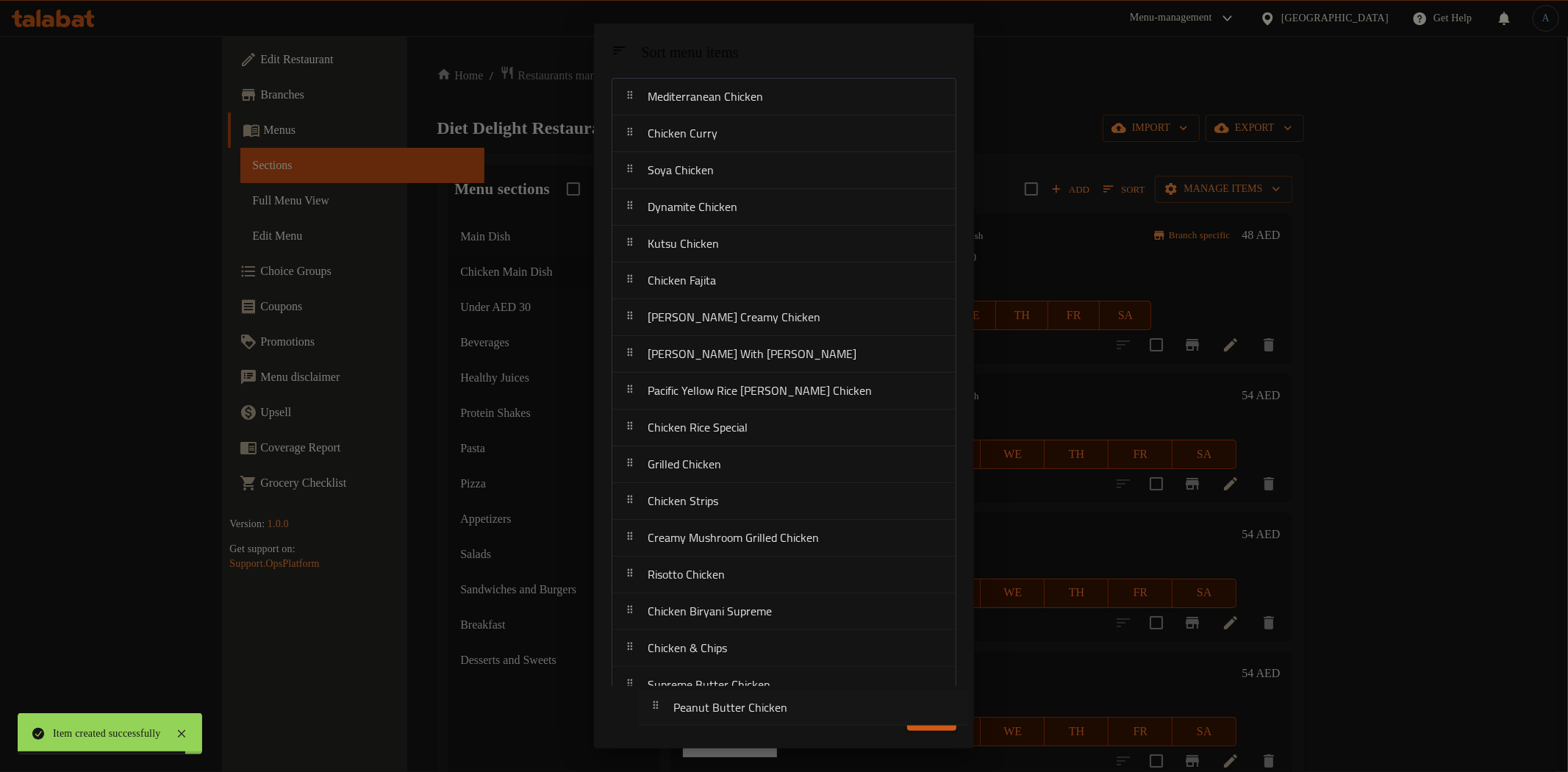
scroll to position [125, 0]
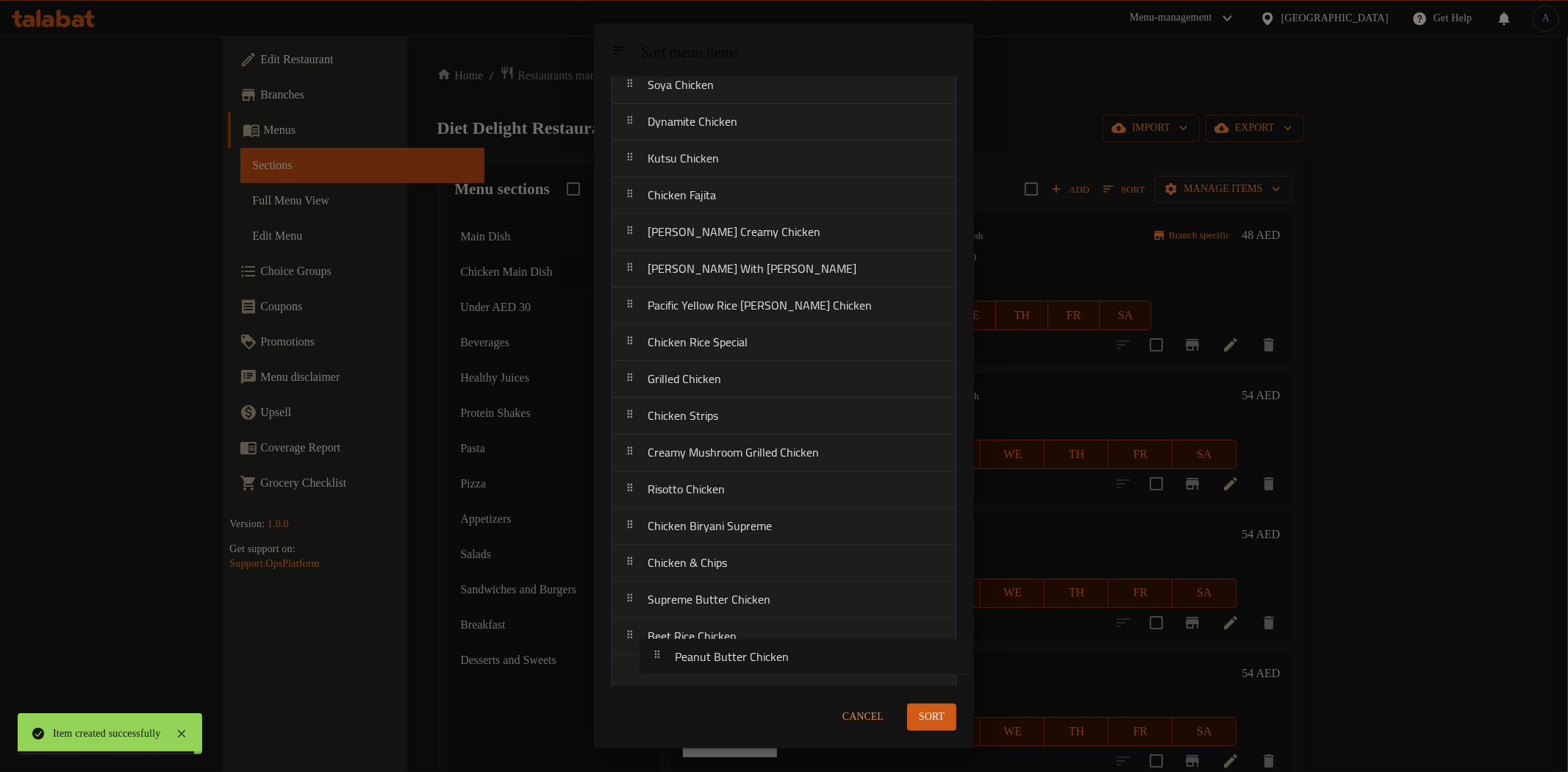
drag, startPoint x: 743, startPoint y: 176, endPoint x: 772, endPoint y: 671, distance: 495.8
click at [772, 671] on nav "Mediterranean Chicken Peanut Butter Chicken Chicken [PERSON_NAME] Soya Chicken …" at bounding box center [784, 342] width 345 height 699
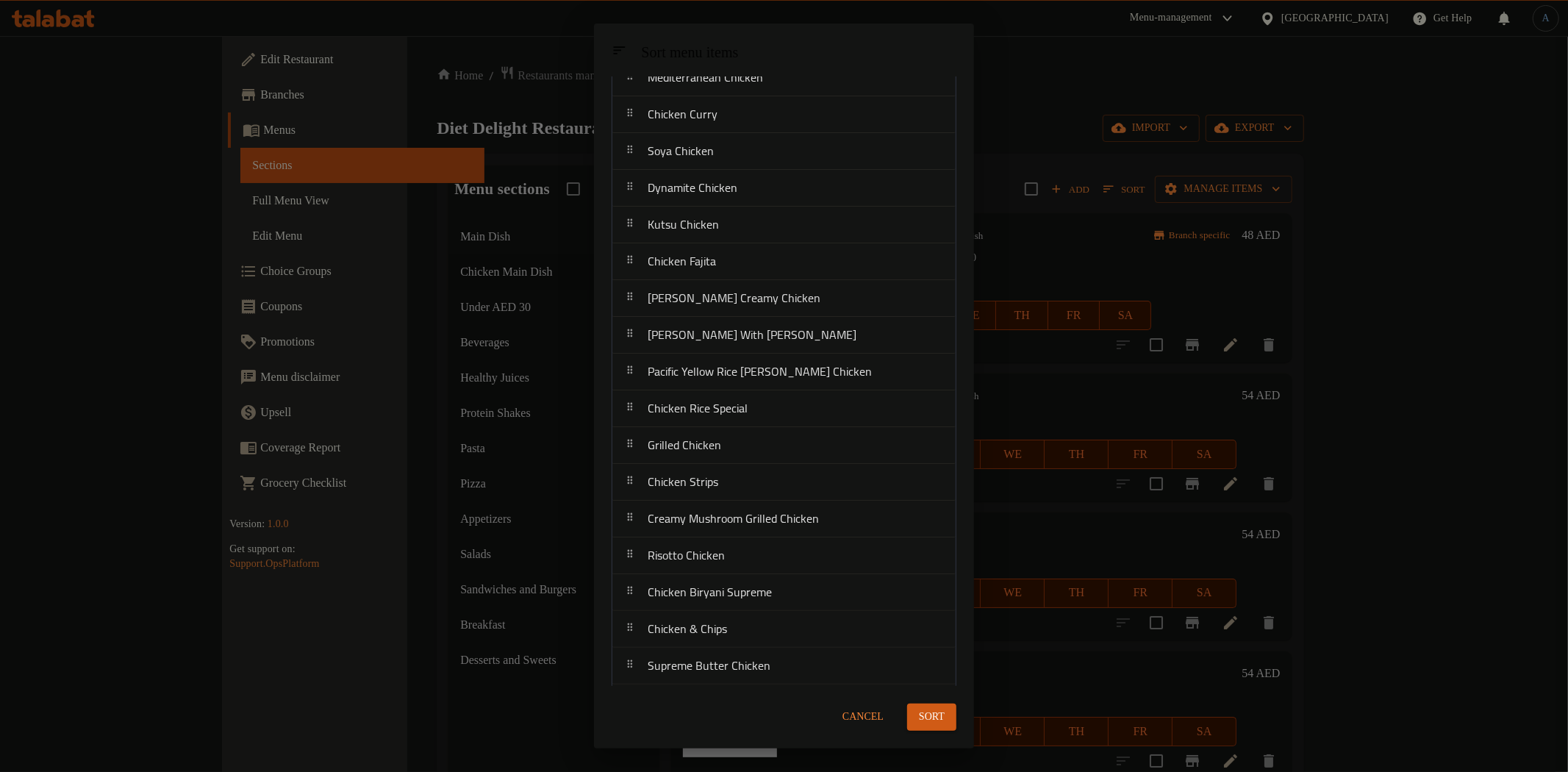
scroll to position [0, 0]
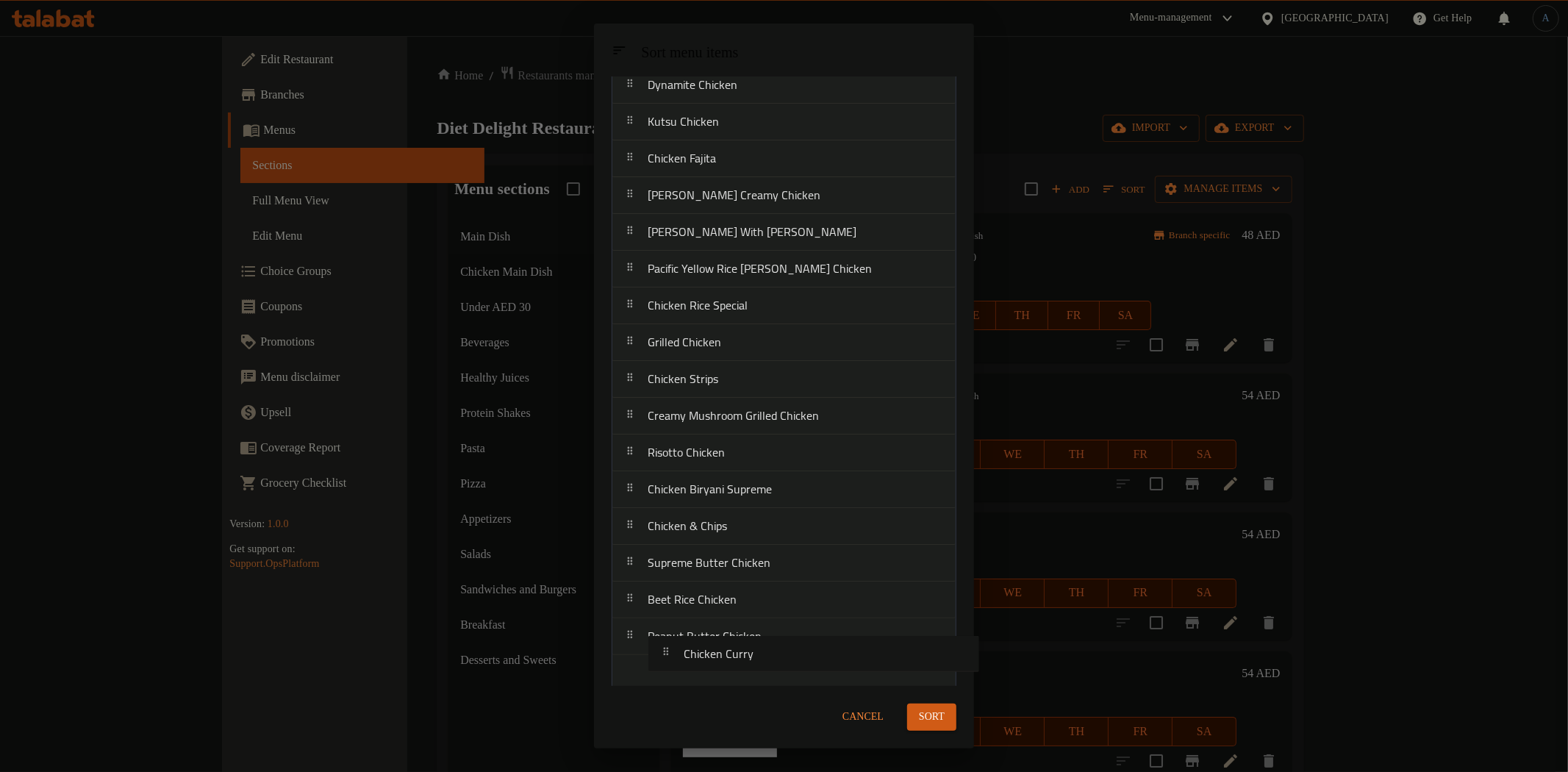
drag, startPoint x: 702, startPoint y: 173, endPoint x: 740, endPoint y: 656, distance: 484.5
click at [739, 658] on nav "Mediterranean Chicken Chicken [PERSON_NAME] Soya Chicken Dynamite Chicken Kutsu…" at bounding box center [784, 342] width 345 height 699
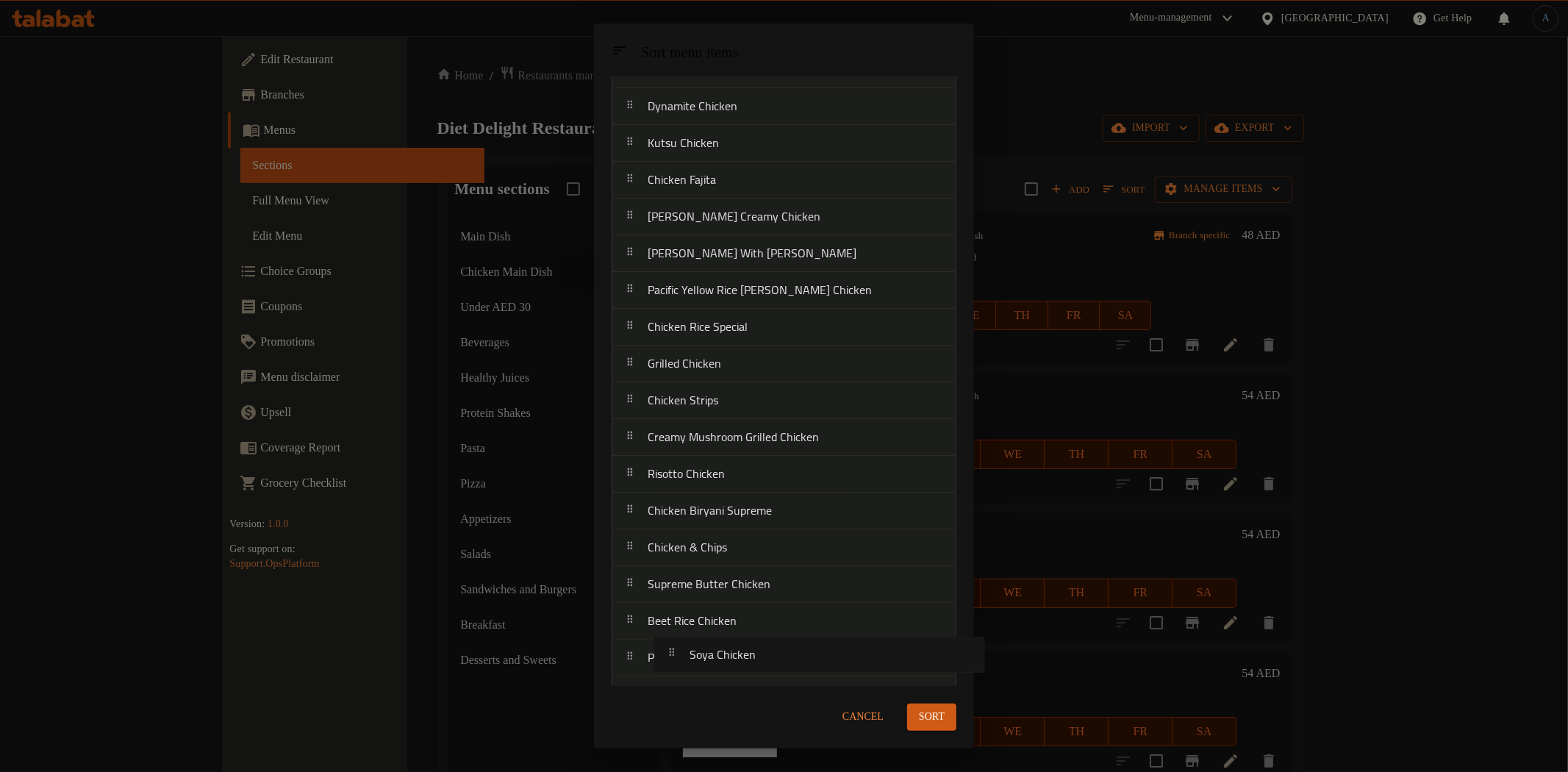
scroll to position [125, 0]
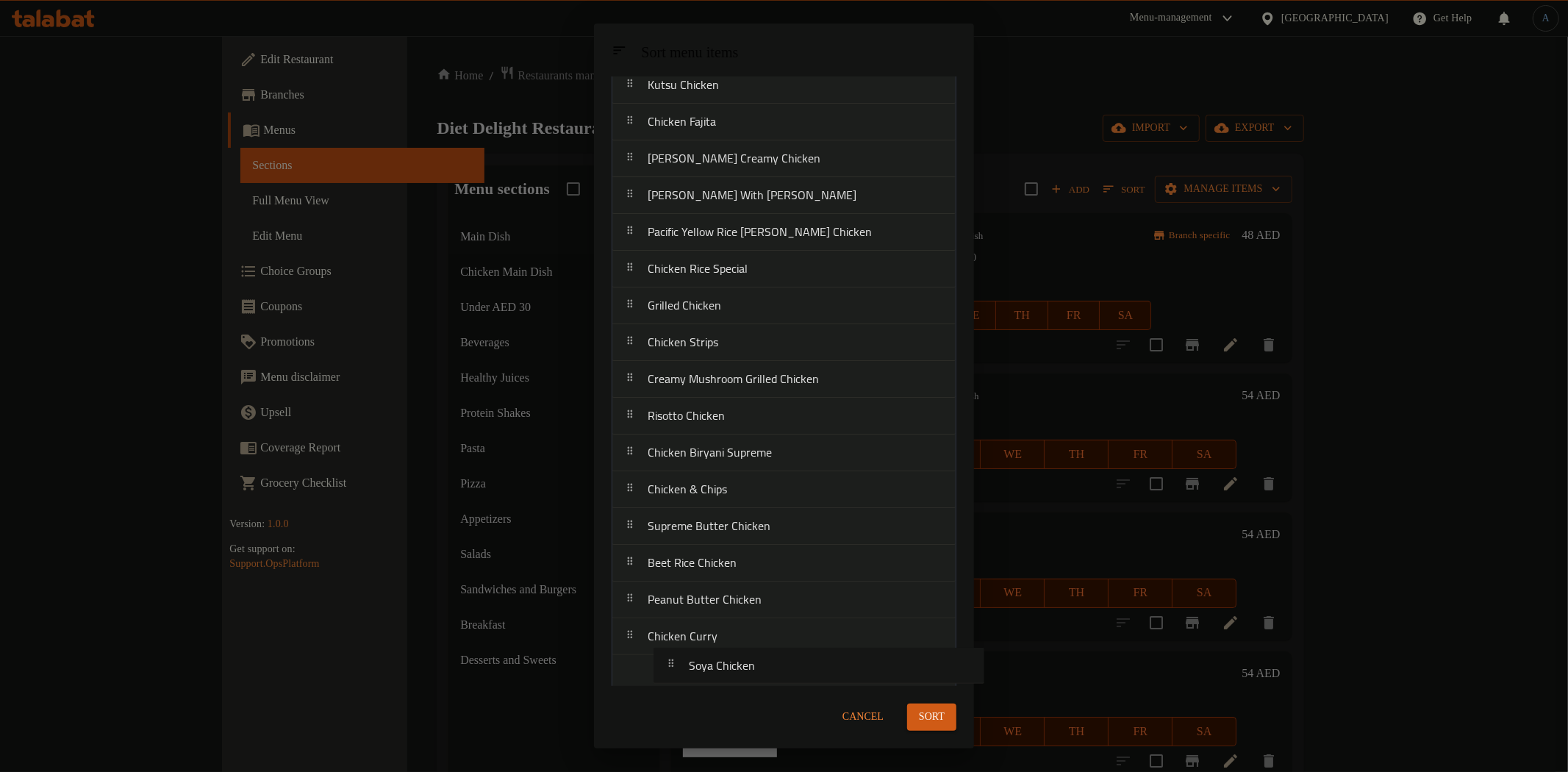
drag, startPoint x: 694, startPoint y: 167, endPoint x: 737, endPoint y: 663, distance: 497.9
click at [737, 663] on nav "Mediterranean Chicken Soya Chicken Dynamite Chicken Kutsu Chicken Chicken Fajit…" at bounding box center [784, 342] width 345 height 699
drag, startPoint x: 710, startPoint y: 191, endPoint x: 752, endPoint y: 681, distance: 491.8
click at [752, 681] on div "Sort menu items Mediterranean Chicken Dynamite Chicken Kutsu Chicken Chicken Fa…" at bounding box center [784, 380] width 380 height 609
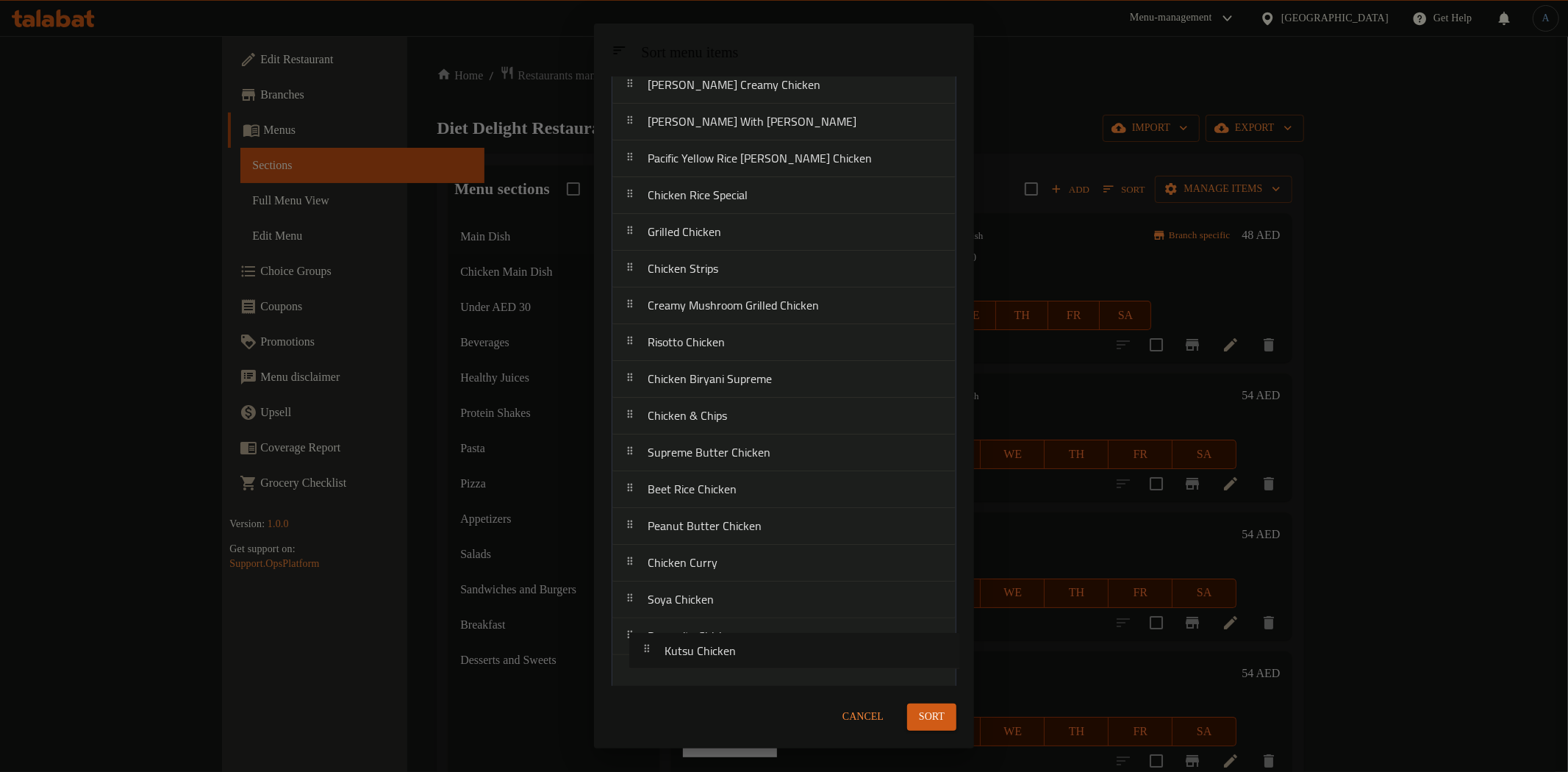
drag, startPoint x: 741, startPoint y: 184, endPoint x: 761, endPoint y: 668, distance: 484.4
click at [761, 668] on nav "Mediterranean Chicken Kutsu Chicken Chicken Fajita [PERSON_NAME] Creamy Chicken…" at bounding box center [784, 342] width 345 height 699
drag, startPoint x: 716, startPoint y: 200, endPoint x: 721, endPoint y: 671, distance: 471.0
click at [721, 671] on nav "Mediterranean Chicken Chicken Fajita [PERSON_NAME] Creamy Chicken [PERSON_NAME]…" at bounding box center [784, 342] width 345 height 699
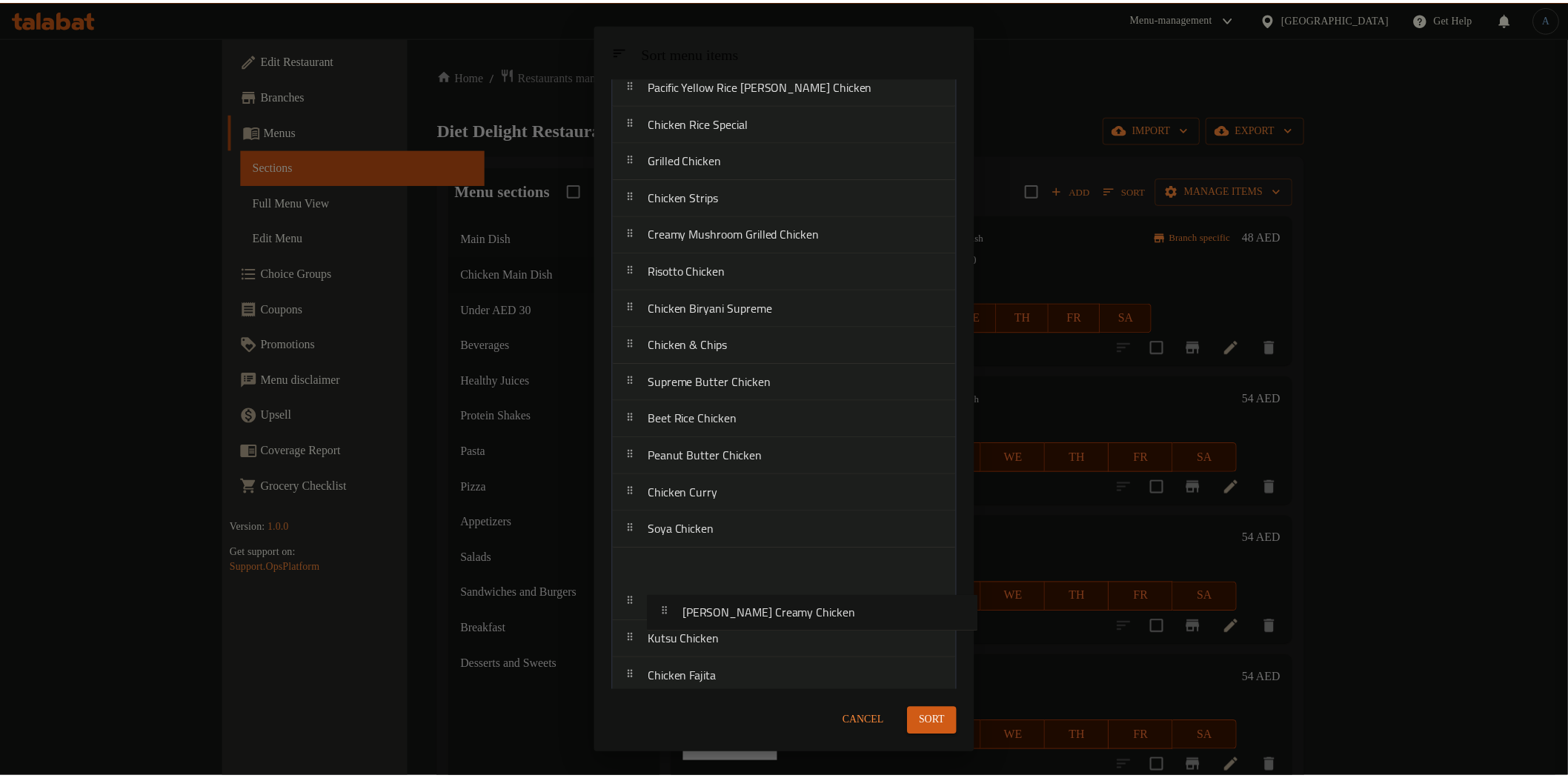
scroll to position [126, 0]
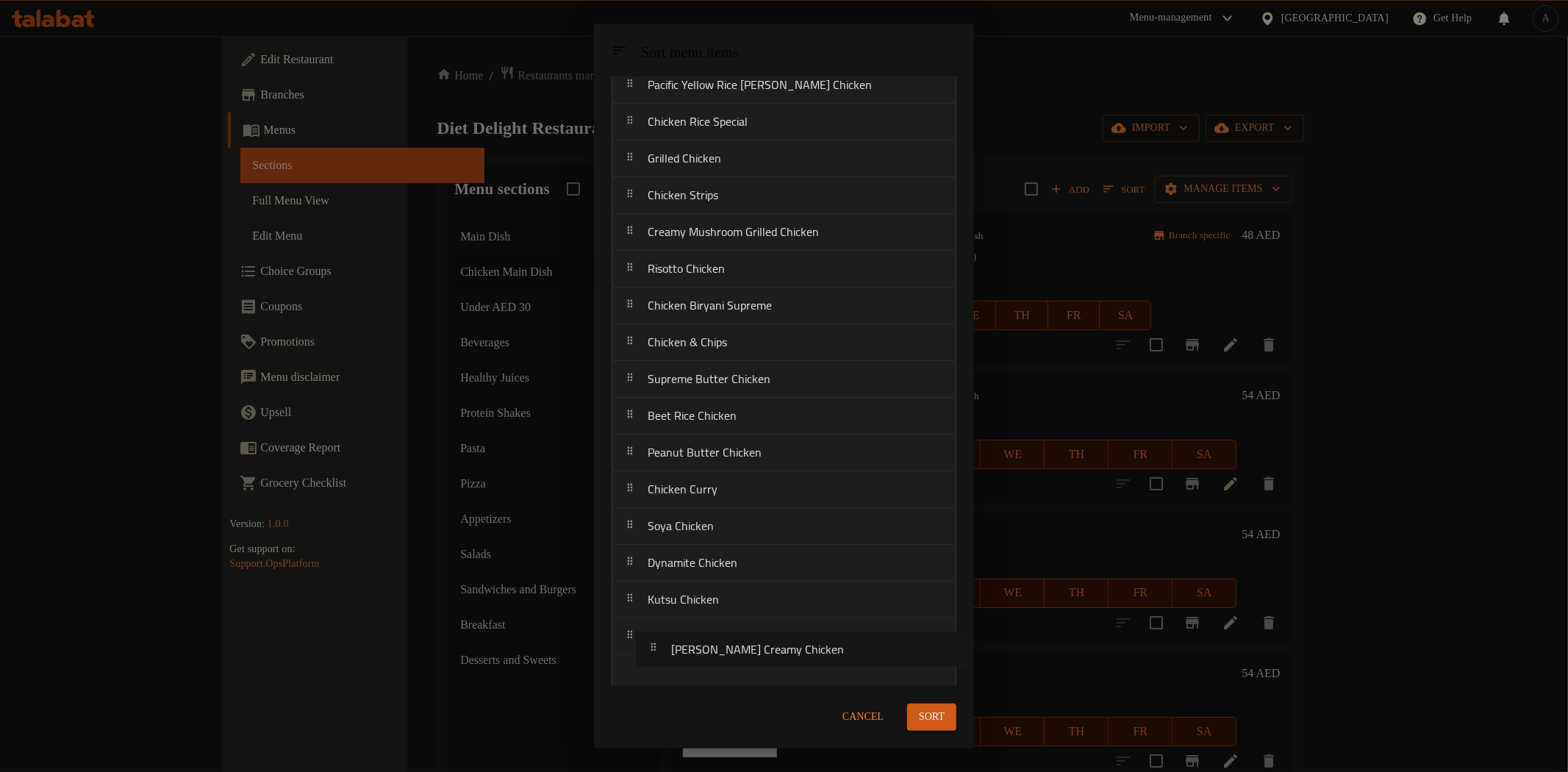
drag, startPoint x: 694, startPoint y: 177, endPoint x: 718, endPoint y: 657, distance: 480.6
click at [718, 657] on nav "Mediterranean Chicken [PERSON_NAME] Creamy Chicken [PERSON_NAME] Chciken With R…" at bounding box center [784, 342] width 345 height 699
click at [948, 723] on button "Sort" at bounding box center [931, 717] width 49 height 28
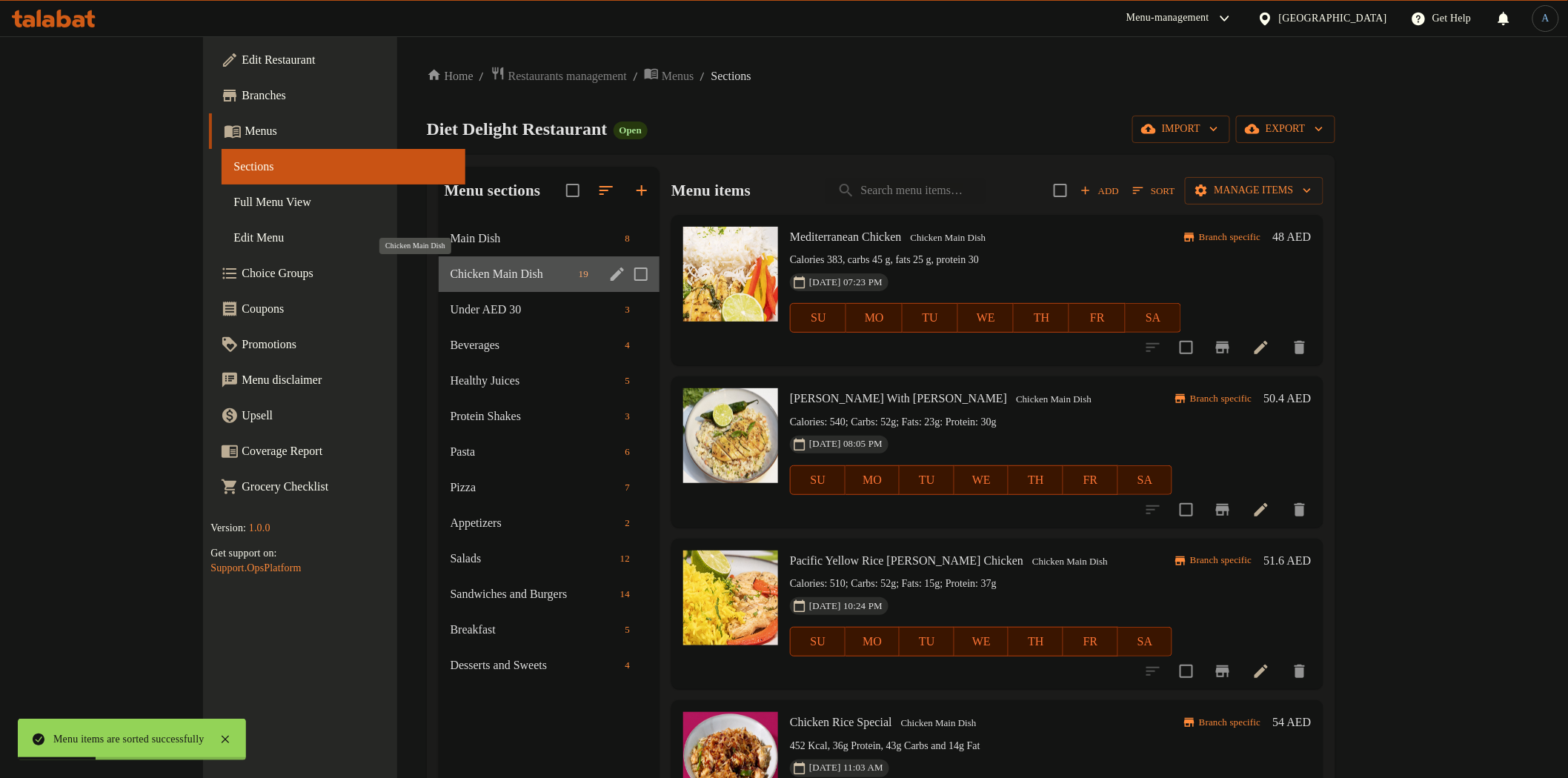
click at [450, 274] on span "Chicken Main Dish" at bounding box center [512, 274] width 122 height 18
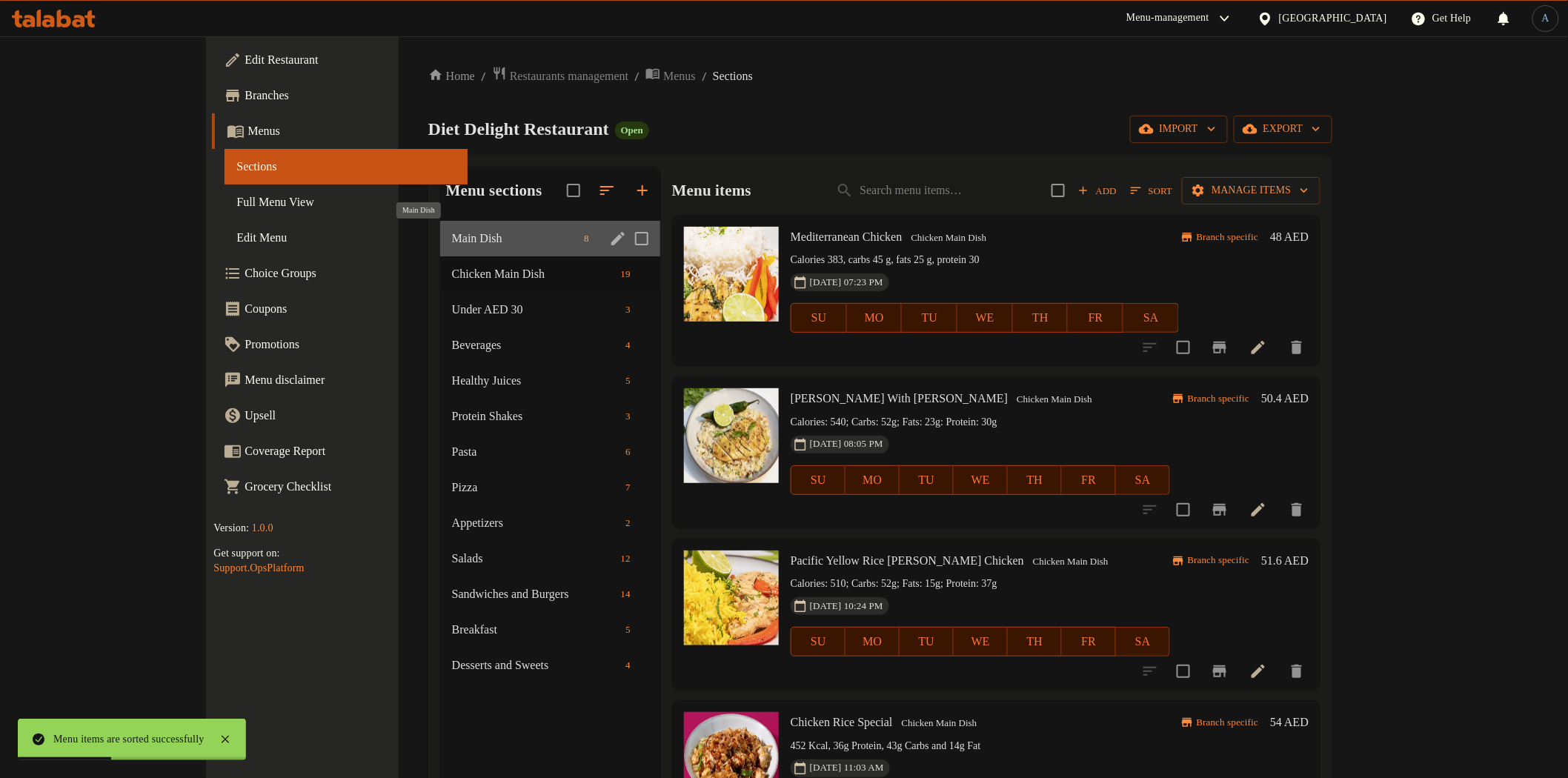
click at [452, 239] on span "Main Dish" at bounding box center [515, 239] width 126 height 18
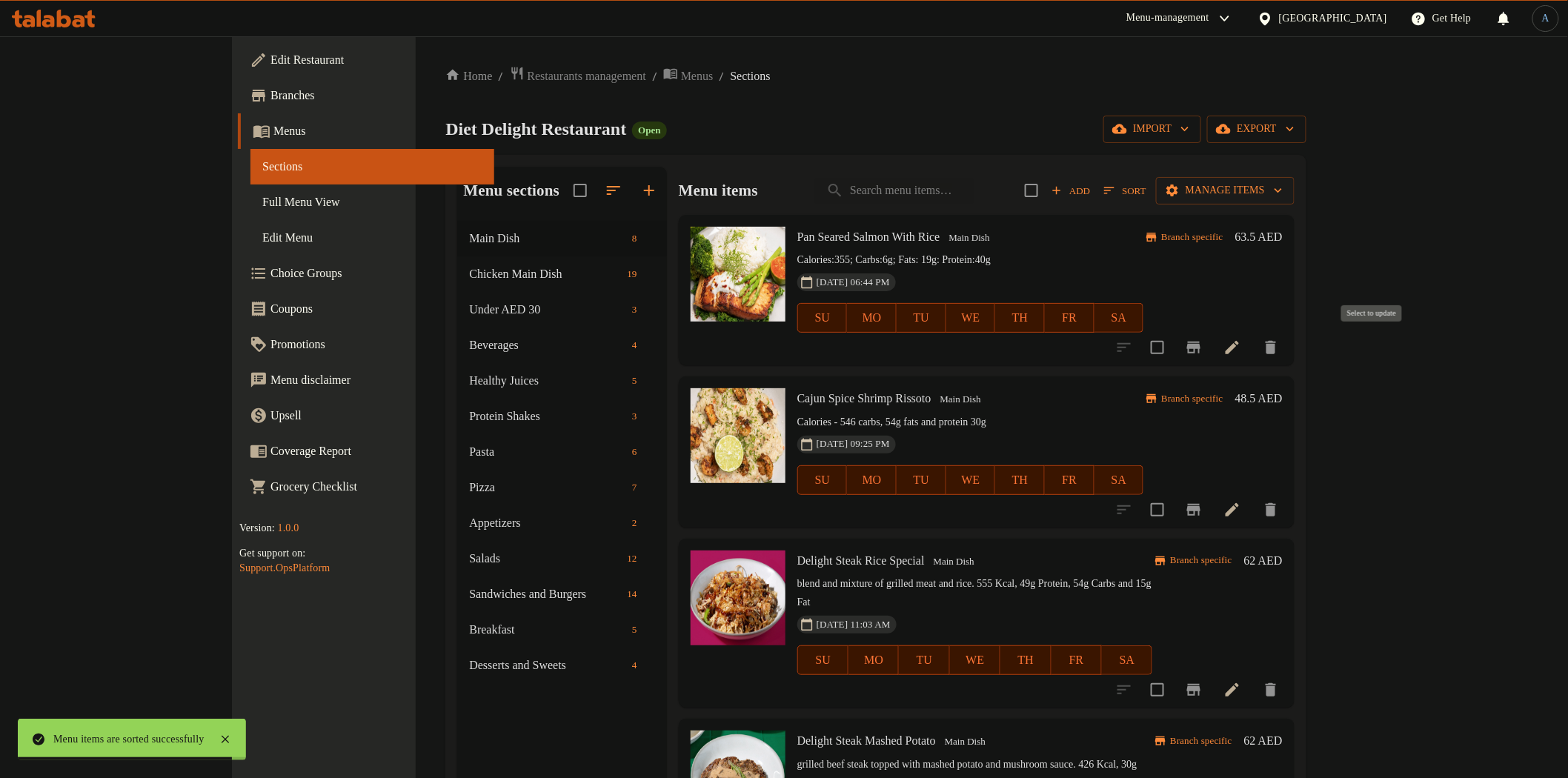
click at [1173, 343] on input "checkbox" at bounding box center [1158, 347] width 31 height 31
click at [1173, 344] on input "checkbox" at bounding box center [1158, 347] width 31 height 31
checkbox input "false"
click at [786, 48] on div "Home / Restaurants management / Menus / Sections Diet Delight Restaurant Open i…" at bounding box center [875, 511] width 919 height 950
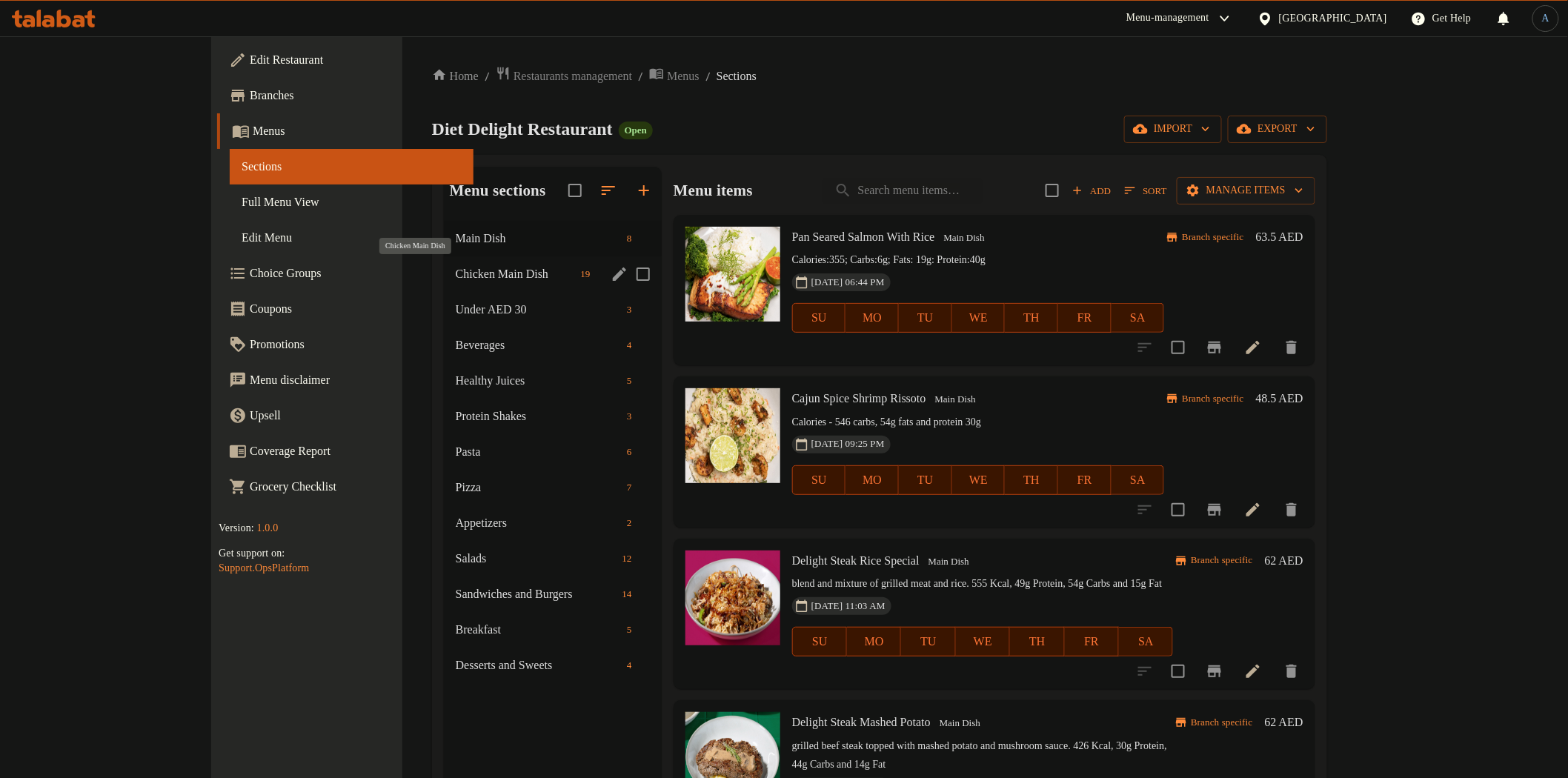
click at [456, 279] on span "Chicken Main Dish" at bounding box center [516, 274] width 119 height 18
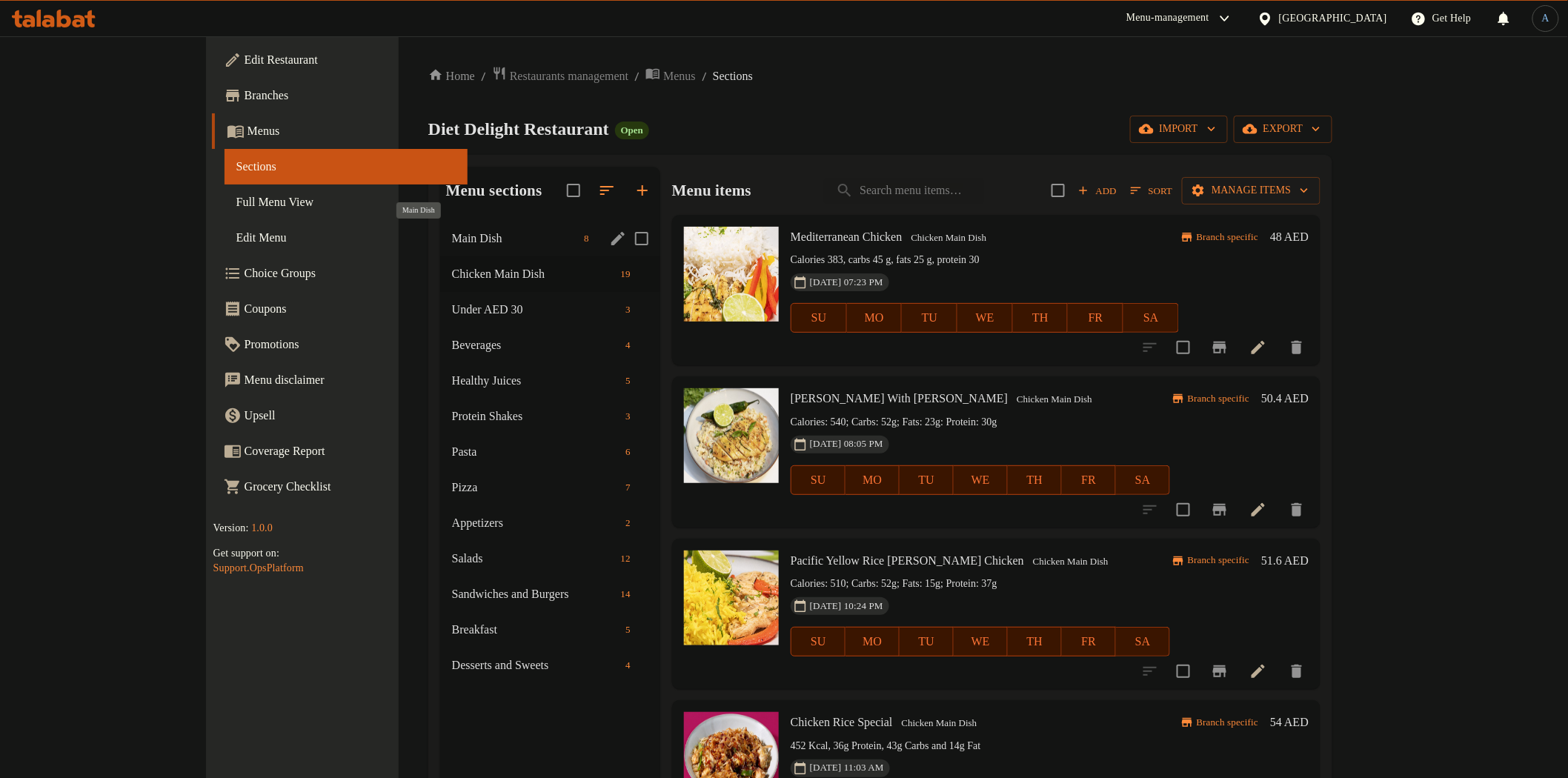
click at [452, 232] on span "Main Dish" at bounding box center [515, 239] width 126 height 18
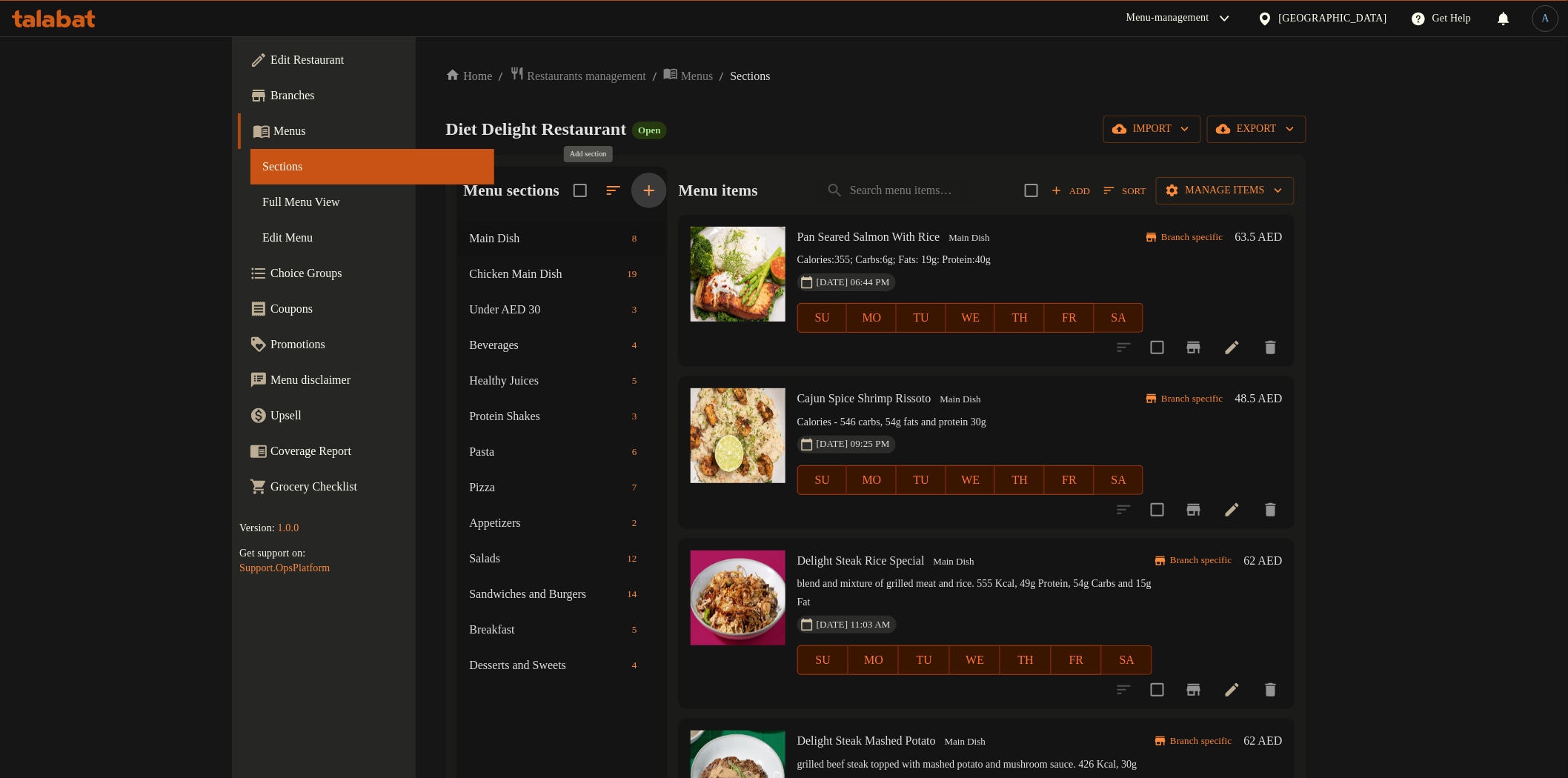
click at [644, 190] on icon "button" at bounding box center [649, 190] width 11 height 11
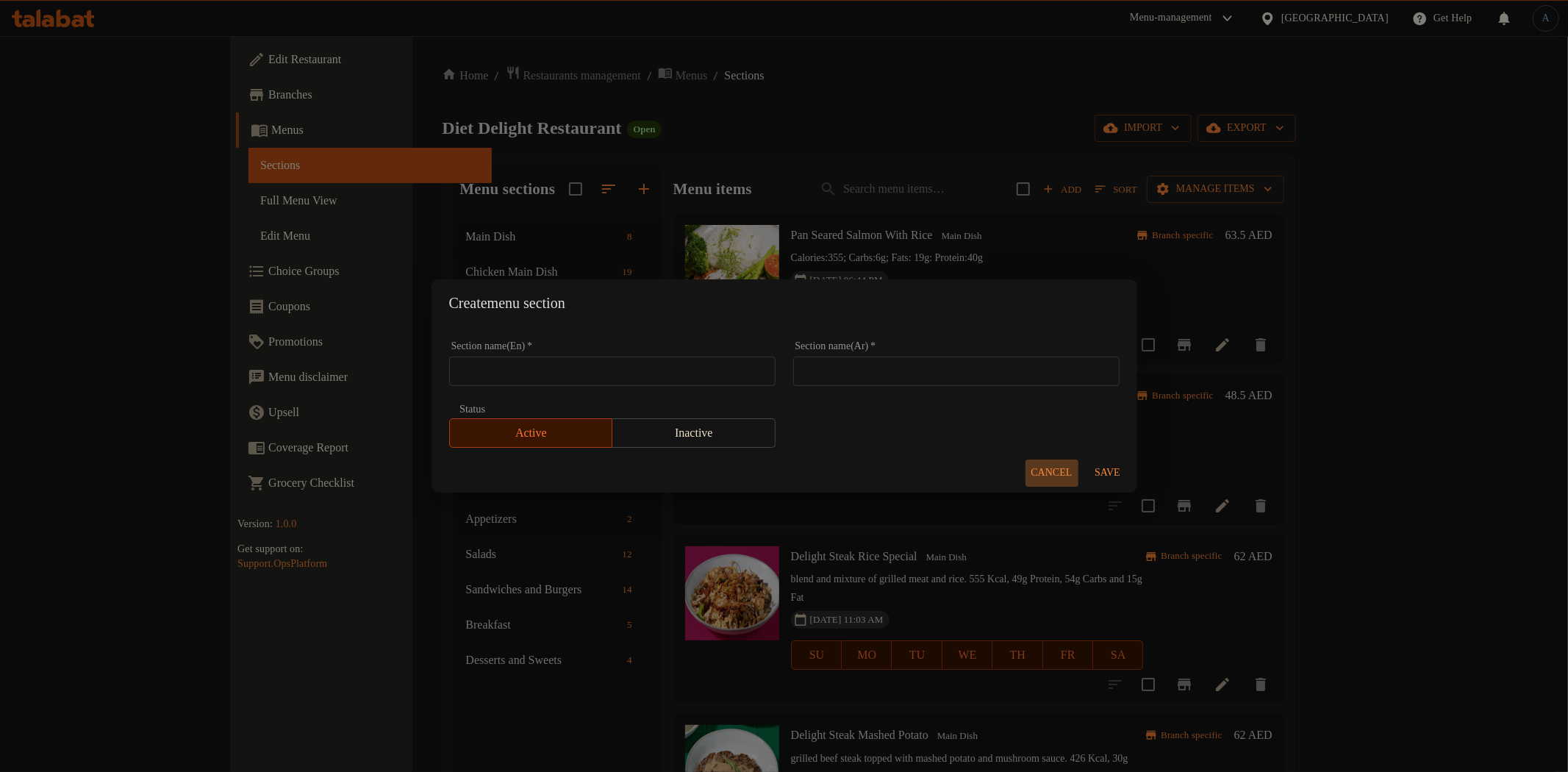
click at [1059, 472] on span "Cancel" at bounding box center [1052, 473] width 41 height 19
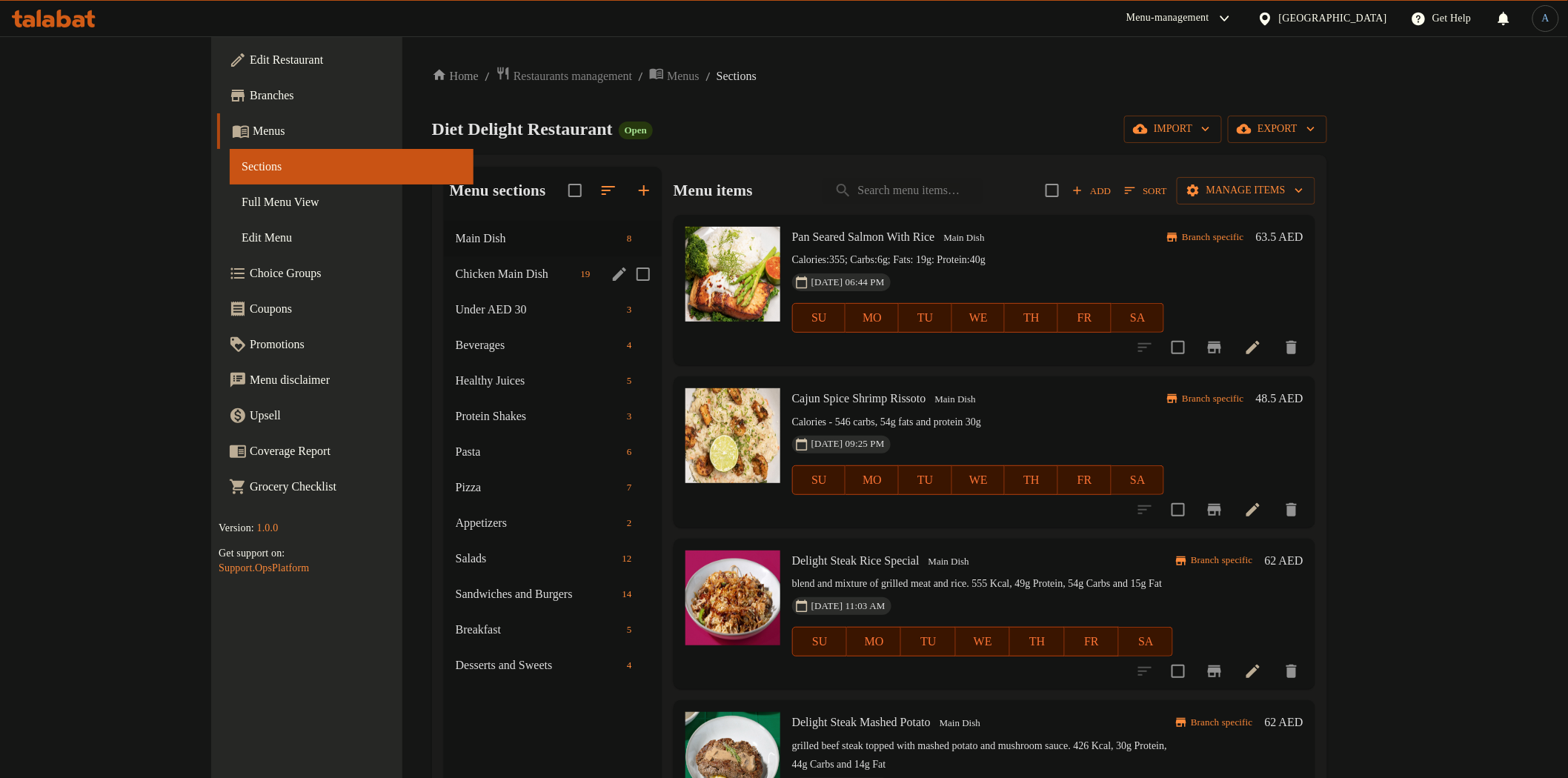
click at [613, 271] on icon "edit" at bounding box center [619, 274] width 13 height 13
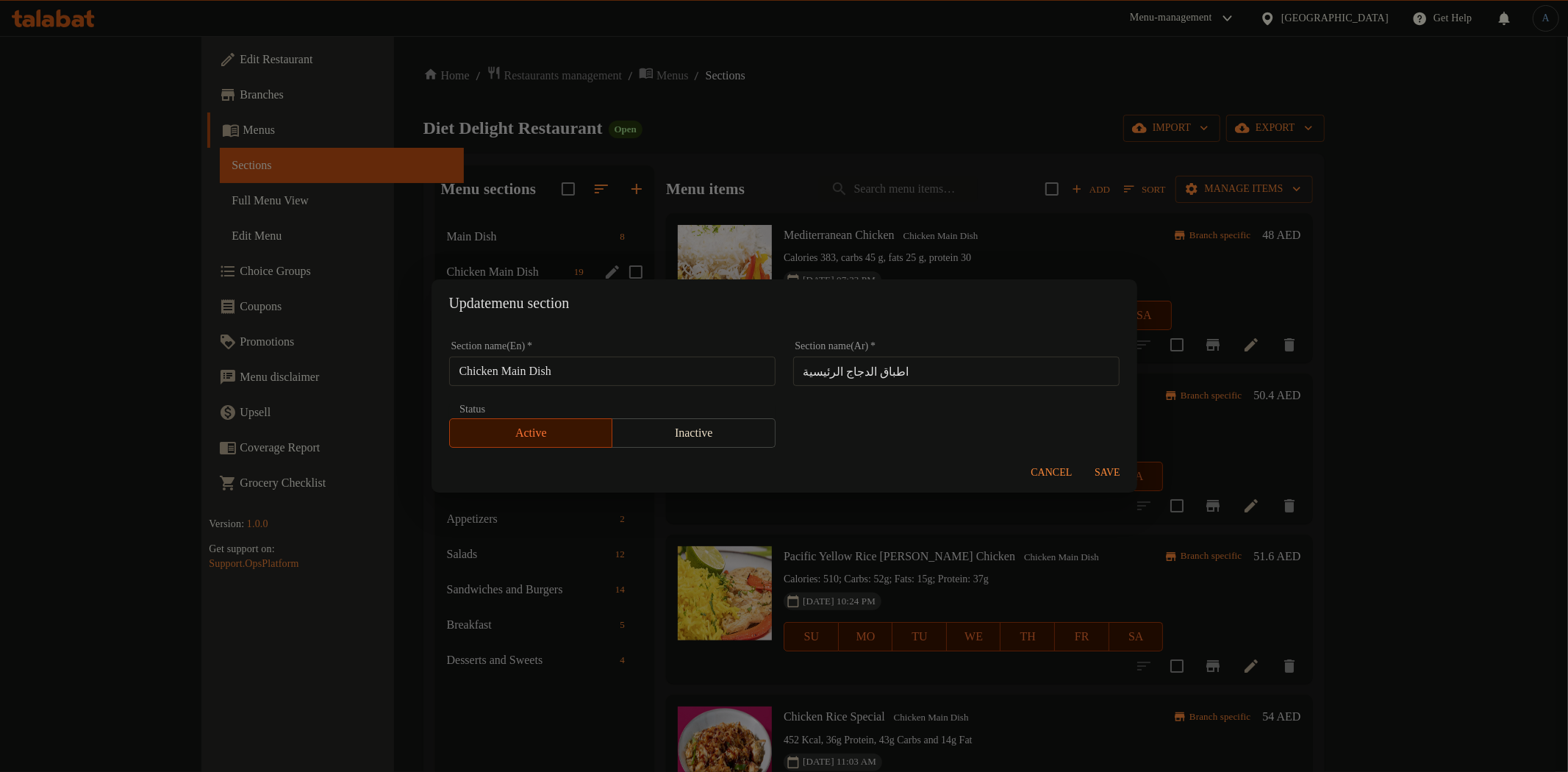
click at [583, 380] on input "Chicken Main Dish" at bounding box center [612, 371] width 326 height 29
click at [1040, 472] on span "Cancel" at bounding box center [1052, 473] width 41 height 19
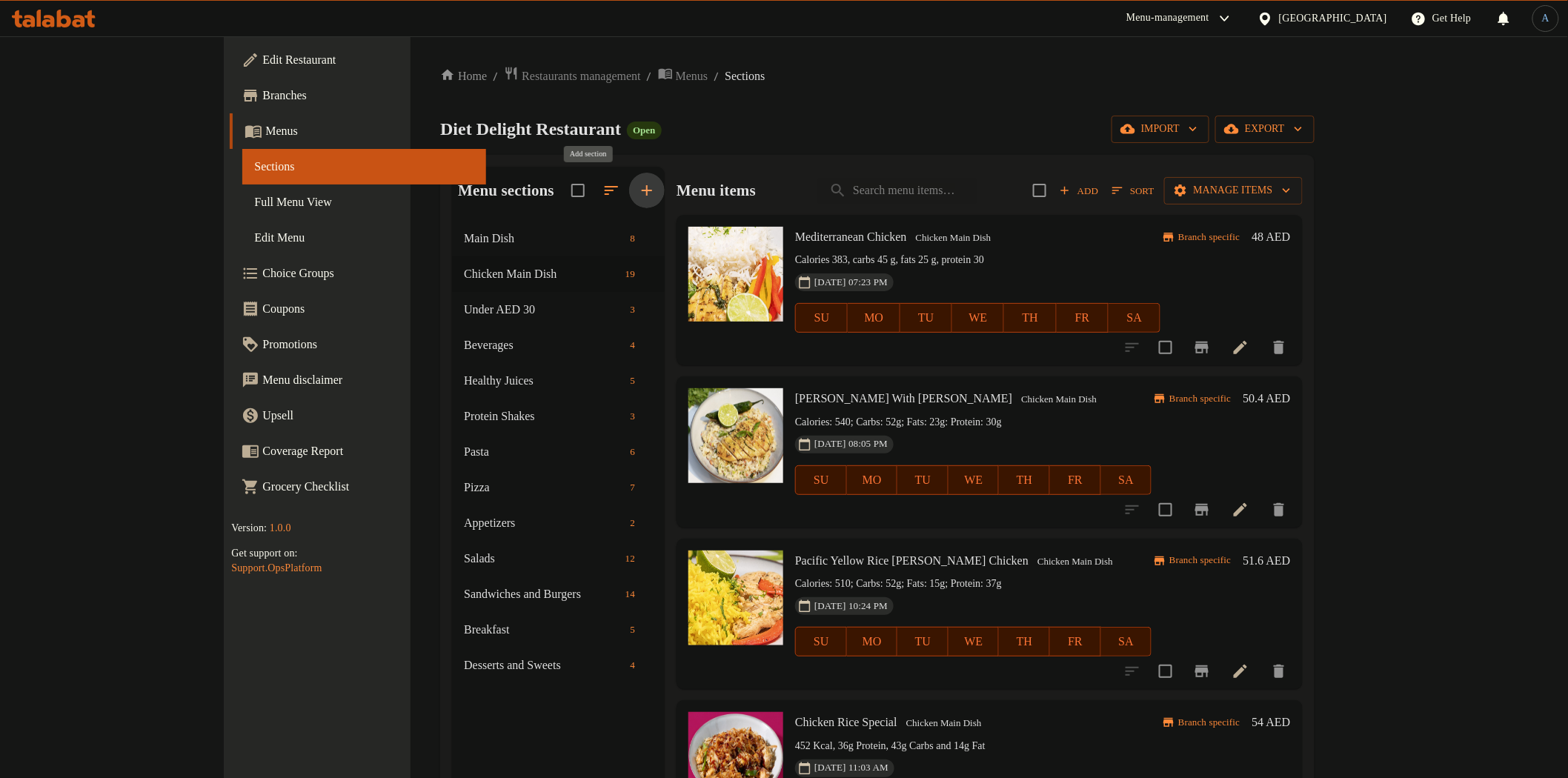
click at [638, 188] on icon "button" at bounding box center [647, 191] width 18 height 18
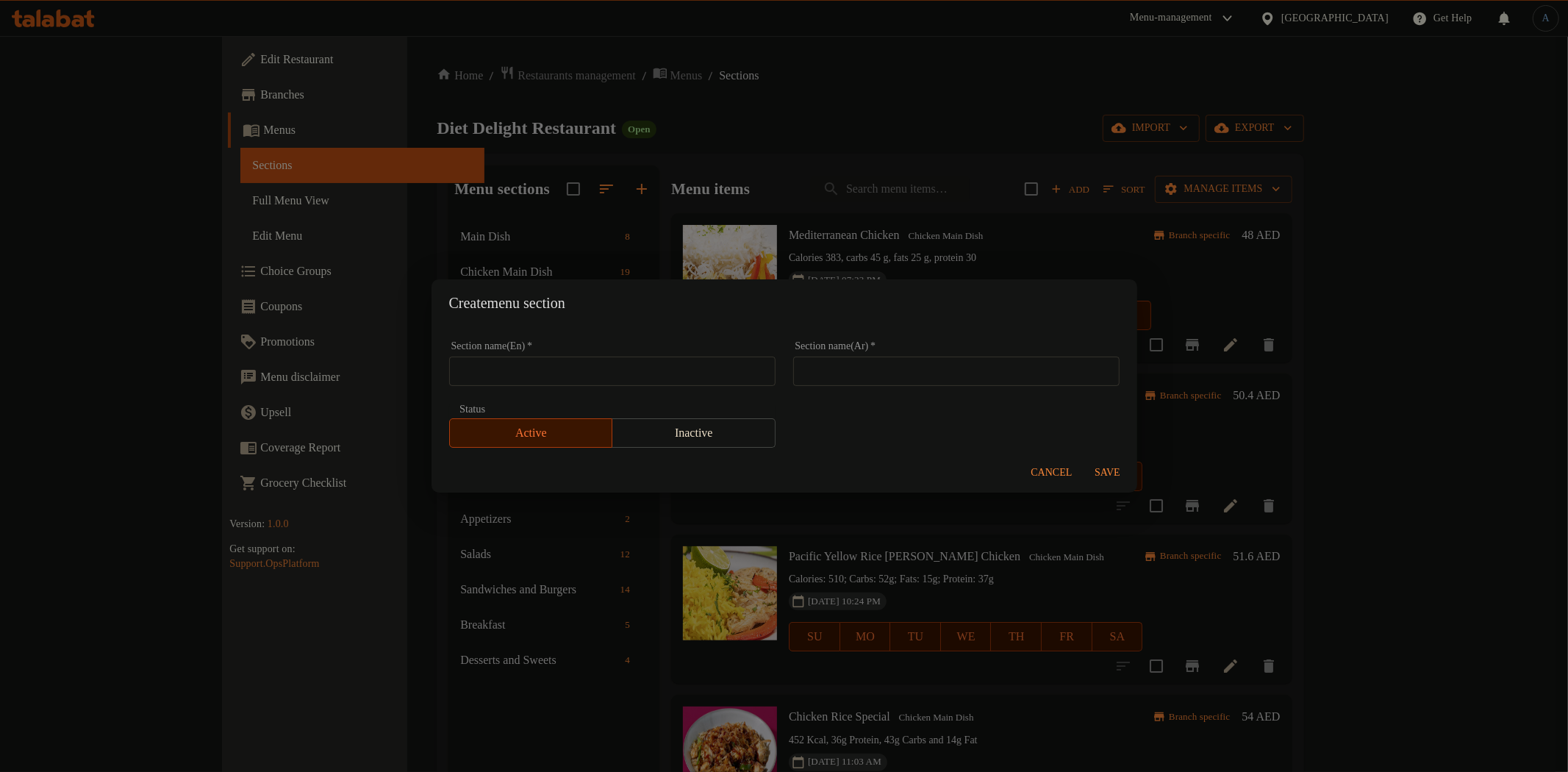
click at [581, 375] on input "text" at bounding box center [612, 371] width 326 height 29
paste input "Chicken Main Dish"
click at [485, 367] on input "Chicken Main Dish" at bounding box center [612, 371] width 326 height 29
paste input "SEAFOOD"
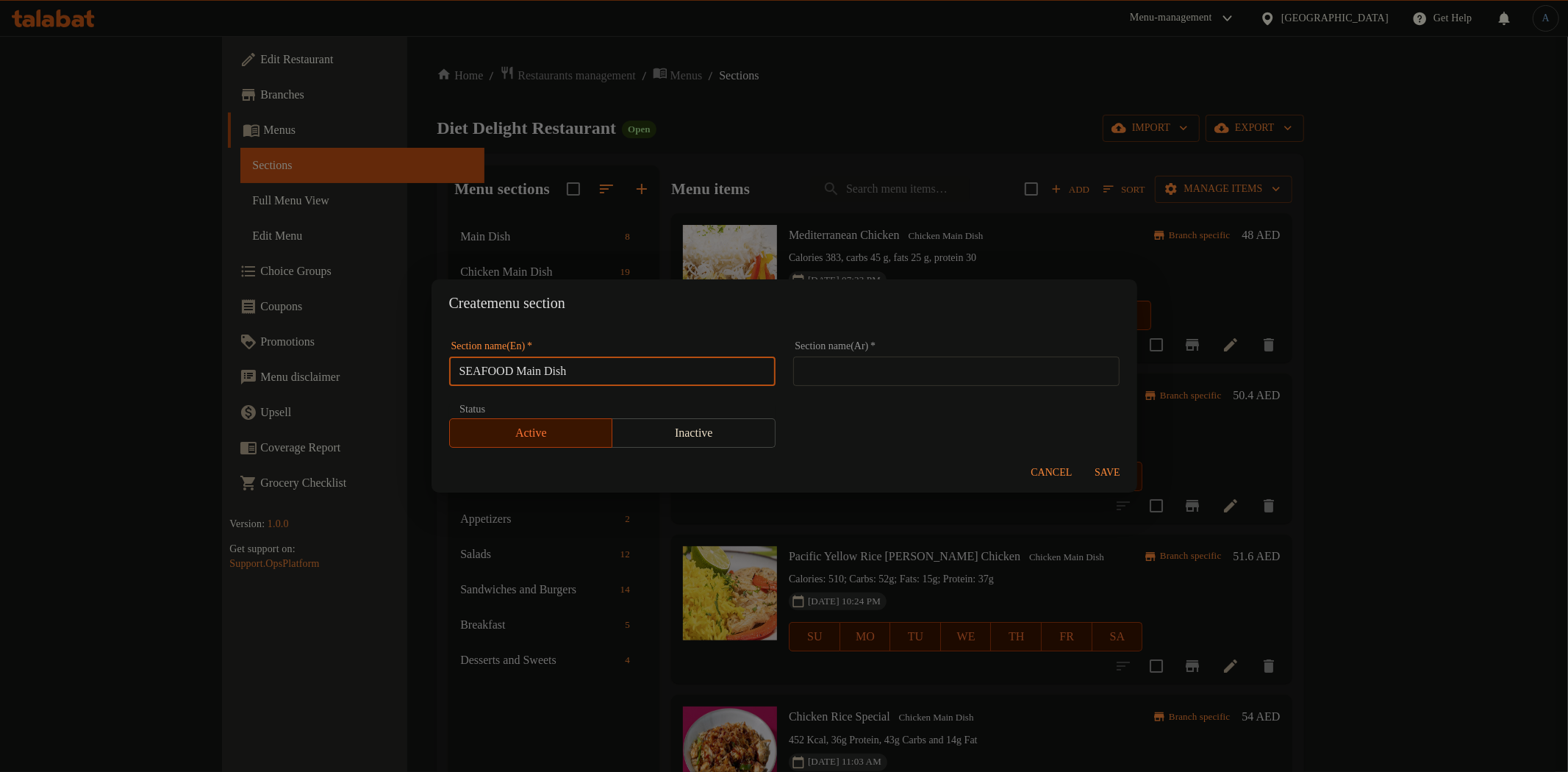
click at [670, 370] on input "SEAFOOD Main Dish" at bounding box center [612, 371] width 326 height 29
paste input "eafood"
type input "Seafood Main Dish"
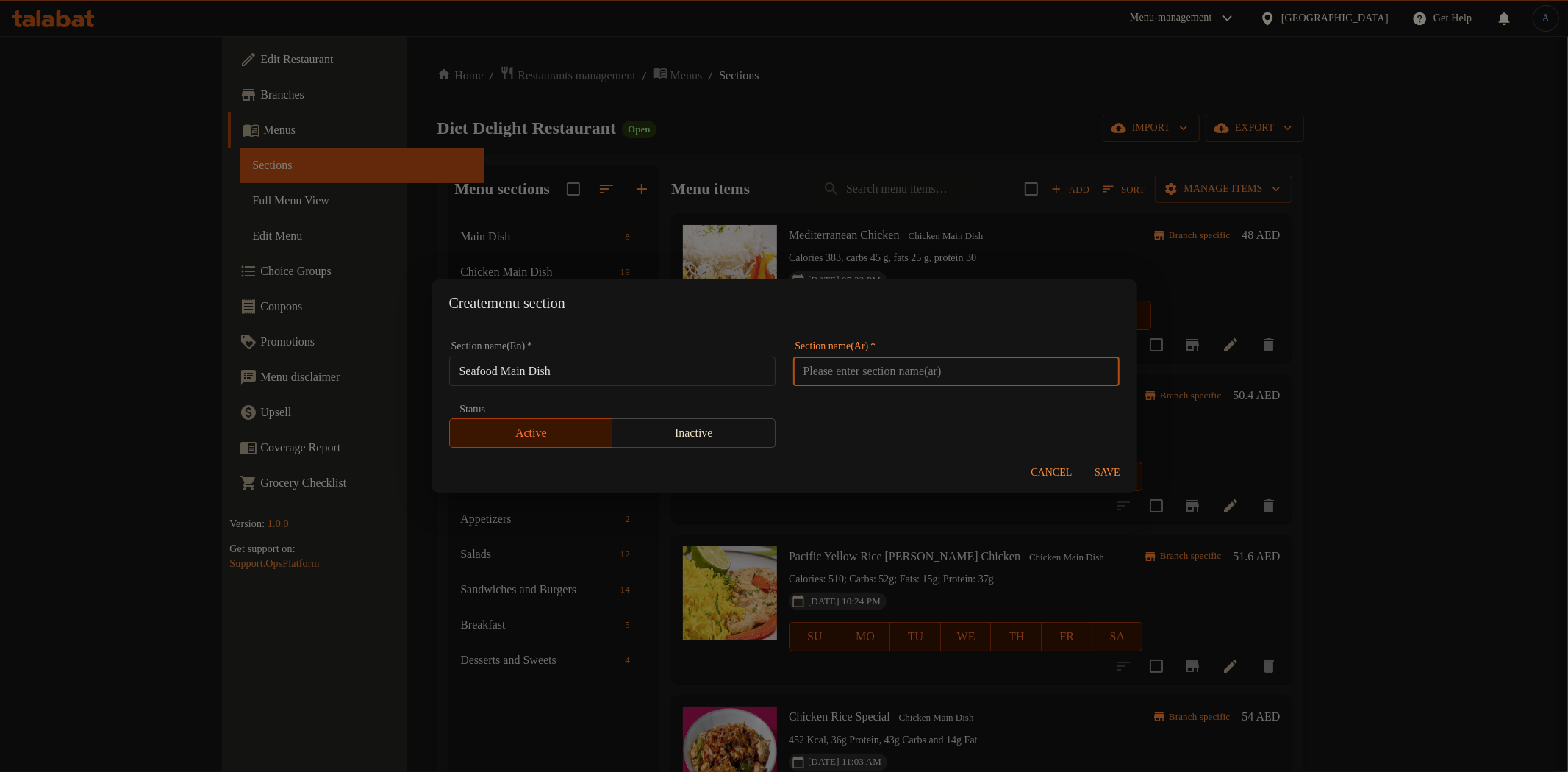
click at [996, 371] on input "text" at bounding box center [956, 371] width 326 height 29
paste input "الطبق الرئيسي من المأكولات البحرية"
type input "اطباق رئيسية من المأكولات البحرية"
click at [1111, 475] on span "Save" at bounding box center [1108, 473] width 36 height 19
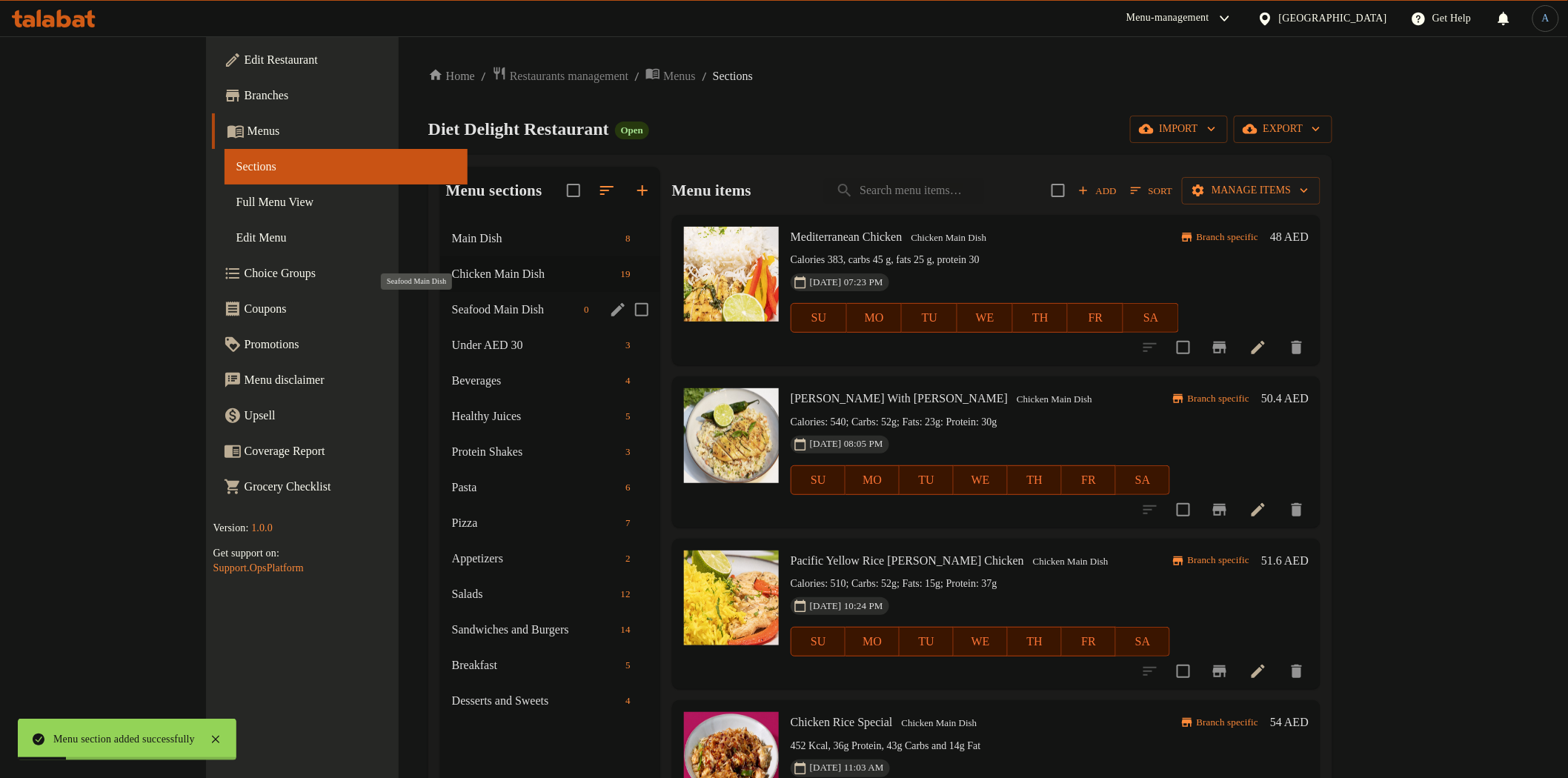
click at [452, 310] on span "Seafood Main Dish" at bounding box center [515, 310] width 126 height 18
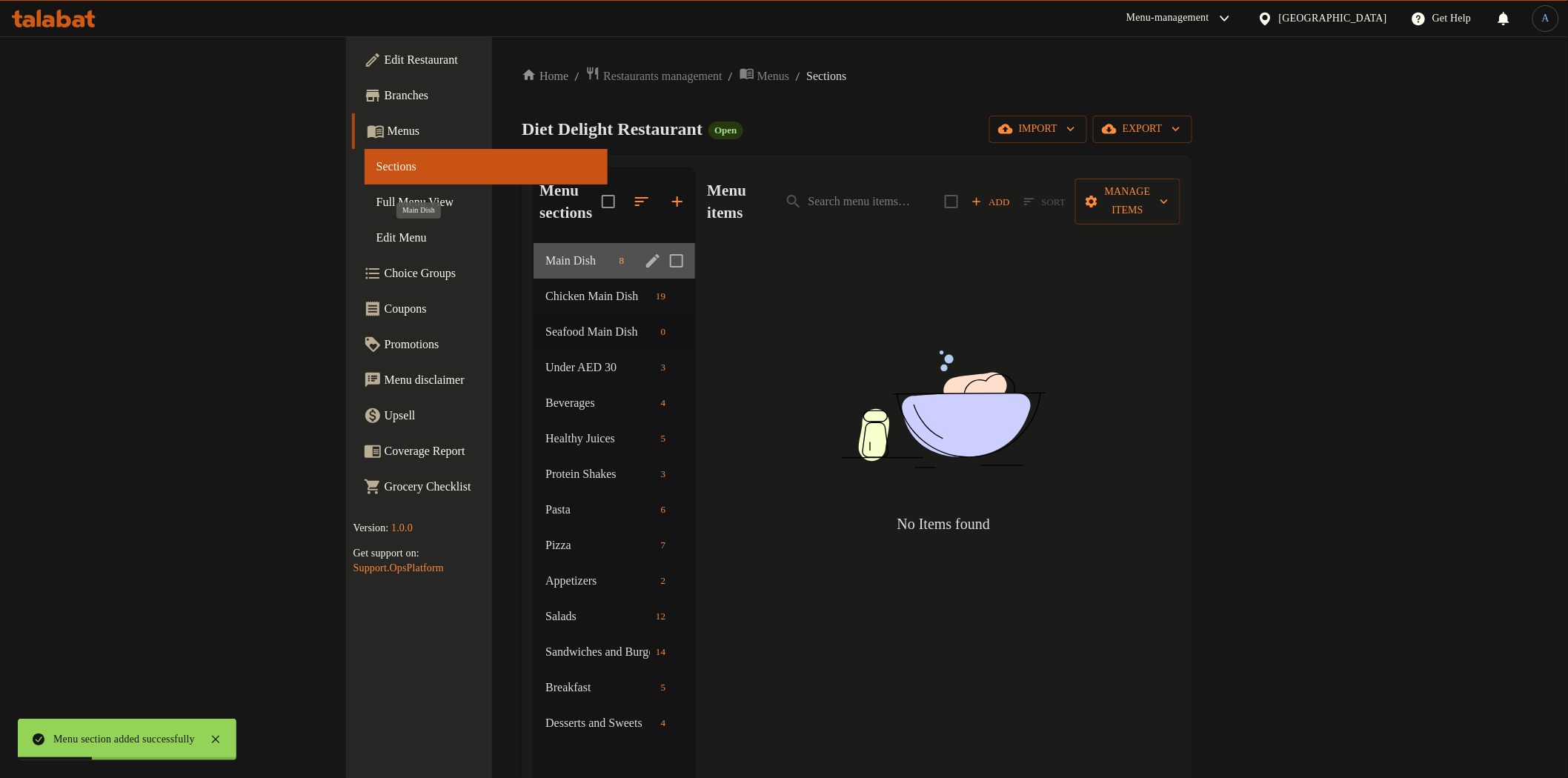
click at [546, 252] on span "Main Dish" at bounding box center [579, 261] width 68 height 18
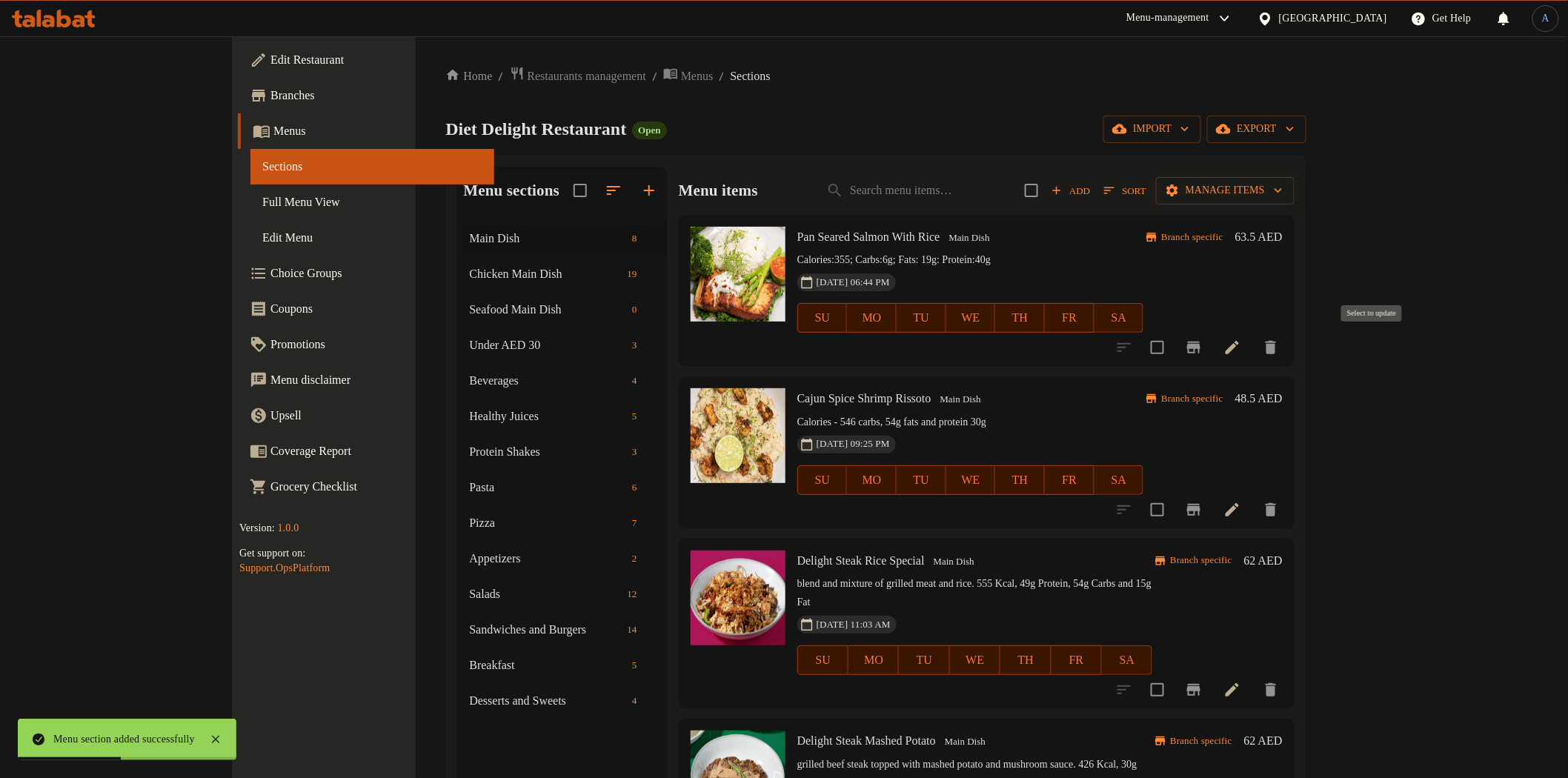
click at [1173, 343] on input "checkbox" at bounding box center [1158, 347] width 31 height 31
checkbox input "true"
click at [1173, 512] on input "checkbox" at bounding box center [1158, 510] width 31 height 31
checkbox input "true"
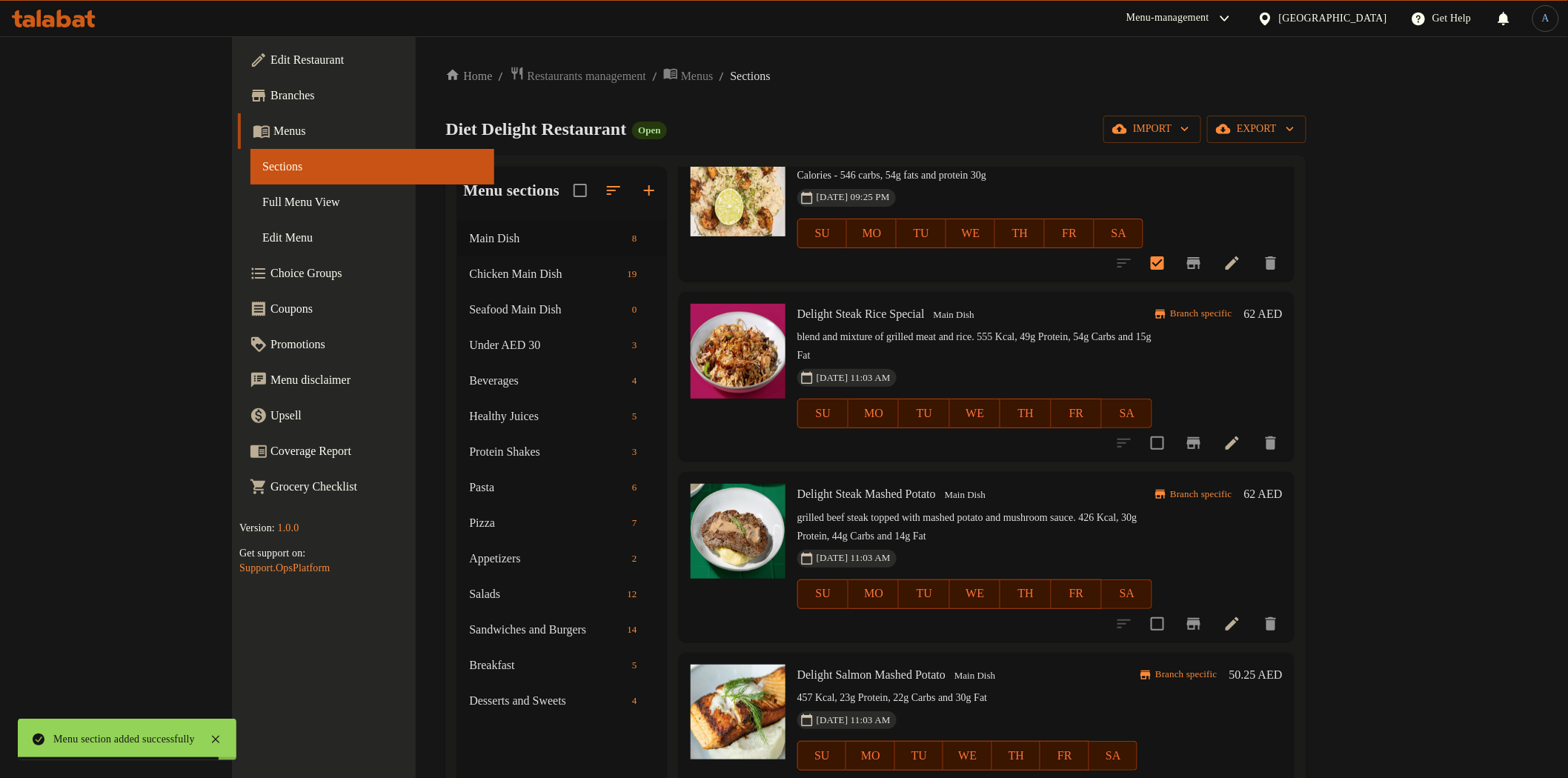
scroll to position [329, 0]
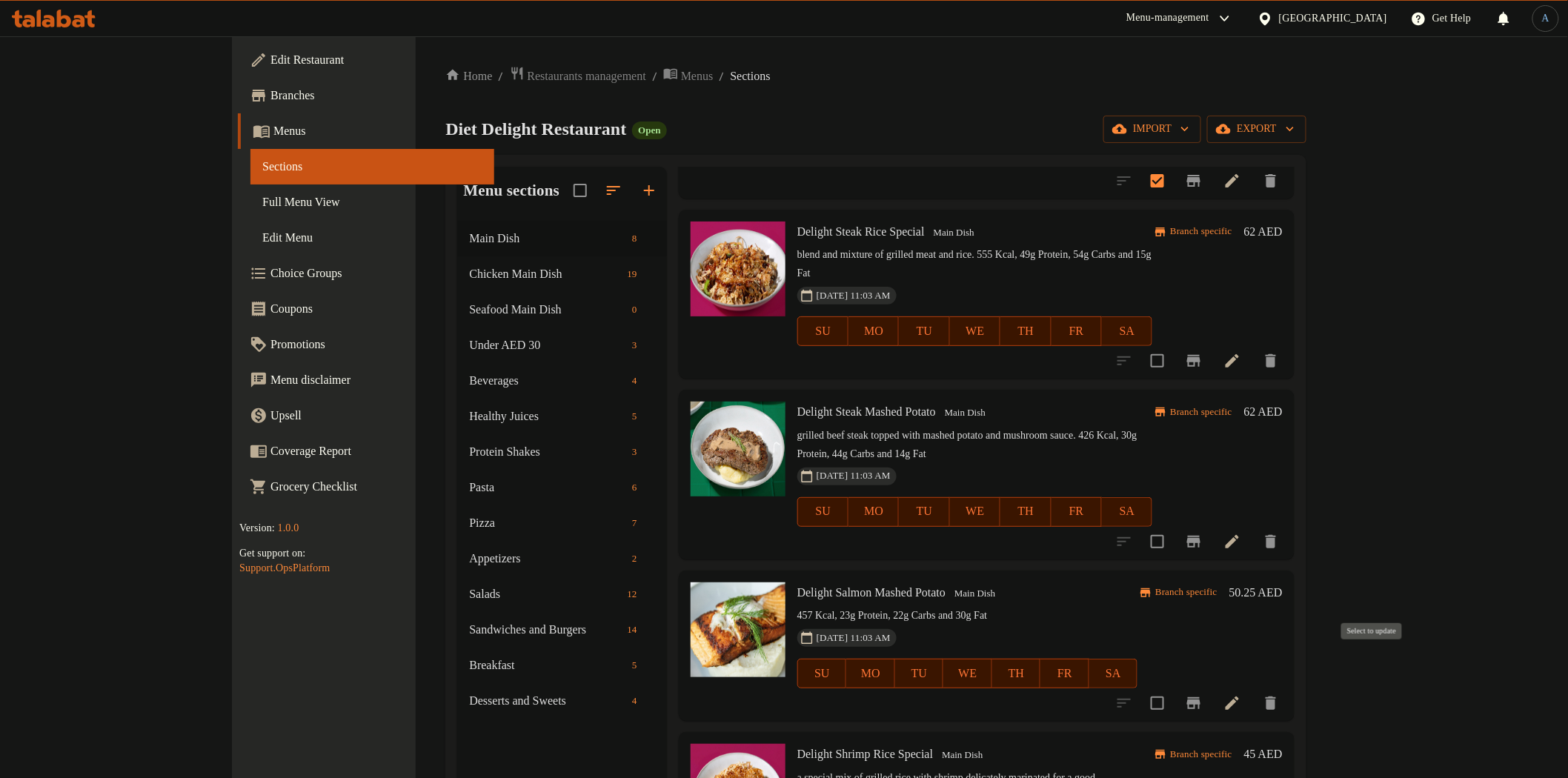
click at [1173, 687] on input "checkbox" at bounding box center [1158, 703] width 31 height 31
checkbox input "true"
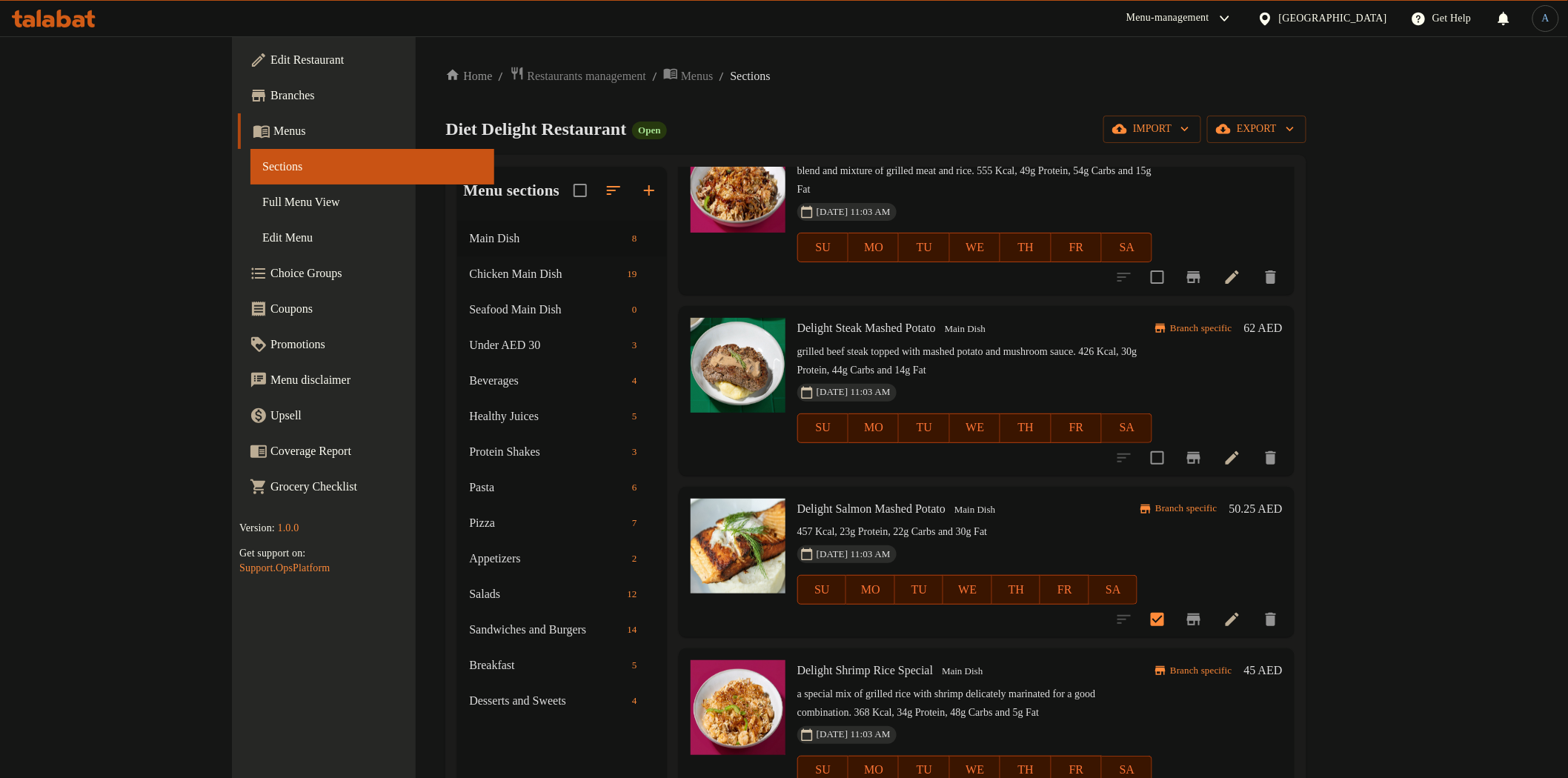
scroll to position [493, 0]
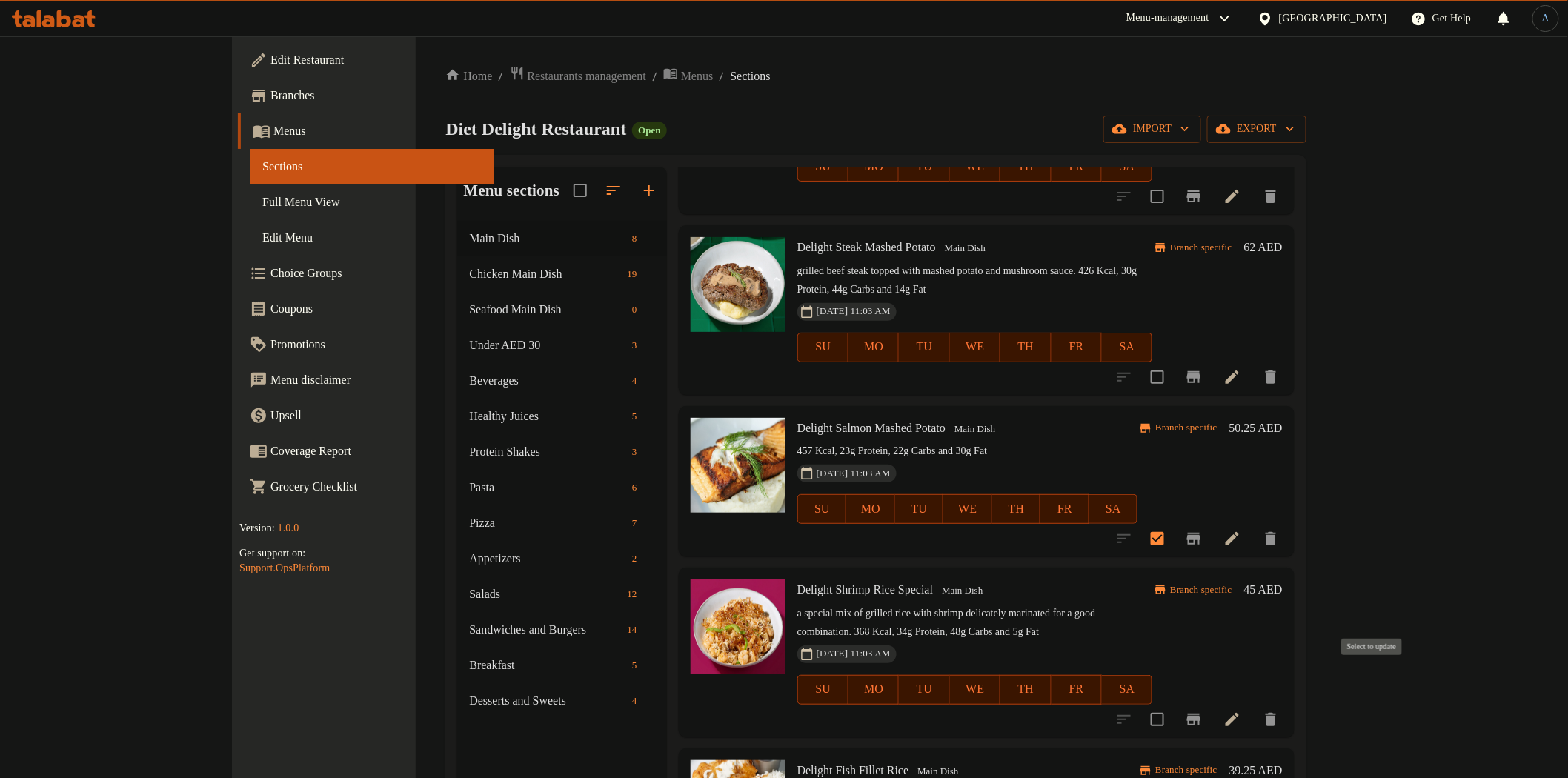
click at [1173, 704] on input "checkbox" at bounding box center [1158, 719] width 31 height 31
checkbox input "true"
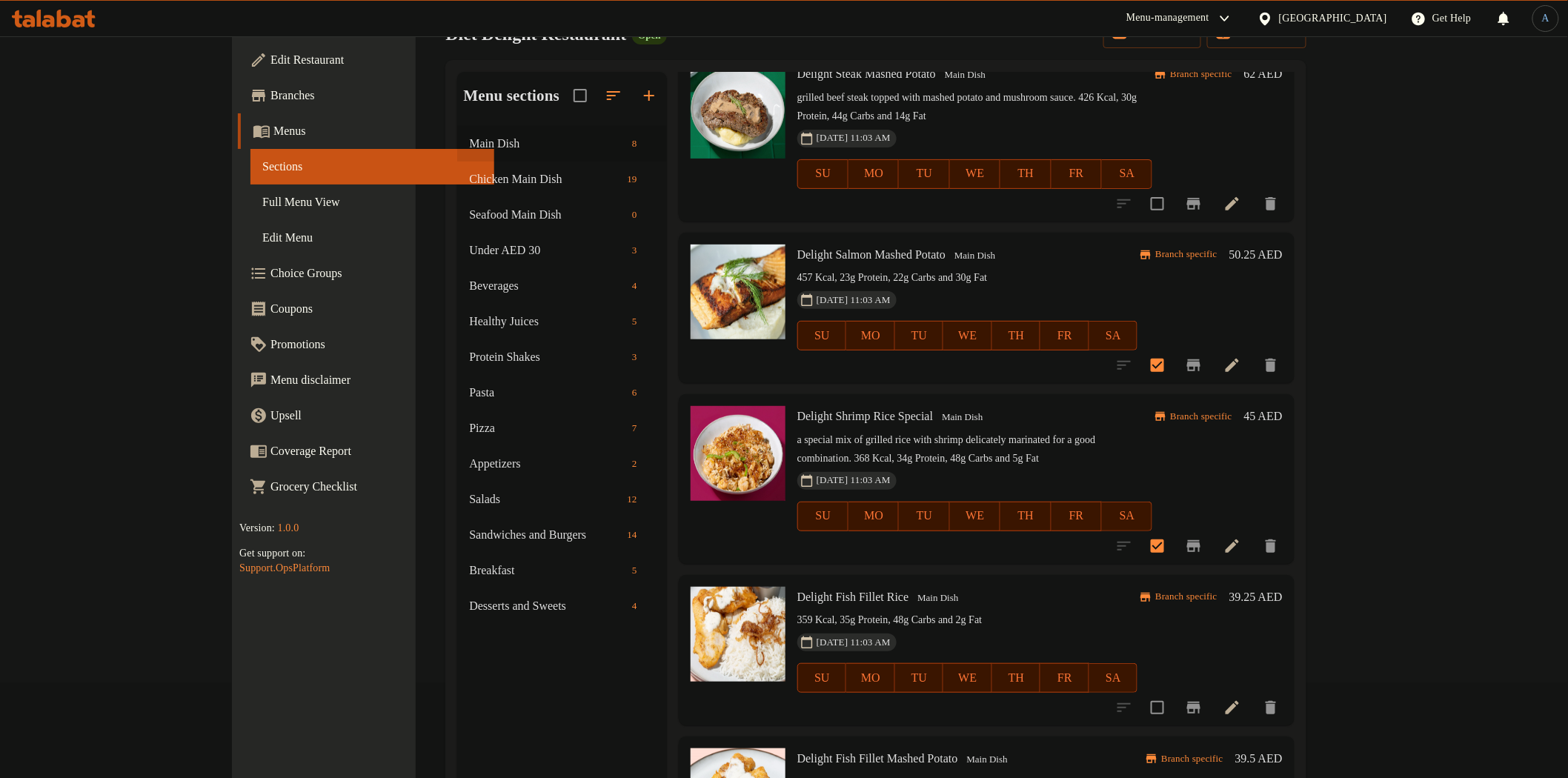
scroll to position [207, 0]
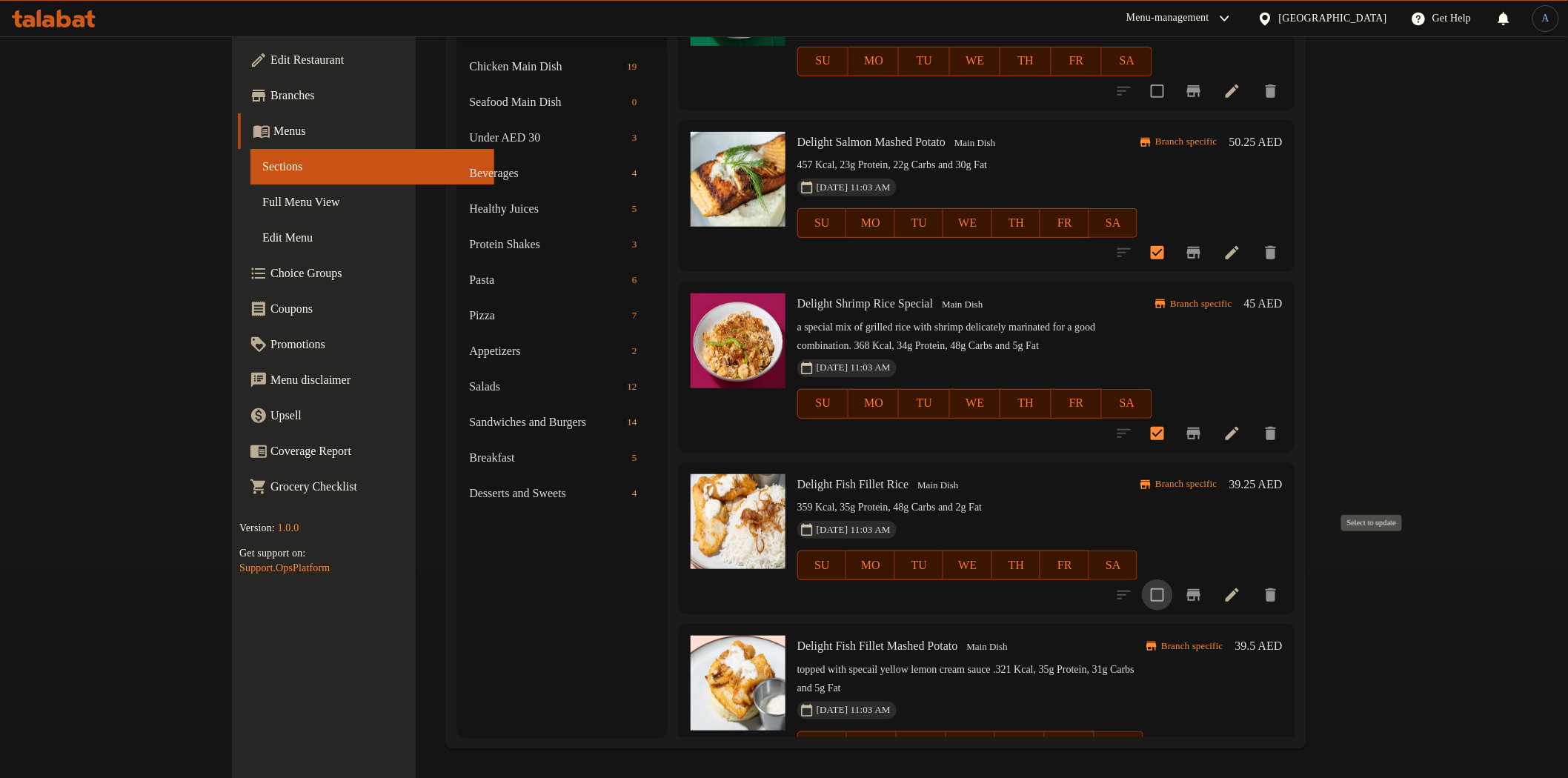
click at [1173, 579] on input "checkbox" at bounding box center [1158, 595] width 31 height 31
checkbox input "true"
click at [1173, 760] on input "checkbox" at bounding box center [1158, 776] width 31 height 31
checkbox input "true"
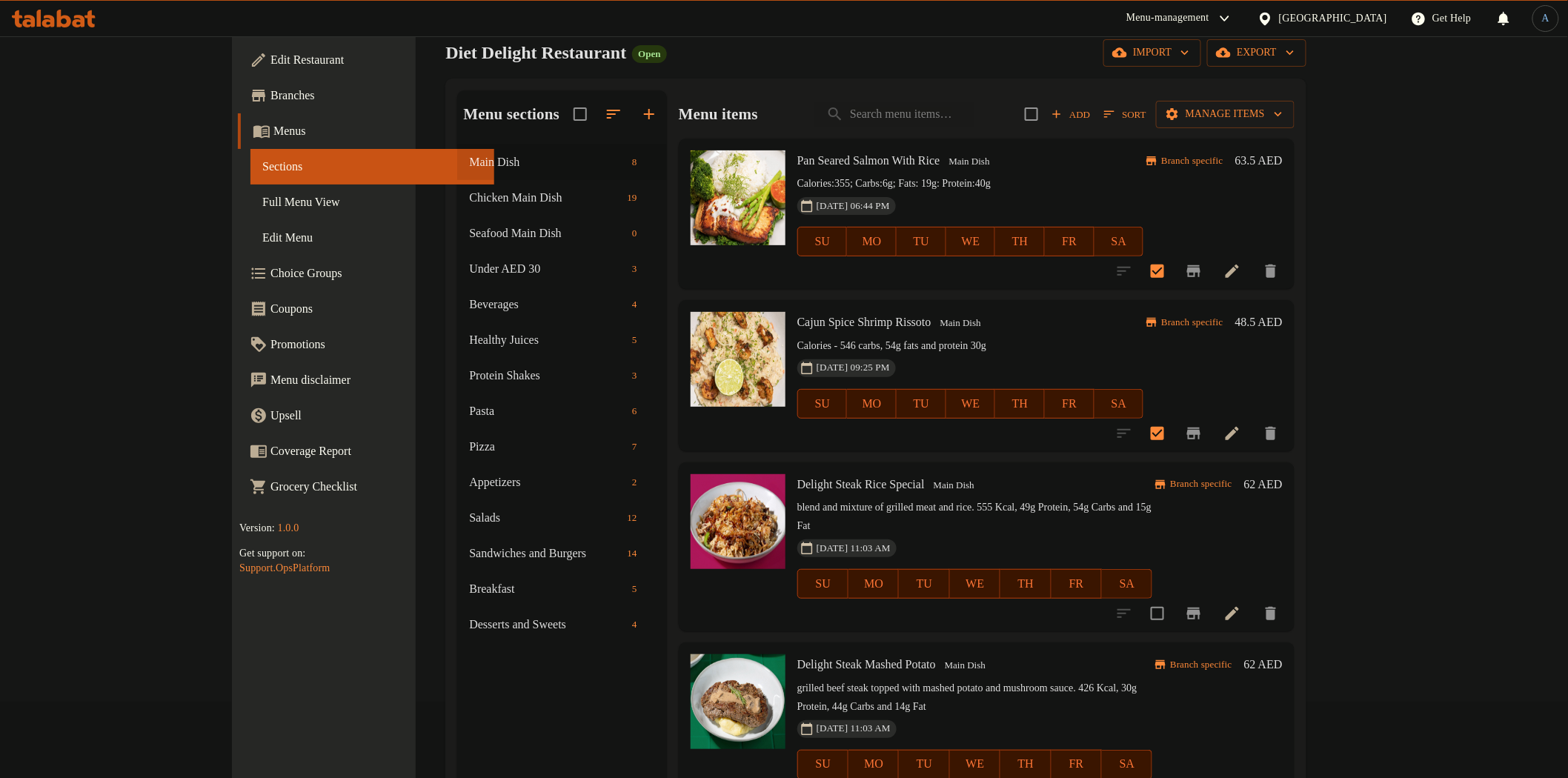
scroll to position [0, 0]
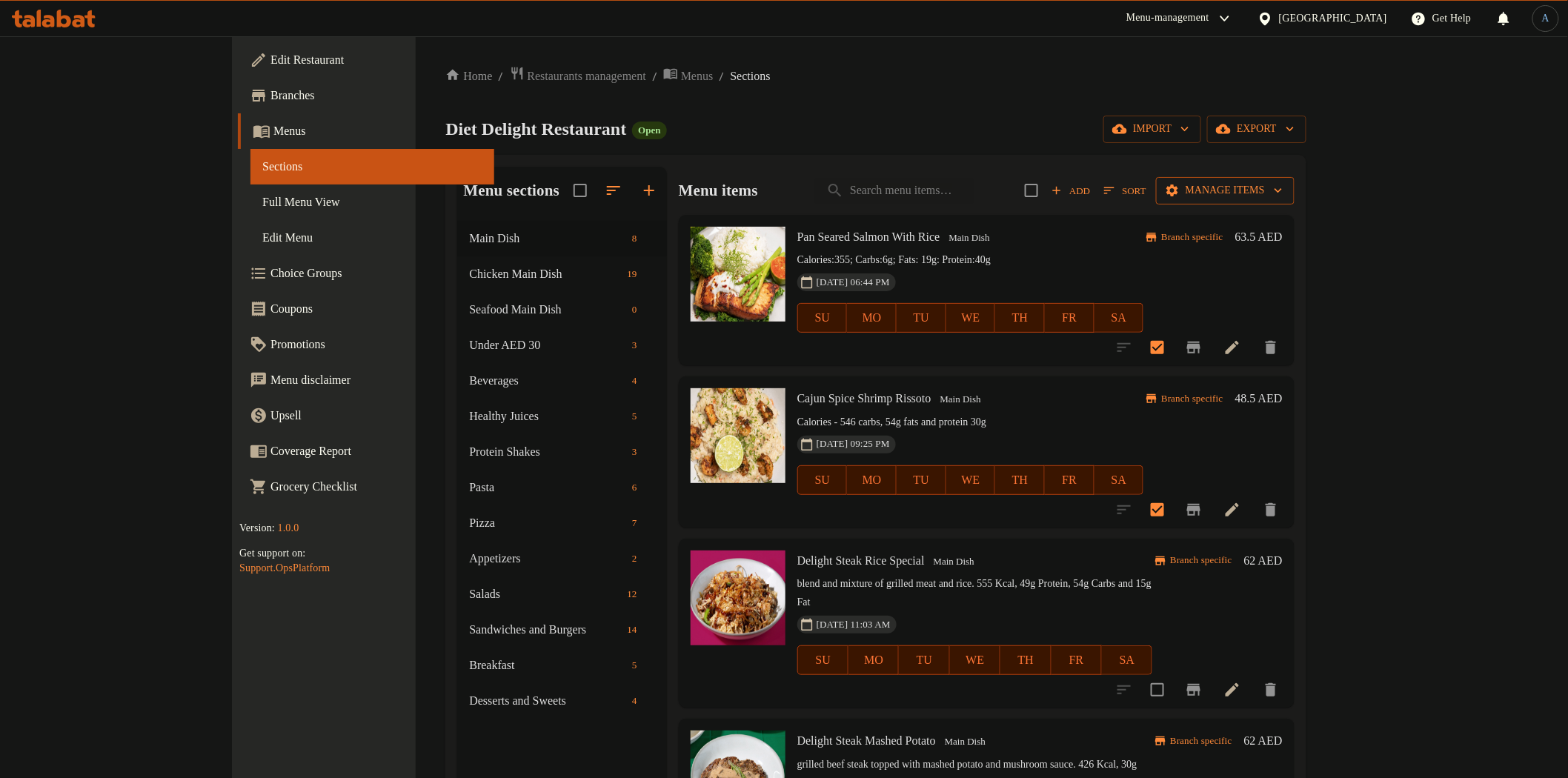
click at [1283, 190] on span "Manage items" at bounding box center [1225, 191] width 115 height 19
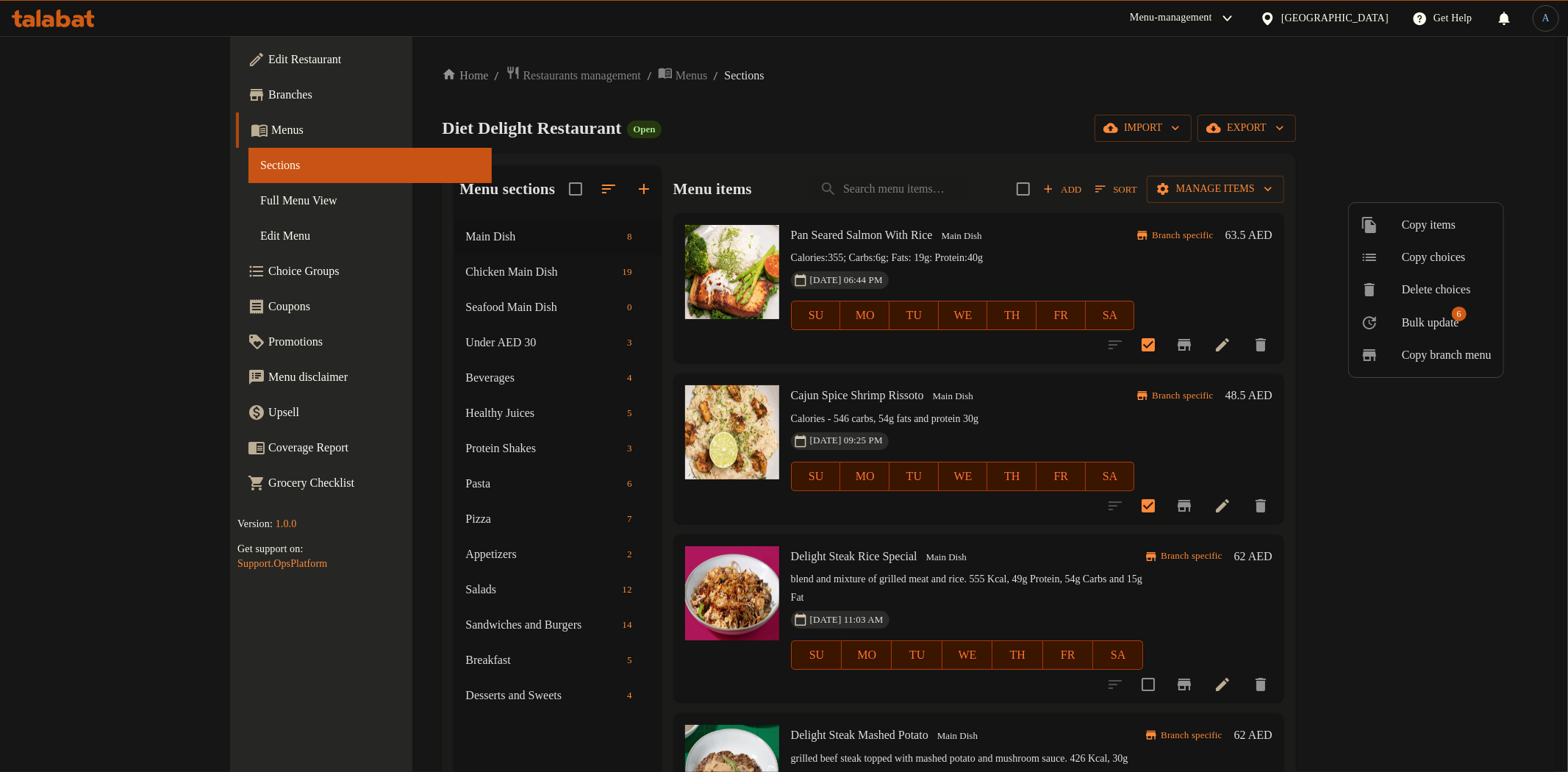
click at [1456, 325] on span "Bulk update" at bounding box center [1430, 323] width 57 height 18
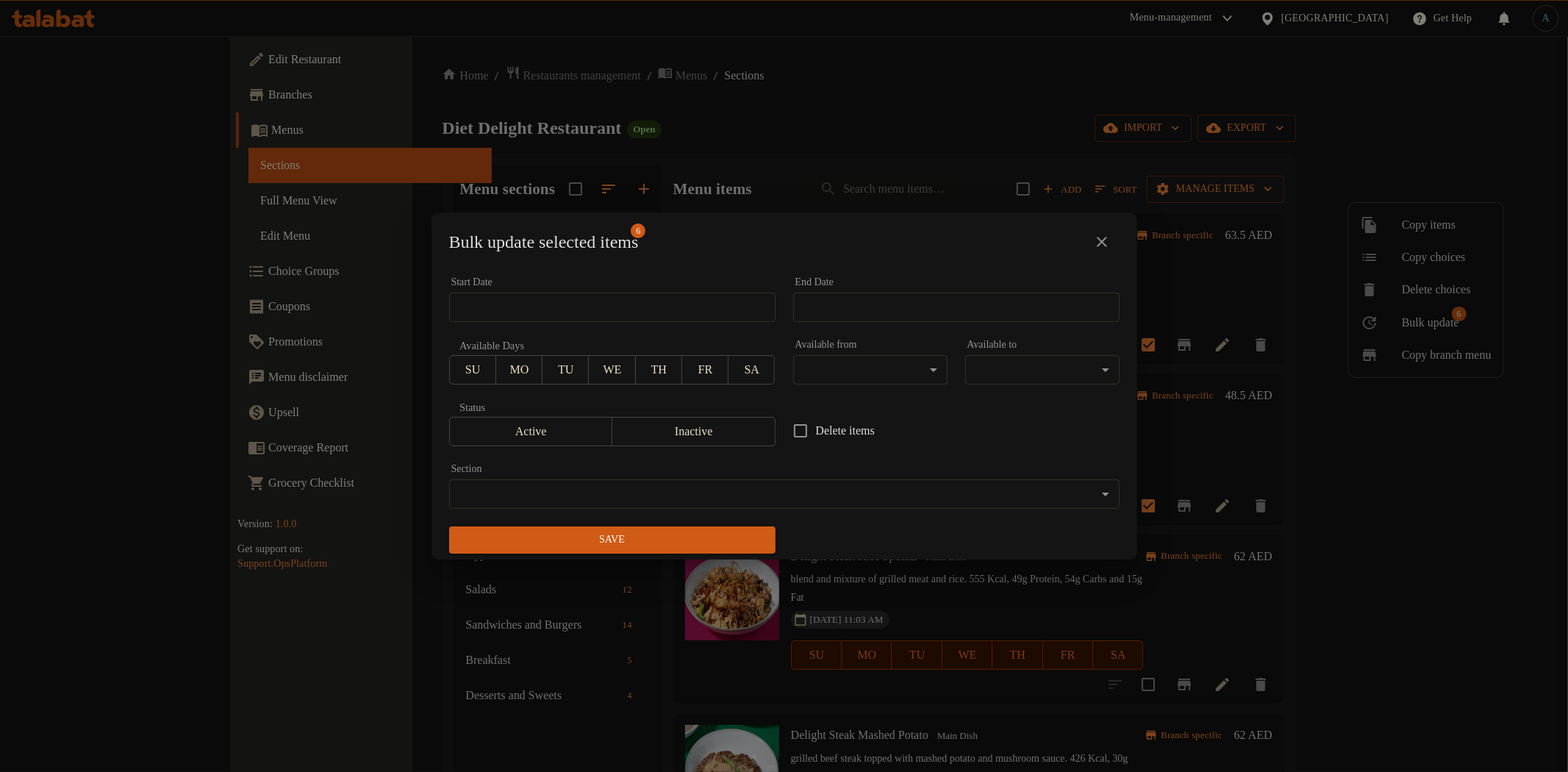
click at [674, 490] on body "​ Menu-management [GEOGRAPHIC_DATA] Get Help A Edit Restaurant Branches Menus S…" at bounding box center [784, 404] width 1568 height 736
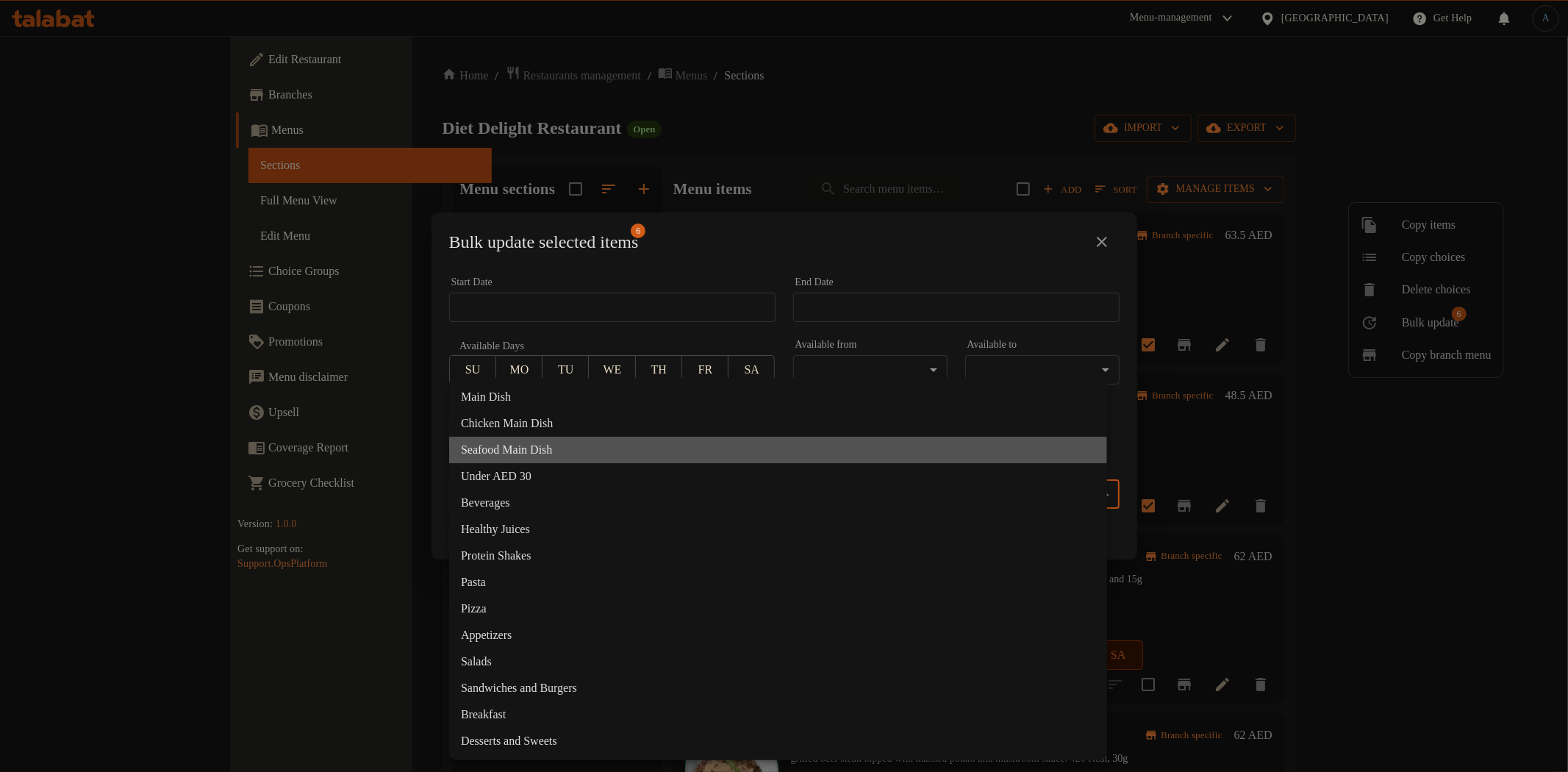
click at [535, 449] on li "Seafood Main Dish" at bounding box center [778, 450] width 658 height 27
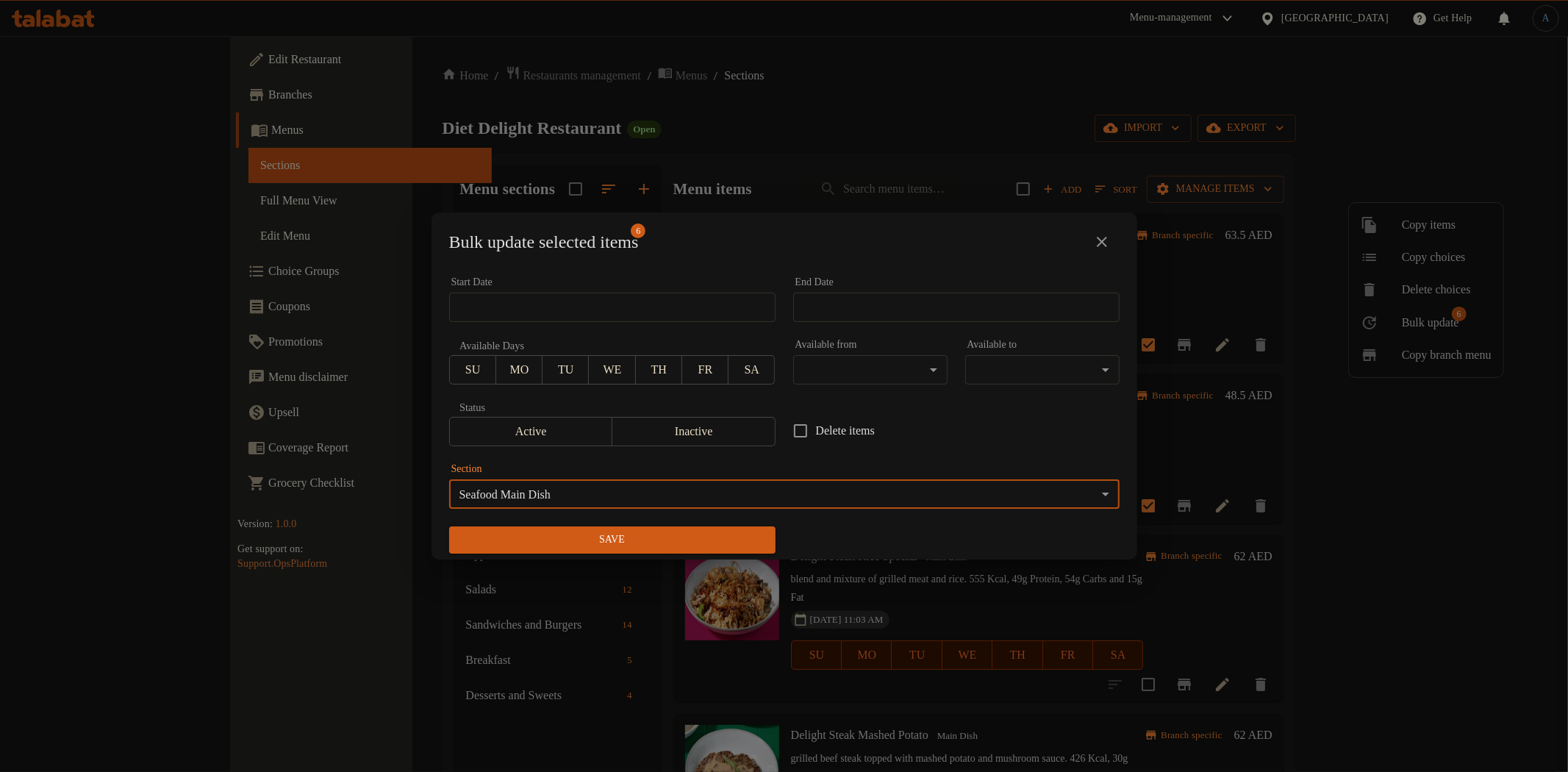
click at [733, 550] on div "Save" at bounding box center [612, 540] width 344 height 45
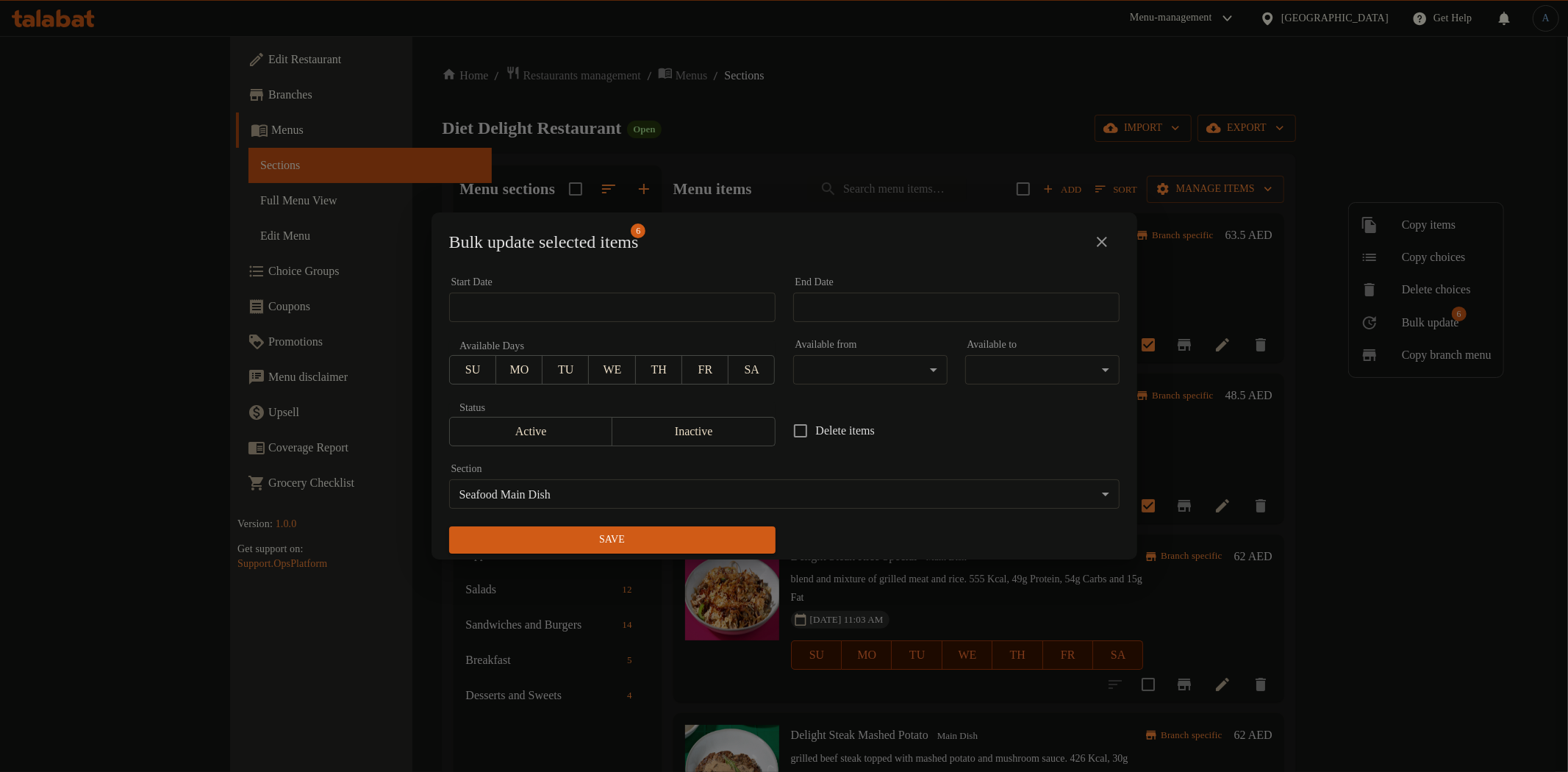
click at [731, 540] on span "Save" at bounding box center [612, 540] width 303 height 19
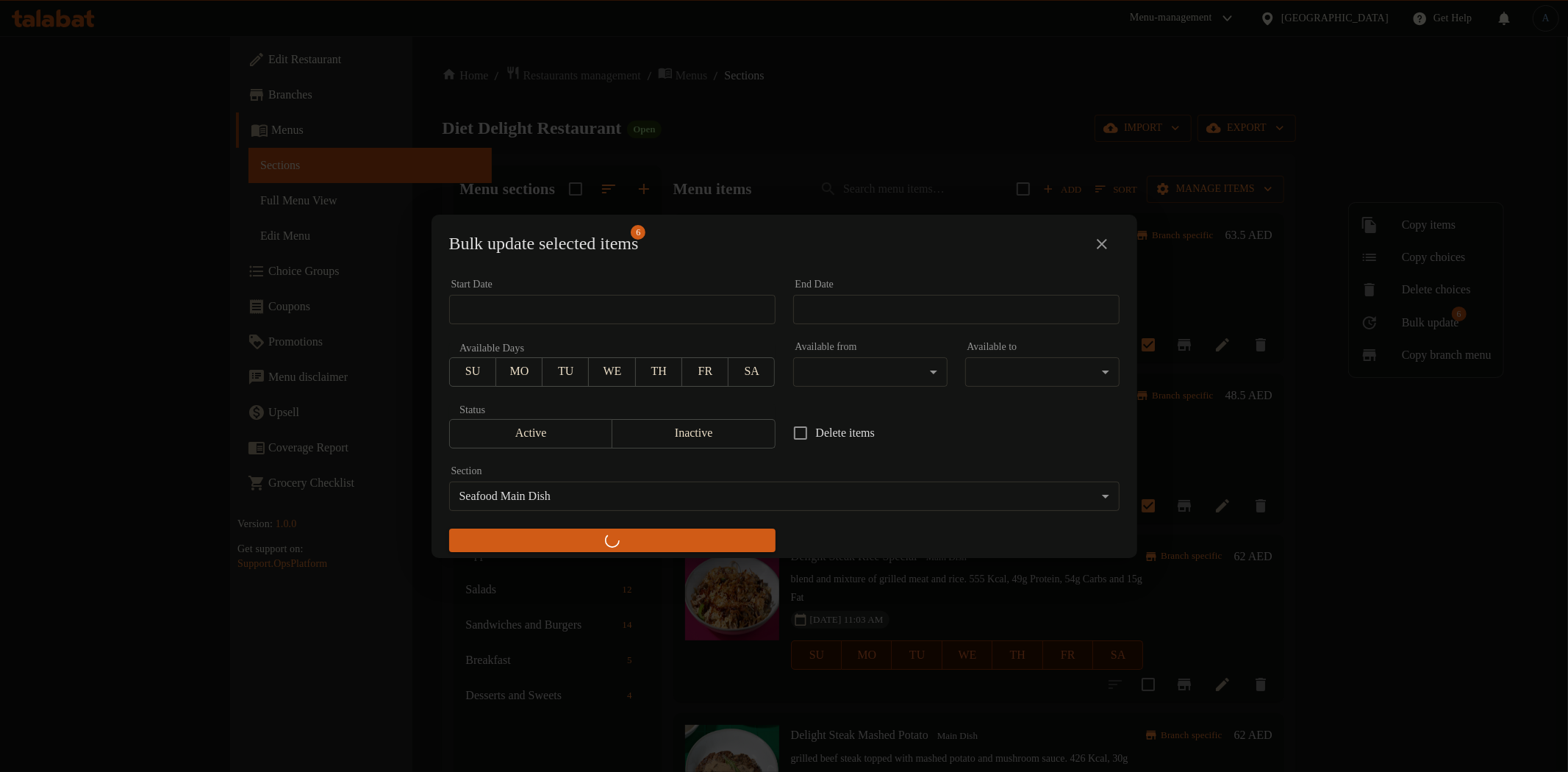
checkbox input "false"
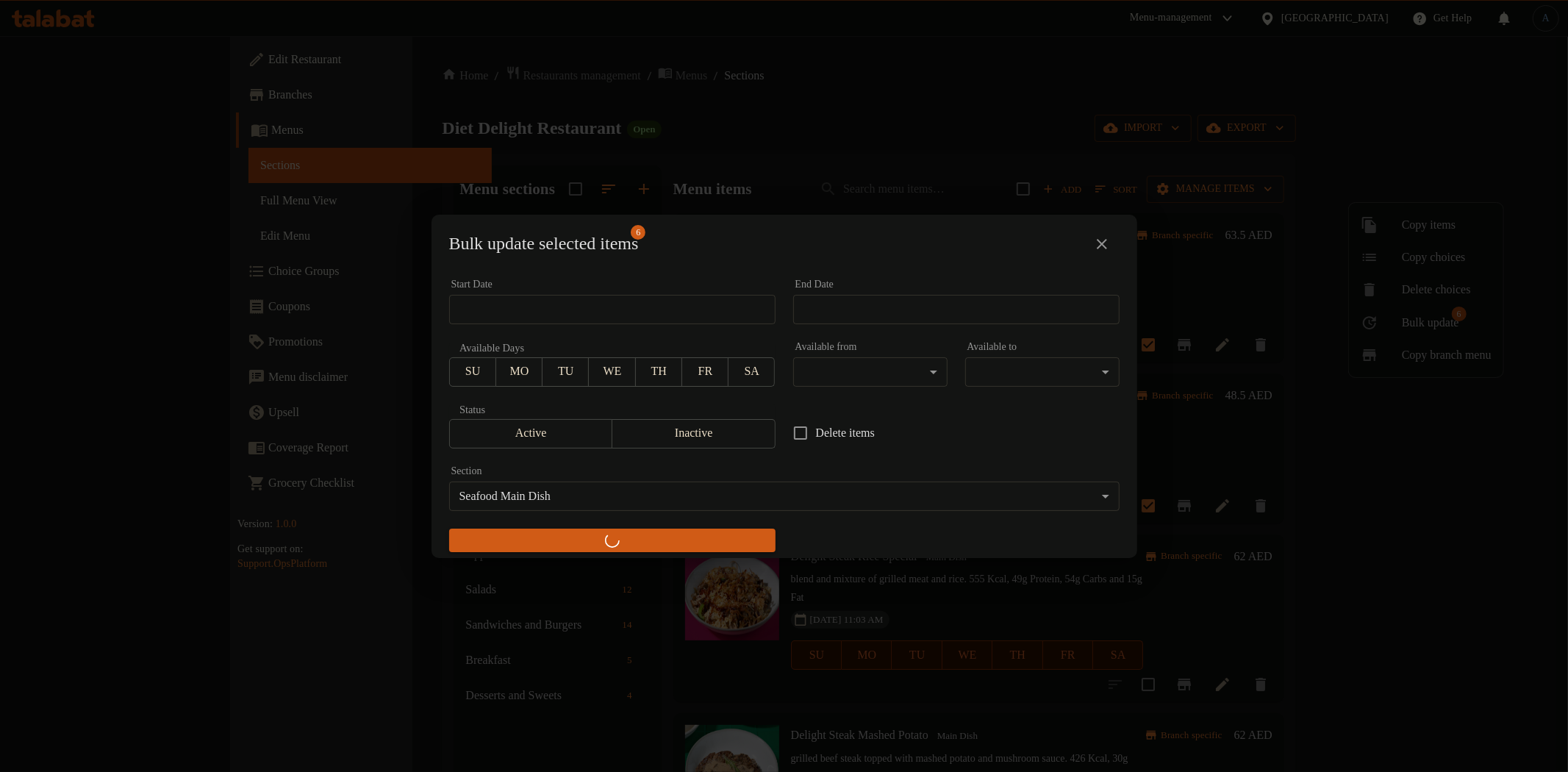
checkbox input "false"
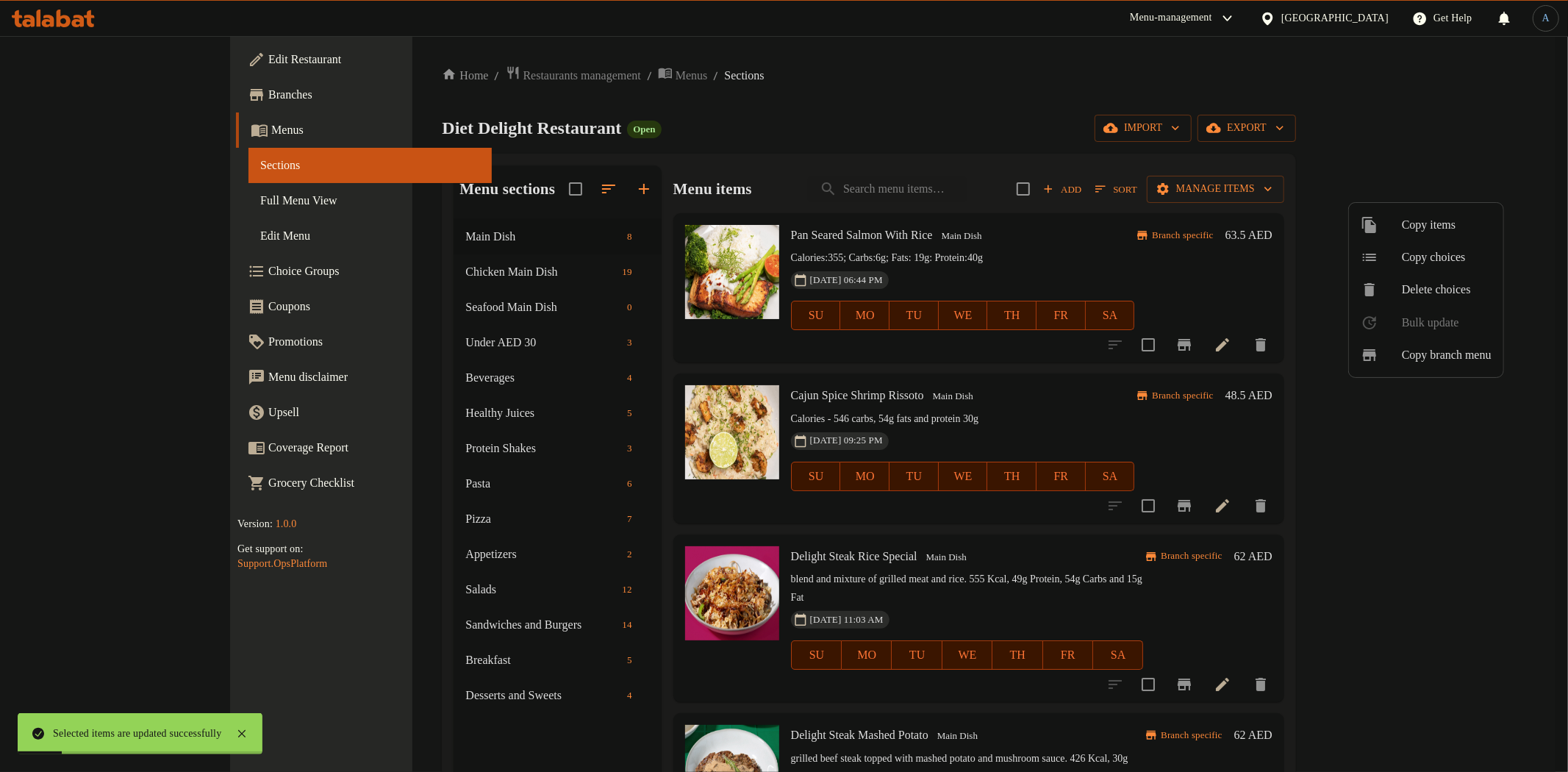
click at [358, 302] on div at bounding box center [784, 386] width 1568 height 772
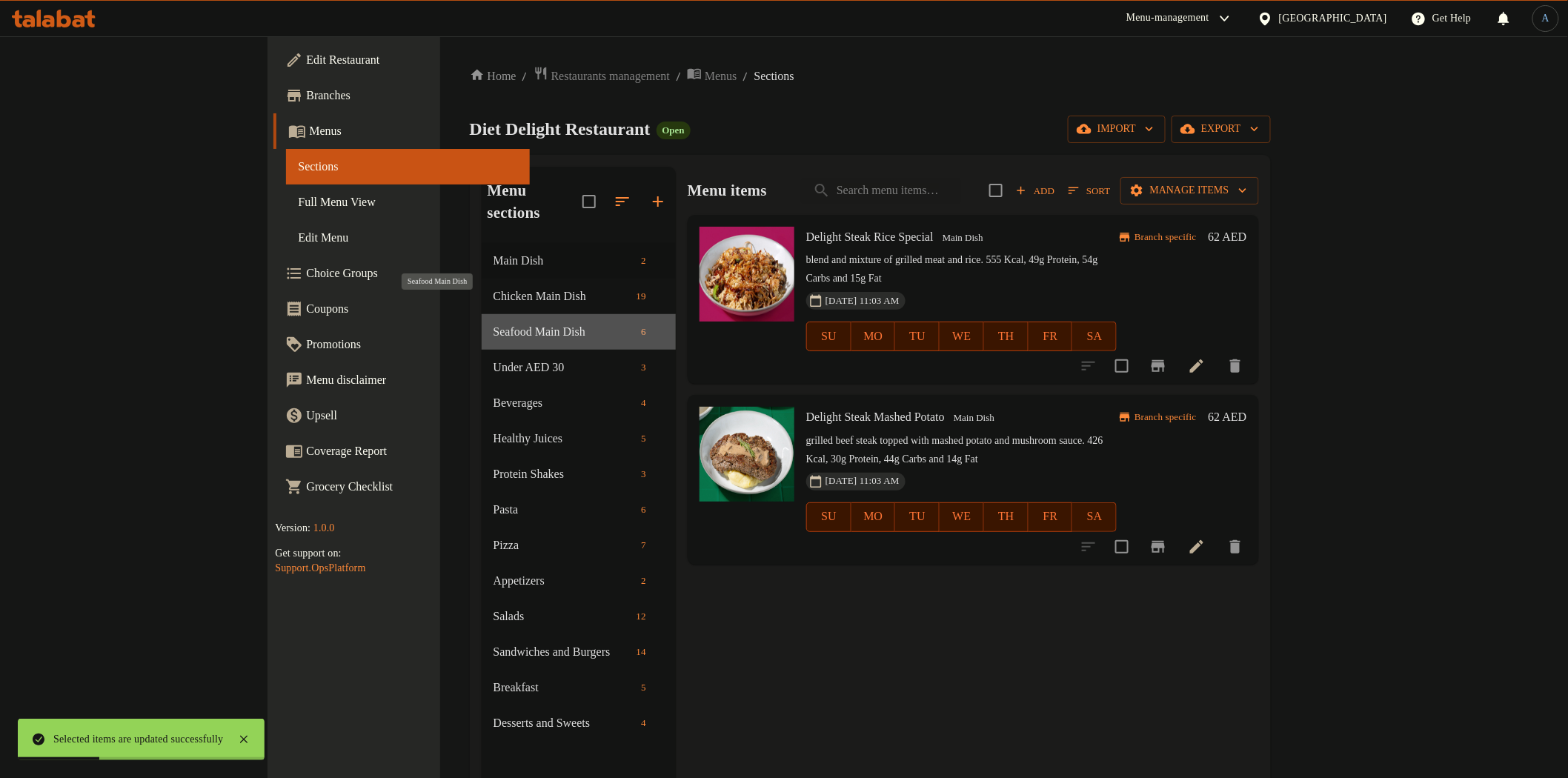
click at [494, 323] on span "Seafood Main Dish" at bounding box center [565, 332] width 142 height 18
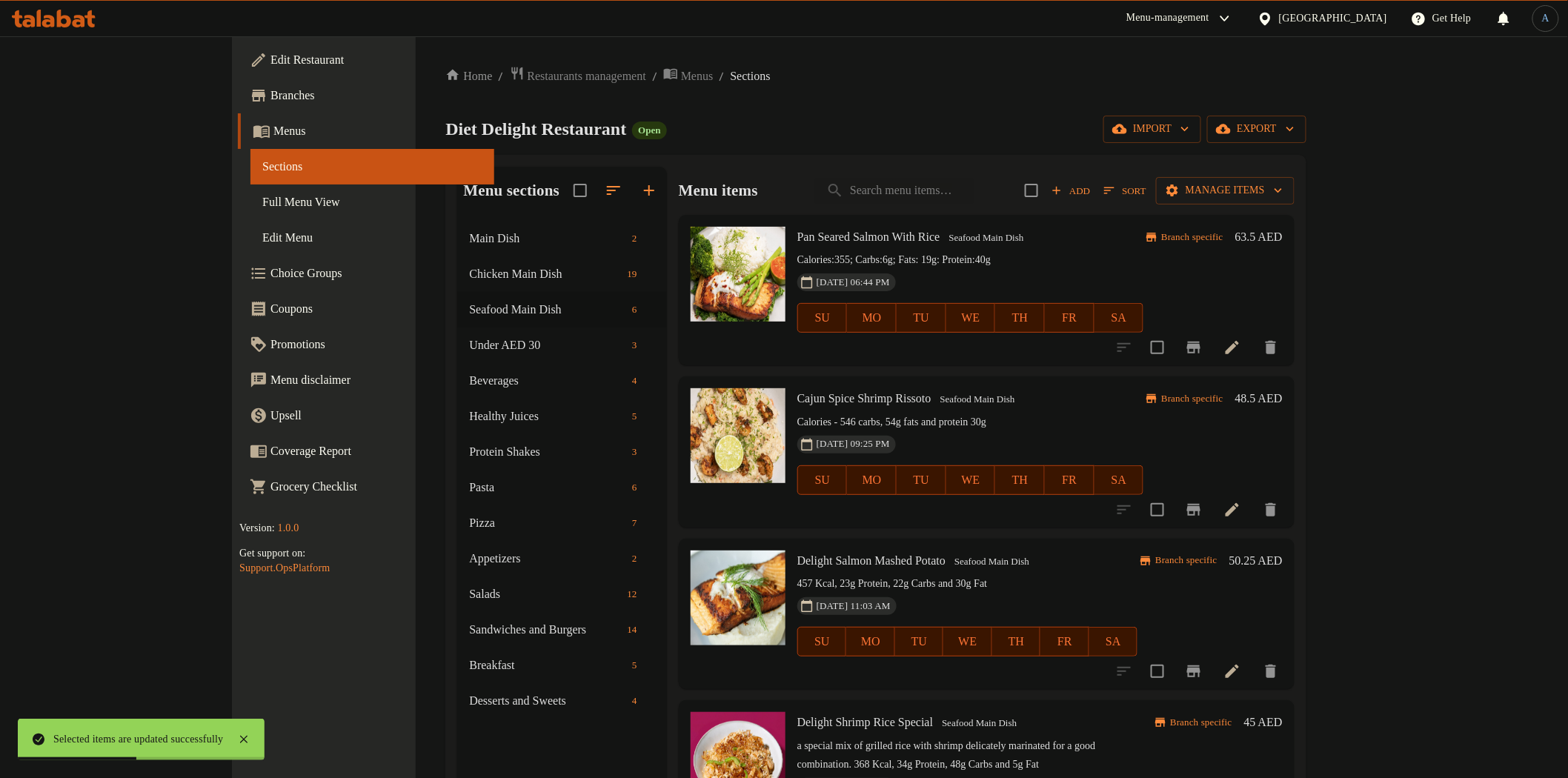
click at [1145, 252] on p "Calories:355; Carbs:6g; Fats: 19g: Protein:40g" at bounding box center [970, 260] width 347 height 19
click at [1145, 193] on span "Sort" at bounding box center [1125, 190] width 42 height 17
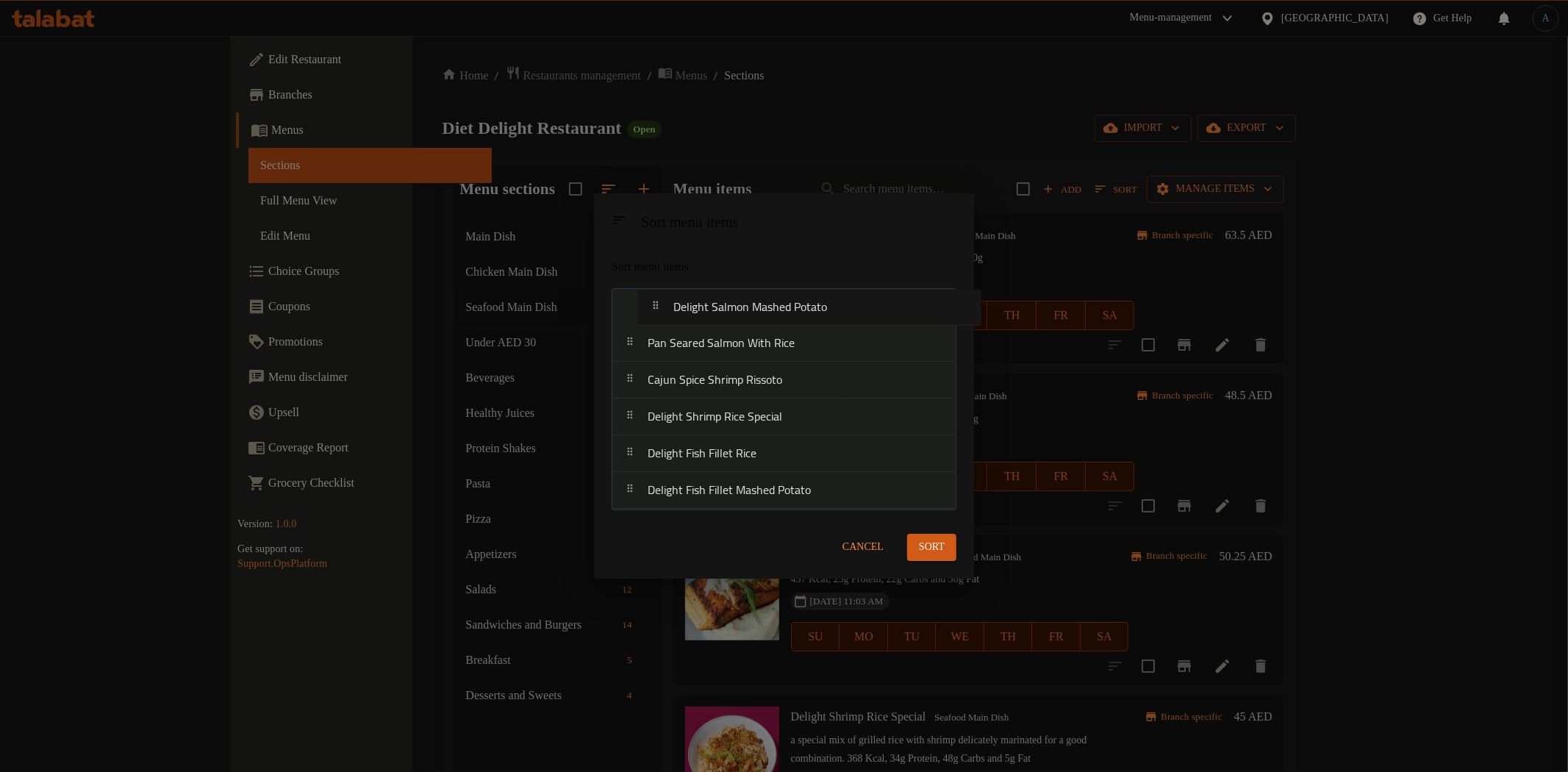
drag, startPoint x: 780, startPoint y: 392, endPoint x: 805, endPoint y: 315, distance: 81.0
click at [805, 315] on nav "Pan Seared Salmon With Rice Cajun Spice Shrimp Rissoto Delight Salmon Mashed Po…" at bounding box center [784, 398] width 345 height 221
drag, startPoint x: 831, startPoint y: 490, endPoint x: 831, endPoint y: 353, distance: 137.0
click at [831, 353] on nav "Delight Salmon Mashed Potato Pan Seared Salmon With Rice Cajun Spice Shrimp Ris…" at bounding box center [784, 398] width 345 height 221
drag, startPoint x: 831, startPoint y: 459, endPoint x: 846, endPoint y: 384, distance: 76.5
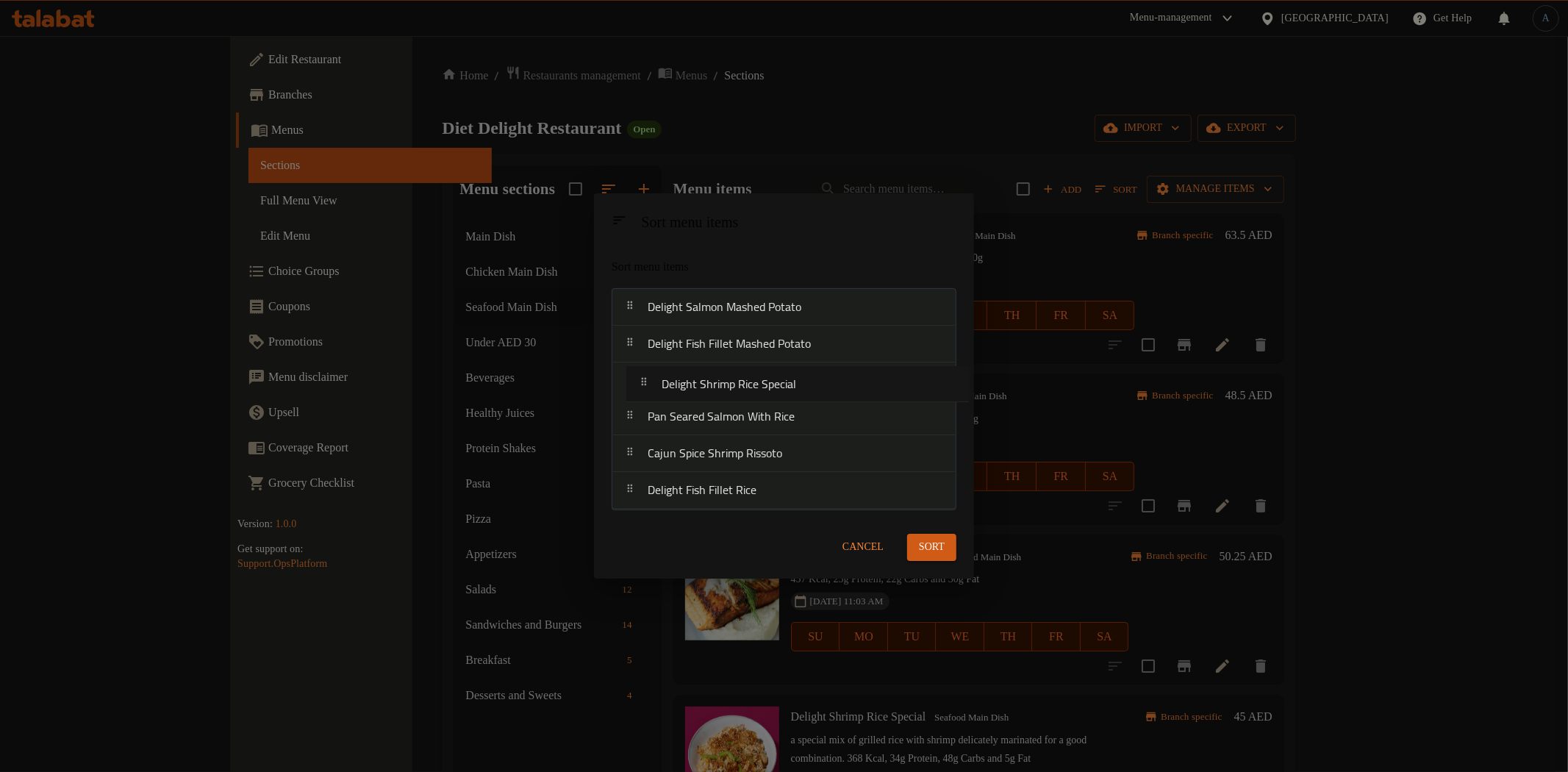
click at [846, 384] on nav "Delight Salmon Mashed Potato Delight Fish Fillet Mashed Potato Pan Seared Salmo…" at bounding box center [784, 398] width 345 height 221
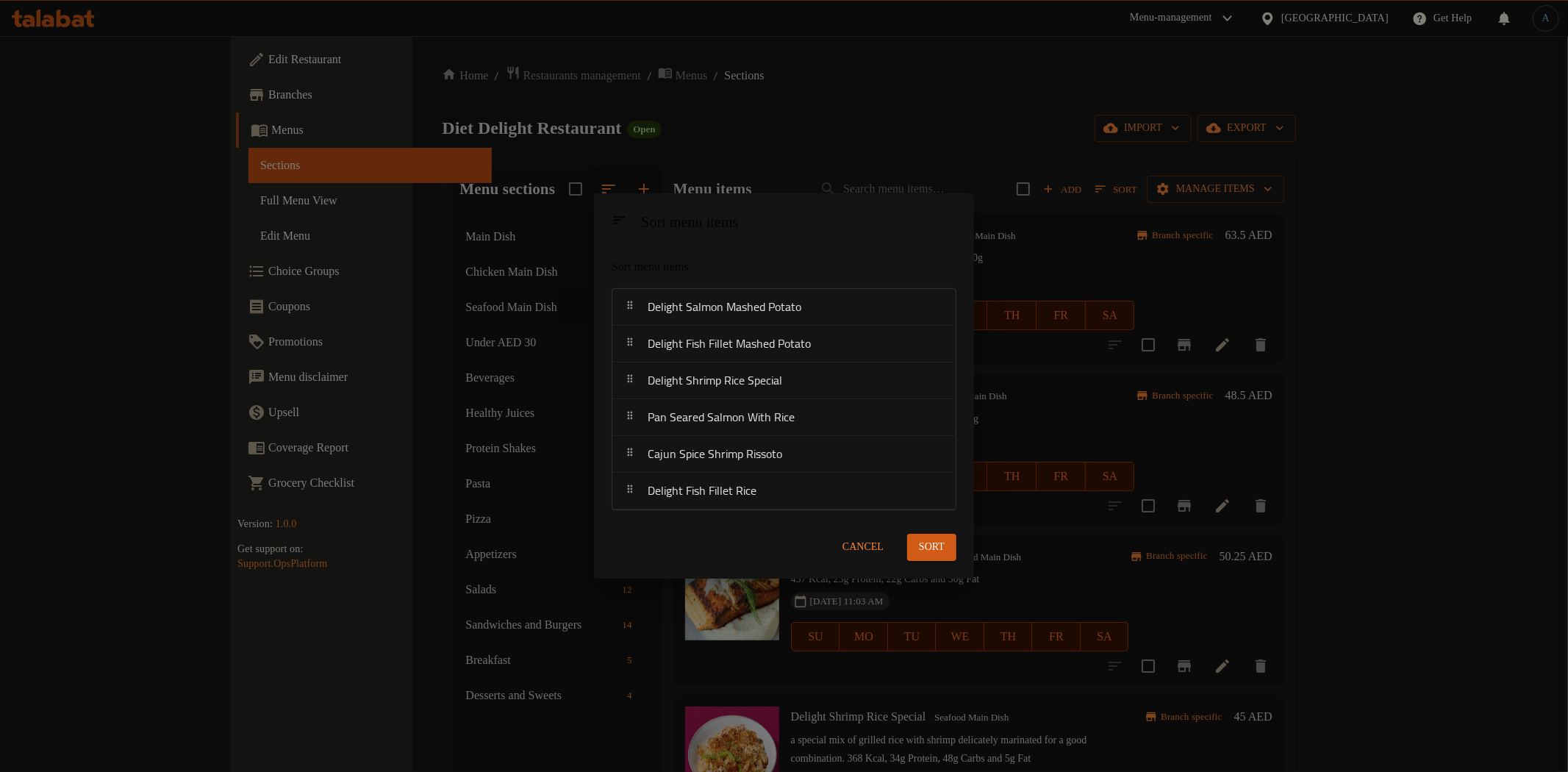
click at [925, 541] on span "Sort" at bounding box center [932, 547] width 26 height 19
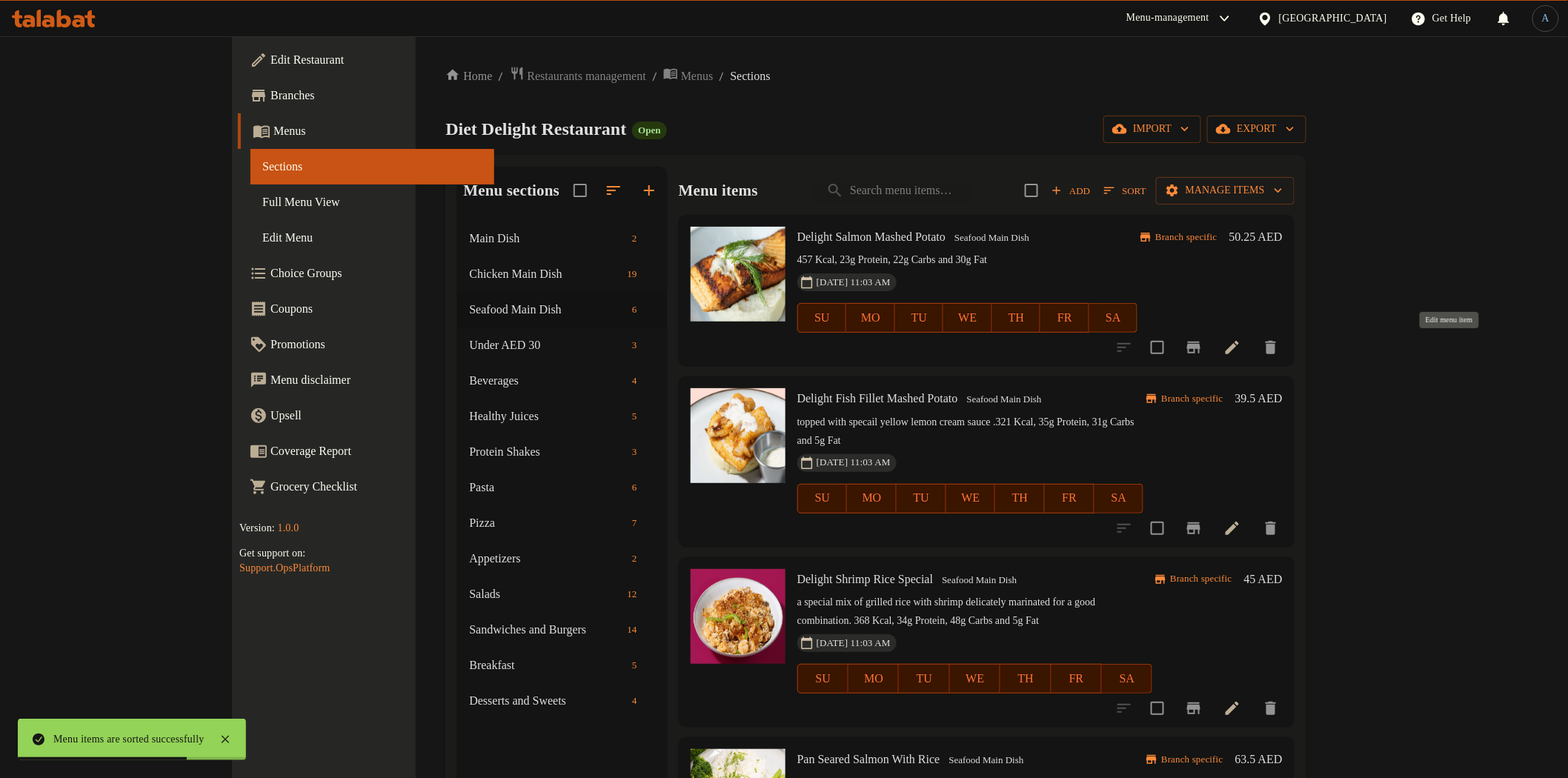
click at [1239, 347] on icon at bounding box center [1233, 347] width 13 height 13
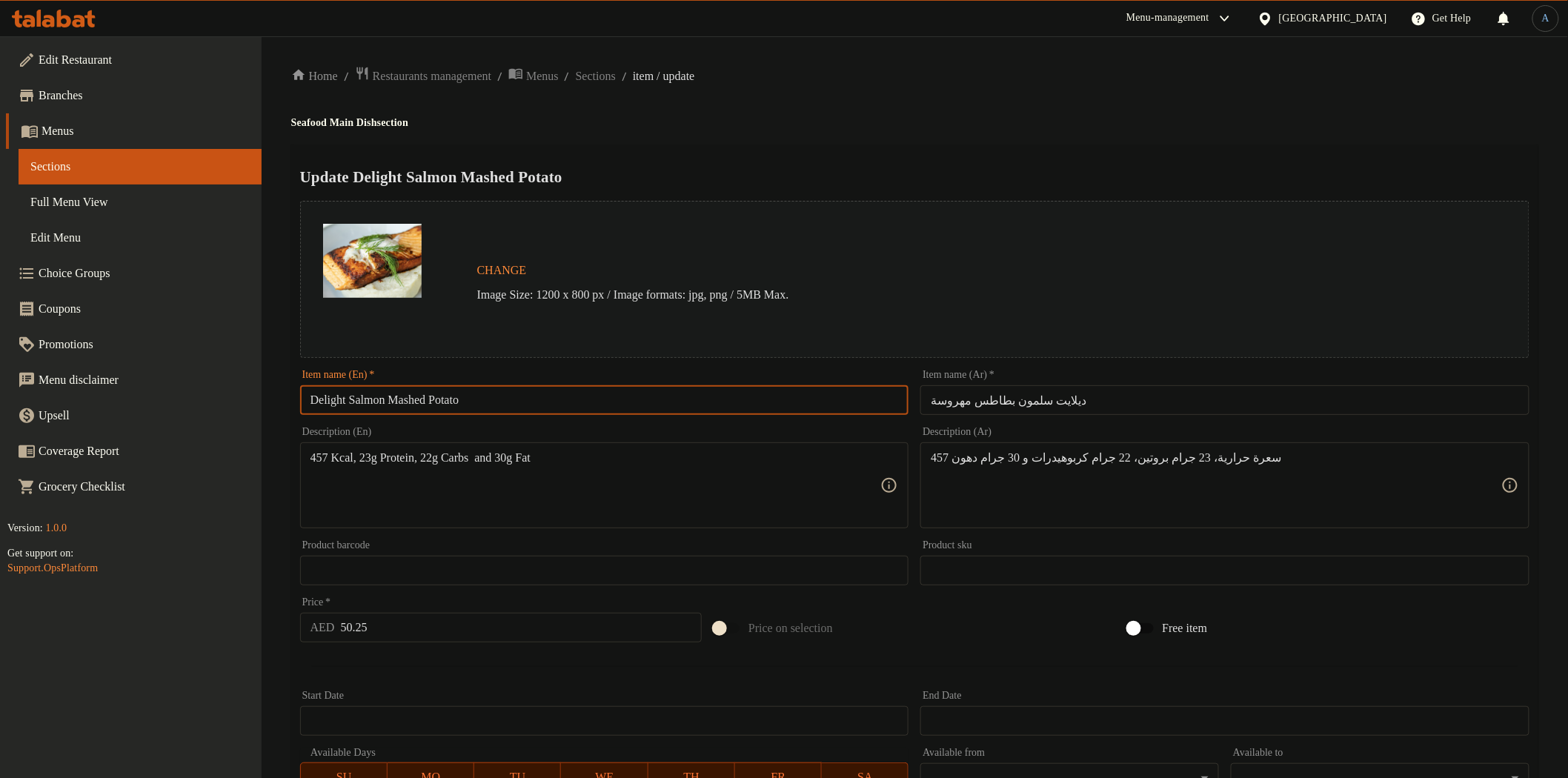
click at [545, 411] on input "Delight Salmon Mashed Potato" at bounding box center [605, 400] width 609 height 29
paste input "Grilled Salmon"
type input "Grilled Salmon"
click at [1086, 400] on input "ديلايت سلمون بطاطس مهروسة" at bounding box center [1225, 400] width 609 height 29
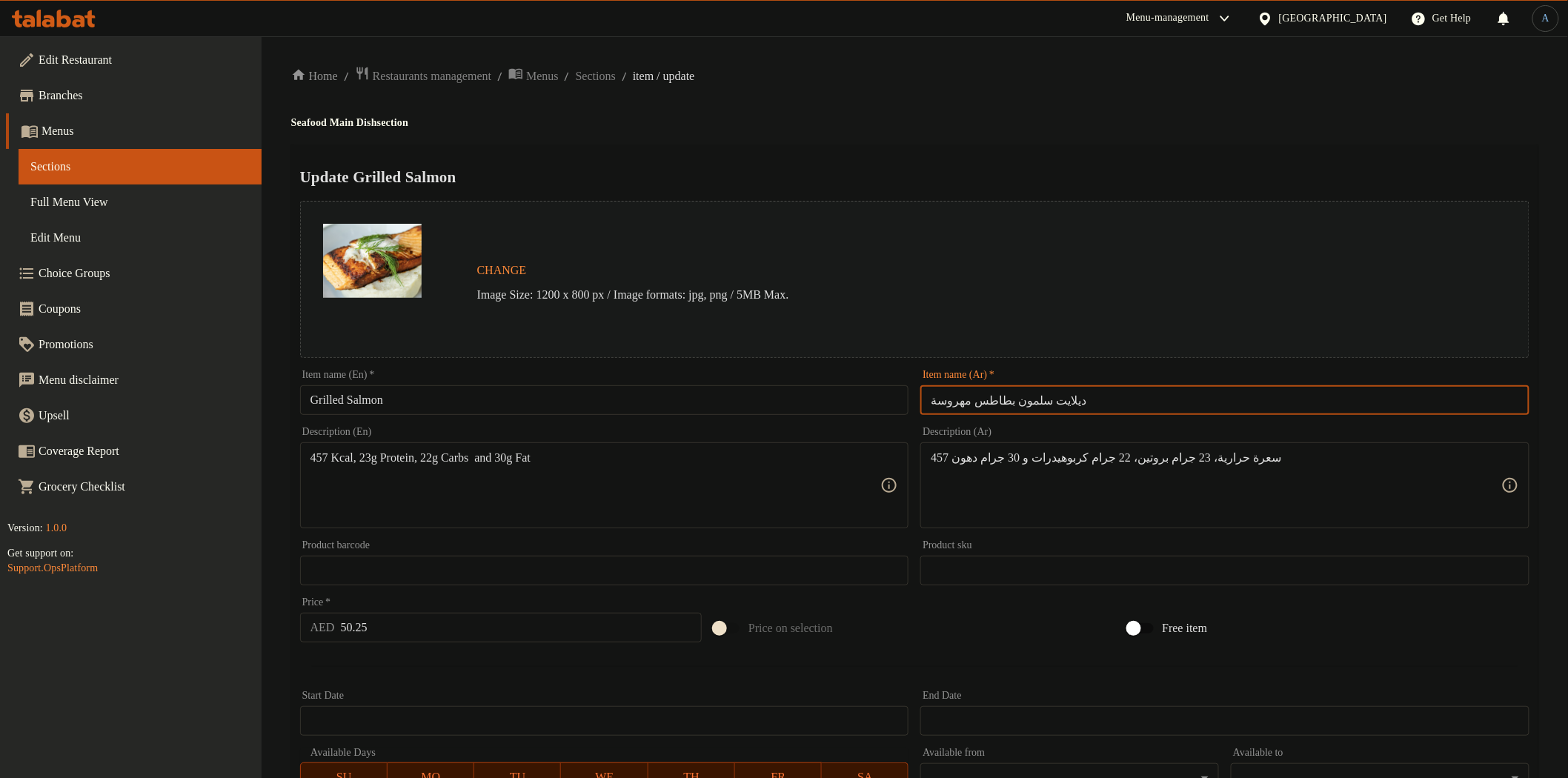
paste input "[DEMOGRAPHIC_DATA] السلمون المشوي"
drag, startPoint x: 1145, startPoint y: 121, endPoint x: 1277, endPoint y: 112, distance: 132.3
click at [1149, 120] on h4 "Seafood Main Dish section" at bounding box center [915, 123] width 1247 height 15
click at [1495, 398] on input "سمك السلمون المشوي" at bounding box center [1225, 400] width 609 height 29
type input "[PERSON_NAME]"
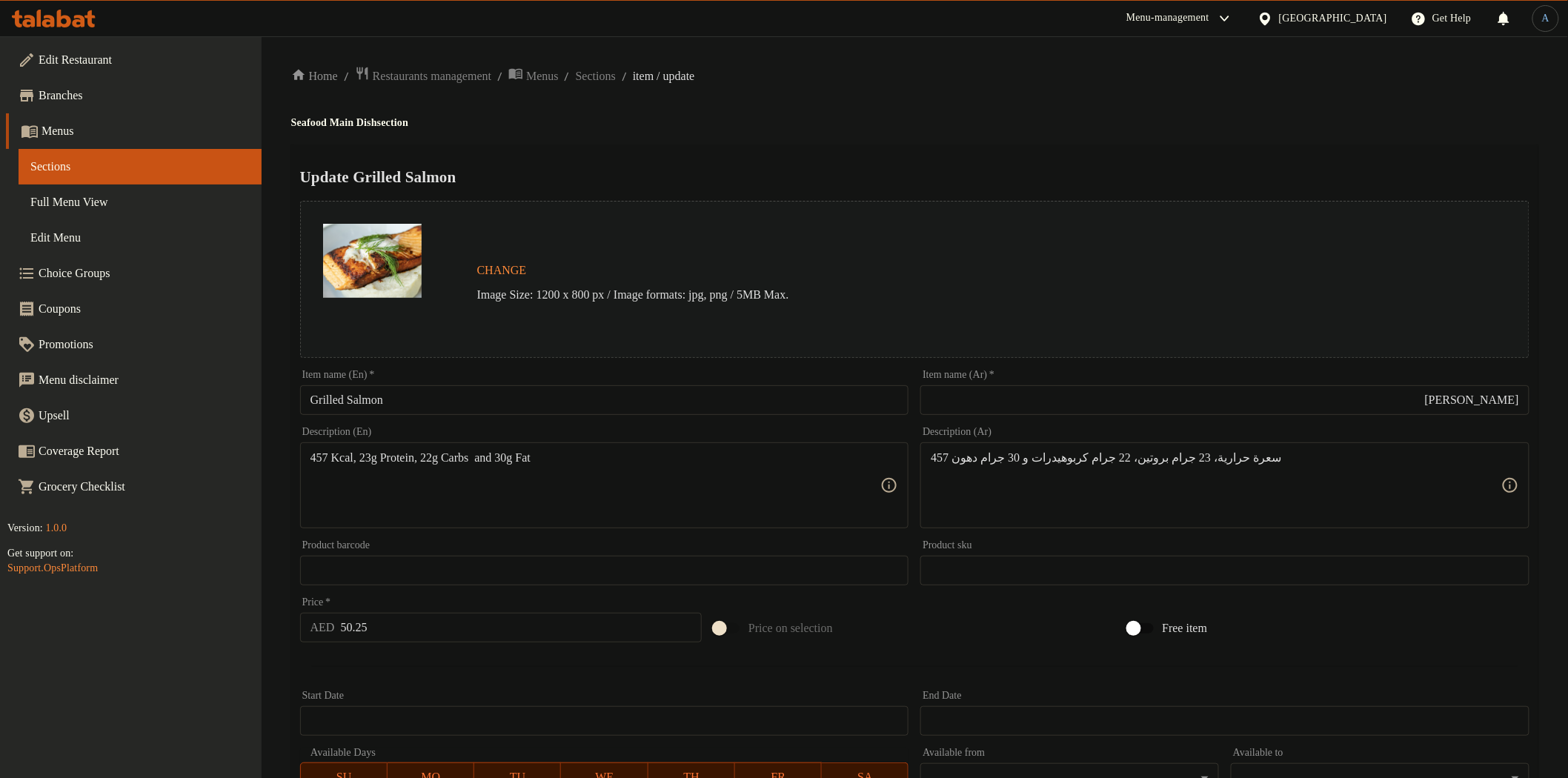
click at [875, 112] on div "Home / Restaurants management / Menus / Sections / item / update Seafood Main D…" at bounding box center [915, 553] width 1247 height 974
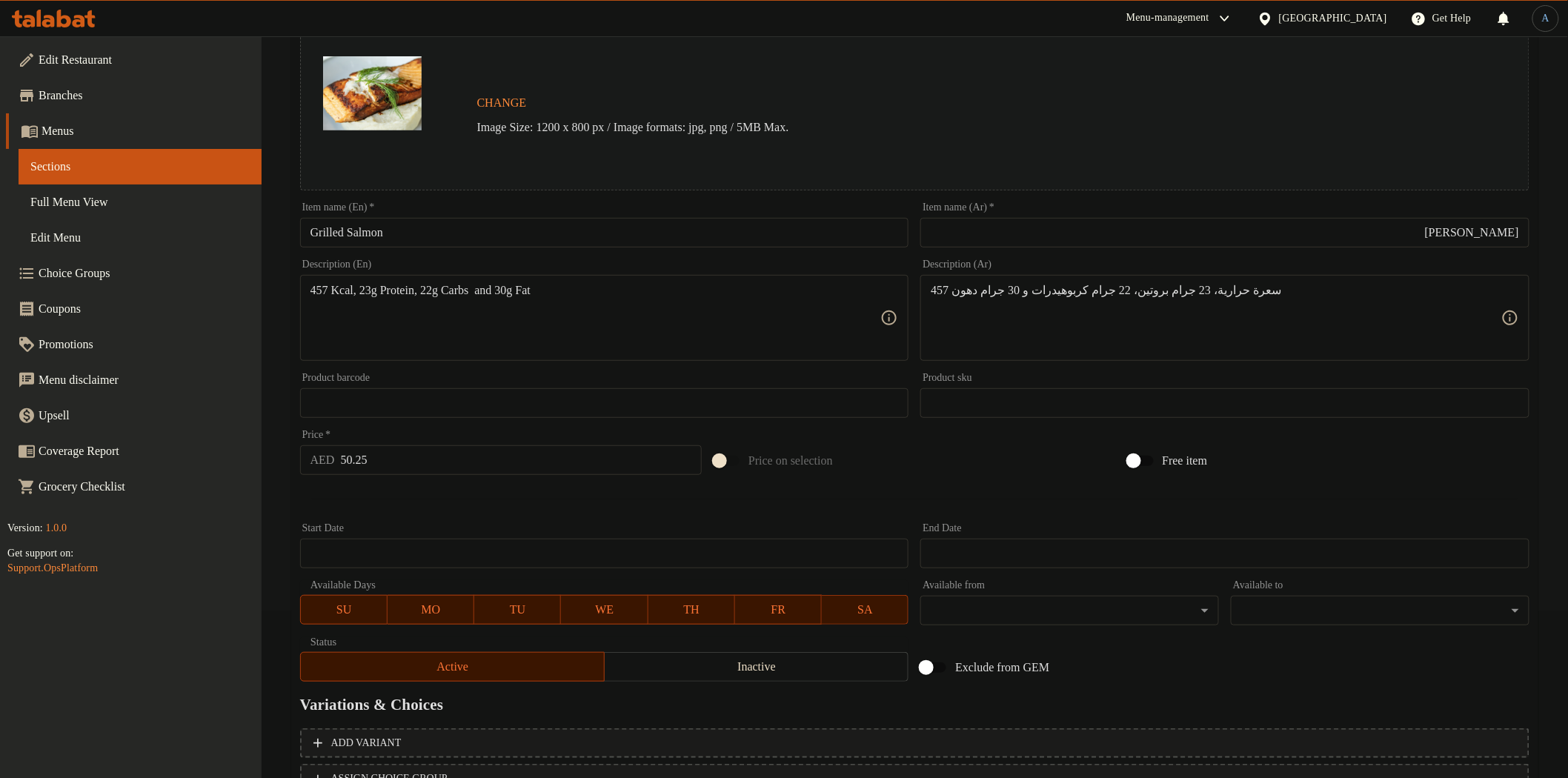
scroll to position [287, 0]
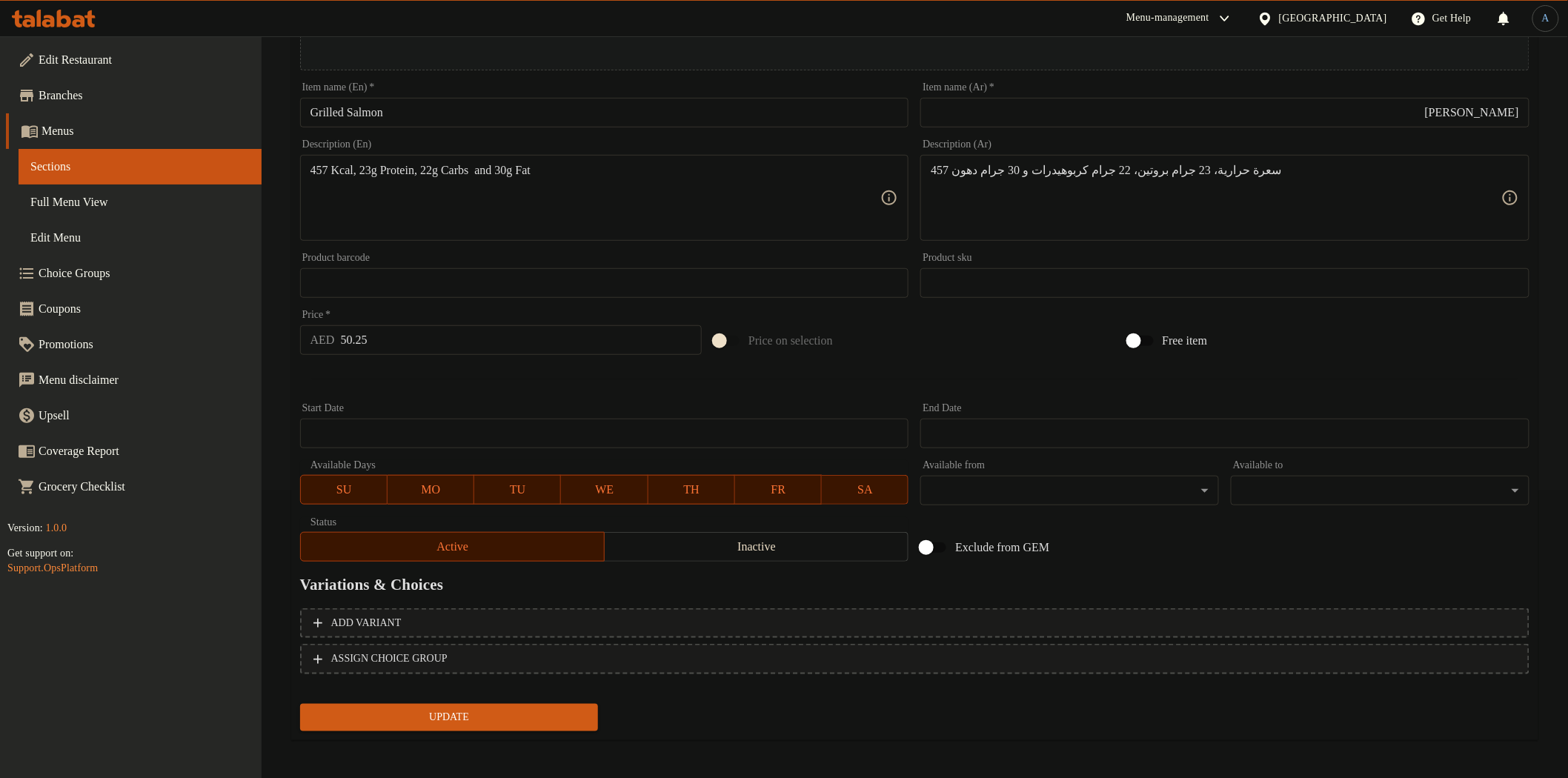
click at [390, 356] on div "Price   * AED 50.25 Price *" at bounding box center [501, 332] width 414 height 57
click at [404, 344] on input "50.25" at bounding box center [521, 340] width 361 height 29
paste input "60"
type input "60"
click at [300, 704] on button "Update" at bounding box center [450, 718] width 299 height 28
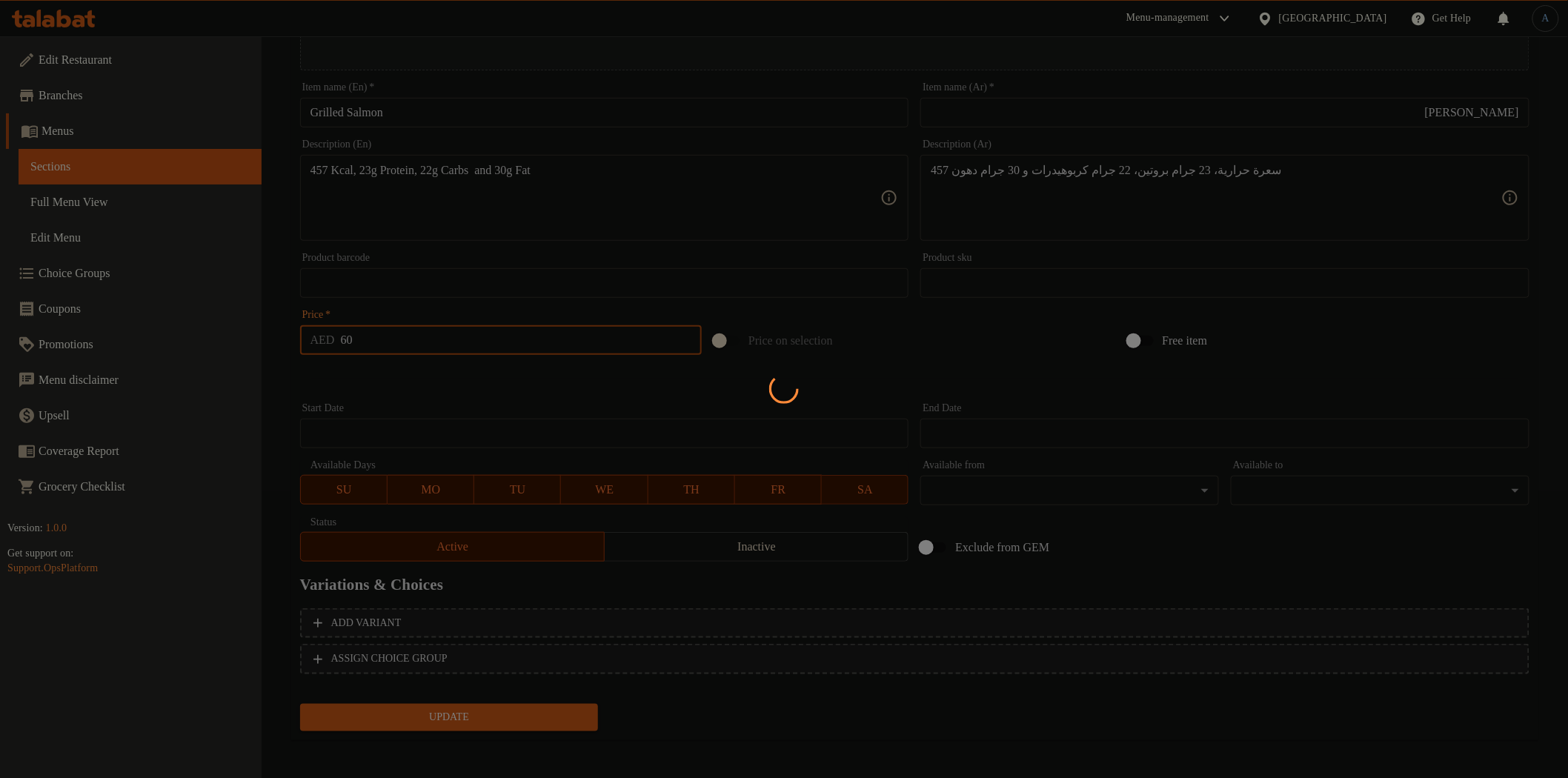
click at [434, 380] on div at bounding box center [784, 389] width 1568 height 778
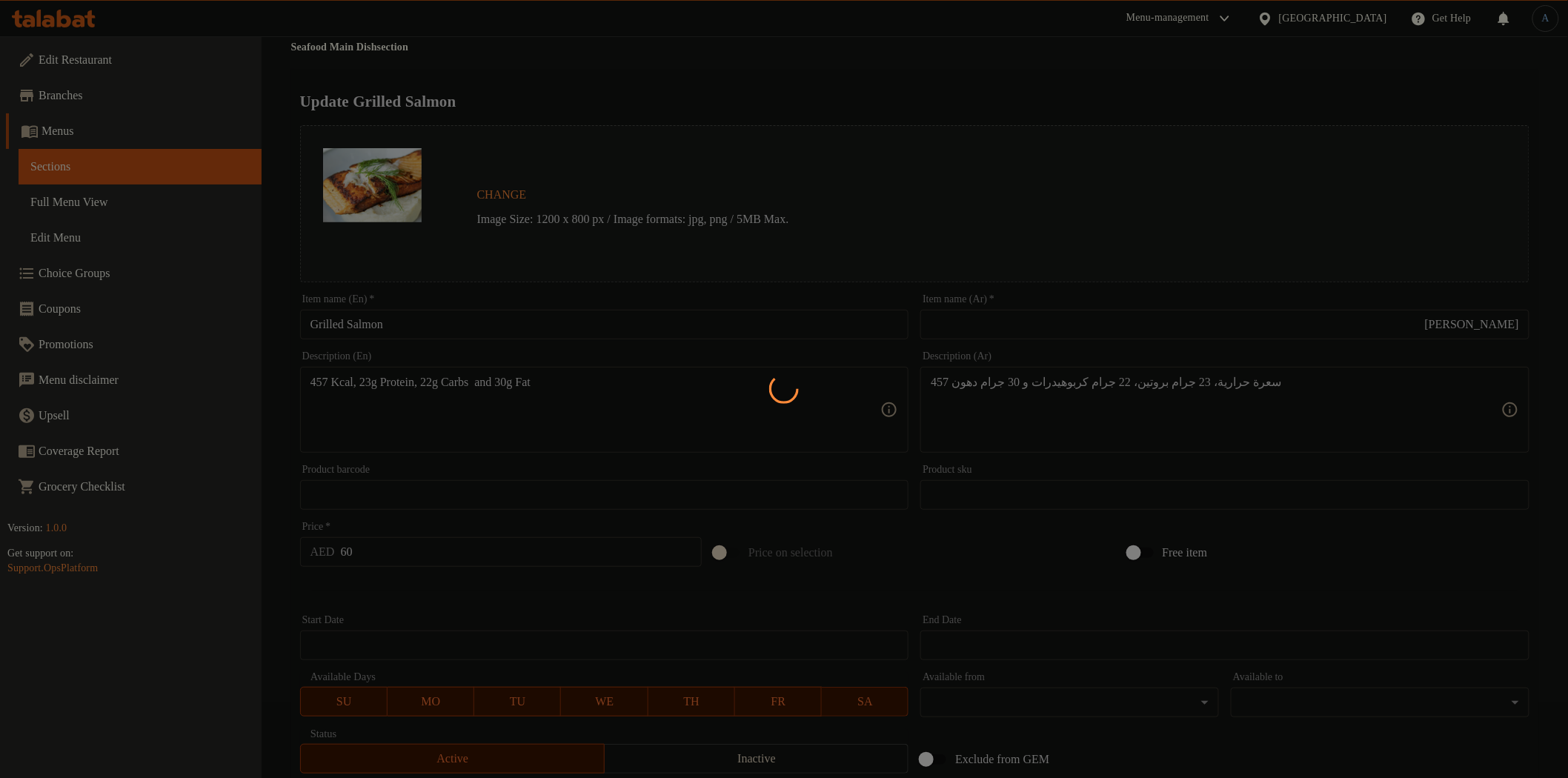
scroll to position [0, 0]
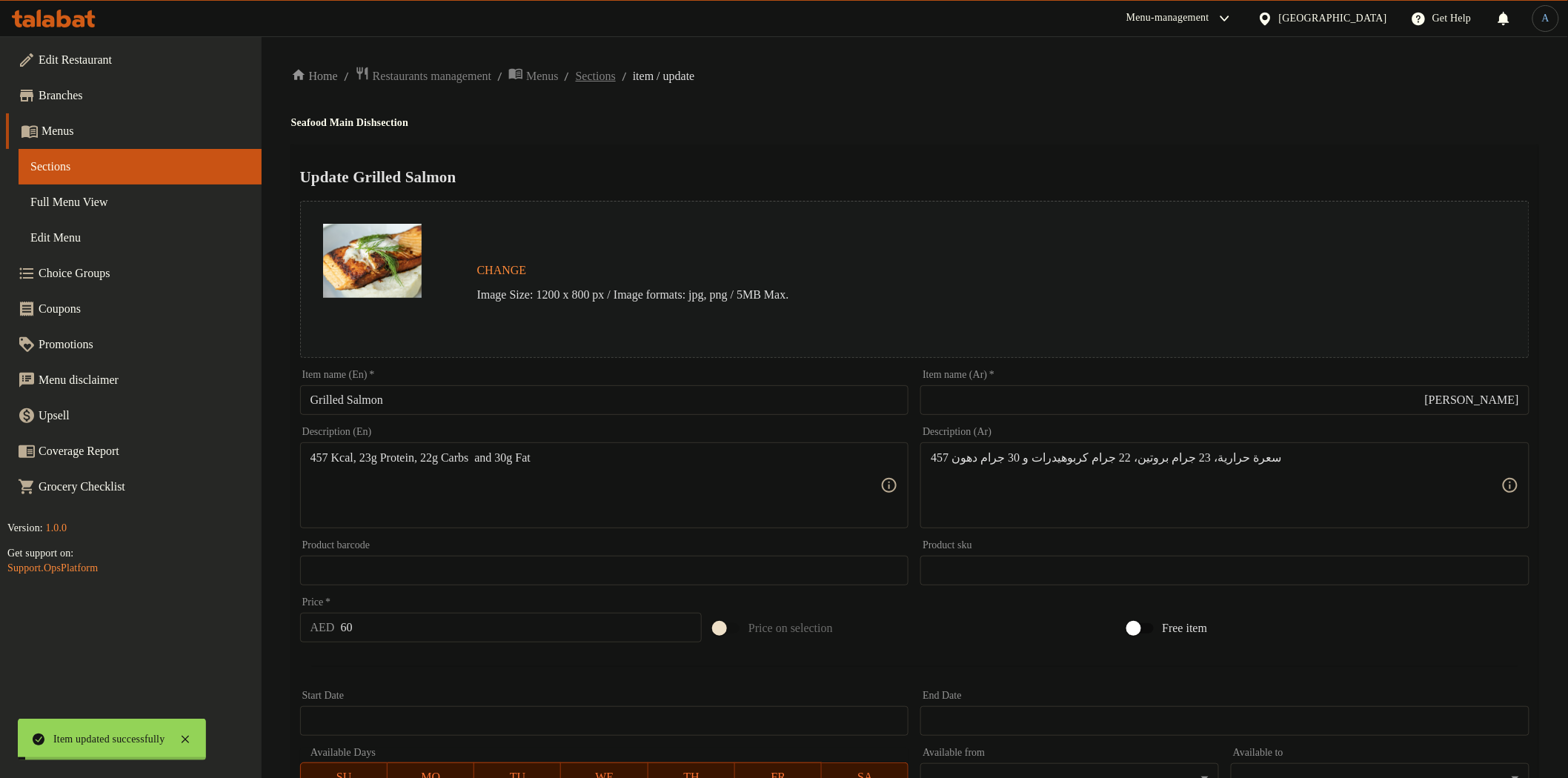
click at [616, 76] on span "Sections" at bounding box center [596, 77] width 40 height 18
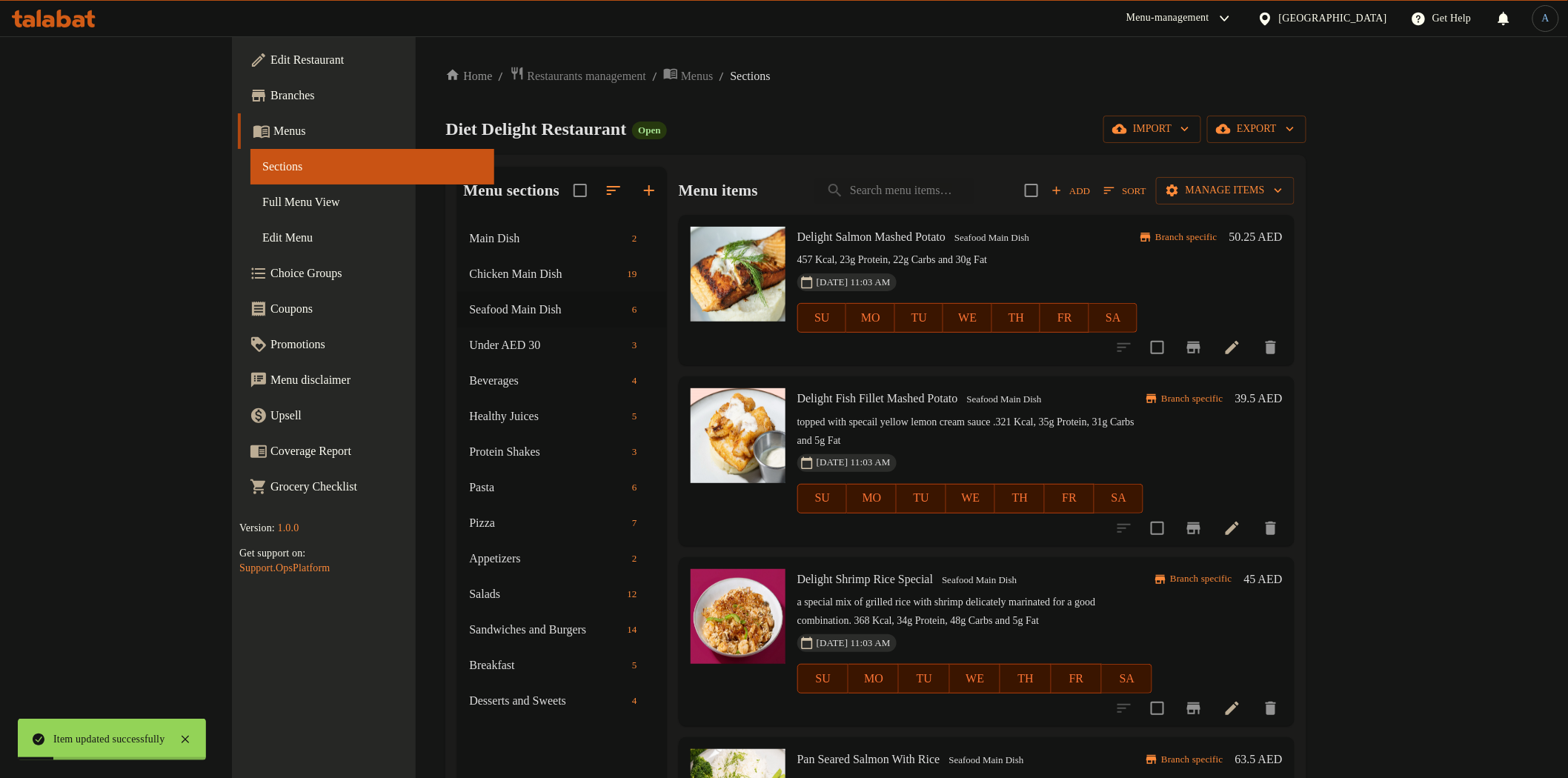
click at [1283, 245] on h6 "50.25 AED" at bounding box center [1256, 236] width 53 height 20
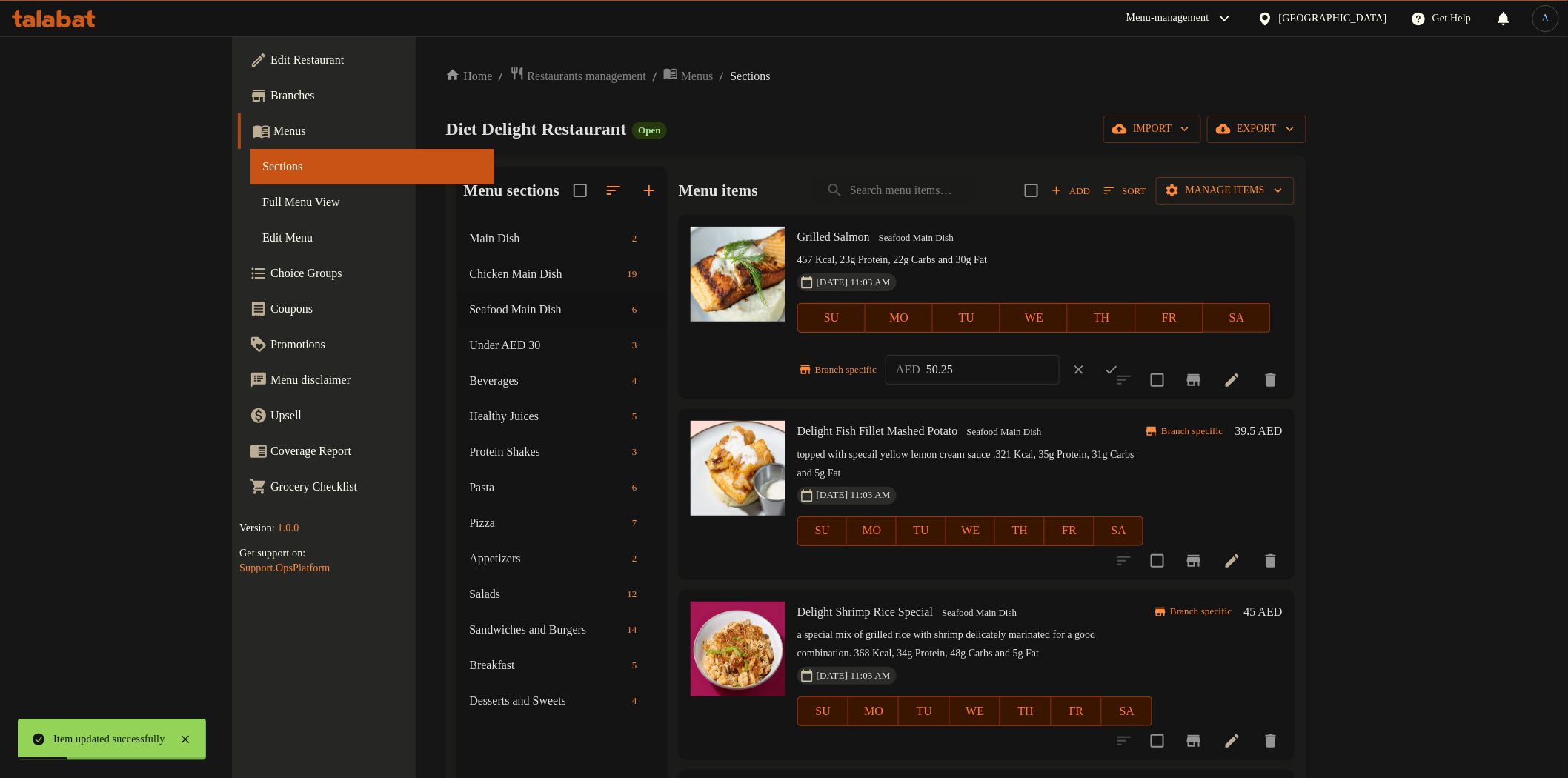
click at [1060, 355] on input "50.25" at bounding box center [994, 369] width 134 height 29
paste input "60"
type input "60"
click at [1119, 362] on icon "ok" at bounding box center [1112, 369] width 15 height 15
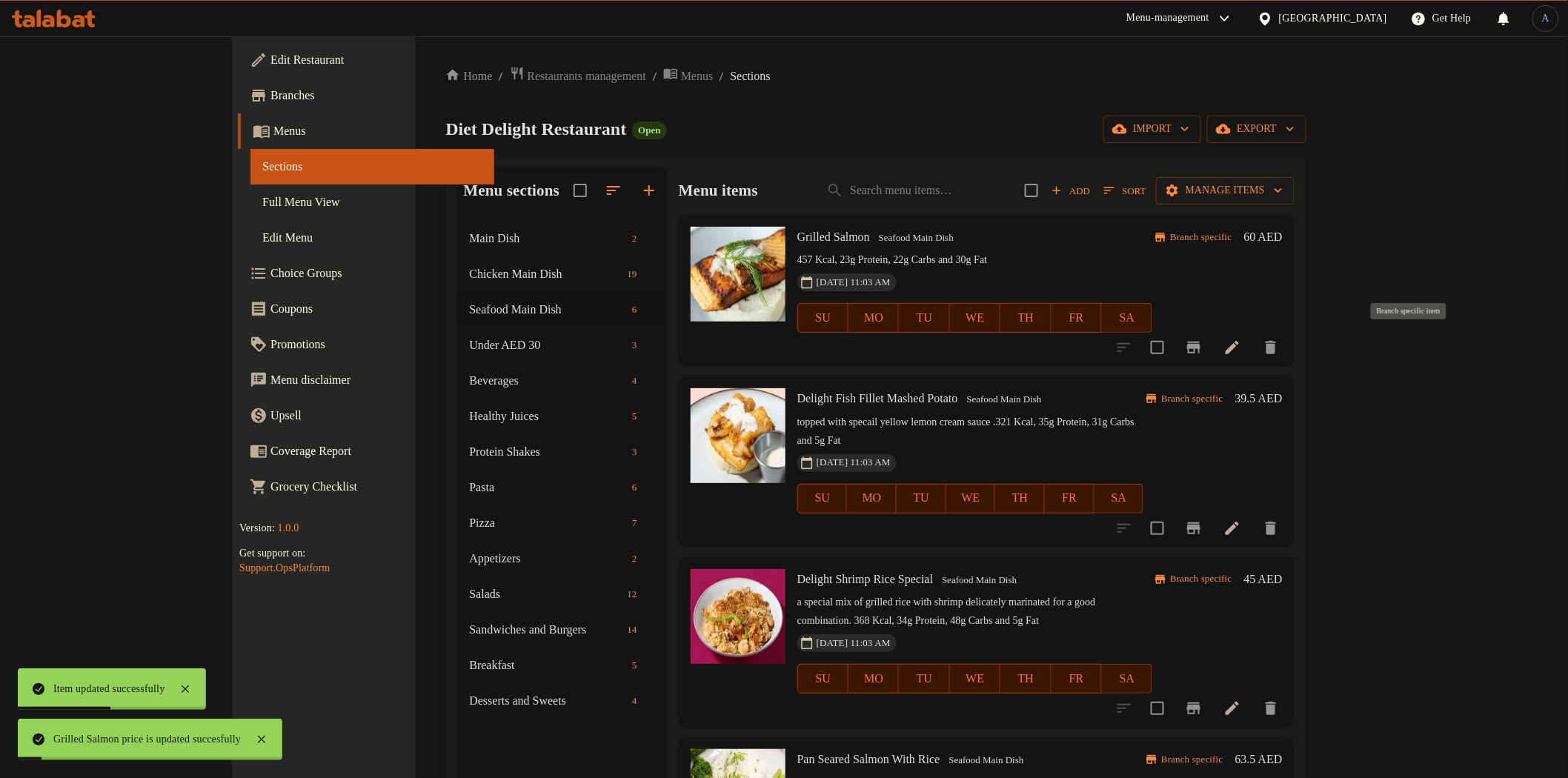
click at [1201, 343] on icon "Branch-specific-item" at bounding box center [1194, 347] width 13 height 12
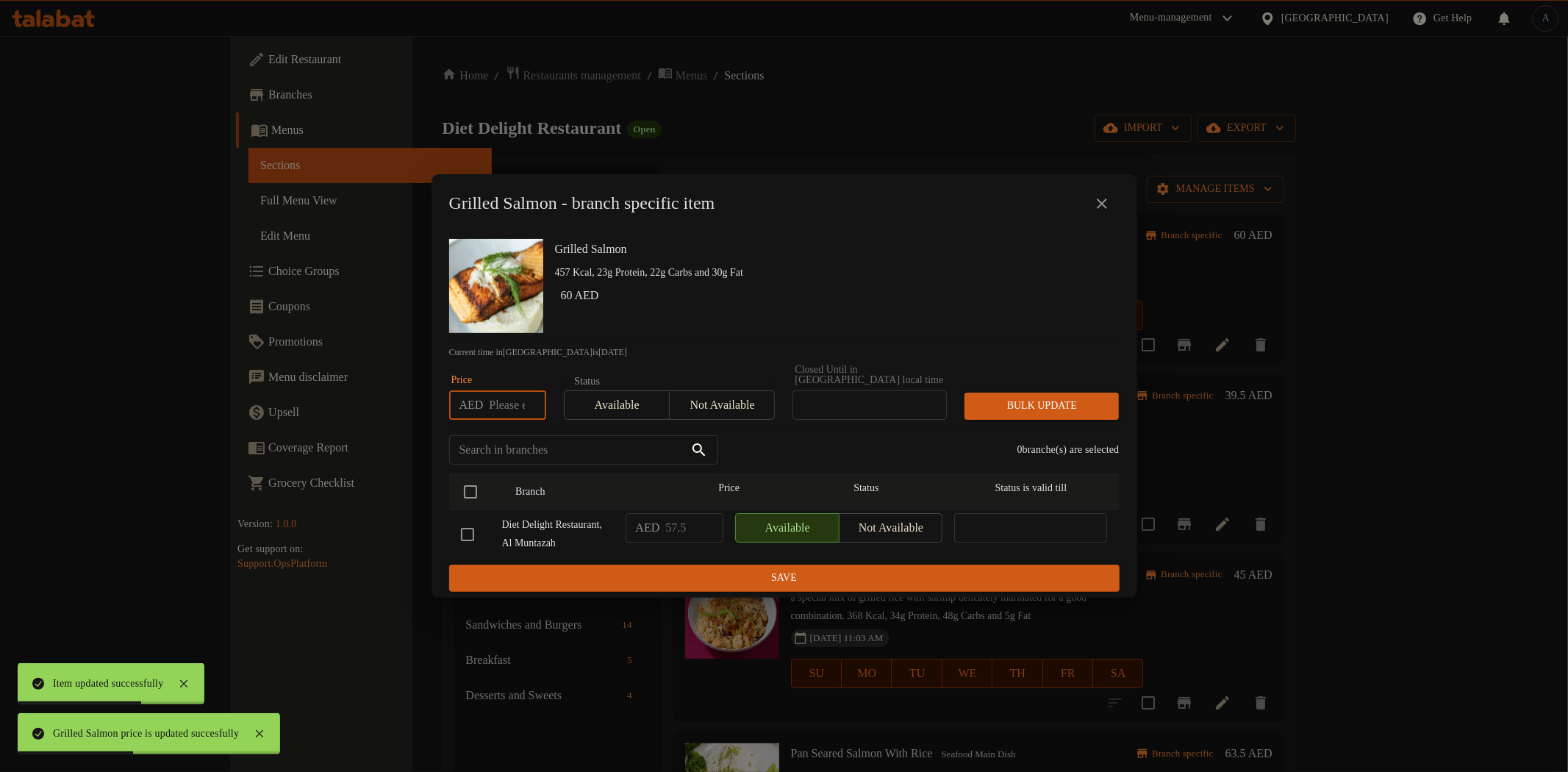
click at [502, 397] on input "number" at bounding box center [517, 405] width 57 height 29
paste input "60"
type input "60"
click at [459, 480] on input "checkbox" at bounding box center [470, 492] width 31 height 31
checkbox input "true"
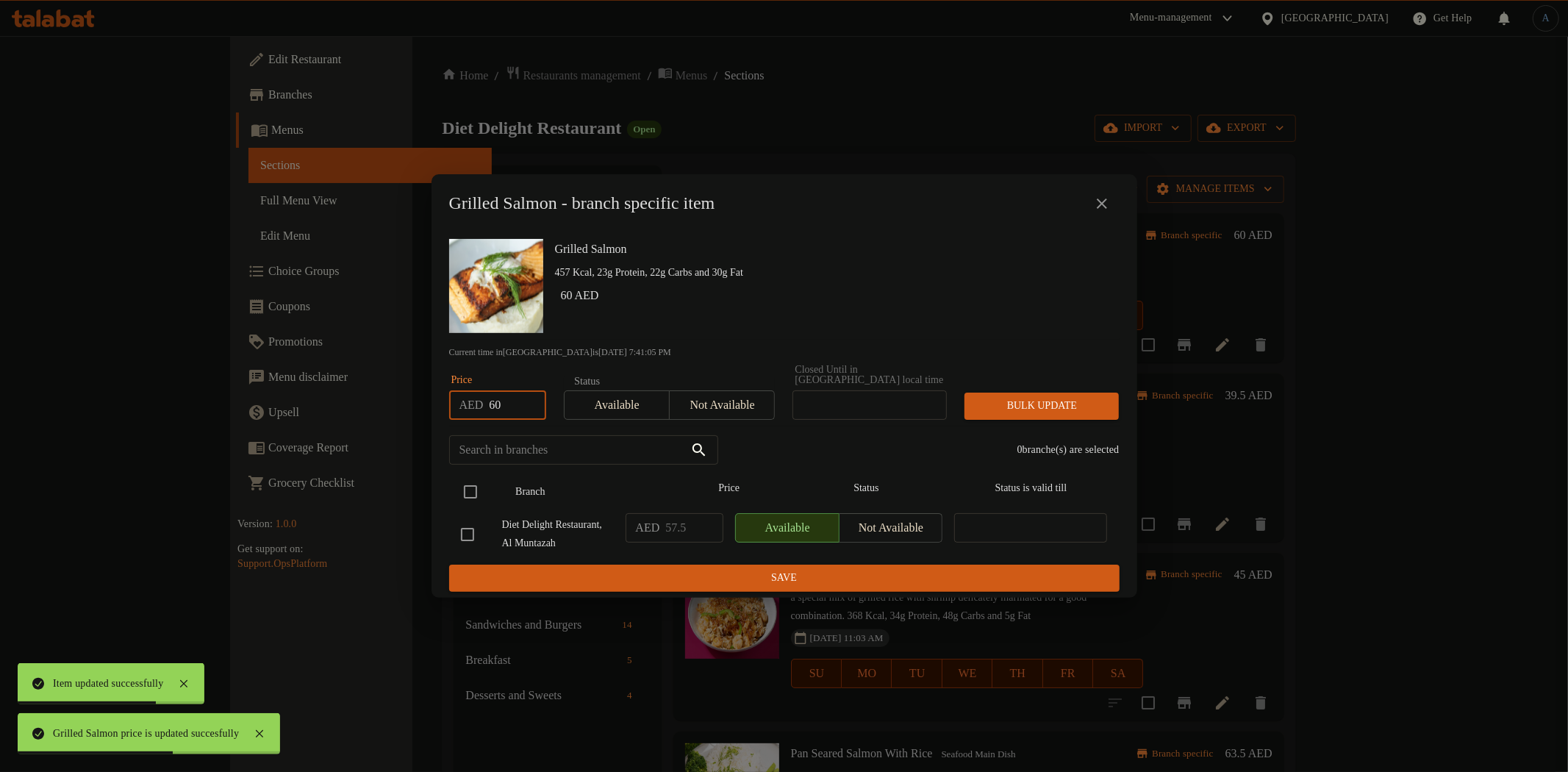
checkbox input "true"
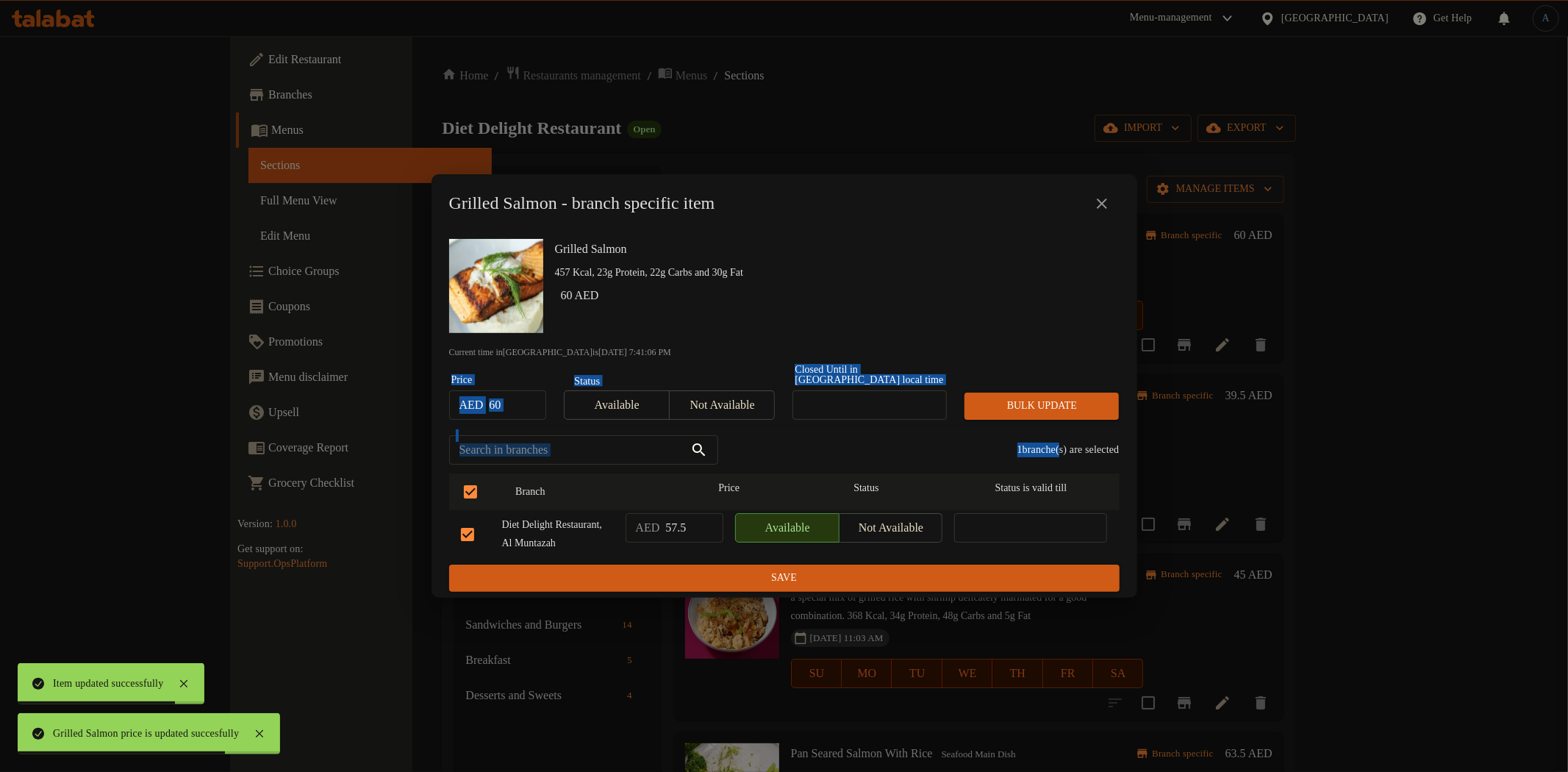
drag, startPoint x: 1040, startPoint y: 414, endPoint x: 1048, endPoint y: 387, distance: 28.2
click at [1044, 402] on div "Grilled Salmon 457 Kcal, 23g Protein, 22g Carbs and 30g Fat 60 AED Current time…" at bounding box center [784, 415] width 706 height 365
click at [1047, 397] on span "Bulk update" at bounding box center [1041, 406] width 131 height 19
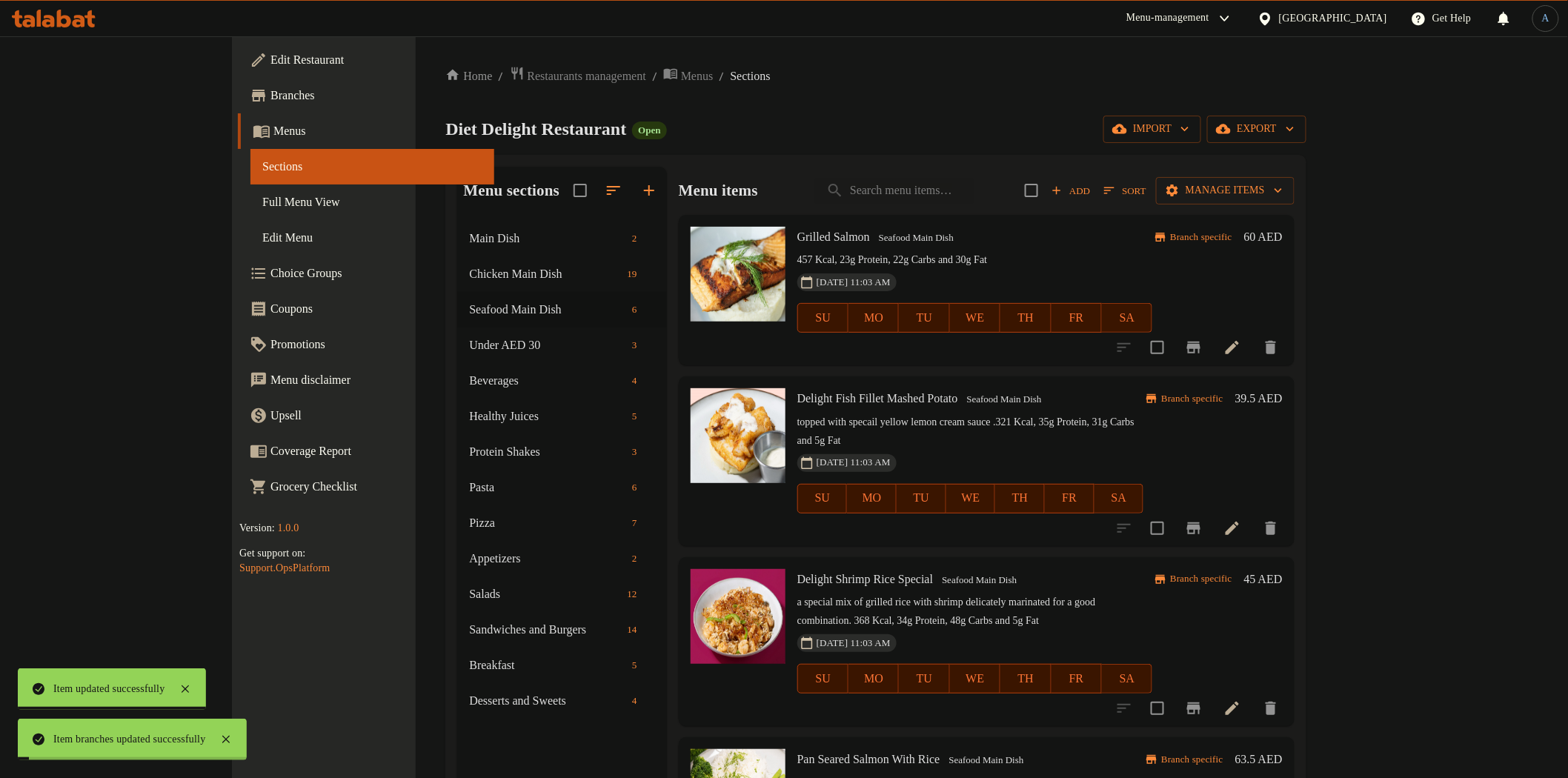
click at [1056, 390] on h6 "Delight Fish Fillet Mashed Potato Seafood Main Dish" at bounding box center [970, 398] width 347 height 20
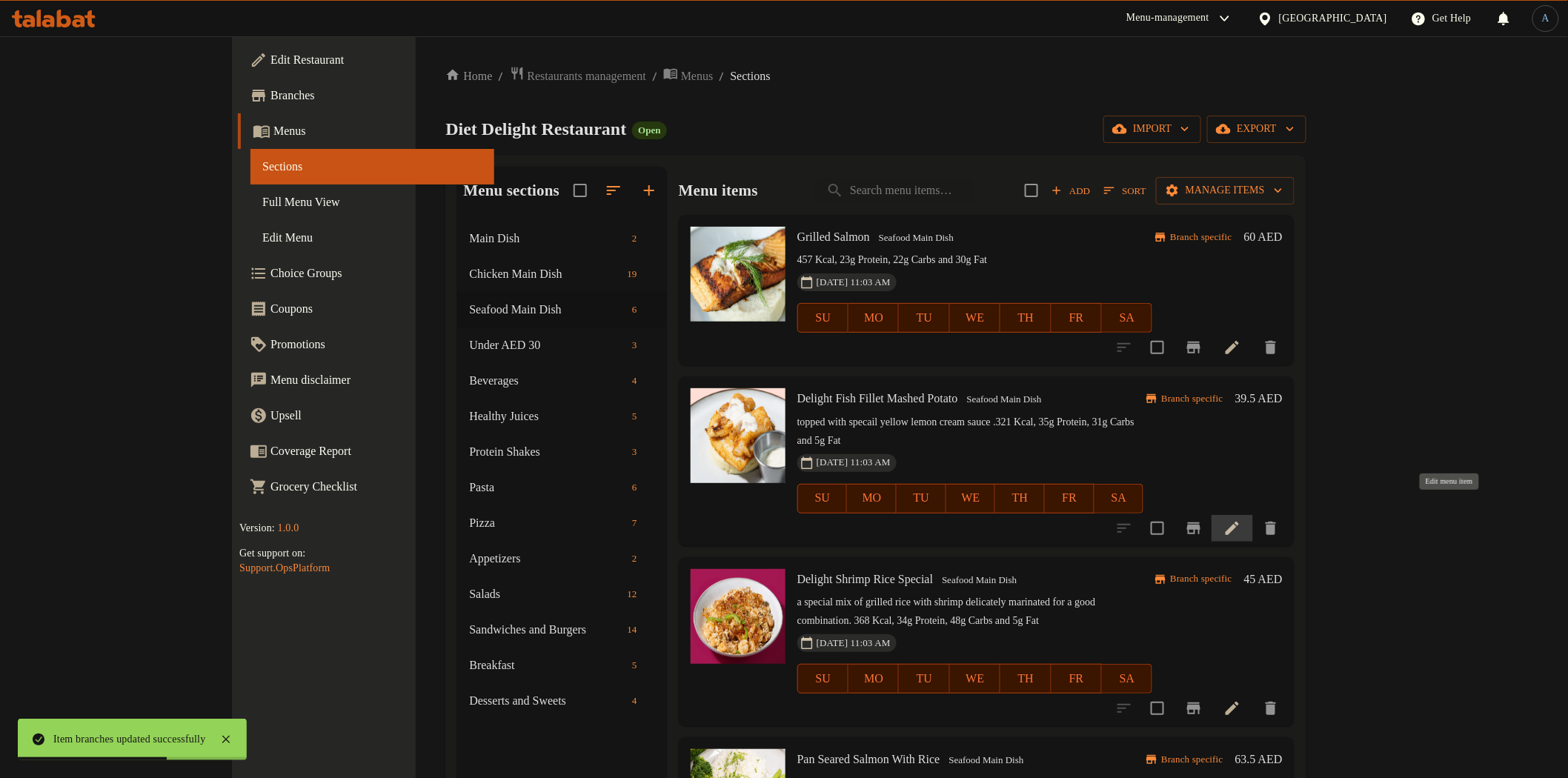
click at [1239, 522] on icon at bounding box center [1233, 528] width 13 height 13
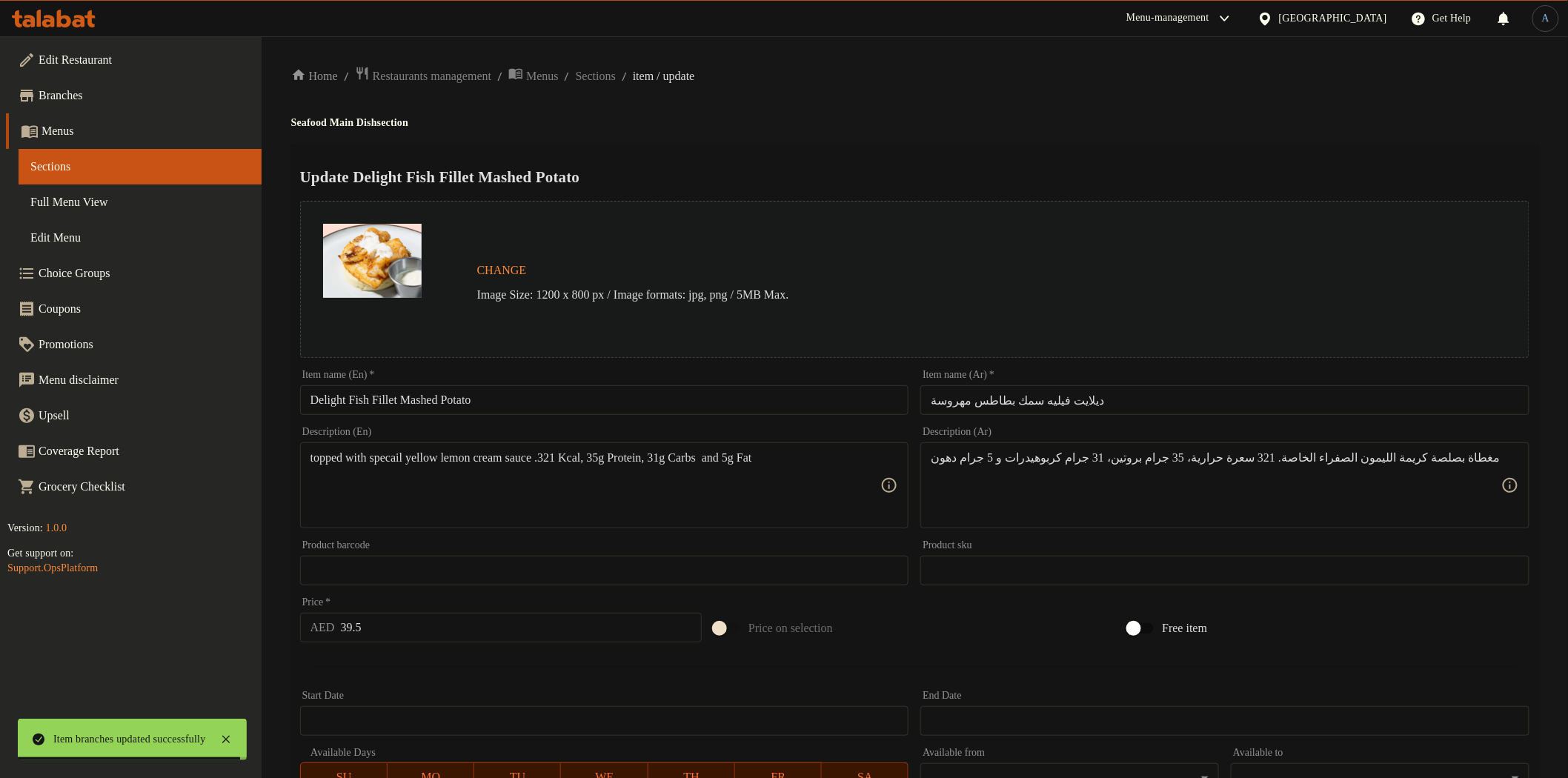
click at [438, 389] on input "Delight Fish Fillet Mashed Potato" at bounding box center [605, 400] width 609 height 29
paste input "Grilled Fish Fillet"
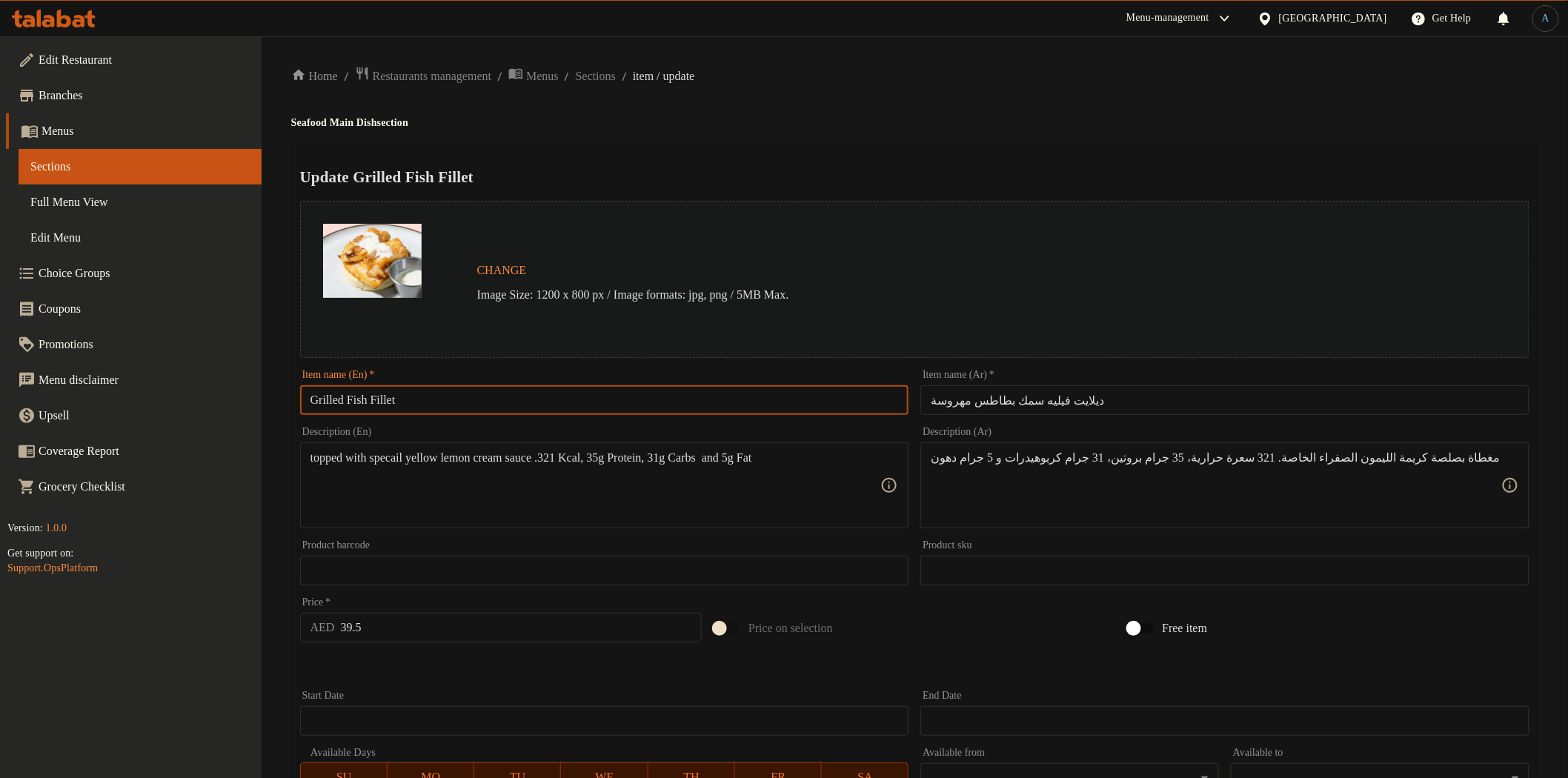
type input "Grilled Fish Fillet"
click at [1127, 409] on input "ديلايت فيليه سمك بطاطس مهروسة" at bounding box center [1225, 400] width 609 height 29
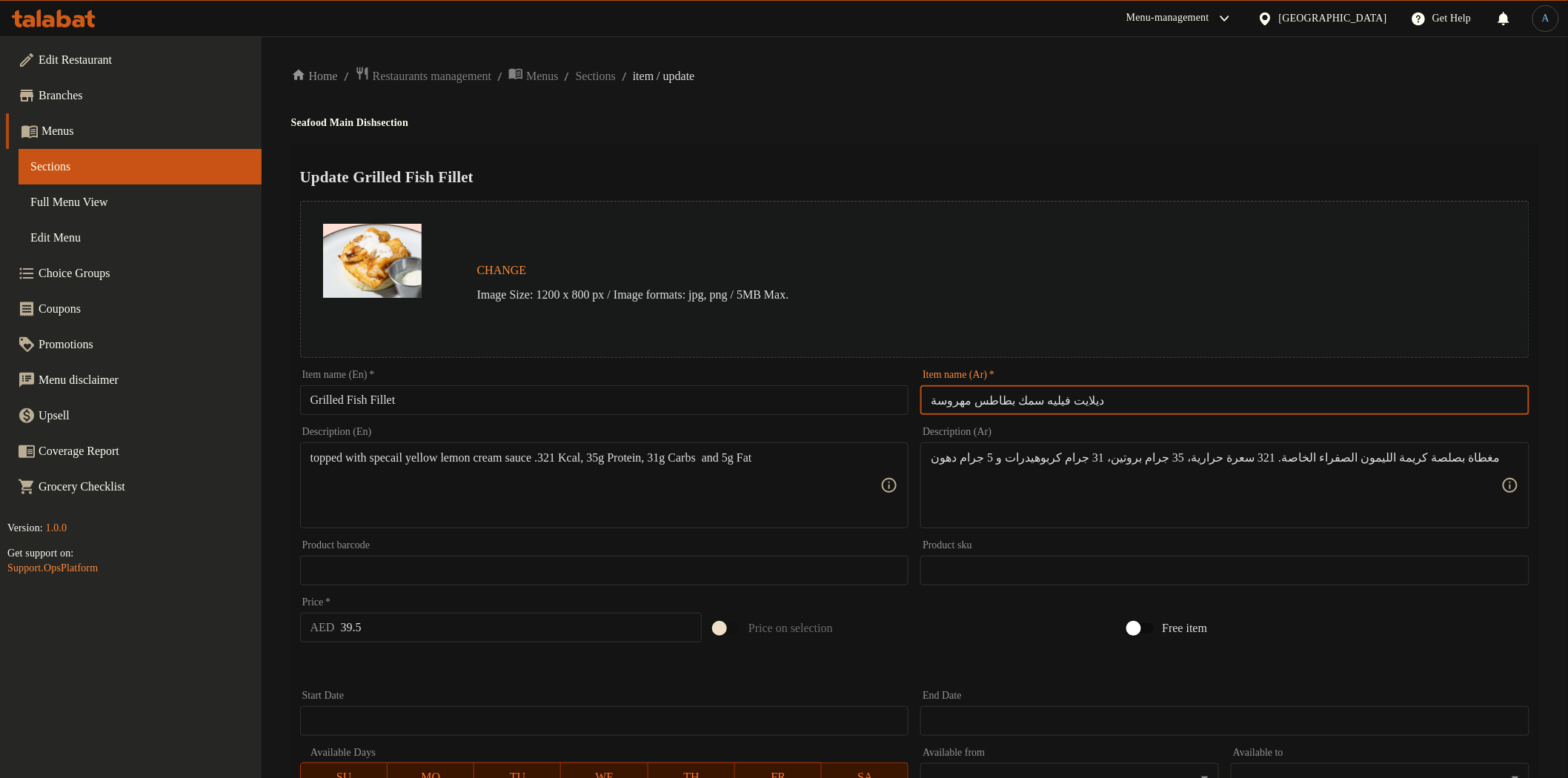
paste input "فيليه السمك المشوي"
type input "فيليه السمك المشوي"
click at [1023, 141] on div "Home / Restaurants management / Menus / Sections / item / update Seafood Main D…" at bounding box center [915, 553] width 1247 height 974
click at [413, 631] on input "39.5" at bounding box center [521, 627] width 361 height 29
paste input "48"
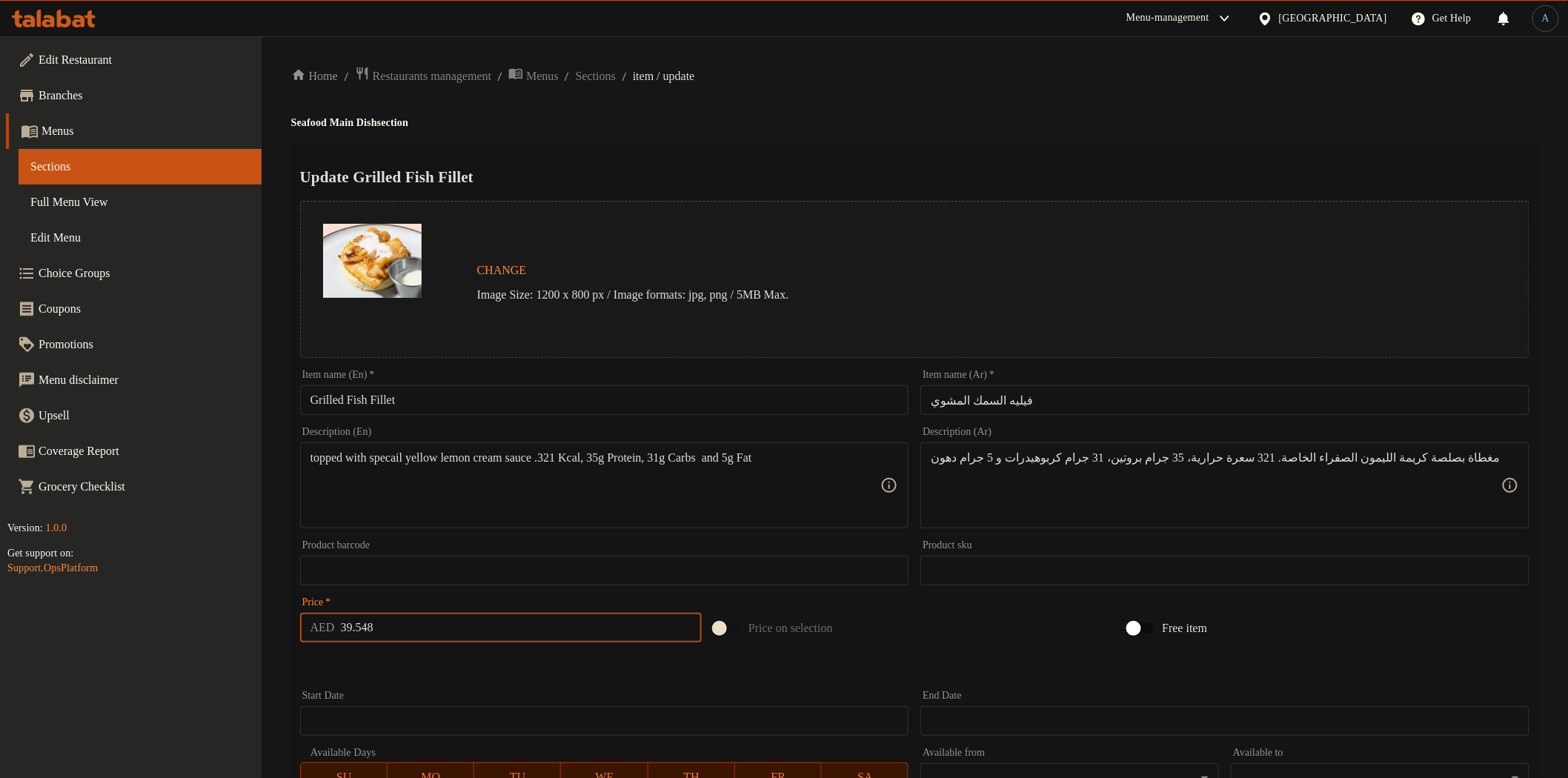
paste input "48"
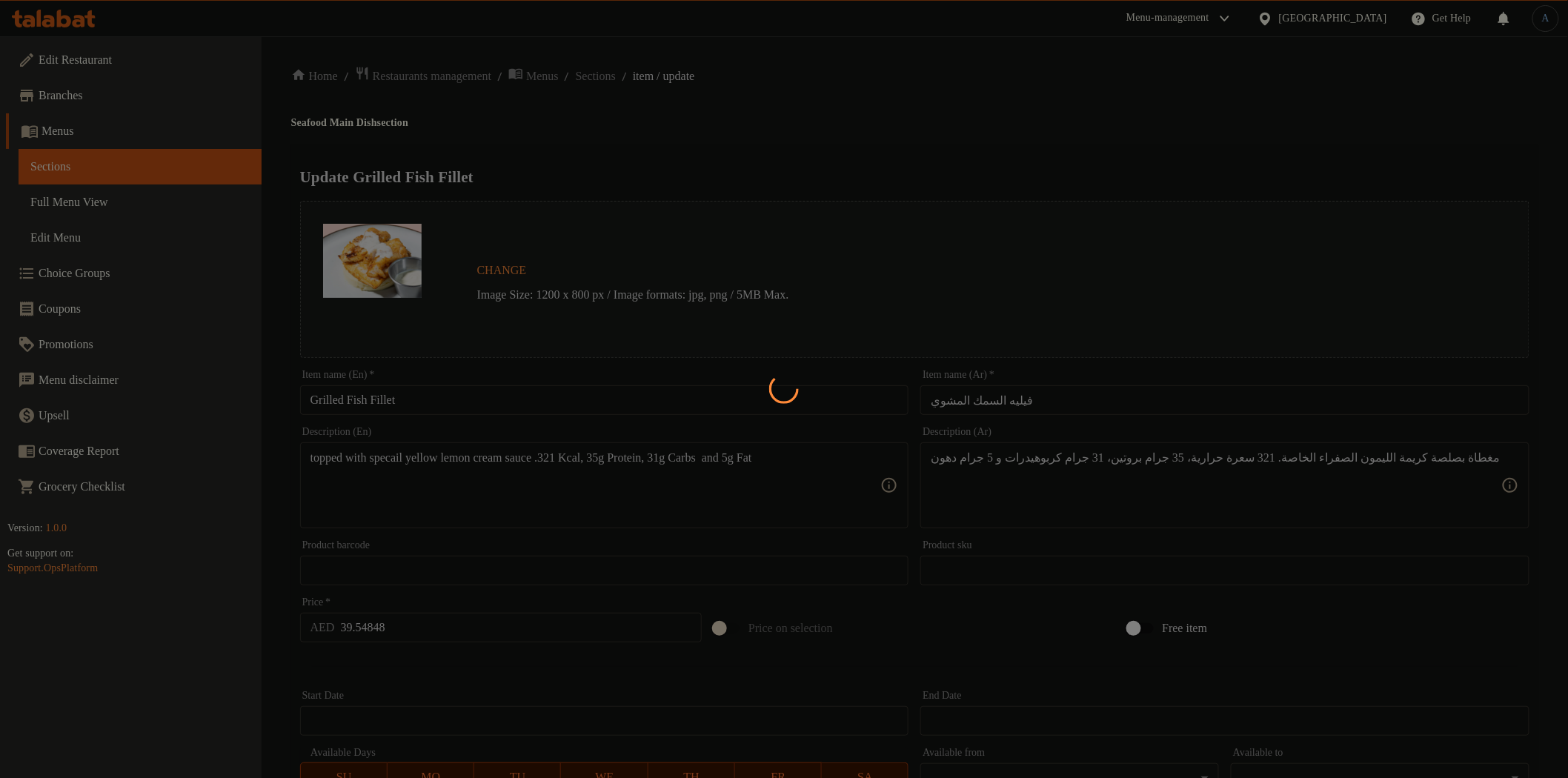
click at [419, 630] on div at bounding box center [784, 389] width 1568 height 778
click at [418, 616] on div at bounding box center [784, 389] width 1568 height 778
click at [415, 623] on div at bounding box center [784, 389] width 1568 height 778
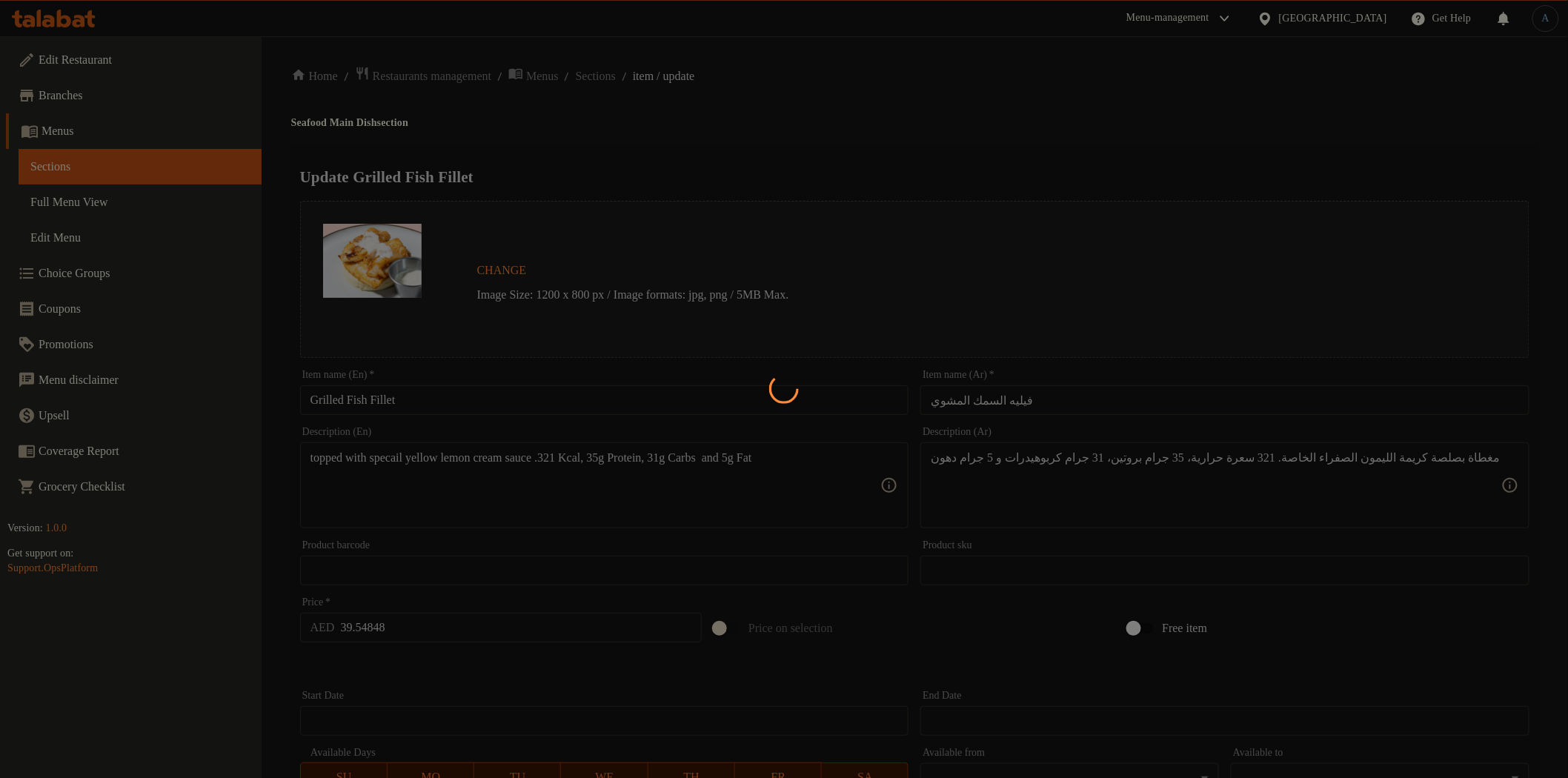
click at [415, 623] on div at bounding box center [784, 389] width 1568 height 778
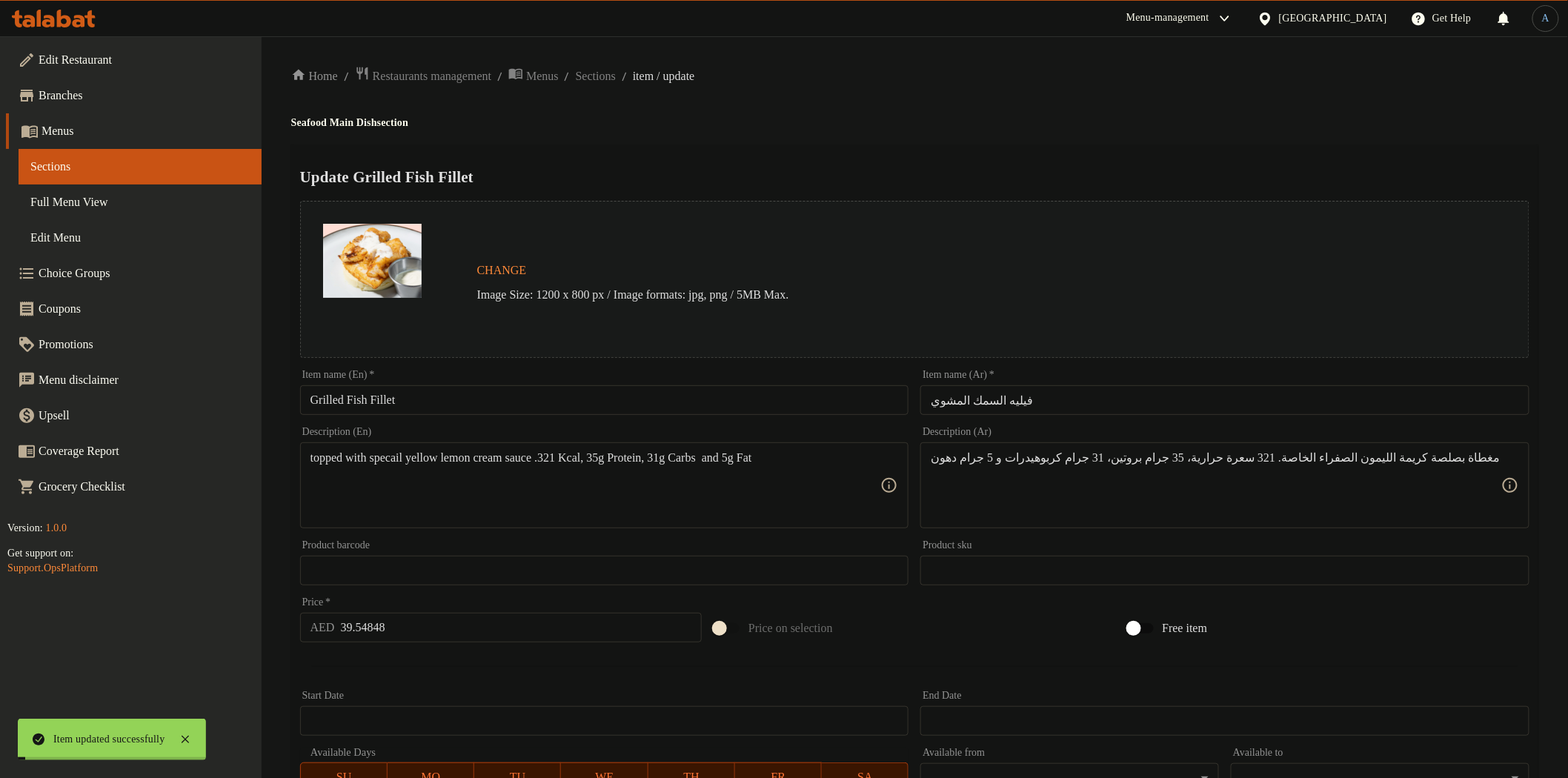
click at [415, 623] on input "39.54848" at bounding box center [521, 627] width 361 height 29
paste input "number"
type input "48"
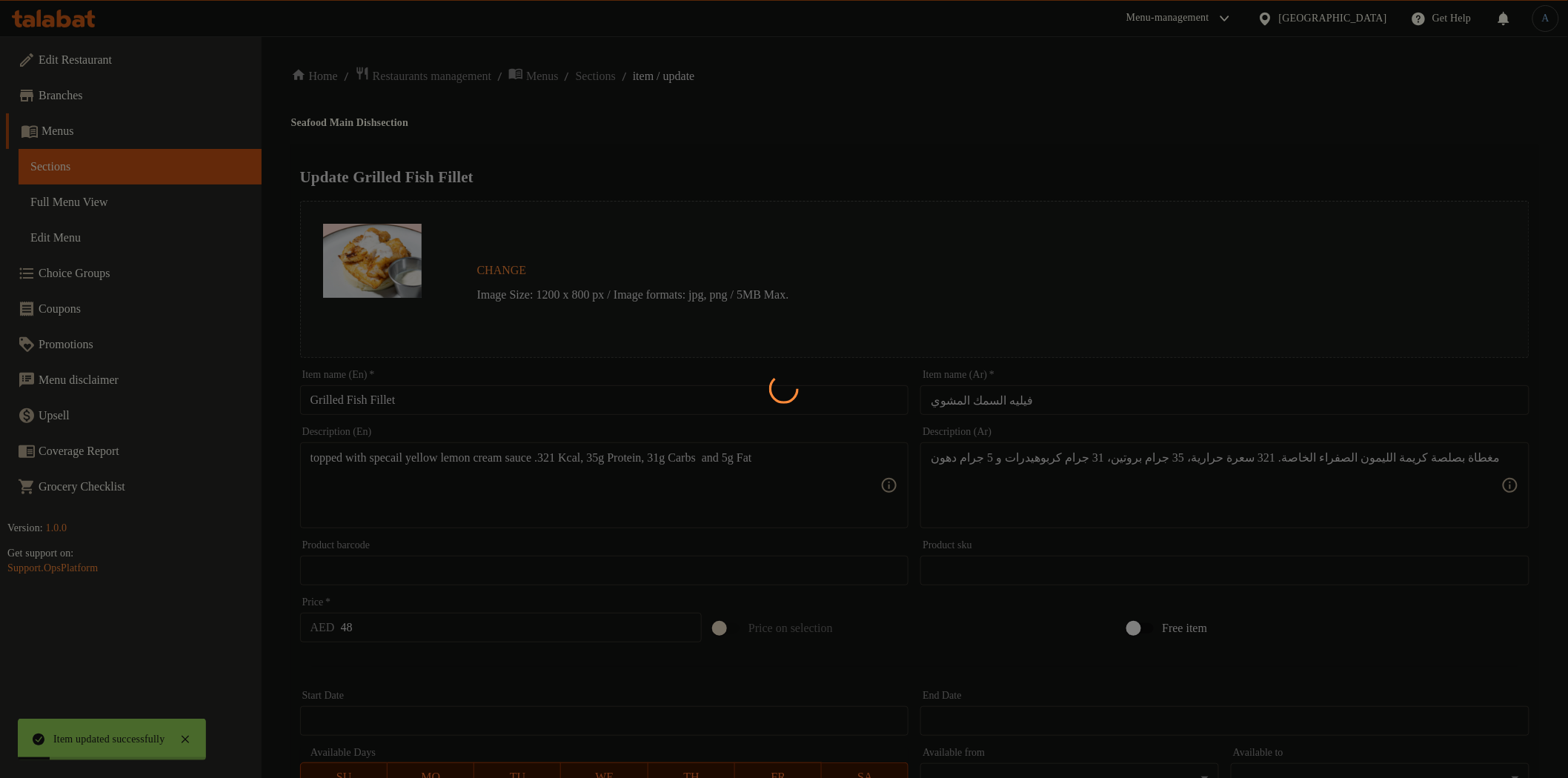
click at [427, 663] on div at bounding box center [784, 389] width 1568 height 778
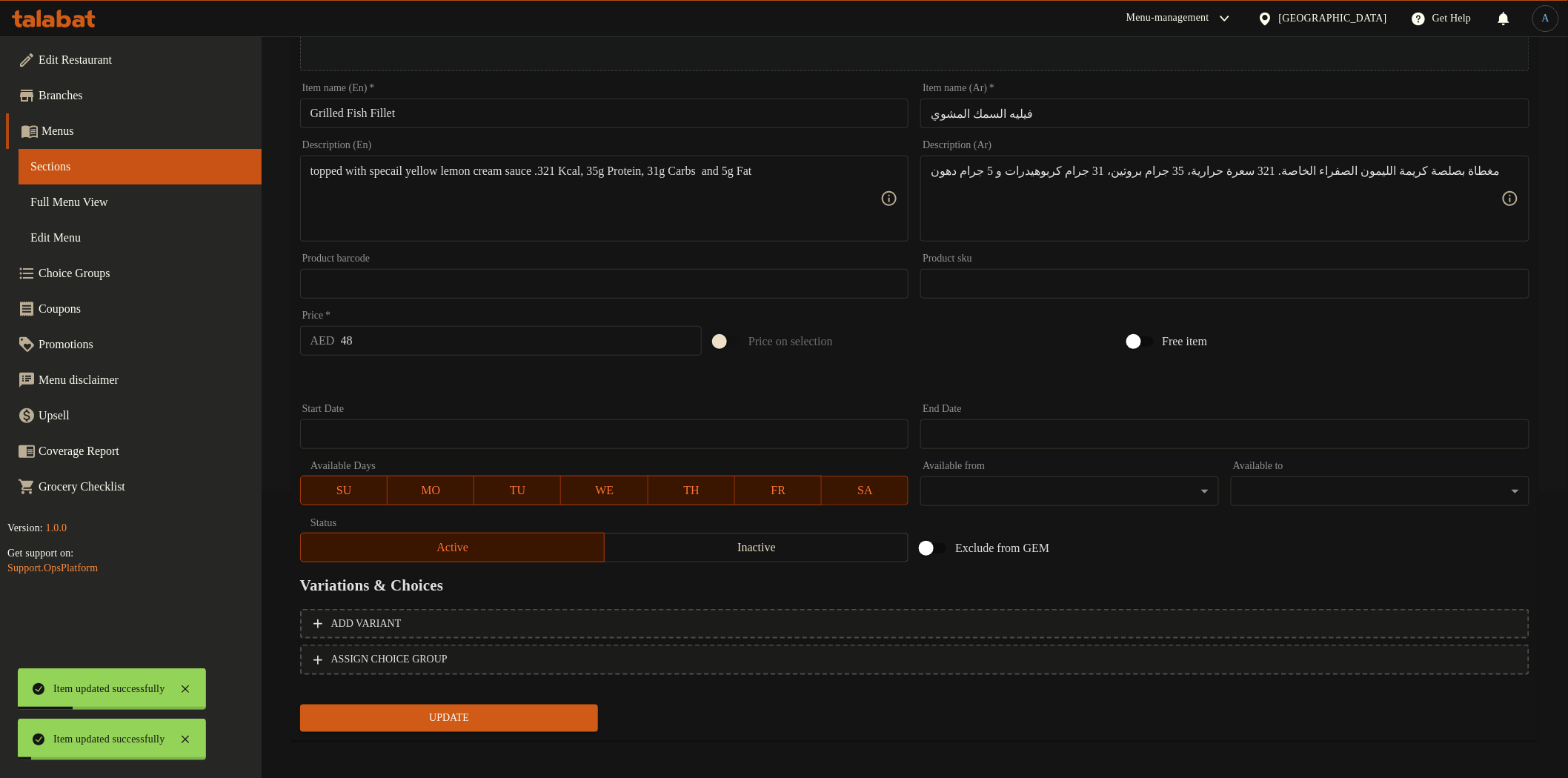
scroll to position [287, 0]
click at [481, 708] on span "Update" at bounding box center [449, 717] width 275 height 19
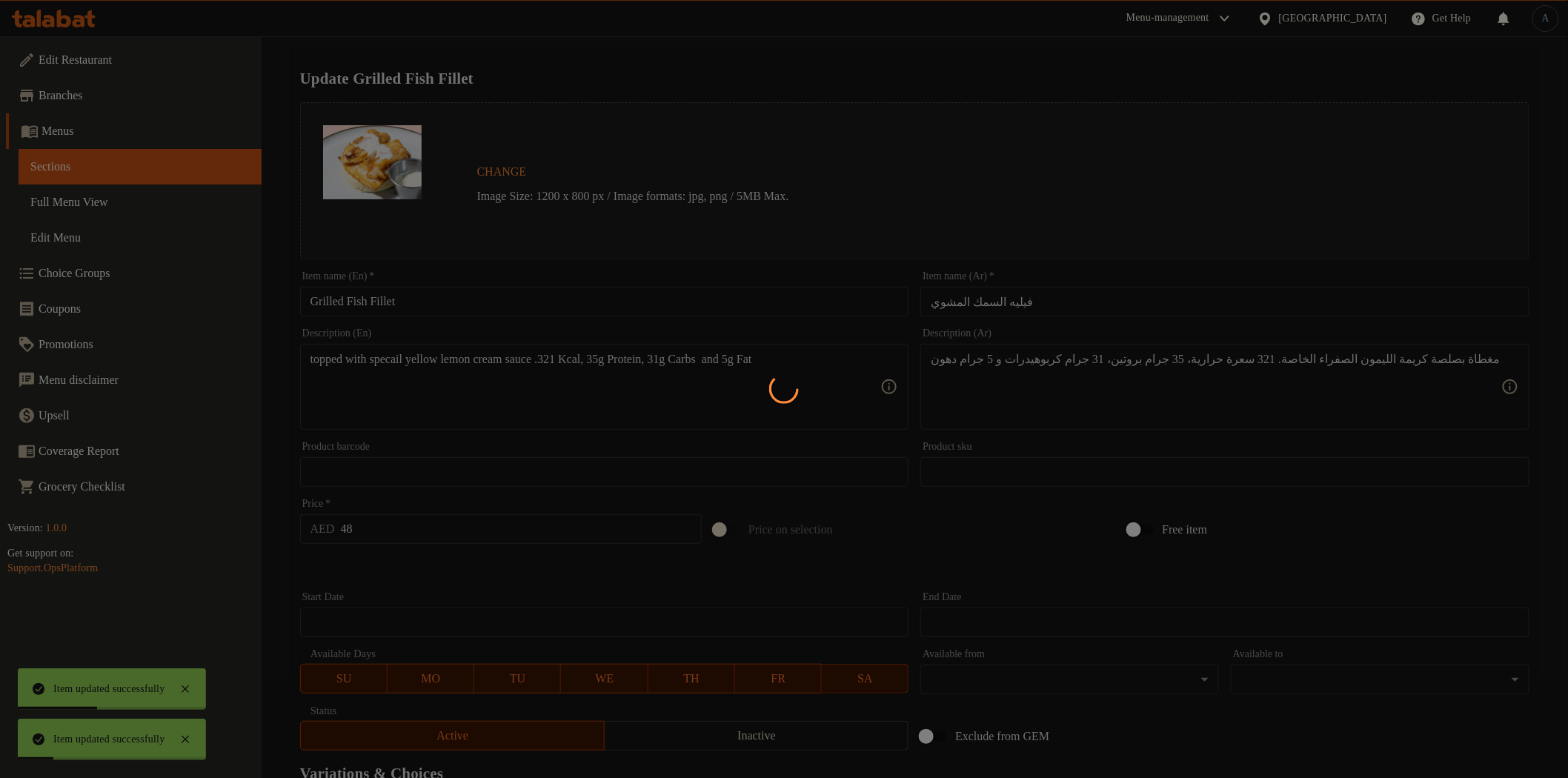
scroll to position [0, 0]
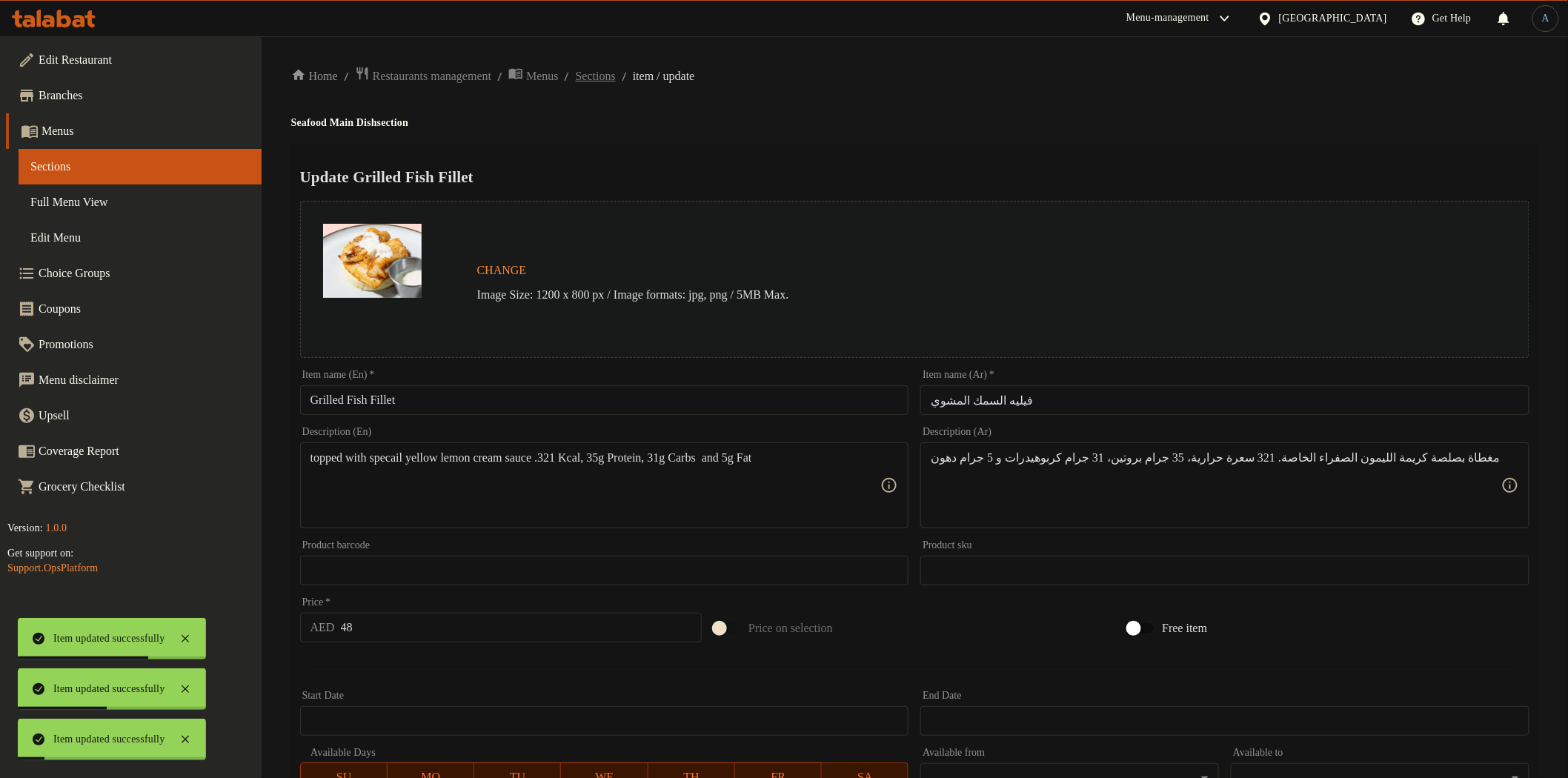
click at [616, 75] on span "Sections" at bounding box center [596, 77] width 40 height 18
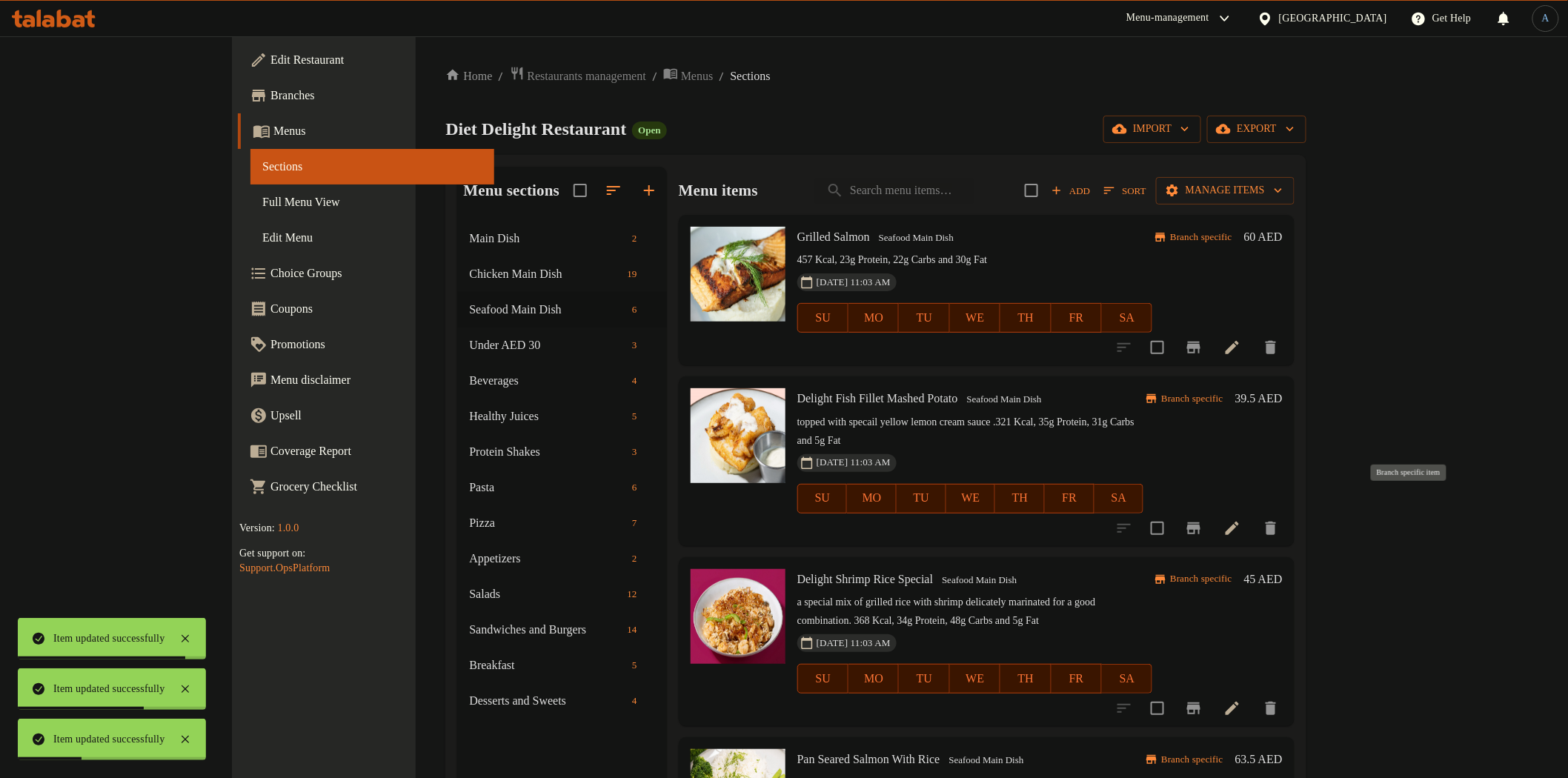
click at [1203, 519] on icon "Branch-specific-item" at bounding box center [1194, 528] width 18 height 18
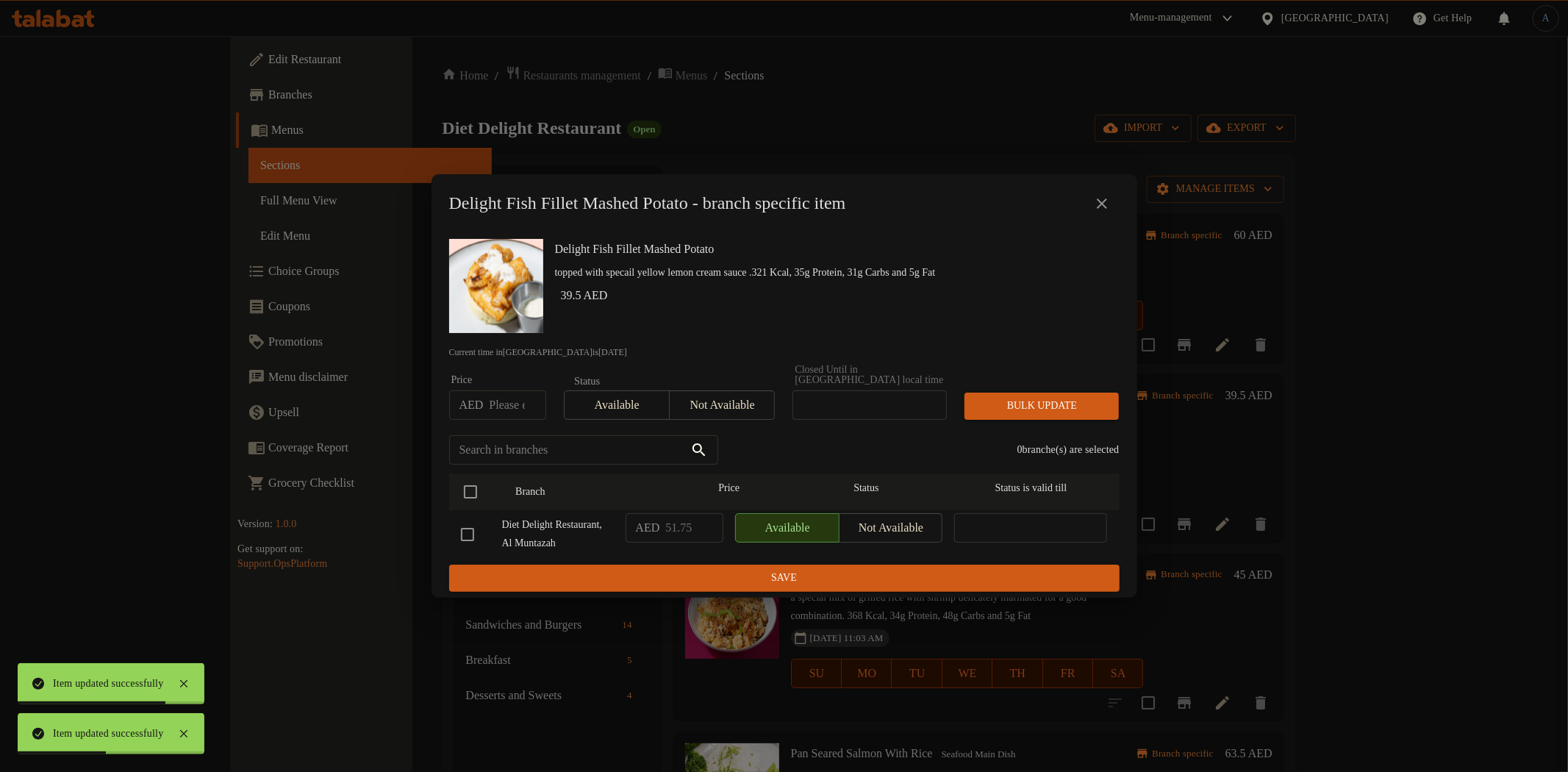
click at [512, 392] on input "number" at bounding box center [517, 405] width 57 height 29
paste input "48"
type input "48"
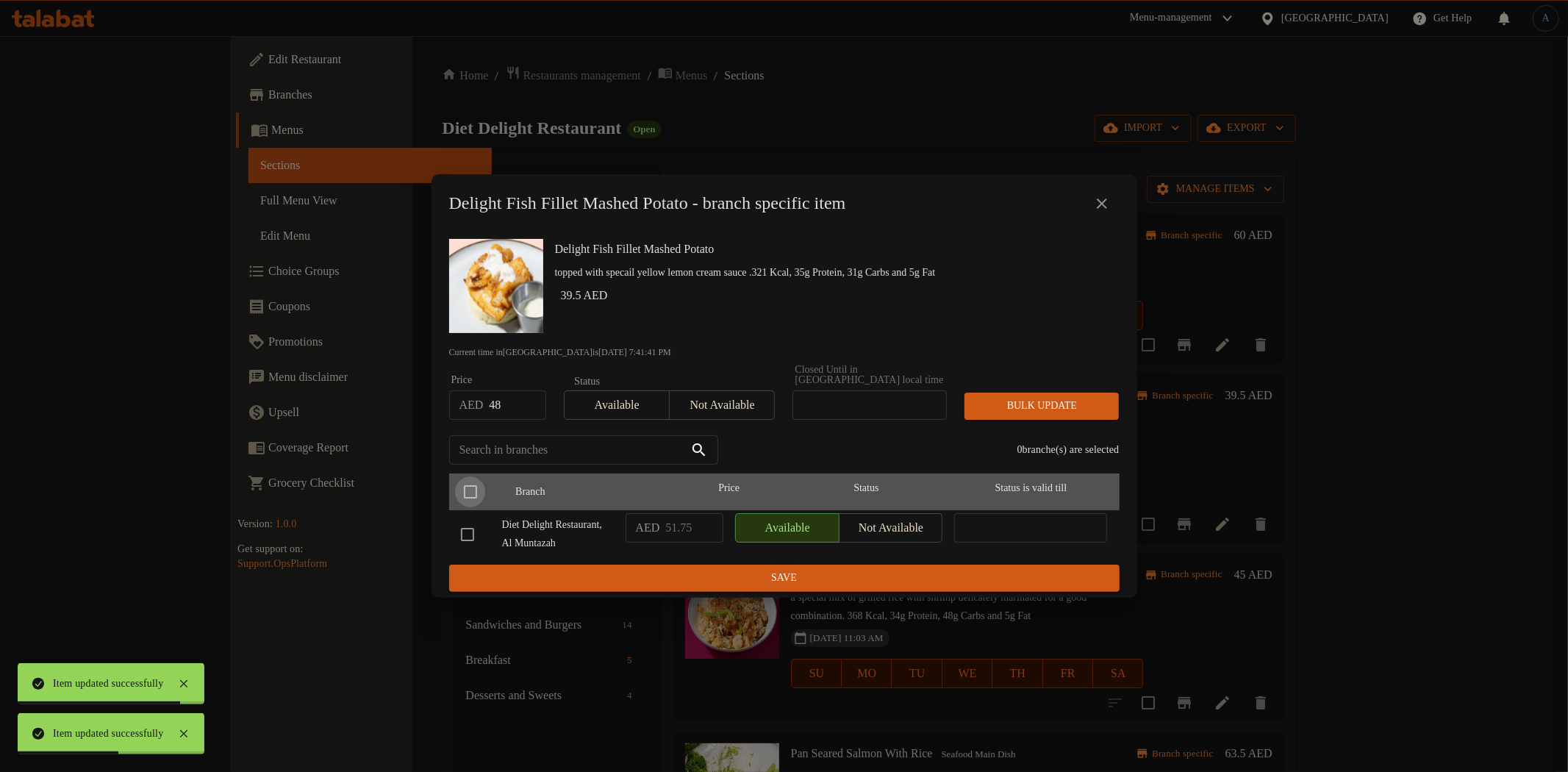
click at [473, 482] on input "checkbox" at bounding box center [470, 492] width 31 height 31
checkbox input "true"
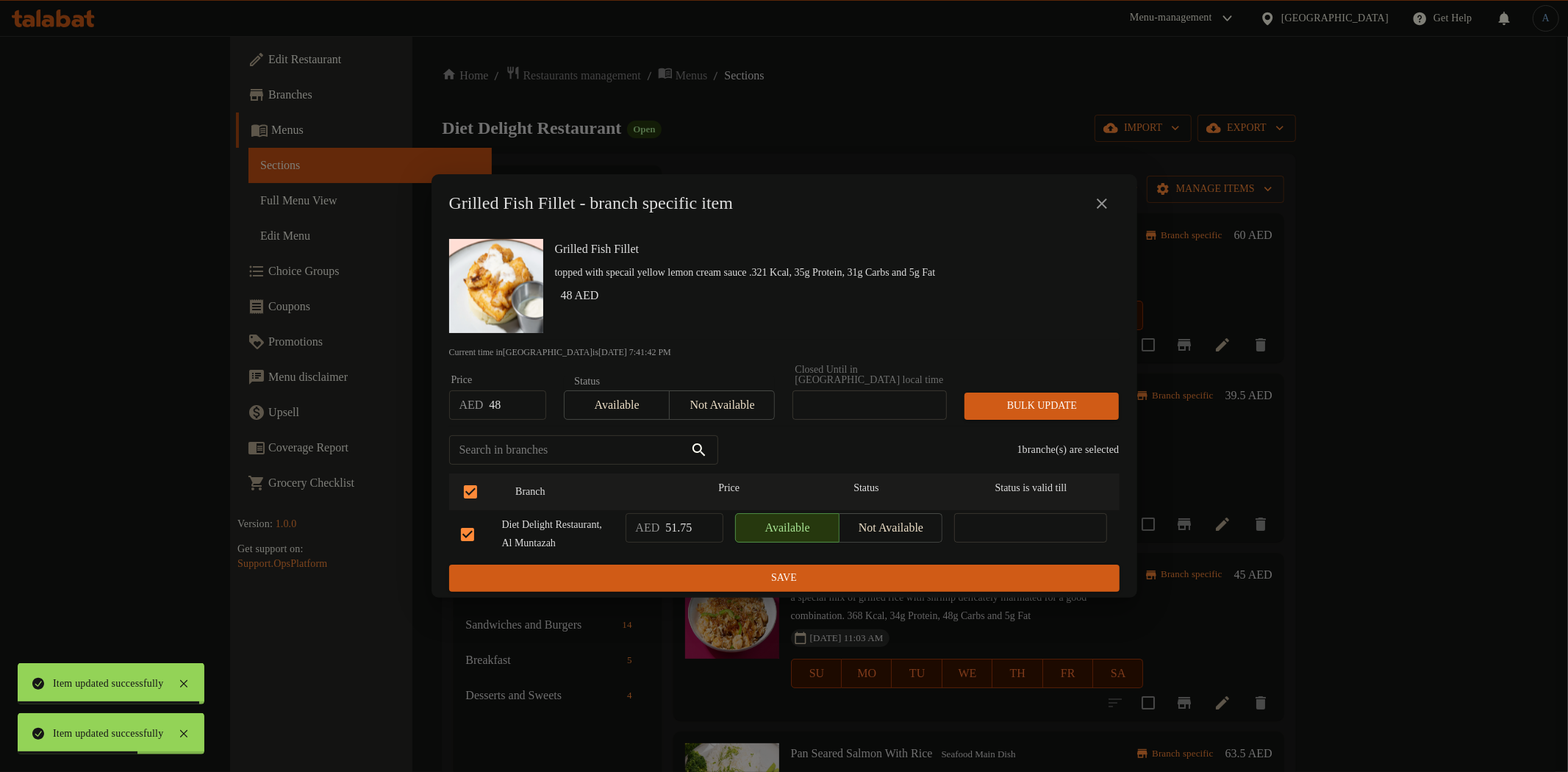
click at [1029, 397] on span "Bulk update" at bounding box center [1041, 406] width 131 height 19
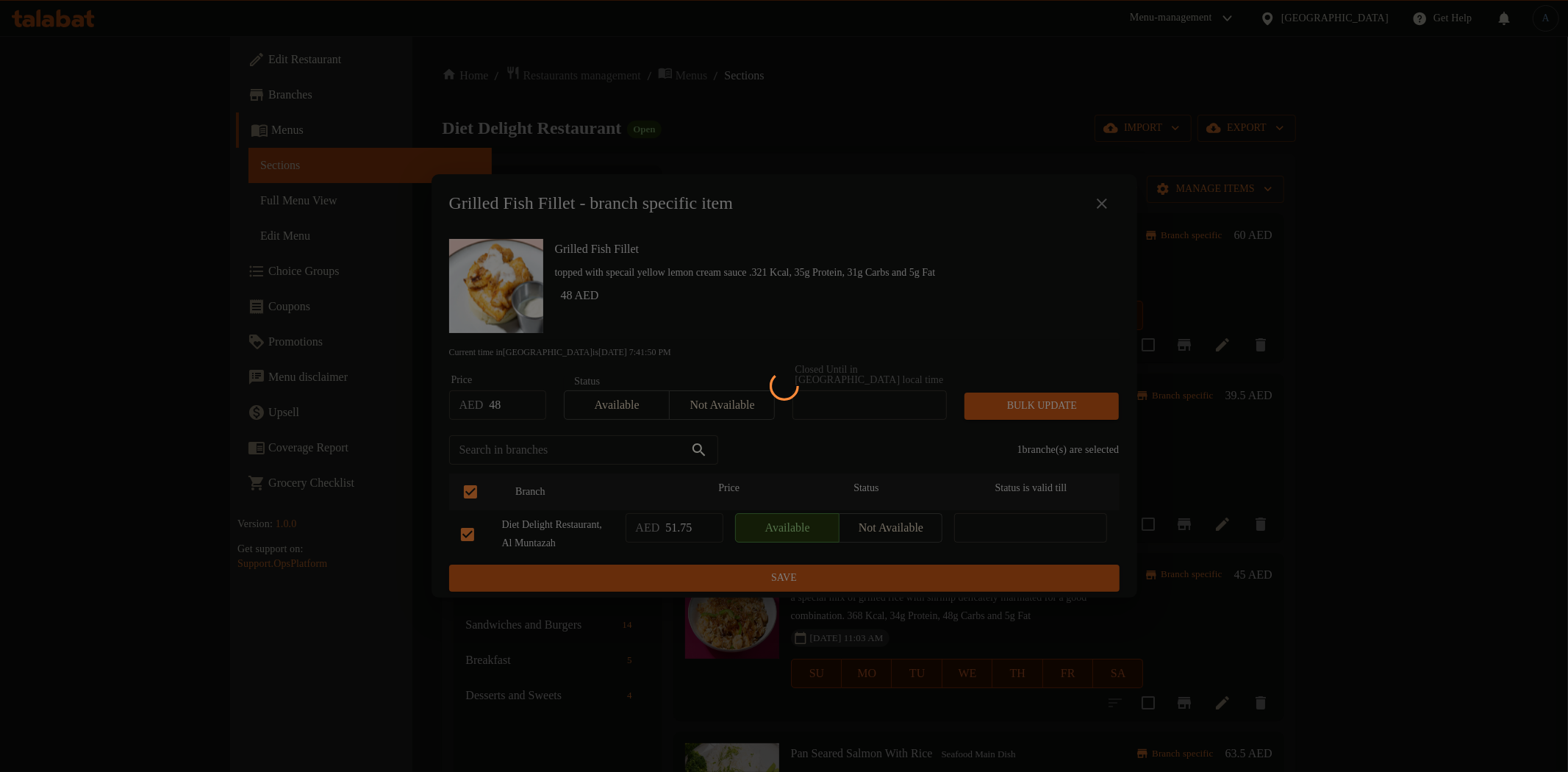
click at [1447, 399] on div at bounding box center [784, 386] width 1568 height 772
click at [900, 284] on div at bounding box center [784, 386] width 1568 height 772
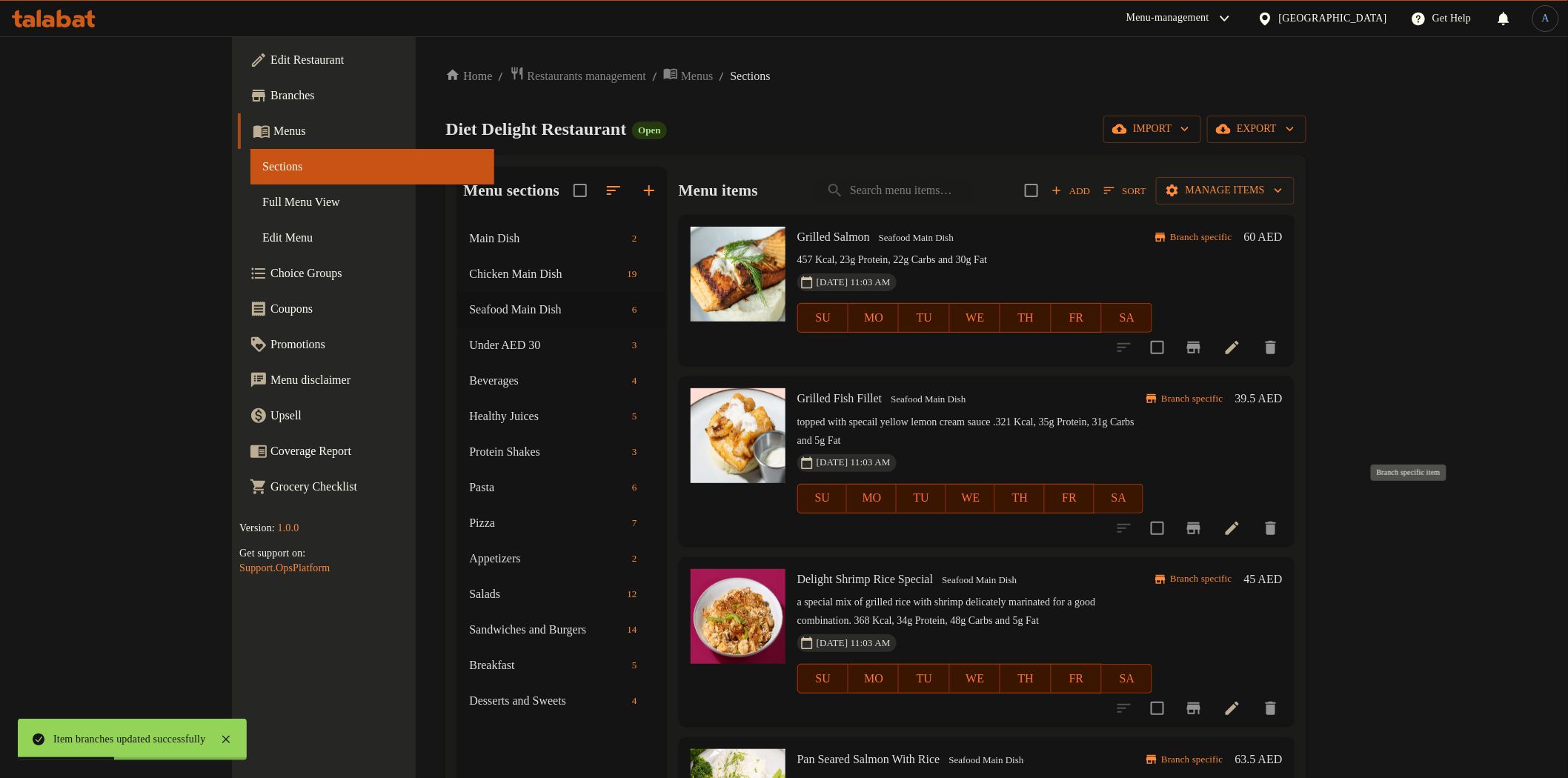
click at [1203, 519] on icon "Branch-specific-item" at bounding box center [1194, 528] width 18 height 18
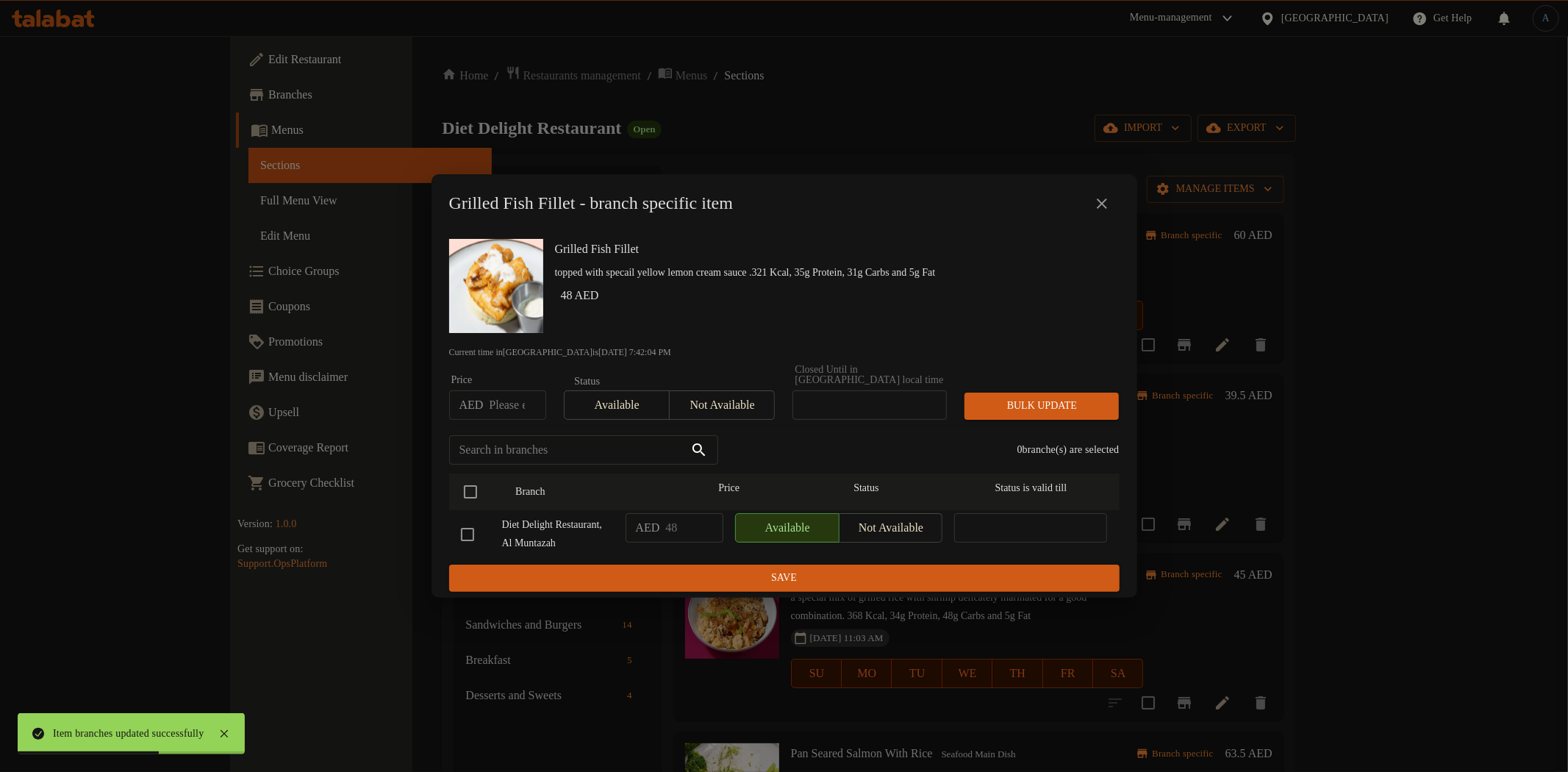
click at [1097, 195] on icon "close" at bounding box center [1102, 204] width 18 height 18
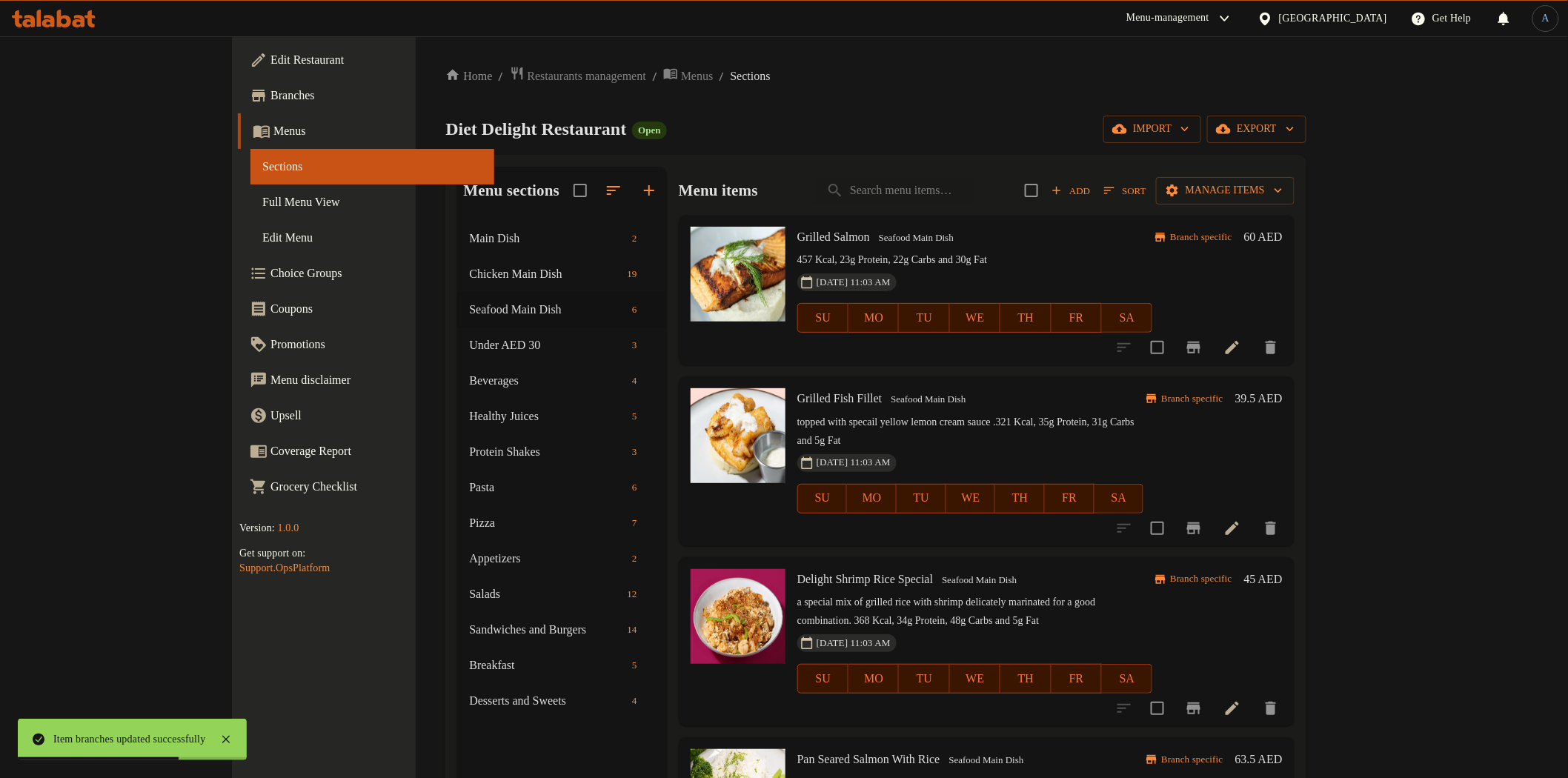
click at [1283, 397] on h6 "39.5 AED" at bounding box center [1259, 398] width 47 height 20
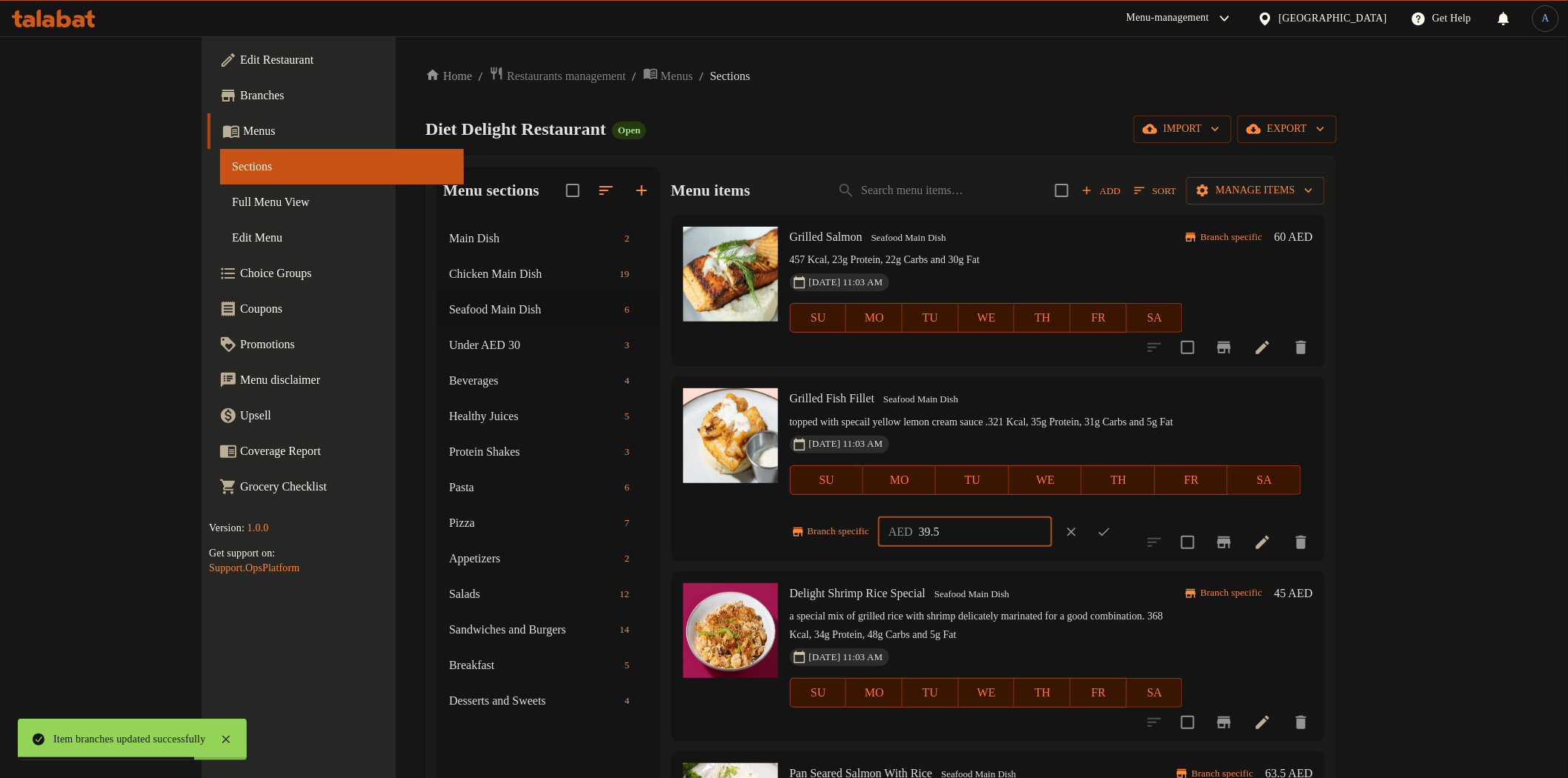
click at [1052, 517] on input "39.5" at bounding box center [986, 532] width 134 height 29
paste input "48"
type input "48"
click at [1121, 515] on button "ok" at bounding box center [1105, 532] width 33 height 33
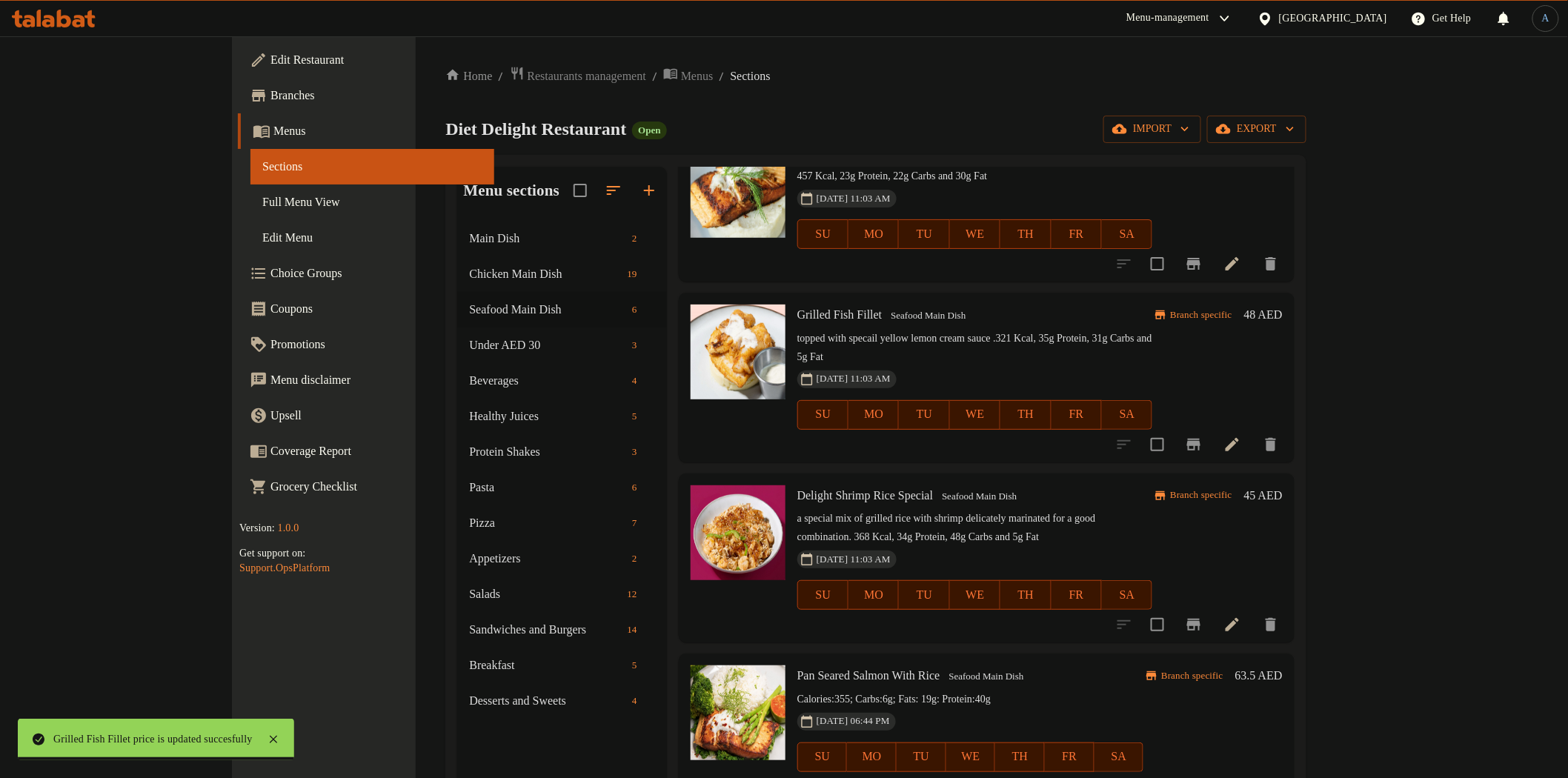
scroll to position [247, 0]
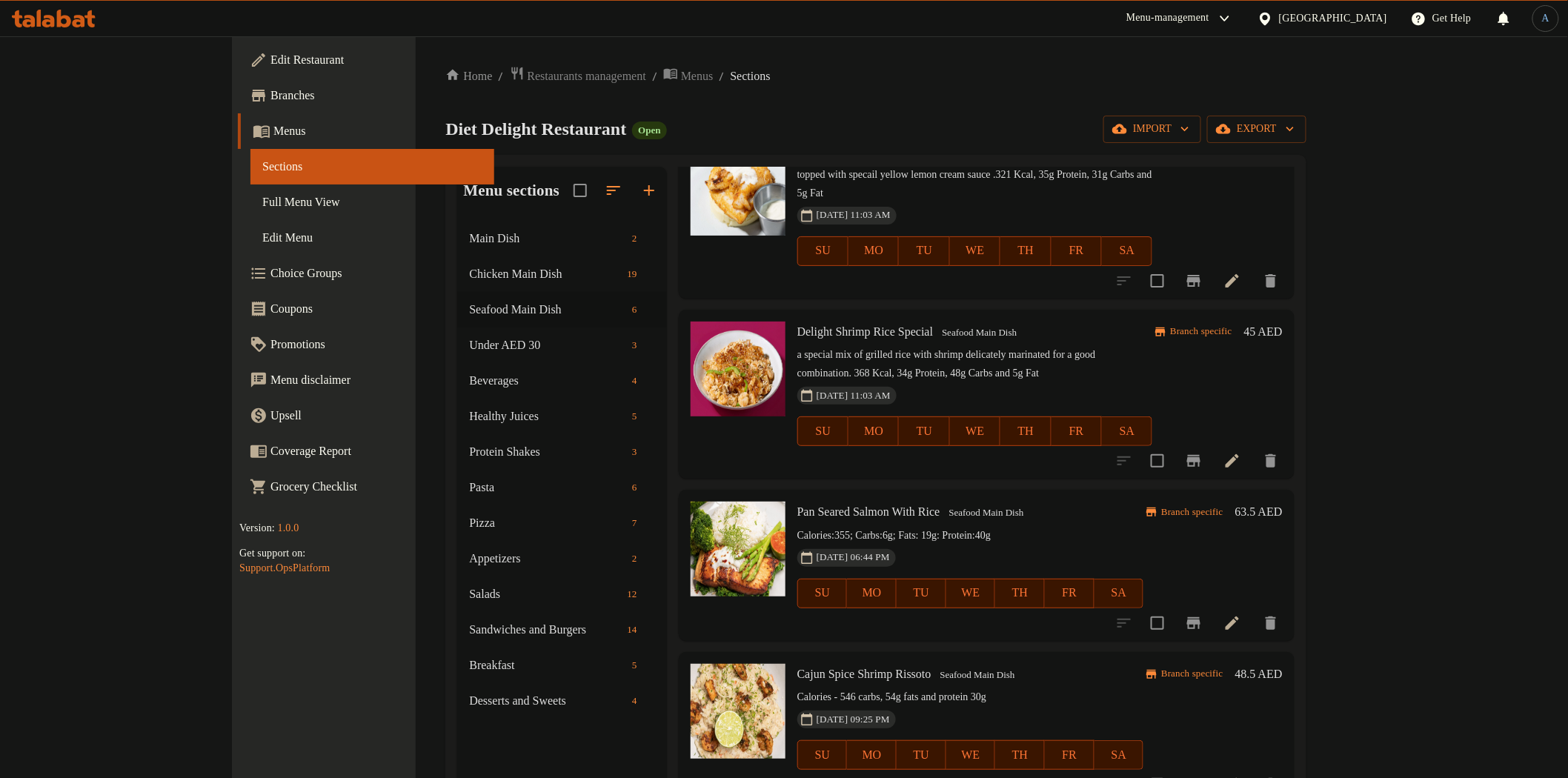
click at [1242, 452] on icon at bounding box center [1233, 461] width 18 height 18
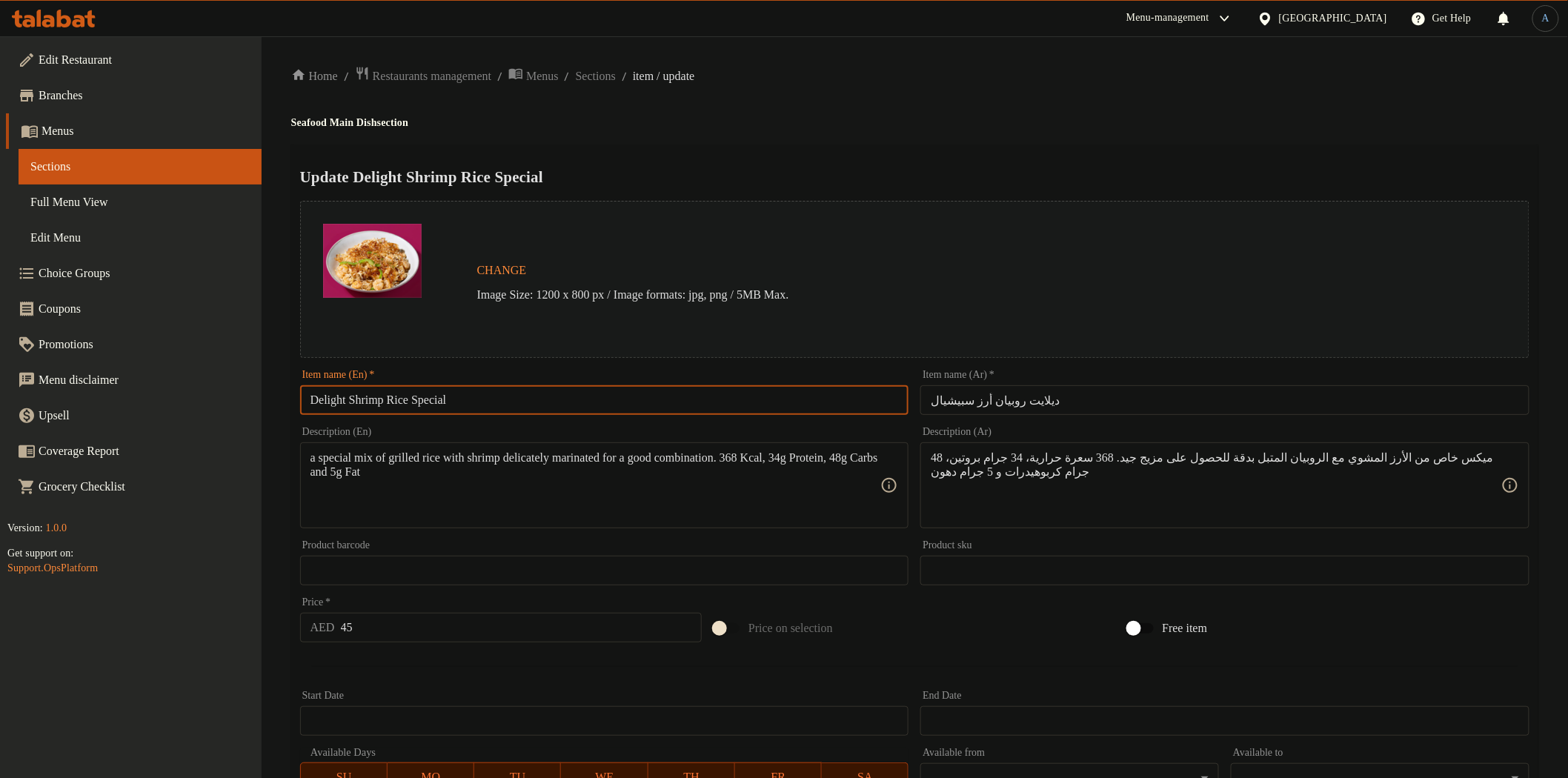
click at [498, 400] on input "Delight Shrimp Rice Special" at bounding box center [605, 400] width 609 height 29
paste input "text"
type input "Shrimp Rice Special"
click at [943, 126] on h4 "Seafood Main Dish section" at bounding box center [915, 123] width 1247 height 15
click at [1025, 395] on input "ديلايت روبيان أرز سبيشيال" at bounding box center [1225, 400] width 609 height 29
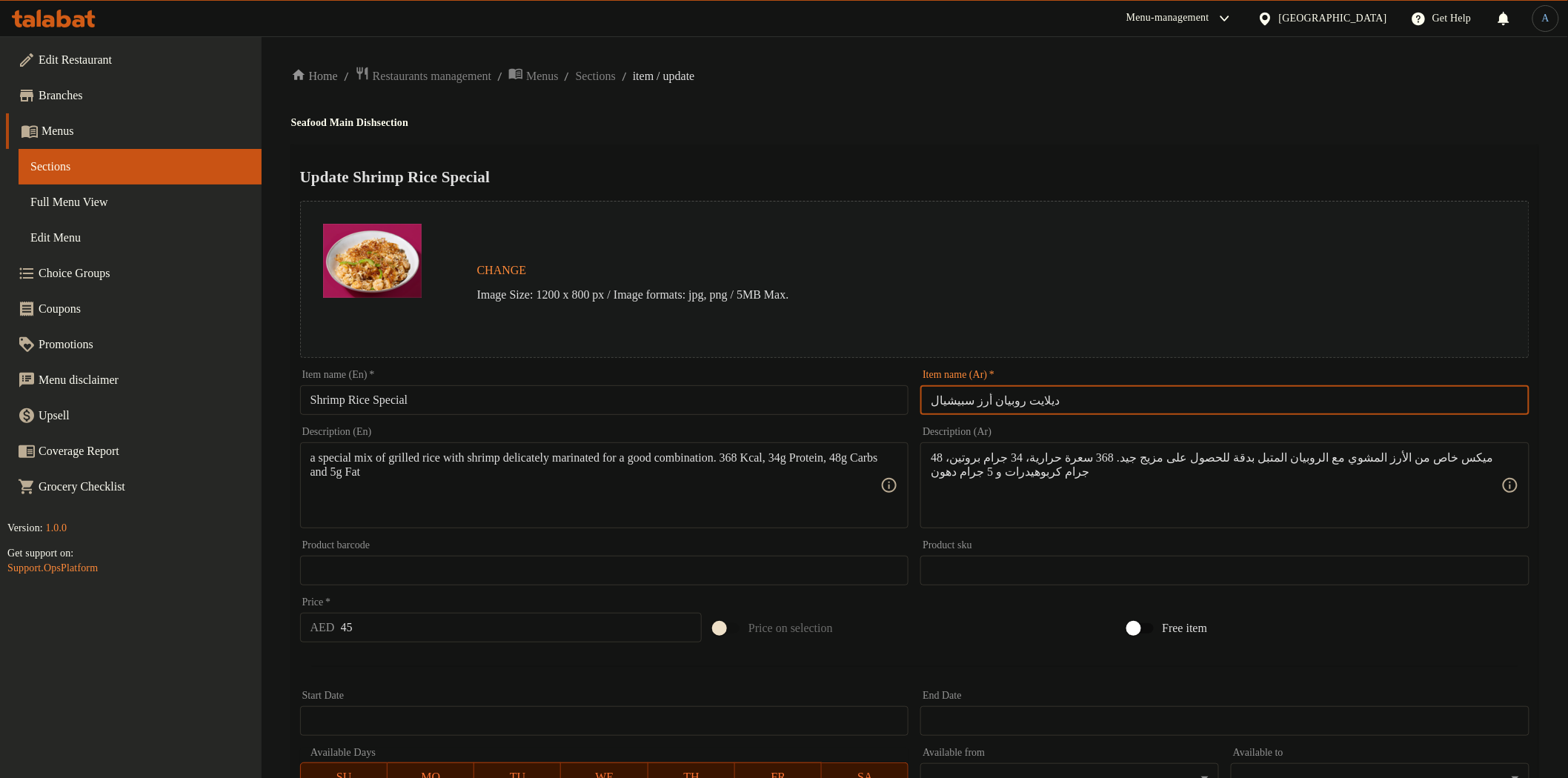
click at [1025, 395] on input "ديلايت روبيان أرز سبيشيال" at bounding box center [1225, 400] width 609 height 29
click at [1025, 400] on input "ديل روبيان أرز سبيشيال" at bounding box center [1225, 400] width 609 height 29
click at [1018, 402] on input "ديل روبيان أرز سبيشيال" at bounding box center [1225, 400] width 609 height 29
click at [1019, 402] on input "ديل روبيان أرز سبيشيال" at bounding box center [1225, 400] width 609 height 29
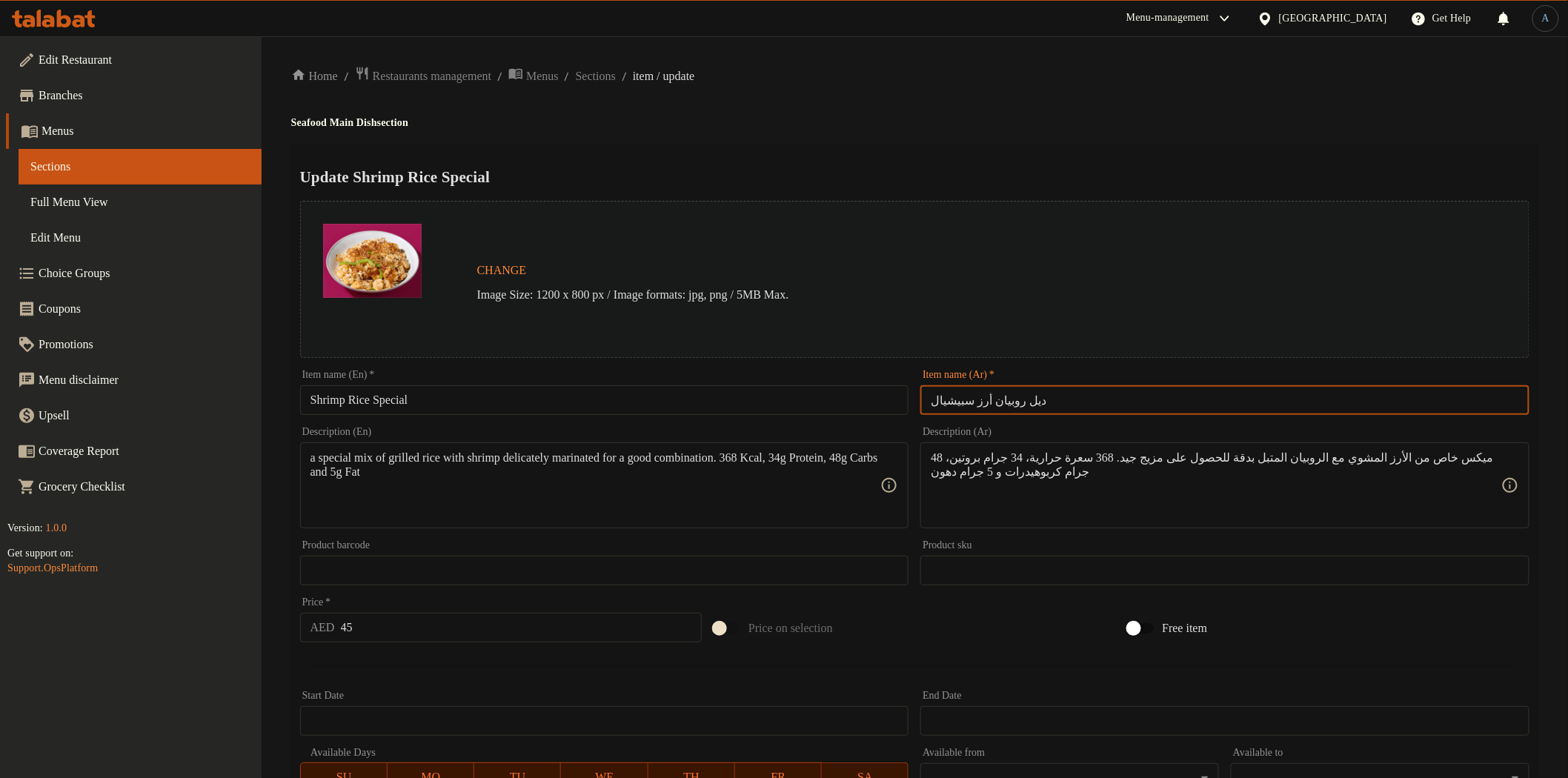
click at [1019, 402] on input "ديل روبيان أرز سبيشيال" at bounding box center [1225, 400] width 609 height 29
click at [1516, 403] on input "ديل روبيان أرز سبيشيال" at bounding box center [1225, 400] width 609 height 29
type input "روبيان أرز سبيشيال"
click at [1162, 120] on h4 "Seafood Main Dish section" at bounding box center [915, 123] width 1247 height 15
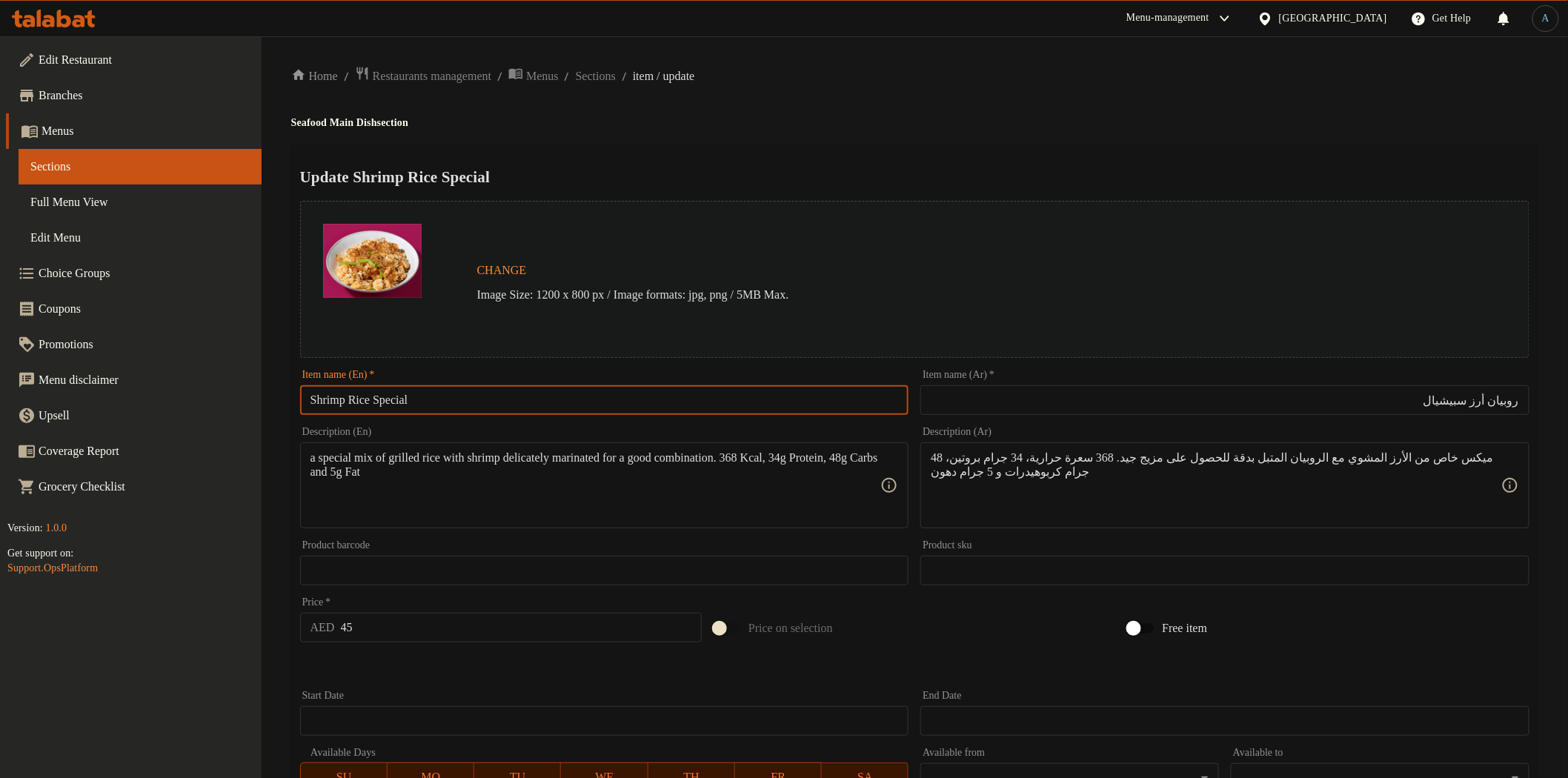
click at [427, 397] on input "Shrimp Rice Special" at bounding box center [605, 400] width 609 height 29
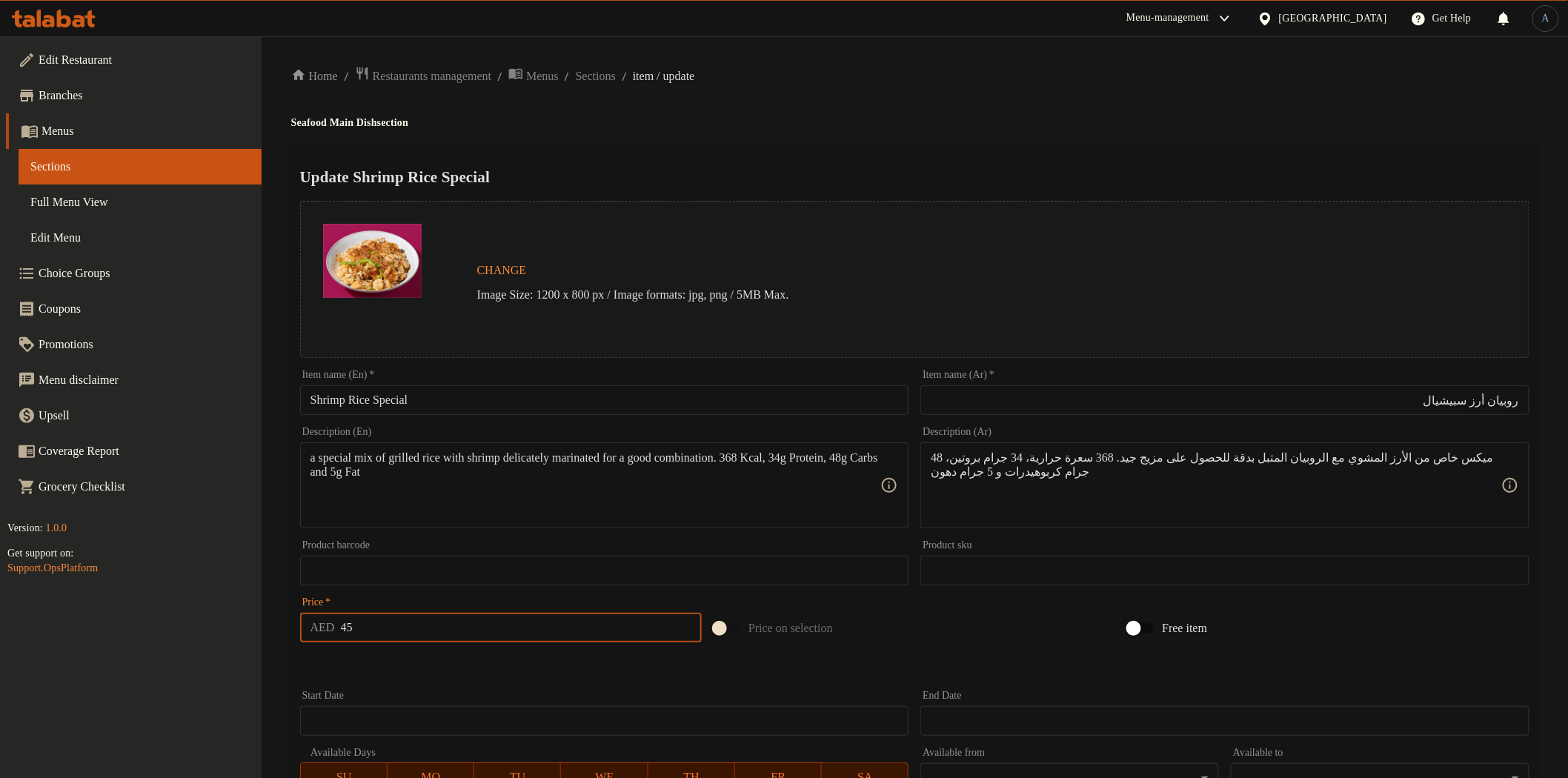
click at [448, 625] on input "45" at bounding box center [521, 627] width 361 height 29
paste input "54"
type input "54"
click at [611, 76] on span "Sections" at bounding box center [596, 77] width 40 height 18
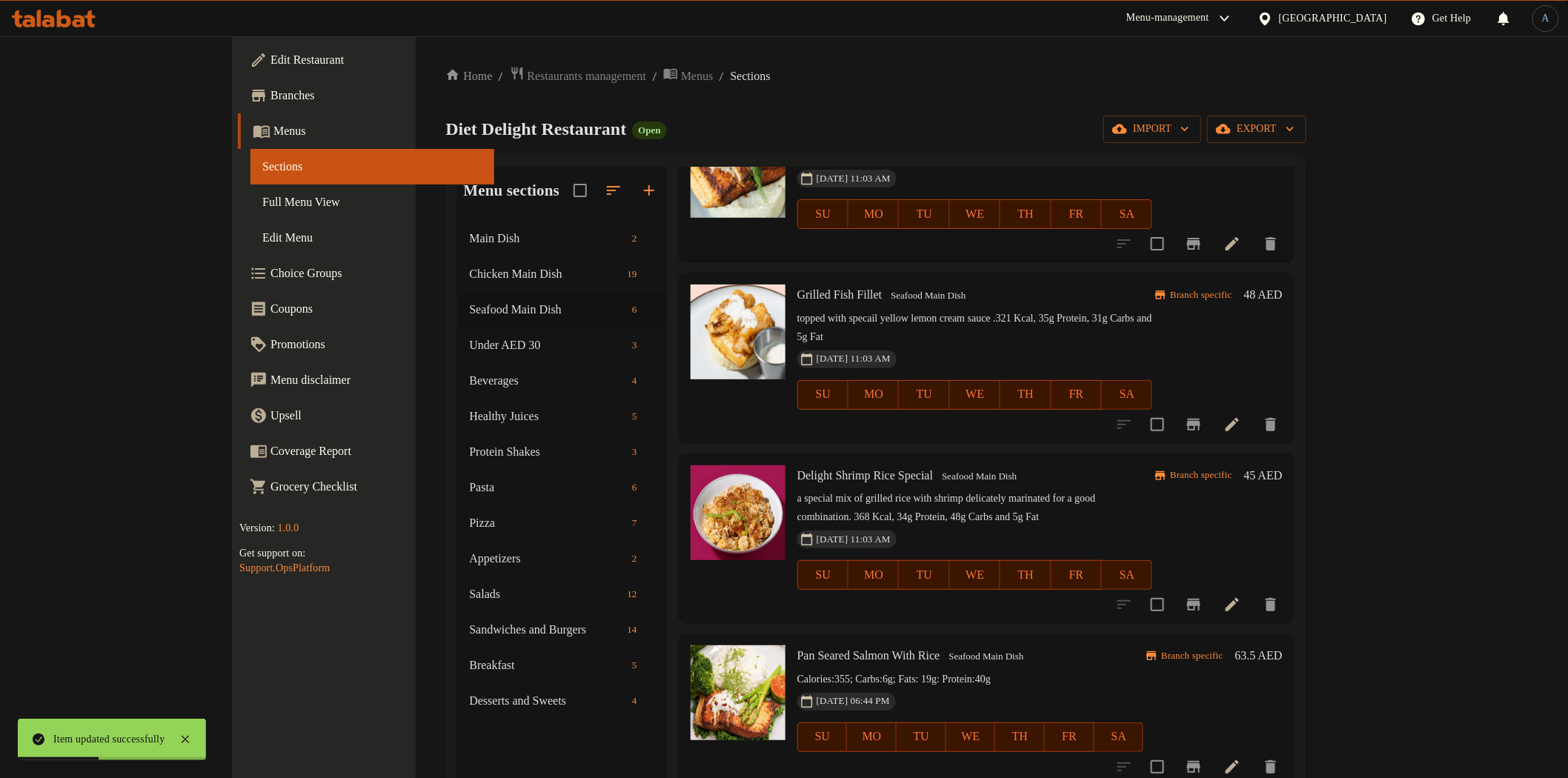
scroll to position [247, 0]
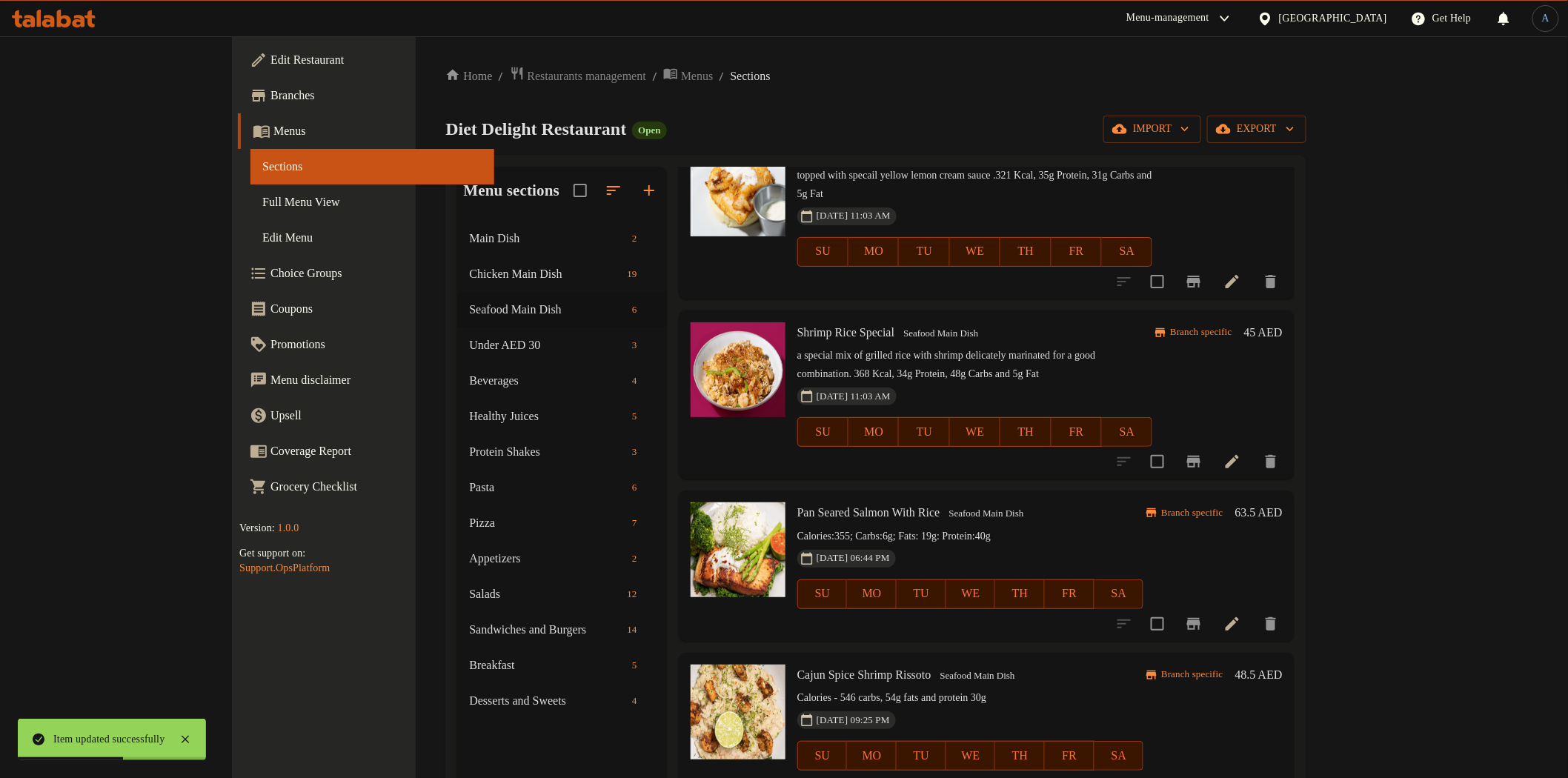
click at [1283, 322] on h6 "45 AED" at bounding box center [1263, 332] width 38 height 20
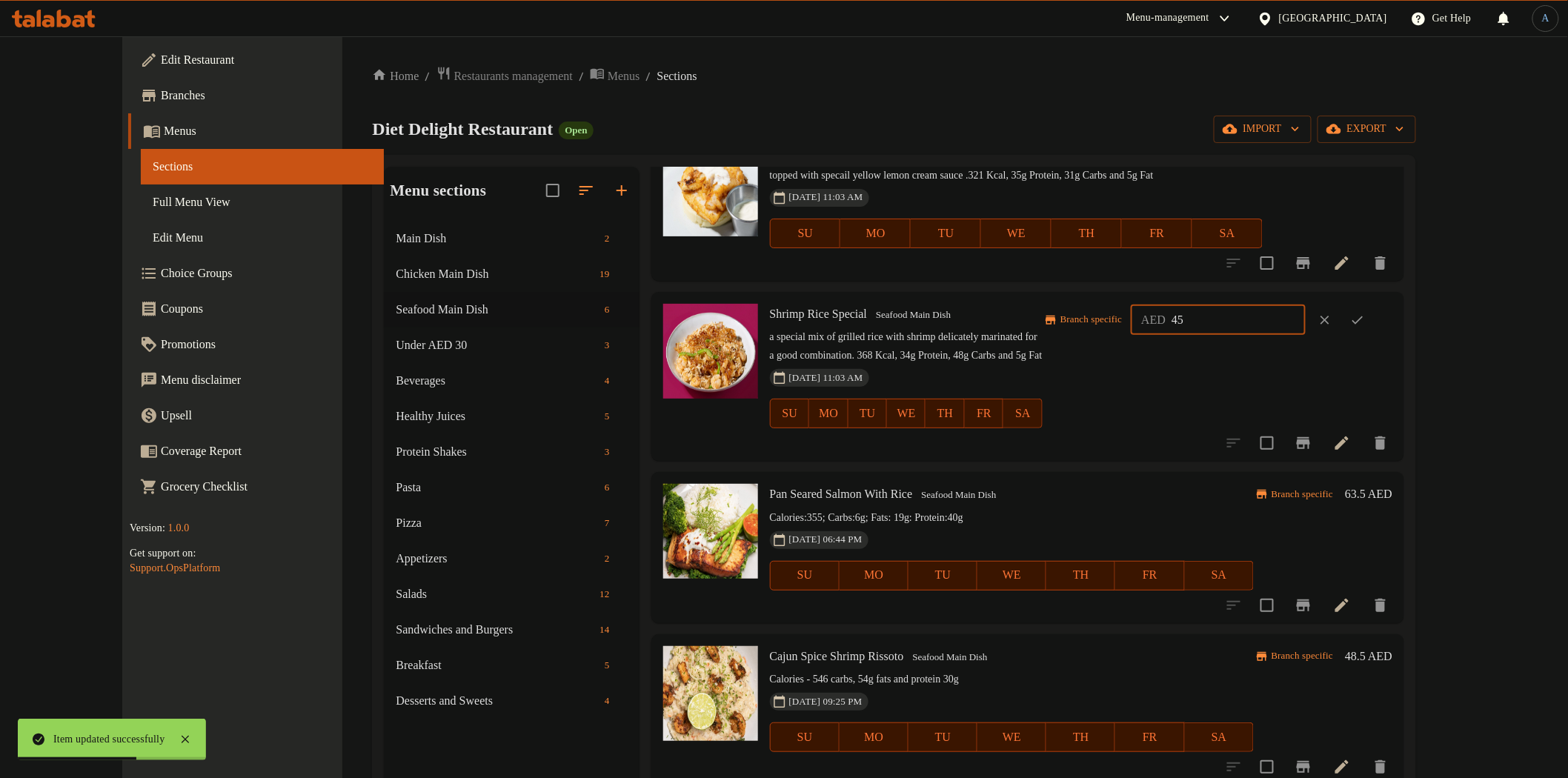
click at [1275, 316] on input "45" at bounding box center [1238, 320] width 134 height 29
paste input "54"
type input "54"
click at [1365, 315] on icon "ok" at bounding box center [1358, 320] width 15 height 15
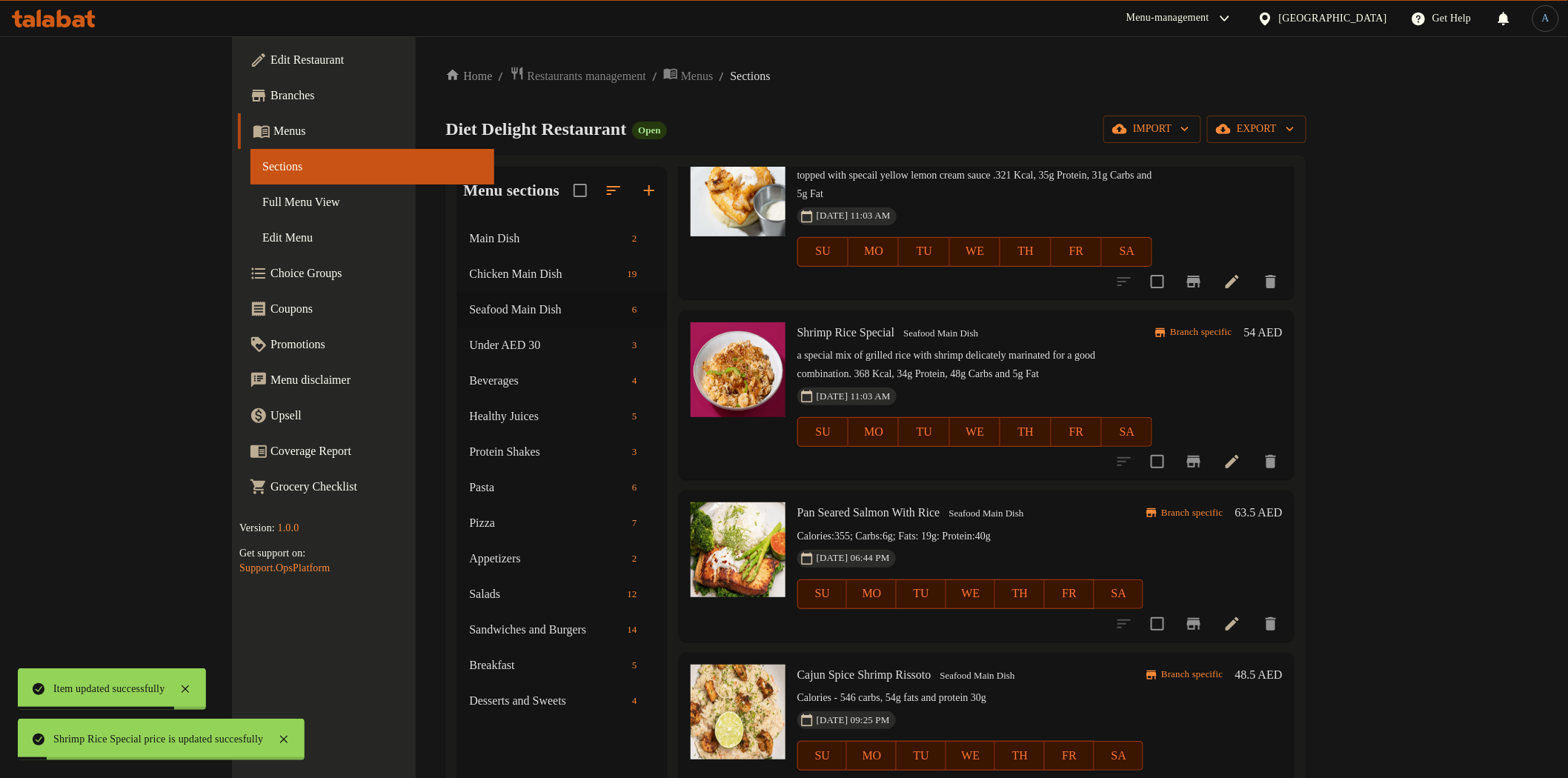
click at [1203, 453] on icon "Branch-specific-item" at bounding box center [1194, 462] width 18 height 18
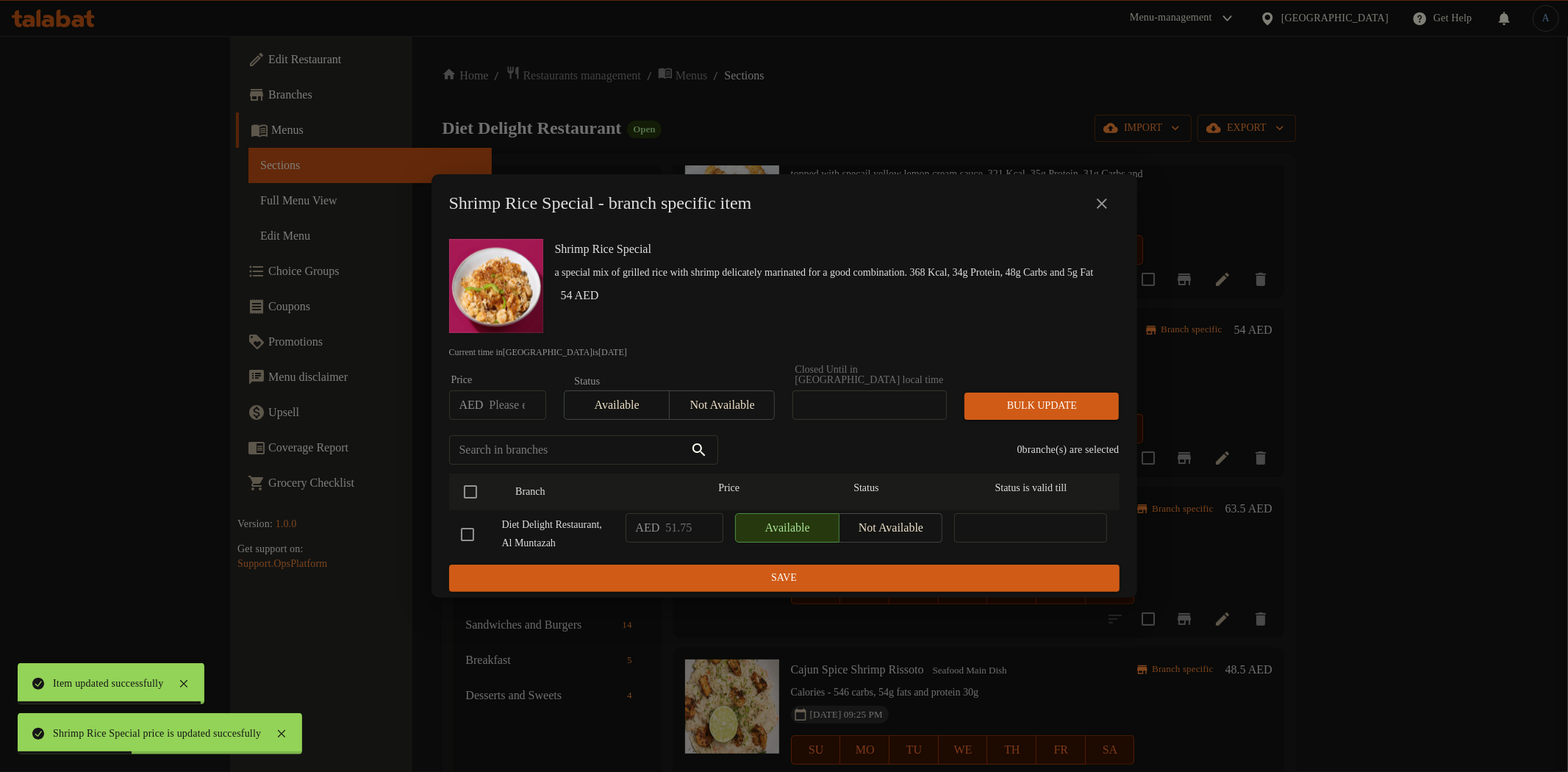
click at [510, 395] on input "number" at bounding box center [517, 405] width 57 height 29
paste input "54"
type input "54"
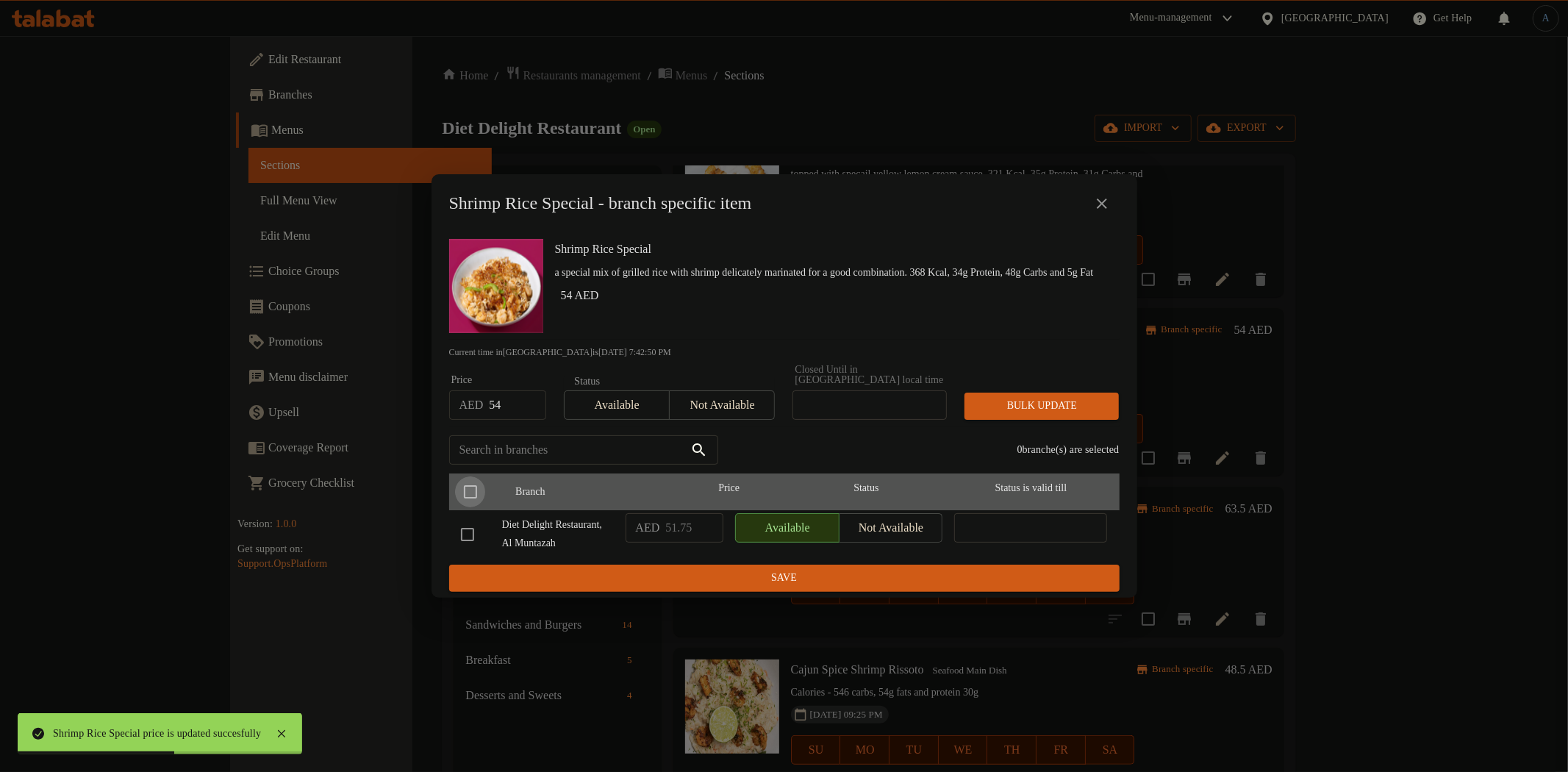
click at [473, 478] on input "checkbox" at bounding box center [470, 492] width 31 height 31
checkbox input "true"
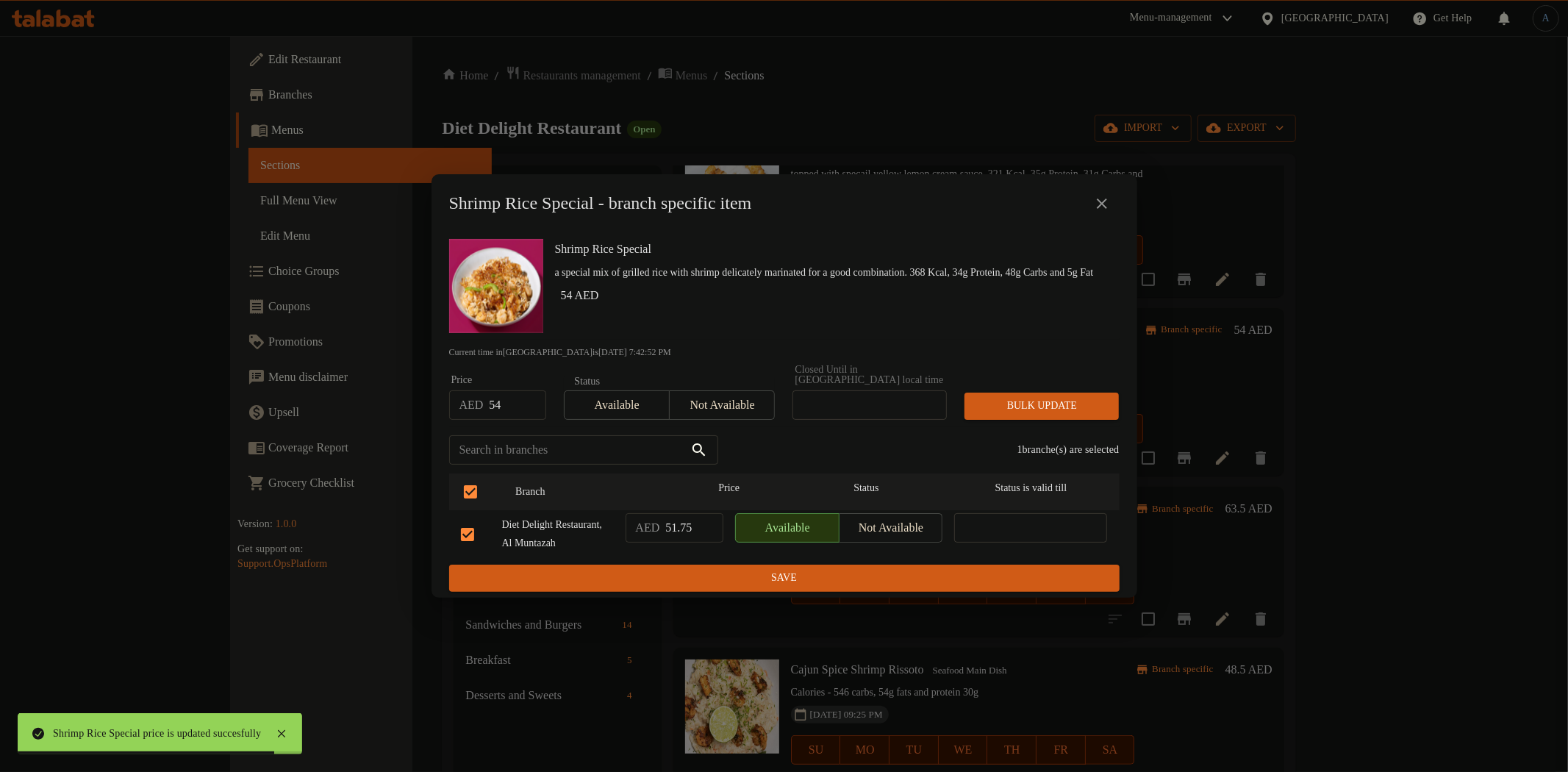
click at [1063, 397] on span "Bulk update" at bounding box center [1041, 406] width 131 height 19
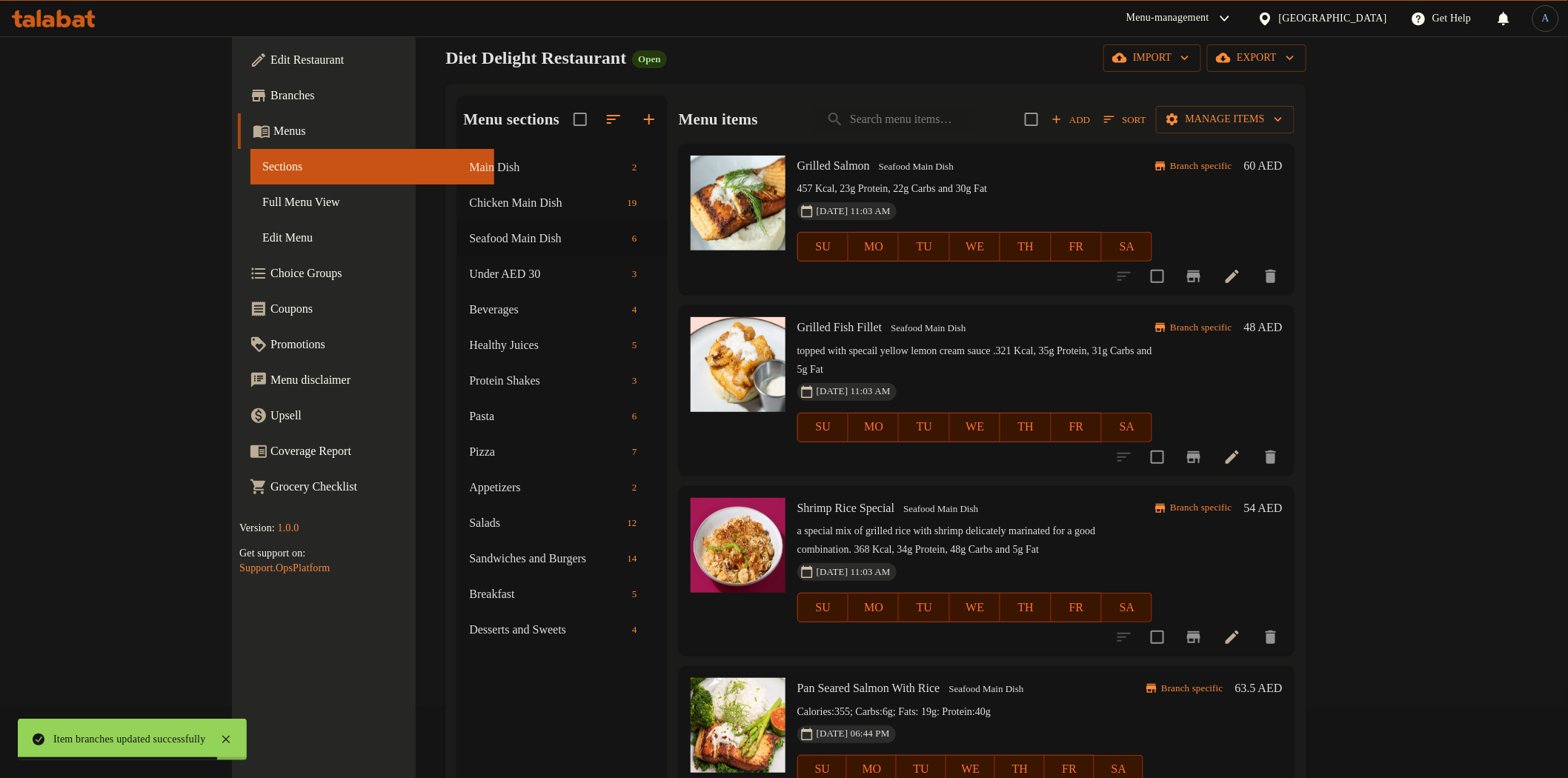
scroll to position [0, 0]
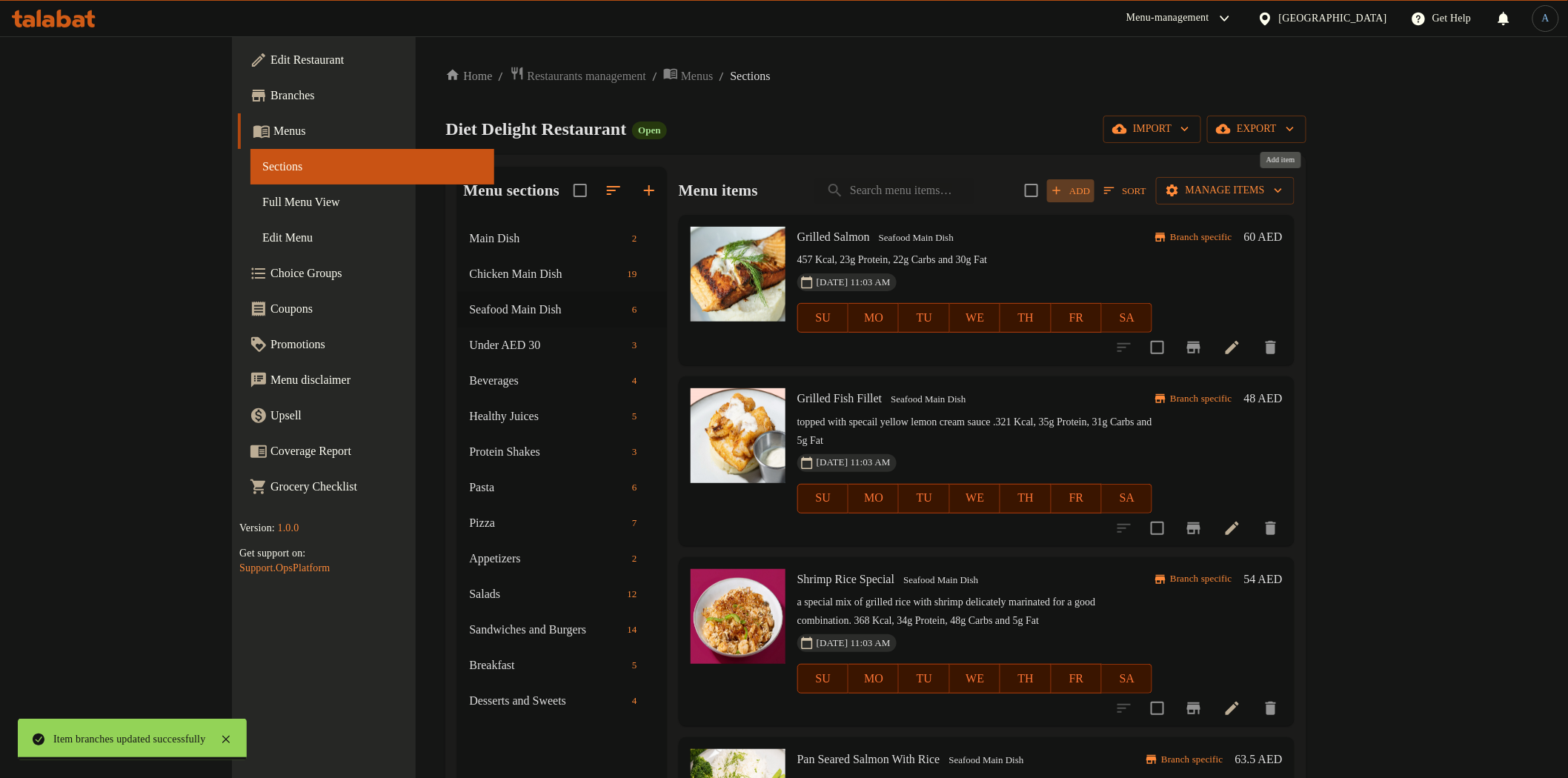
click at [1091, 195] on span "Add" at bounding box center [1070, 190] width 40 height 17
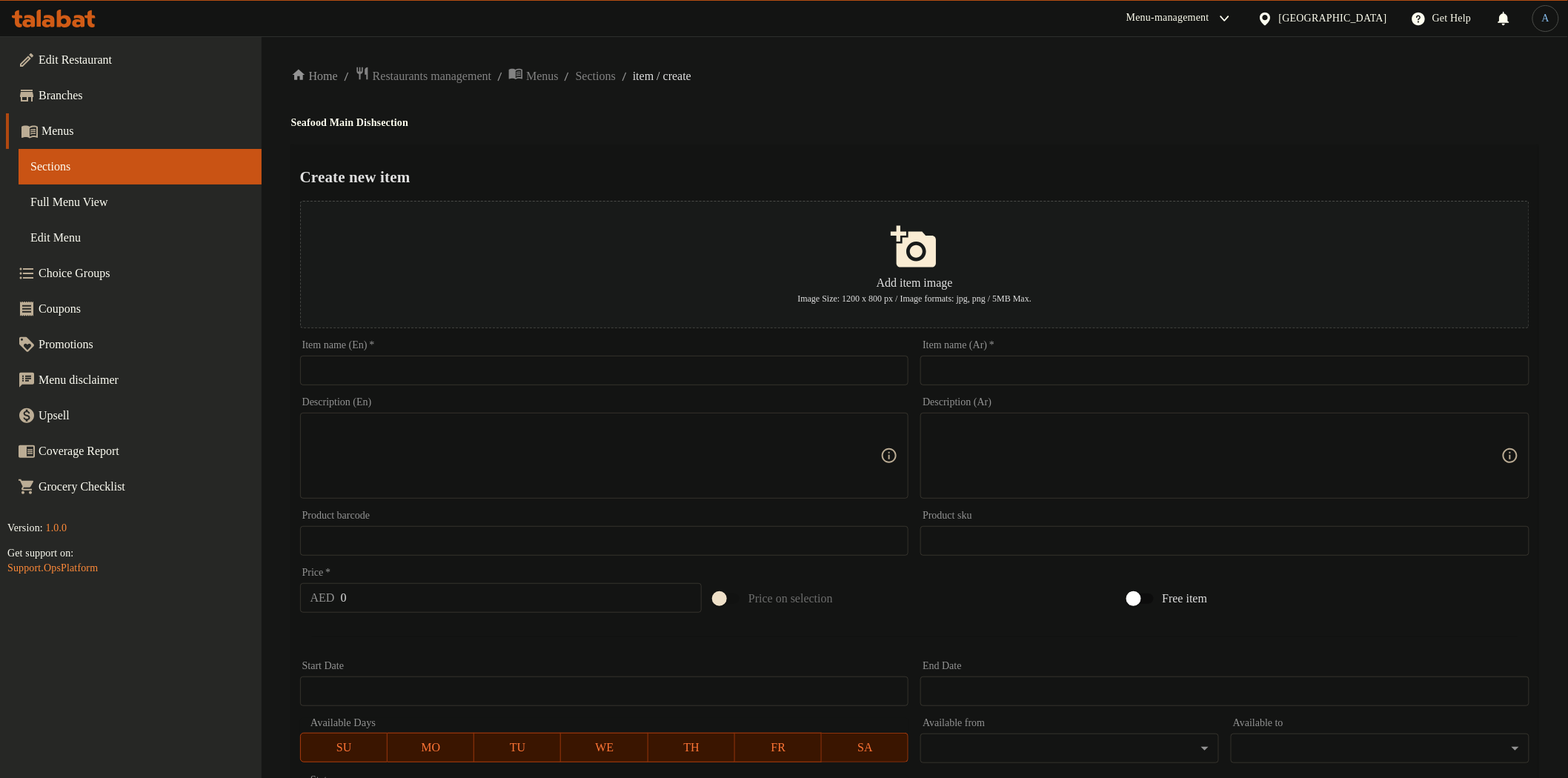
click at [853, 374] on input "text" at bounding box center [605, 370] width 609 height 29
paste input "Grilled Shrimp"
type input "Grilled Shrimp"
drag, startPoint x: 1014, startPoint y: 380, endPoint x: 1008, endPoint y: 374, distance: 8.5
click at [1014, 380] on input "text" at bounding box center [1225, 370] width 609 height 29
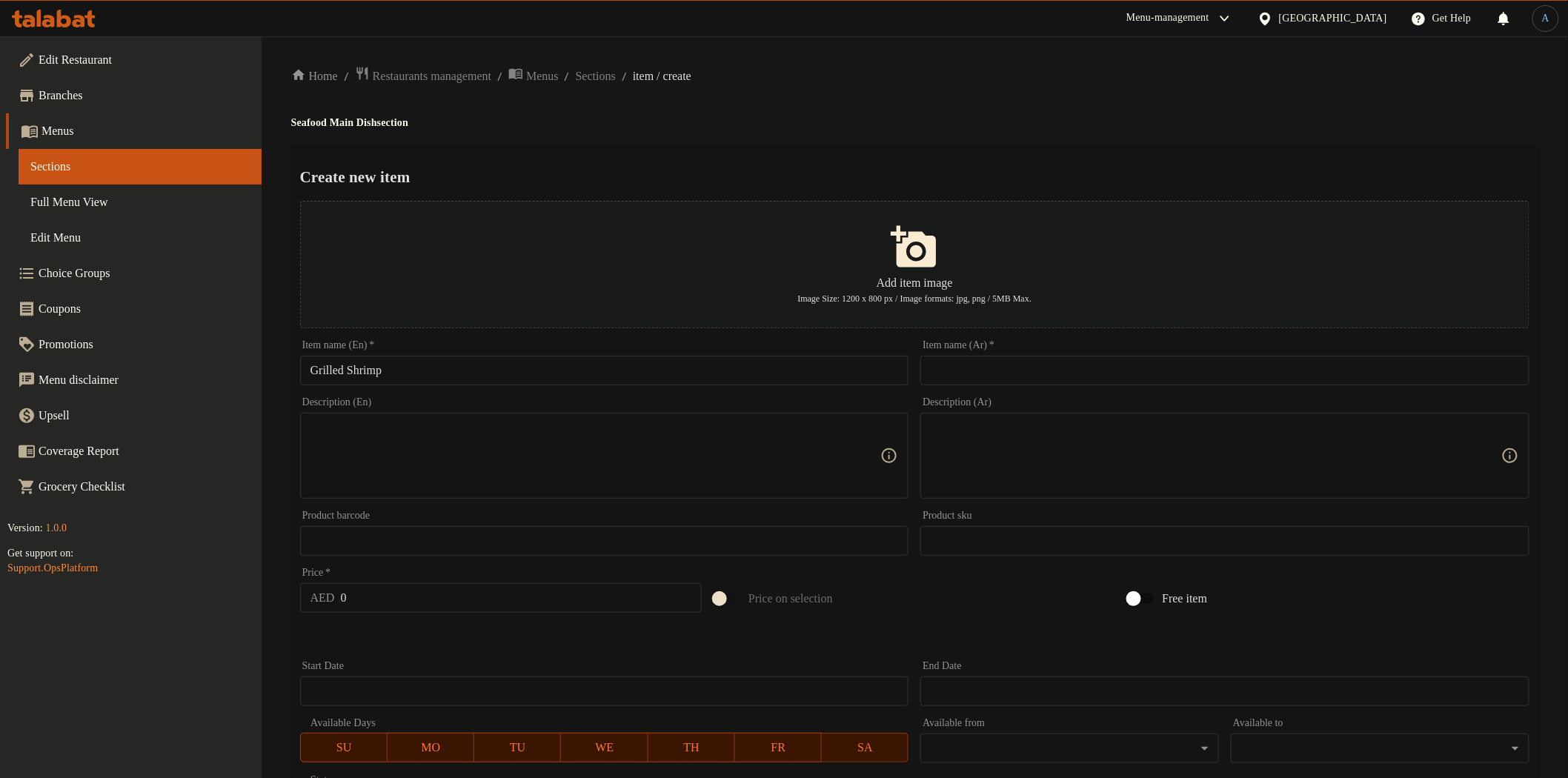
paste input "[PERSON_NAME]"
type input "[PERSON_NAME]"
click at [951, 150] on div "Create new item Add item image Image Size: 1200 x 800 px / Image formats: jpg, …" at bounding box center [915, 571] width 1247 height 854
click at [371, 595] on input "0" at bounding box center [521, 598] width 361 height 29
paste input "54"
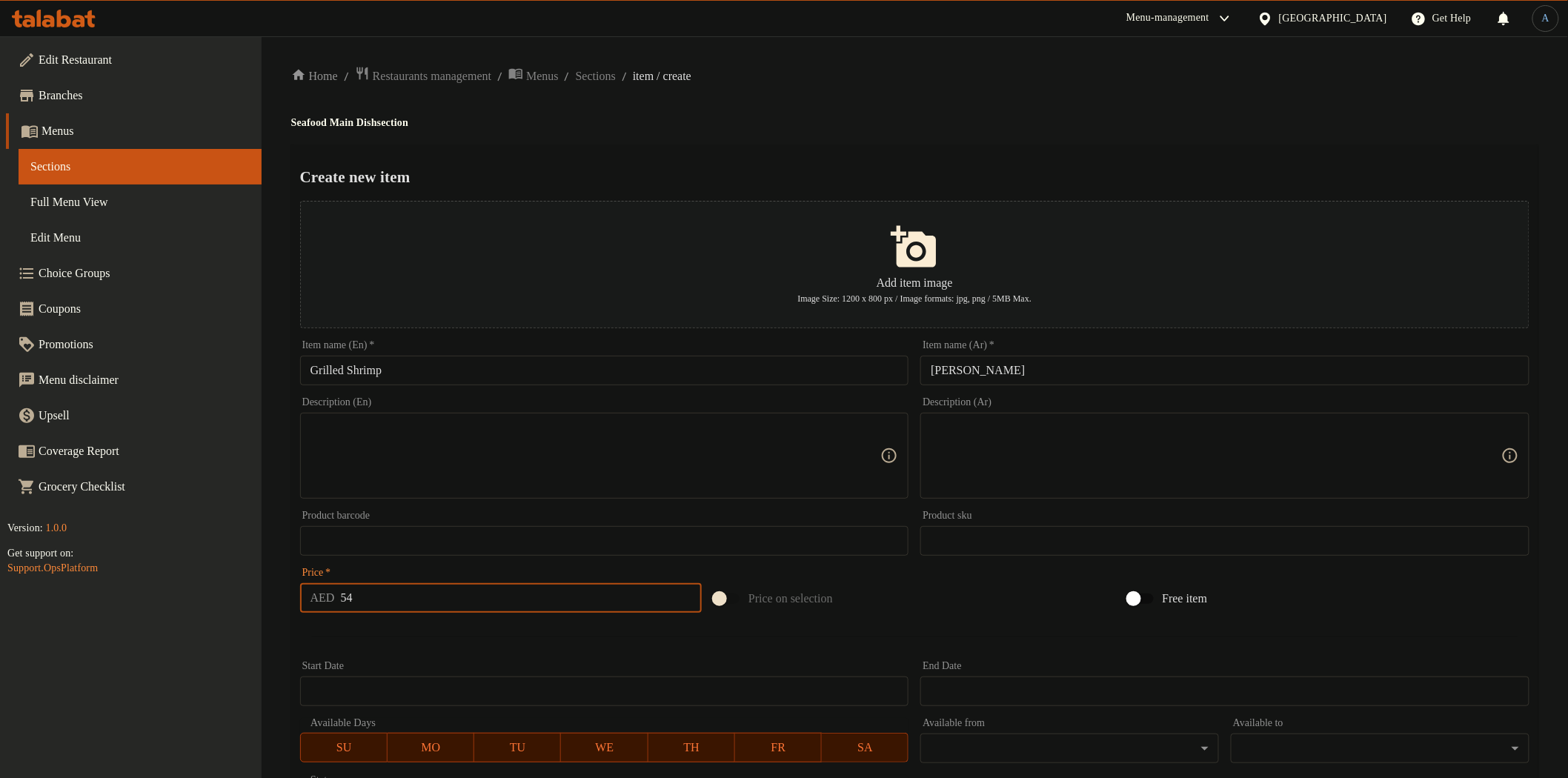
type input "54"
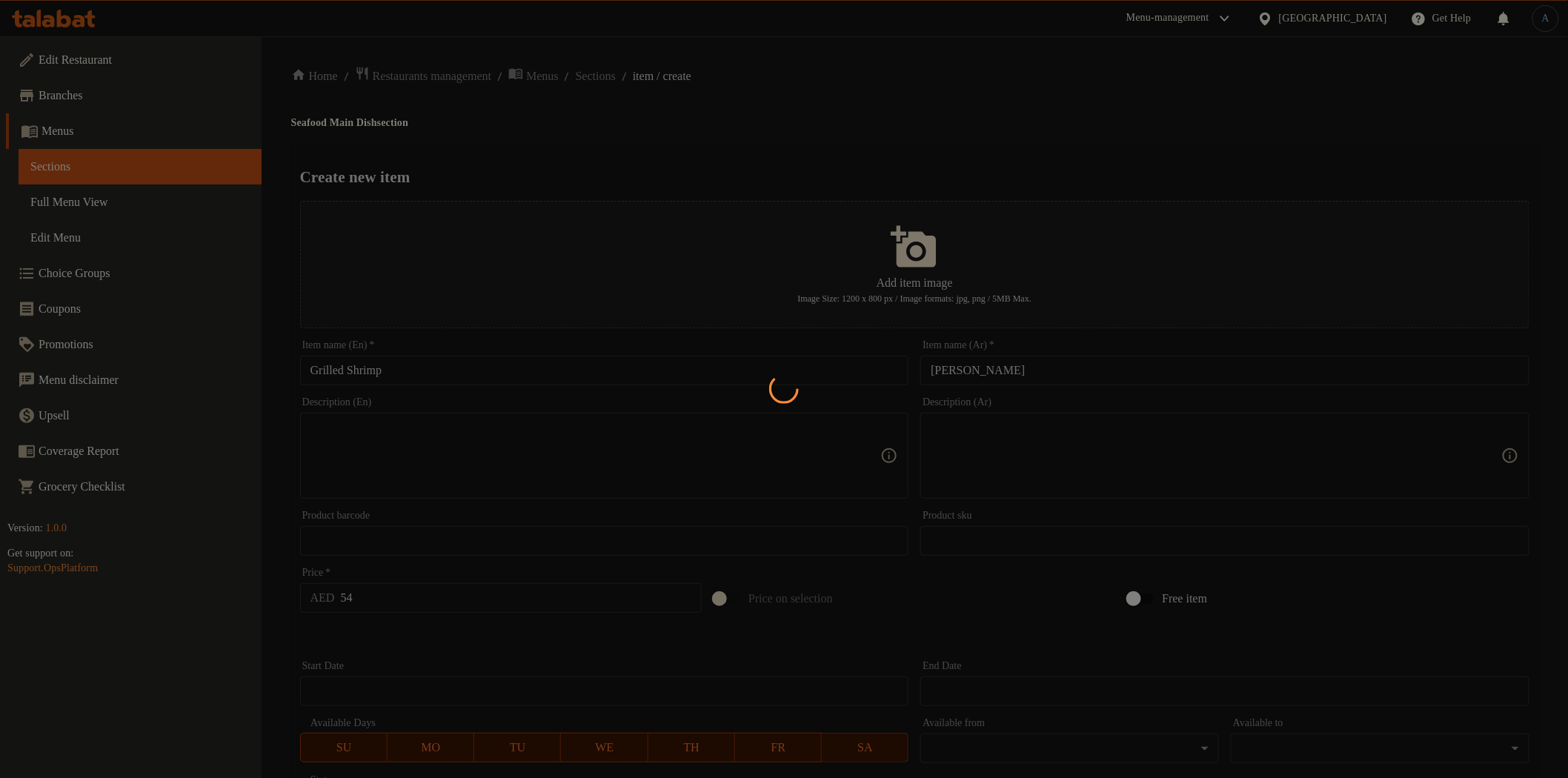
type input "0"
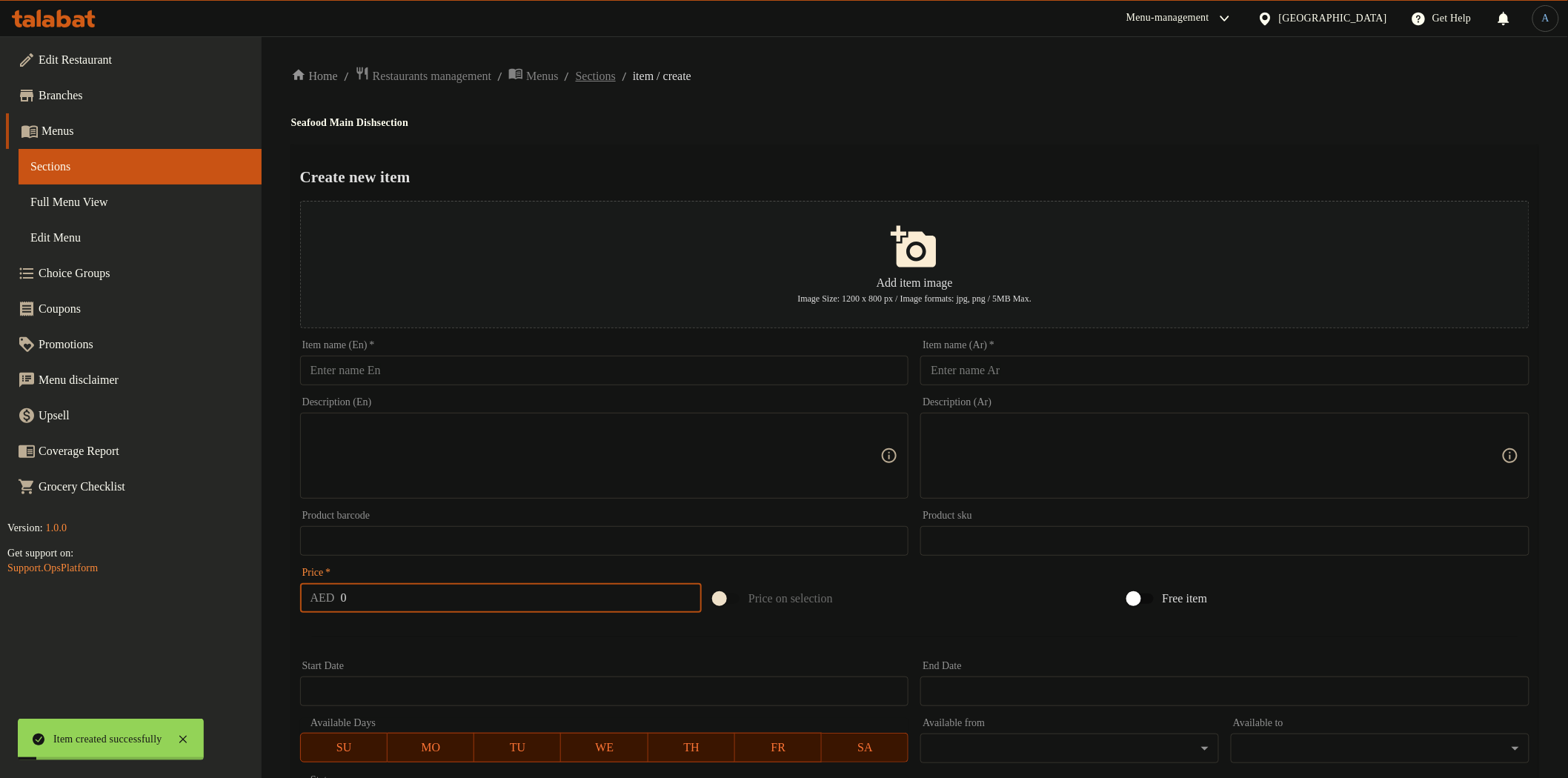
click at [616, 70] on span "Sections" at bounding box center [596, 77] width 40 height 18
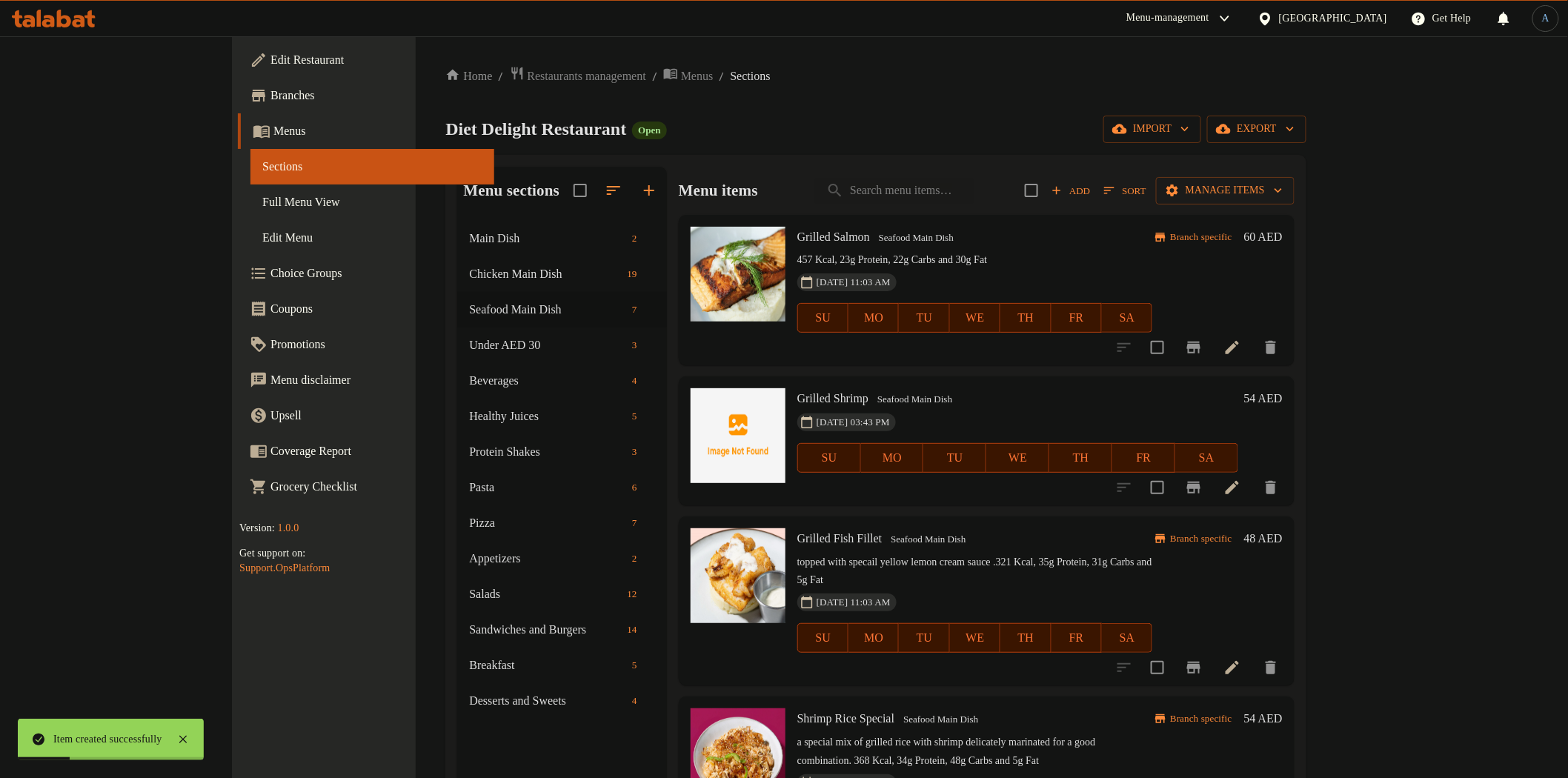
click at [1145, 182] on span "Sort" at bounding box center [1125, 190] width 42 height 17
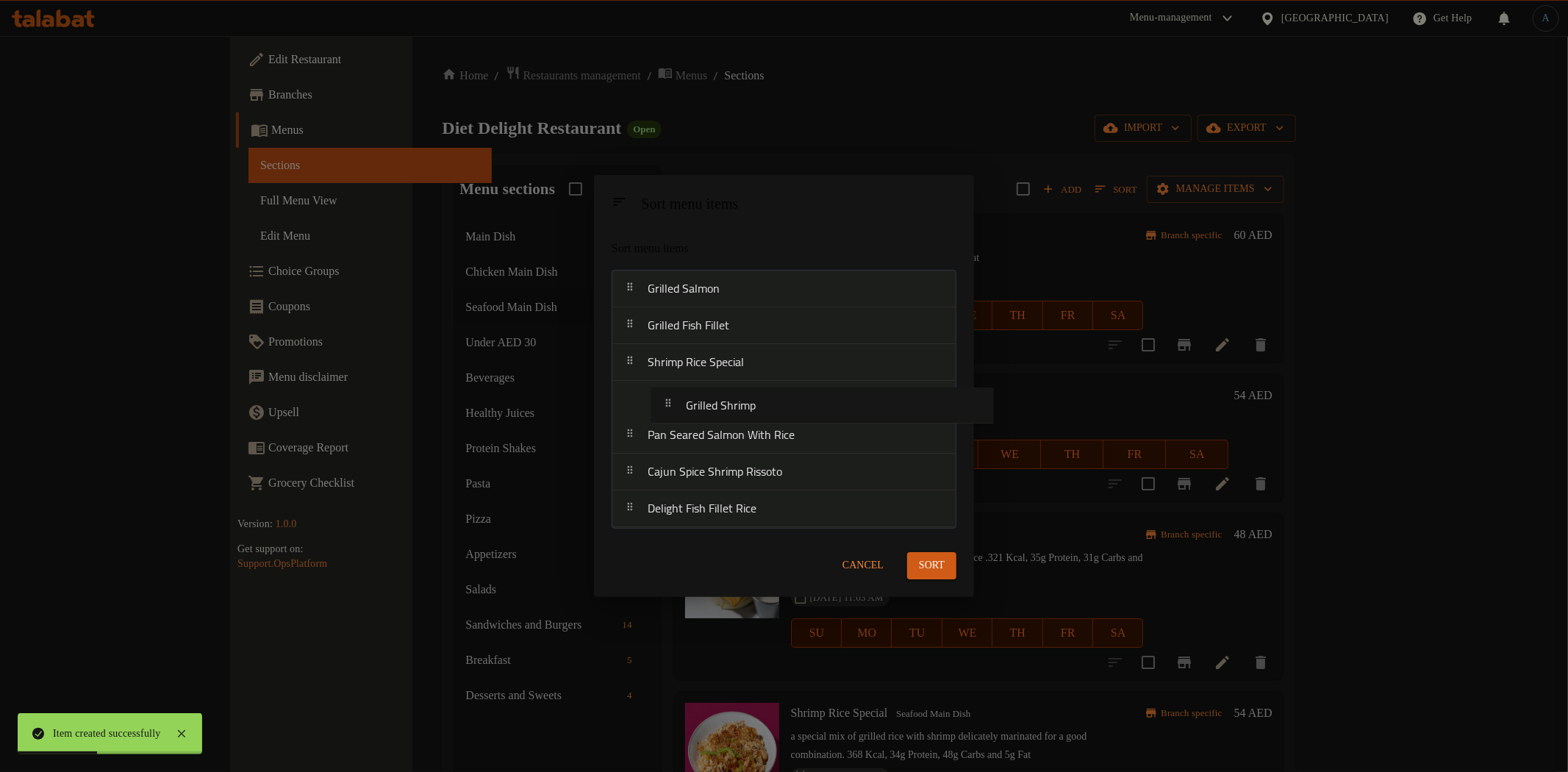
drag, startPoint x: 716, startPoint y: 331, endPoint x: 758, endPoint y: 409, distance: 88.6
click at [758, 410] on nav "Grilled Salmon Grilled Shrimp Grilled Fish Fillet Shrimp Rice Special Pan Seare…" at bounding box center [784, 398] width 345 height 258
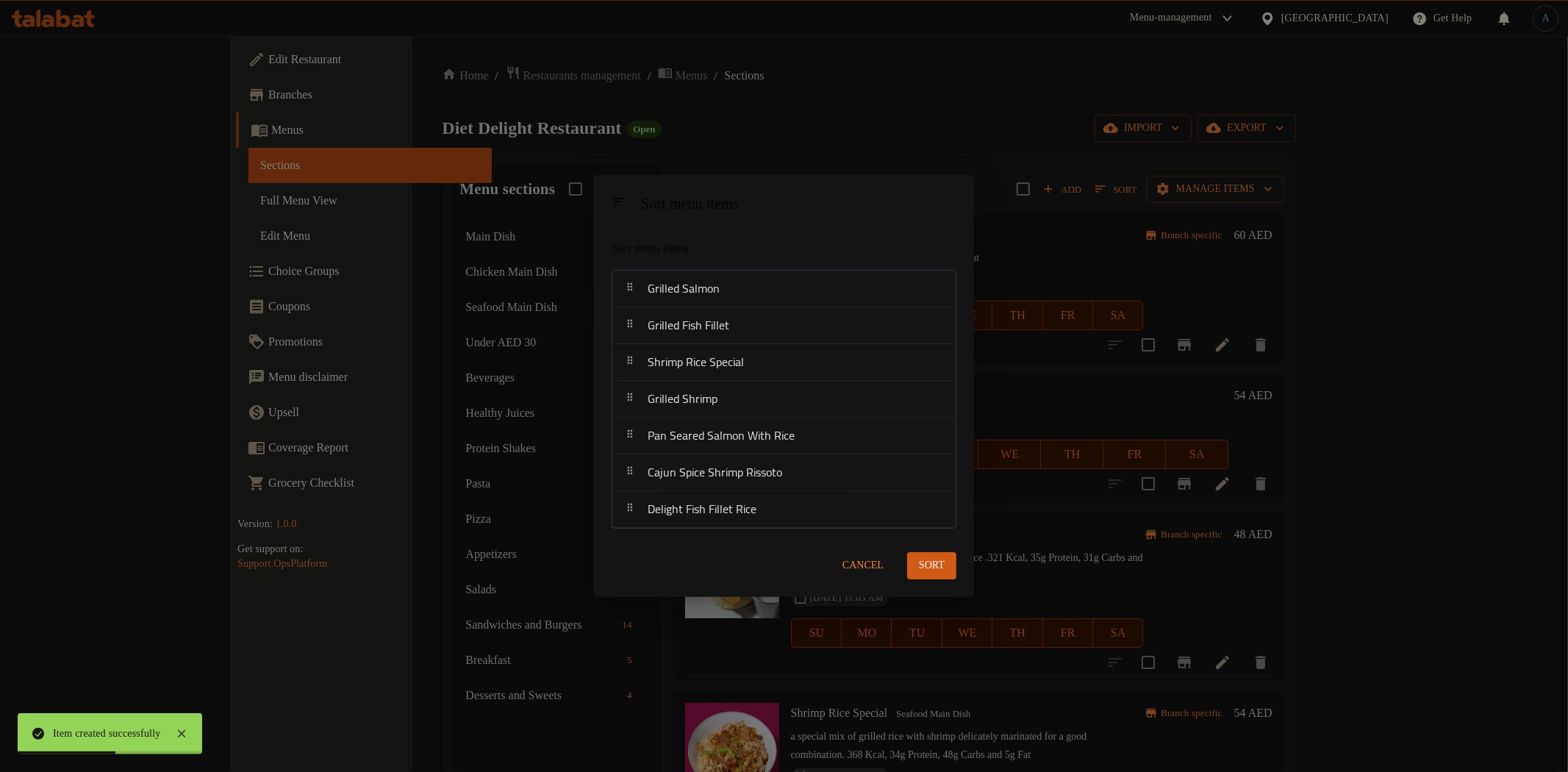
click at [922, 559] on span "Sort" at bounding box center [932, 566] width 26 height 19
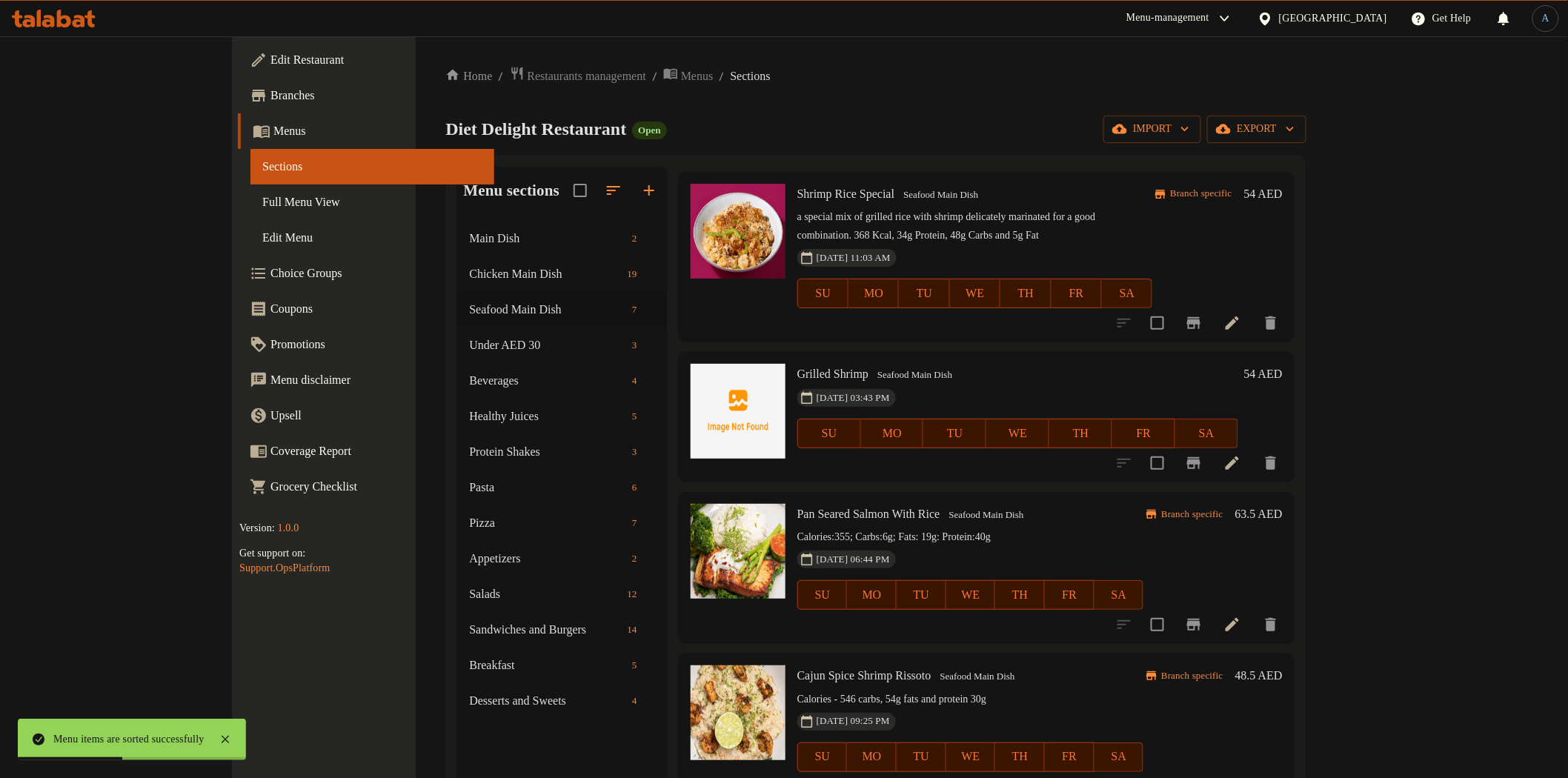
scroll to position [387, 0]
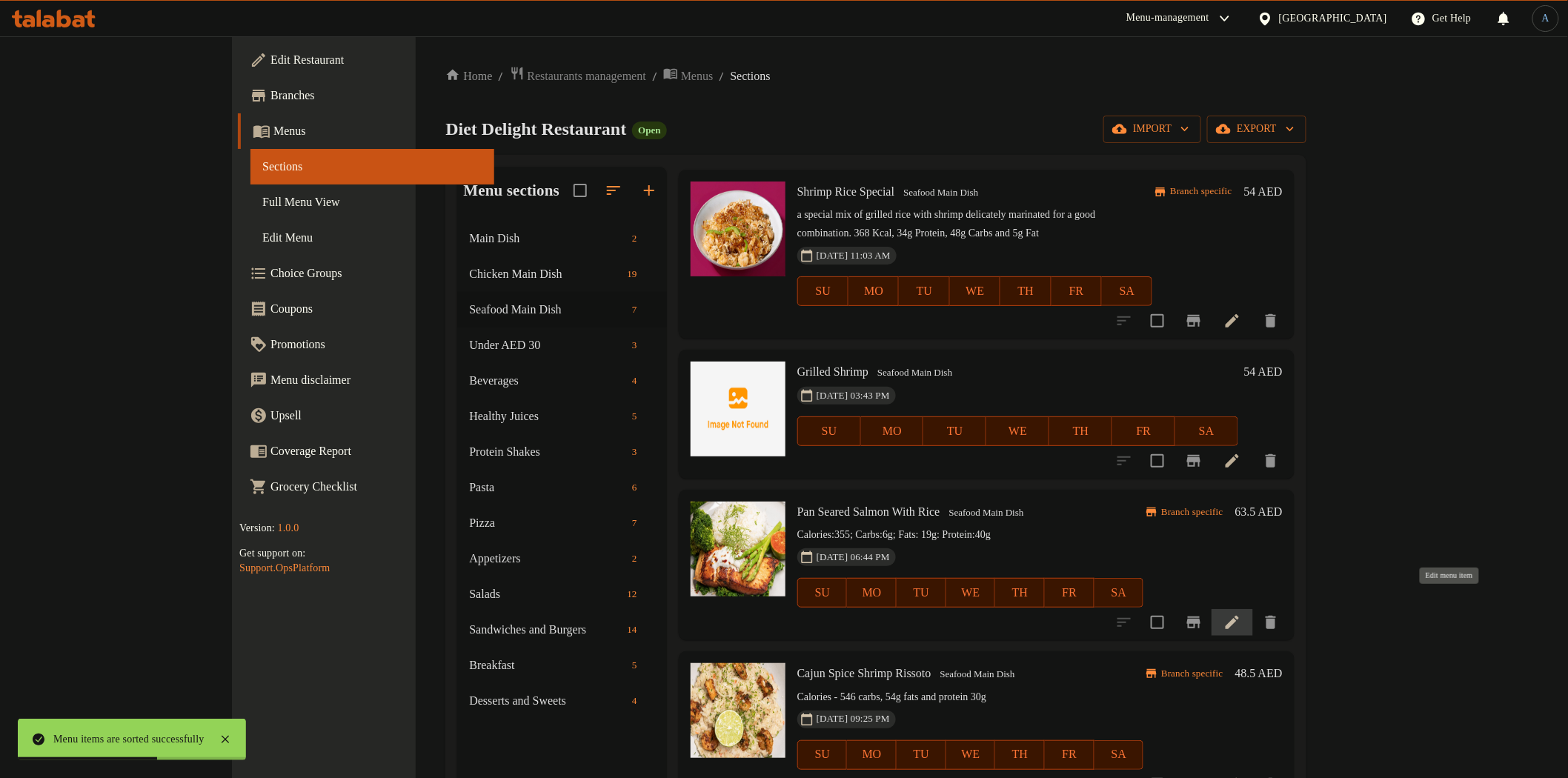
click at [1242, 613] on icon at bounding box center [1233, 622] width 18 height 18
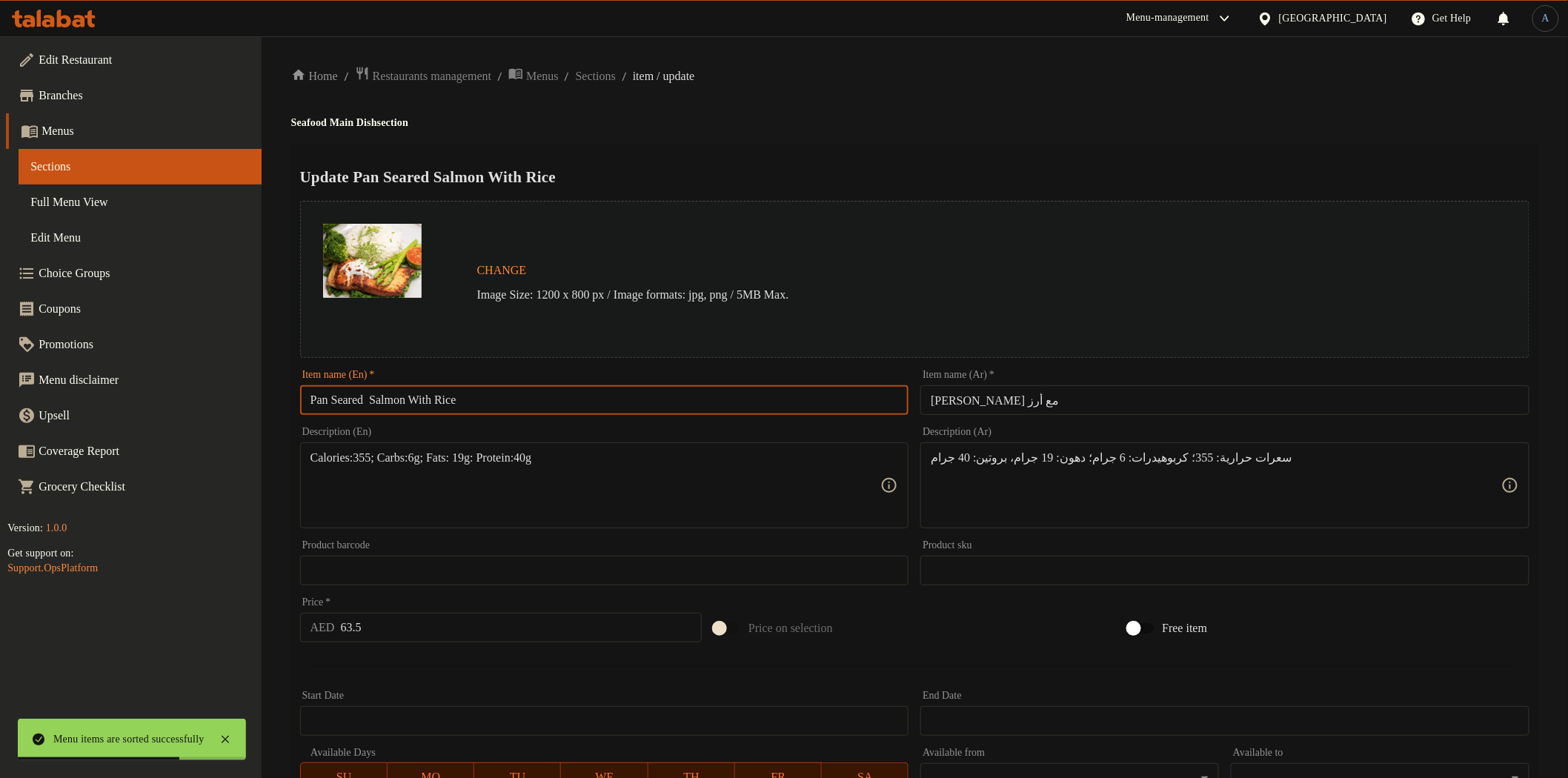
click at [587, 410] on input "Pan Seared Salmon With Rice" at bounding box center [605, 400] width 609 height 29
paste input "Salmon"
type input "Pan Seared Salmon"
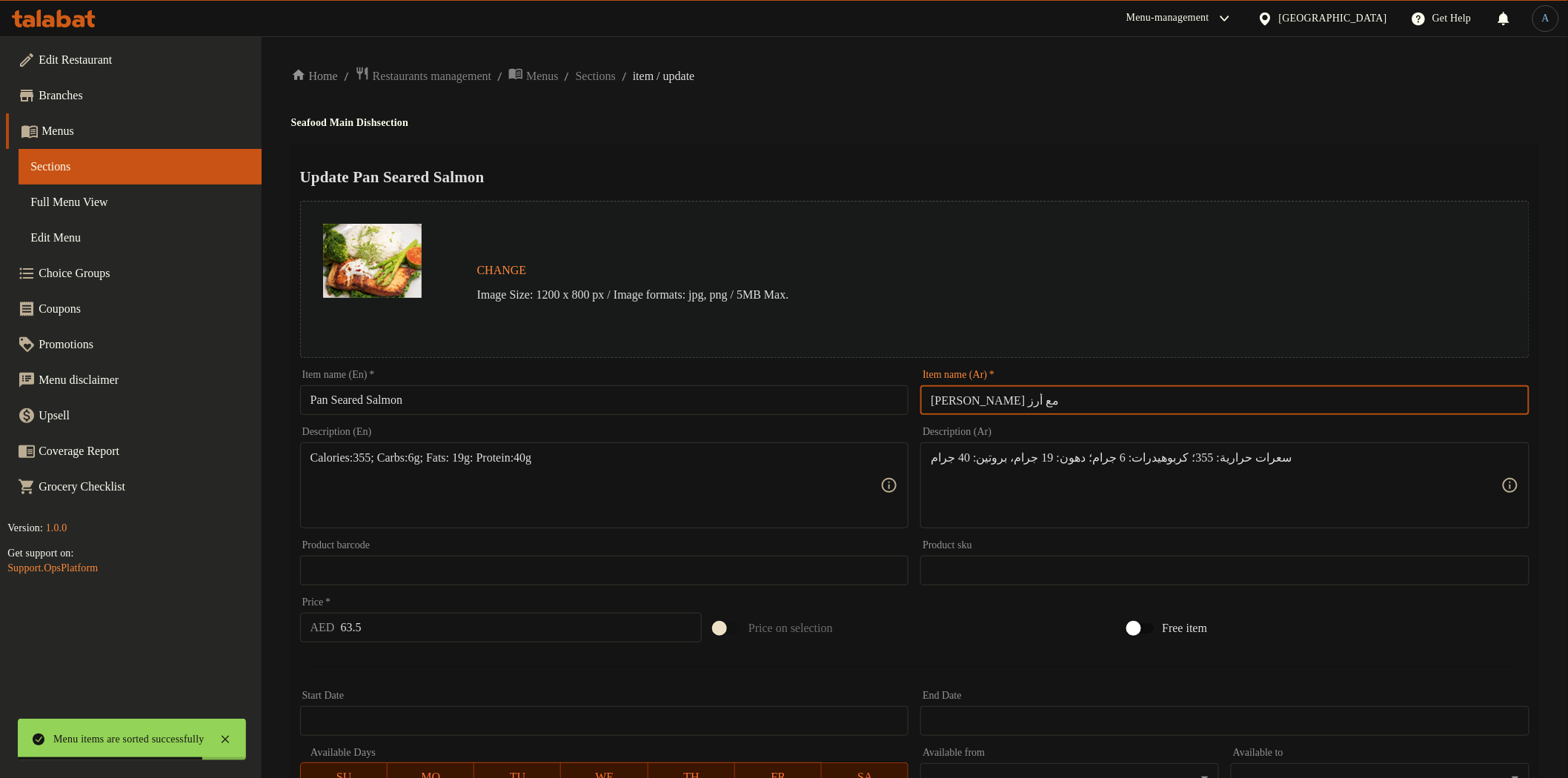
click at [1095, 409] on input "[PERSON_NAME] مع أرز" at bounding box center [1225, 400] width 609 height 29
drag, startPoint x: 1401, startPoint y: 406, endPoint x: 1293, endPoint y: 404, distance: 108.0
click at [1291, 404] on input "[PERSON_NAME] مع أرز" at bounding box center [1225, 400] width 609 height 29
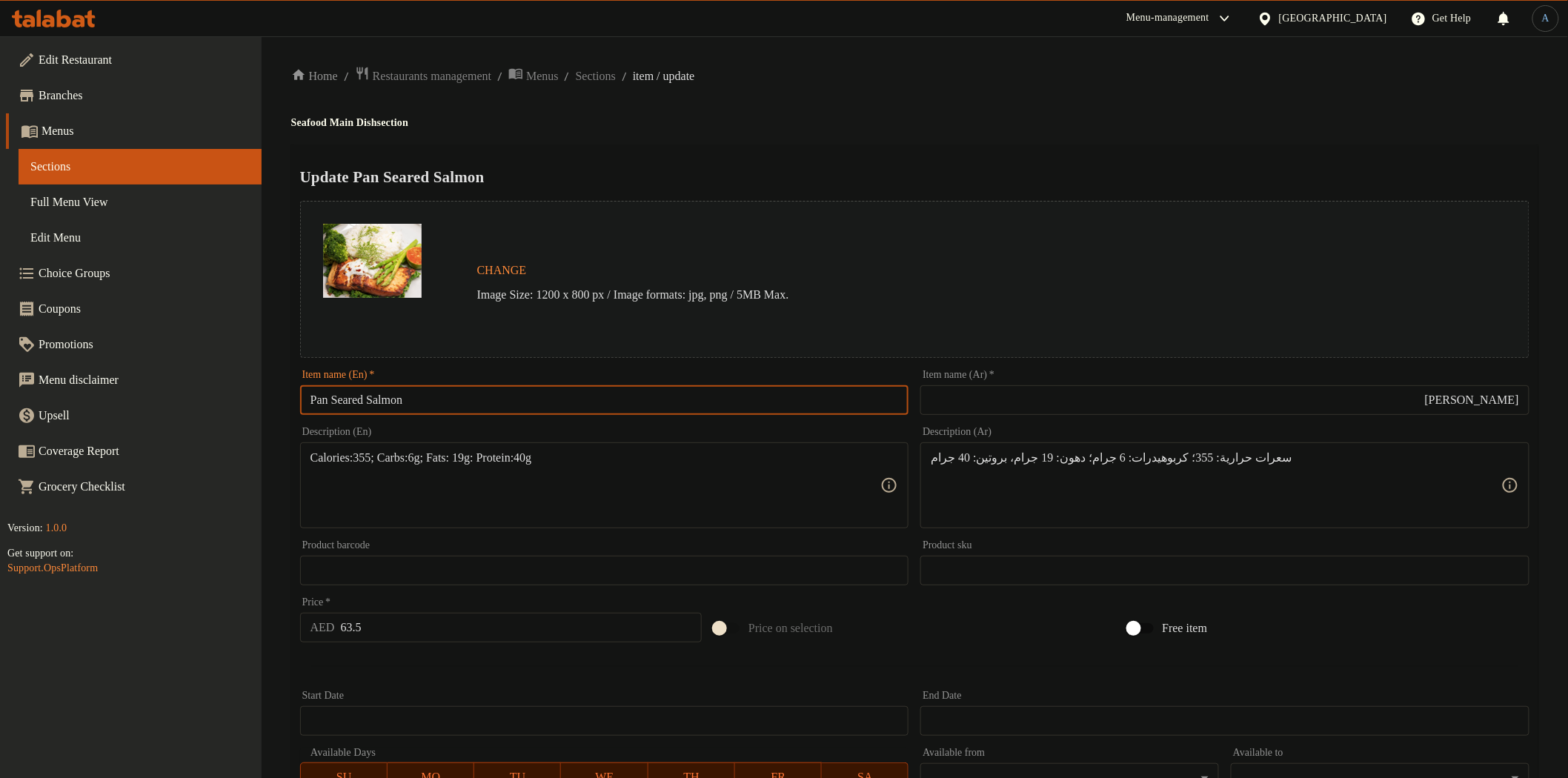
click at [514, 404] on input "Pan Seared Salmon" at bounding box center [605, 400] width 609 height 29
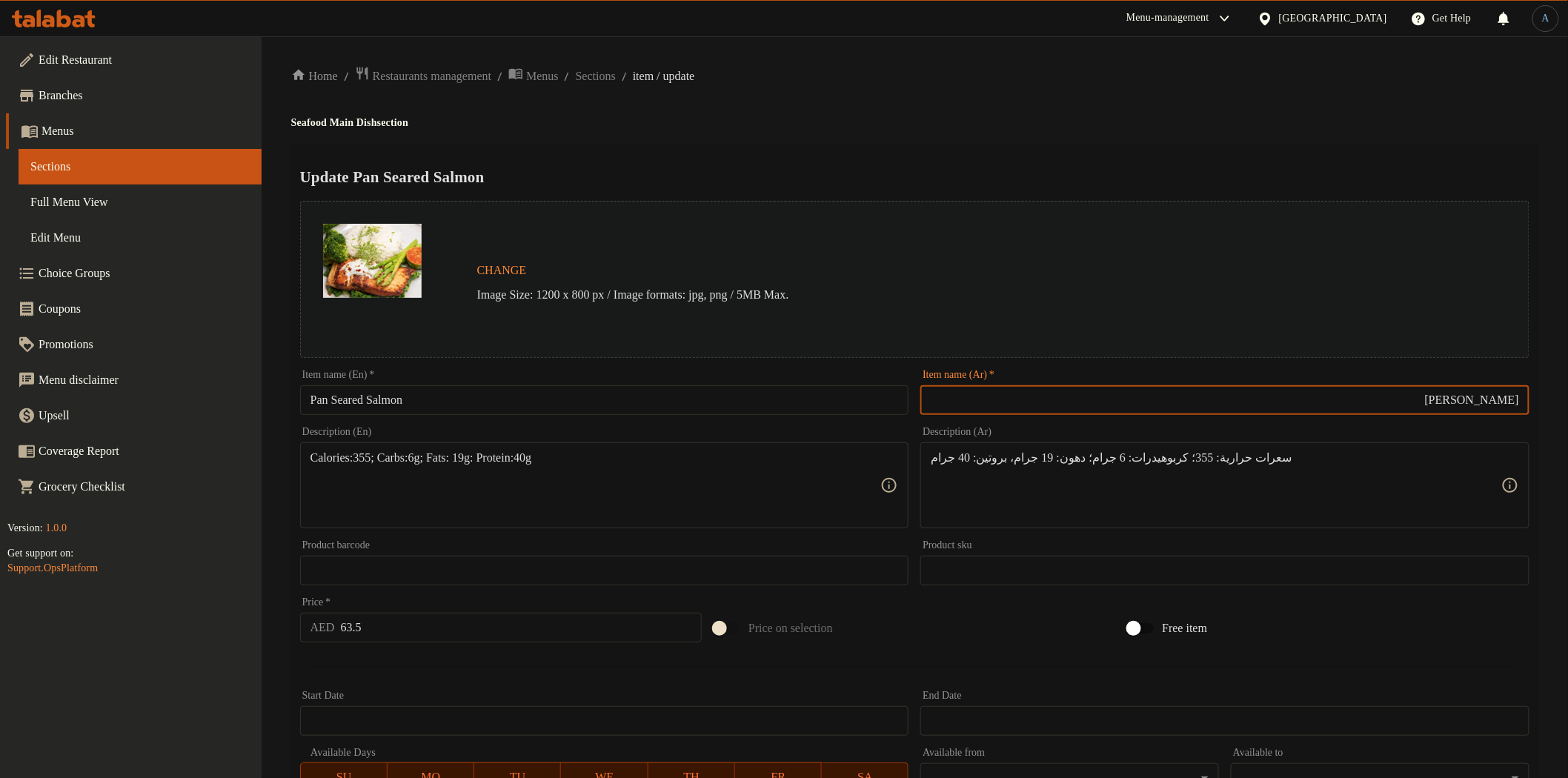
click at [1145, 389] on input "[PERSON_NAME]" at bounding box center [1225, 400] width 609 height 29
paste input "سمك السلمون المقلي في مقلاة"
type input "سمك السلمون المقلي في مقلاة"
click at [986, 86] on div "Home / Restaurants management / Menus / Sections / item / update Seafood Main D…" at bounding box center [915, 553] width 1247 height 974
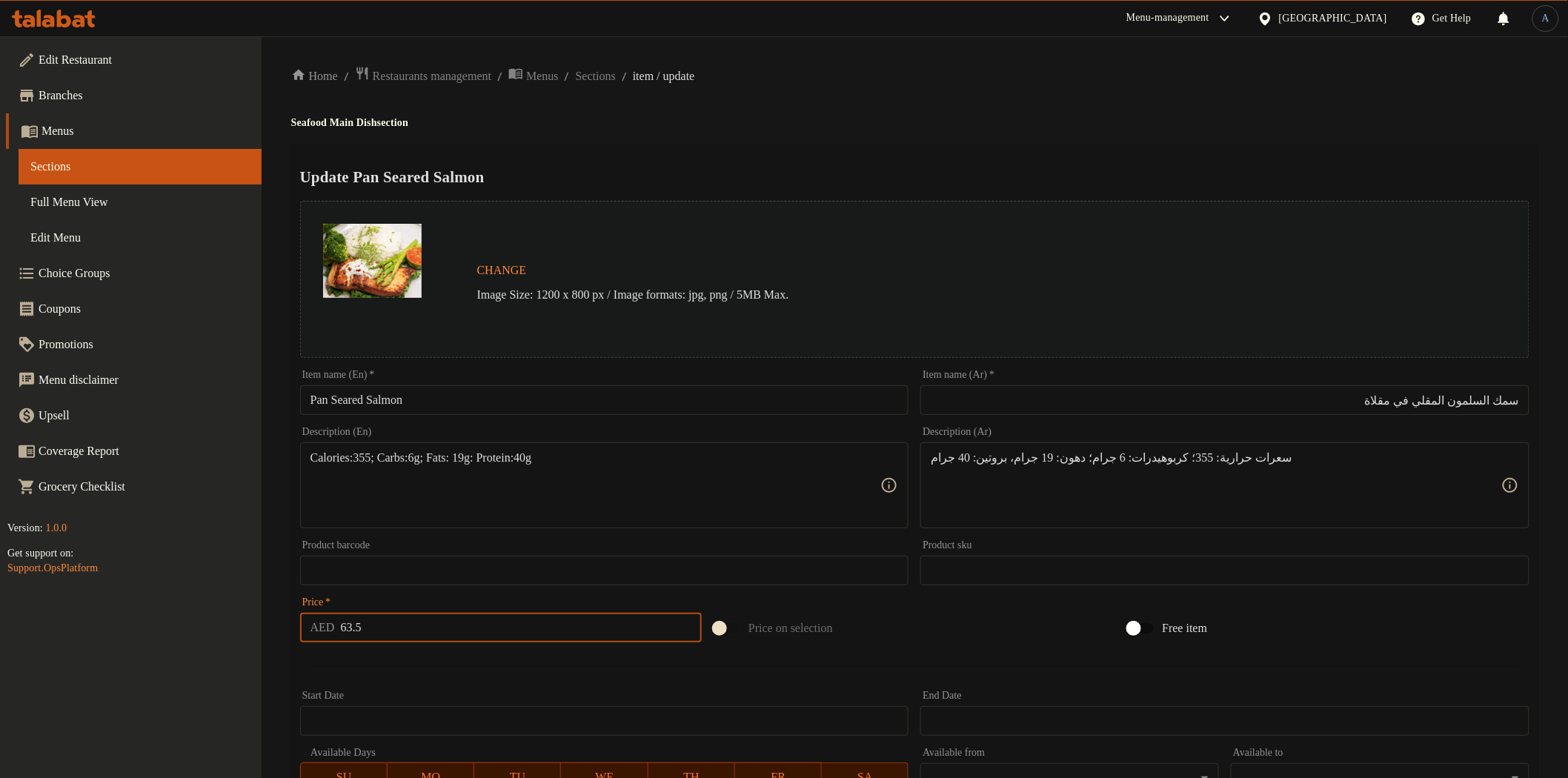
click at [410, 631] on input "63.5" at bounding box center [521, 627] width 361 height 29
paste input "6"
type input "66"
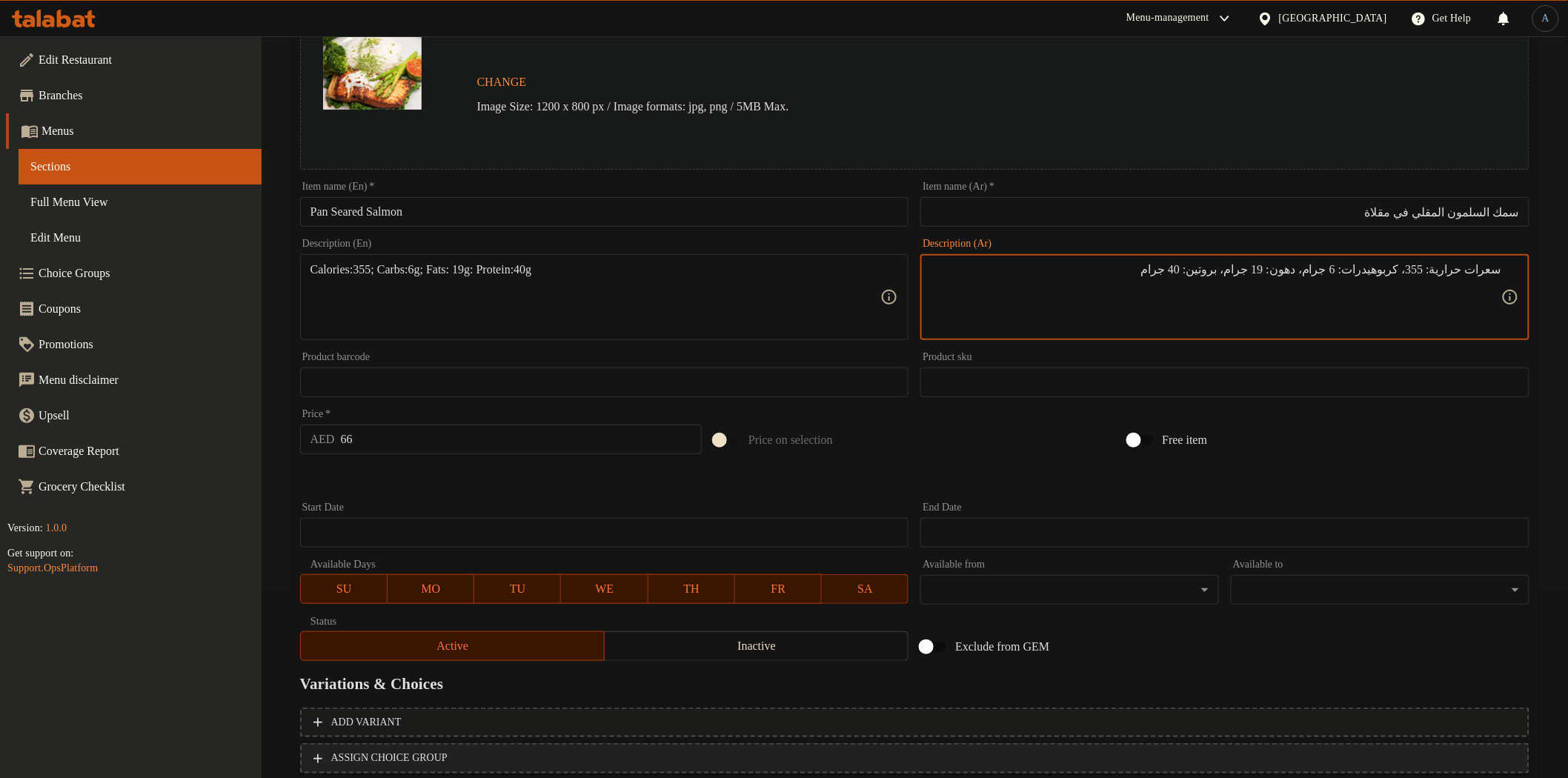
scroll to position [287, 0]
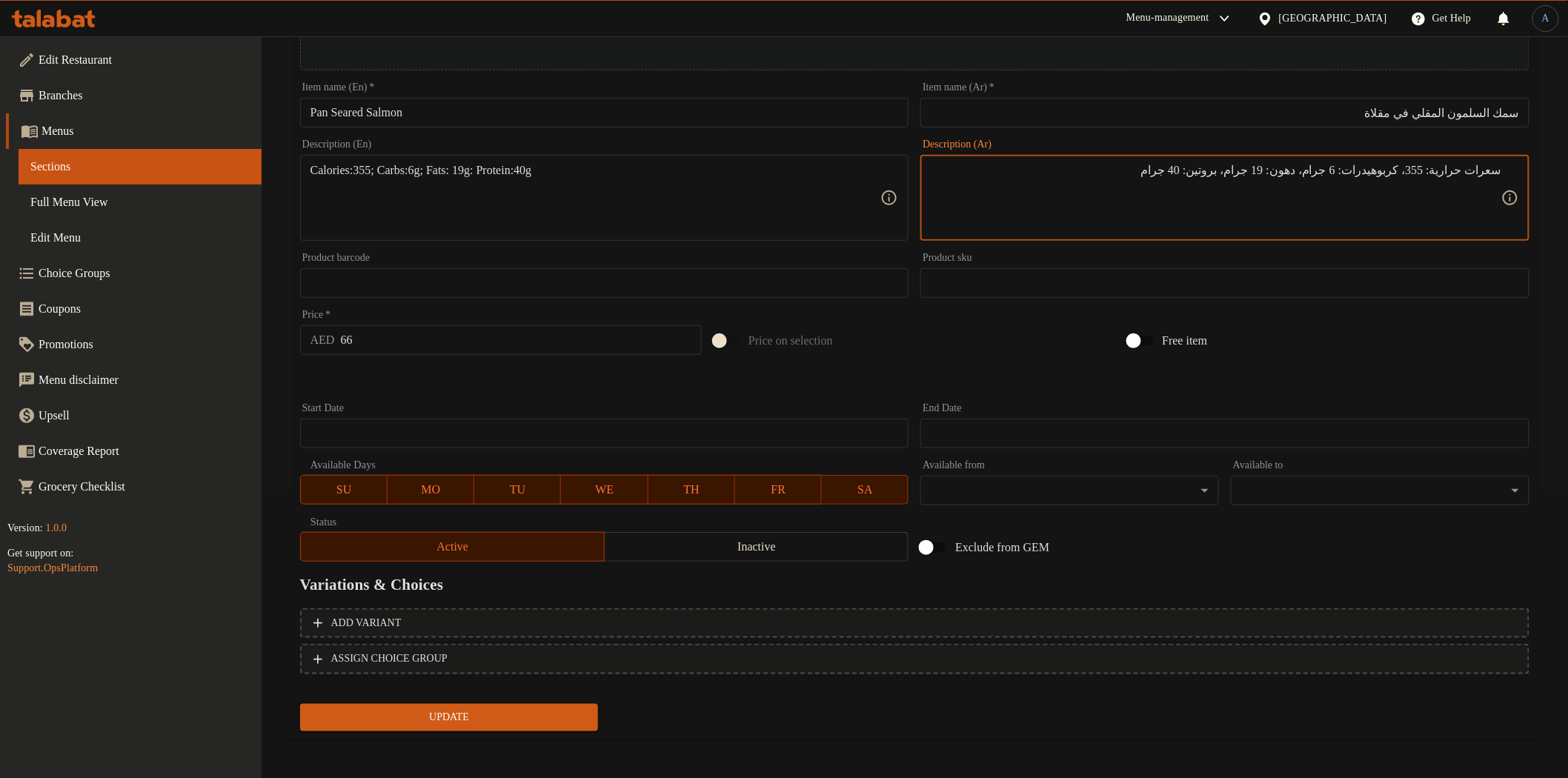
type textarea "سعرات حرارية: 355، كربوهيدرات: 6 جرام، دهون: 19 جرام، بروتين: 40 جرام"
click at [493, 691] on div "Add variant ASSIGN CHOICE GROUP" at bounding box center [915, 651] width 1242 height 96
click at [494, 714] on span "Update" at bounding box center [449, 717] width 275 height 19
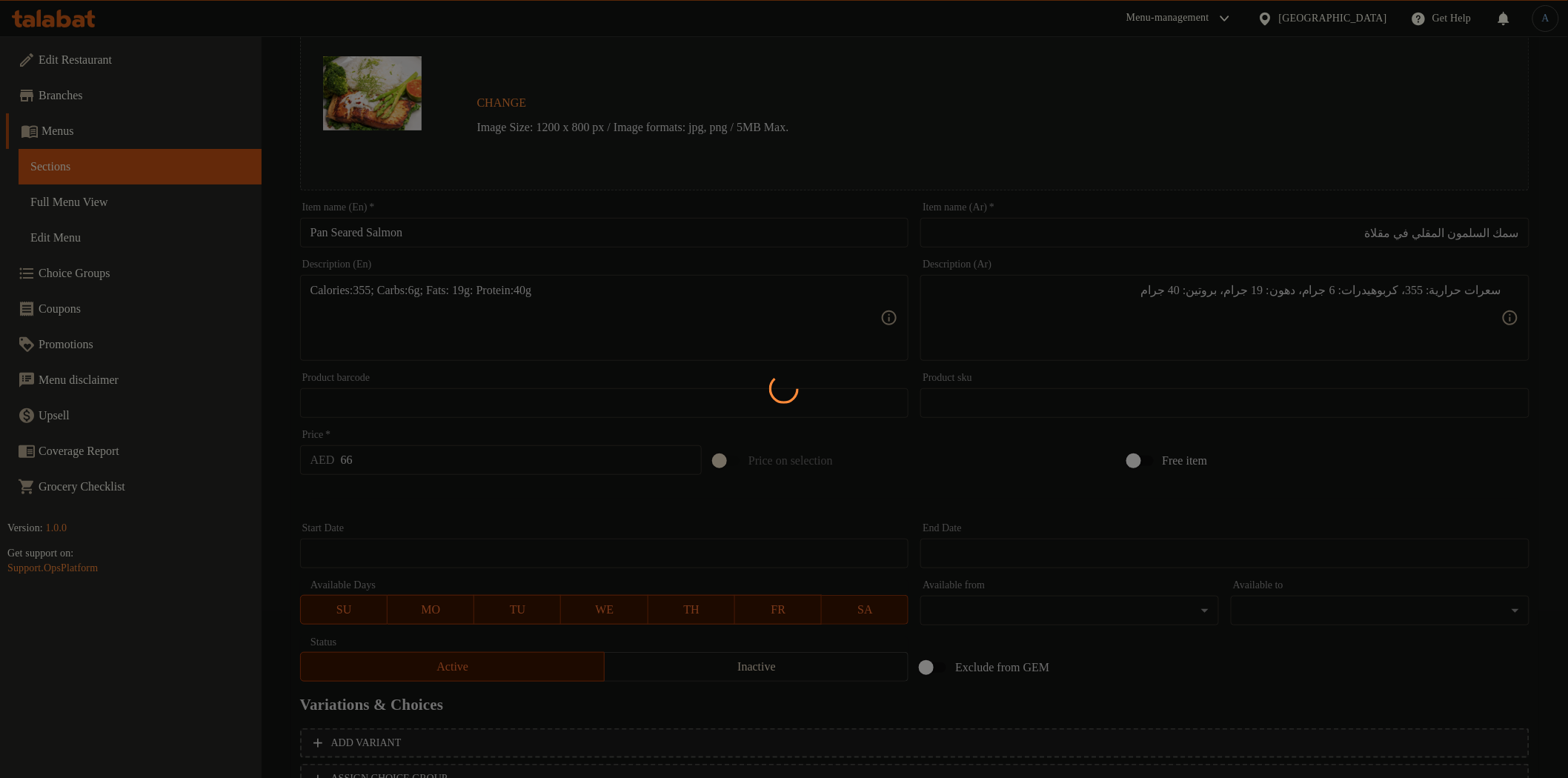
scroll to position [0, 0]
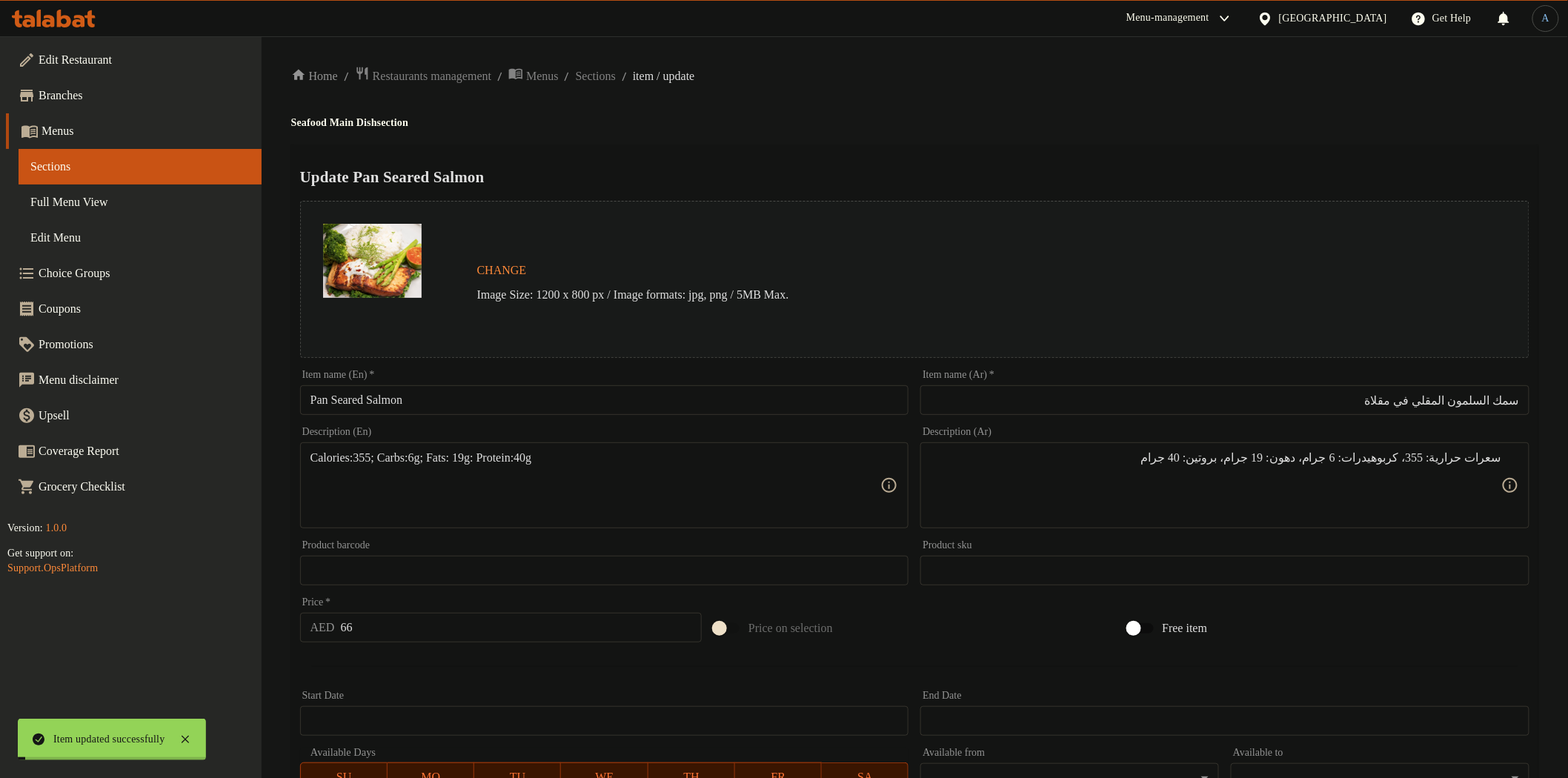
click at [616, 84] on span "Sections" at bounding box center [596, 77] width 40 height 18
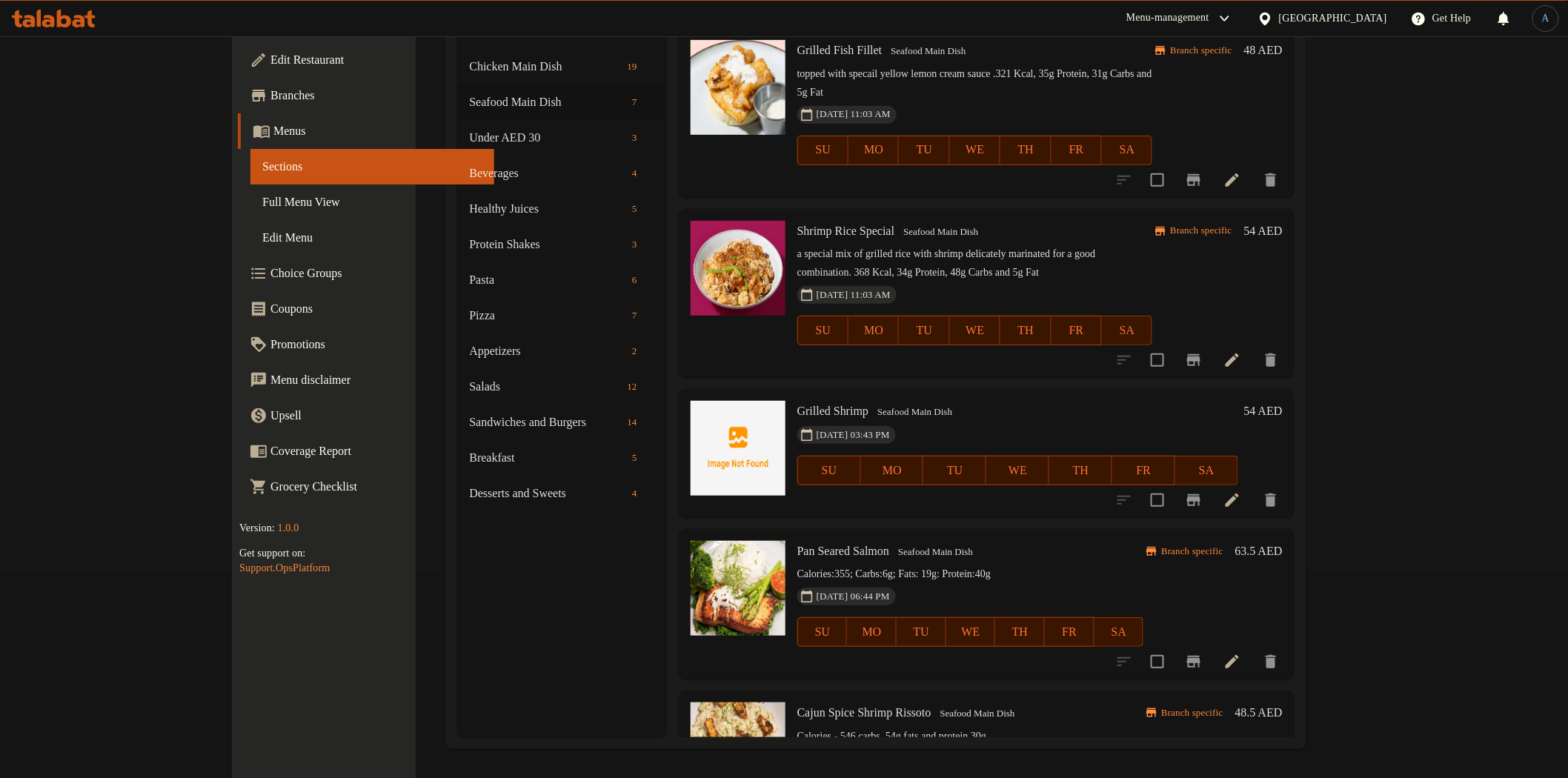
scroll to position [387, 0]
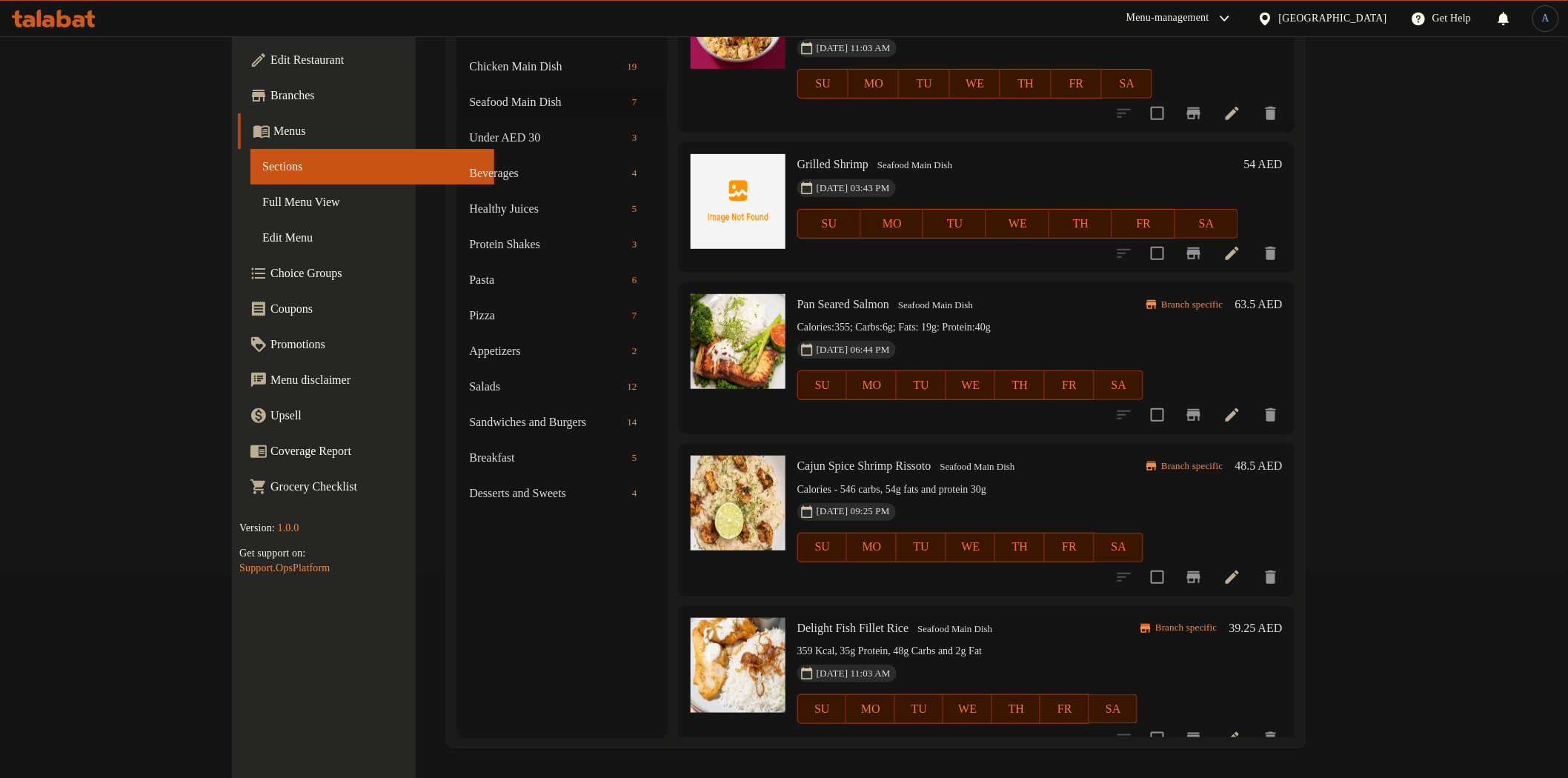
click at [1242, 568] on icon at bounding box center [1233, 577] width 18 height 18
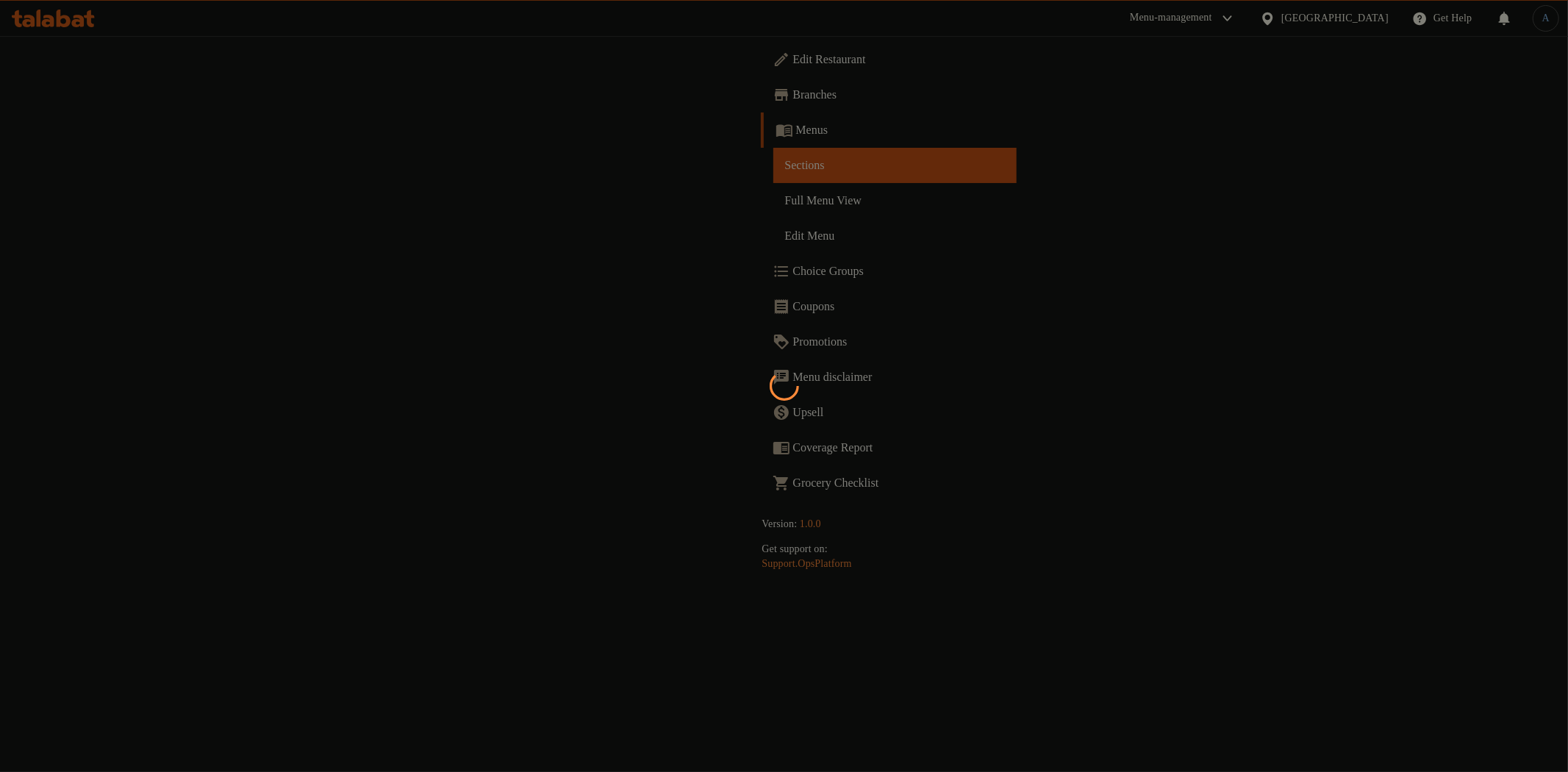
click at [528, 450] on div at bounding box center [784, 386] width 1568 height 772
click at [531, 443] on div at bounding box center [784, 386] width 1568 height 772
click at [515, 438] on div at bounding box center [784, 386] width 1568 height 772
click at [518, 382] on div at bounding box center [784, 386] width 1568 height 772
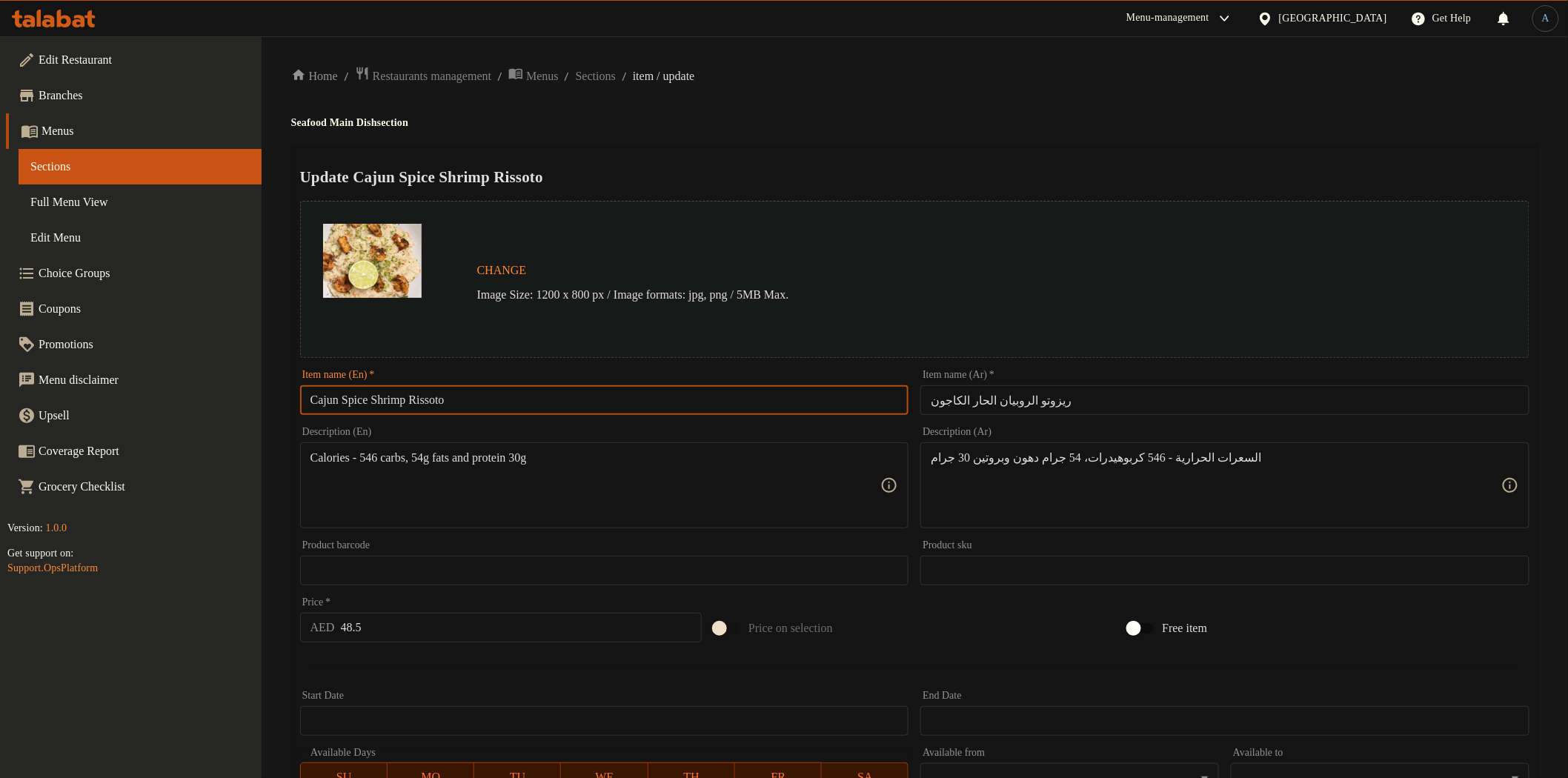
click at [520, 393] on input "Cajun Spice Shrimp Rissoto" at bounding box center [605, 400] width 609 height 29
click at [1025, 116] on h4 "Seafood Main Dish section" at bounding box center [915, 123] width 1247 height 15
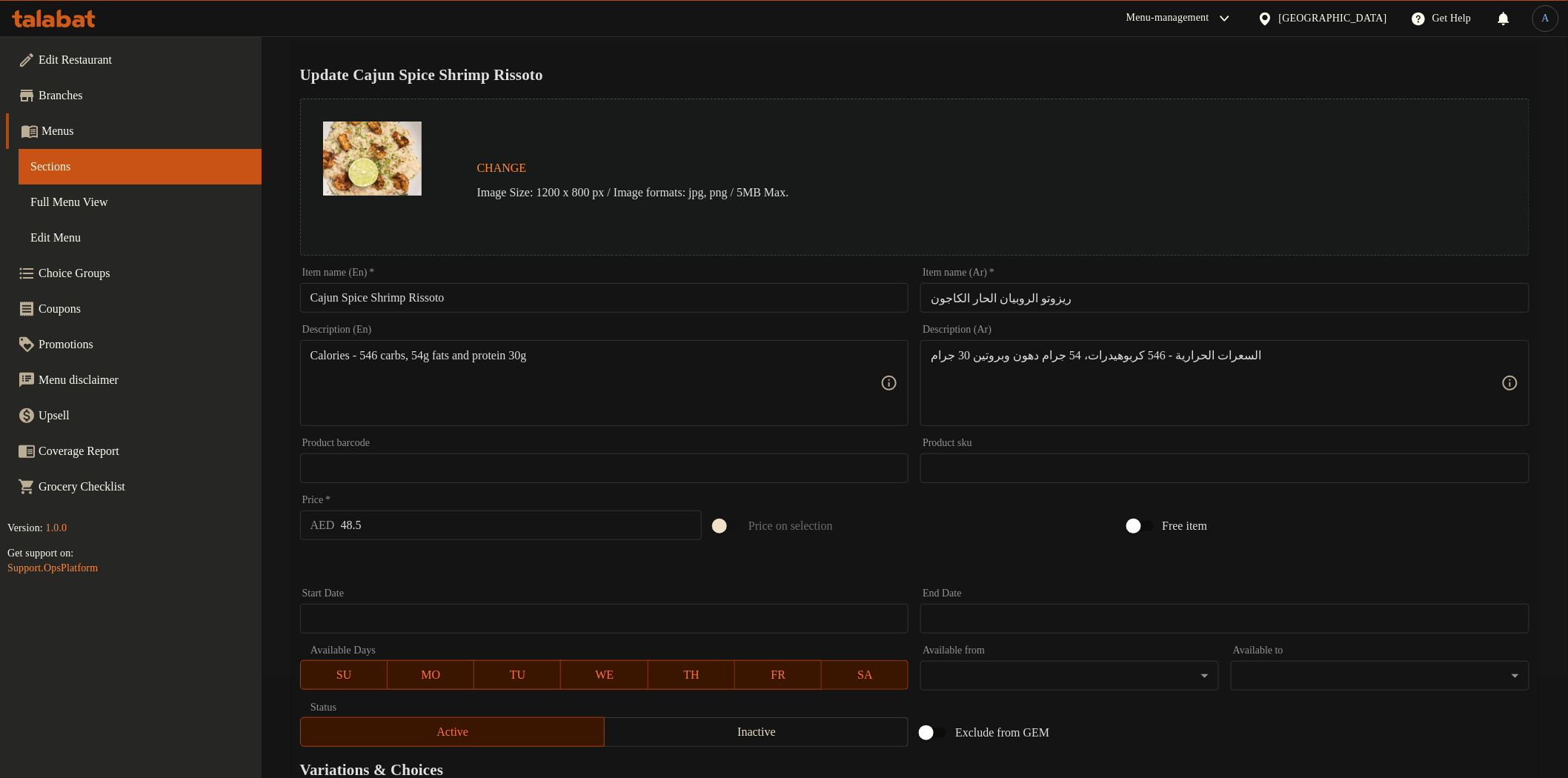
scroll to position [287, 0]
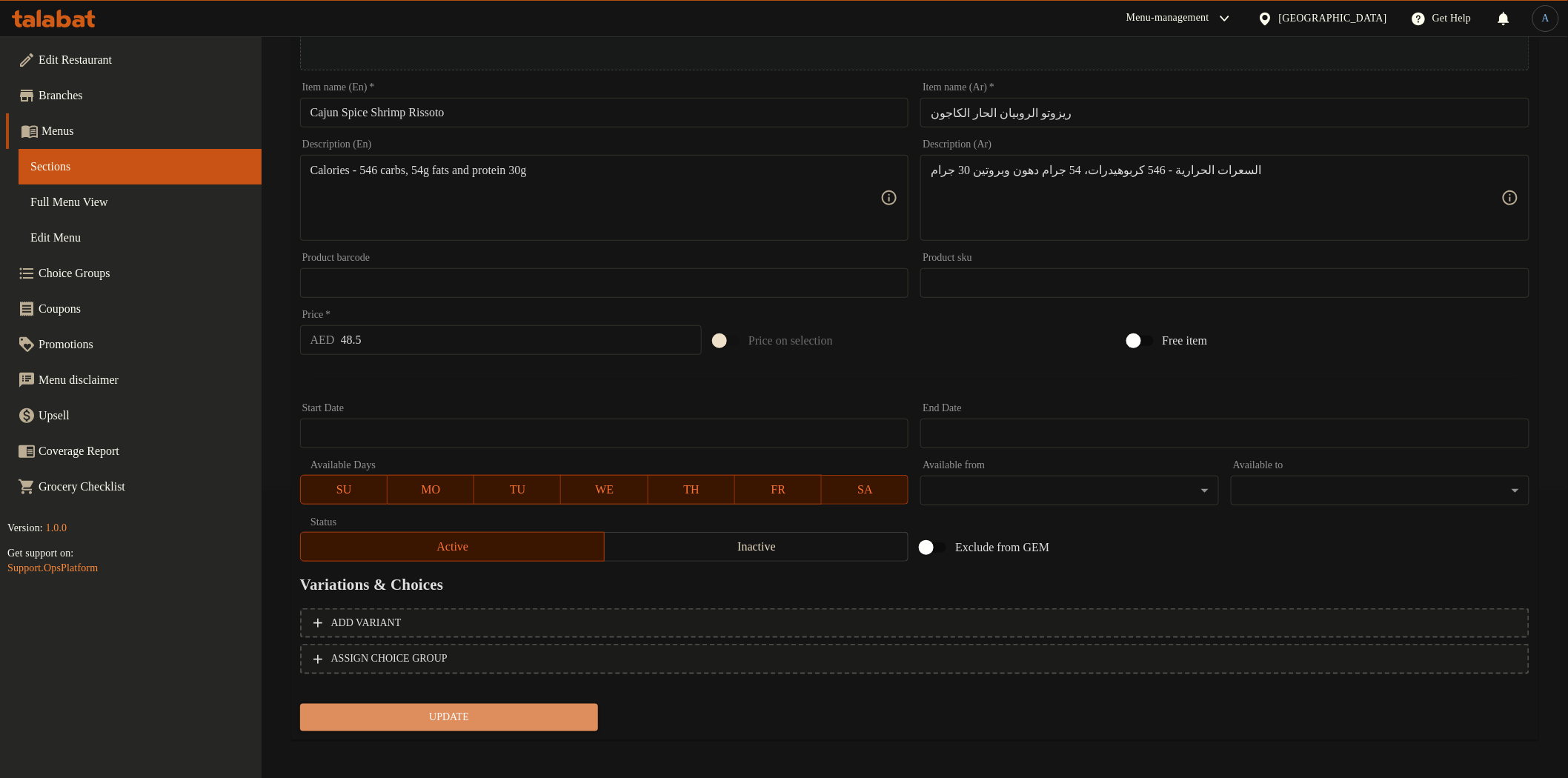
click at [521, 712] on span "Update" at bounding box center [449, 717] width 275 height 19
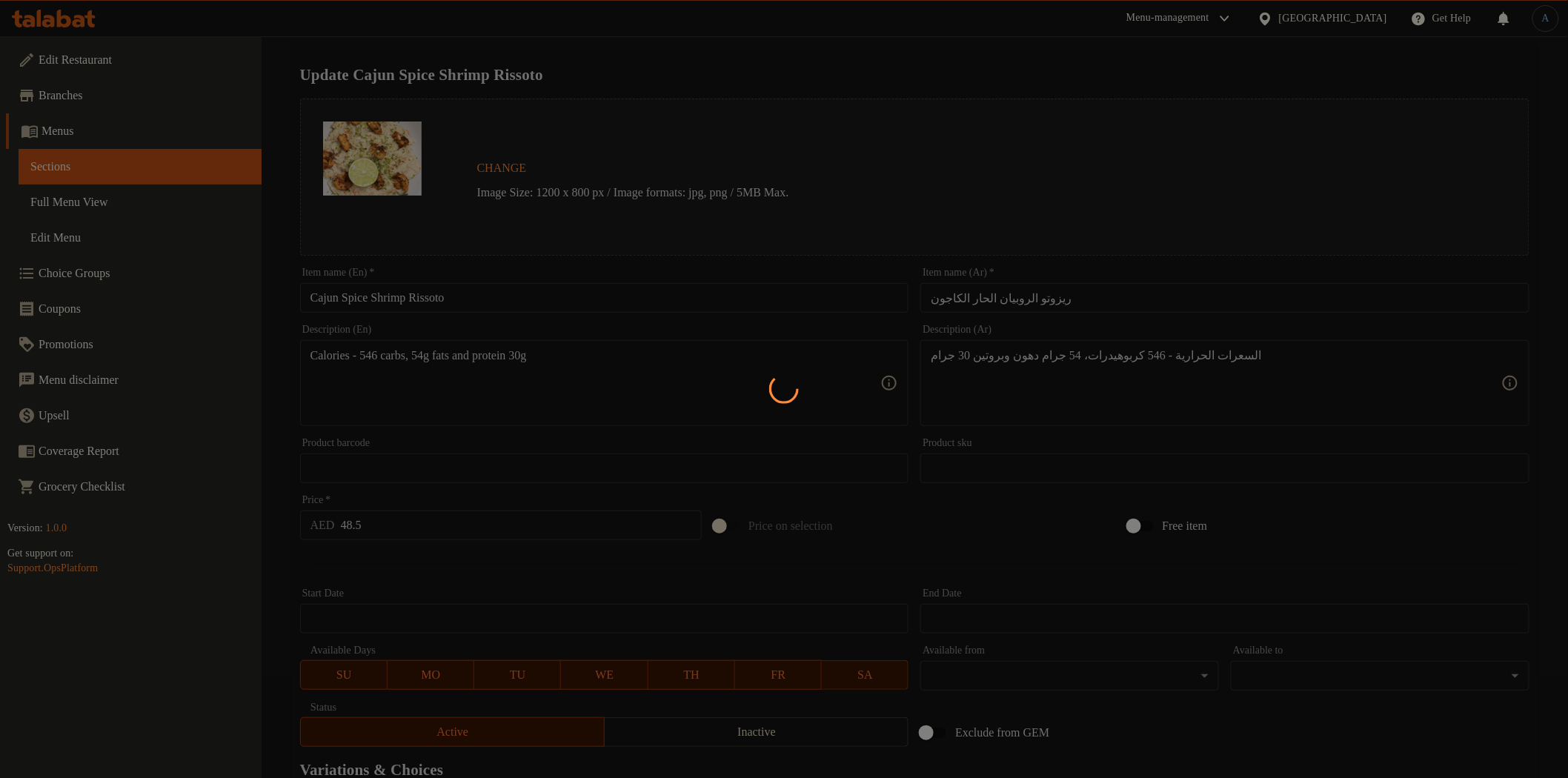
scroll to position [0, 0]
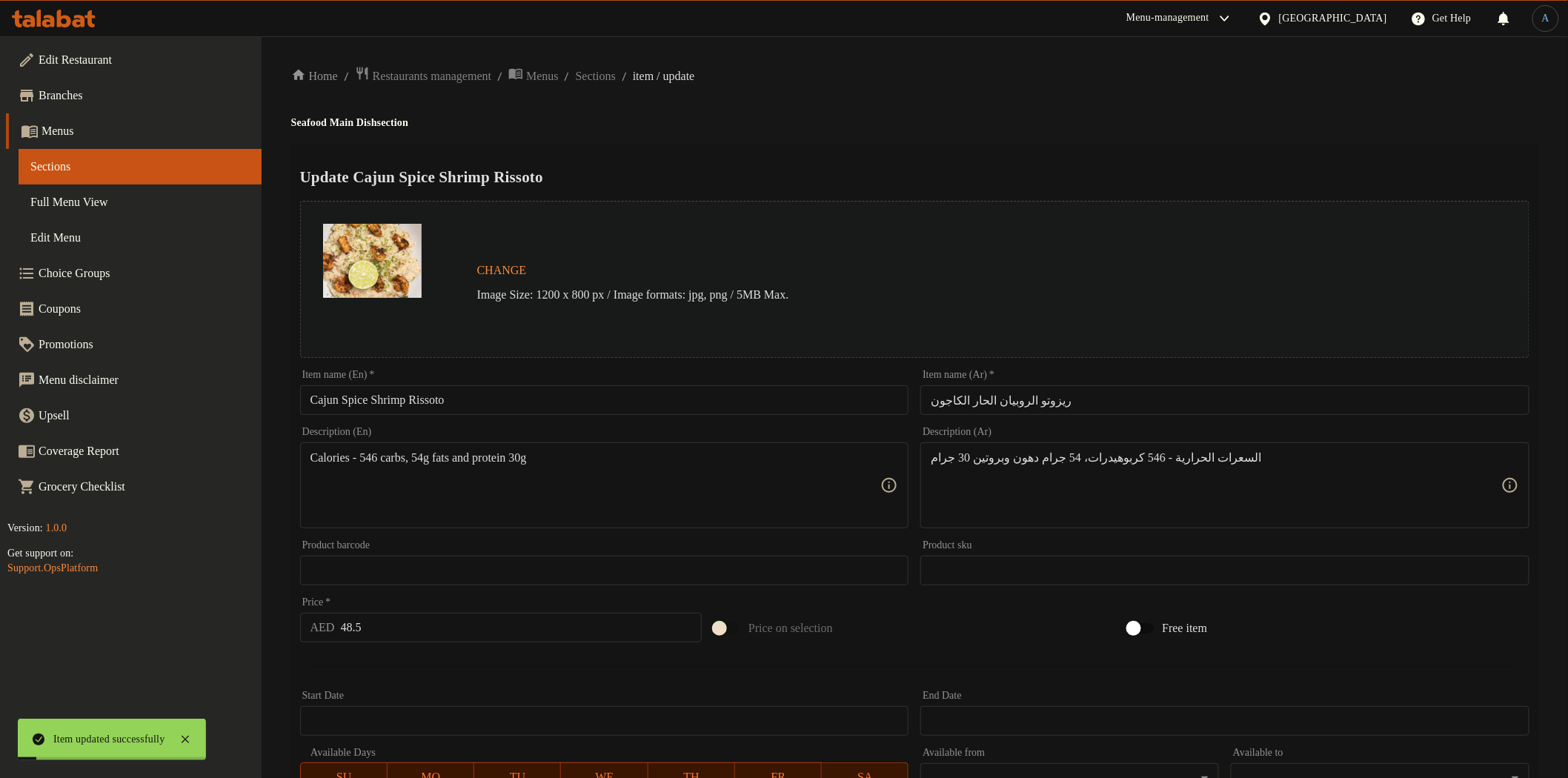
drag, startPoint x: 419, startPoint y: 630, endPoint x: 410, endPoint y: 617, distance: 15.8
click at [421, 630] on input "48.5" at bounding box center [521, 627] width 361 height 29
paste input "54"
type input "54"
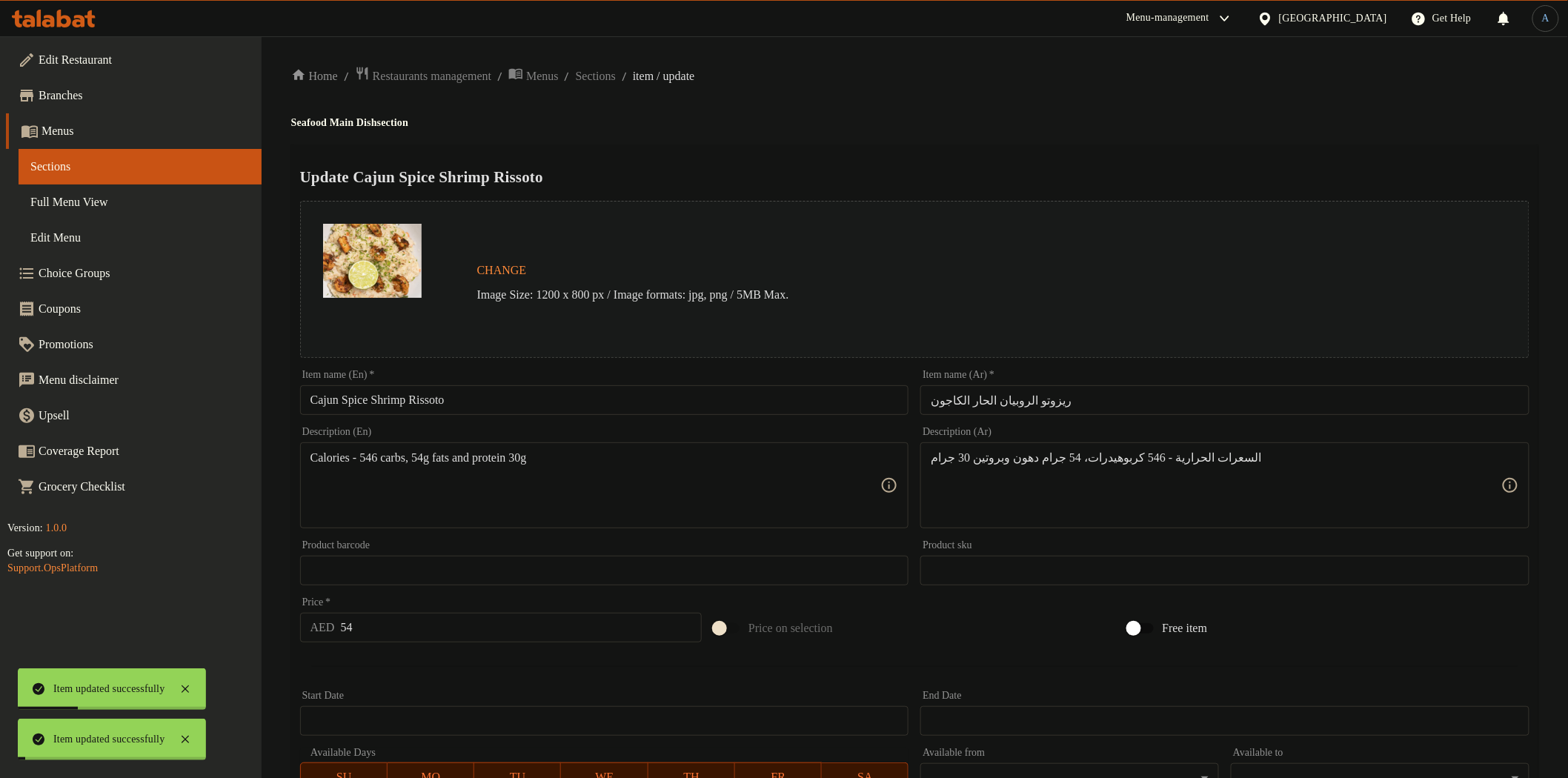
click at [616, 83] on span "Sections" at bounding box center [596, 77] width 40 height 18
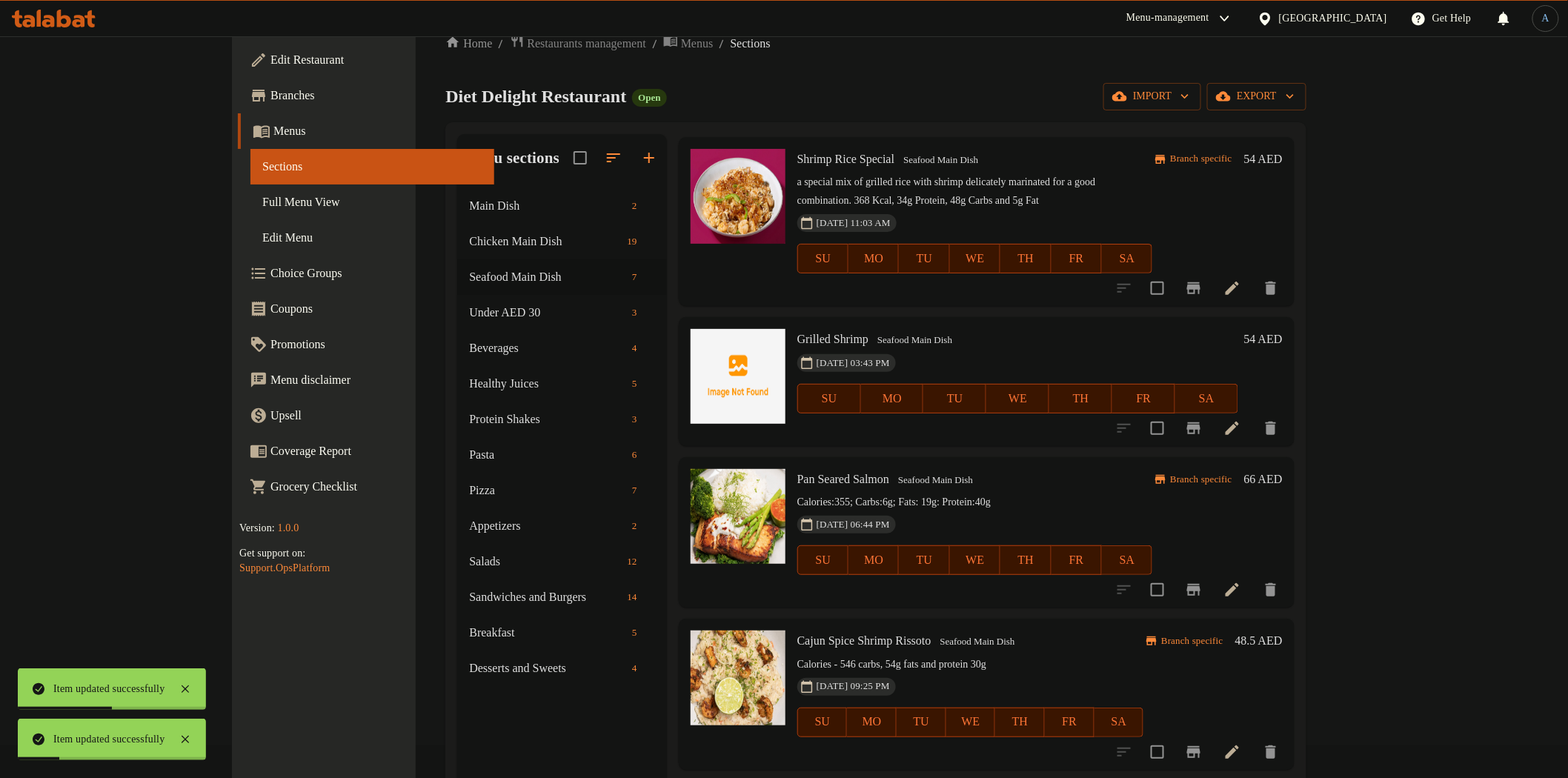
scroll to position [82, 0]
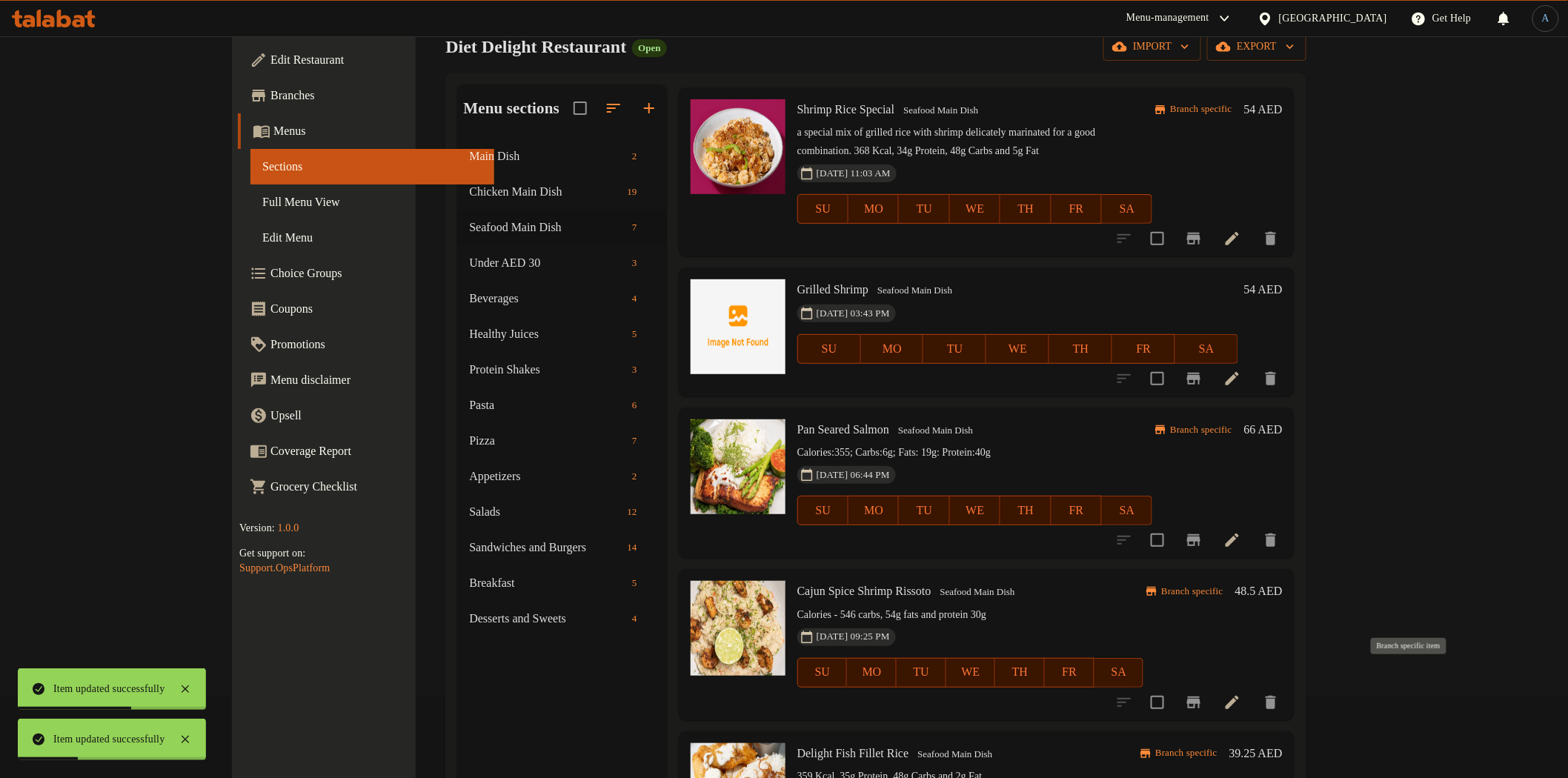
click at [1201, 696] on icon "Branch-specific-item" at bounding box center [1194, 702] width 13 height 12
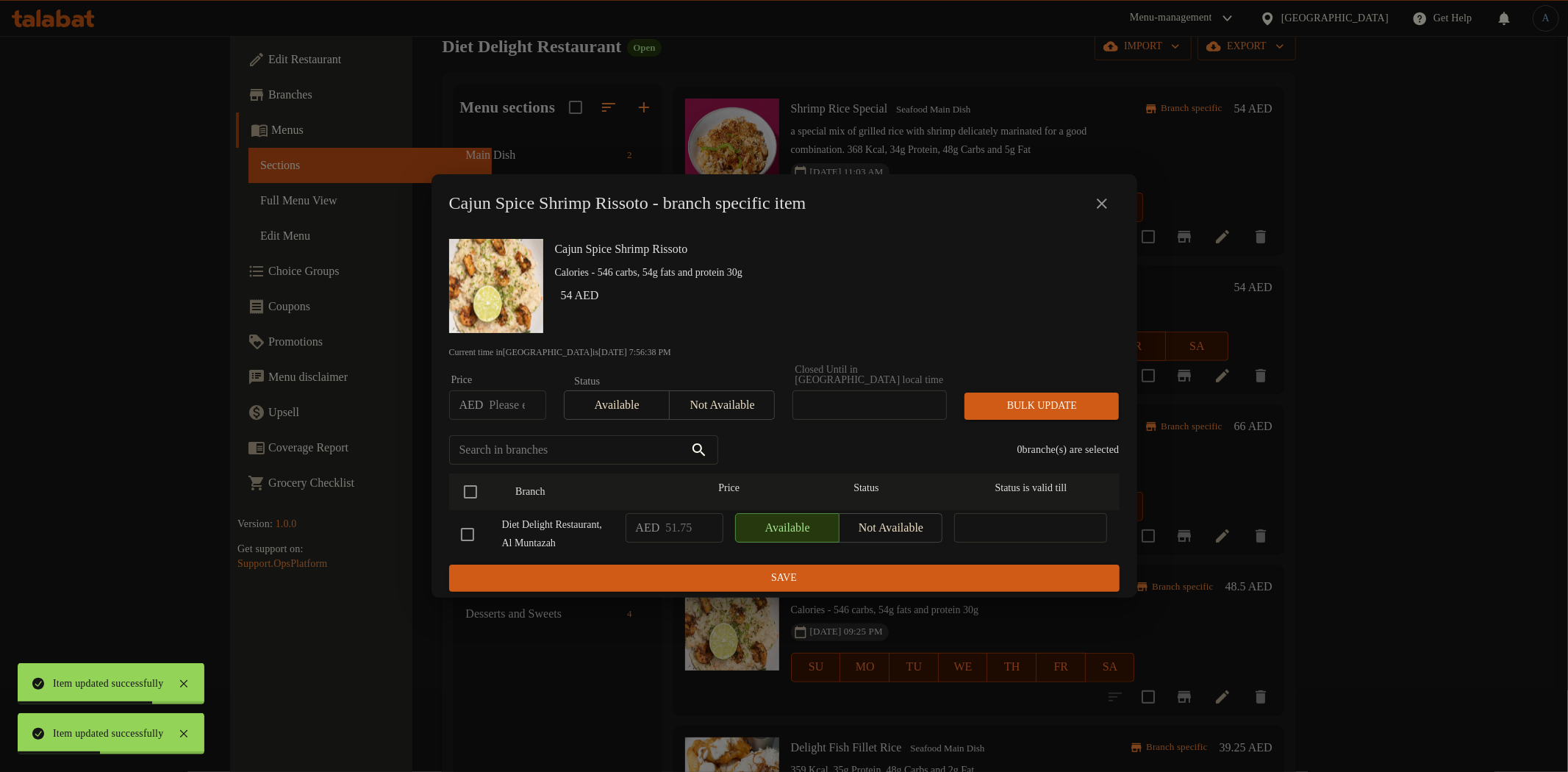
click at [517, 405] on input "number" at bounding box center [517, 405] width 57 height 29
paste input "54"
type input "54"
click at [473, 486] on input "checkbox" at bounding box center [470, 492] width 31 height 31
checkbox input "true"
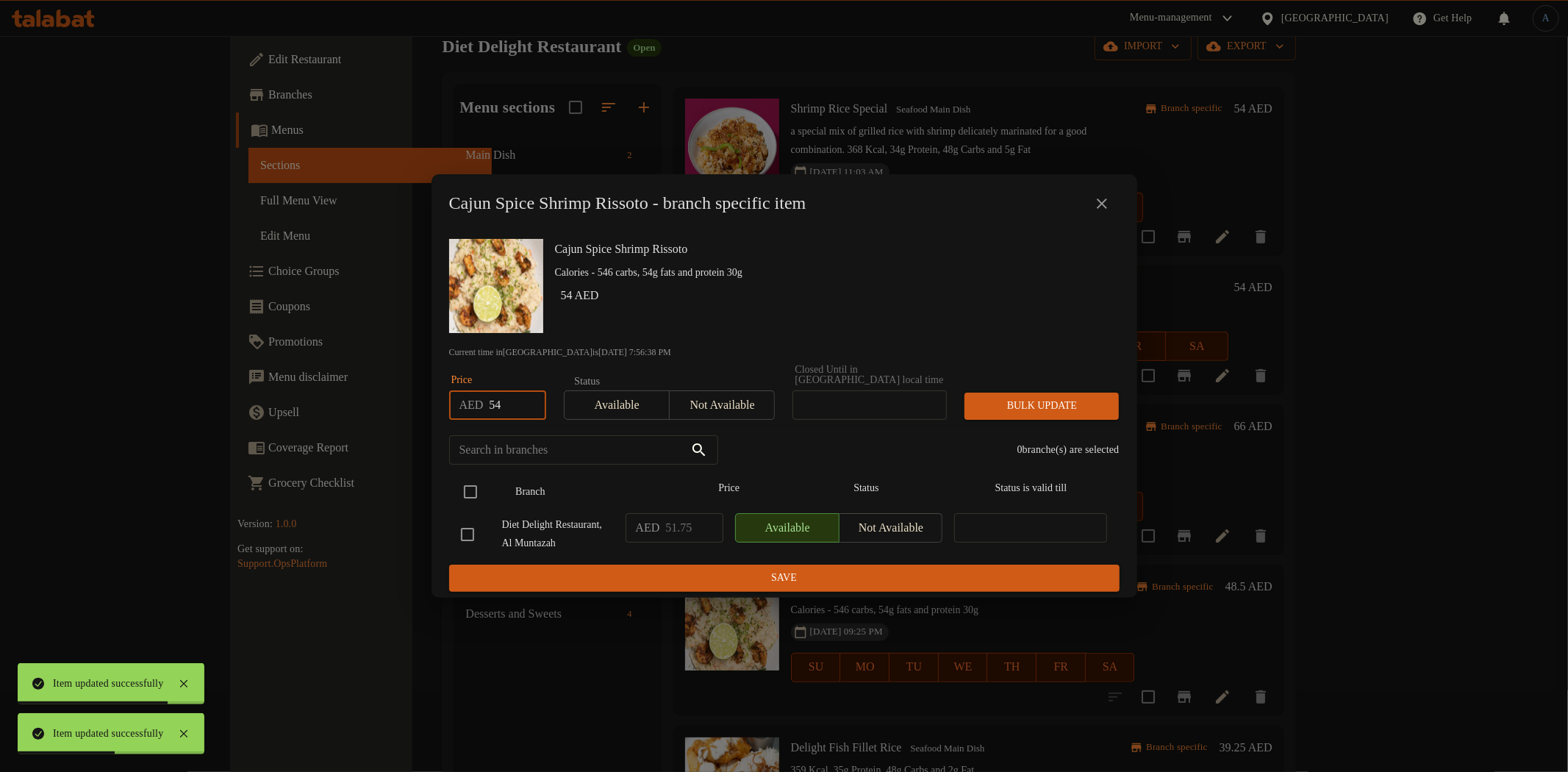
checkbox input "true"
click at [1018, 403] on span "Bulk update" at bounding box center [1041, 406] width 131 height 19
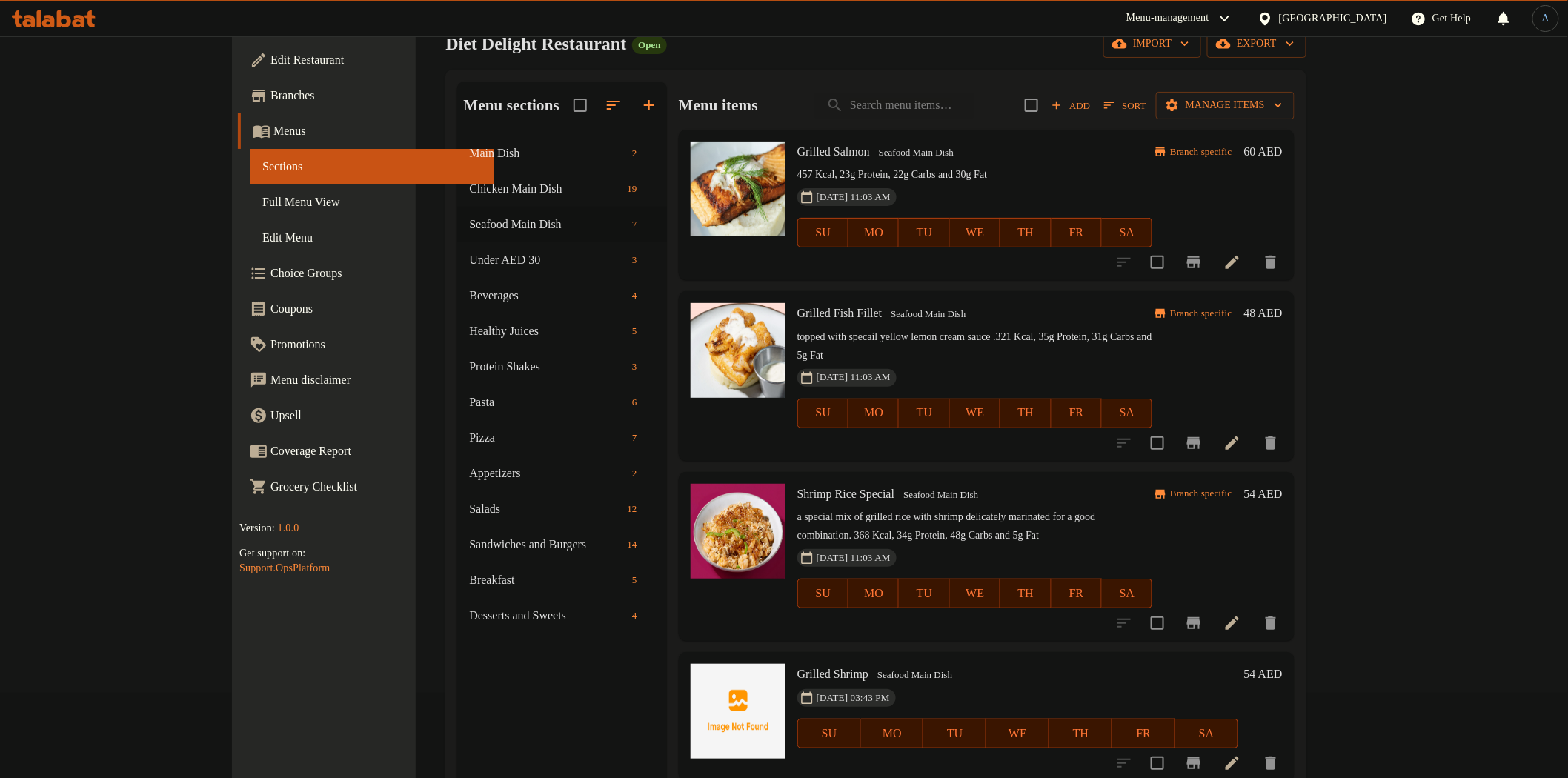
scroll to position [0, 0]
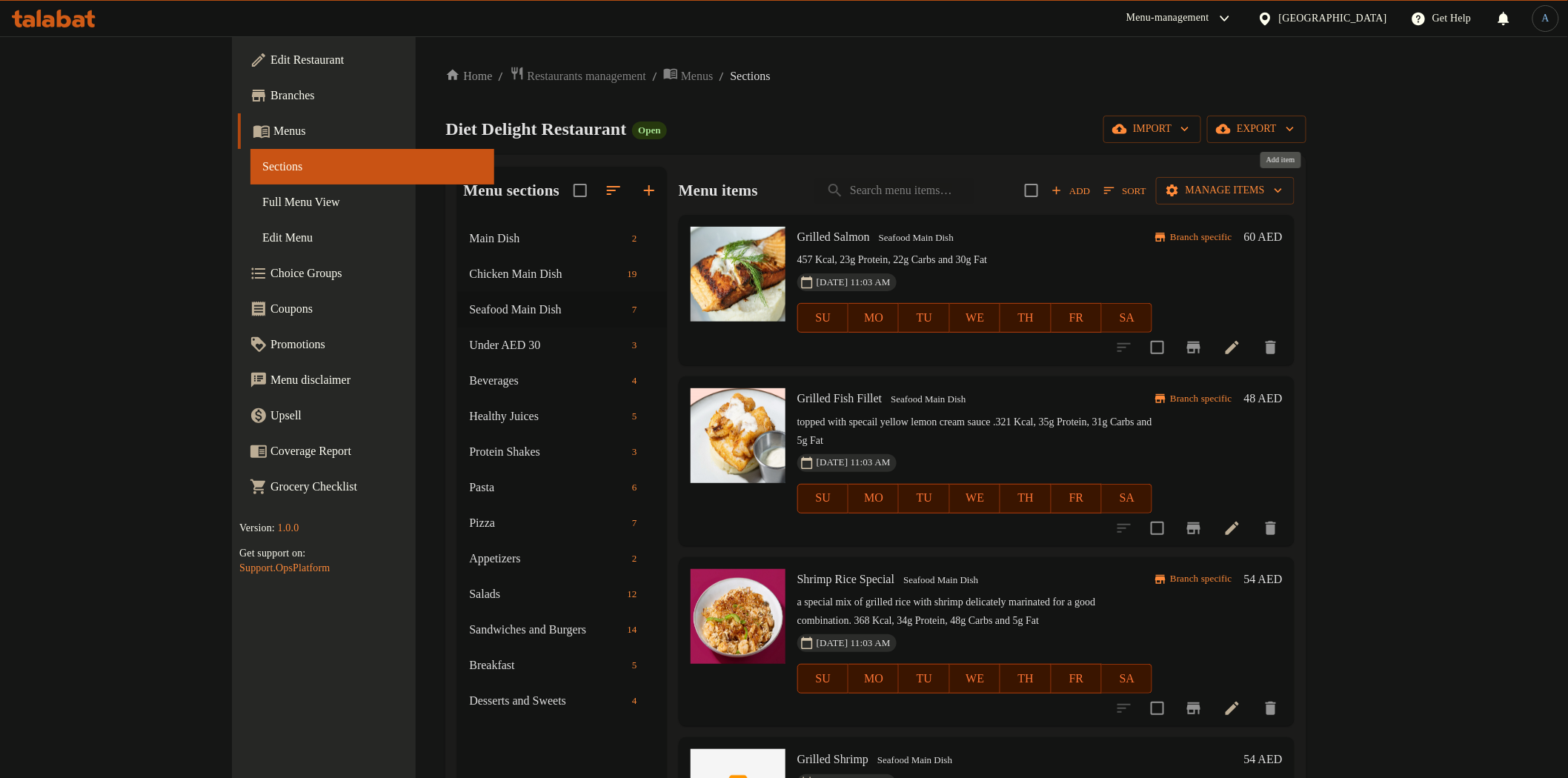
click at [1091, 190] on span "Add" at bounding box center [1070, 190] width 40 height 17
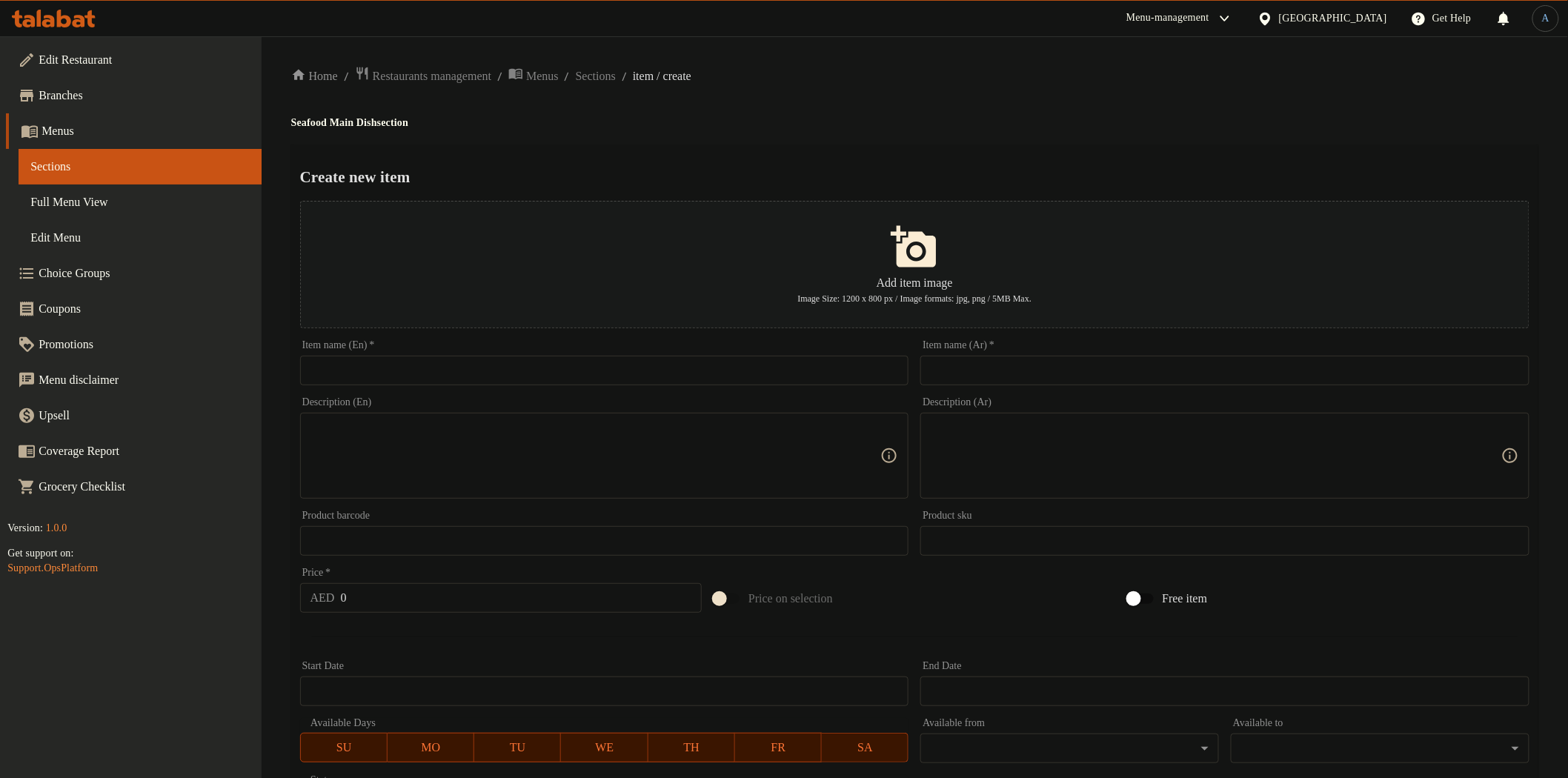
click at [747, 361] on input "text" at bounding box center [605, 370] width 609 height 29
paste input "salmon briyani"
click at [613, 367] on input "salmon briyani" at bounding box center [605, 370] width 609 height 29
paste input "Salmon B"
type input "[PERSON_NAME]"
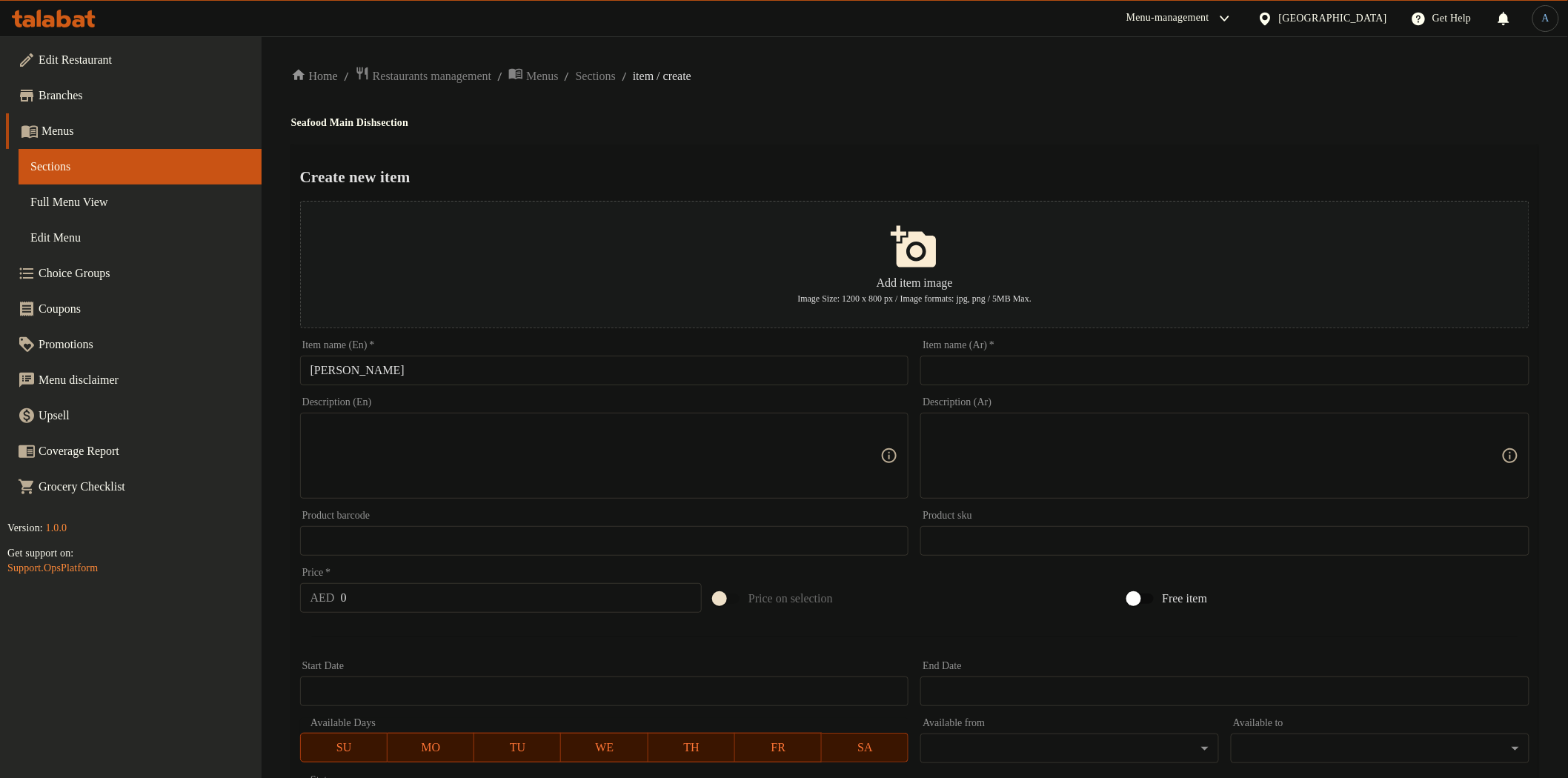
click at [988, 369] on input "text" at bounding box center [1225, 370] width 609 height 29
paste input "[DEMOGRAPHIC_DATA] السلمون"
type input "[DEMOGRAPHIC_DATA] السلمون"
click at [929, 116] on h4 "Seafood Main Dish section" at bounding box center [915, 123] width 1247 height 15
click at [483, 598] on input "0" at bounding box center [521, 598] width 361 height 29
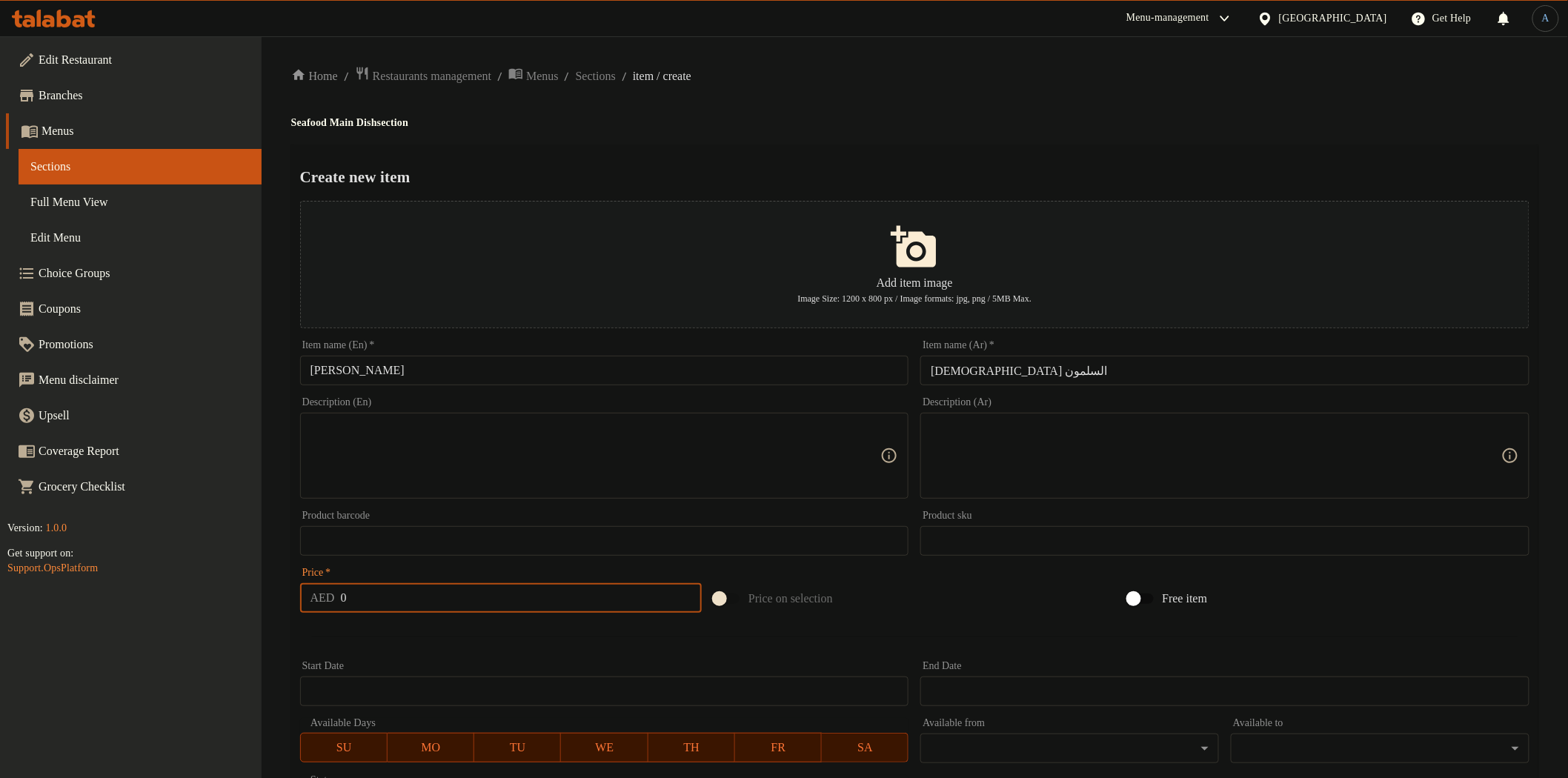
paste input "54"
type input "54"
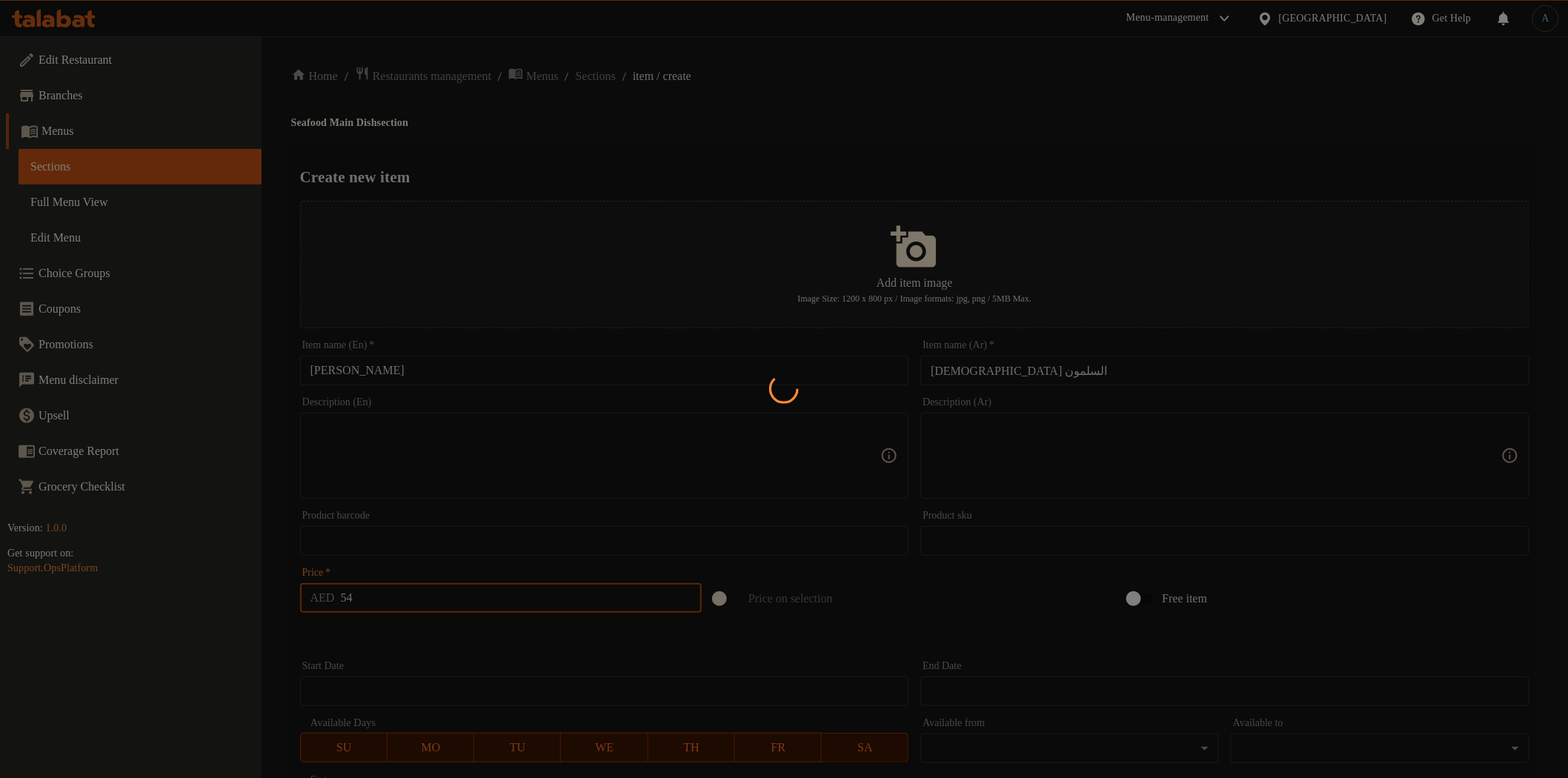
type input "0"
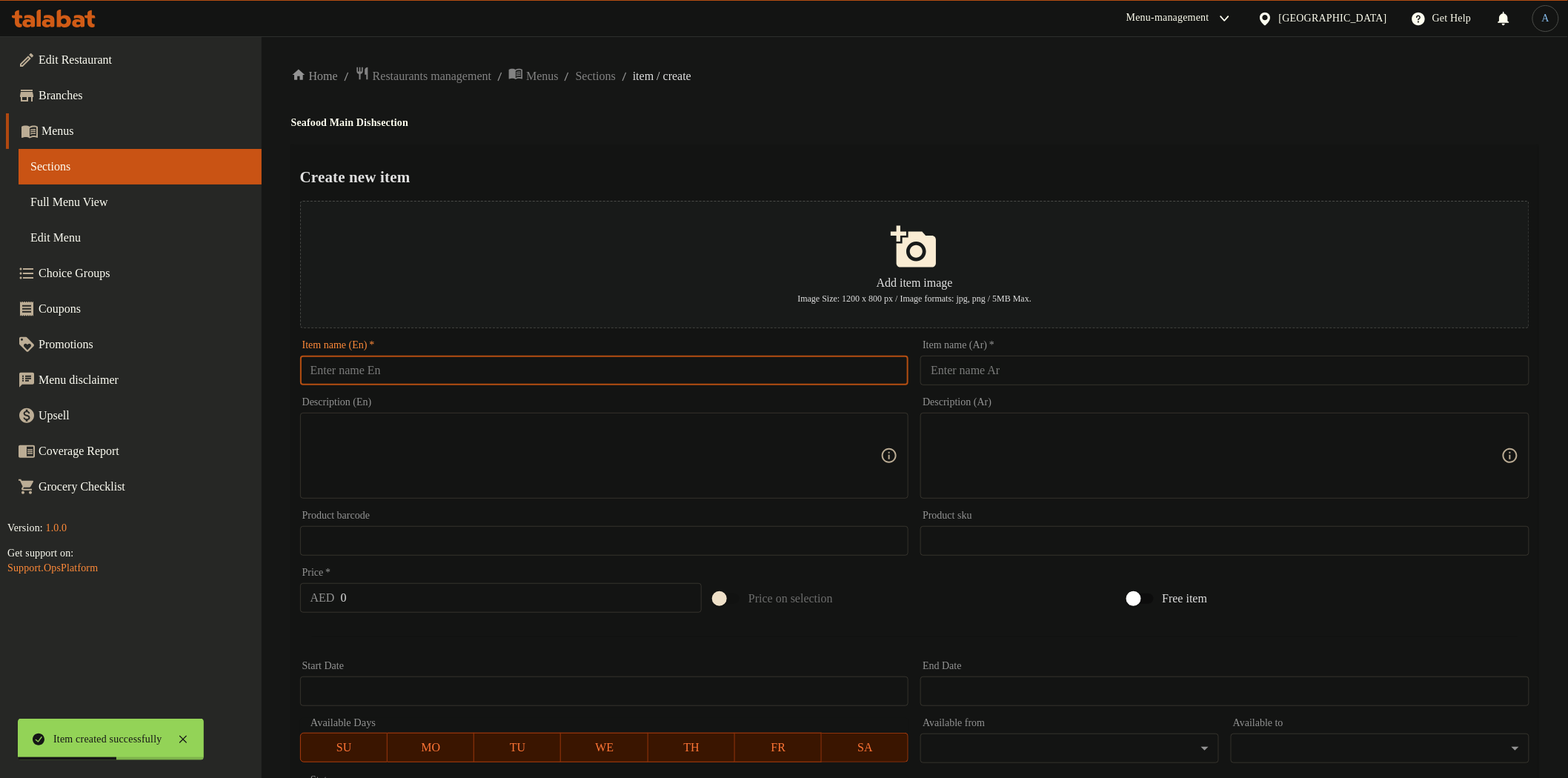
click at [826, 380] on input "text" at bounding box center [605, 370] width 609 height 29
paste input "Shrimp Briyani"
type input "Shrimp Briyani"
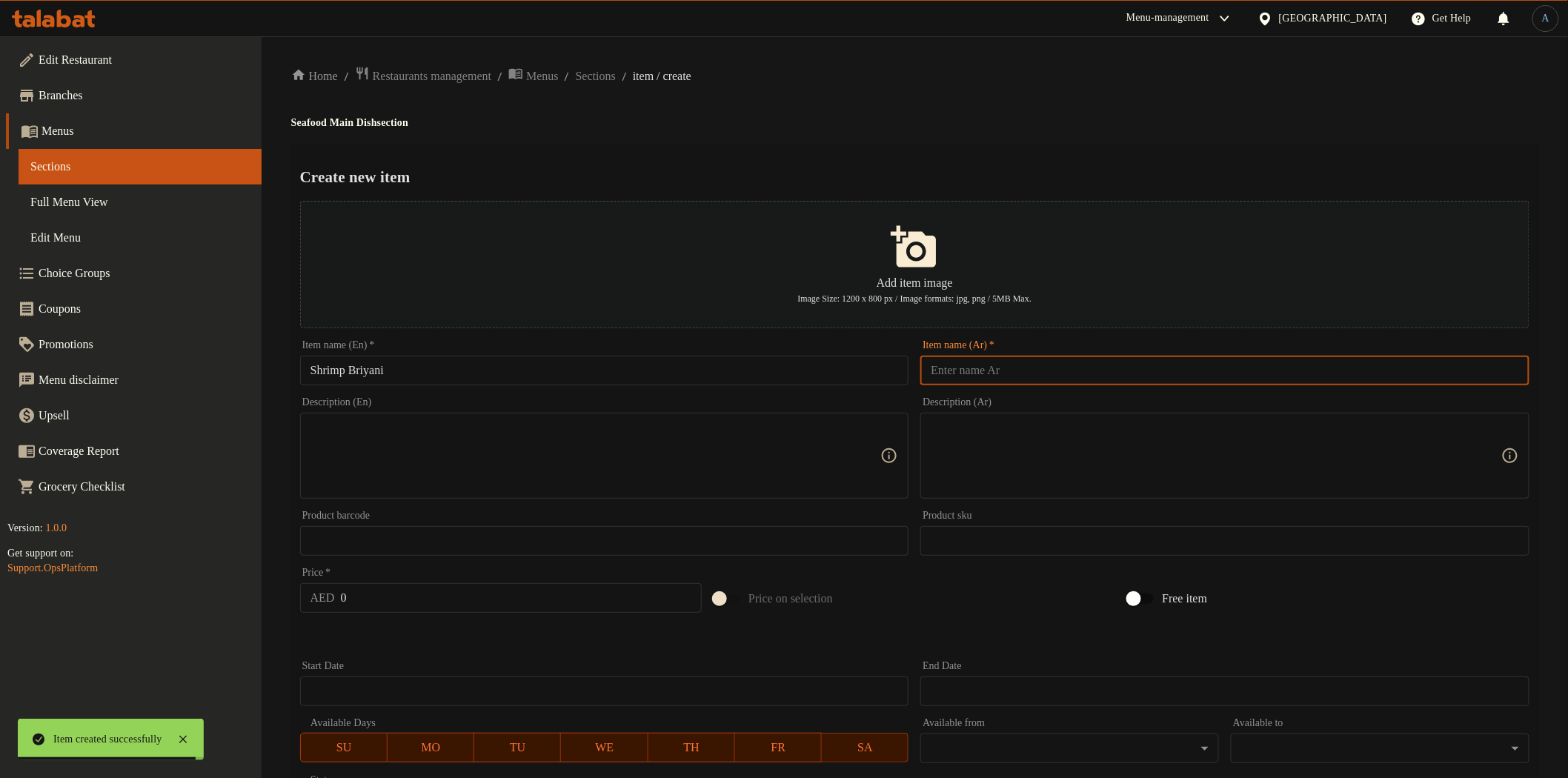
click at [977, 364] on input "text" at bounding box center [1225, 370] width 609 height 29
paste input "برياني الروبيان"
type input "برياني الروبيان"
click at [1000, 190] on div "Create new item Add item image Image Size: 1200 x 800 px / Image formats: jpg, …" at bounding box center [915, 571] width 1247 height 854
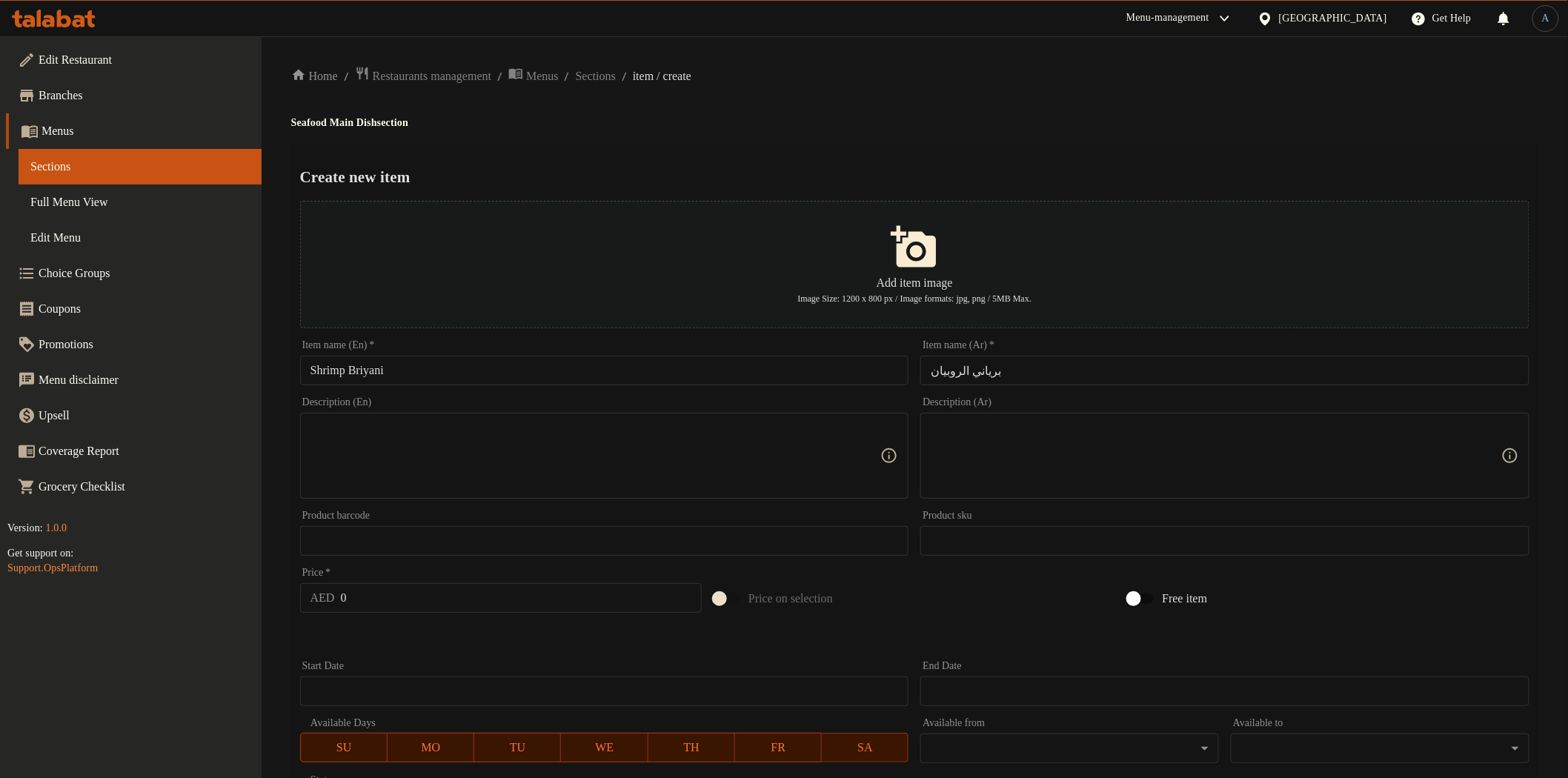
click at [487, 587] on input "0" at bounding box center [521, 598] width 361 height 29
paste input "54"
type input "54"
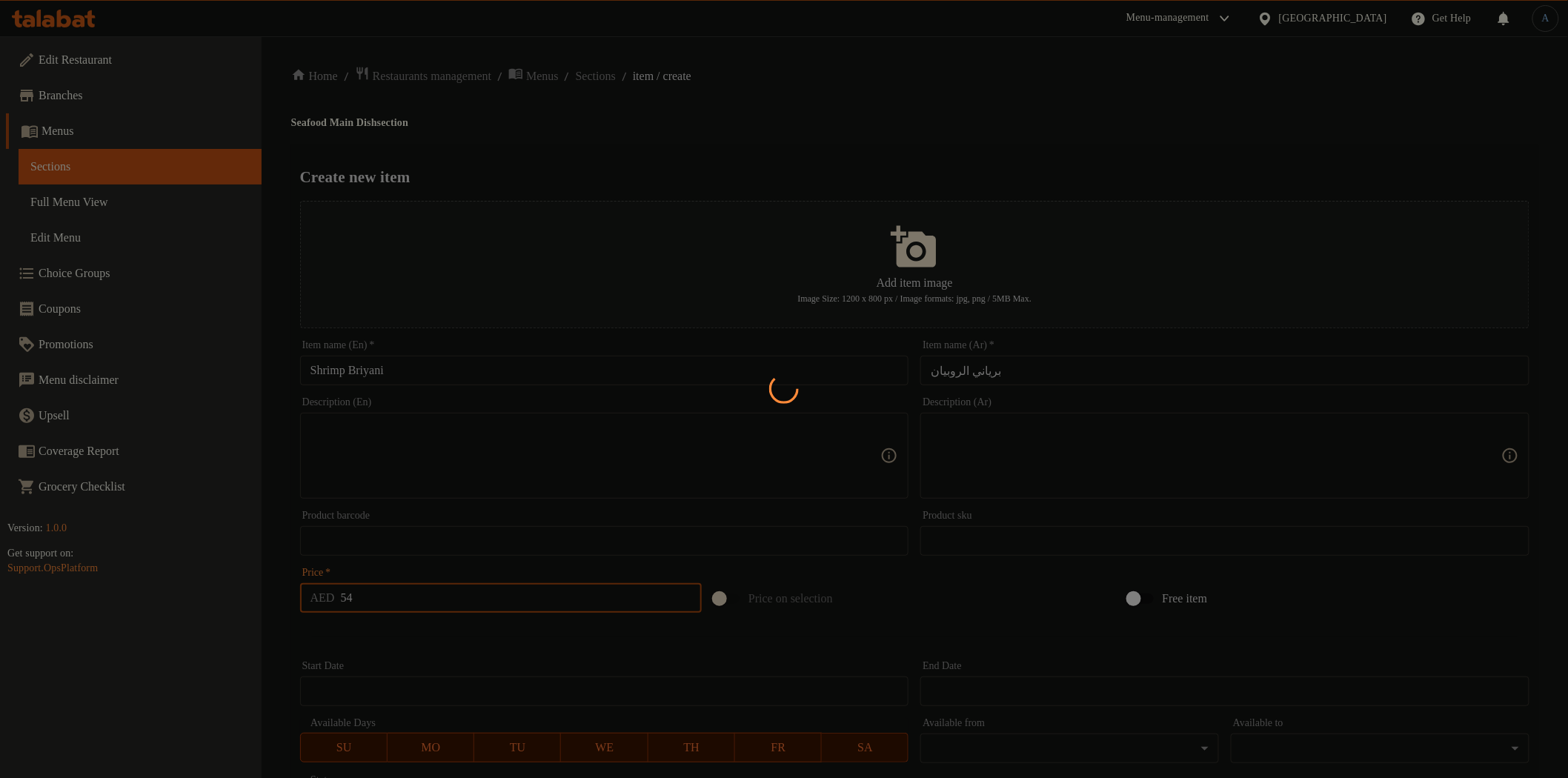
type input "0"
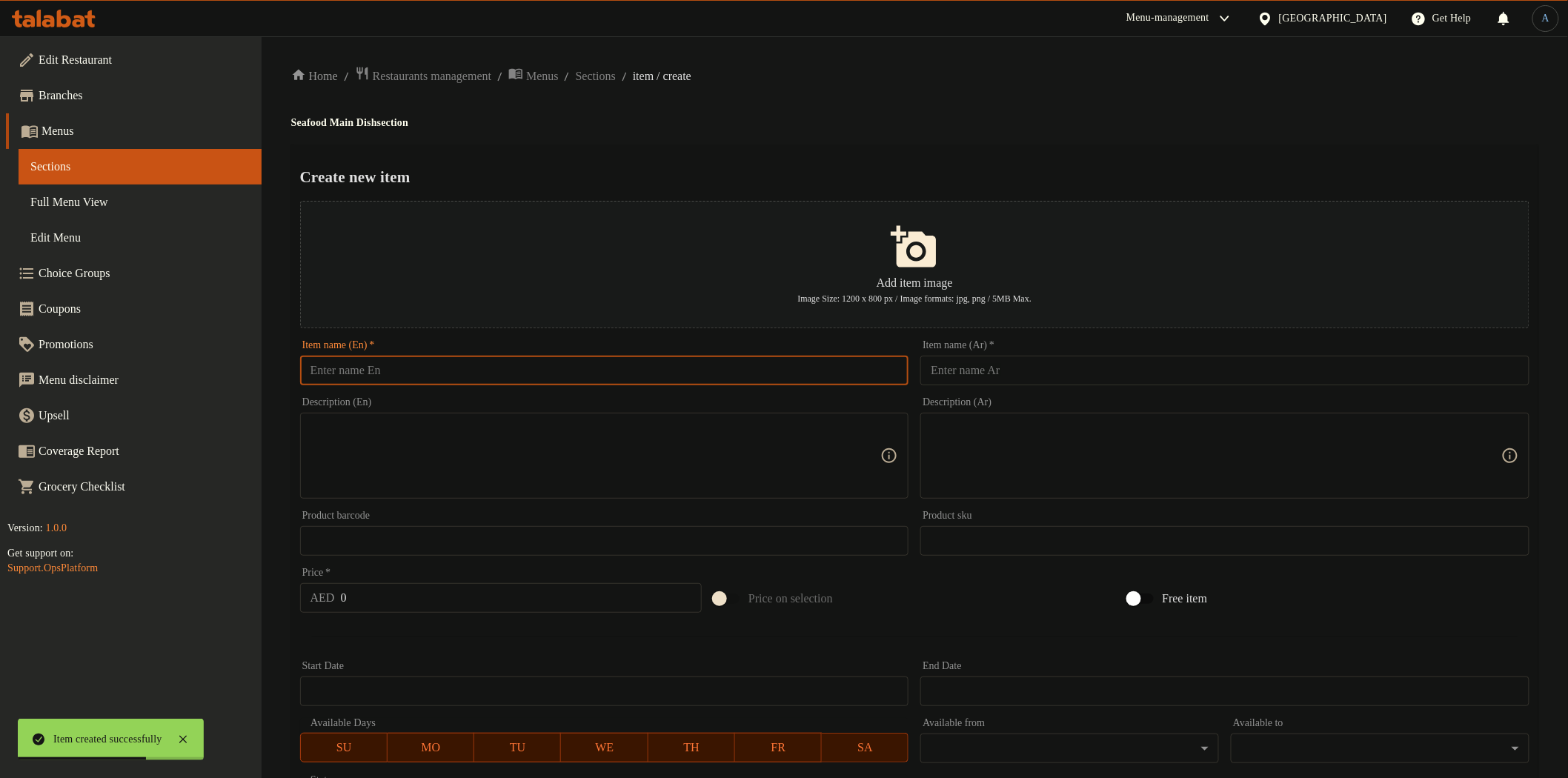
click at [790, 369] on input "text" at bounding box center [605, 370] width 609 height 29
paste input "Salmon Tikka"
type input "Salmon Tikka"
click at [854, 122] on h4 "Seafood Main Dish section" at bounding box center [915, 123] width 1247 height 15
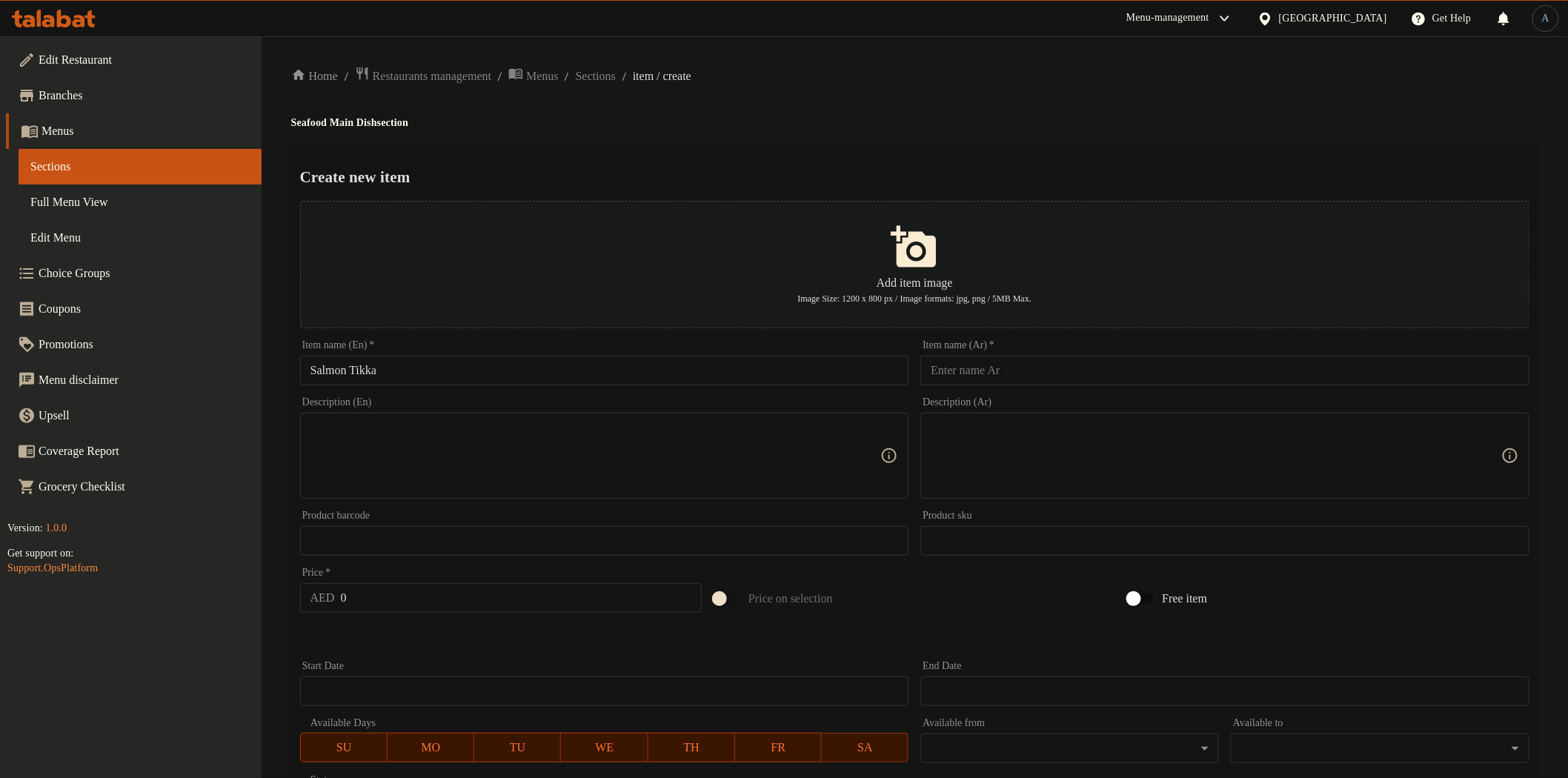
click at [1040, 374] on input "text" at bounding box center [1225, 370] width 609 height 29
paste input "سمك السلمون تيكا"
type input "سلمون تكا"
click at [1045, 136] on div "Home / Restaurants management / Menus / Sections / item / create Seafood Main D…" at bounding box center [915, 537] width 1247 height 944
click at [495, 605] on input "0" at bounding box center [521, 598] width 361 height 29
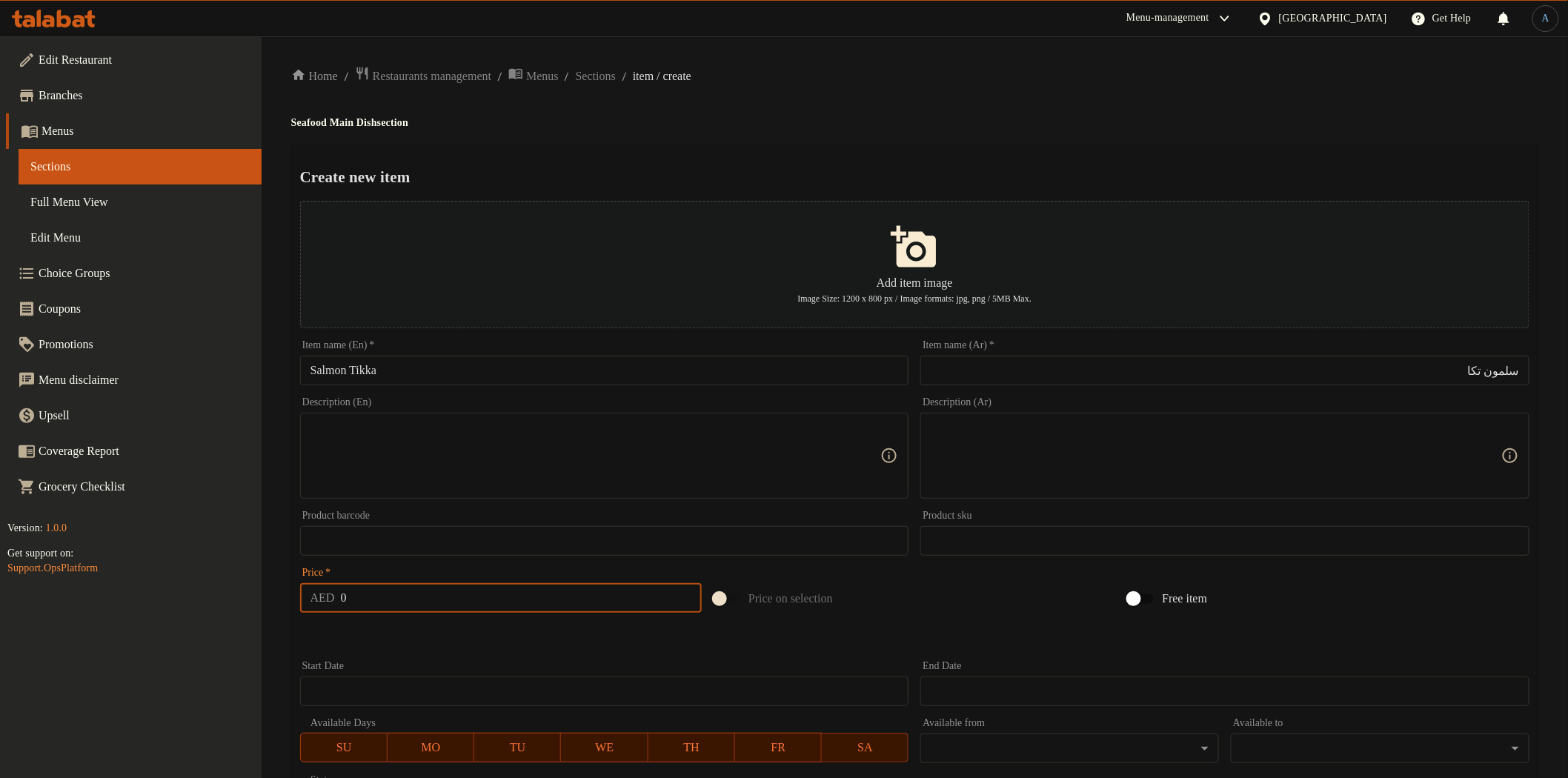
paste input "54"
type input "054"
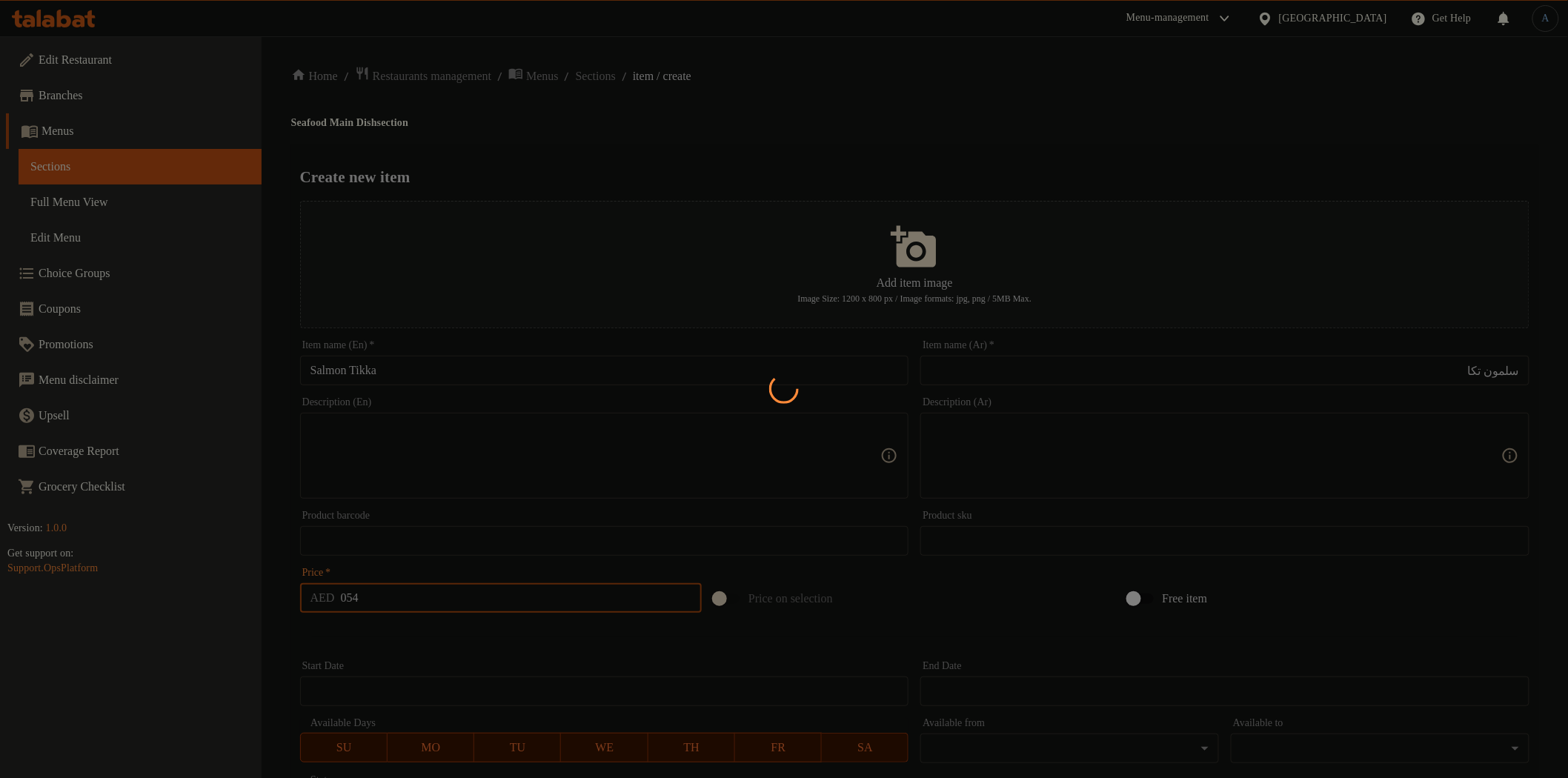
type input "0"
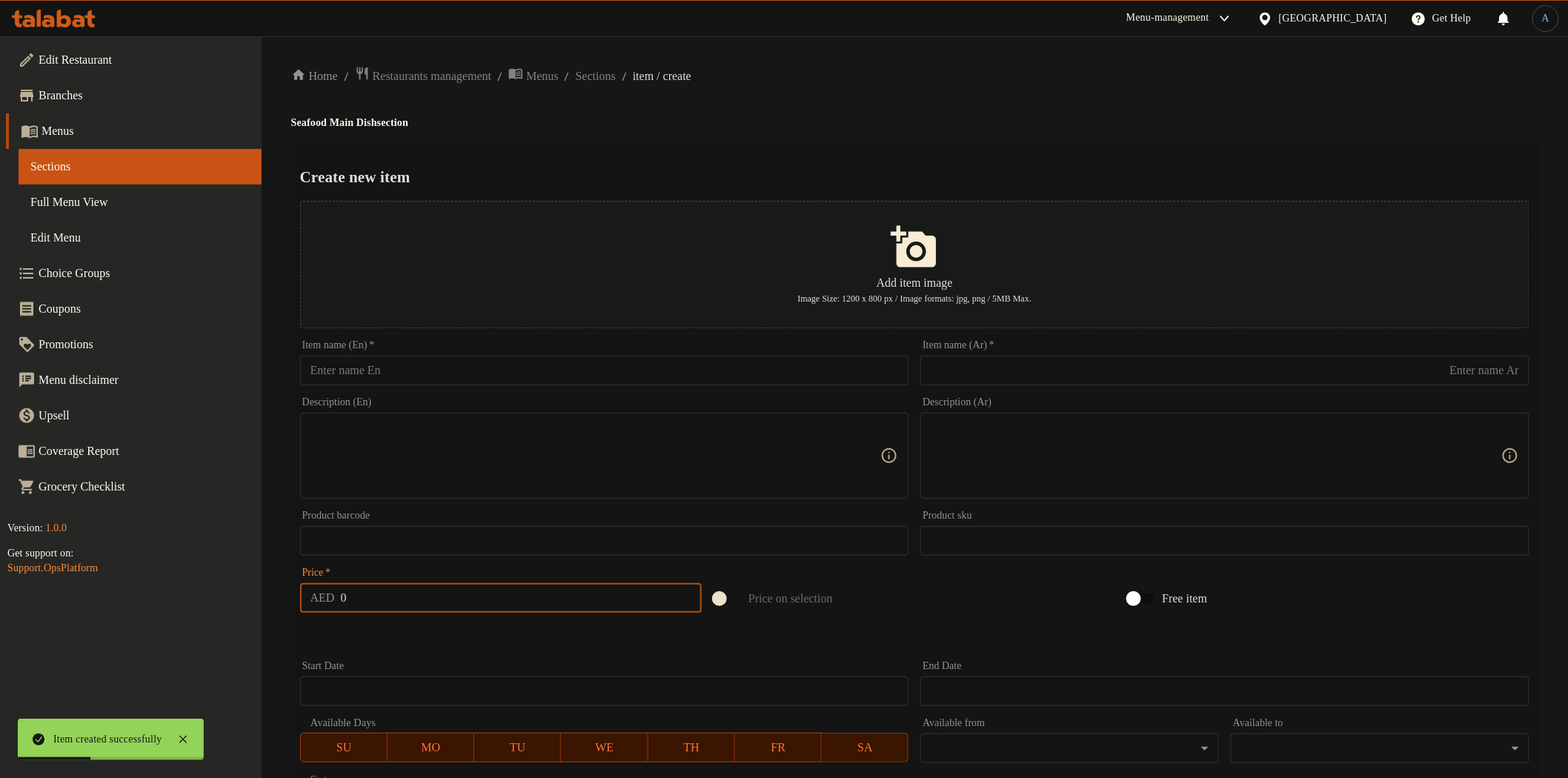
click at [626, 382] on input "text" at bounding box center [605, 370] width 609 height 29
paste input "coconut white fish [PERSON_NAME]"
click at [489, 379] on input "coconut white fish [PERSON_NAME]" at bounding box center [605, 370] width 609 height 29
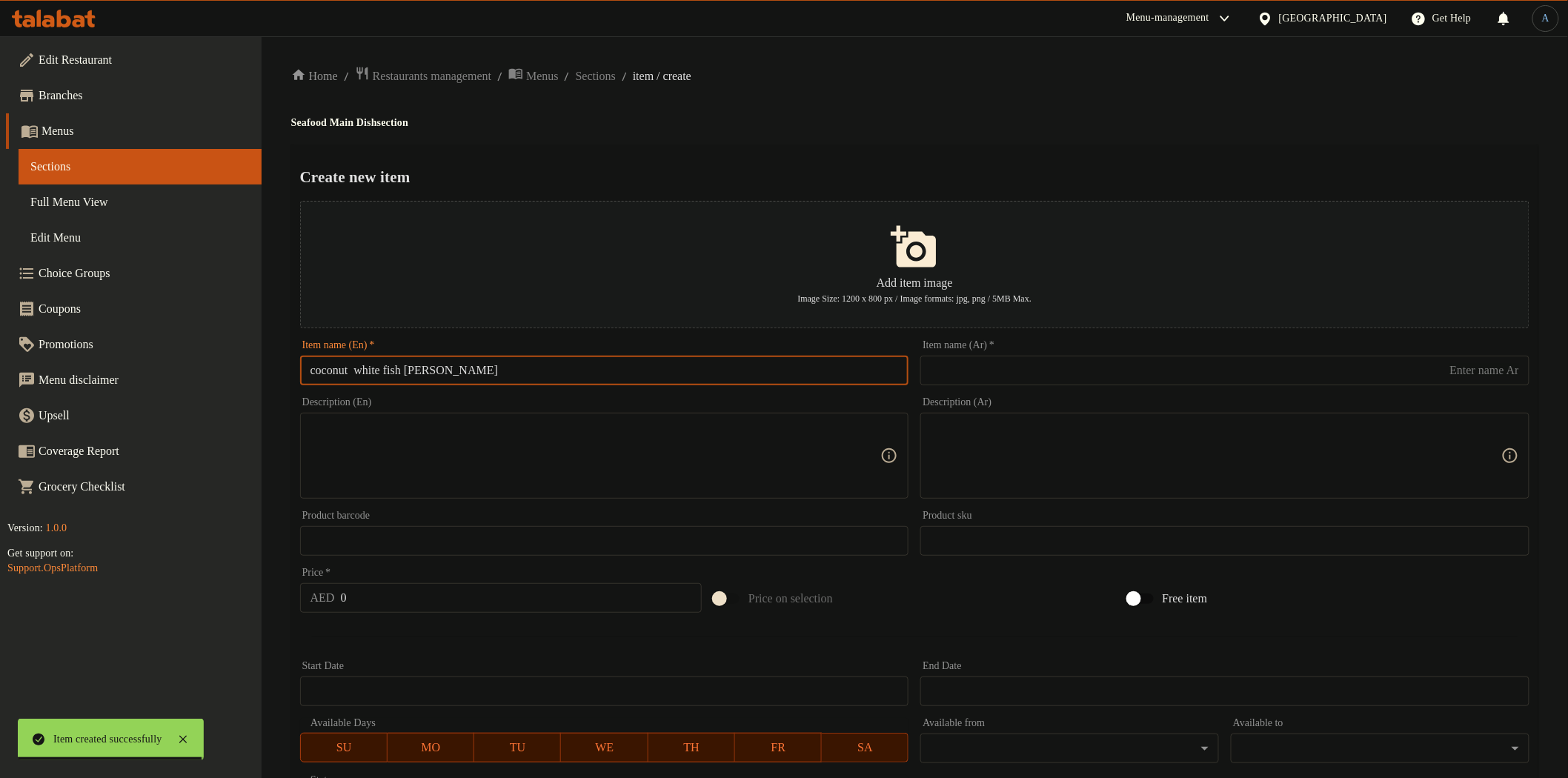
paste input "Coconut White Fish C"
type input "Coconut White Fish [PERSON_NAME]"
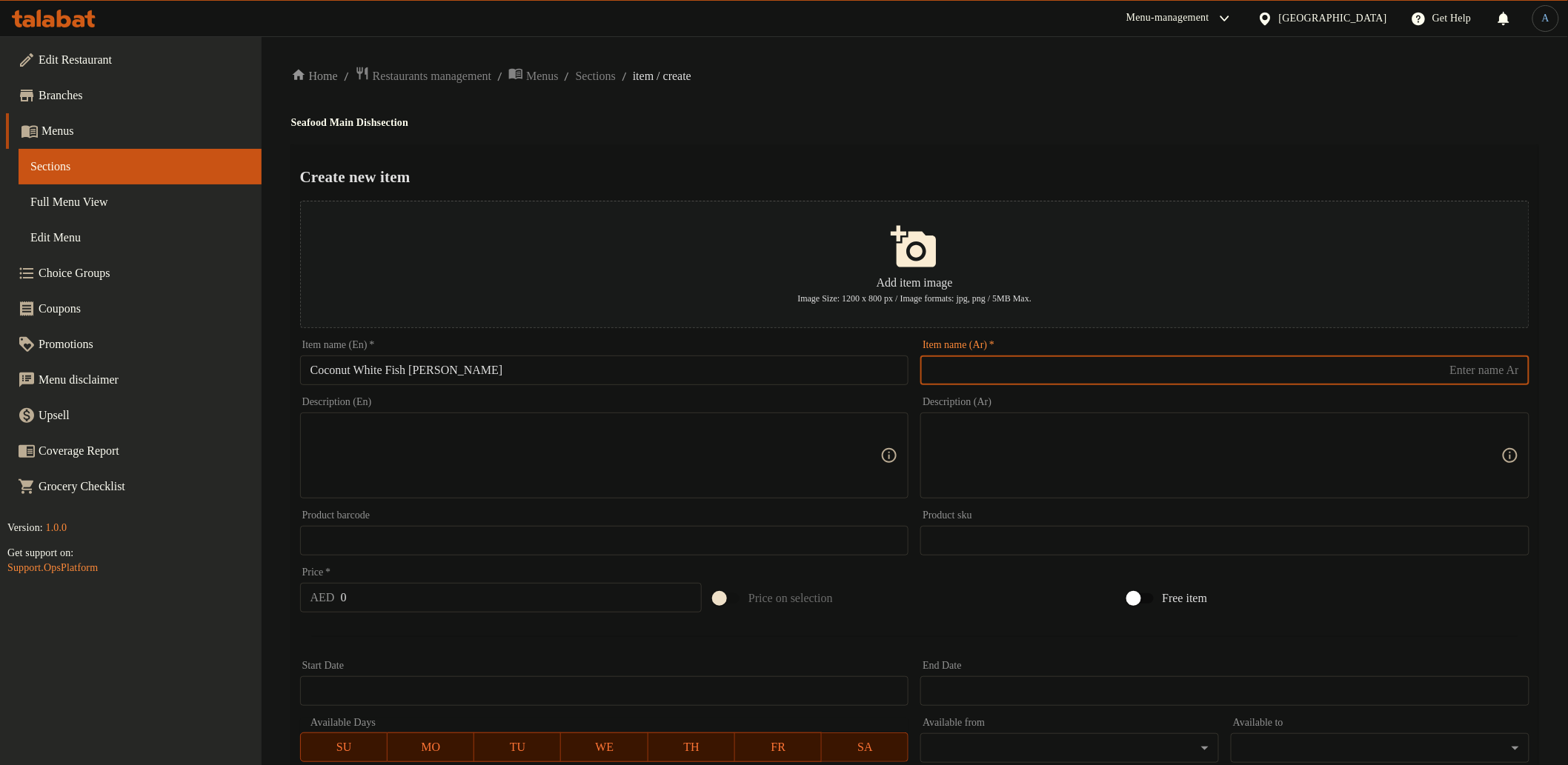
click at [1074, 376] on input "text" at bounding box center [1225, 370] width 609 height 29
paste input "كاري السمك الأبيض بجوز الهند"
type input "كاري السمك الأبيض بجوز الهند"
click at [1045, 139] on div "Home / Restaurants management / Menus / Sections / item / create Seafood Main D…" at bounding box center [915, 537] width 1247 height 944
click at [421, 593] on input "0" at bounding box center [521, 598] width 361 height 29
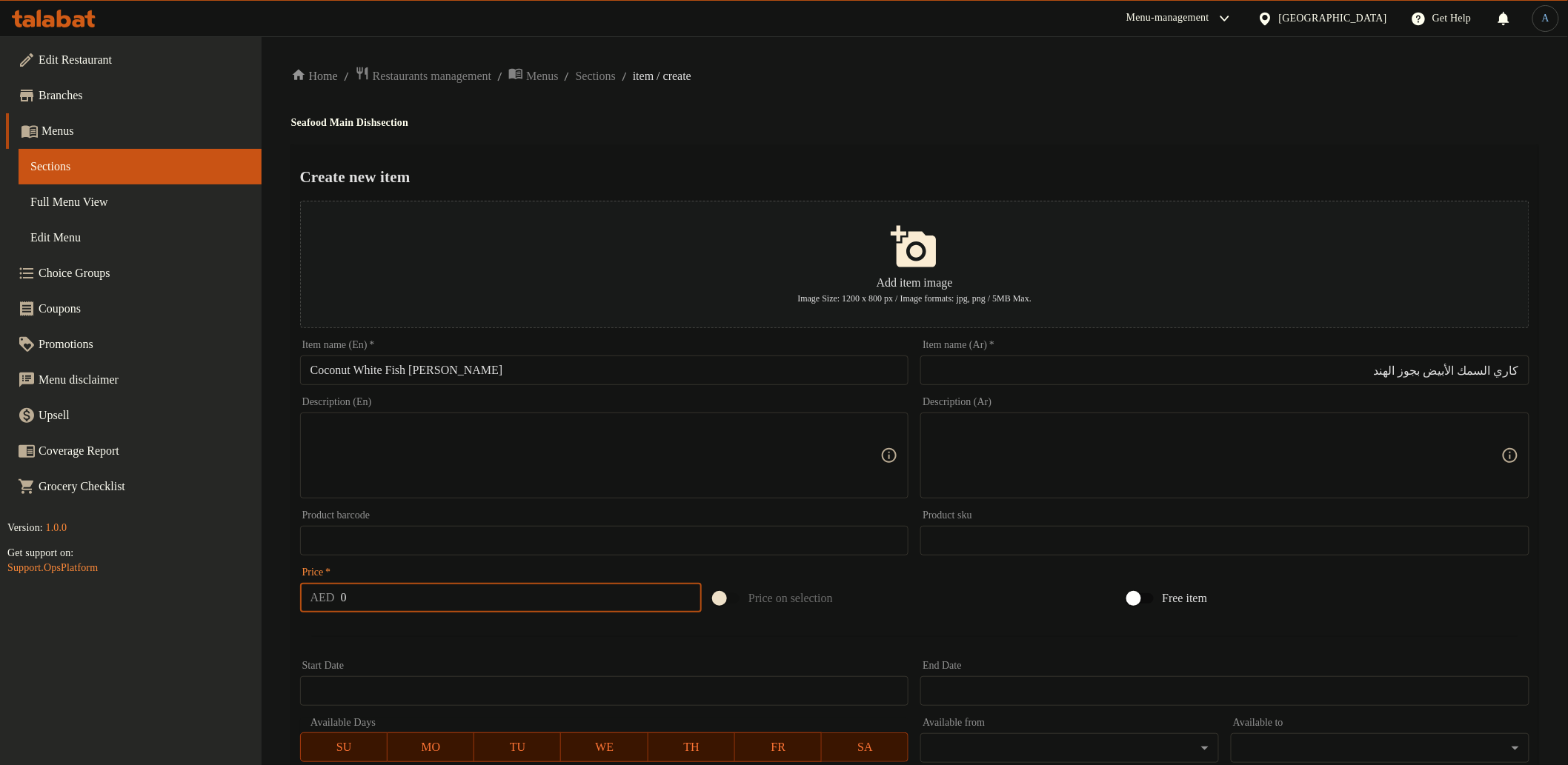
paste input "54"
type input "54"
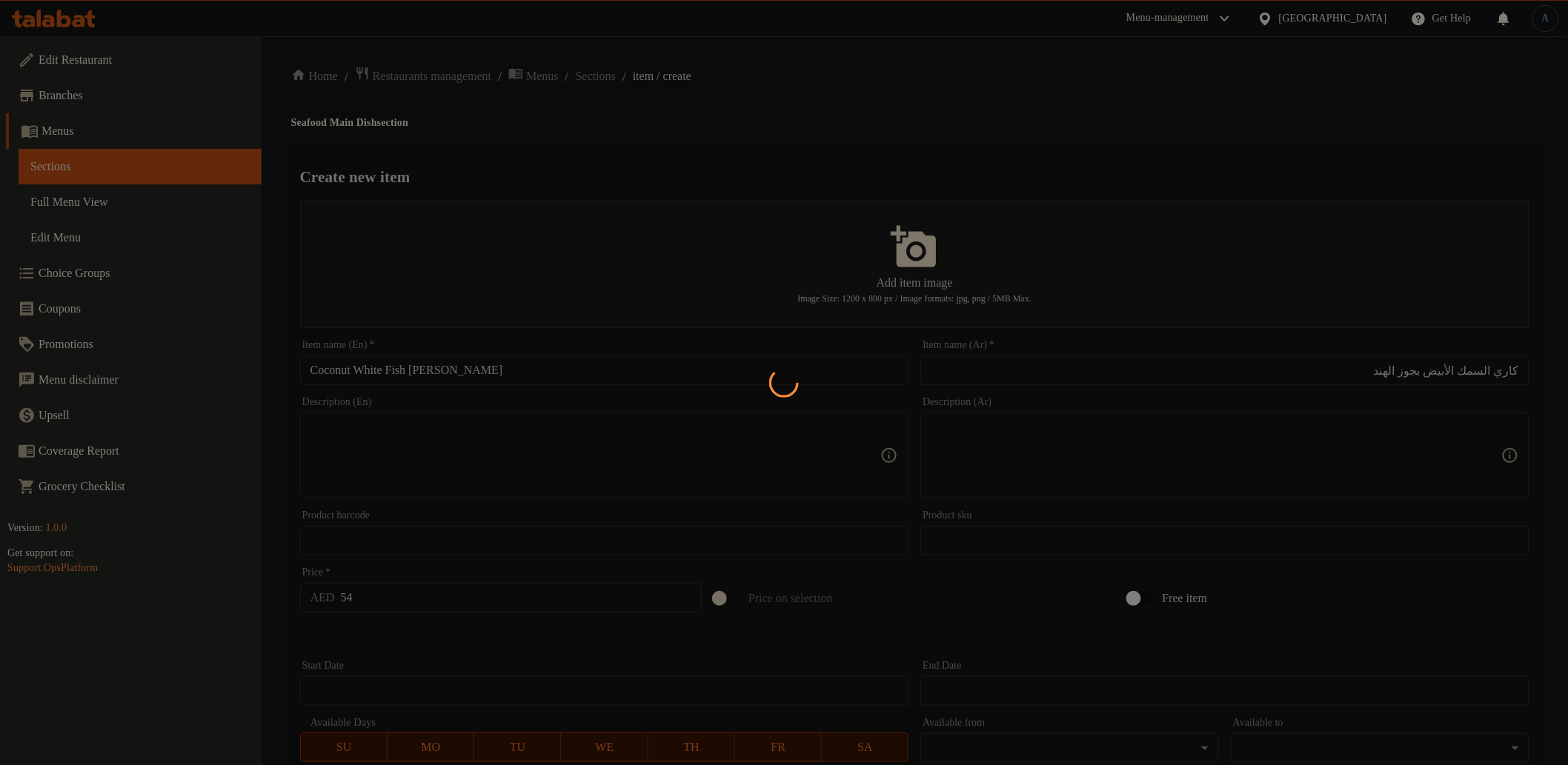
type input "0"
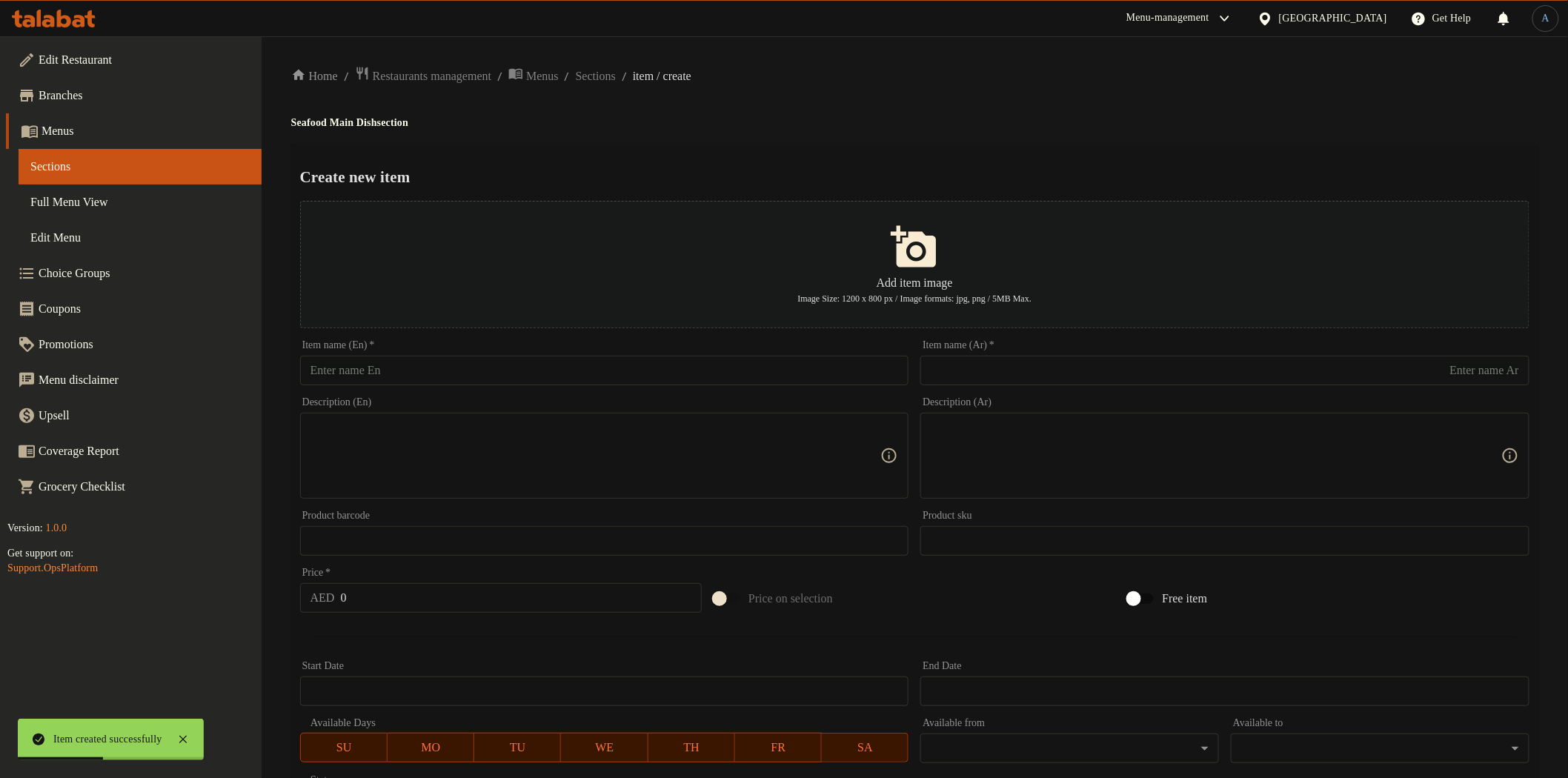
click at [668, 370] on input "text" at bounding box center [605, 370] width 609 height 29
paste input "Thai Shrimp [PERSON_NAME]"
type input "Thai Shrimp [PERSON_NAME]"
drag, startPoint x: 1008, startPoint y: 374, endPoint x: 952, endPoint y: 381, distance: 56.4
click at [1008, 374] on input "text" at bounding box center [1225, 370] width 609 height 29
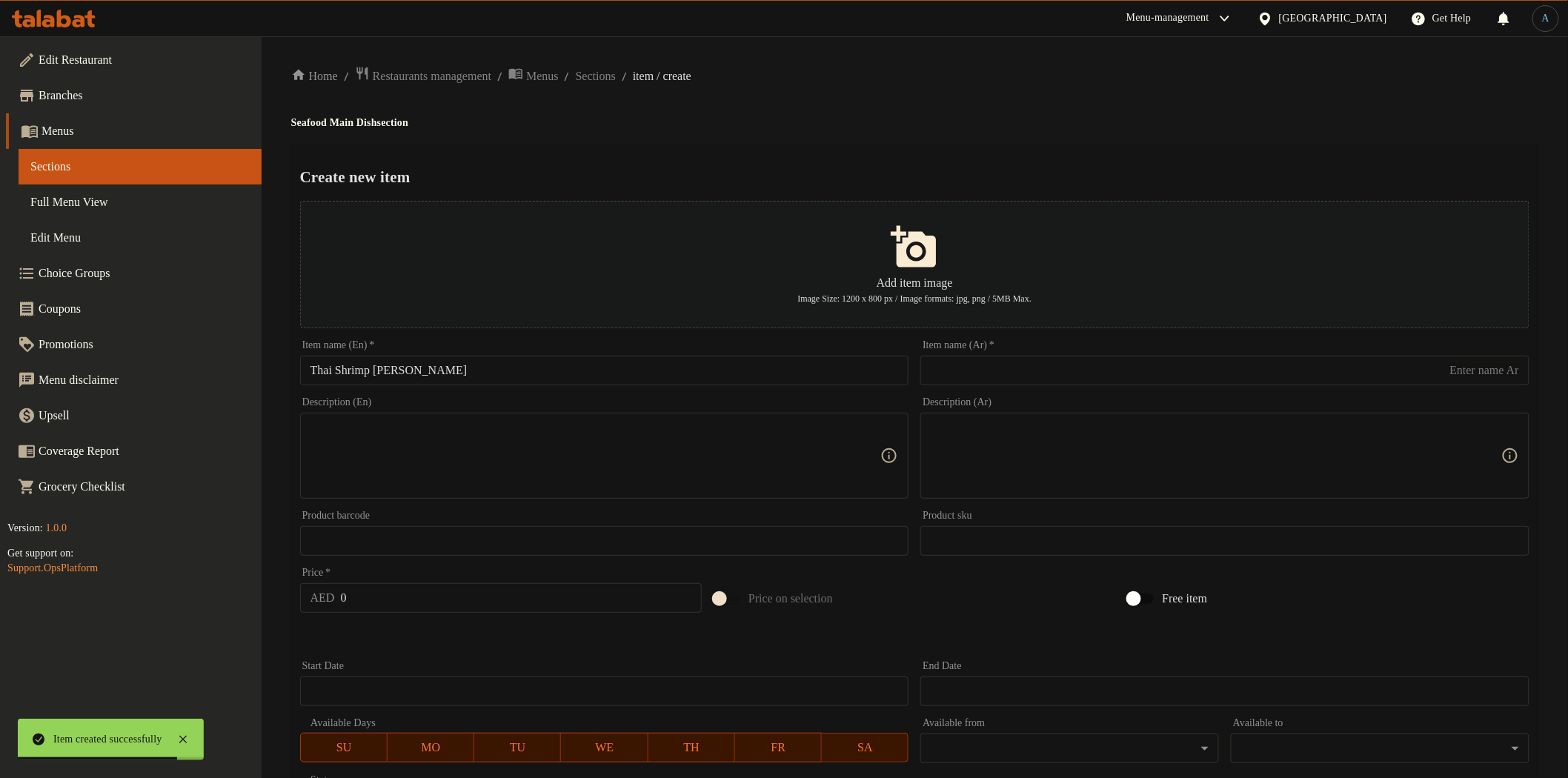
paste input "كاري الروبيان التايلاندي"
type input "كاري الروبيان التايلاندي"
drag, startPoint x: 877, startPoint y: 148, endPoint x: 773, endPoint y: 231, distance: 133.1
click at [878, 148] on div "Create new item Add item image Image Size: 1200 x 800 px / Image formats: jpg, …" at bounding box center [915, 571] width 1247 height 854
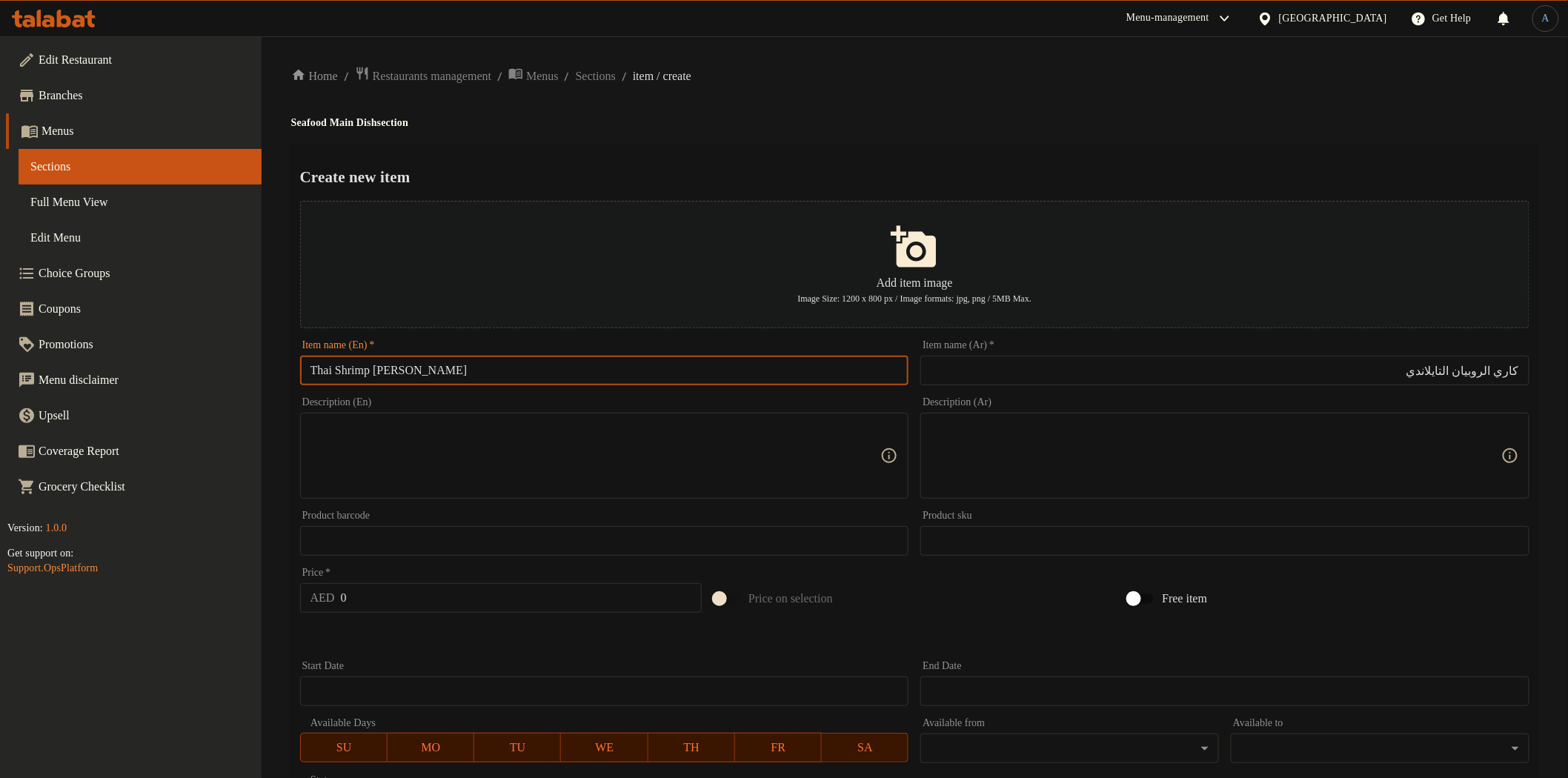
click at [312, 367] on input "Thai Shrimp [PERSON_NAME]" at bounding box center [605, 370] width 609 height 29
click at [815, 144] on div "Create new item Add item image Image Size: 1200 x 800 px / Image formats: jpg, …" at bounding box center [915, 571] width 1247 height 854
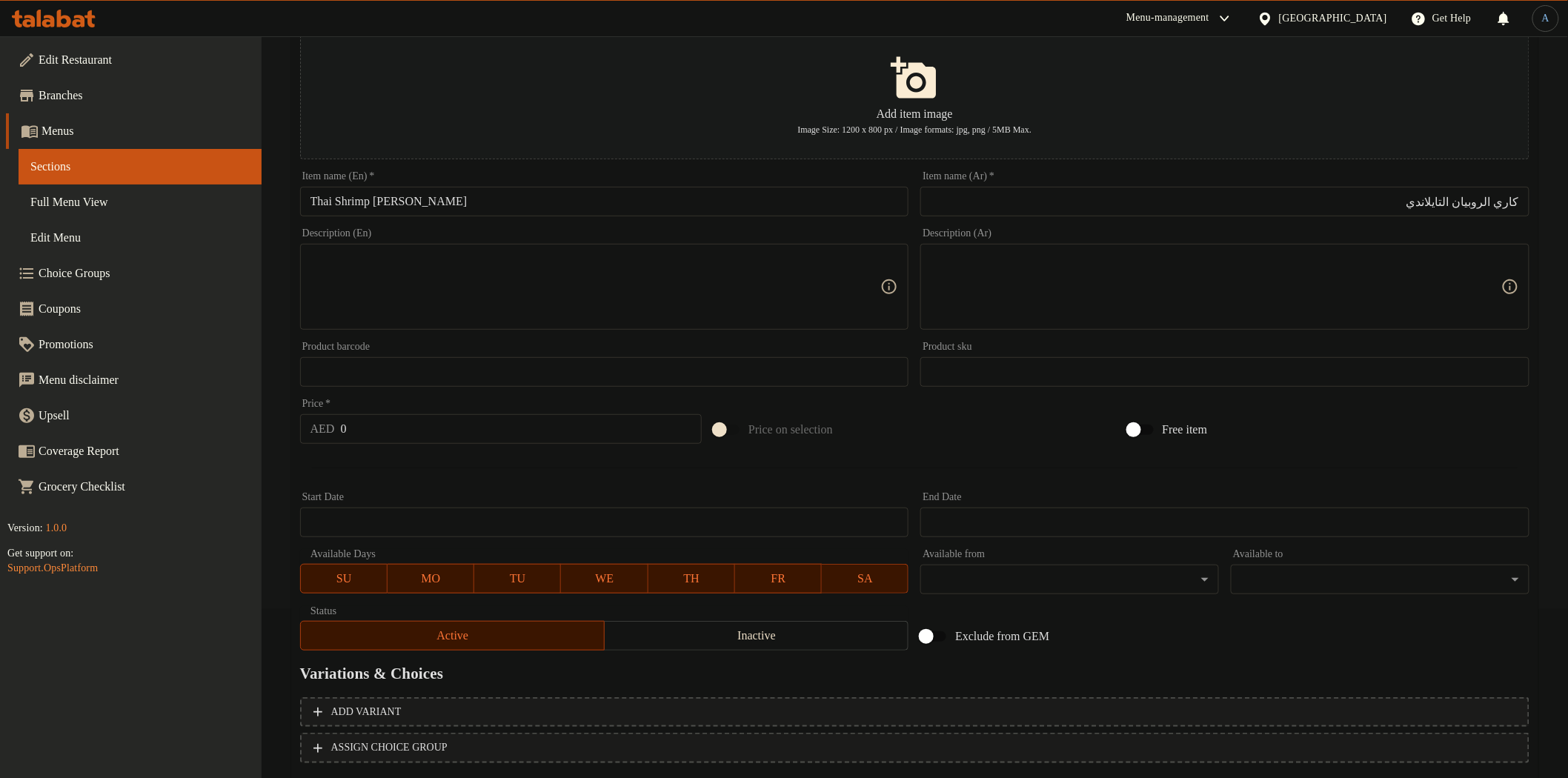
scroll to position [258, 0]
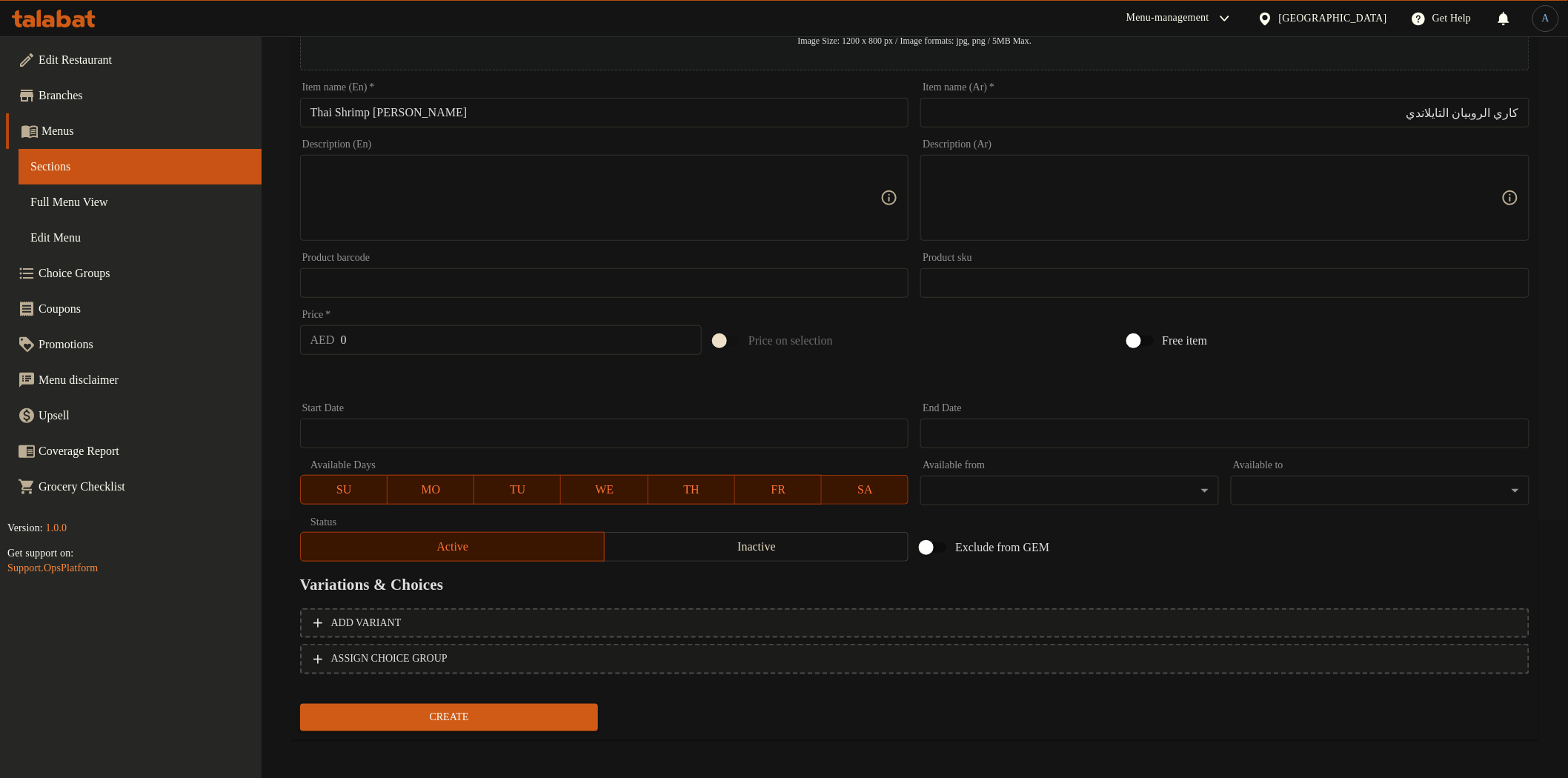
click at [553, 348] on input "0" at bounding box center [521, 340] width 361 height 29
paste input "54"
type input "54"
click at [300, 704] on button "Create" at bounding box center [450, 718] width 299 height 28
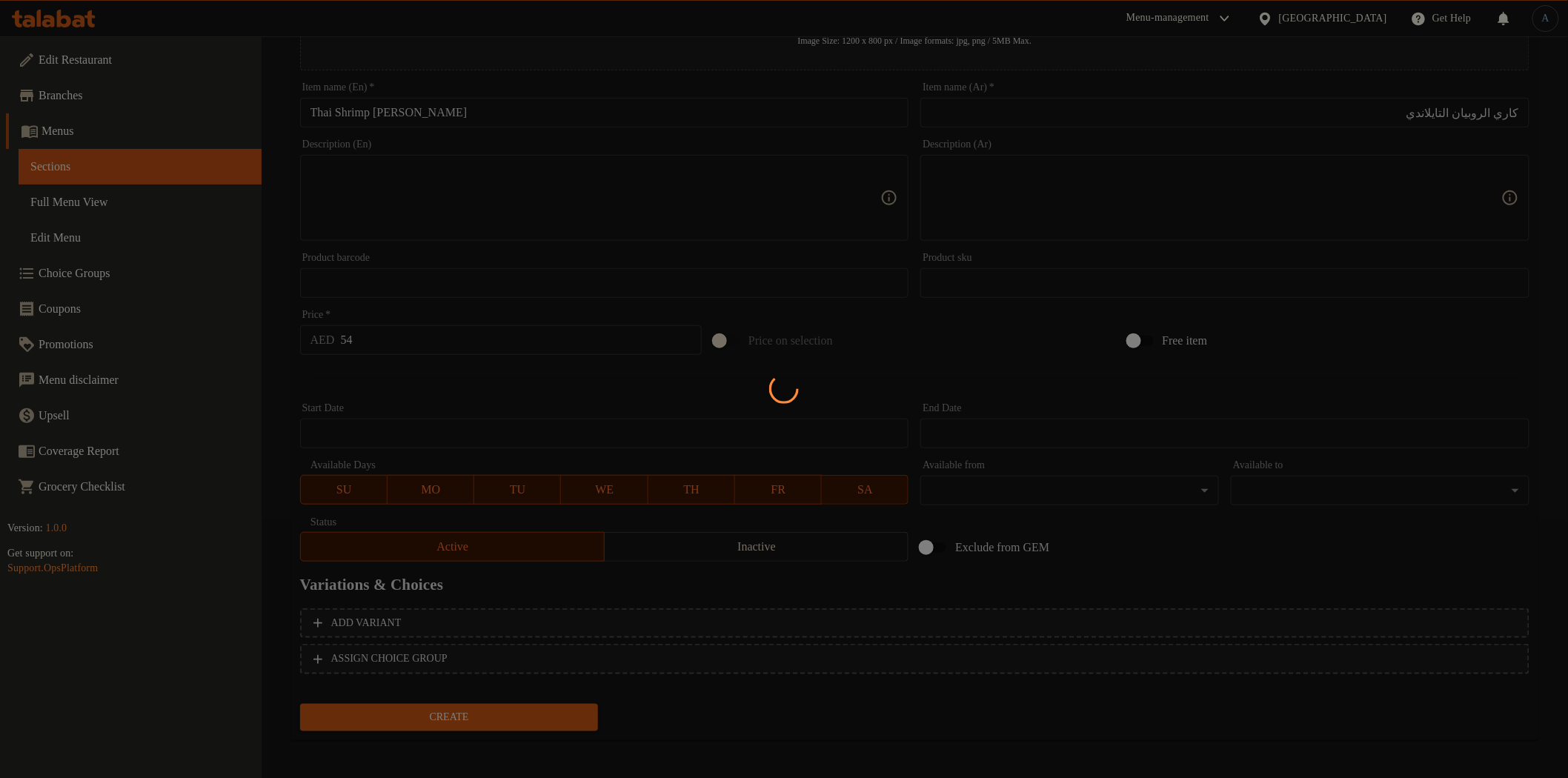
type input "0"
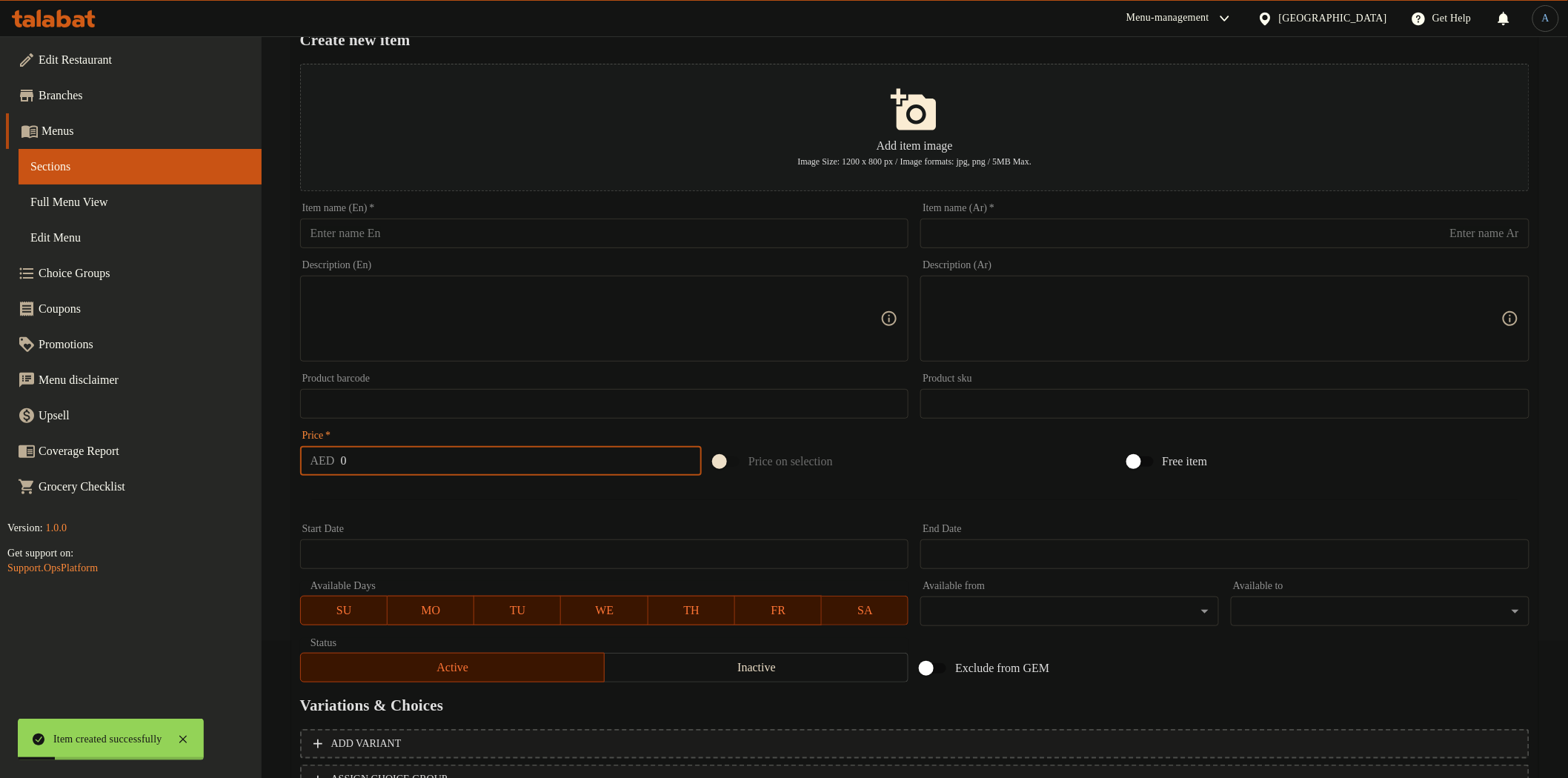
scroll to position [0, 0]
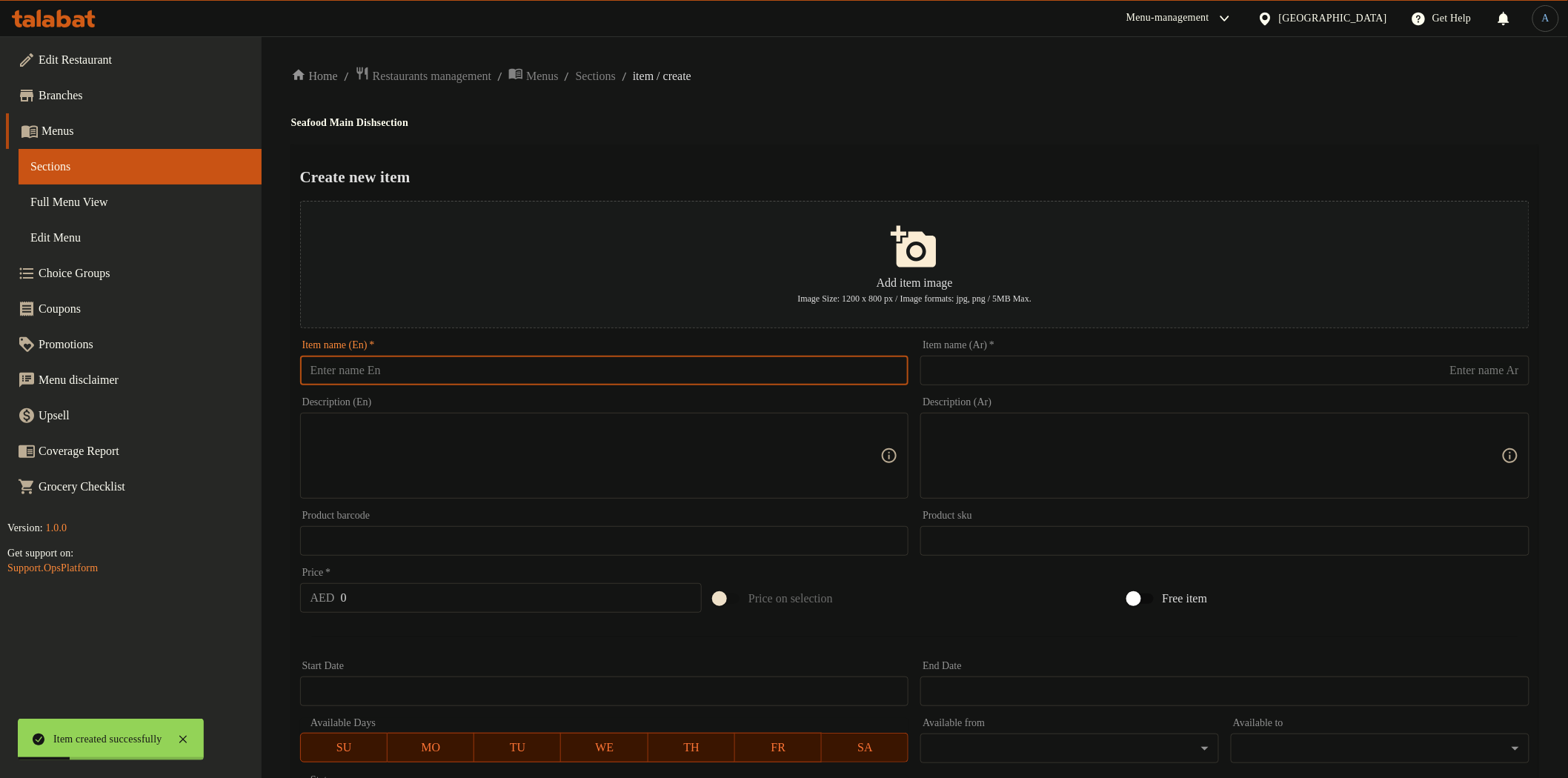
click at [413, 372] on input "text" at bounding box center [605, 370] width 609 height 29
paste input "Dynamite shrimp"
type input "Dynamite shrimp"
click at [982, 382] on input "text" at bounding box center [1225, 370] width 609 height 29
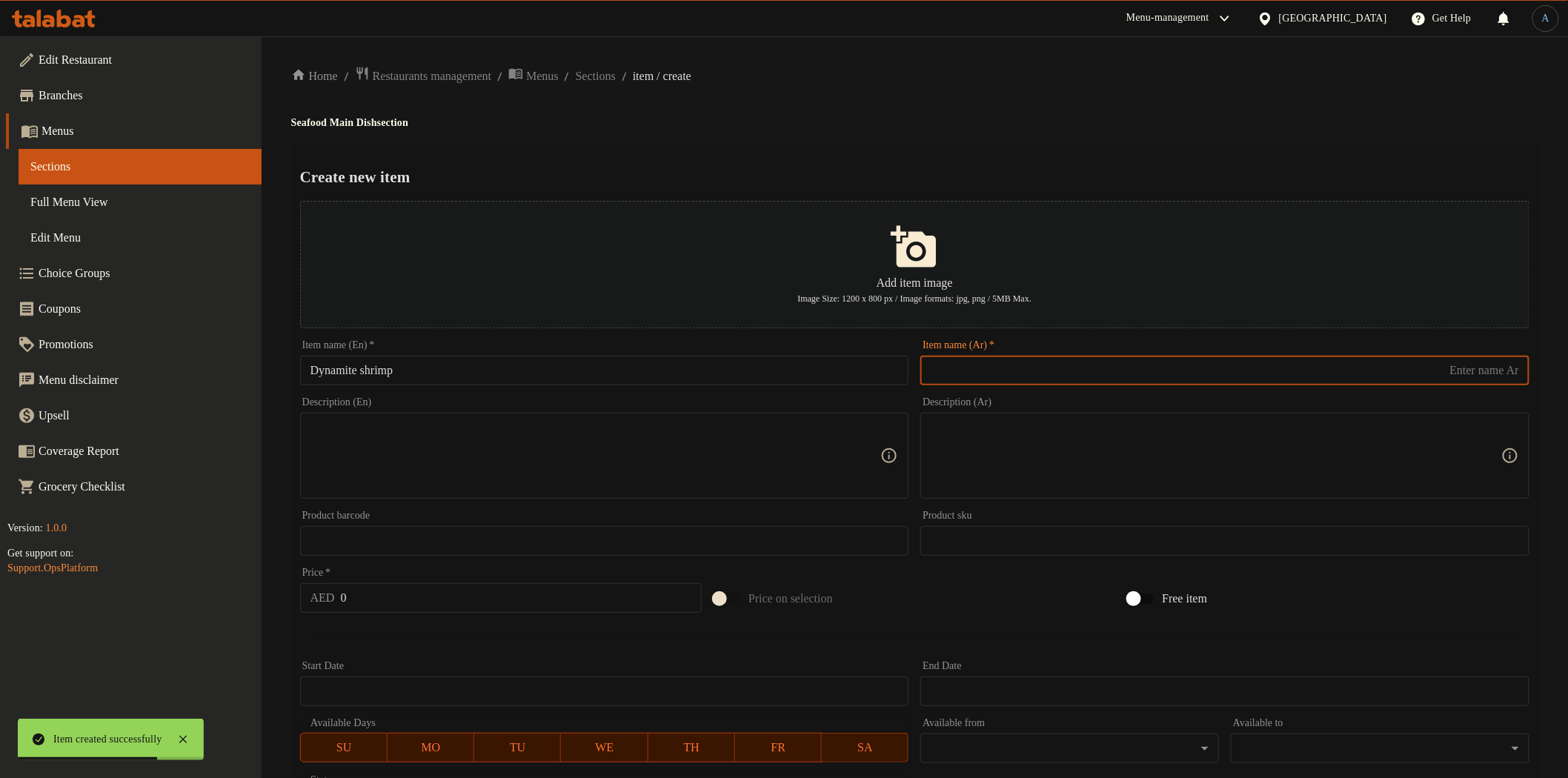
paste input "روبيان ديناميت"
type input "روبيان ديناميت"
click at [1034, 93] on div "Home / Restaurants management / Menus / Sections / item / create Seafood Main D…" at bounding box center [915, 537] width 1247 height 944
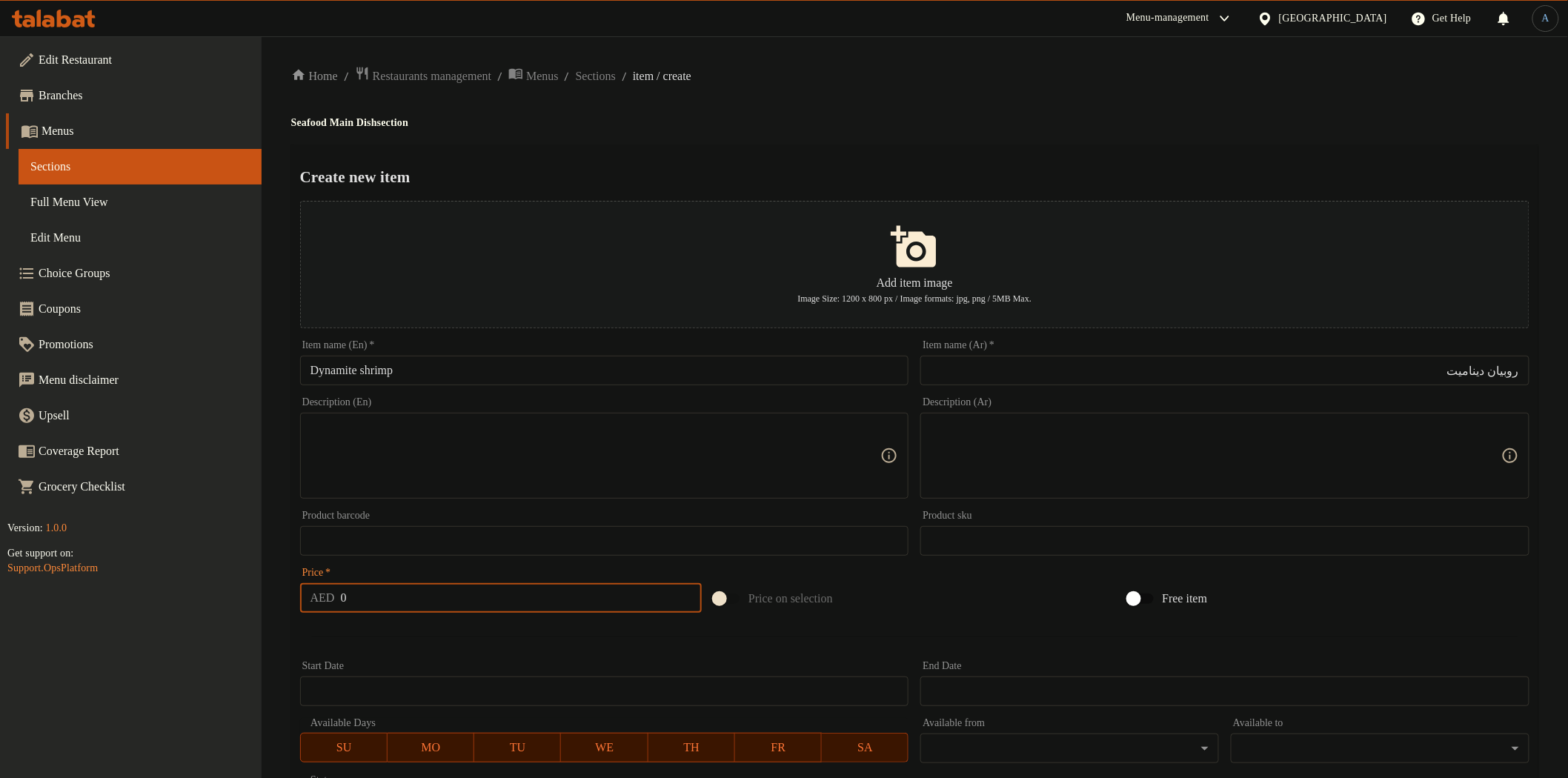
click at [410, 606] on input "0" at bounding box center [521, 598] width 361 height 29
paste input "54"
type input "54"
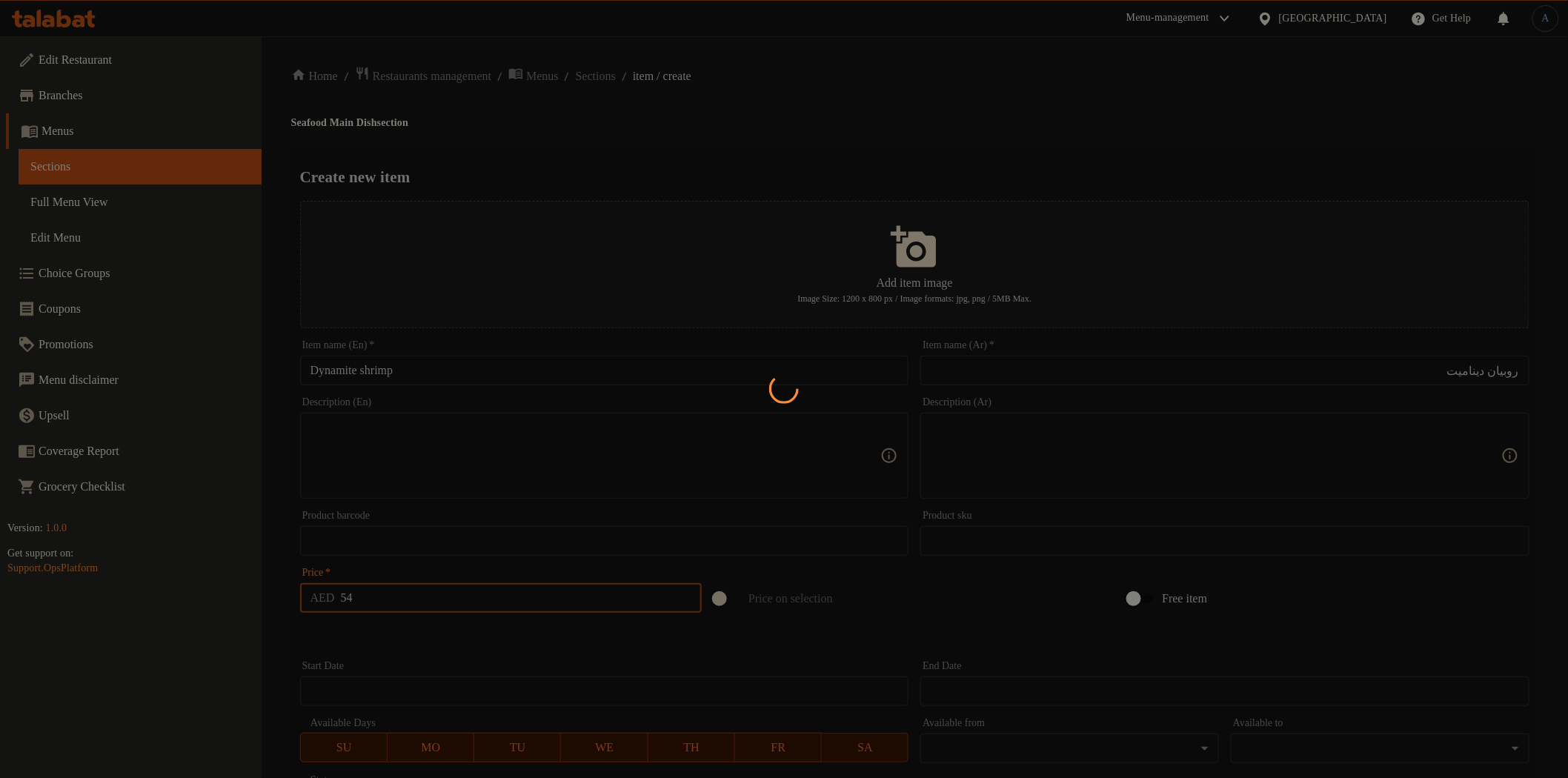
type input "0"
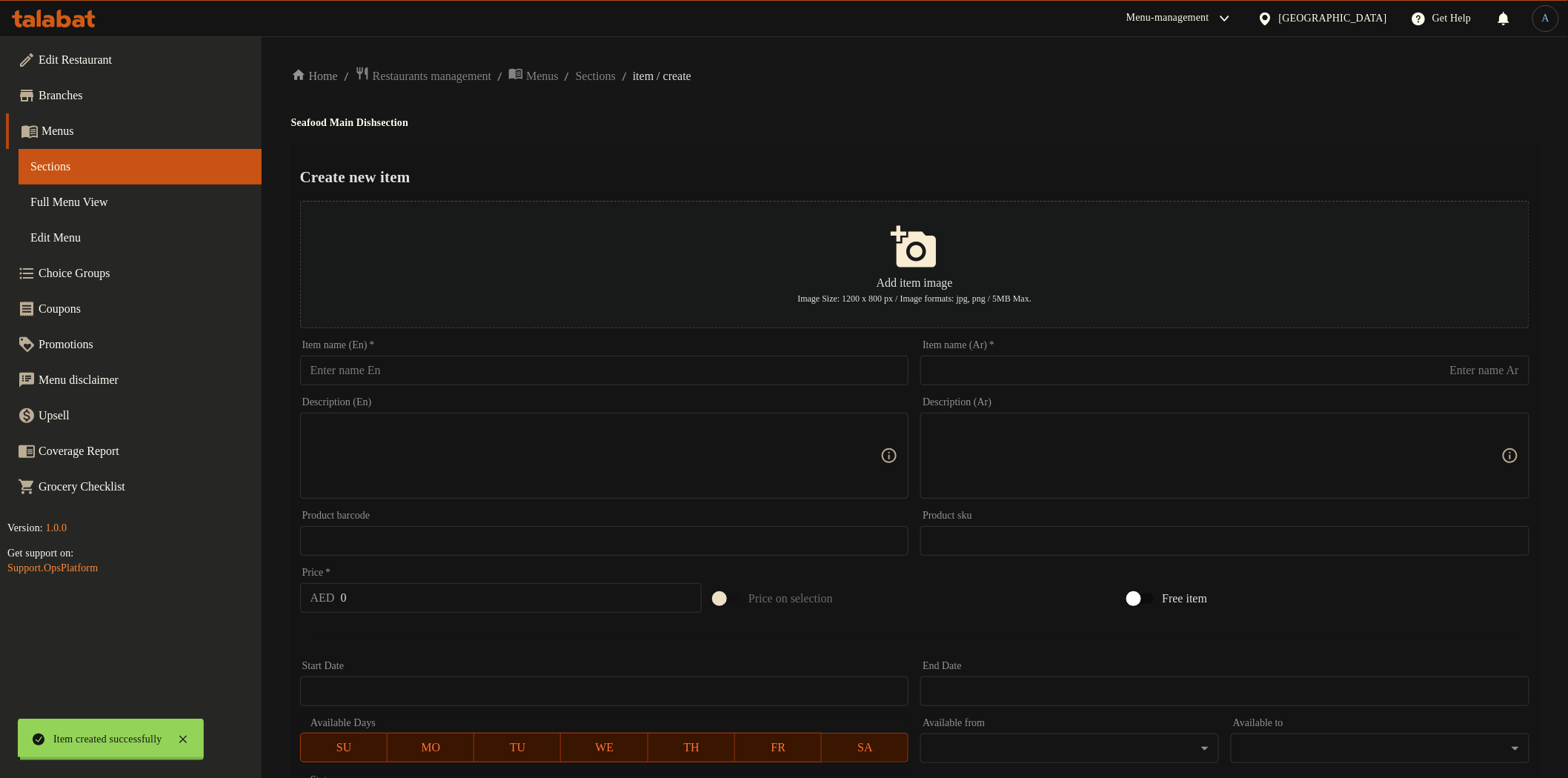
click at [432, 645] on div "Home / Restaurants management / Menus / Sections / item / create Seafood Main D…" at bounding box center [915, 537] width 1247 height 944
click at [616, 76] on span "Sections" at bounding box center [596, 77] width 40 height 18
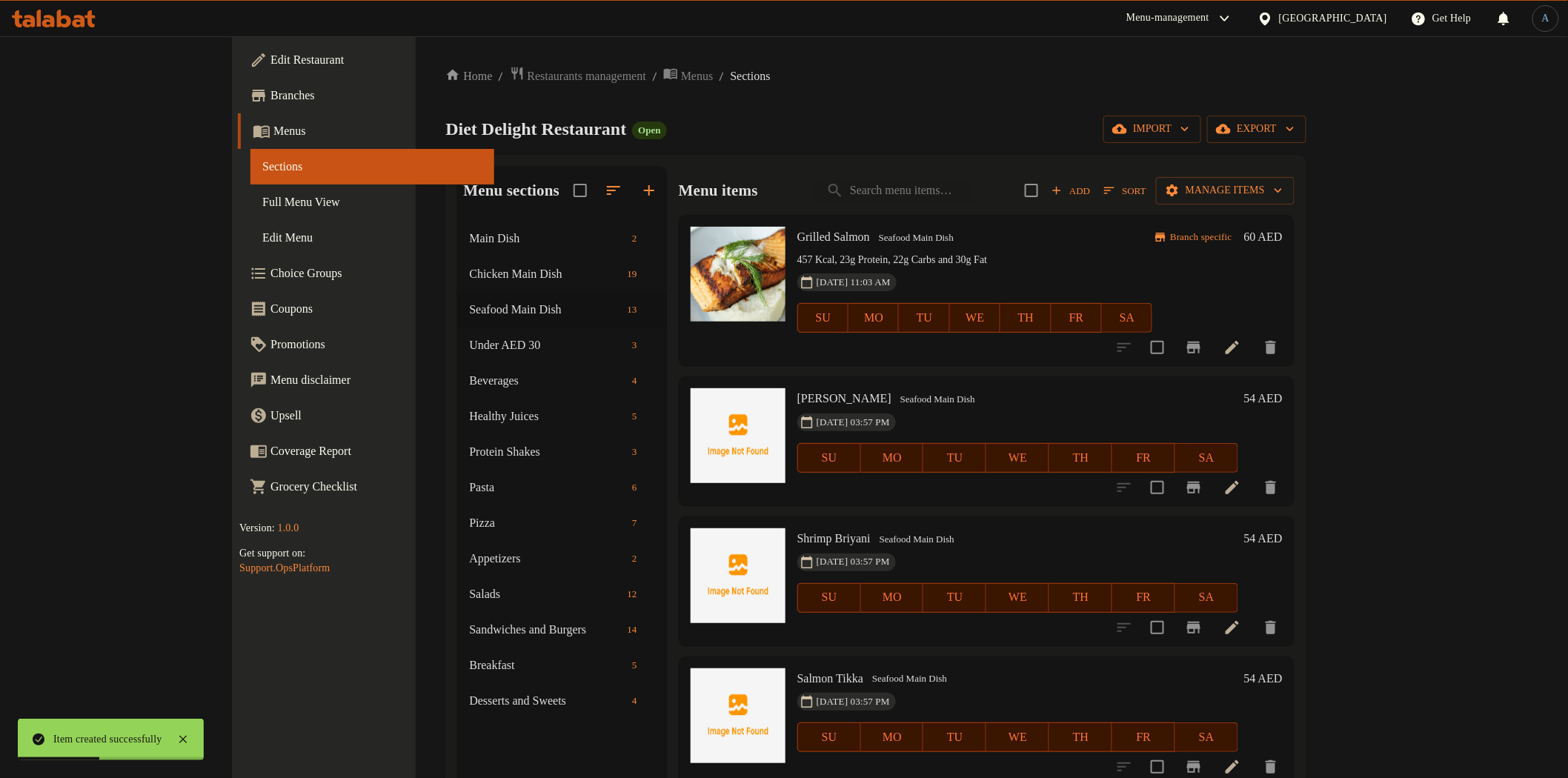
click at [1145, 183] on span "Sort" at bounding box center [1125, 190] width 42 height 17
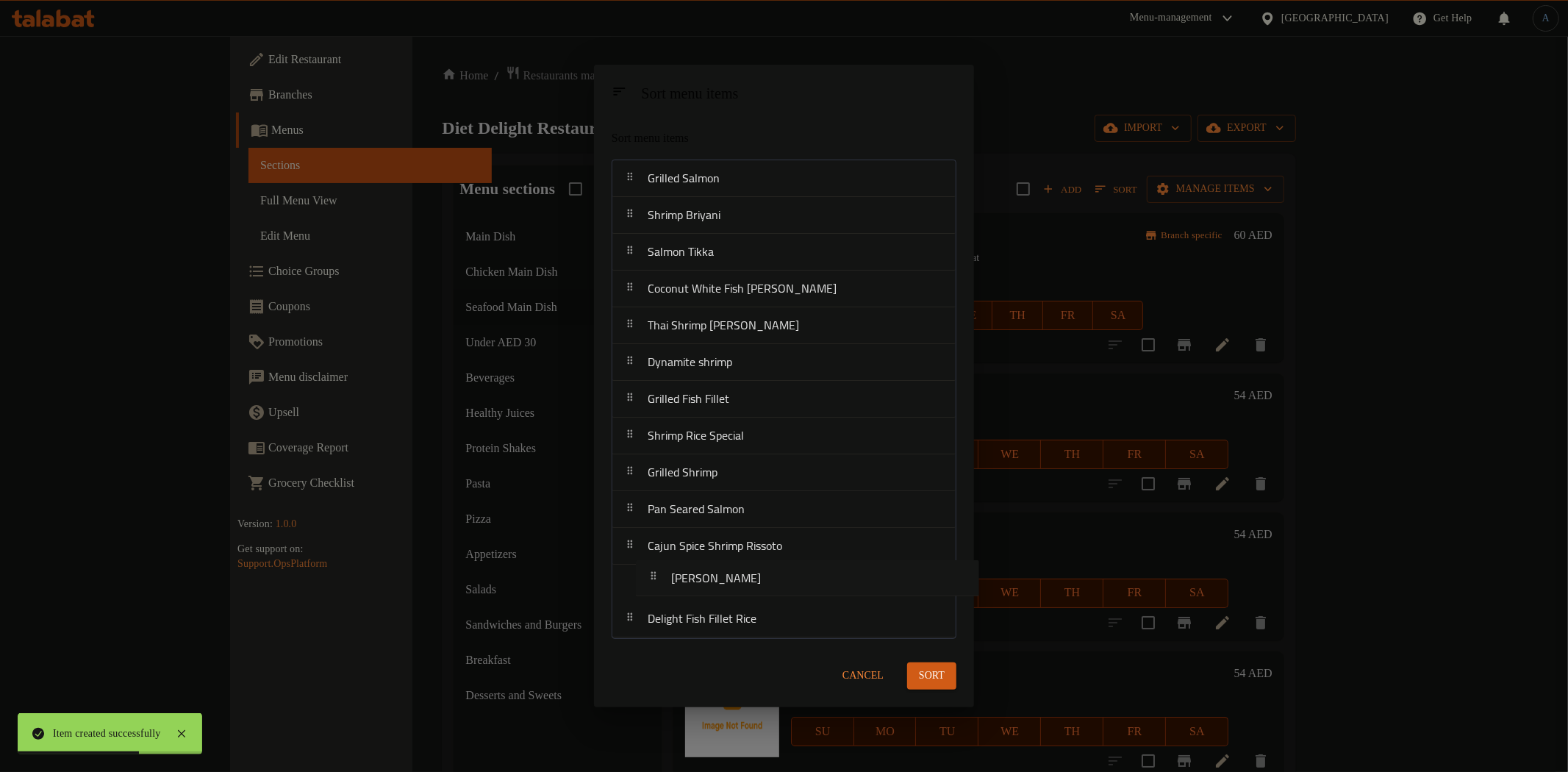
drag, startPoint x: 737, startPoint y: 217, endPoint x: 761, endPoint y: 590, distance: 373.8
click at [761, 590] on nav "Grilled Salmon Salmon Briyani Shrimp Briyani Salmon Tikka Coconut White Fish [P…" at bounding box center [784, 398] width 345 height 478
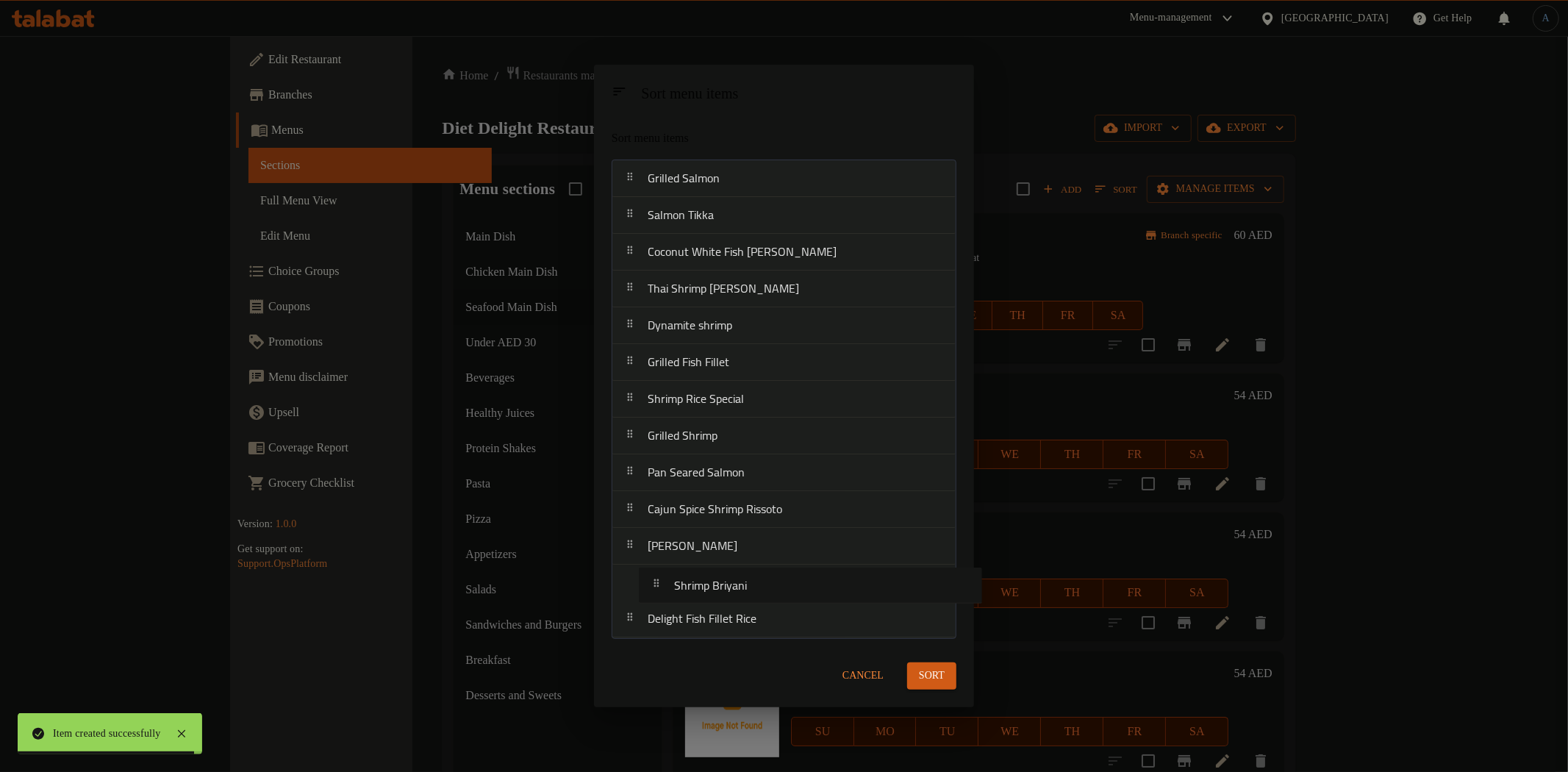
drag, startPoint x: 723, startPoint y: 219, endPoint x: 754, endPoint y: 611, distance: 393.2
click at [754, 611] on nav "Grilled Salmon Shrimp Briyani Salmon Tikka Coconut White Fish [PERSON_NAME] Tha…" at bounding box center [784, 398] width 345 height 478
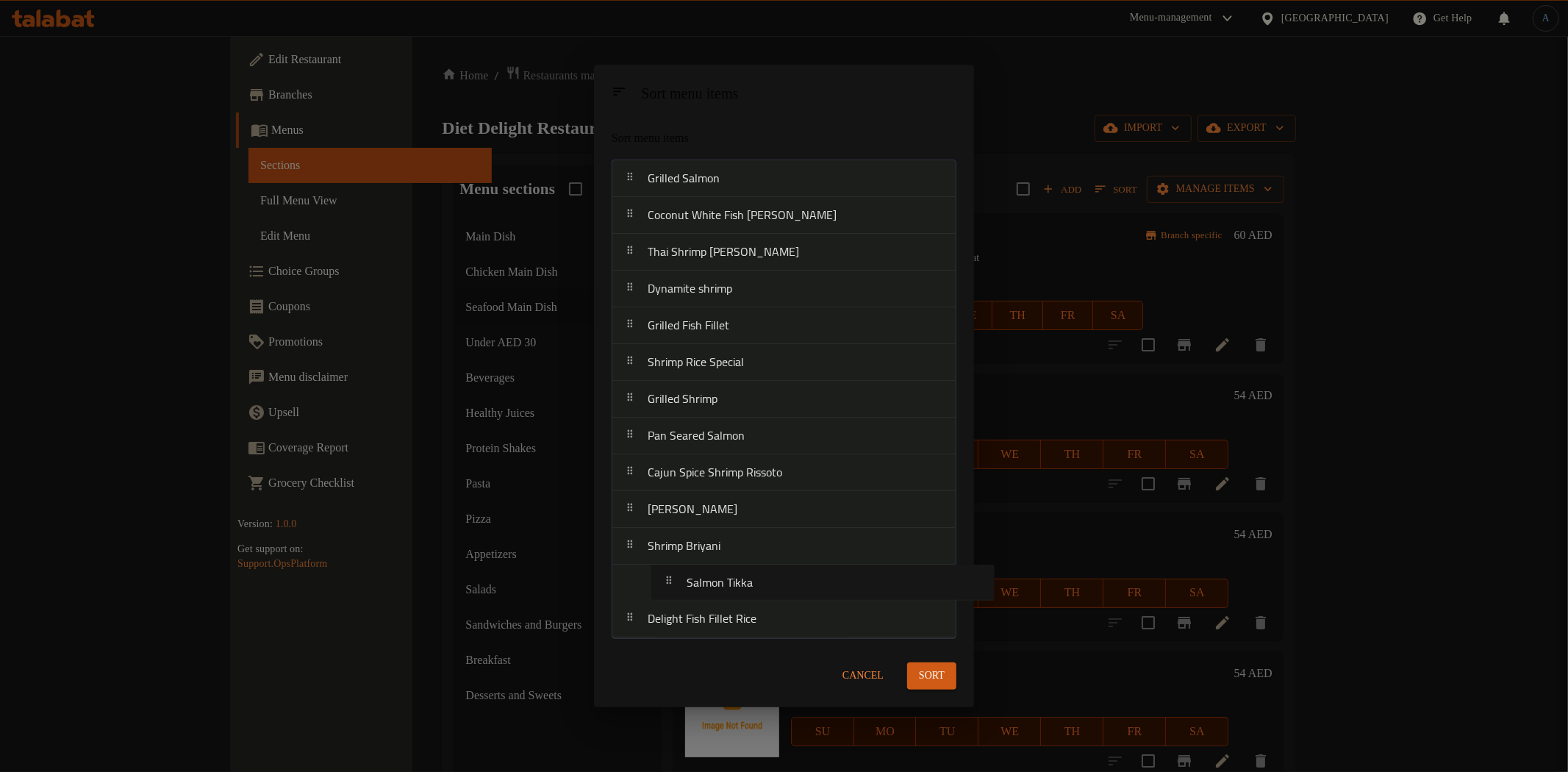
drag, startPoint x: 711, startPoint y: 221, endPoint x: 751, endPoint y: 592, distance: 373.2
click at [751, 592] on nav "Grilled Salmon Salmon Tikka Coconut White Fish [PERSON_NAME] Thai Shrimp [PERSO…" at bounding box center [784, 398] width 345 height 478
drag, startPoint x: 714, startPoint y: 218, endPoint x: 720, endPoint y: 568, distance: 350.1
click at [720, 568] on nav "Grilled Salmon Coconut White Fish [PERSON_NAME] Thai Shrimp [PERSON_NAME] Dynam…" at bounding box center [784, 398] width 345 height 478
drag, startPoint x: 718, startPoint y: 237, endPoint x: 723, endPoint y: 584, distance: 347.0
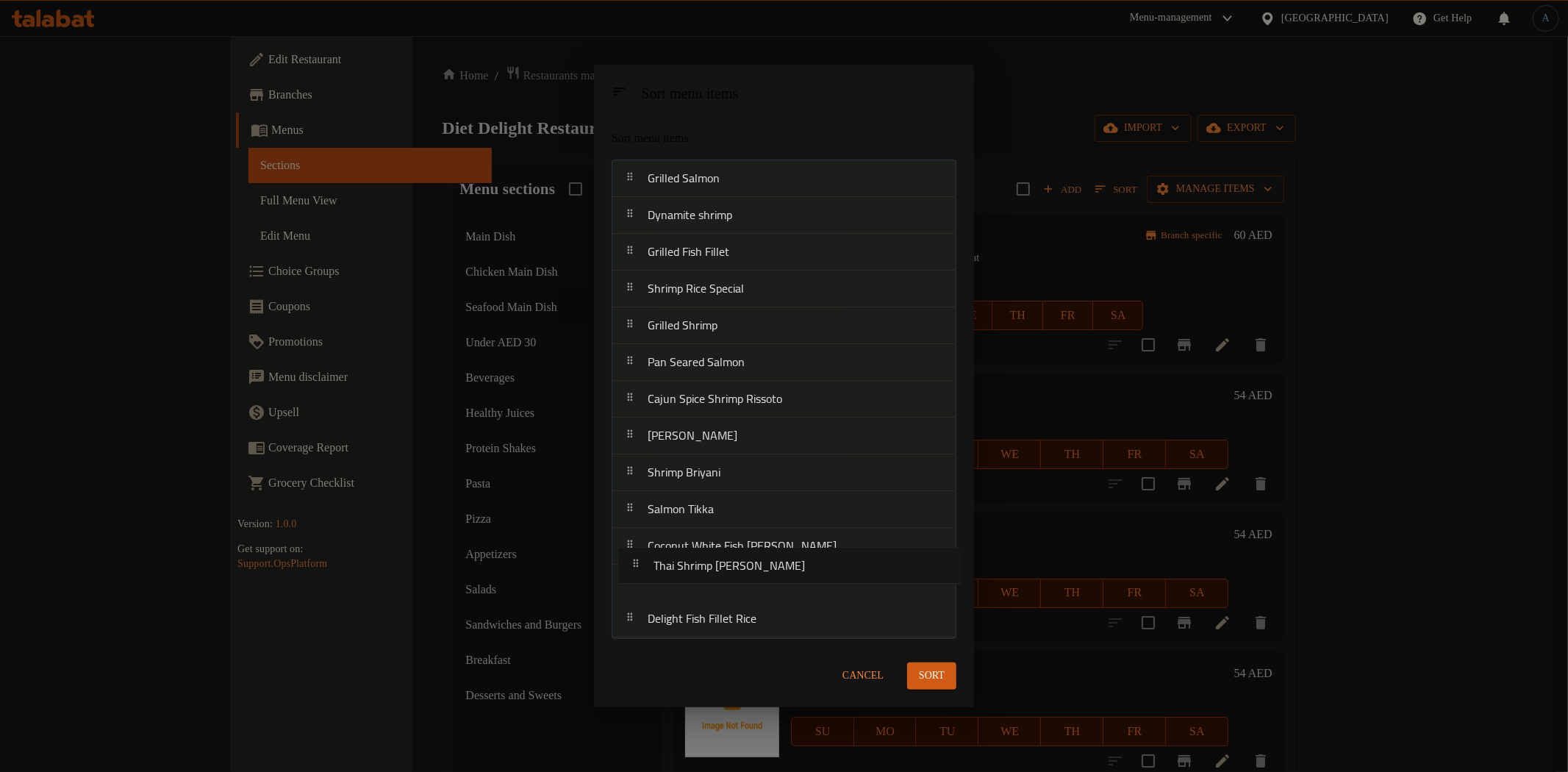
click at [723, 584] on nav "Grilled Salmon Thai Shrimp [PERSON_NAME] Dynamite shrimp Grilled Fish Fillet Sh…" at bounding box center [784, 398] width 345 height 478
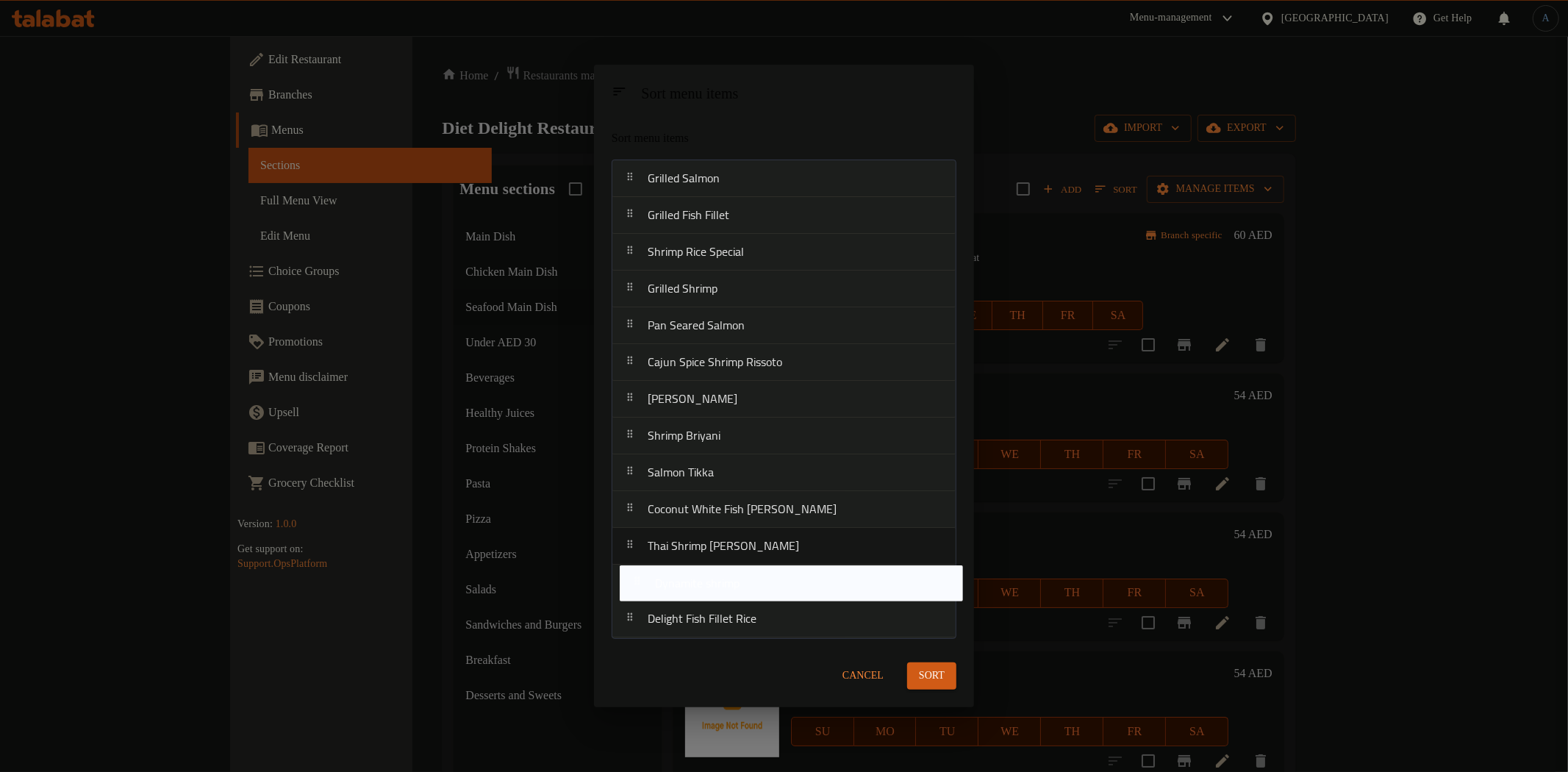
drag, startPoint x: 723, startPoint y: 223, endPoint x: 730, endPoint y: 596, distance: 373.1
click at [730, 596] on nav "Grilled Salmon Dynamite shrimp Grilled Fish Fillet Shrimp Rice Special Grilled …" at bounding box center [784, 398] width 345 height 478
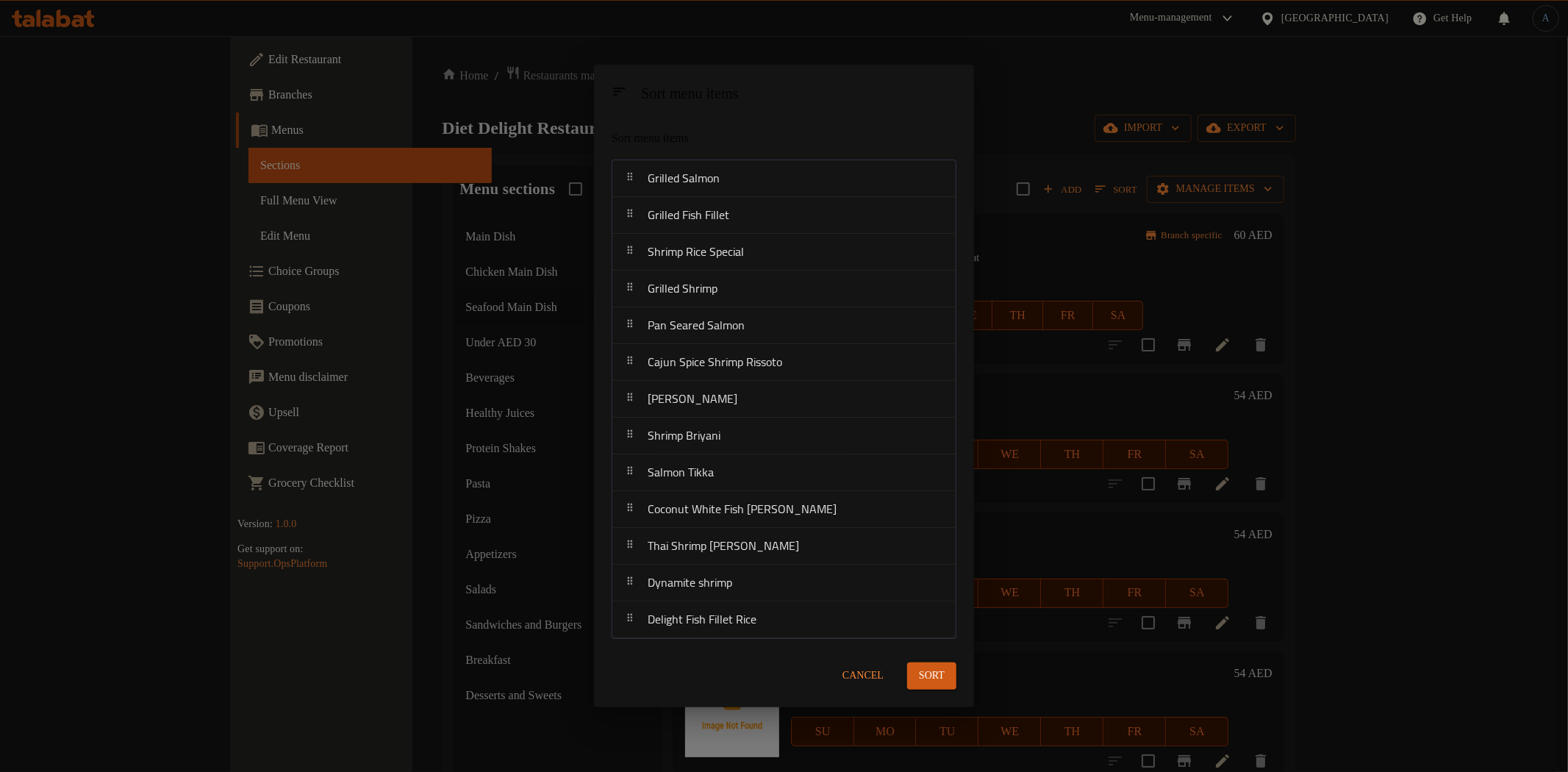
click at [919, 674] on span "Sort" at bounding box center [932, 676] width 26 height 19
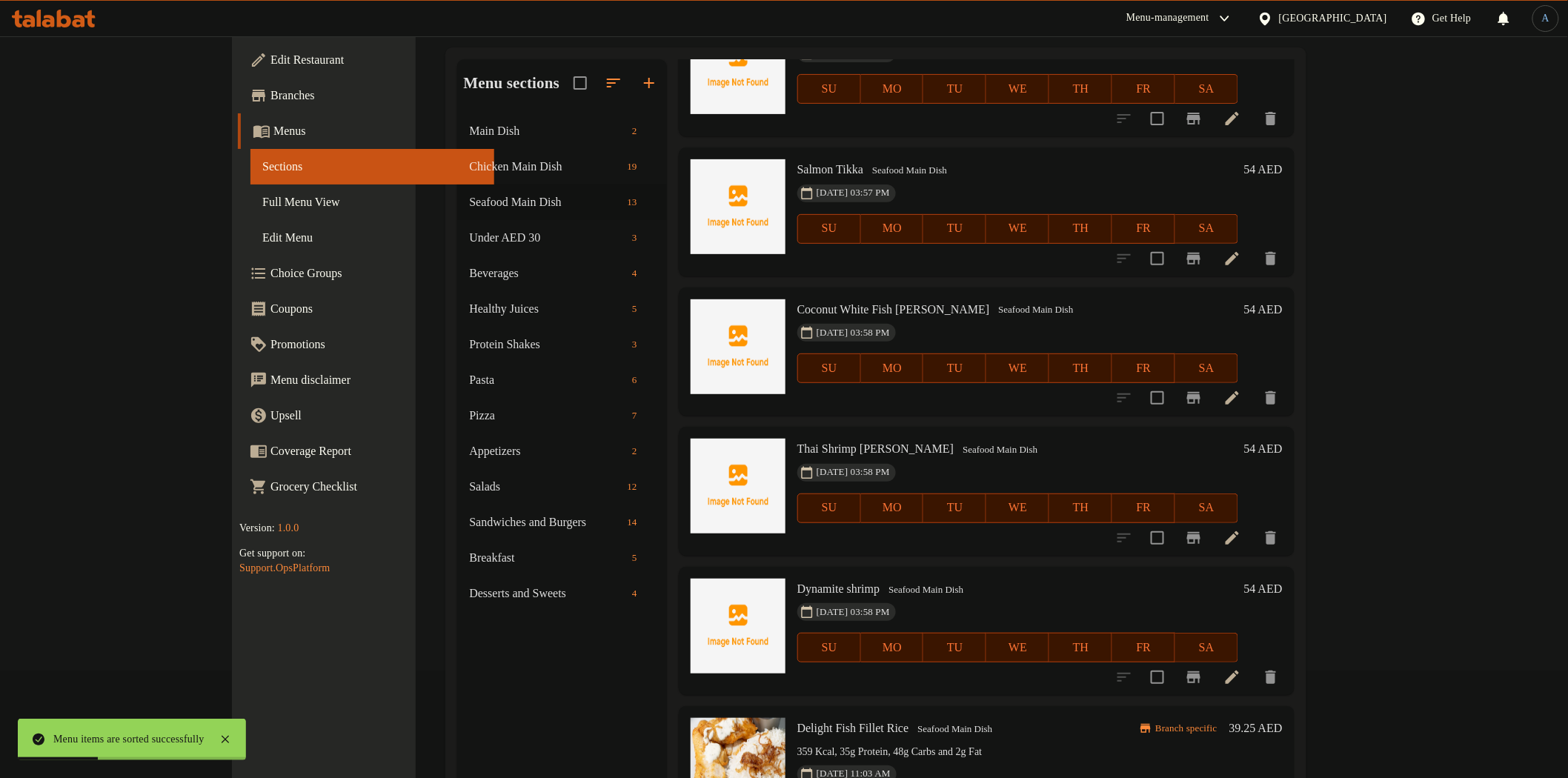
scroll to position [207, 0]
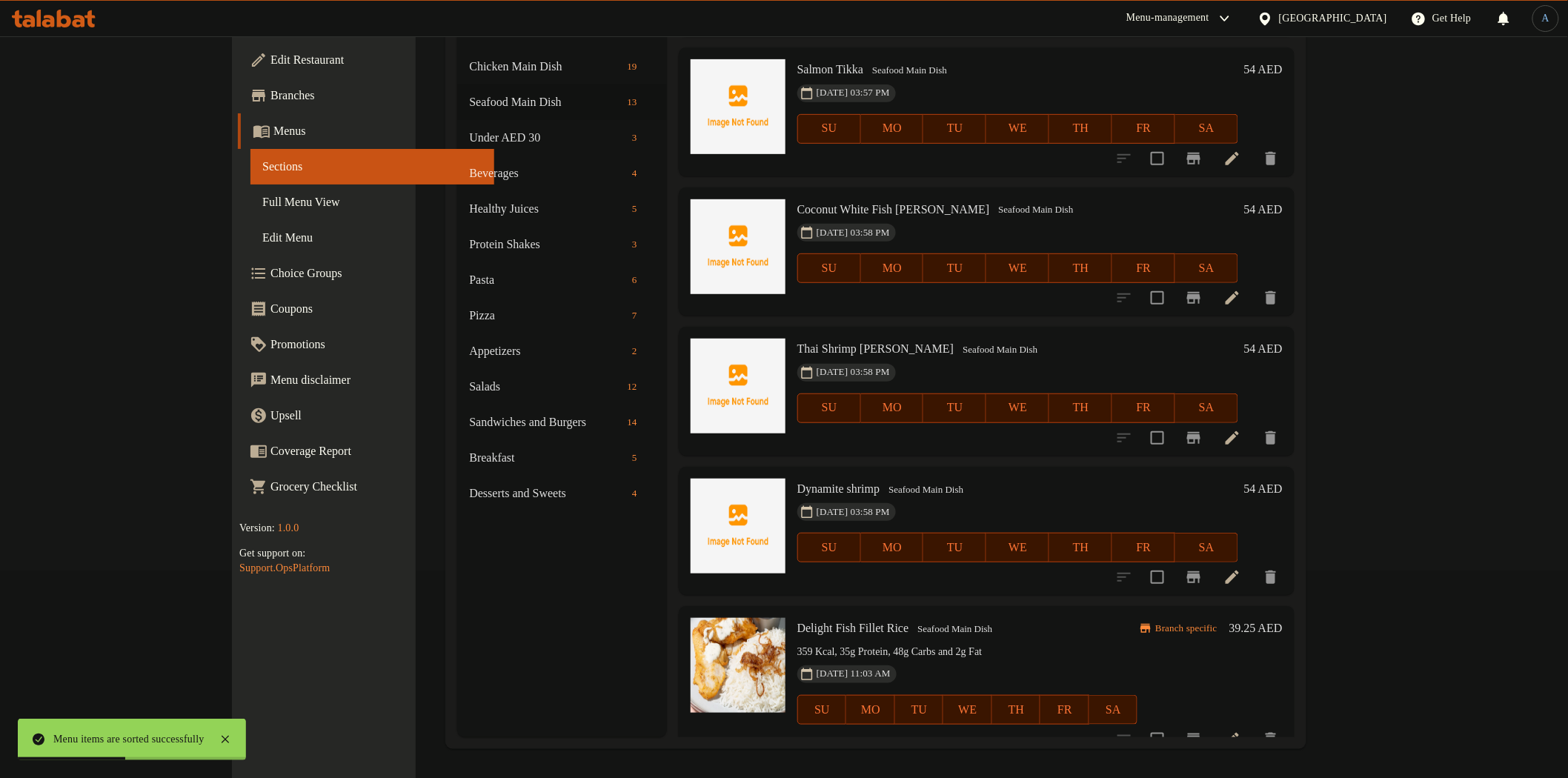
click at [811, 621] on span "Delight Fish Fillet Rice" at bounding box center [853, 627] width 112 height 12
copy h6 "Delight Fish Fillet Rice"
click at [1173, 724] on input "checkbox" at bounding box center [1158, 740] width 31 height 31
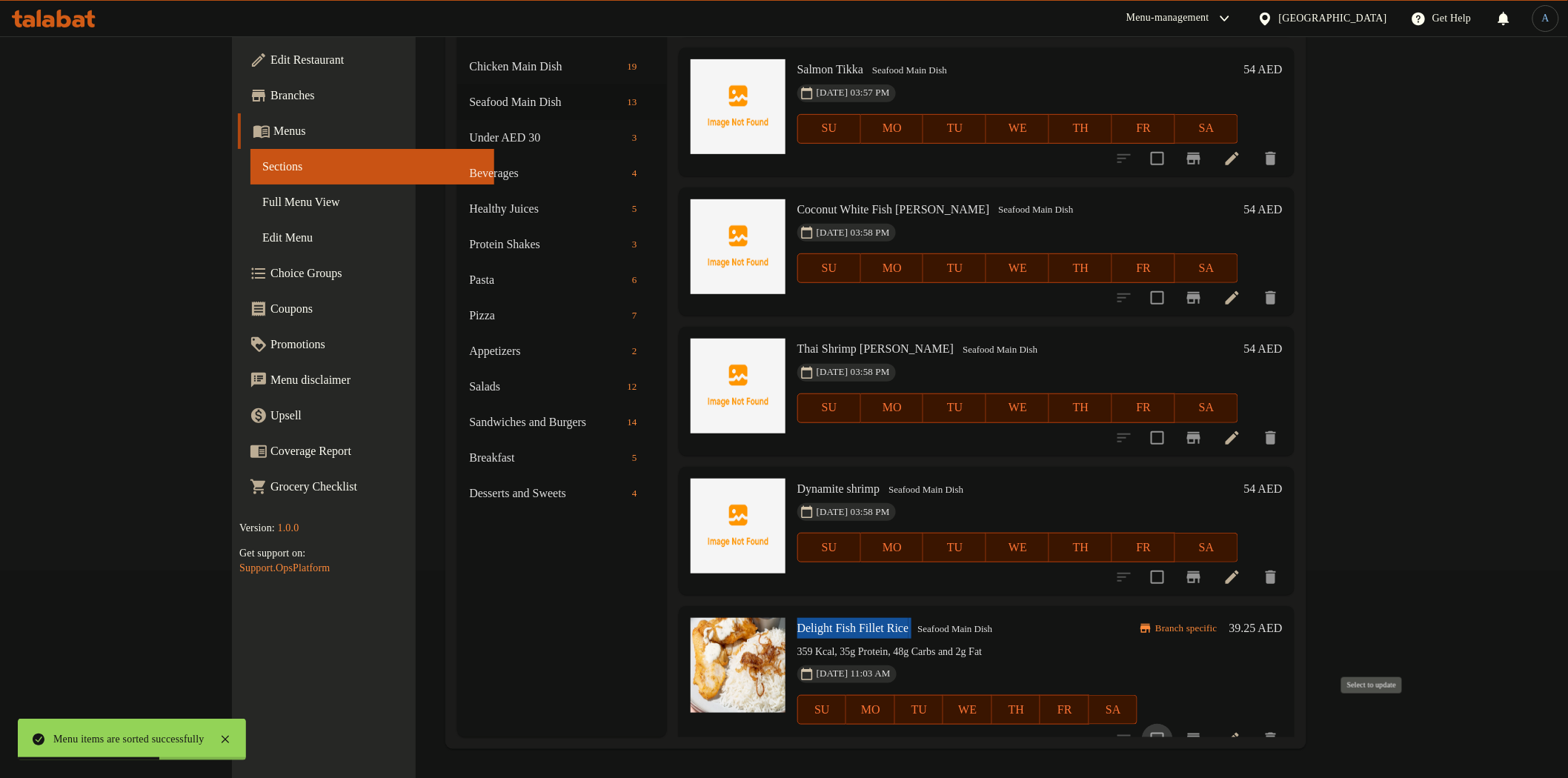
checkbox input "true"
click at [1239, 732] on icon at bounding box center [1233, 739] width 13 height 13
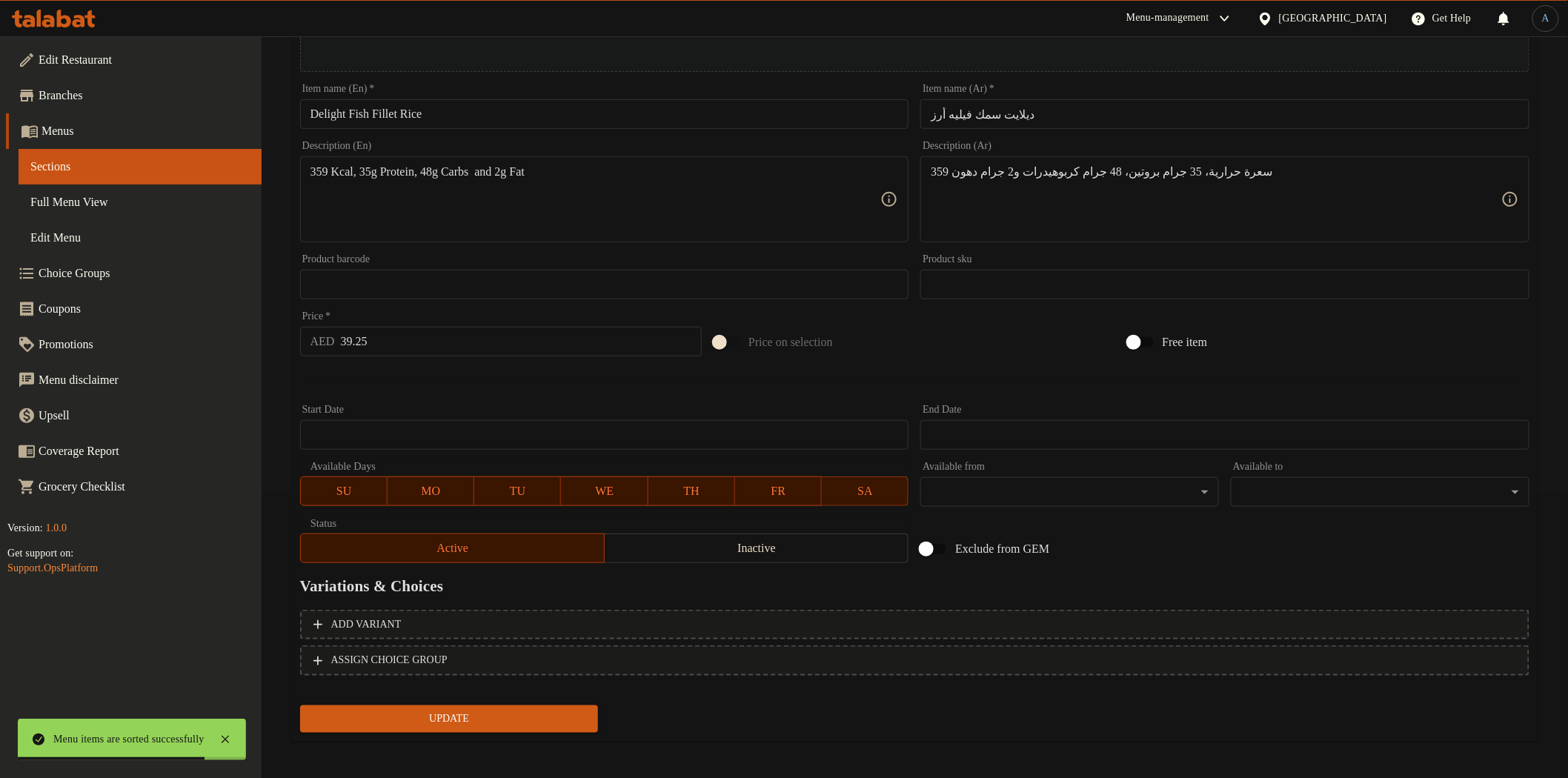
scroll to position [287, 0]
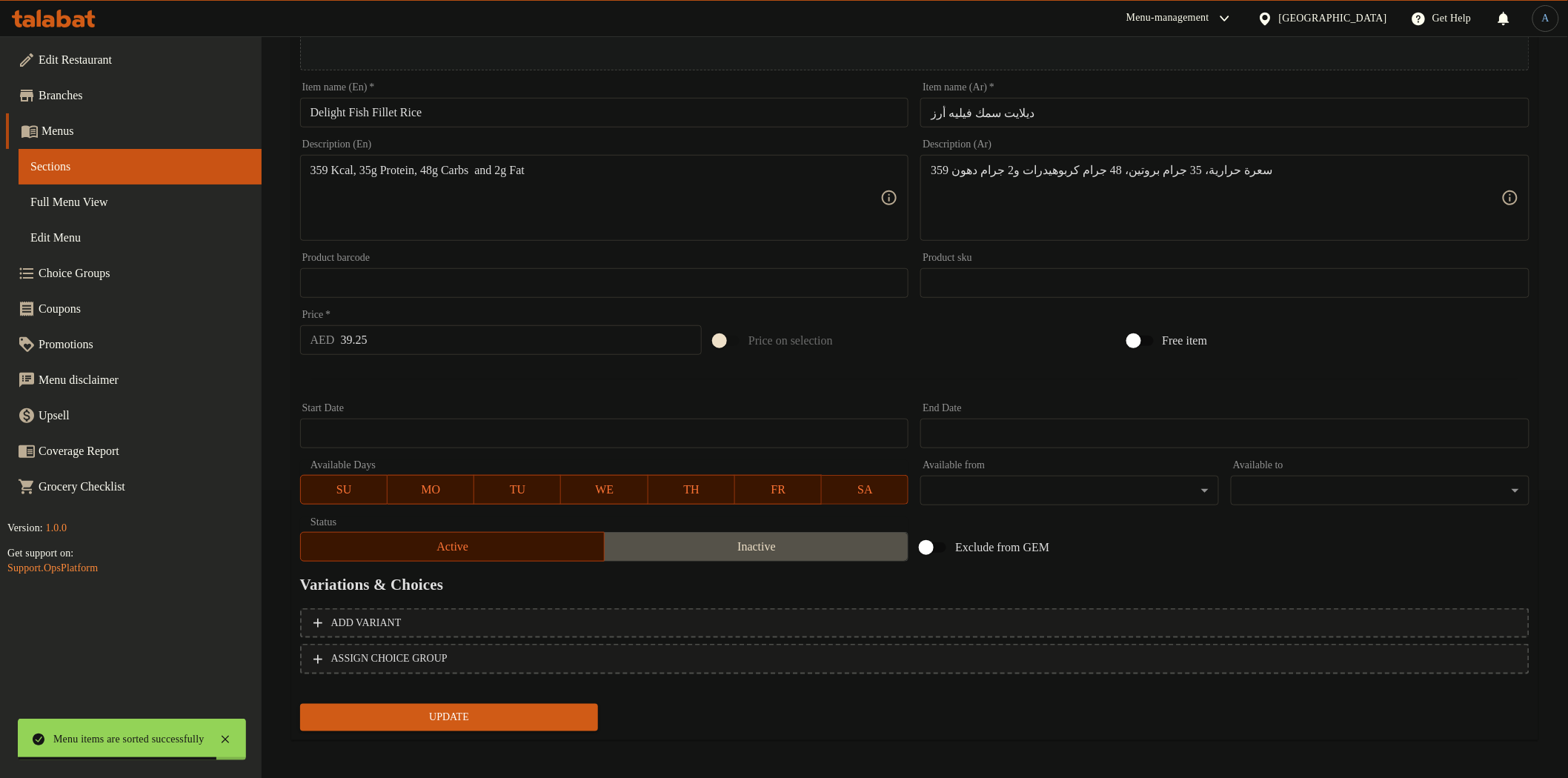
click at [668, 552] on span "Inactive" at bounding box center [757, 547] width 292 height 21
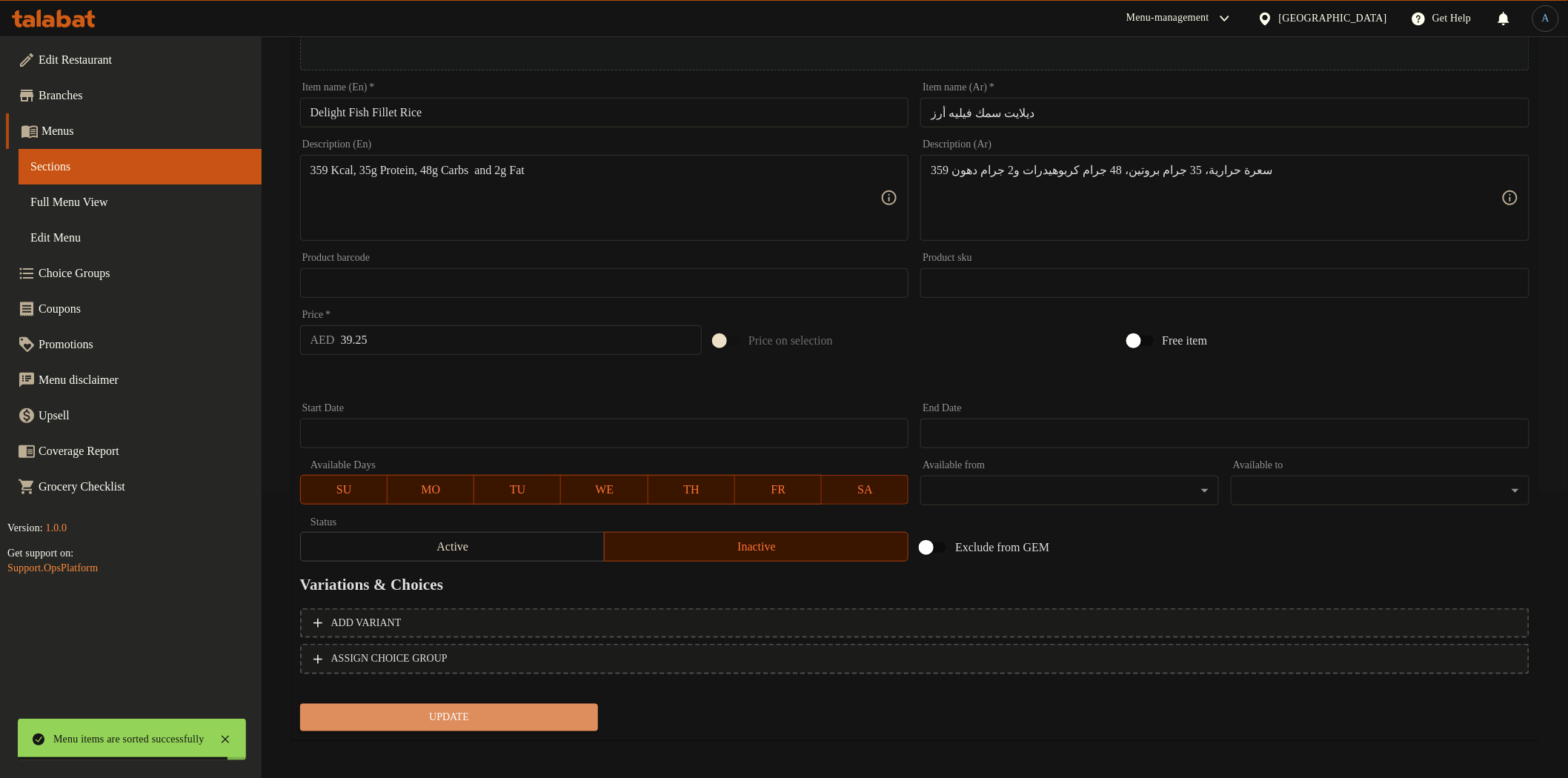
click at [541, 709] on span "Update" at bounding box center [449, 717] width 275 height 19
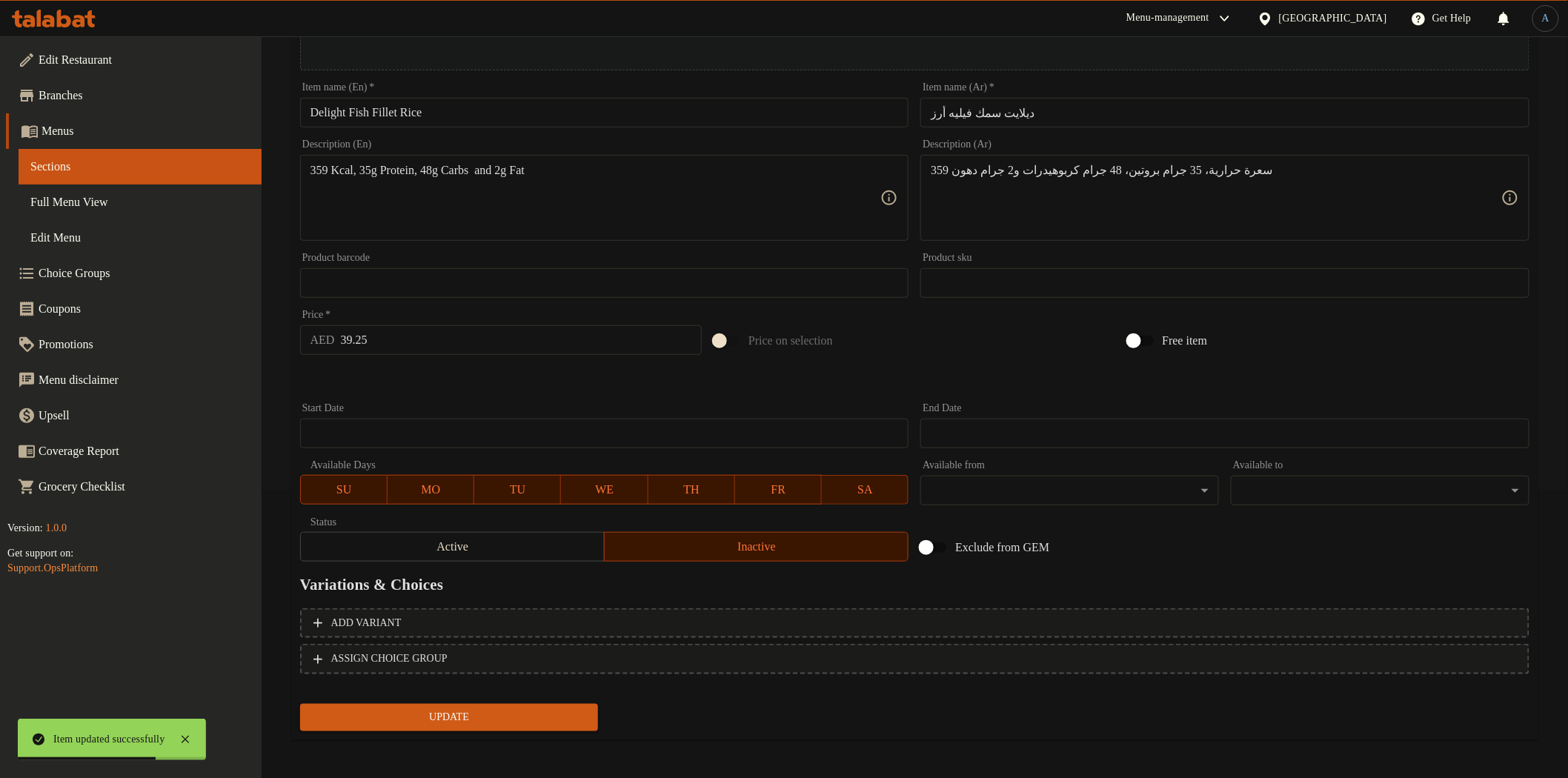
click at [470, 730] on div "Update" at bounding box center [450, 718] width 311 height 39
click at [481, 722] on span "Update" at bounding box center [449, 717] width 275 height 19
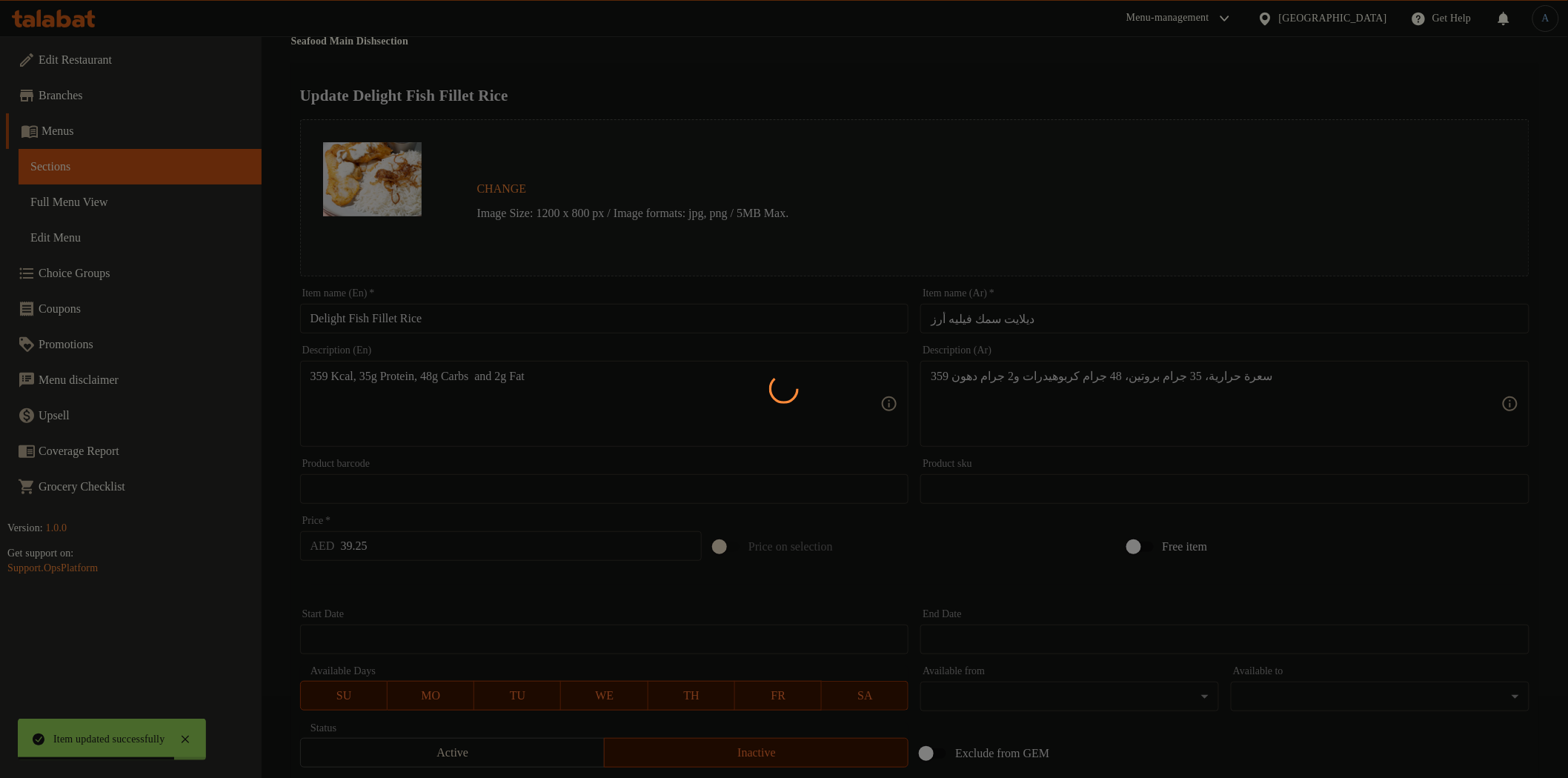
scroll to position [0, 0]
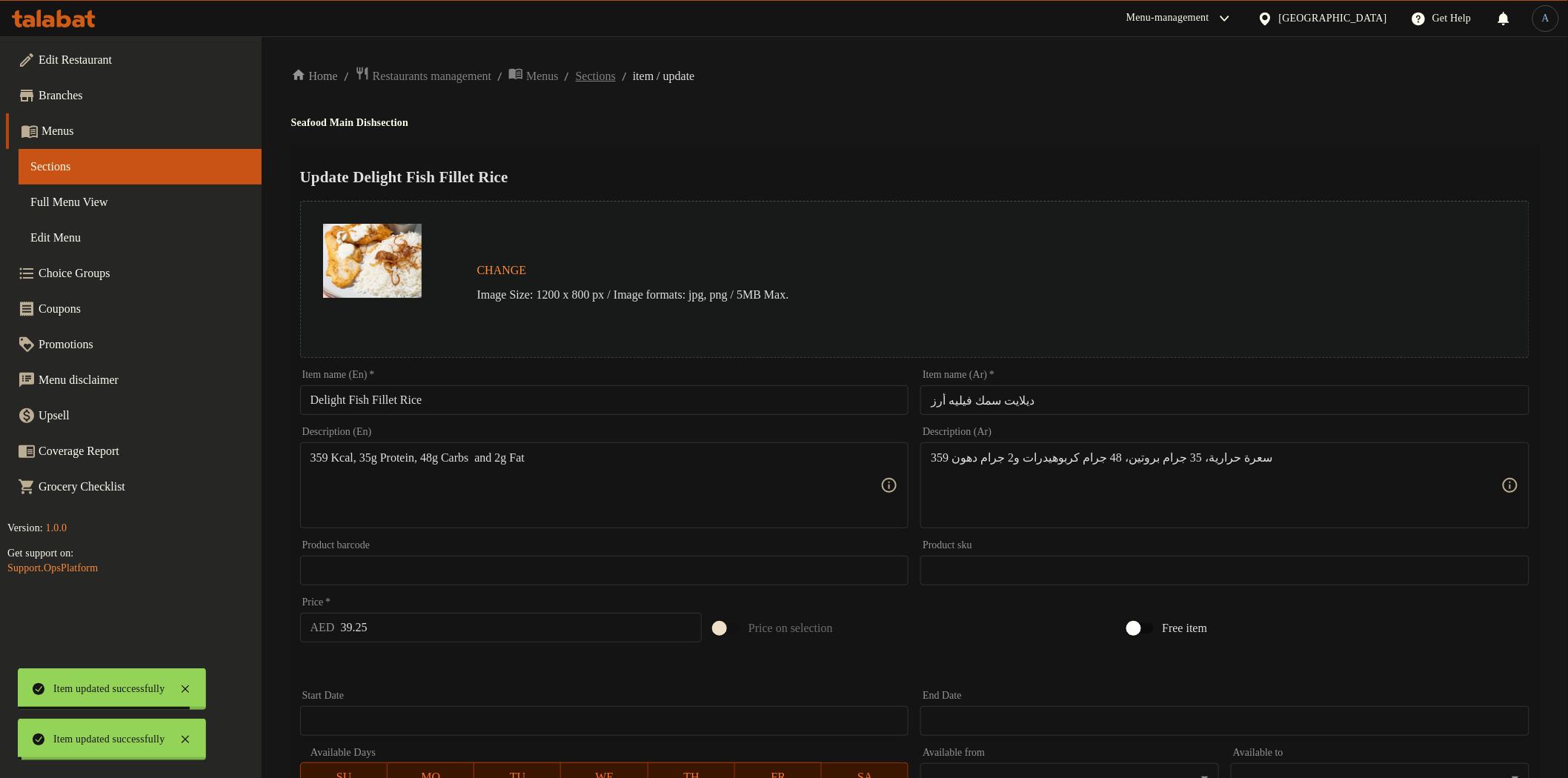
click at [616, 77] on span "Sections" at bounding box center [596, 77] width 40 height 18
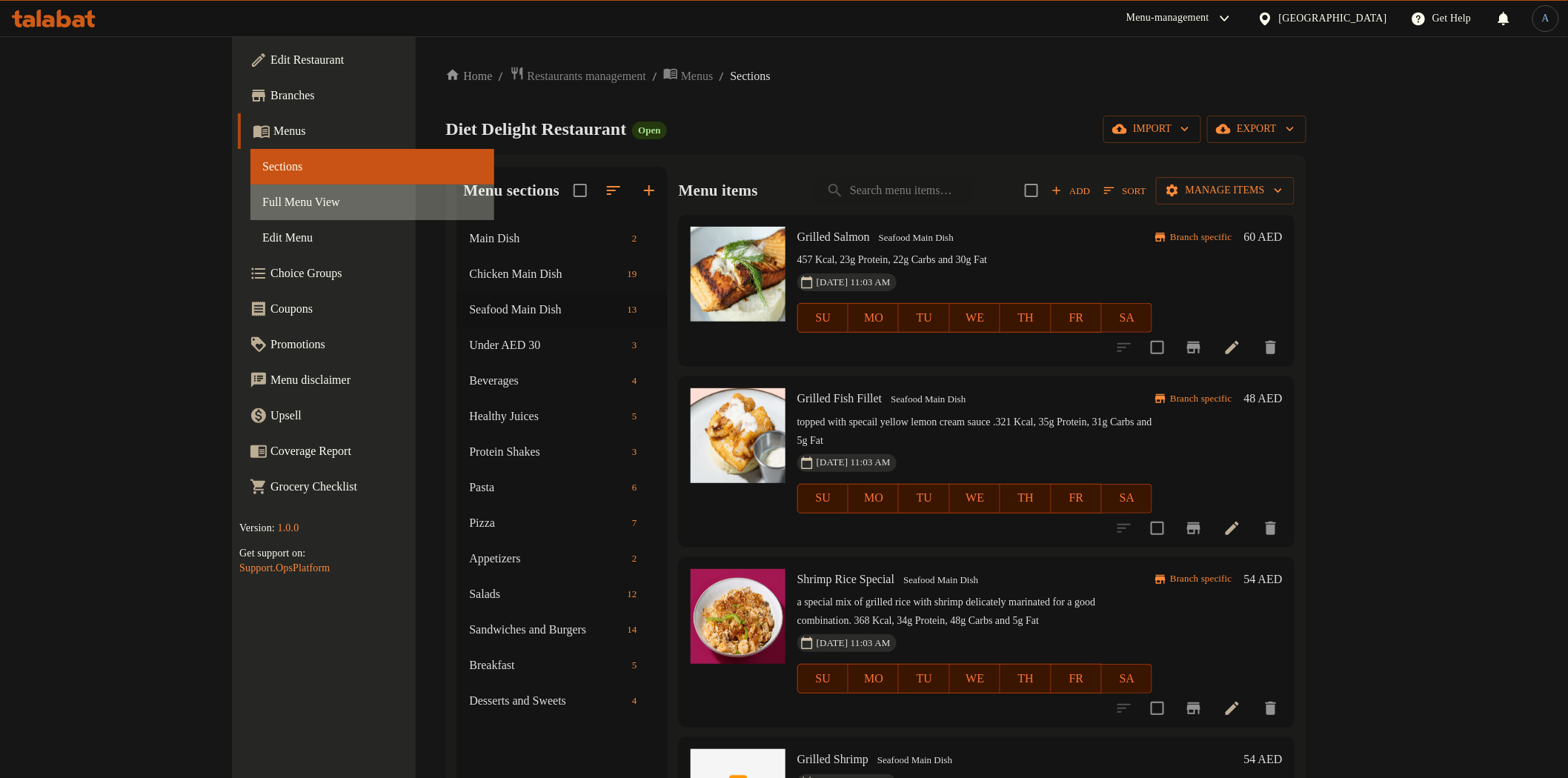
click at [263, 198] on span "Full Menu View" at bounding box center [372, 202] width 219 height 18
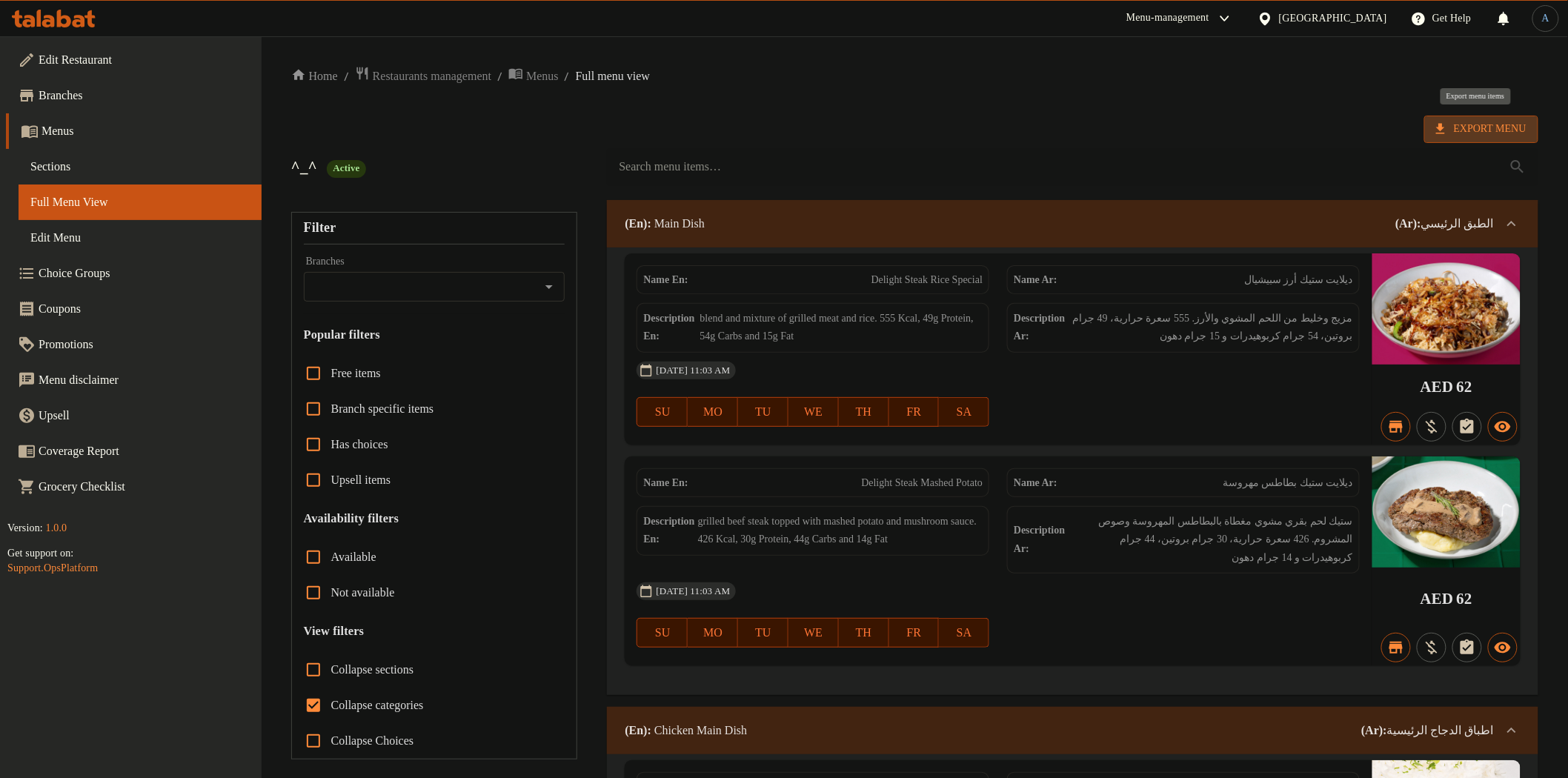
click at [1466, 125] on span "Export Menu" at bounding box center [1482, 129] width 91 height 19
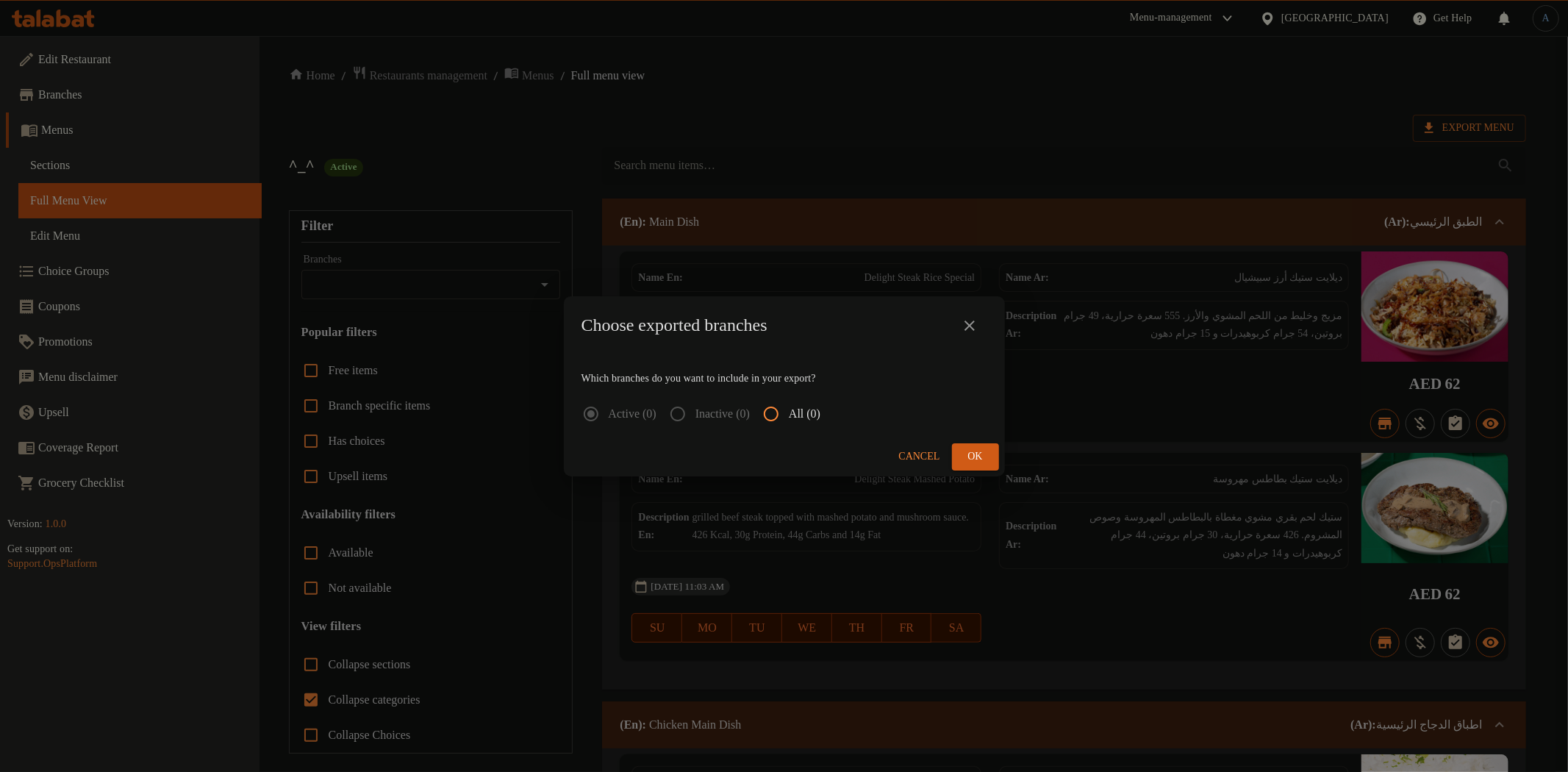
click at [789, 412] on input "All (0)" at bounding box center [771, 414] width 36 height 36
radio input "true"
click at [978, 460] on span "Ok" at bounding box center [975, 456] width 23 height 19
click at [993, 456] on button "Ok" at bounding box center [975, 457] width 47 height 28
click at [977, 456] on span "Ok" at bounding box center [975, 456] width 23 height 19
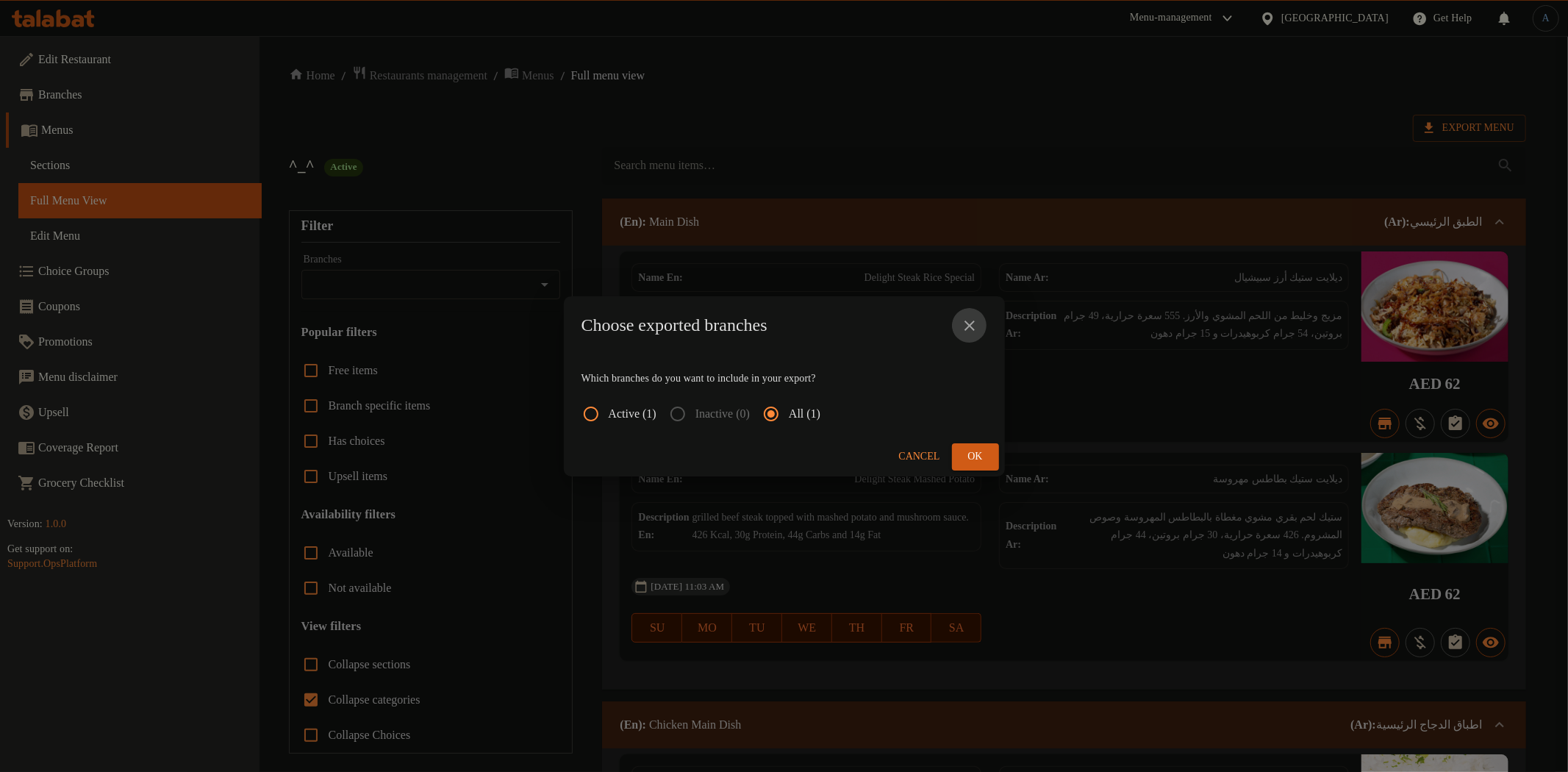
click at [973, 324] on icon "close" at bounding box center [969, 326] width 18 height 18
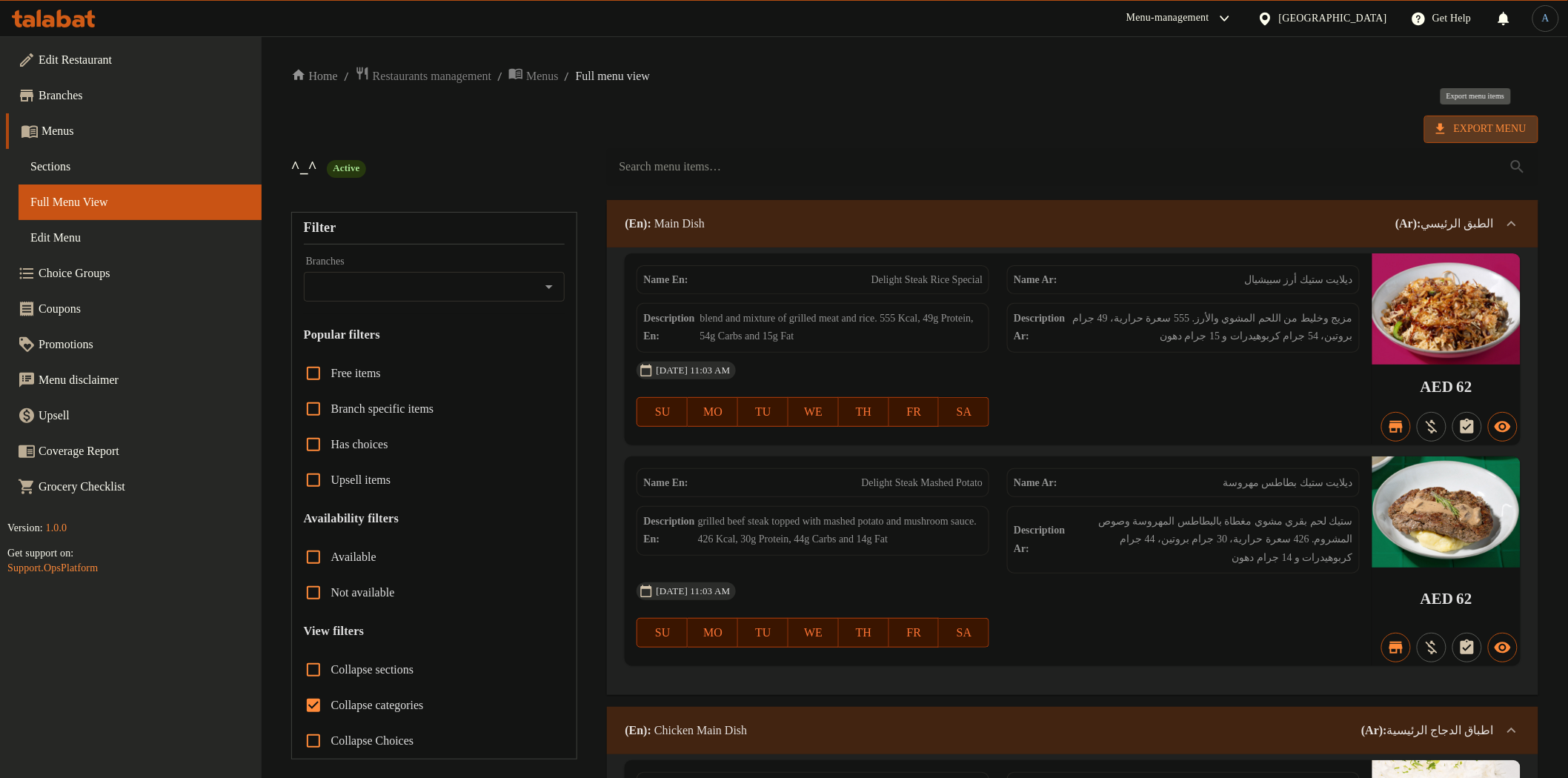
click at [1463, 127] on span "Export Menu" at bounding box center [1482, 129] width 91 height 19
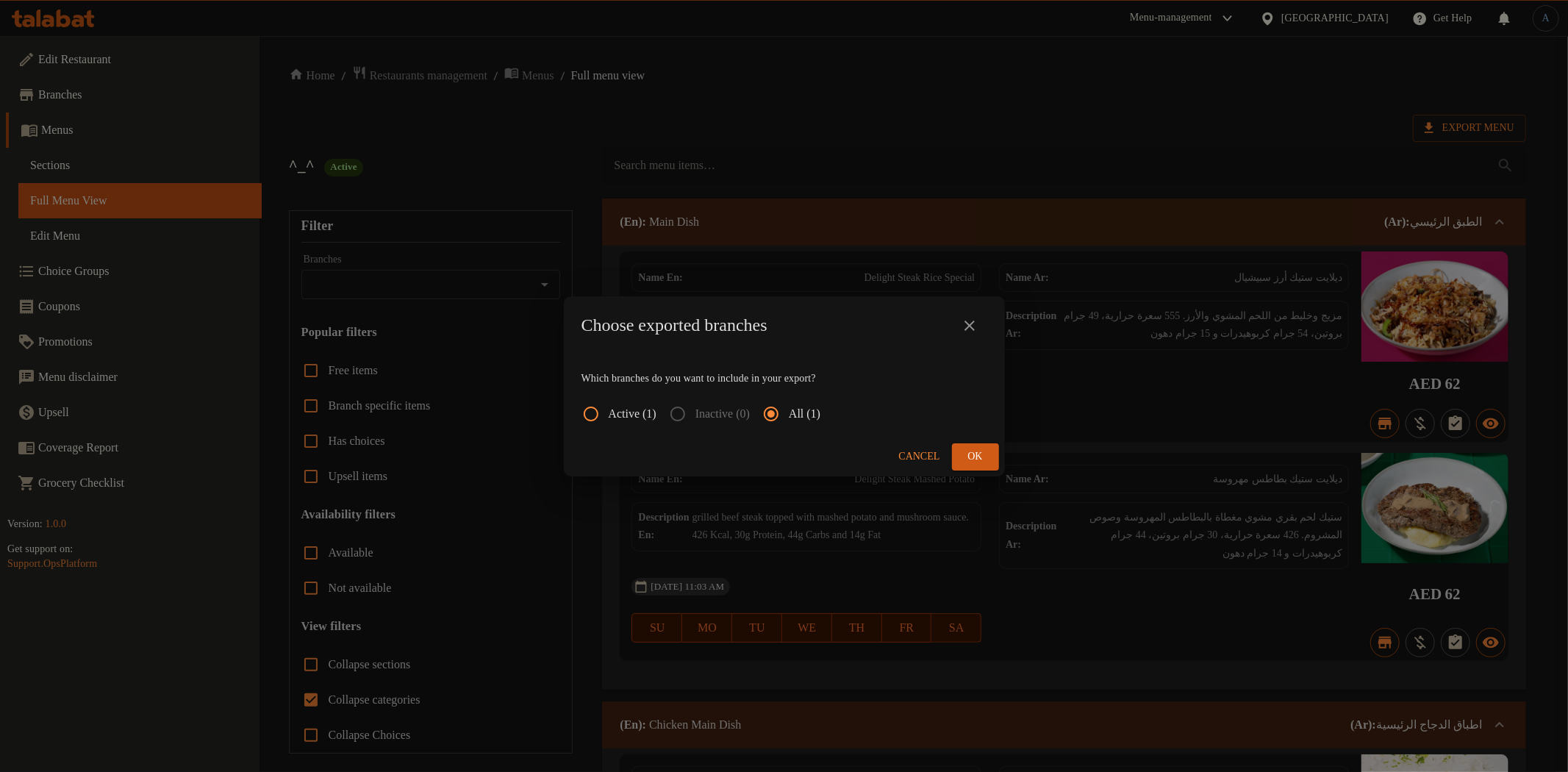
click at [988, 459] on button "Ok" at bounding box center [975, 457] width 47 height 28
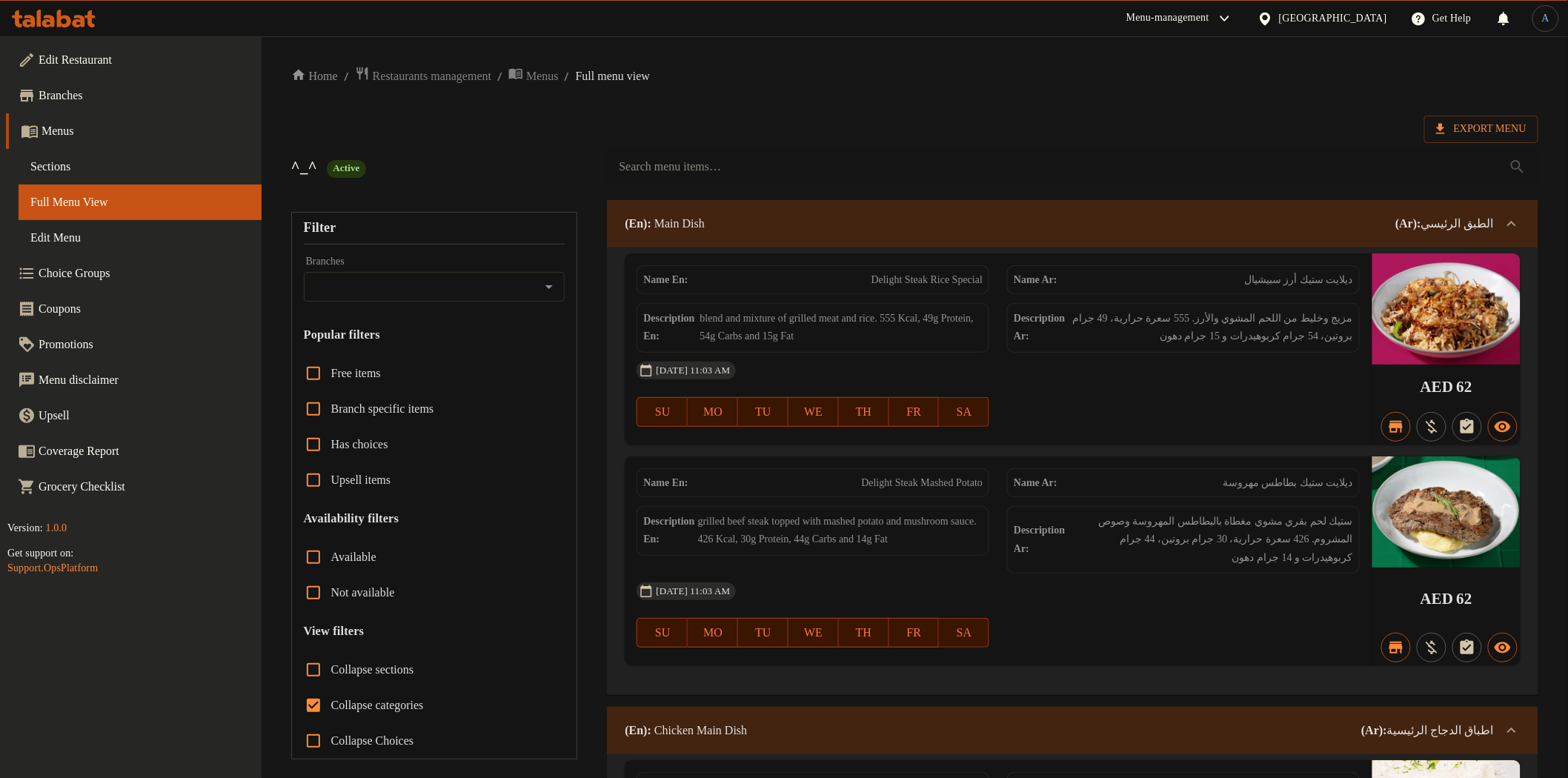
drag, startPoint x: 820, startPoint y: 101, endPoint x: 765, endPoint y: 5, distance: 110.6
